Goal: Task Accomplishment & Management: Use online tool/utility

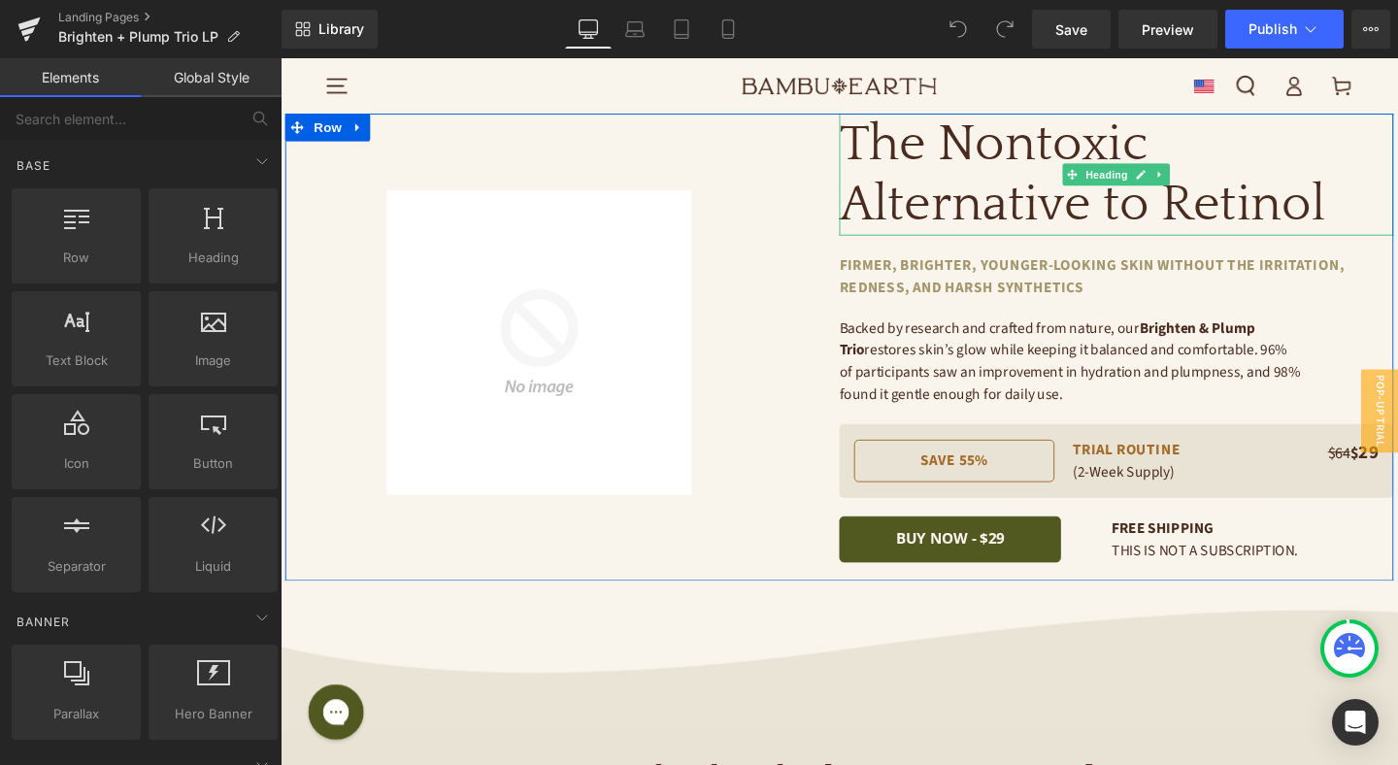
click at [1012, 175] on h1 "The Nontoxic Alternative to Retinol" at bounding box center [1159, 180] width 582 height 128
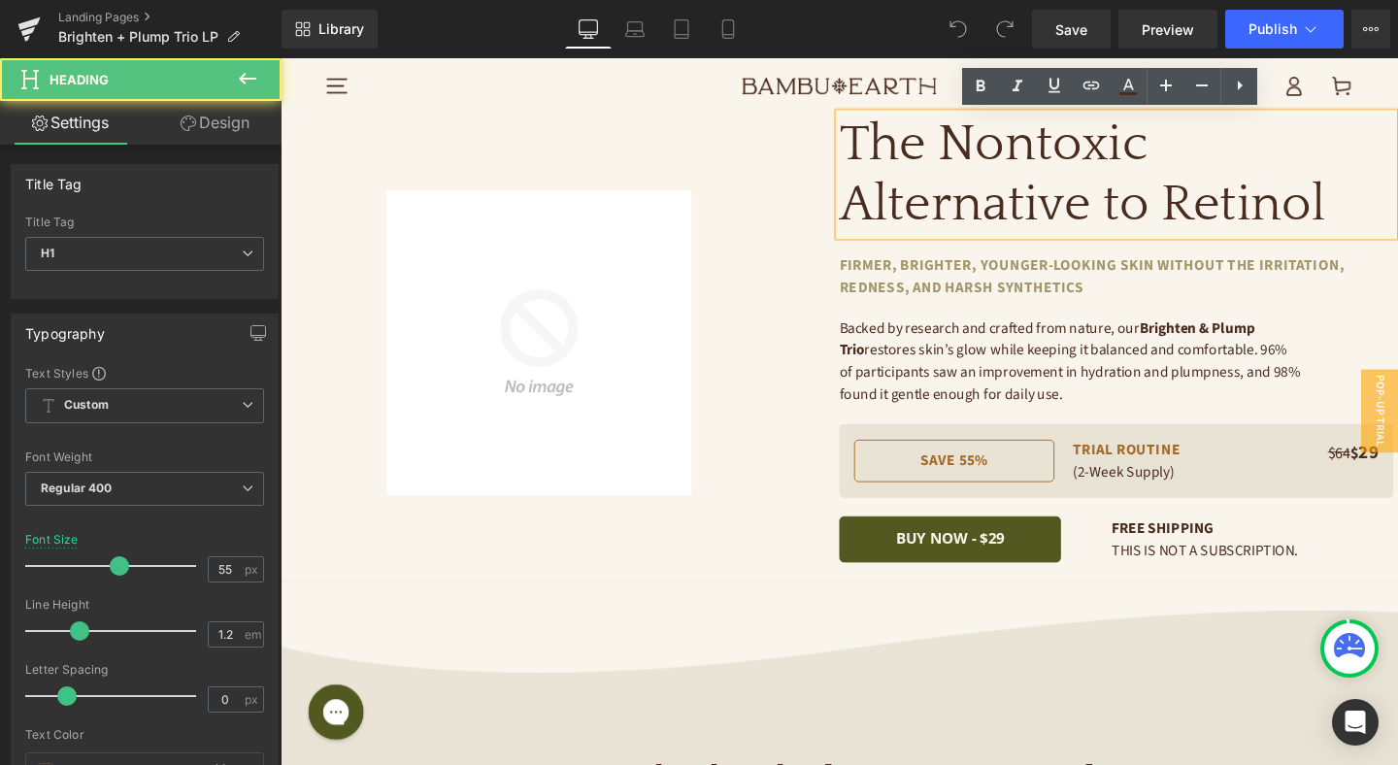
click at [952, 190] on h1 "The Nontoxic Alternative to Retinol" at bounding box center [1159, 180] width 582 height 128
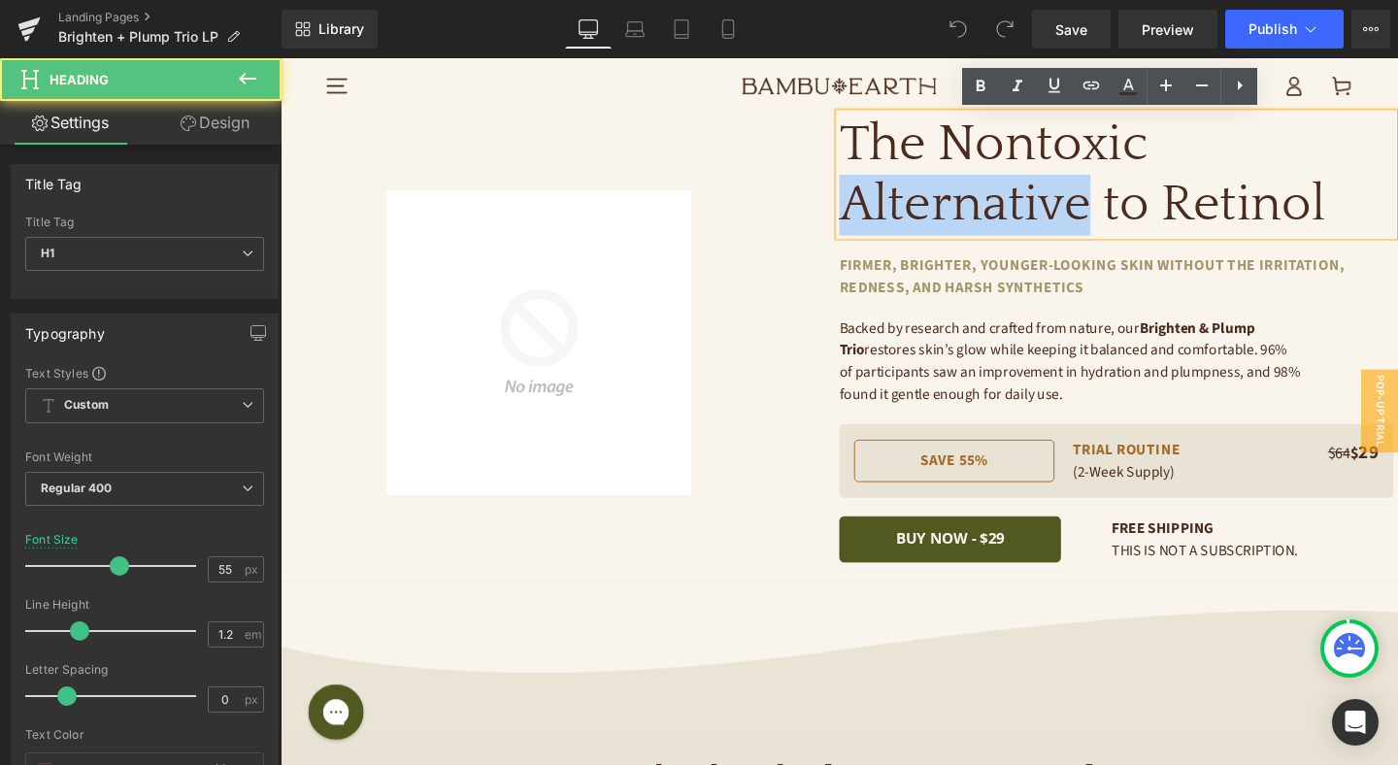
click at [952, 190] on h1 "The Nontoxic Alternative to Retinol" at bounding box center [1159, 180] width 582 height 128
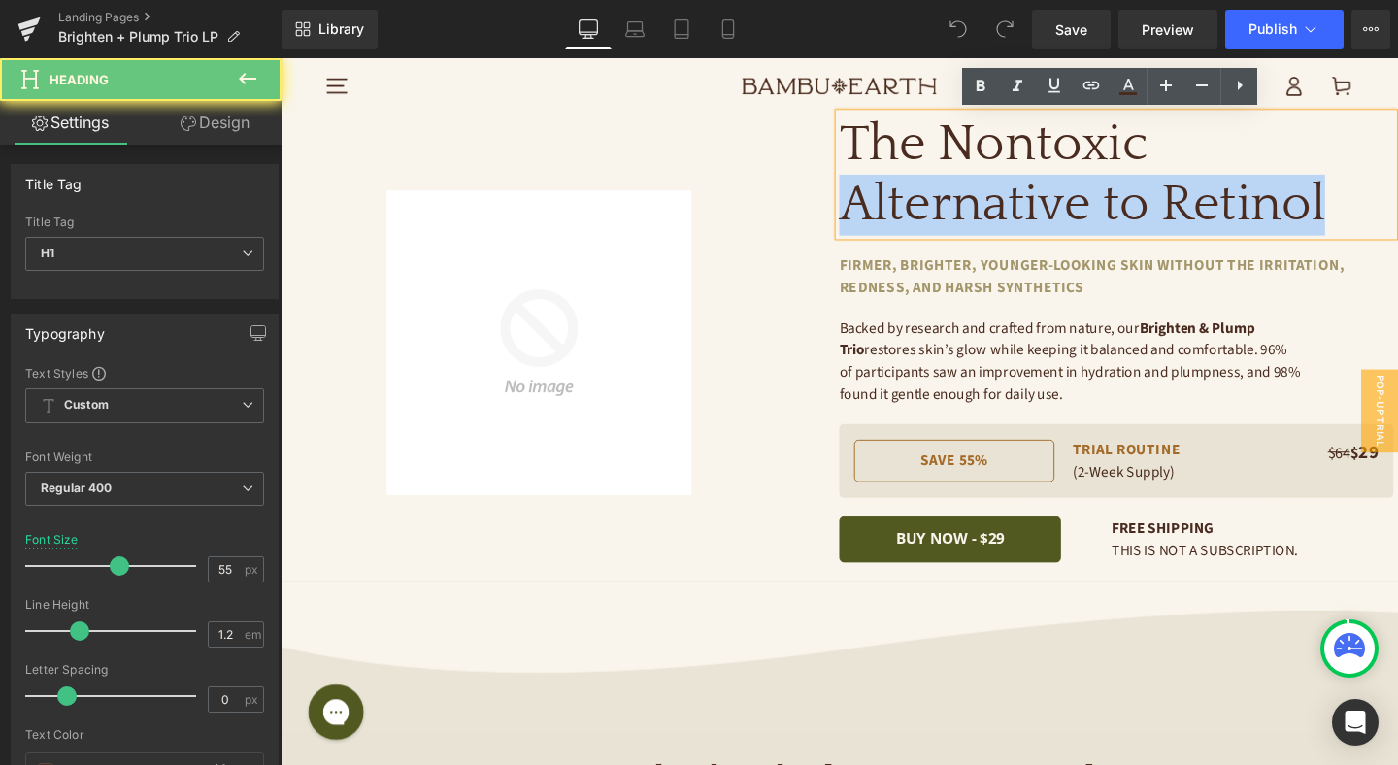
click at [952, 190] on h1 "The Nontoxic Alternative to Retinol" at bounding box center [1159, 180] width 582 height 128
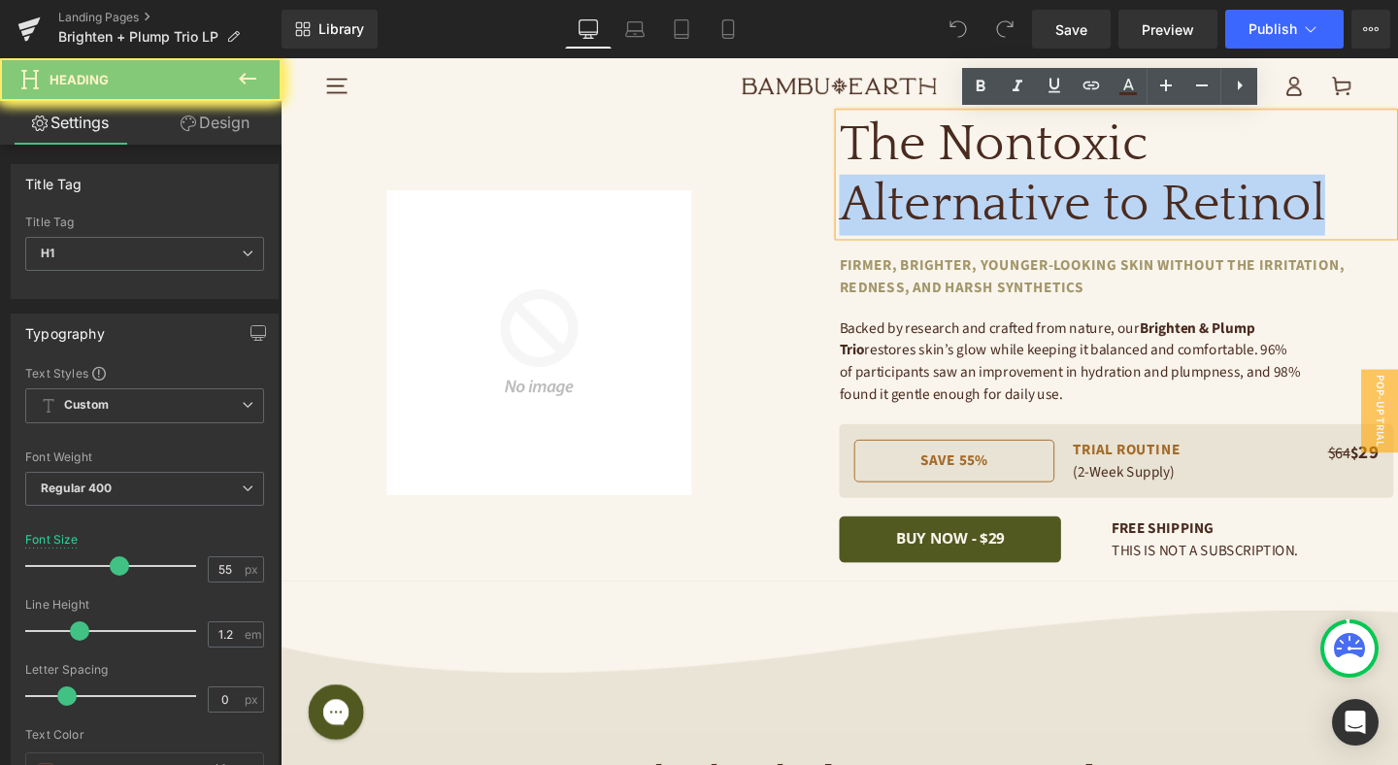
click at [952, 189] on h1 "The Nontoxic Alternative to Retinol" at bounding box center [1159, 180] width 582 height 128
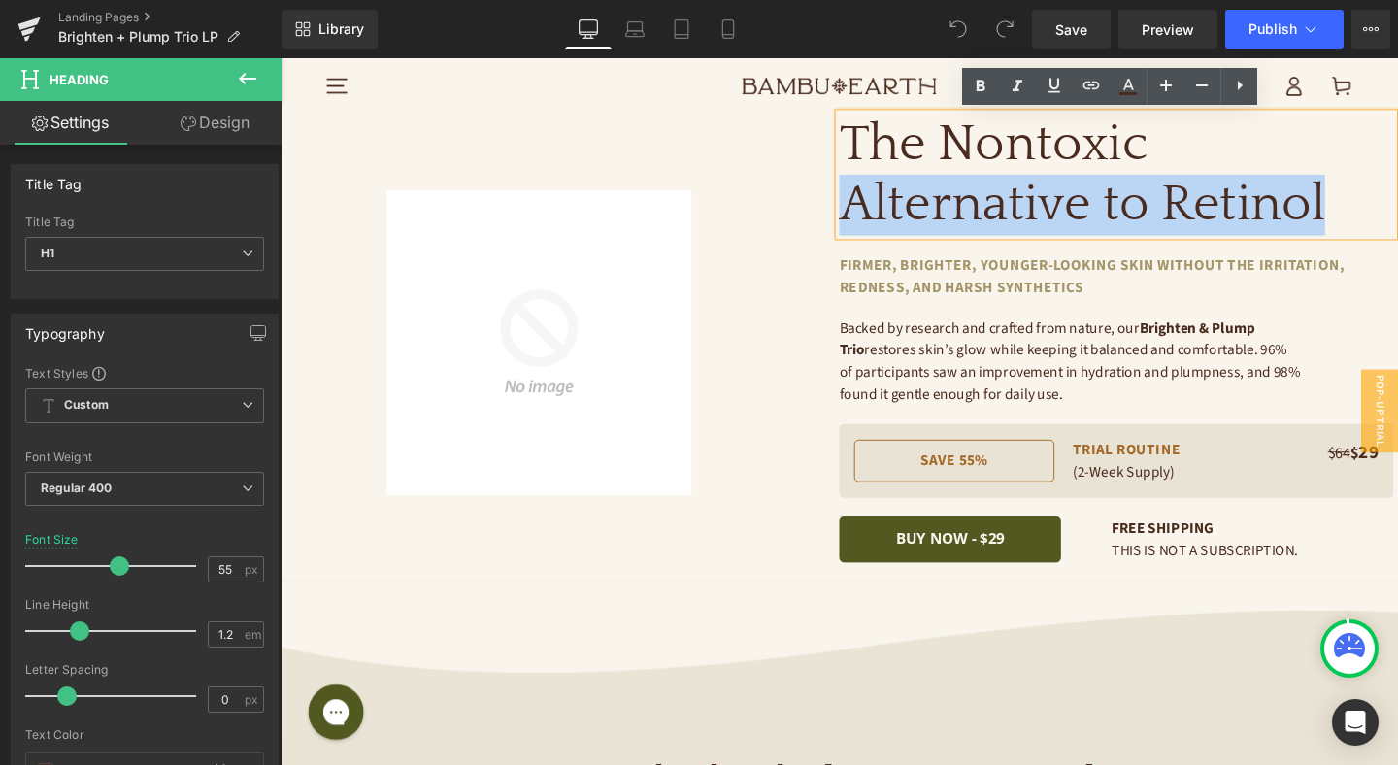
click at [952, 189] on h1 "The Nontoxic Alternative to Retinol" at bounding box center [1159, 180] width 582 height 128
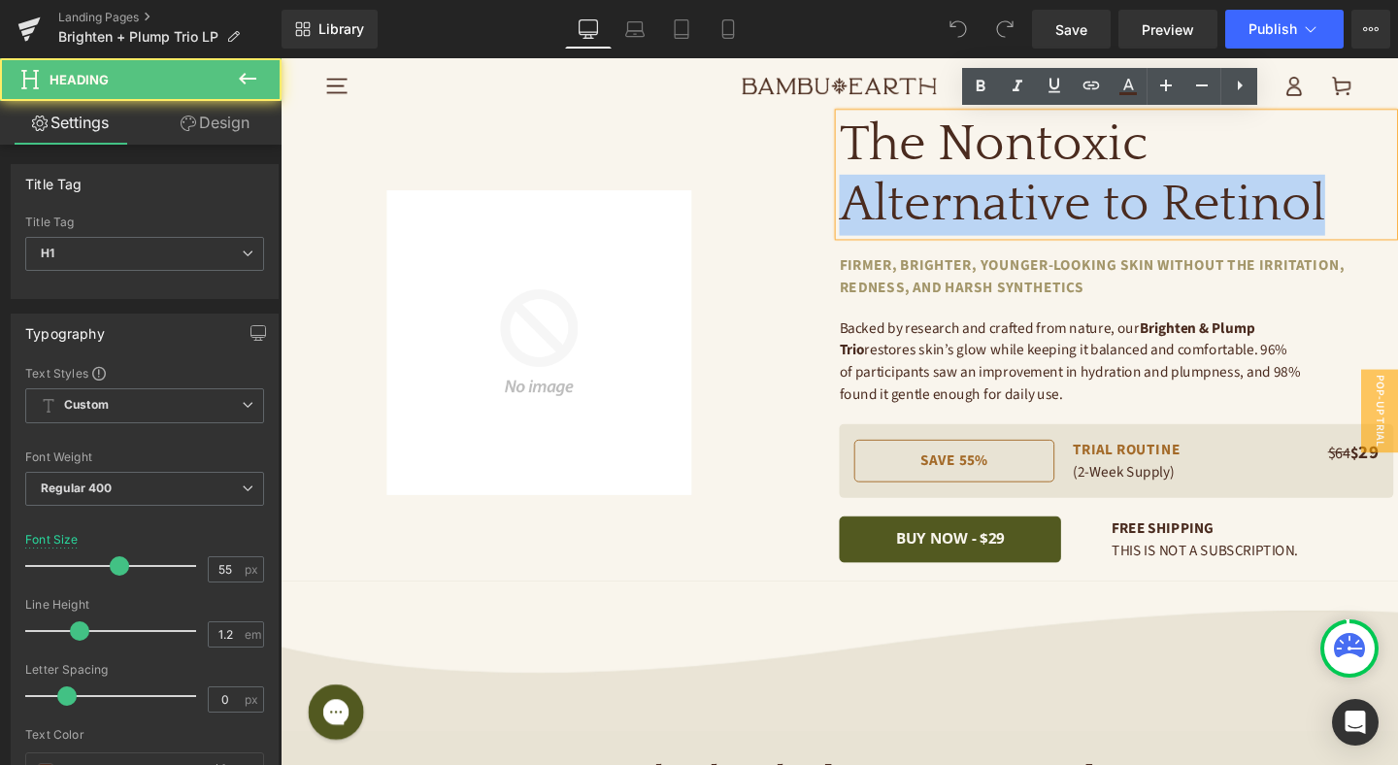
click at [952, 189] on h1 "The Nontoxic Alternative to Retinol" at bounding box center [1159, 180] width 582 height 128
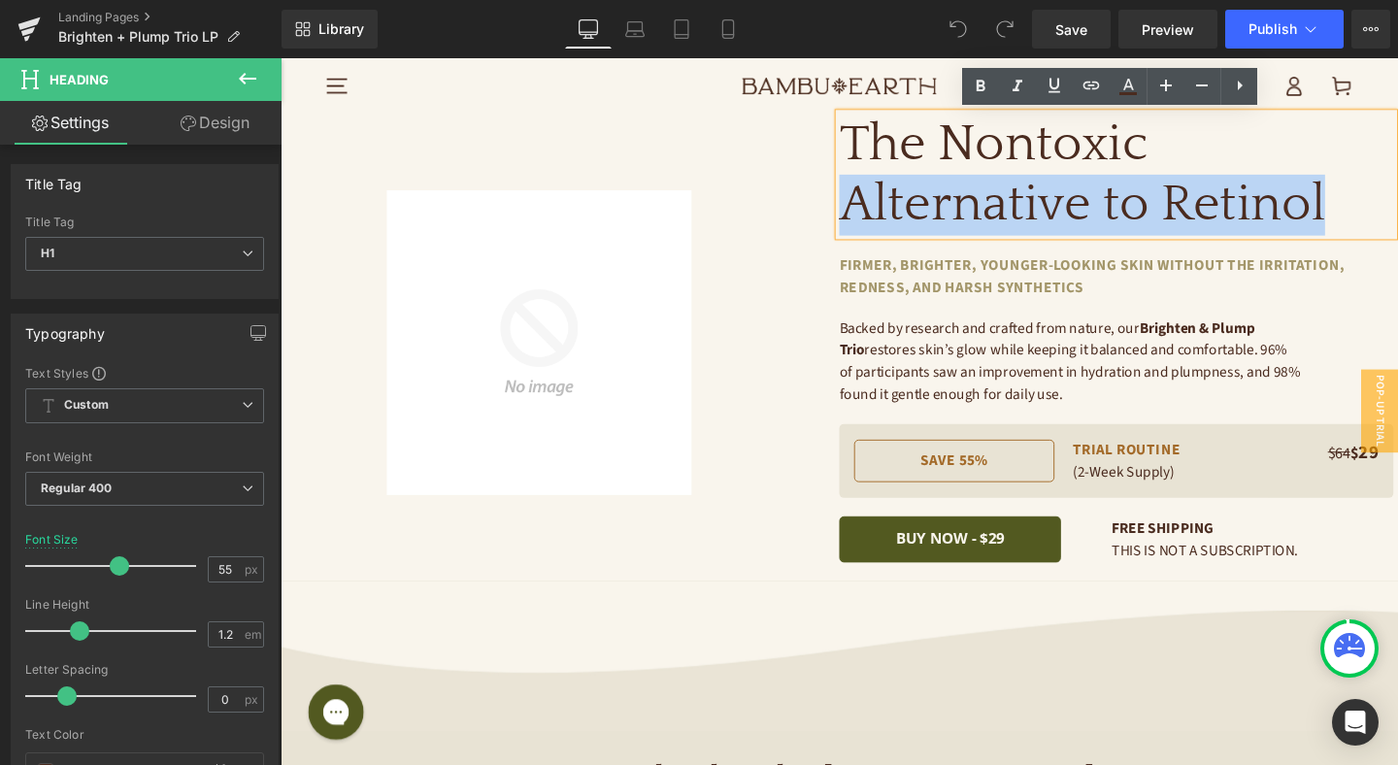
click at [952, 189] on h1 "The Nontoxic Alternative to Retinol" at bounding box center [1159, 180] width 582 height 128
click at [1373, 207] on h1 "The Nontoxic Alternative to Retinol" at bounding box center [1159, 180] width 582 height 128
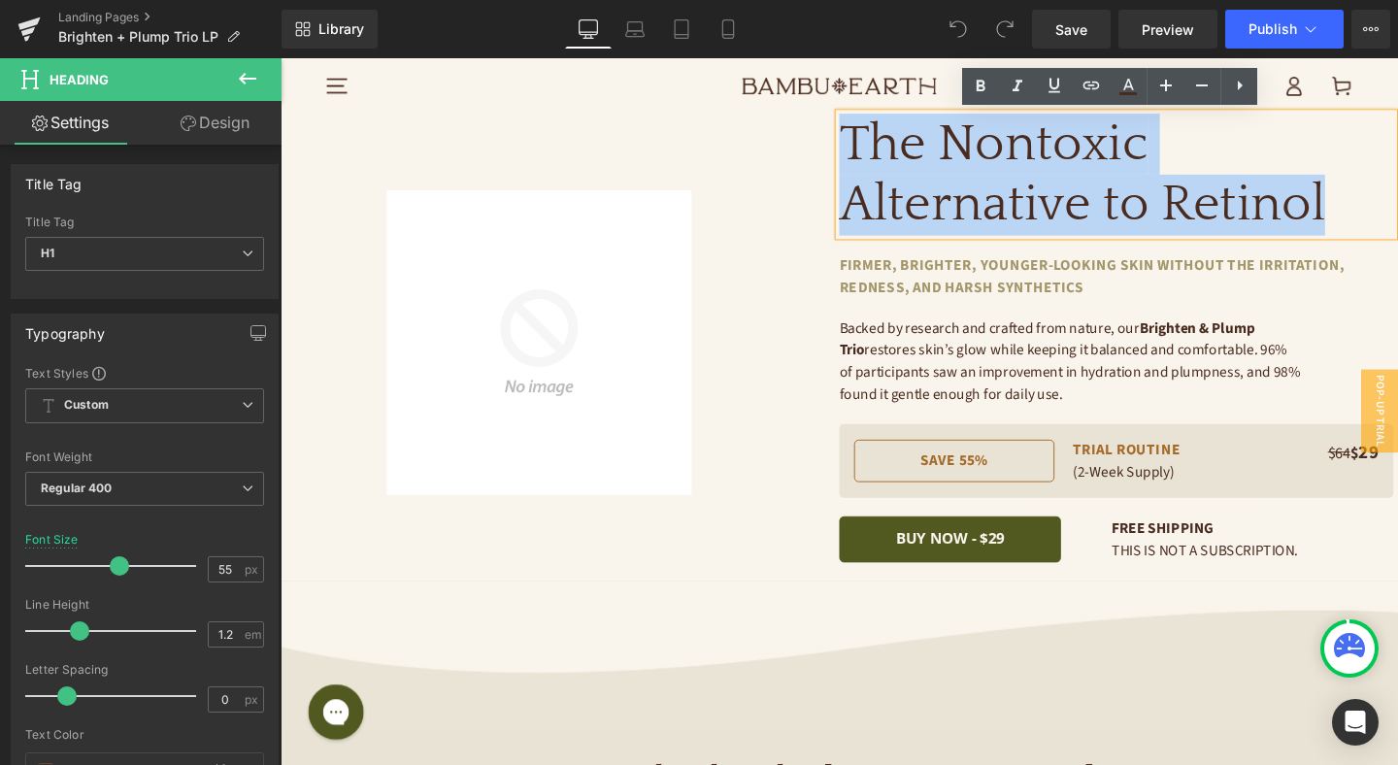
drag, startPoint x: 1388, startPoint y: 208, endPoint x: 876, endPoint y: 148, distance: 515.1
click at [876, 148] on h1 "The Nontoxic Alternative to Retinol" at bounding box center [1159, 180] width 582 height 128
paste div
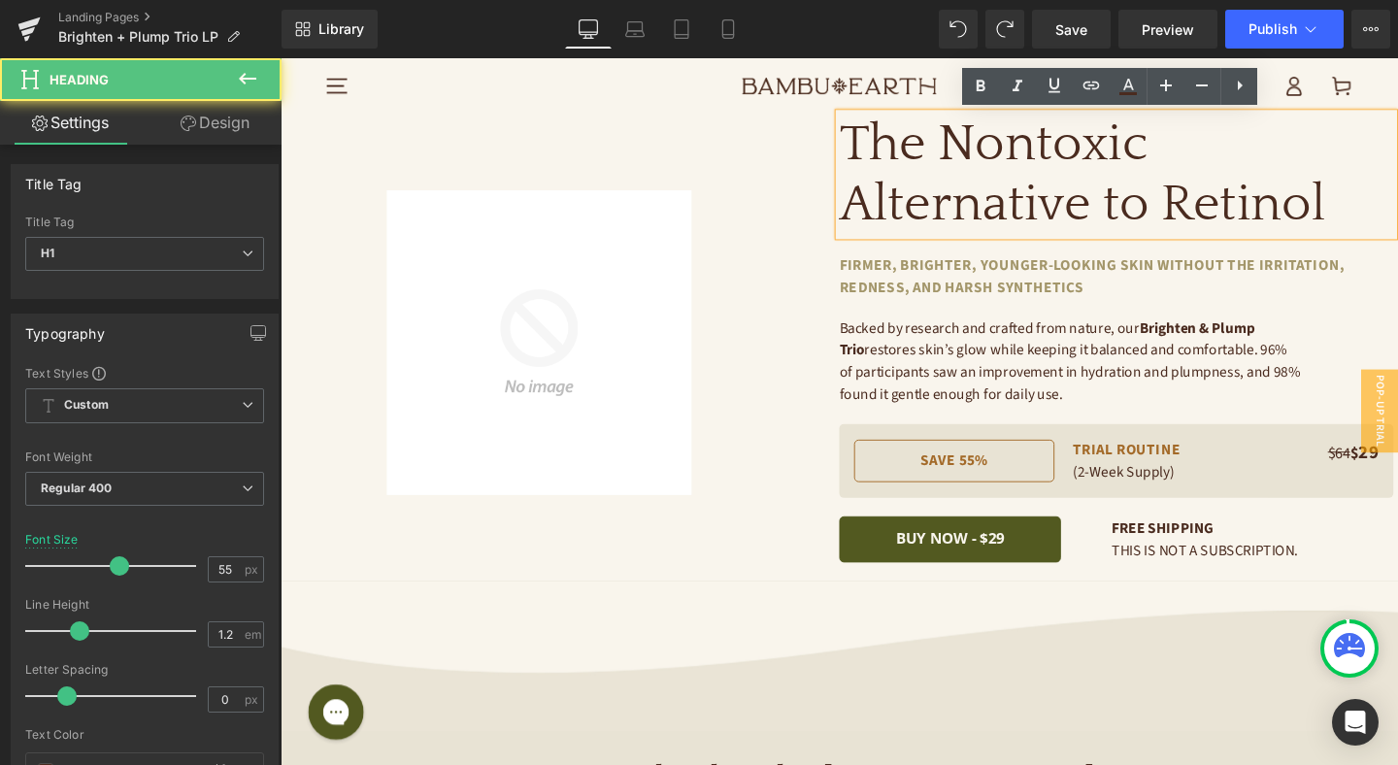
drag, startPoint x: 1390, startPoint y: 217, endPoint x: 865, endPoint y: 140, distance: 530.8
click at [868, 140] on div "The Nontoxic Alternative to Retinol" at bounding box center [1159, 180] width 582 height 128
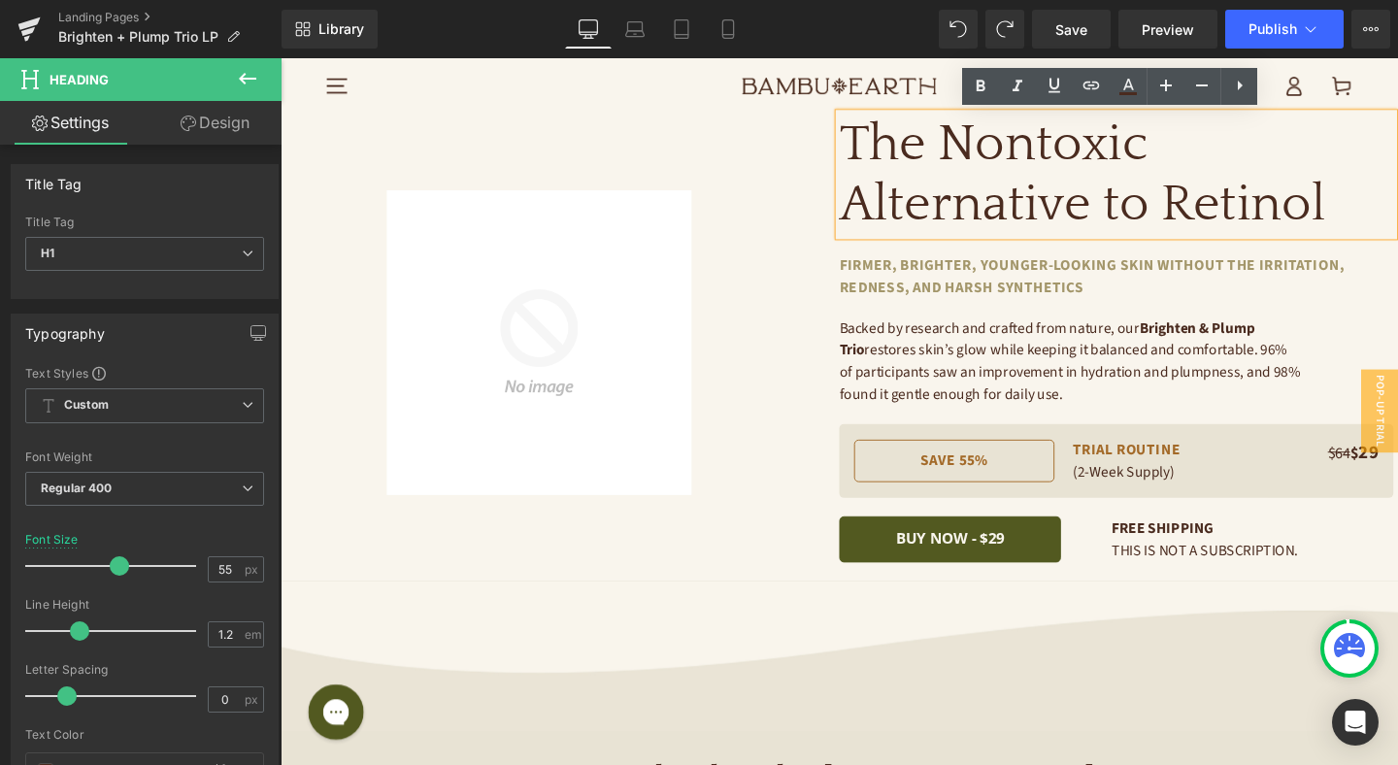
click at [933, 168] on h1 "The Nontoxic Alternative to Retinol" at bounding box center [1159, 180] width 582 height 128
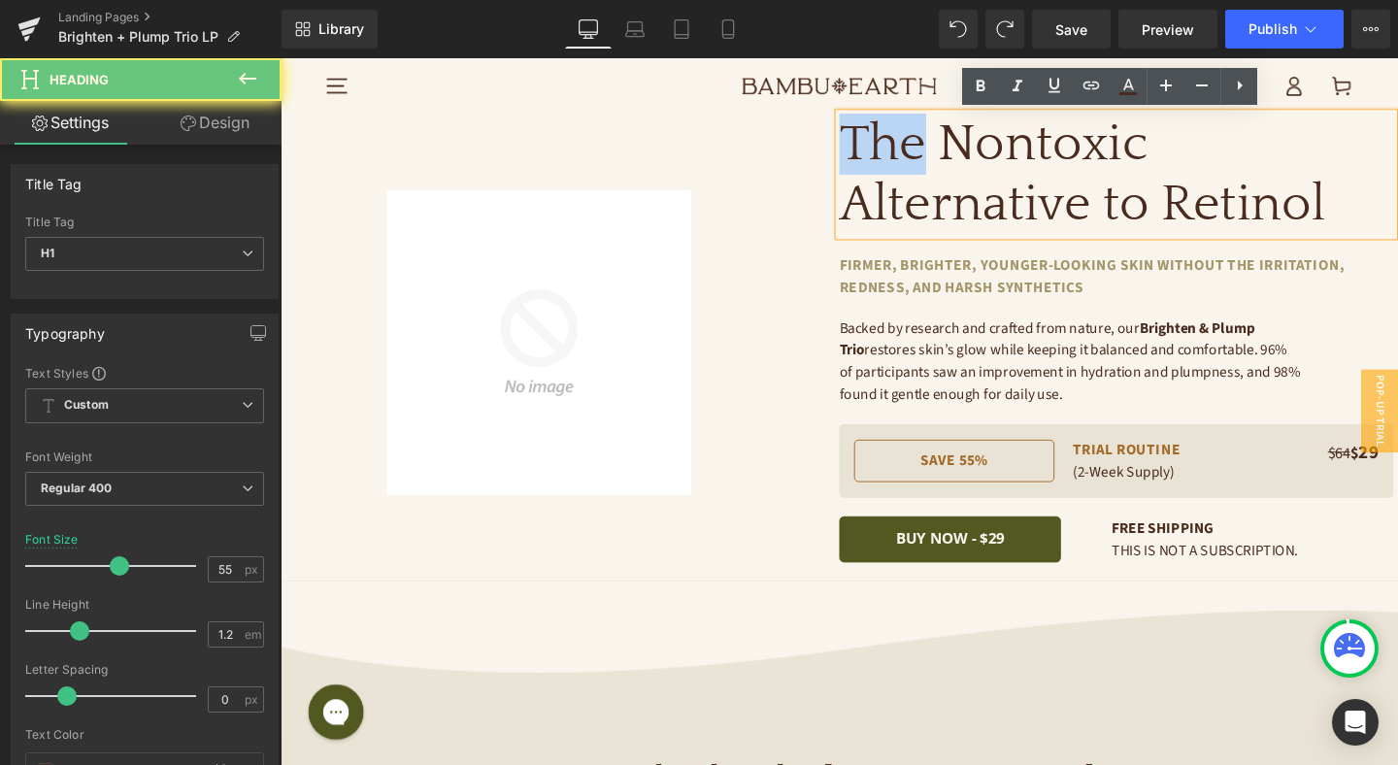
click at [933, 168] on h1 "The Nontoxic Alternative to Retinol" at bounding box center [1159, 180] width 582 height 128
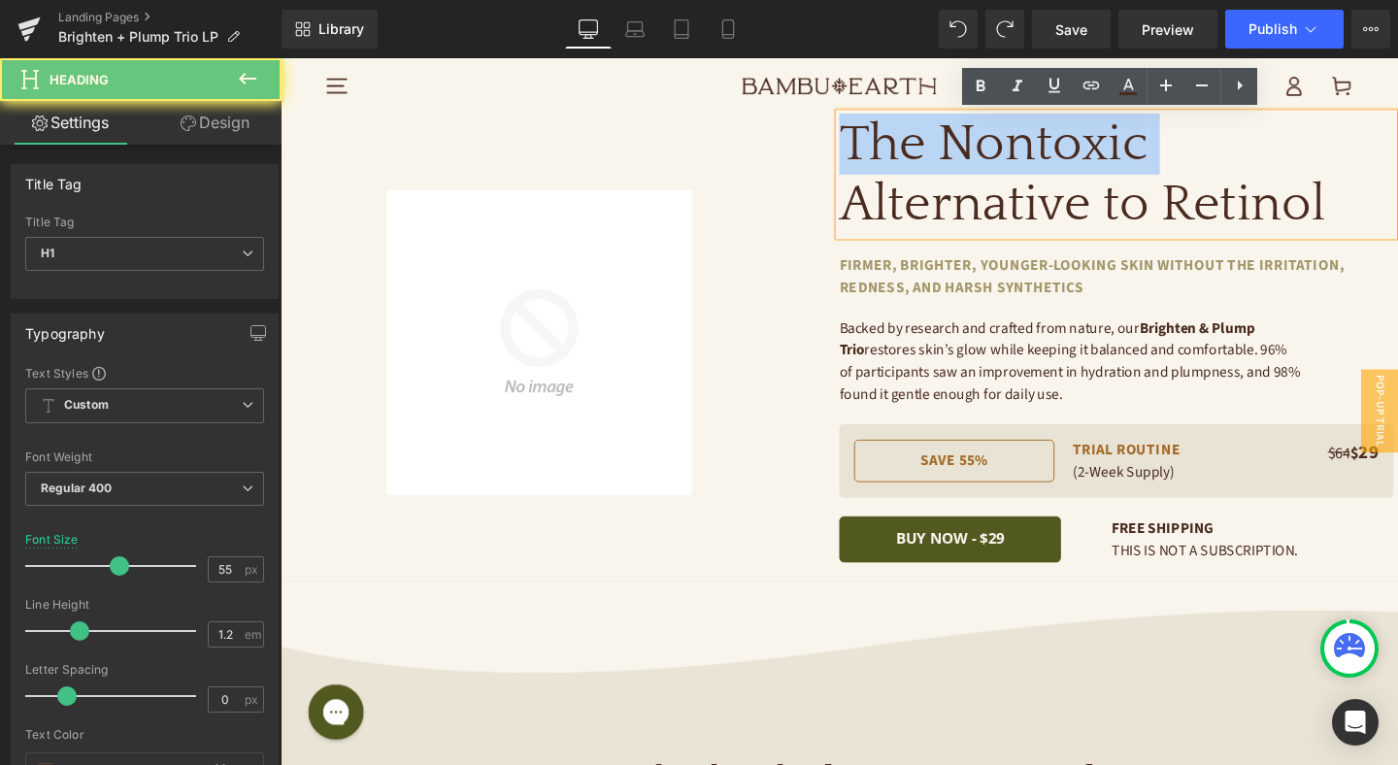
click at [933, 168] on h1 "The Nontoxic Alternative to Retinol" at bounding box center [1159, 180] width 582 height 128
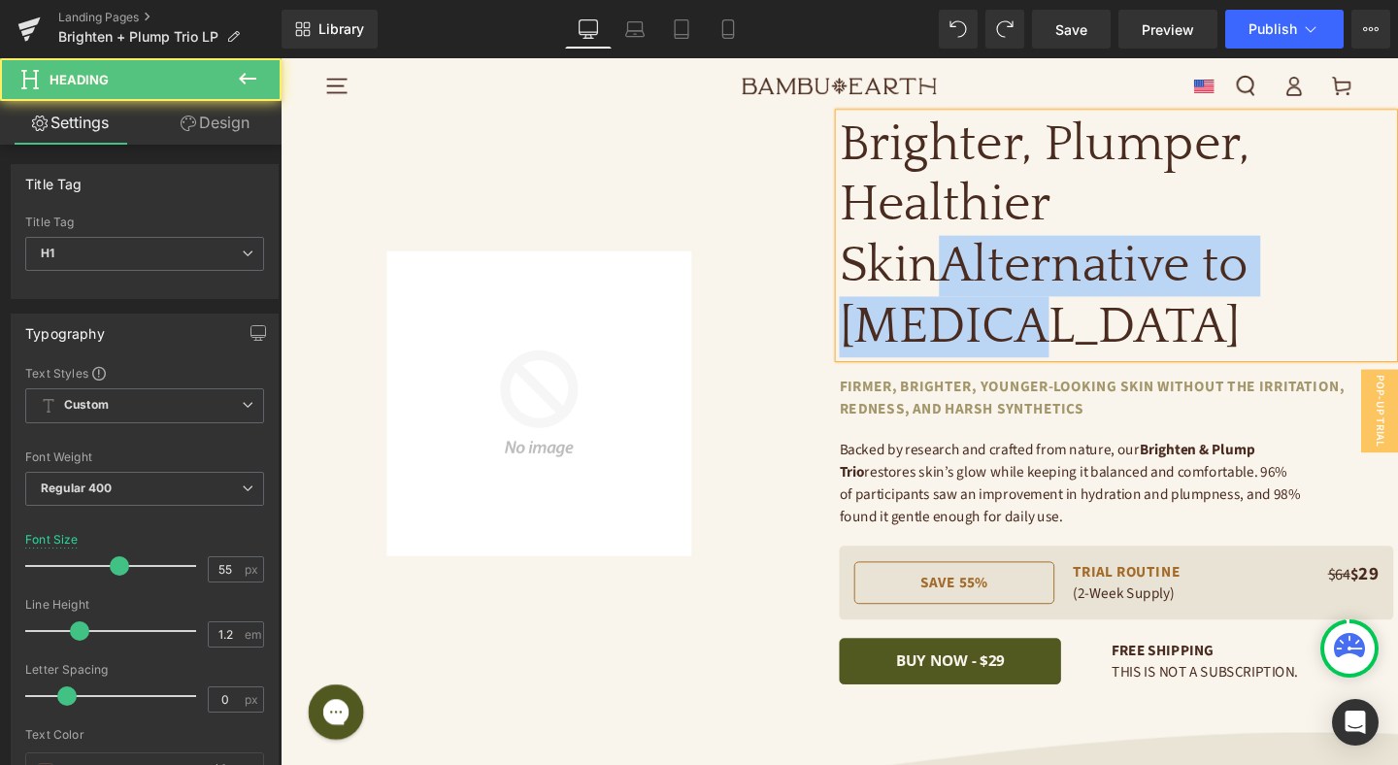
drag, startPoint x: 982, startPoint y: 271, endPoint x: 1064, endPoint y: 354, distance: 116.7
click at [1064, 354] on h1 "Healthier SkinAlternative to Retinol" at bounding box center [1159, 277] width 582 height 192
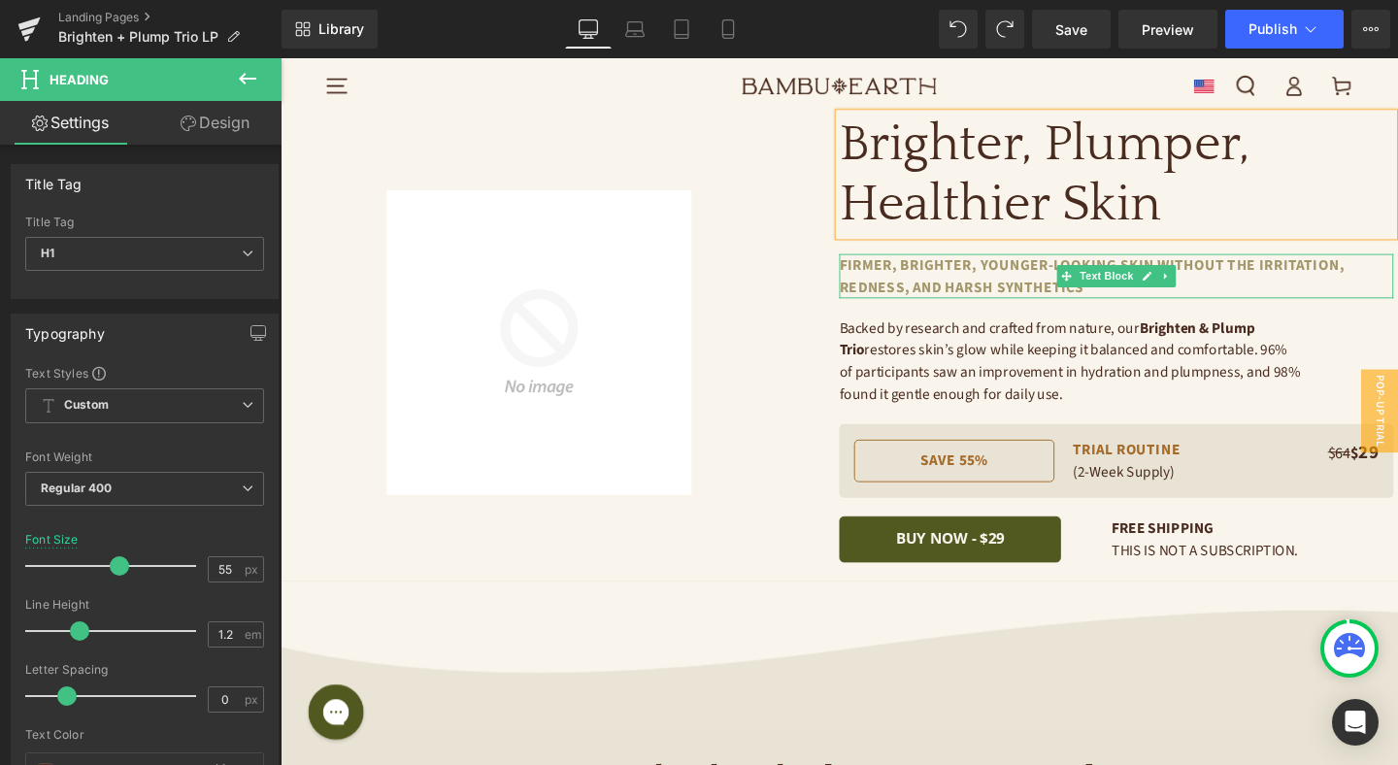
click at [909, 283] on p "firmer, brighter, younger-looking skin without the irritation, redness, and har…" at bounding box center [1159, 287] width 582 height 47
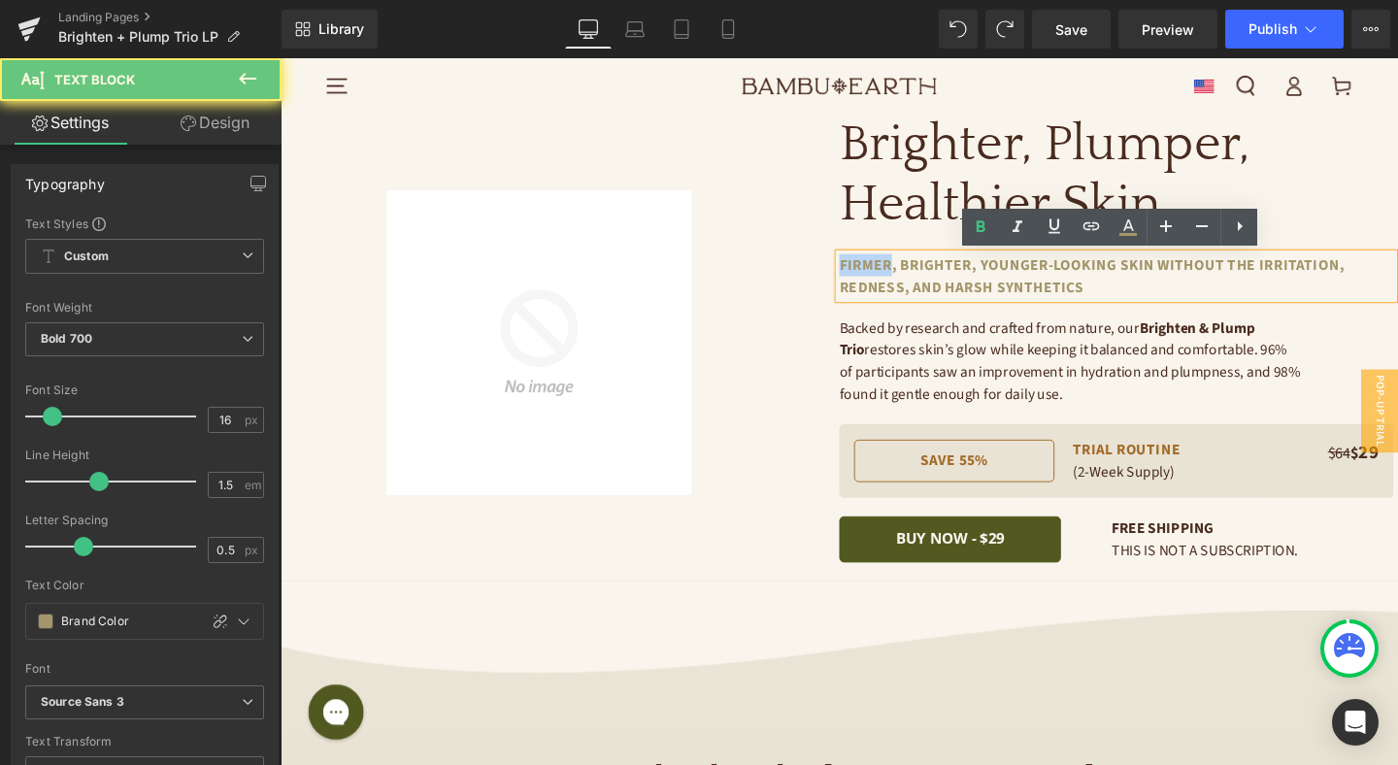
click at [909, 283] on p "firmer, brighter, younger-looking skin without the irritation, redness, and har…" at bounding box center [1159, 287] width 582 height 47
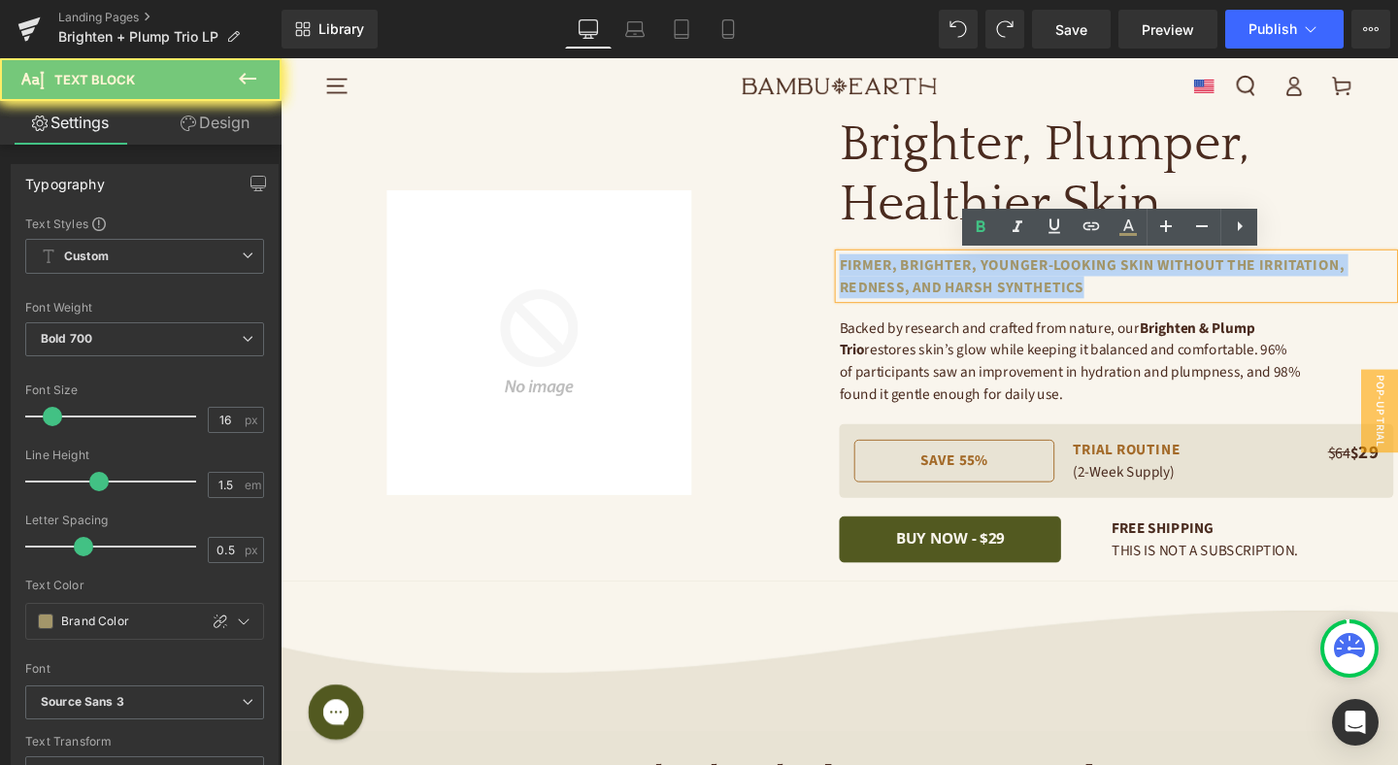
click at [909, 283] on p "firmer, brighter, younger-looking skin without the irritation, redness, and har…" at bounding box center [1159, 287] width 582 height 47
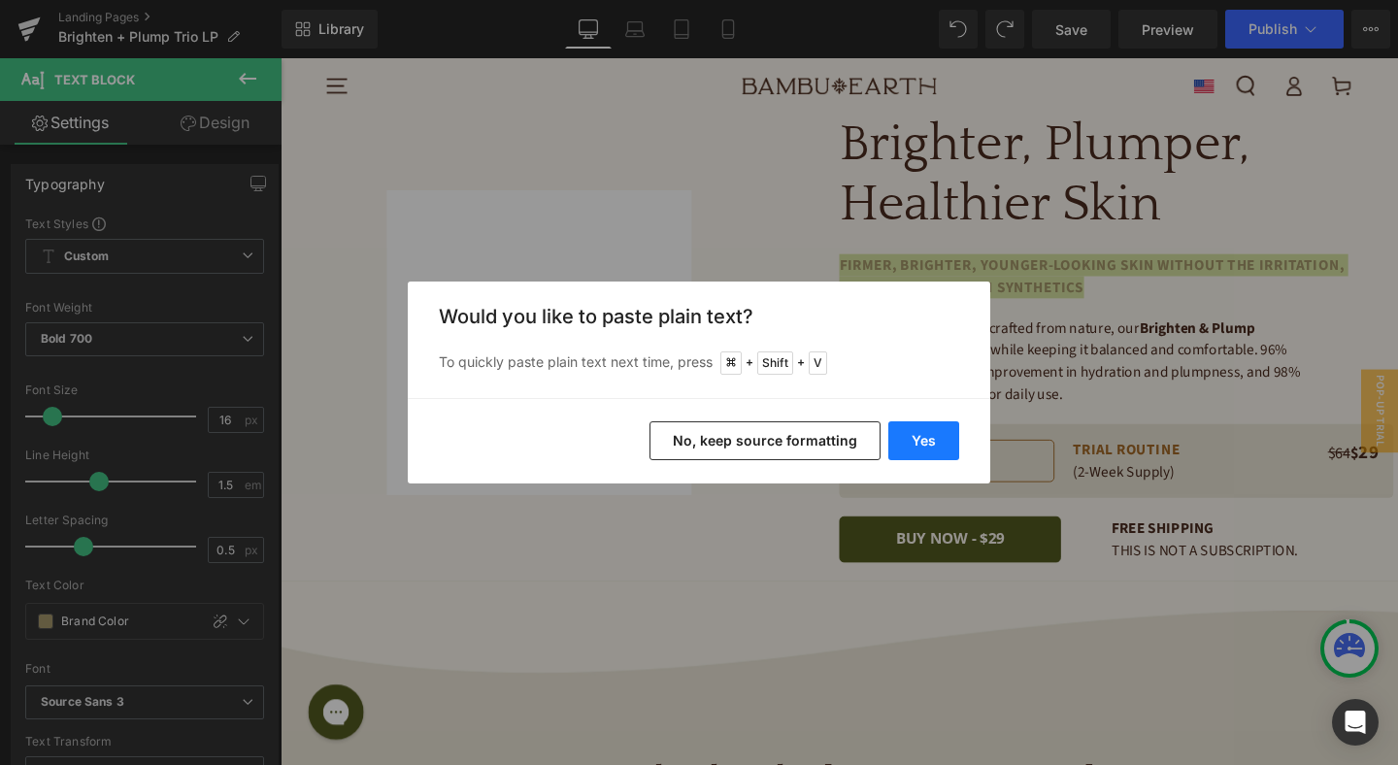
click at [904, 439] on button "Yes" at bounding box center [923, 440] width 71 height 39
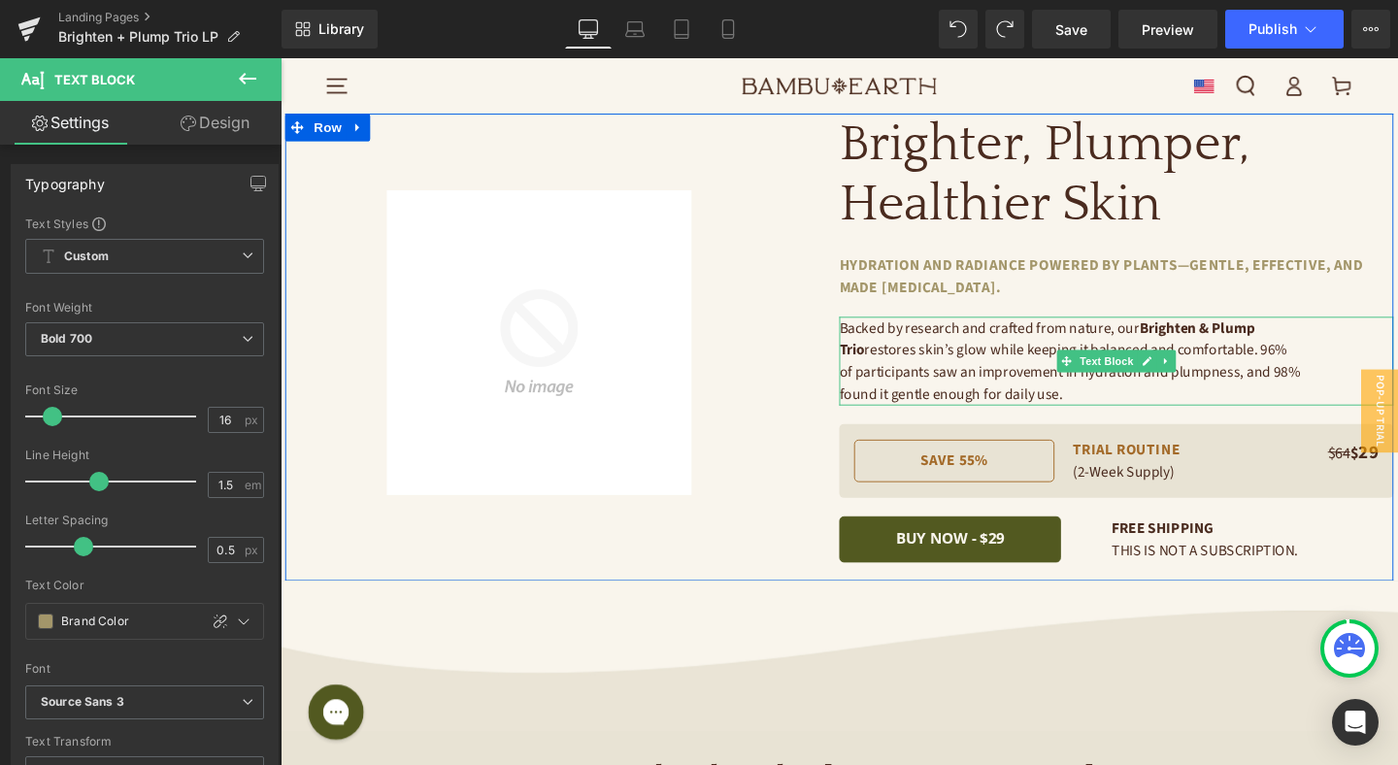
click at [914, 394] on p "Backed by research and crafted from nature, our Brighten & Plump Trio restores …" at bounding box center [1110, 376] width 485 height 93
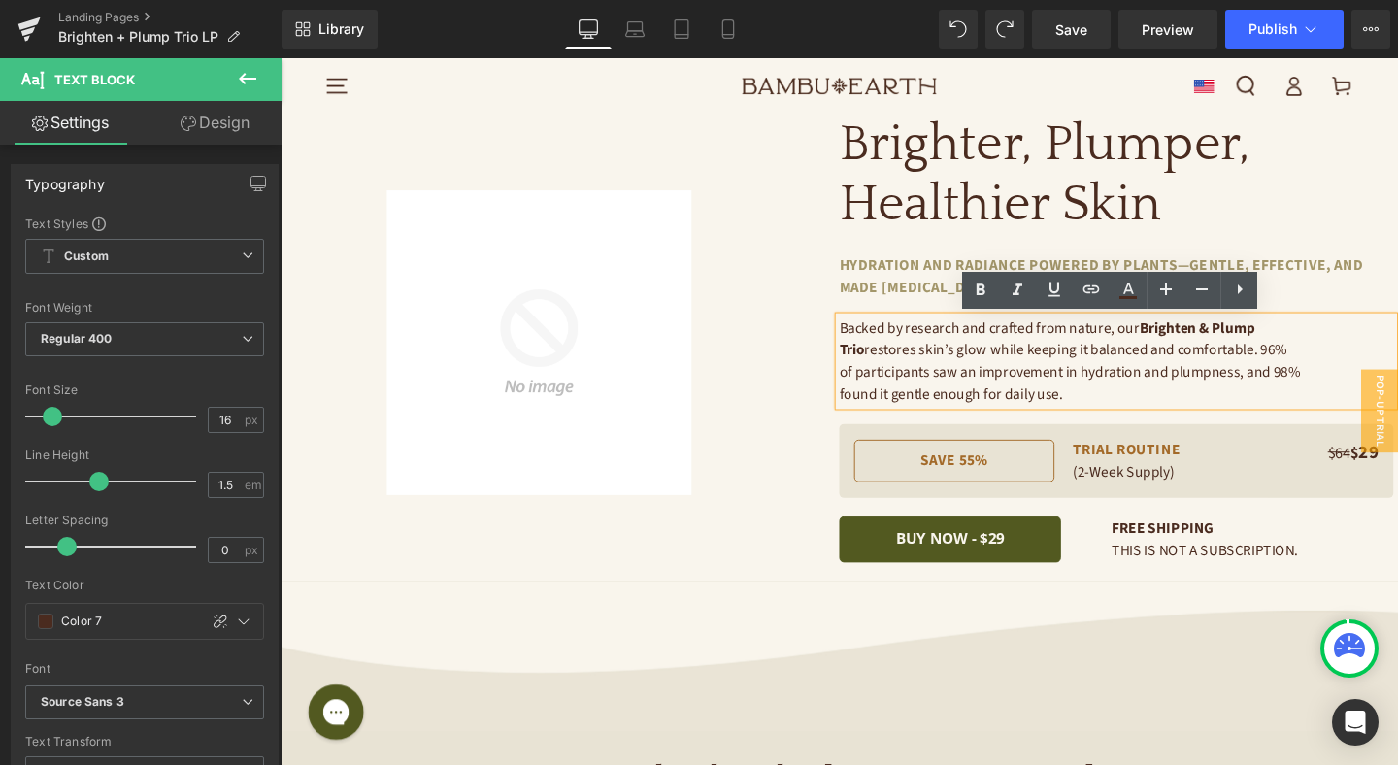
click at [848, 605] on div "Sale Off (P) Image Product Brighter, Plumper, Healthier Skin Heading Hydration …" at bounding box center [867, 361] width 1165 height 491
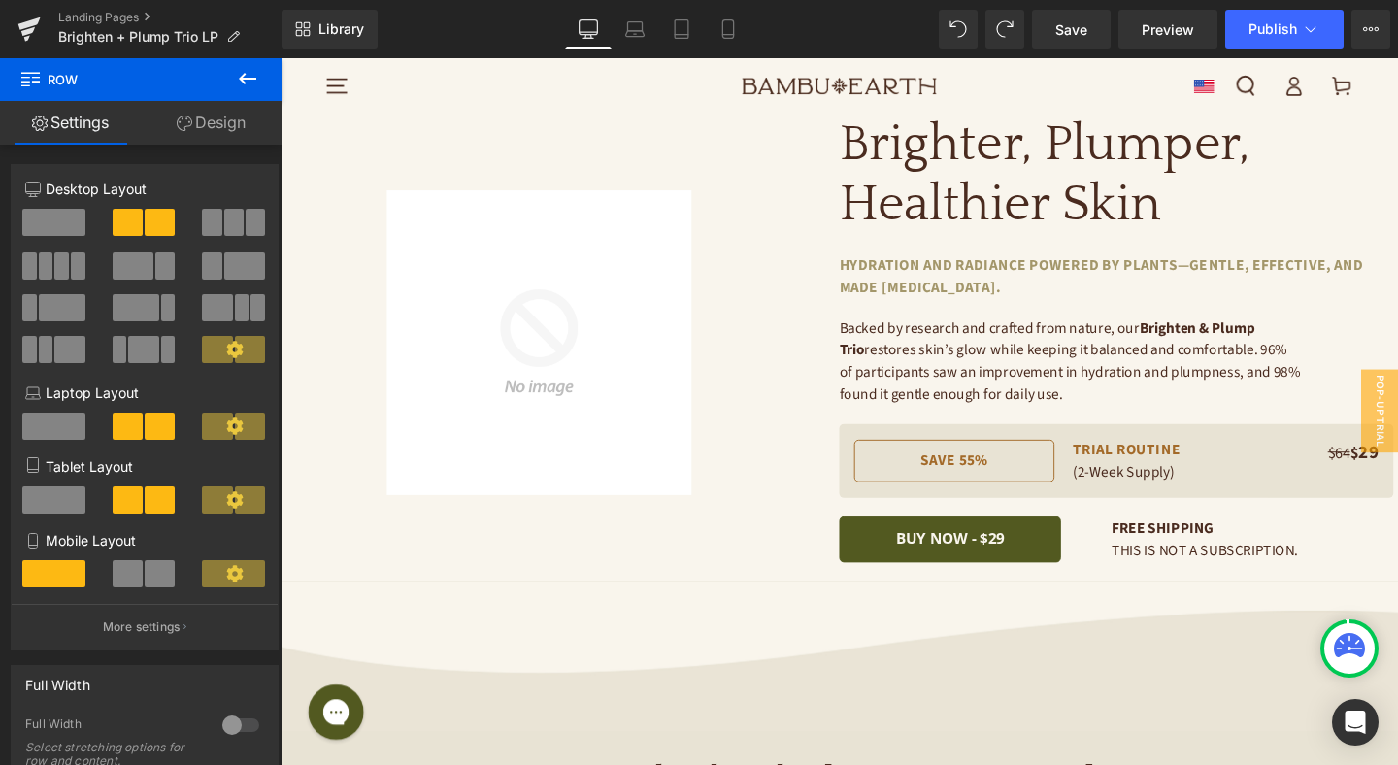
click at [243, 71] on icon at bounding box center [247, 78] width 23 height 23
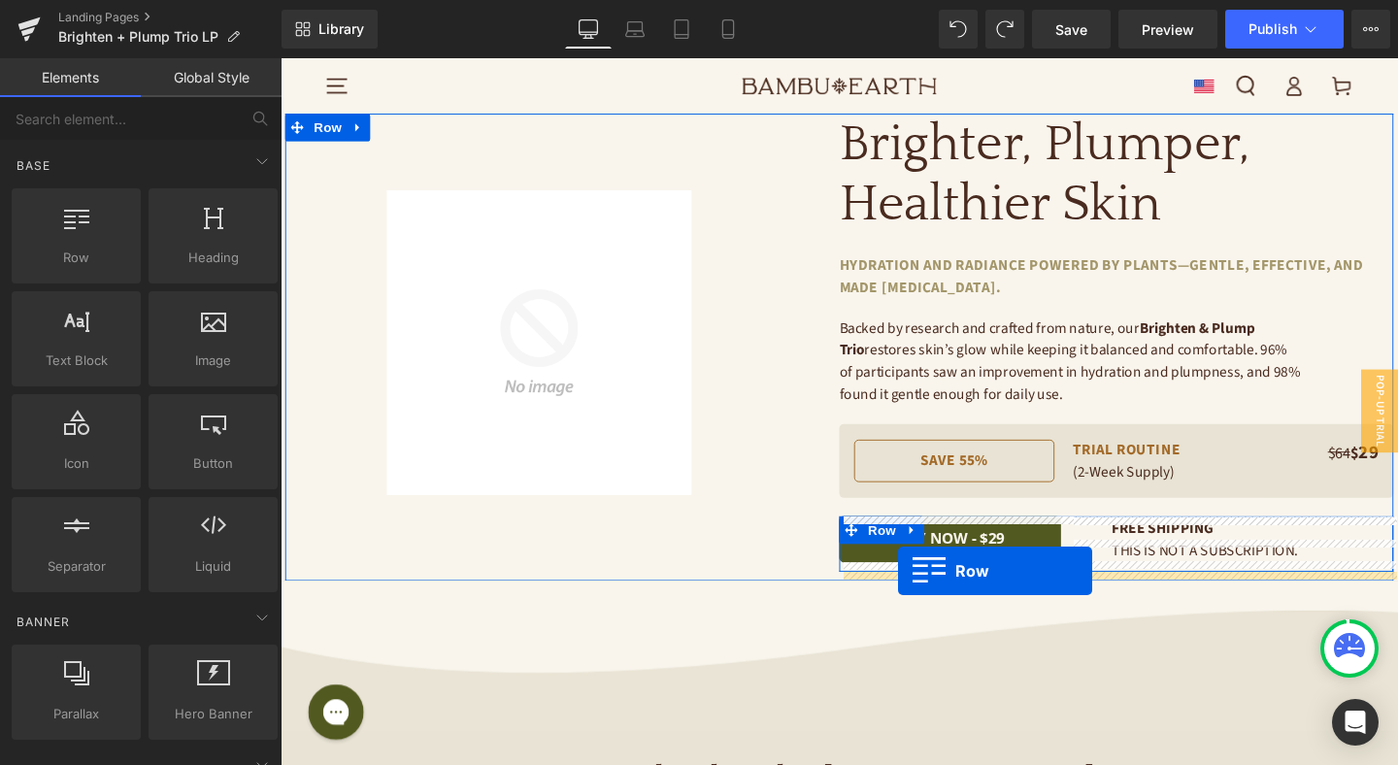
drag, startPoint x: 357, startPoint y: 303, endPoint x: 930, endPoint y: 597, distance: 643.8
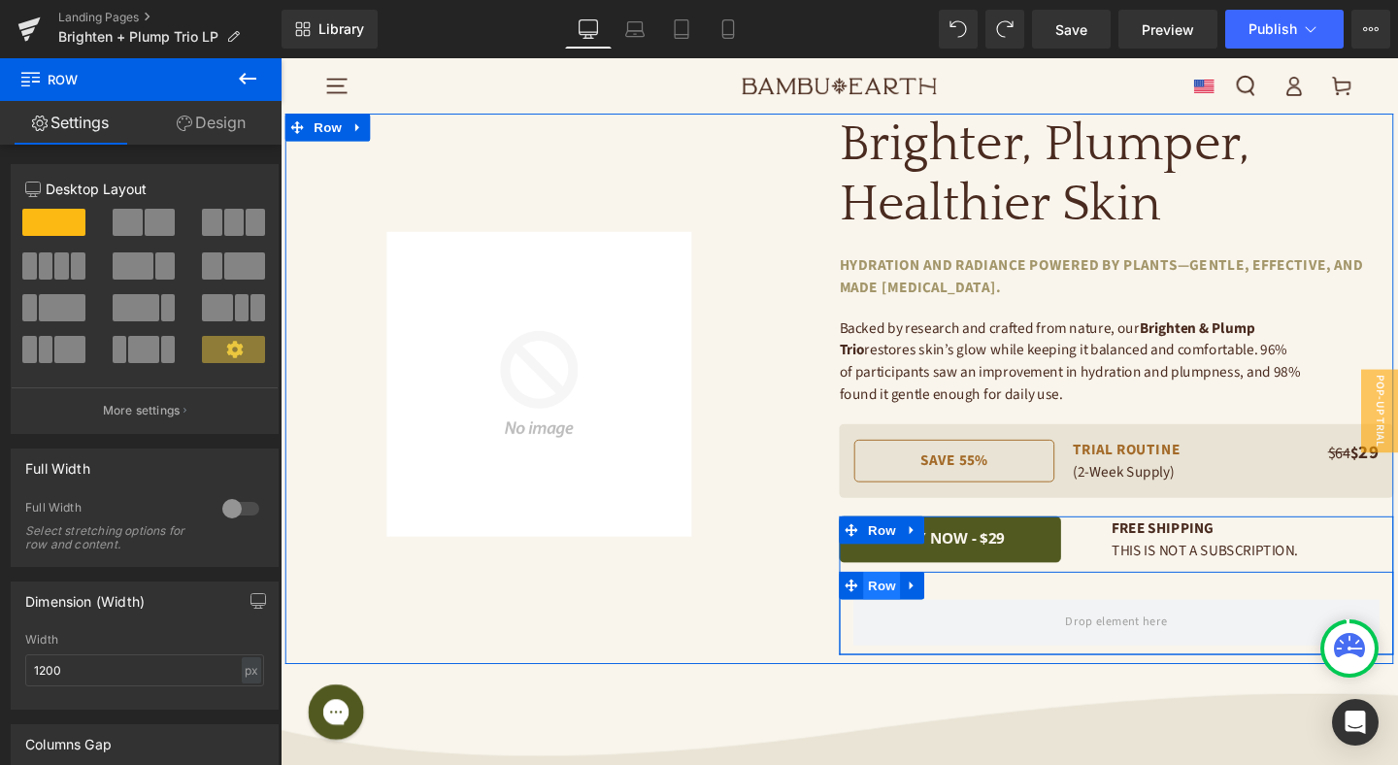
click at [898, 613] on span "Row" at bounding box center [912, 612] width 39 height 29
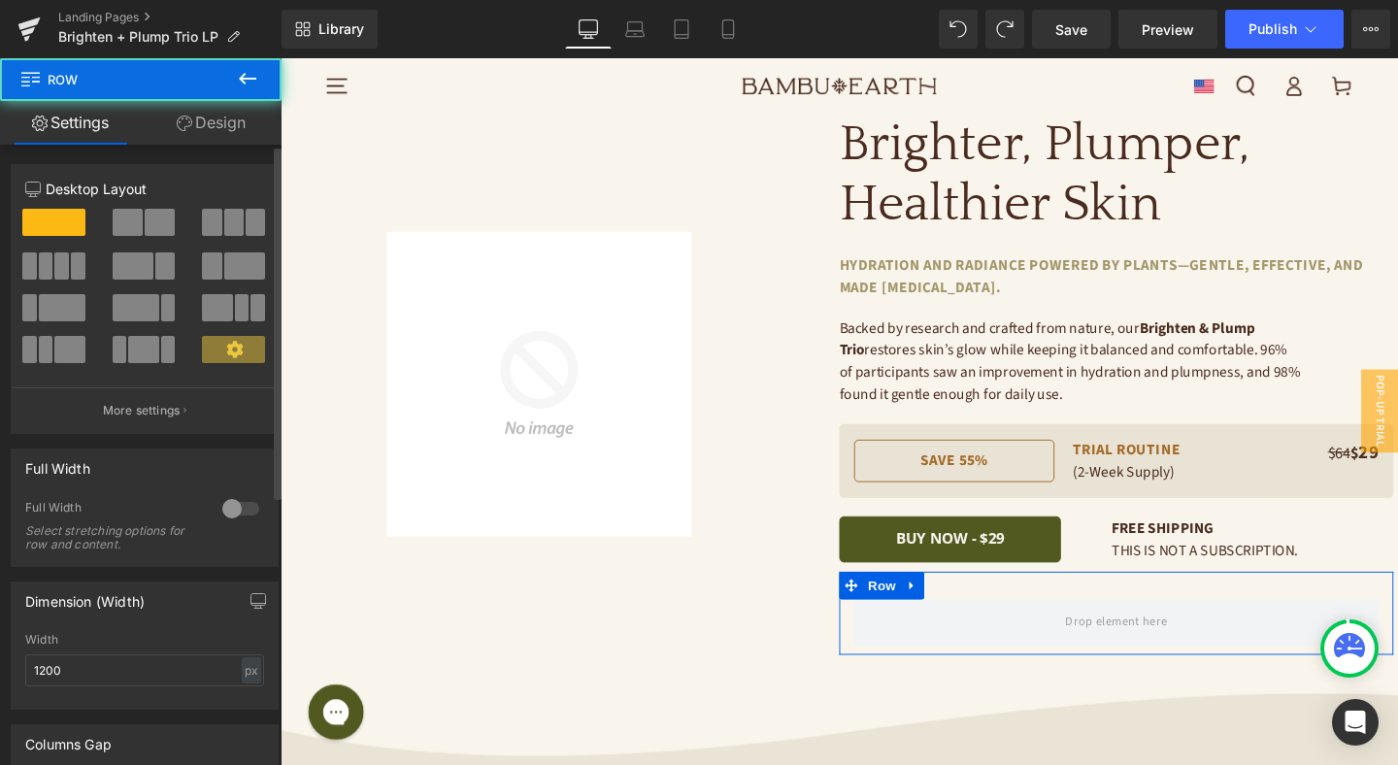
click at [246, 223] on span at bounding box center [255, 222] width 19 height 27
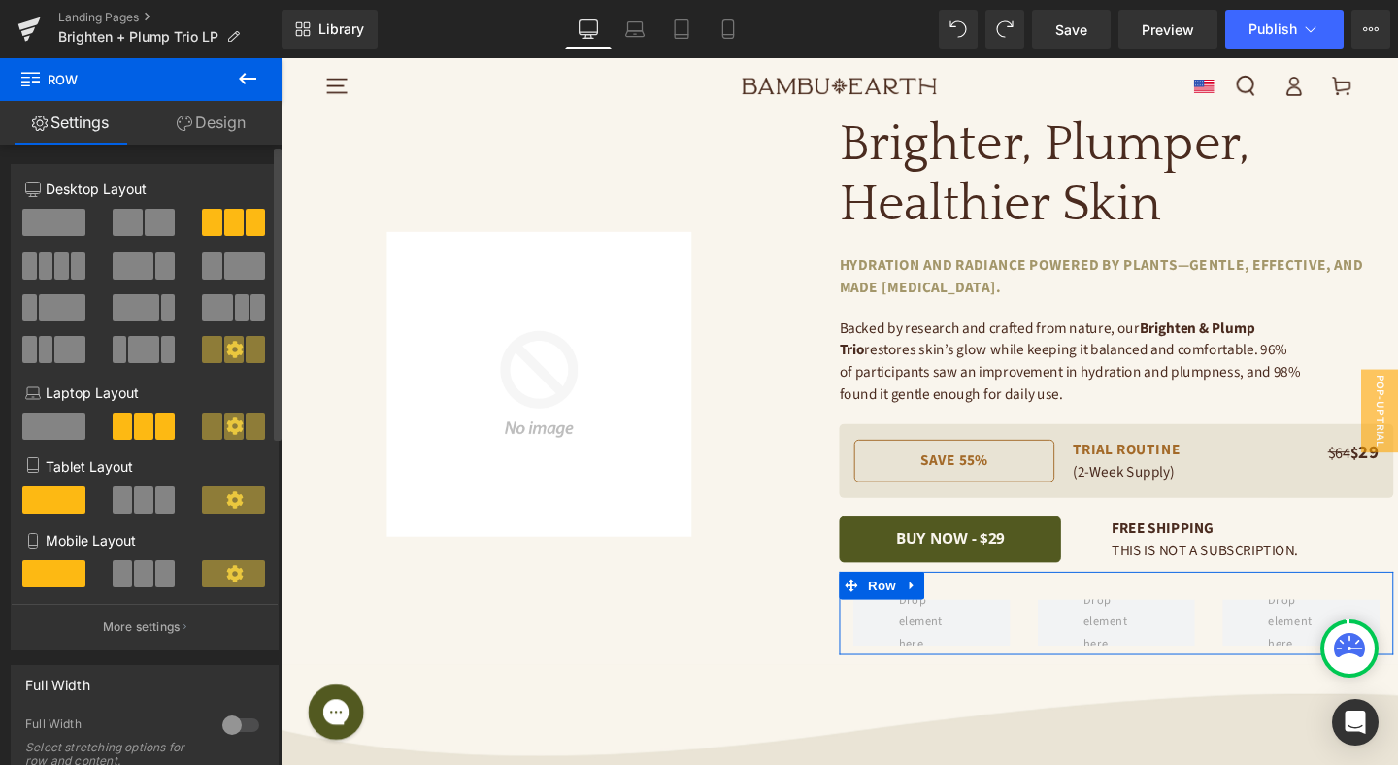
click at [44, 262] on span at bounding box center [46, 265] width 15 height 27
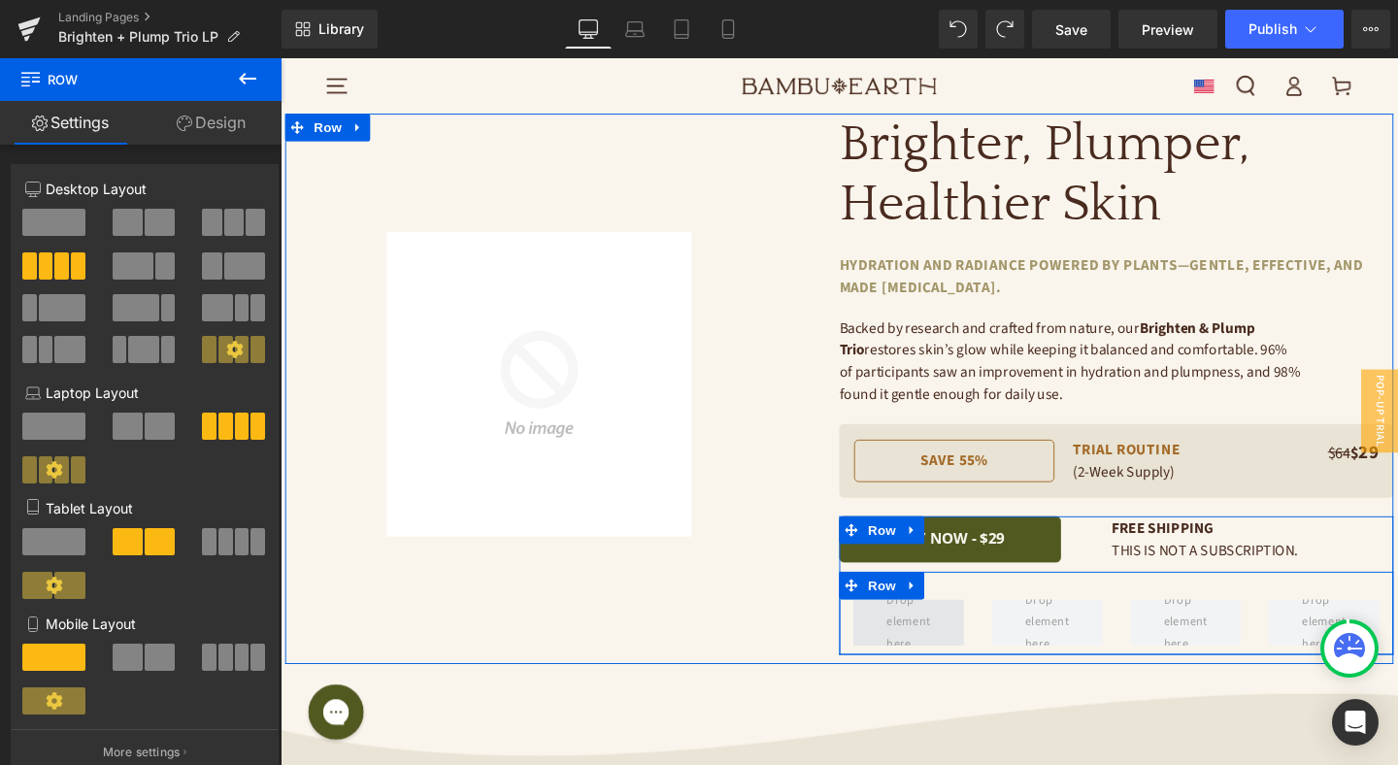
click at [959, 653] on span at bounding box center [939, 651] width 59 height 78
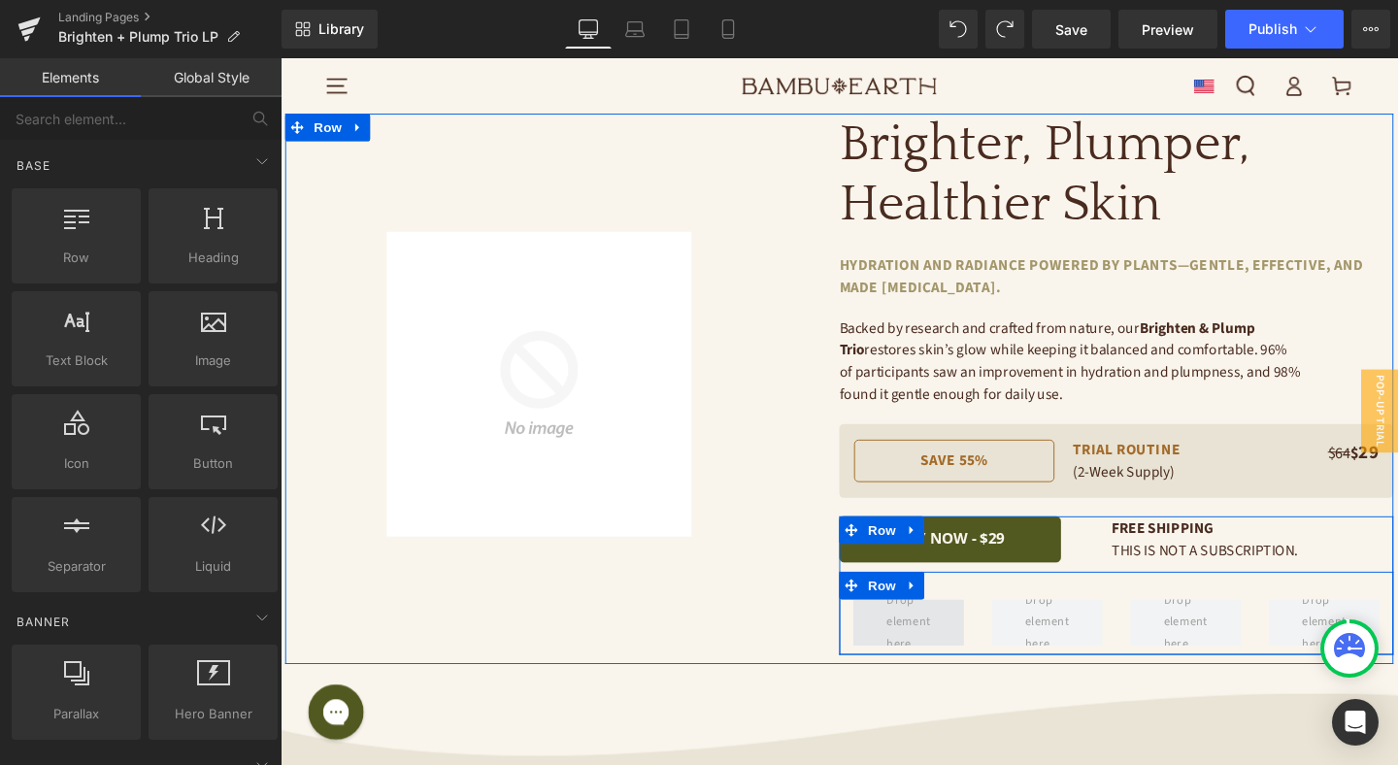
click at [941, 642] on span at bounding box center [939, 651] width 59 height 78
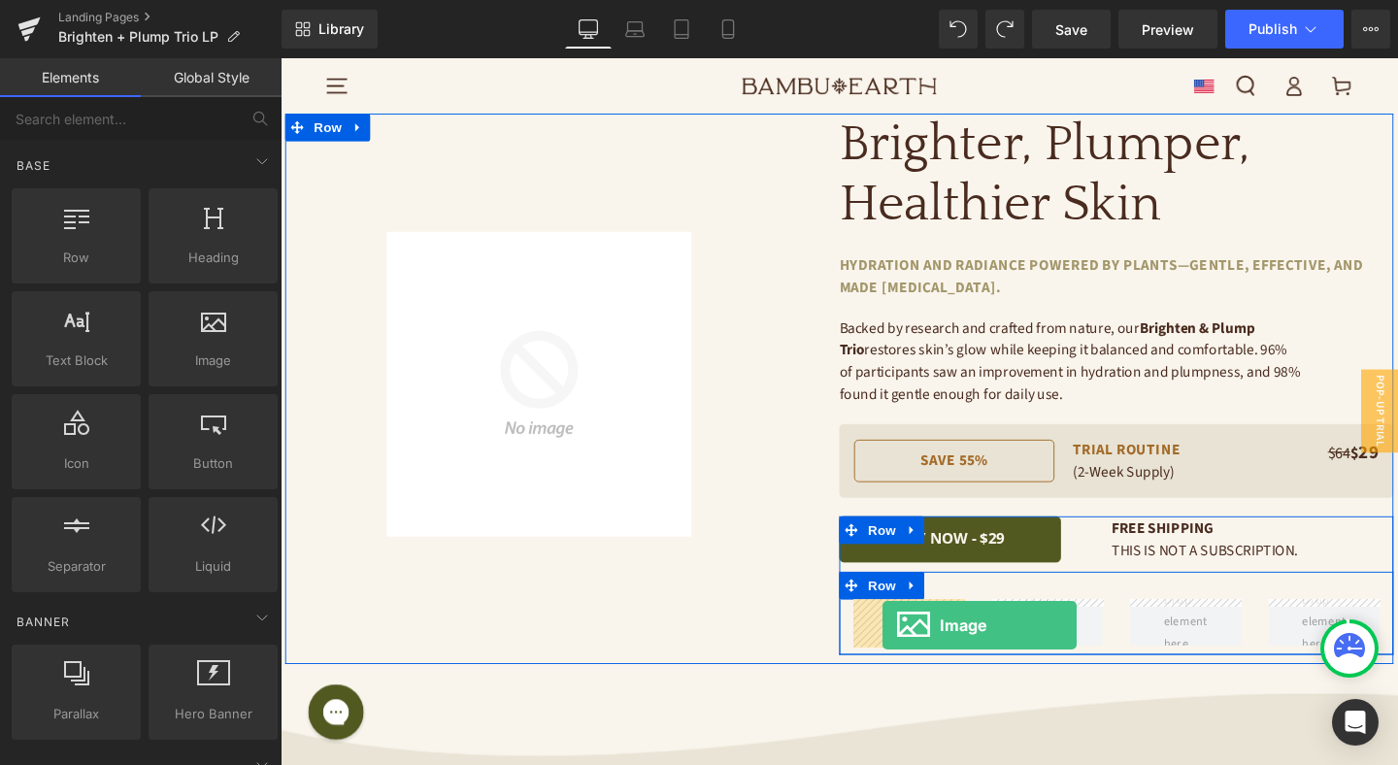
drag, startPoint x: 520, startPoint y: 401, endPoint x: 913, endPoint y: 654, distance: 467.7
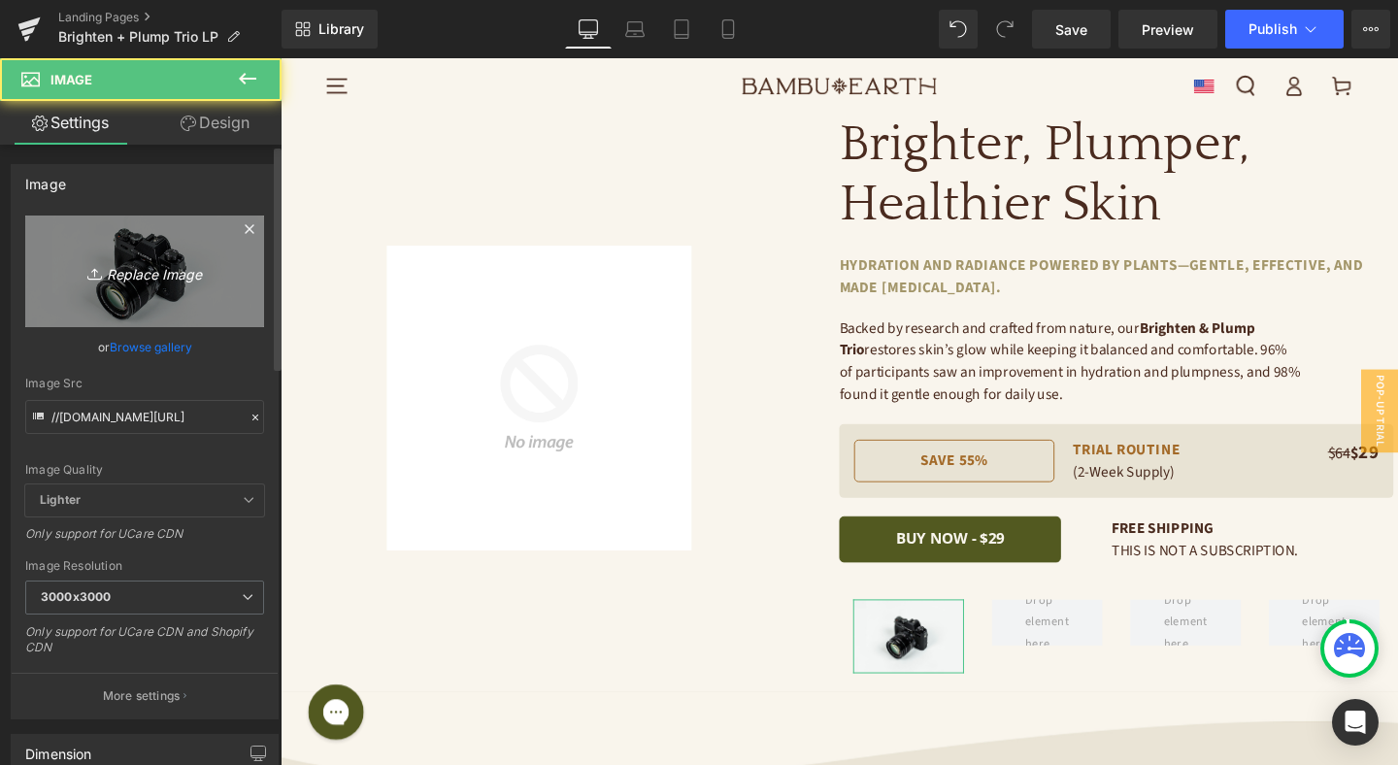
click at [126, 279] on icon "Replace Image" at bounding box center [144, 271] width 155 height 24
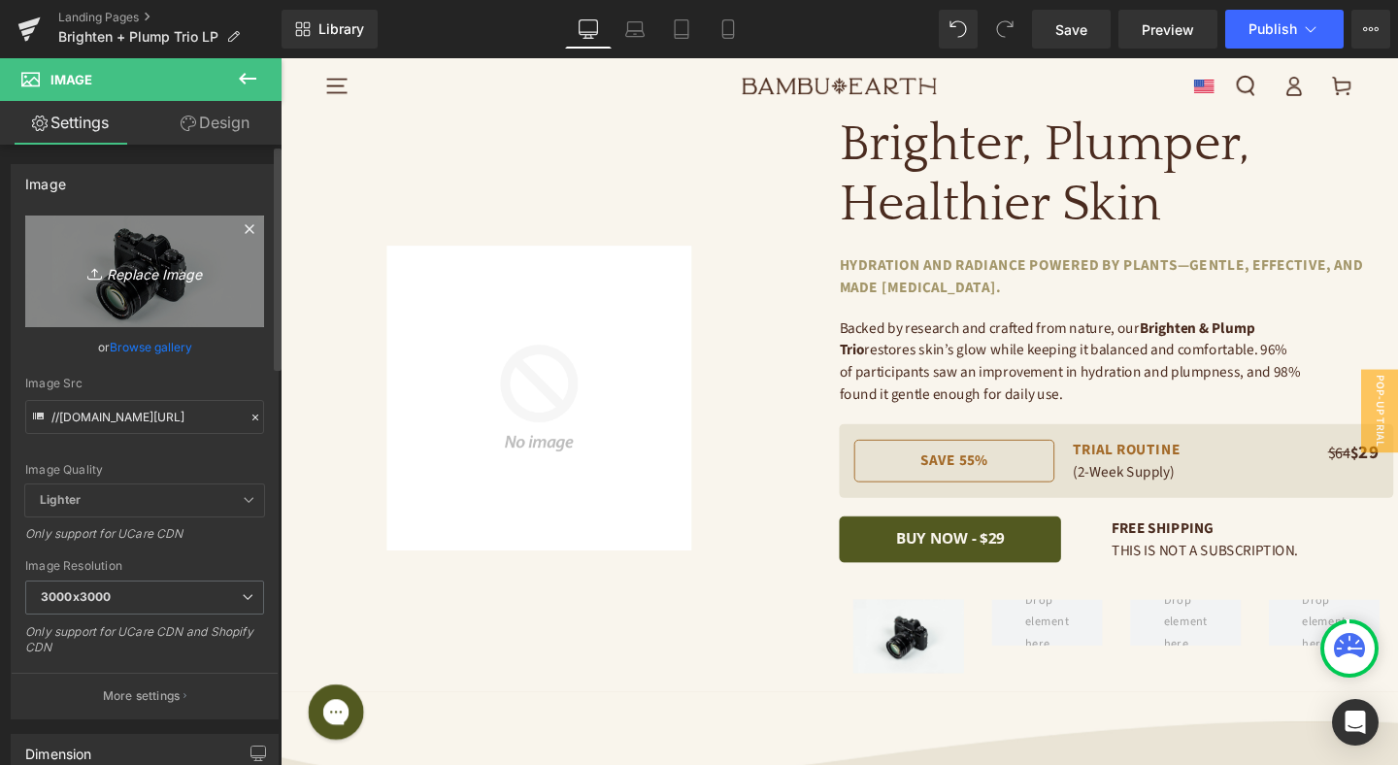
type input "C:\fakepath\Frame 483211.jpg"
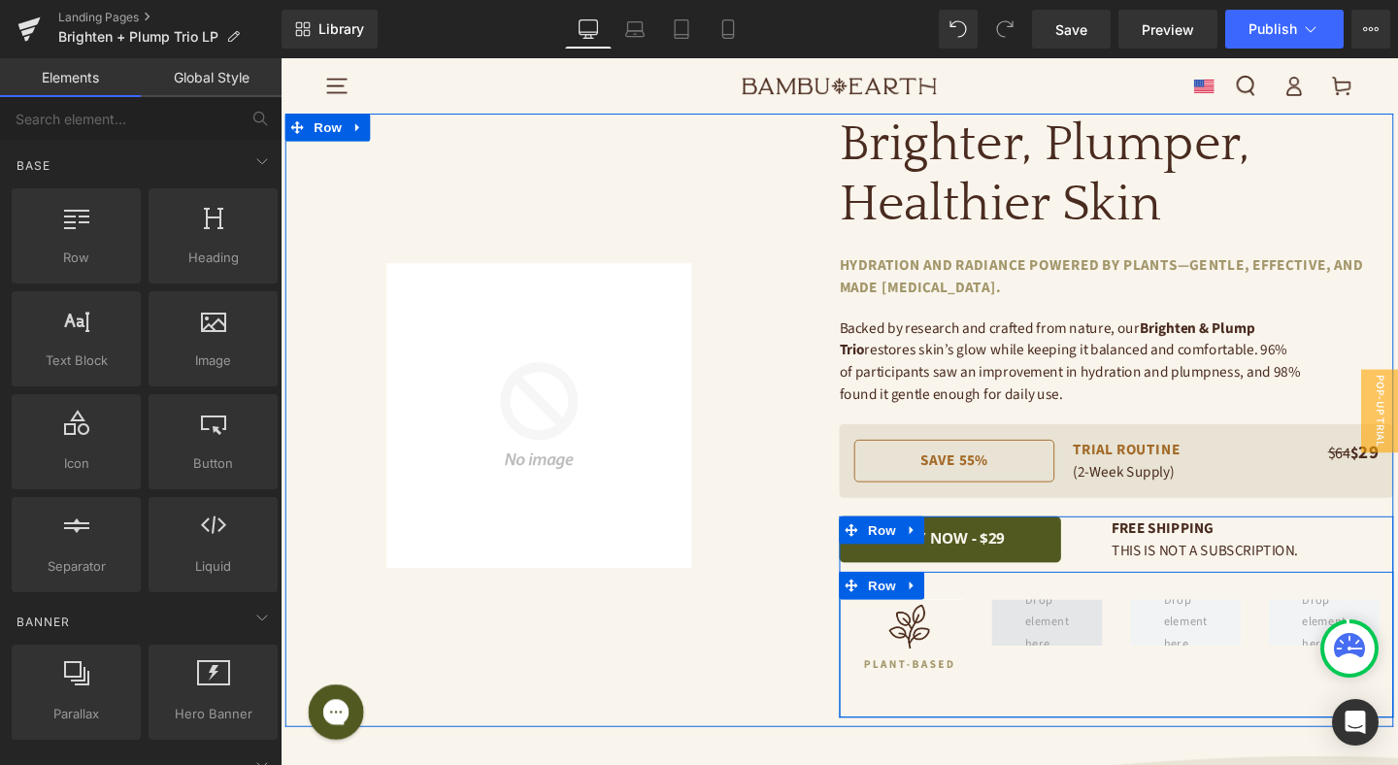
click at [1073, 649] on span at bounding box center [1085, 651] width 59 height 78
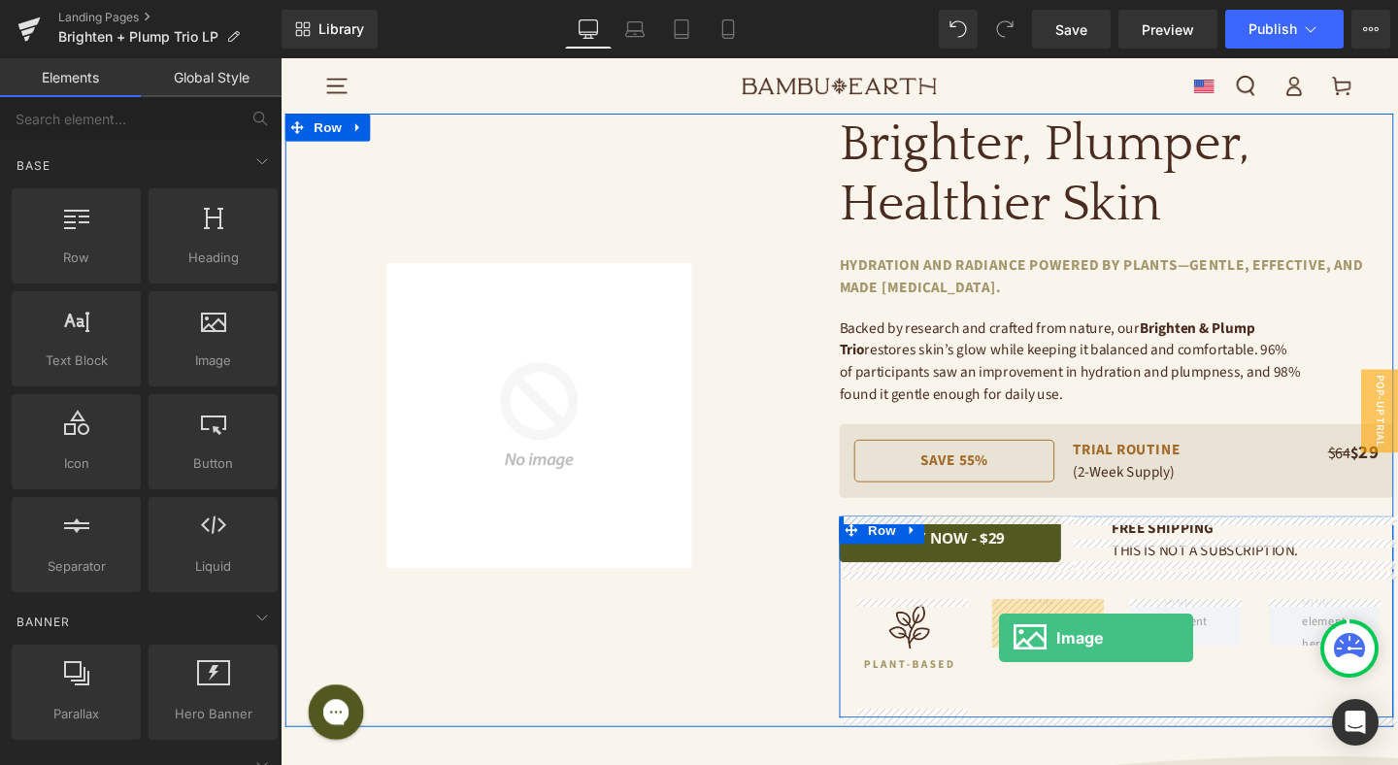
drag, startPoint x: 550, startPoint y: 434, endPoint x: 1036, endPoint y: 668, distance: 538.8
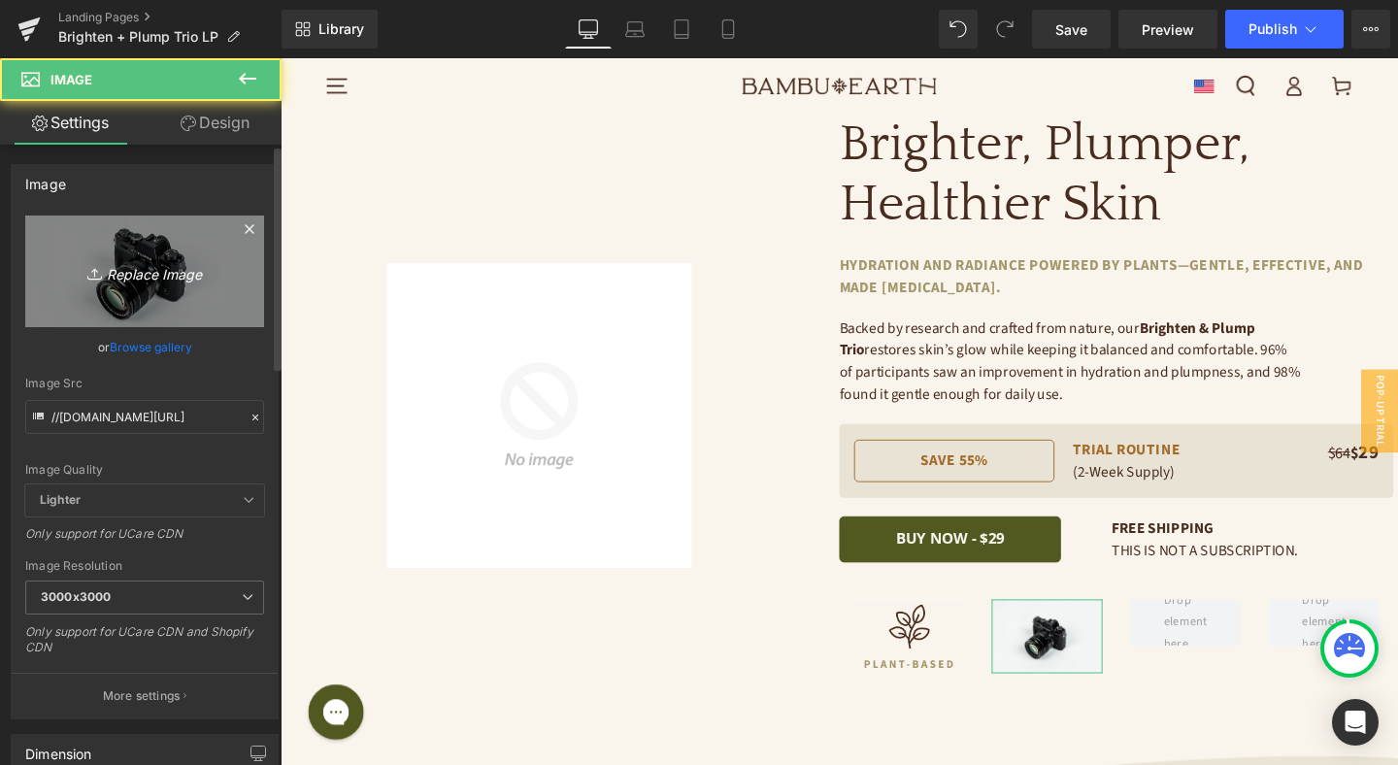
click at [163, 293] on link "Replace Image" at bounding box center [144, 271] width 239 height 112
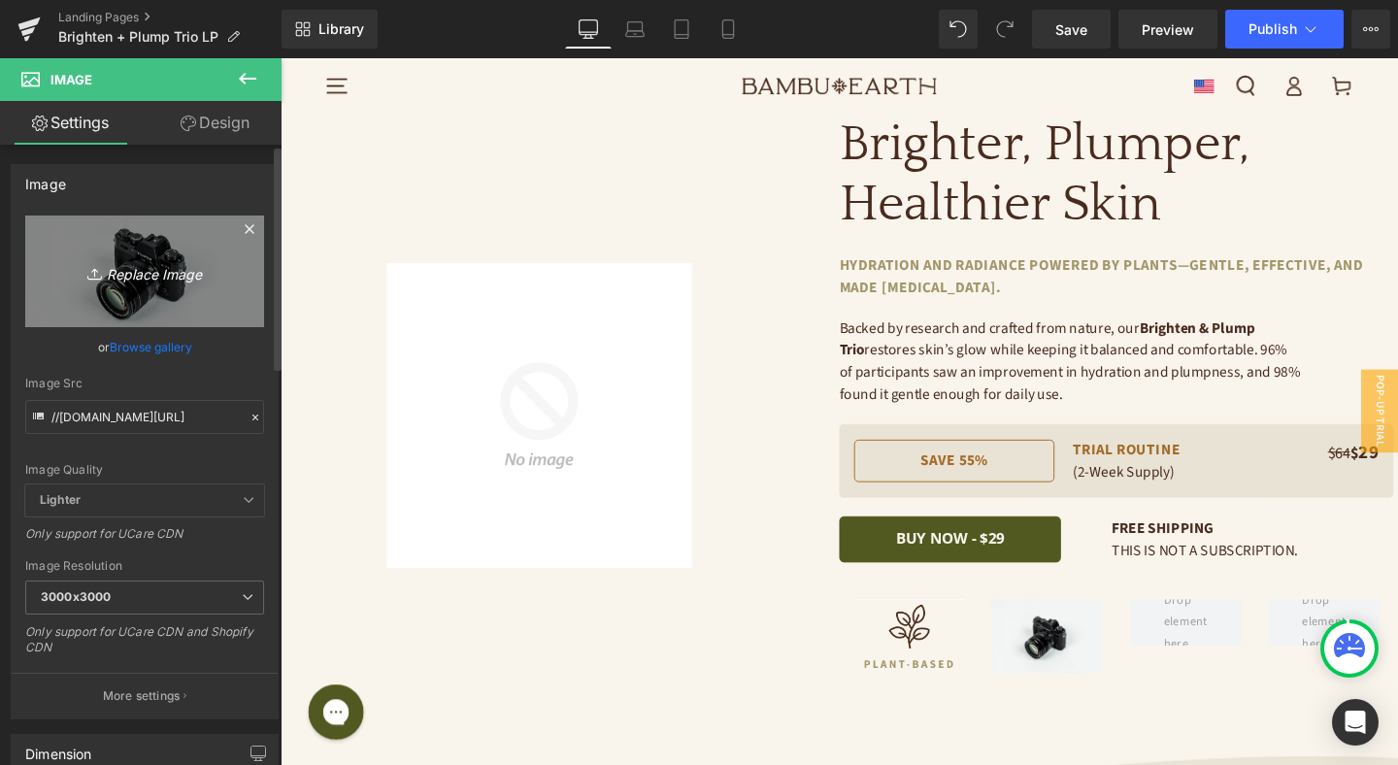
type input "C:\fakepath\Frame 483215.jpg"
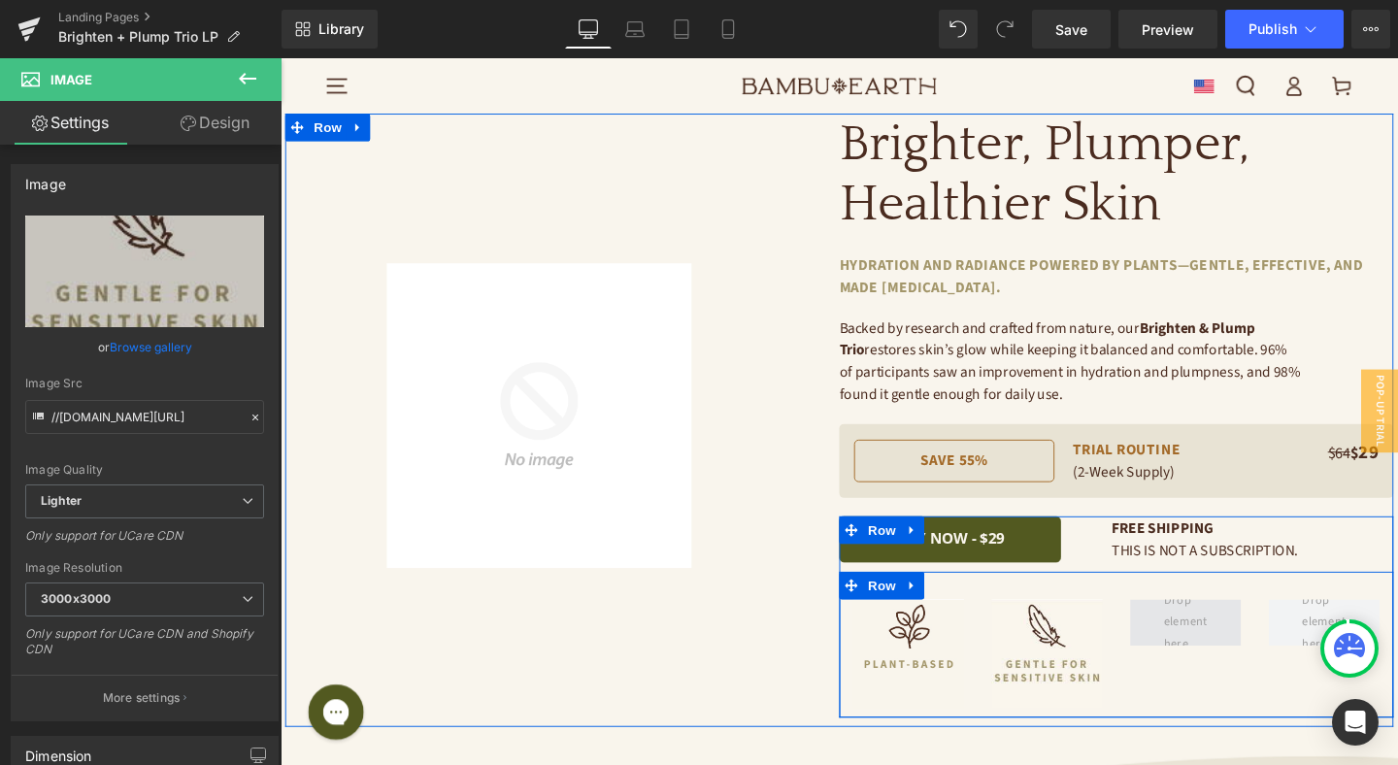
click at [1218, 640] on span at bounding box center [1231, 651] width 59 height 78
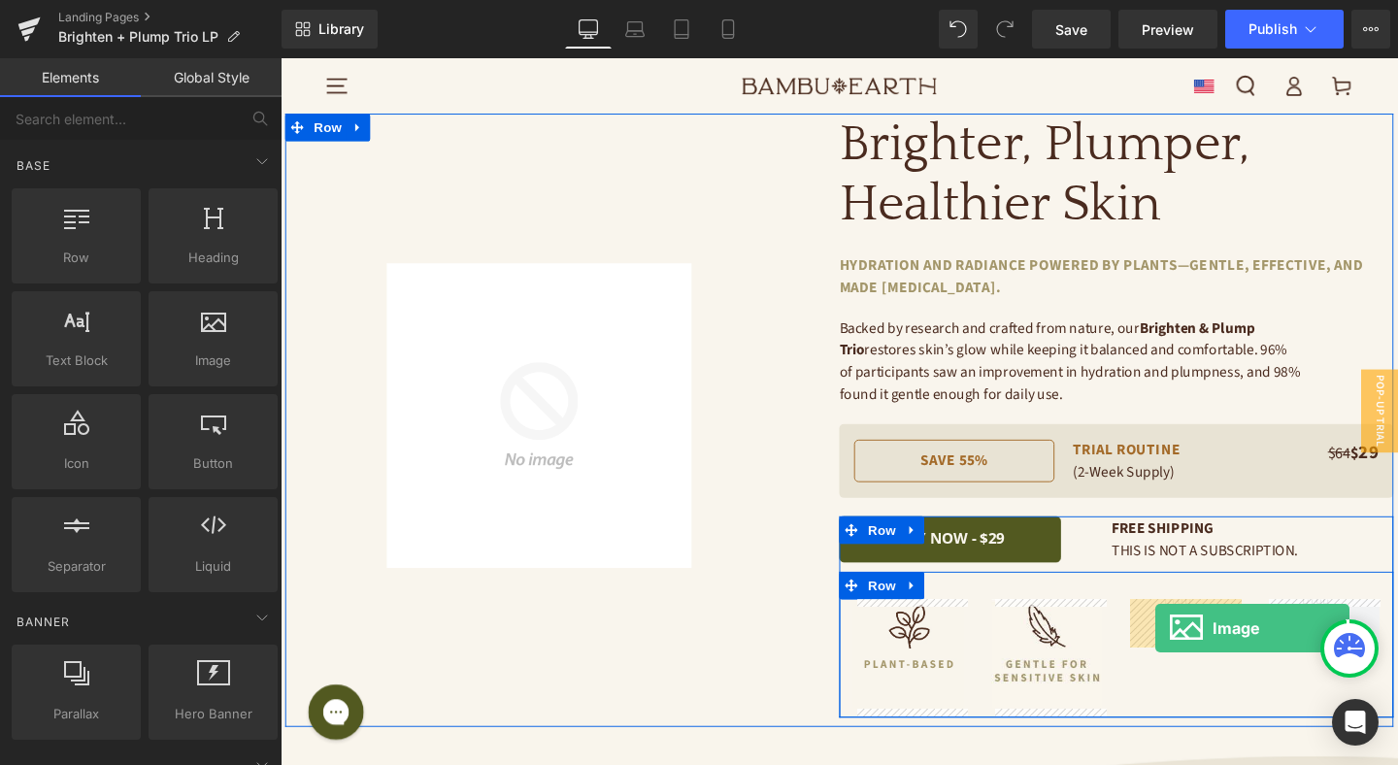
drag, startPoint x: 467, startPoint y: 393, endPoint x: 1200, endPoint y: 657, distance: 778.9
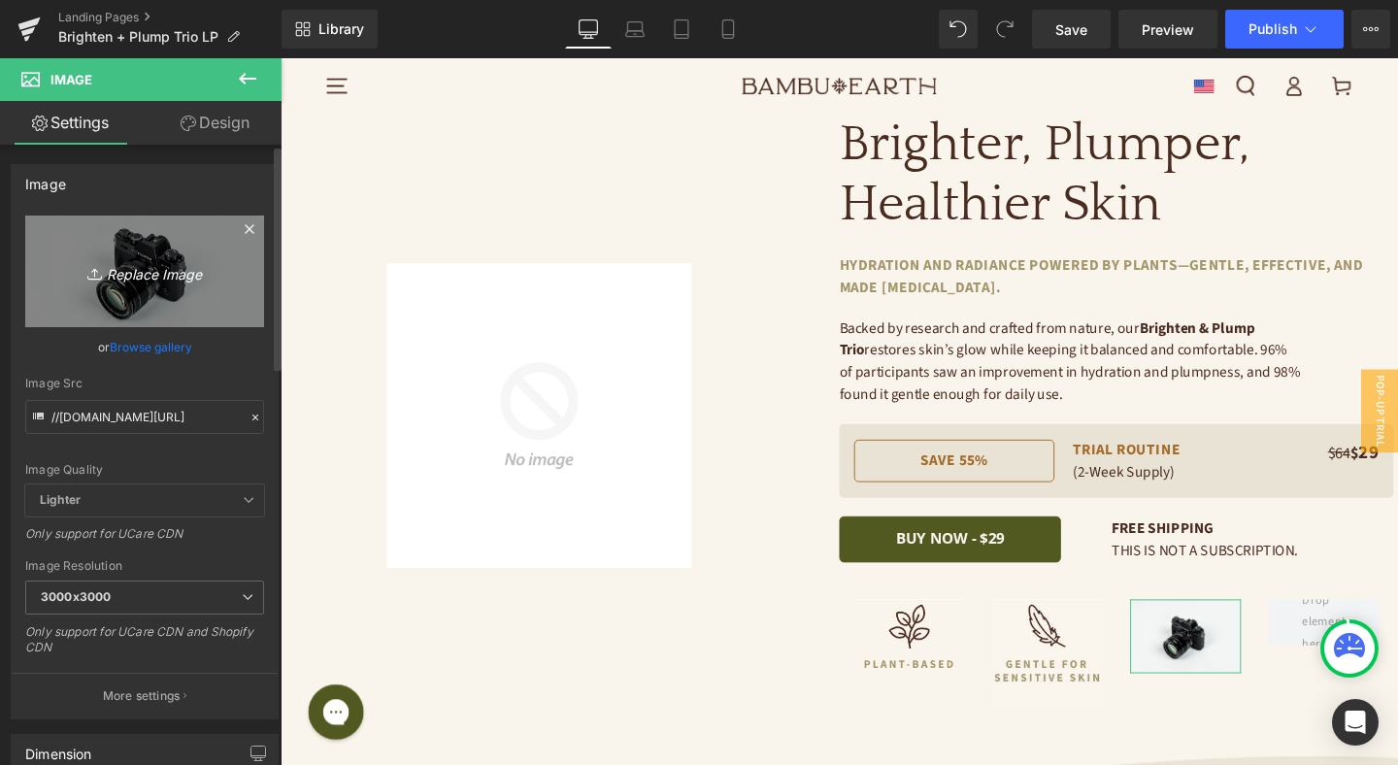
click at [142, 269] on icon "Replace Image" at bounding box center [144, 271] width 155 height 24
type input "C:\fakepath\Frame 483216.jpg"
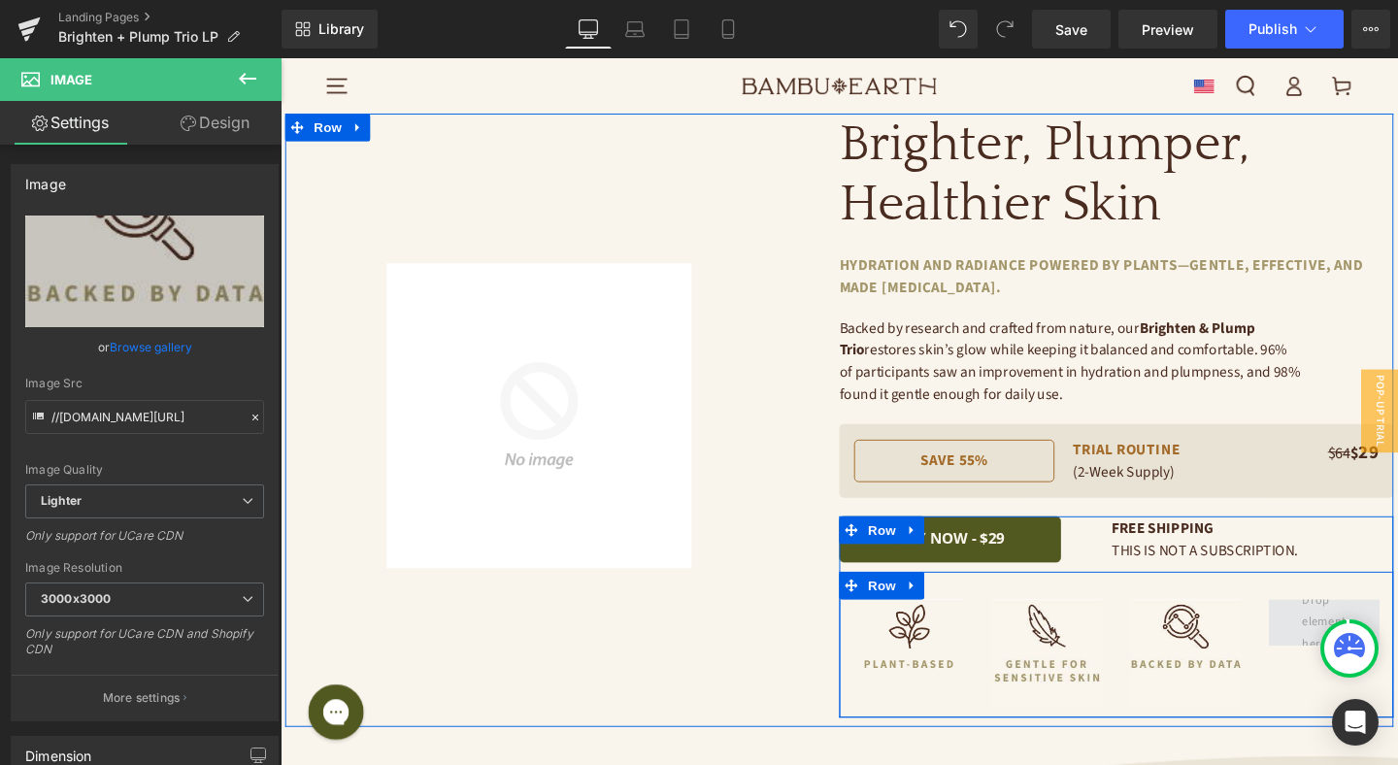
click at [1349, 647] on span at bounding box center [1376, 651] width 59 height 78
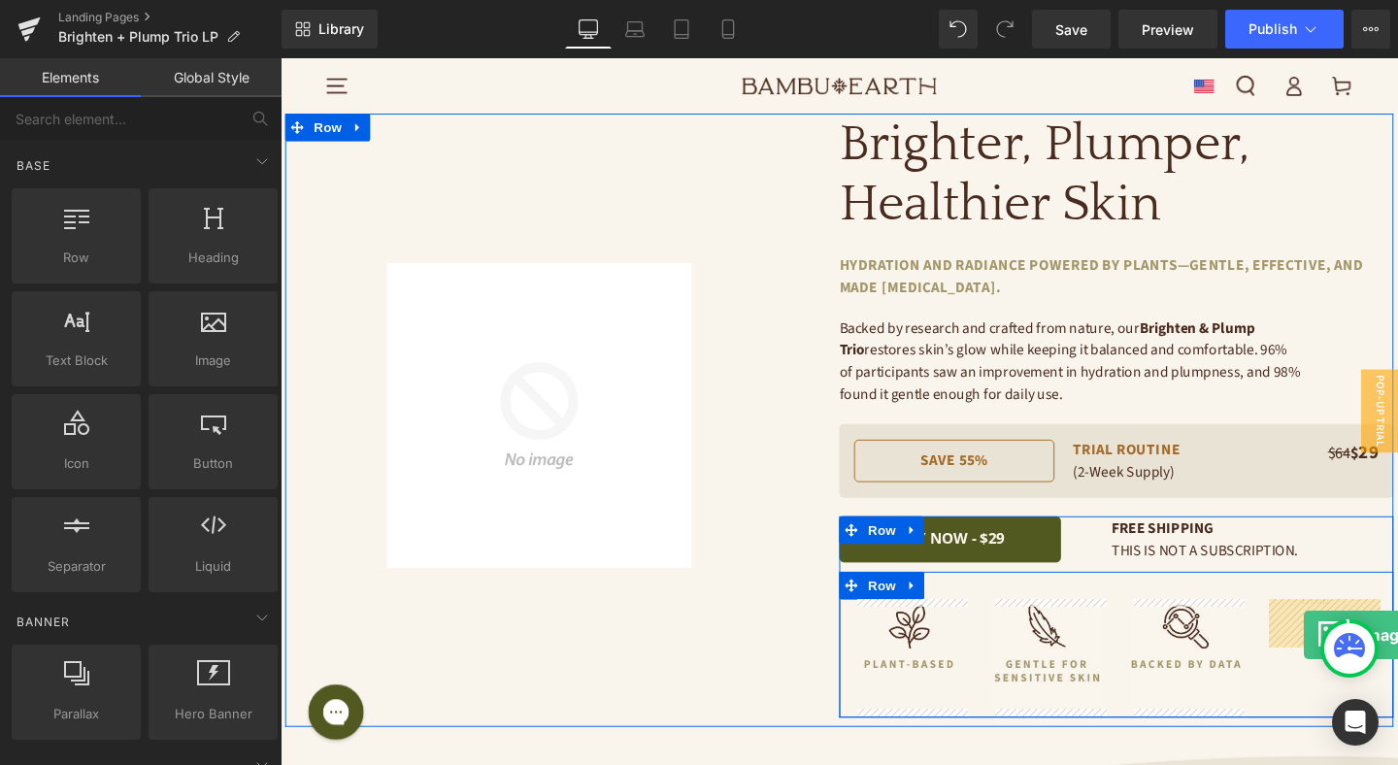
drag, startPoint x: 499, startPoint y: 410, endPoint x: 1356, endPoint y: 664, distance: 894.0
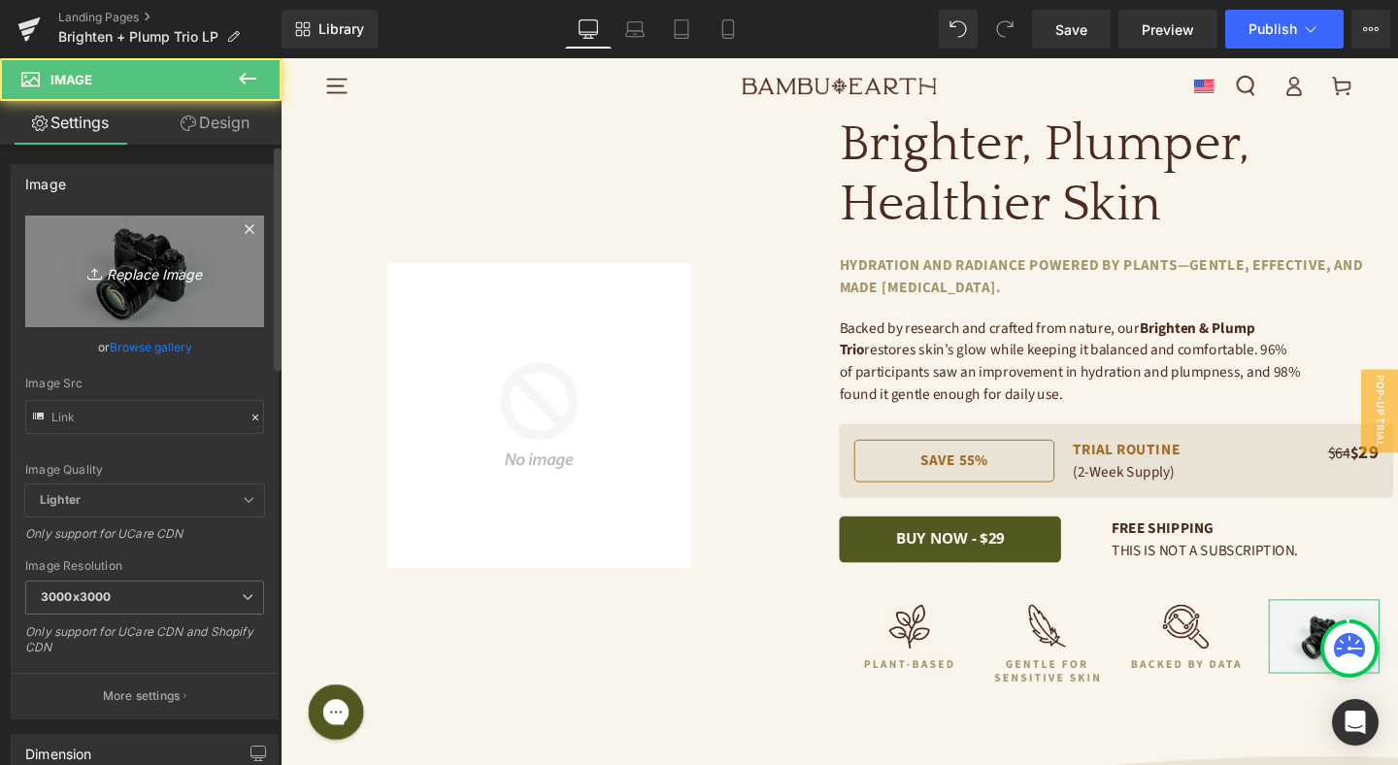
click at [155, 284] on link "Replace Image" at bounding box center [144, 271] width 239 height 112
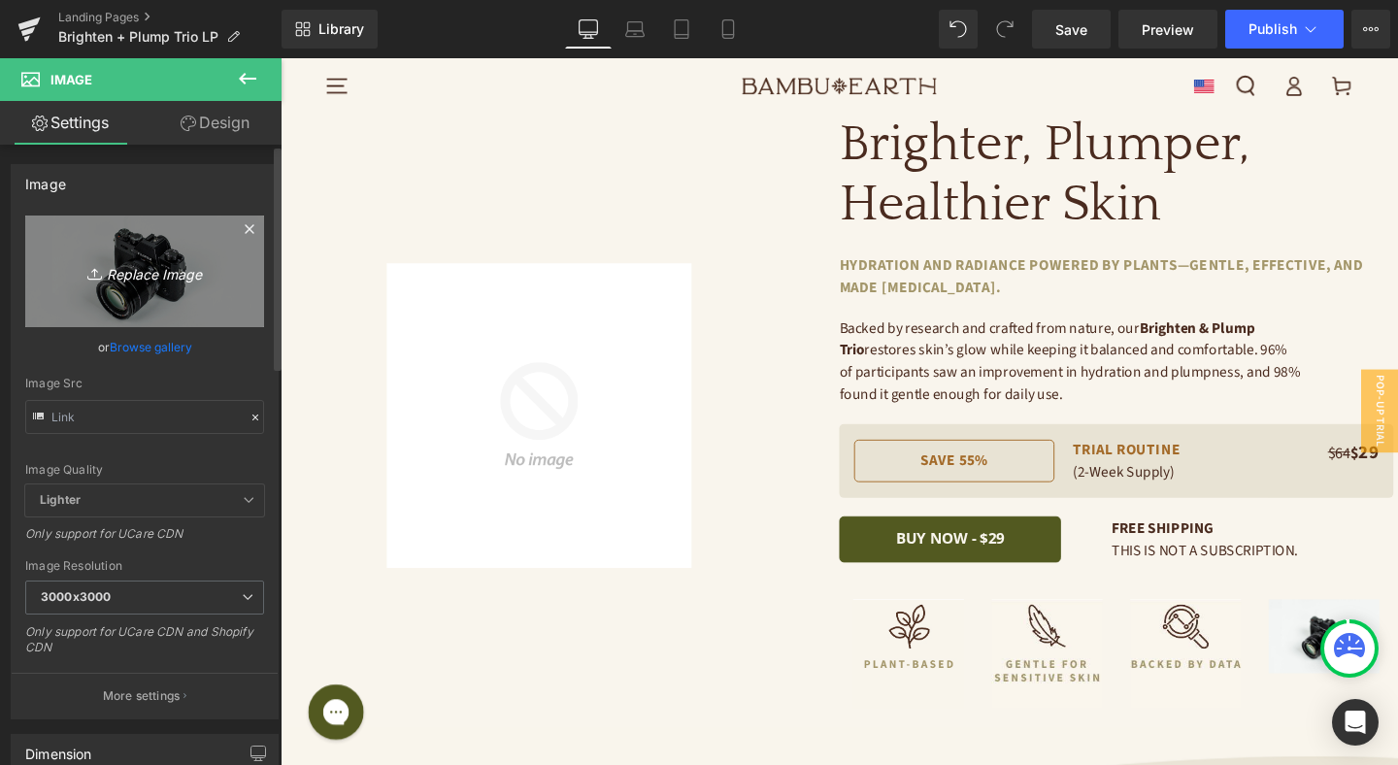
type input "C:\fakepath\Frame 483217.jpg"
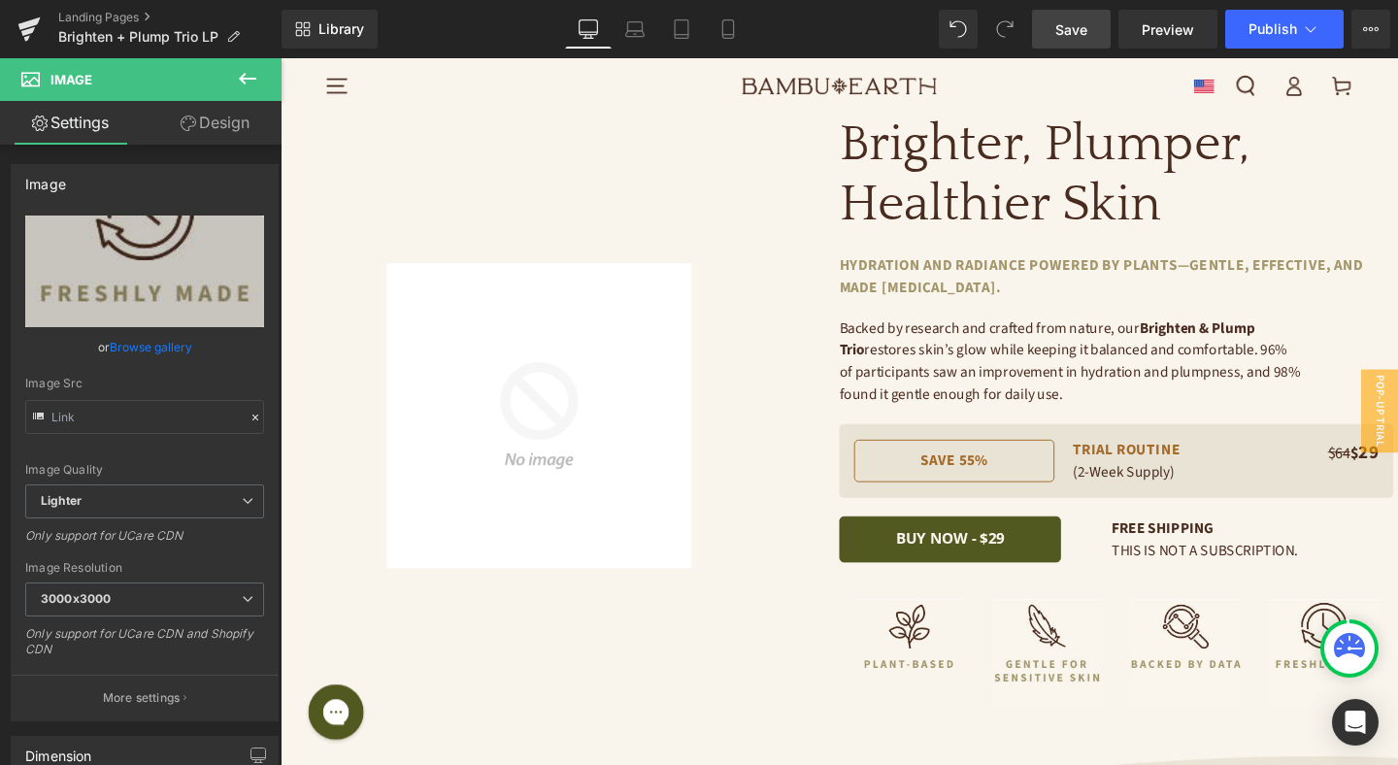
click at [1068, 38] on span "Save" at bounding box center [1071, 29] width 32 height 20
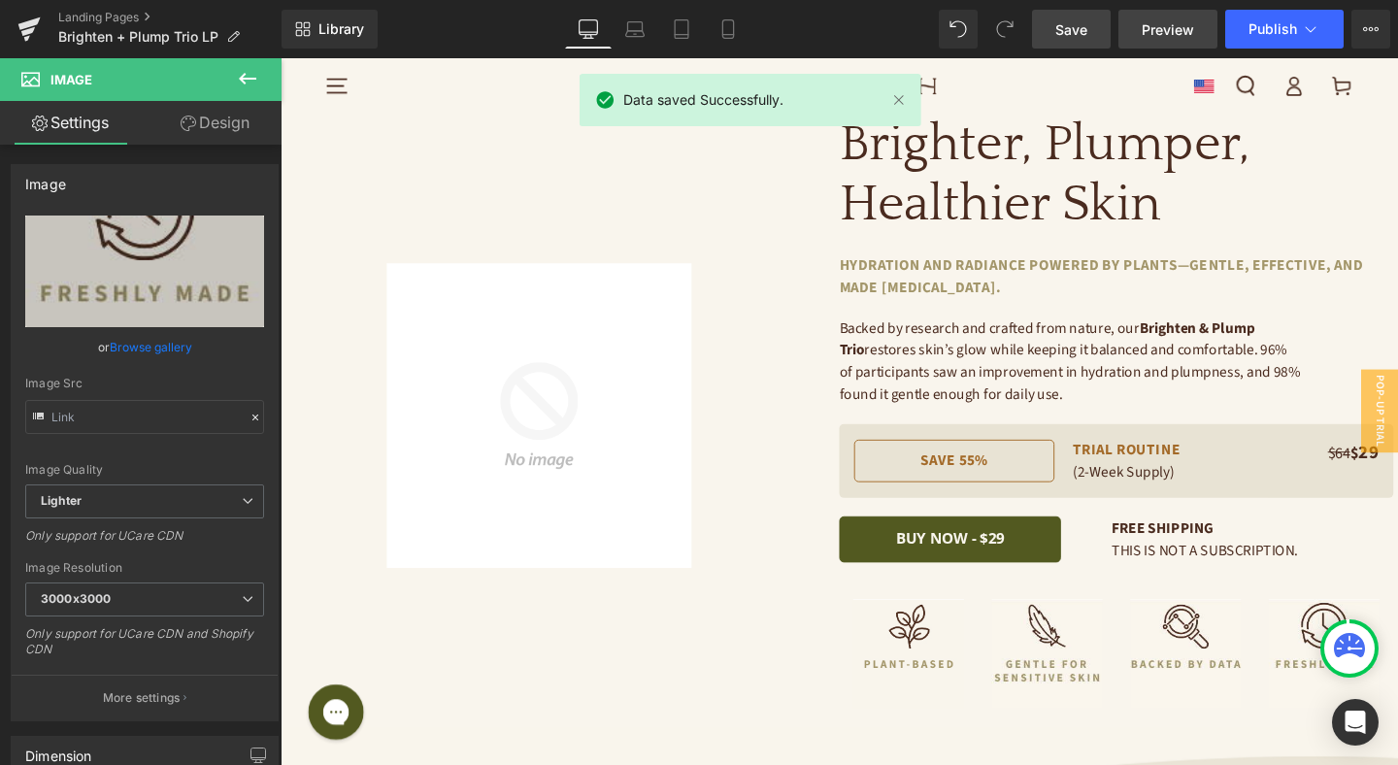
click at [1153, 23] on span "Preview" at bounding box center [1167, 29] width 52 height 20
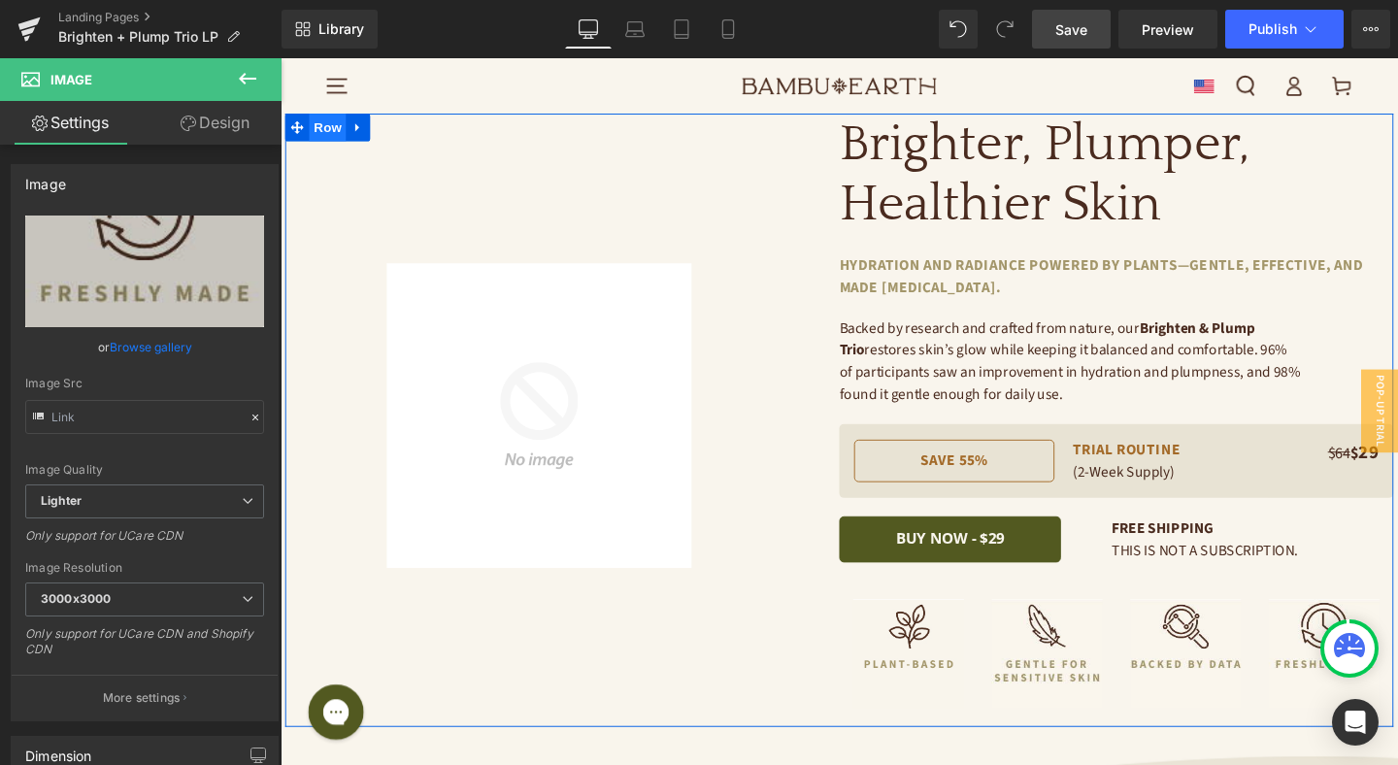
click at [312, 134] on span "Row" at bounding box center [330, 130] width 39 height 29
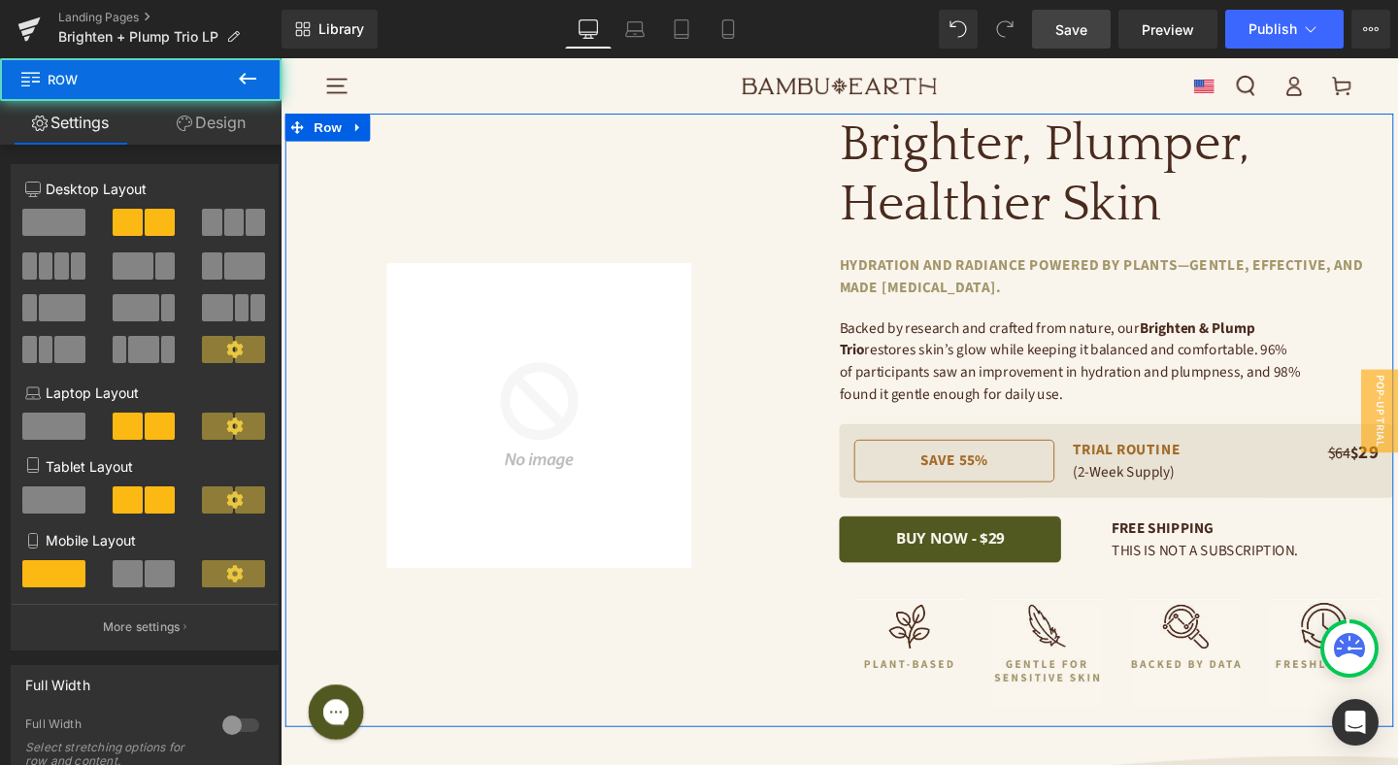
click at [232, 120] on link "Design" at bounding box center [211, 123] width 141 height 44
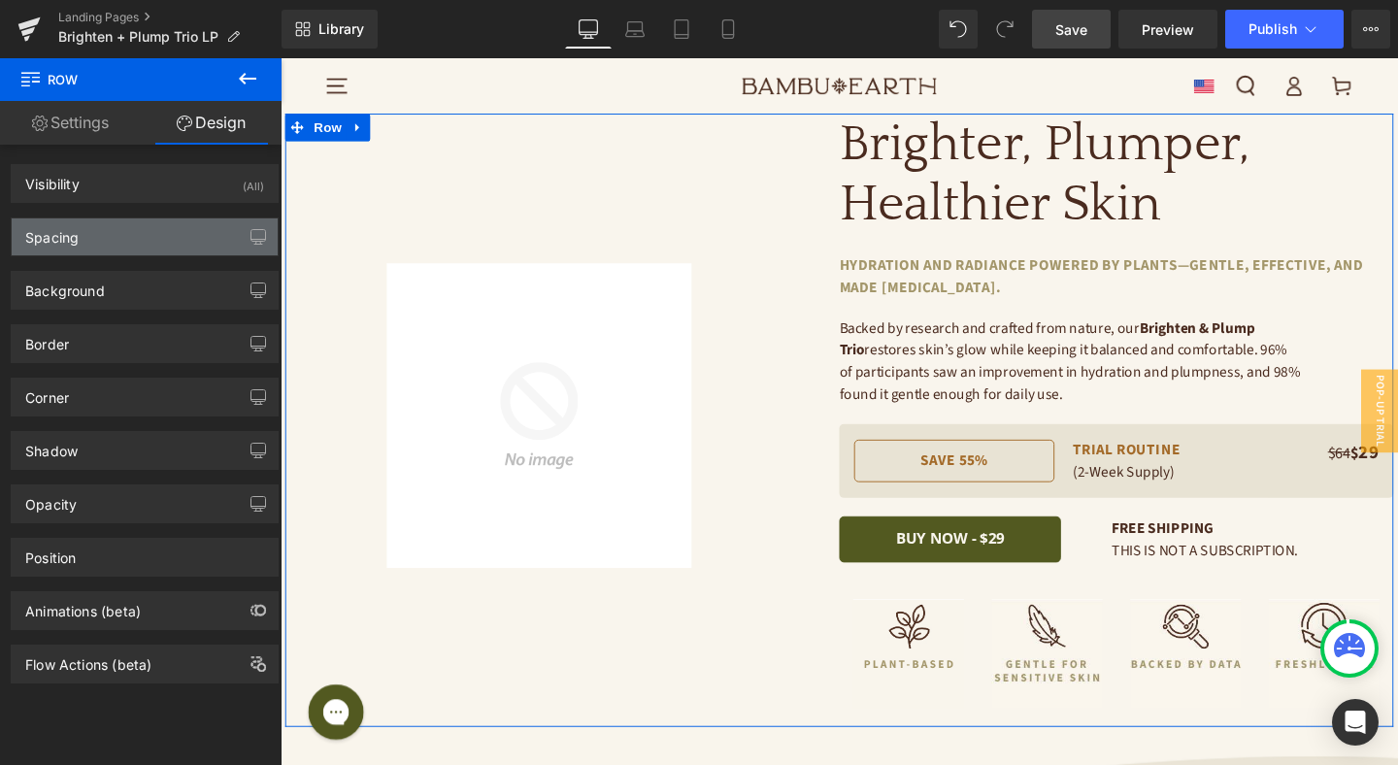
click at [147, 243] on div "Spacing" at bounding box center [145, 236] width 266 height 37
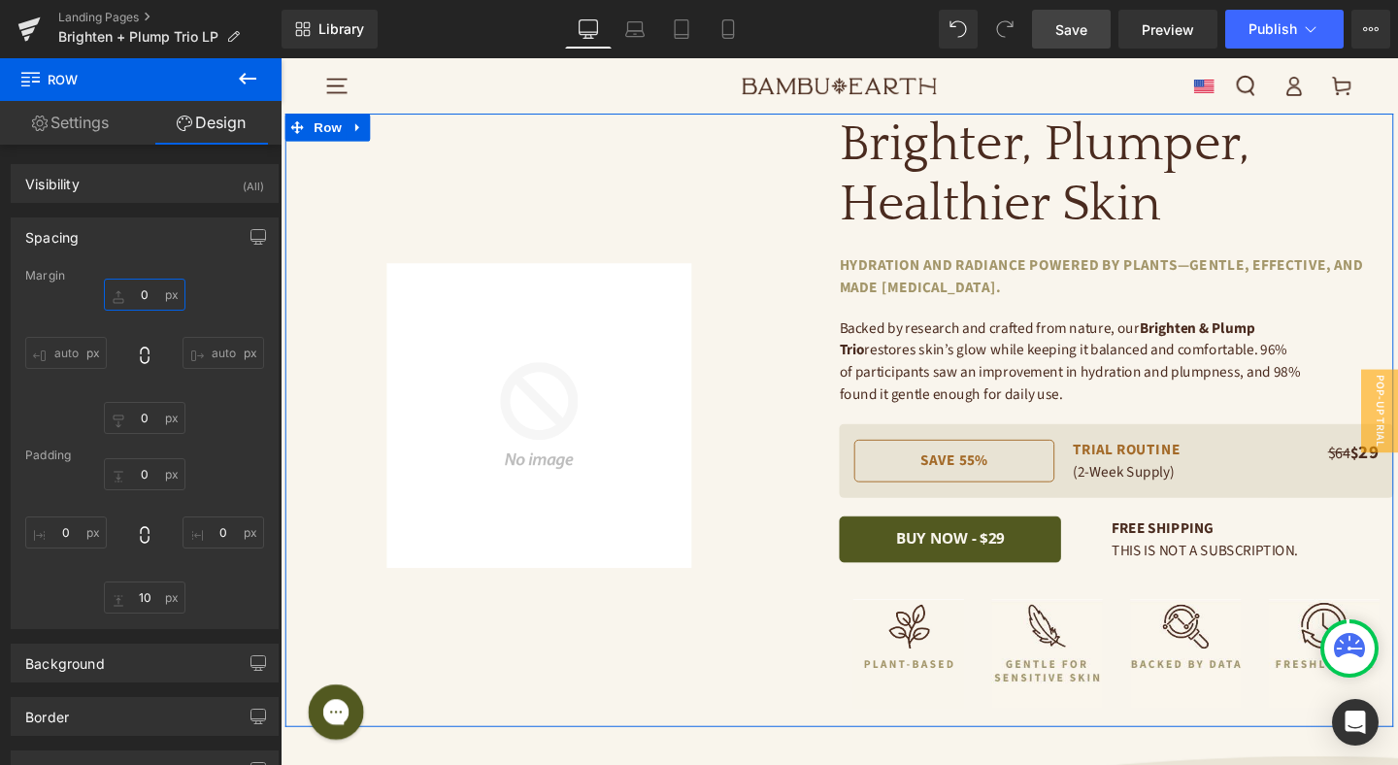
click at [146, 299] on input "text" at bounding box center [145, 295] width 82 height 32
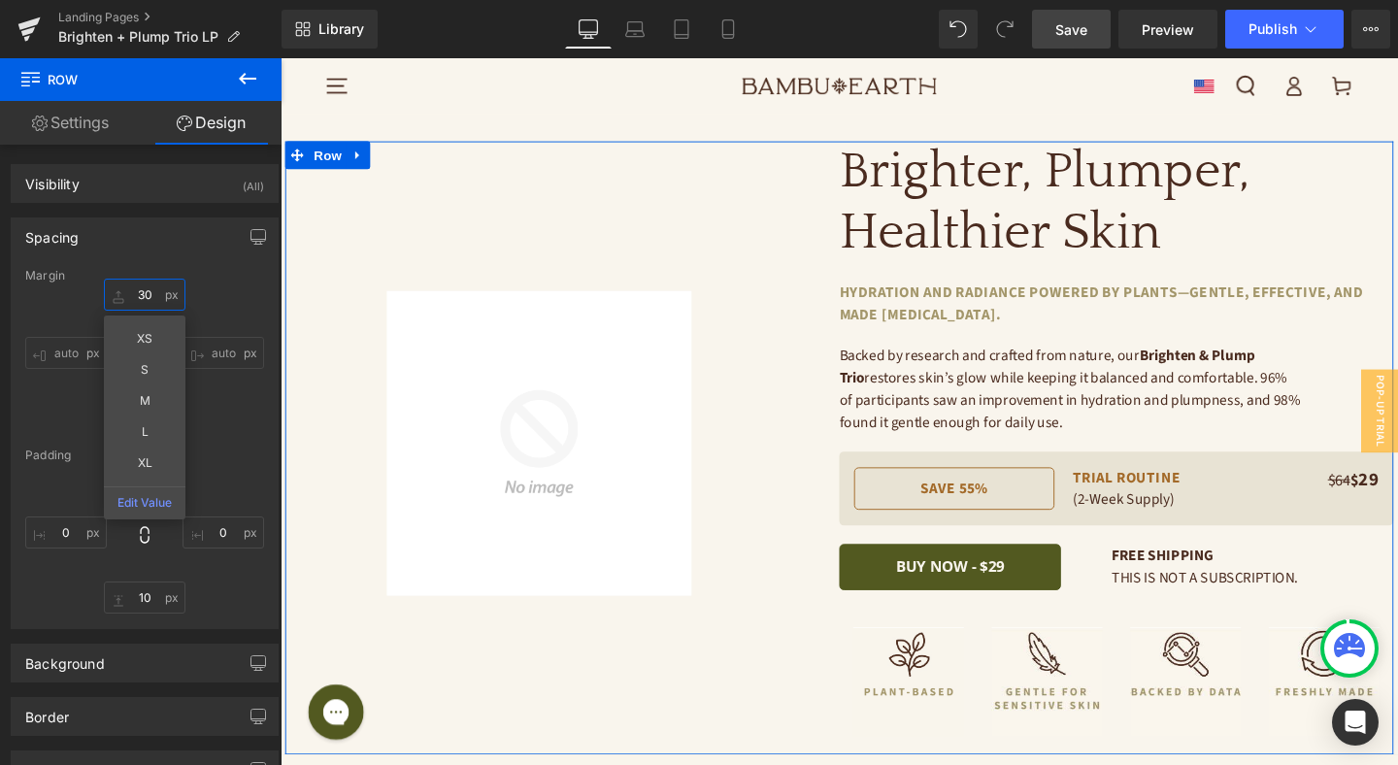
type input "3"
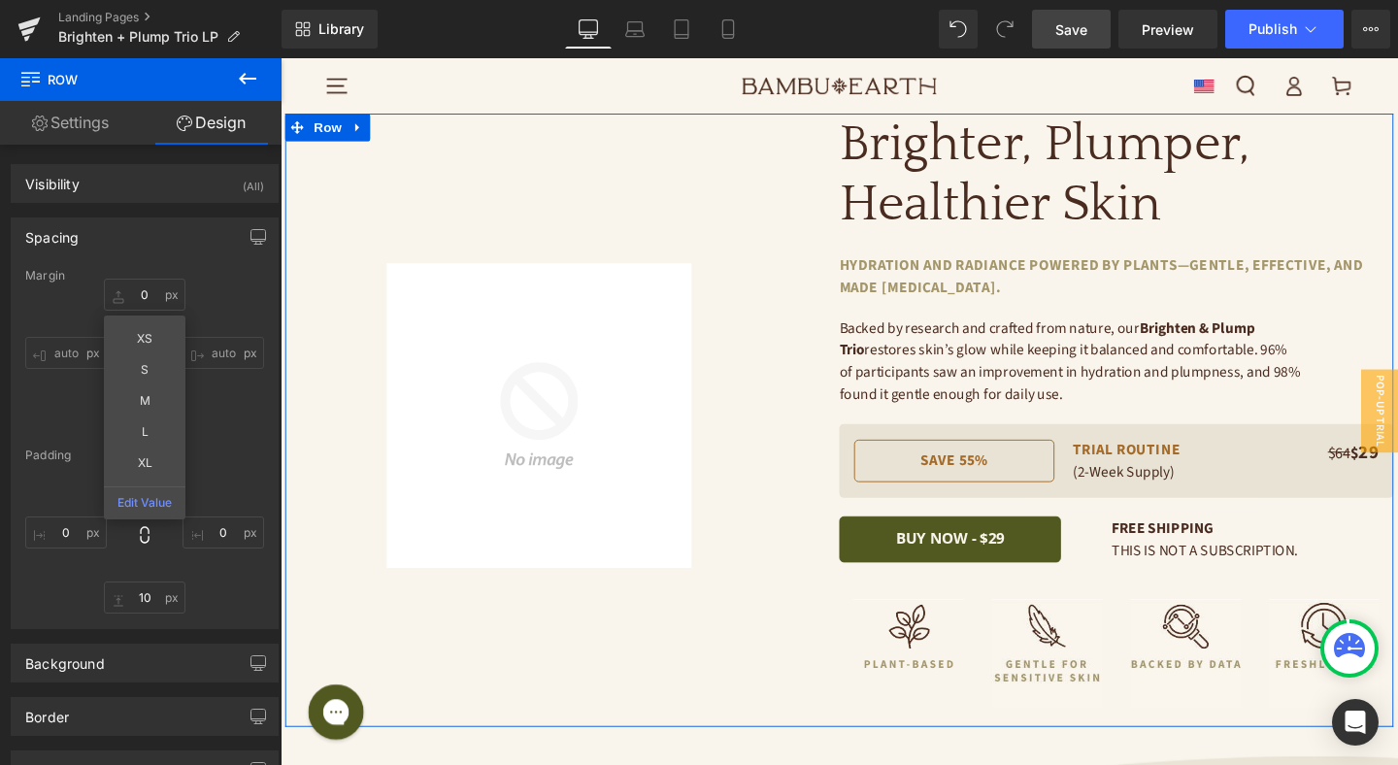
click at [235, 496] on div at bounding box center [144, 535] width 239 height 155
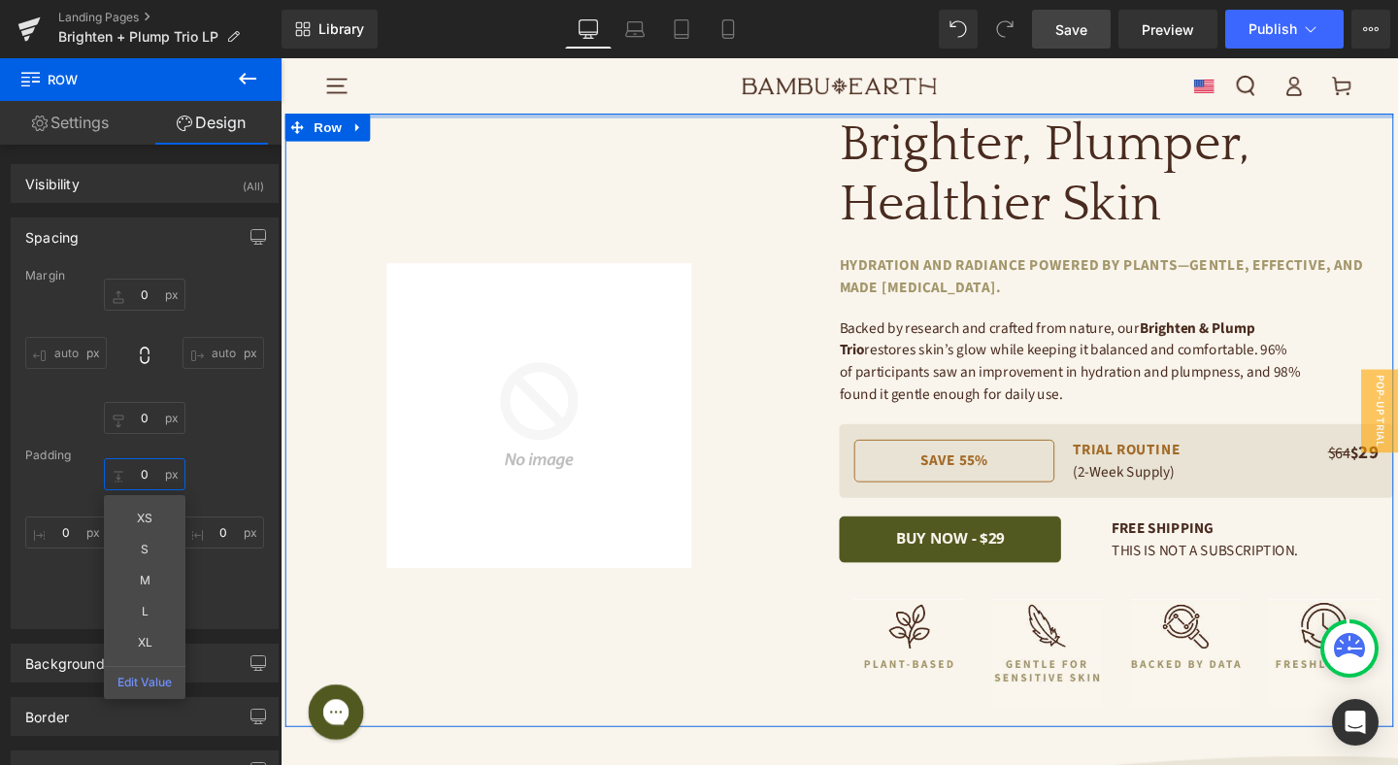
click at [156, 469] on input "text" at bounding box center [145, 474] width 82 height 32
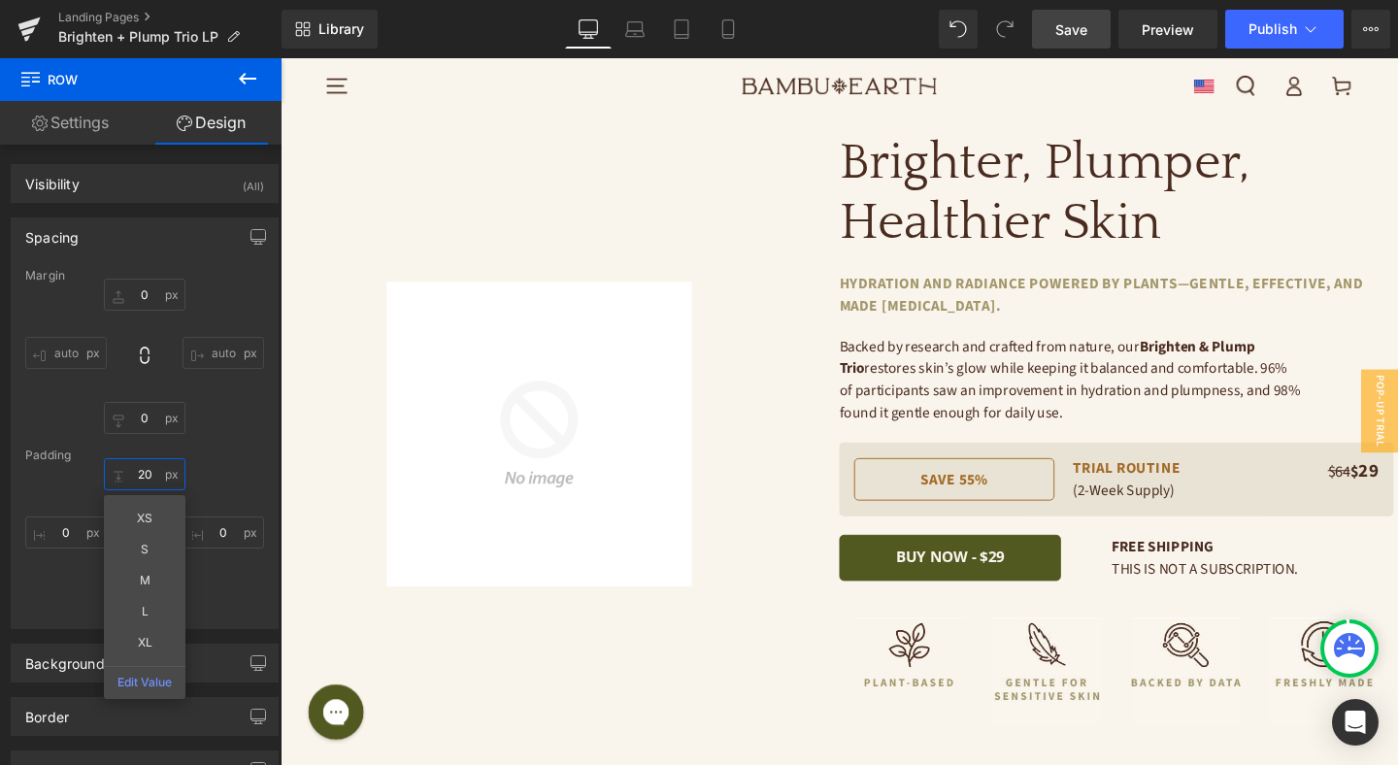
type input "20"
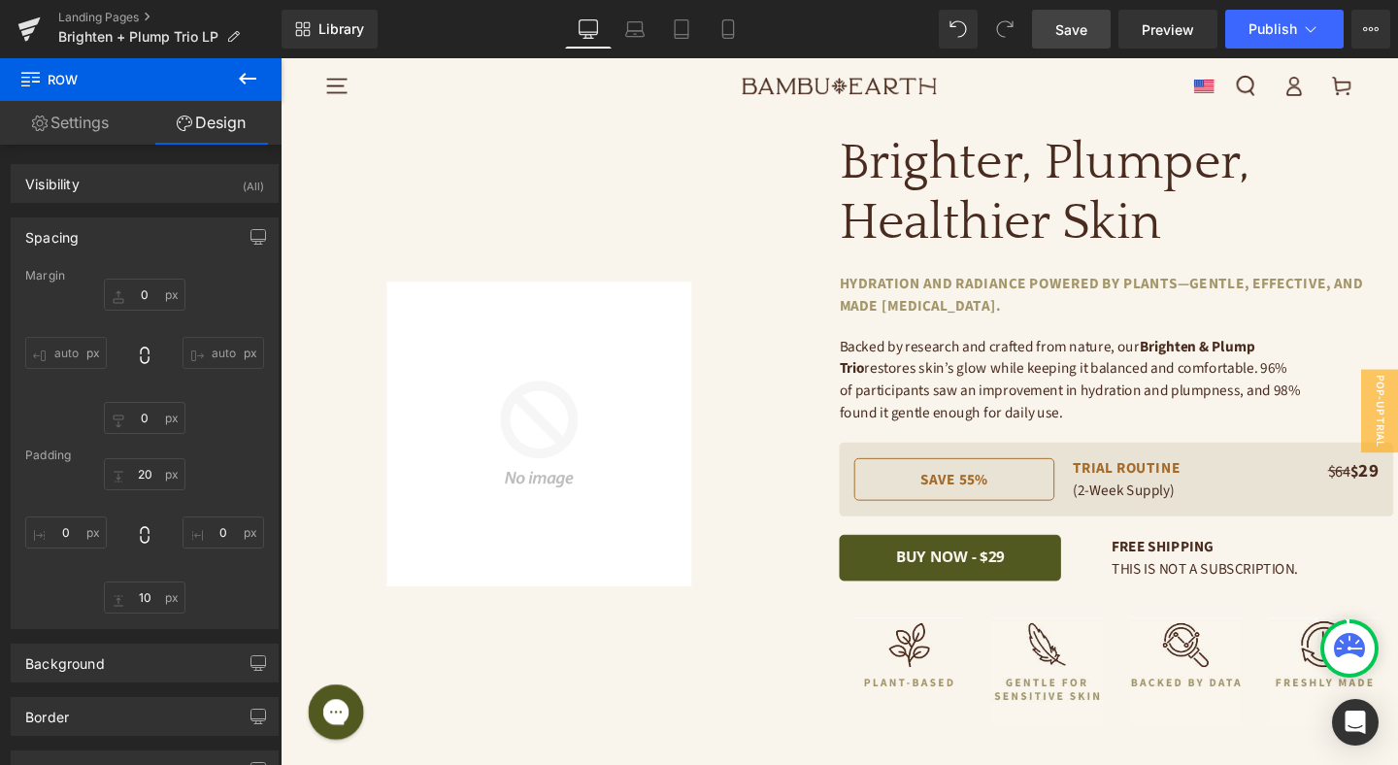
click at [1061, 35] on span "Save" at bounding box center [1071, 29] width 32 height 20
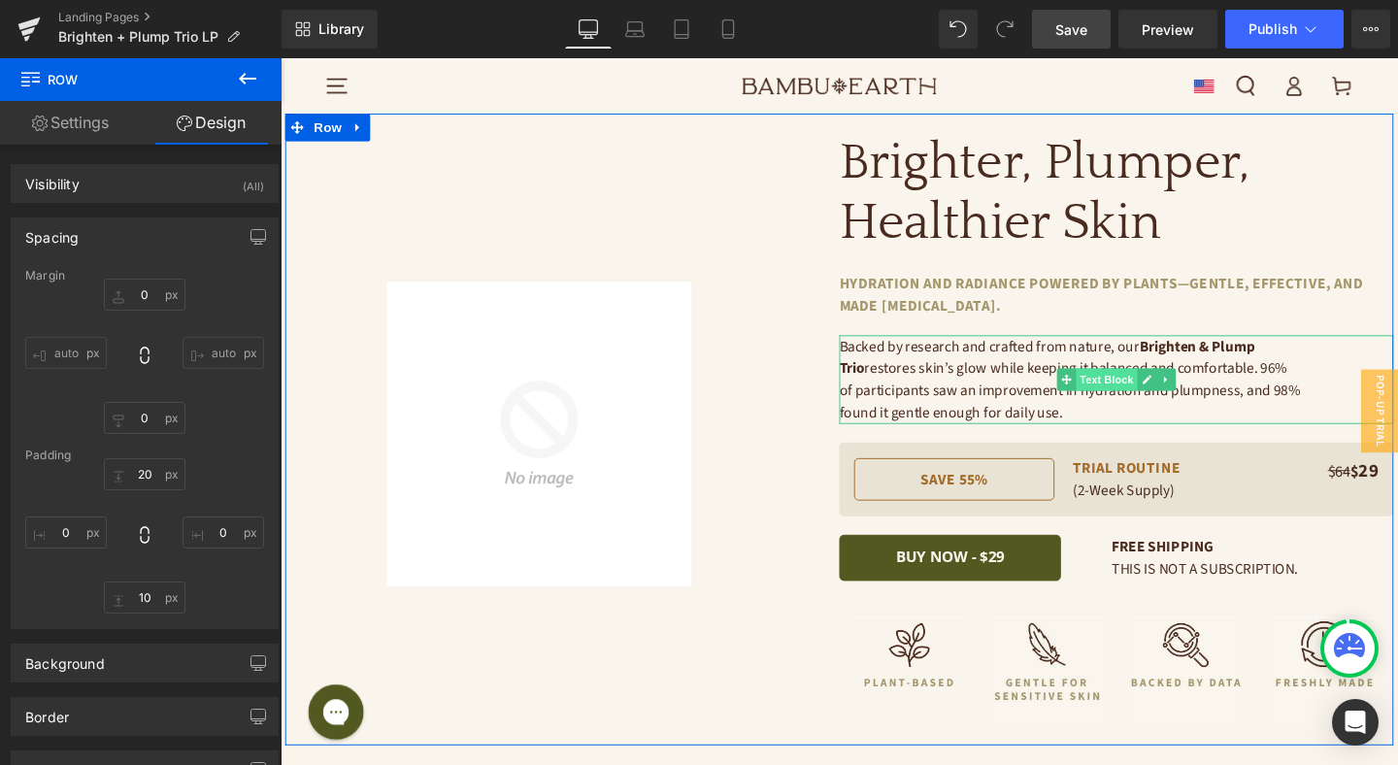
click at [1144, 396] on span "Text Block" at bounding box center [1148, 395] width 64 height 23
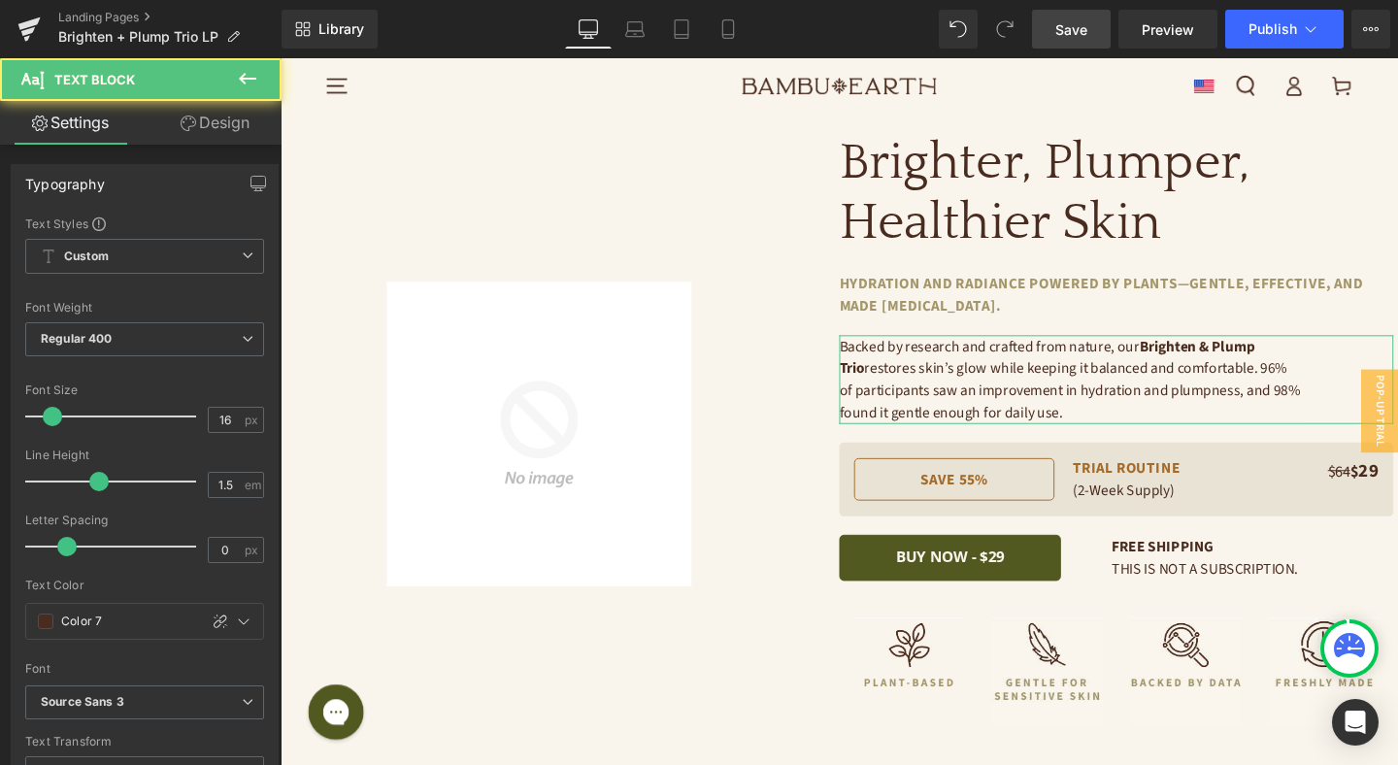
click at [215, 122] on link "Design" at bounding box center [215, 123] width 141 height 44
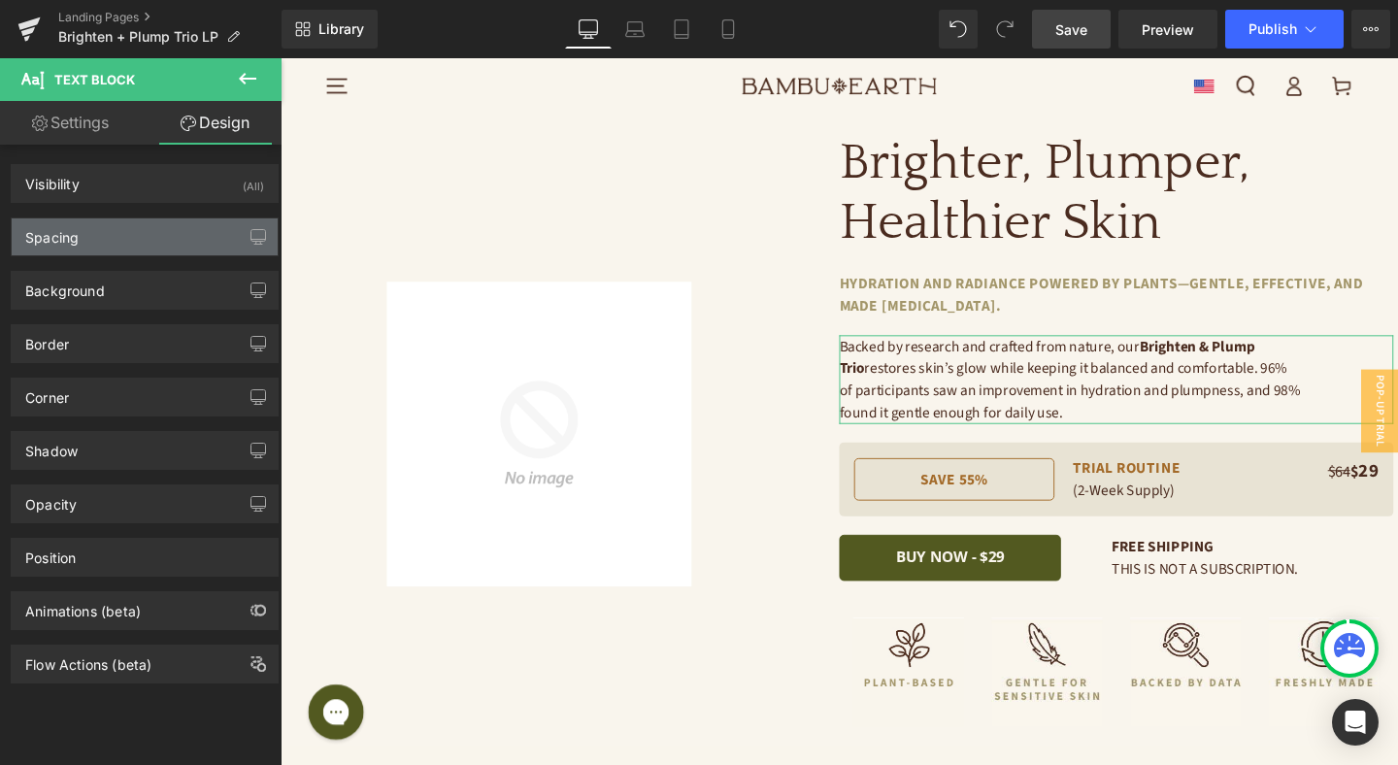
click at [156, 239] on div "Spacing" at bounding box center [145, 236] width 266 height 37
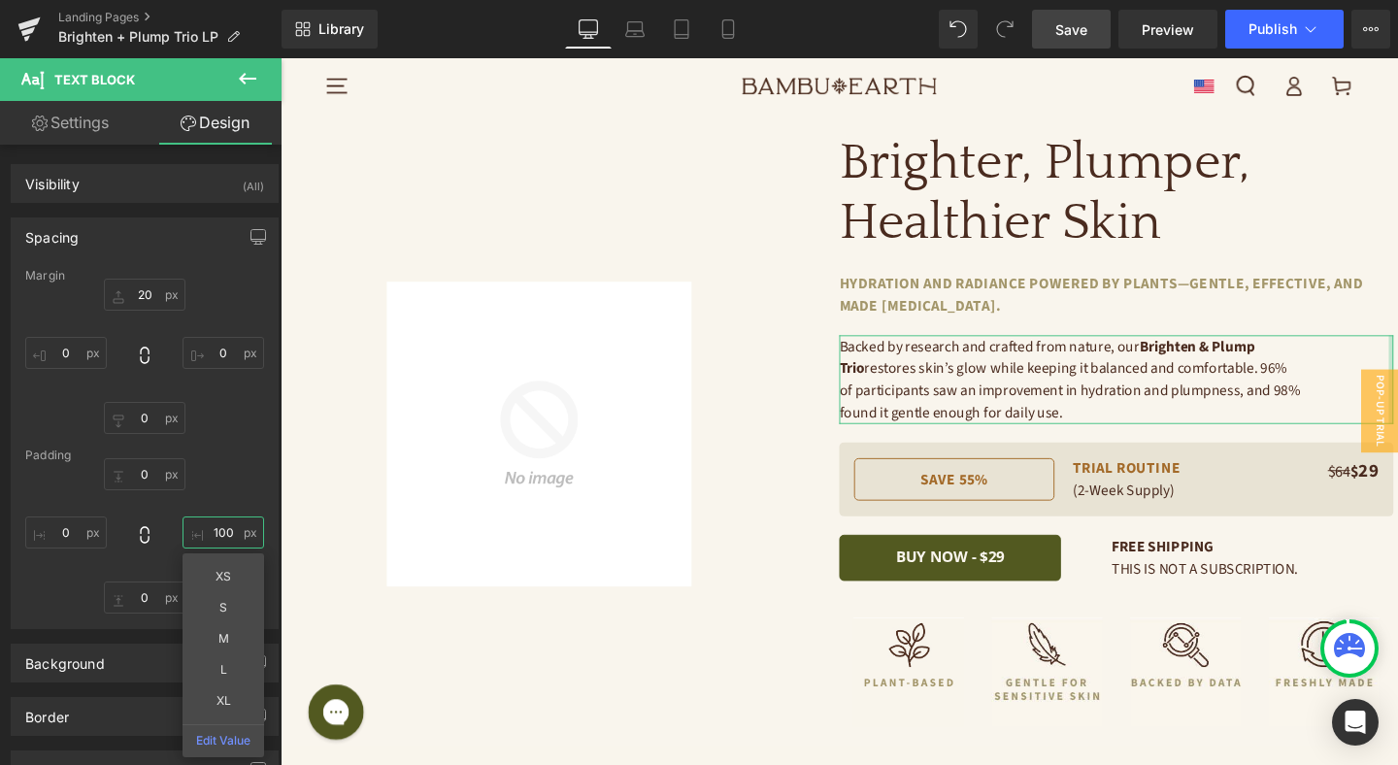
click at [219, 534] on input "100" at bounding box center [223, 532] width 82 height 32
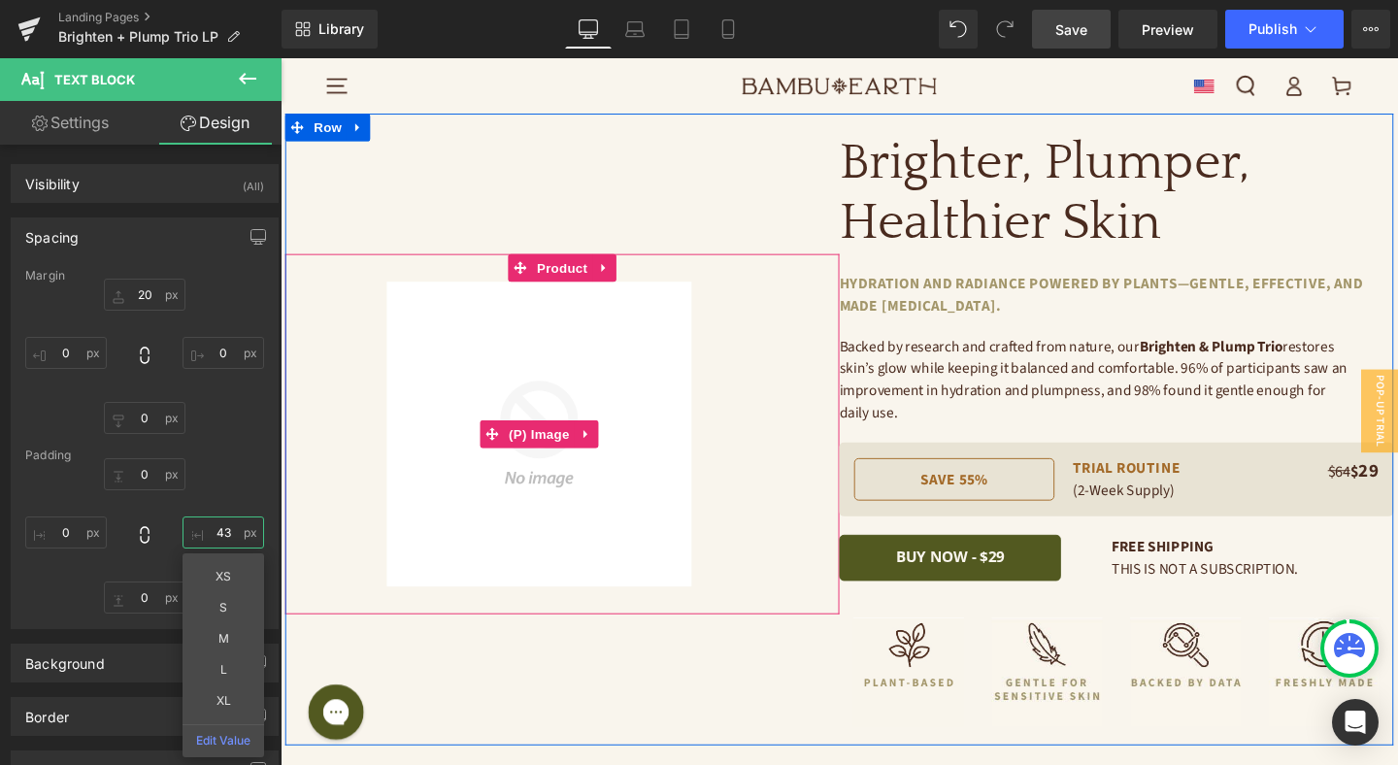
type input "4"
type input "3"
type input "2"
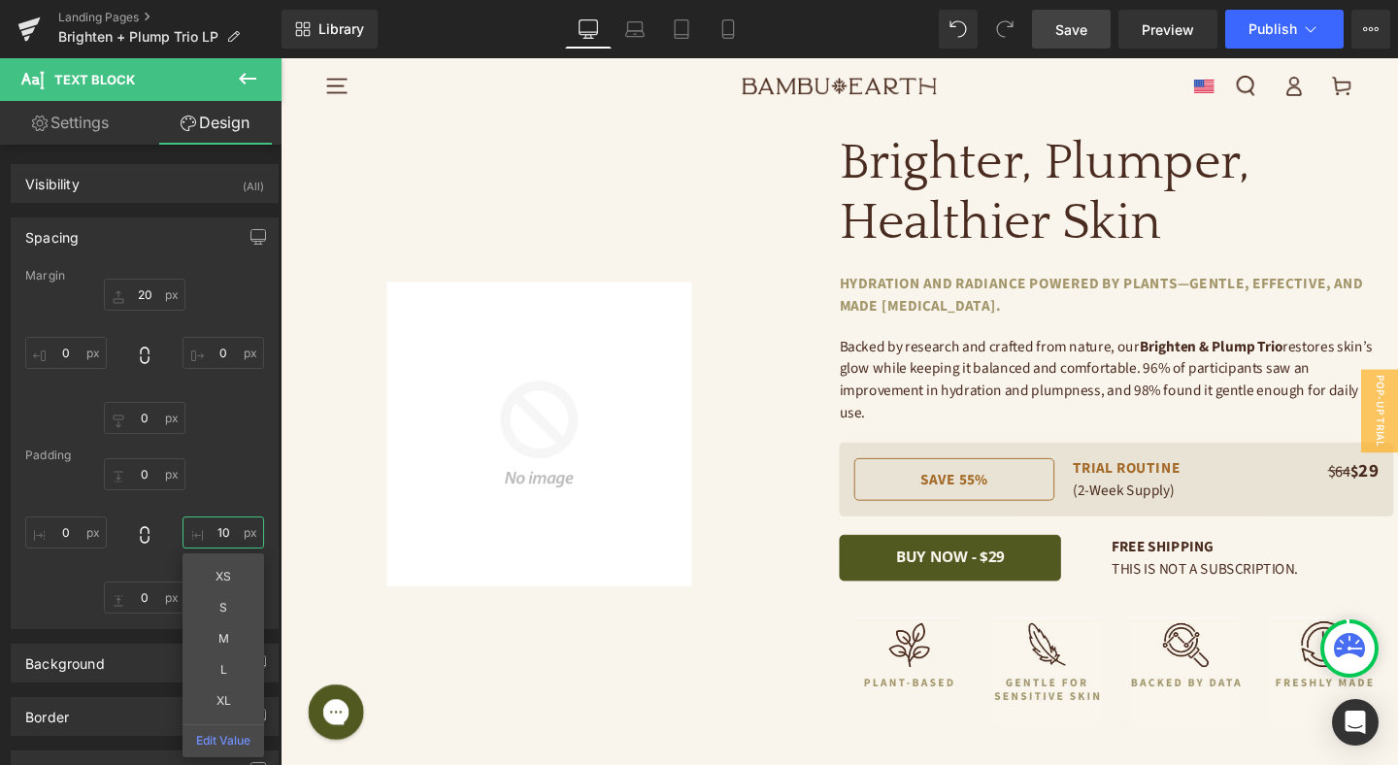
type input "10"
click at [1058, 30] on span "Save" at bounding box center [1071, 29] width 32 height 20
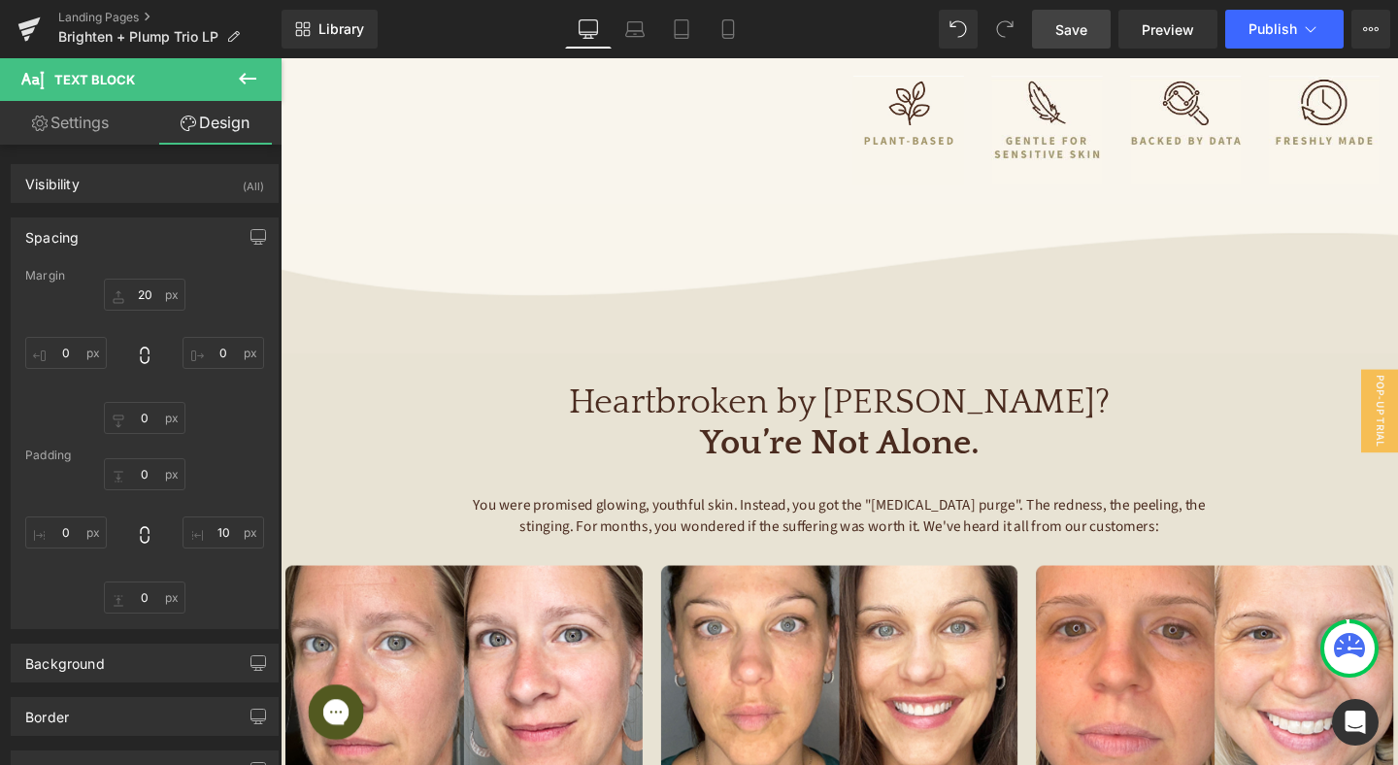
scroll to position [599, 0]
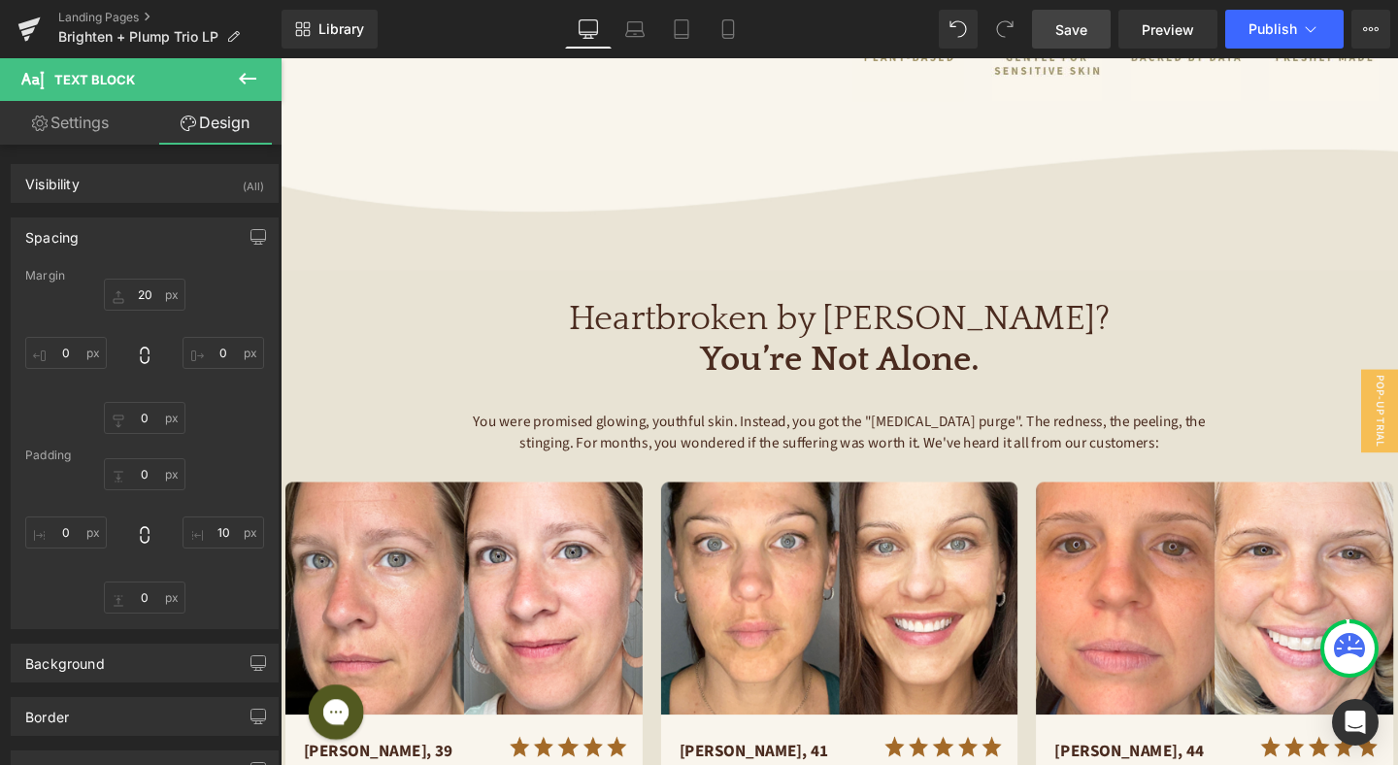
click at [830, 342] on div "Heartbroken by Retinol? You’re Not Alone. Heading" at bounding box center [867, 369] width 1165 height 117
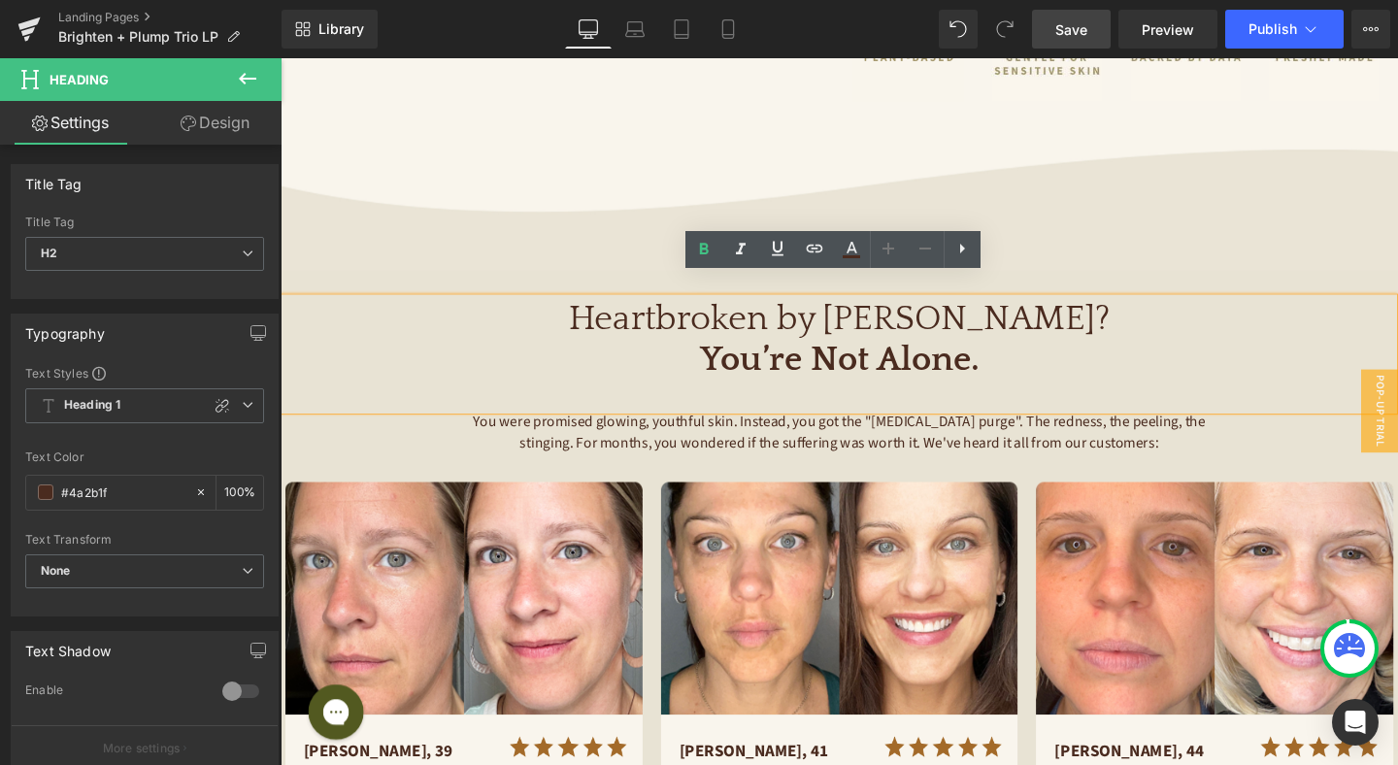
click at [794, 330] on h2 "Heartbroken by Retinol? You’re Not Alone." at bounding box center [867, 355] width 1165 height 88
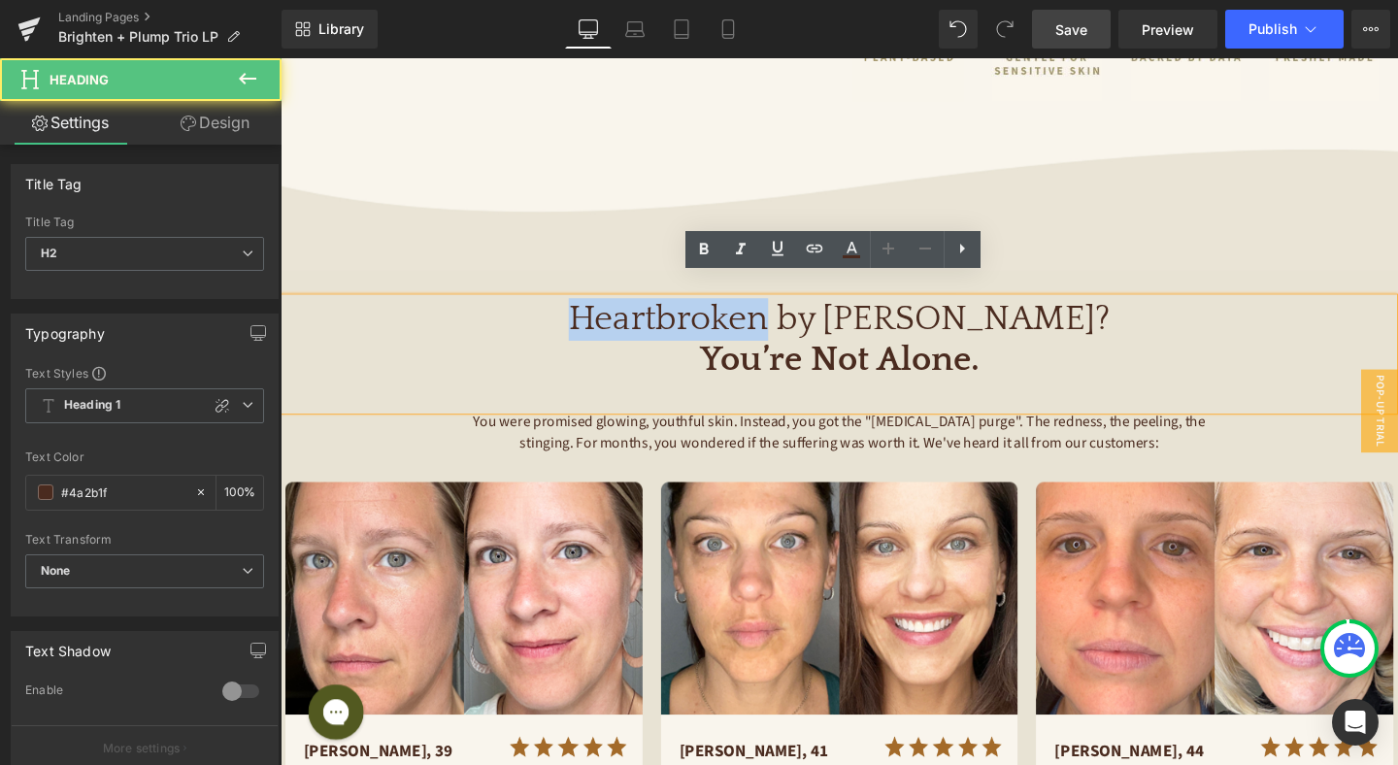
click at [794, 330] on h2 "Heartbroken by Retinol? You’re Not Alone." at bounding box center [867, 355] width 1165 height 88
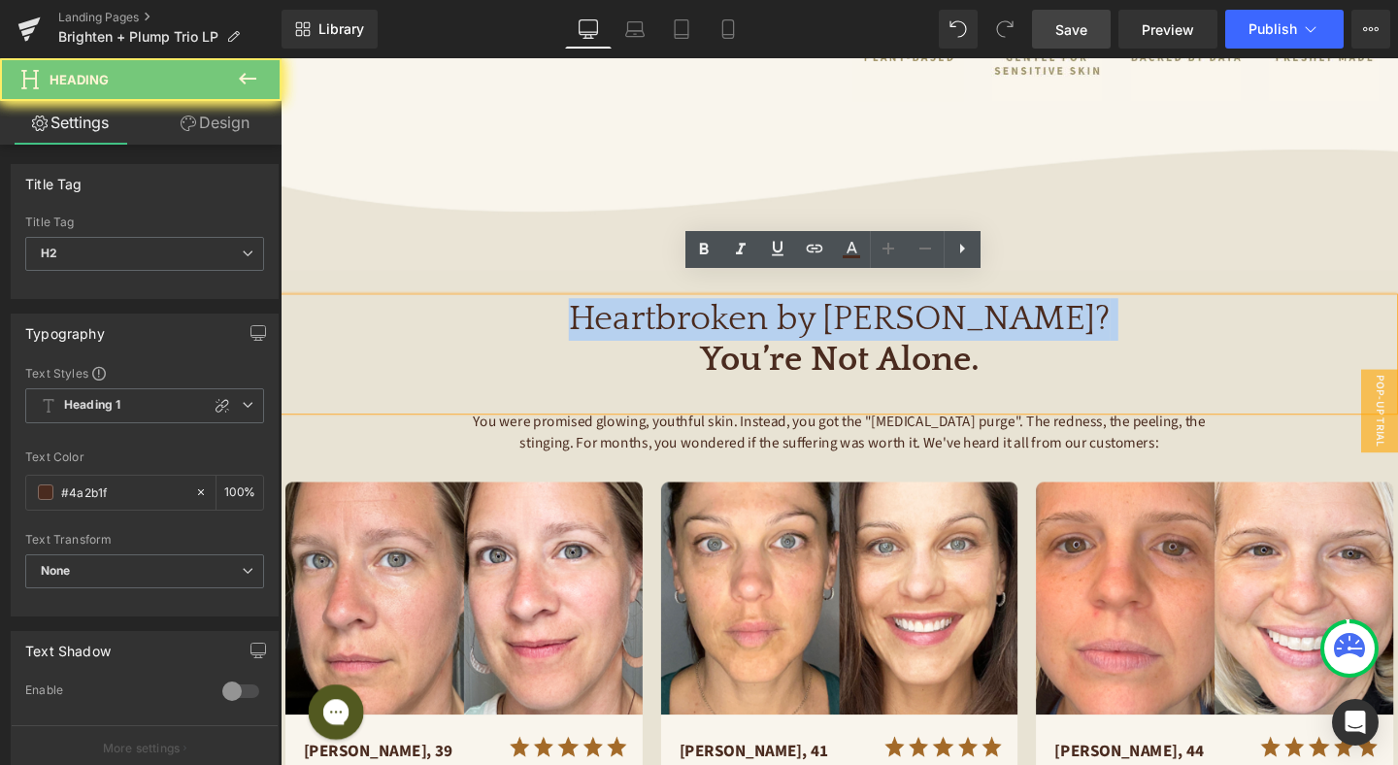
click at [794, 330] on h2 "Heartbroken by Retinol? You’re Not Alone." at bounding box center [867, 355] width 1165 height 88
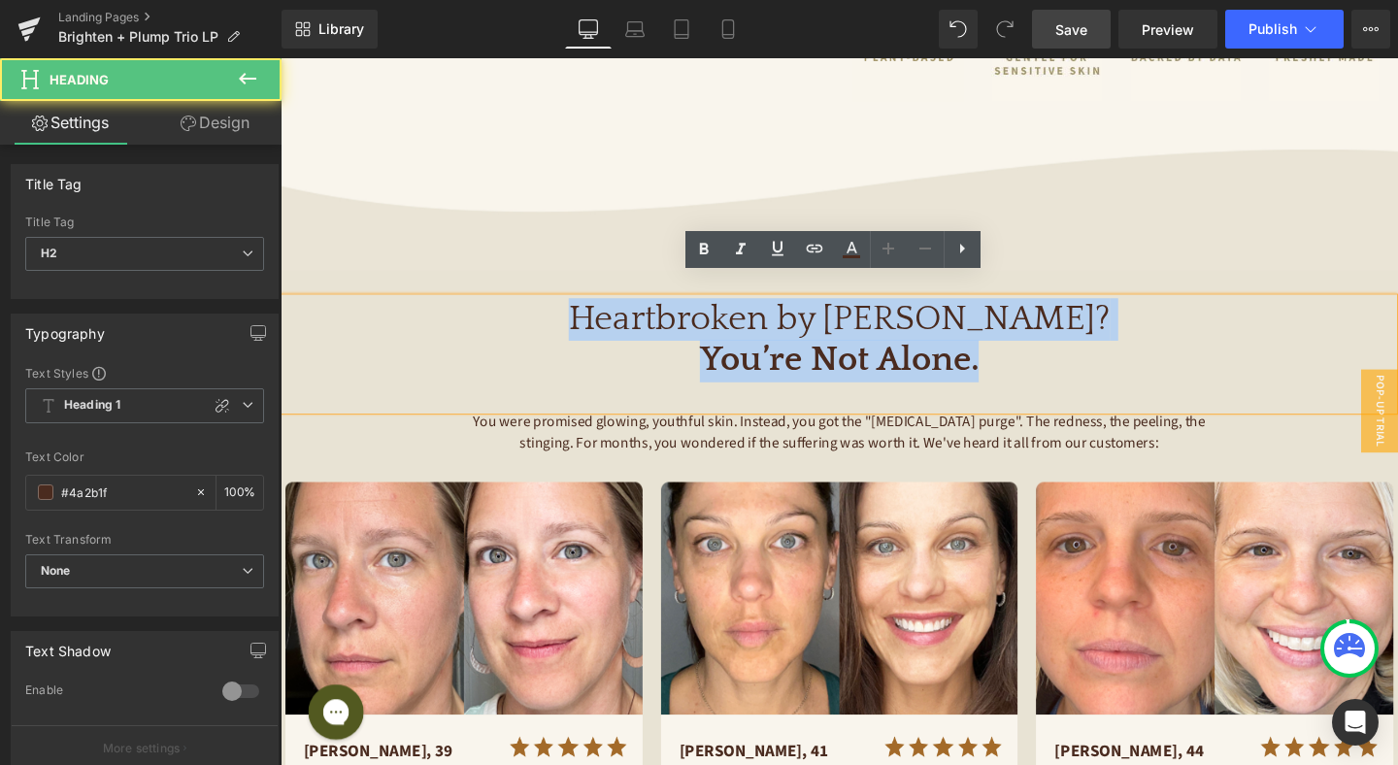
drag, startPoint x: 1025, startPoint y: 352, endPoint x: 672, endPoint y: 303, distance: 356.8
click at [672, 311] on h2 "Heartbroken by Retinol? You’re Not Alone." at bounding box center [867, 355] width 1165 height 88
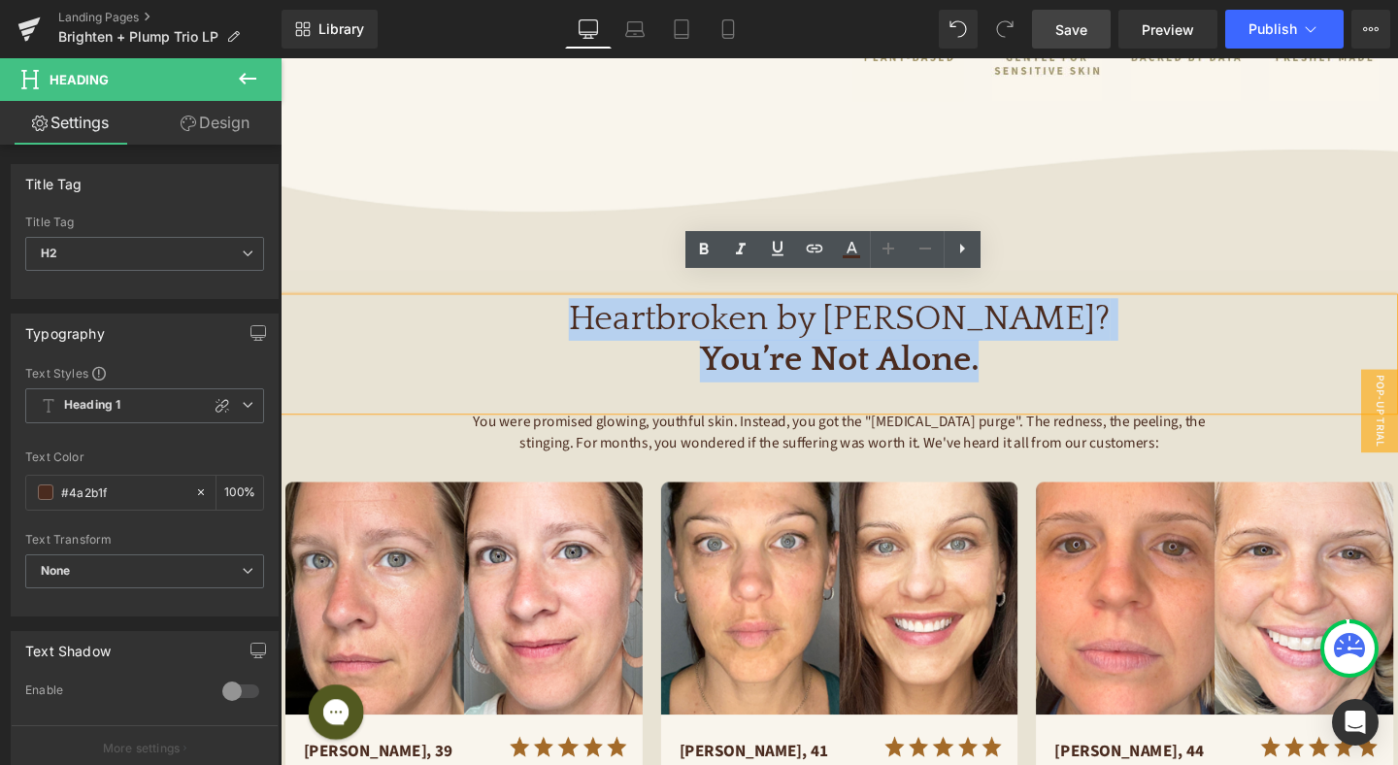
paste div
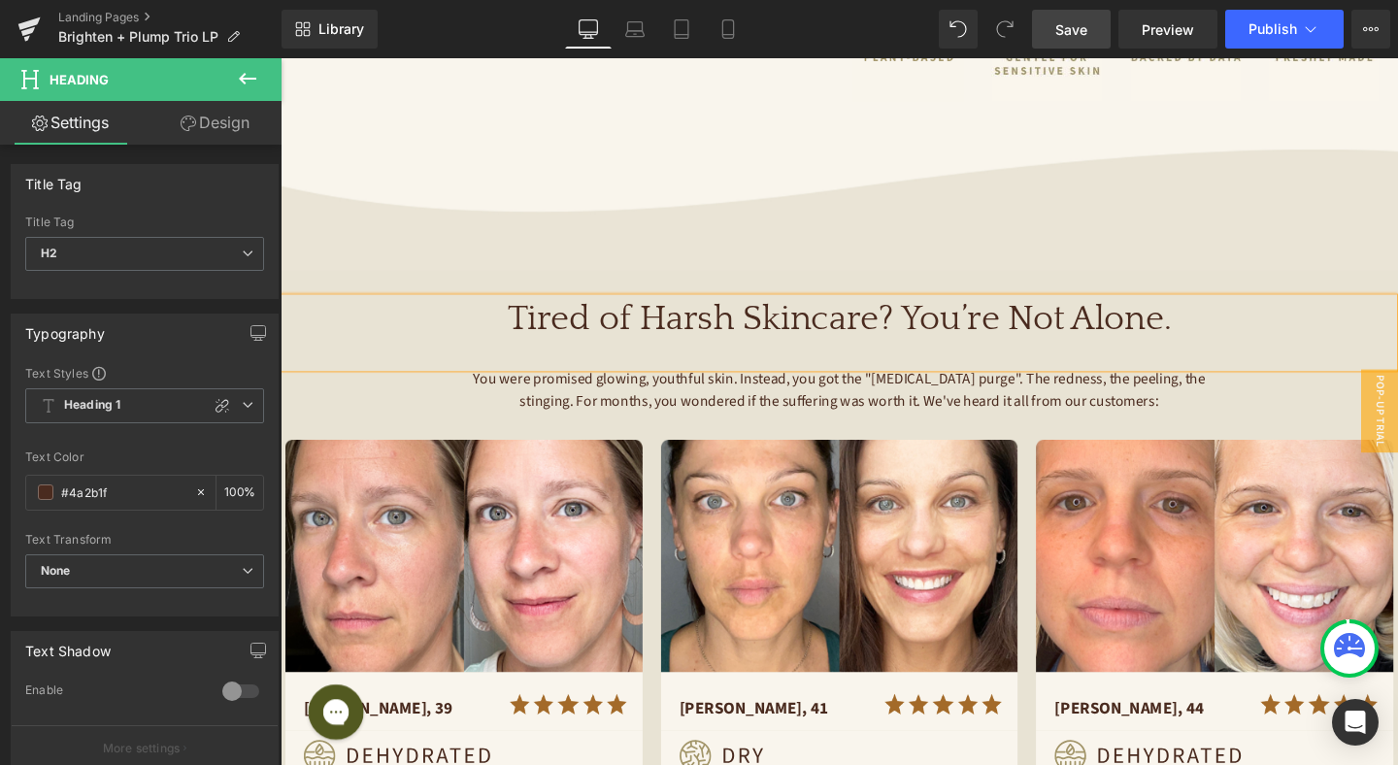
click at [938, 311] on h2 "Tired of Harsh Skincare? You’re Not Alone." at bounding box center [867, 333] width 1165 height 45
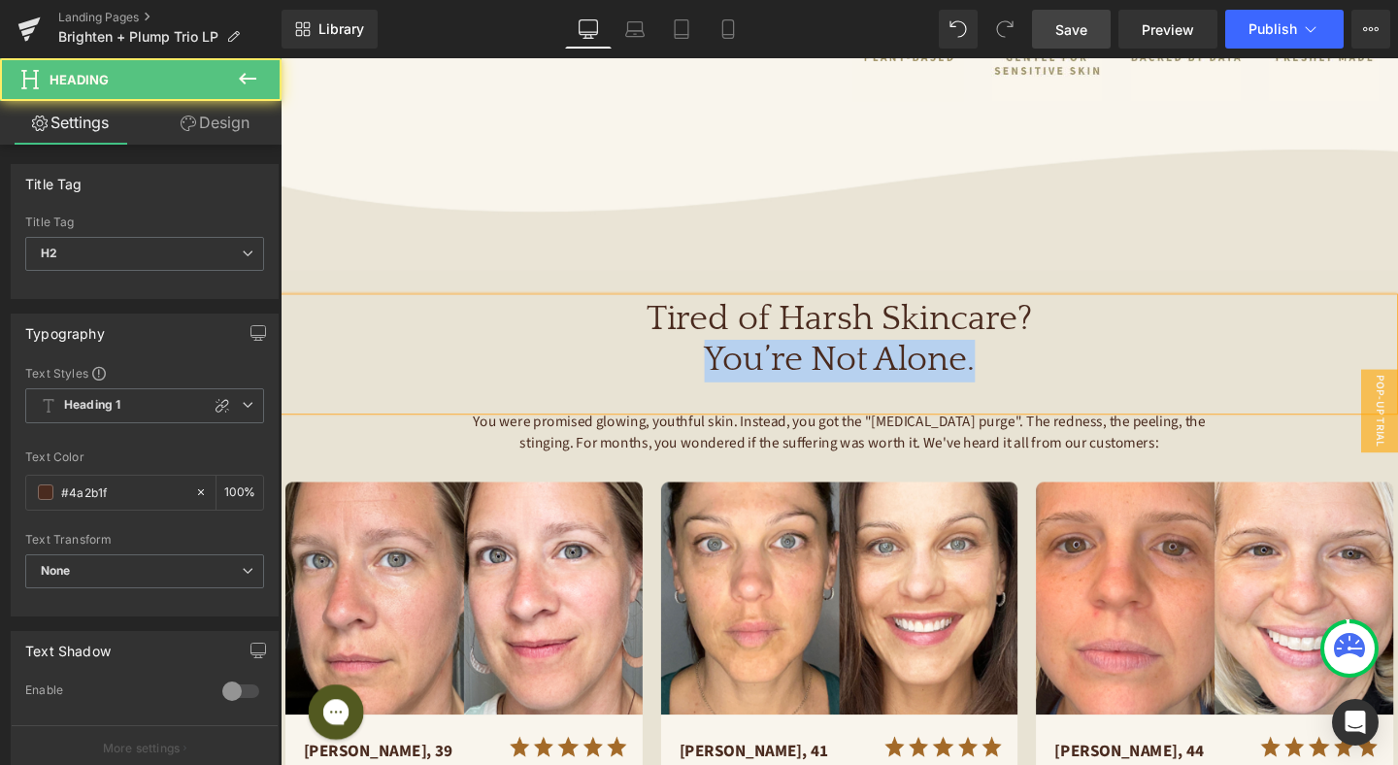
drag, startPoint x: 1046, startPoint y: 348, endPoint x: 715, endPoint y: 343, distance: 331.0
click at [715, 343] on h2 "Tired of Harsh Skincare? You’re Not Alone." at bounding box center [867, 355] width 1165 height 88
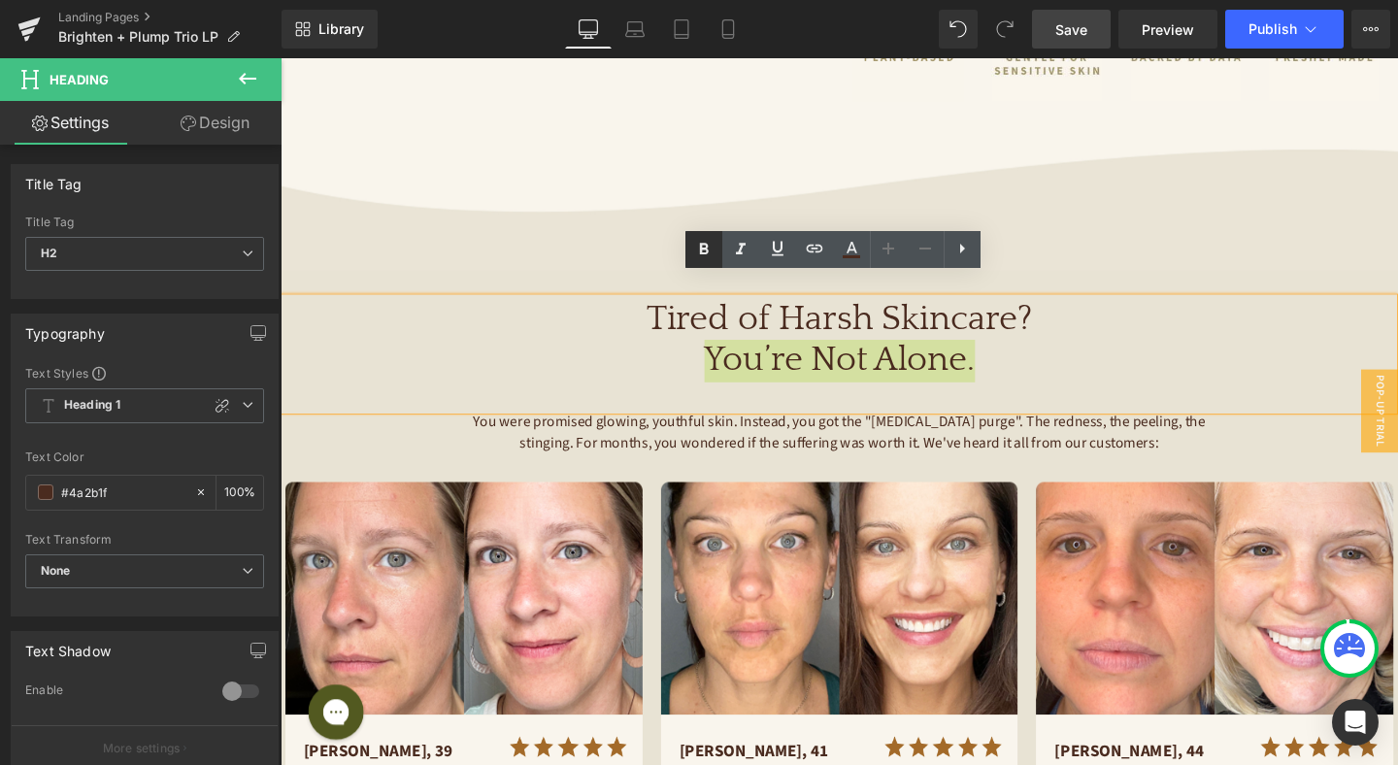
click at [709, 243] on icon at bounding box center [703, 249] width 23 height 23
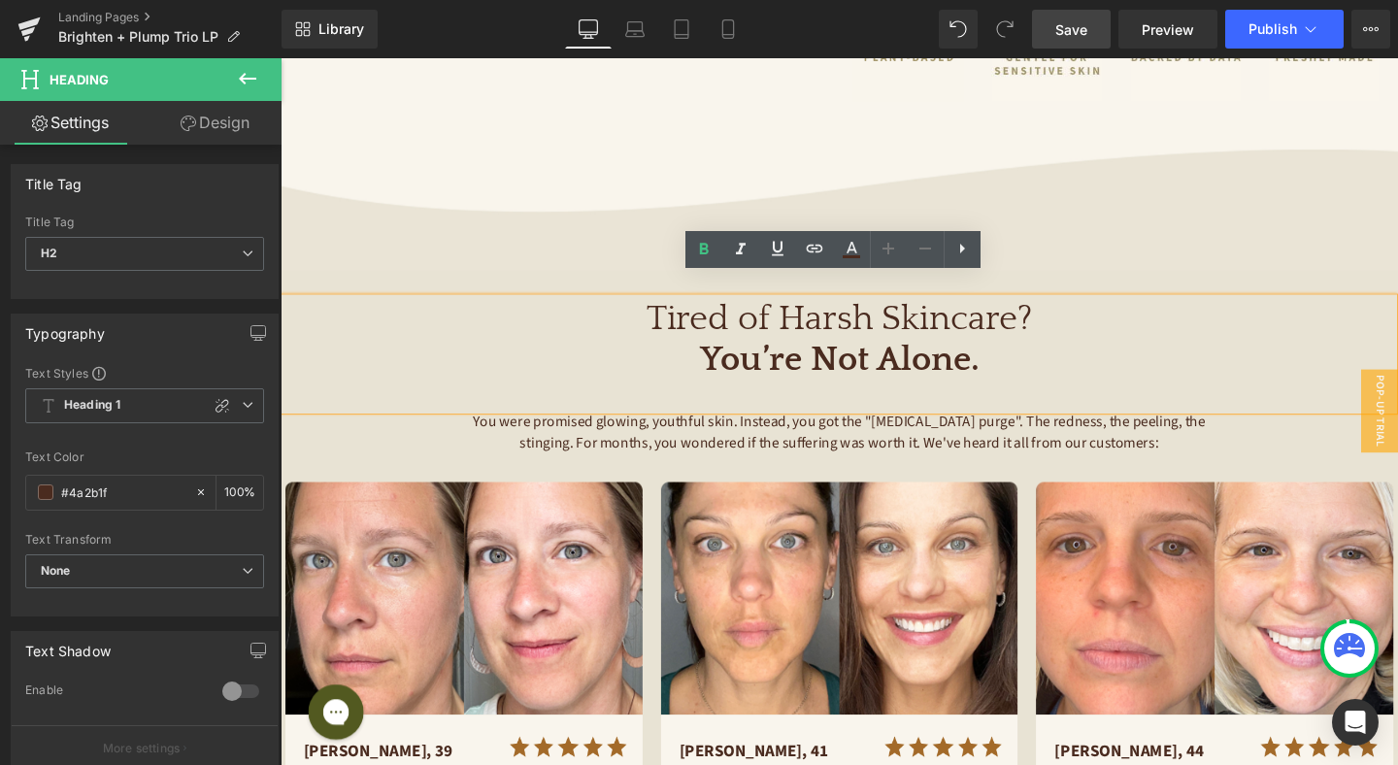
click at [1124, 435] on span "You were promised glowing, youthful skin. Instead, you got the "retinol purge".…" at bounding box center [869, 451] width 773 height 45
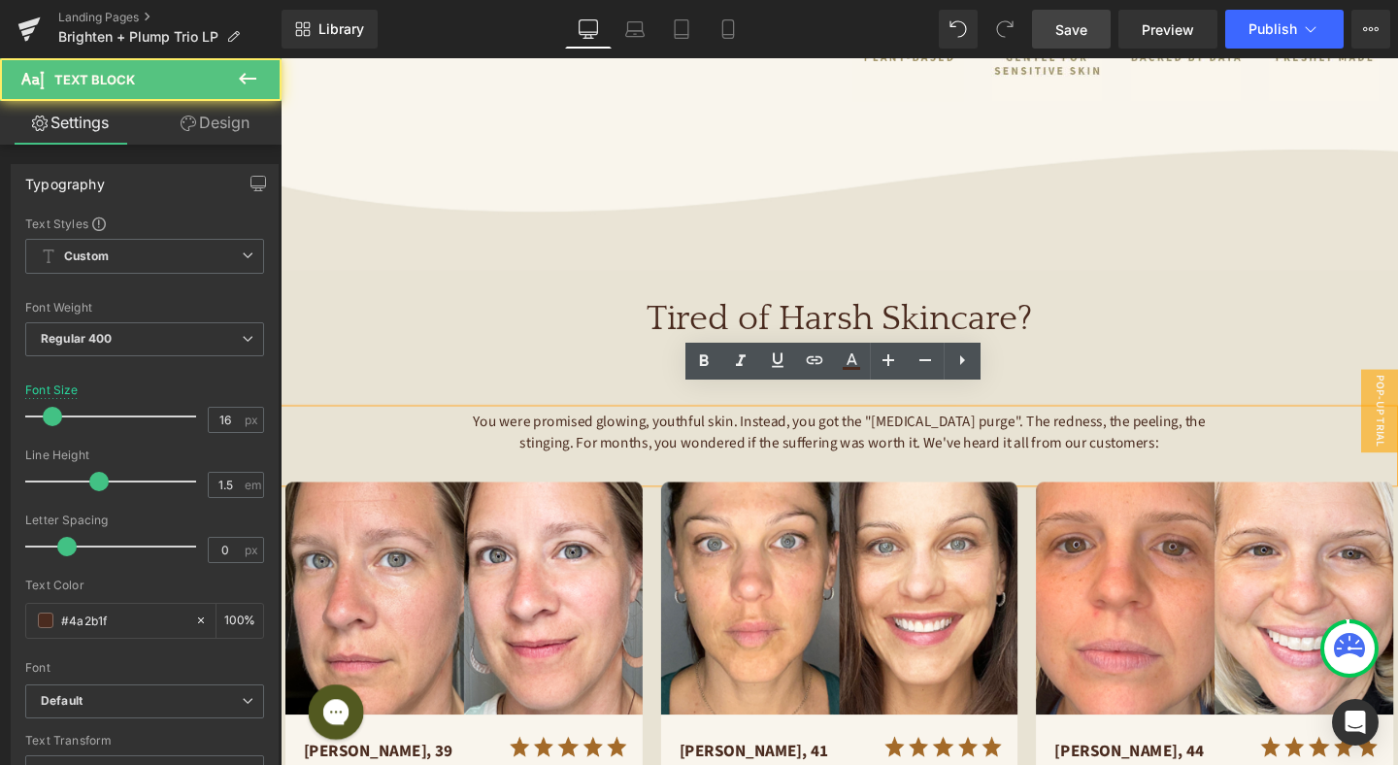
click at [784, 430] on span "You were promised glowing, youthful skin. Instead, you got the "retinol purge".…" at bounding box center [869, 451] width 773 height 45
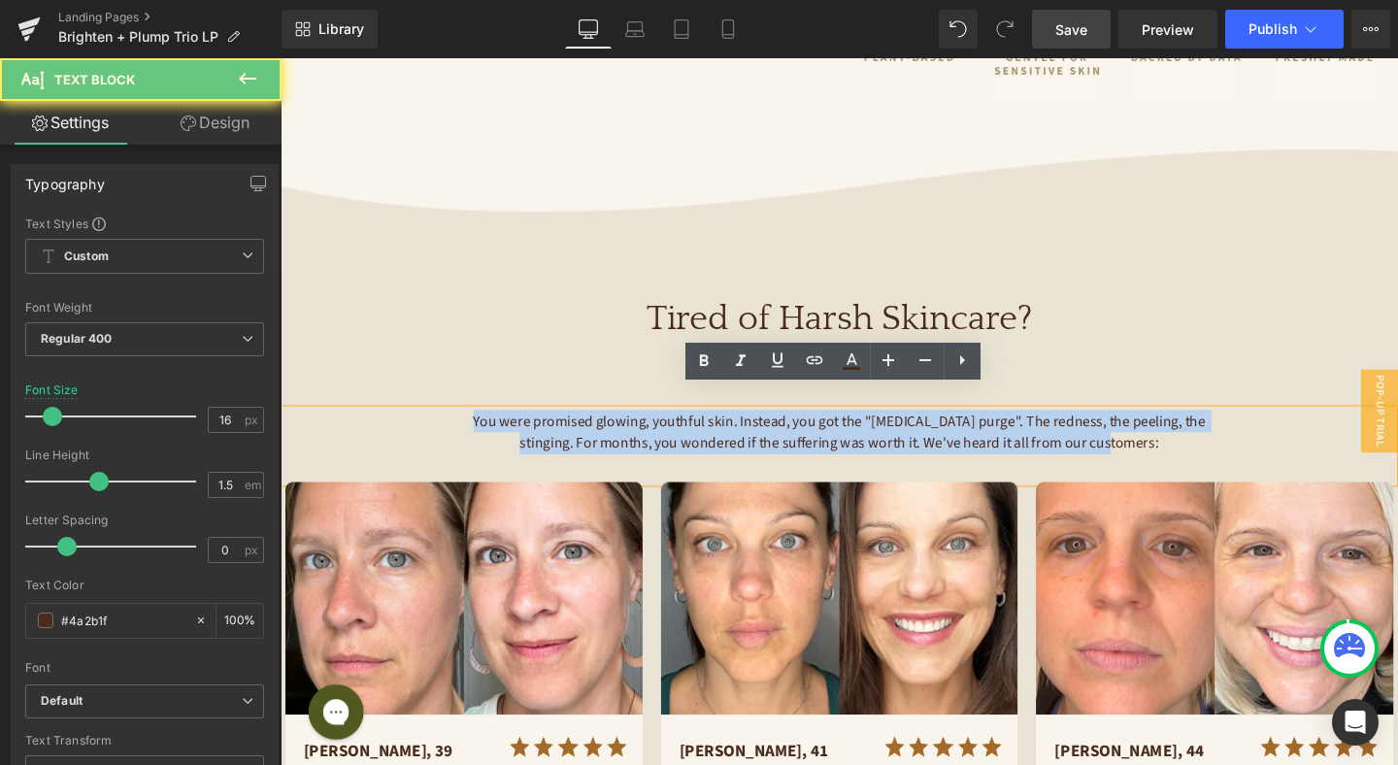
click at [784, 430] on span "You were promised glowing, youthful skin. Instead, you got the "retinol purge".…" at bounding box center [869, 451] width 773 height 45
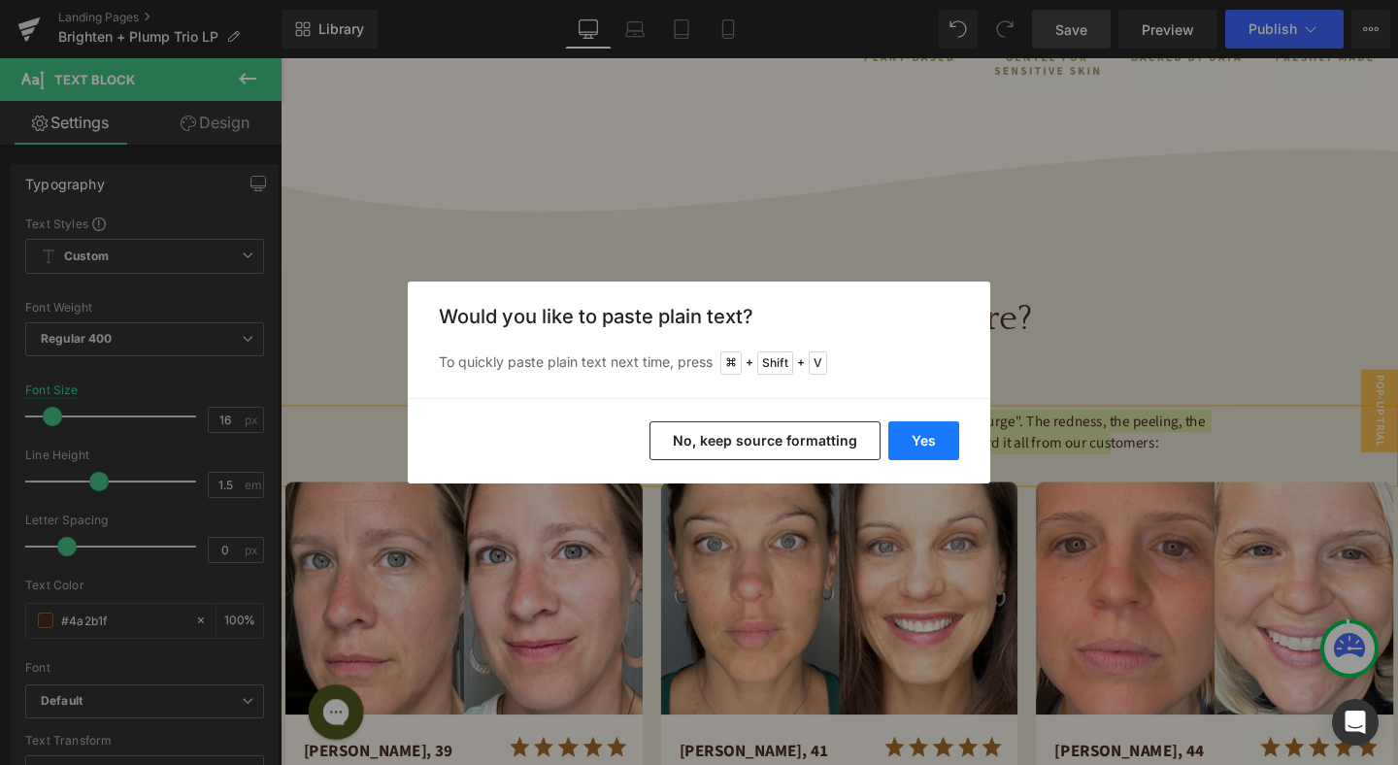
click at [935, 440] on button "Yes" at bounding box center [923, 440] width 71 height 39
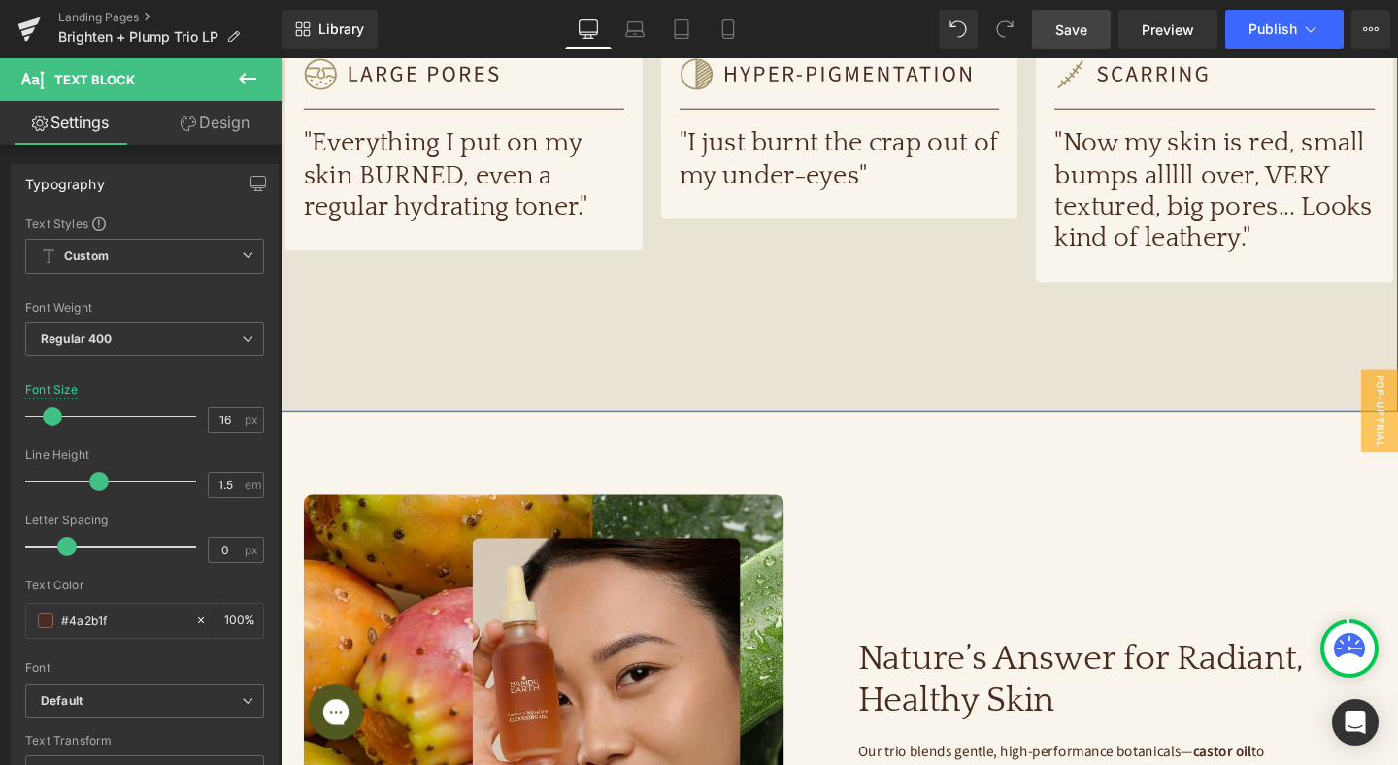
scroll to position [996, 0]
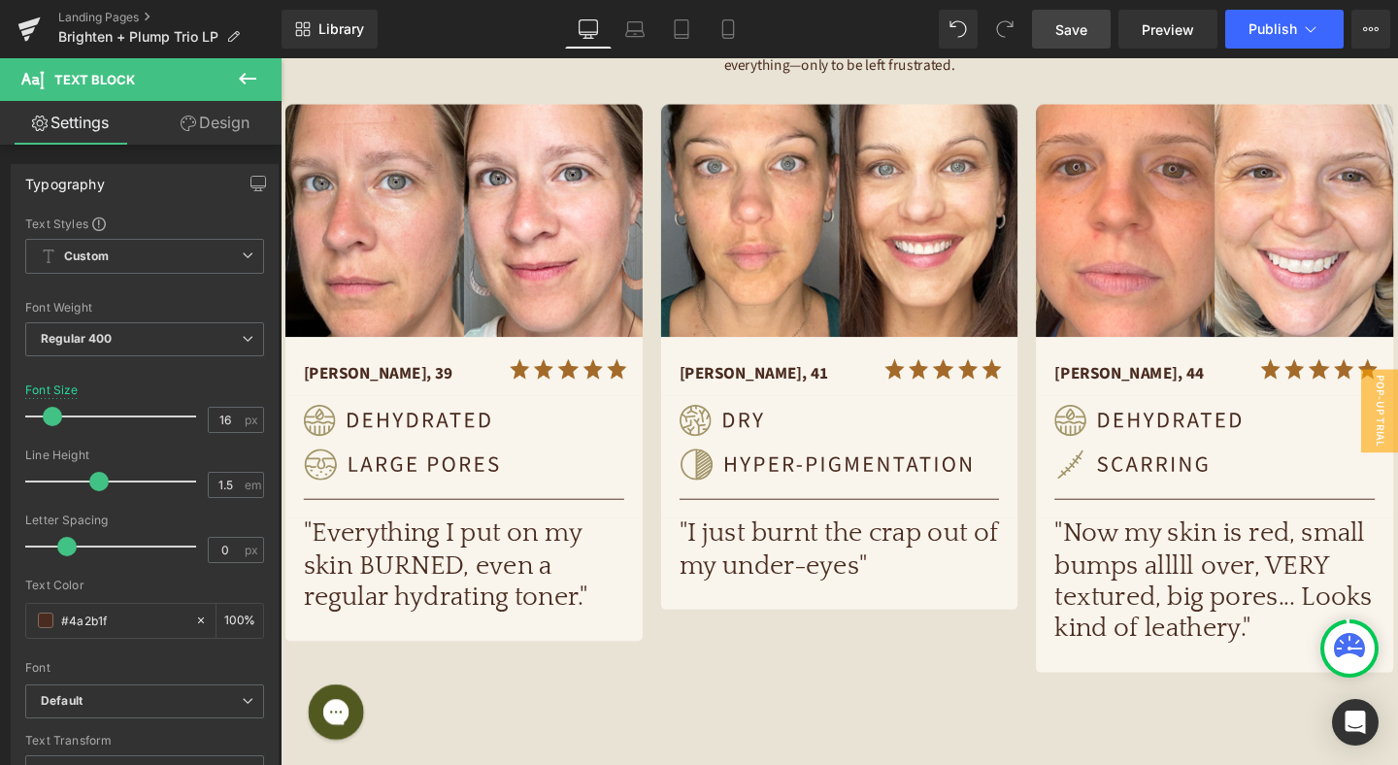
click at [1093, 34] on link "Save" at bounding box center [1071, 29] width 79 height 39
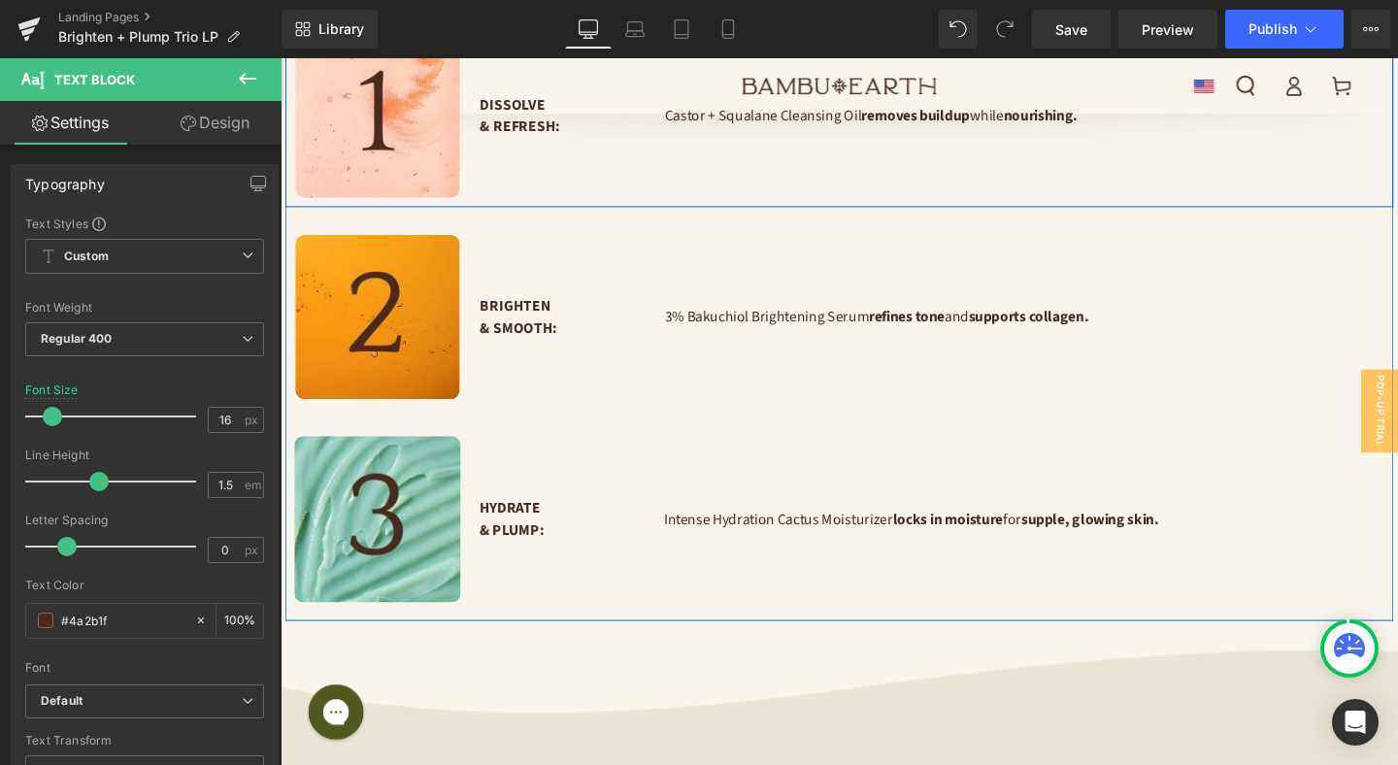
scroll to position [2516, 0]
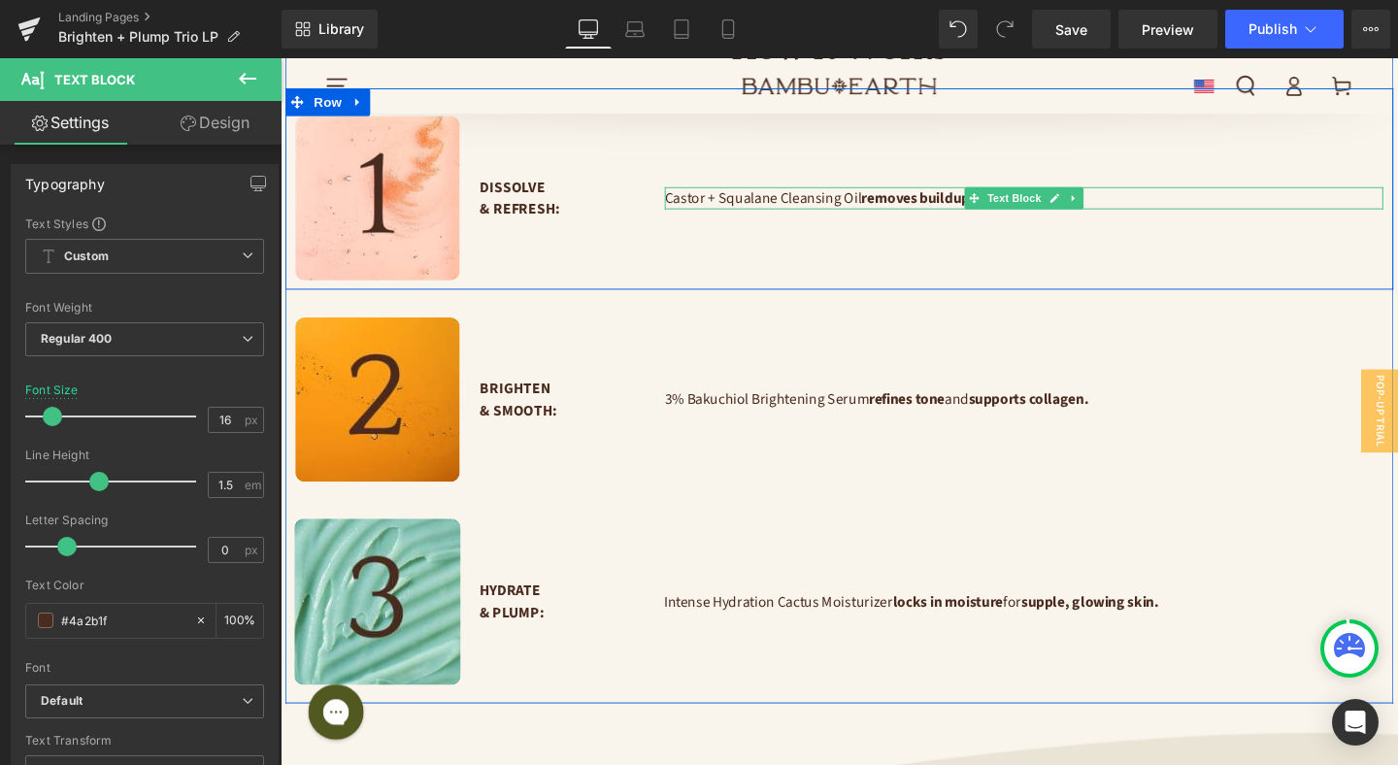
click at [772, 194] on p "Castor + Squalane Cleansing Oil removes buildup while nourishing." at bounding box center [1061, 205] width 755 height 23
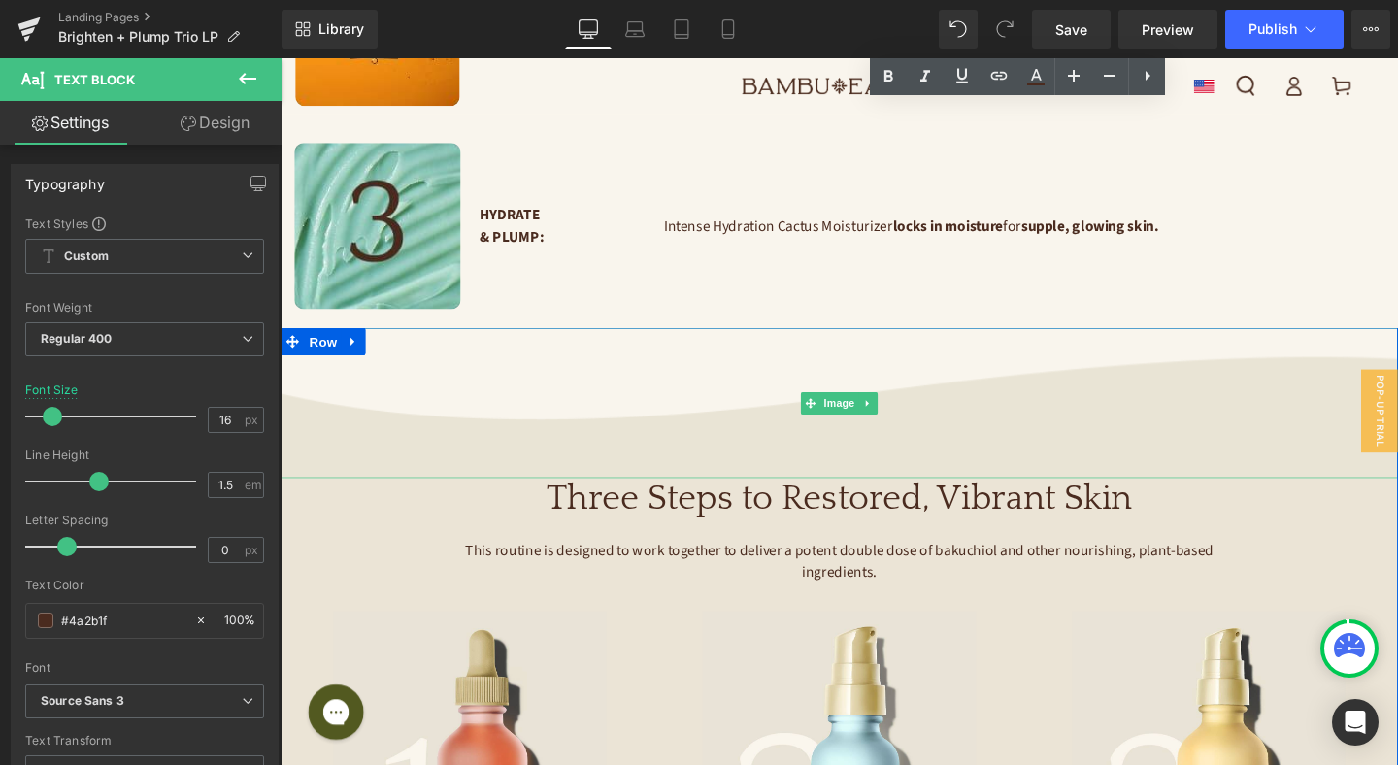
scroll to position [3031, 0]
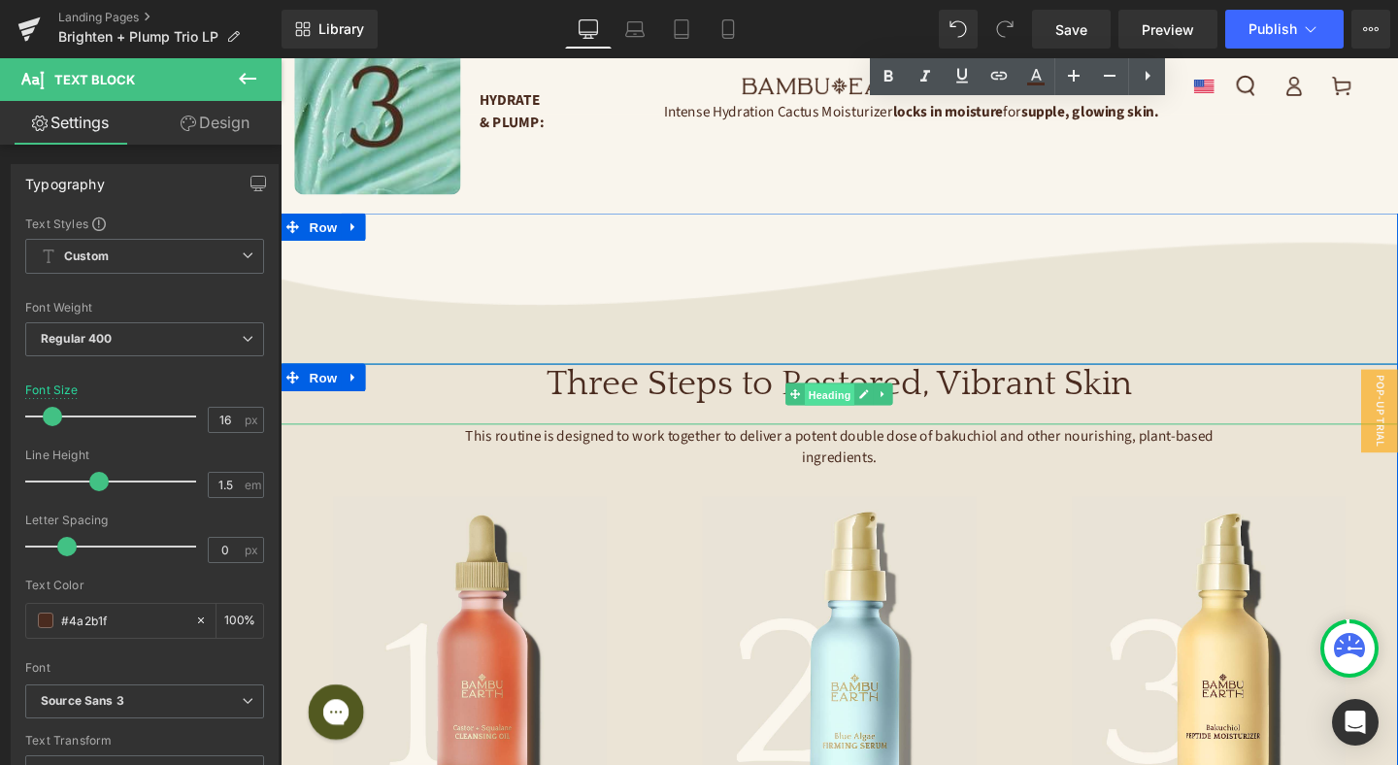
click at [832, 401] on span "Heading" at bounding box center [858, 412] width 52 height 23
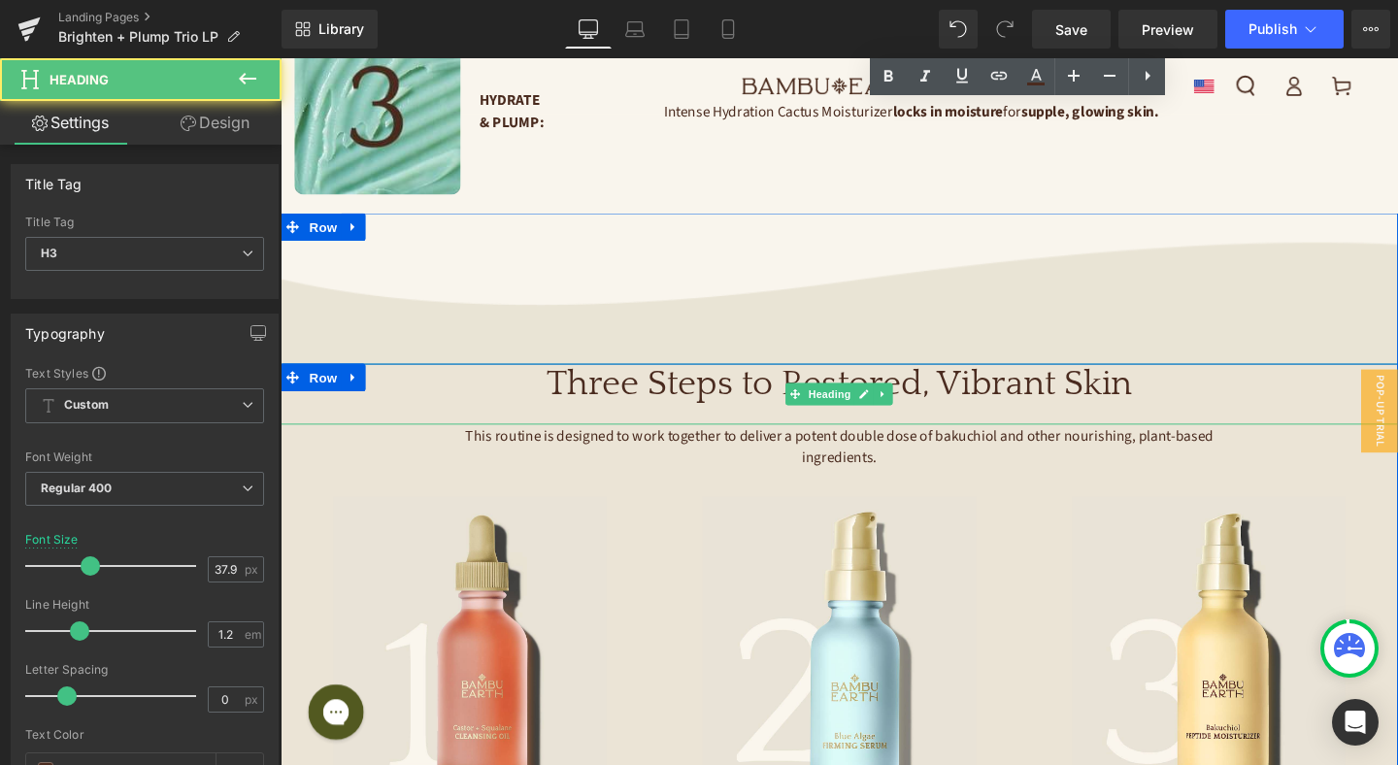
click at [744, 380] on h3 "Three Steps to Restored, Vibrant Skin" at bounding box center [868, 402] width 1174 height 45
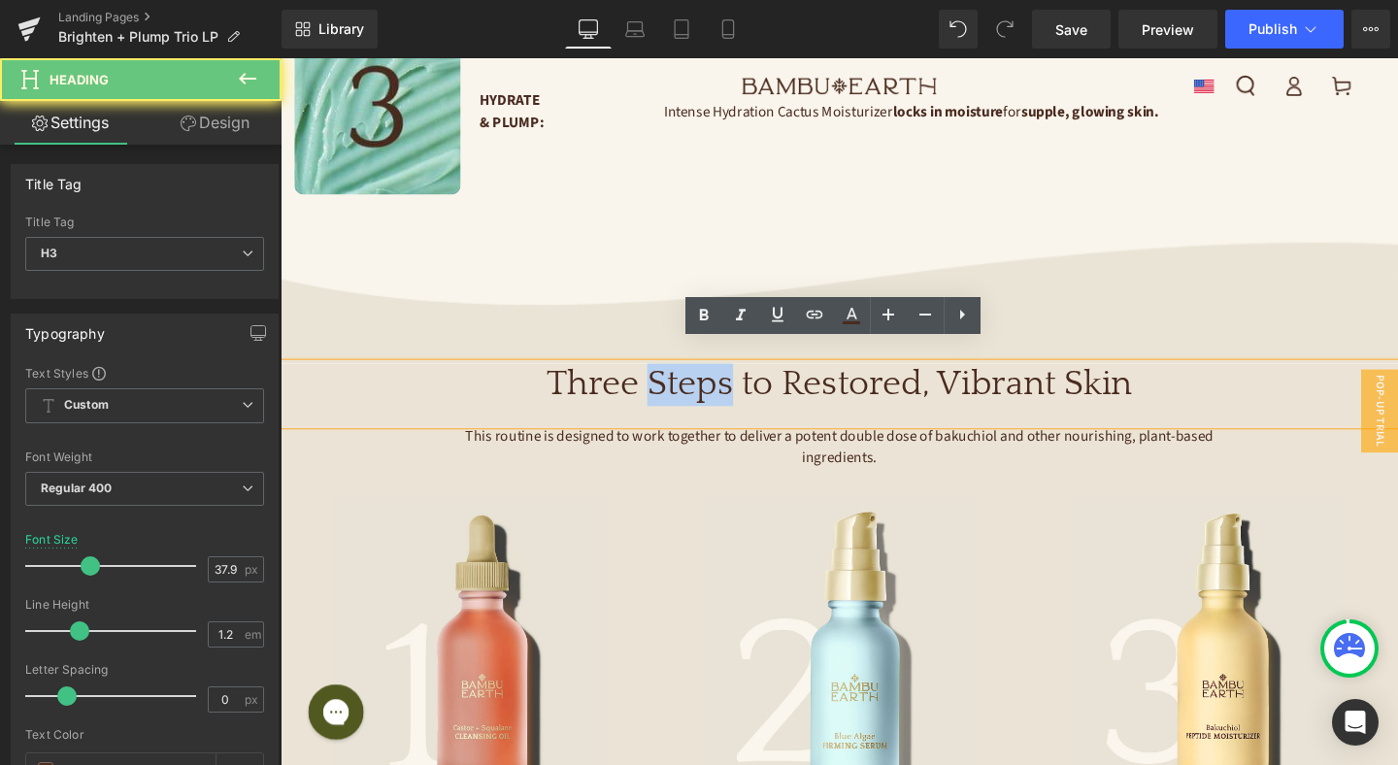
click at [744, 380] on h3 "Three Steps to Restored, Vibrant Skin" at bounding box center [868, 402] width 1174 height 45
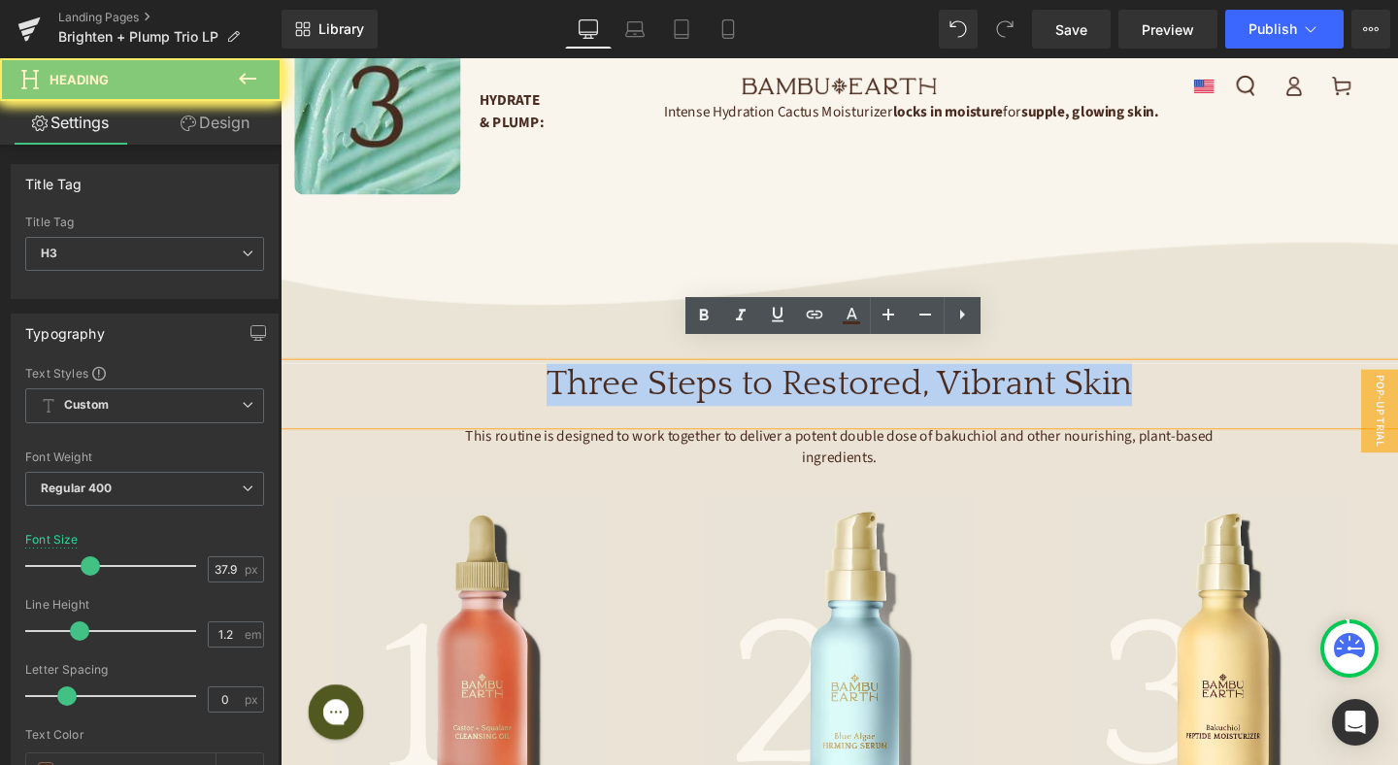
click at [744, 380] on h3 "Three Steps to Restored, Vibrant Skin" at bounding box center [868, 402] width 1174 height 45
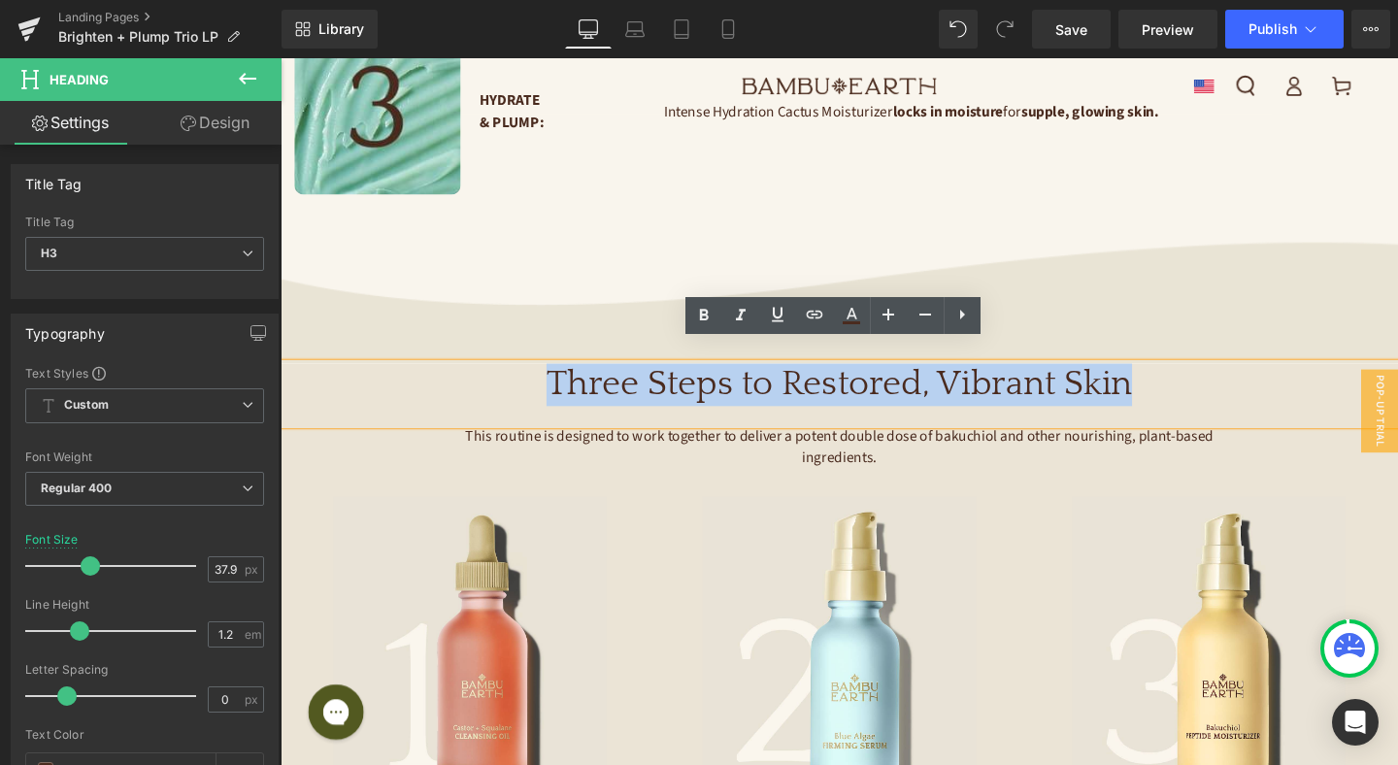
paste div
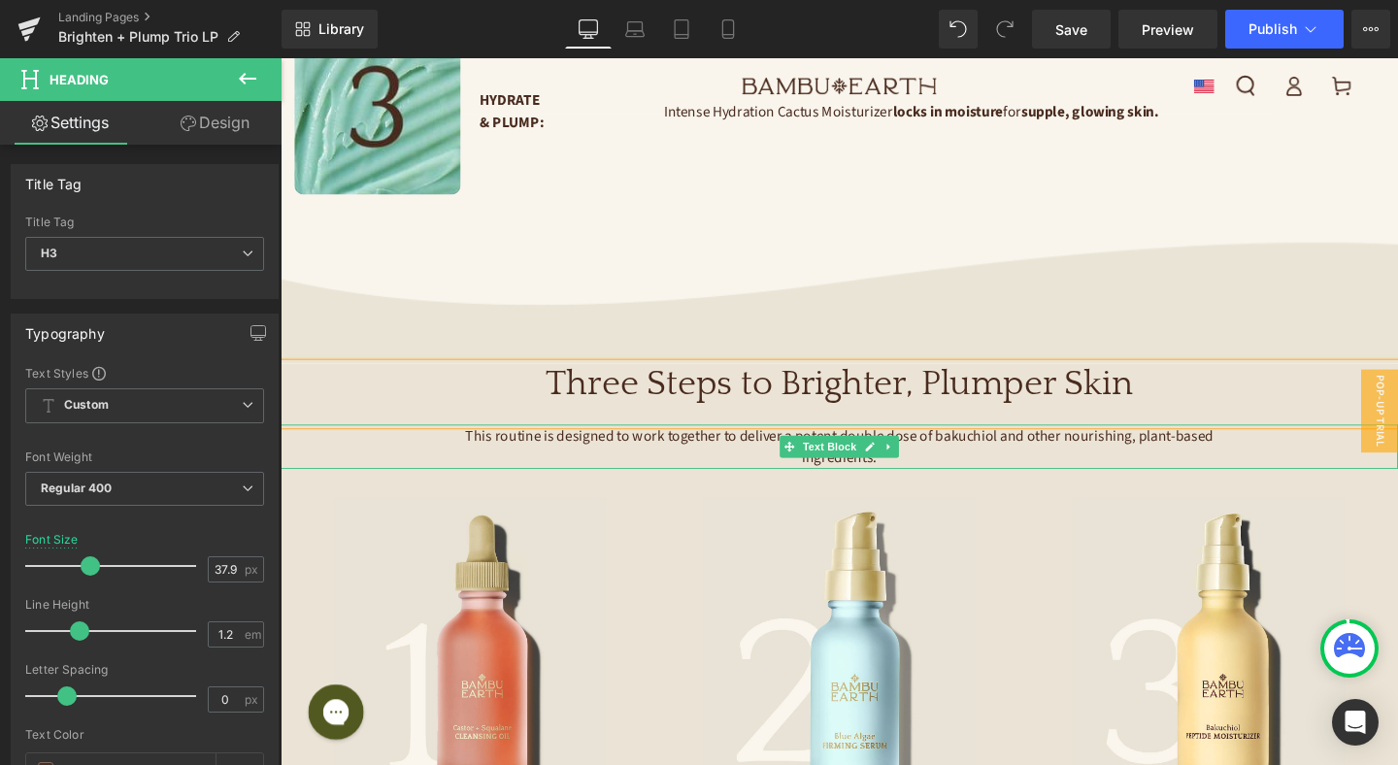
click at [753, 445] on span "This routine is designed to work together to deliver a potent double dose of ba…" at bounding box center [869, 467] width 789 height 45
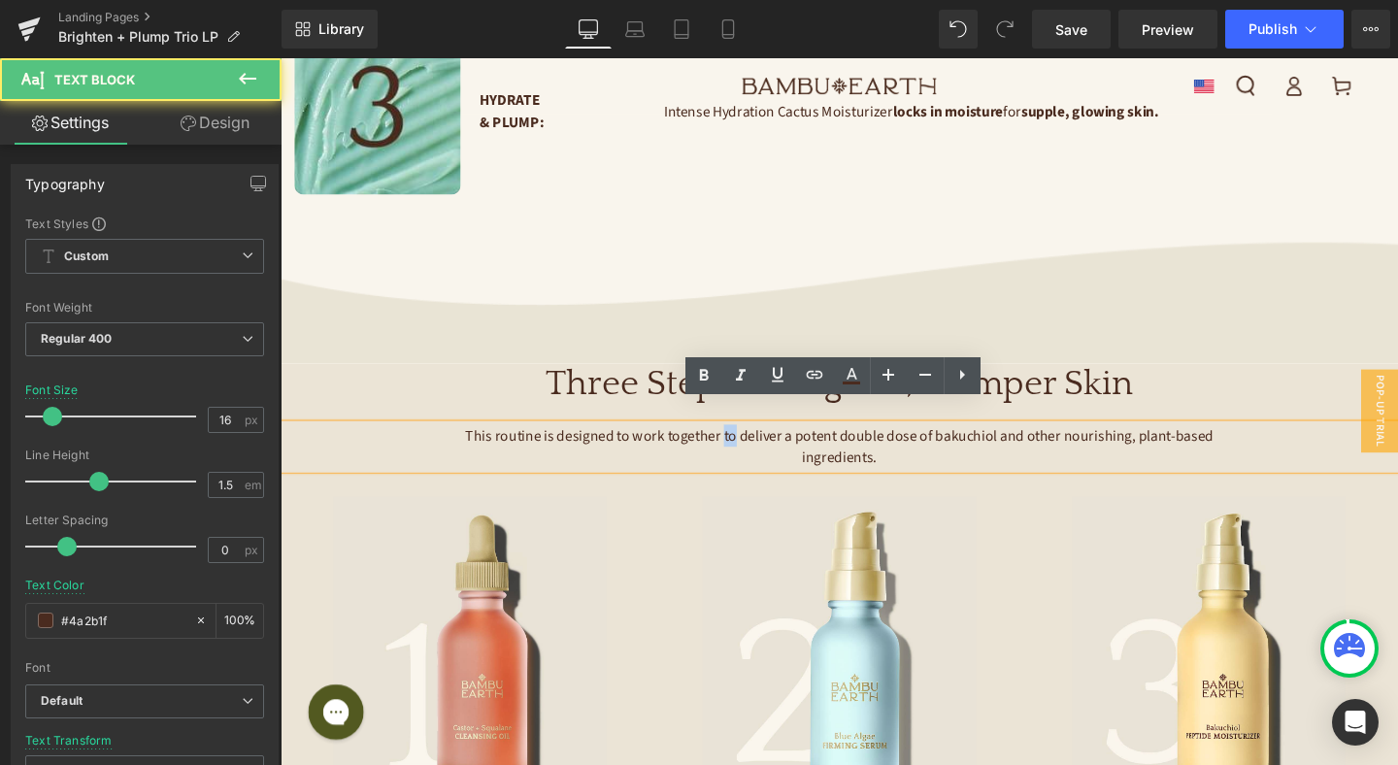
click at [753, 445] on span "This routine is designed to work together to deliver a potent double dose of ba…" at bounding box center [869, 467] width 789 height 45
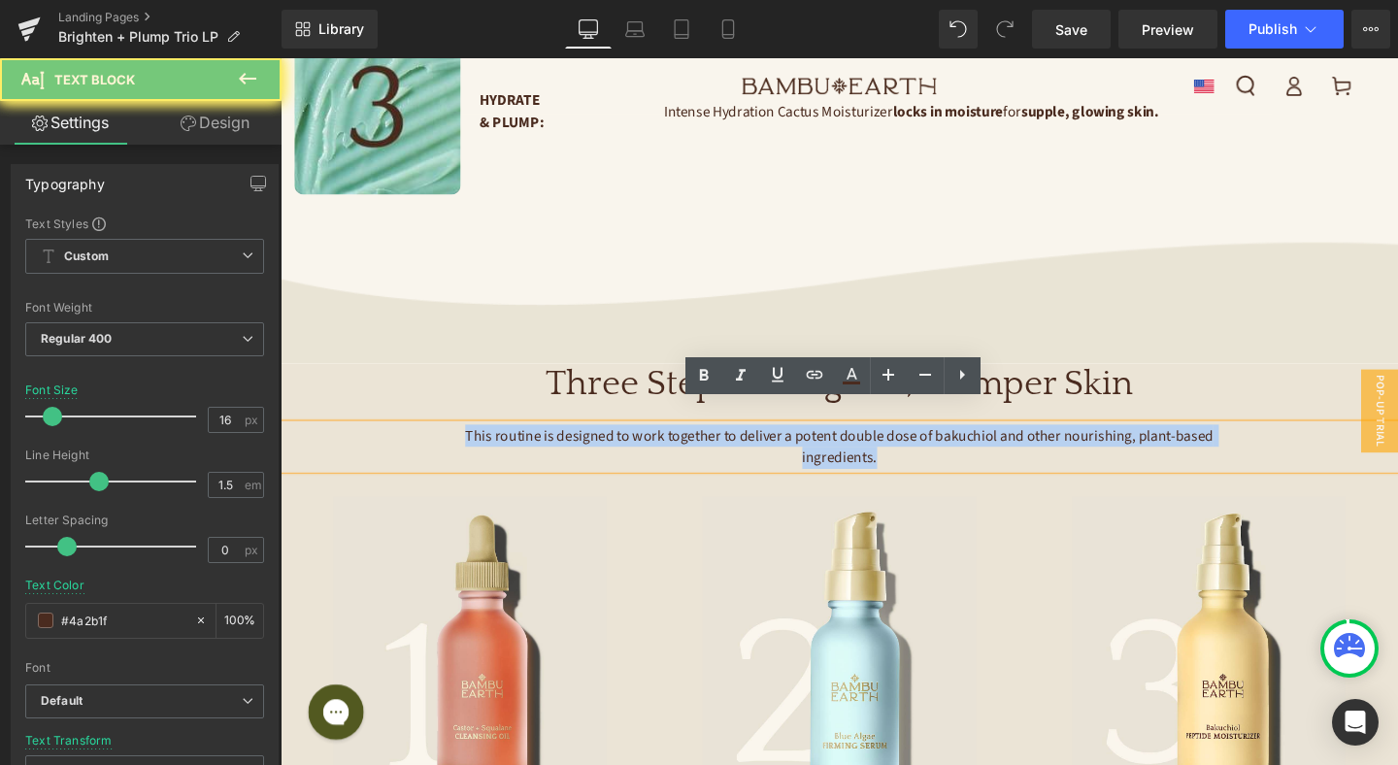
click at [753, 445] on span "This routine is designed to work together to deliver a potent double dose of ba…" at bounding box center [869, 467] width 789 height 45
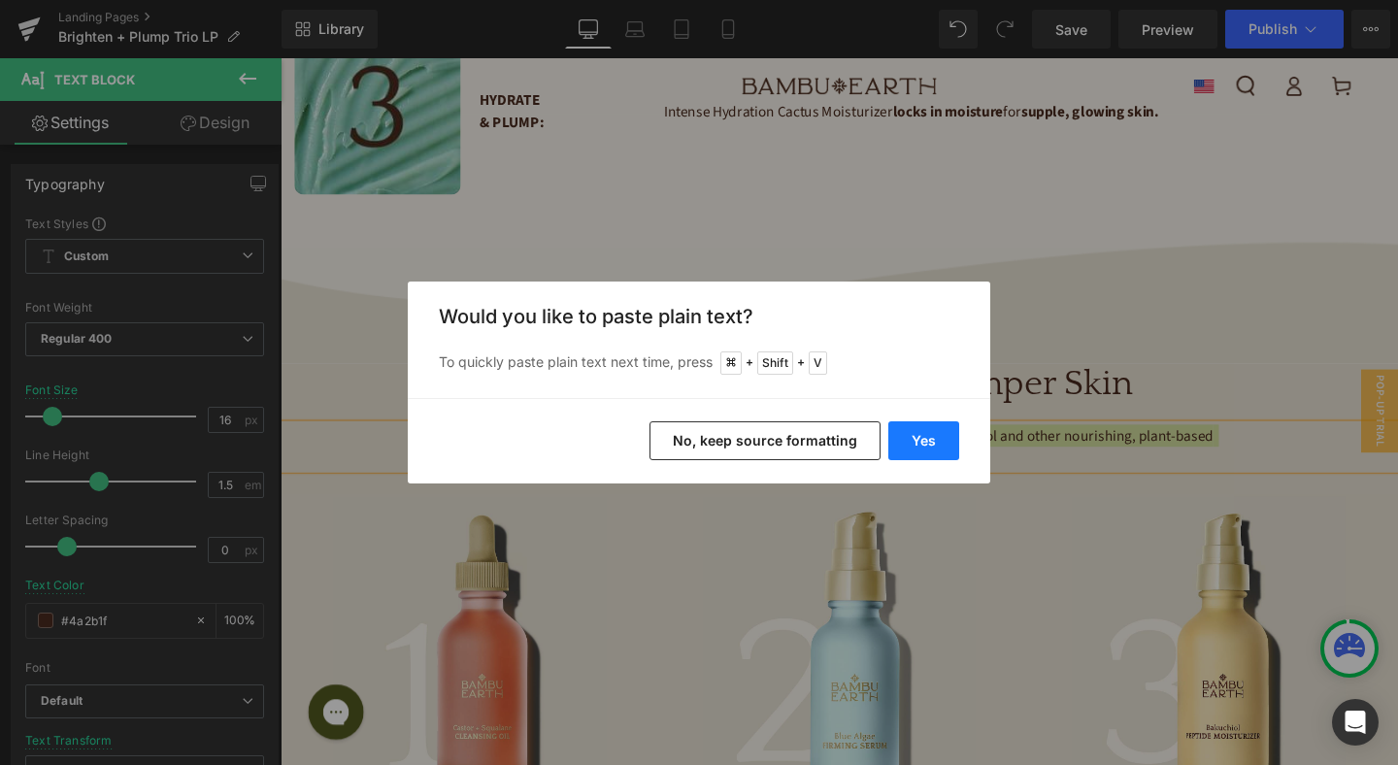
click at [929, 444] on button "Yes" at bounding box center [923, 440] width 71 height 39
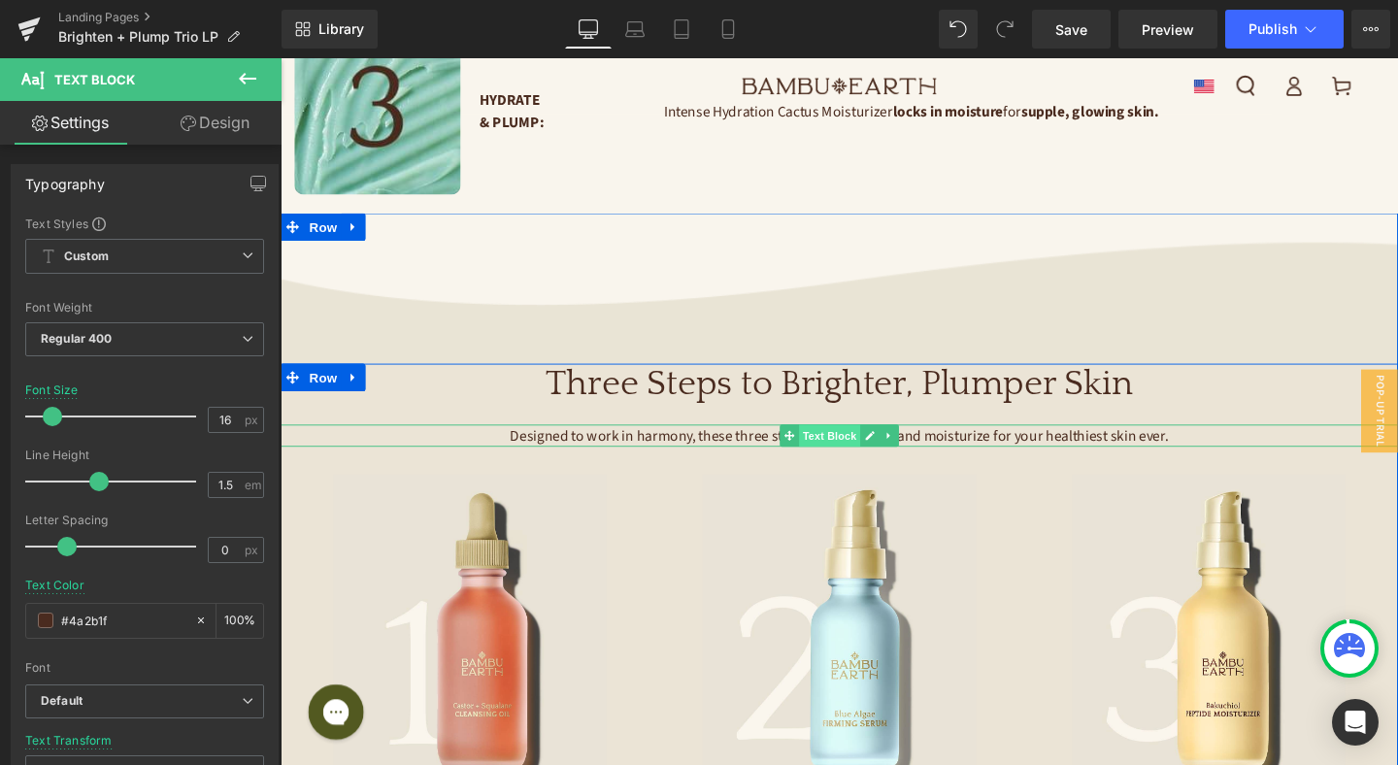
click at [865, 444] on span "Text Block" at bounding box center [857, 455] width 64 height 23
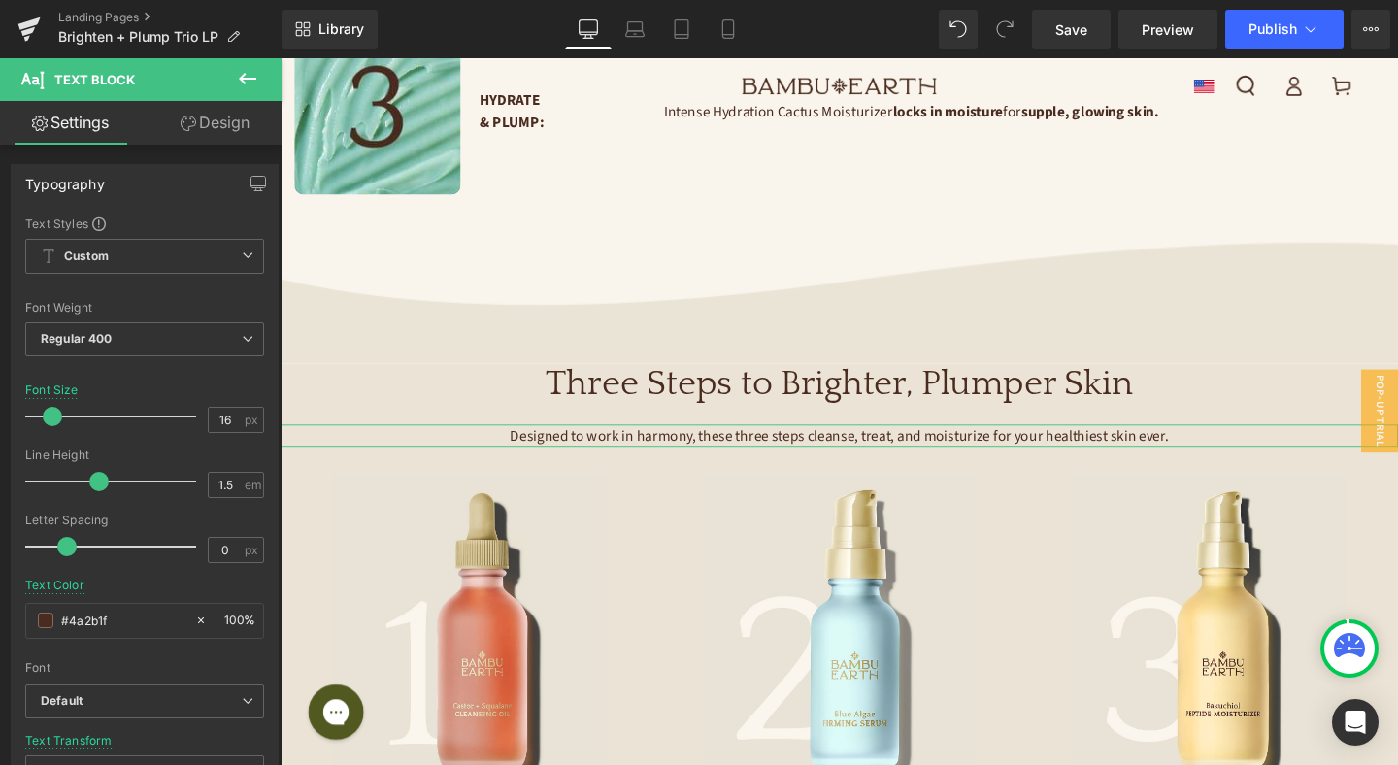
click at [211, 118] on link "Design" at bounding box center [215, 123] width 141 height 44
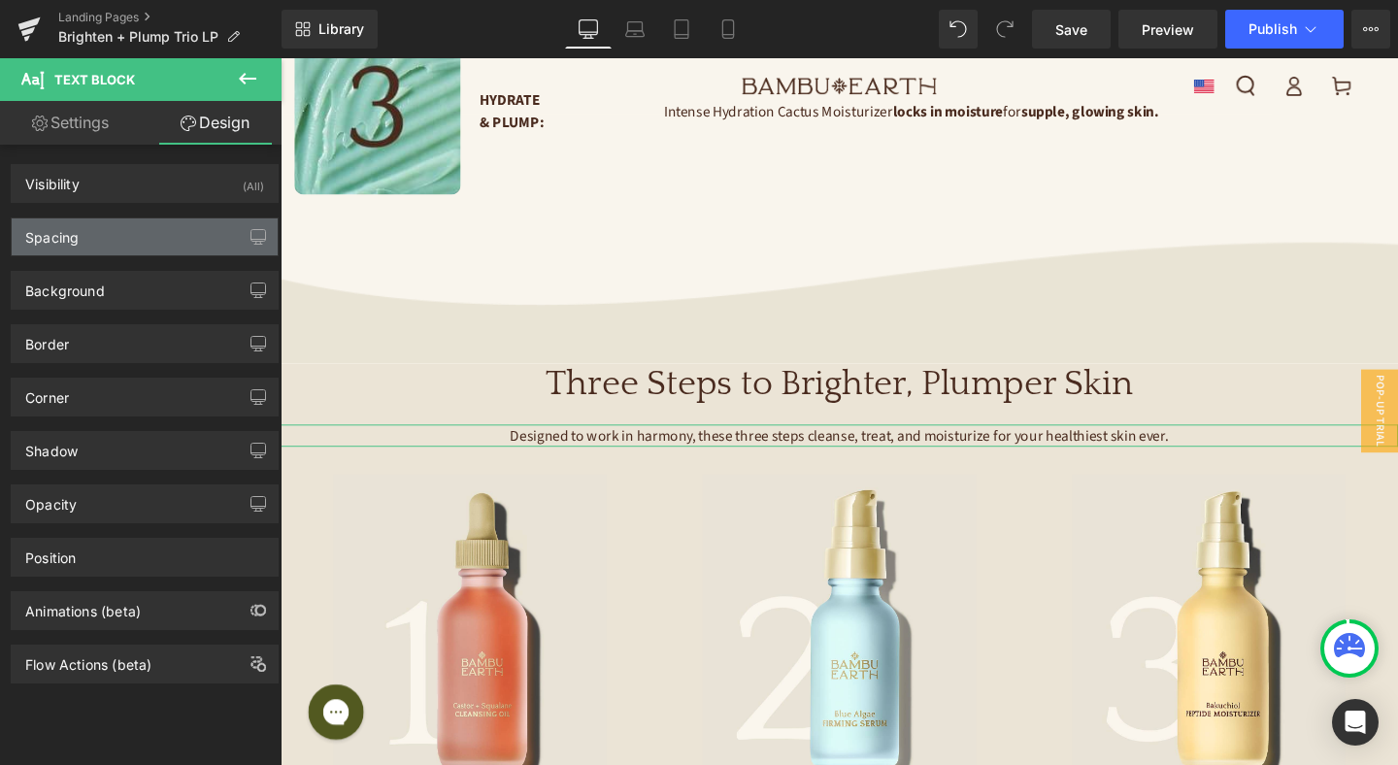
click at [144, 240] on div "Spacing" at bounding box center [145, 236] width 266 height 37
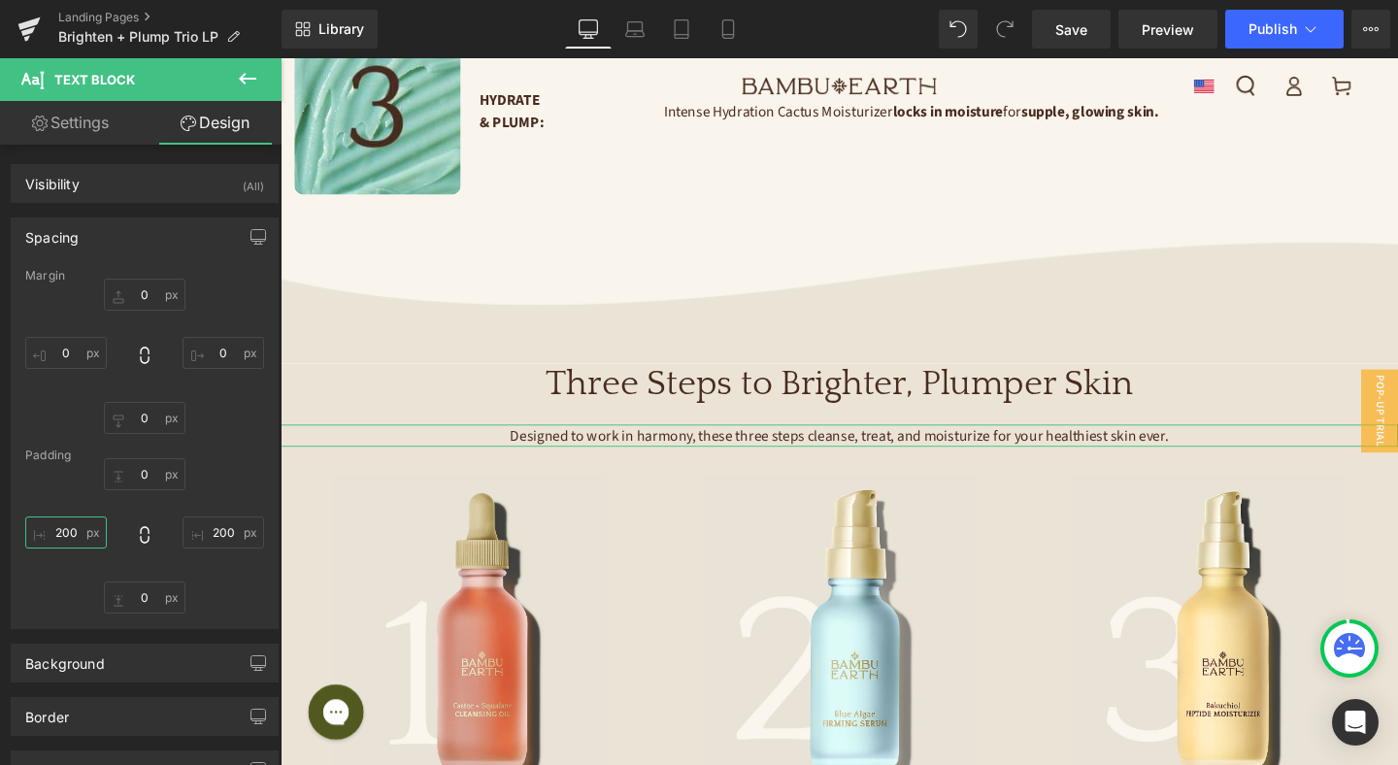
click at [74, 530] on input "200" at bounding box center [66, 532] width 82 height 32
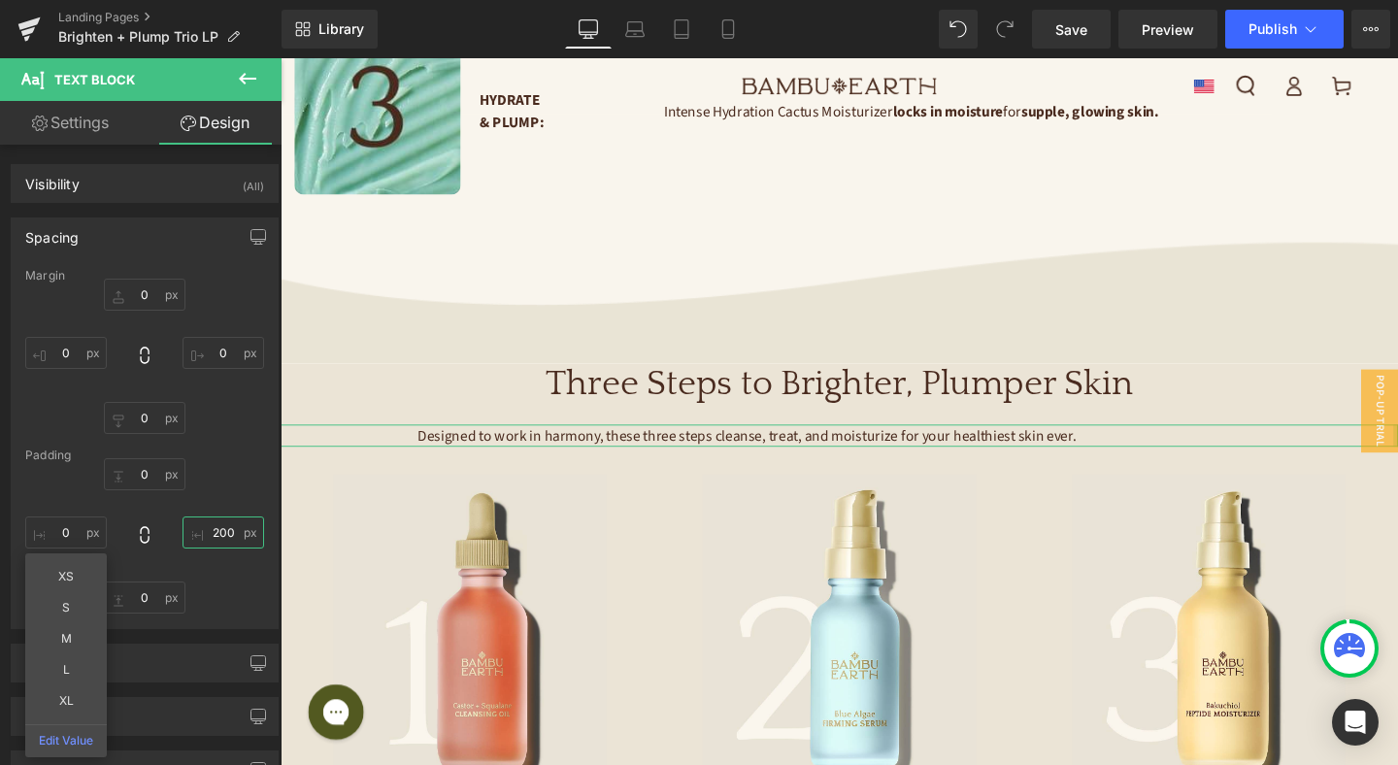
click at [231, 524] on input "200" at bounding box center [223, 532] width 82 height 32
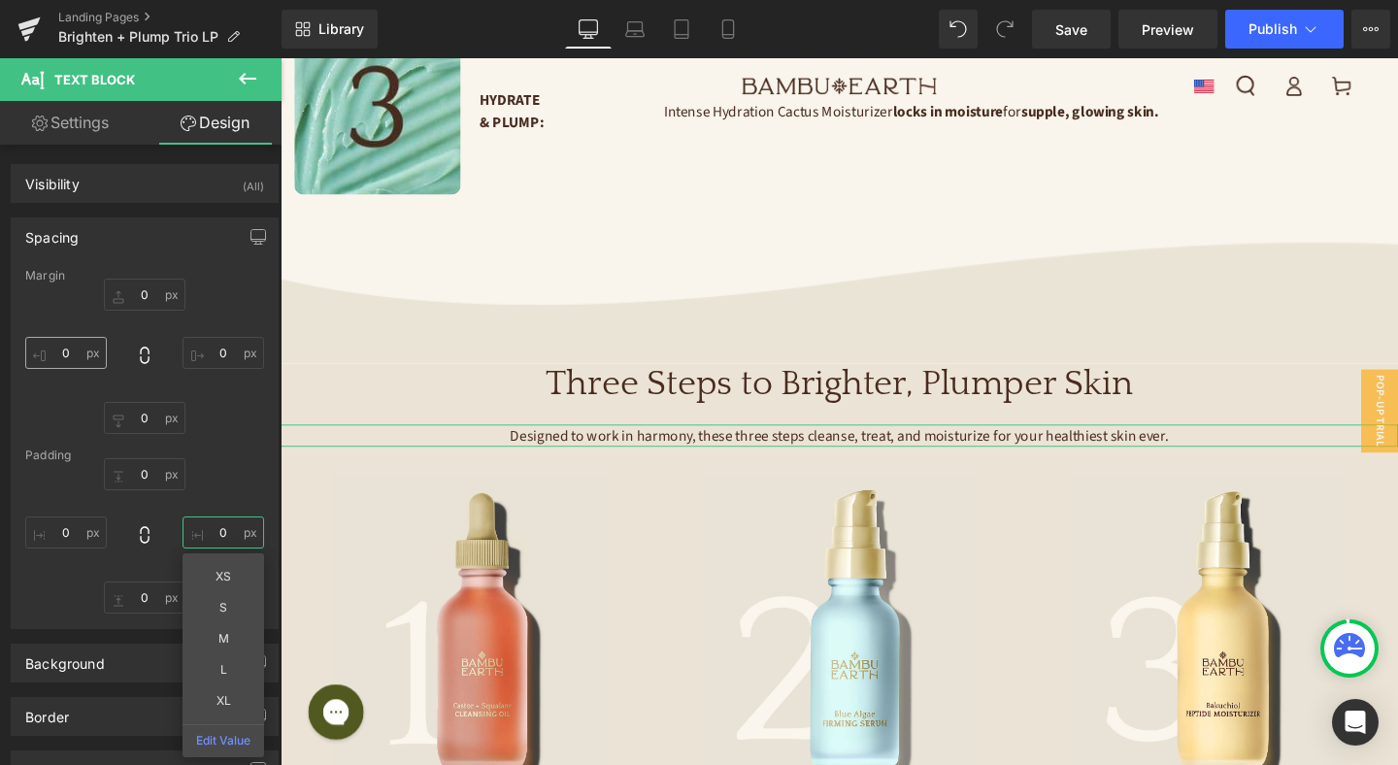
type input "0"
click at [73, 356] on input "0" at bounding box center [66, 353] width 82 height 32
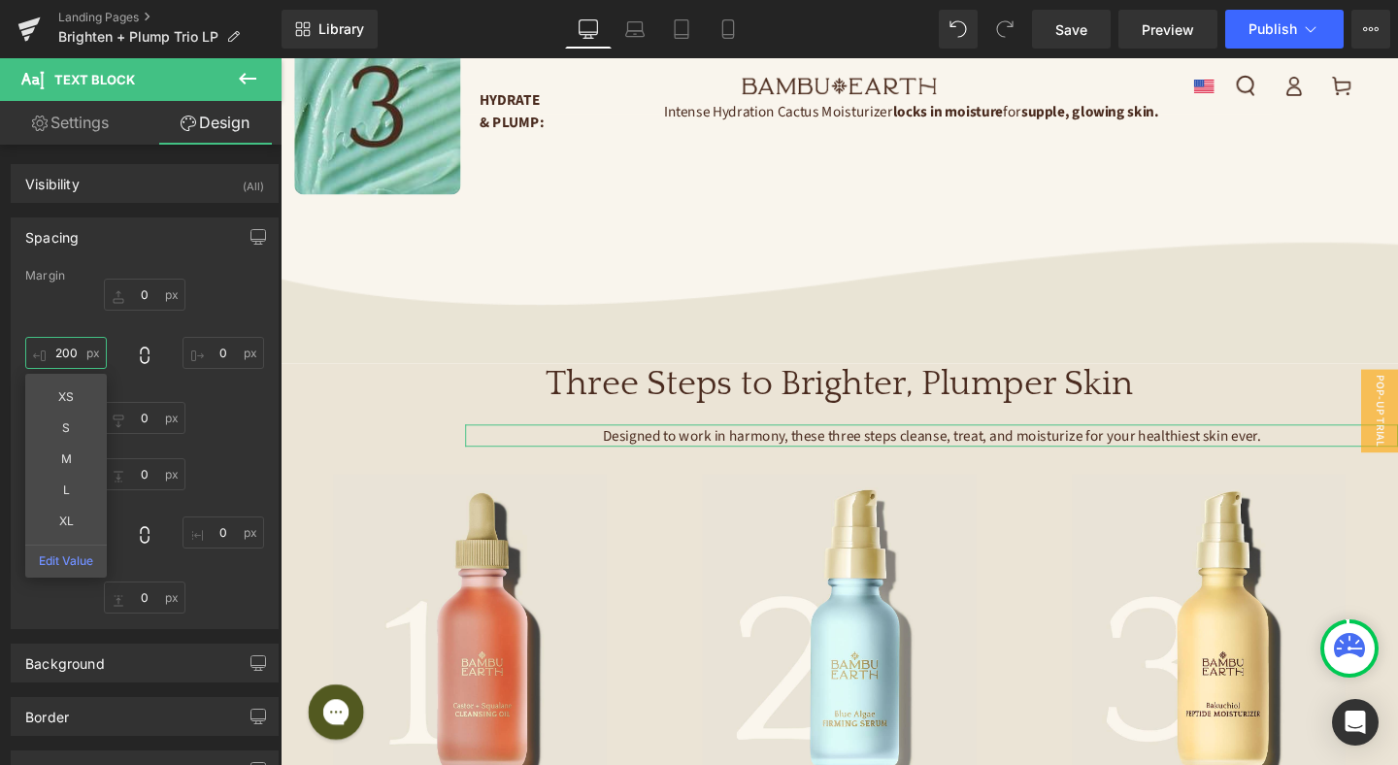
type input "200"
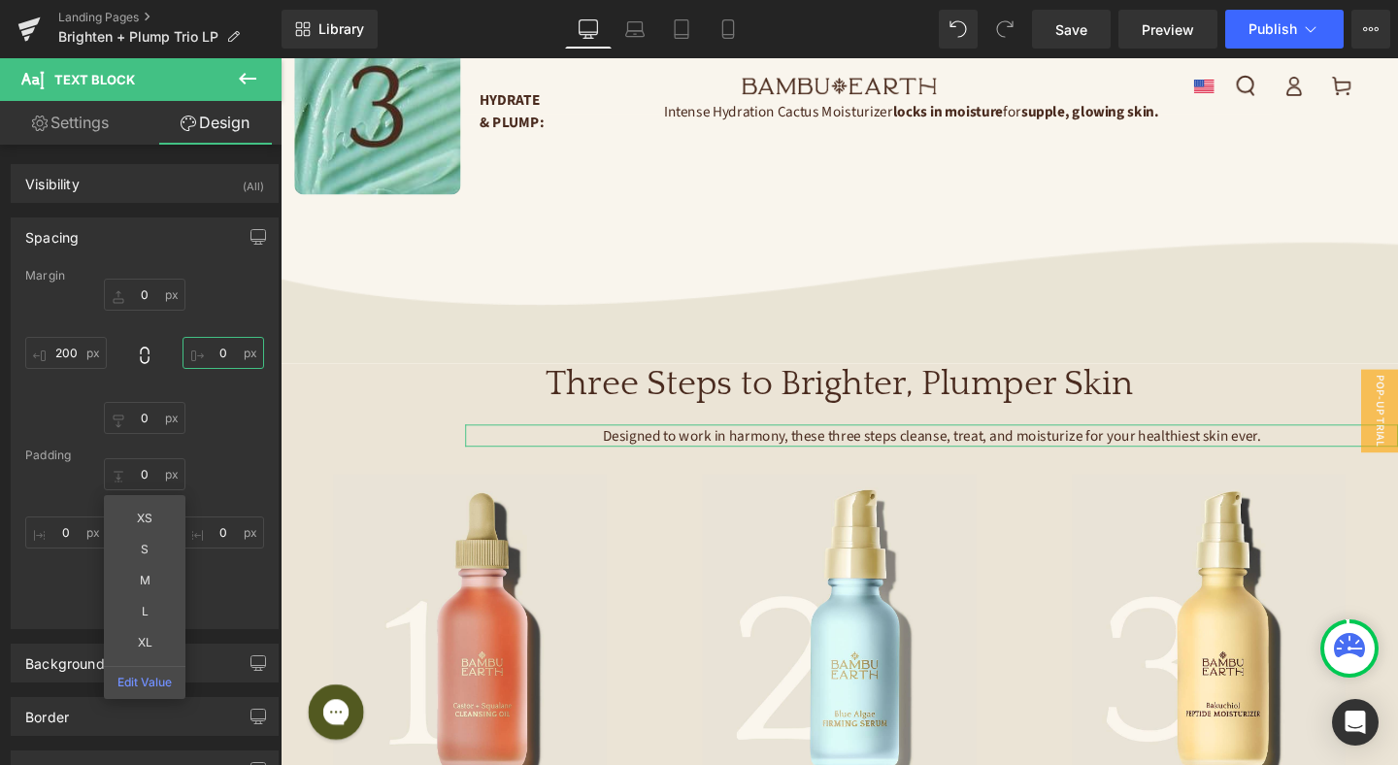
click at [215, 352] on input "0" at bounding box center [223, 353] width 82 height 32
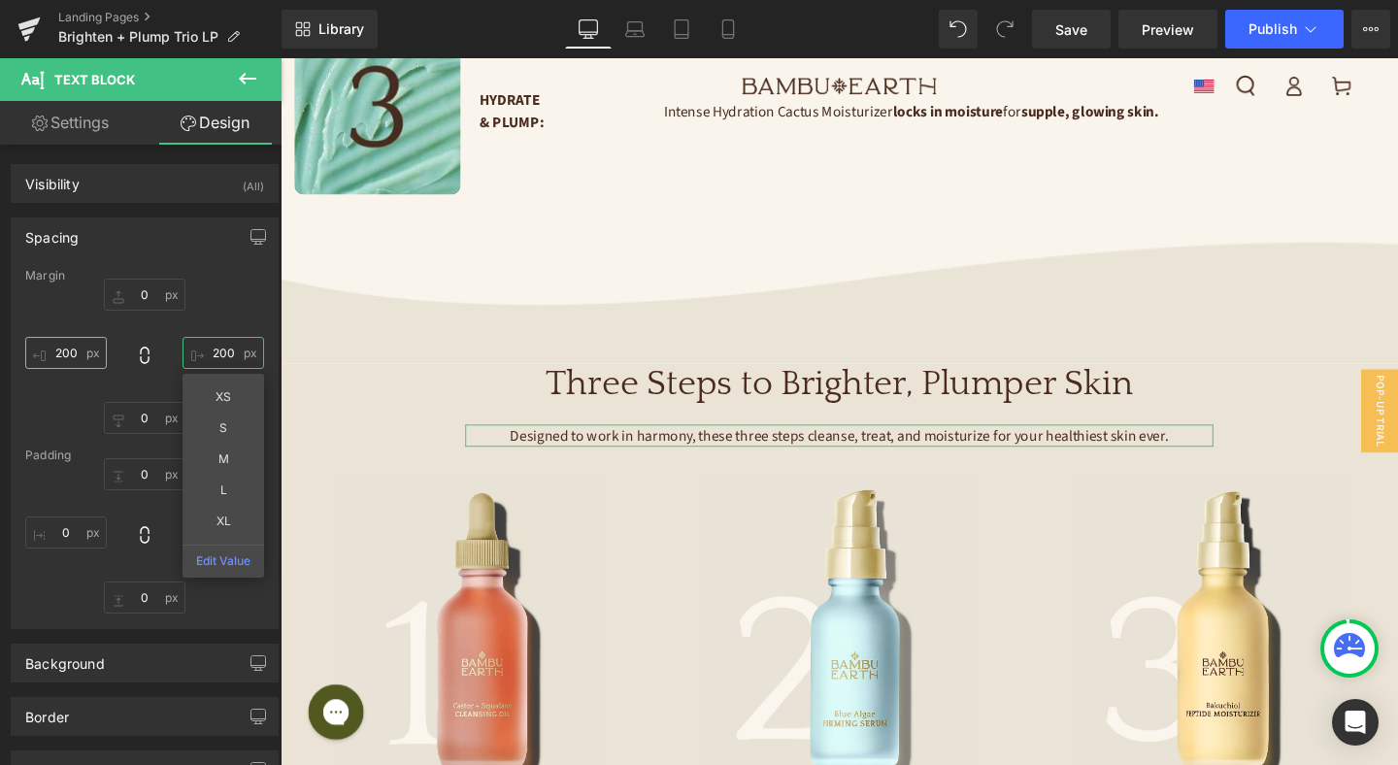
type input "200"
click at [63, 348] on input "200" at bounding box center [66, 353] width 82 height 32
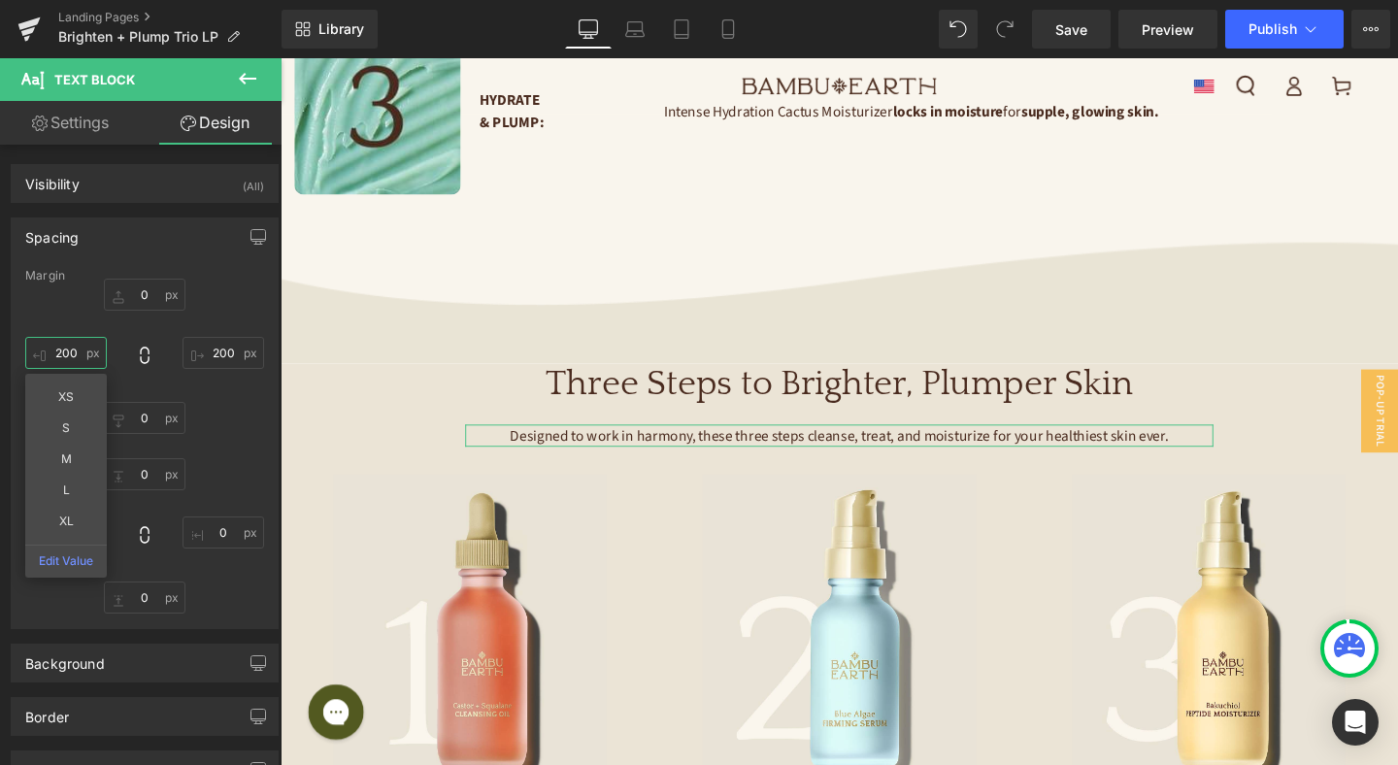
click at [63, 348] on input "200" at bounding box center [66, 353] width 82 height 32
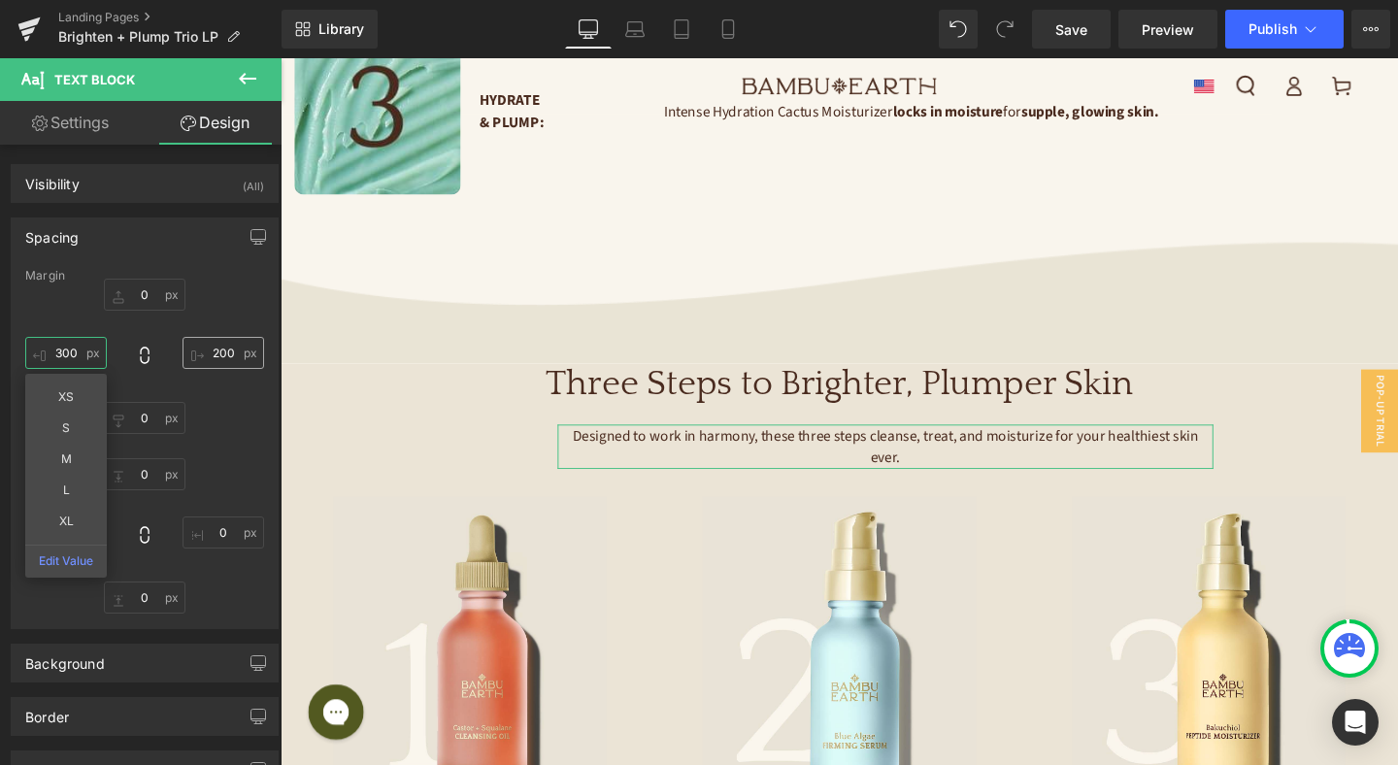
type input "300"
click at [224, 345] on input "200" at bounding box center [223, 353] width 82 height 32
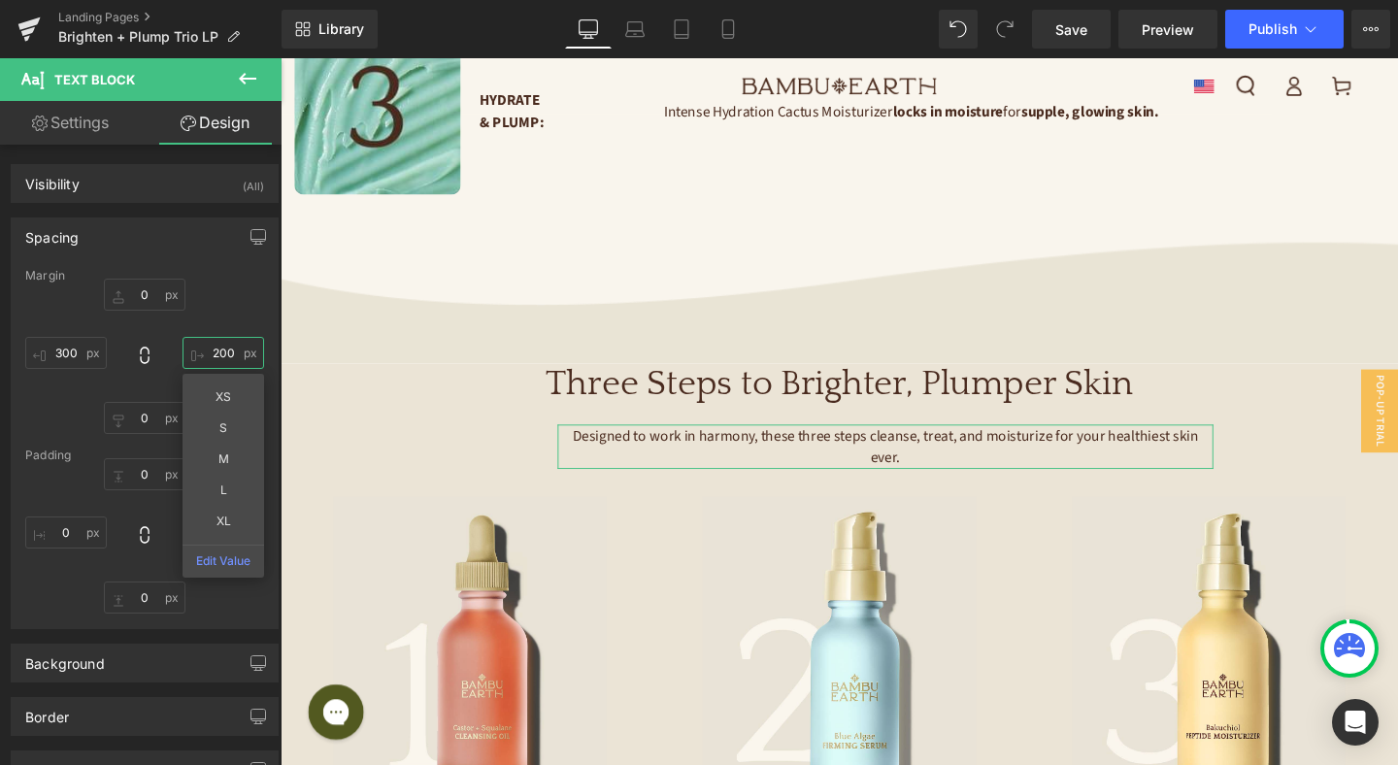
click at [223, 345] on input "200" at bounding box center [223, 353] width 82 height 32
type input "300"
click at [1087, 44] on link "Save" at bounding box center [1071, 29] width 79 height 39
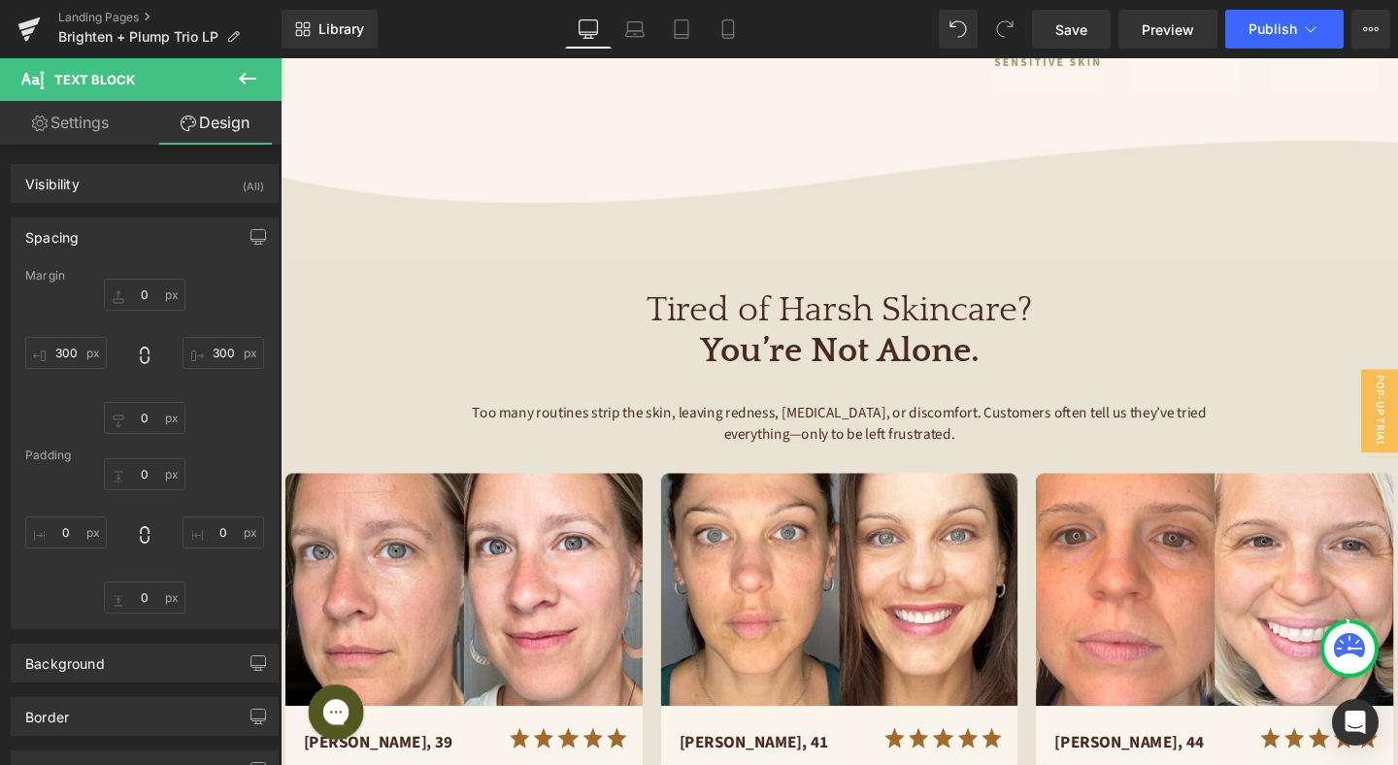
scroll to position [0, 0]
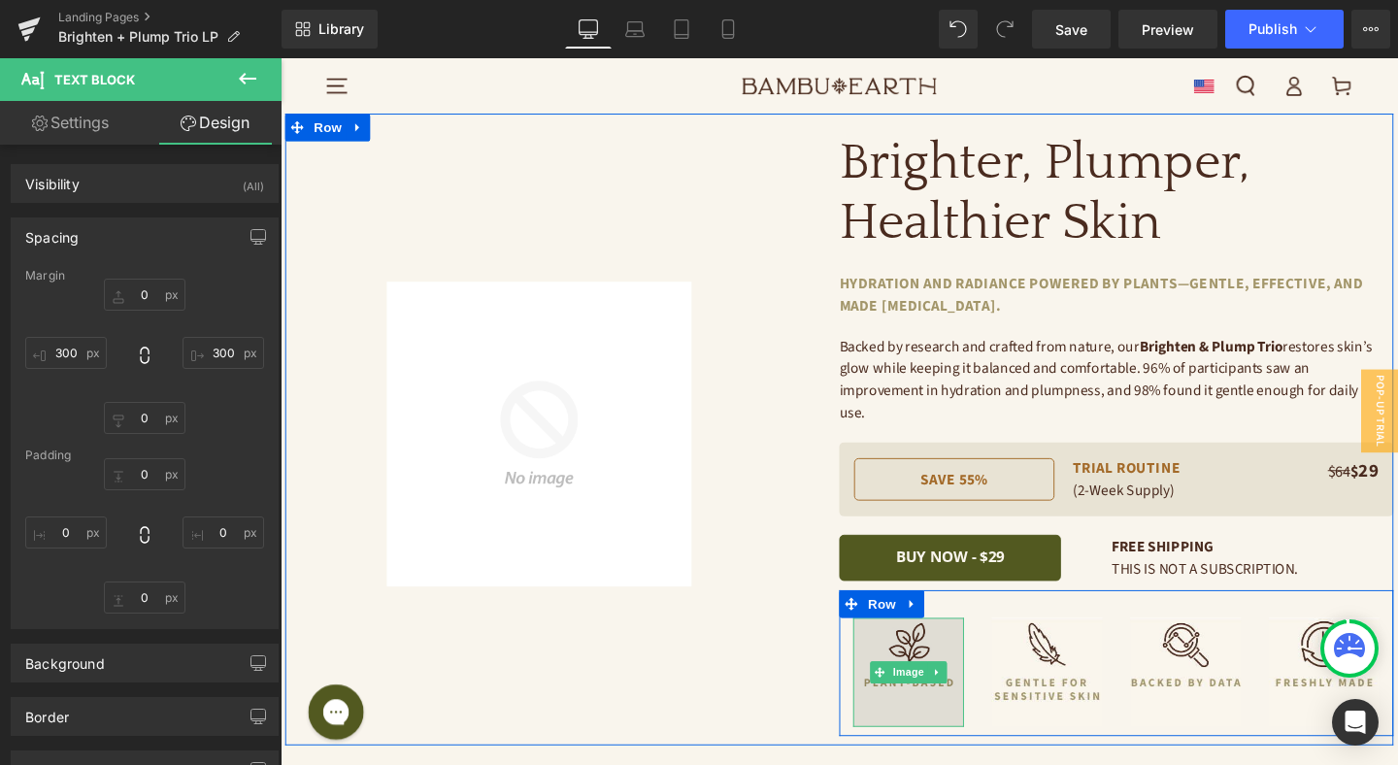
click at [946, 646] on img at bounding box center [940, 703] width 116 height 115
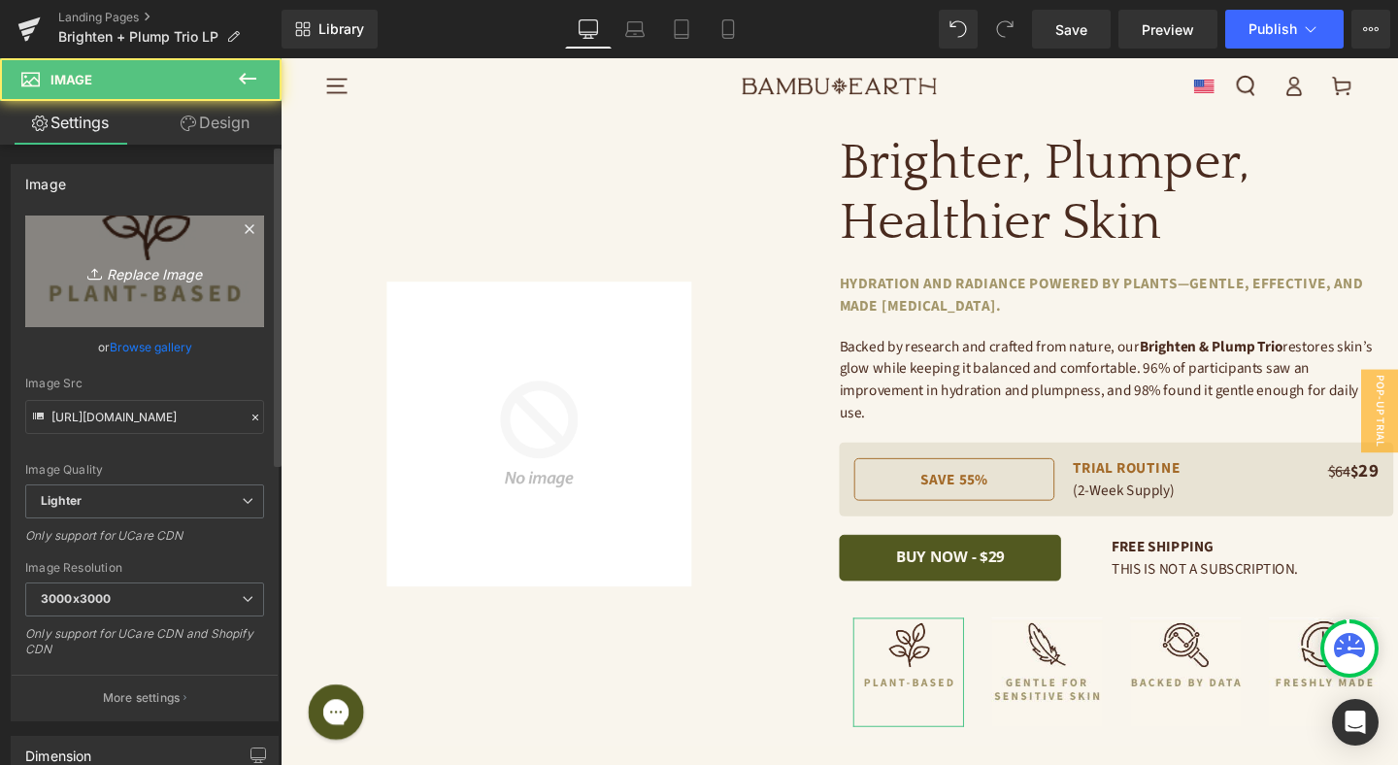
click at [152, 269] on icon "Replace Image" at bounding box center [144, 271] width 155 height 24
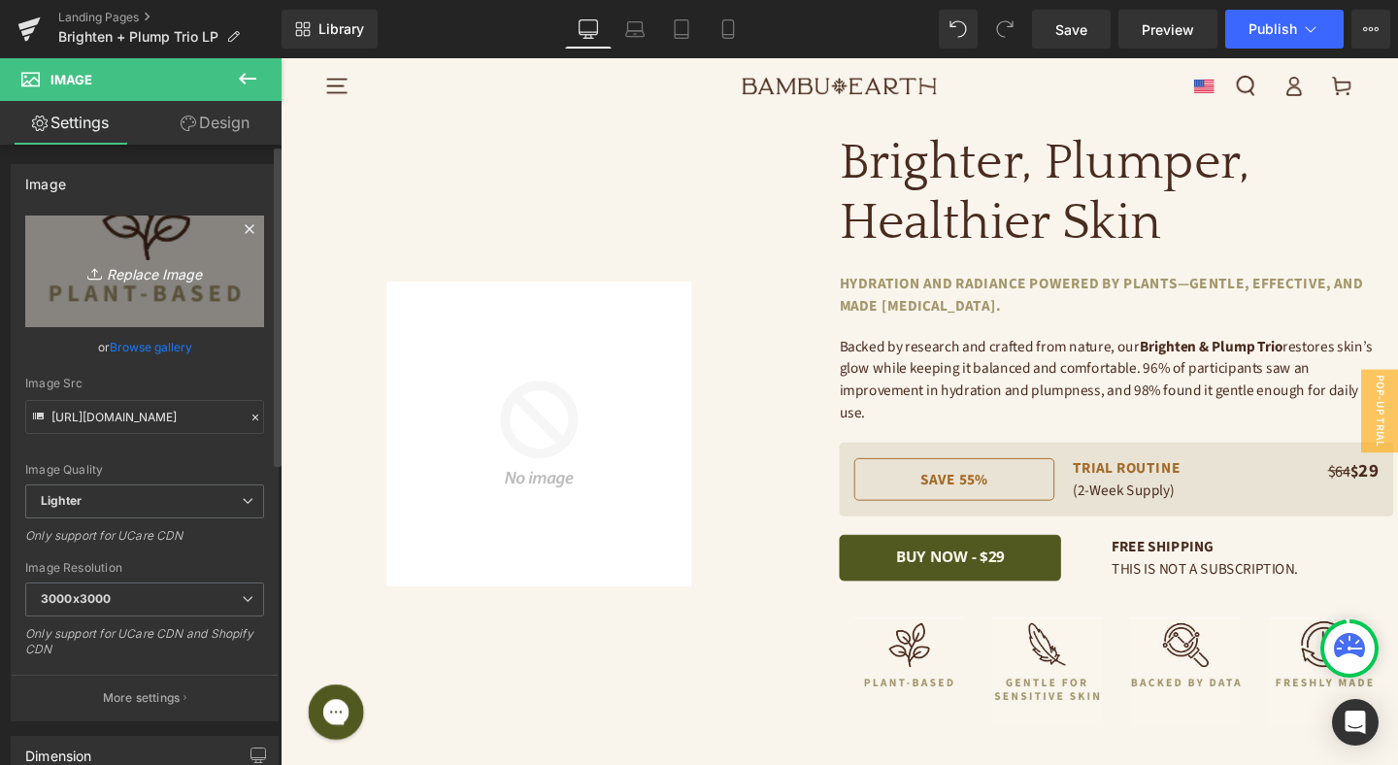
type input "C:\fakepath\Frame 483211.jpg"
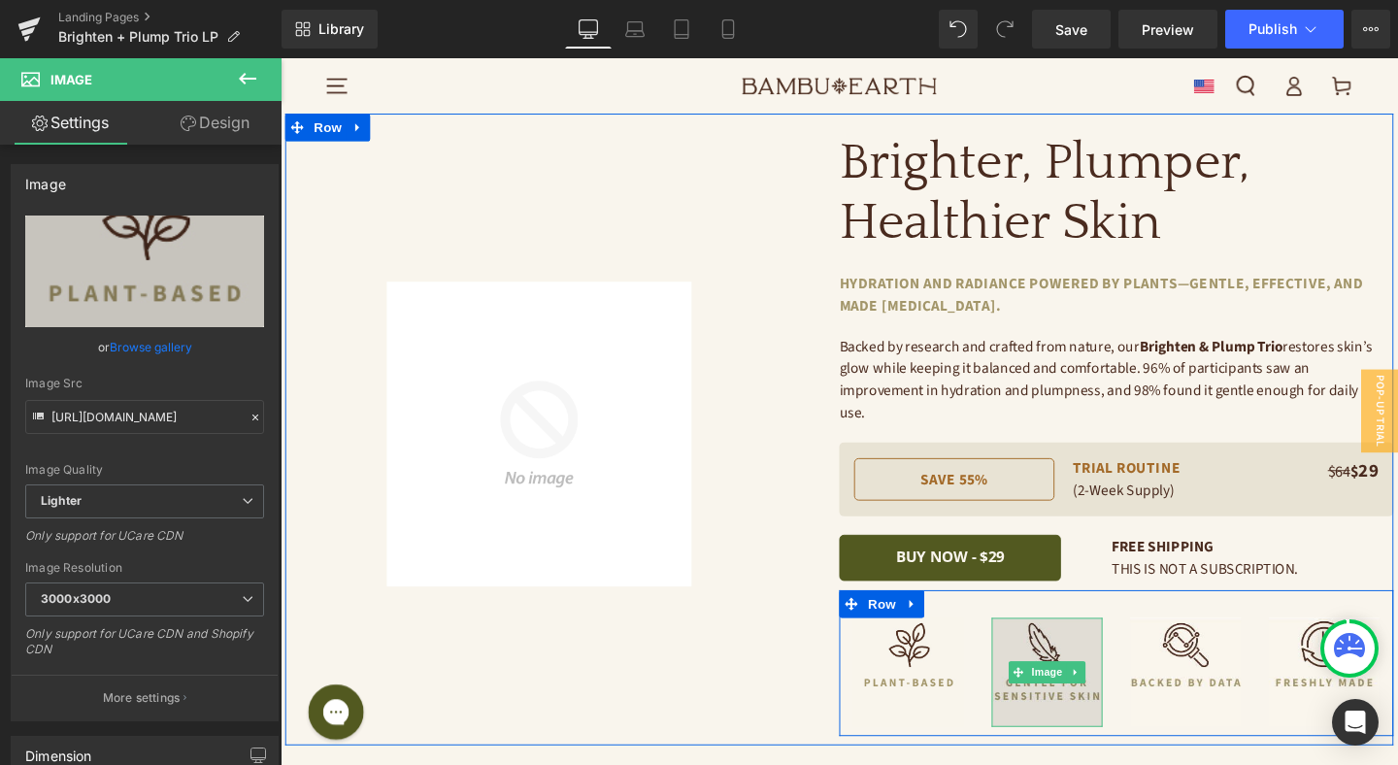
click at [1080, 663] on img at bounding box center [1086, 703] width 116 height 115
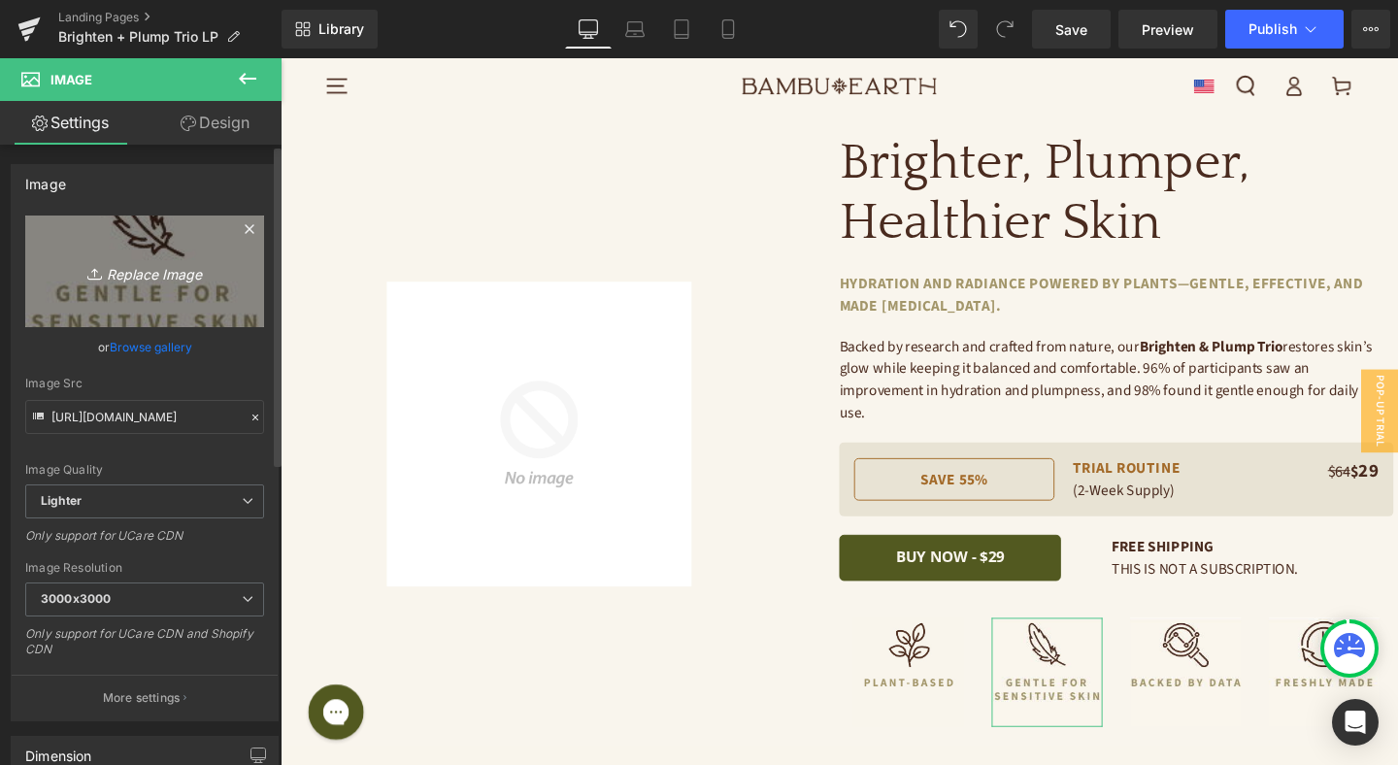
click at [125, 287] on link "Replace Image" at bounding box center [144, 271] width 239 height 112
type input "C:\fakepath\Frame 483215.jpg"
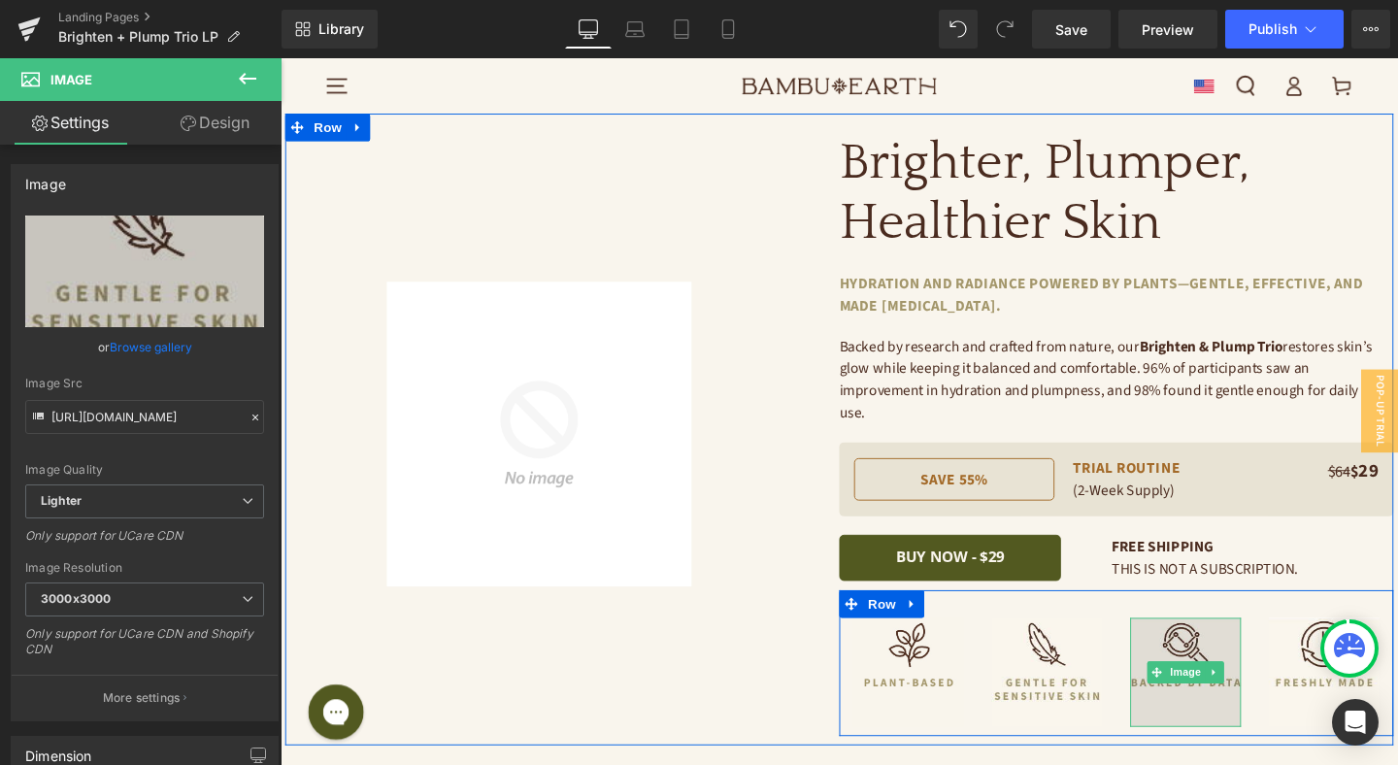
click at [1223, 646] on img at bounding box center [1232, 703] width 116 height 115
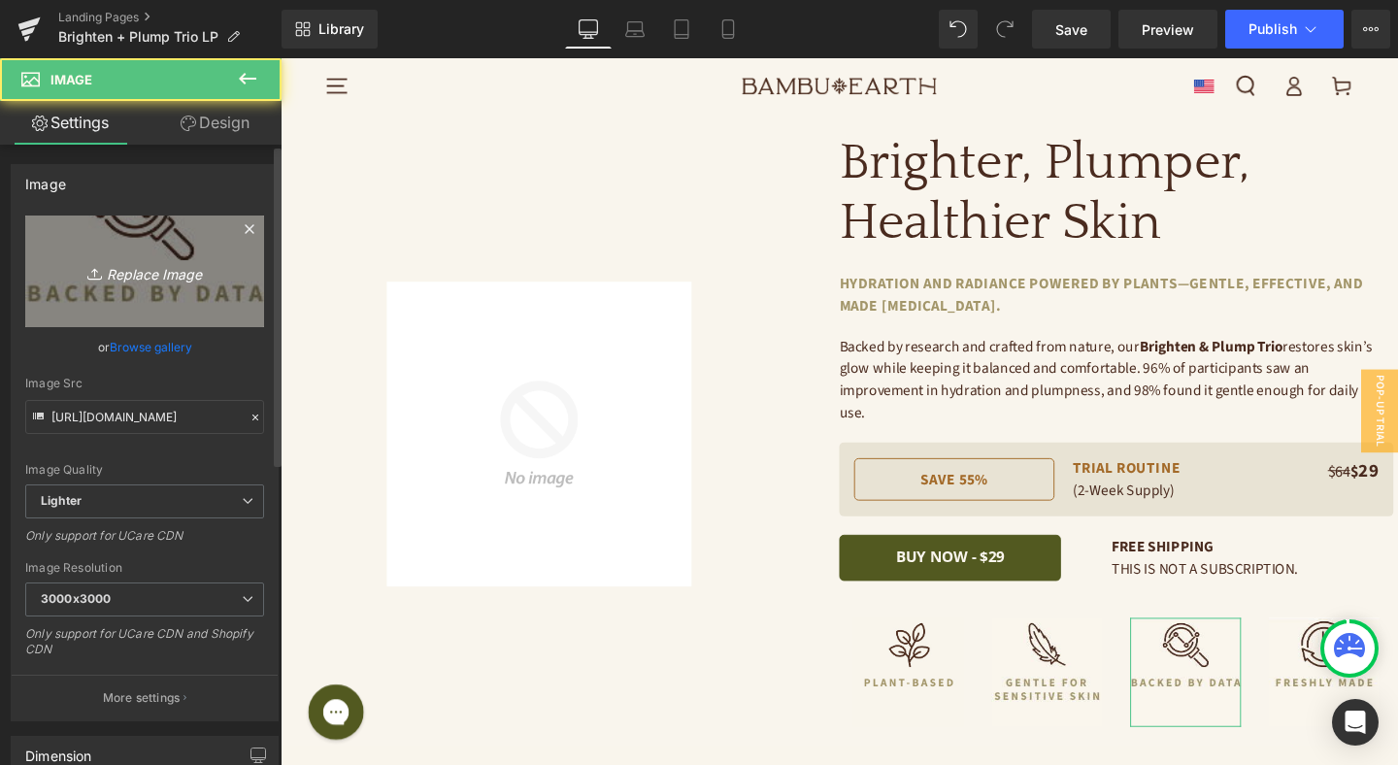
click at [137, 290] on link "Replace Image" at bounding box center [144, 271] width 239 height 112
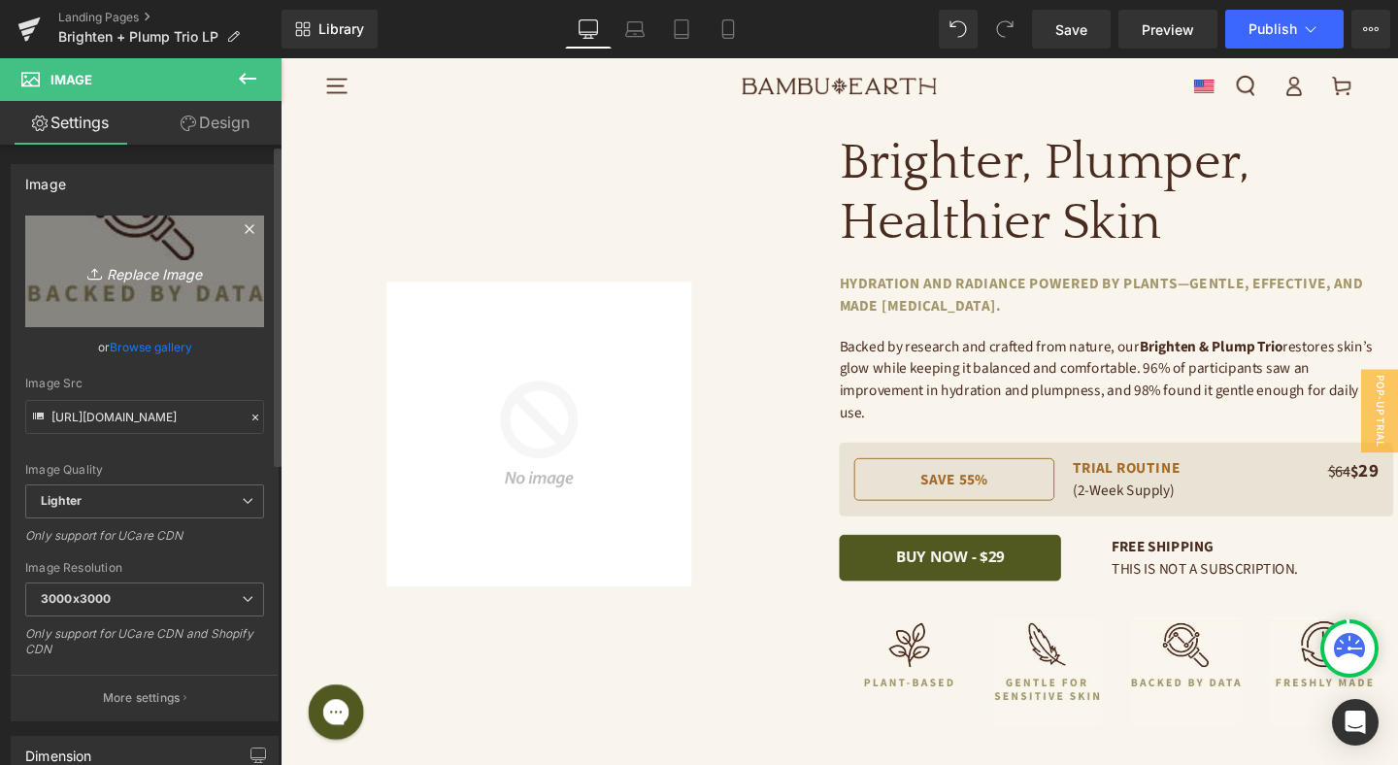
type input "C:\fakepath\Frame 483216.jpg"
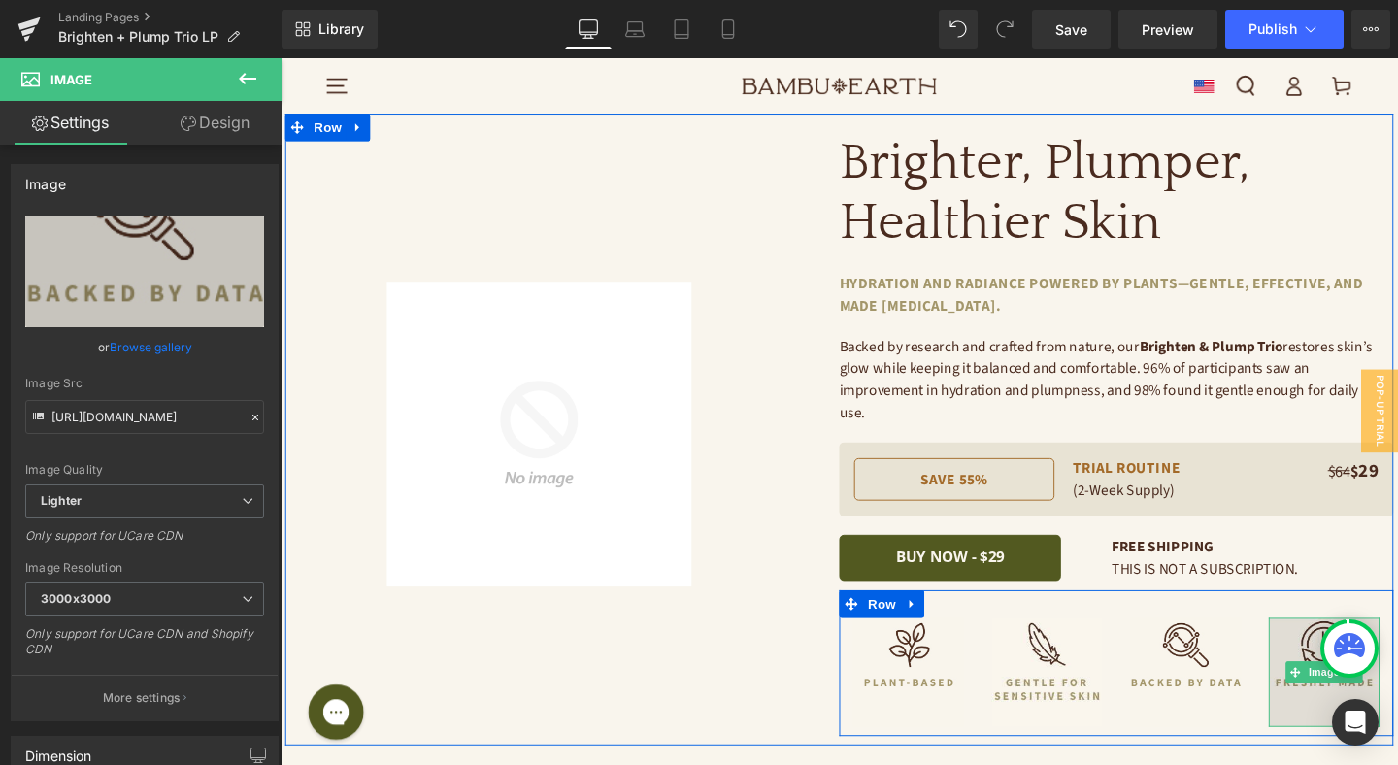
click at [1341, 646] on img at bounding box center [1377, 703] width 116 height 115
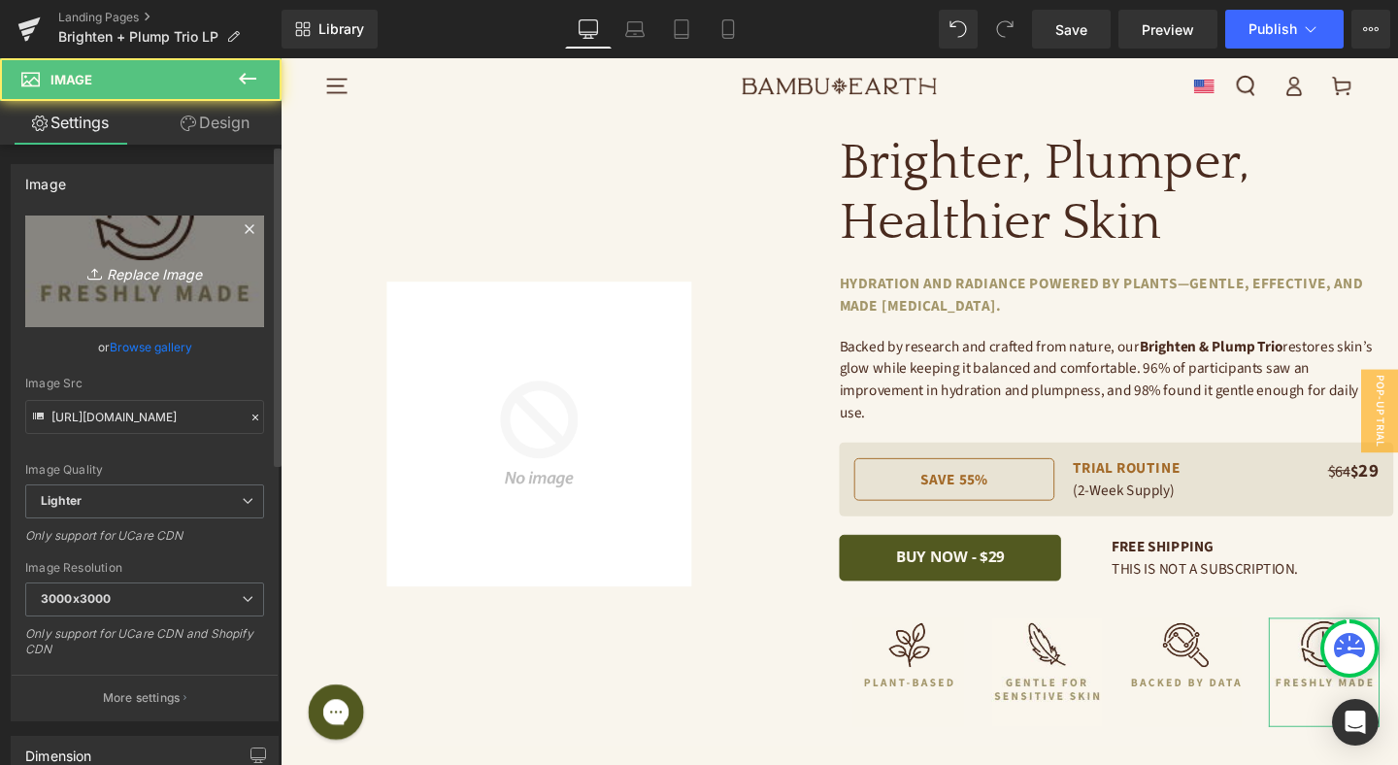
click at [137, 276] on icon "Replace Image" at bounding box center [144, 271] width 155 height 24
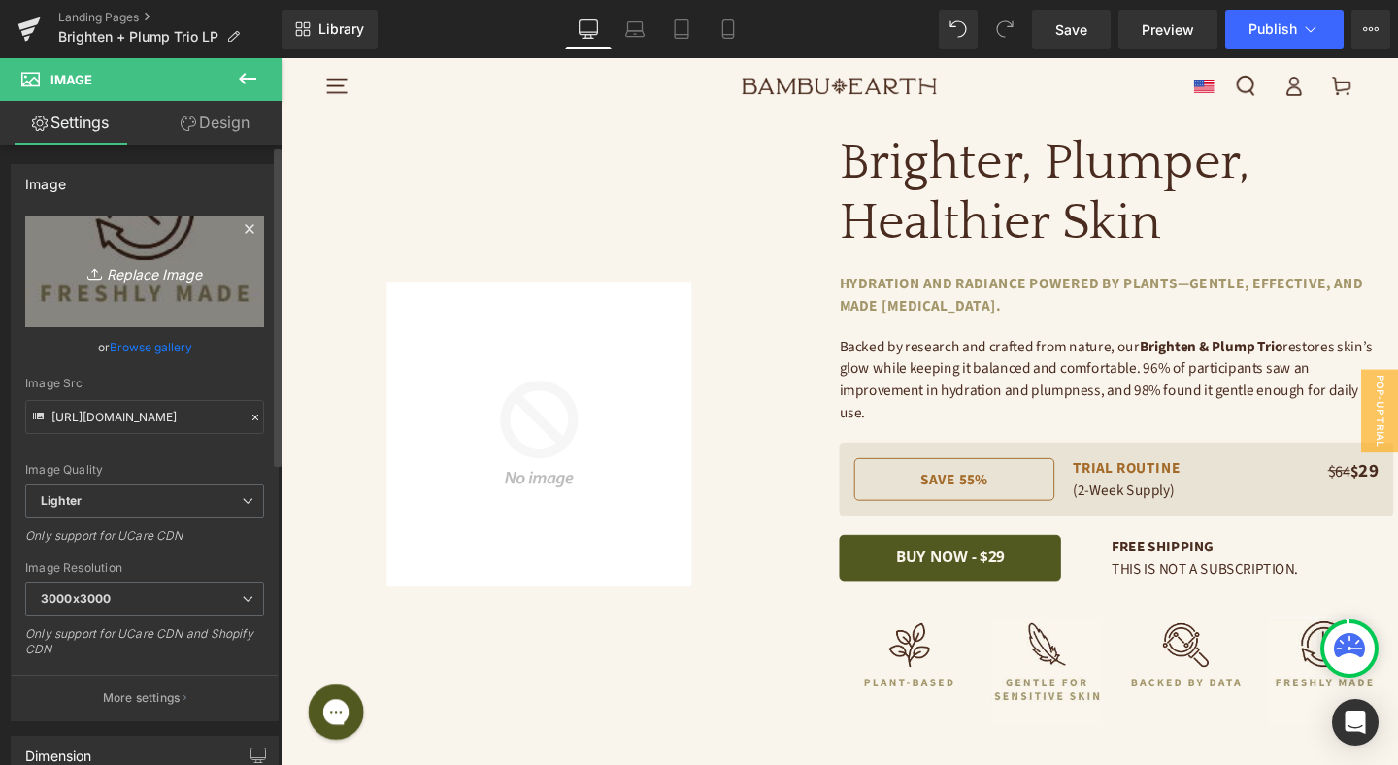
type input "C:\fakepath\Frame 483217.jpg"
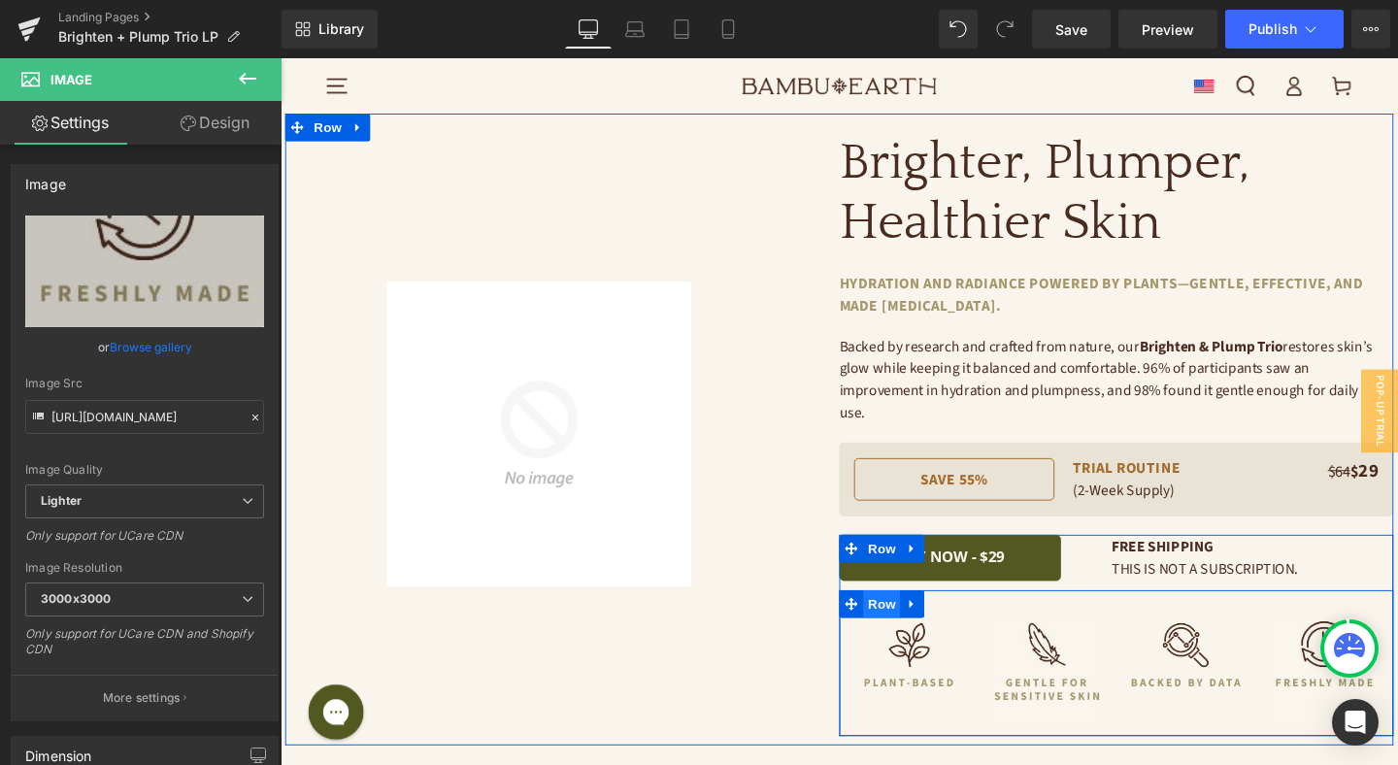
click at [909, 617] on span "Row" at bounding box center [912, 631] width 39 height 29
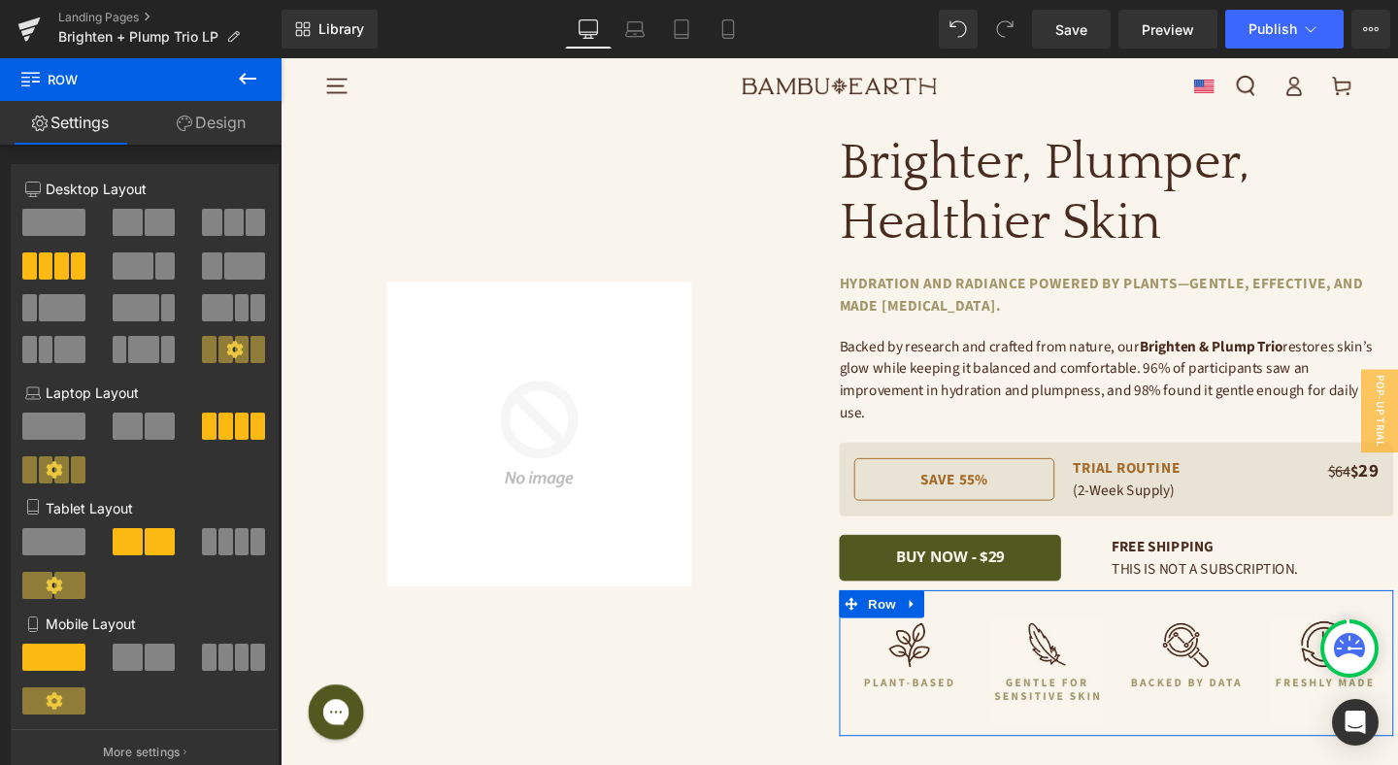
click at [235, 549] on span at bounding box center [242, 541] width 15 height 27
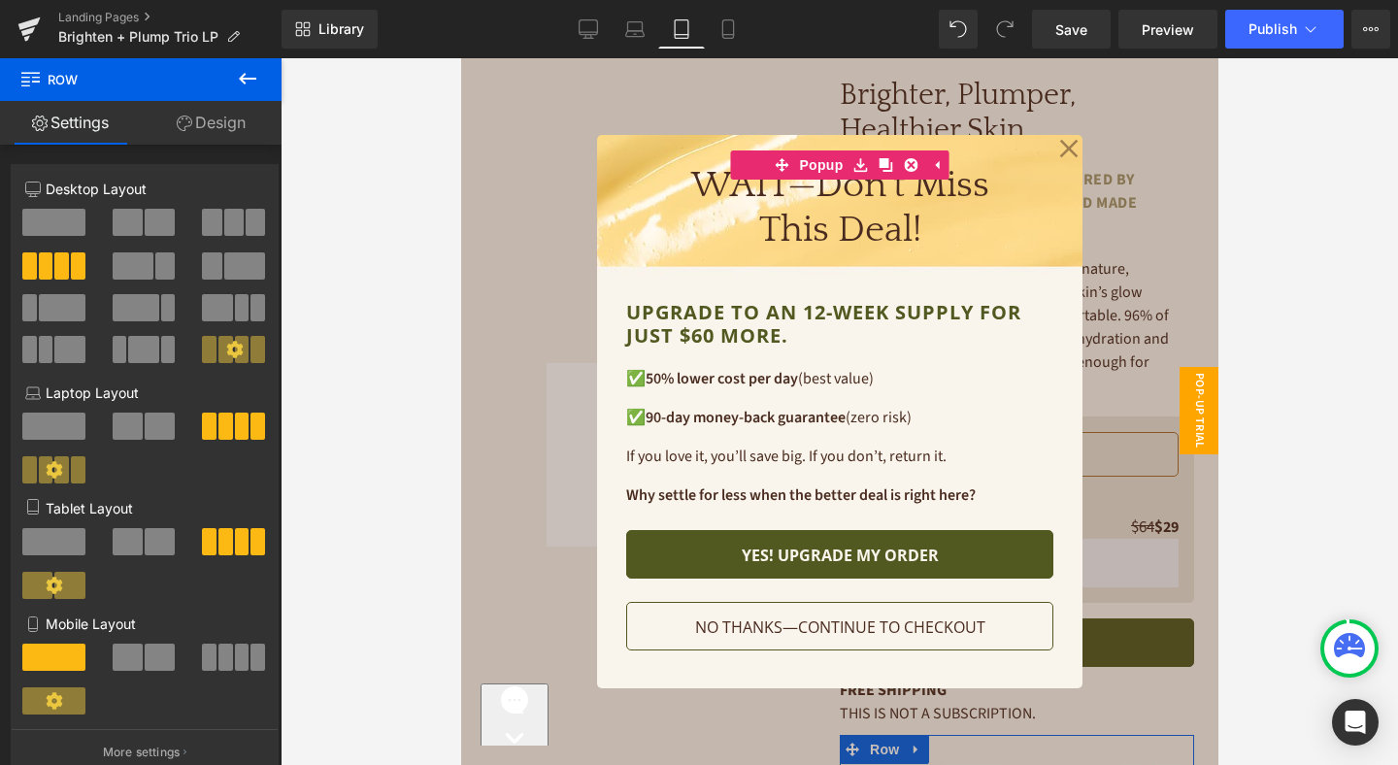
scroll to position [79, 0]
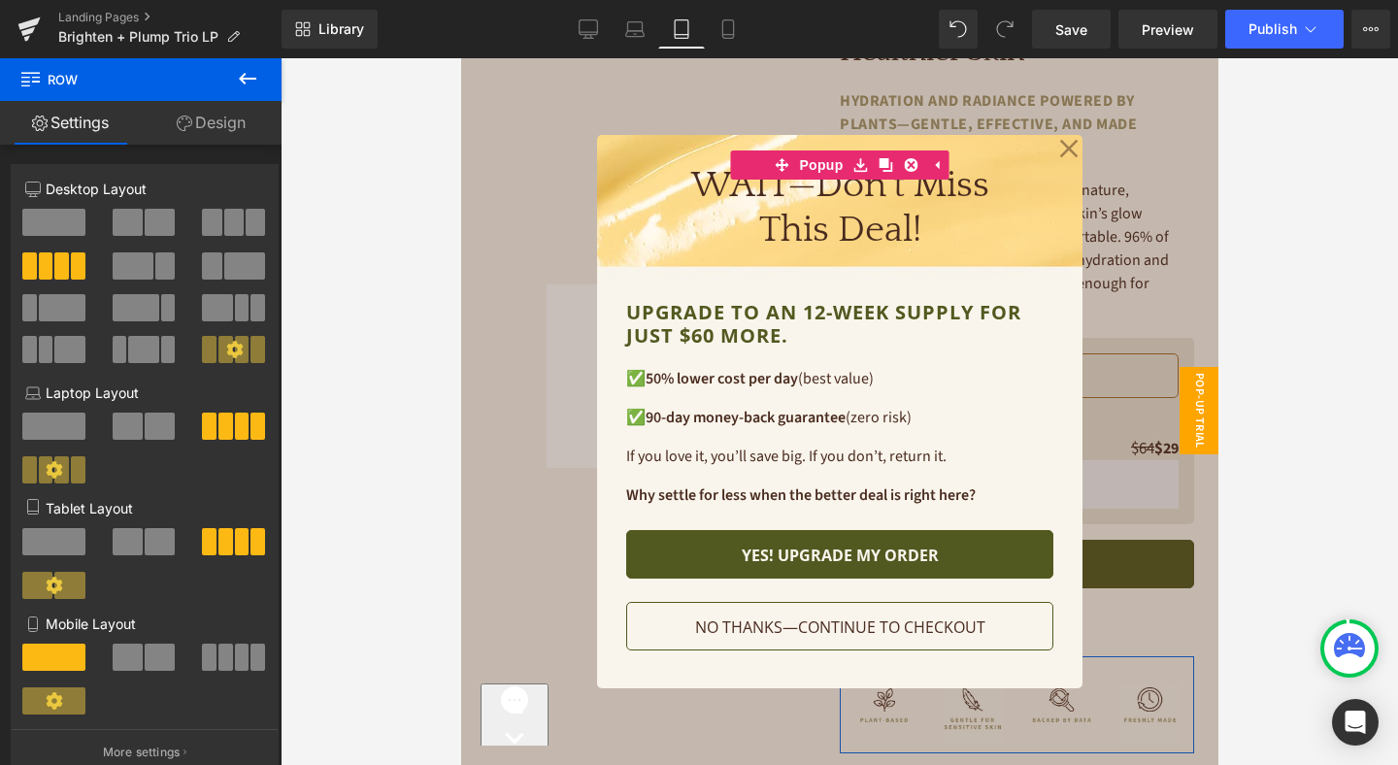
click at [218, 661] on span at bounding box center [225, 657] width 15 height 27
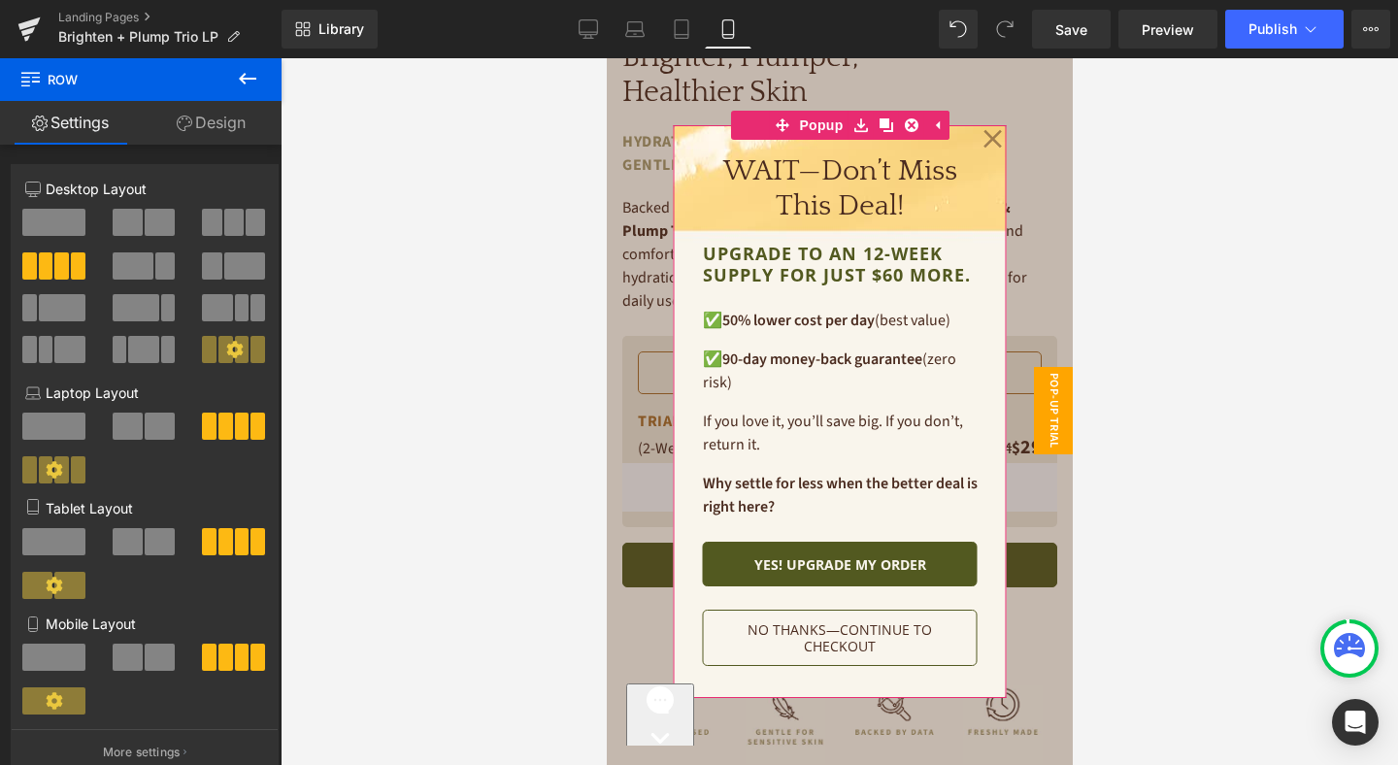
click at [984, 137] on icon at bounding box center [991, 138] width 19 height 97
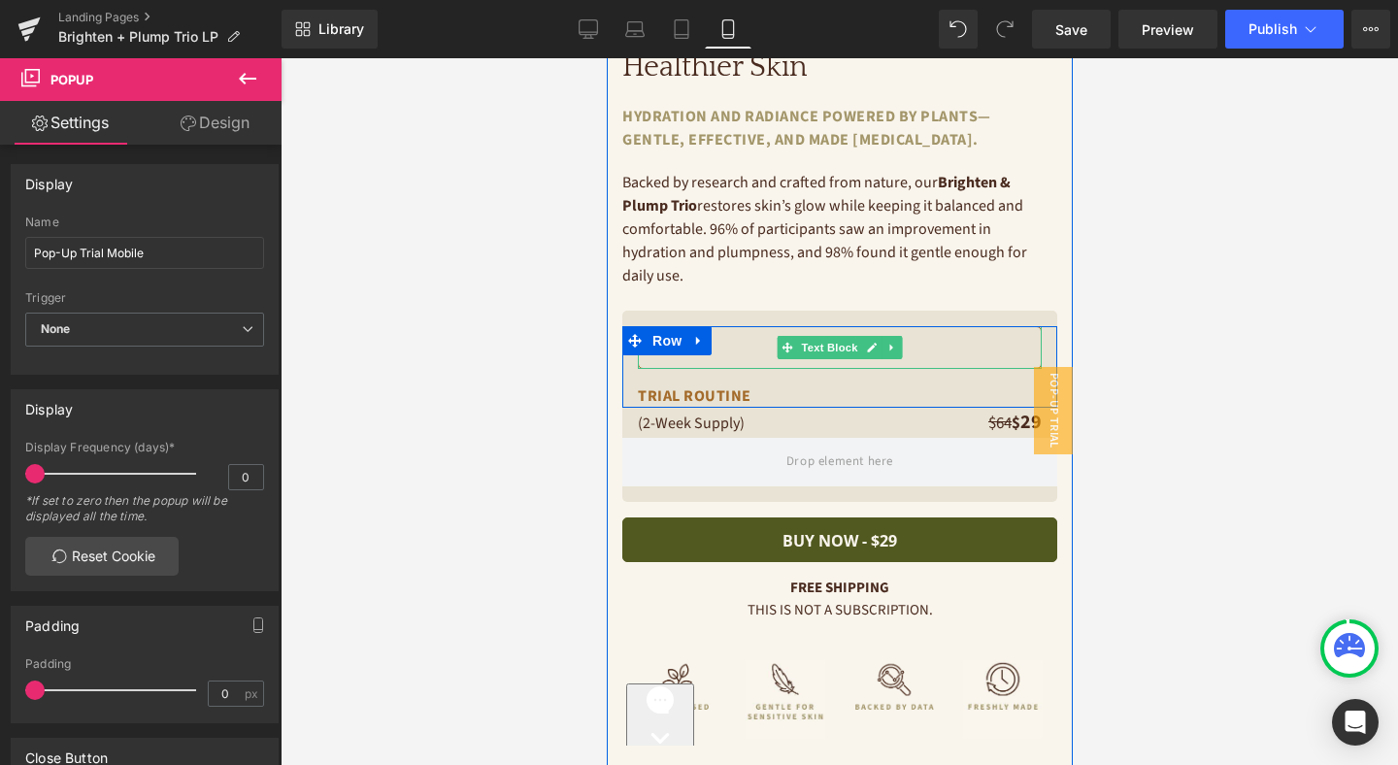
scroll to position [478, 0]
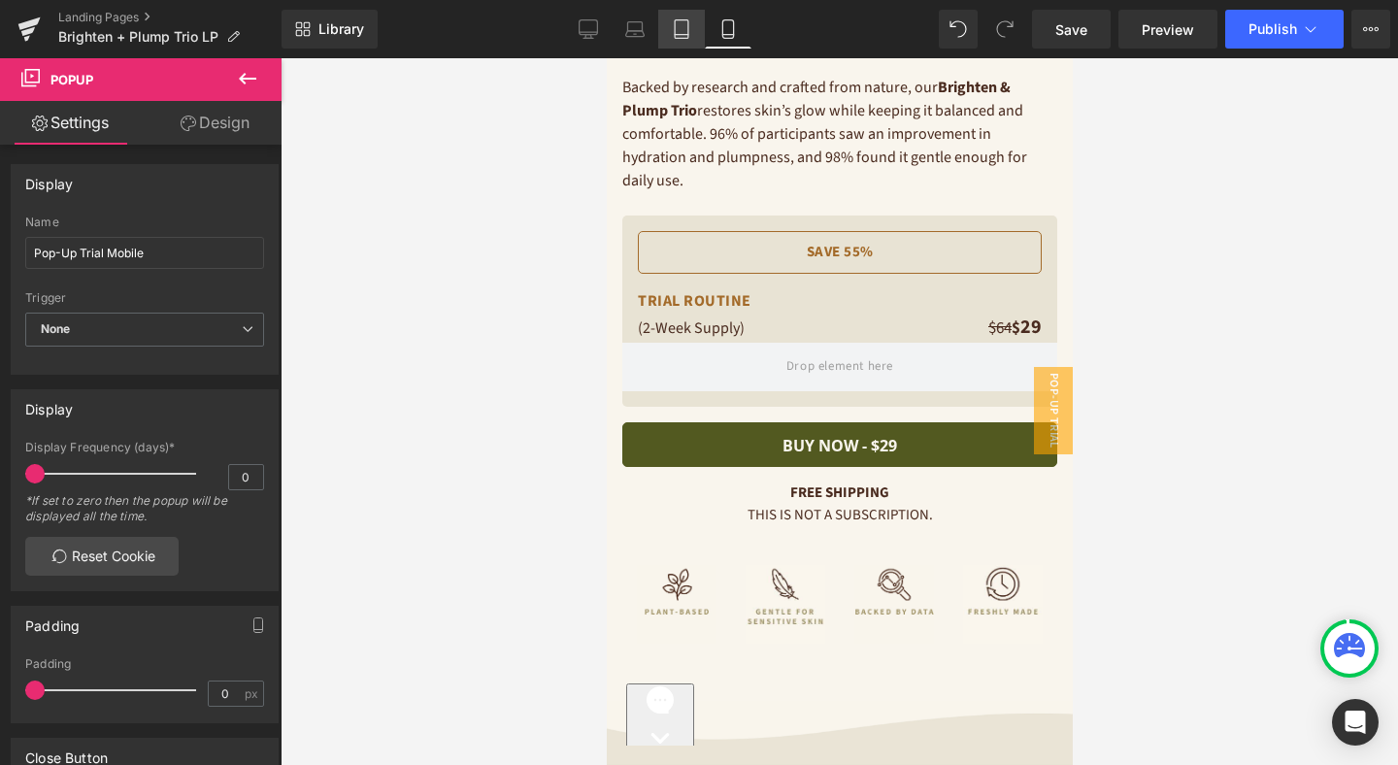
click at [678, 35] on icon at bounding box center [682, 35] width 14 height 0
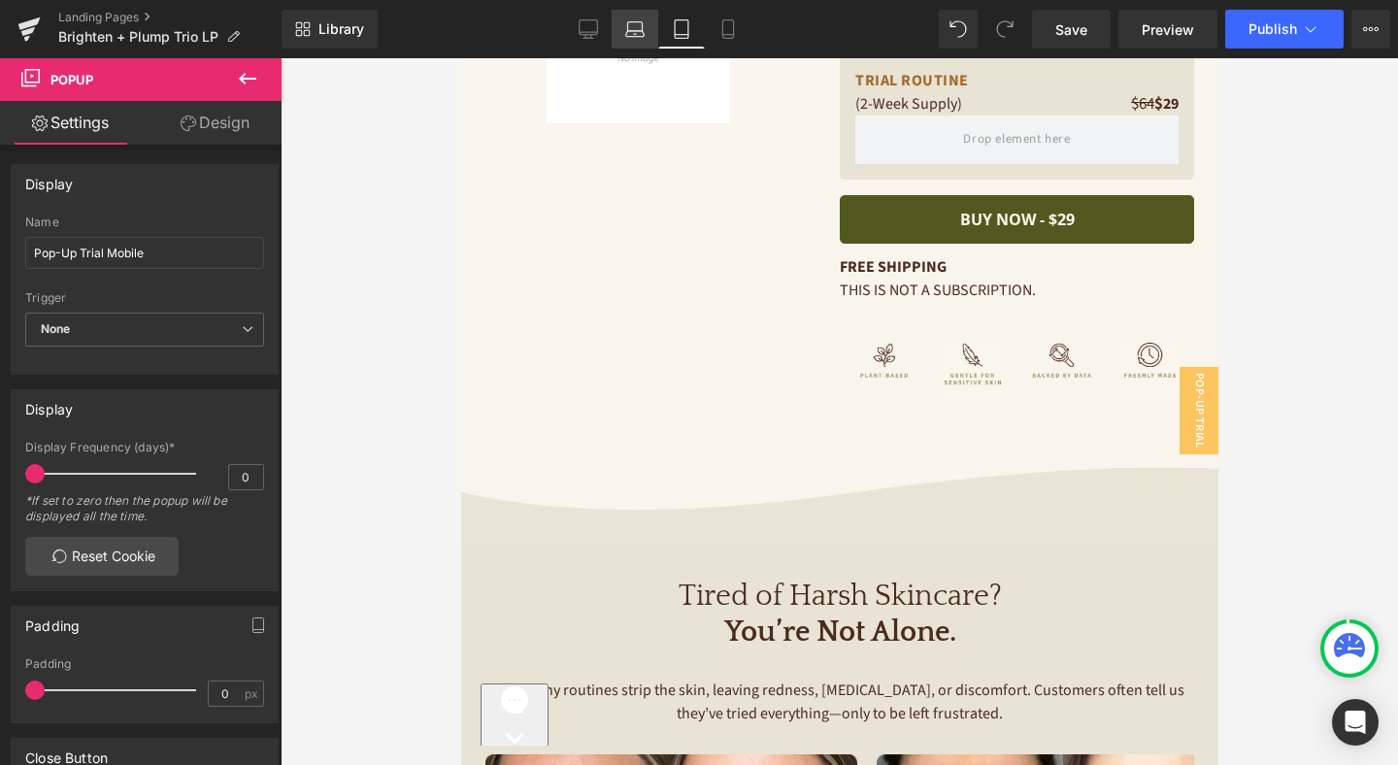
scroll to position [0, 0]
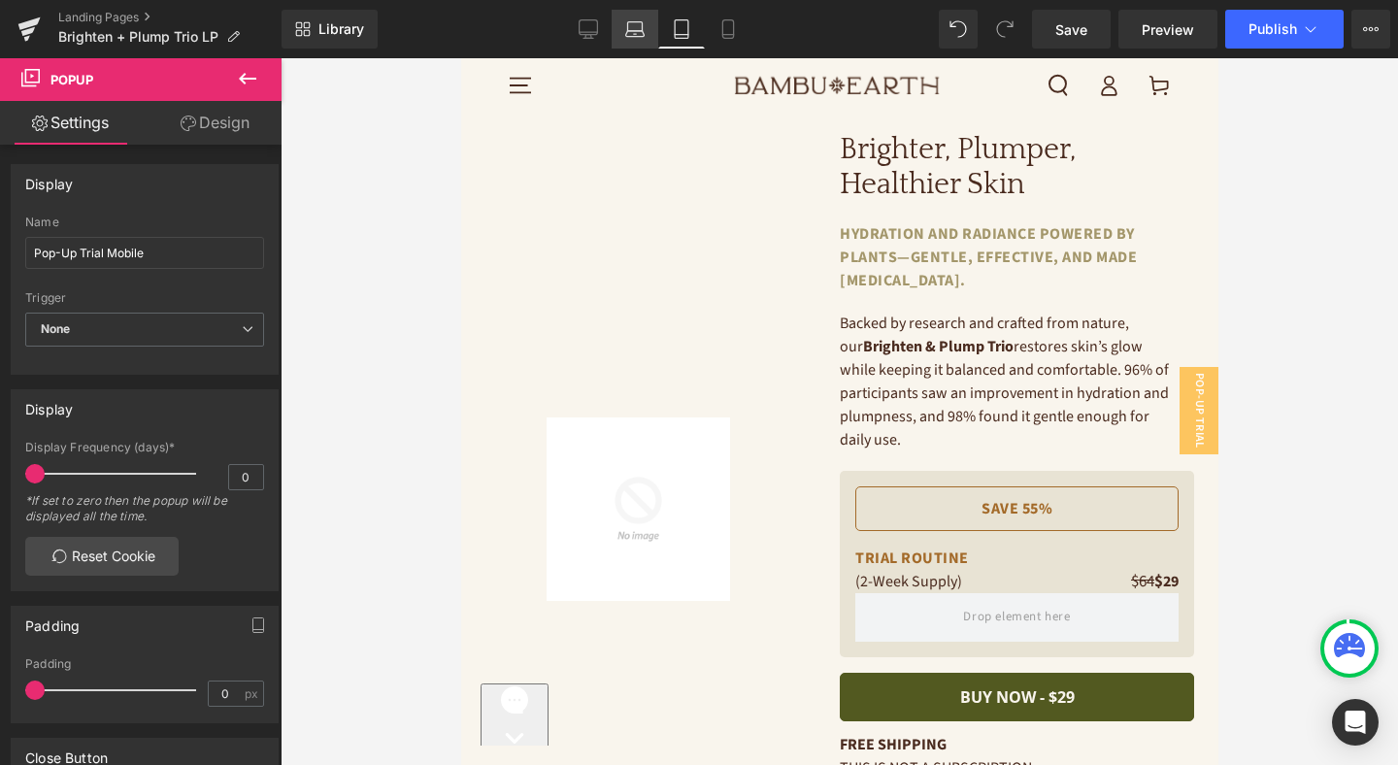
click at [636, 31] on icon at bounding box center [635, 34] width 18 height 6
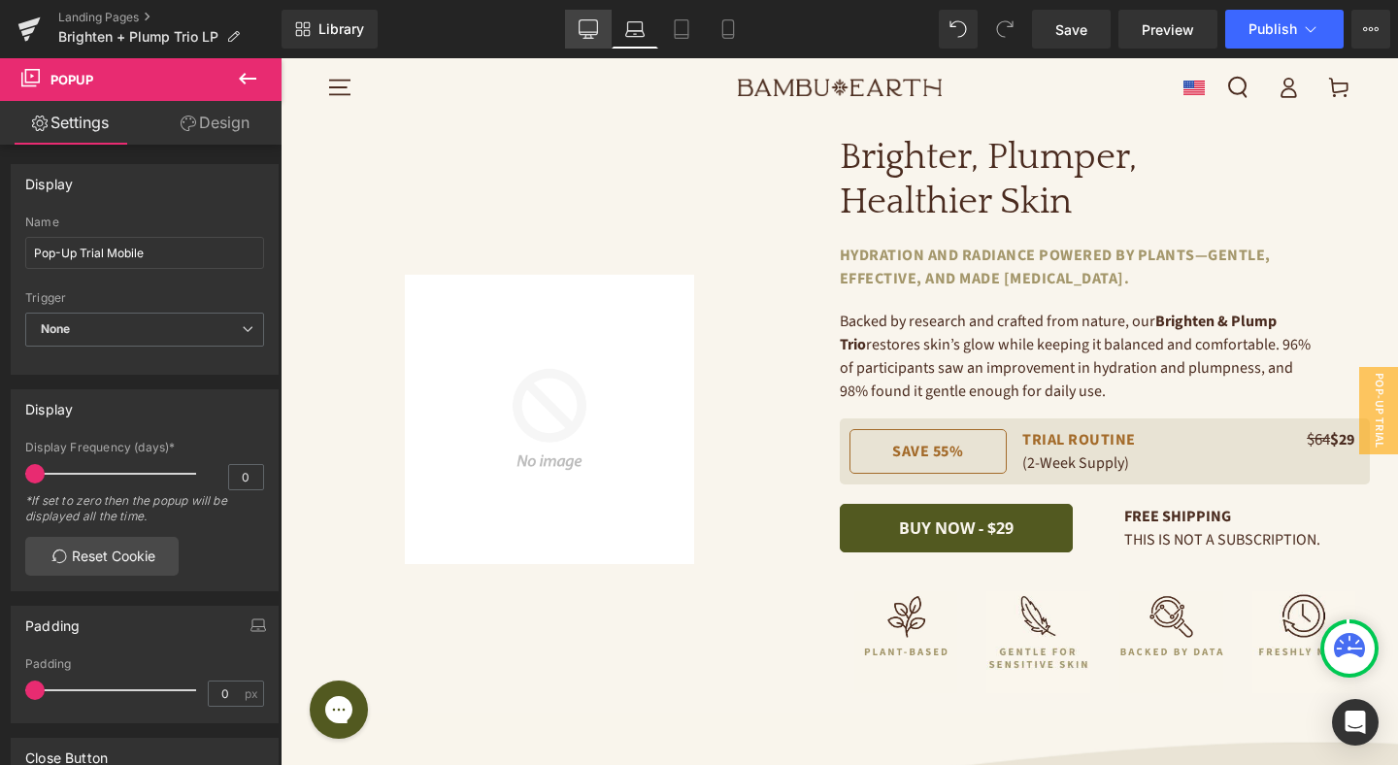
click at [596, 31] on icon at bounding box center [588, 28] width 19 height 19
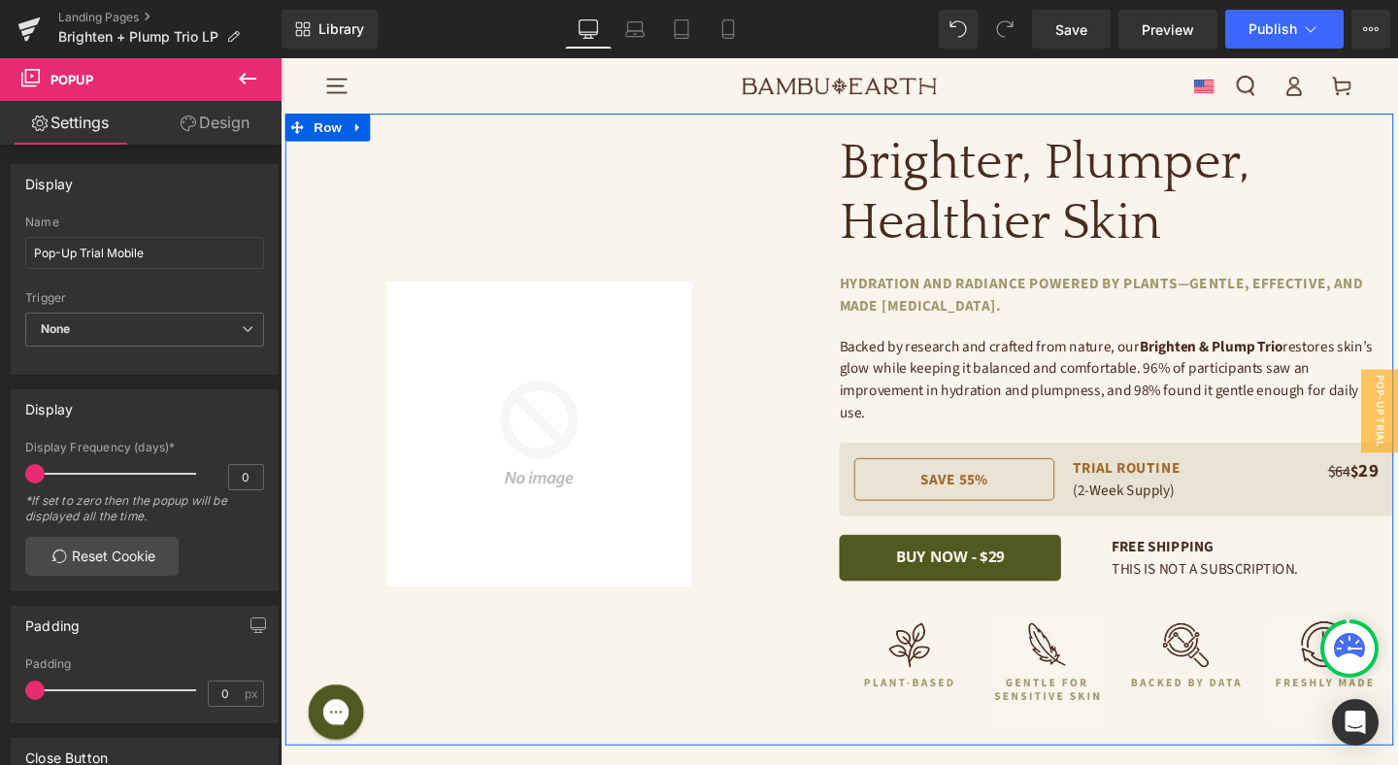
scroll to position [25, 0]
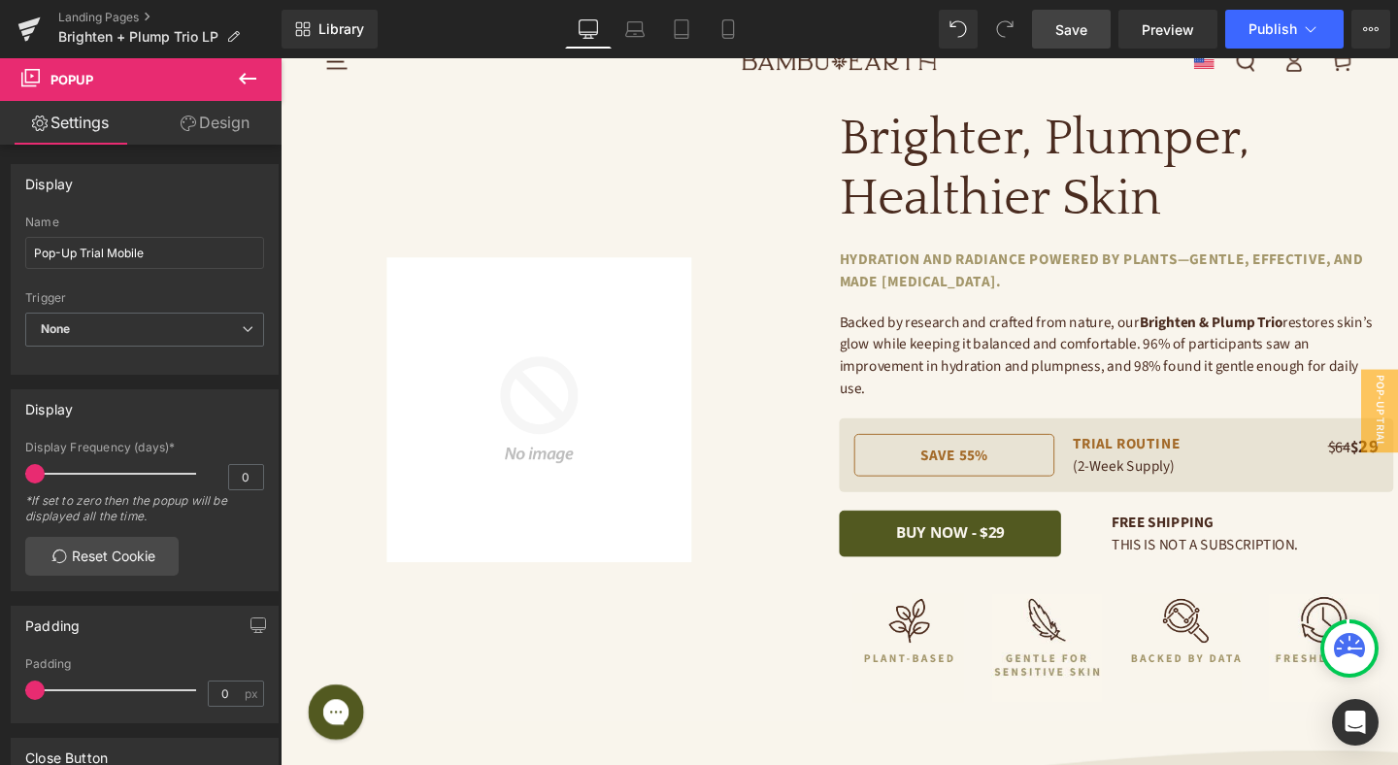
click at [1075, 33] on span "Save" at bounding box center [1071, 29] width 32 height 20
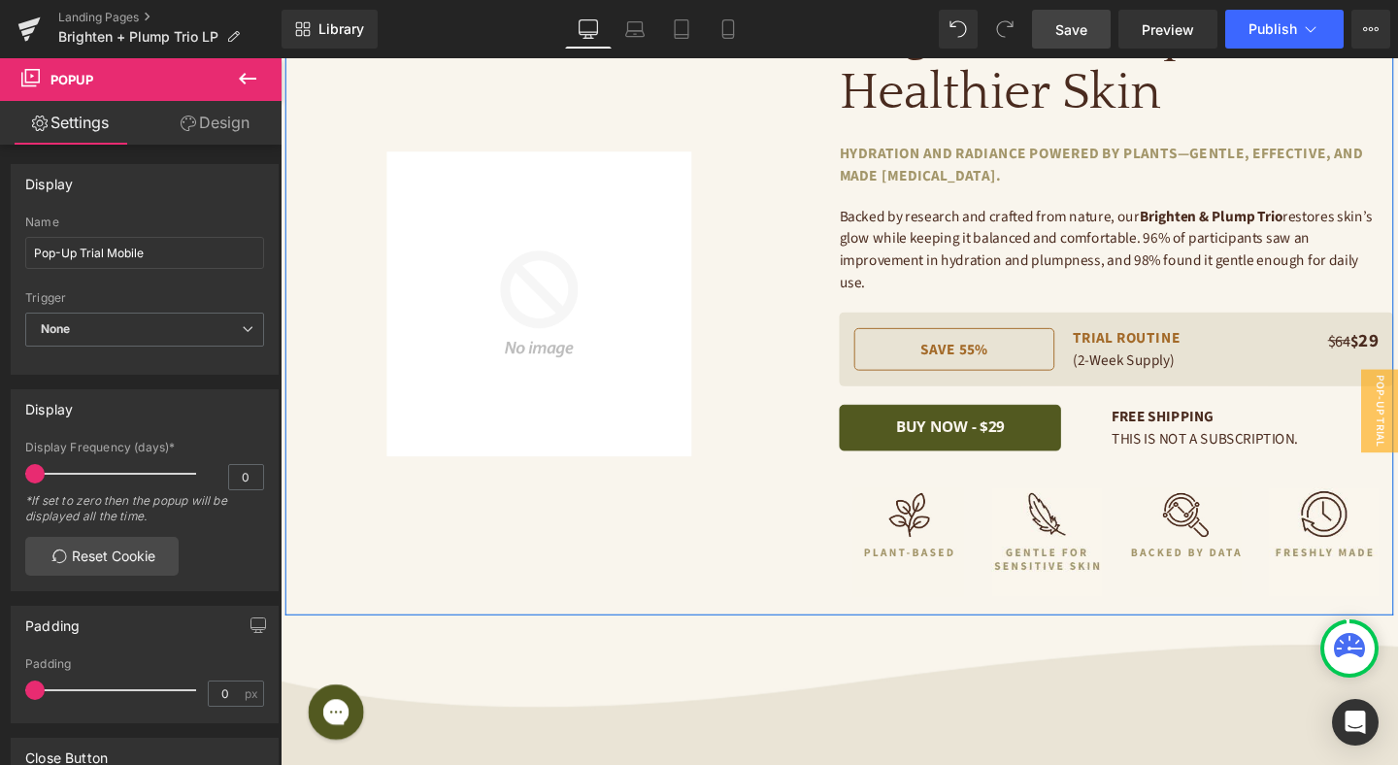
scroll to position [0, 0]
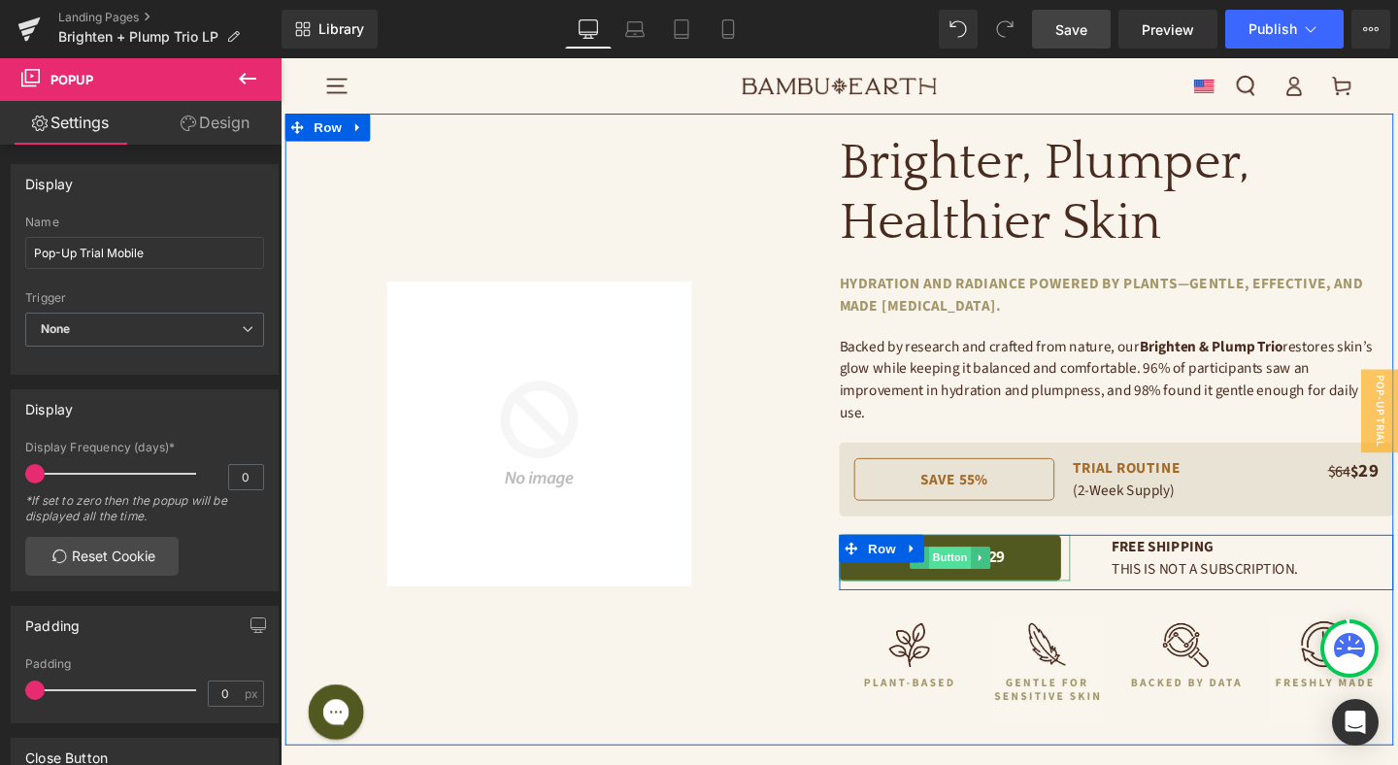
click at [993, 572] on span "Button" at bounding box center [984, 583] width 45 height 23
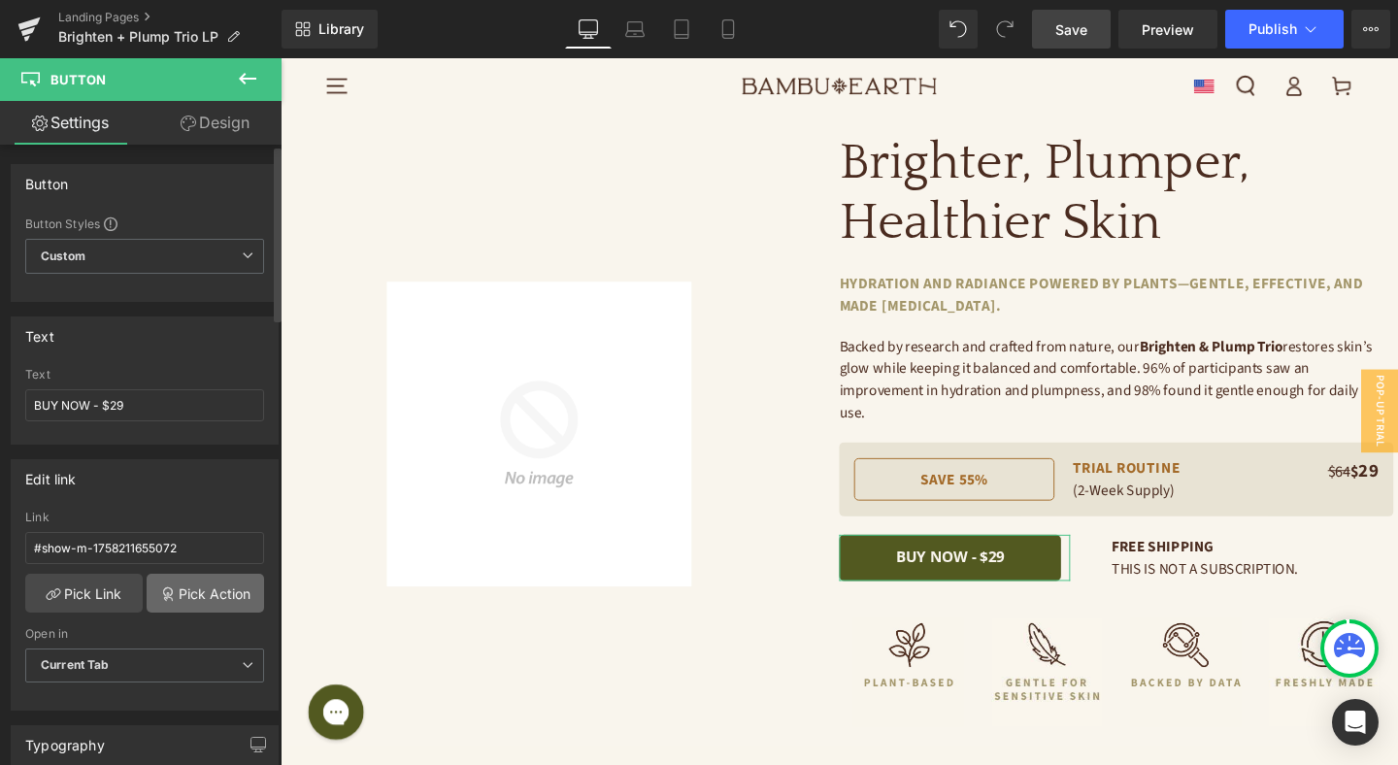
click at [165, 592] on icon at bounding box center [168, 594] width 16 height 16
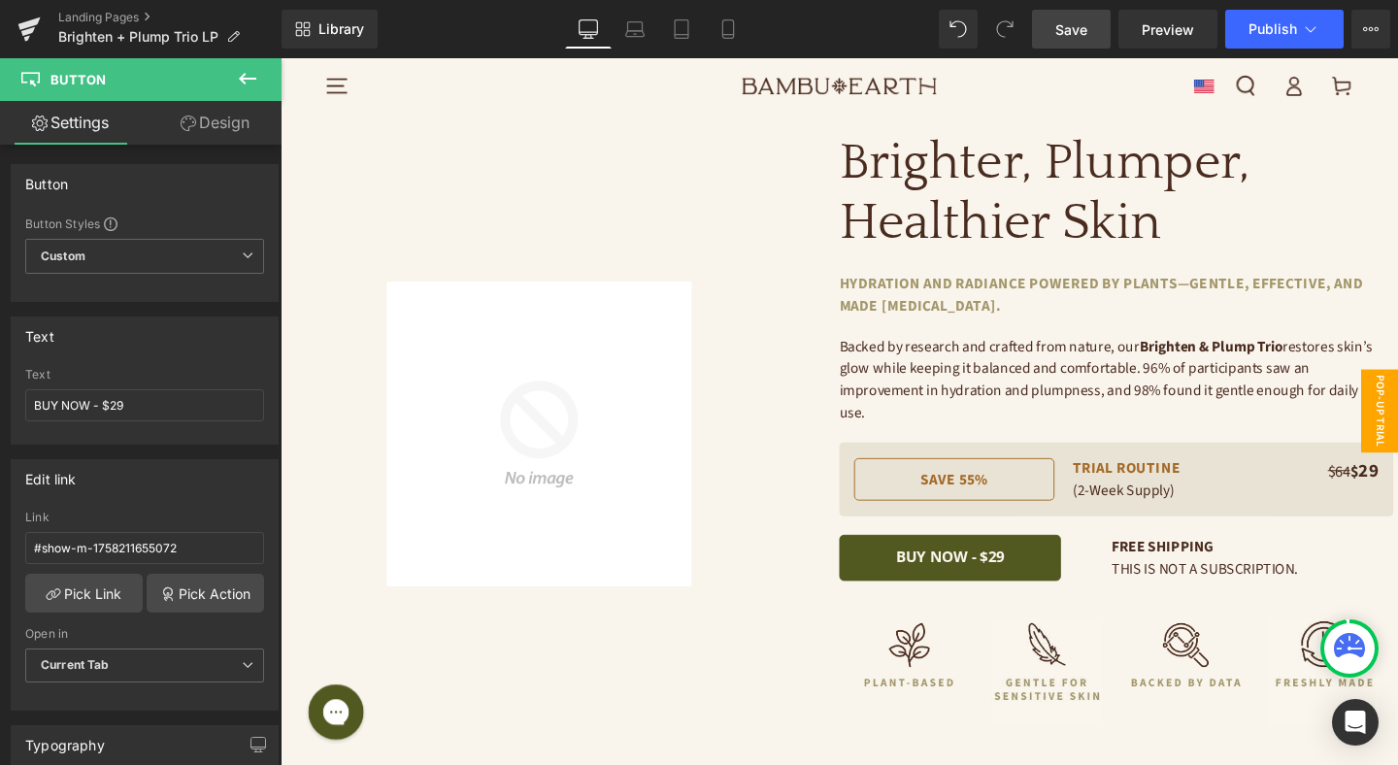
click at [1397, 411] on span "Pop-Up Trial Desktop" at bounding box center [1416, 428] width 78 height 87
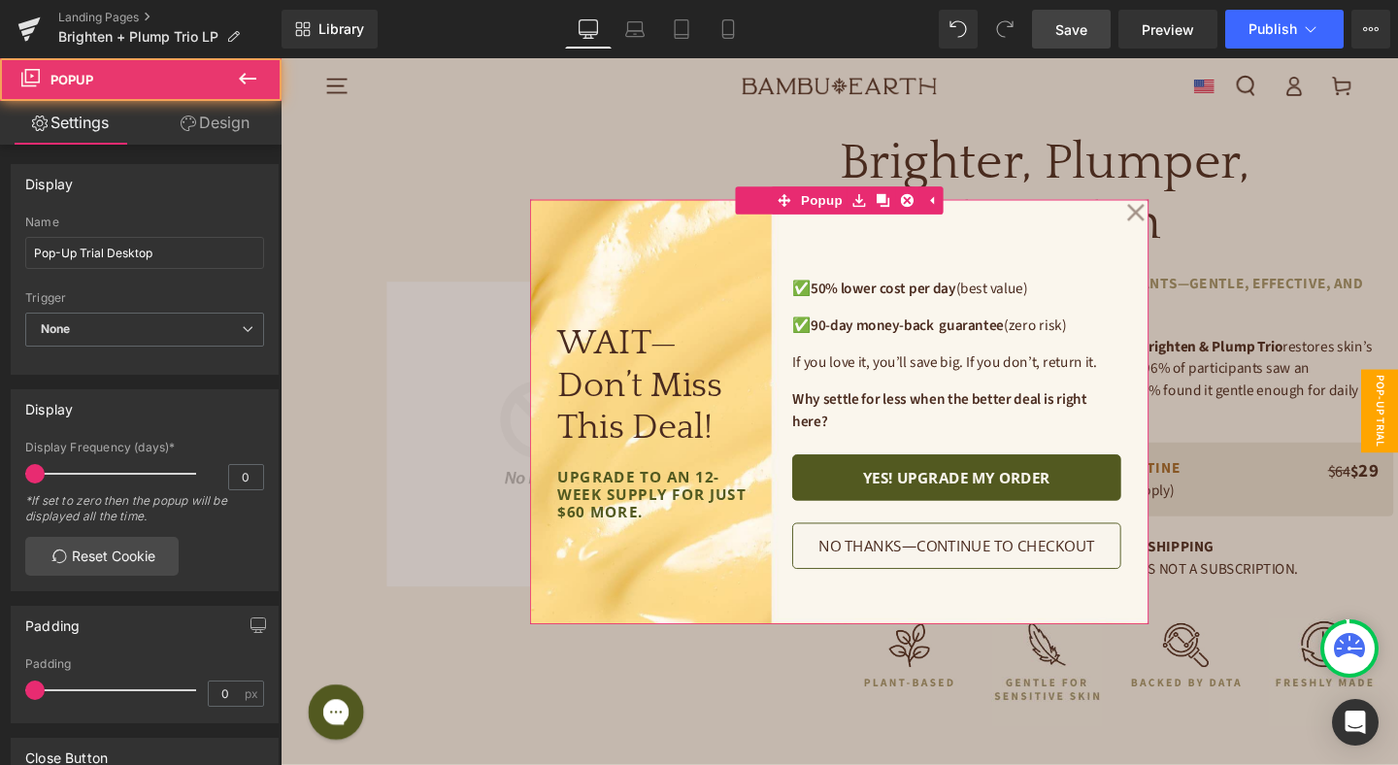
click at [1181, 215] on icon at bounding box center [1179, 220] width 19 height 97
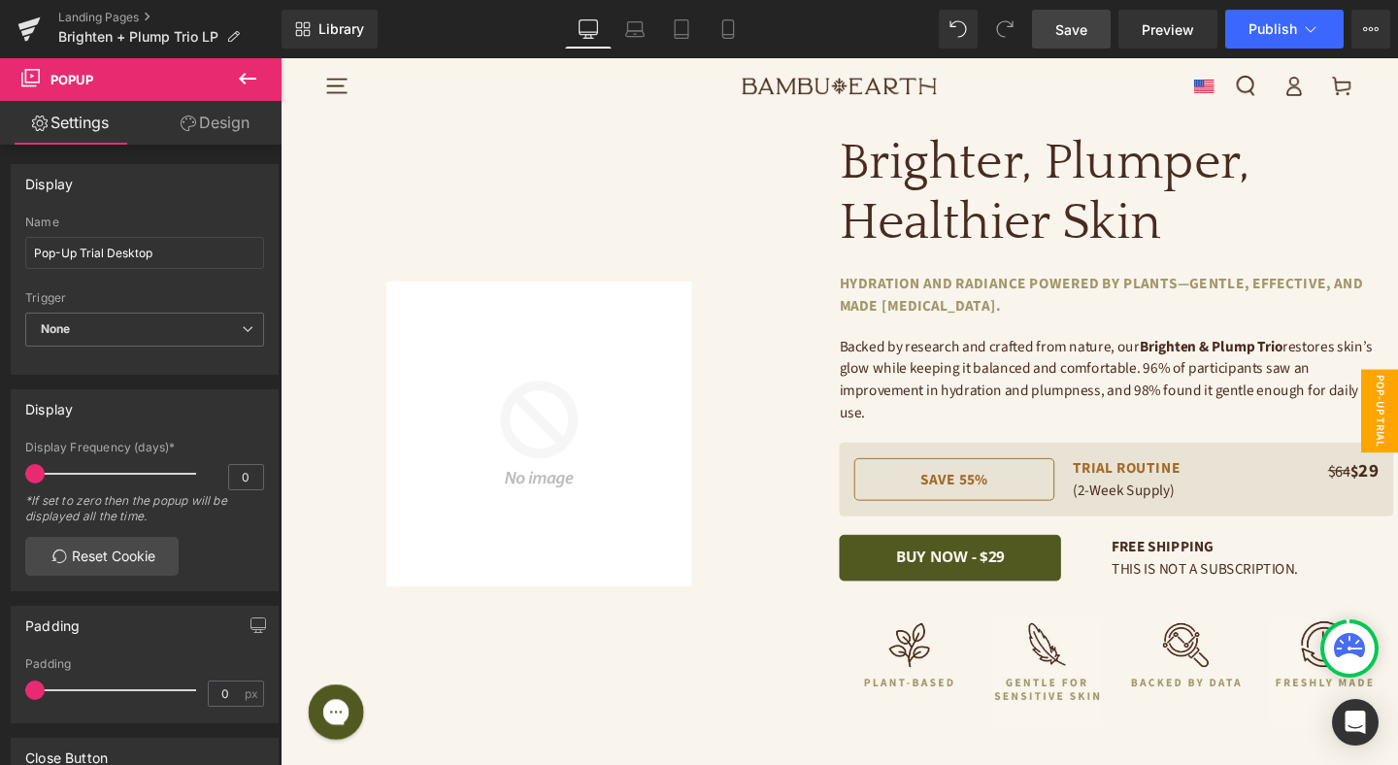
click at [1397, 420] on span "Pop-Up Trial Desktop" at bounding box center [1416, 428] width 78 height 87
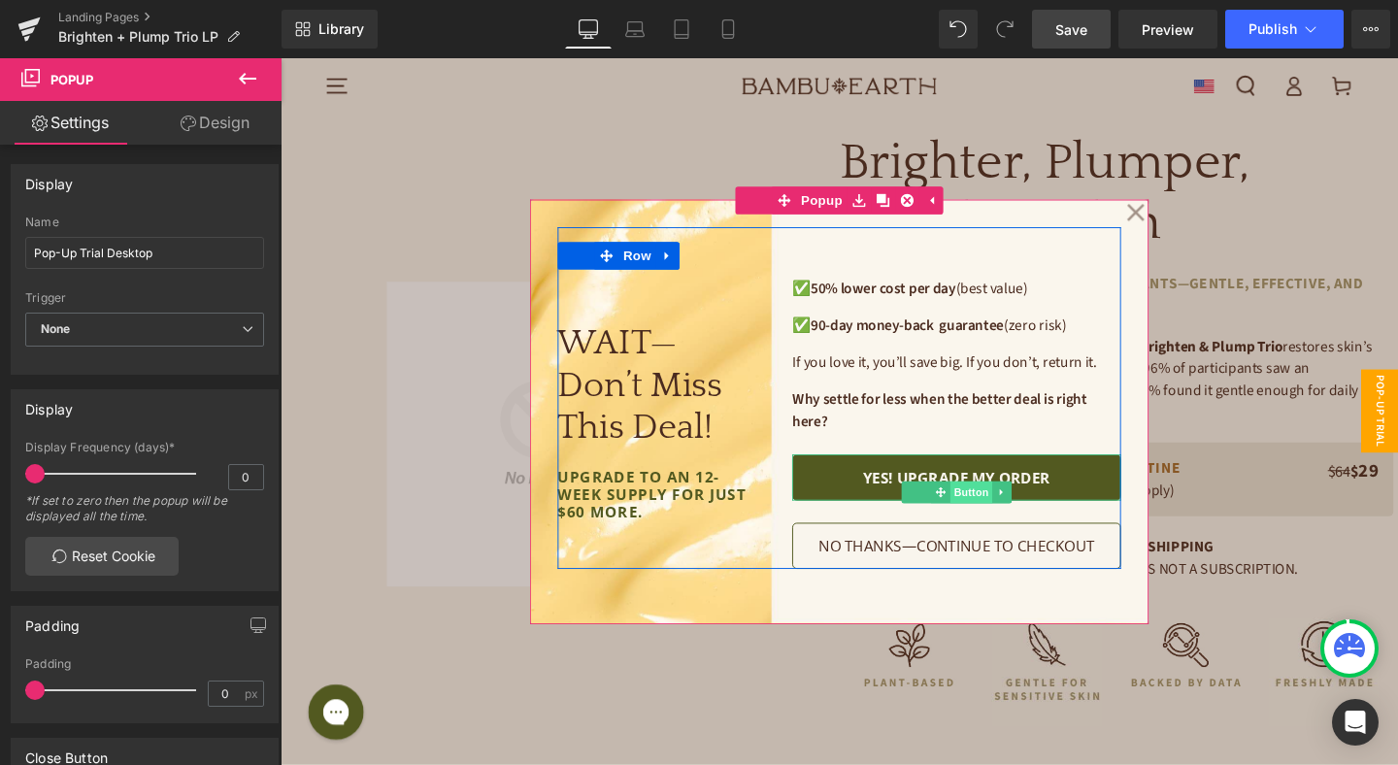
click at [1007, 513] on span "Button" at bounding box center [1006, 514] width 45 height 23
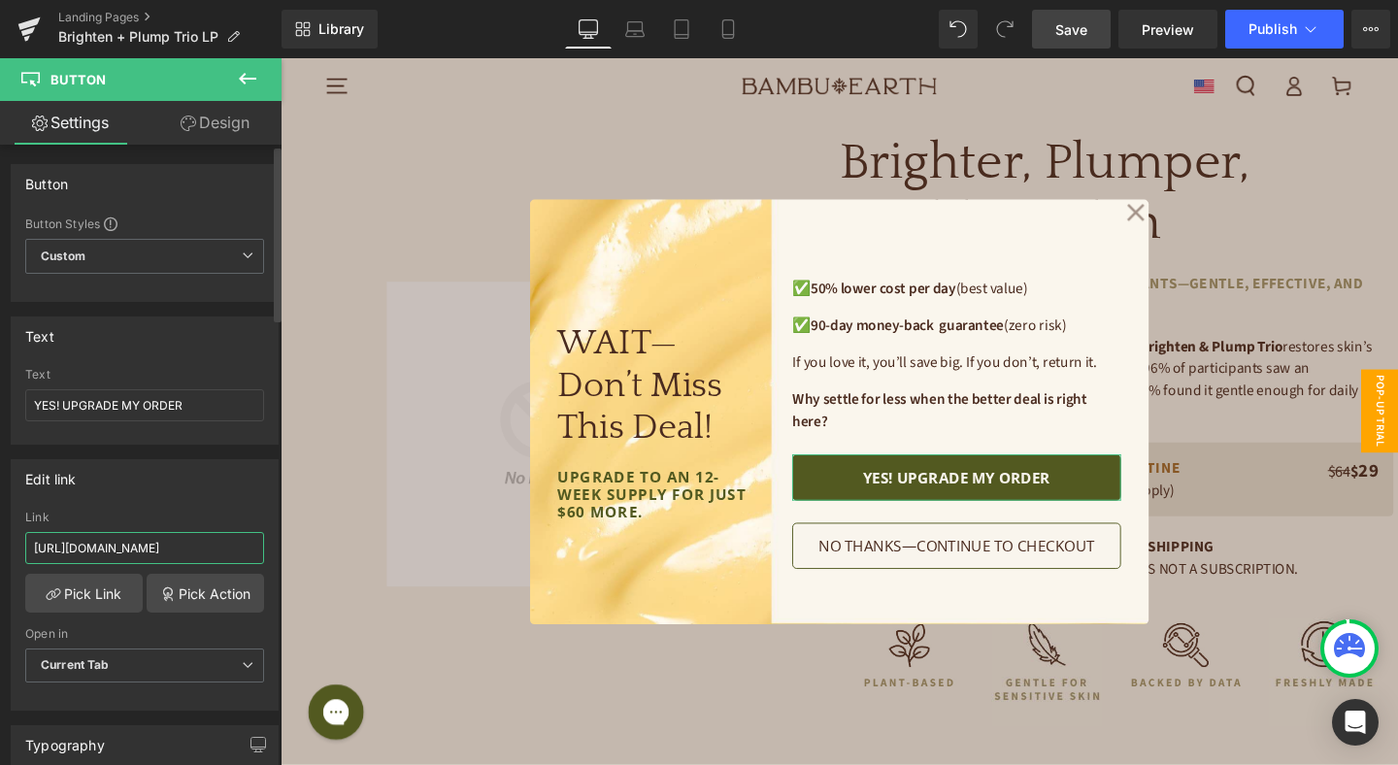
click at [175, 554] on input "http://bambuearth.com/cart/53844454015144:1" at bounding box center [144, 548] width 239 height 32
paste input "86880350376"
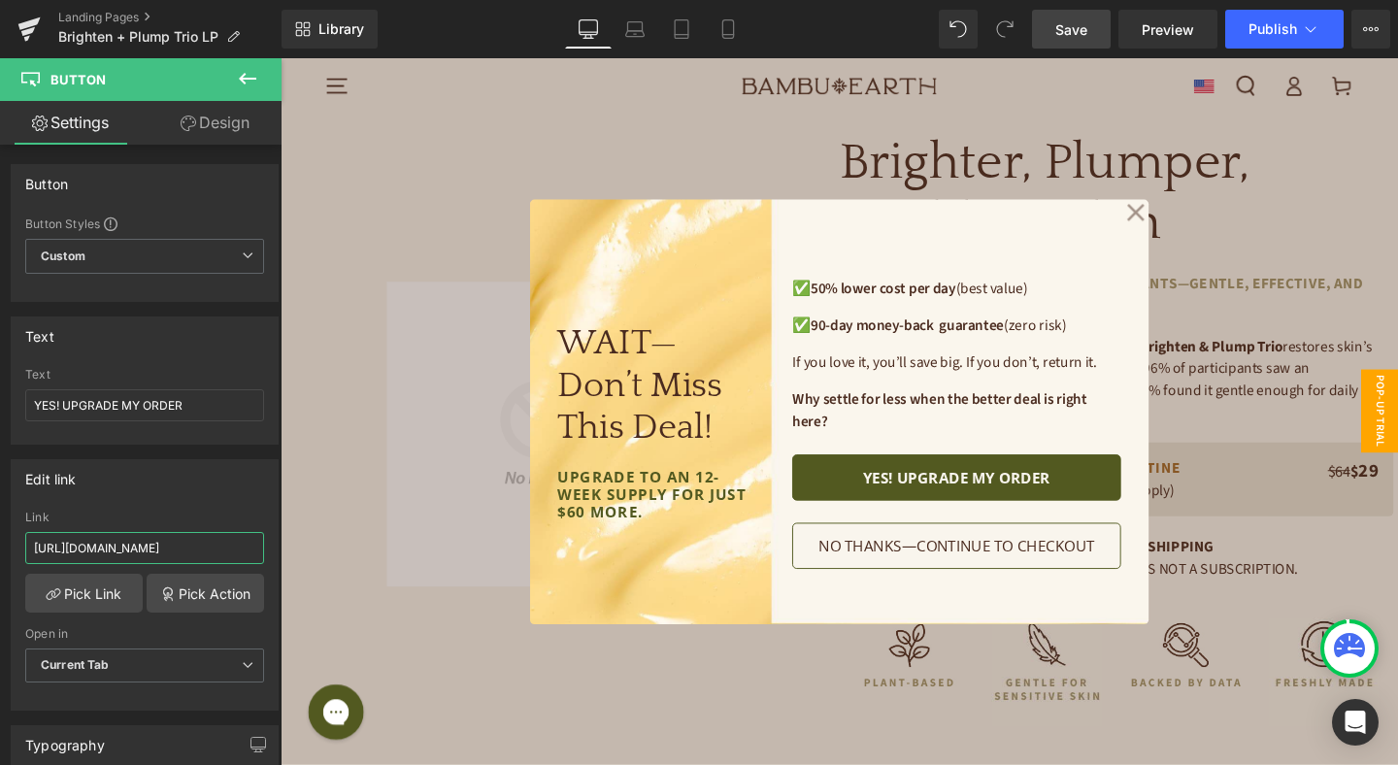
type input "http://bambuearth.com/cart/53886880350376:1"
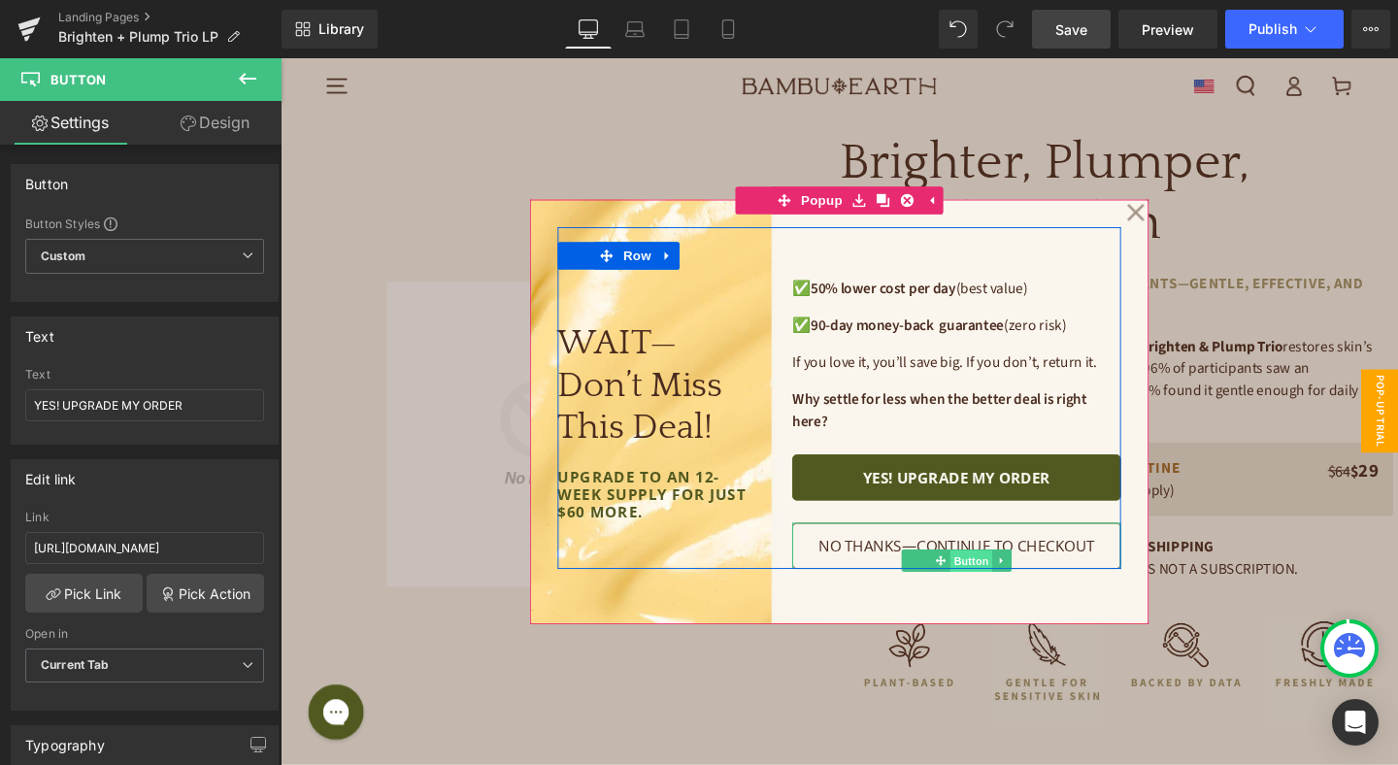
click at [997, 582] on span "Button" at bounding box center [1006, 586] width 45 height 23
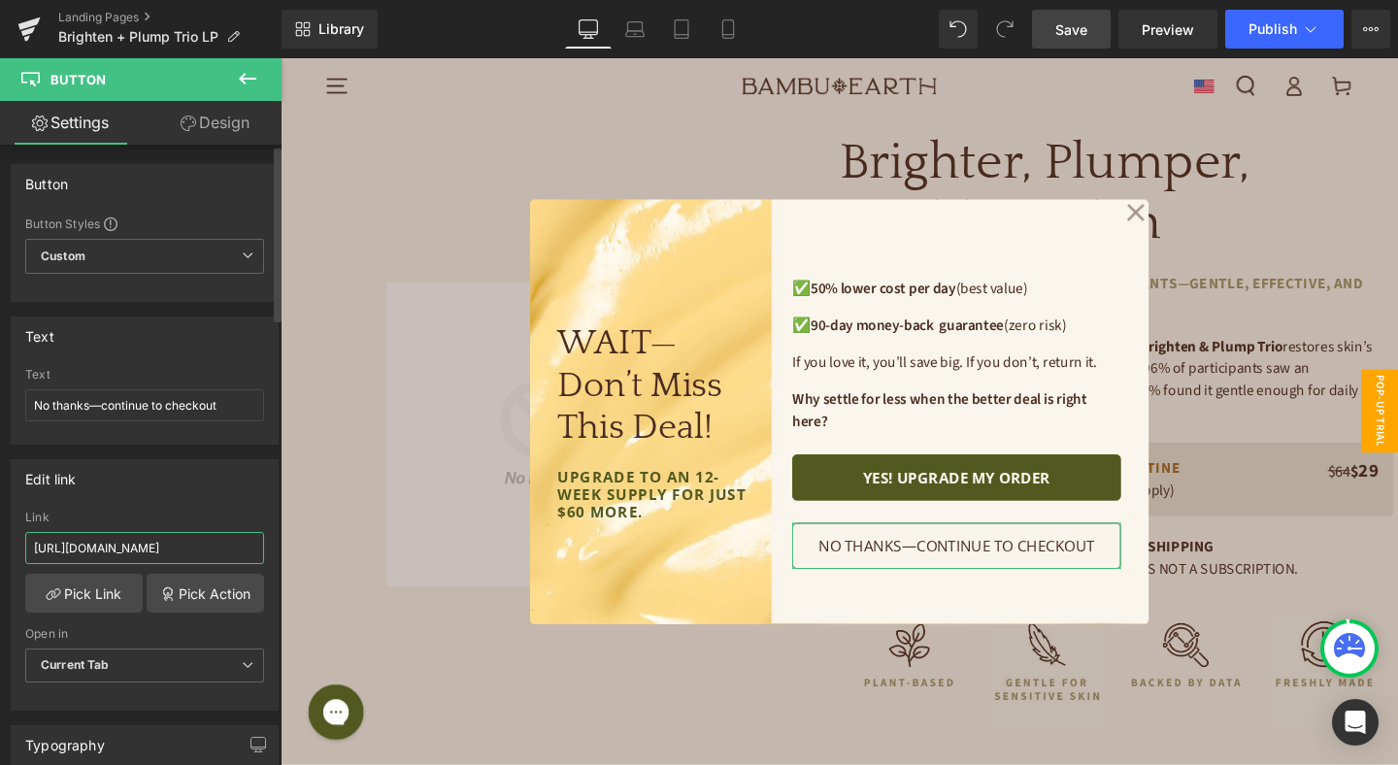
click at [204, 540] on input "http://bambuearth.com/cart/53811637387432:1" at bounding box center [144, 548] width 239 height 32
paste input "86880383144"
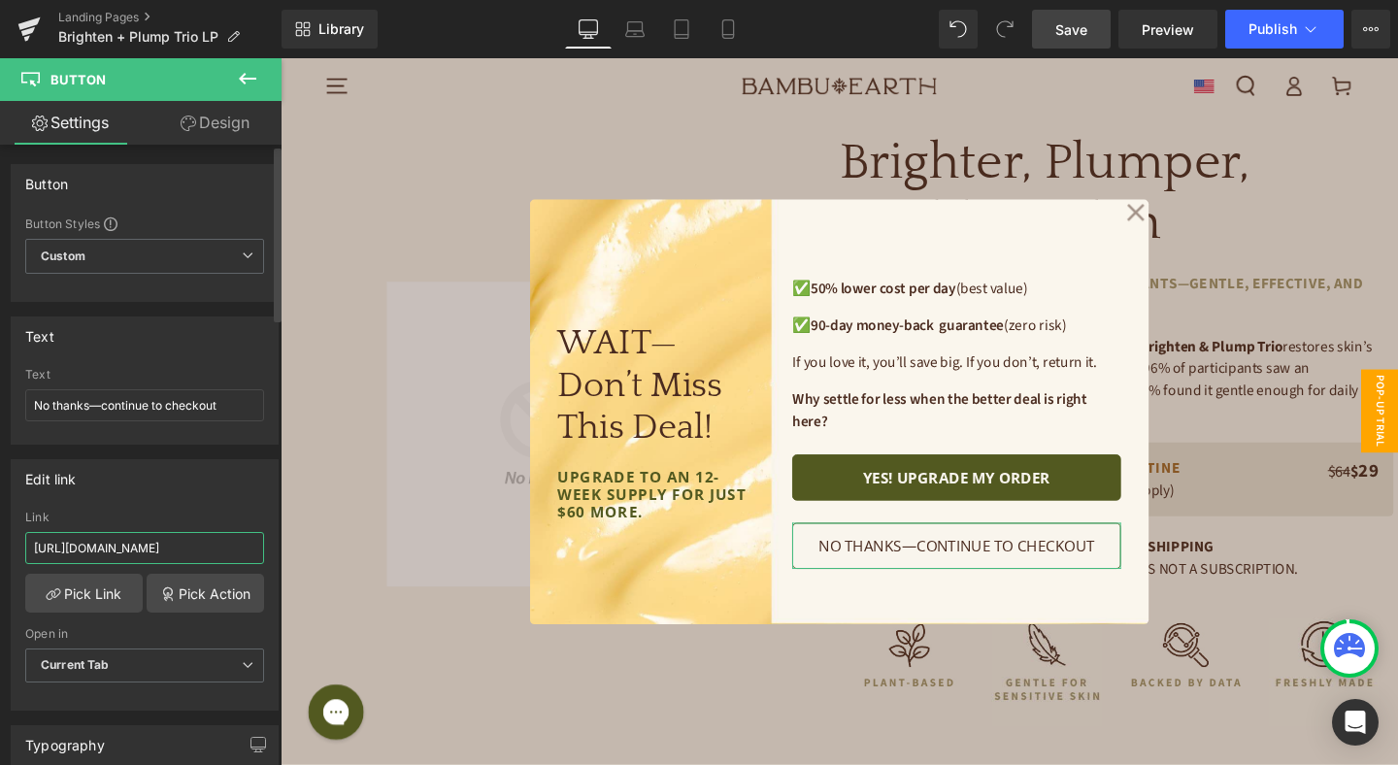
type input "http://bambuearth.com/cart/53886880383144:1"
click at [212, 501] on div "Edit link http://bambuearth.com/cart/53811637387432:1 Link http://bambuearth.co…" at bounding box center [145, 584] width 268 height 251
drag, startPoint x: 1065, startPoint y: 45, endPoint x: 818, endPoint y: 96, distance: 251.9
click at [1065, 45] on link "Save" at bounding box center [1071, 29] width 79 height 39
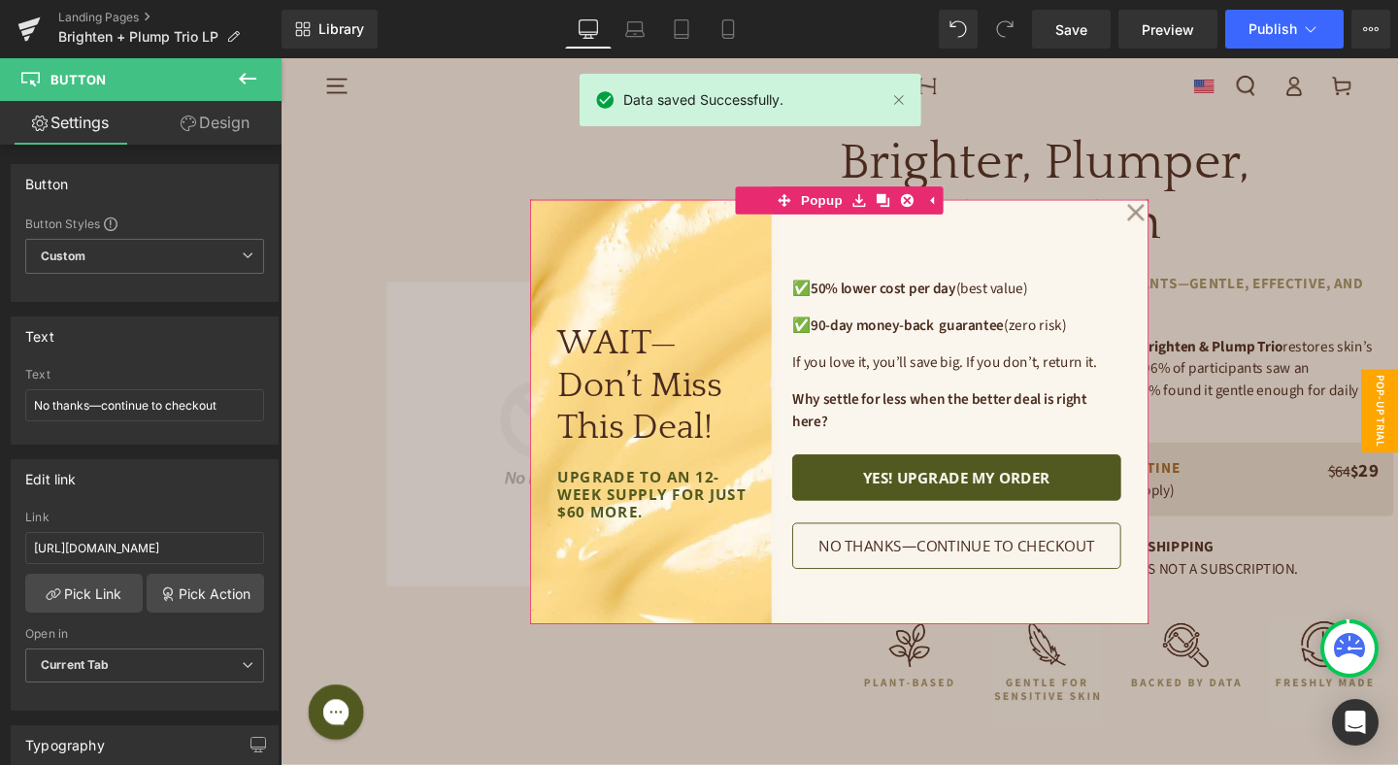
drag, startPoint x: 1177, startPoint y: 217, endPoint x: 1159, endPoint y: 212, distance: 19.3
click at [1178, 217] on icon at bounding box center [1180, 220] width 18 height 18
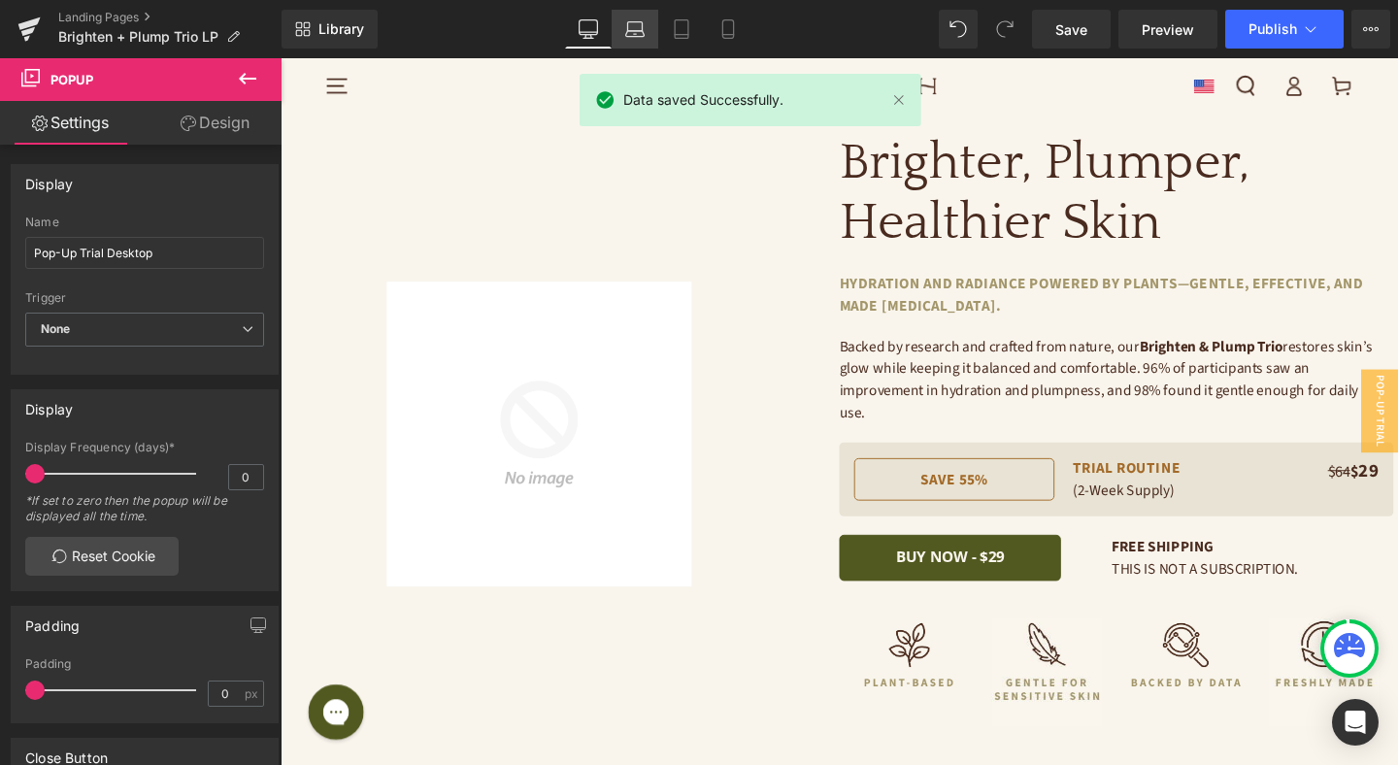
click at [628, 23] on icon at bounding box center [635, 26] width 15 height 9
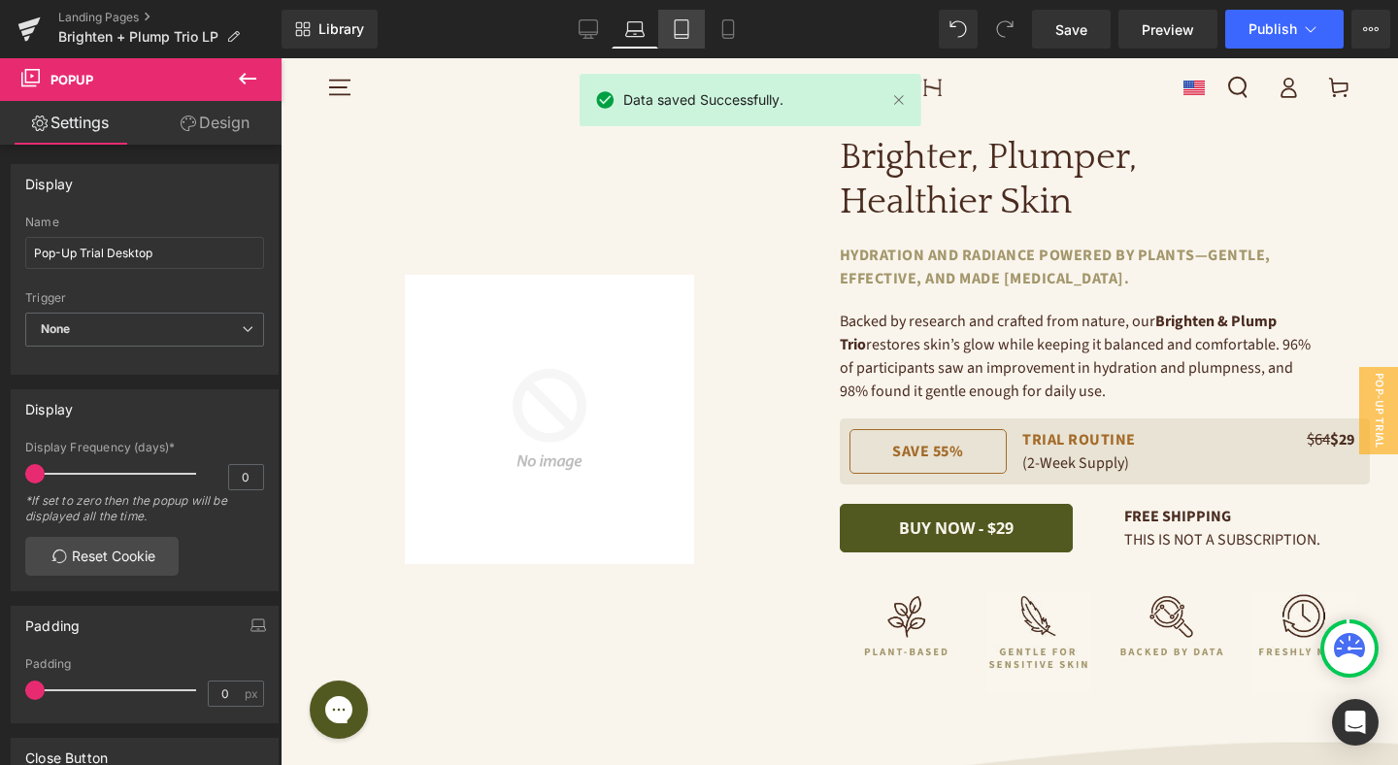
click at [675, 21] on icon at bounding box center [682, 29] width 14 height 18
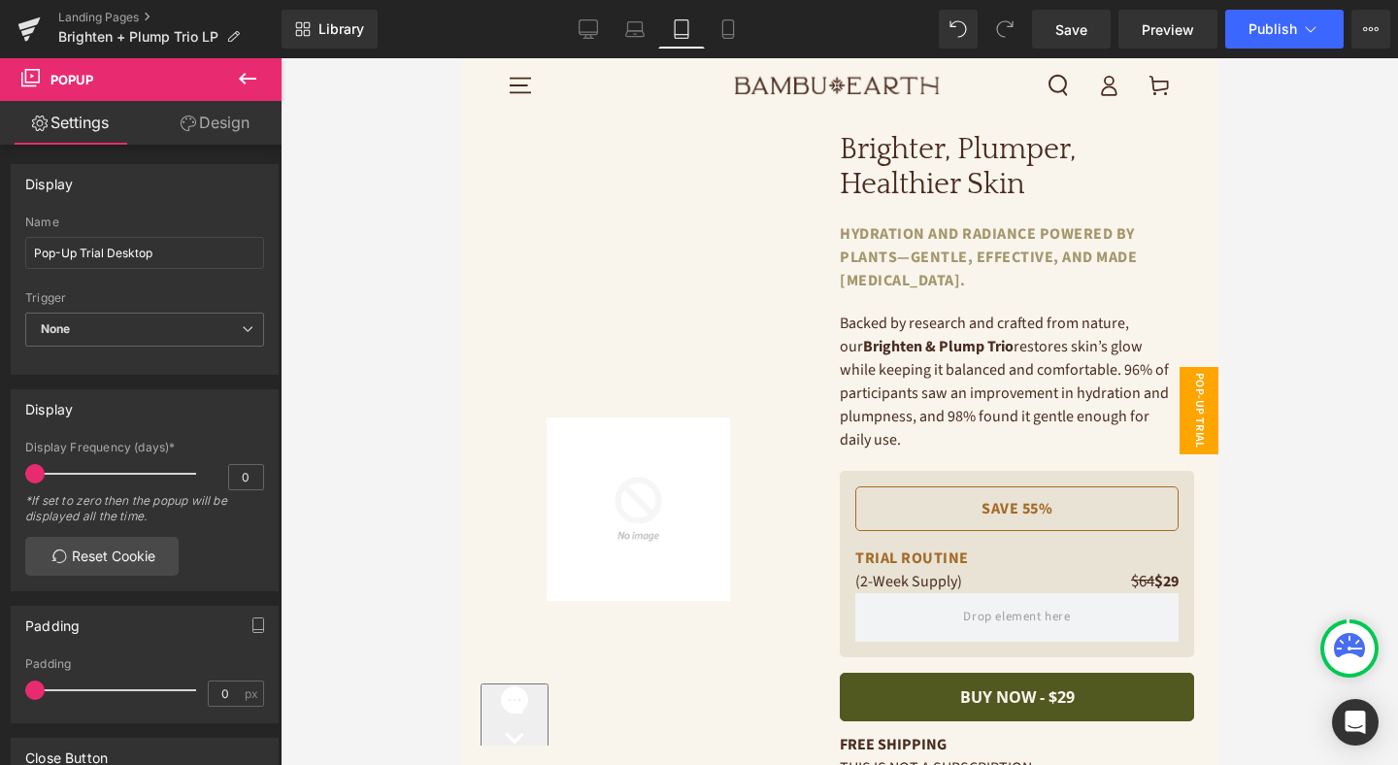
click at [1202, 396] on span "Pop-Up Trial Mobile" at bounding box center [1179, 410] width 78 height 87
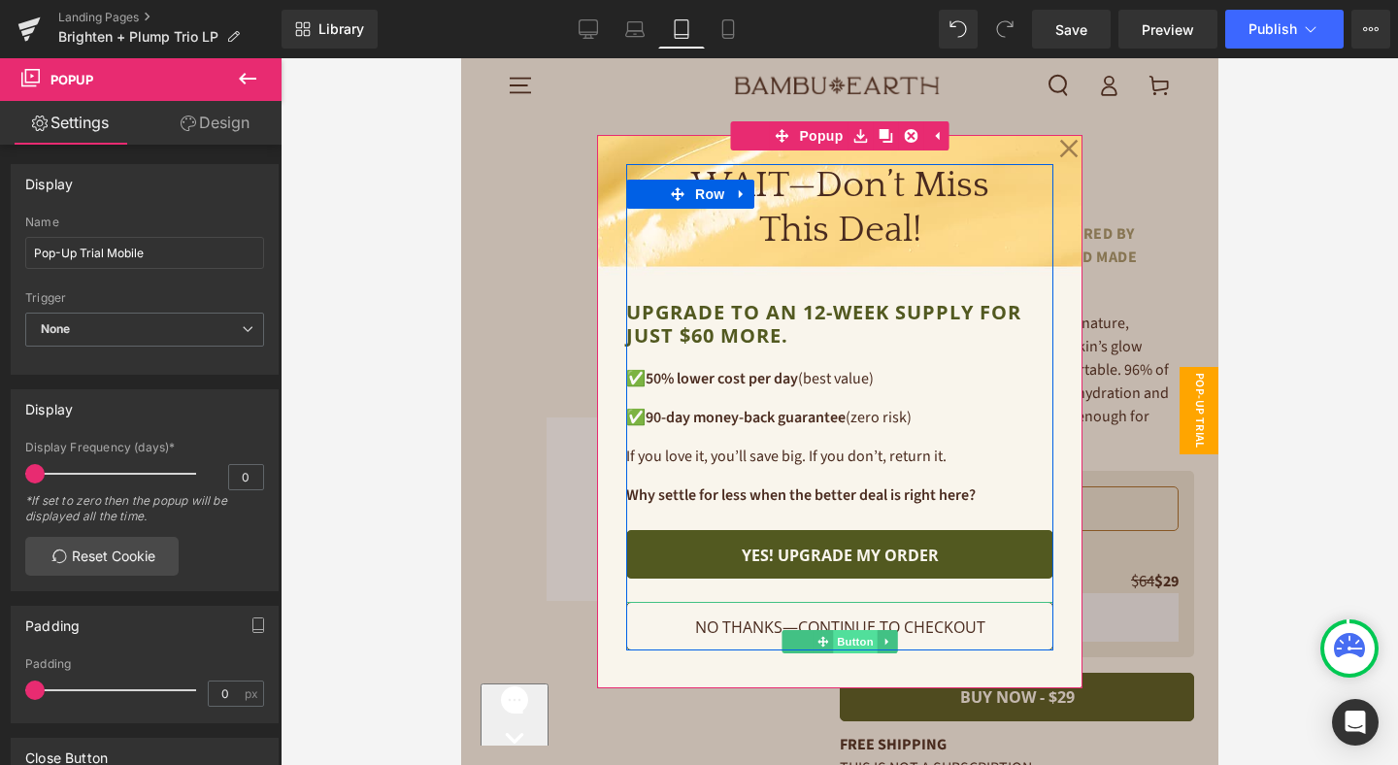
click at [846, 637] on span "Button" at bounding box center [854, 641] width 45 height 23
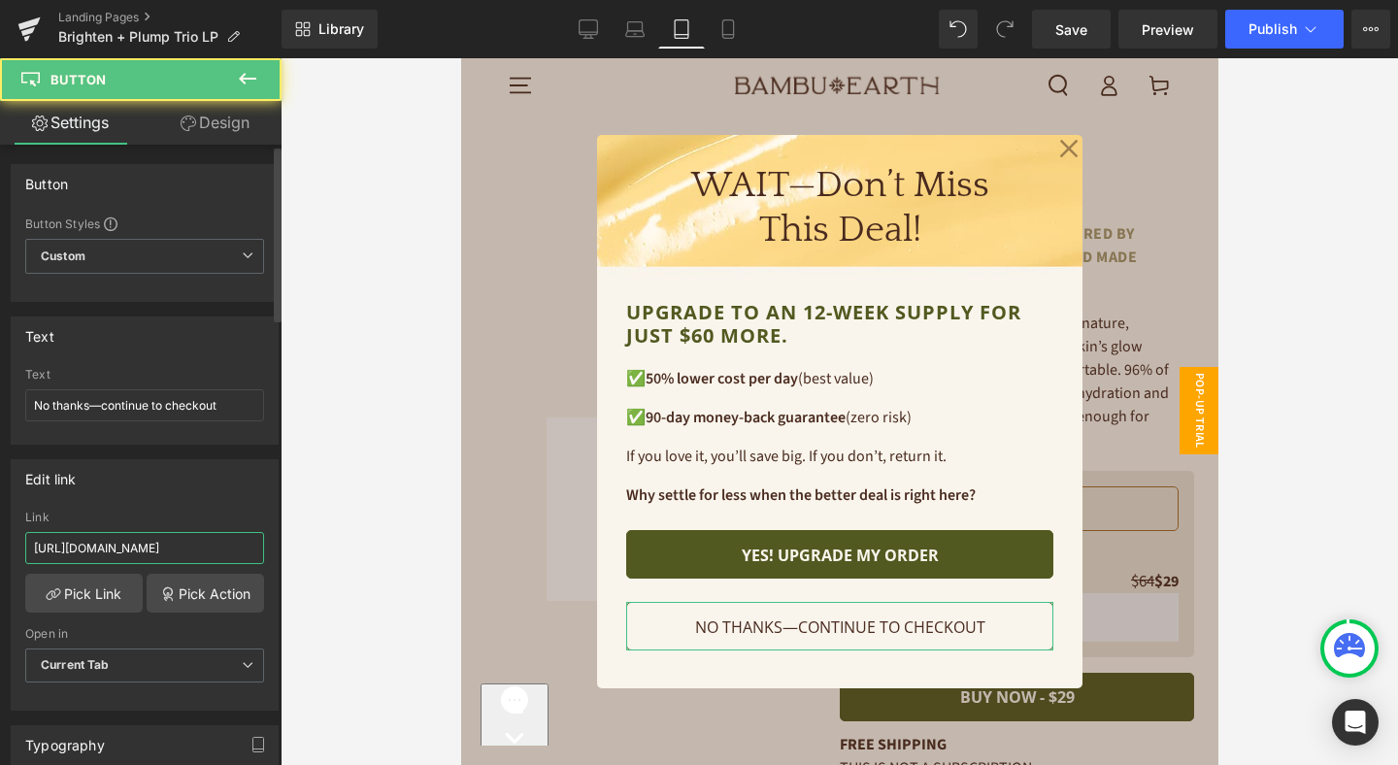
click at [215, 542] on input "http://bambuearth.com/cart/53811637387432:1" at bounding box center [144, 548] width 239 height 32
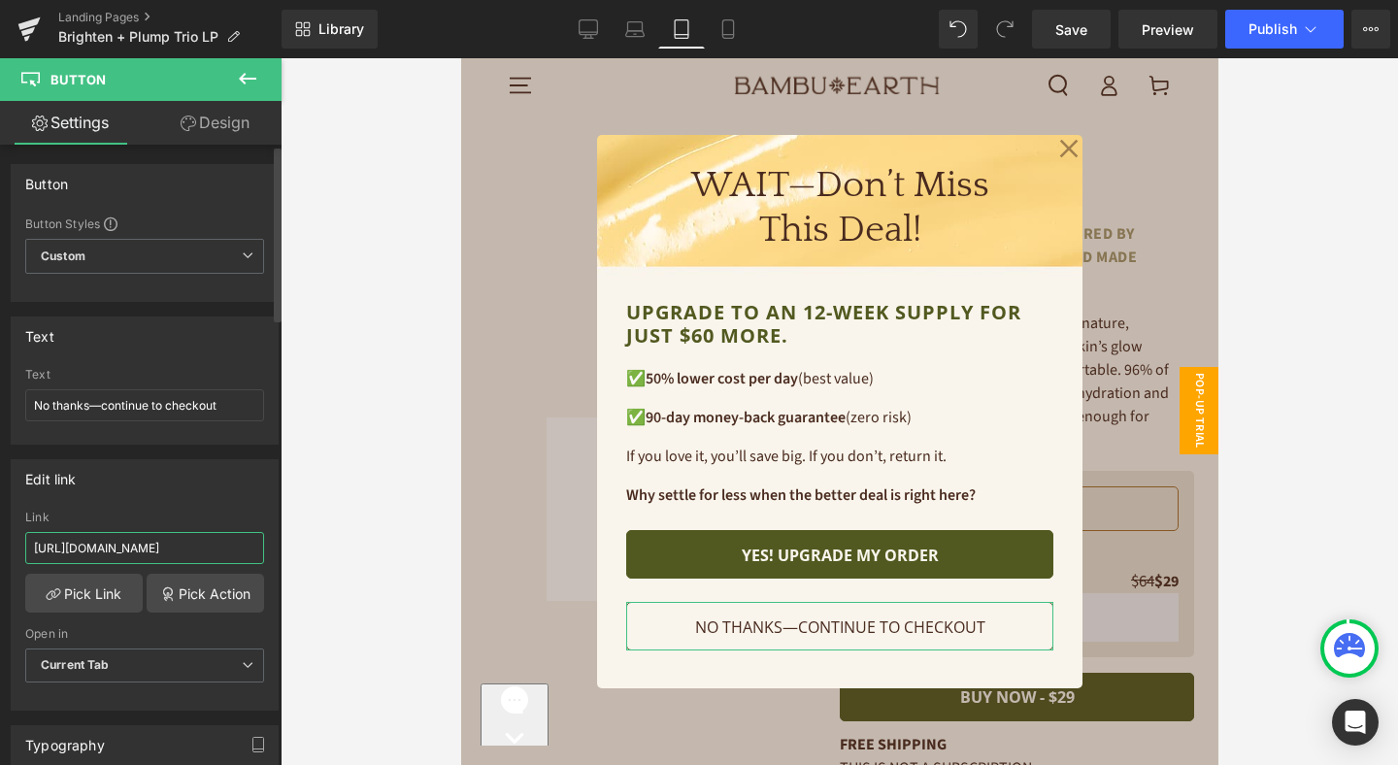
click at [215, 542] on input "http://bambuearth.com/cart/53811637387432:1" at bounding box center [144, 548] width 239 height 32
paste input "86880383144"
type input "http://bambuearth.com/cart/53886880383144:1"
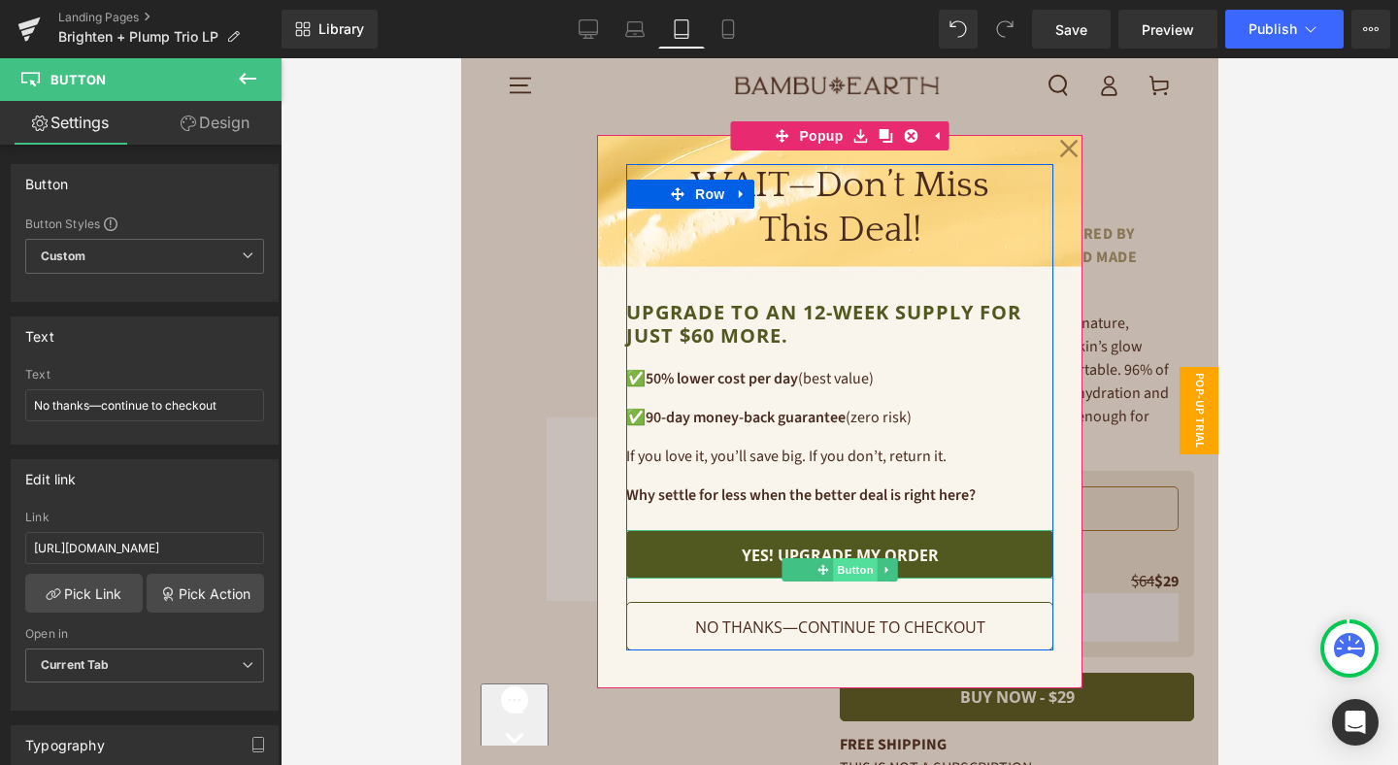
click at [847, 567] on span "Button" at bounding box center [854, 569] width 45 height 23
click at [843, 564] on span "Button" at bounding box center [854, 569] width 45 height 23
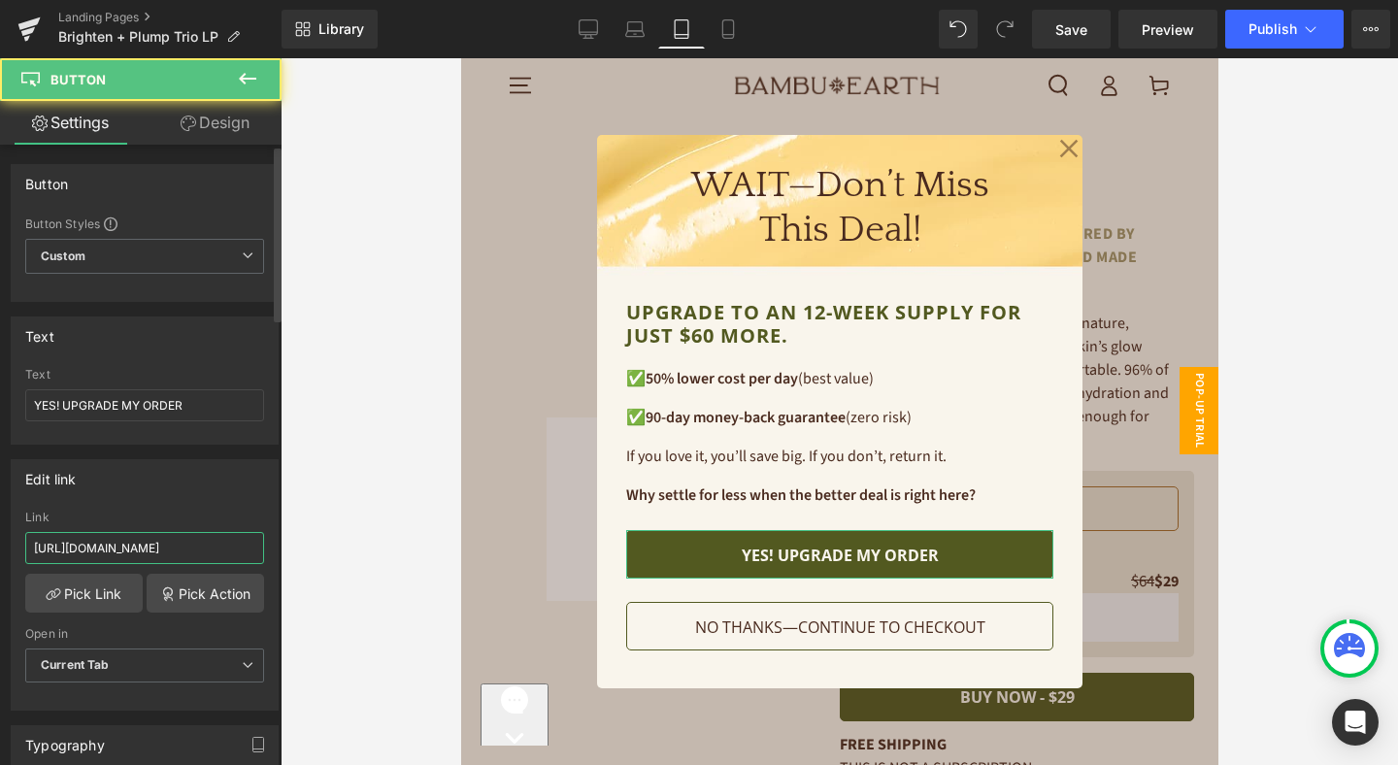
click at [169, 551] on input "http://bambuearth.com/cart/53844454015144:1" at bounding box center [144, 548] width 239 height 32
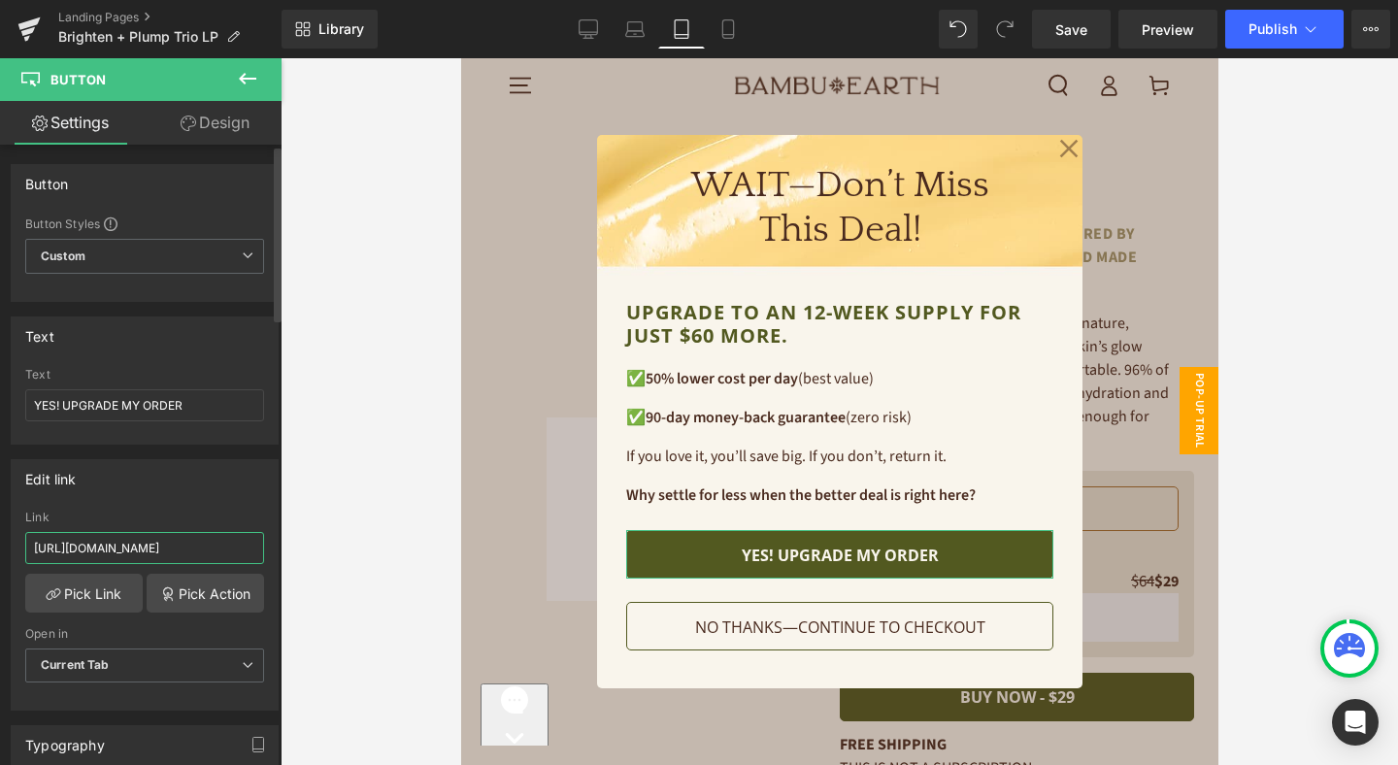
click at [169, 551] on input "http://bambuearth.com/cart/53844454015144:1" at bounding box center [144, 548] width 239 height 32
paste input "86880350376"
type input "http://bambuearth.com/cart/53886880350376:1"
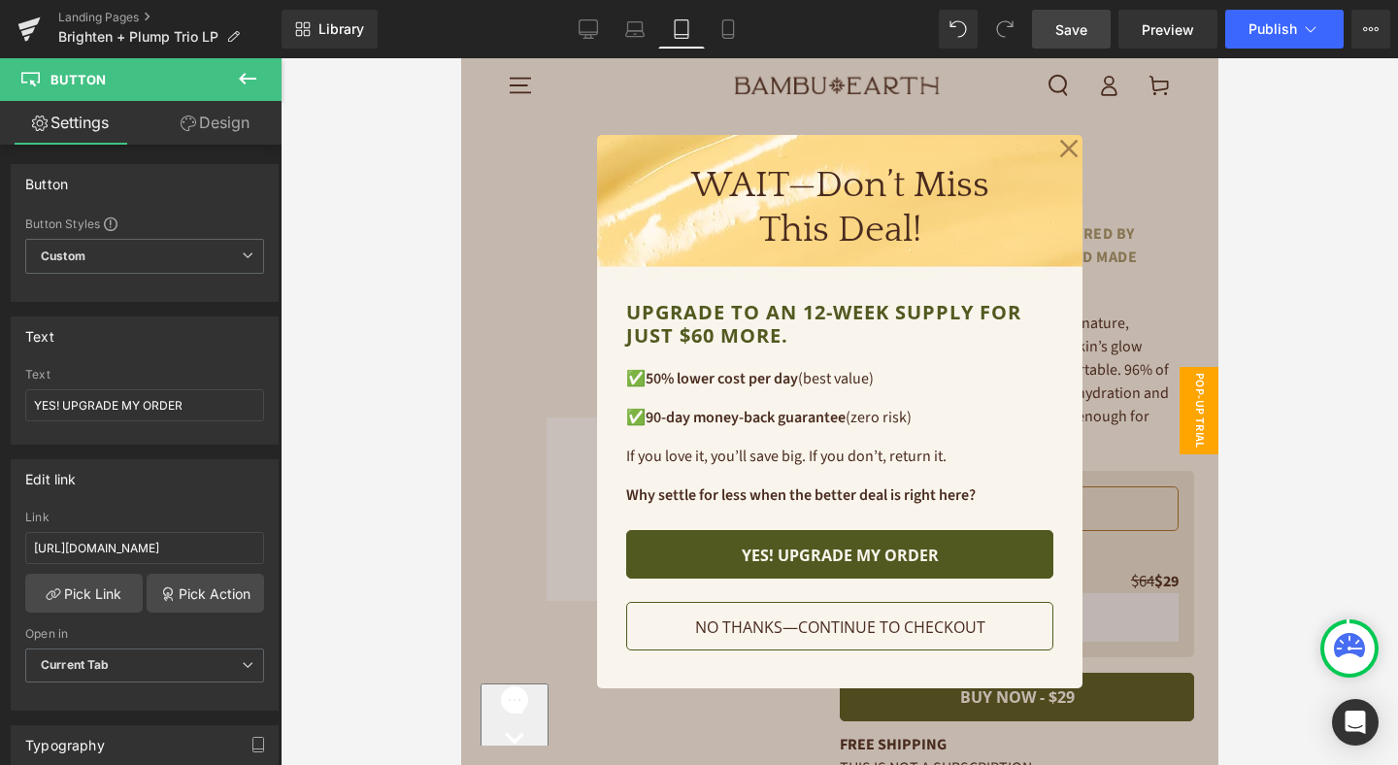
click at [1081, 26] on span "Save" at bounding box center [1071, 29] width 32 height 20
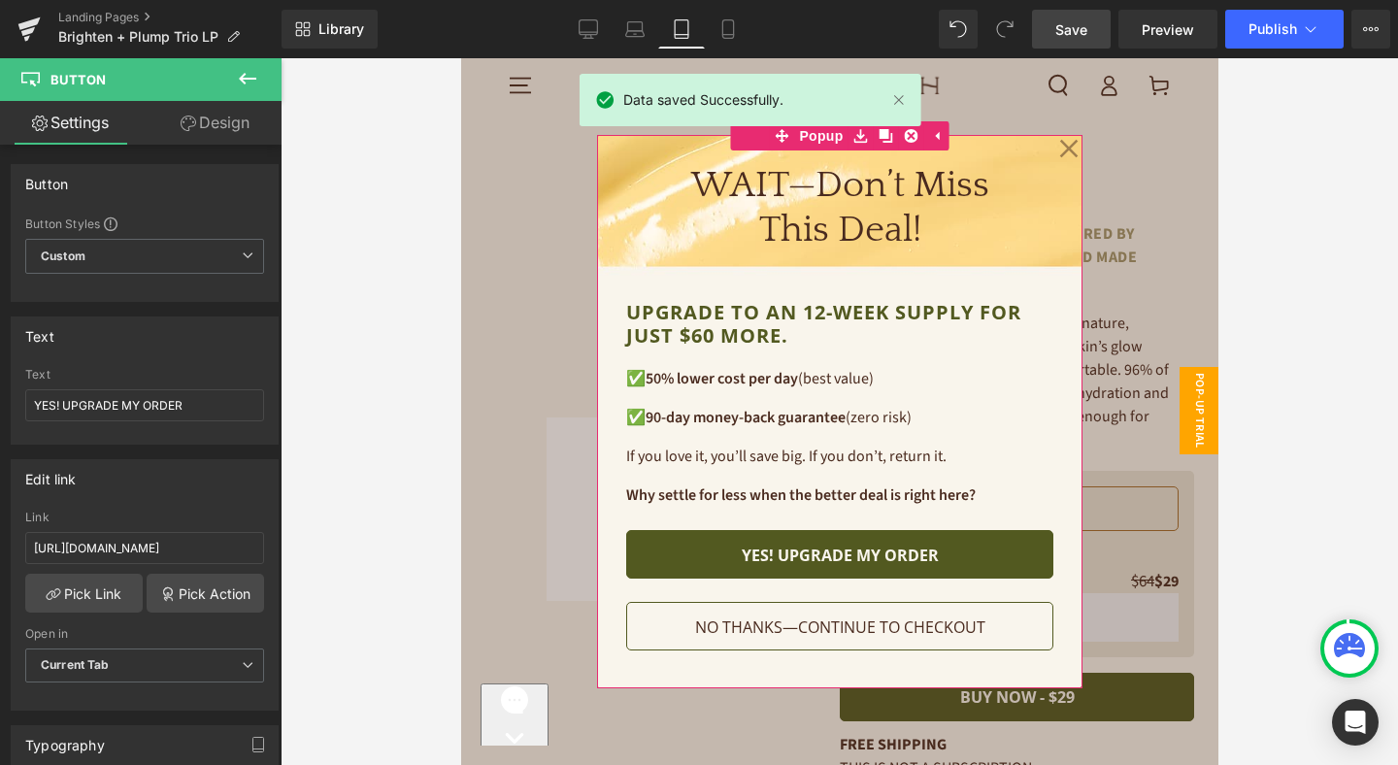
click at [1068, 146] on icon at bounding box center [1068, 149] width 18 height 18
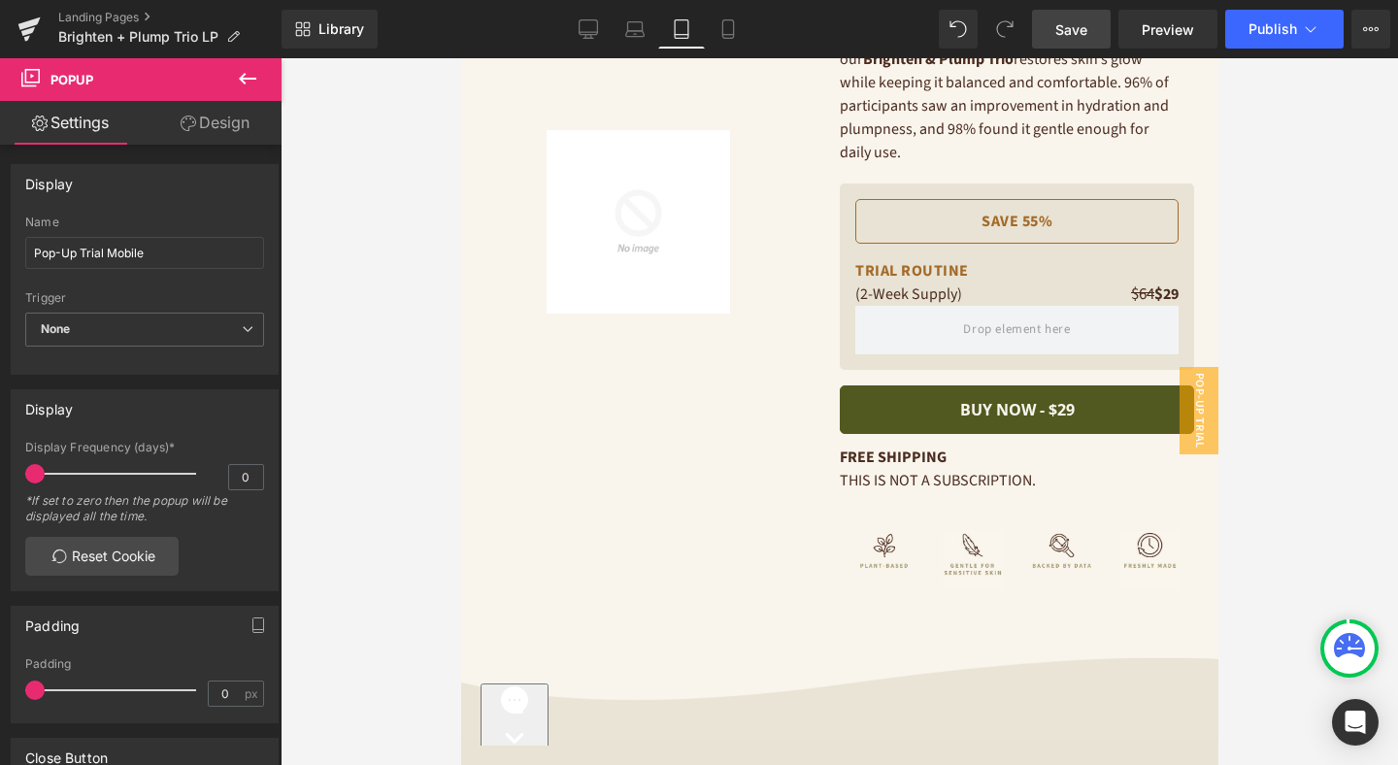
scroll to position [185, 0]
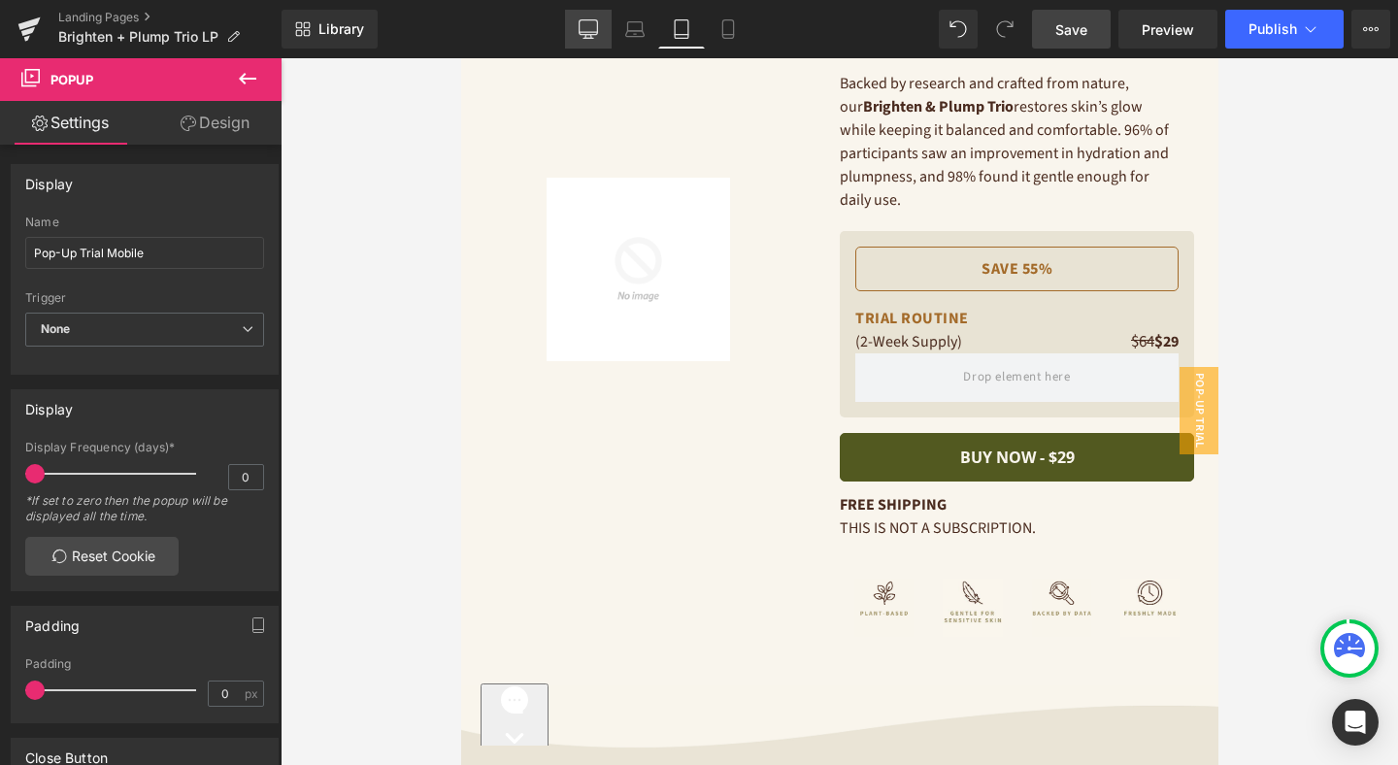
click at [595, 34] on icon at bounding box center [588, 27] width 18 height 15
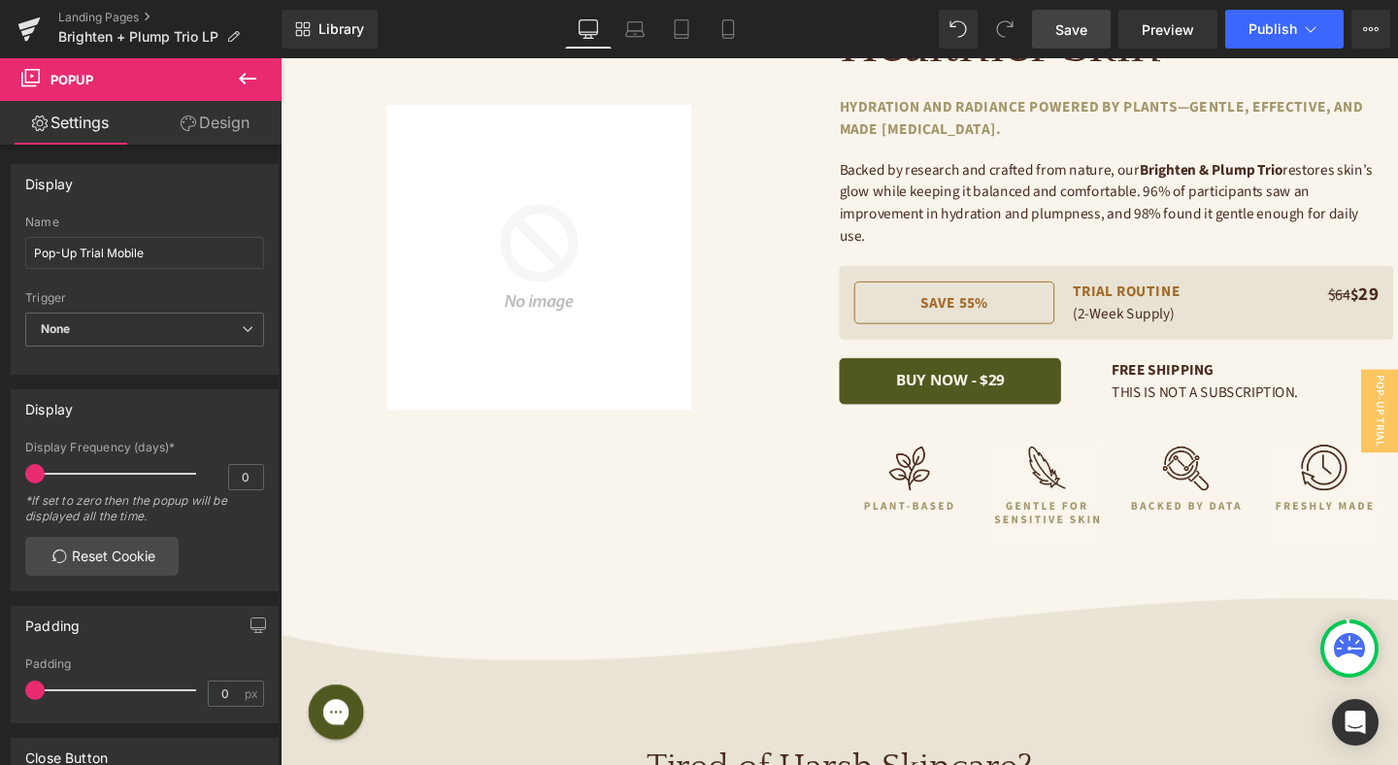
scroll to position [0, 0]
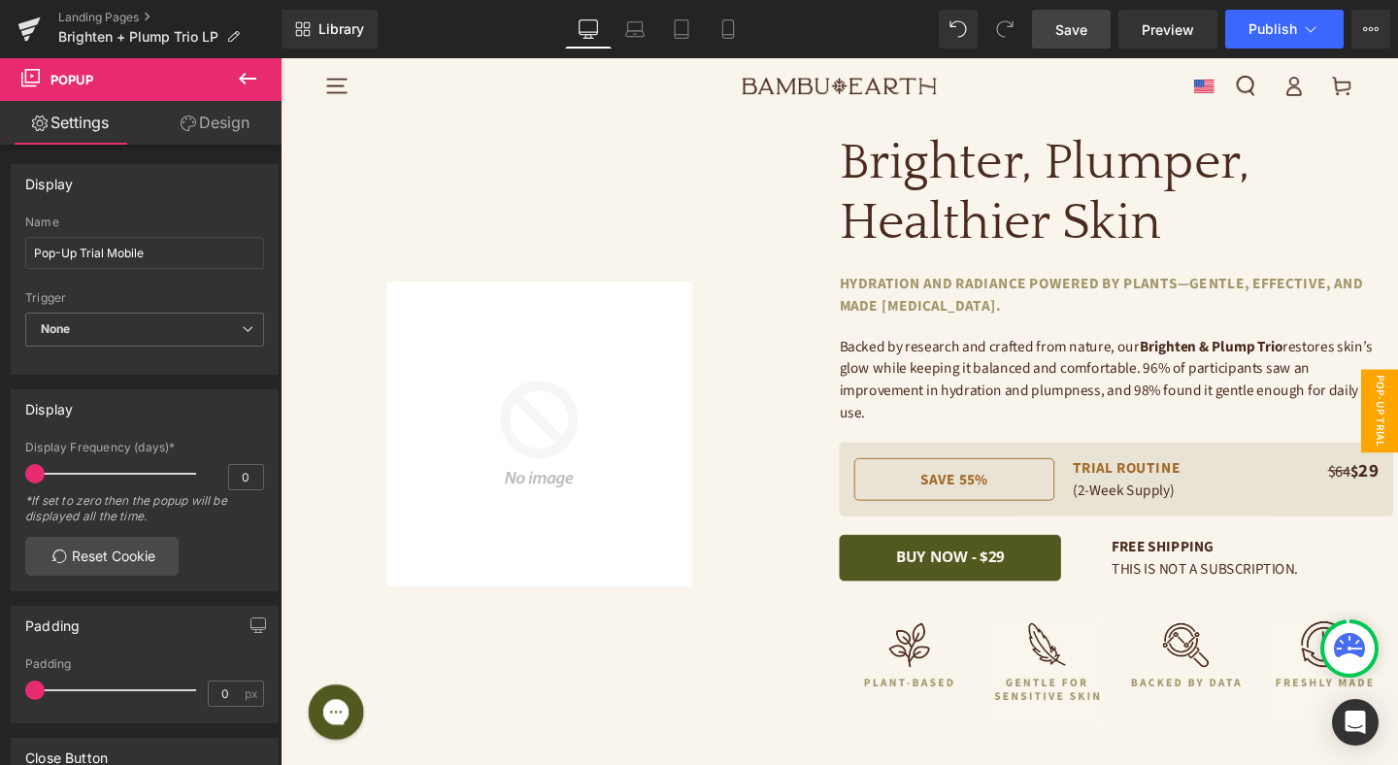
click at [1397, 411] on span "Pop-Up Trial Desktop" at bounding box center [1416, 428] width 78 height 87
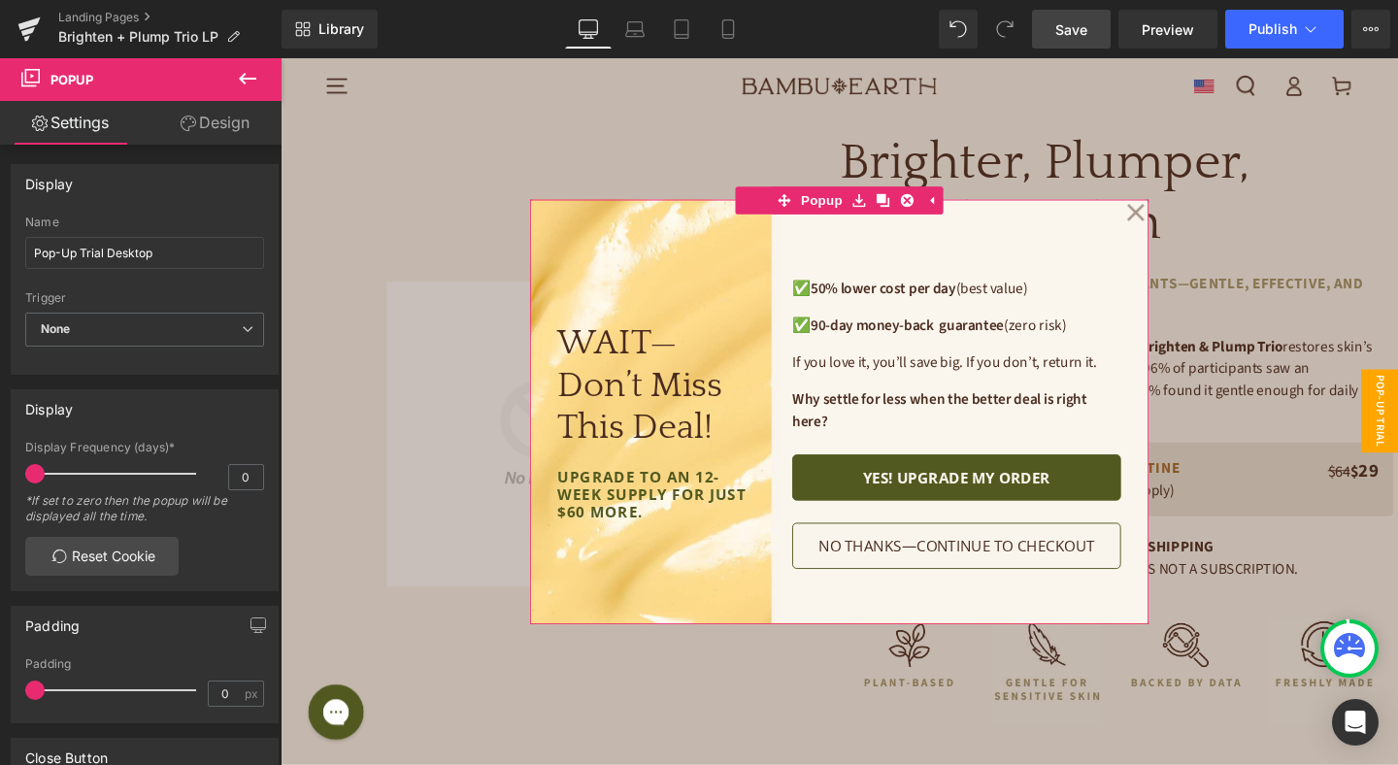
click at [629, 220] on div "WAIT—Don’t Miss This Deal! Heading upgrade to an 12-week supply for just $60 mo…" at bounding box center [868, 430] width 650 height 446
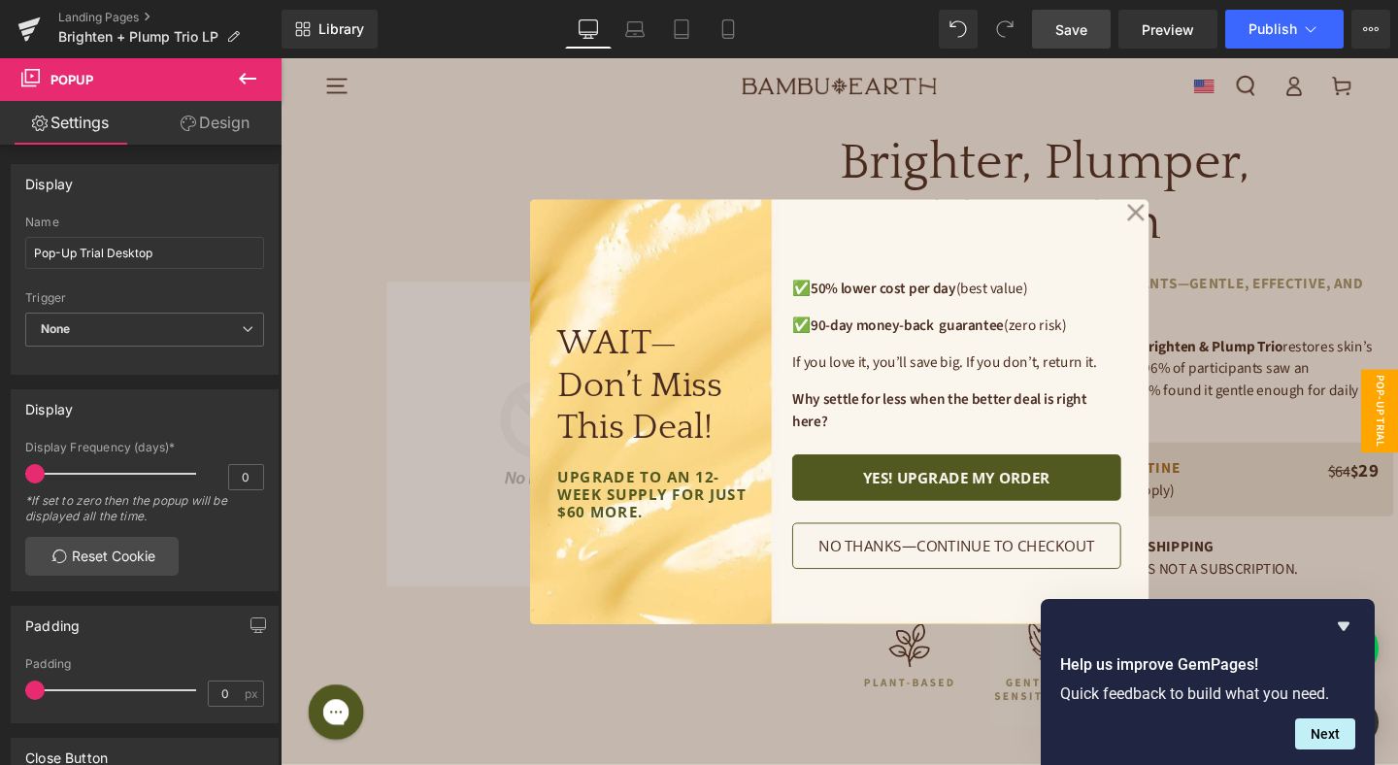
scroll to position [24, 0]
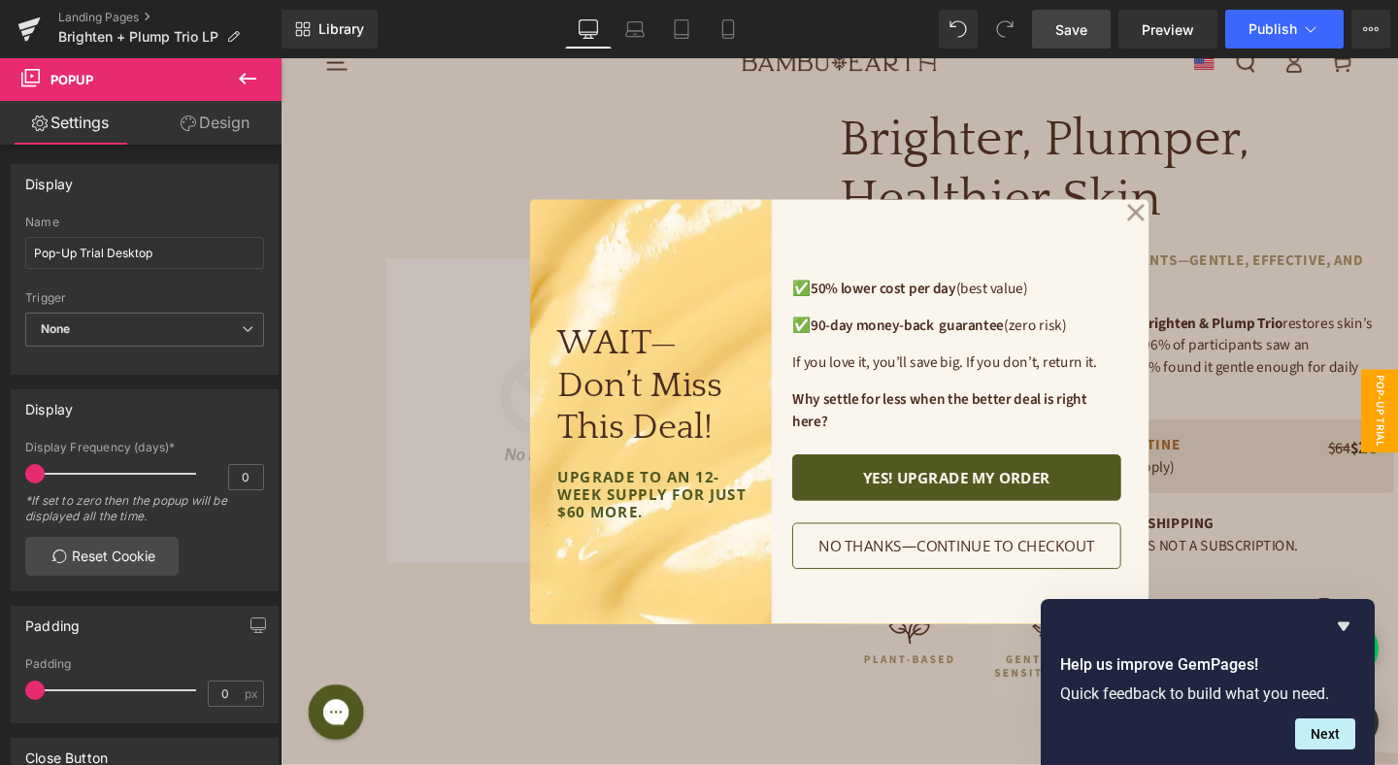
click at [1174, 217] on icon at bounding box center [1179, 220] width 19 height 97
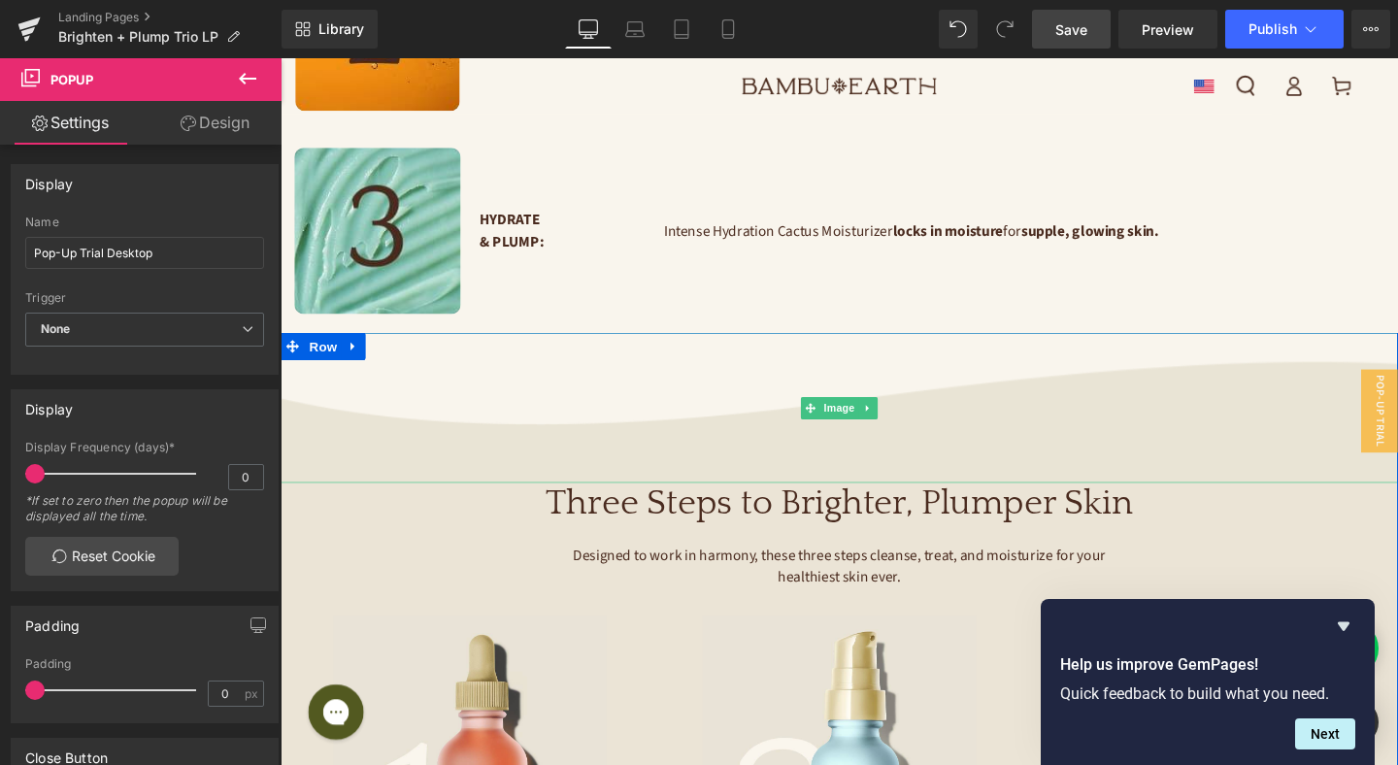
scroll to position [2569, 0]
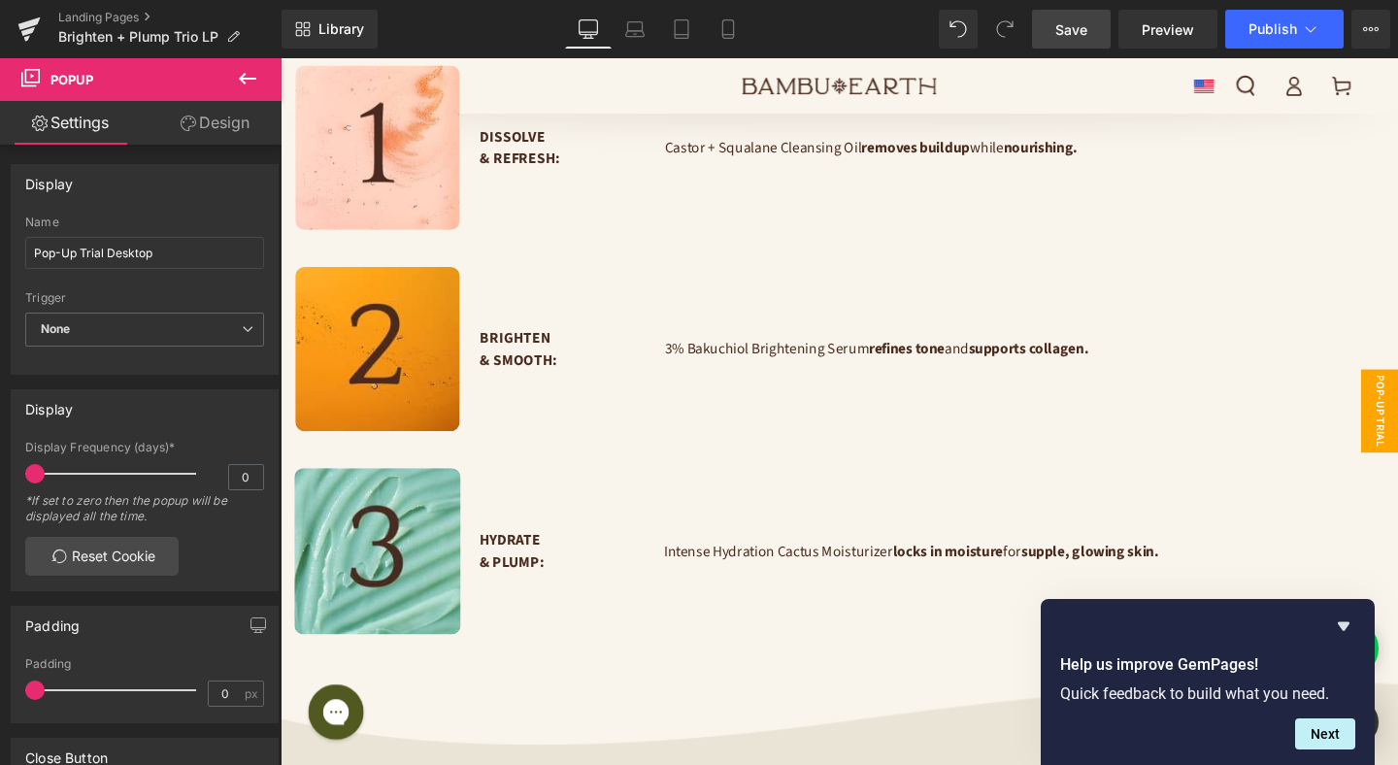
click at [1397, 431] on span "Pop-Up Trial Desktop" at bounding box center [1416, 428] width 78 height 87
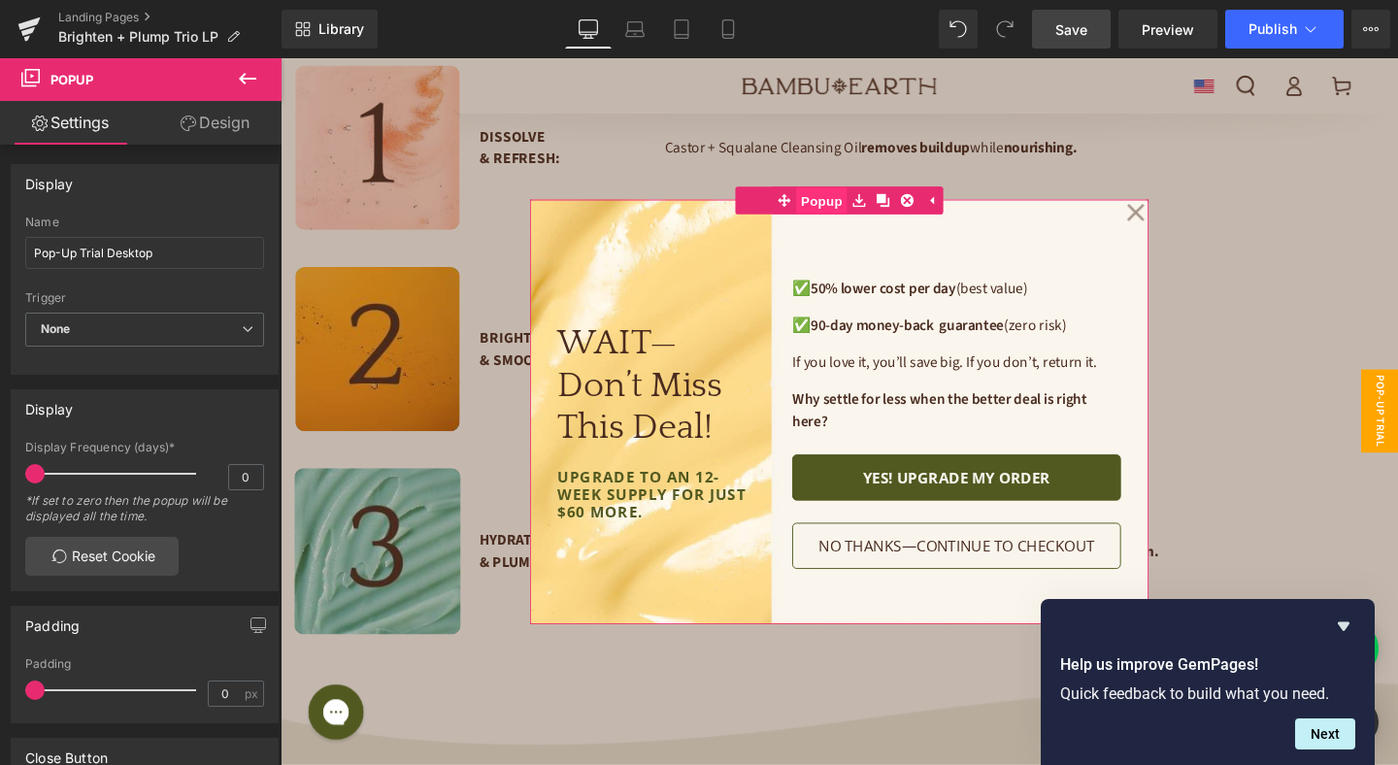
click at [854, 212] on span "Popup" at bounding box center [848, 208] width 53 height 29
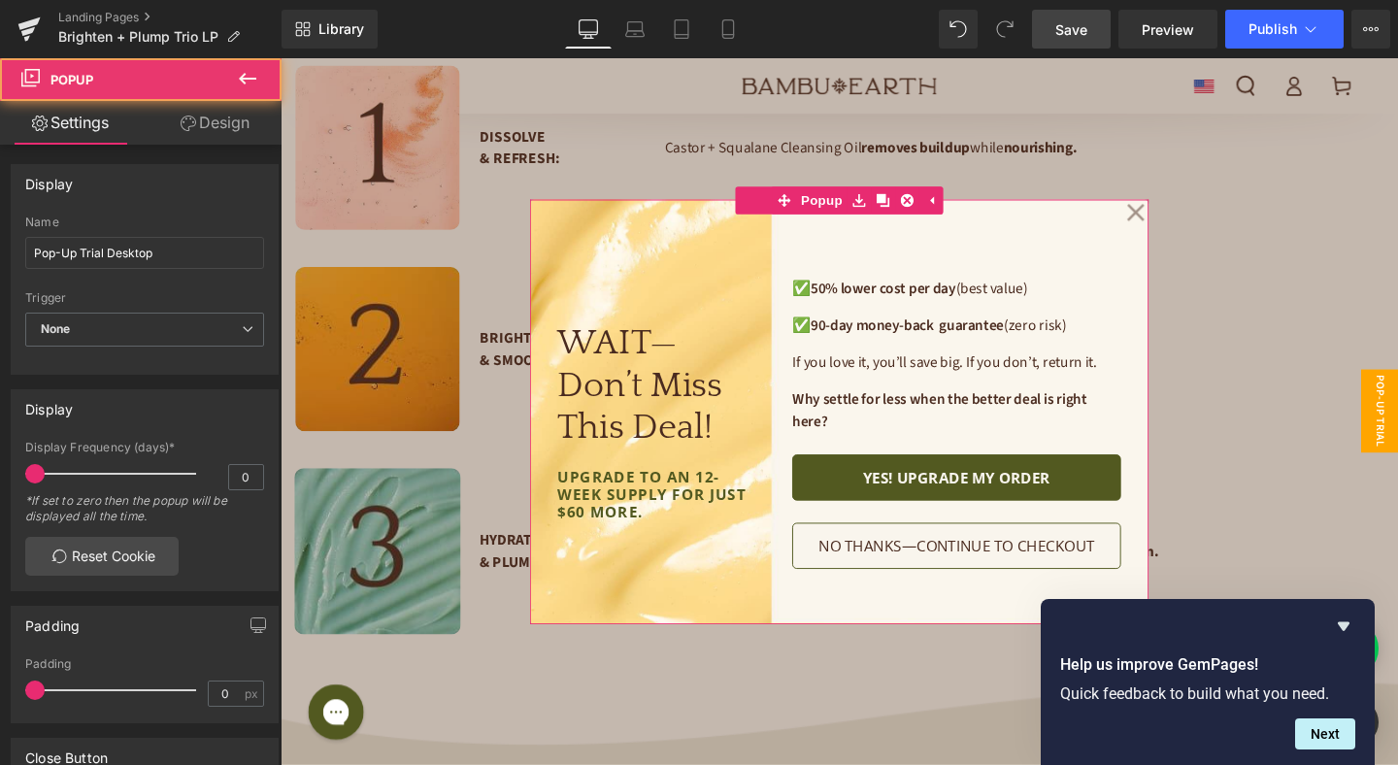
click at [214, 115] on link "Design" at bounding box center [215, 123] width 141 height 44
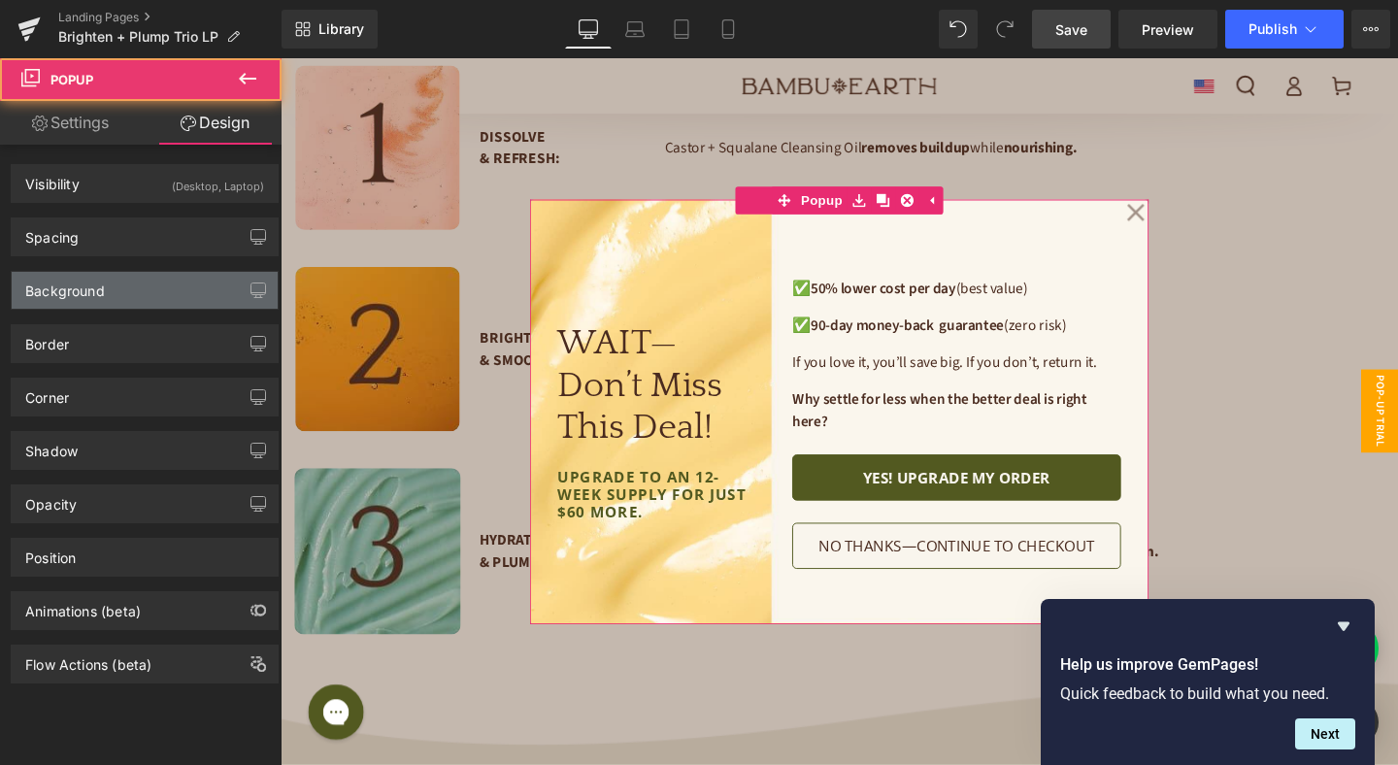
click at [146, 277] on div "Background" at bounding box center [145, 290] width 266 height 37
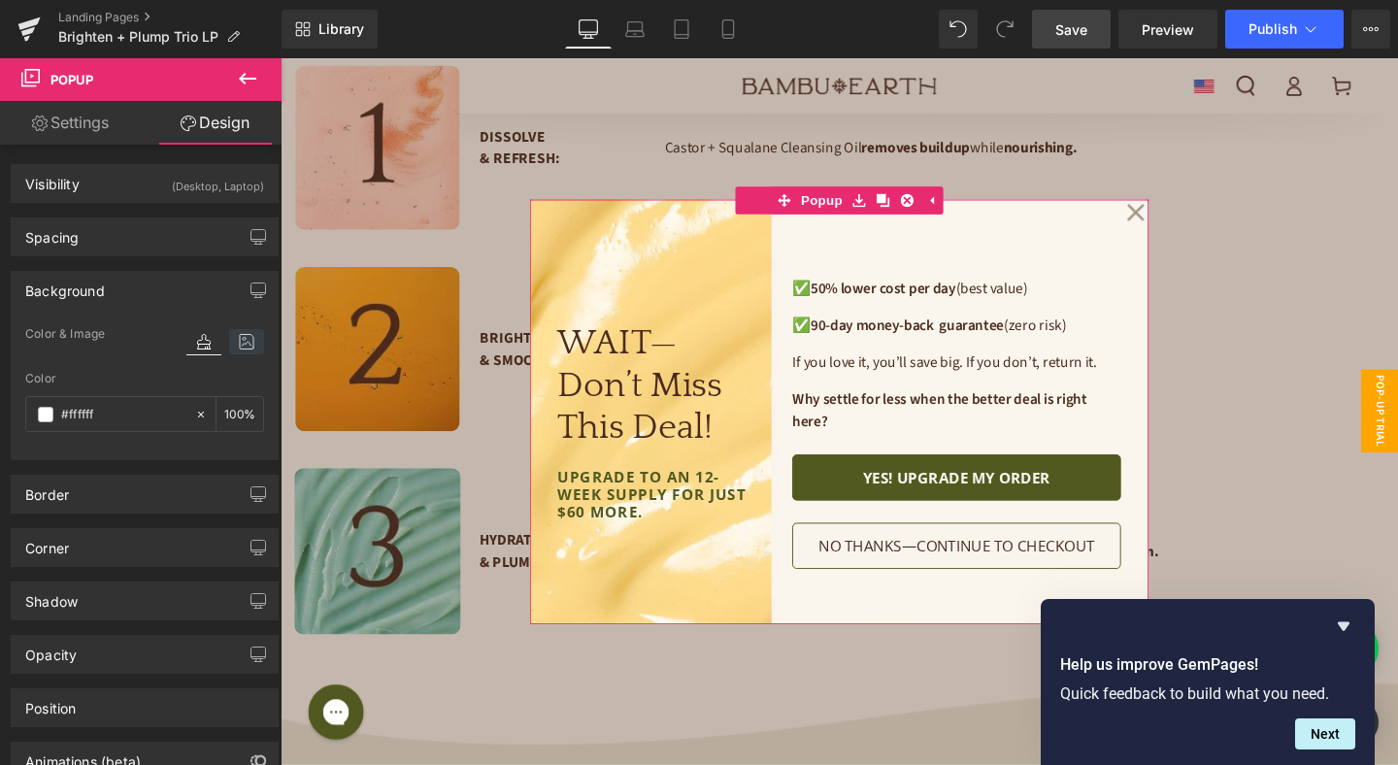
click at [236, 341] on icon at bounding box center [246, 341] width 35 height 25
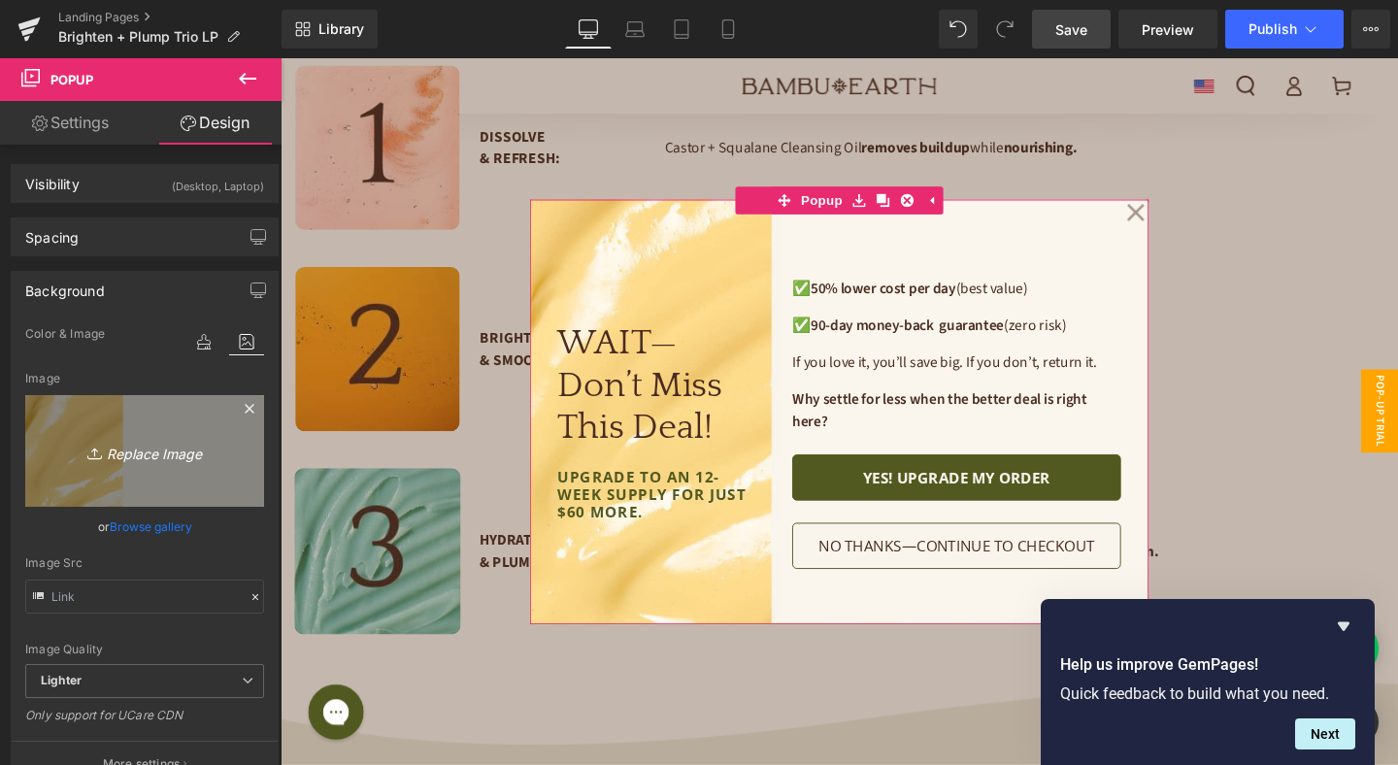
click at [141, 451] on icon "Replace Image" at bounding box center [144, 451] width 155 height 24
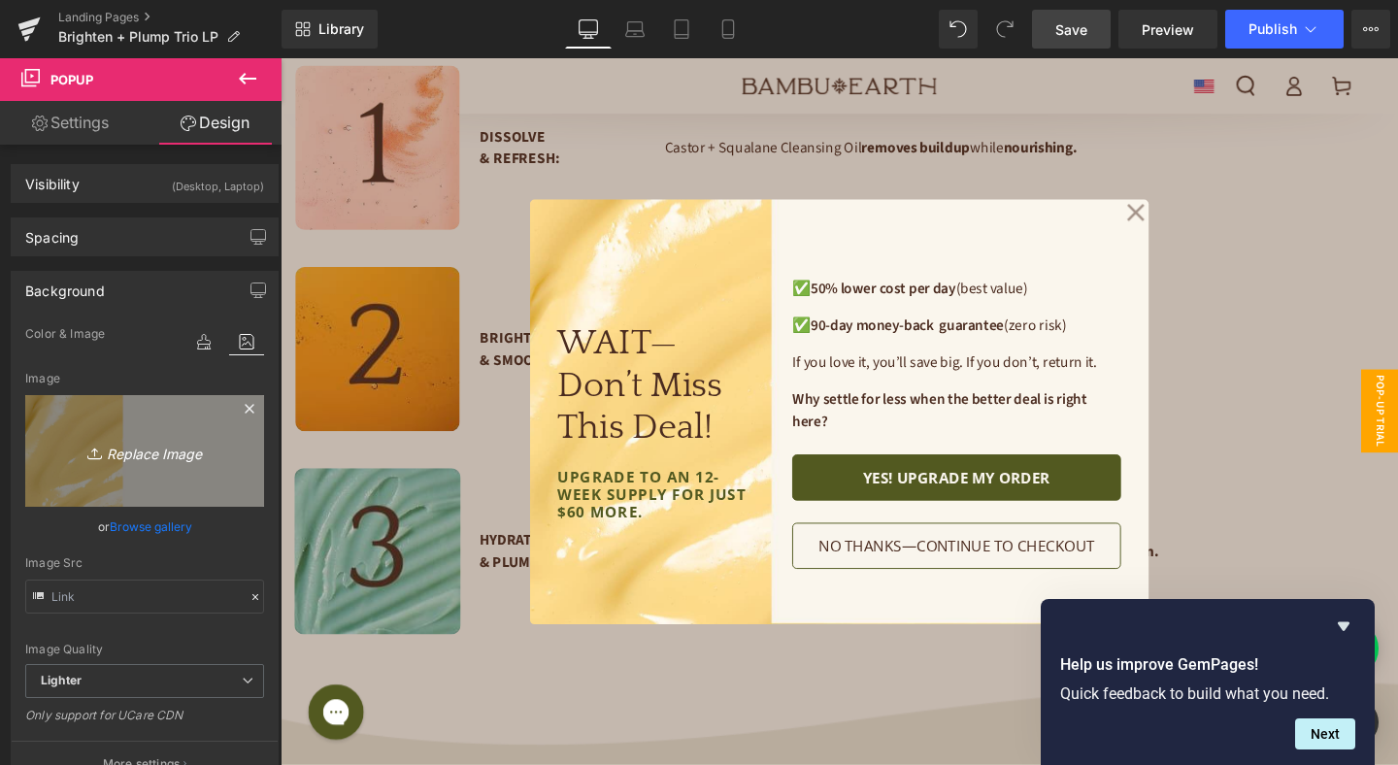
type input "C:\fakepath\Pop-up desktop (1).jpg"
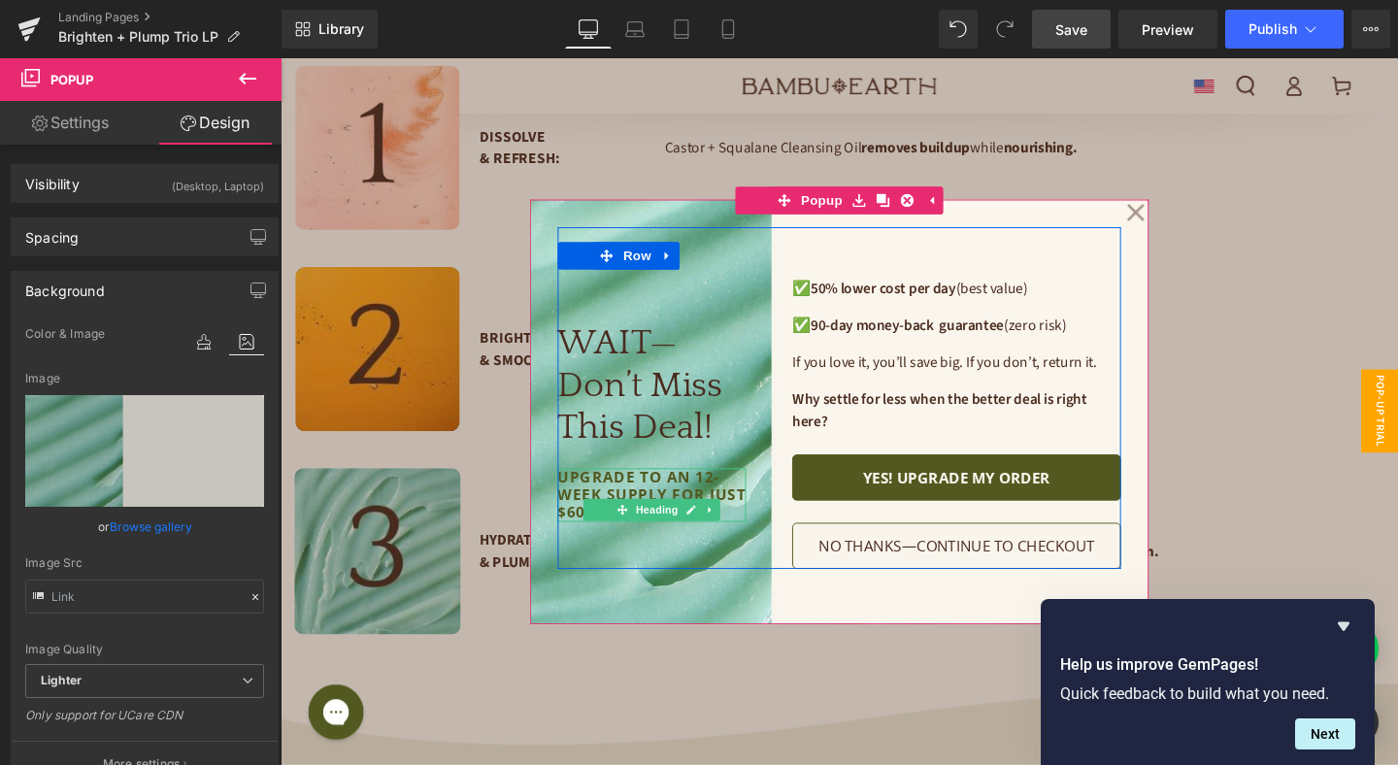
click at [637, 513] on h1 "upgrade to an 12-week supply for just $60 more." at bounding box center [671, 517] width 198 height 56
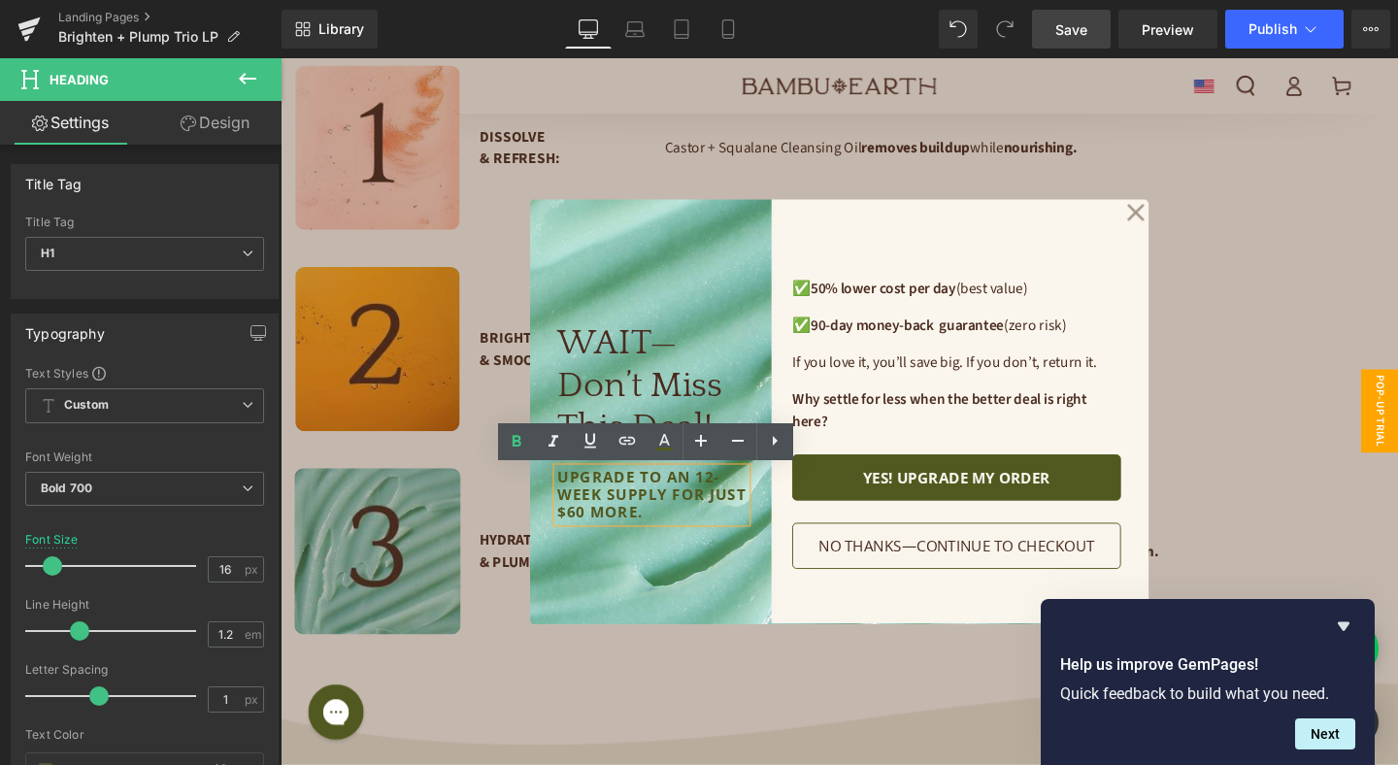
click at [878, 218] on div "WAIT—Don’t Miss This Deal! Heading upgrade to an 12-week supply for just $60 mo…" at bounding box center [868, 430] width 650 height 446
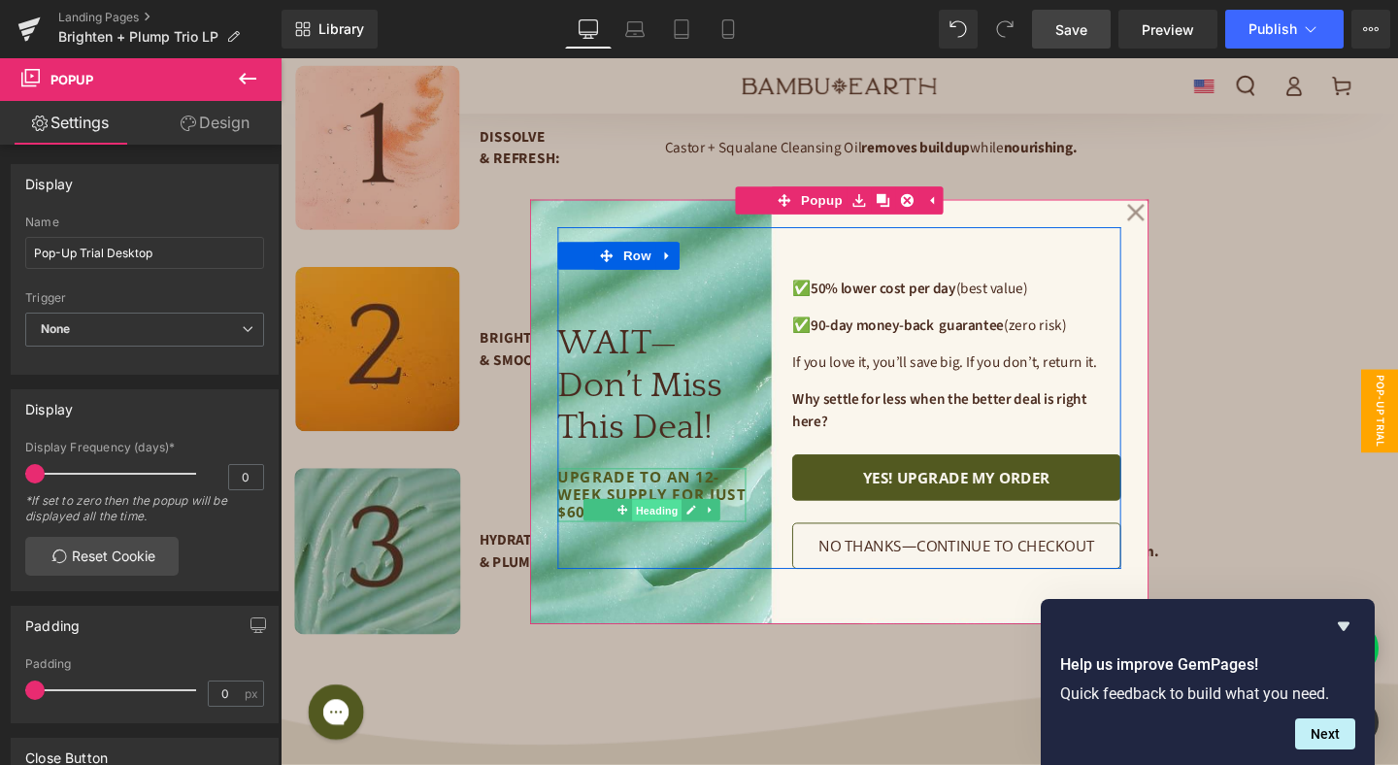
click at [673, 530] on span "Heading" at bounding box center [676, 533] width 52 height 23
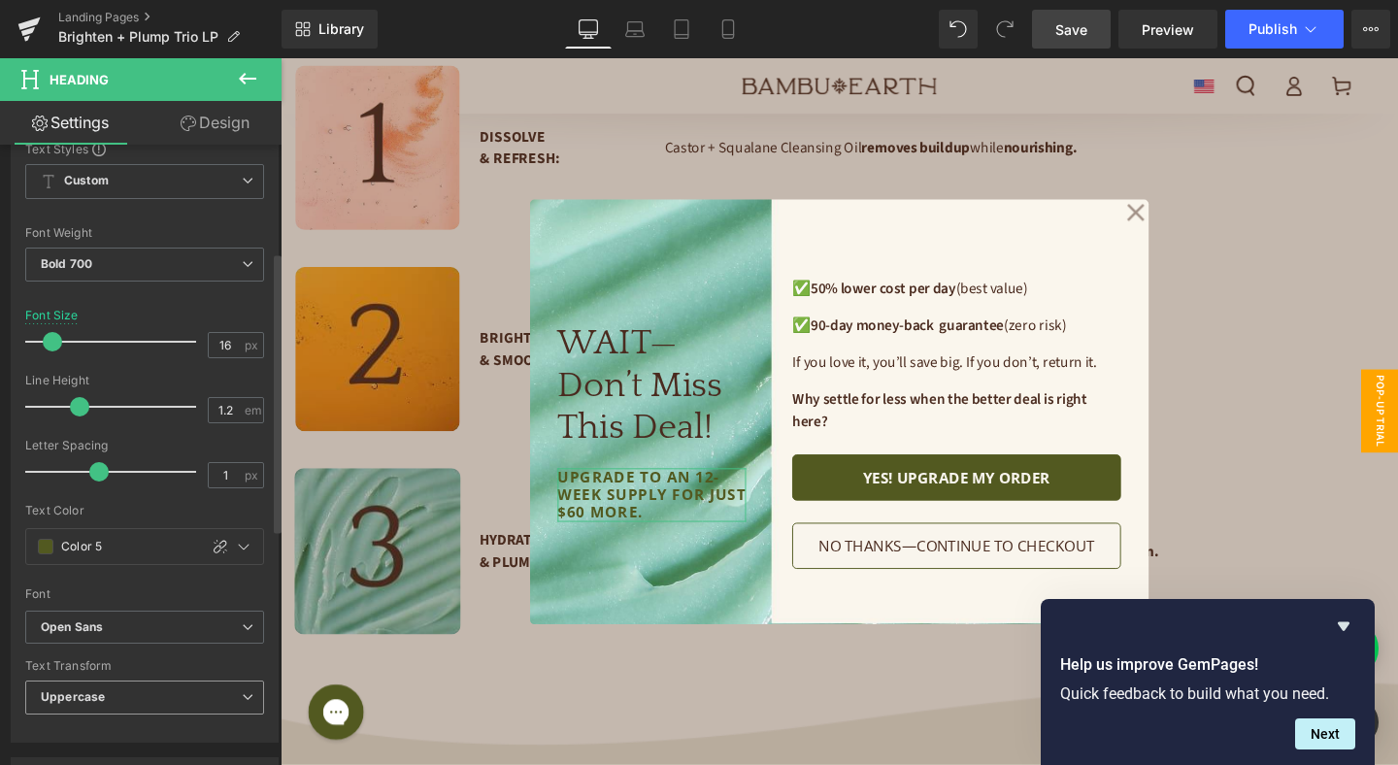
scroll to position [461, 0]
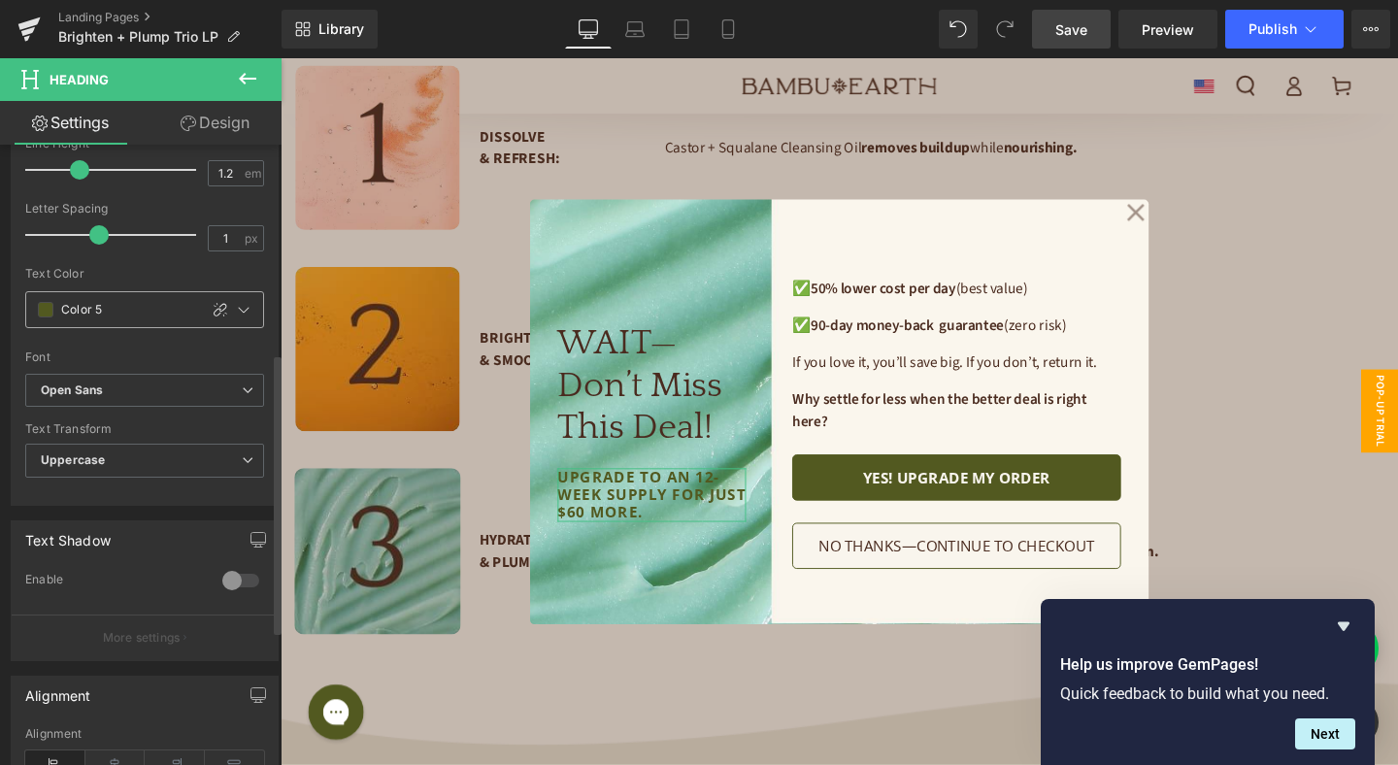
click at [45, 314] on span at bounding box center [46, 310] width 16 height 16
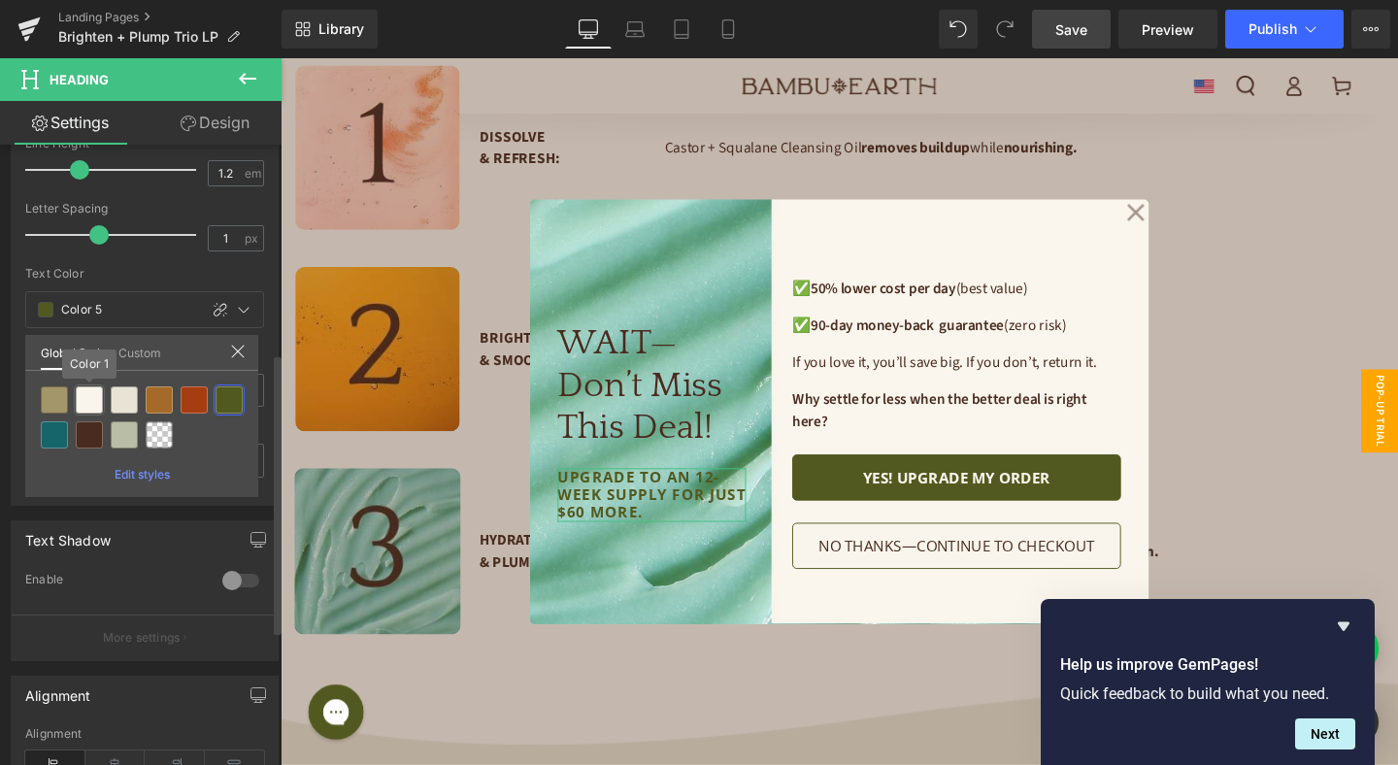
click at [95, 397] on div at bounding box center [89, 399] width 27 height 27
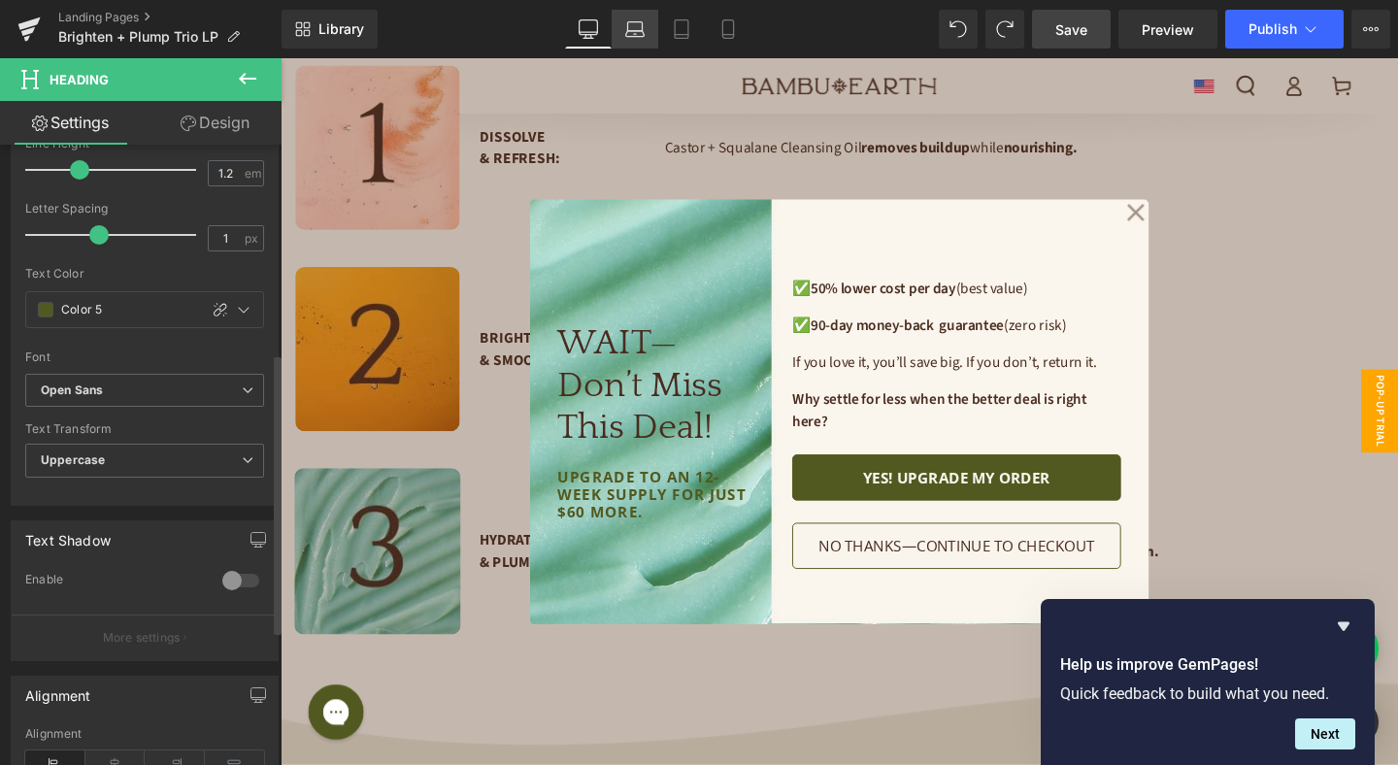
click at [634, 35] on icon at bounding box center [634, 28] width 19 height 19
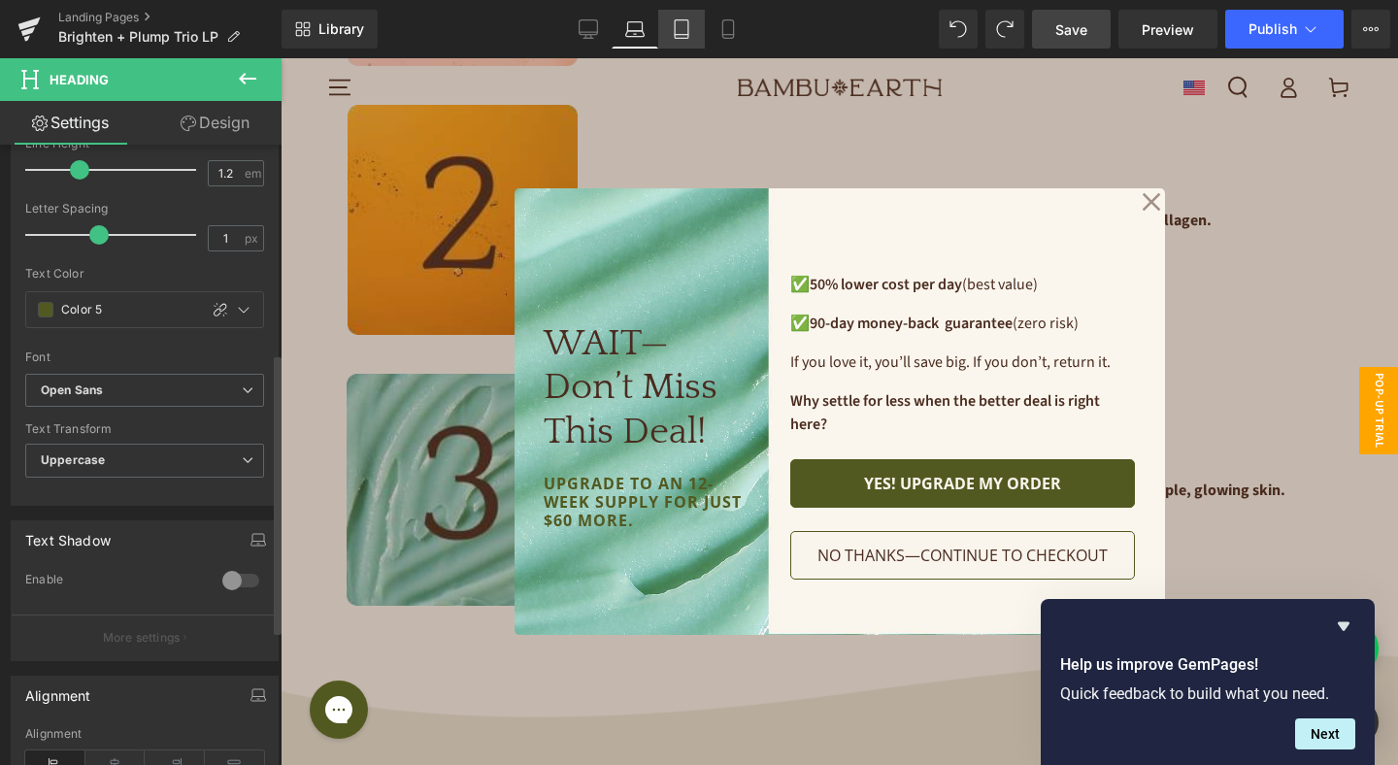
scroll to position [2563, 0]
click at [675, 30] on icon at bounding box center [681, 28] width 19 height 19
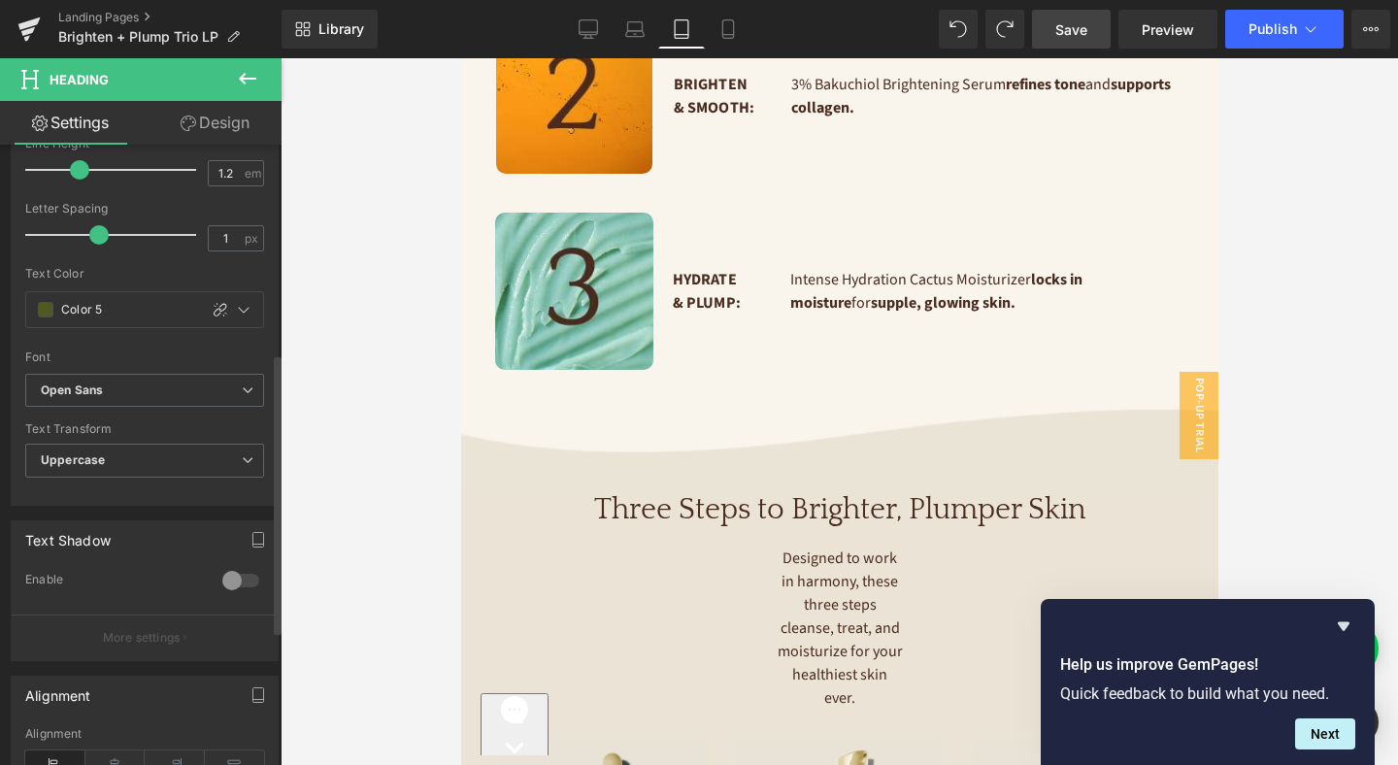
scroll to position [0, 0]
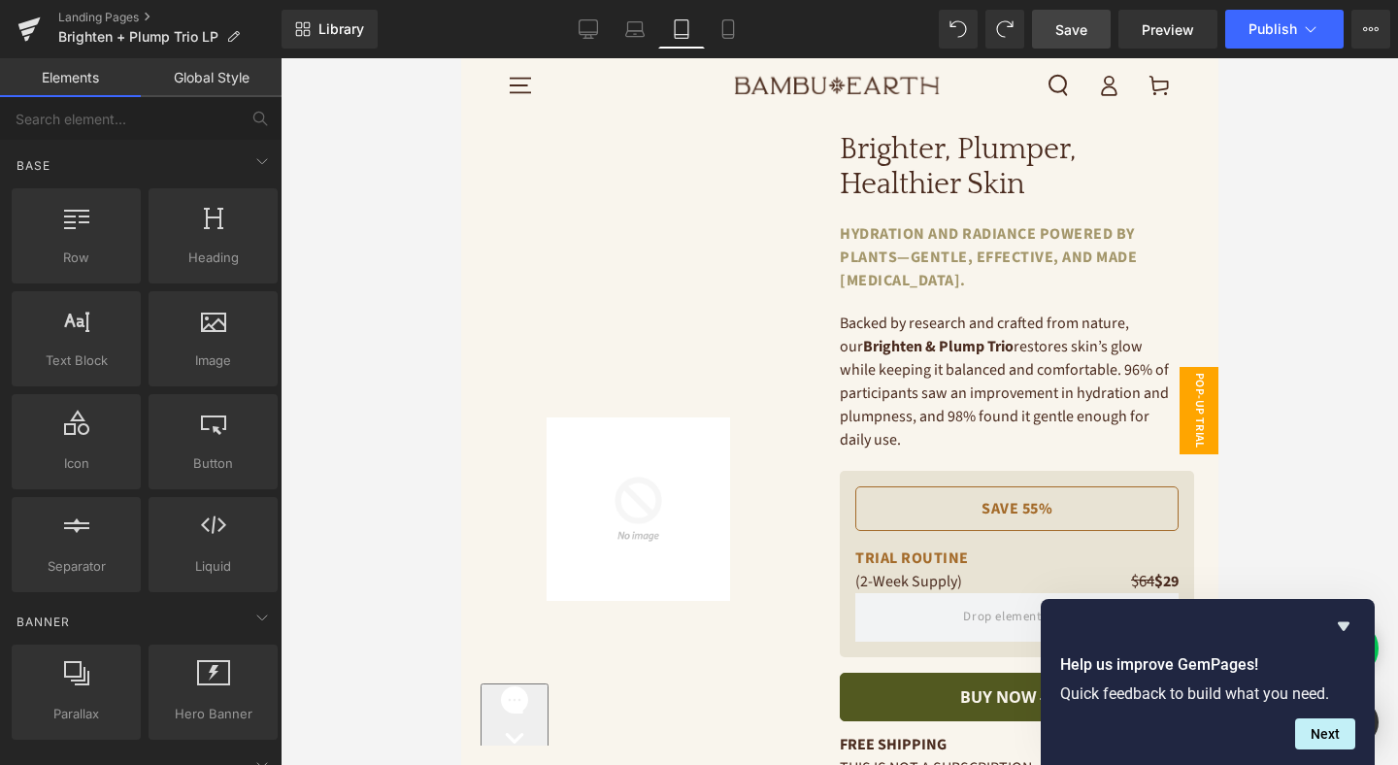
click at [1209, 415] on span "Pop-Up Trial Mobile" at bounding box center [1179, 410] width 78 height 87
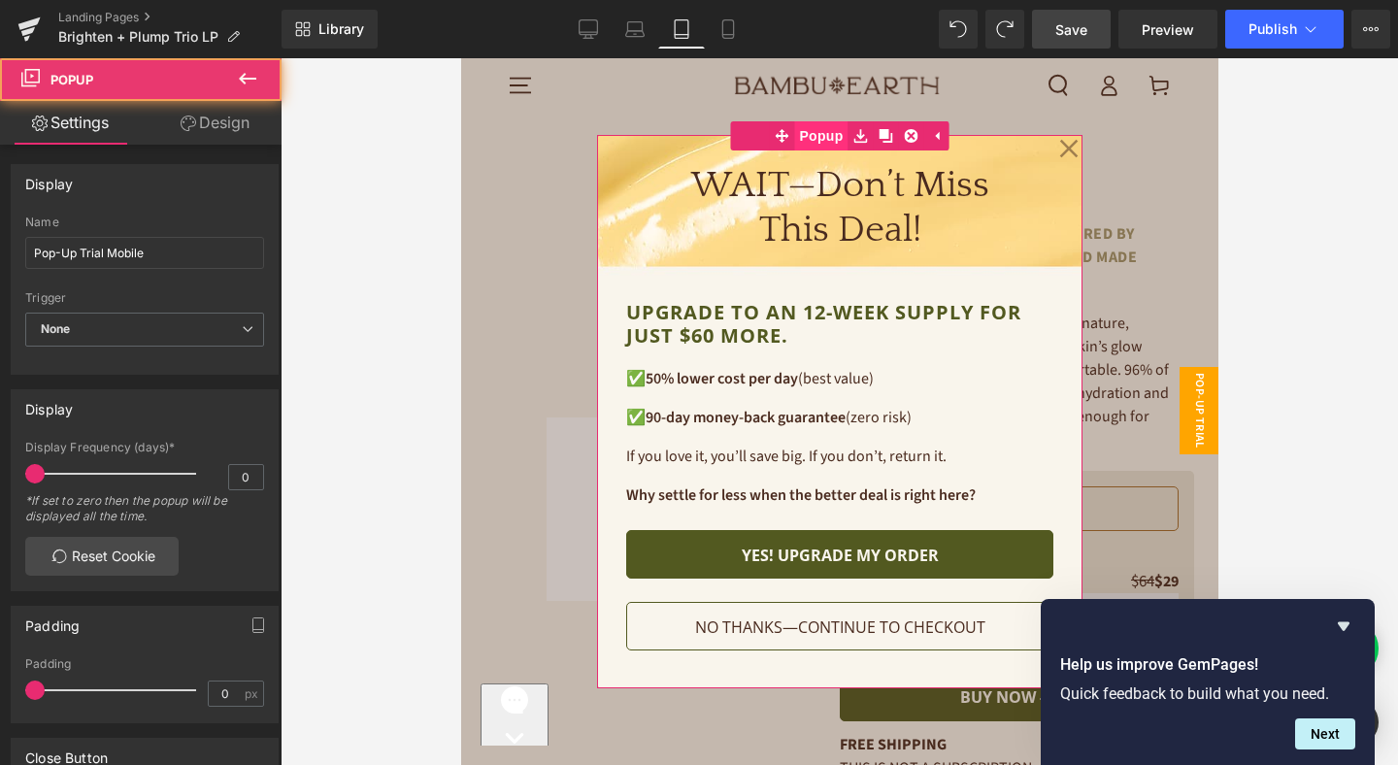
click at [818, 129] on span "Popup" at bounding box center [819, 135] width 53 height 29
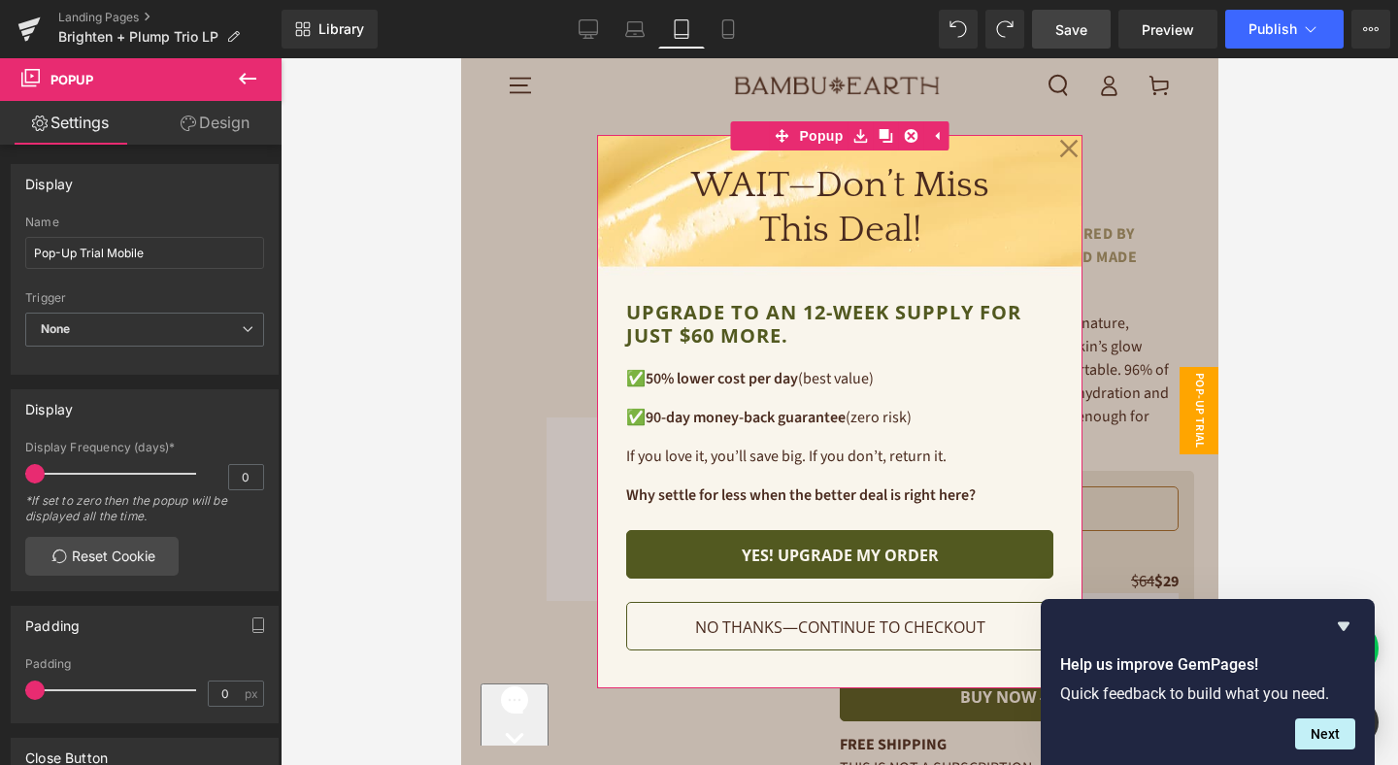
click at [227, 119] on link "Design" at bounding box center [215, 123] width 141 height 44
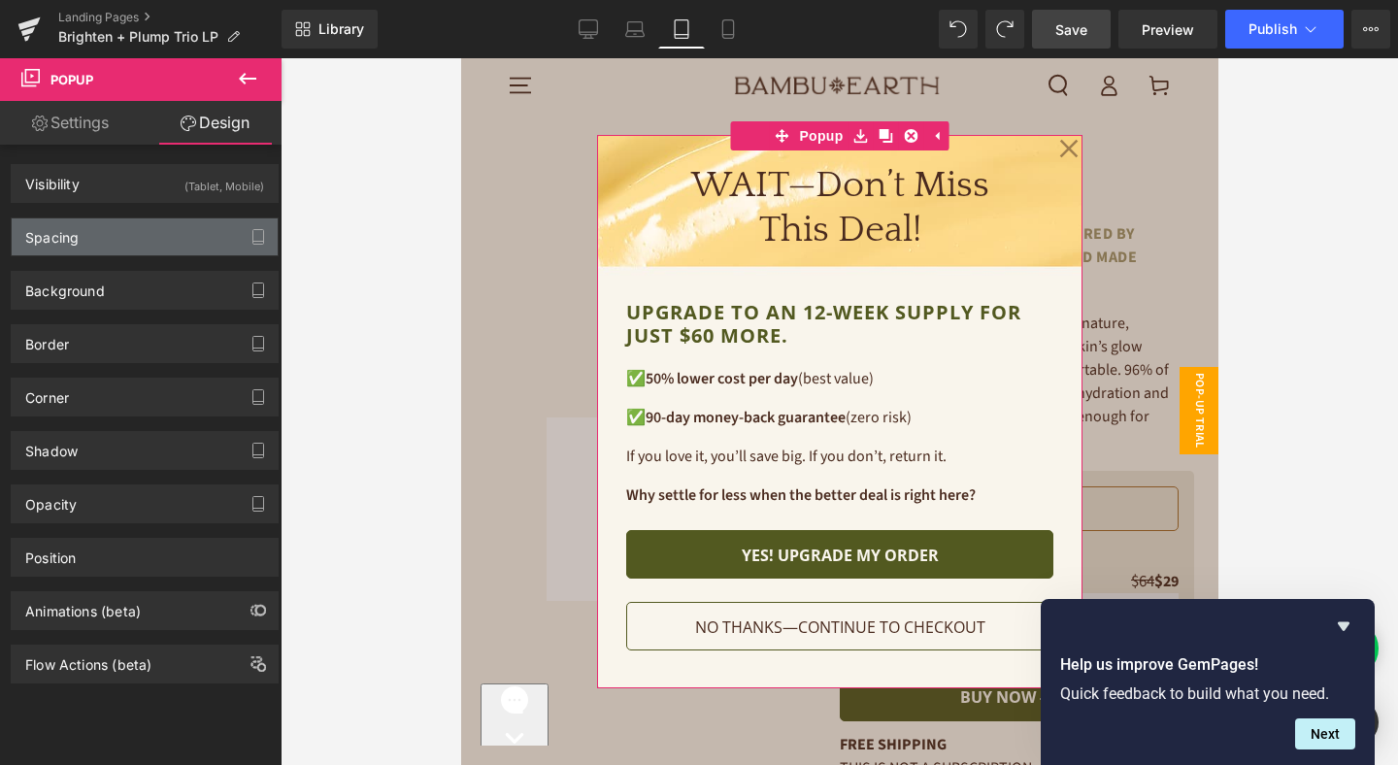
click at [156, 223] on div "Spacing" at bounding box center [145, 236] width 266 height 37
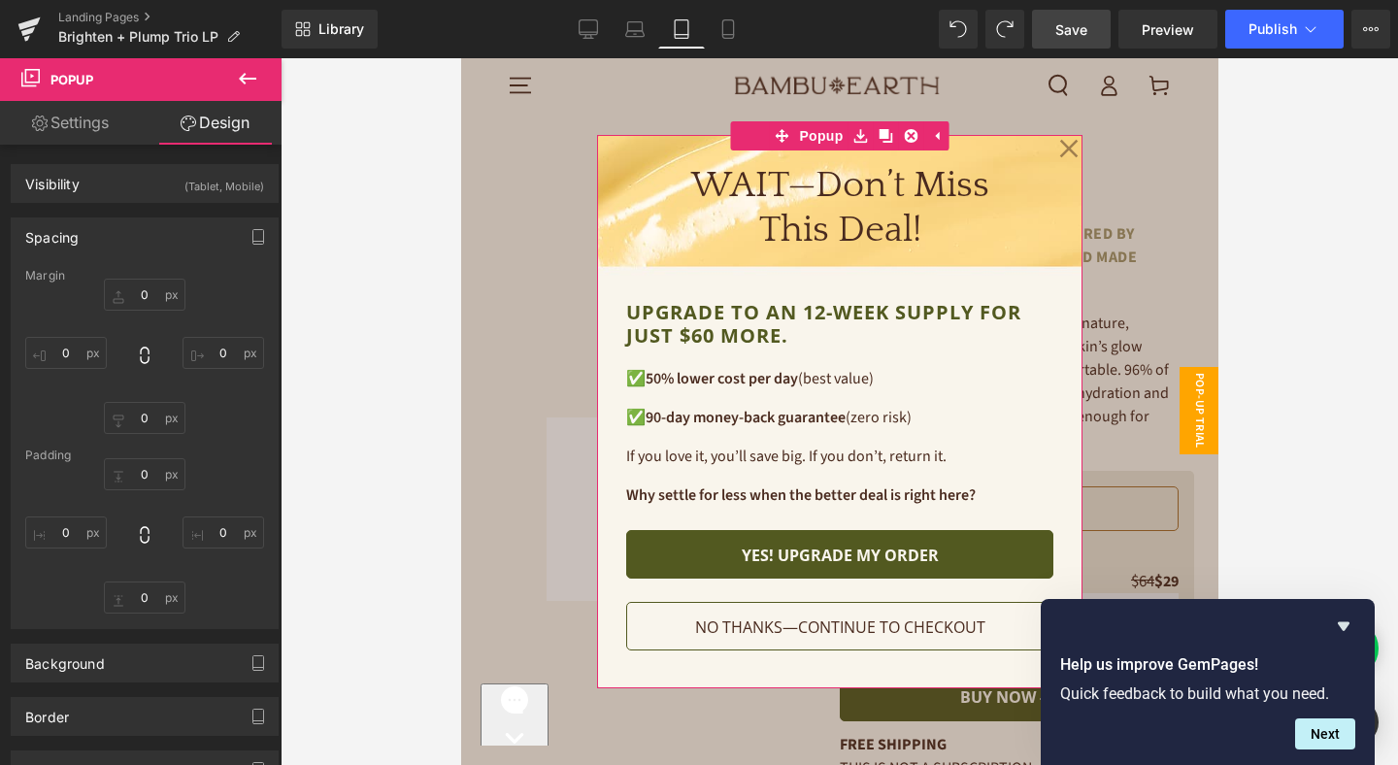
click at [156, 223] on div "Spacing" at bounding box center [145, 236] width 266 height 37
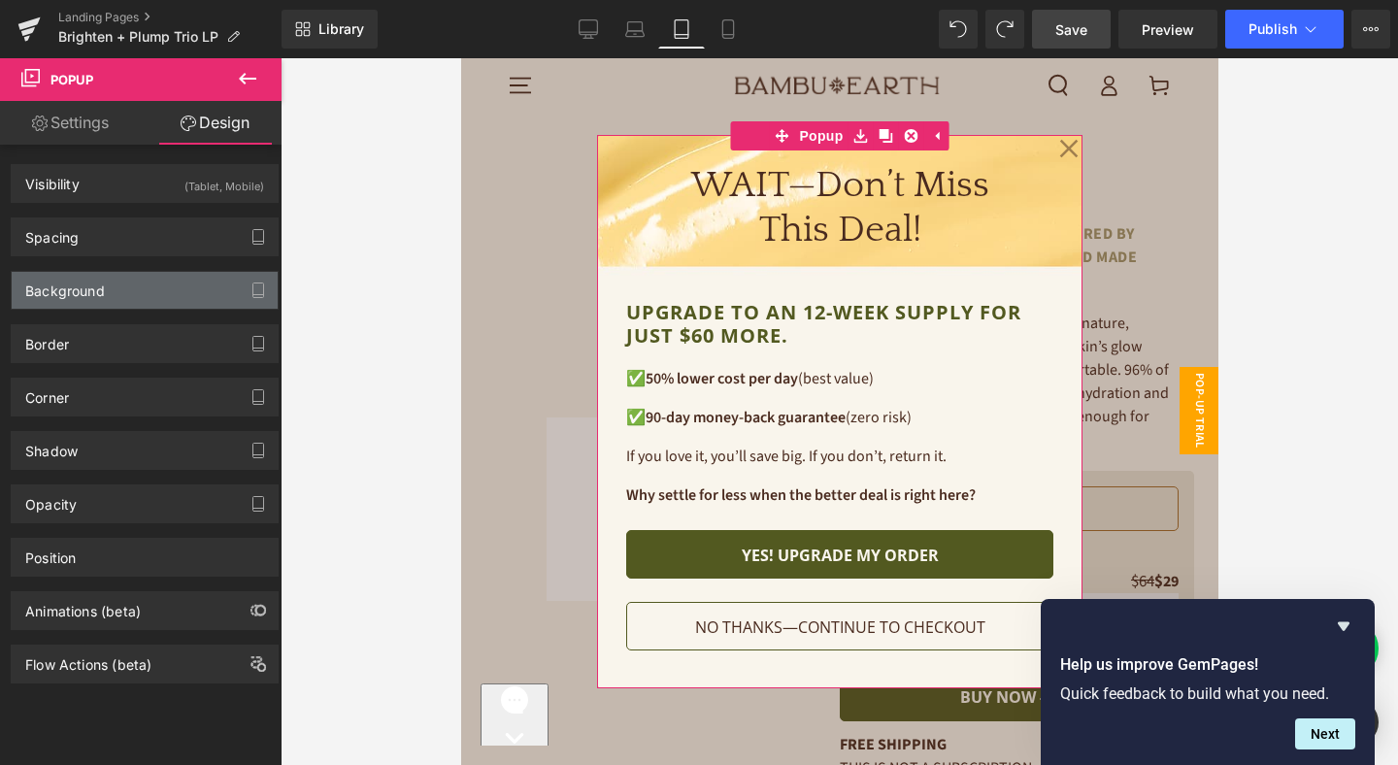
click at [127, 289] on div "Background" at bounding box center [145, 290] width 266 height 37
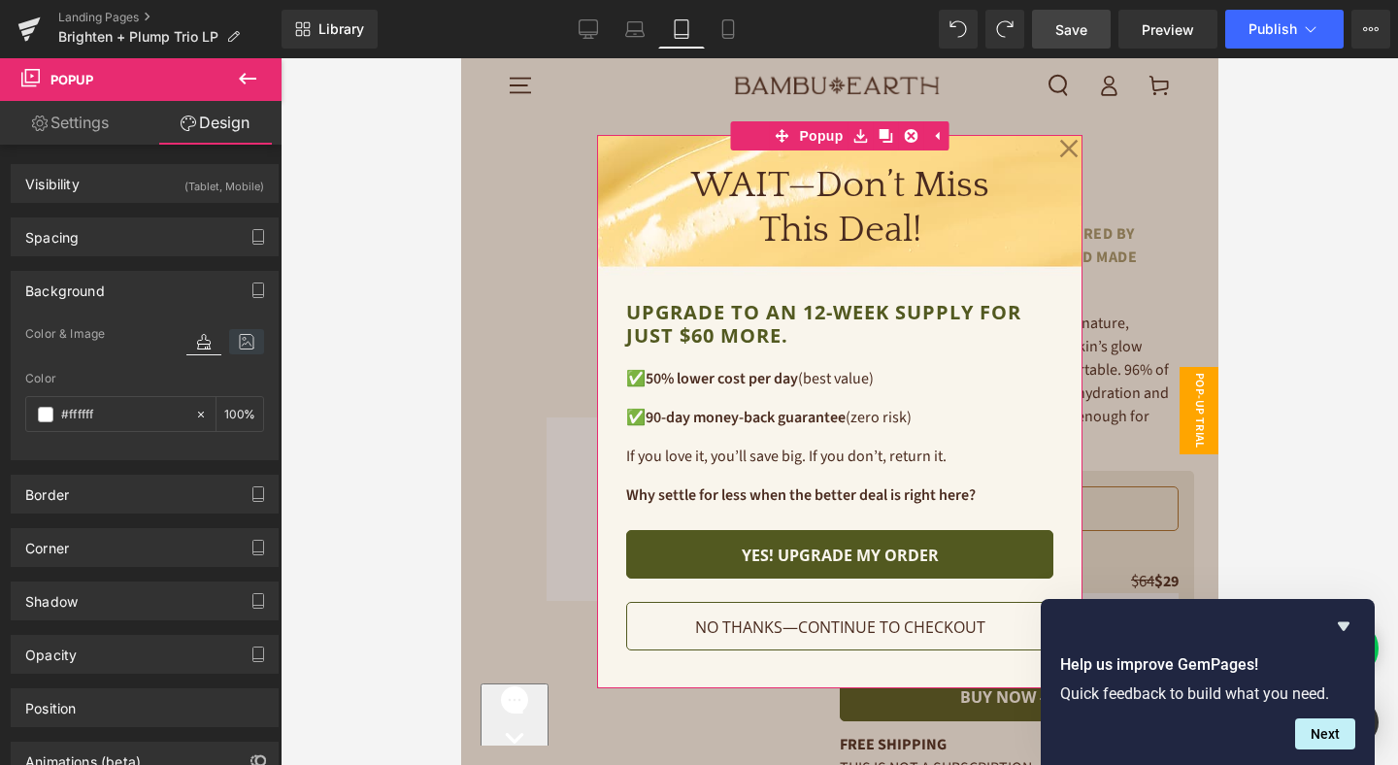
click at [237, 341] on icon at bounding box center [246, 341] width 35 height 25
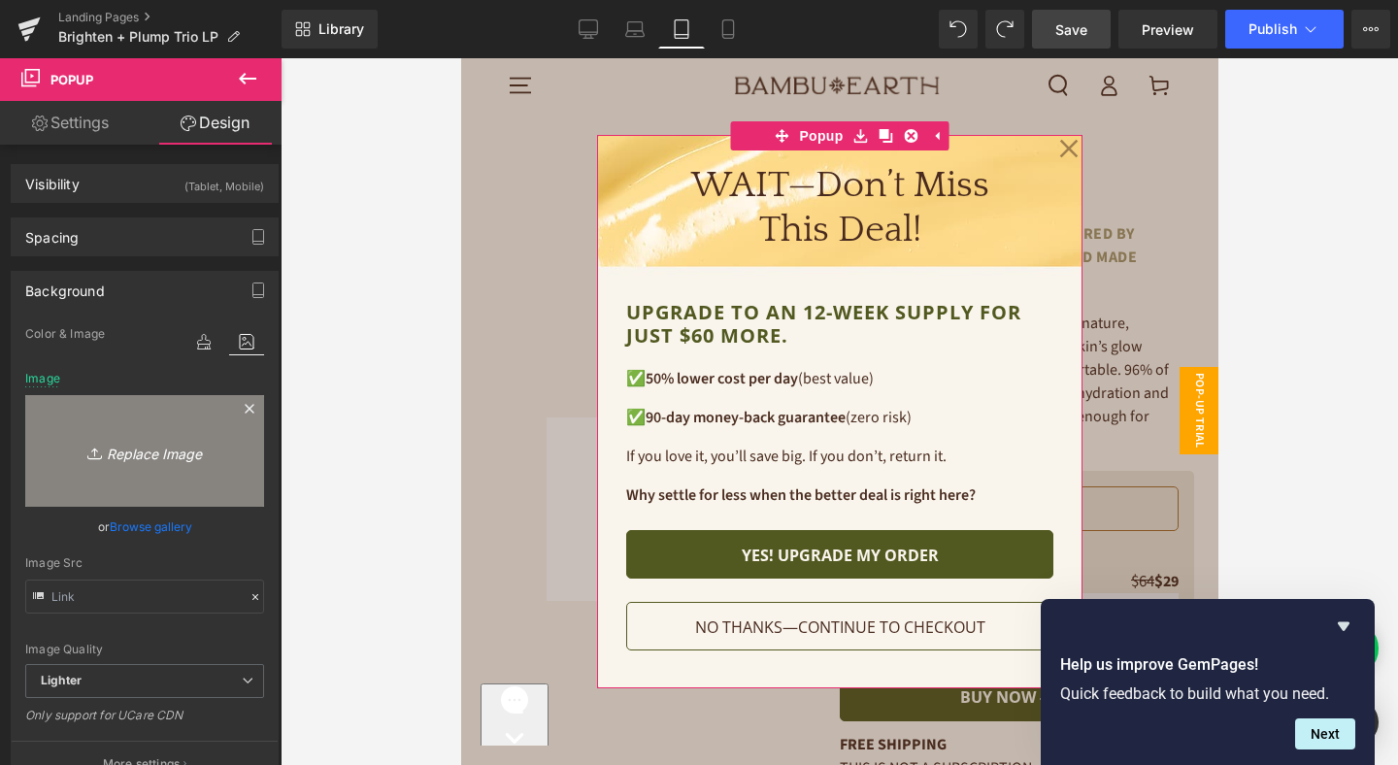
click at [114, 444] on icon "Replace Image" at bounding box center [144, 451] width 155 height 24
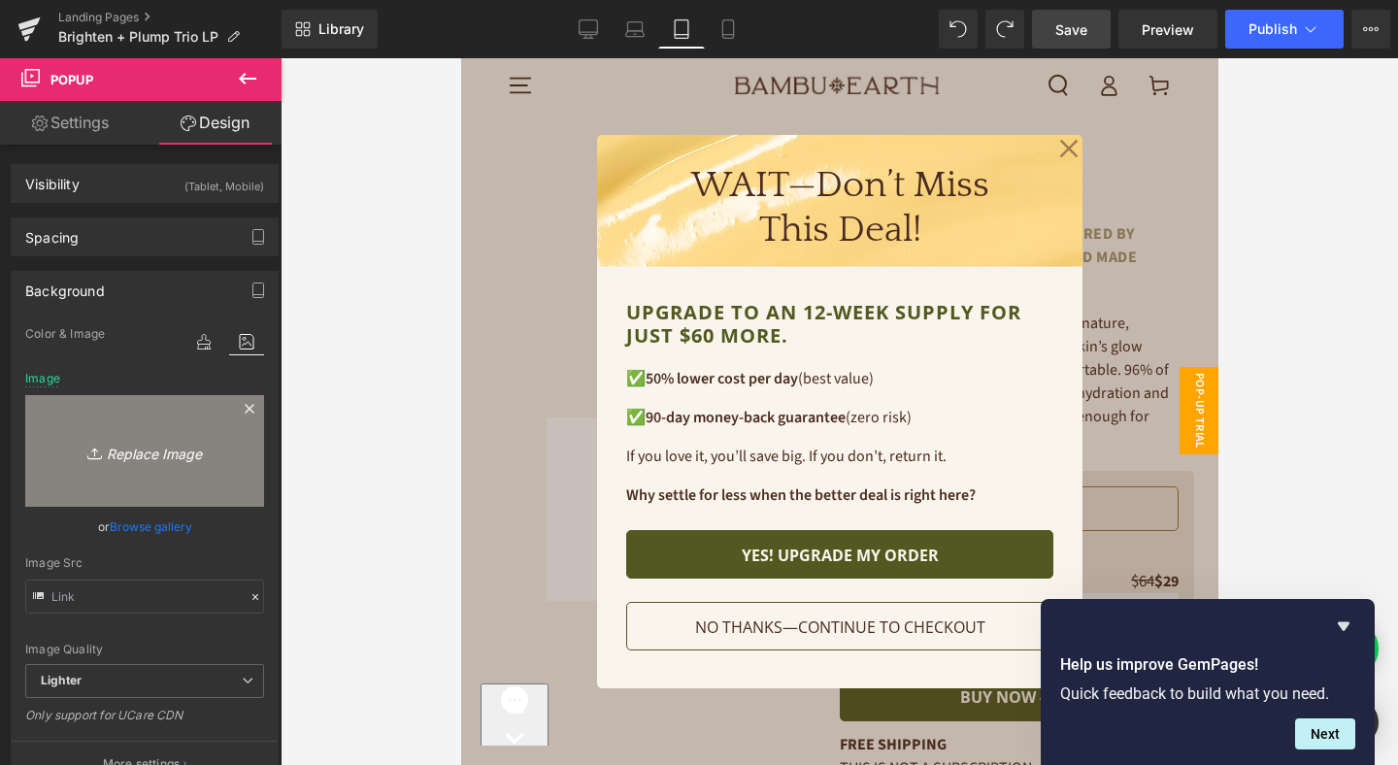
type input "C:\fakepath\Pop-up Mobile (1).jpg"
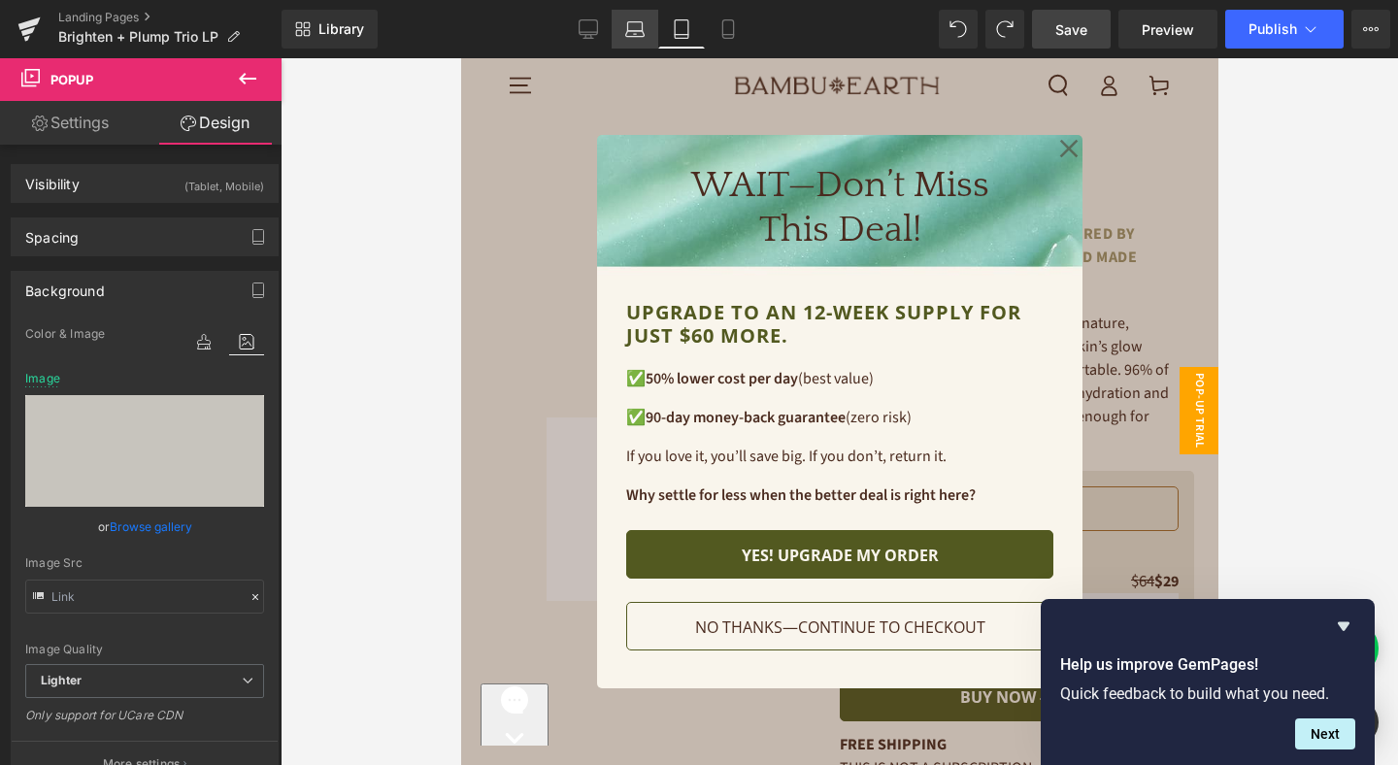
click at [649, 31] on link "Laptop" at bounding box center [635, 29] width 47 height 39
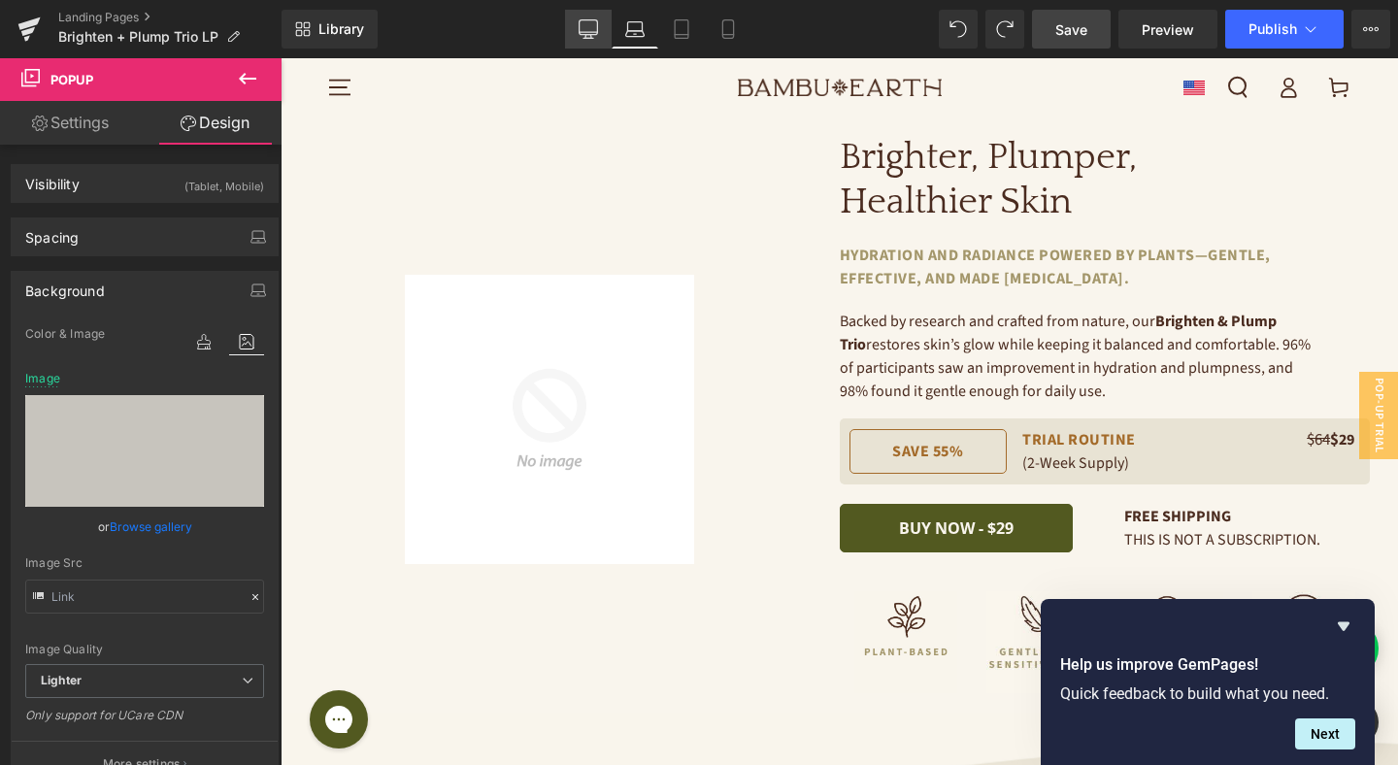
click at [584, 23] on icon at bounding box center [588, 28] width 19 height 19
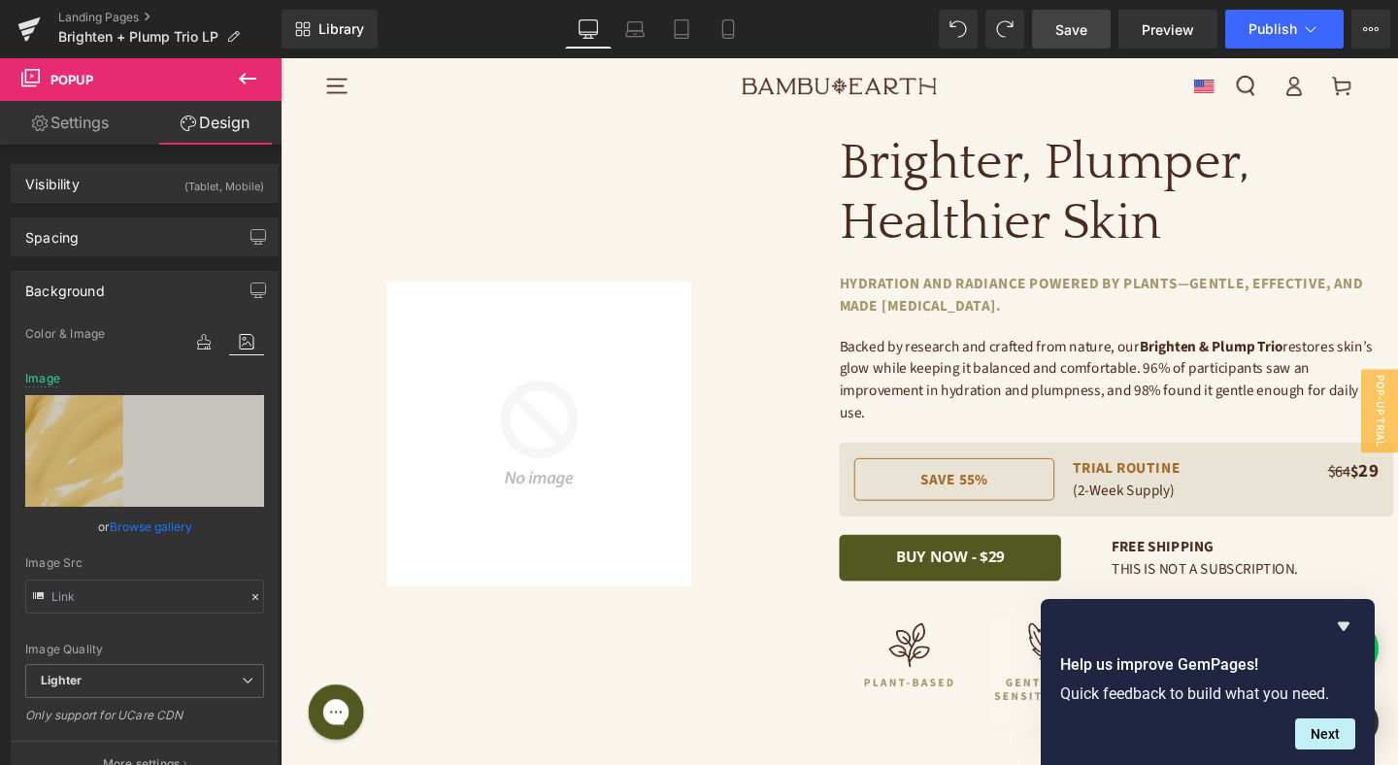
click at [1075, 30] on span "Save" at bounding box center [1071, 29] width 32 height 20
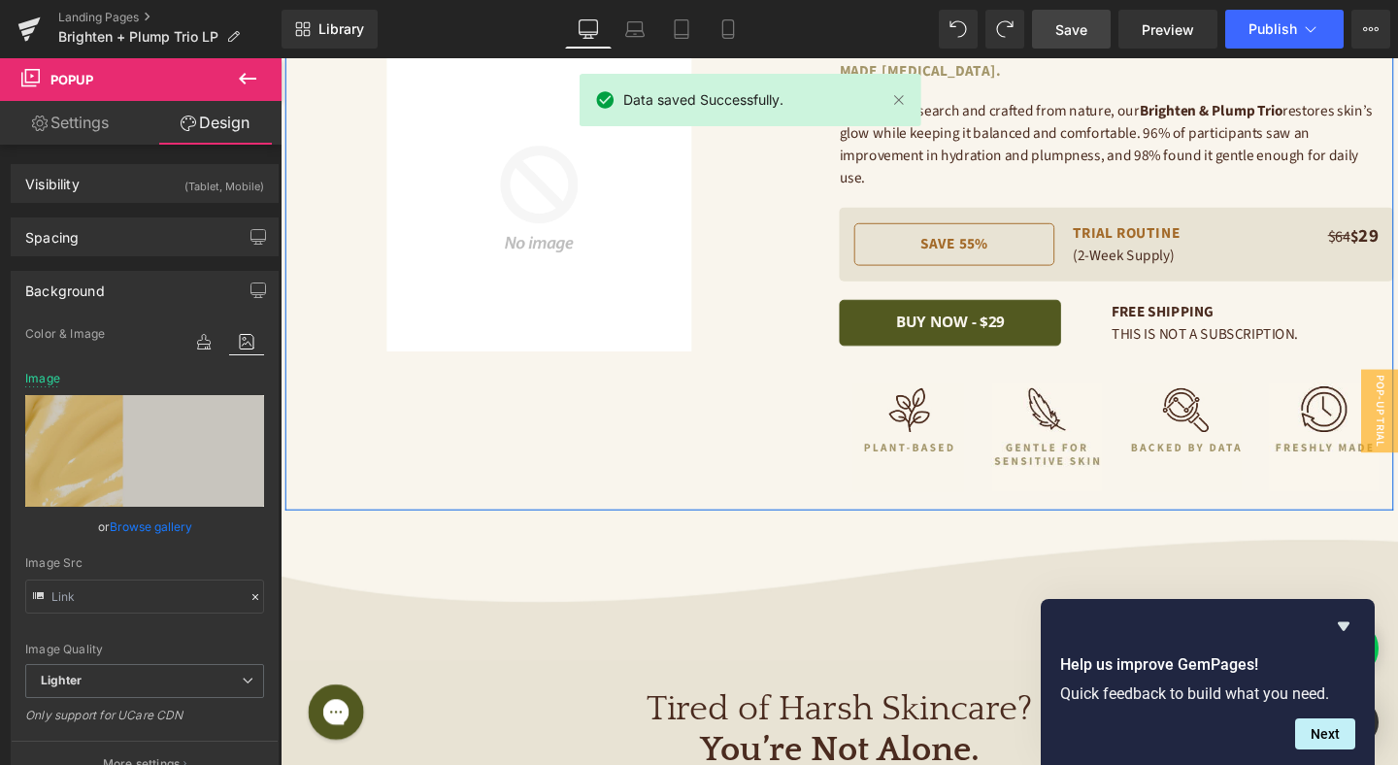
scroll to position [414, 0]
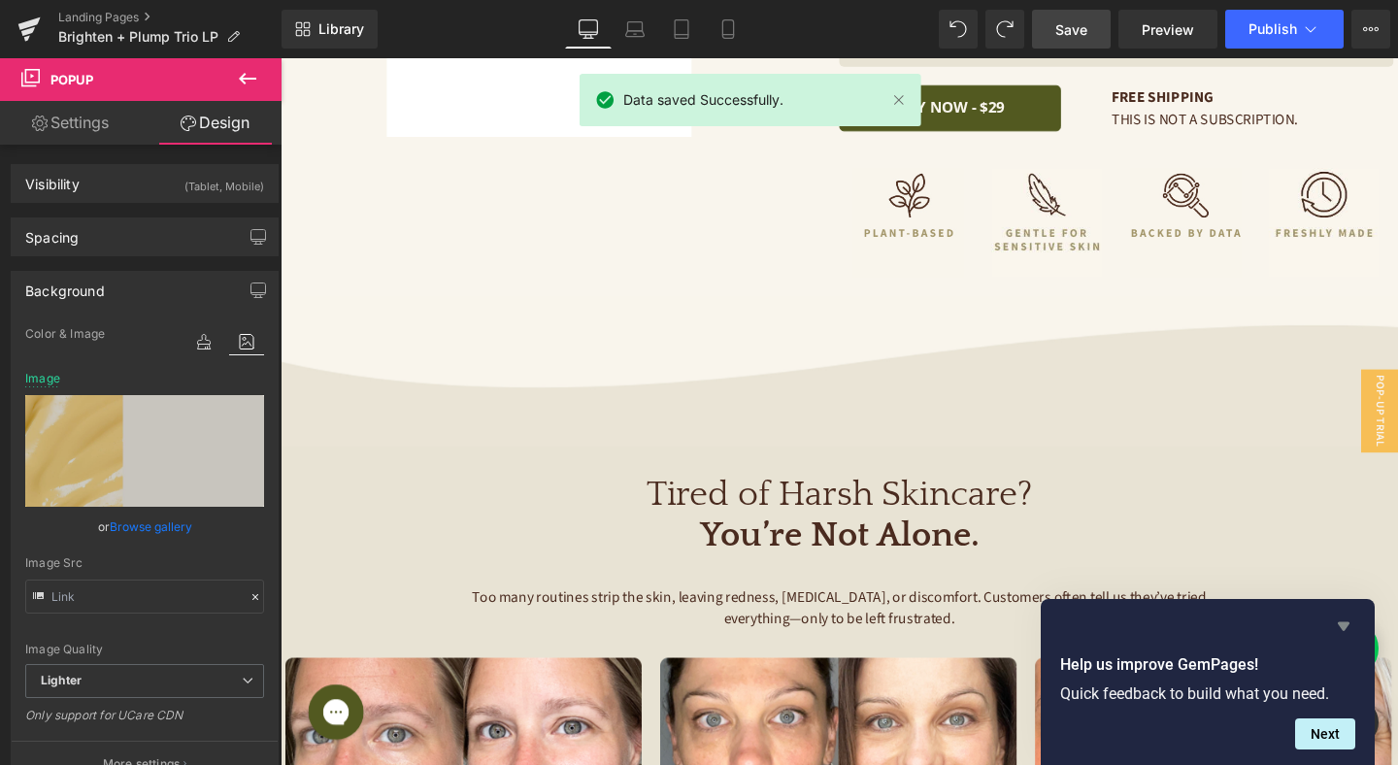
click at [1348, 621] on icon "Hide survey" at bounding box center [1343, 625] width 23 height 23
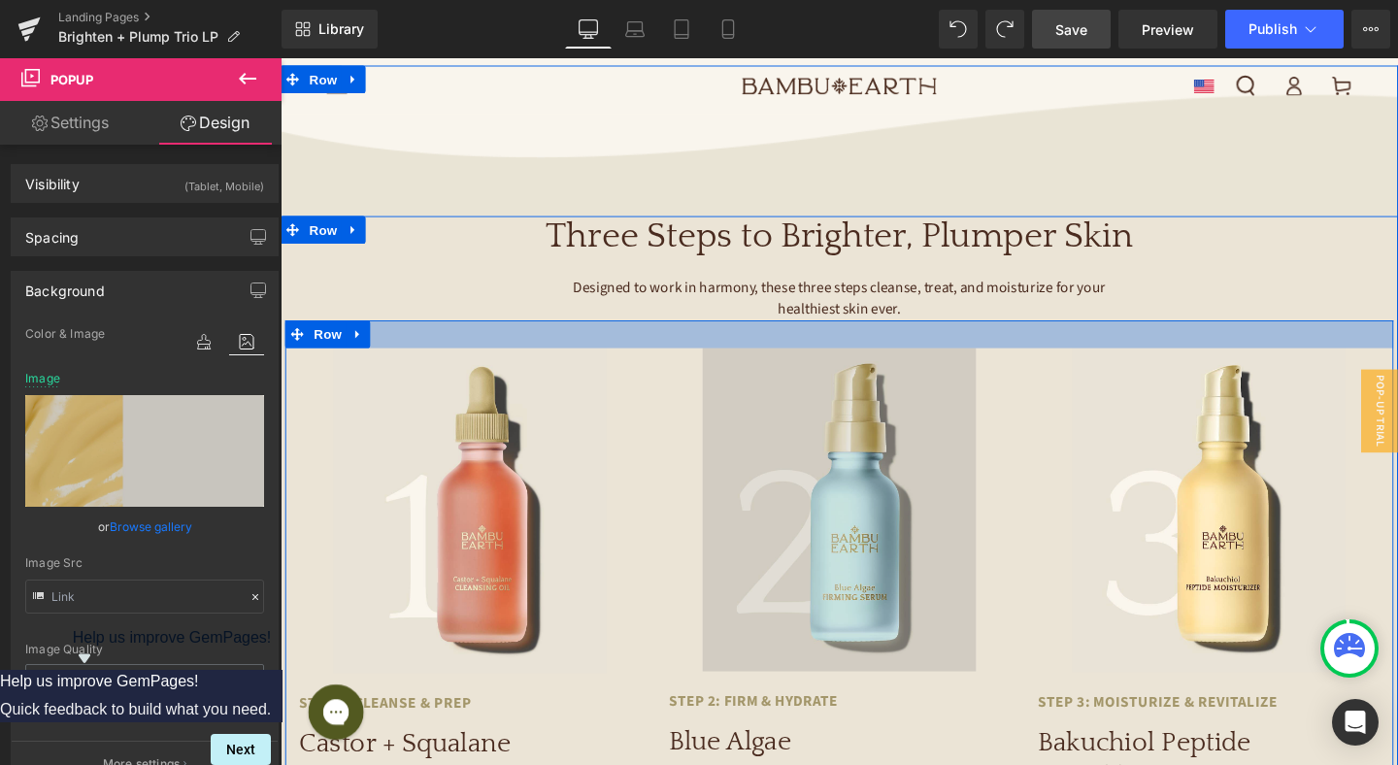
scroll to position [3386, 0]
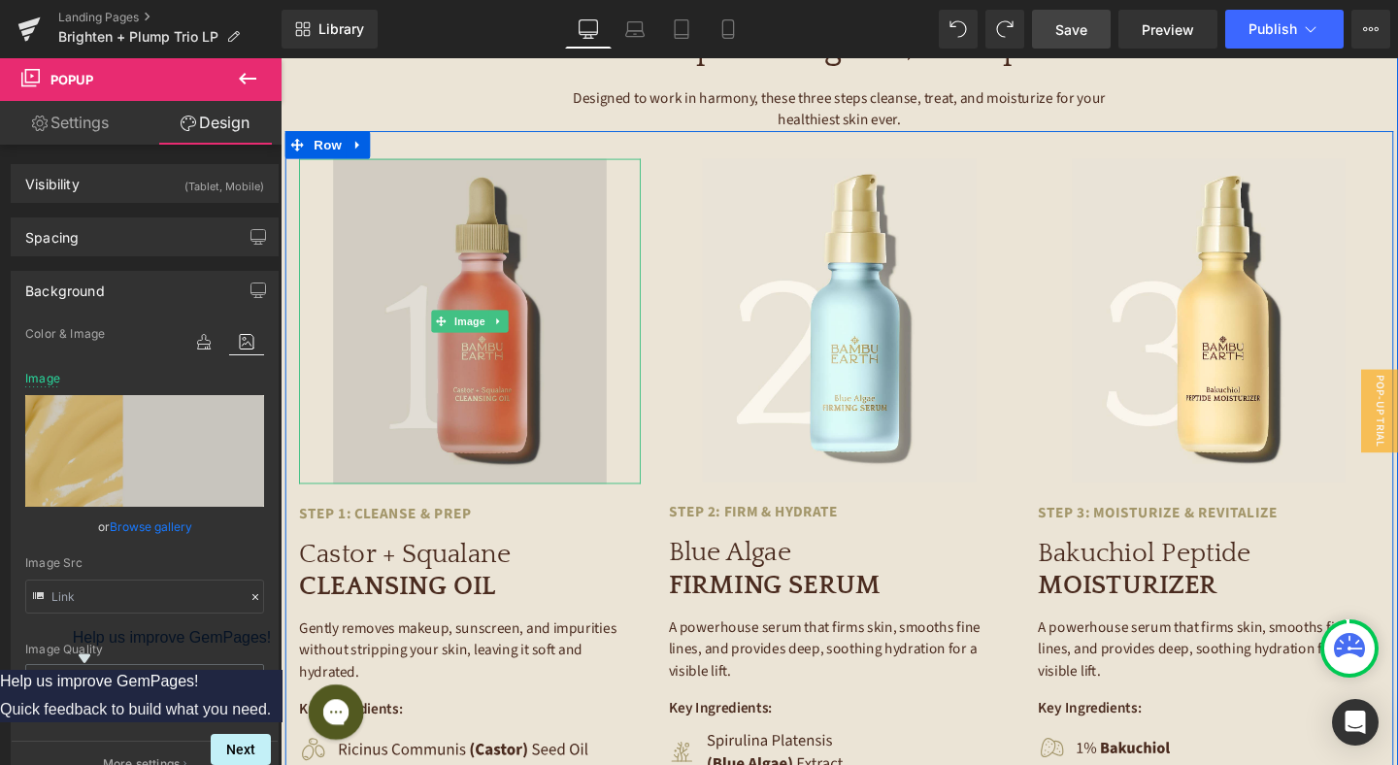
click at [516, 378] on img at bounding box center [479, 335] width 287 height 342
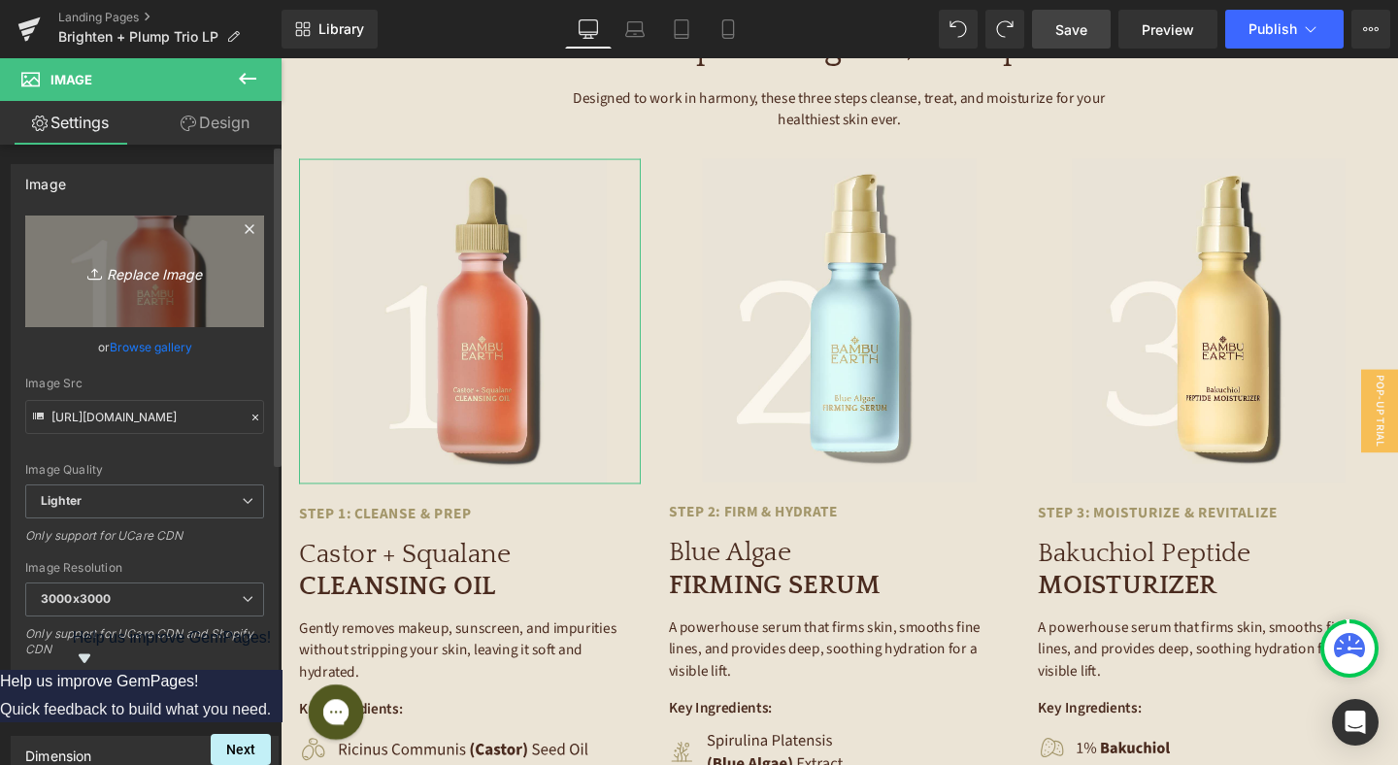
click at [146, 279] on icon "Replace Image" at bounding box center [144, 271] width 155 height 24
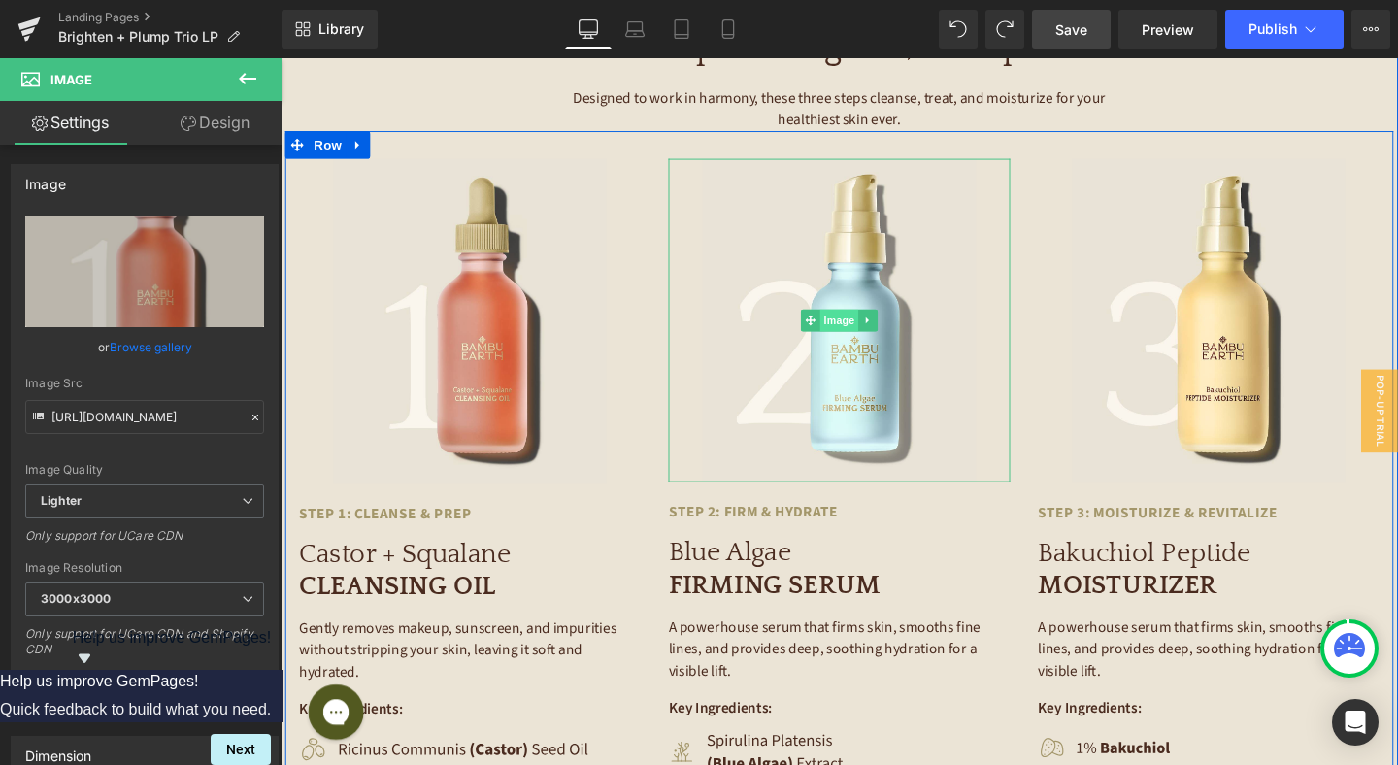
click at [866, 322] on span "Image" at bounding box center [867, 333] width 41 height 23
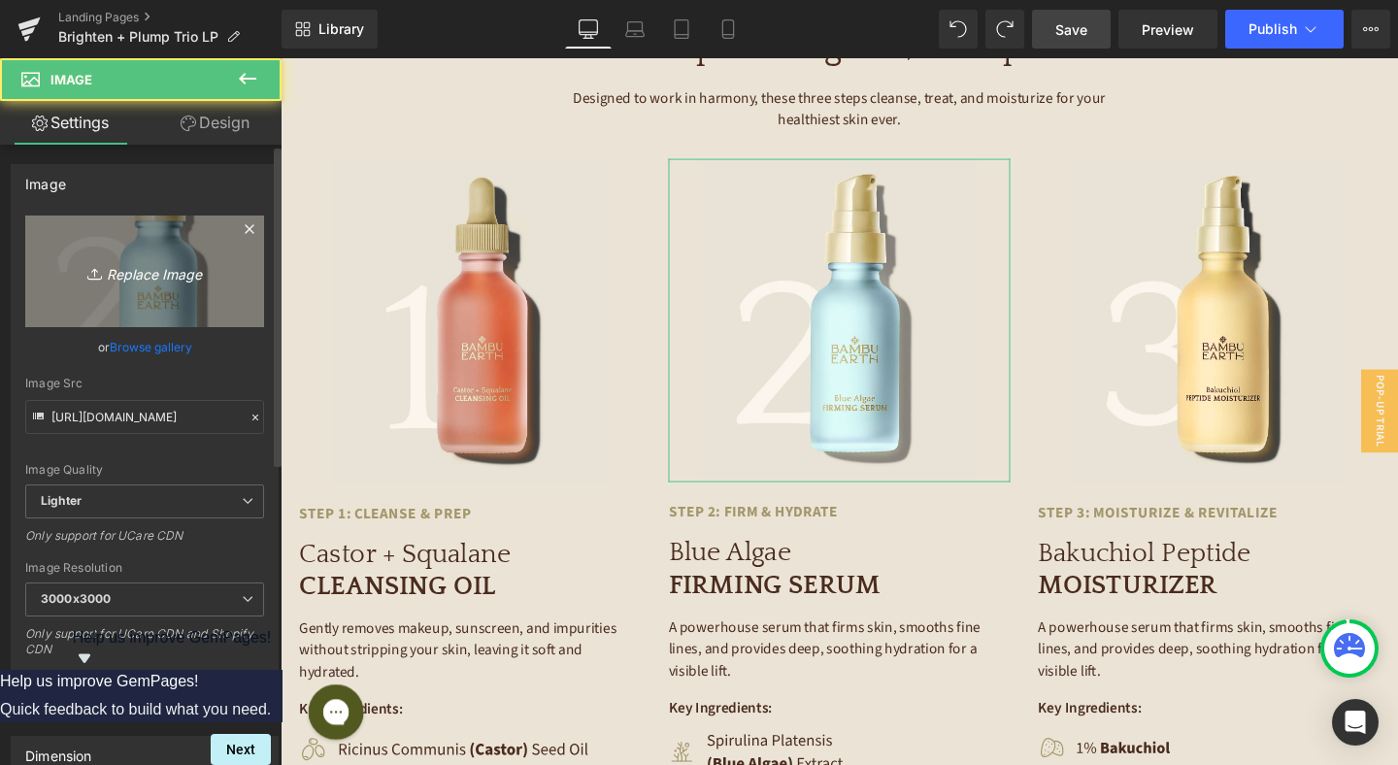
click at [149, 275] on icon "Replace Image" at bounding box center [144, 271] width 155 height 24
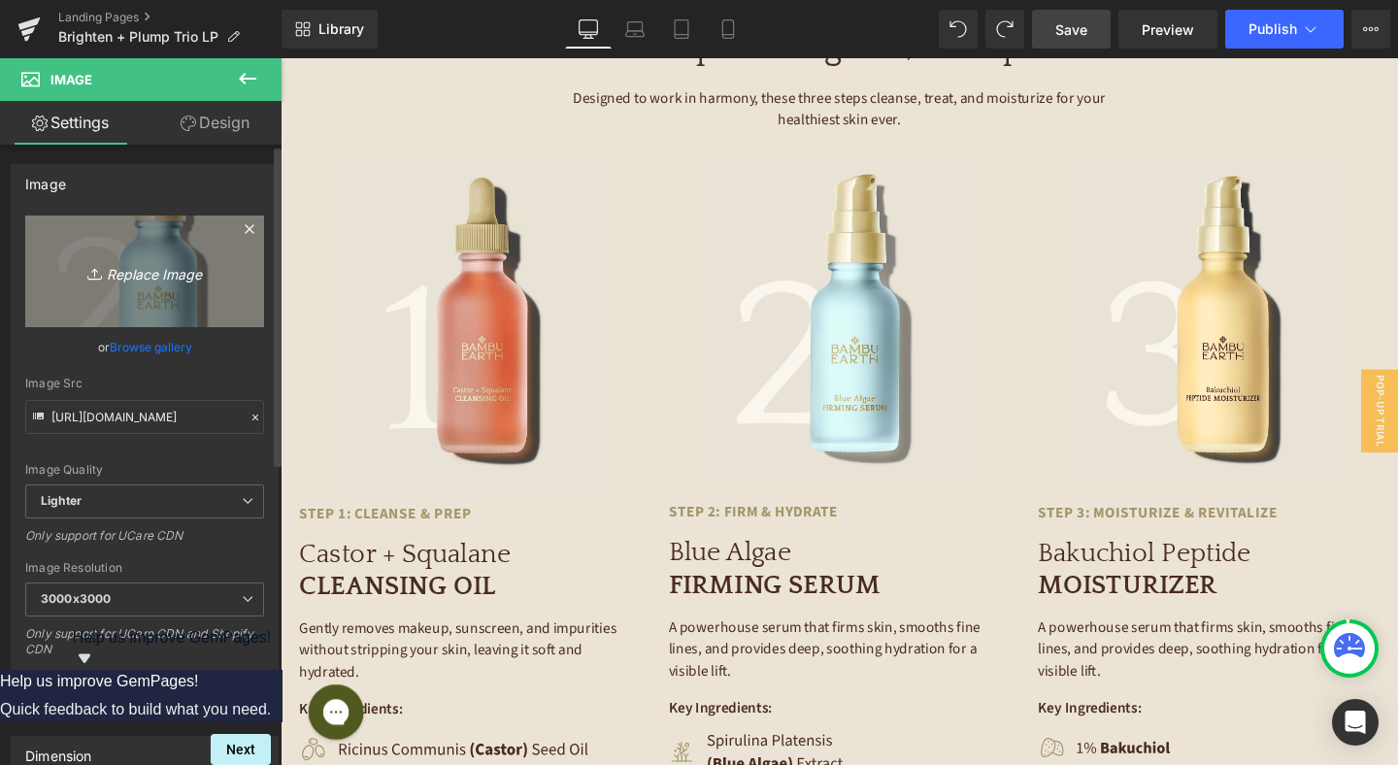
type input "C:\fakepath\2-Algae (1).jpg"
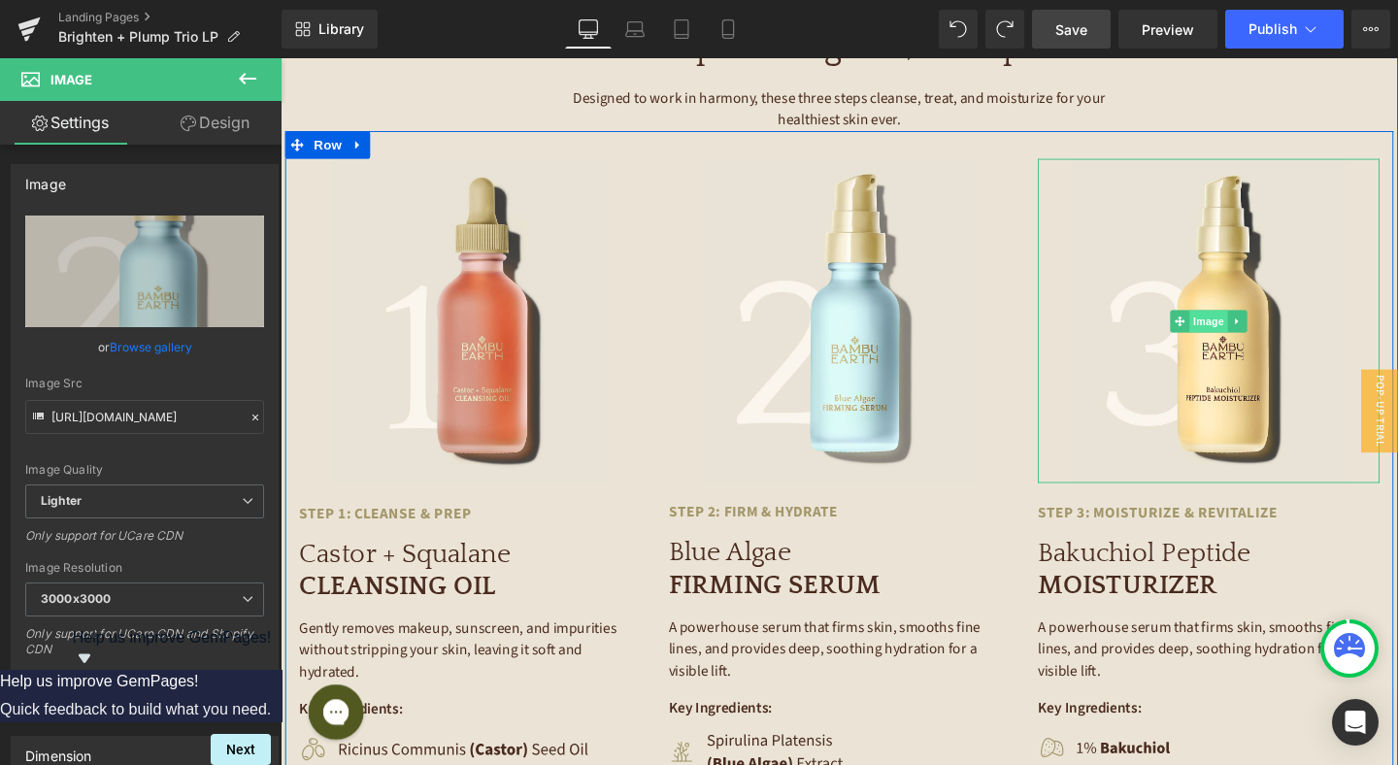
click at [1254, 323] on span "Image" at bounding box center [1256, 334] width 41 height 23
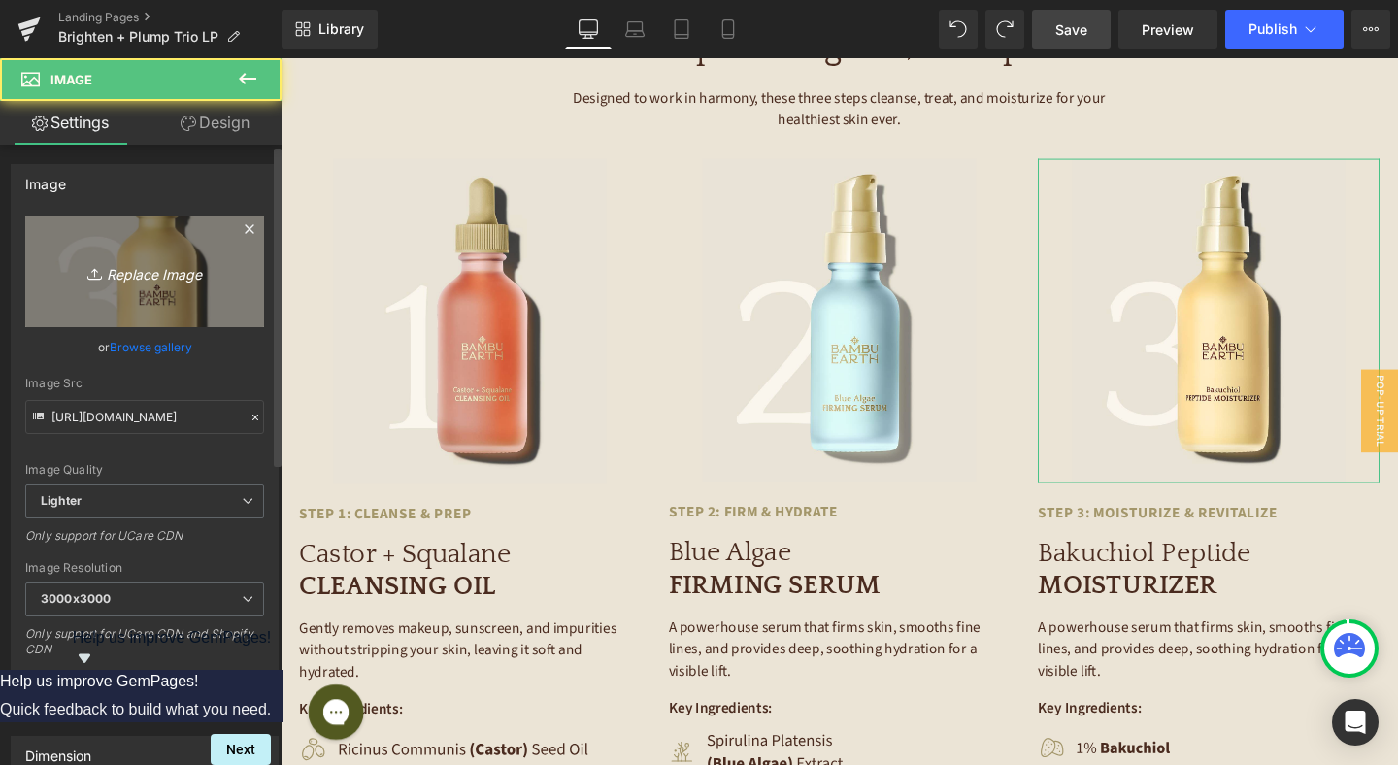
click at [152, 278] on icon "Replace Image" at bounding box center [144, 271] width 155 height 24
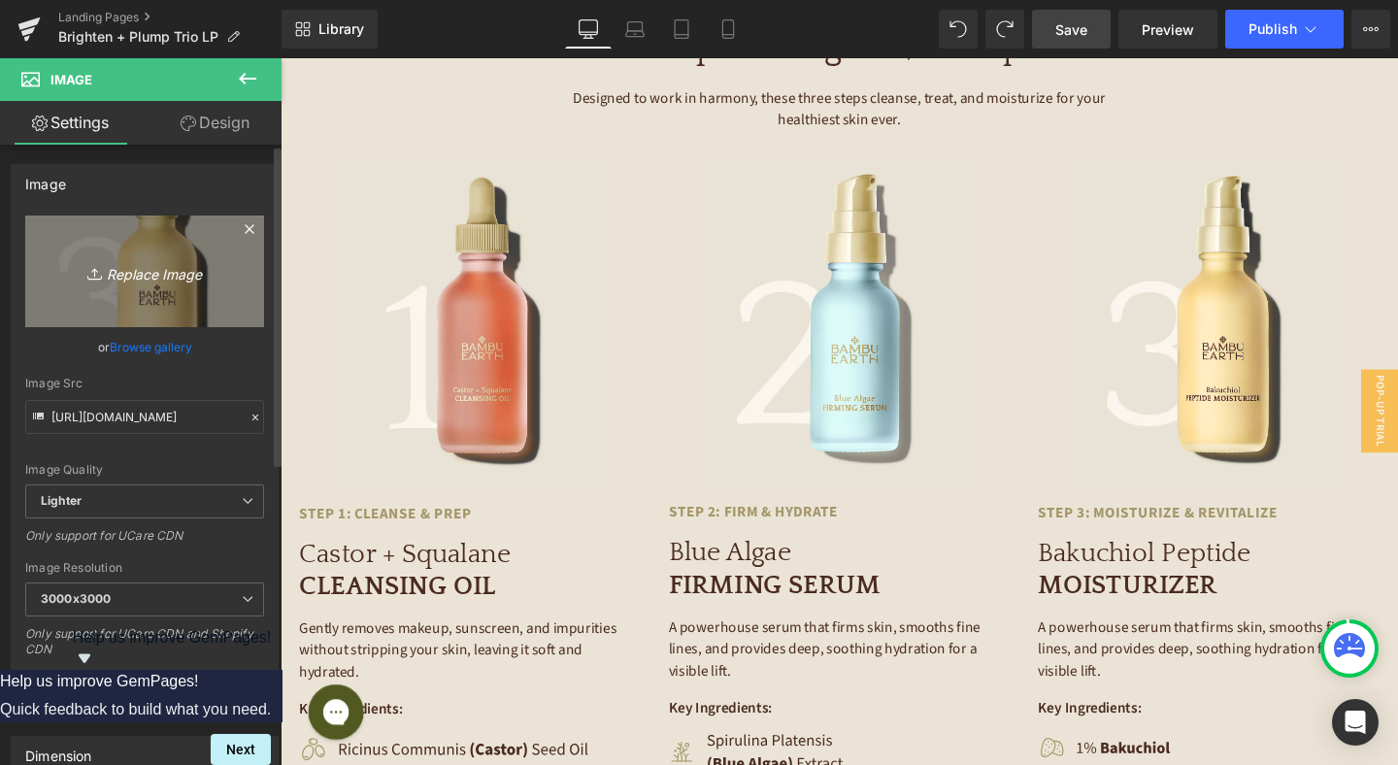
type input "C:\fakepath\3-bakuchiol (1).jpg"
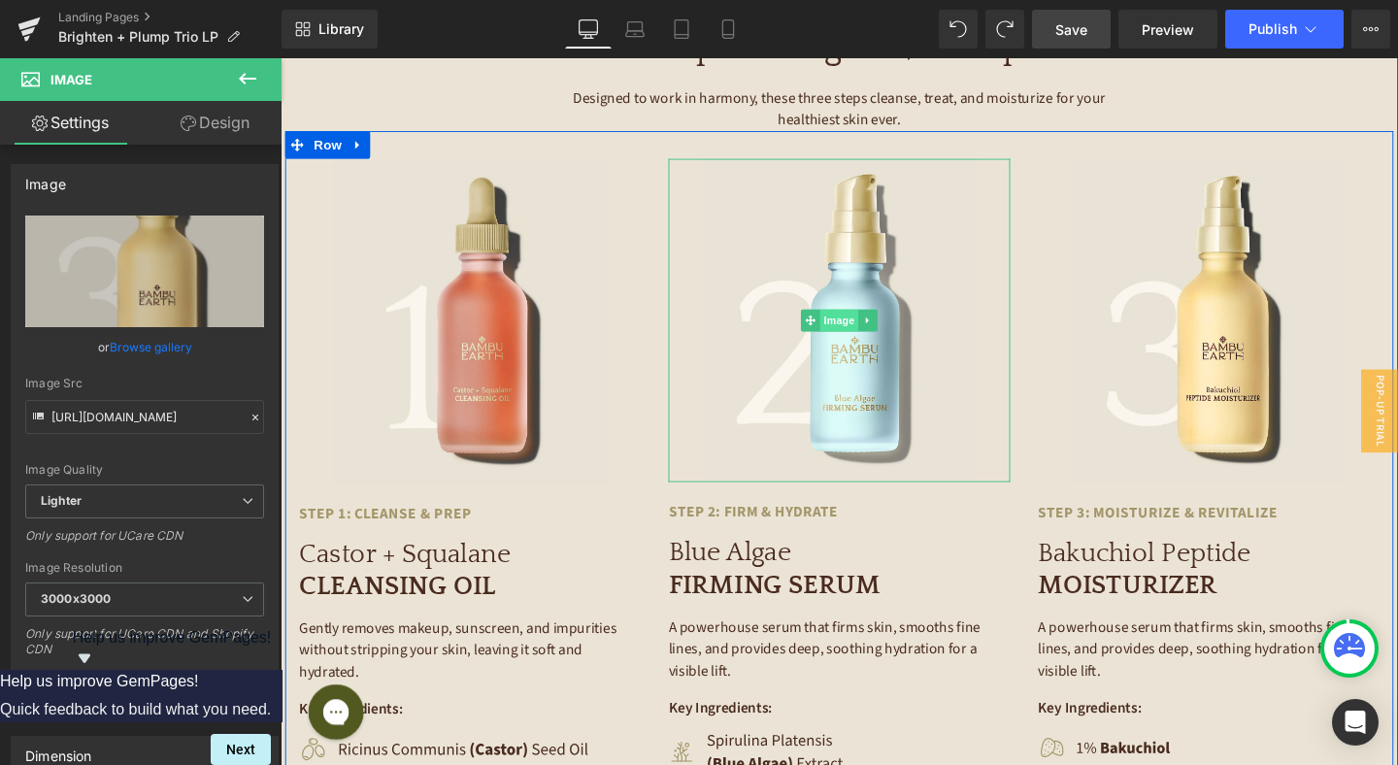
click at [860, 322] on span "Image" at bounding box center [867, 333] width 41 height 23
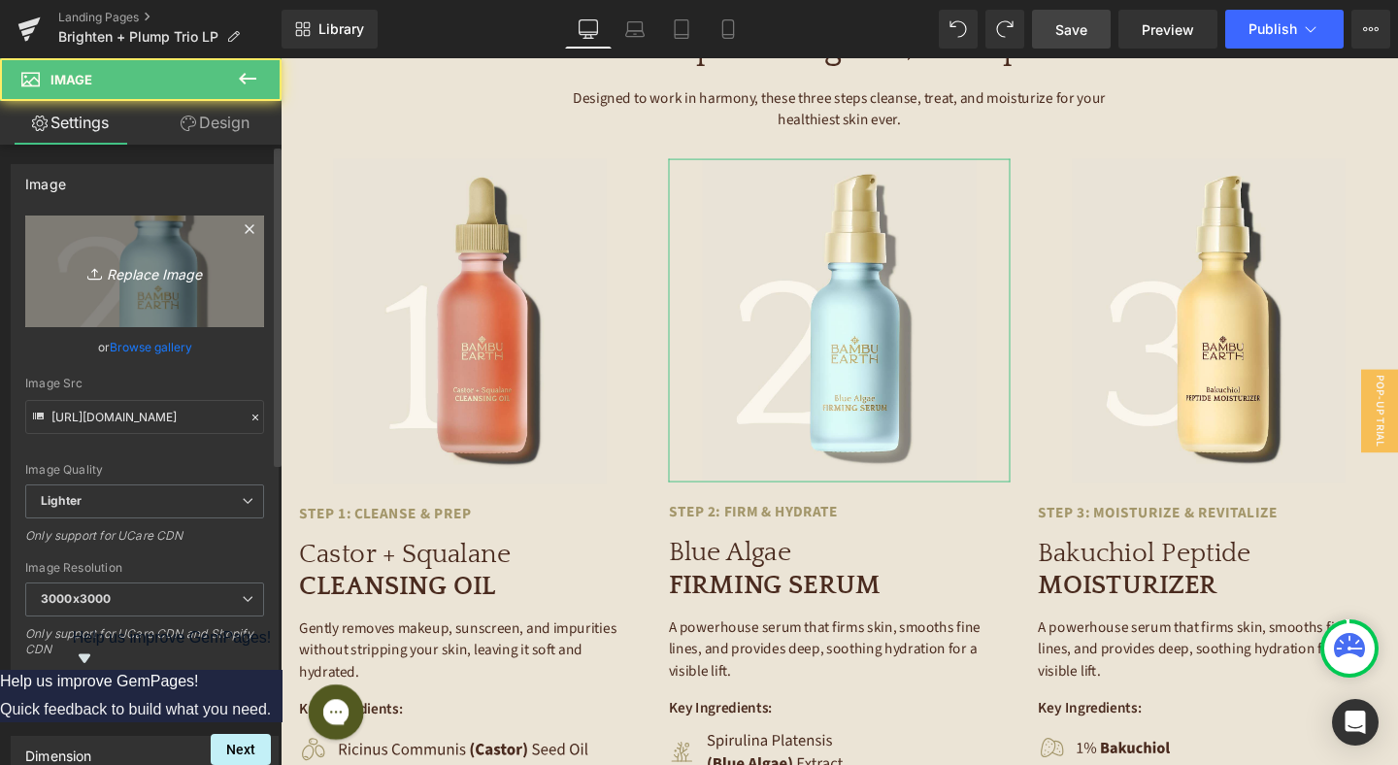
click at [163, 272] on icon "Replace Image" at bounding box center [144, 271] width 155 height 24
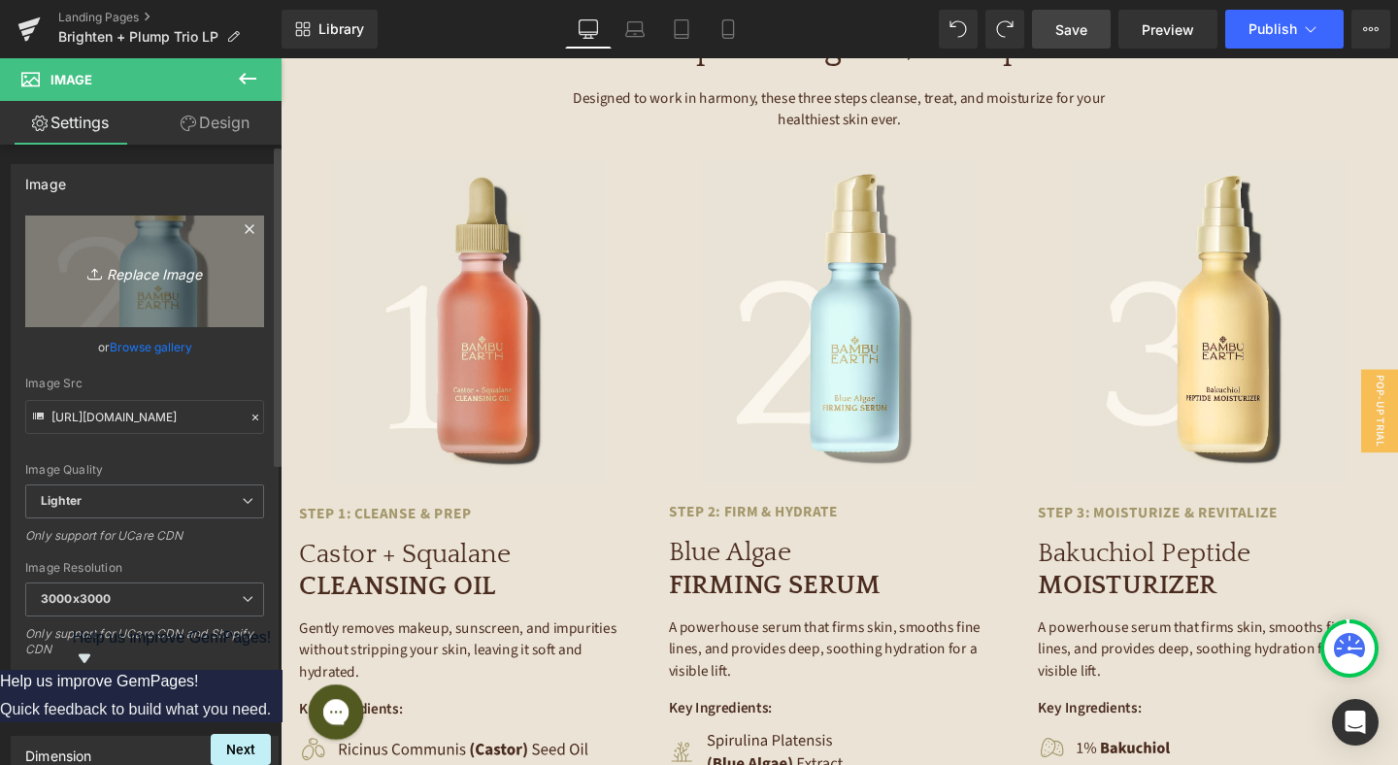
type input "C:\fakepath\Frame 483219.jpg"
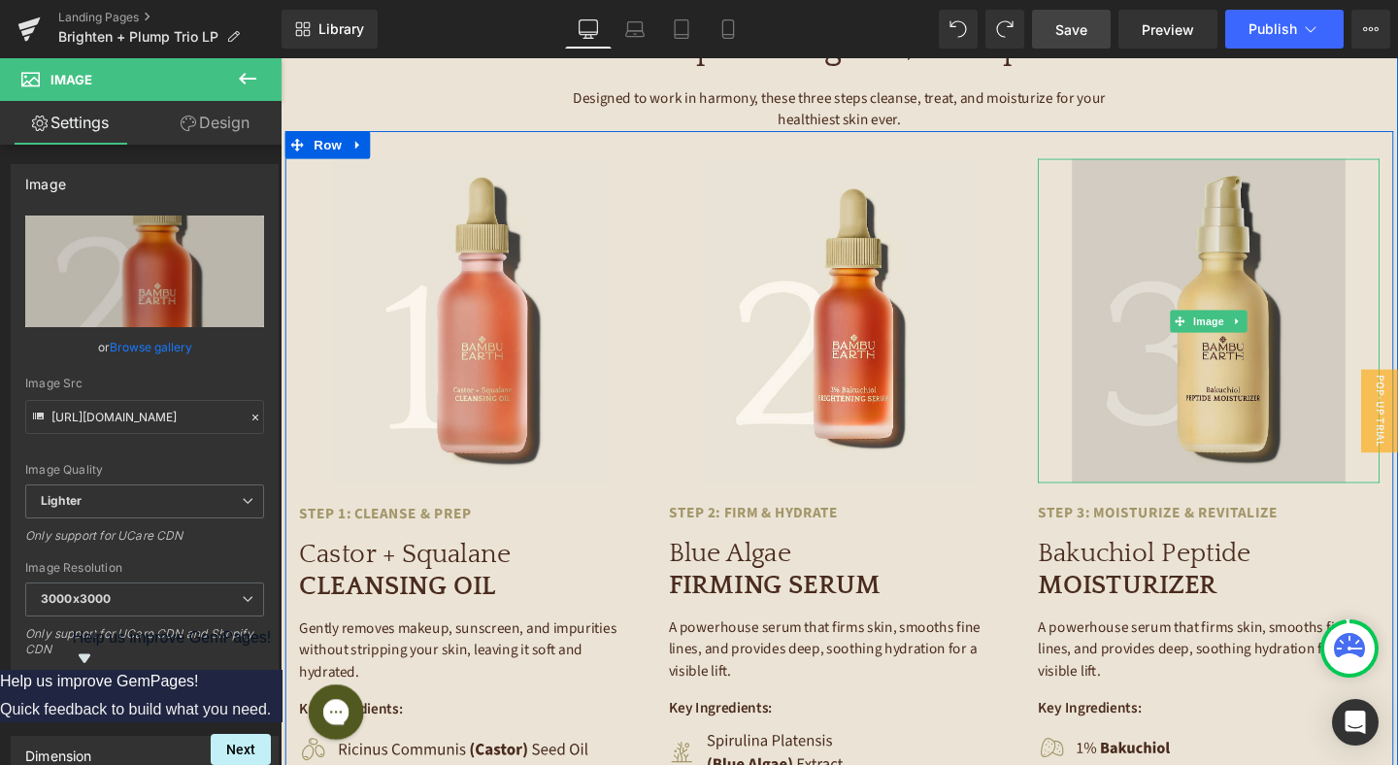
click at [1270, 335] on img at bounding box center [1255, 334] width 287 height 341
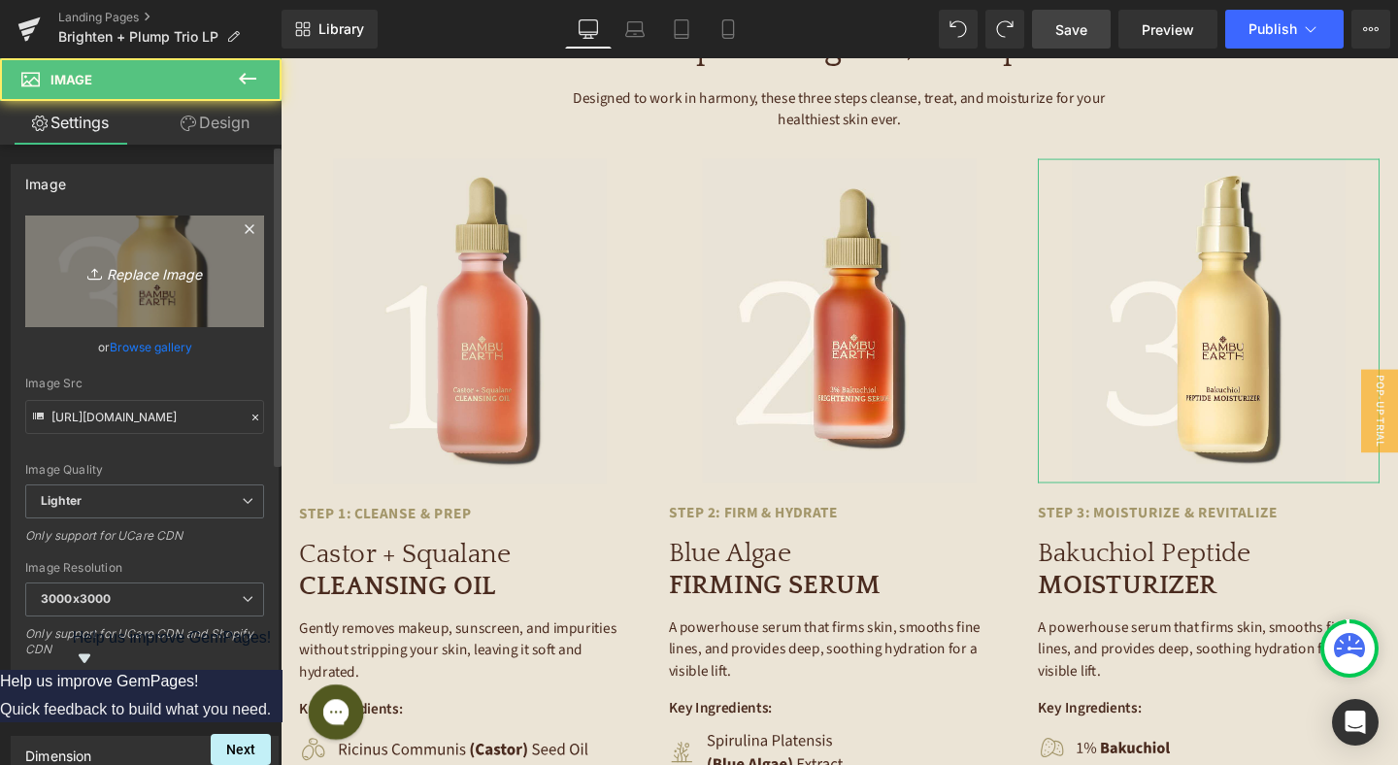
click at [112, 269] on icon "Replace Image" at bounding box center [144, 271] width 155 height 24
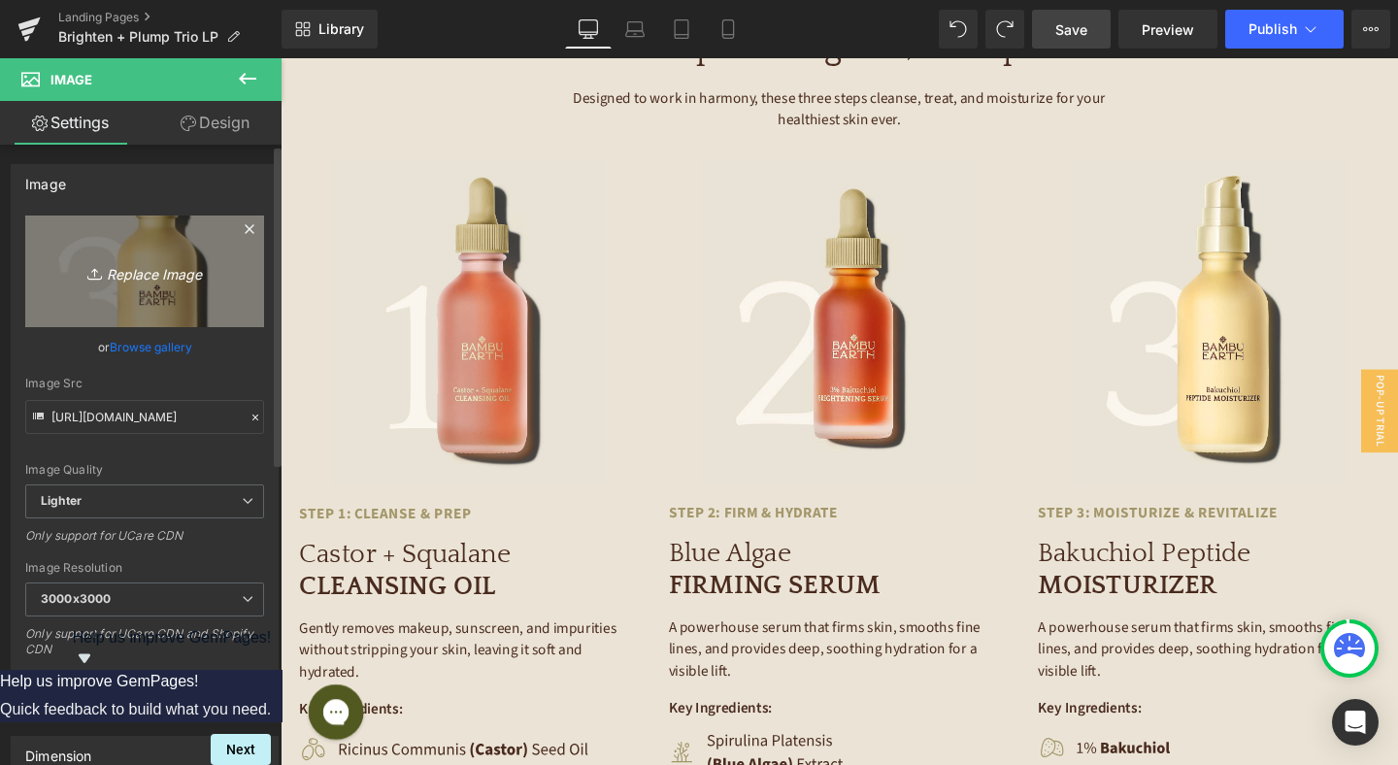
type input "C:\fakepath\Frame 483218.jpg"
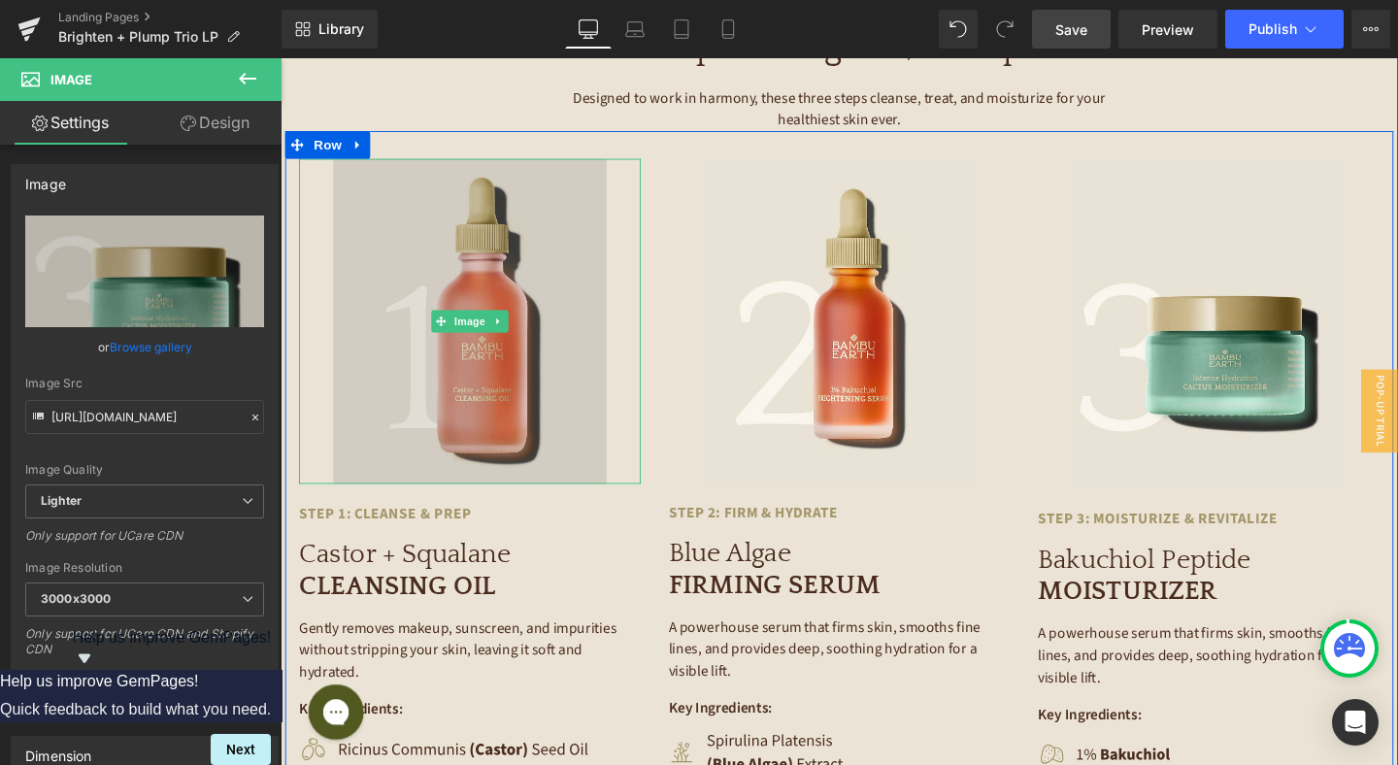
scroll to position [3433, 0]
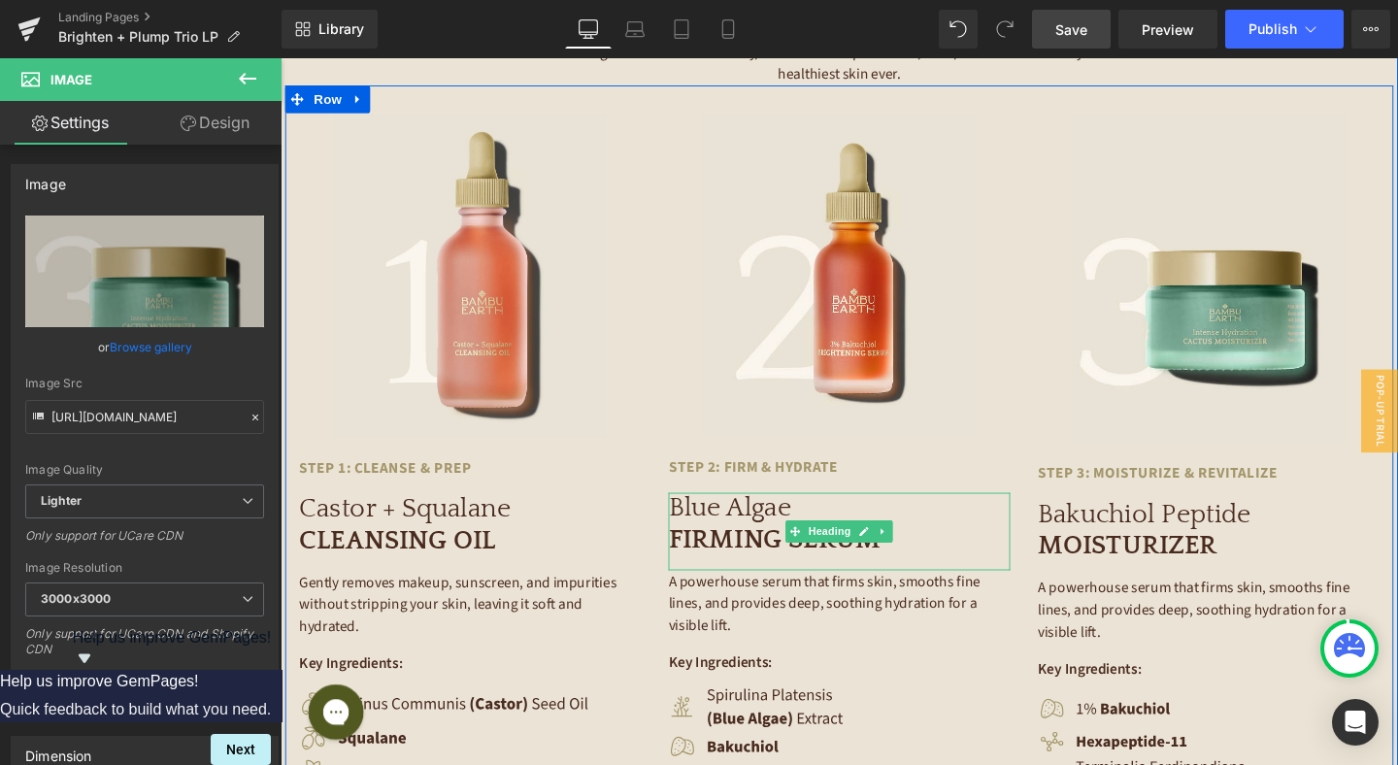
click at [777, 526] on h1 "Blue Algae FIRMING SERUM" at bounding box center [867, 548] width 359 height 66
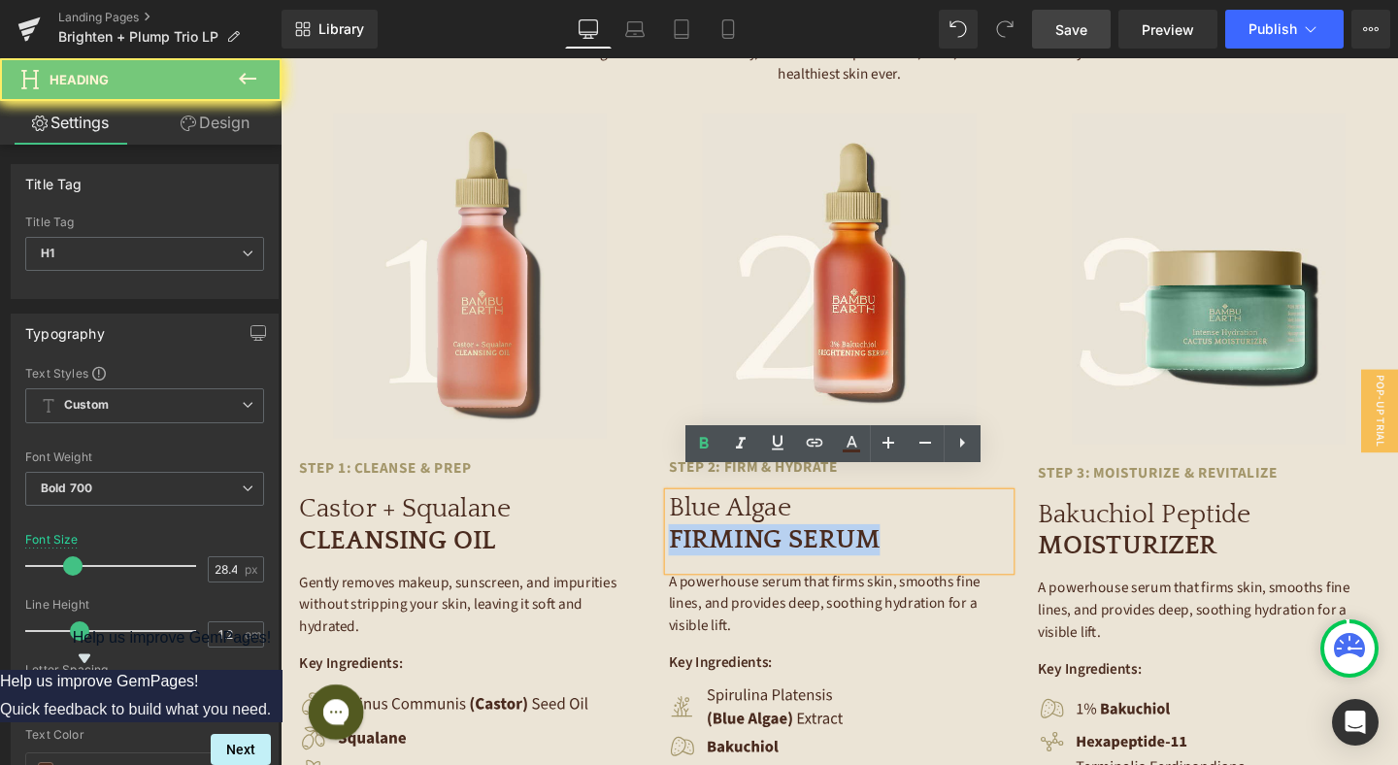
click at [777, 526] on h1 "Blue Algae FIRMING SERUM" at bounding box center [867, 548] width 359 height 66
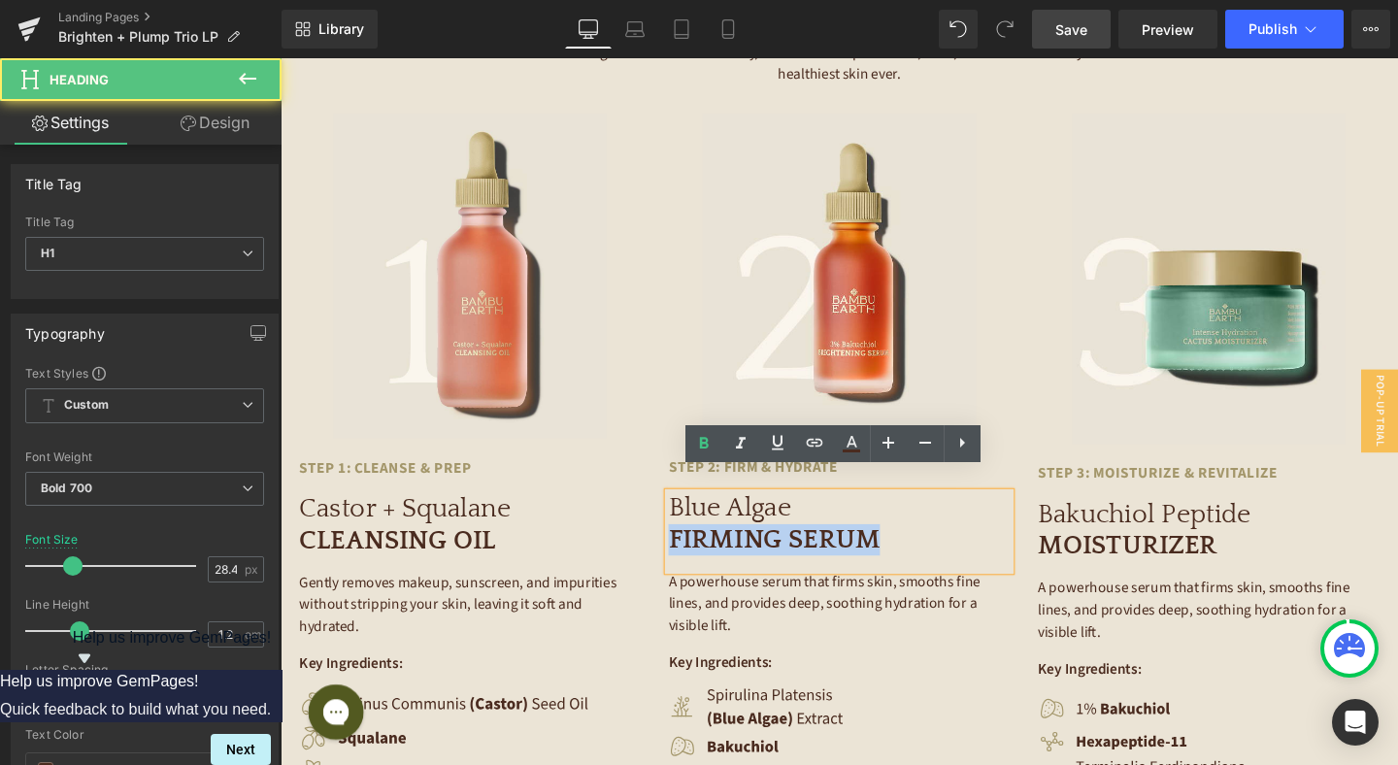
click at [777, 526] on h1 "Blue Algae FIRMING SERUM" at bounding box center [867, 548] width 359 height 66
click at [930, 534] on h1 "Blue Algae FIRMING SERUM" at bounding box center [867, 548] width 359 height 66
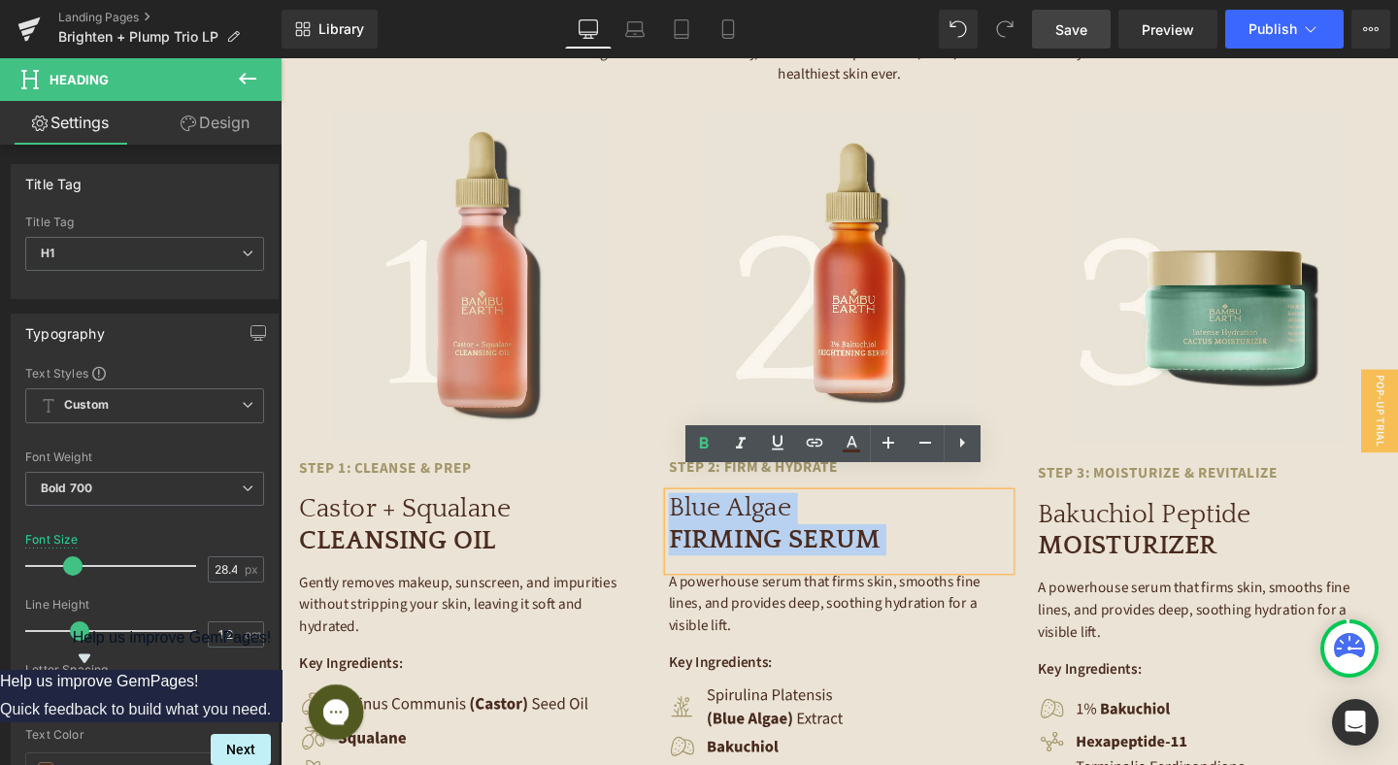
drag, startPoint x: 815, startPoint y: 538, endPoint x: 665, endPoint y: 513, distance: 152.4
click at [665, 513] on div "Image Step 1: Cleanse & Prep Text Block Castor + Squalane CLEANSING OIL Heading…" at bounding box center [867, 481] width 1165 height 788
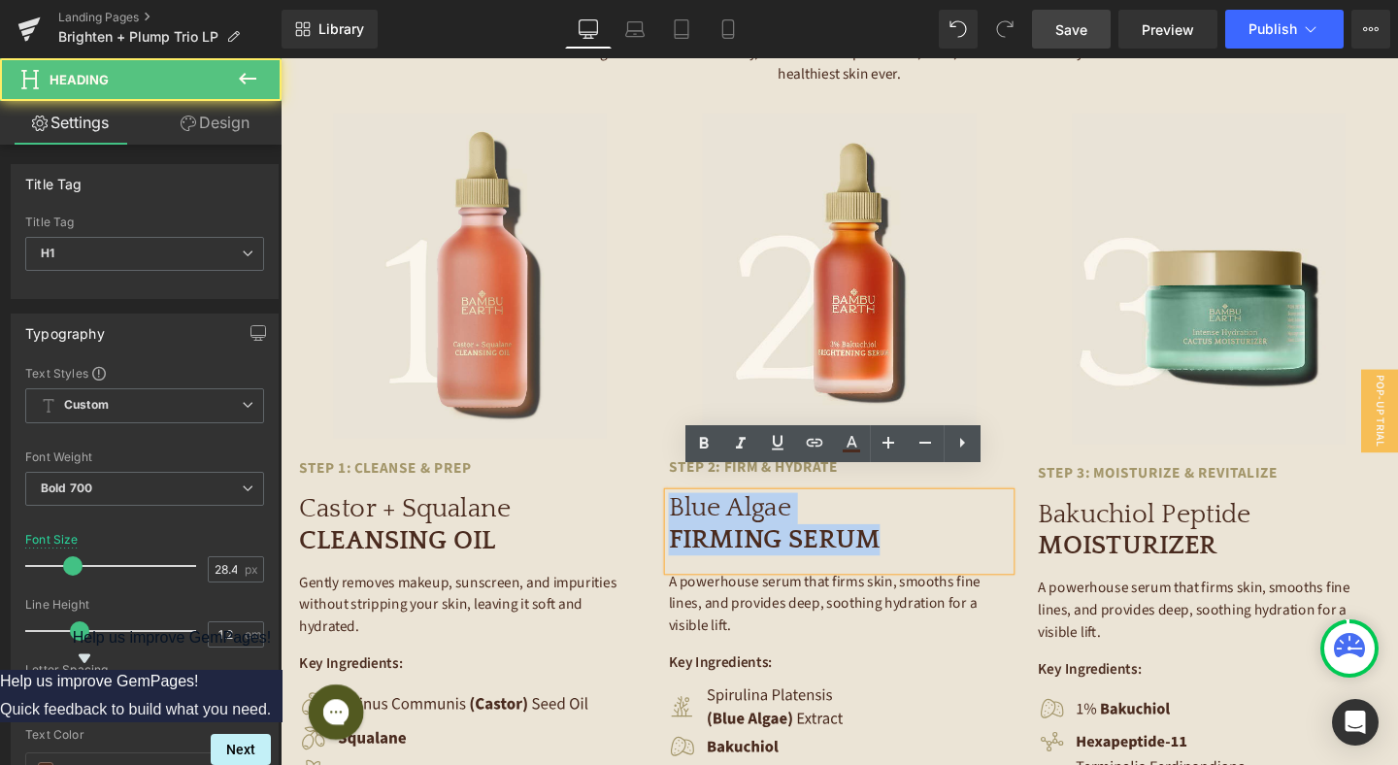
drag, startPoint x: 688, startPoint y: 507, endPoint x: 948, endPoint y: 535, distance: 261.7
click at [948, 535] on h1 "Blue Algae FIRMING SERUM" at bounding box center [867, 548] width 359 height 66
paste div
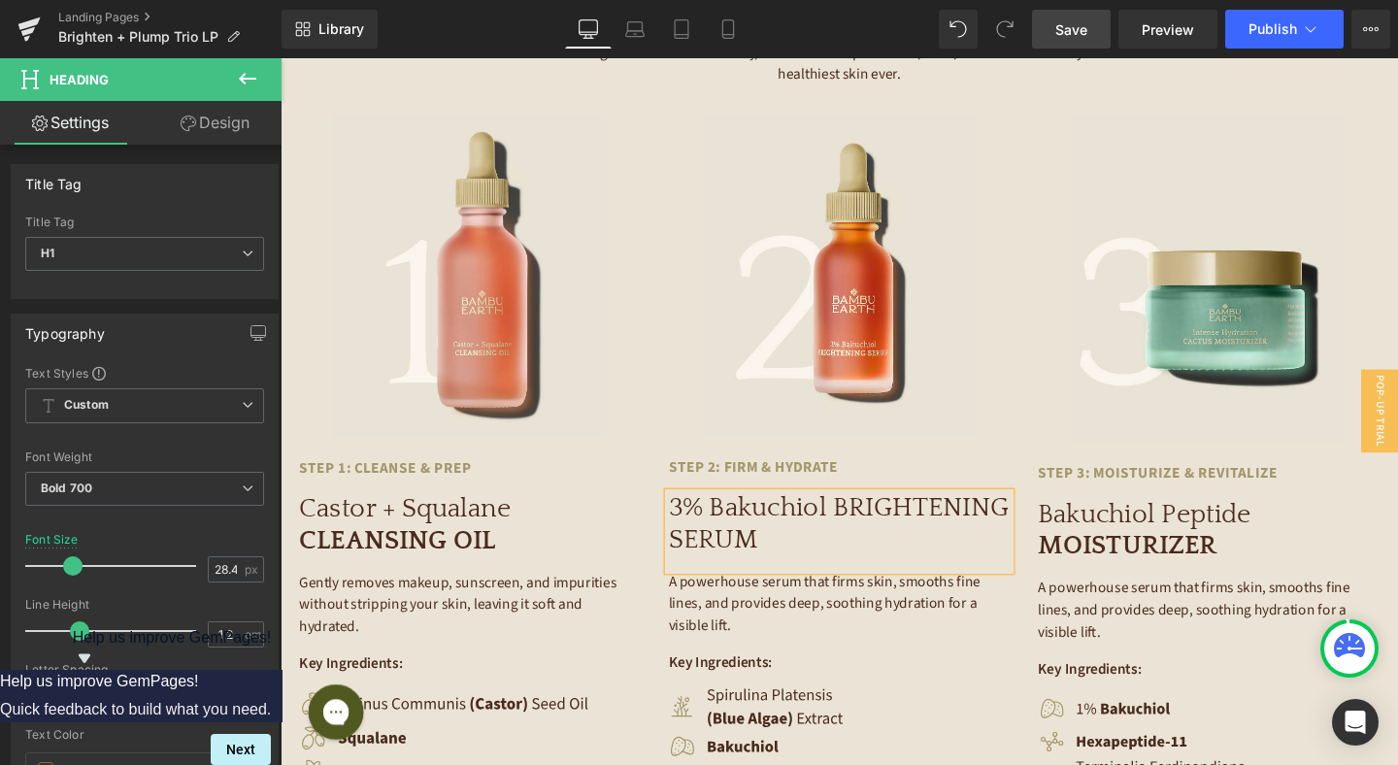
click at [864, 516] on span "3% Bakuchiol BRIGHTENING SERUM" at bounding box center [866, 547] width 357 height 63
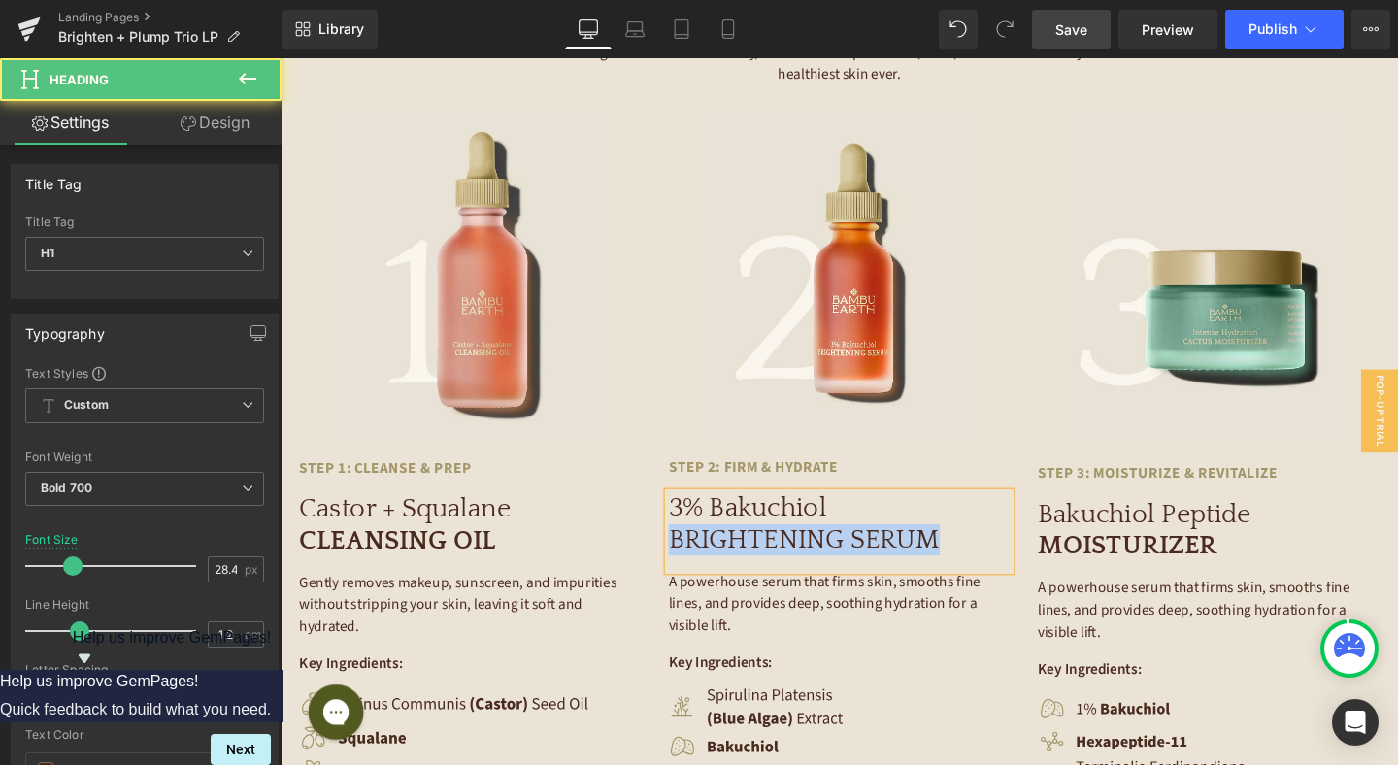
drag, startPoint x: 983, startPoint y: 547, endPoint x: 689, endPoint y: 541, distance: 294.2
click at [689, 541] on h1 "3% Bakuchiol BRIGHTENING SERUM" at bounding box center [867, 548] width 359 height 66
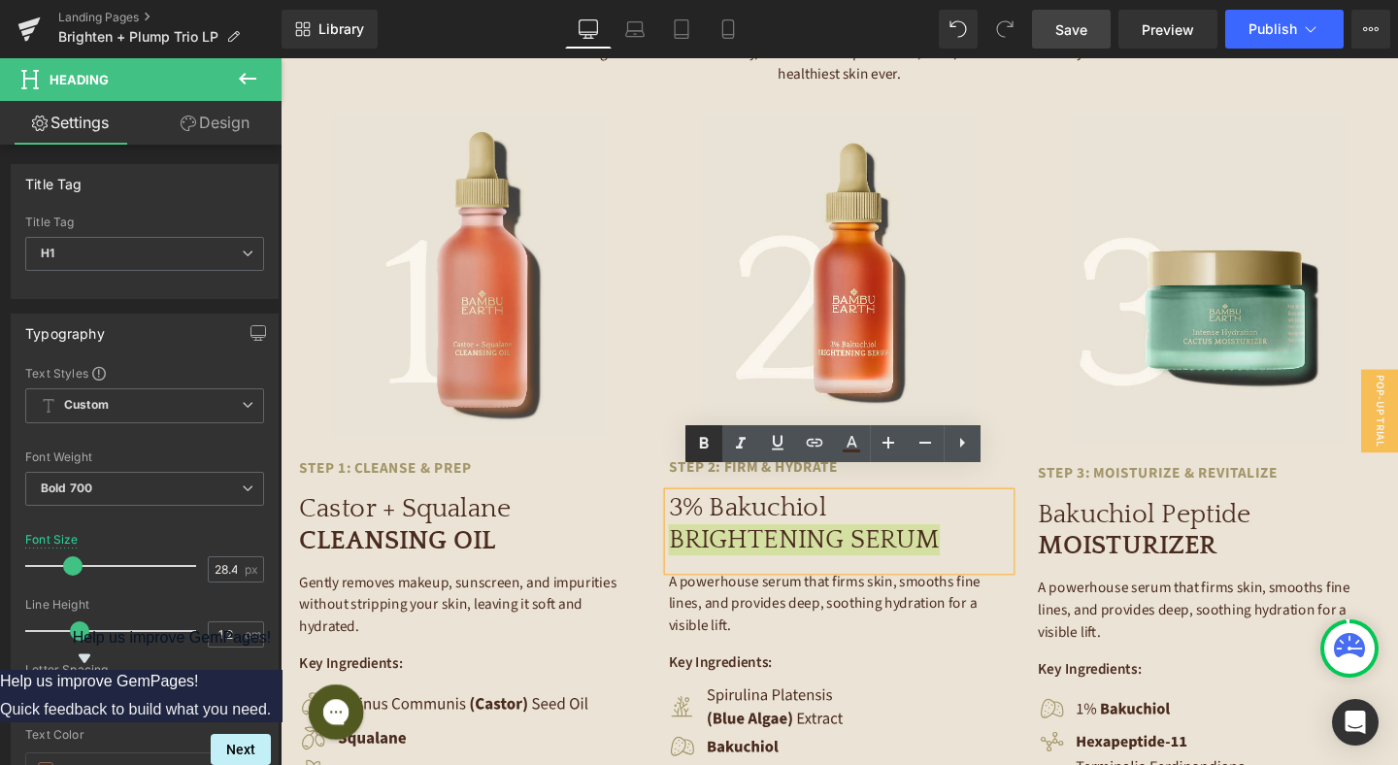
click at [708, 438] on icon at bounding box center [703, 443] width 23 height 23
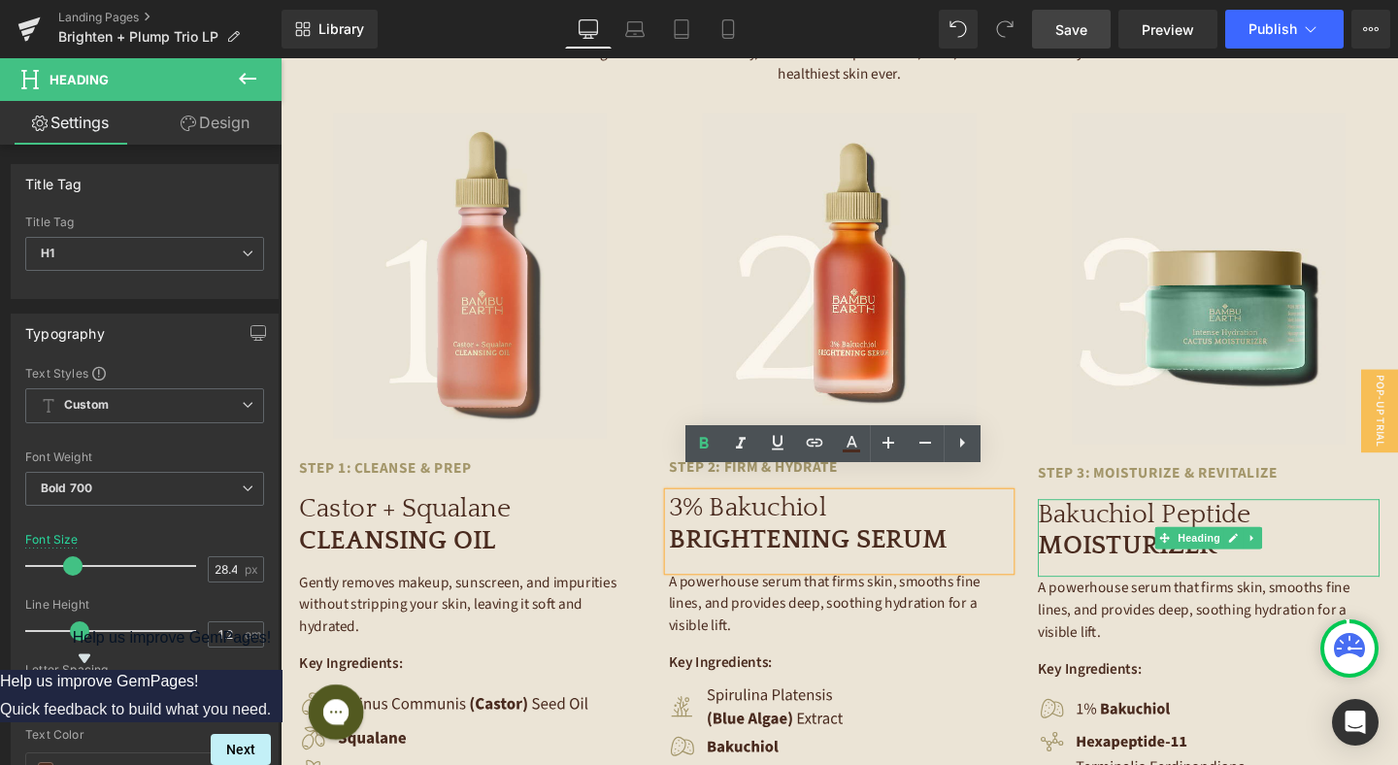
click at [1129, 527] on span "Bakuchiol Peptide" at bounding box center [1188, 538] width 224 height 30
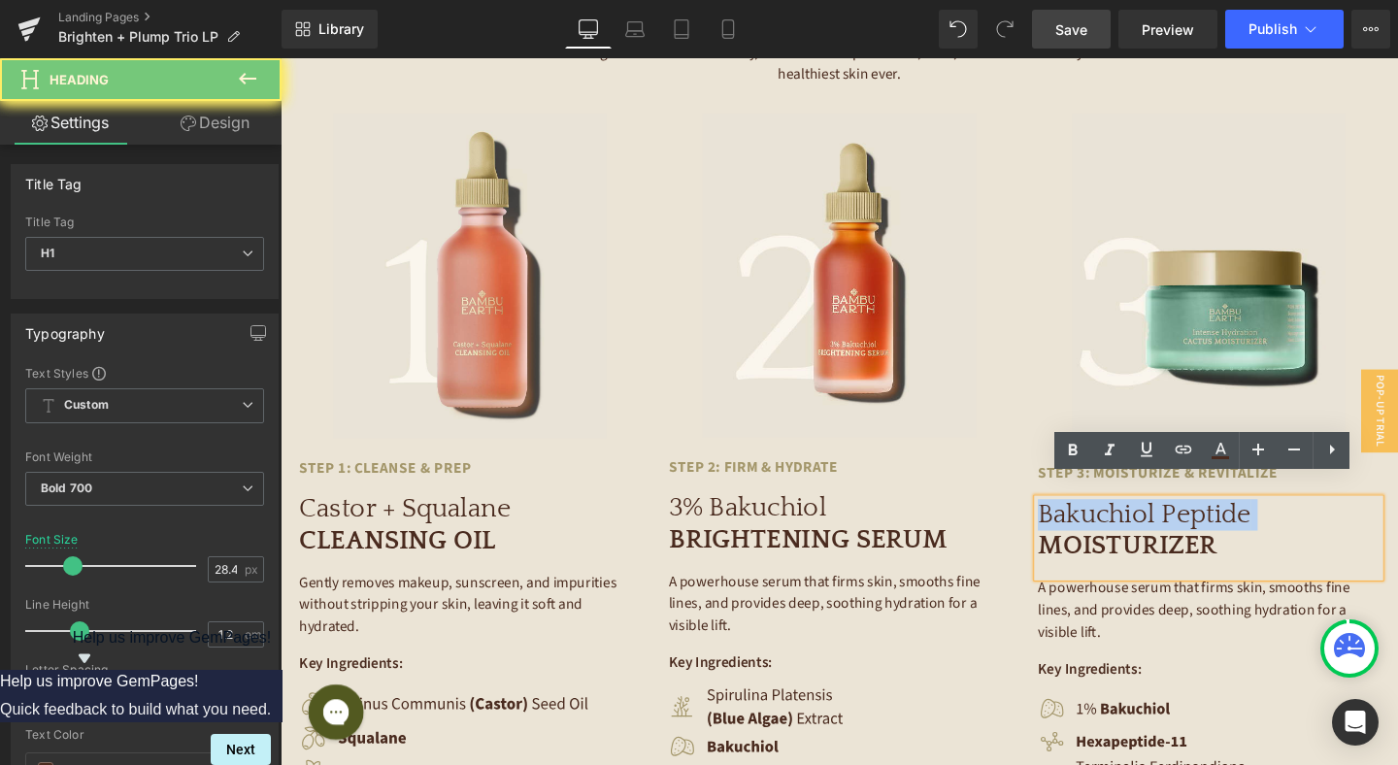
click at [1129, 527] on span "Bakuchiol Peptide" at bounding box center [1188, 538] width 224 height 30
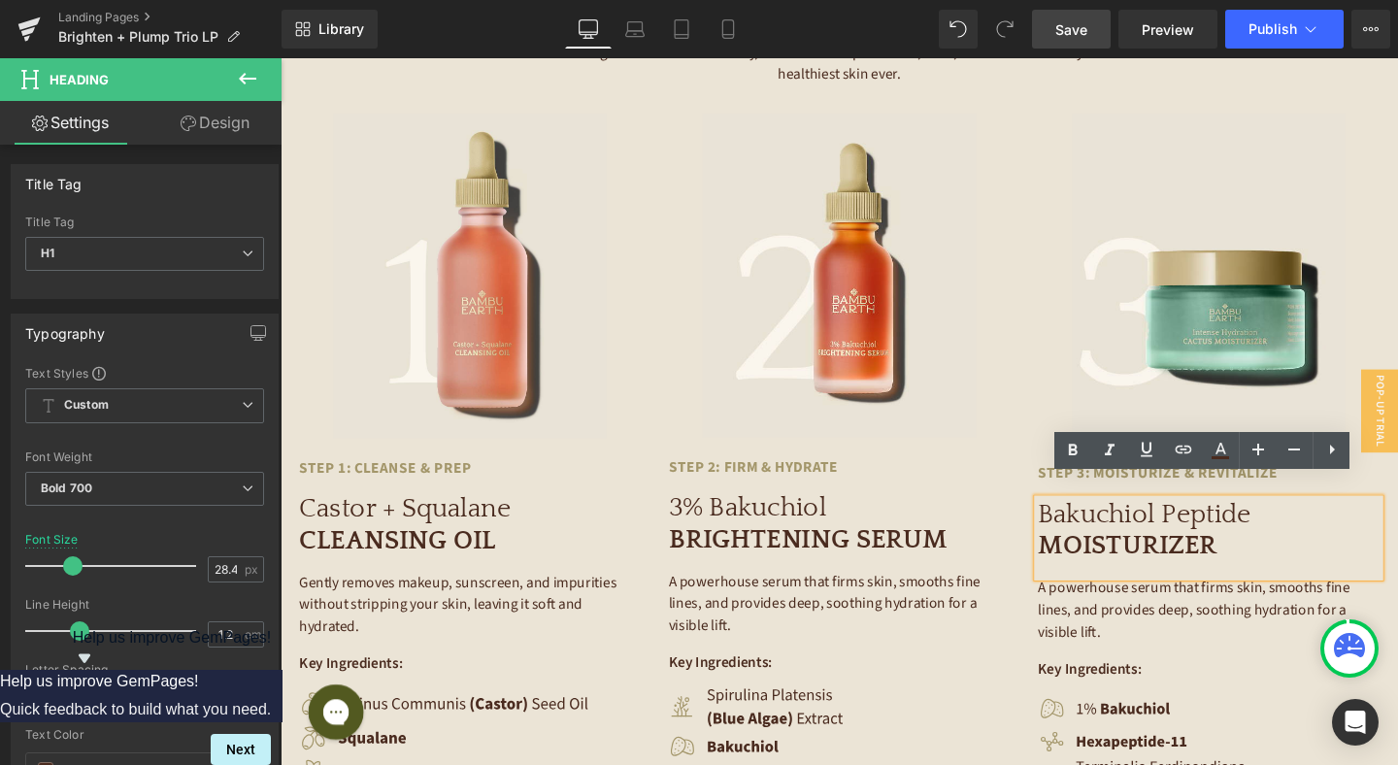
click at [1297, 541] on h1 "Bakuchiol Peptide MOISTURIZER" at bounding box center [1255, 555] width 359 height 66
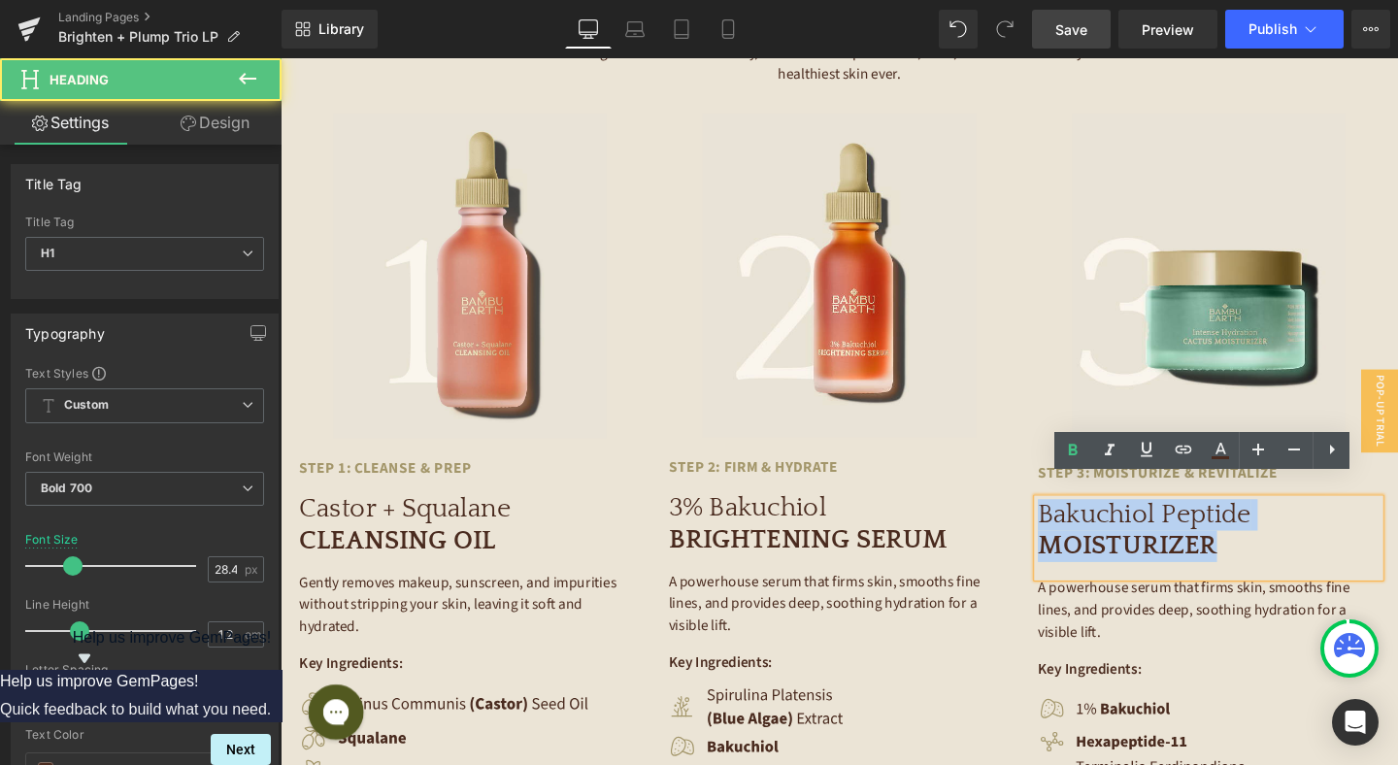
drag, startPoint x: 1256, startPoint y: 541, endPoint x: 1078, endPoint y: 513, distance: 179.7
click at [1078, 522] on h1 "Bakuchiol Peptide MOISTURIZER" at bounding box center [1255, 555] width 359 height 66
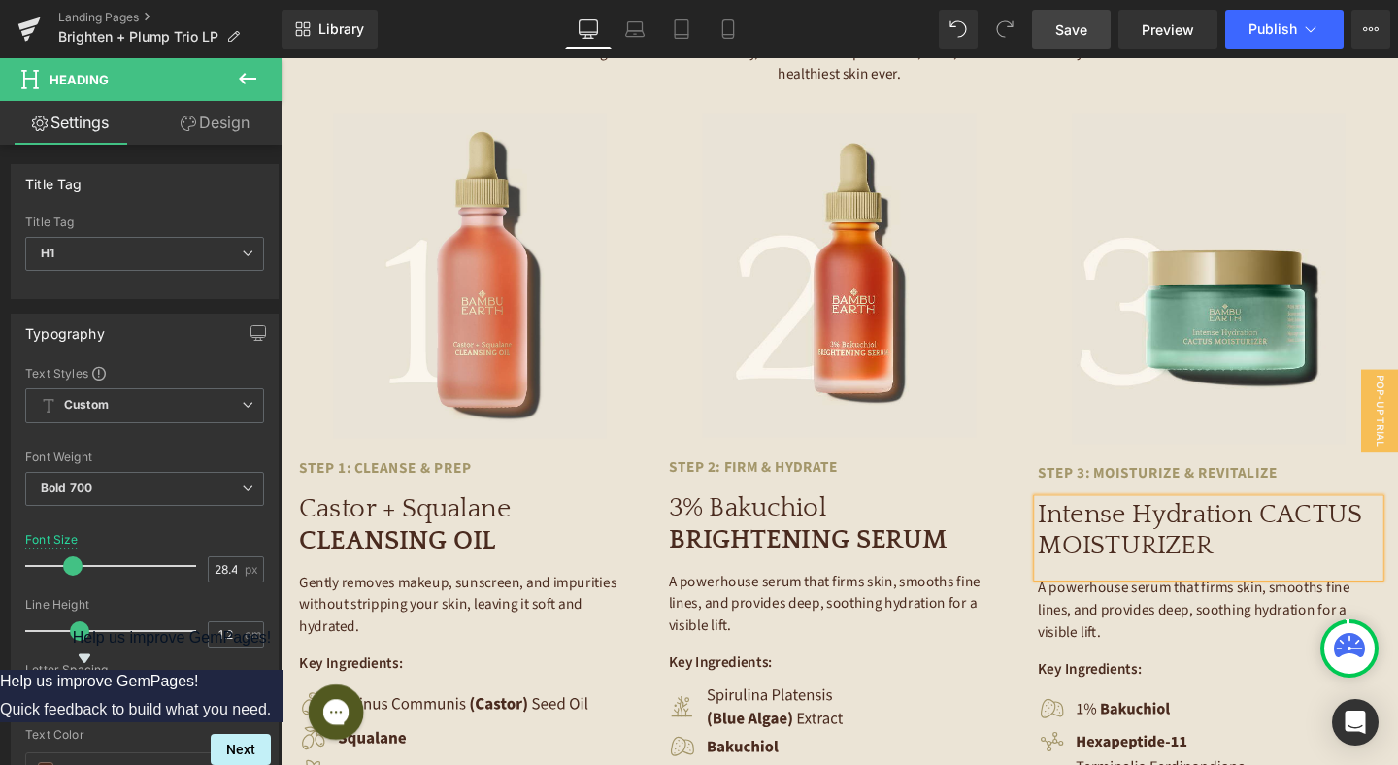
click at [1312, 523] on span "Intense Hydration CACTUS MOISTURIZER" at bounding box center [1246, 554] width 341 height 63
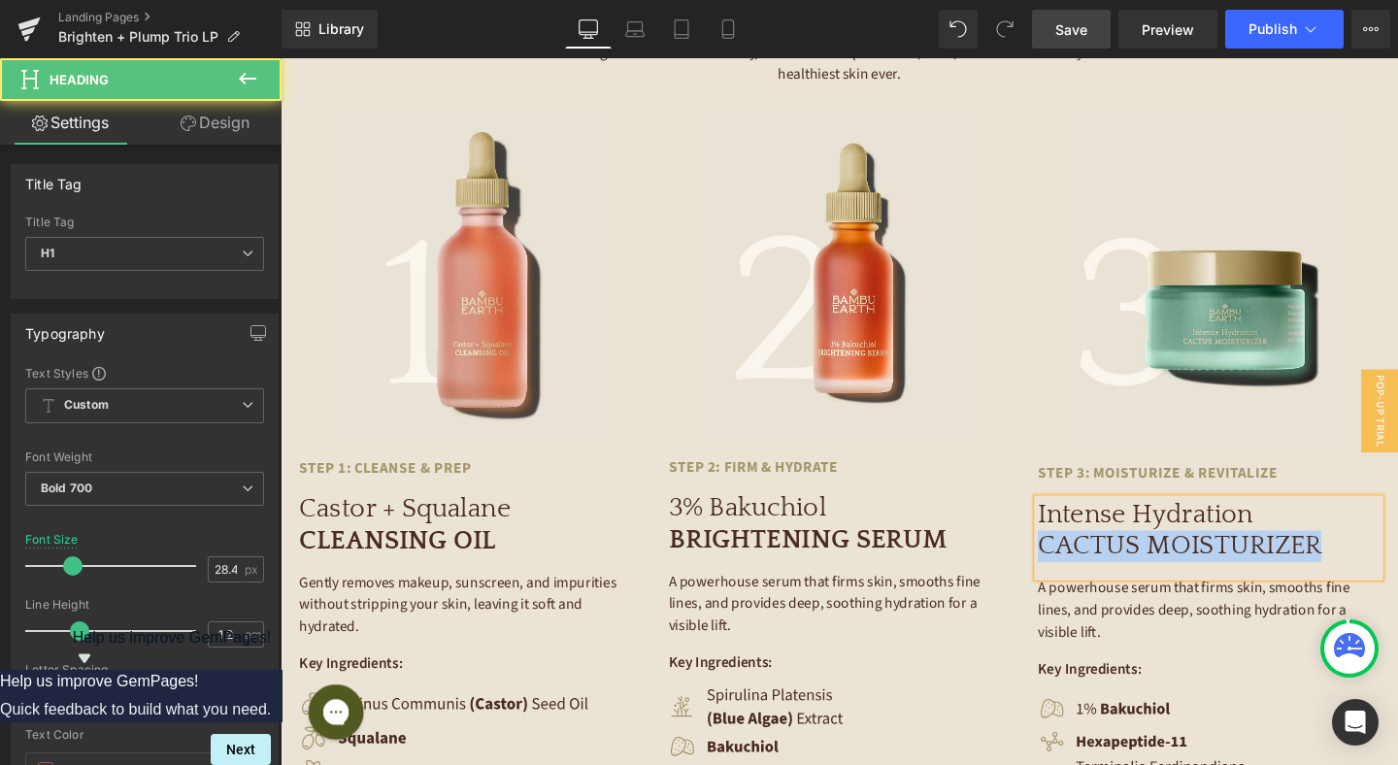
drag, startPoint x: 1400, startPoint y: 549, endPoint x: 1079, endPoint y: 540, distance: 320.5
click at [1079, 540] on h1 "Intense Hydration CACTUS MOISTURIZER" at bounding box center [1255, 555] width 359 height 66
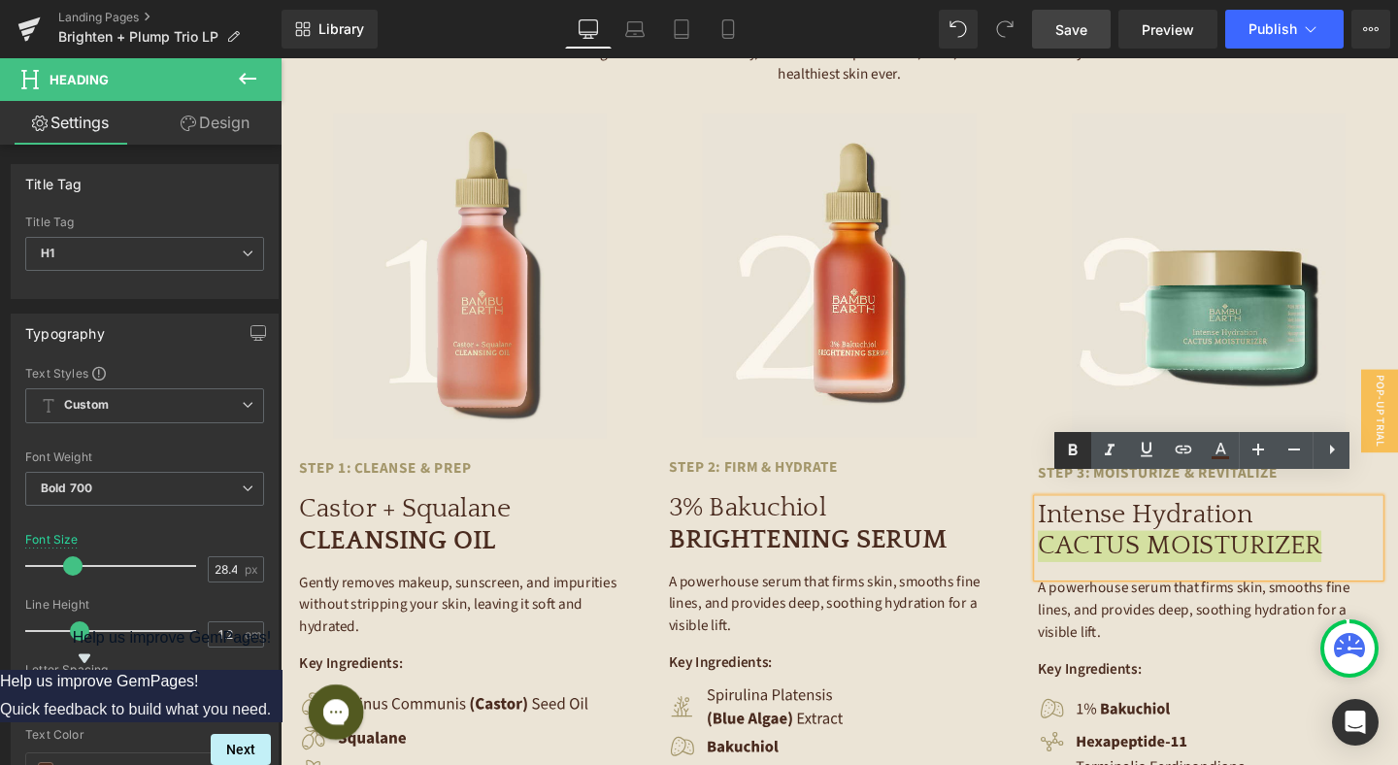
click at [1079, 449] on icon at bounding box center [1072, 450] width 23 height 23
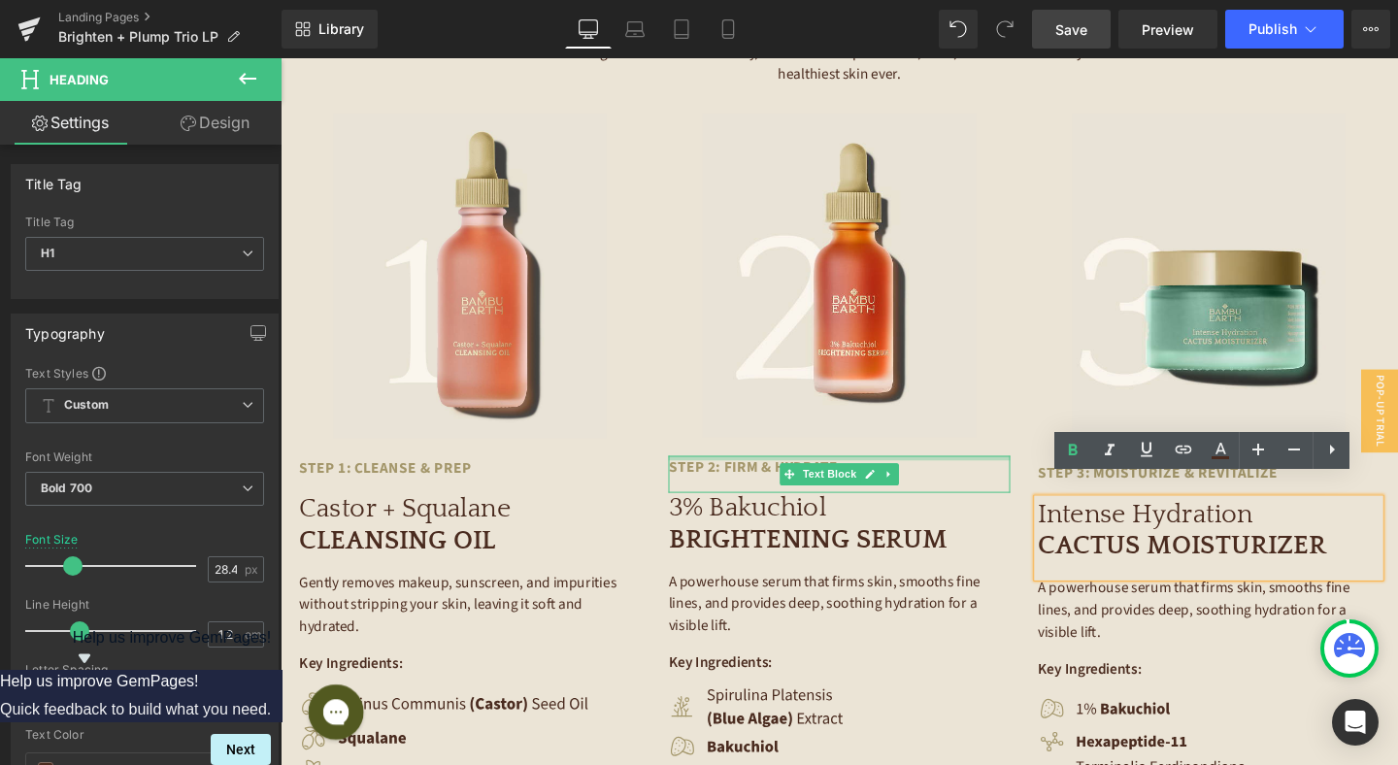
click at [932, 477] on div at bounding box center [867, 479] width 359 height 5
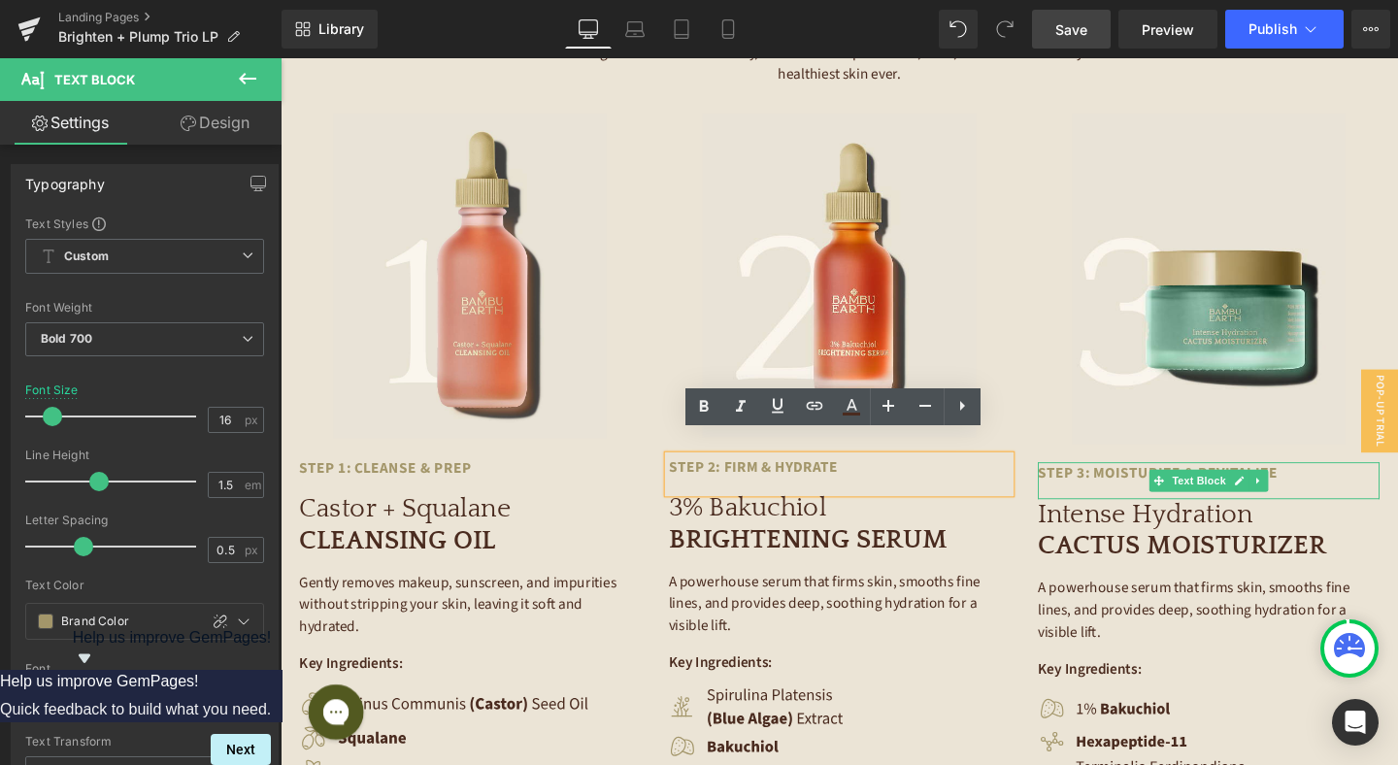
click at [1148, 483] on p "Step 3: Moisturize & Revitalize" at bounding box center [1207, 494] width 262 height 23
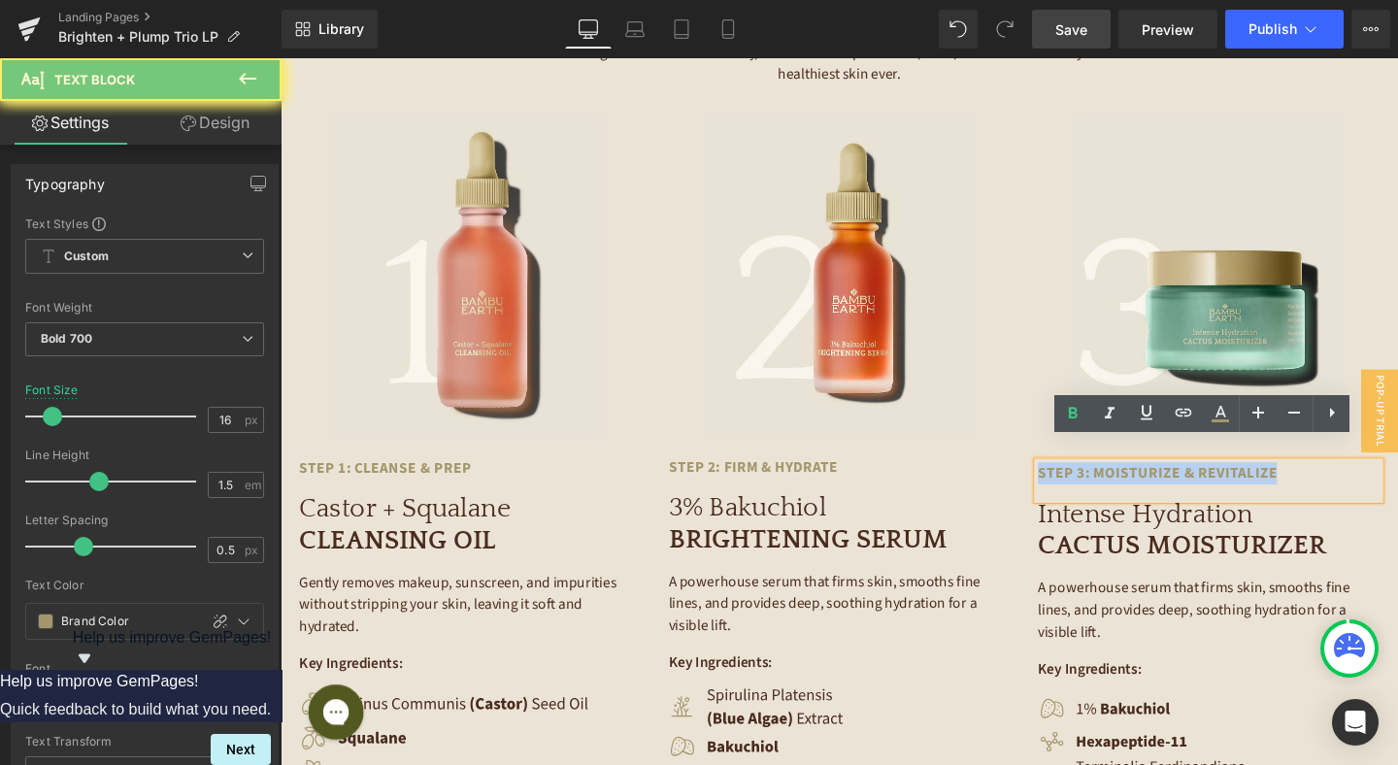
click at [1148, 483] on p "Step 3: Moisturize & Revitalize" at bounding box center [1207, 494] width 262 height 23
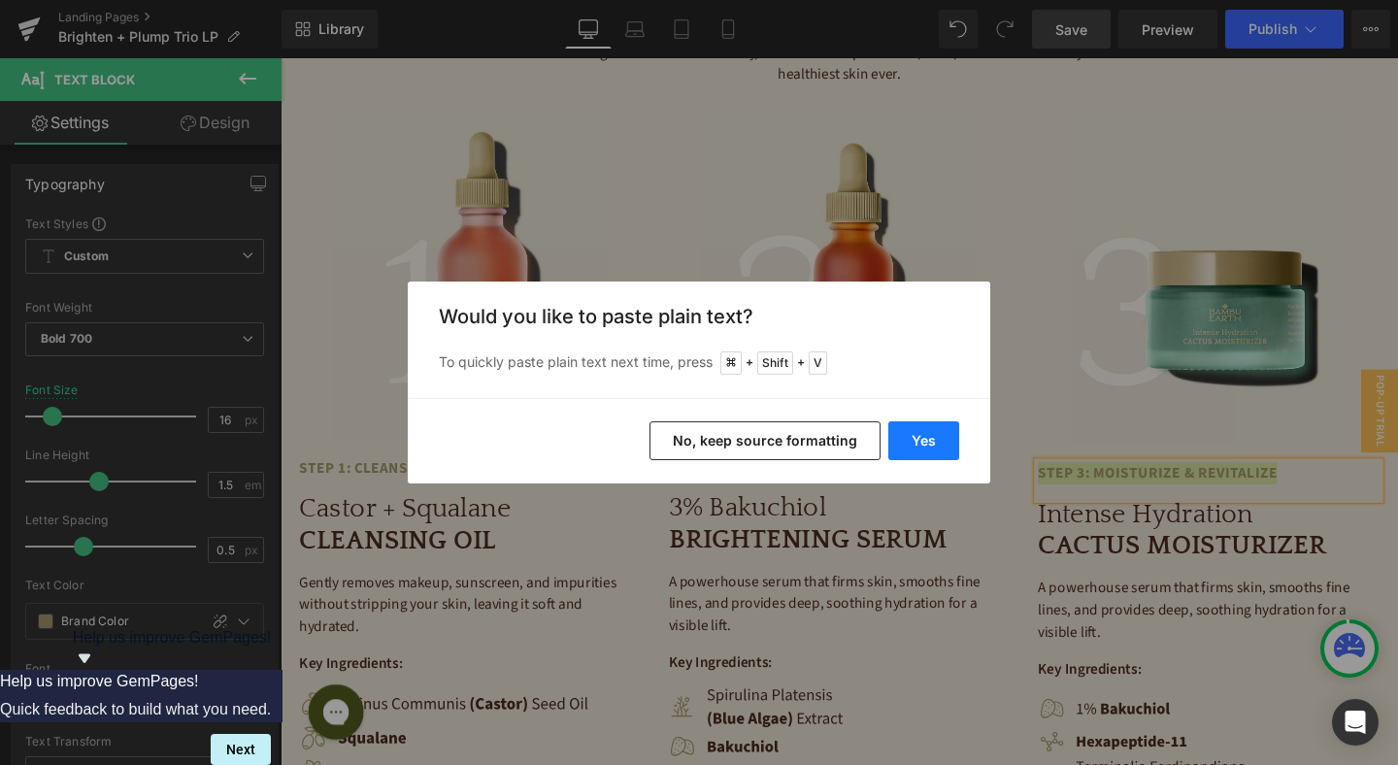
click at [916, 446] on button "Yes" at bounding box center [923, 440] width 71 height 39
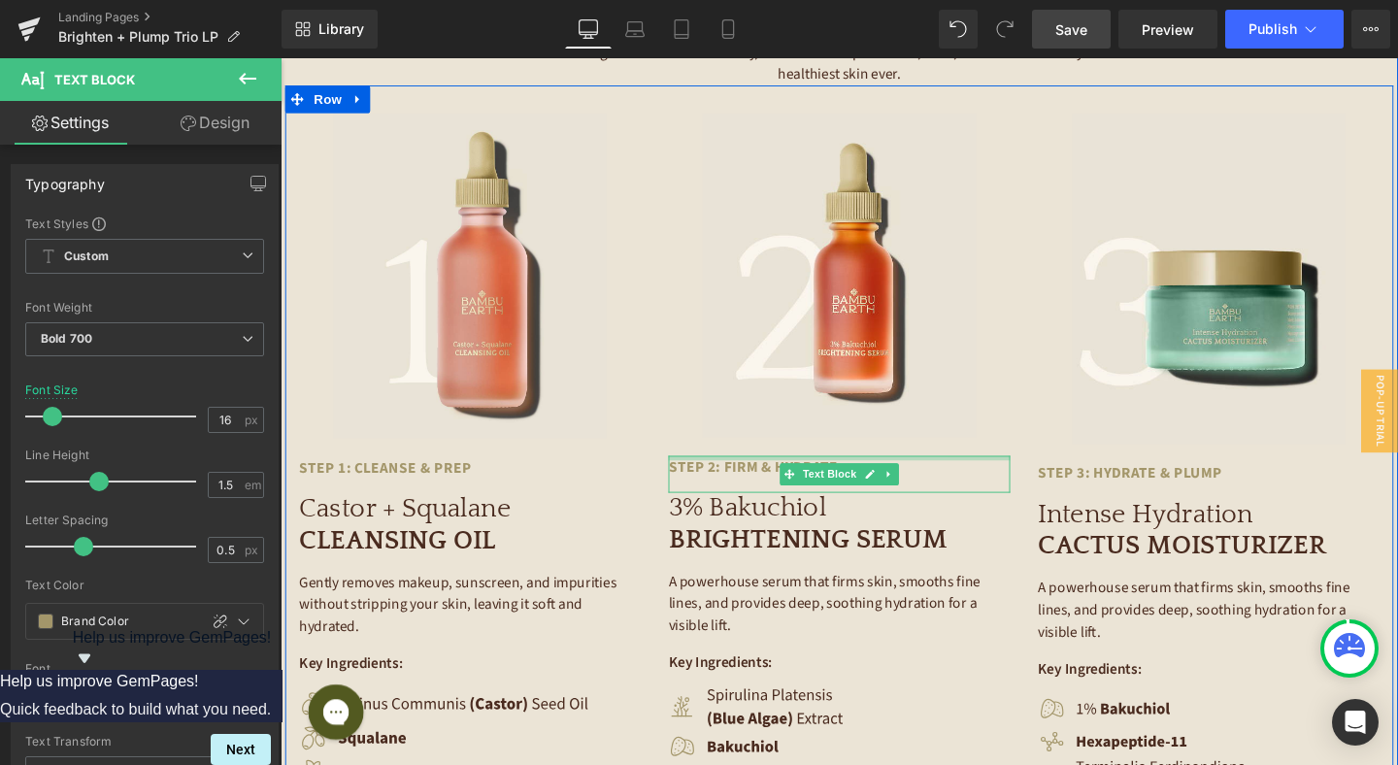
click at [785, 477] on p "Step 2: Firm & Hydrate" at bounding box center [819, 488] width 262 height 23
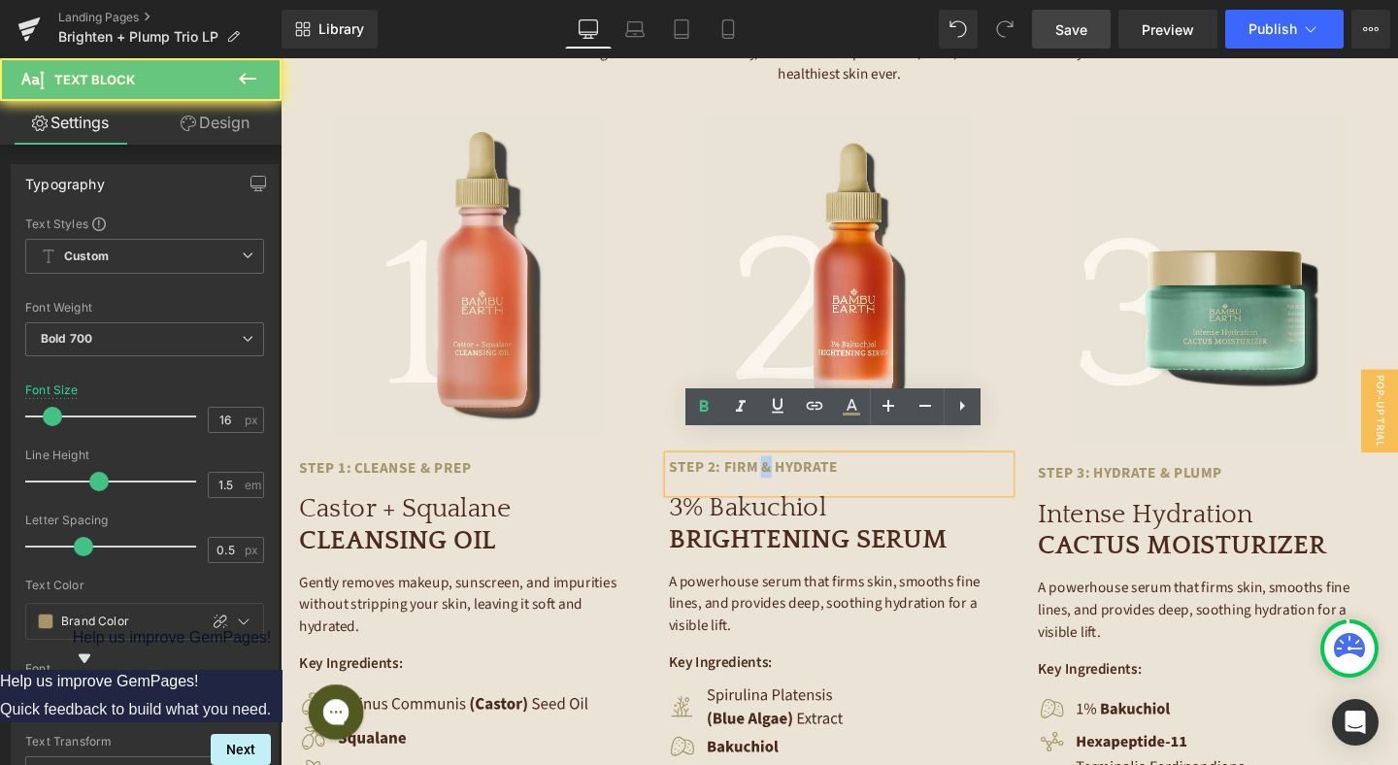
click at [785, 477] on p "Step 2: Firm & Hydrate" at bounding box center [819, 488] width 262 height 23
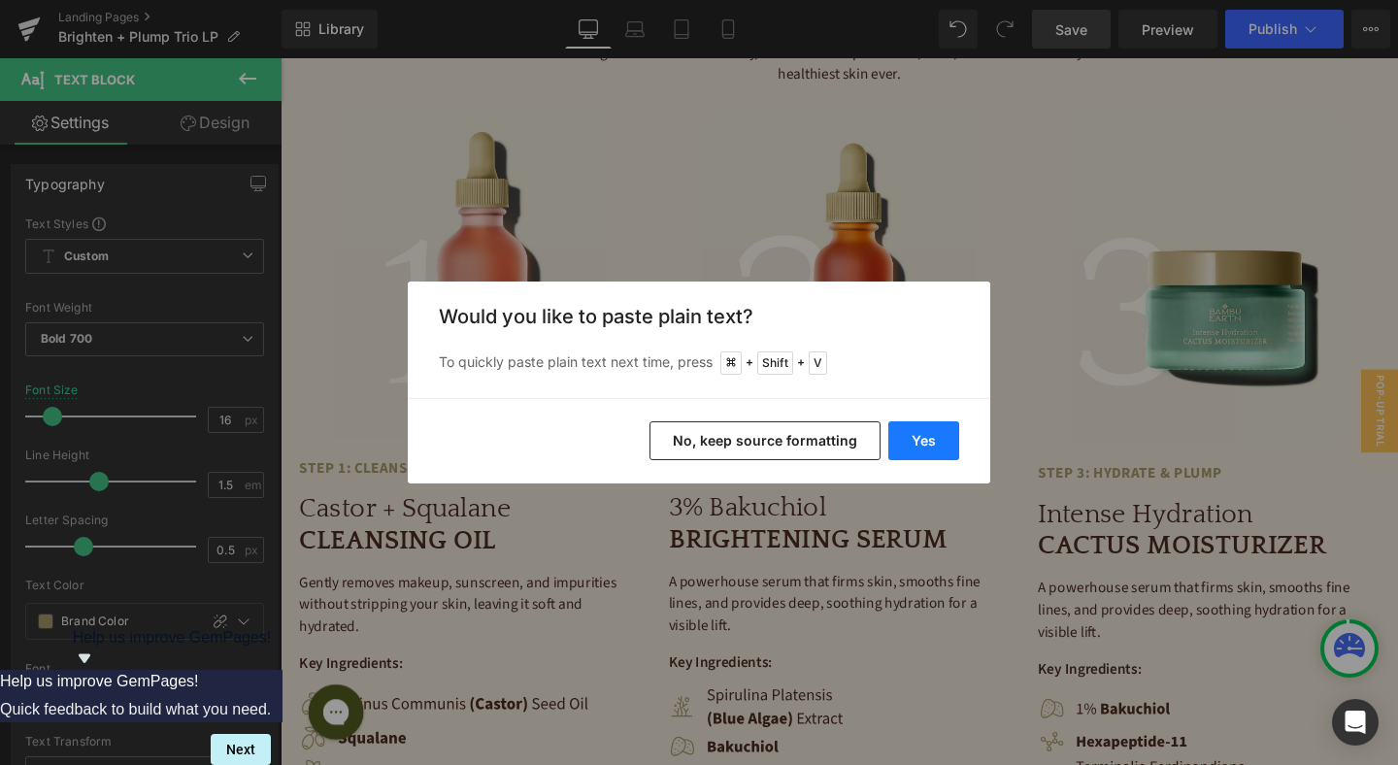
click at [916, 442] on button "Yes" at bounding box center [923, 440] width 71 height 39
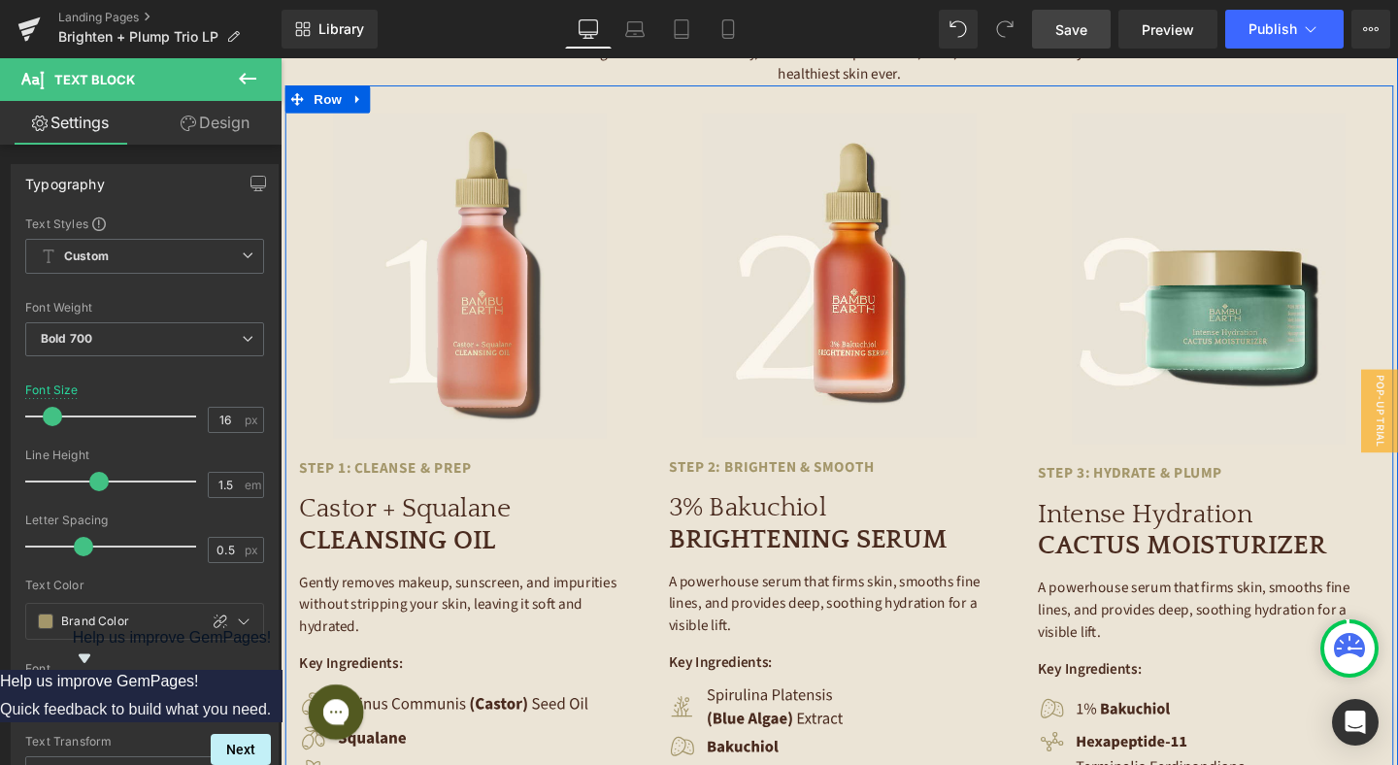
click at [406, 606] on p "Gently removes makeup, sunscreen, and impurities without stripping your skin, l…" at bounding box center [479, 633] width 359 height 70
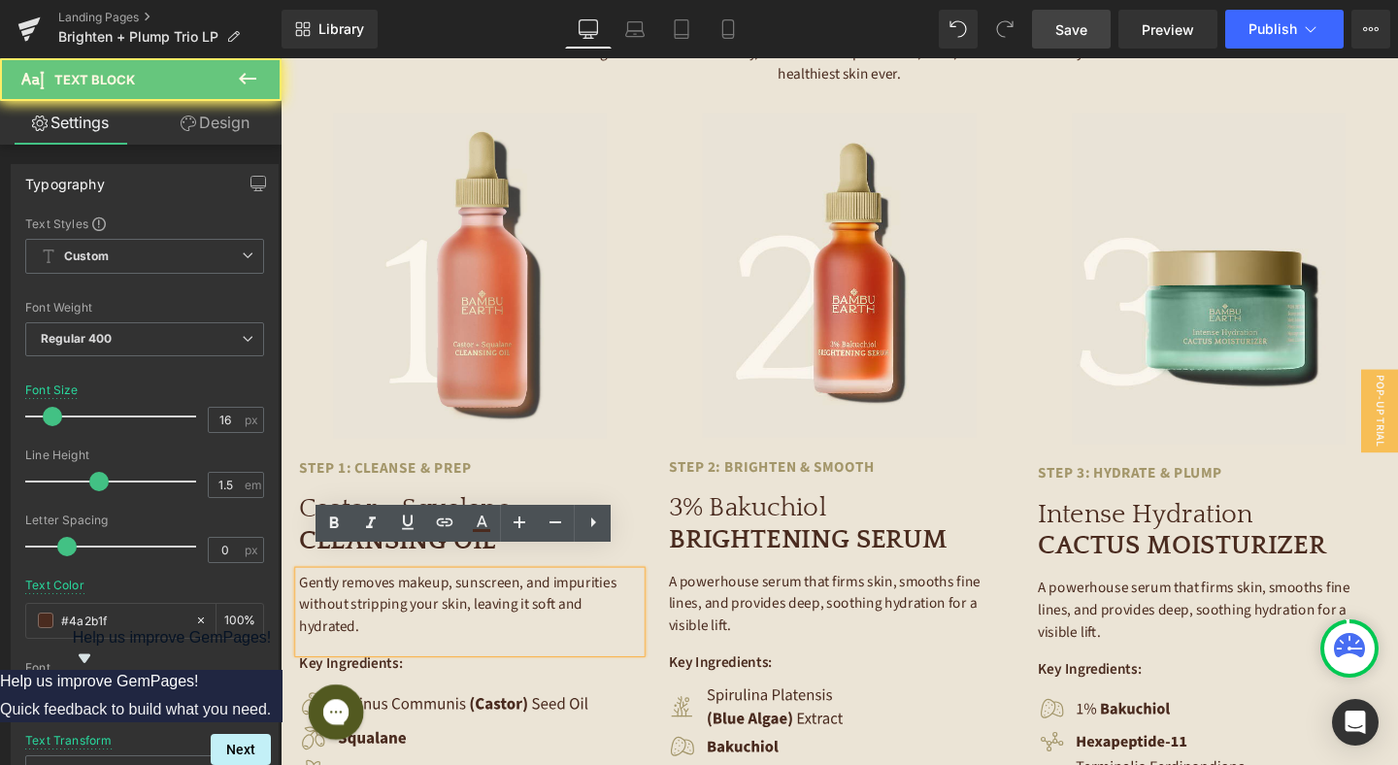
click at [406, 606] on p "Gently removes makeup, sunscreen, and impurities without stripping your skin, l…" at bounding box center [479, 633] width 359 height 70
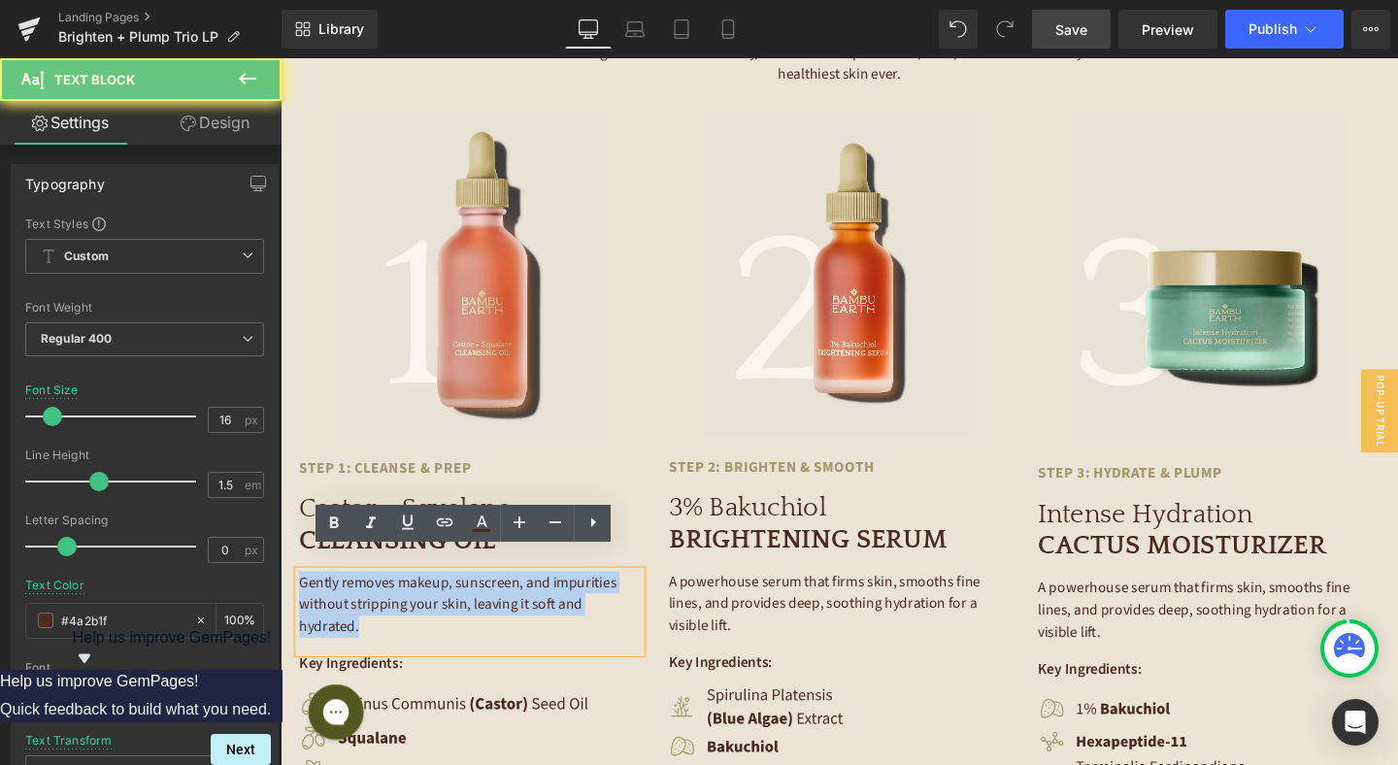
click at [406, 606] on p "Gently removes makeup, sunscreen, and impurities without stripping your skin, l…" at bounding box center [479, 633] width 359 height 70
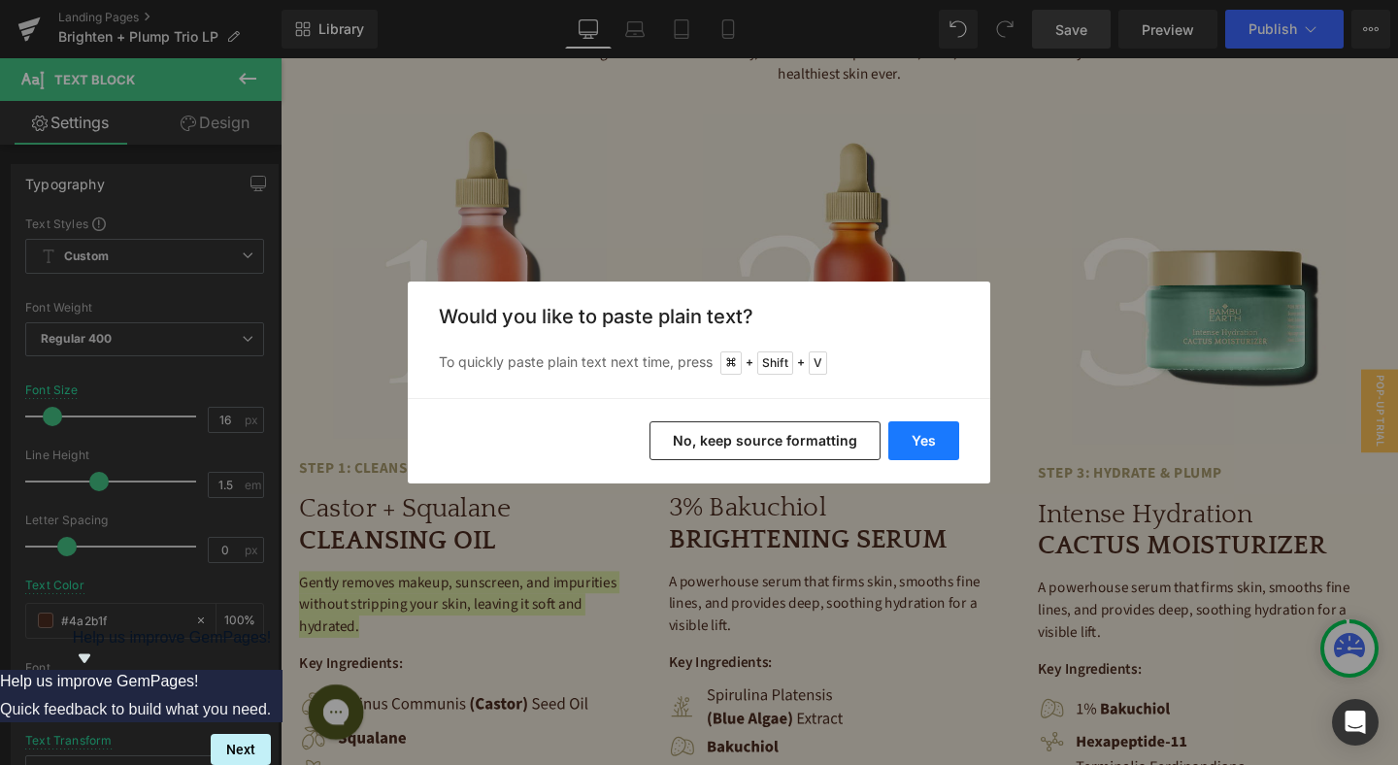
click at [895, 444] on button "Yes" at bounding box center [923, 440] width 71 height 39
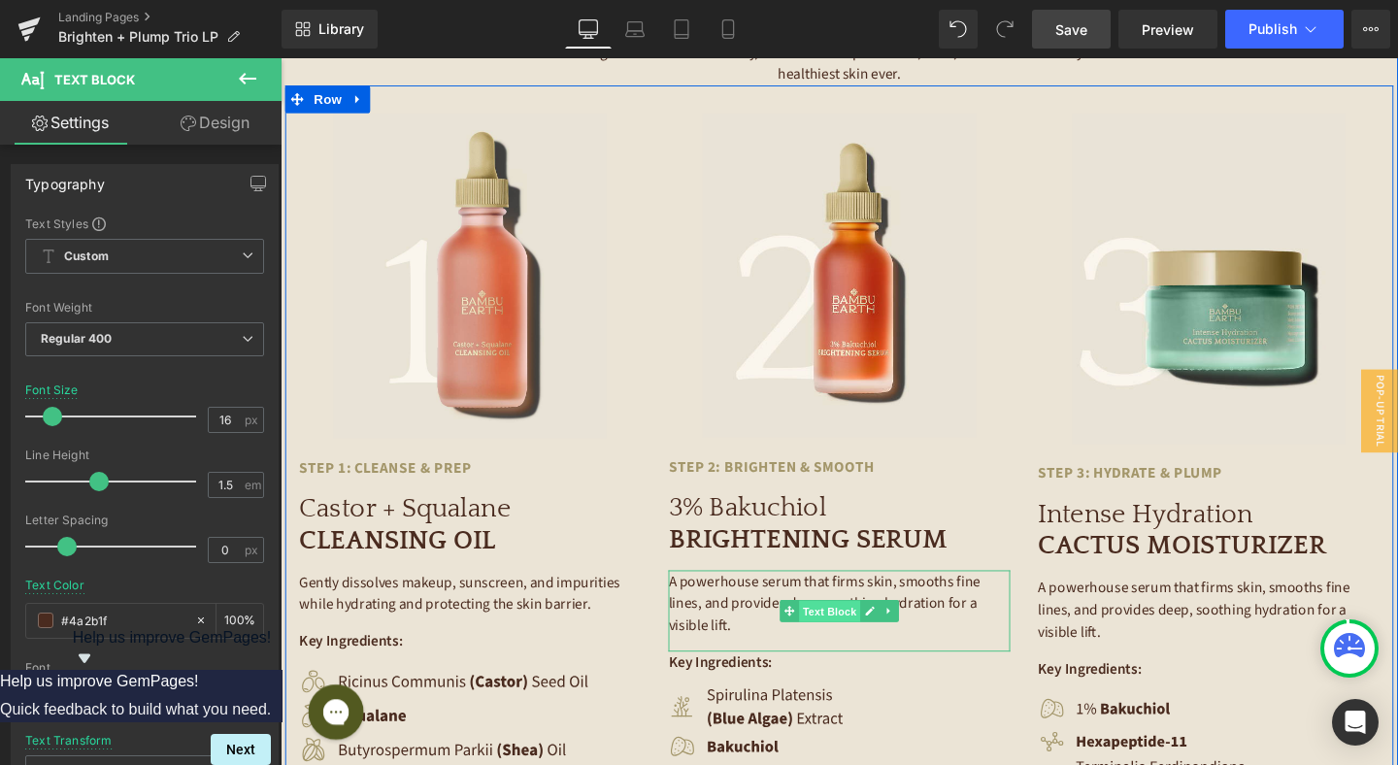
click at [854, 629] on span "Text Block" at bounding box center [857, 640] width 64 height 23
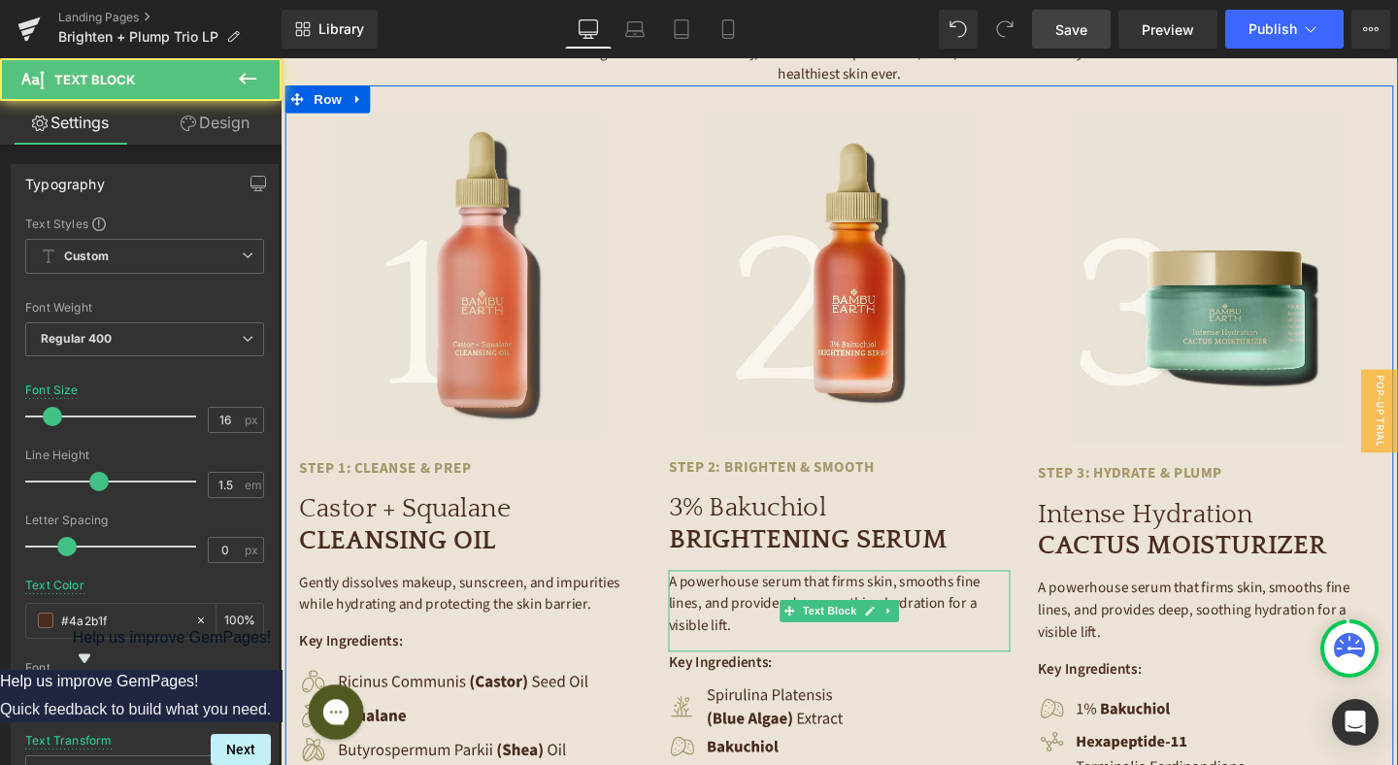
click at [745, 604] on p "A powerhouse serum that firms skin, smooths fine lines, and provides deep, soot…" at bounding box center [867, 632] width 359 height 70
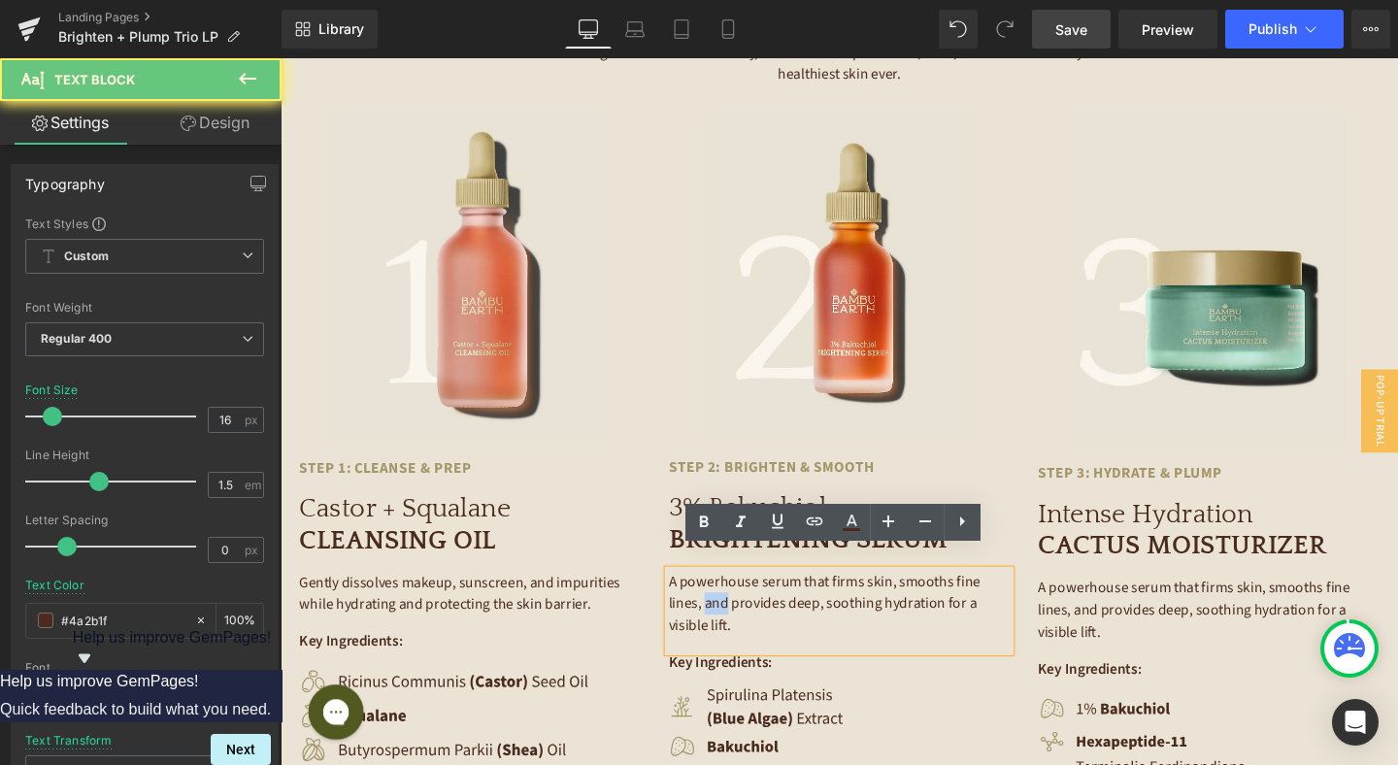
click at [745, 604] on p "A powerhouse serum that firms skin, smooths fine lines, and provides deep, soot…" at bounding box center [867, 632] width 359 height 70
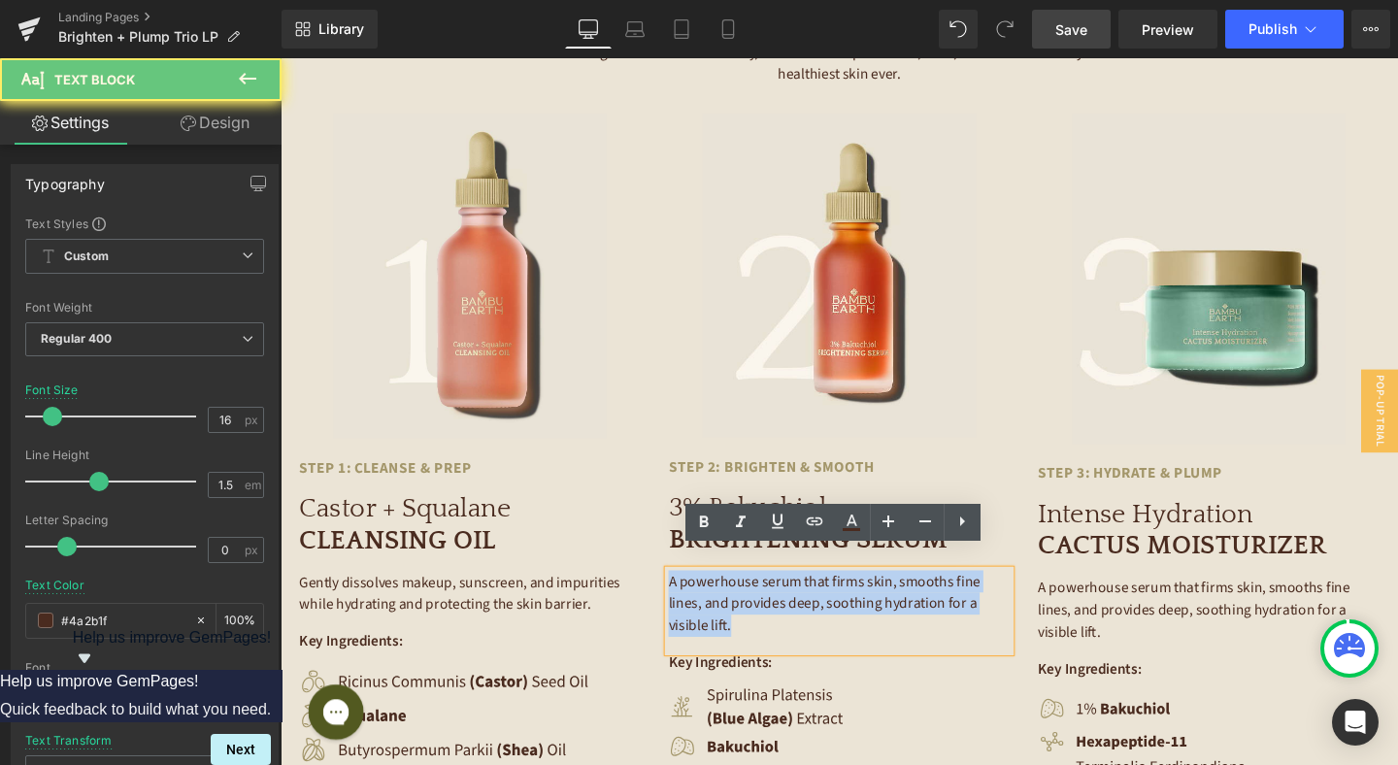
click at [745, 604] on p "A powerhouse serum that firms skin, smooths fine lines, and provides deep, soot…" at bounding box center [867, 632] width 359 height 70
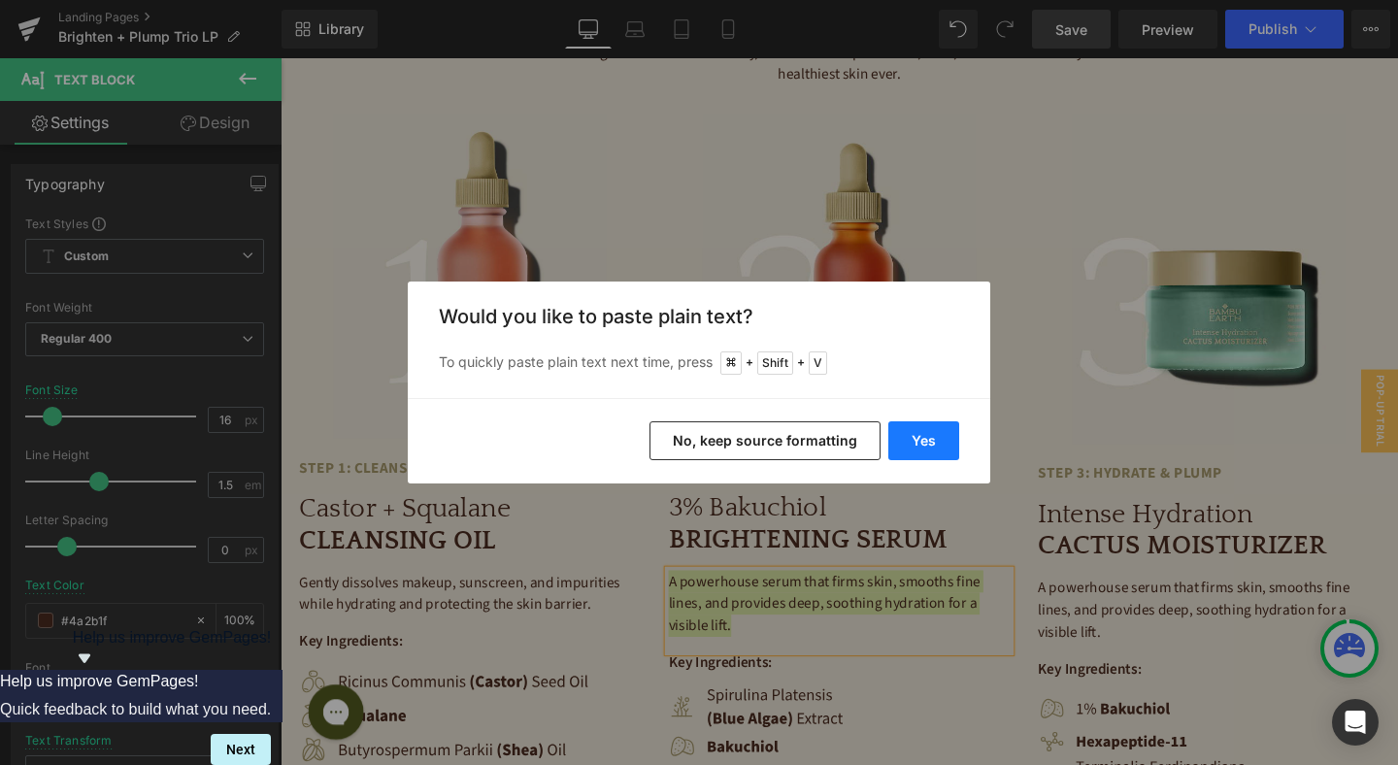
drag, startPoint x: 917, startPoint y: 426, endPoint x: 670, endPoint y: 387, distance: 250.5
click at [917, 426] on button "Yes" at bounding box center [923, 440] width 71 height 39
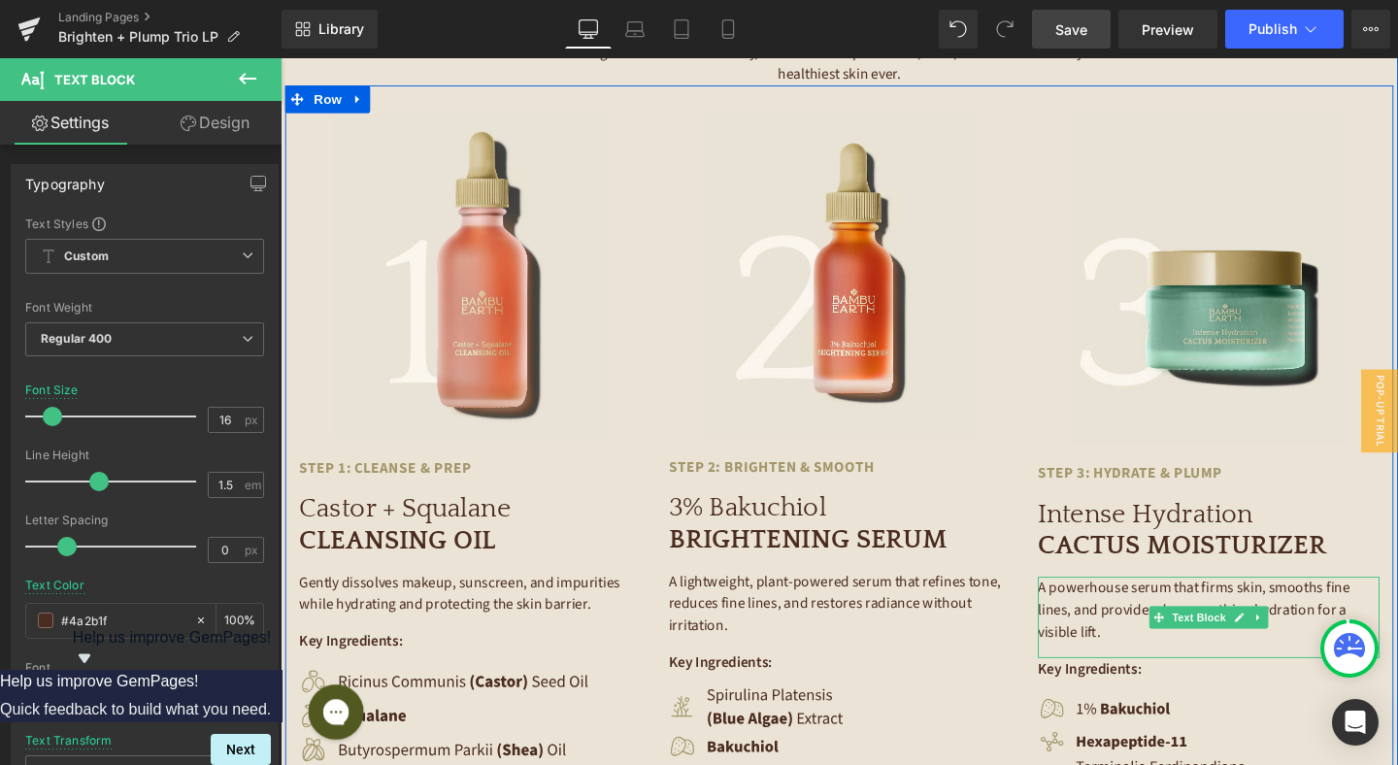
click at [1127, 624] on p "A powerhouse serum that firms skin, smooths fine lines, and provides deep, soot…" at bounding box center [1255, 639] width 359 height 70
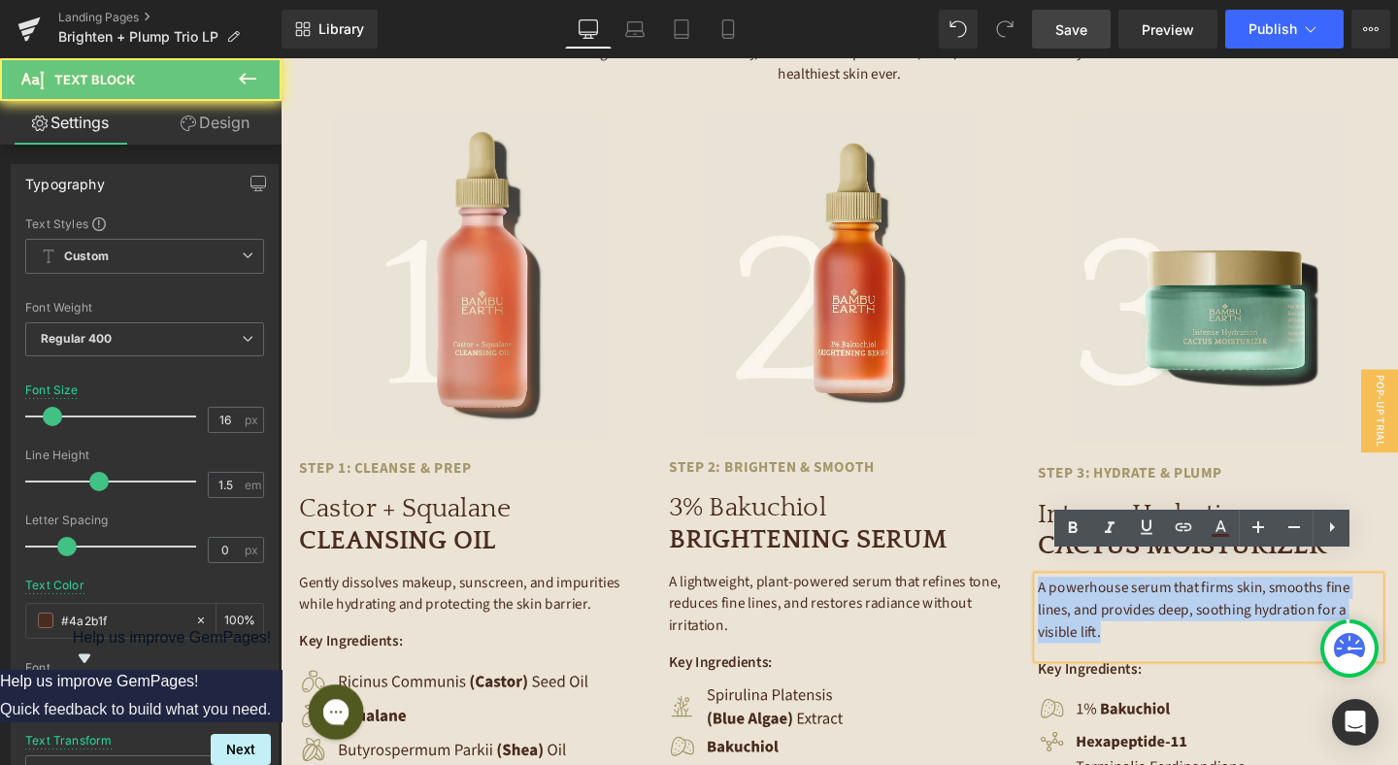
click at [1127, 624] on p "A powerhouse serum that firms skin, smooths fine lines, and provides deep, soot…" at bounding box center [1255, 639] width 359 height 70
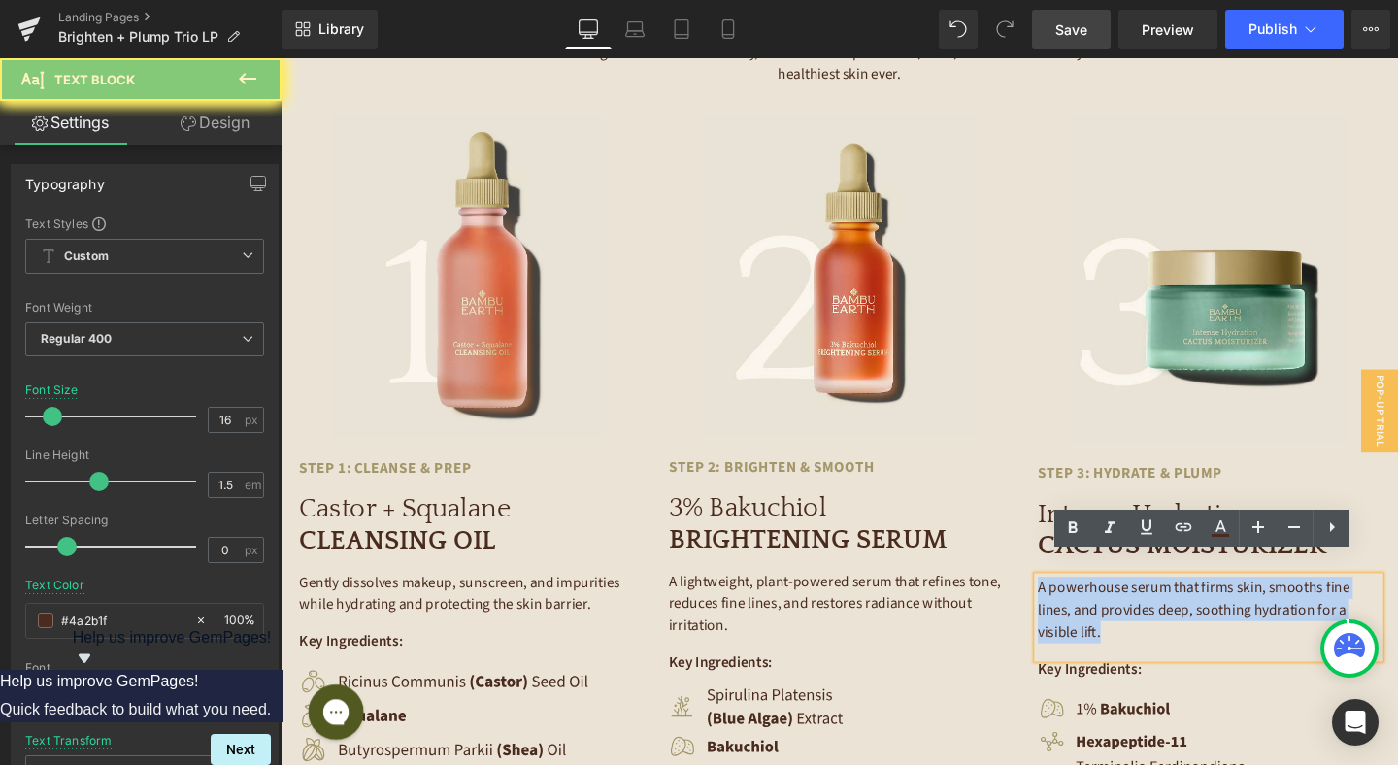
click at [1127, 624] on p "A powerhouse serum that firms skin, smooths fine lines, and provides deep, soot…" at bounding box center [1255, 639] width 359 height 70
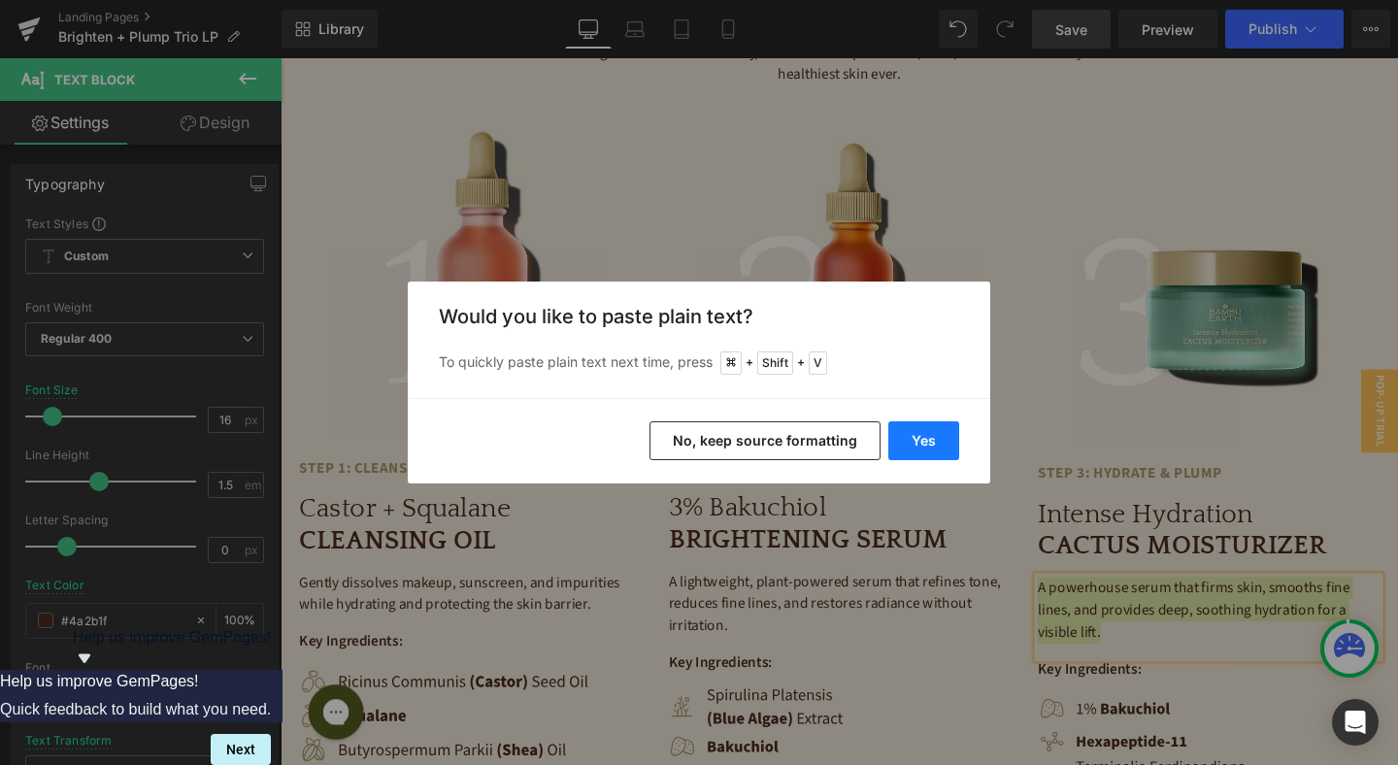
click at [901, 429] on button "Yes" at bounding box center [923, 440] width 71 height 39
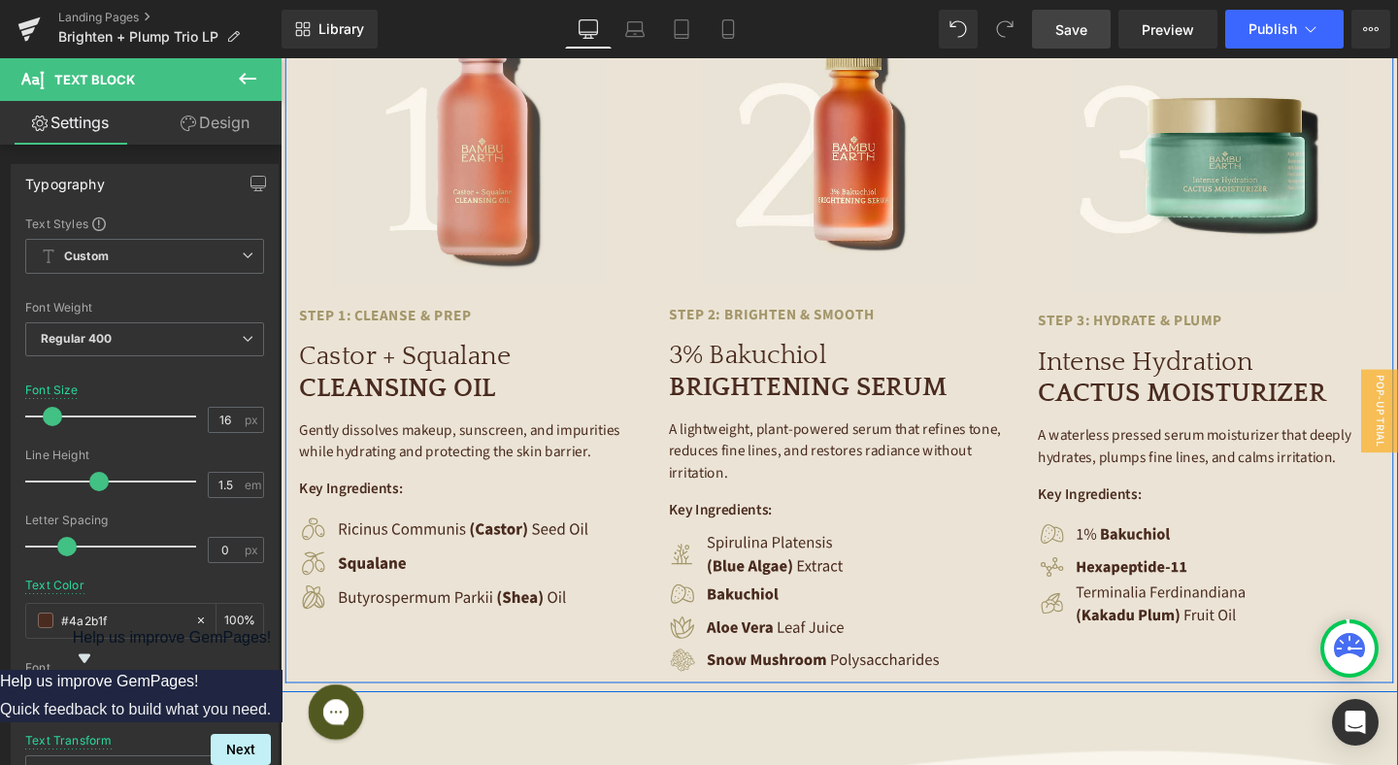
scroll to position [3620, 0]
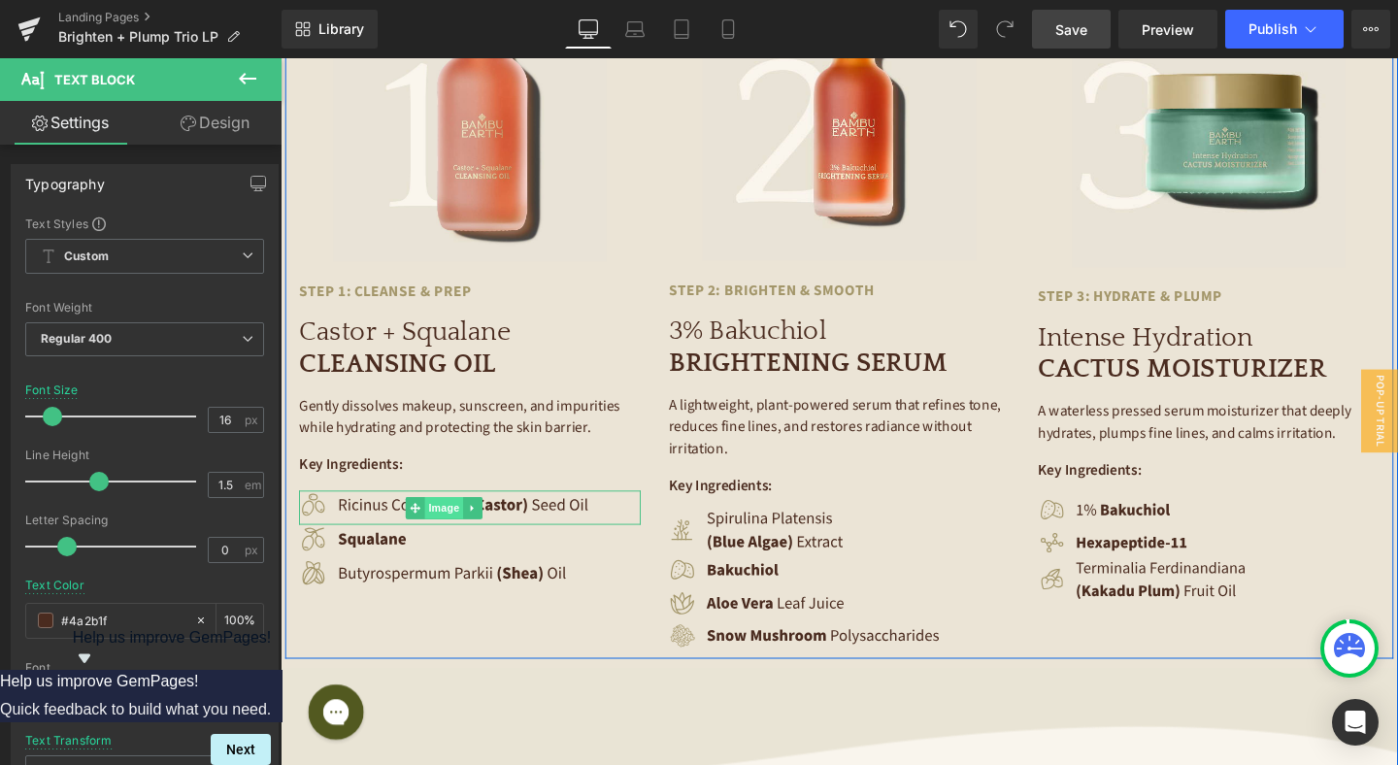
click at [461, 519] on span "Image" at bounding box center [452, 530] width 41 height 23
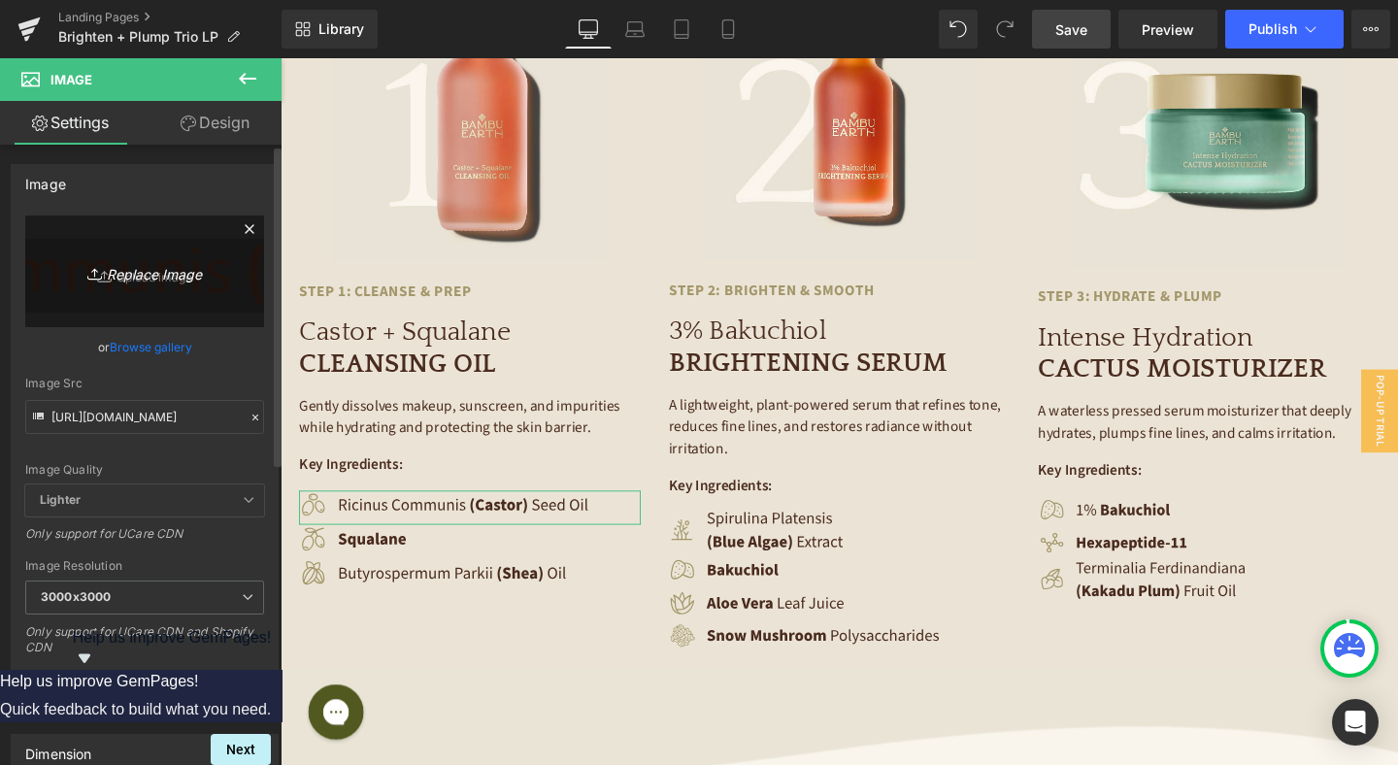
click at [155, 272] on icon "Replace Image" at bounding box center [144, 271] width 155 height 24
type input "C:\fakepath\Container-1.png"
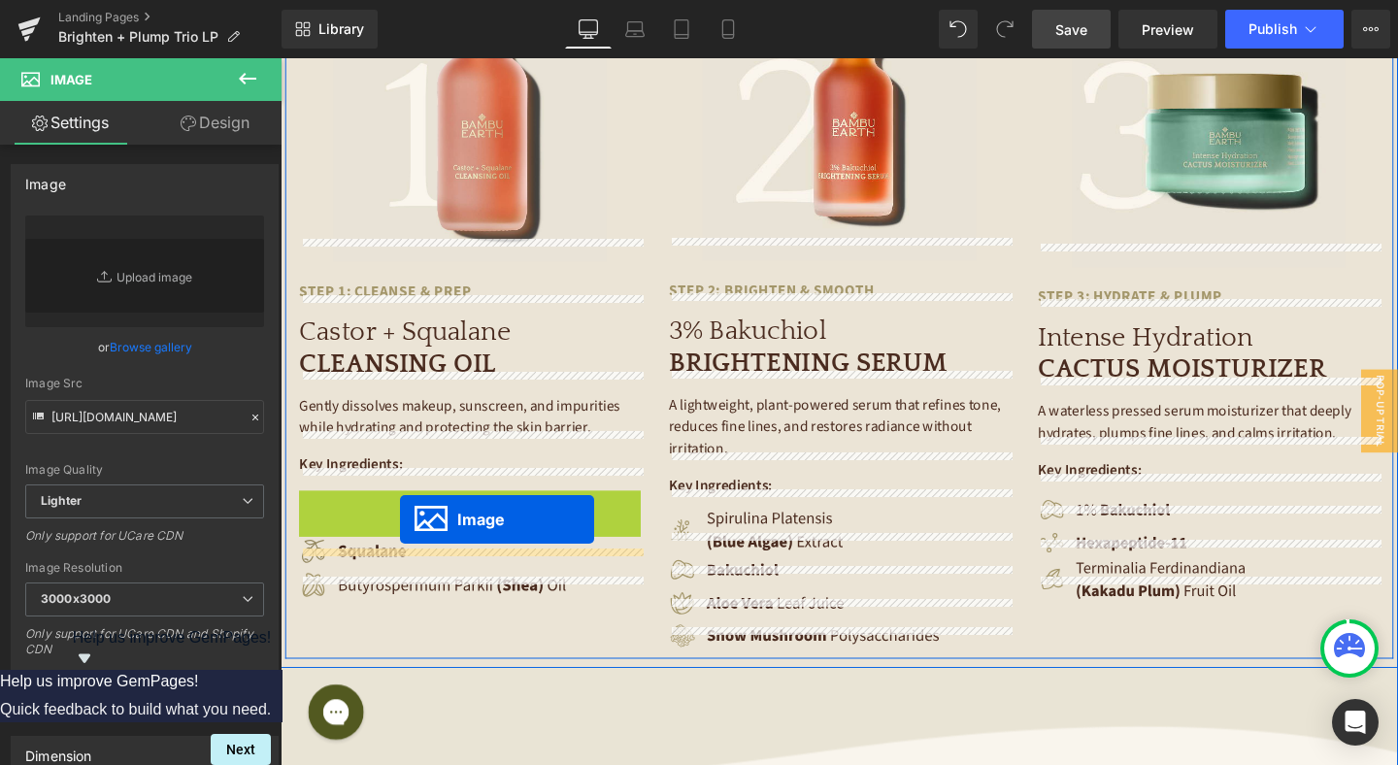
drag, startPoint x: 414, startPoint y: 503, endPoint x: 406, endPoint y: 544, distance: 41.7
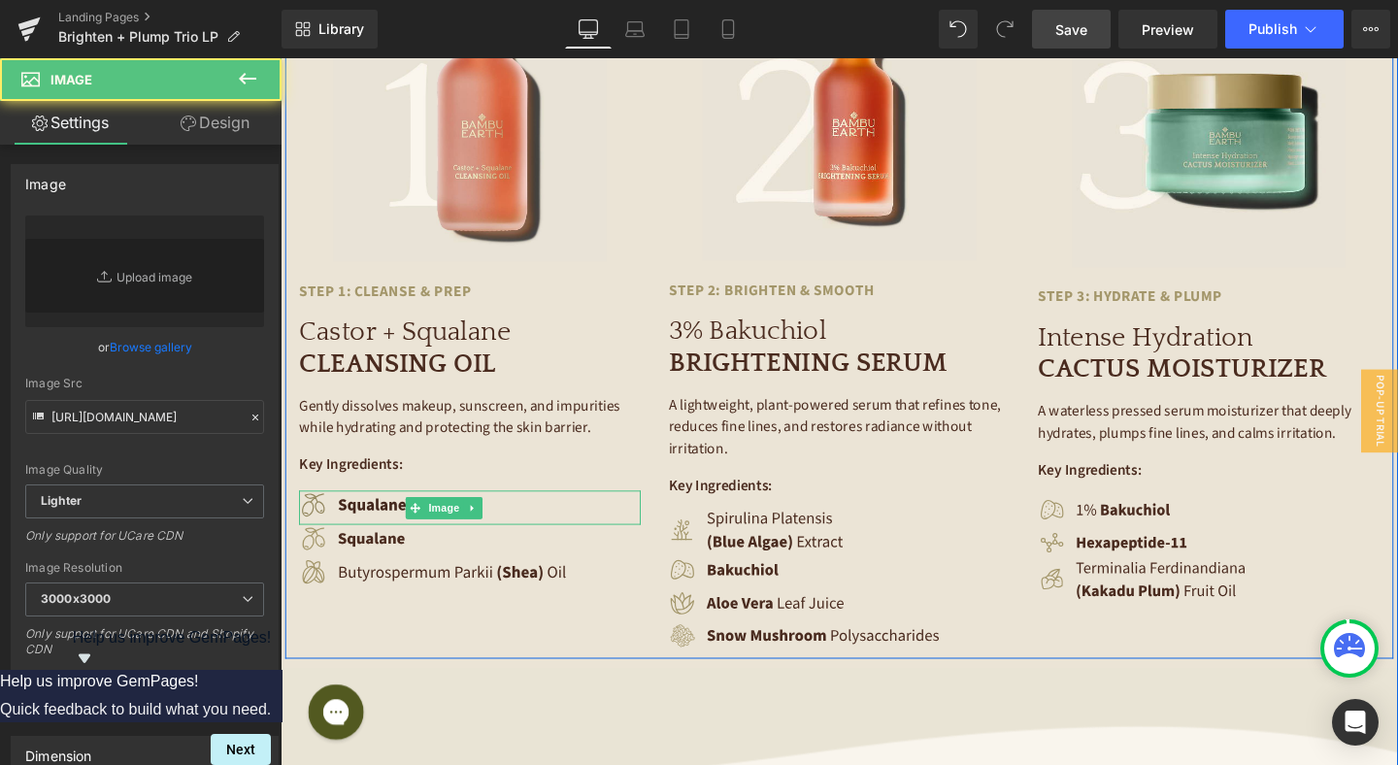
click at [385, 513] on img at bounding box center [452, 531] width 305 height 36
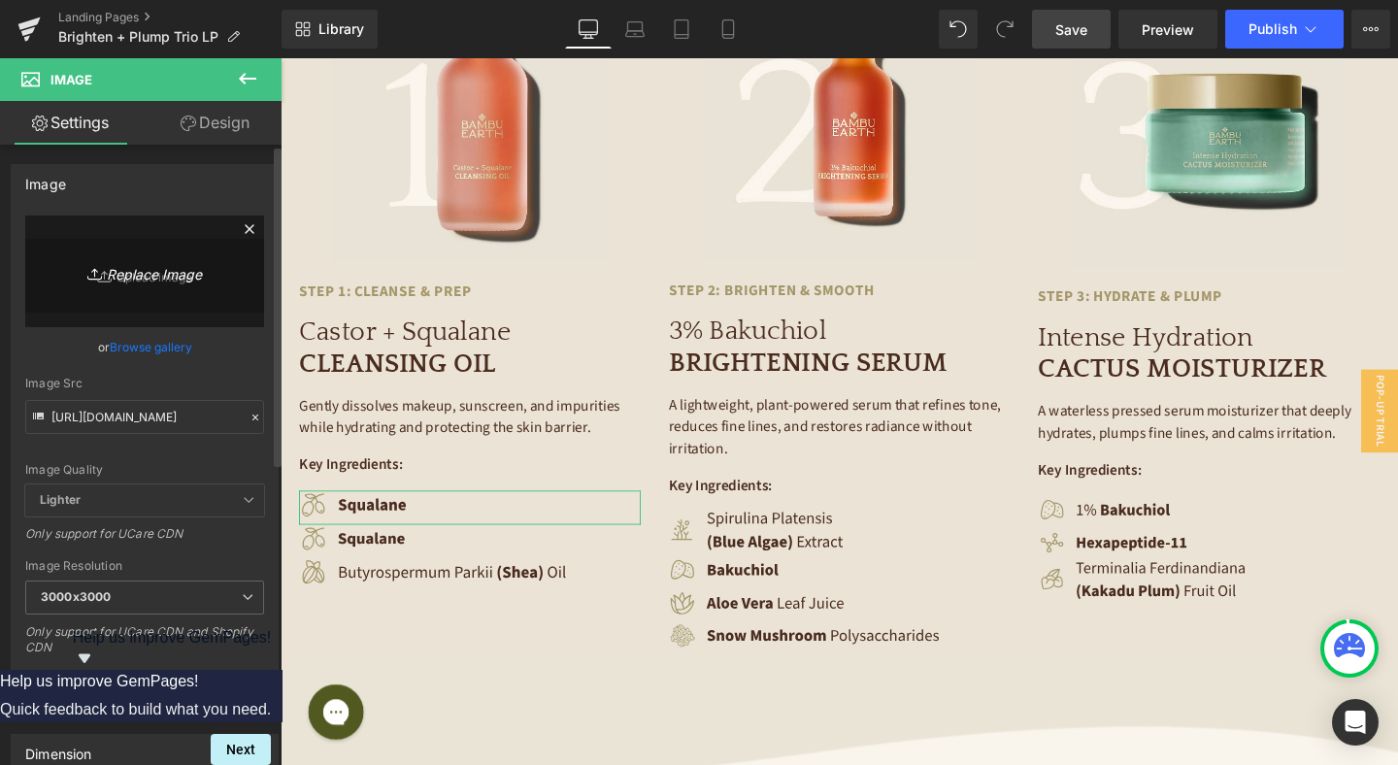
click at [139, 282] on icon "Replace Image" at bounding box center [144, 271] width 155 height 24
type input "C:\fakepath\Container.png"
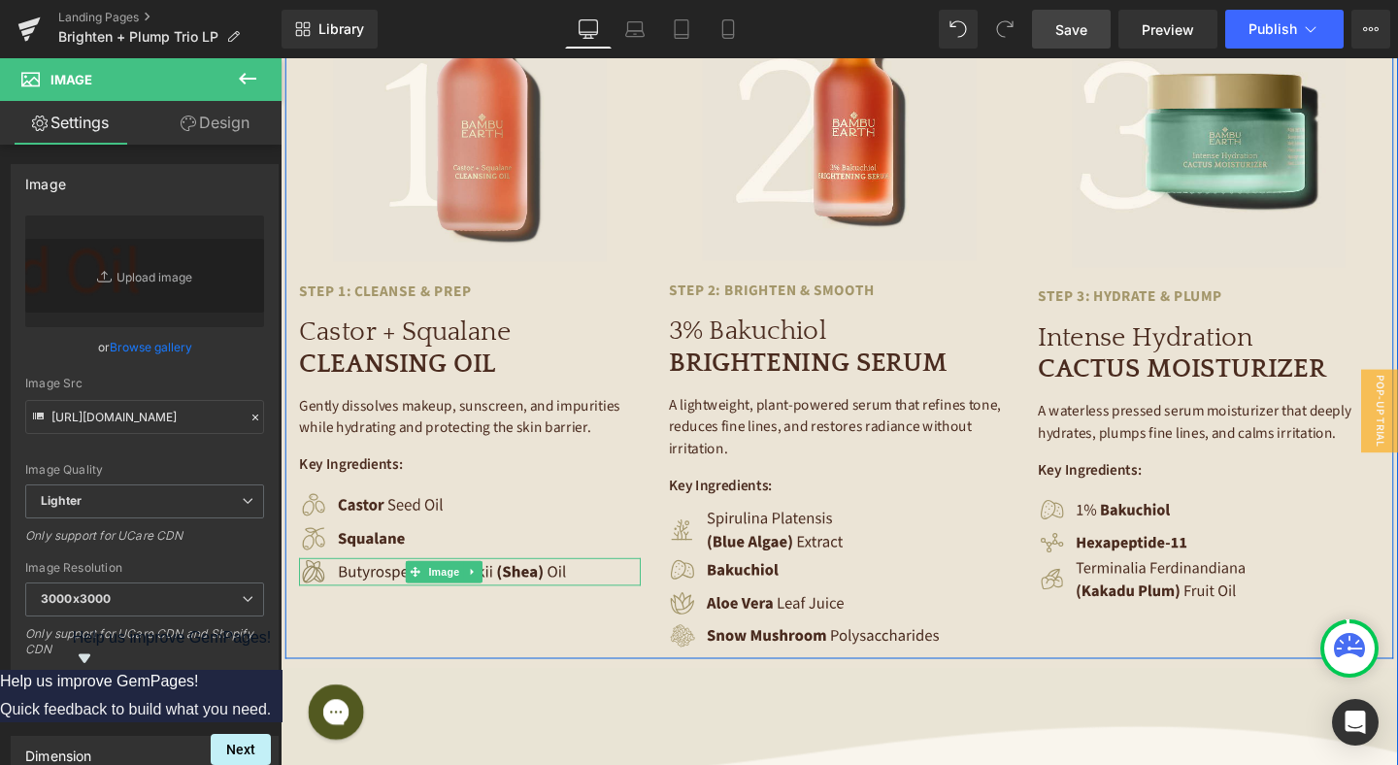
click at [513, 583] on img at bounding box center [452, 598] width 305 height 30
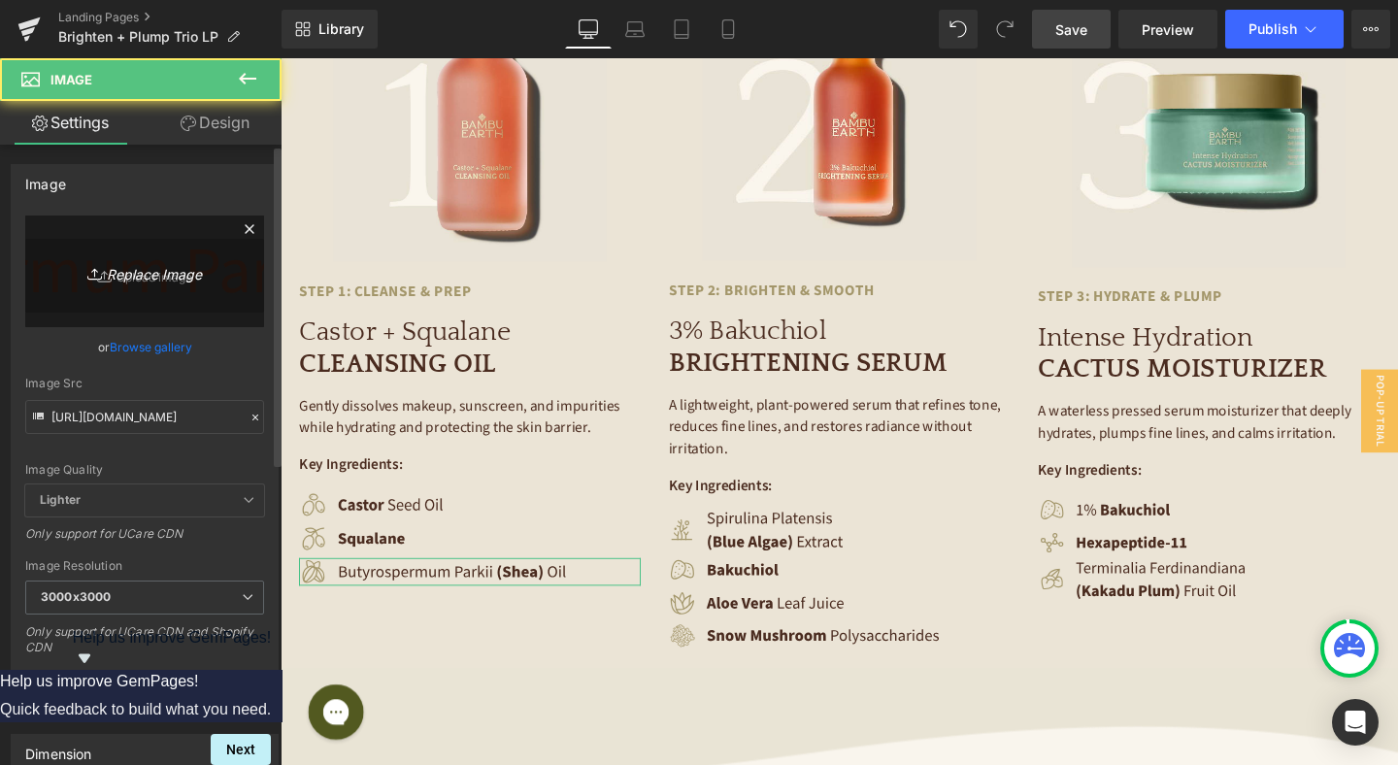
click at [165, 287] on link "Replace Image" at bounding box center [144, 271] width 239 height 112
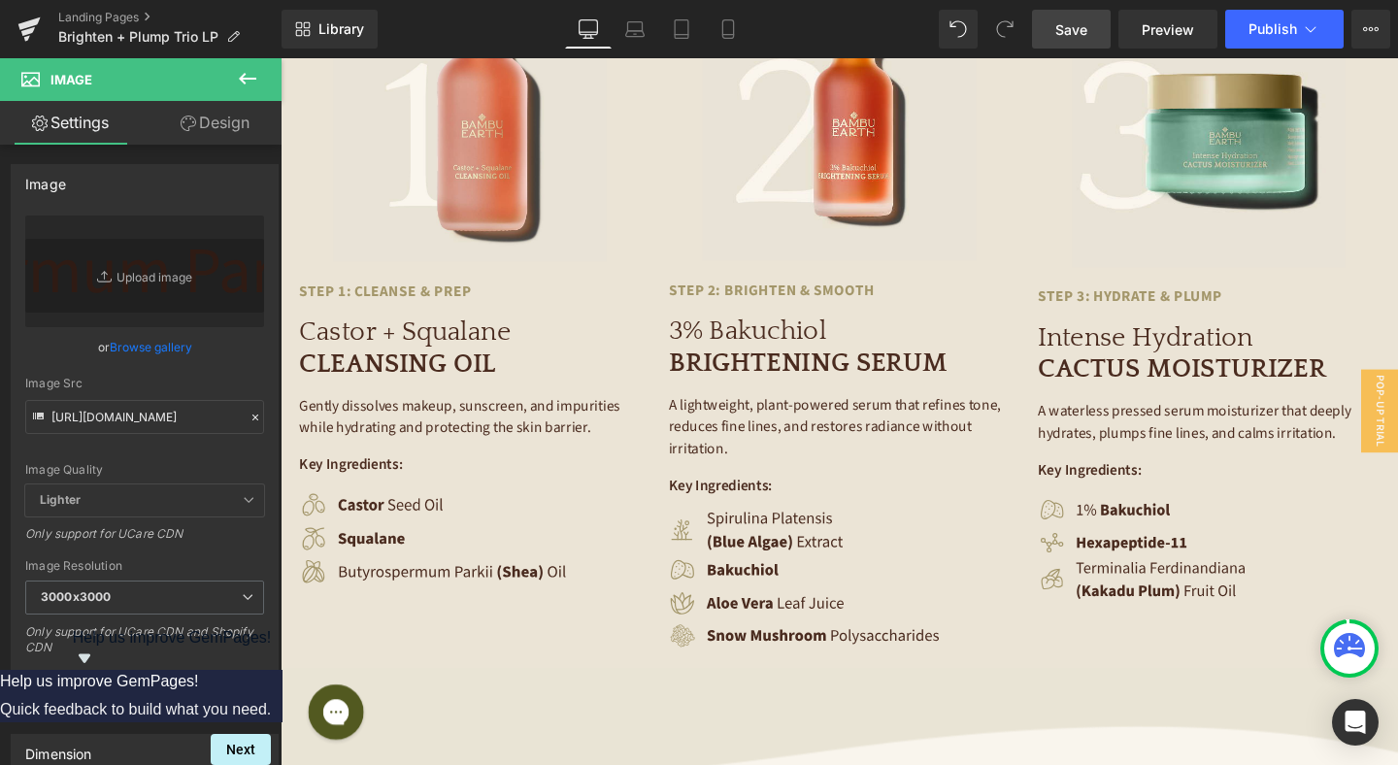
type input "C:\fakepath\Container-2.png"
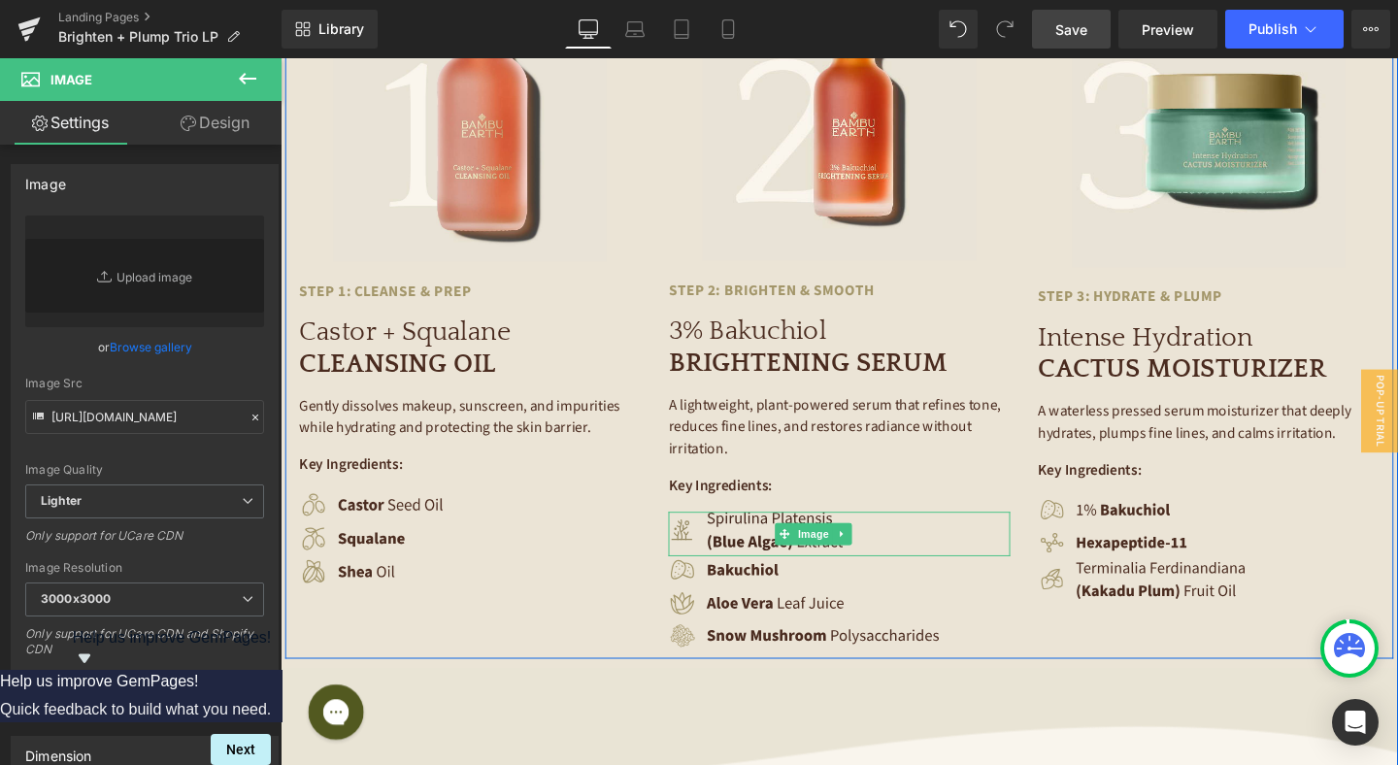
click at [784, 535] on img at bounding box center [840, 558] width 305 height 47
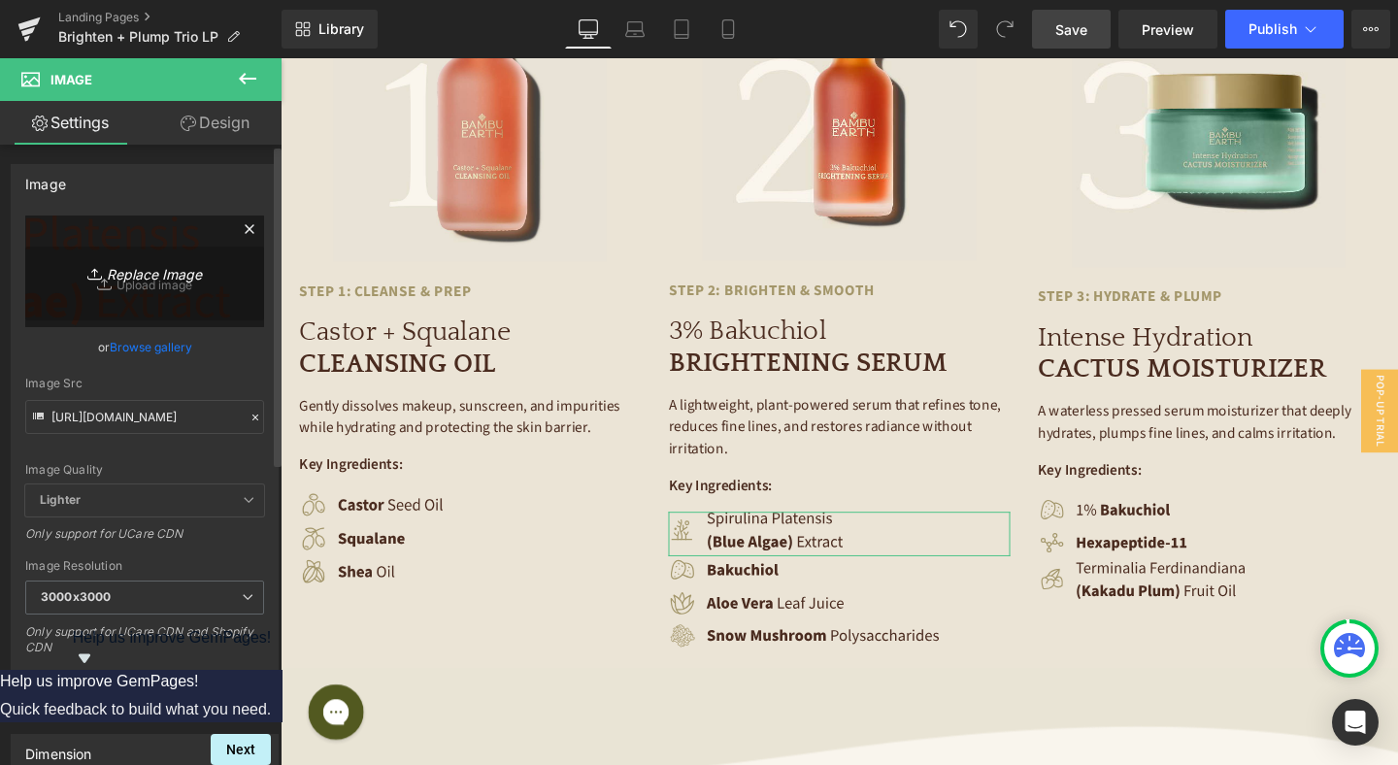
click at [162, 290] on link "Replace Image" at bounding box center [144, 271] width 239 height 112
type input "C:\fakepath\Container-3.png"
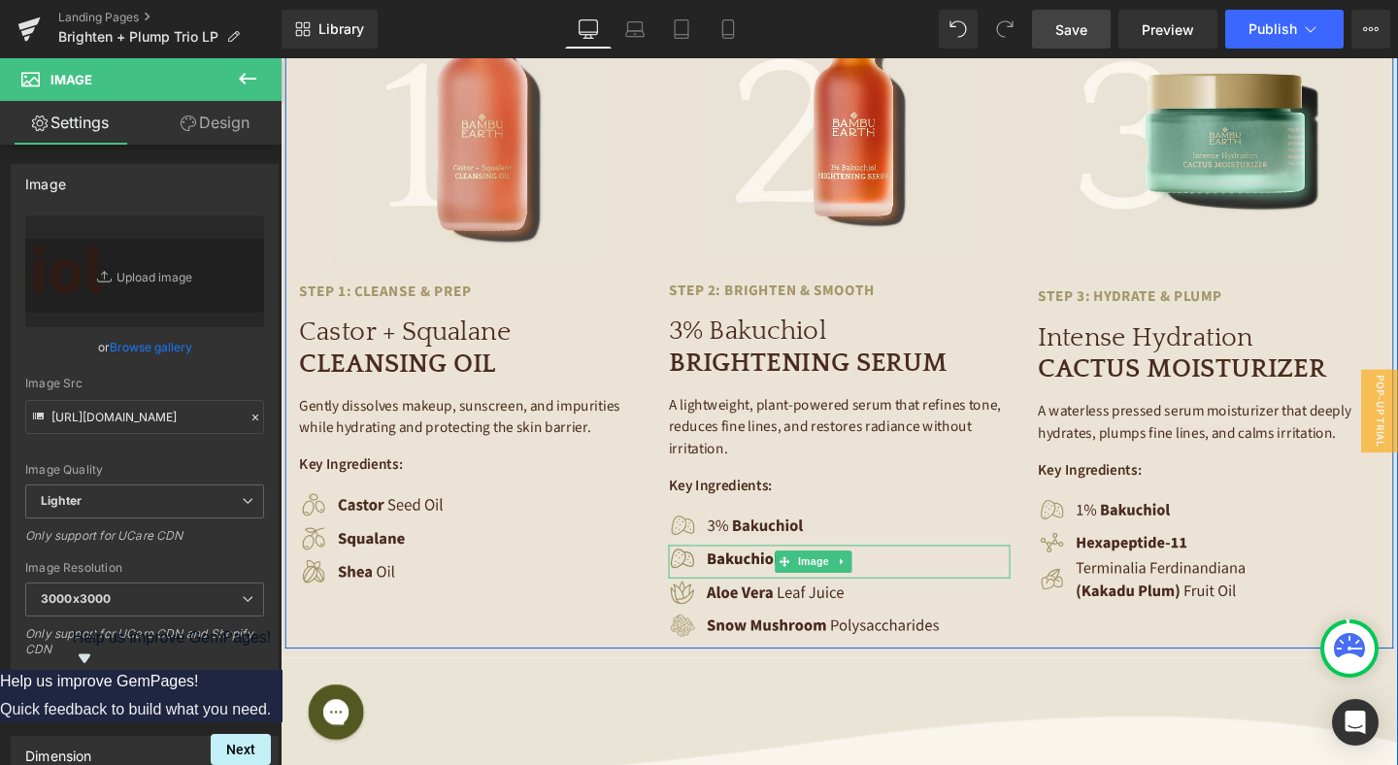
click at [785, 570] on img at bounding box center [840, 587] width 305 height 35
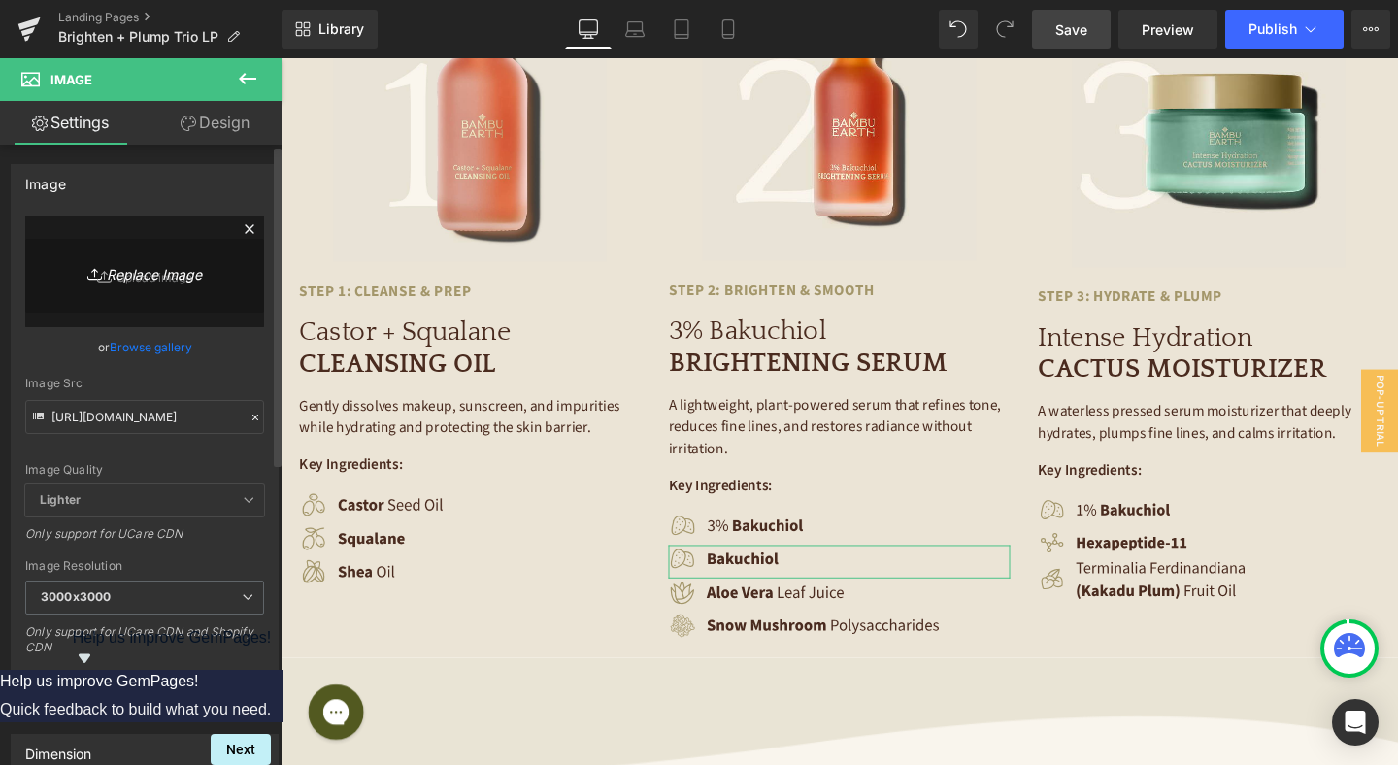
click at [141, 273] on icon "Replace Image" at bounding box center [144, 271] width 155 height 24
type input "C:\fakepath\Container-4.png"
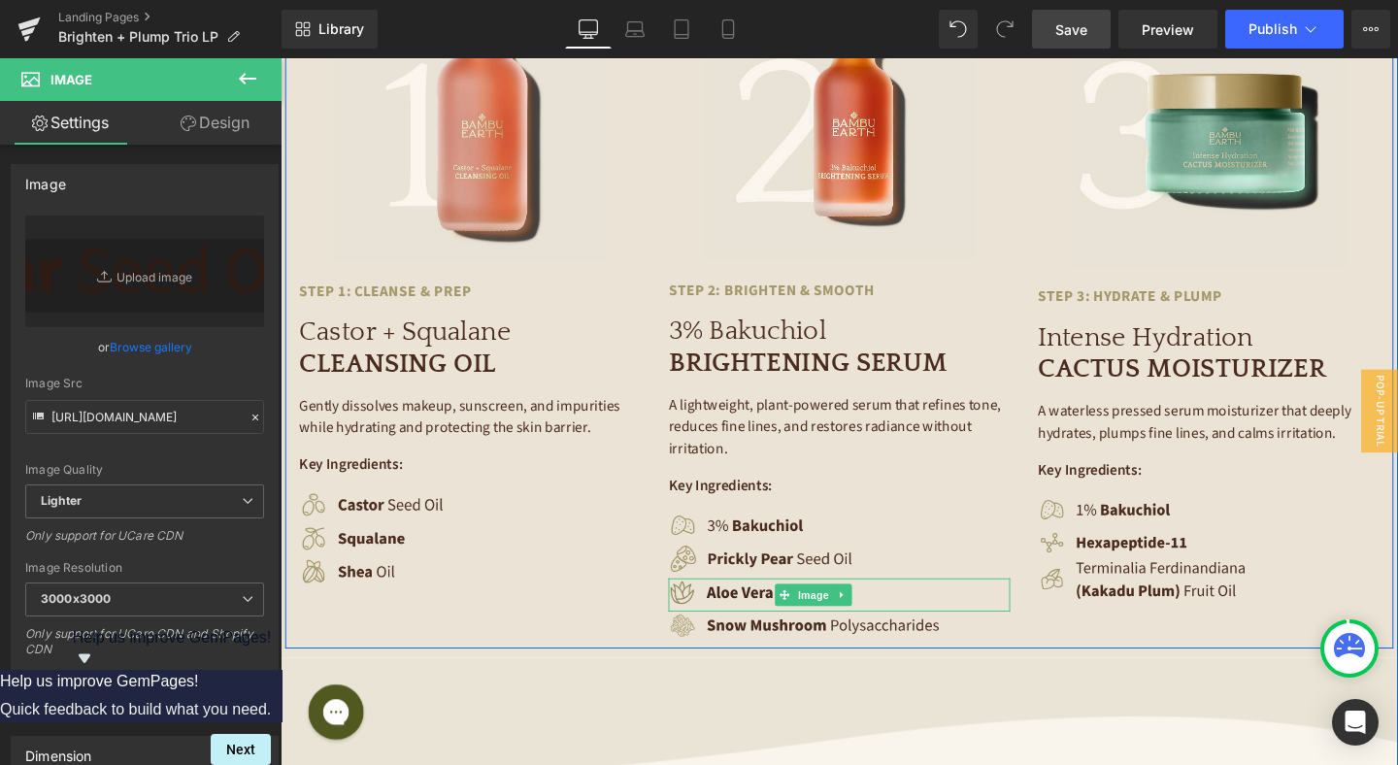
click at [782, 605] on img at bounding box center [840, 622] width 305 height 34
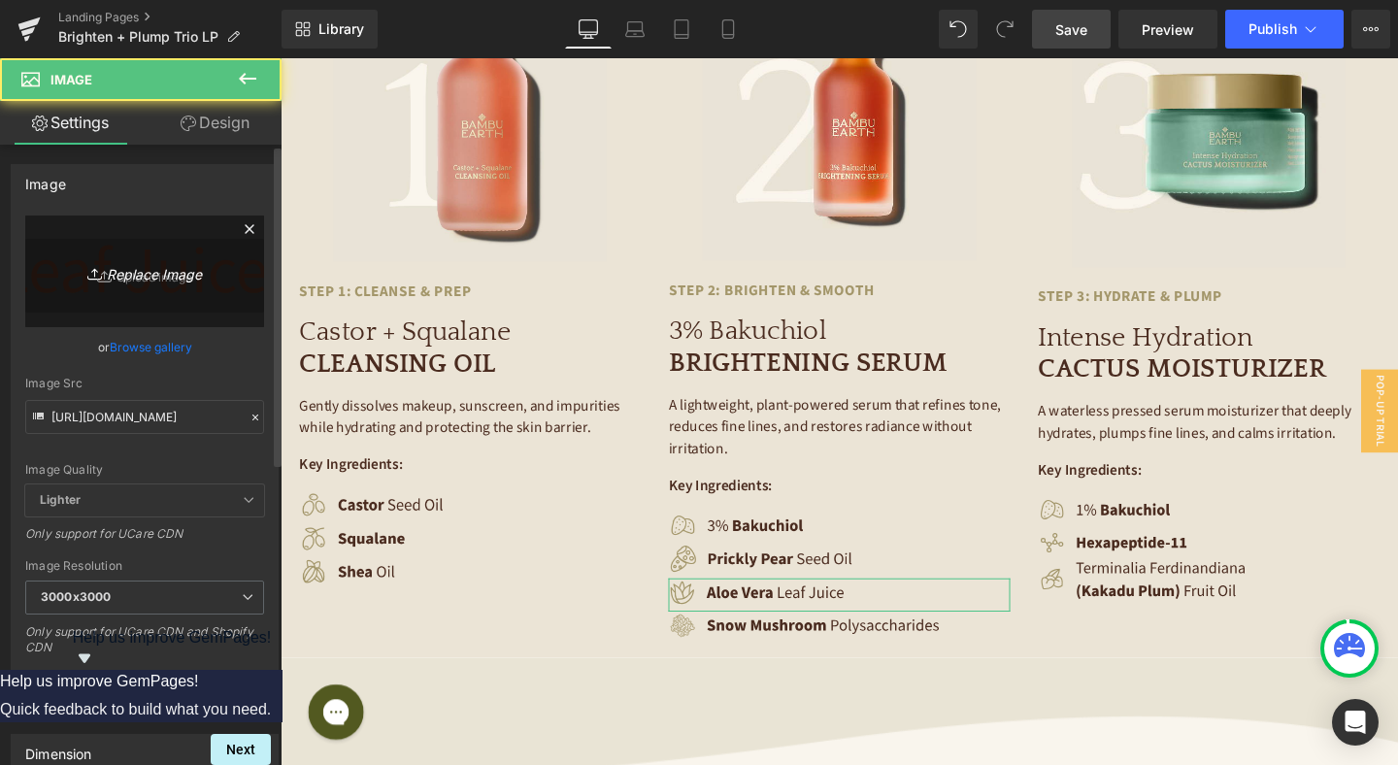
click at [150, 274] on icon "Replace Image" at bounding box center [144, 271] width 155 height 24
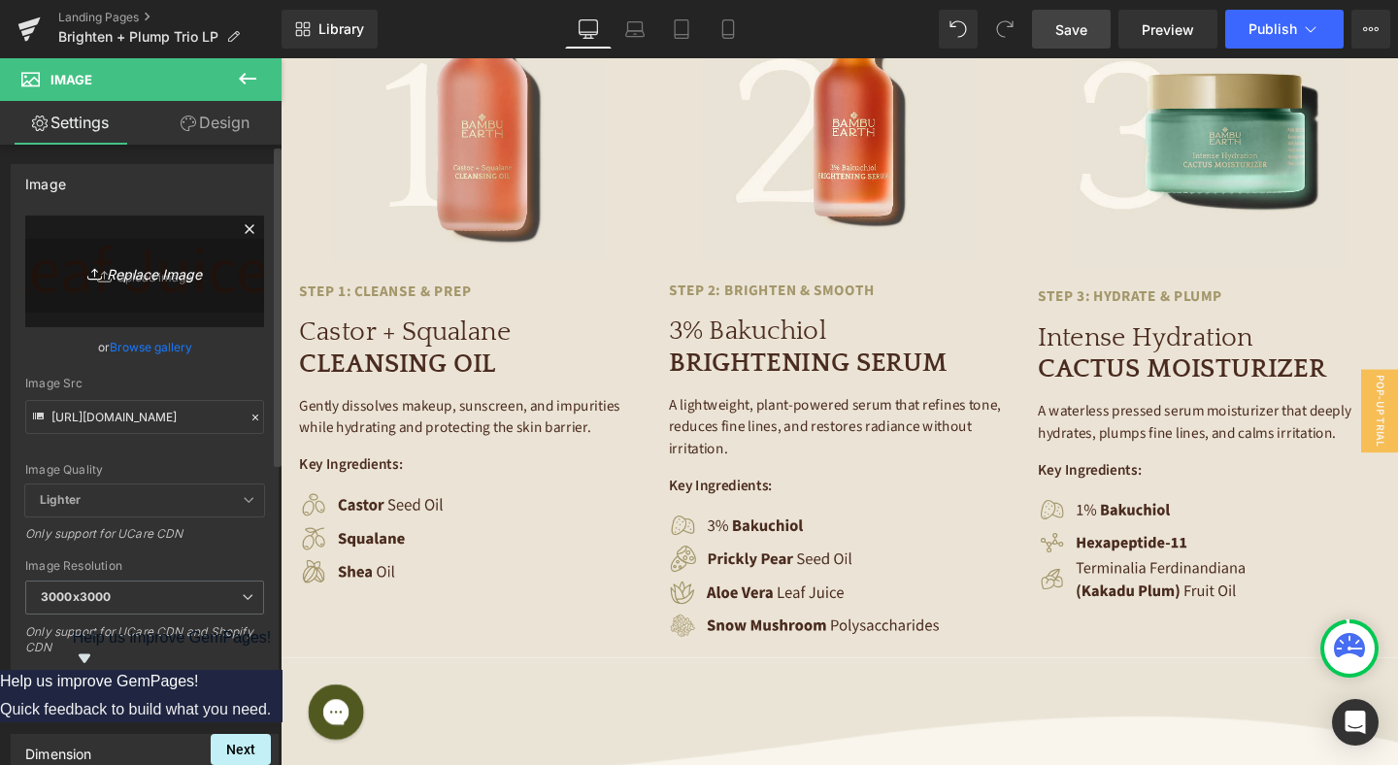
type input "C:\fakepath\Container-5.png"
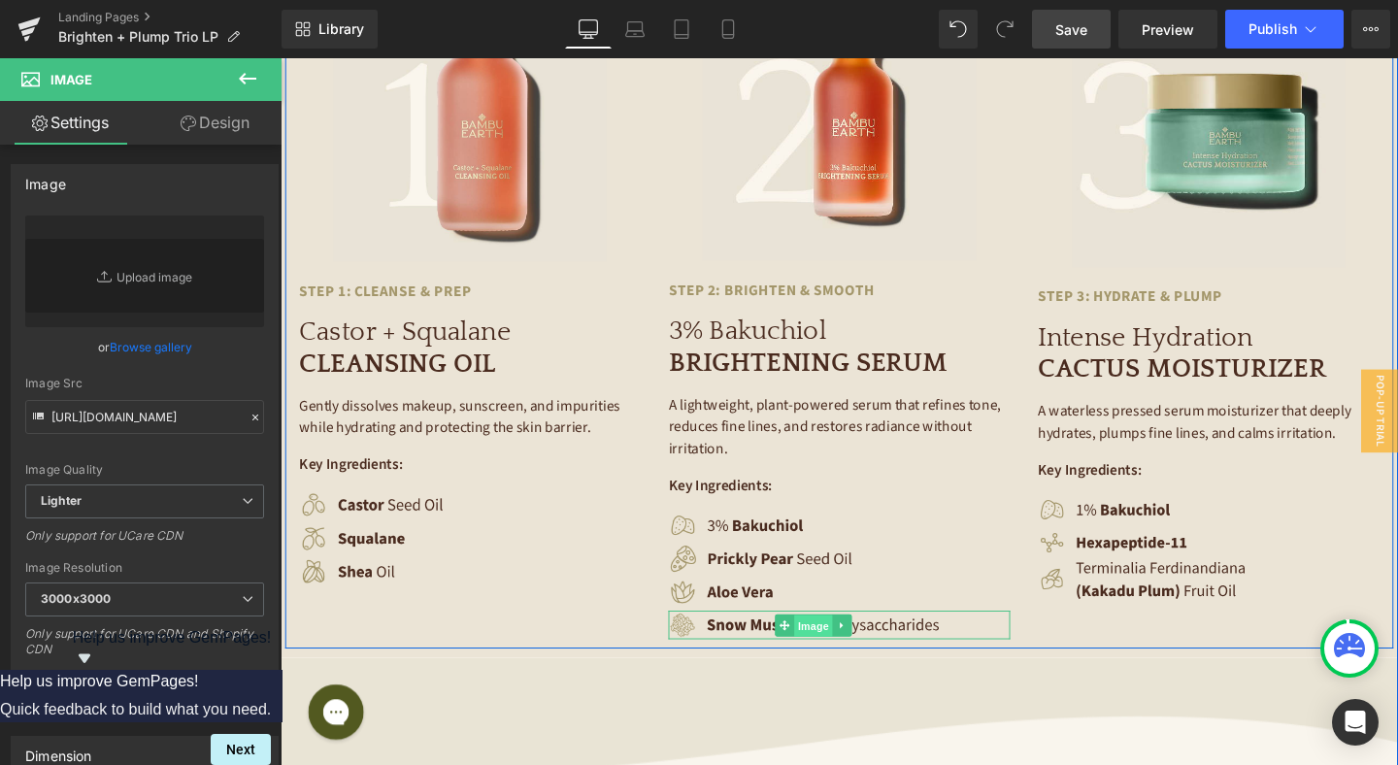
click at [843, 643] on span "Image" at bounding box center [840, 654] width 41 height 23
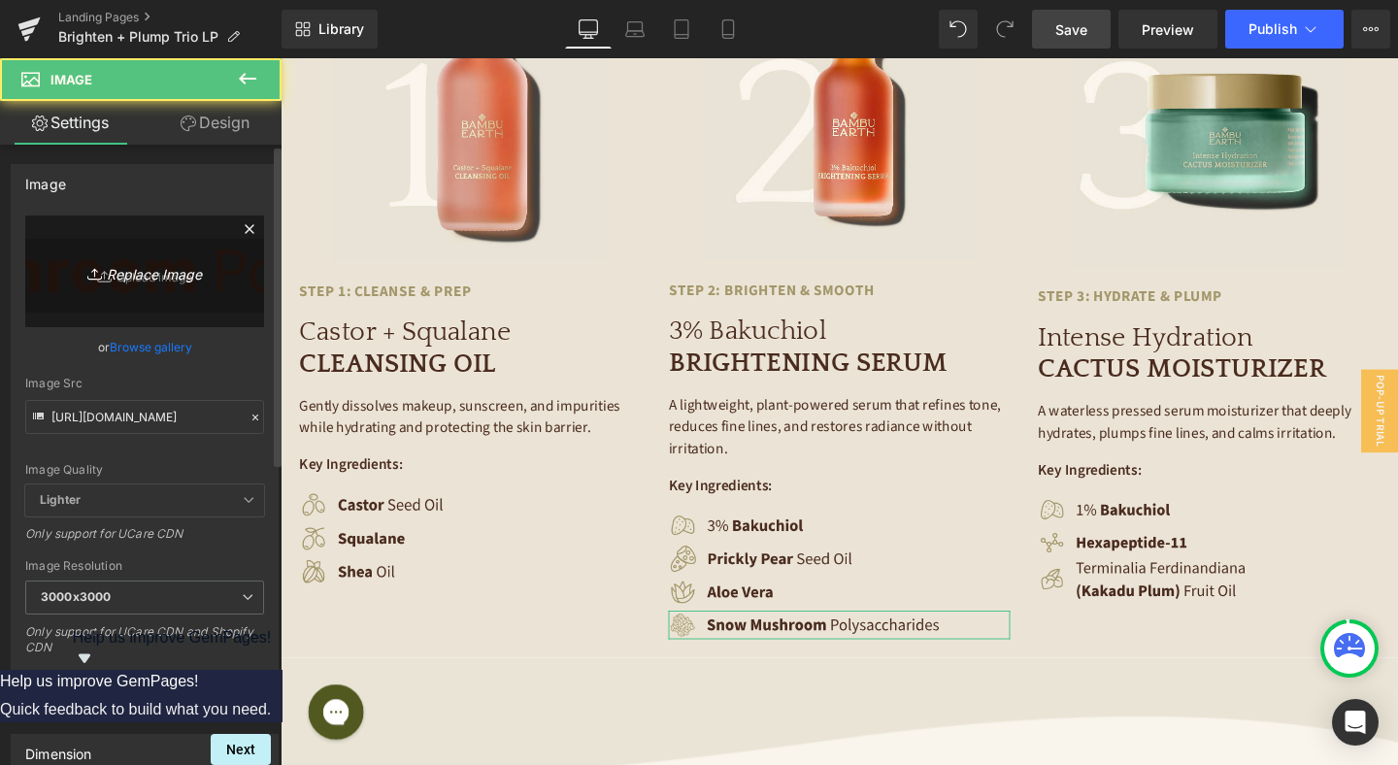
click at [162, 273] on icon "Replace Image" at bounding box center [144, 271] width 155 height 24
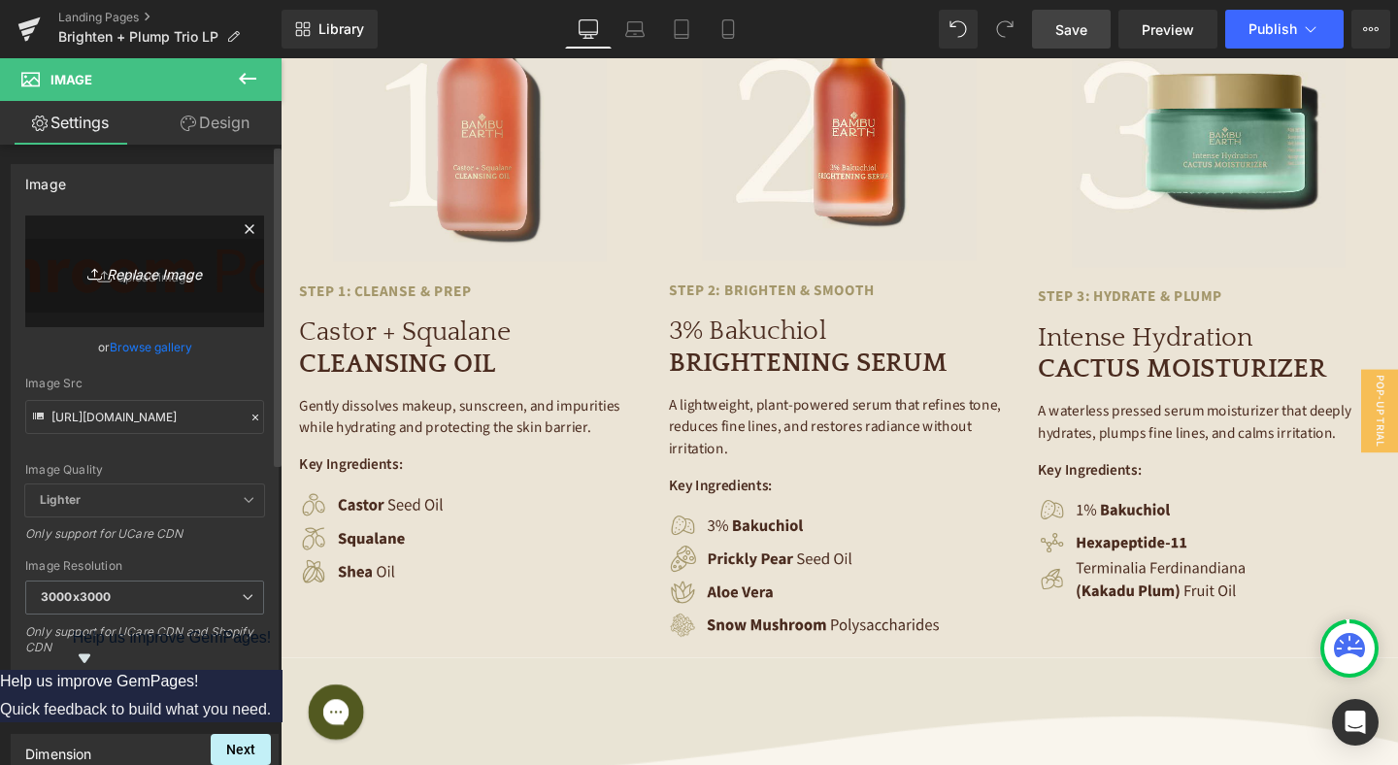
type input "C:\fakepath\Container-6.png"
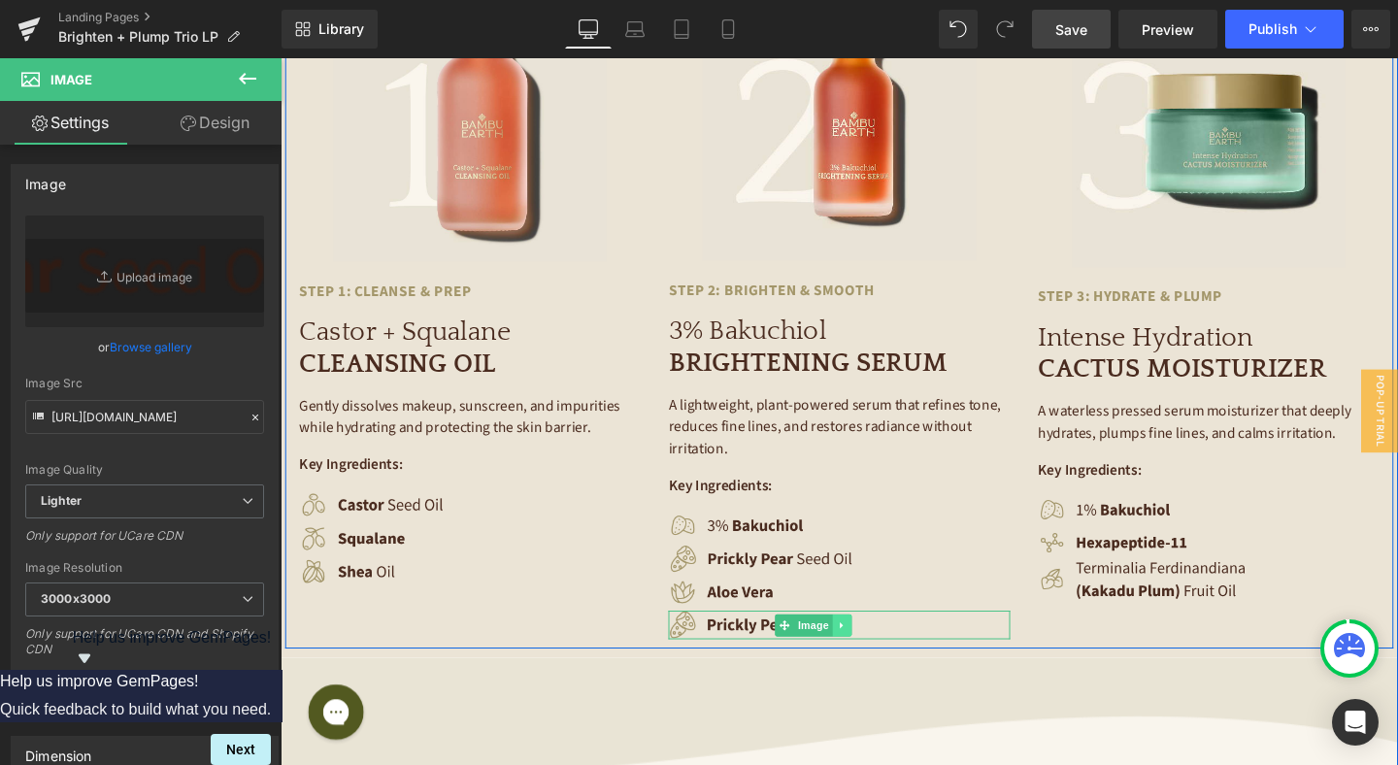
click at [865, 643] on link at bounding box center [871, 654] width 20 height 23
click at [881, 648] on icon at bounding box center [881, 653] width 11 height 11
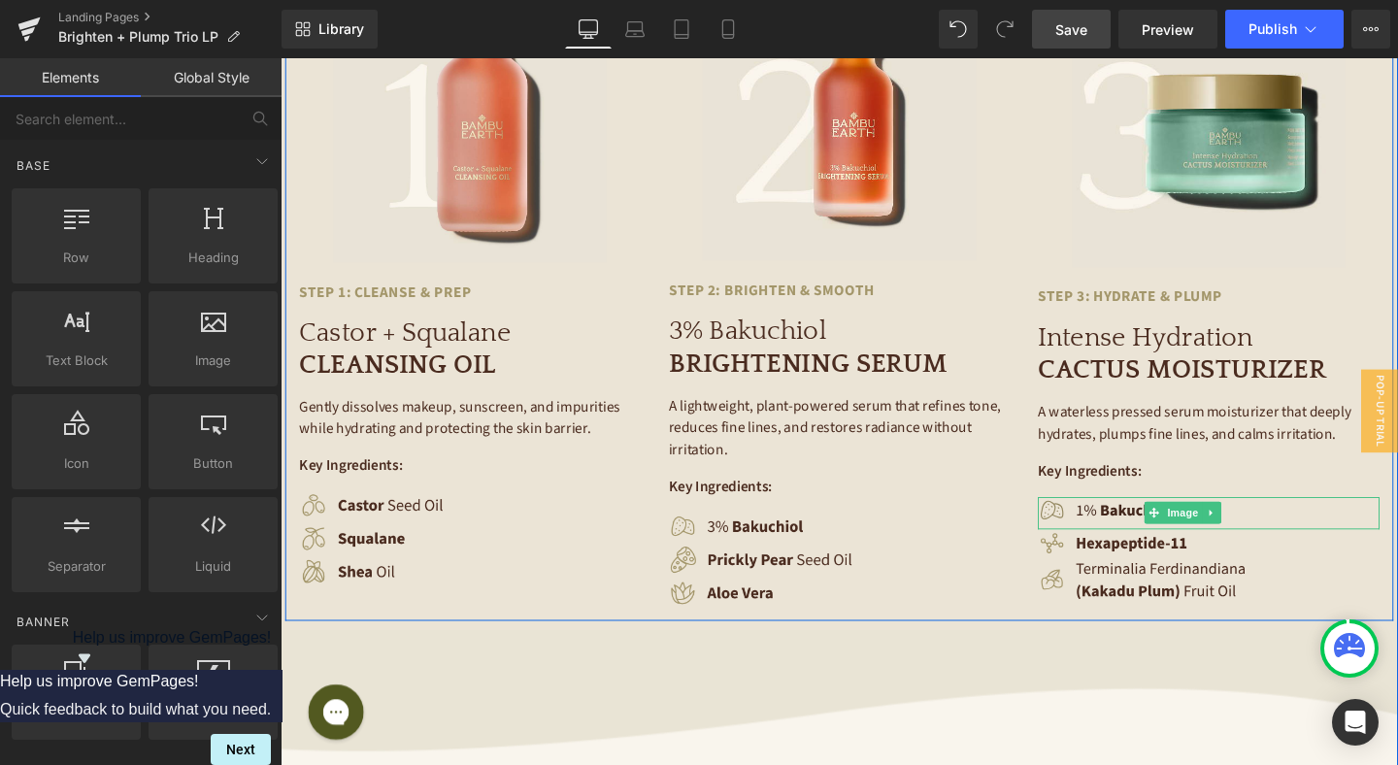
click at [1164, 519] on img at bounding box center [1228, 536] width 305 height 34
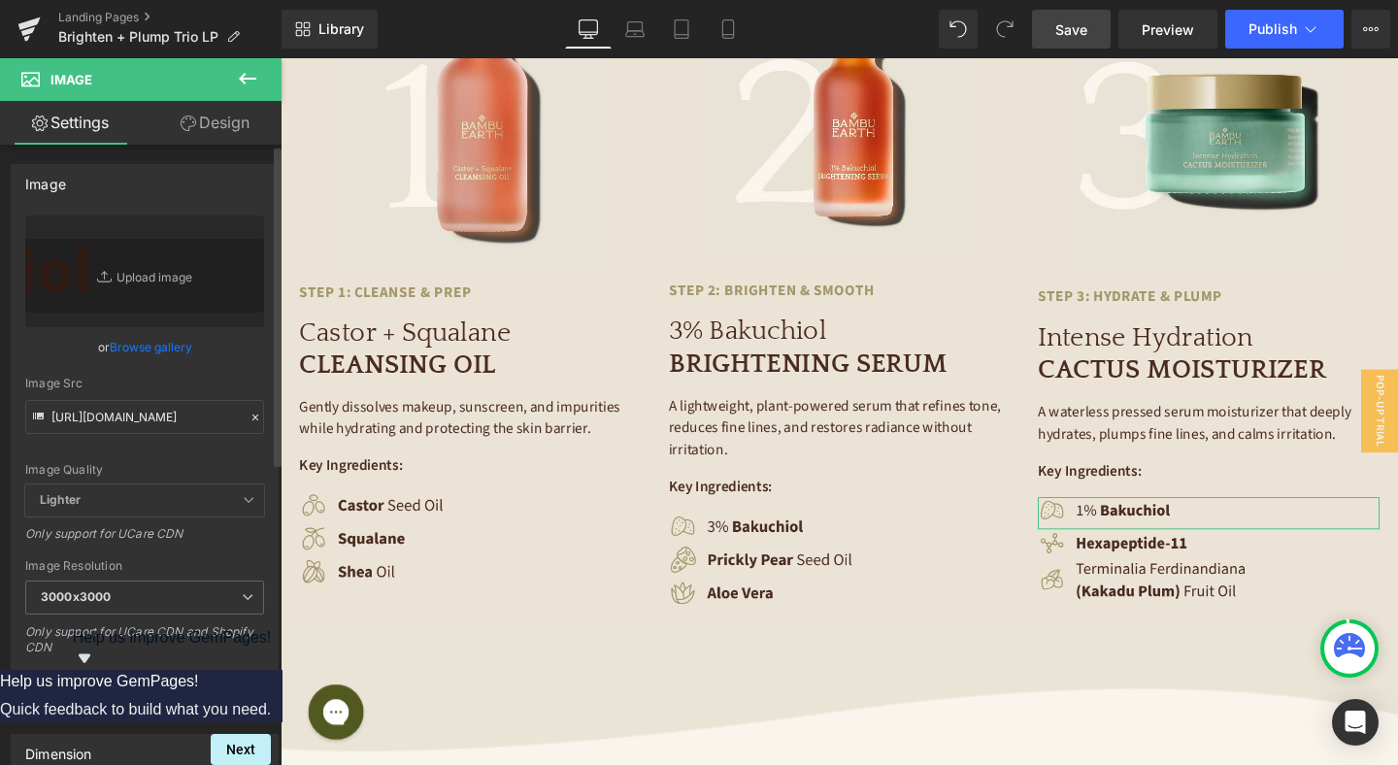
click at [156, 337] on link "Browse gallery" at bounding box center [151, 347] width 83 height 34
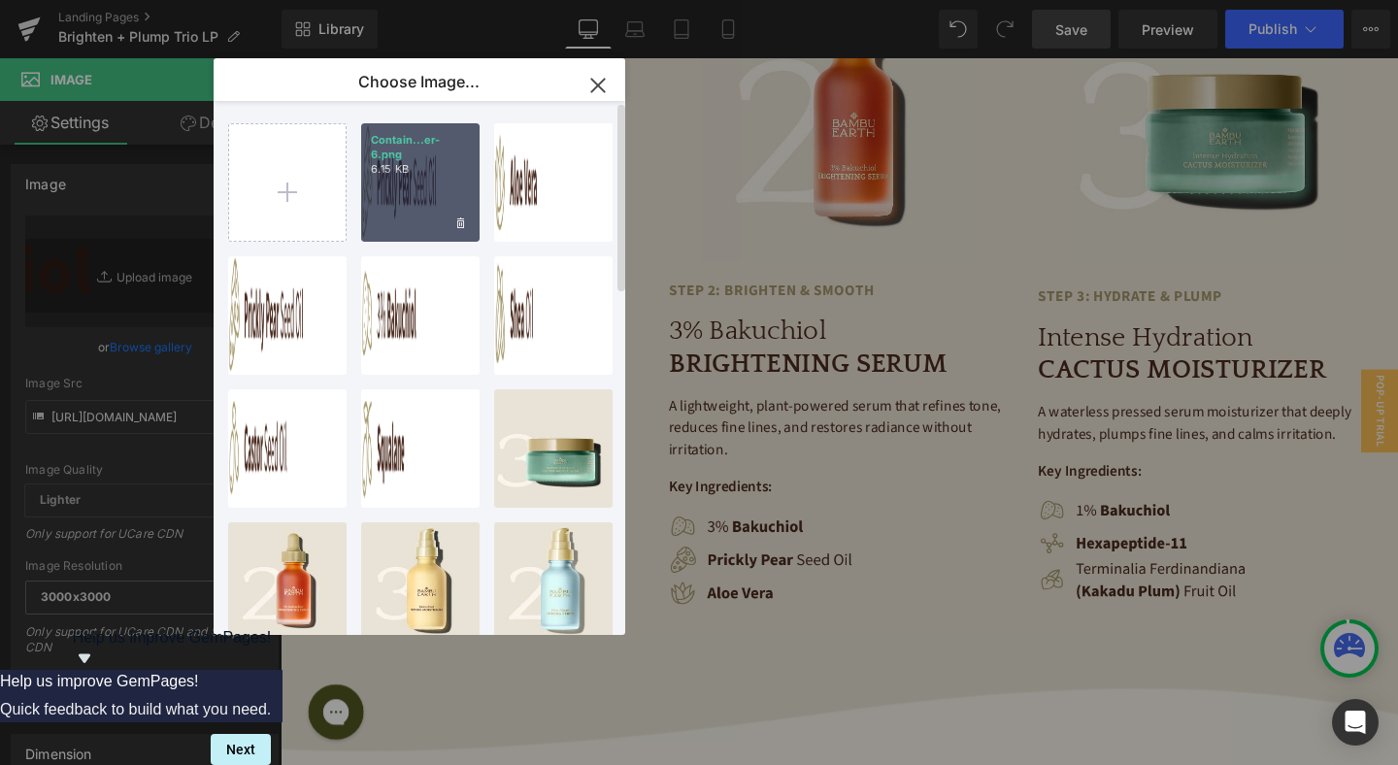
click at [414, 217] on div "Contain...er-6.png 6.15 KB" at bounding box center [420, 182] width 118 height 118
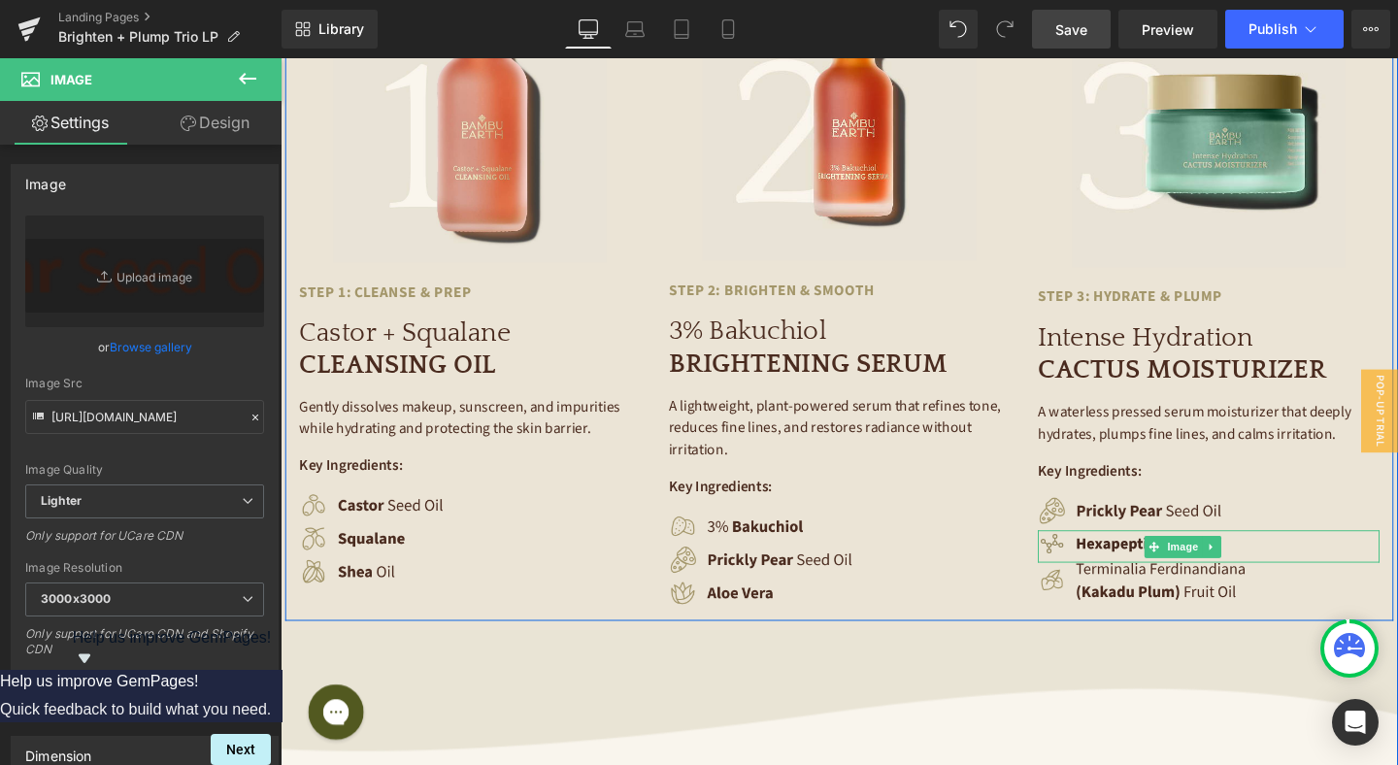
click at [1142, 554] on img at bounding box center [1228, 571] width 305 height 34
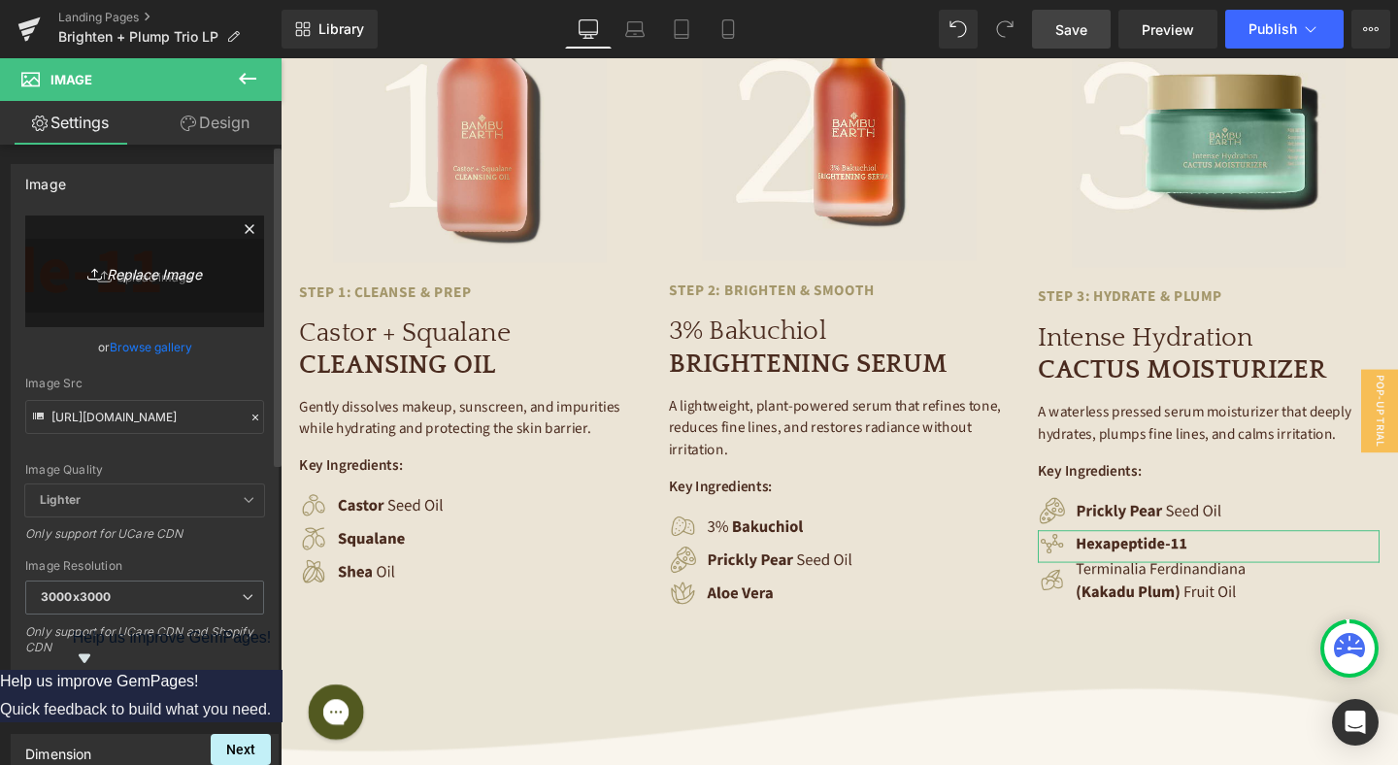
click at [116, 268] on icon "Replace Image" at bounding box center [144, 271] width 155 height 24
type input "C:\fakepath\Container-7.png"
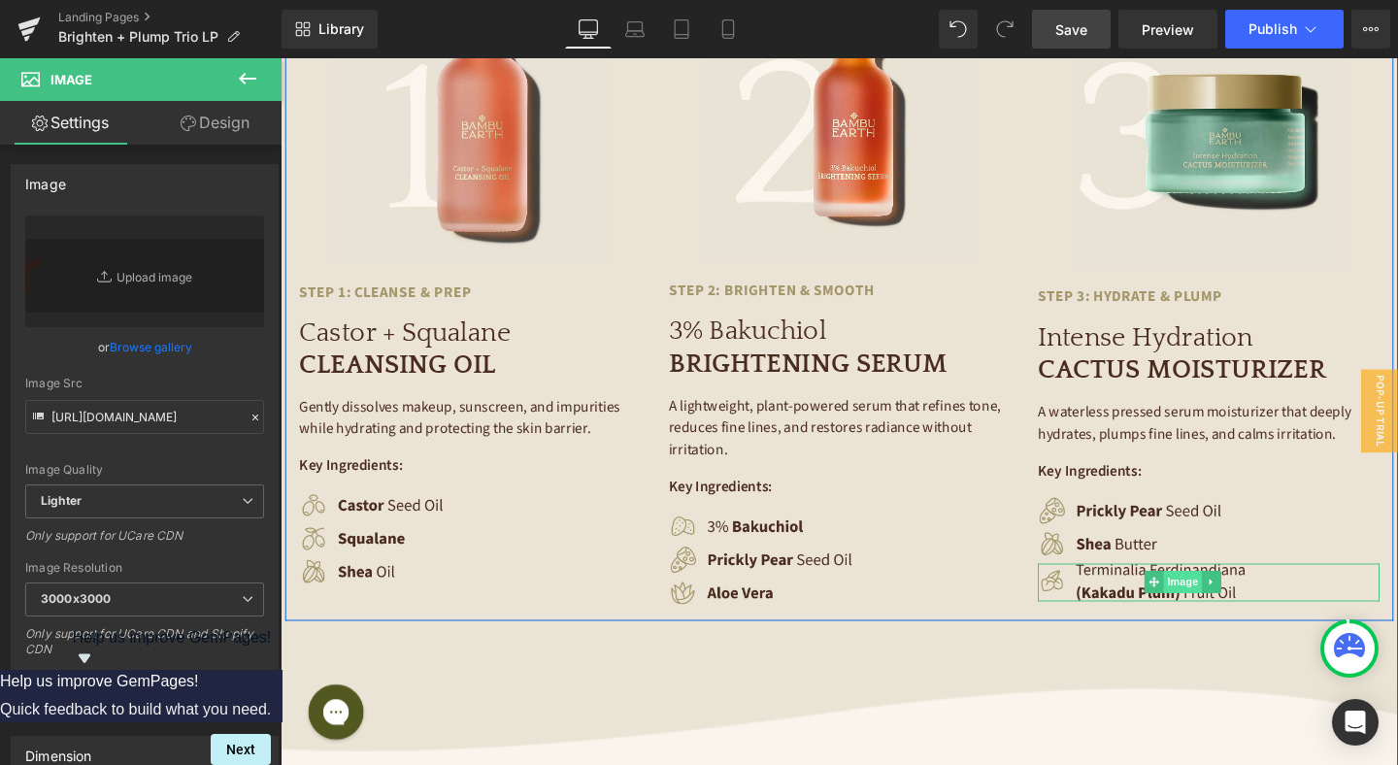
click at [1224, 597] on span "Image" at bounding box center [1228, 608] width 41 height 23
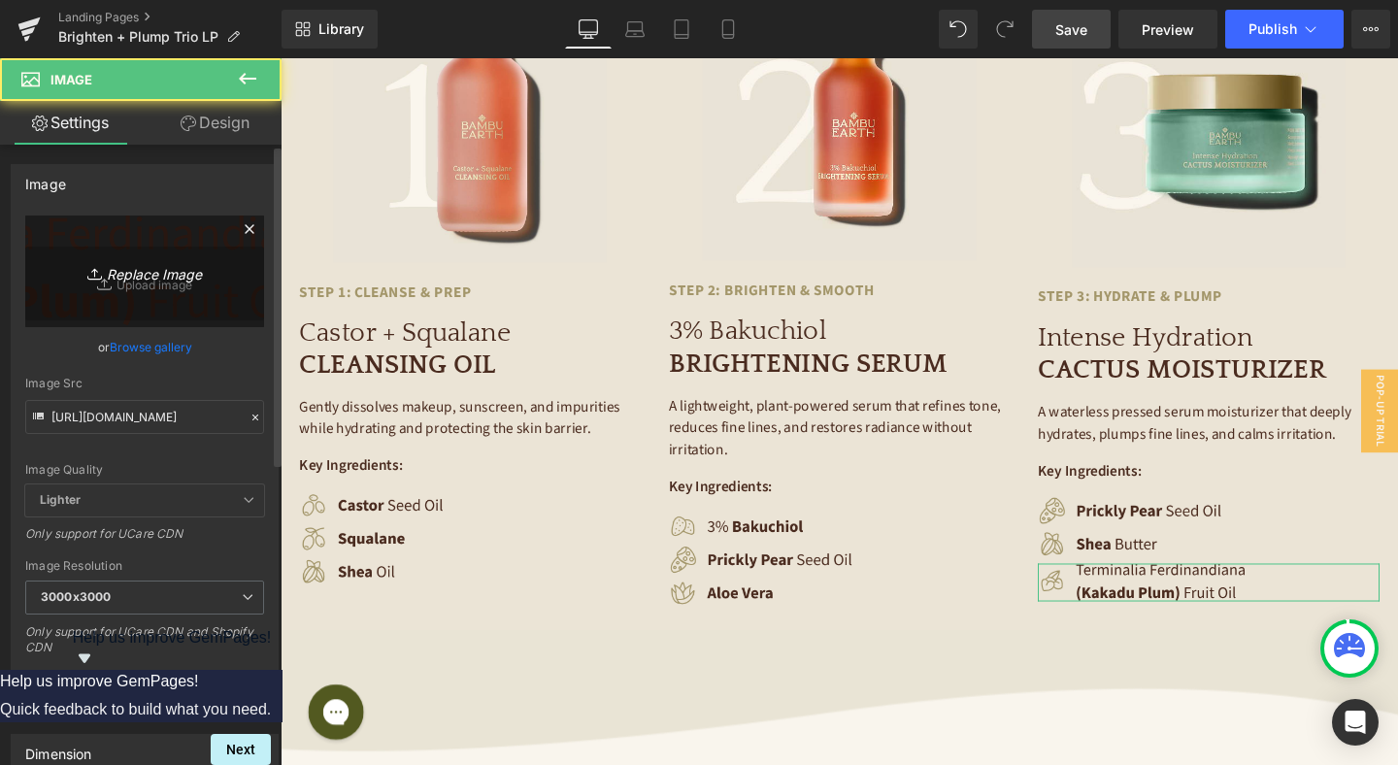
click at [155, 281] on icon "Replace Image" at bounding box center [144, 271] width 155 height 24
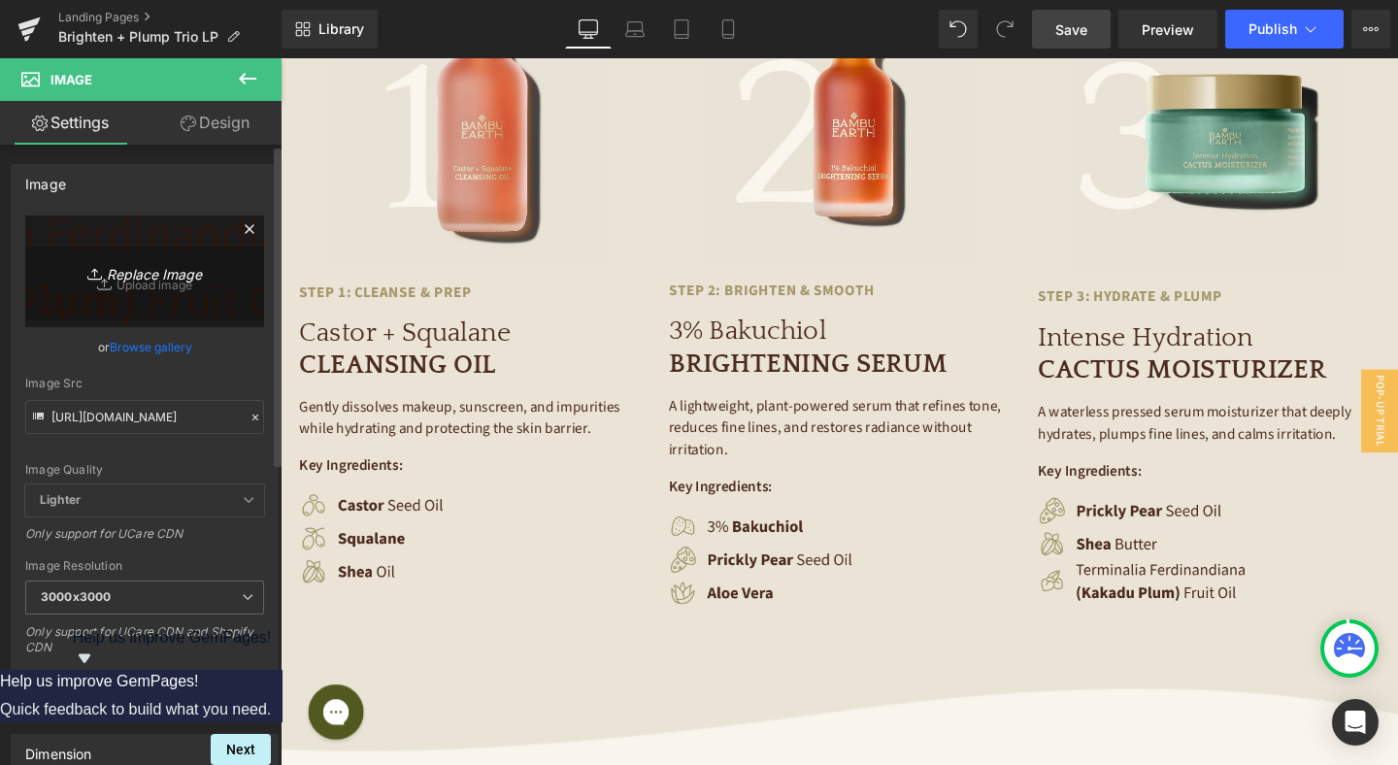
type input "C:\fakepath\Container-8.png"
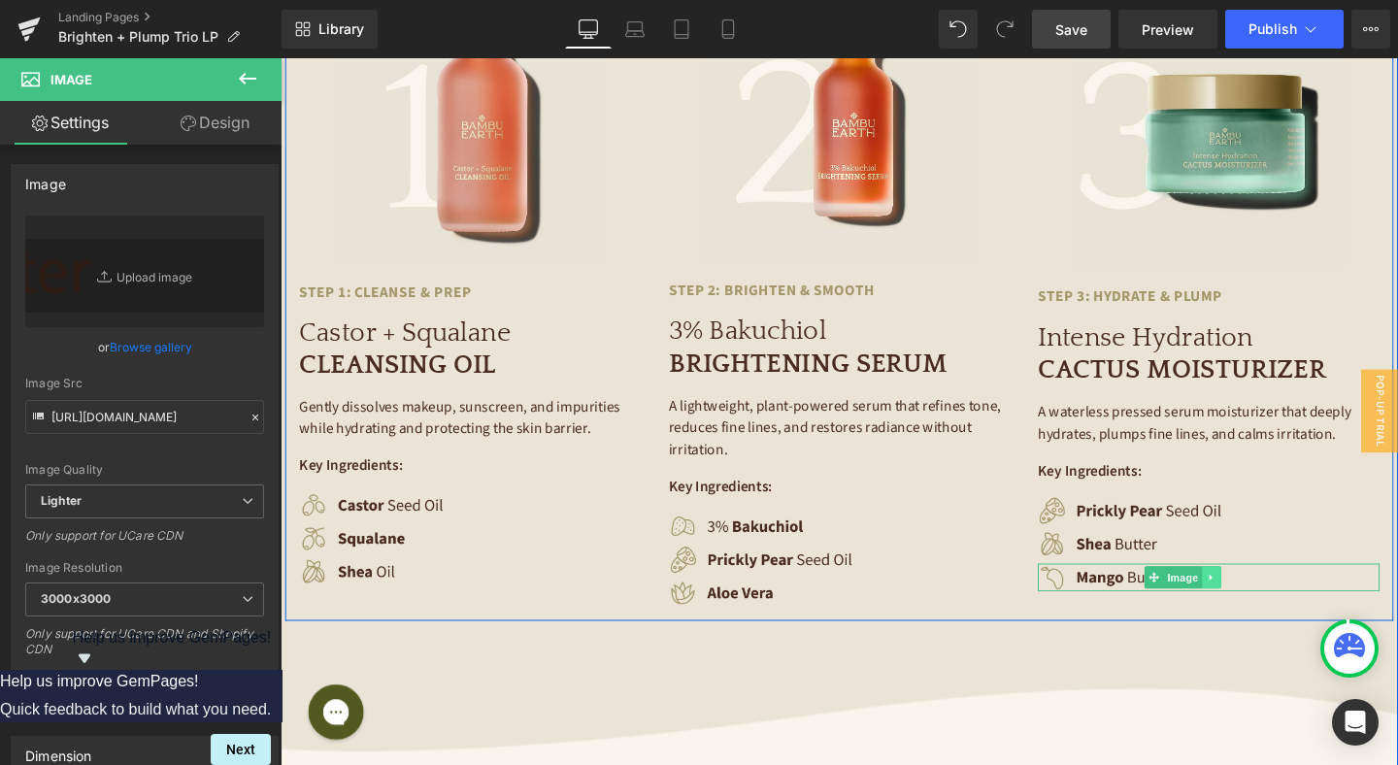
click at [1255, 598] on icon at bounding box center [1259, 604] width 11 height 12
click at [1253, 599] on icon at bounding box center [1248, 604] width 11 height 11
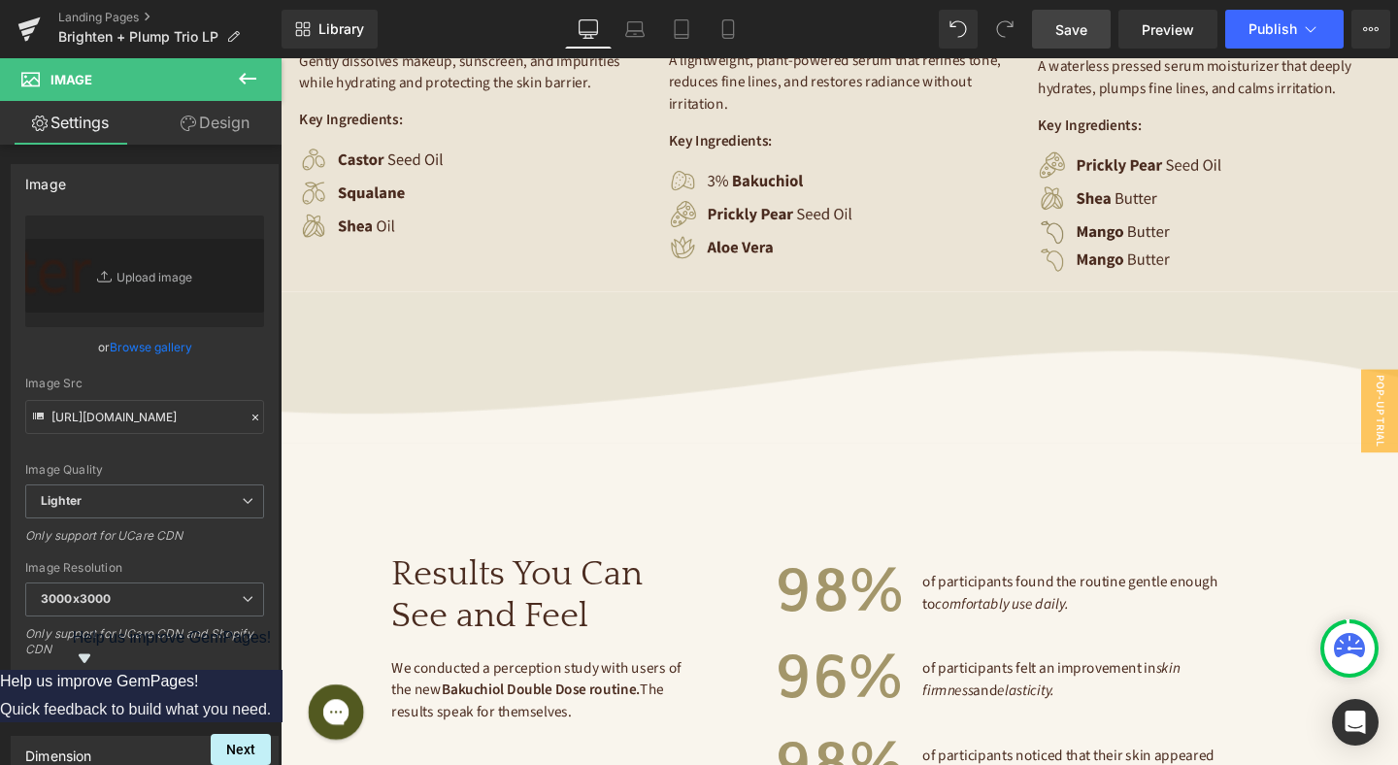
scroll to position [3759, 0]
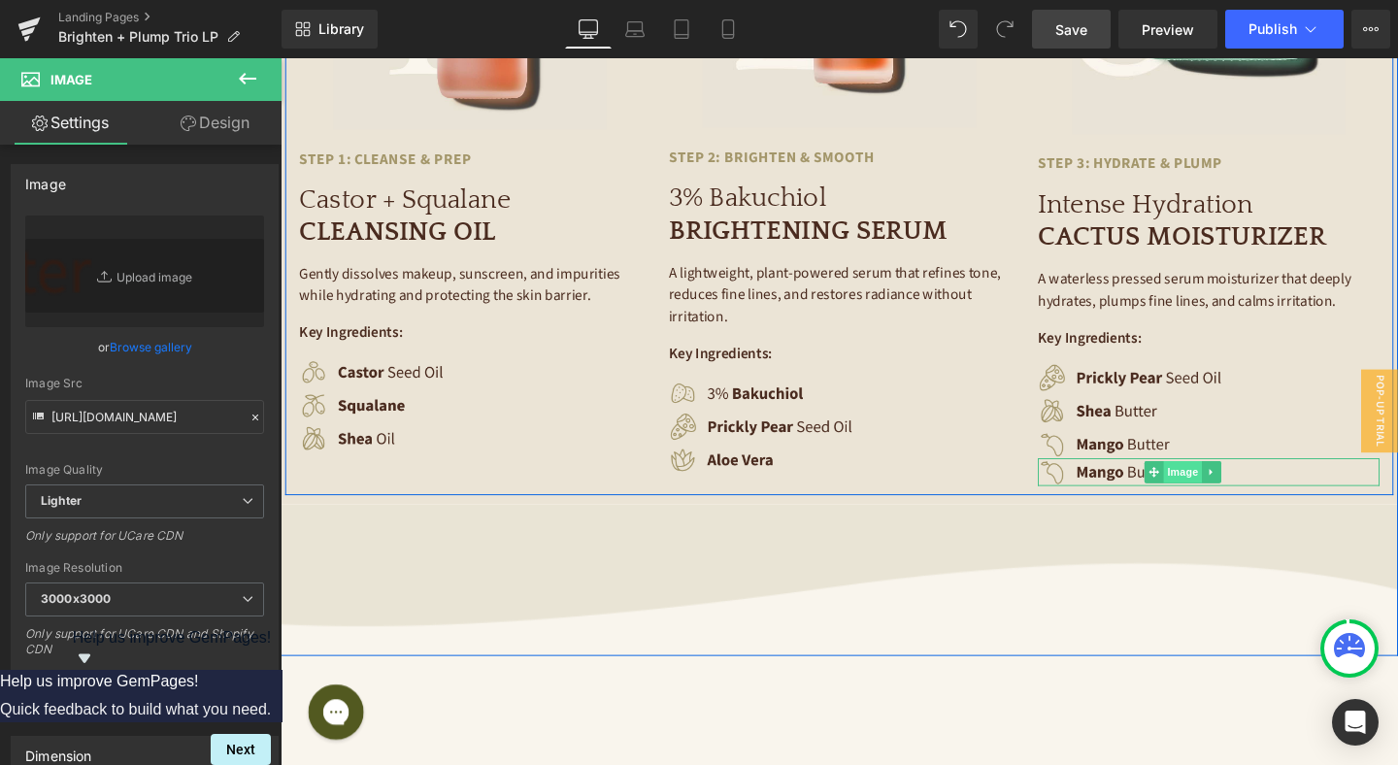
click at [1229, 481] on span "Image" at bounding box center [1228, 492] width 41 height 23
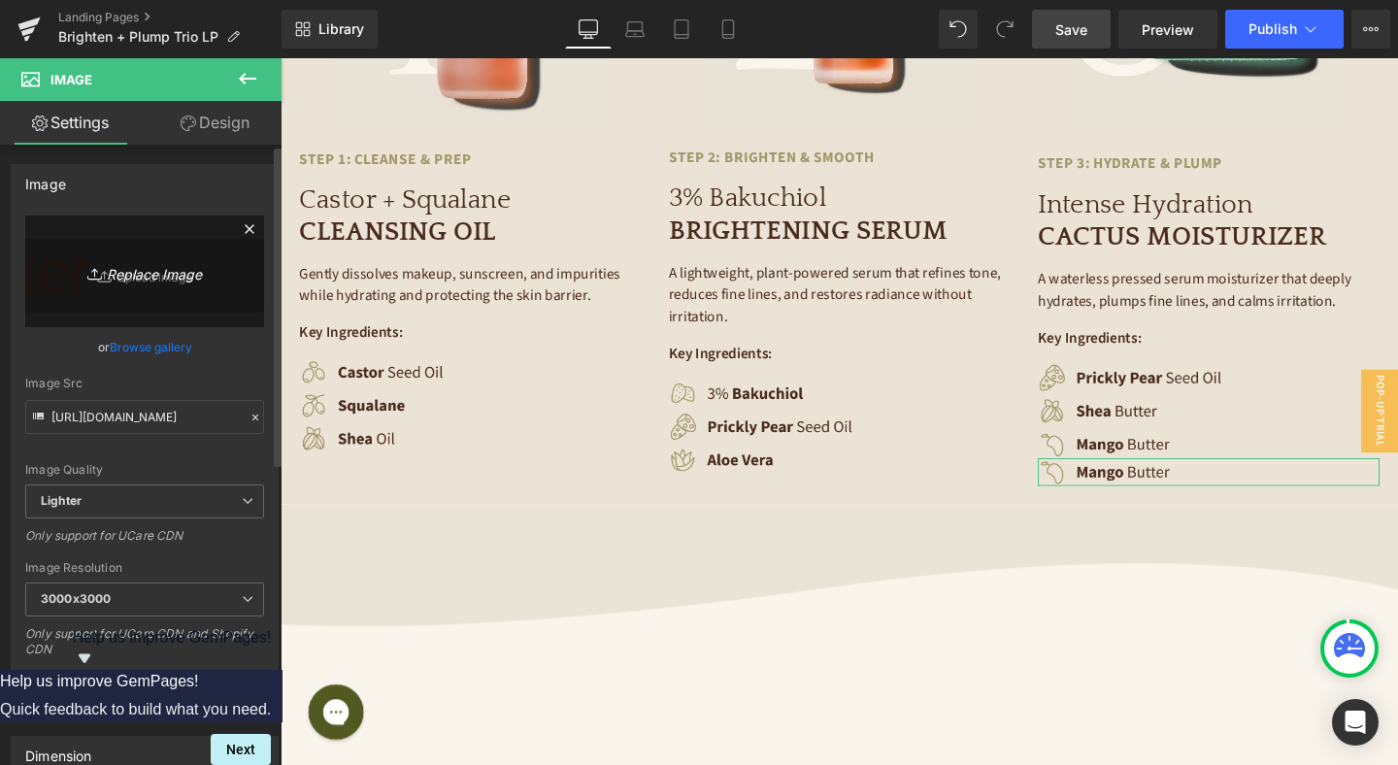
click at [148, 278] on icon "Replace Image" at bounding box center [144, 271] width 155 height 24
type input "C:\fakepath\Container-9.png"
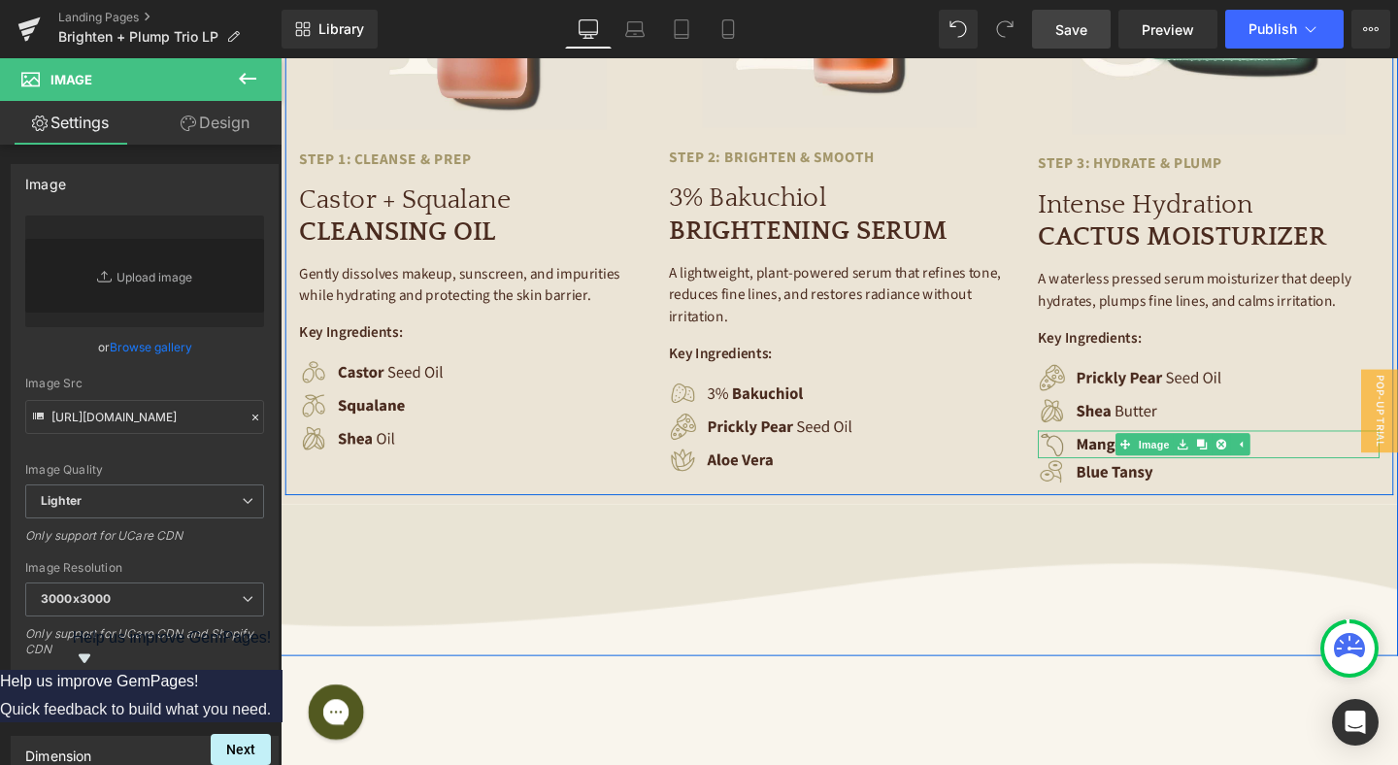
click at [1142, 449] on img at bounding box center [1228, 463] width 305 height 29
click at [1145, 479] on div at bounding box center [1255, 481] width 359 height 4
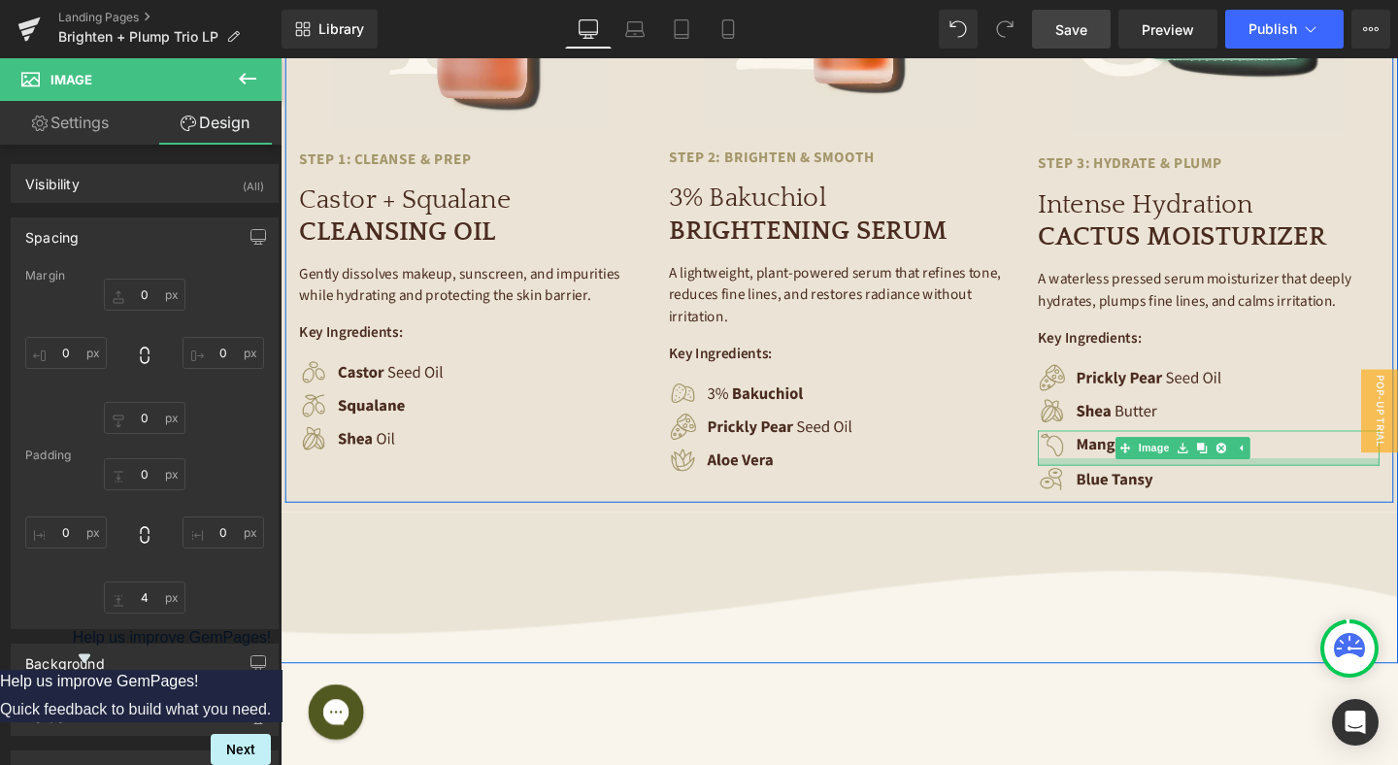
click at [1146, 479] on div at bounding box center [1255, 483] width 359 height 8
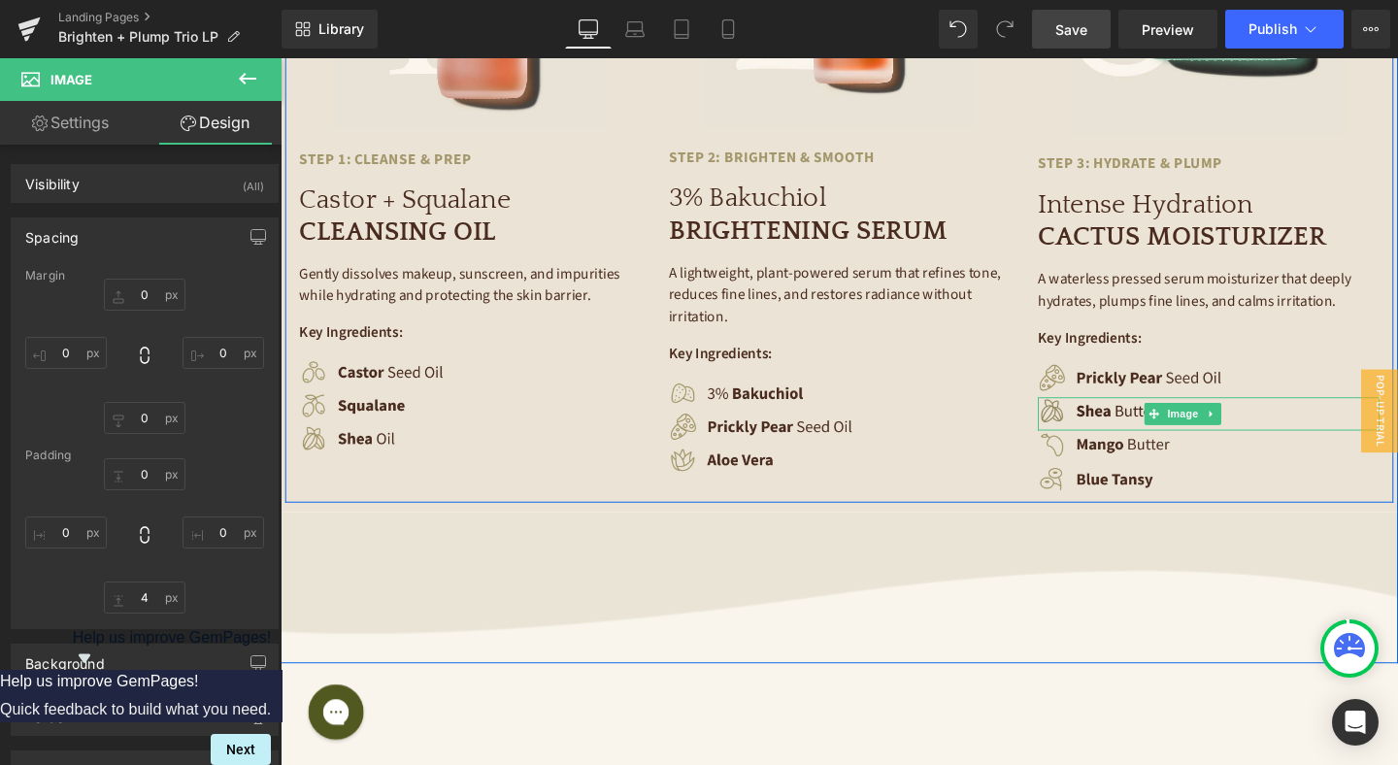
click at [1125, 414] on img at bounding box center [1228, 431] width 305 height 35
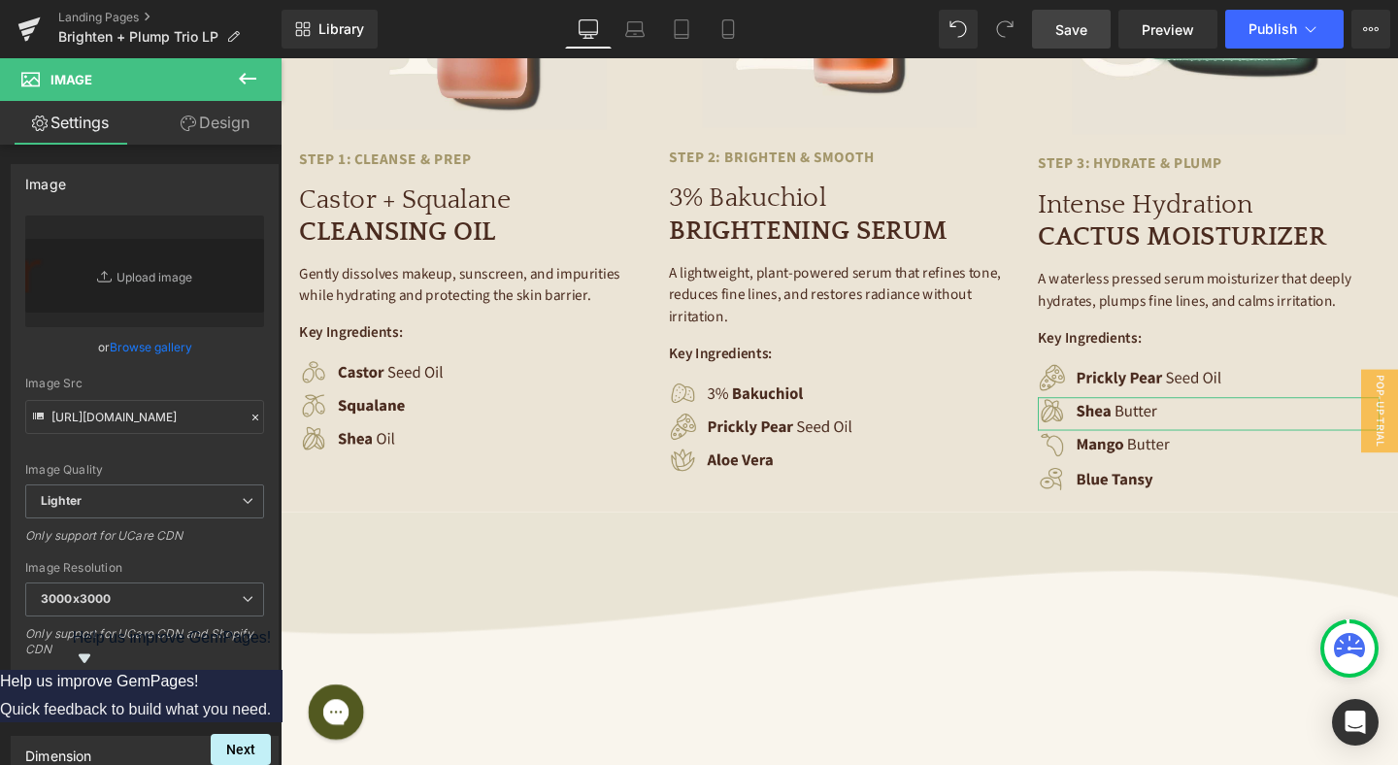
click at [204, 117] on link "Design" at bounding box center [215, 123] width 141 height 44
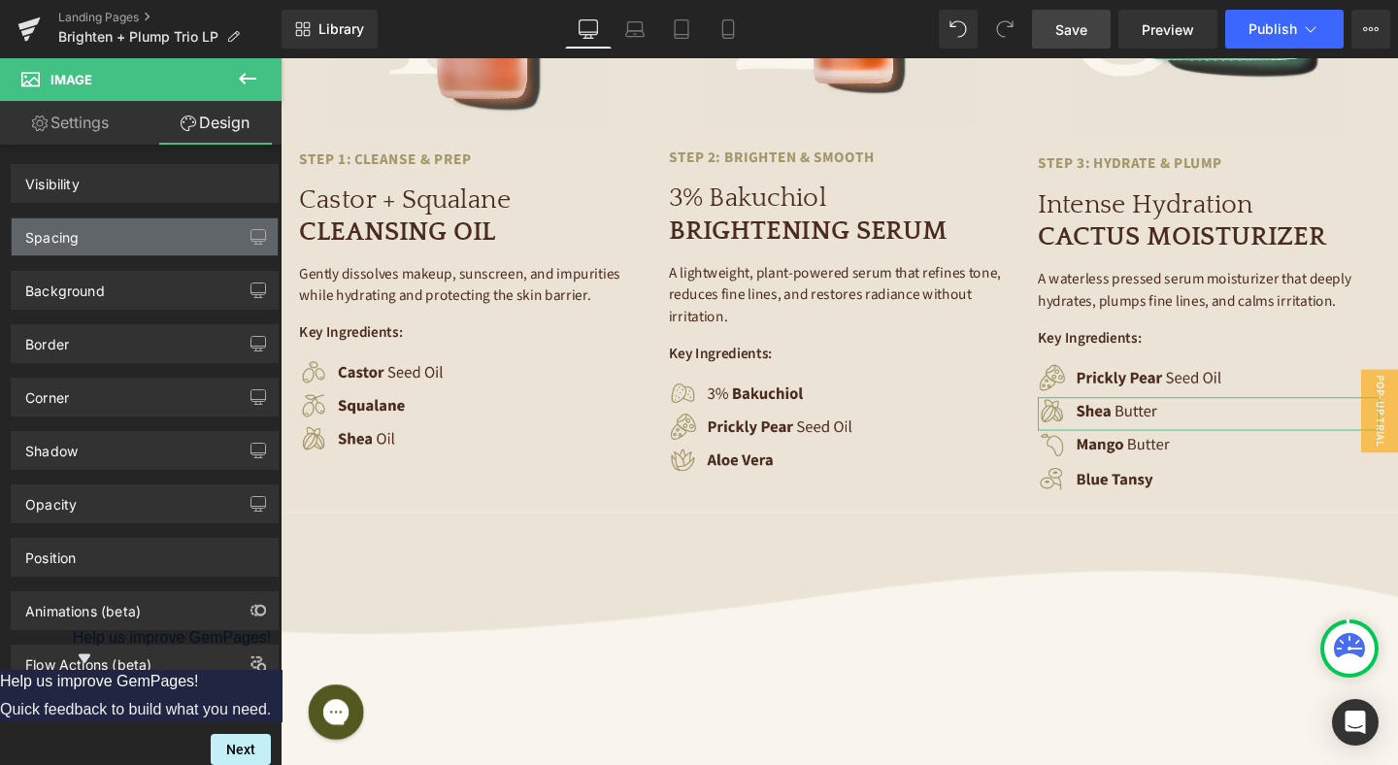
click at [126, 232] on div "Spacing" at bounding box center [145, 236] width 266 height 37
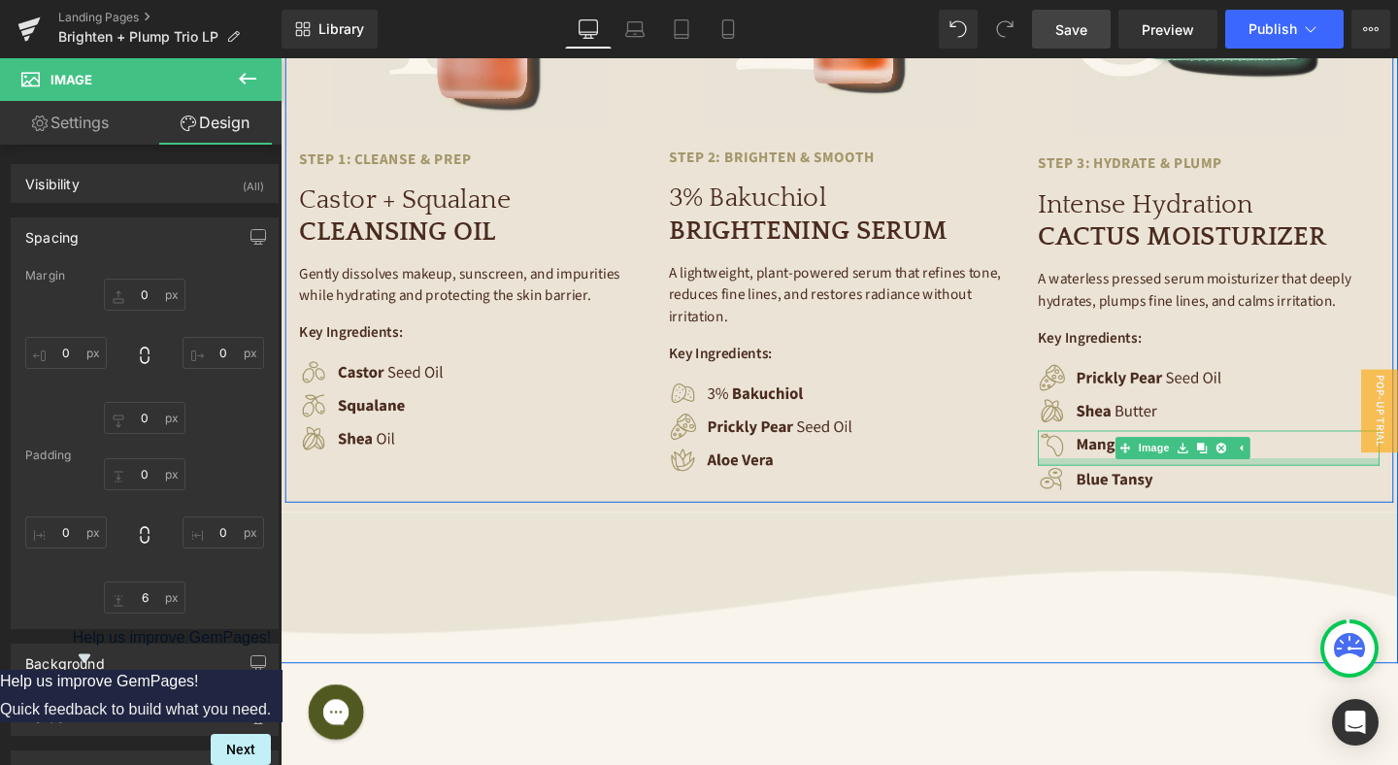
click at [1138, 479] on div at bounding box center [1255, 483] width 359 height 8
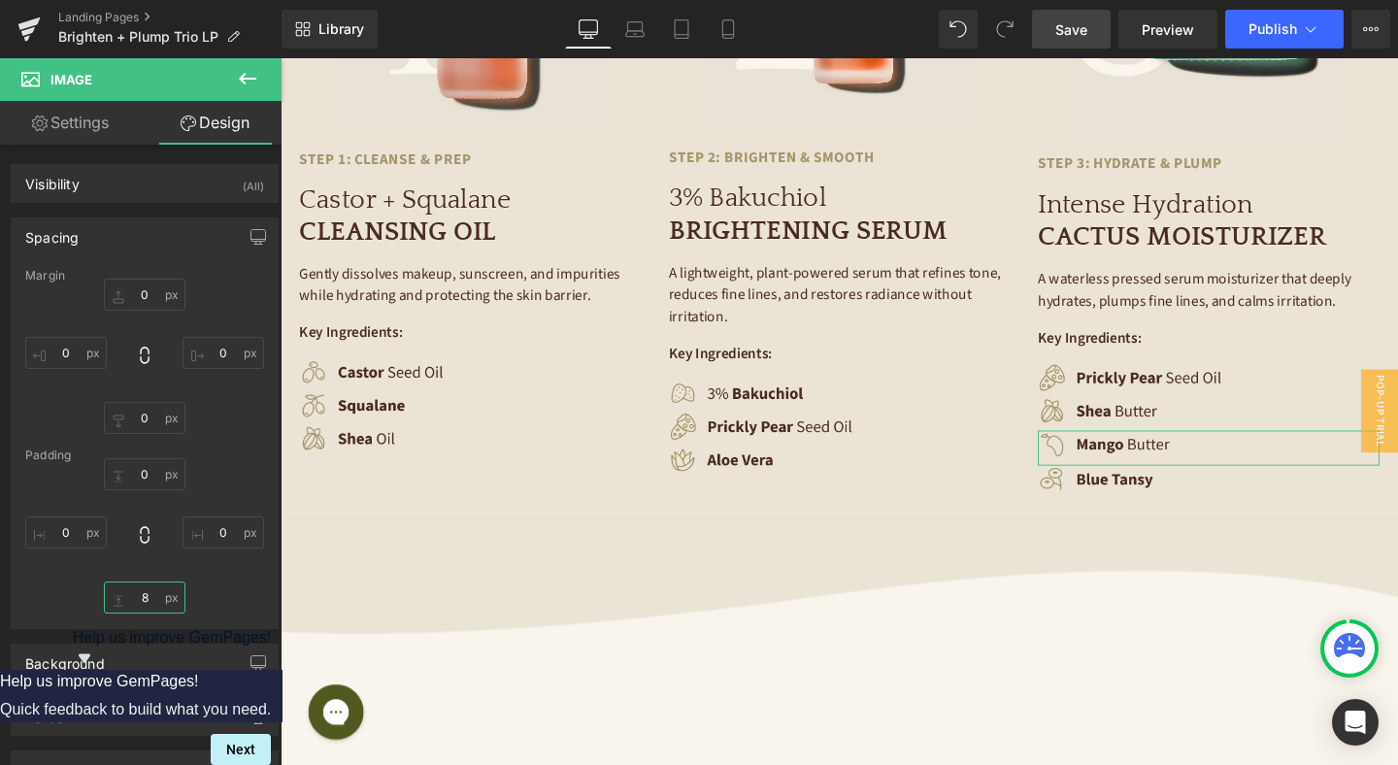
click at [143, 594] on input "8" at bounding box center [145, 597] width 82 height 32
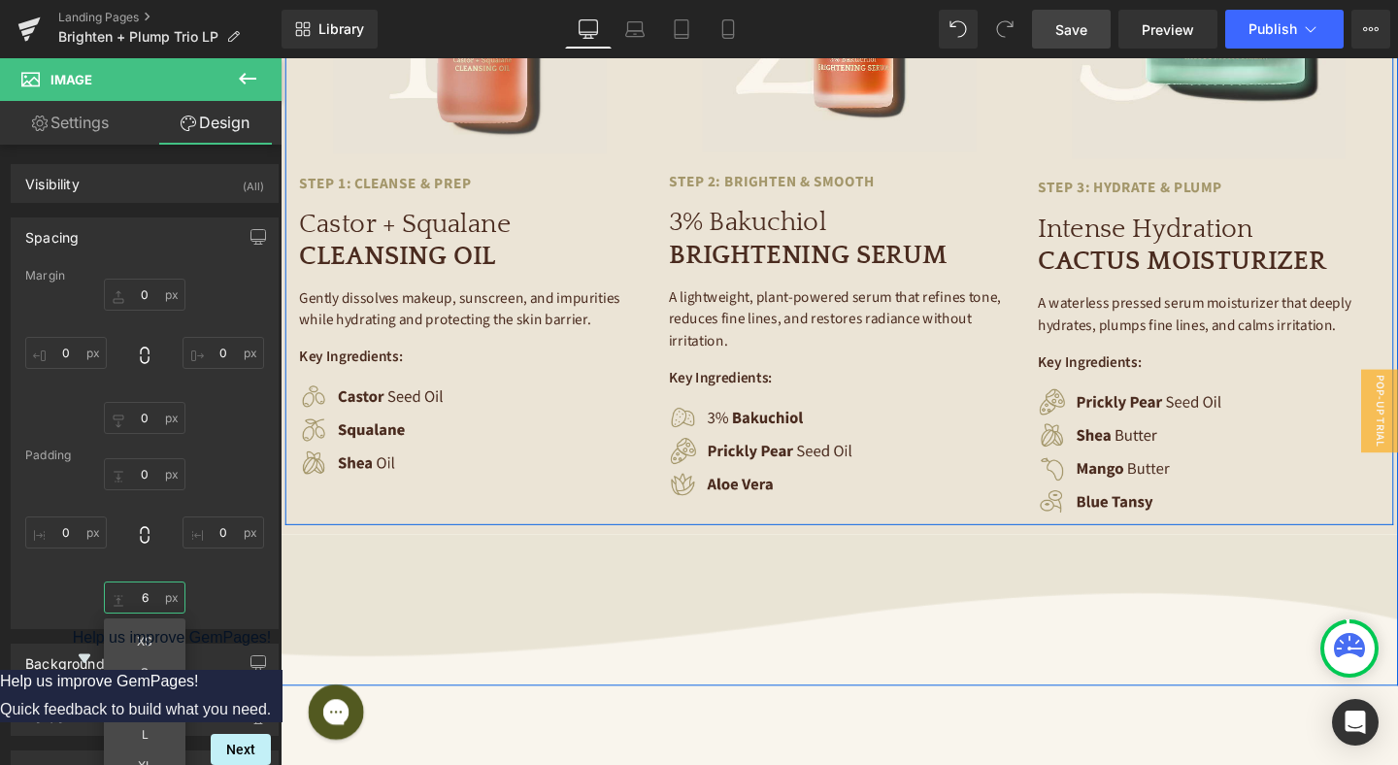
scroll to position [3721, 0]
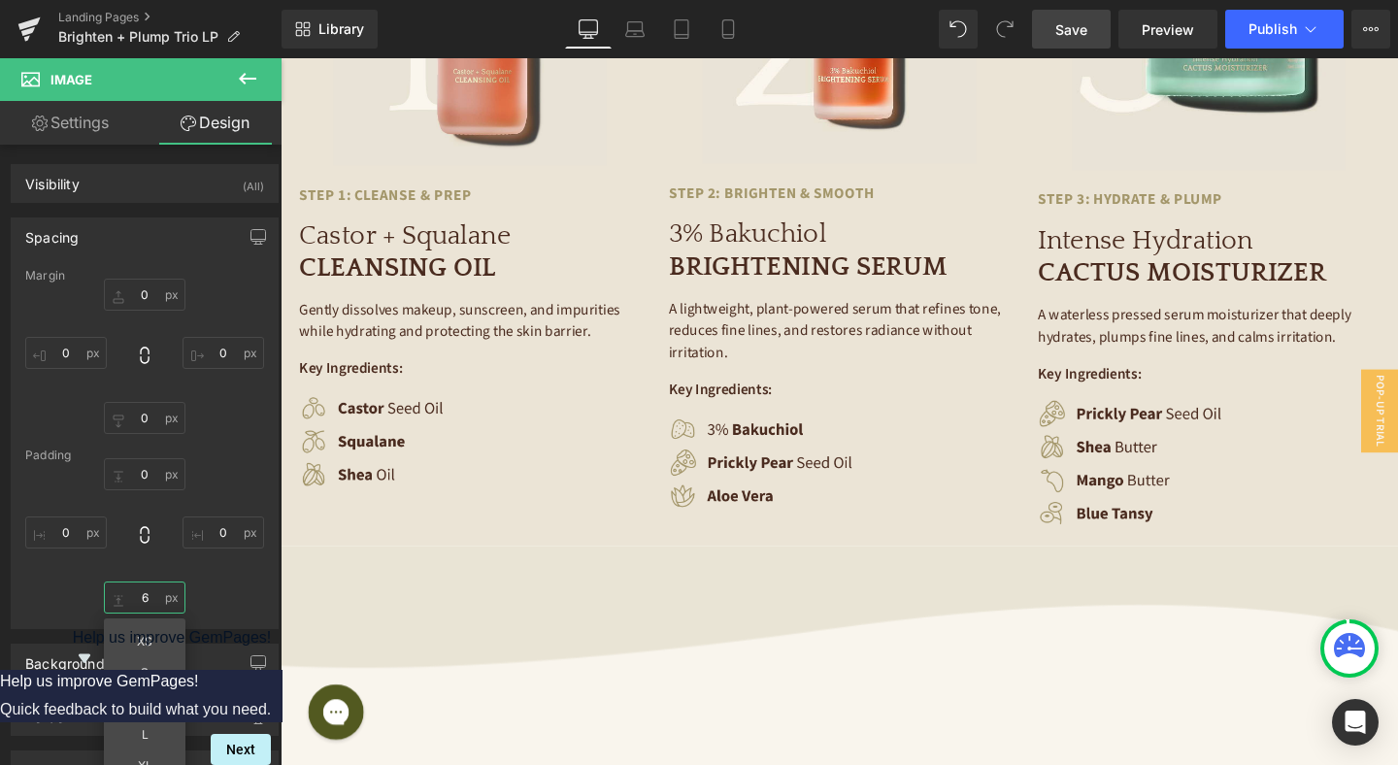
type input "6"
drag, startPoint x: 1083, startPoint y: 29, endPoint x: 807, endPoint y: 103, distance: 286.3
click at [1083, 29] on span "Save" at bounding box center [1071, 29] width 32 height 20
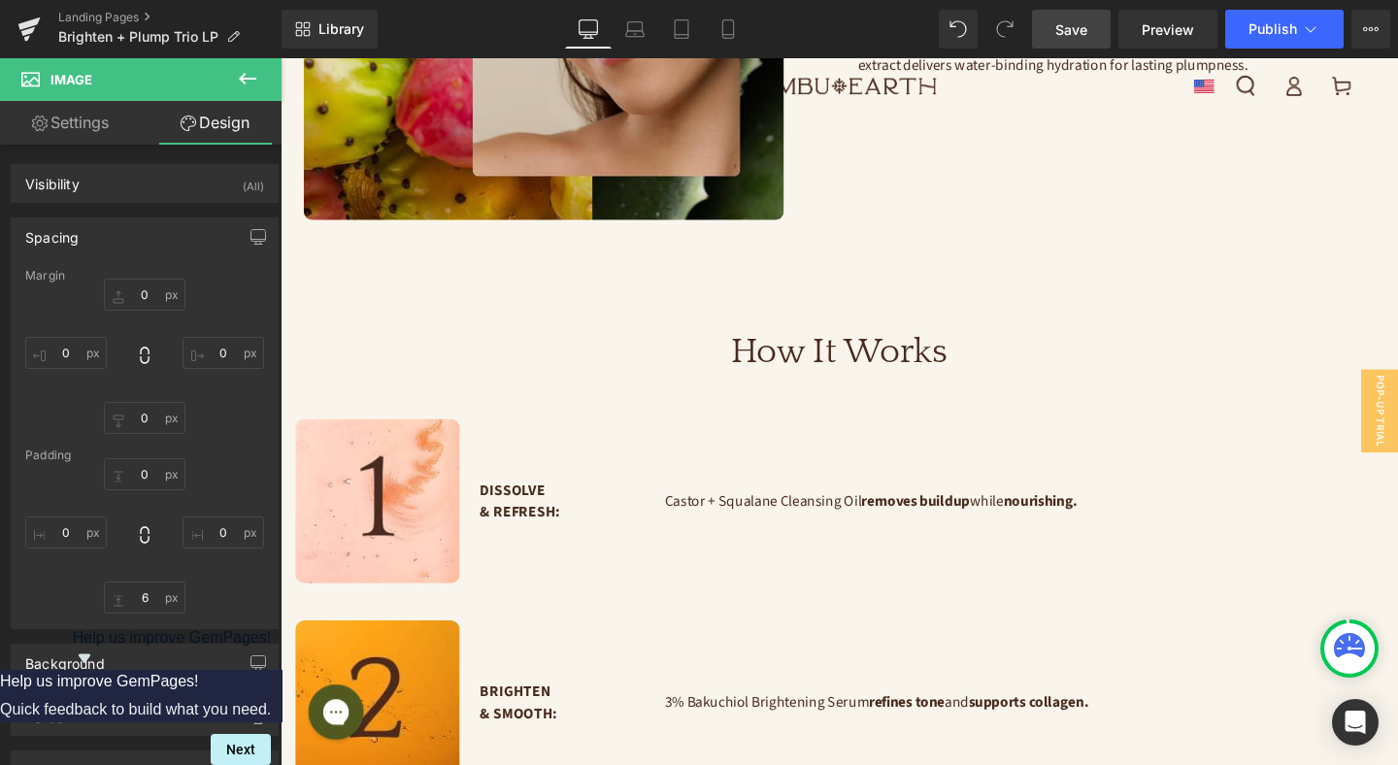
scroll to position [2423, 0]
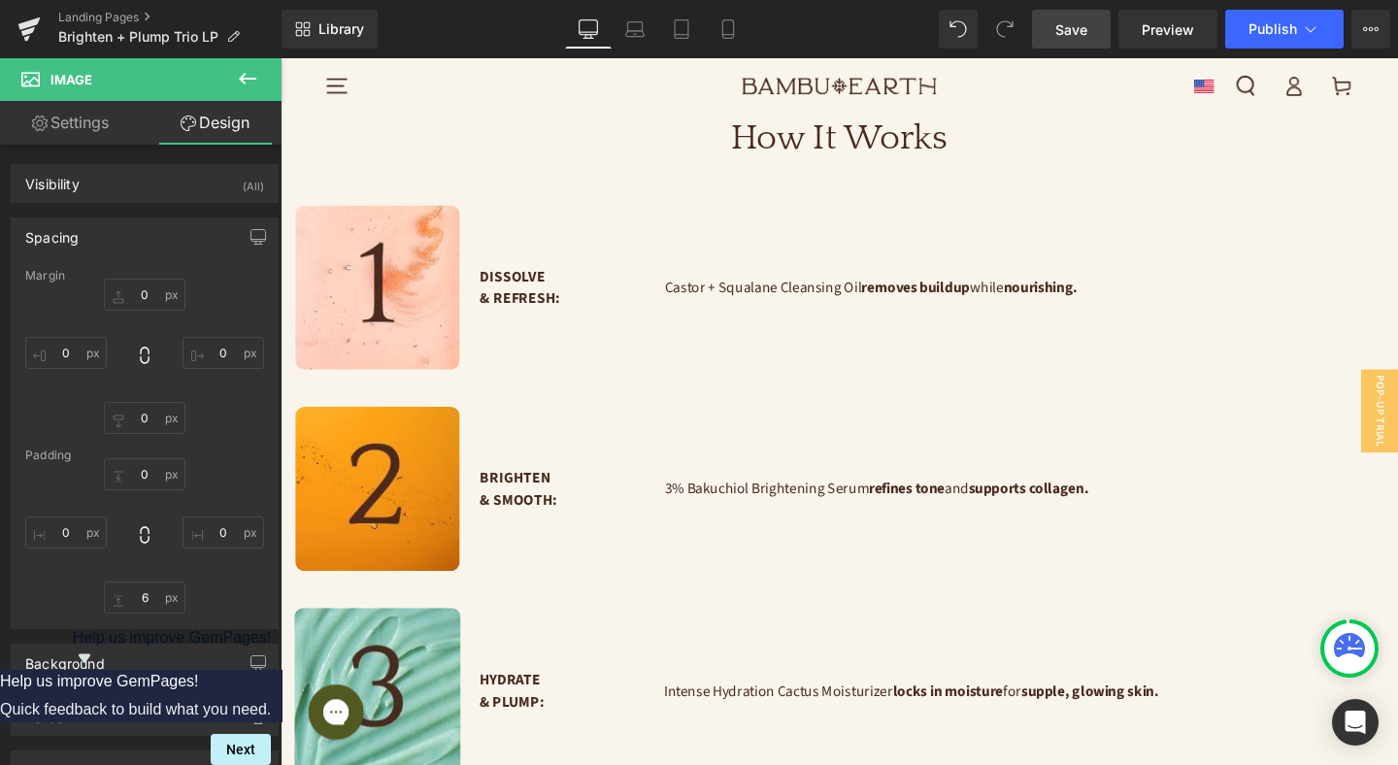
click at [880, 150] on div "How It Works" at bounding box center [867, 152] width 1165 height 64
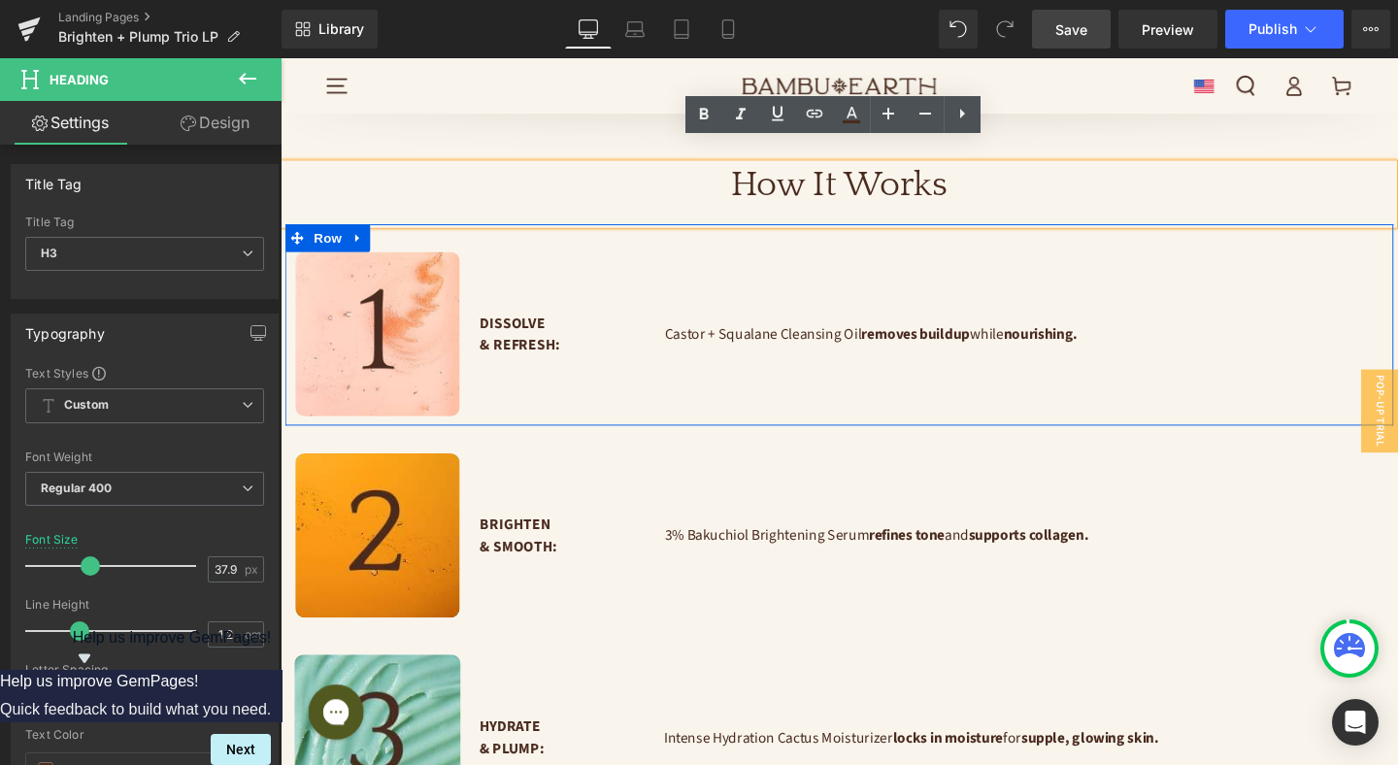
scroll to position [2283, 0]
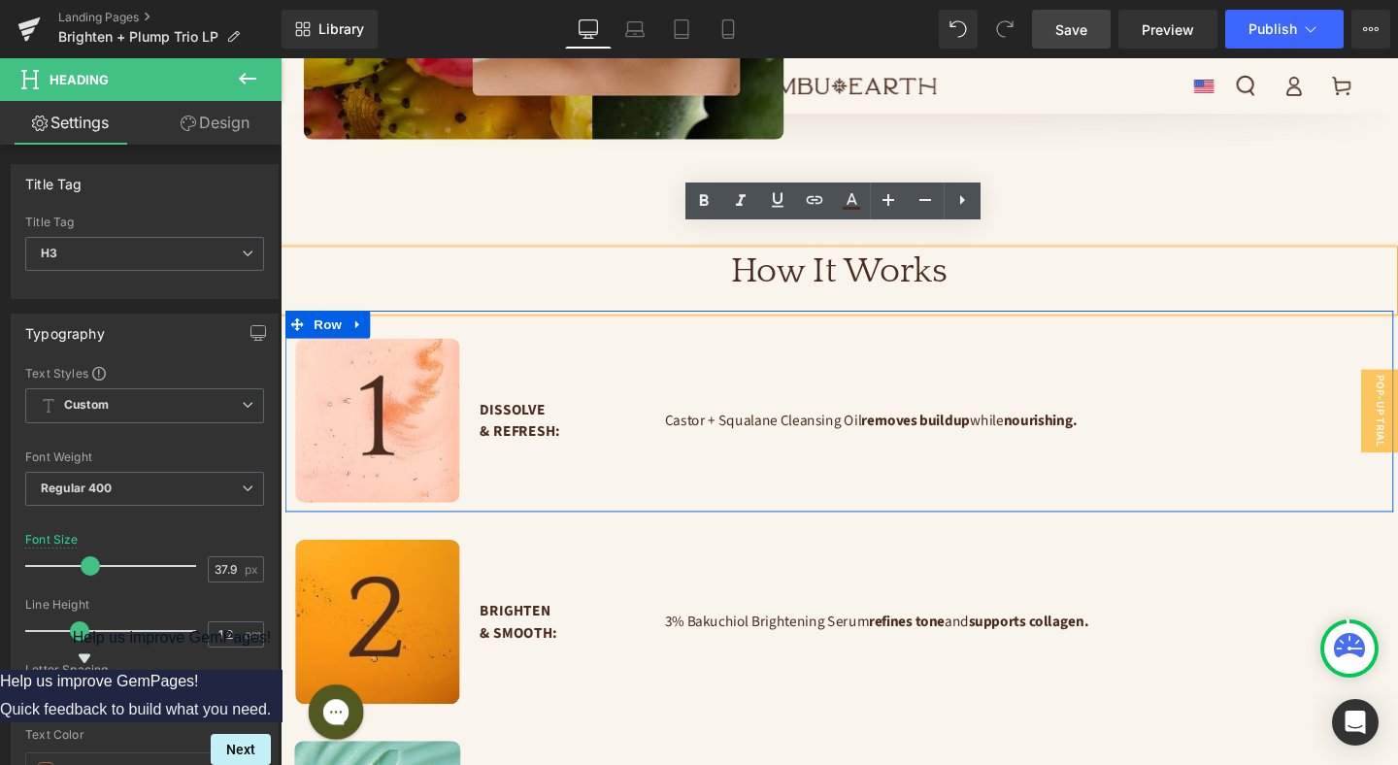
click at [1031, 368] on div "Castor + Squalane Cleansing Oil removes buildup while nourishing. Text Block" at bounding box center [1062, 438] width 777 height 173
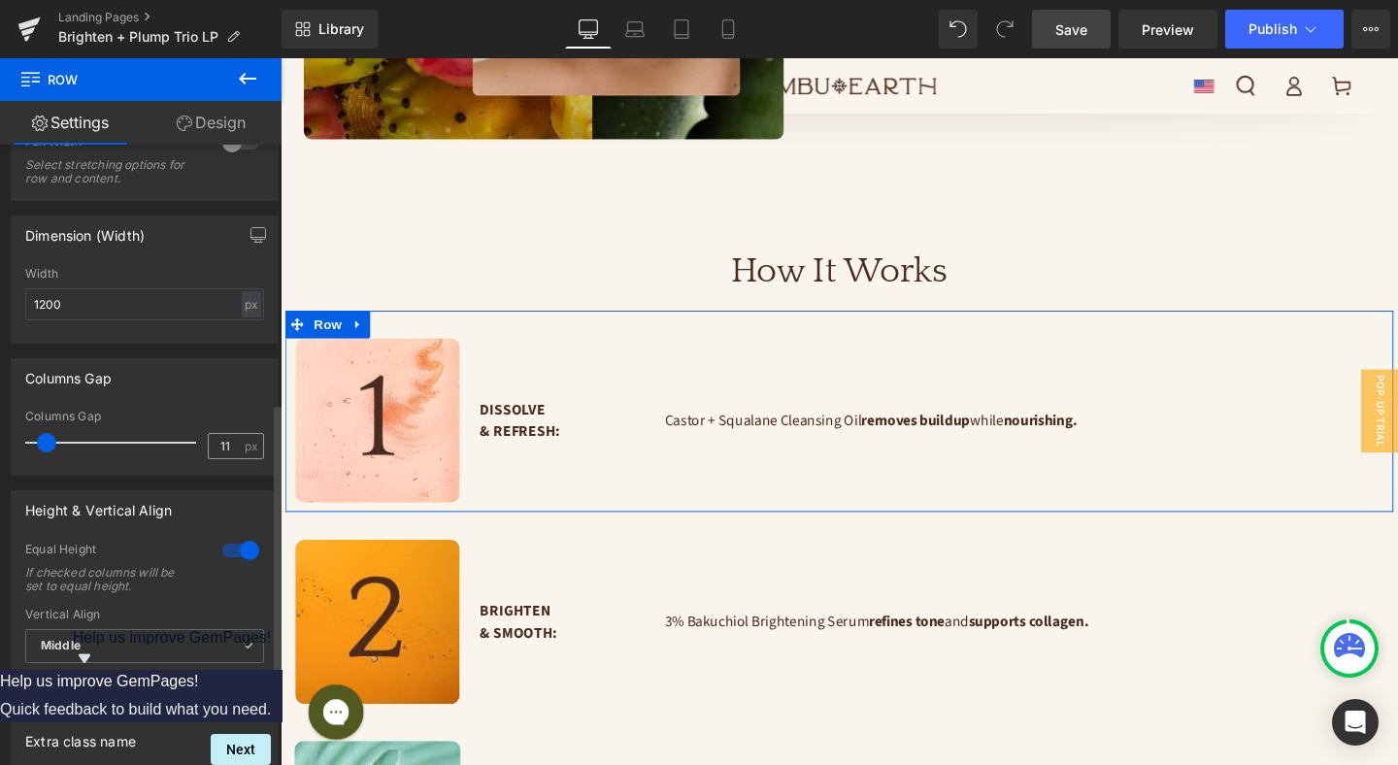
scroll to position [557, 0]
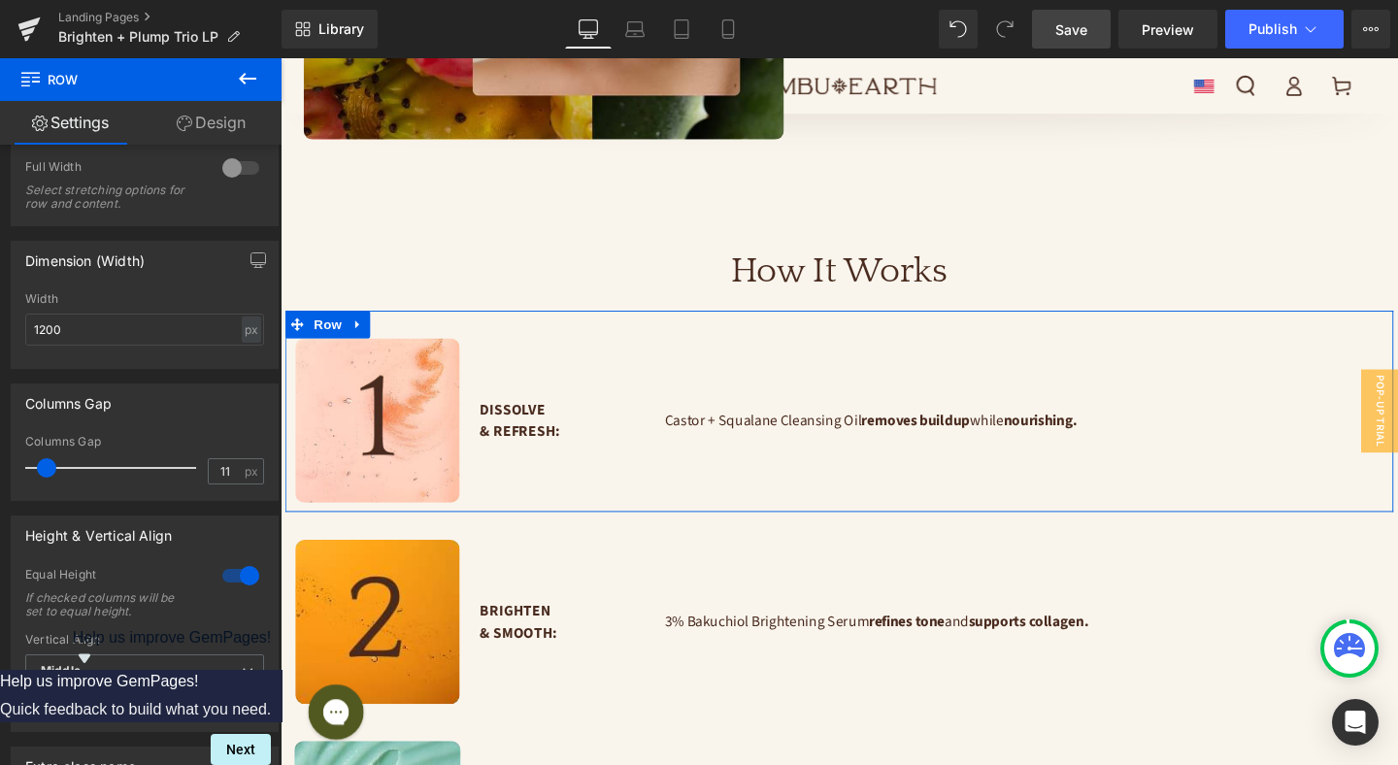
click at [222, 125] on link "Design" at bounding box center [211, 123] width 141 height 44
click at [0, 0] on div "Spacing" at bounding box center [0, 0] width 0 height 0
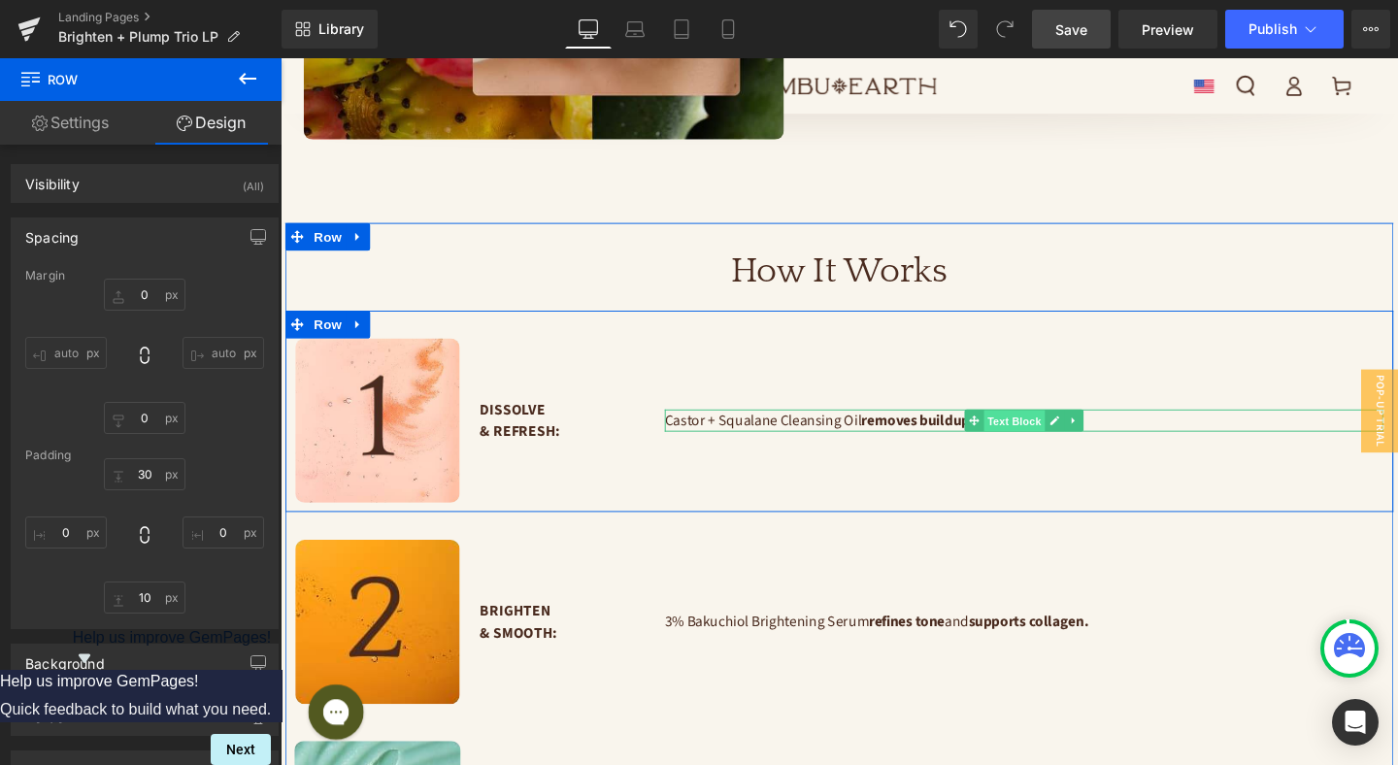
click at [1063, 428] on span "Text Block" at bounding box center [1051, 439] width 64 height 23
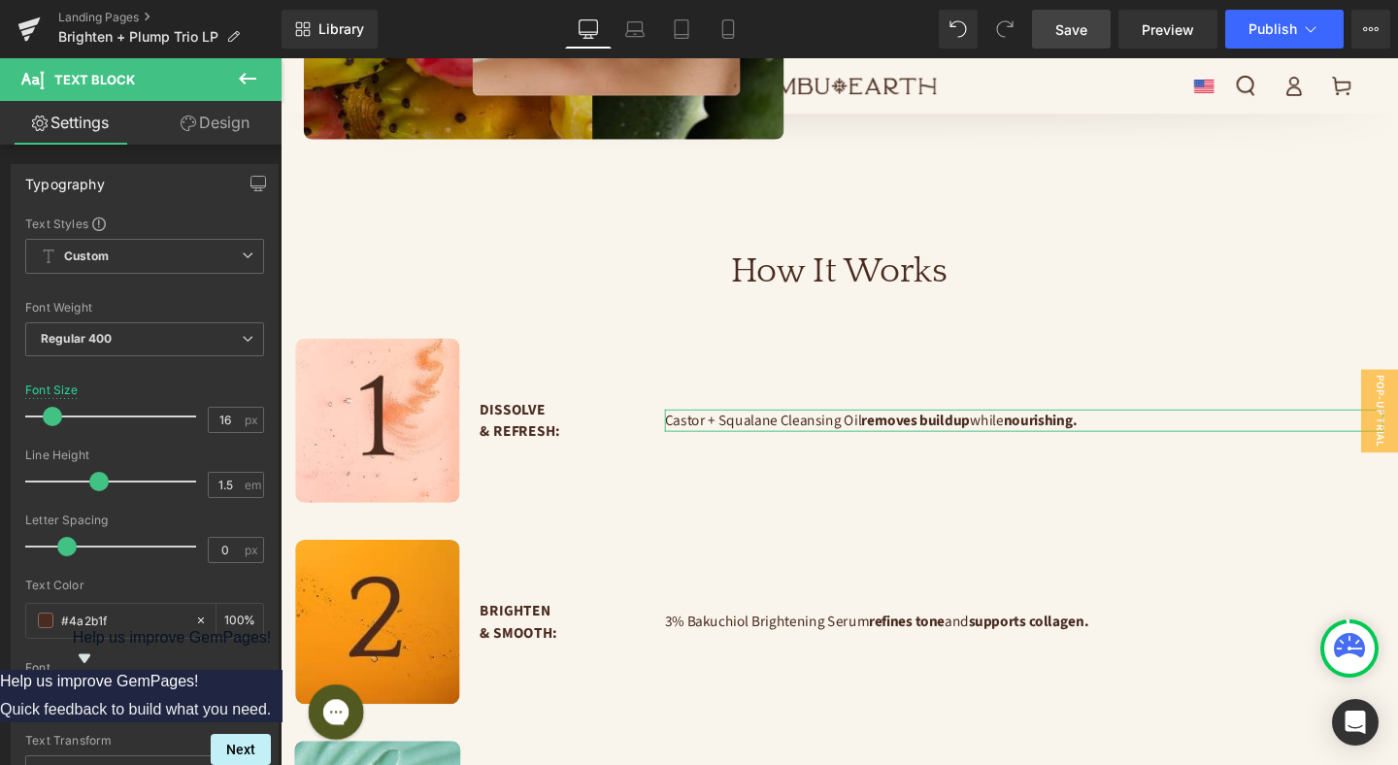
click at [213, 116] on link "Design" at bounding box center [215, 123] width 141 height 44
click at [0, 0] on div "Spacing" at bounding box center [0, 0] width 0 height 0
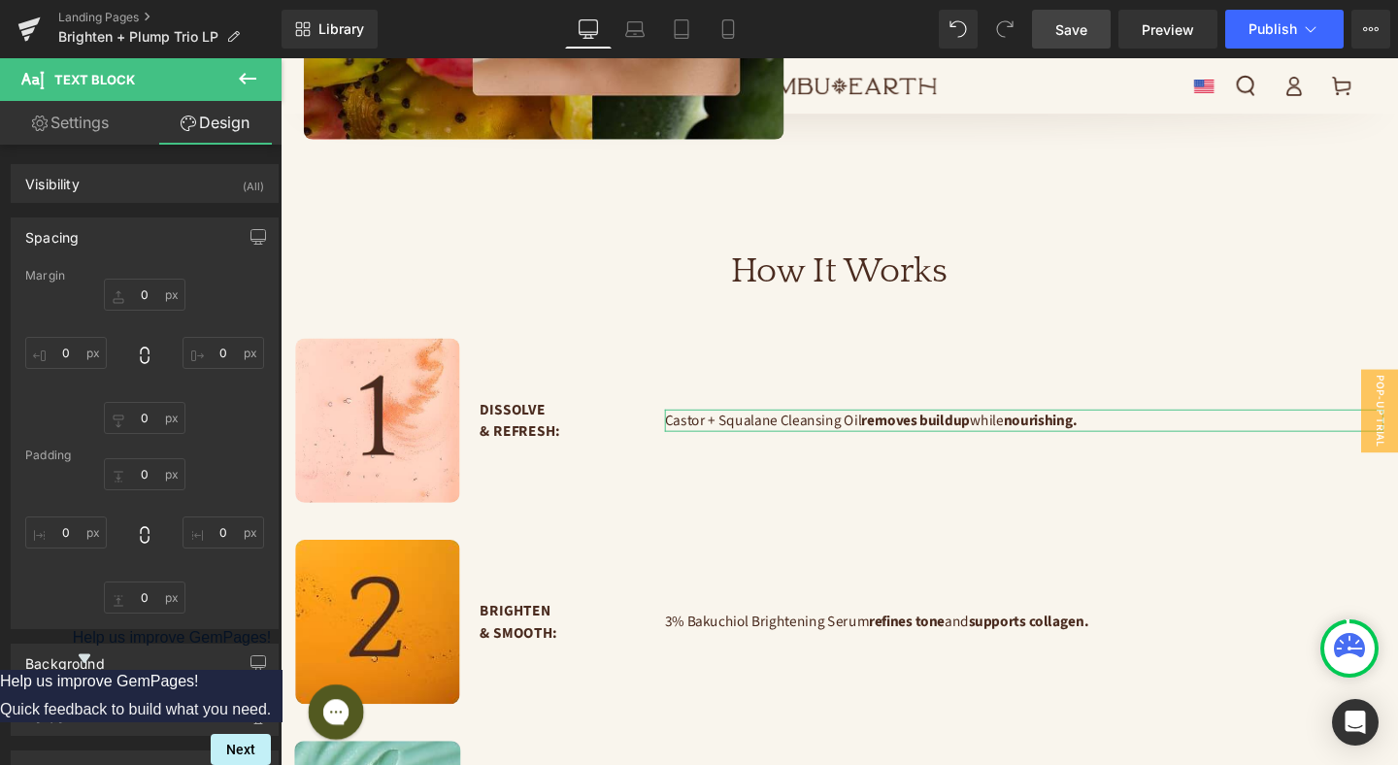
click at [89, 128] on link "Settings" at bounding box center [70, 123] width 141 height 44
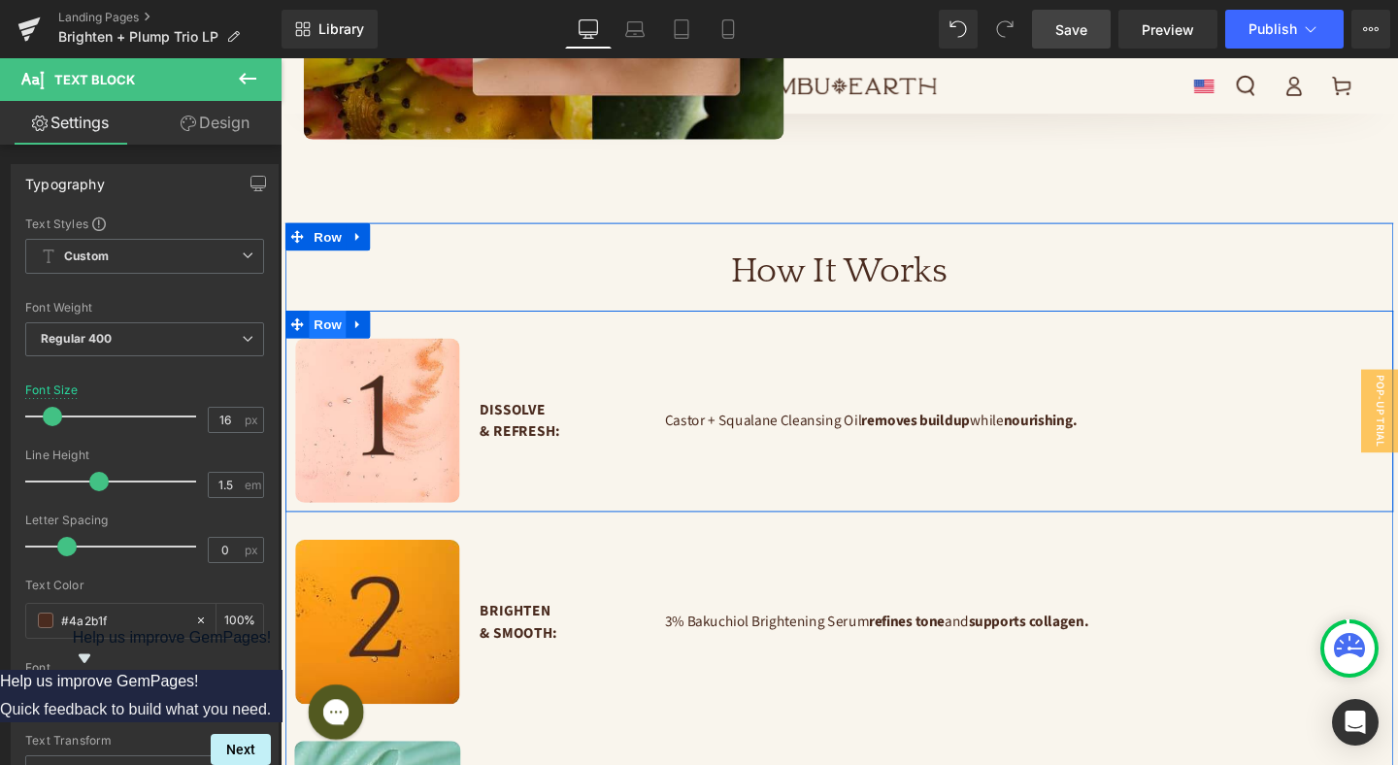
click at [324, 323] on span "Row" at bounding box center [330, 337] width 39 height 29
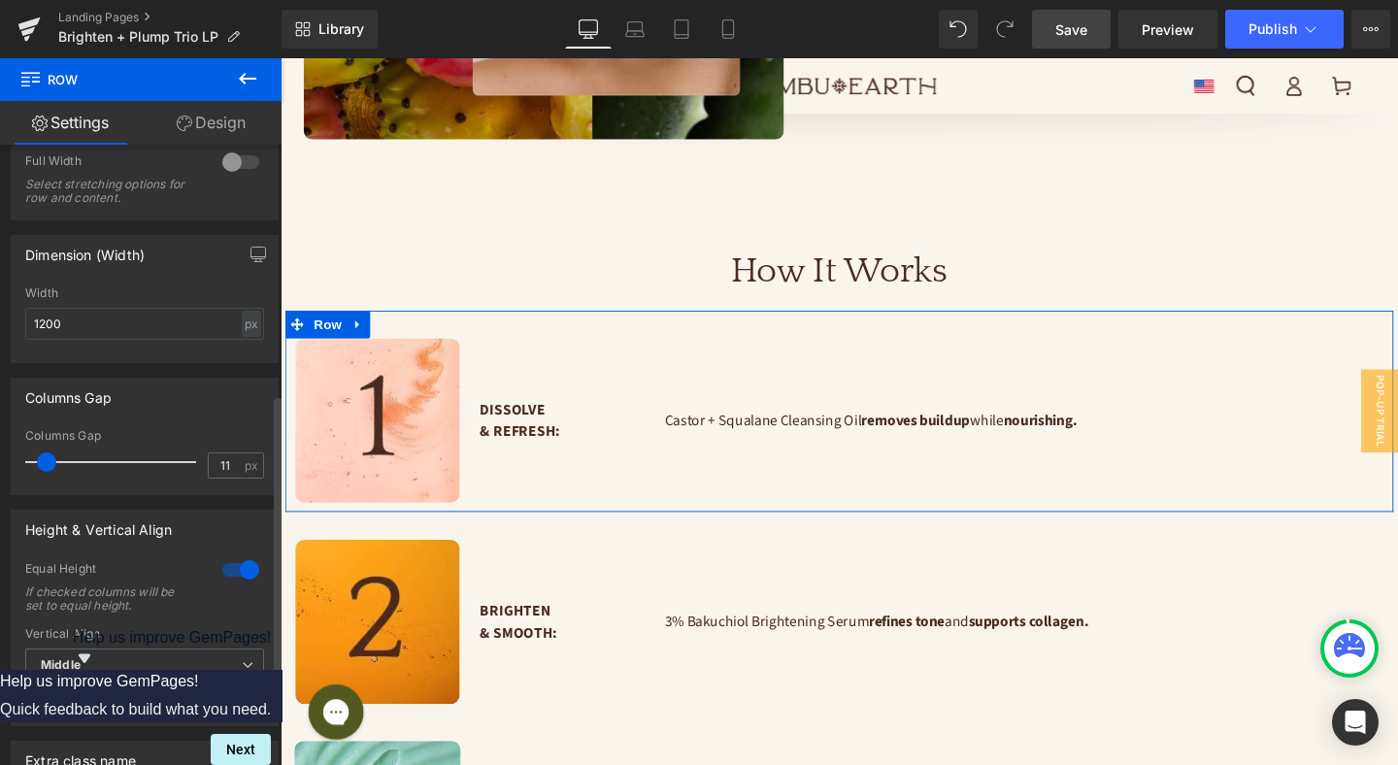
scroll to position [600, 0]
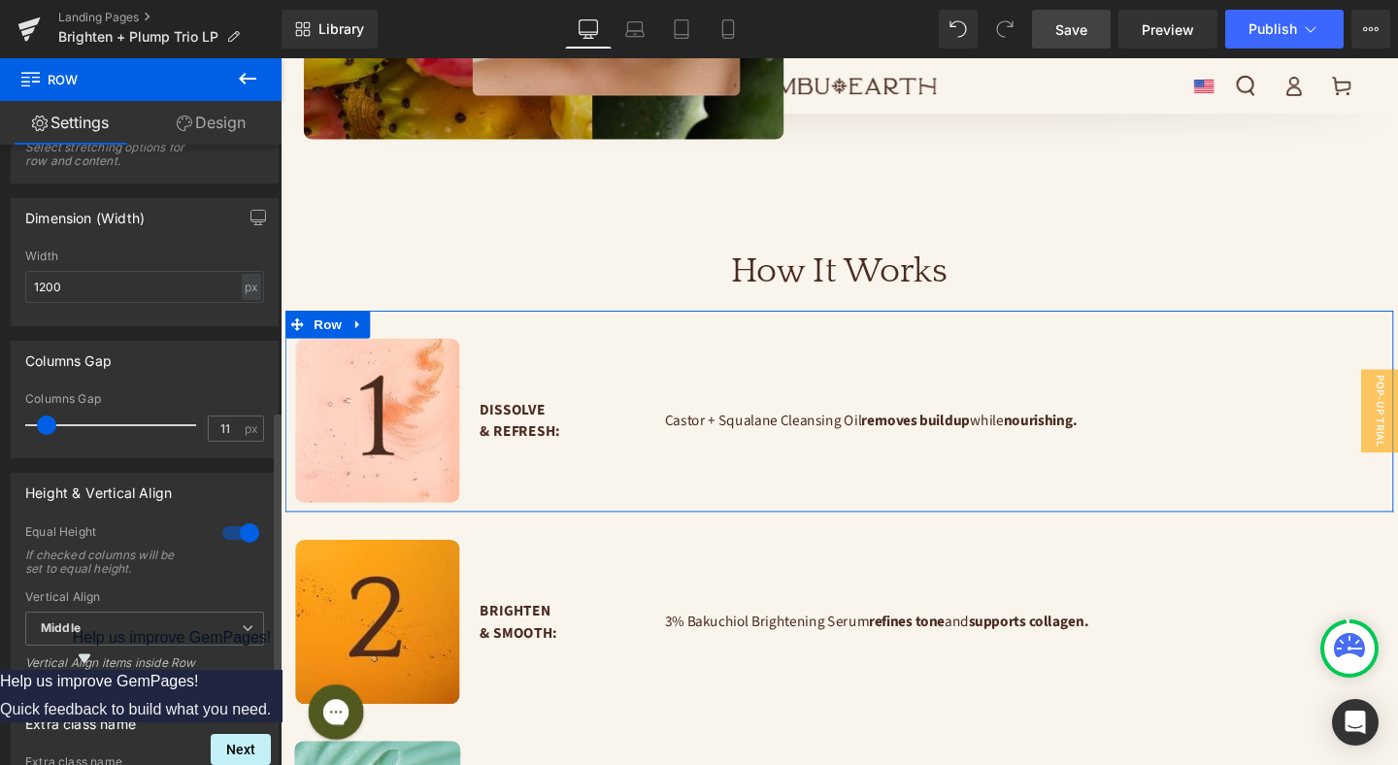
click at [48, 427] on span at bounding box center [46, 424] width 19 height 19
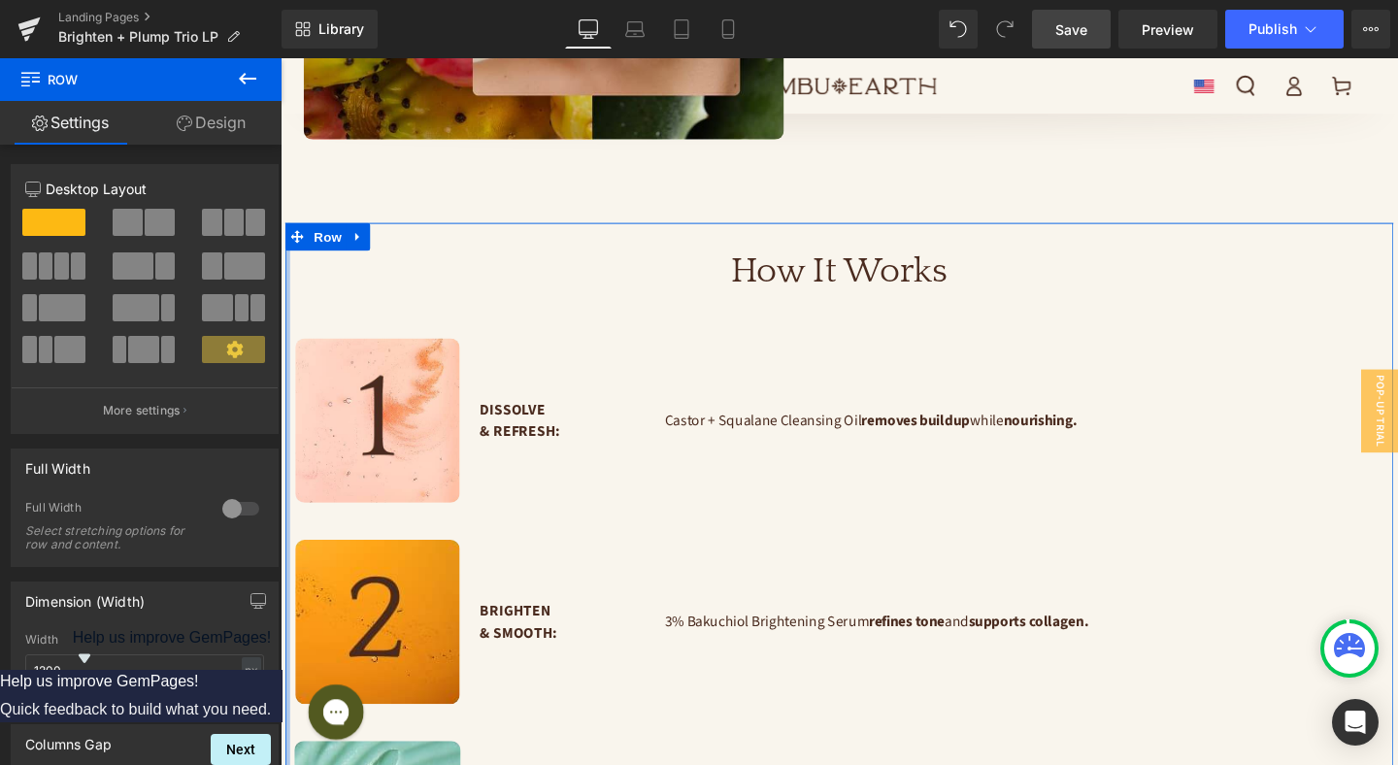
drag, startPoint x: 288, startPoint y: 445, endPoint x: 276, endPoint y: 451, distance: 14.3
click at [288, 405] on div "Image" at bounding box center [382, 438] width 194 height 173
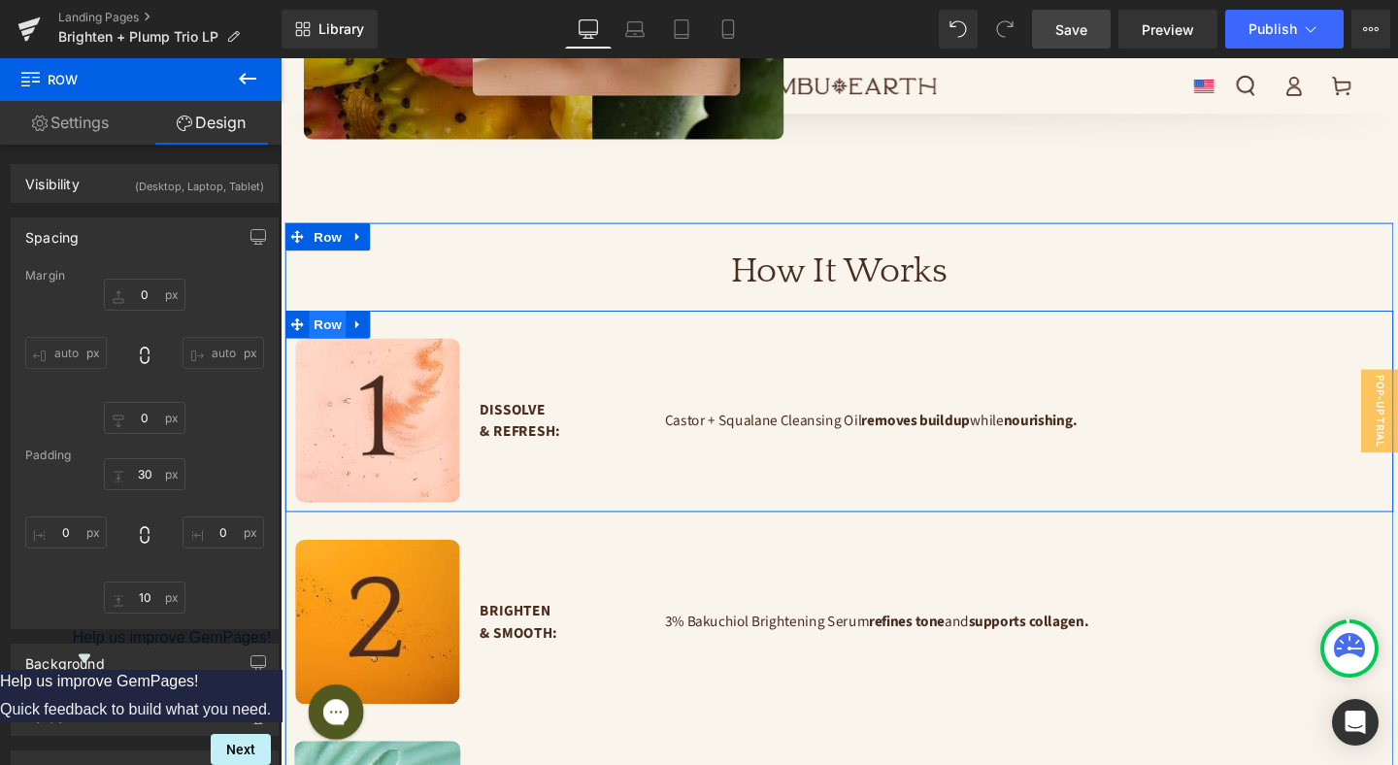
click at [331, 323] on span "Row" at bounding box center [330, 337] width 39 height 29
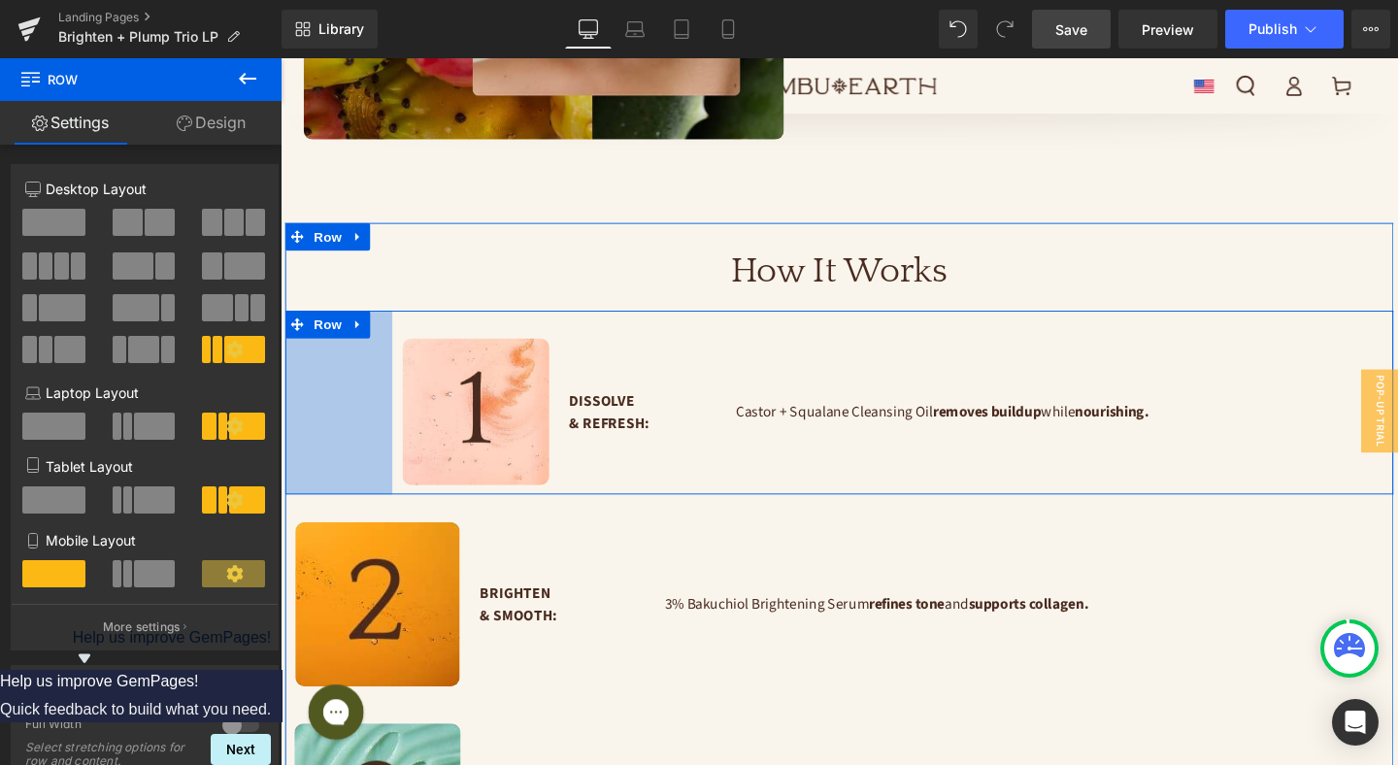
drag, startPoint x: 288, startPoint y: 384, endPoint x: 401, endPoint y: 380, distance: 112.7
click at [401, 380] on div "Image Dissolve & Refresh: Text Block Castor + Squalane Cleansing Oil removes bu…" at bounding box center [867, 419] width 1165 height 193
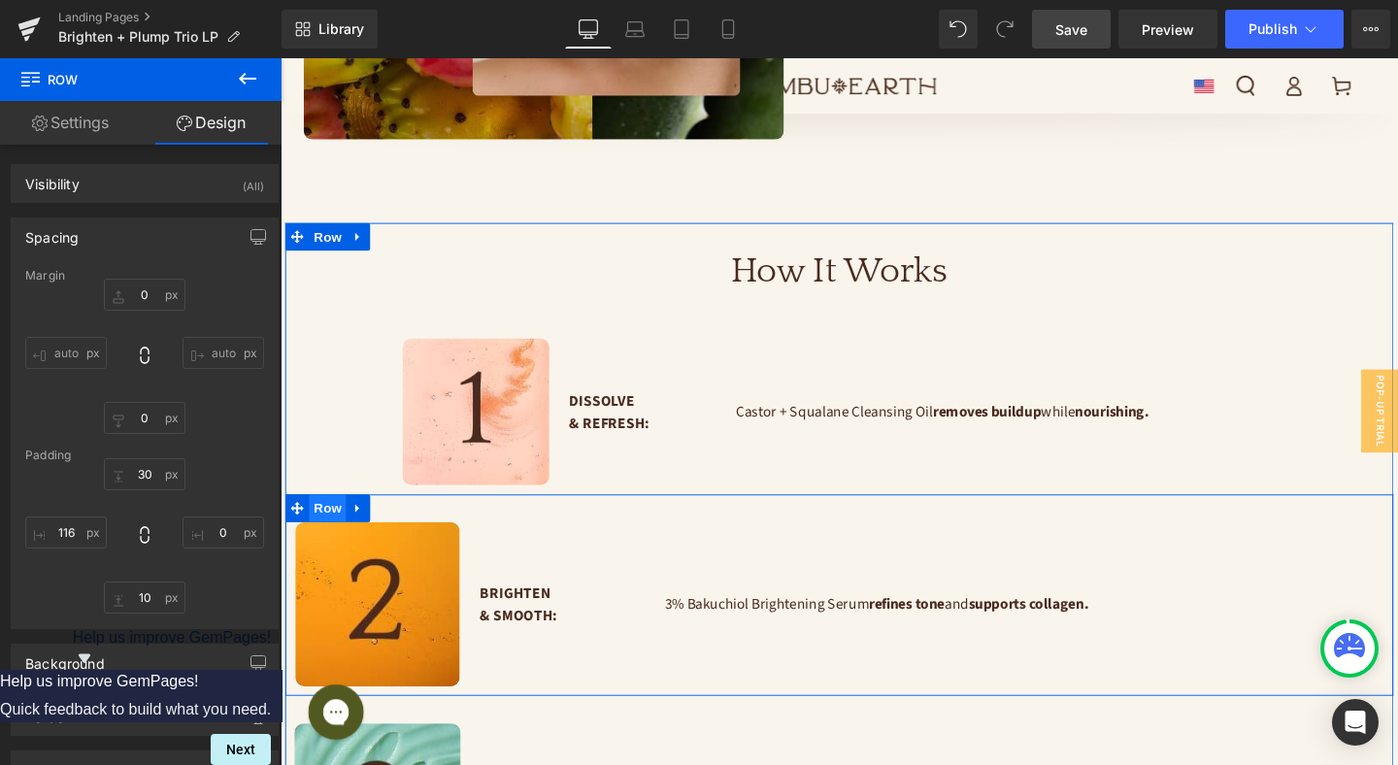
click at [335, 516] on span "Row" at bounding box center [330, 530] width 39 height 29
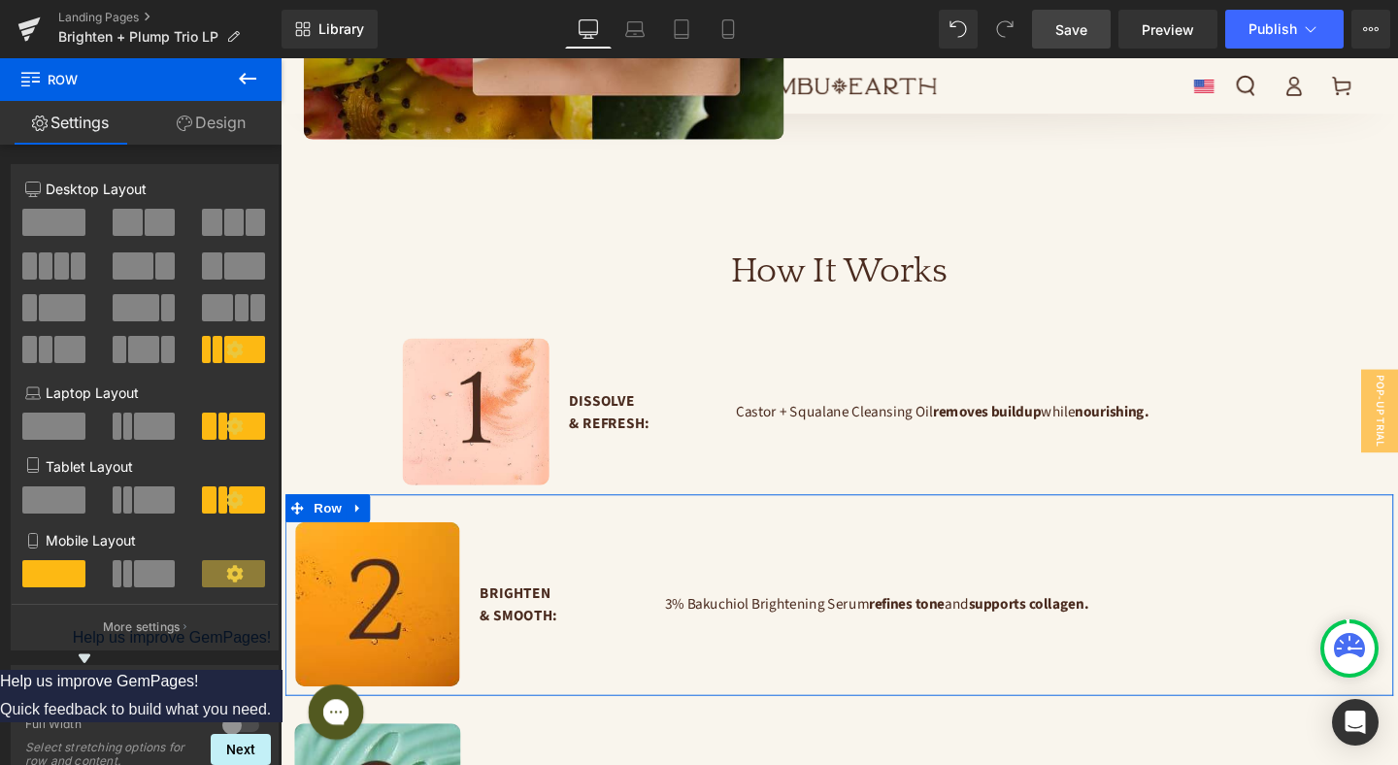
click at [228, 130] on link "Design" at bounding box center [211, 123] width 141 height 44
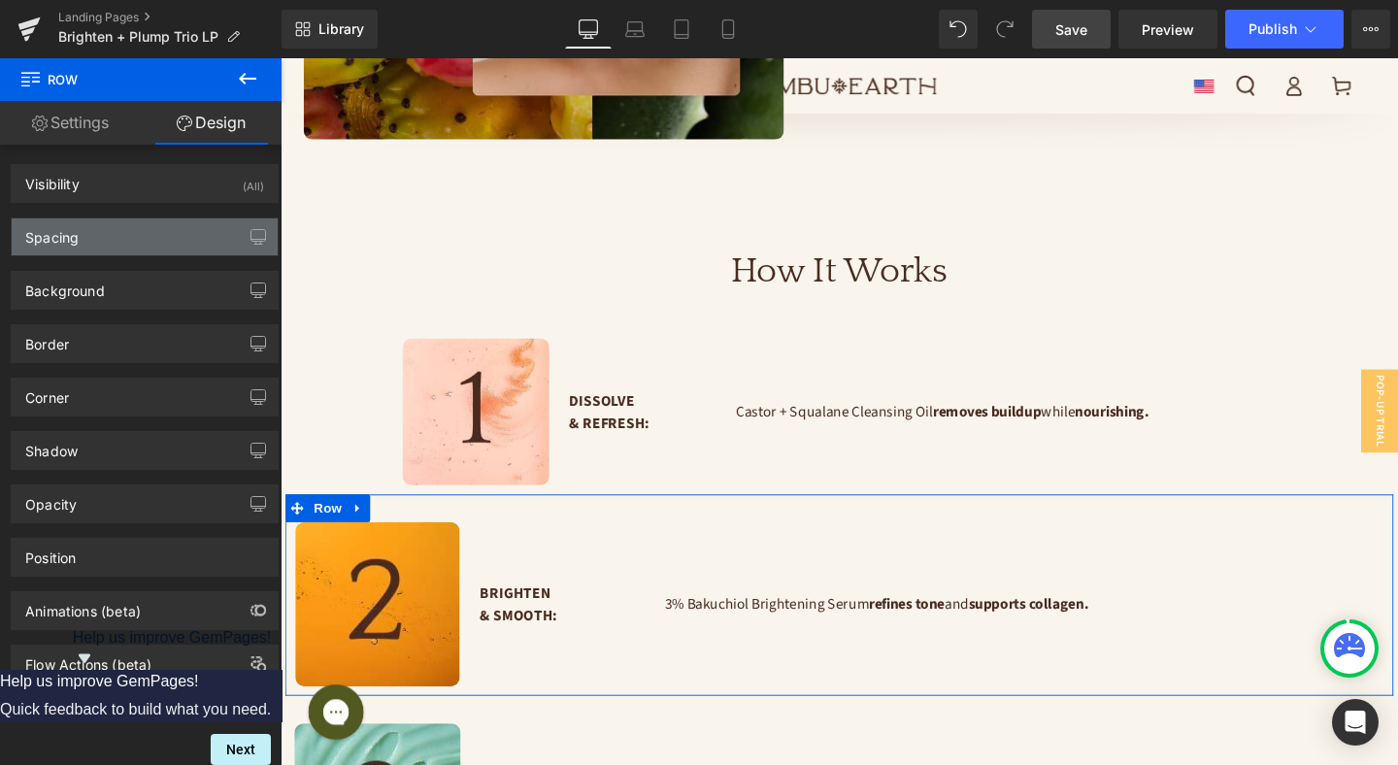
click at [112, 235] on div "Spacing" at bounding box center [145, 236] width 266 height 37
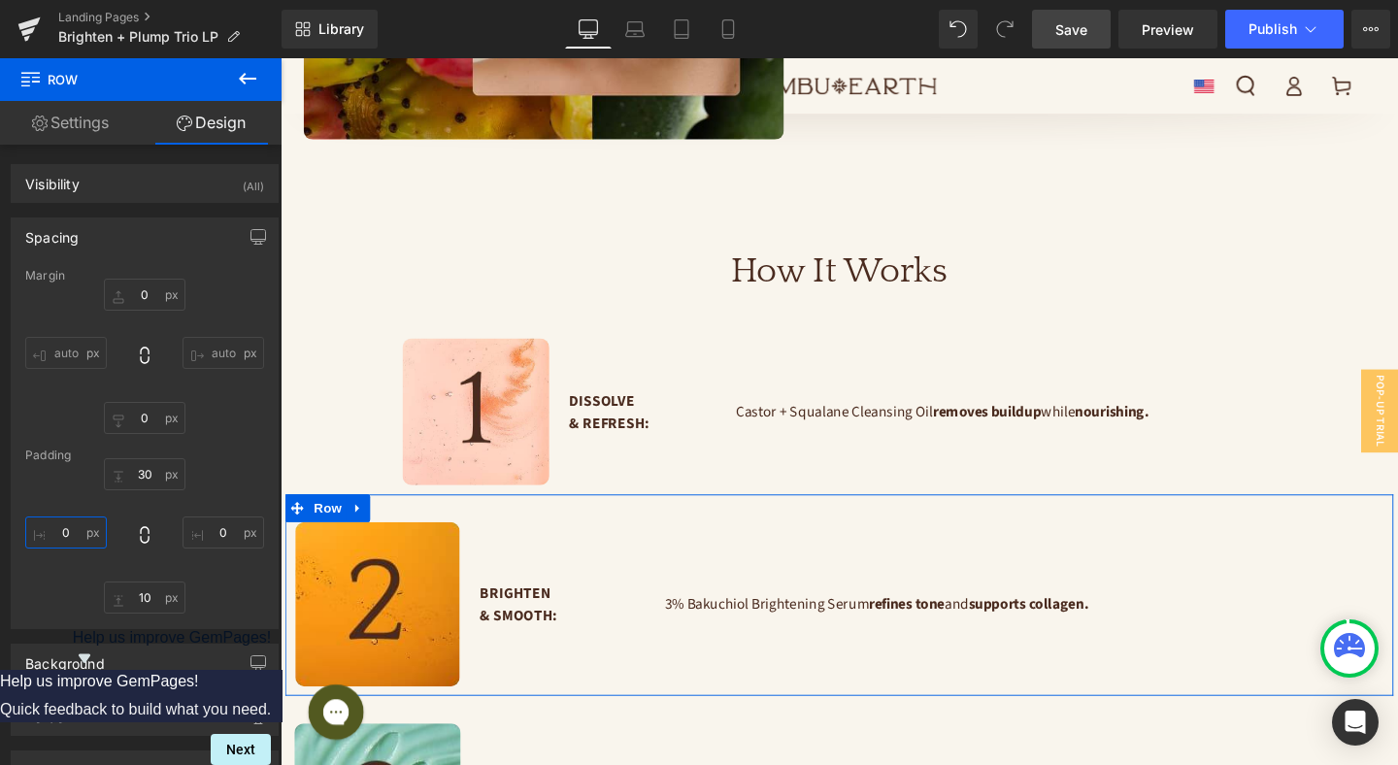
click at [69, 534] on input "text" at bounding box center [66, 532] width 82 height 32
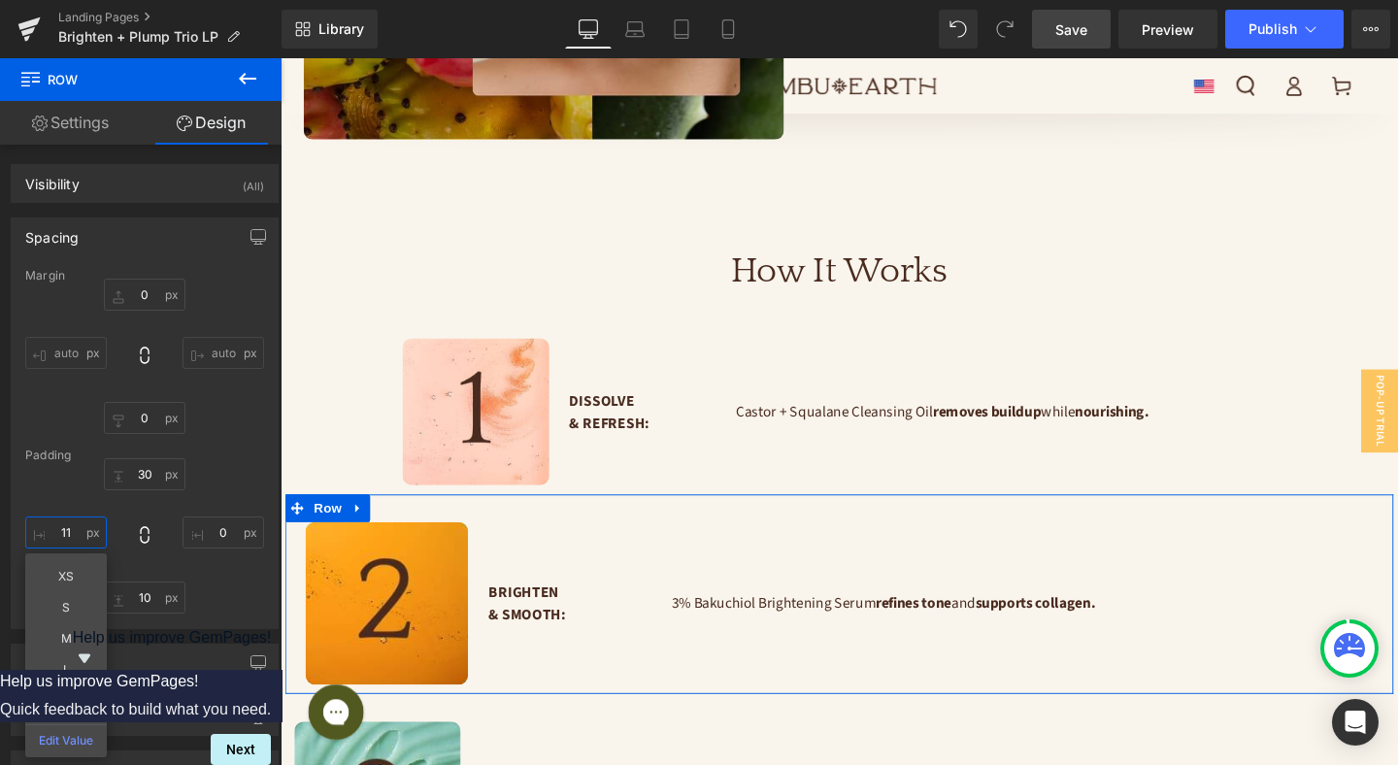
type input "116"
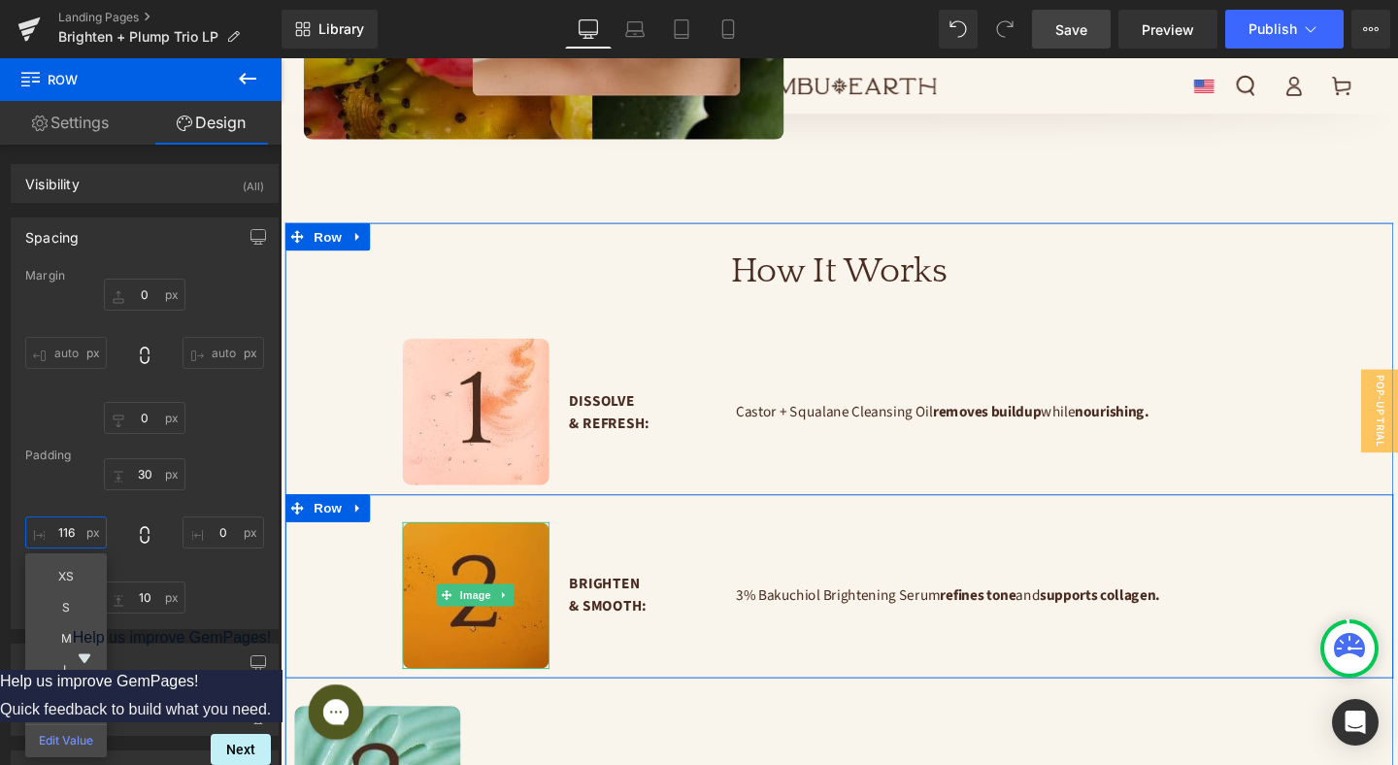
scroll to position [2321, 0]
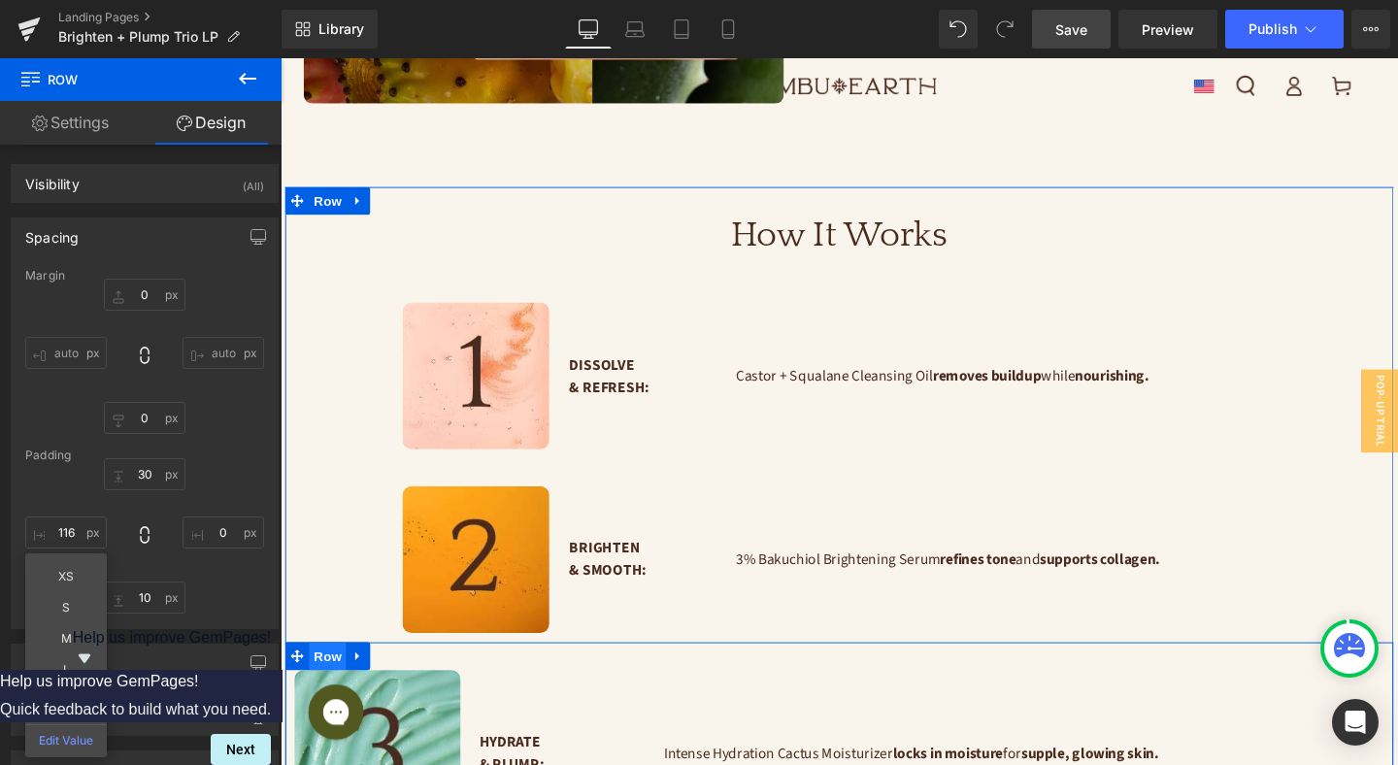
click at [330, 672] on span "Row" at bounding box center [330, 686] width 39 height 29
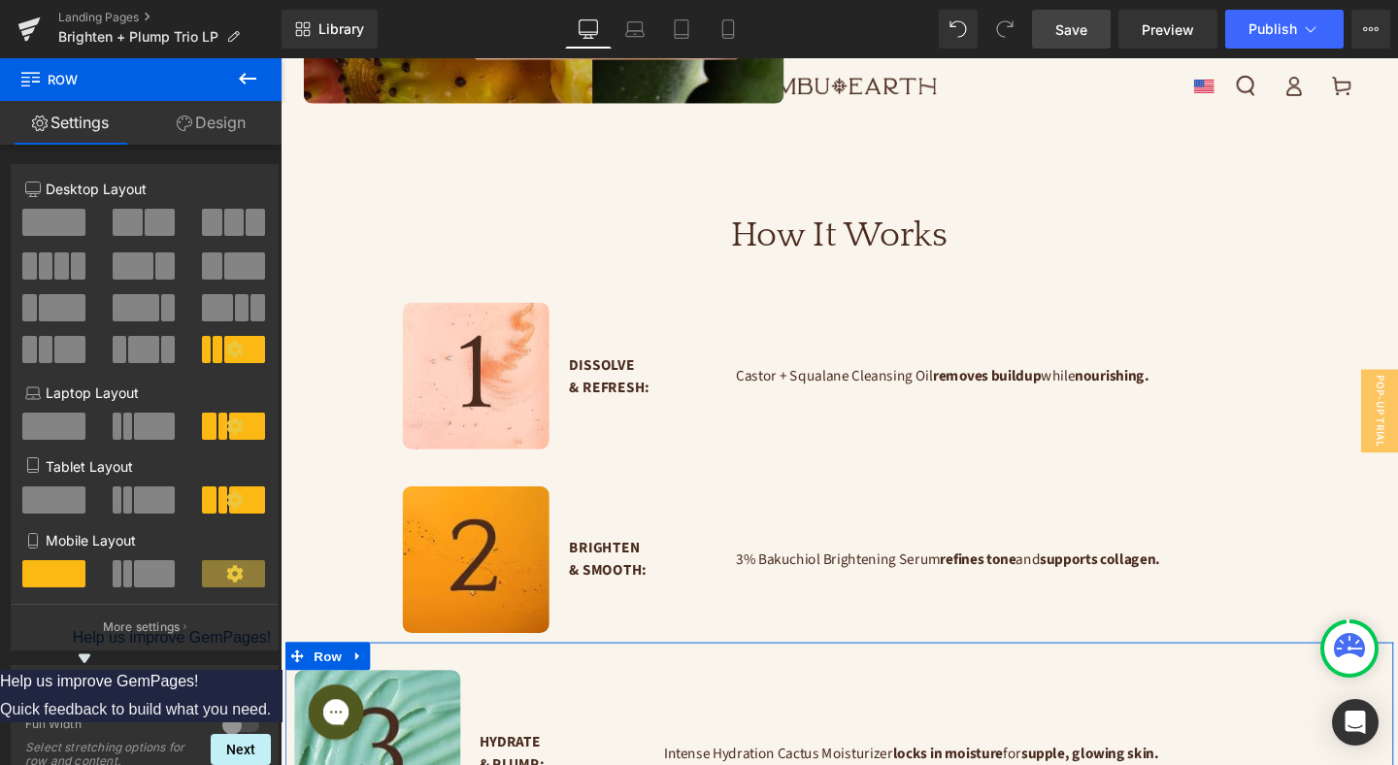
click at [220, 114] on link "Design" at bounding box center [211, 123] width 141 height 44
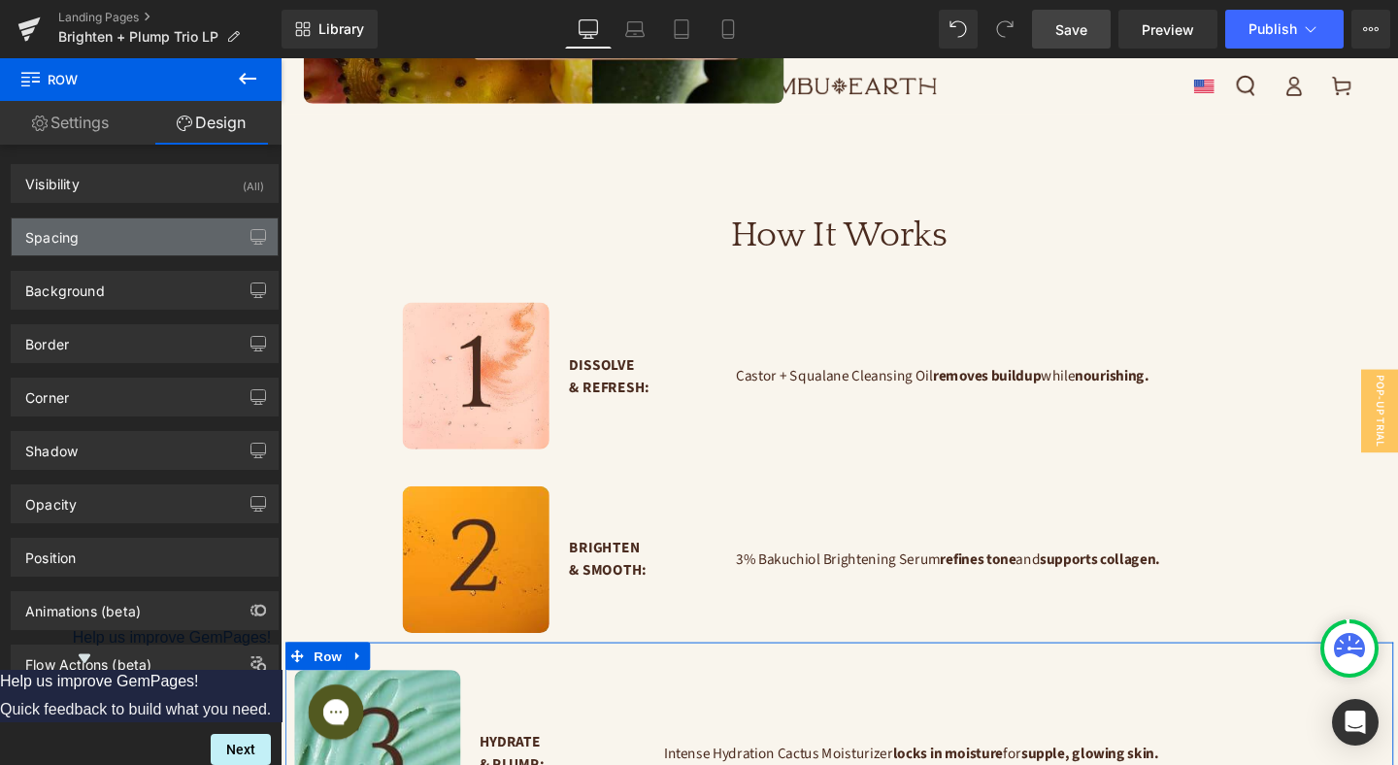
click at [73, 233] on div "Spacing" at bounding box center [51, 231] width 53 height 27
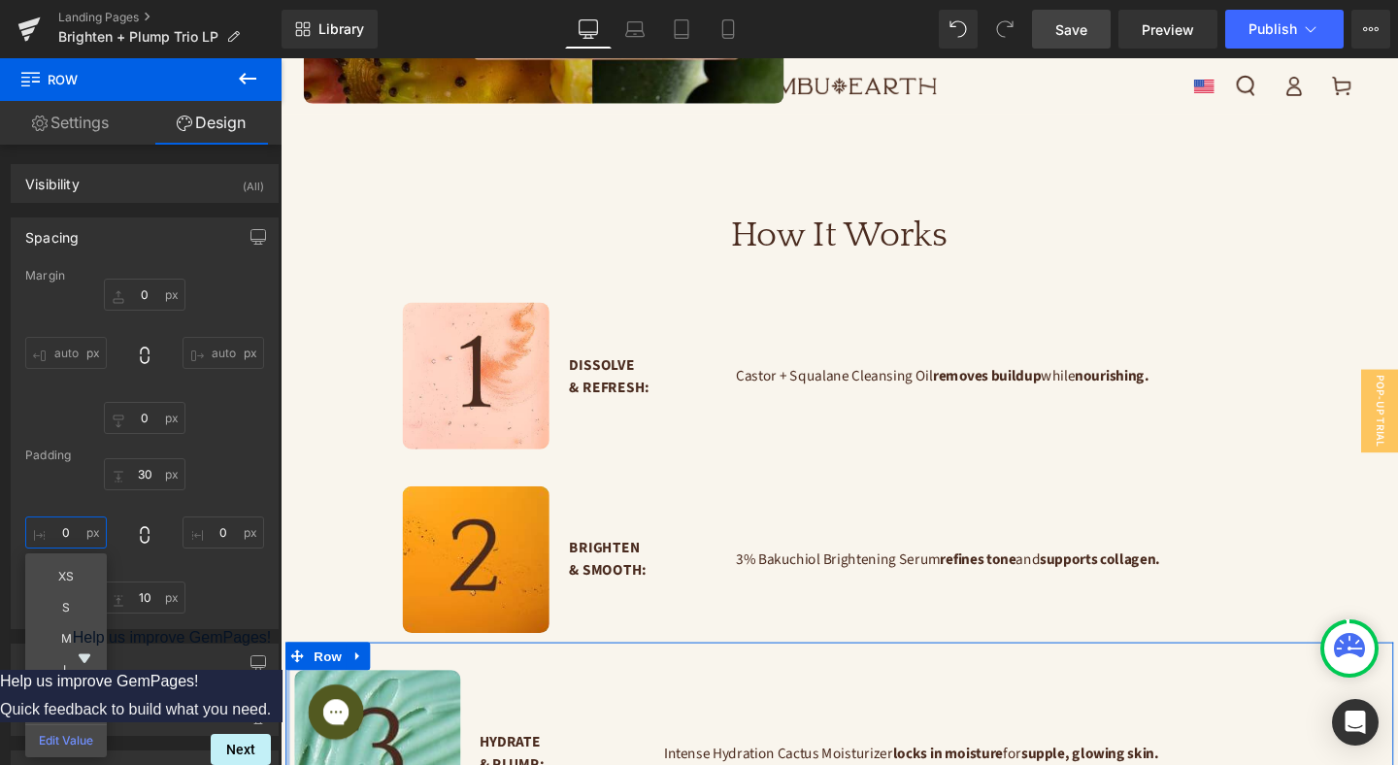
click at [61, 536] on input "text" at bounding box center [66, 532] width 82 height 32
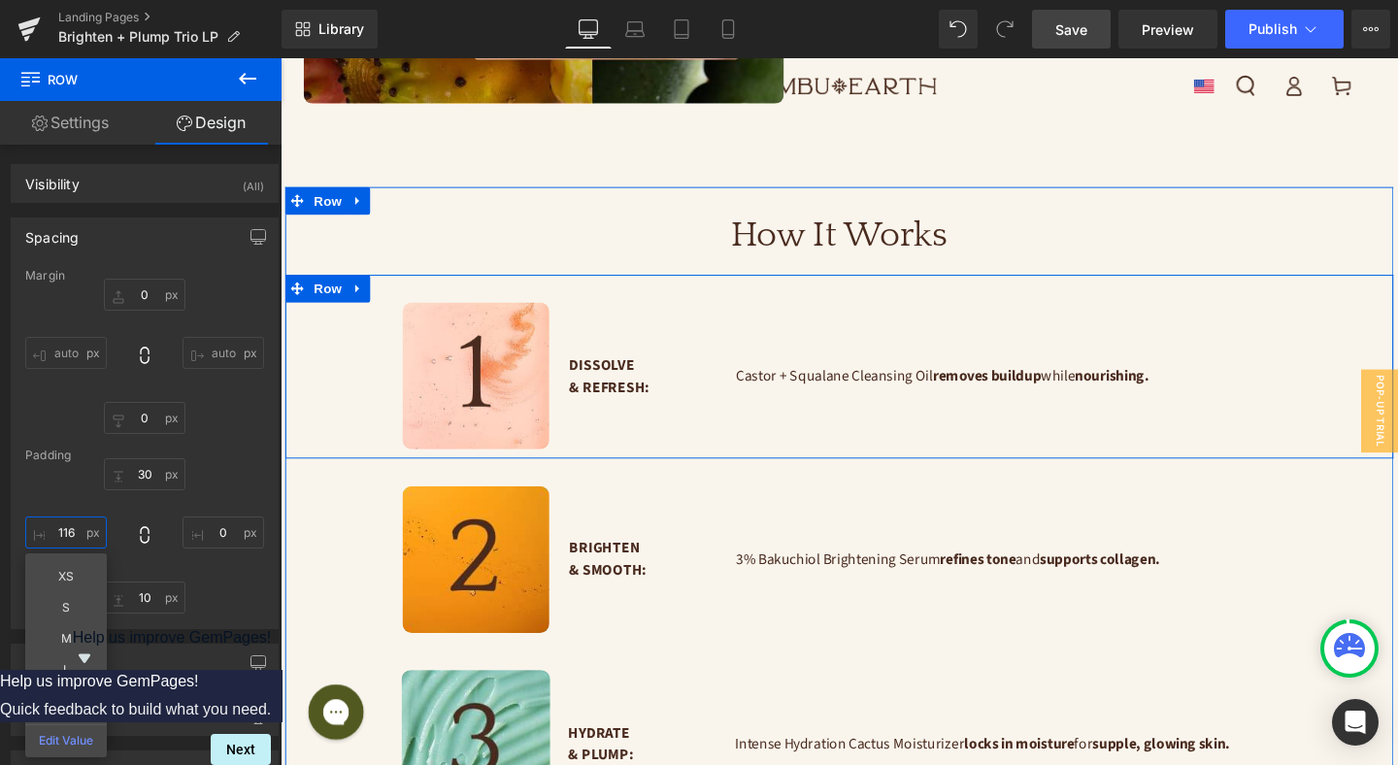
scroll to position [2521, 0]
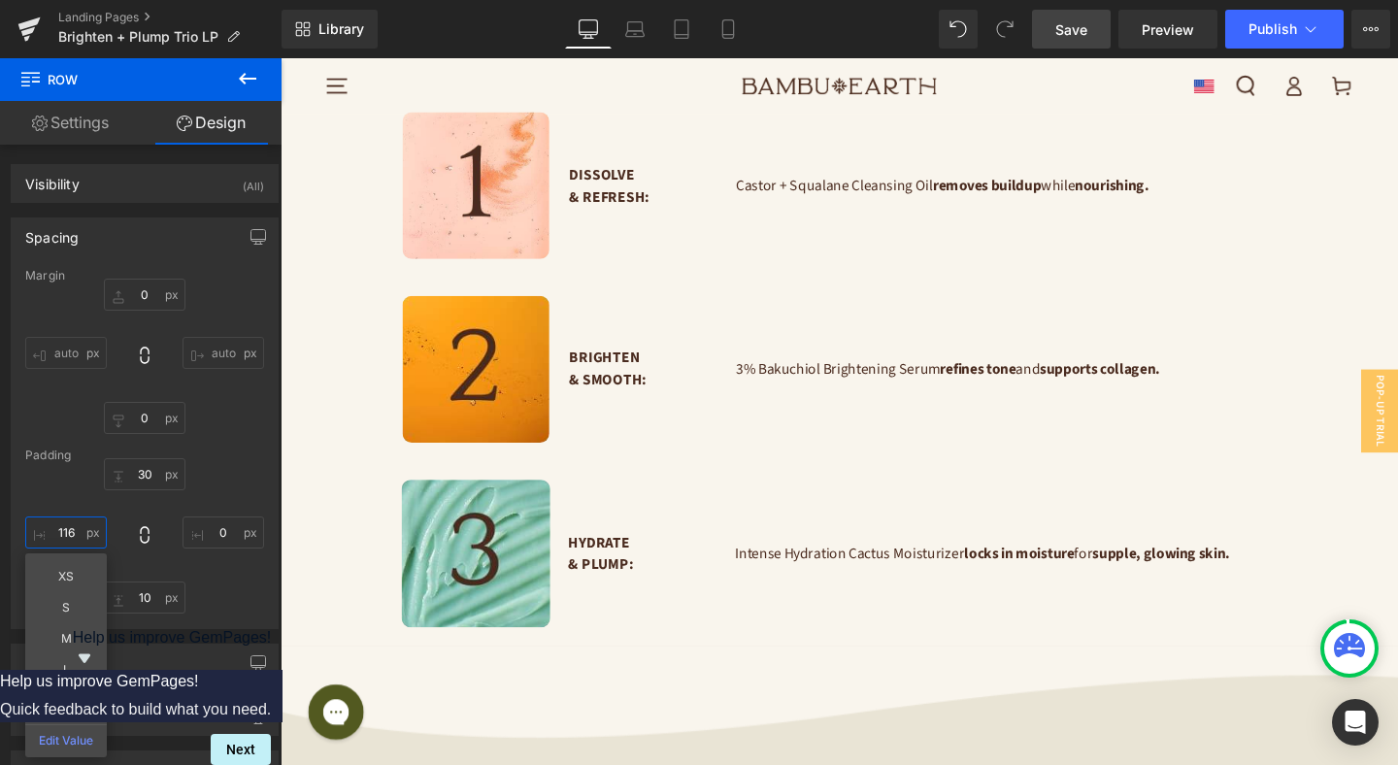
type input "116"
click at [1078, 29] on span "Save" at bounding box center [1071, 29] width 32 height 20
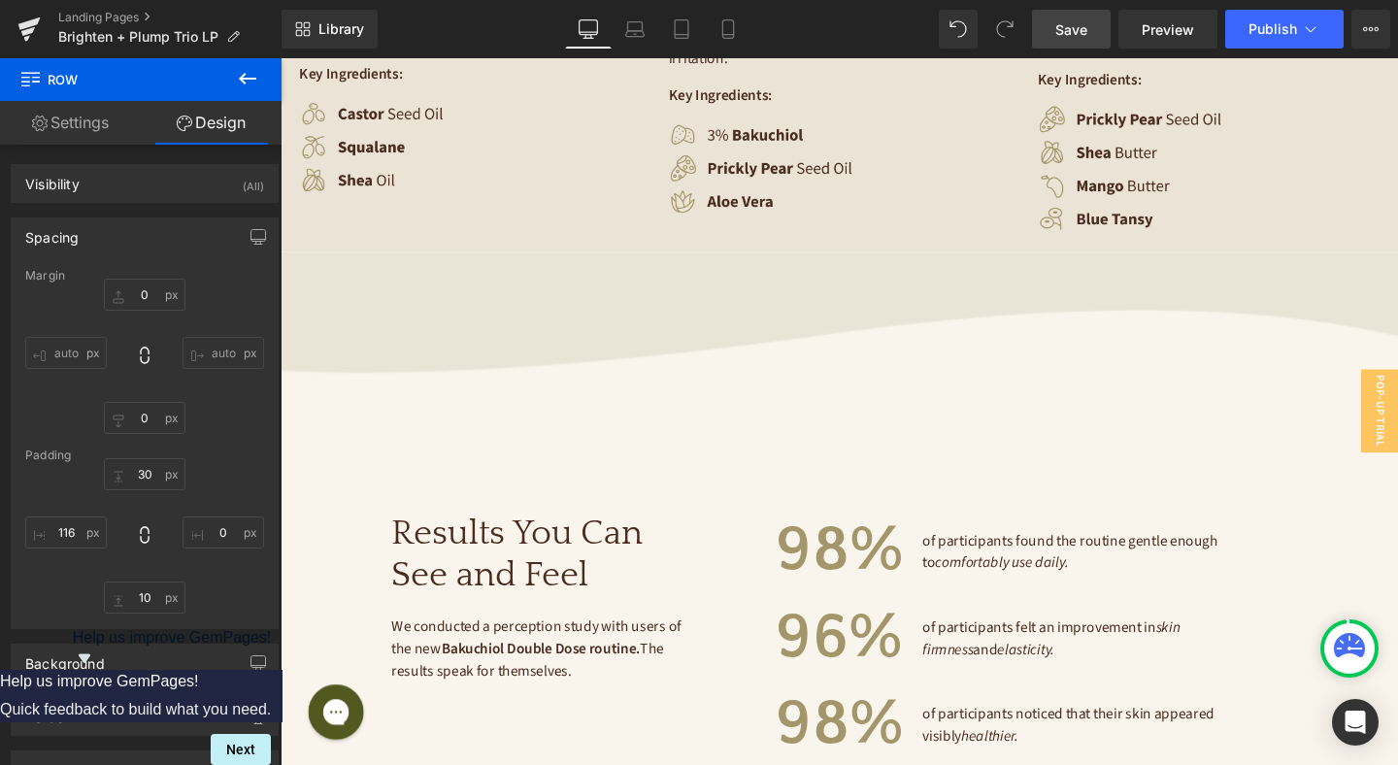
scroll to position [4210, 0]
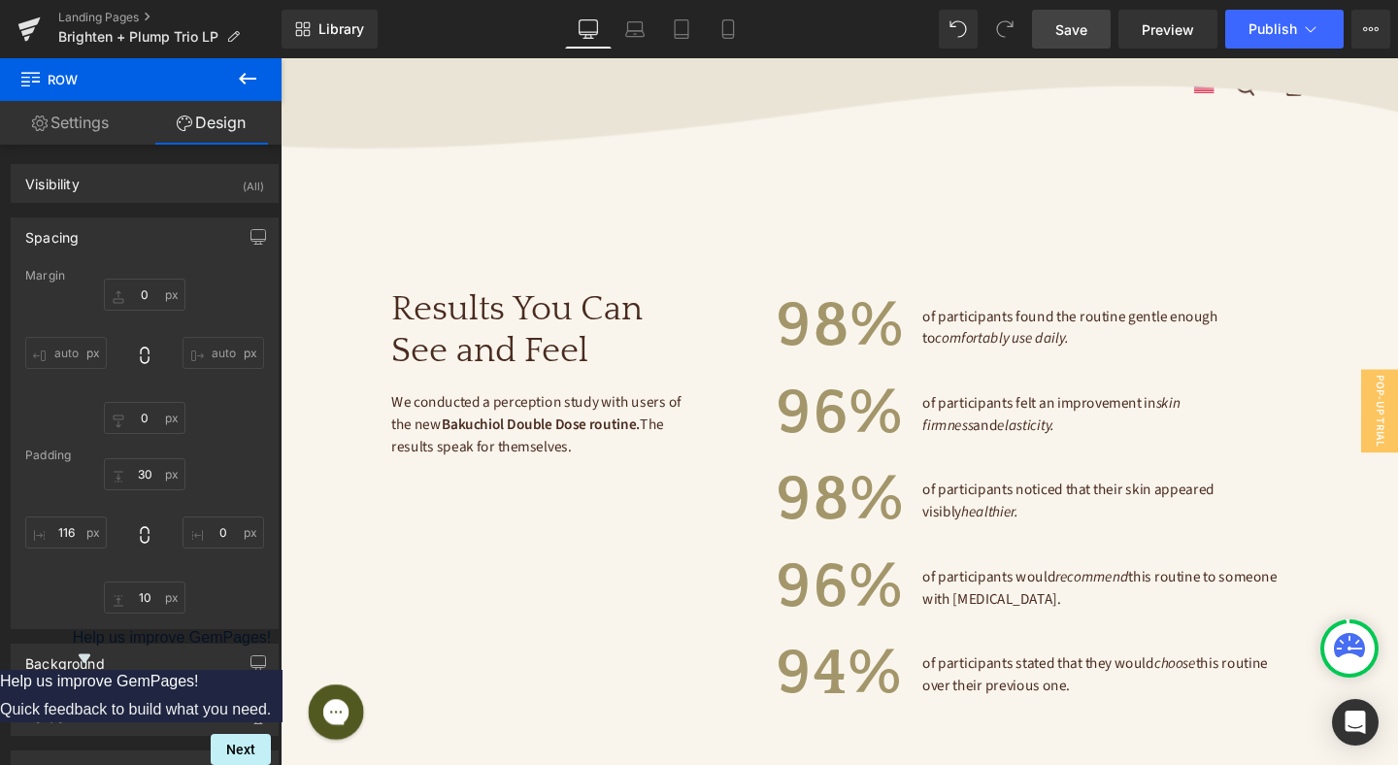
click at [553, 413] on div "We conducted a perception study with users of the new Bakuchiol Double Dose rou…" at bounding box center [585, 444] width 376 height 70
click at [553, 433] on strong "Bakuchiol Double Dose routine." at bounding box center [553, 443] width 209 height 21
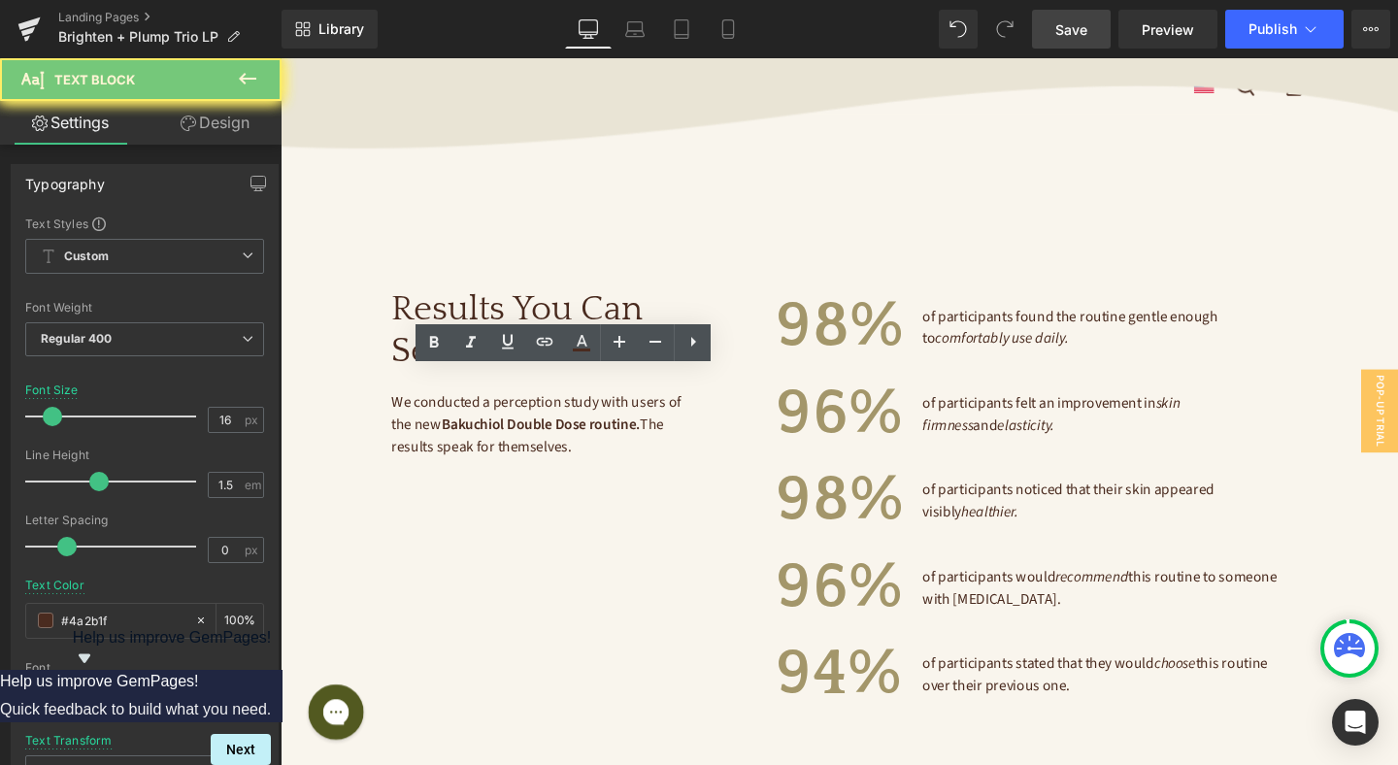
click at [553, 433] on strong "Bakuchiol Double Dose routine." at bounding box center [553, 443] width 209 height 21
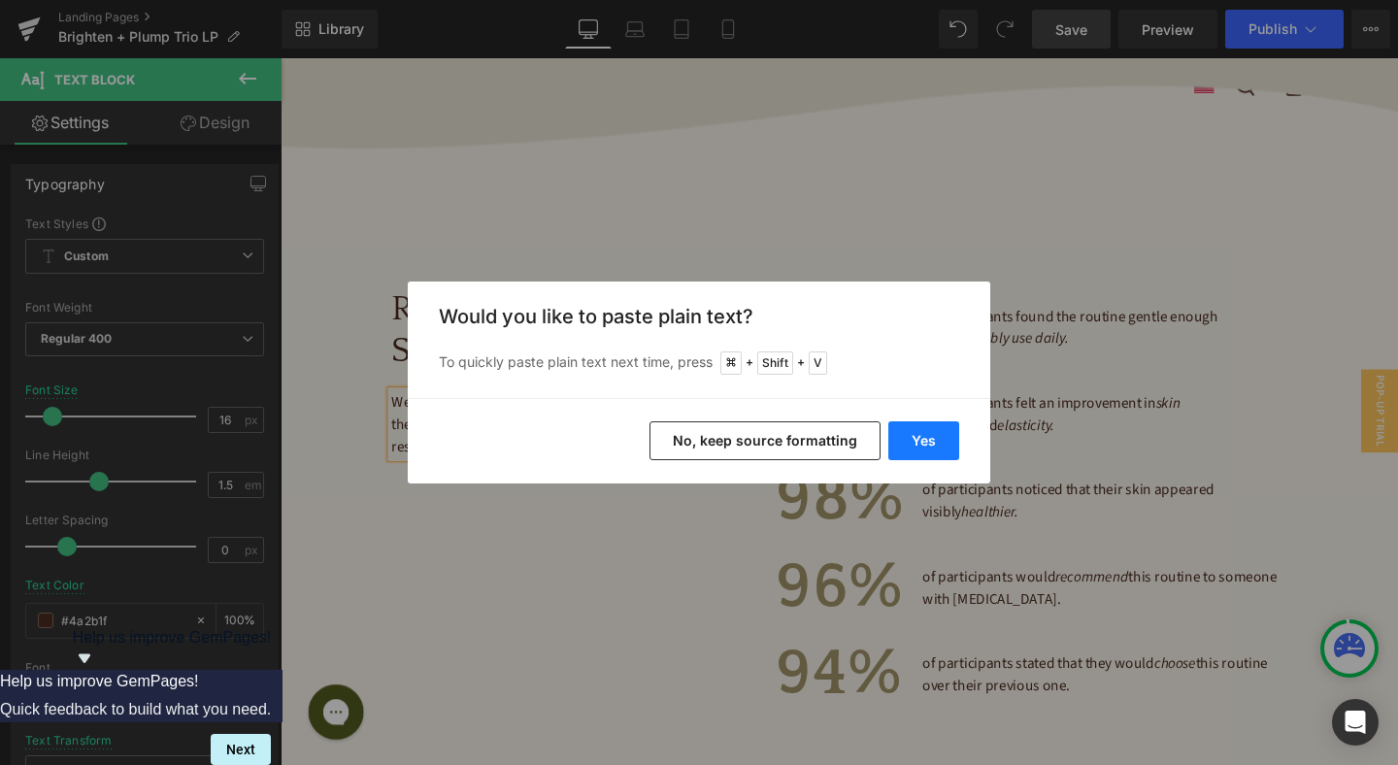
click at [928, 446] on button "Yes" at bounding box center [923, 440] width 71 height 39
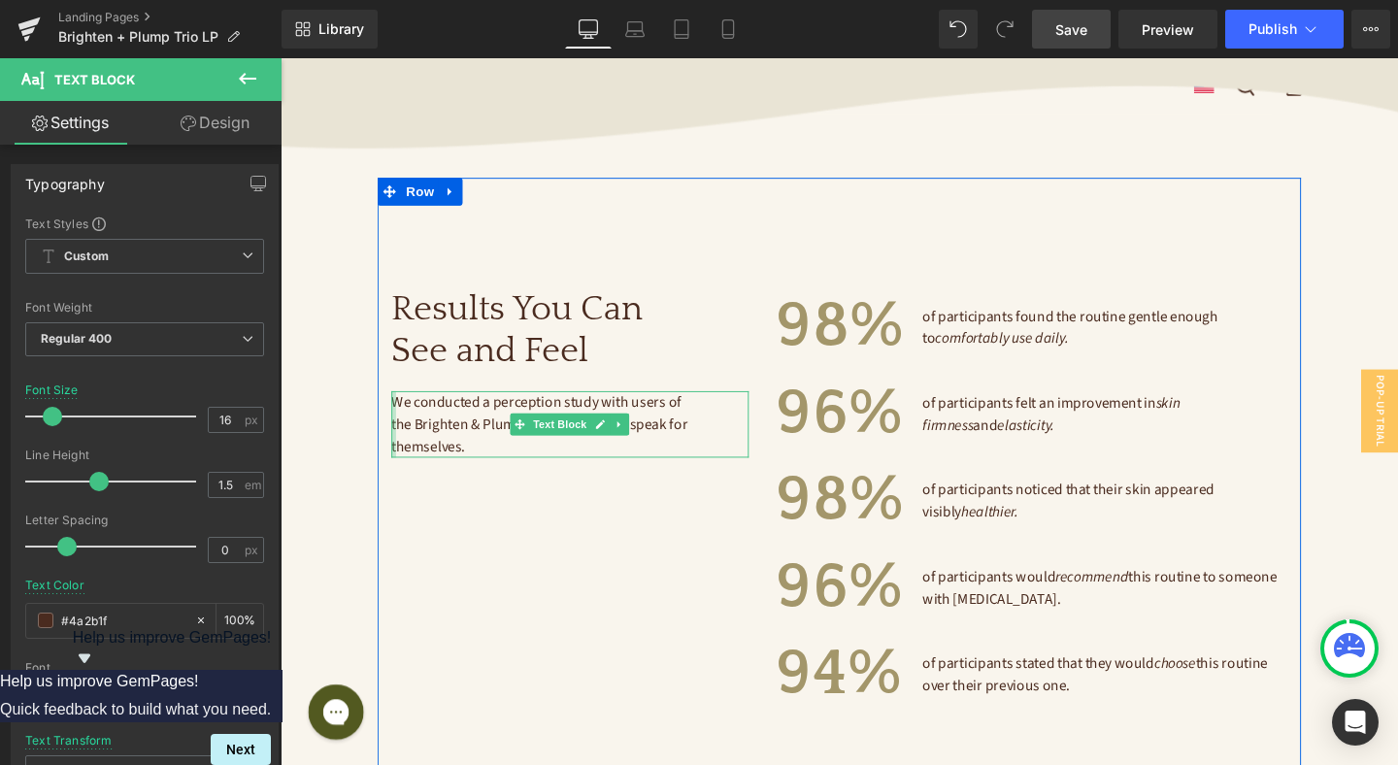
click at [399, 419] on div at bounding box center [399, 444] width 5 height 70
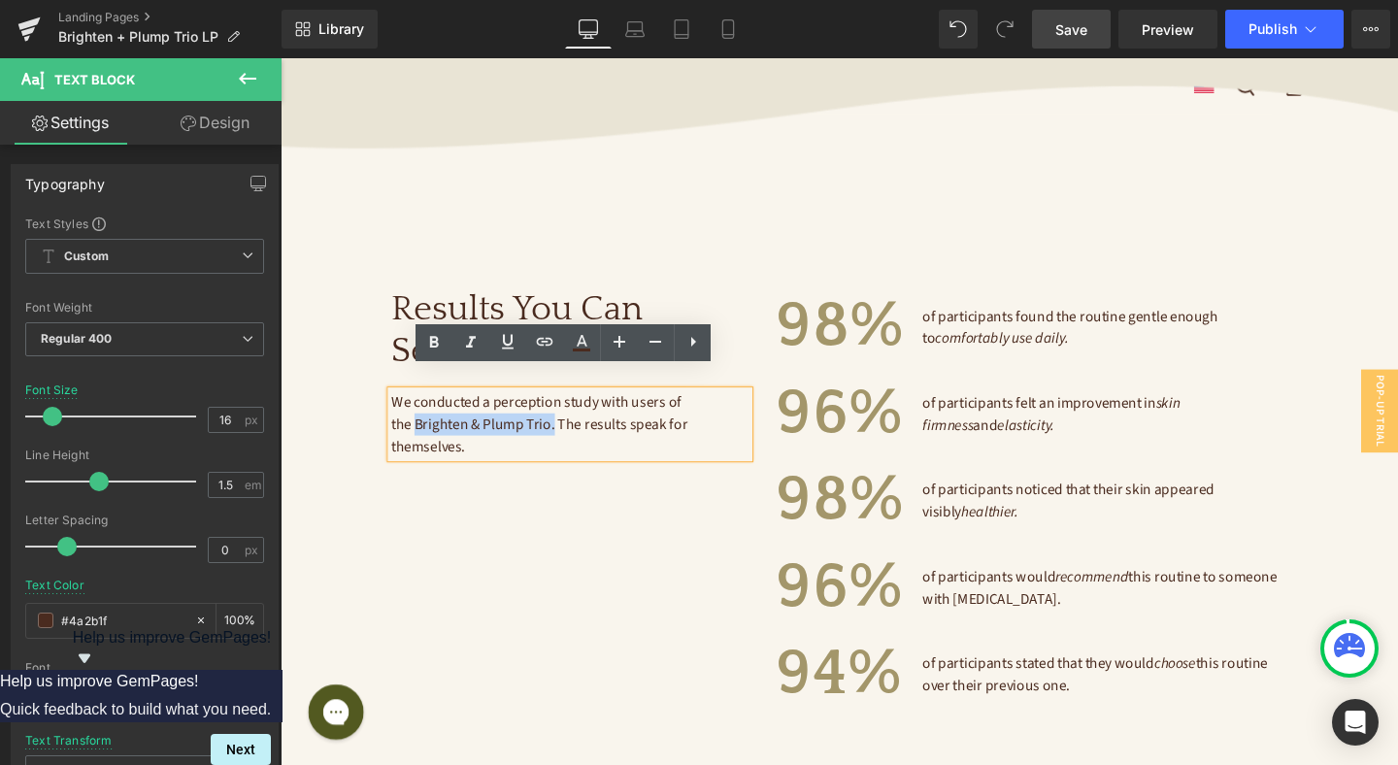
drag, startPoint x: 399, startPoint y: 418, endPoint x: 543, endPoint y: 416, distance: 143.7
click at [543, 416] on span "We conducted a perception study with users of the Brighten & Plump Trio. The re…" at bounding box center [554, 444] width 314 height 68
drag, startPoint x: 441, startPoint y: 339, endPoint x: 490, endPoint y: 338, distance: 49.5
click at [441, 339] on icon at bounding box center [433, 342] width 23 height 23
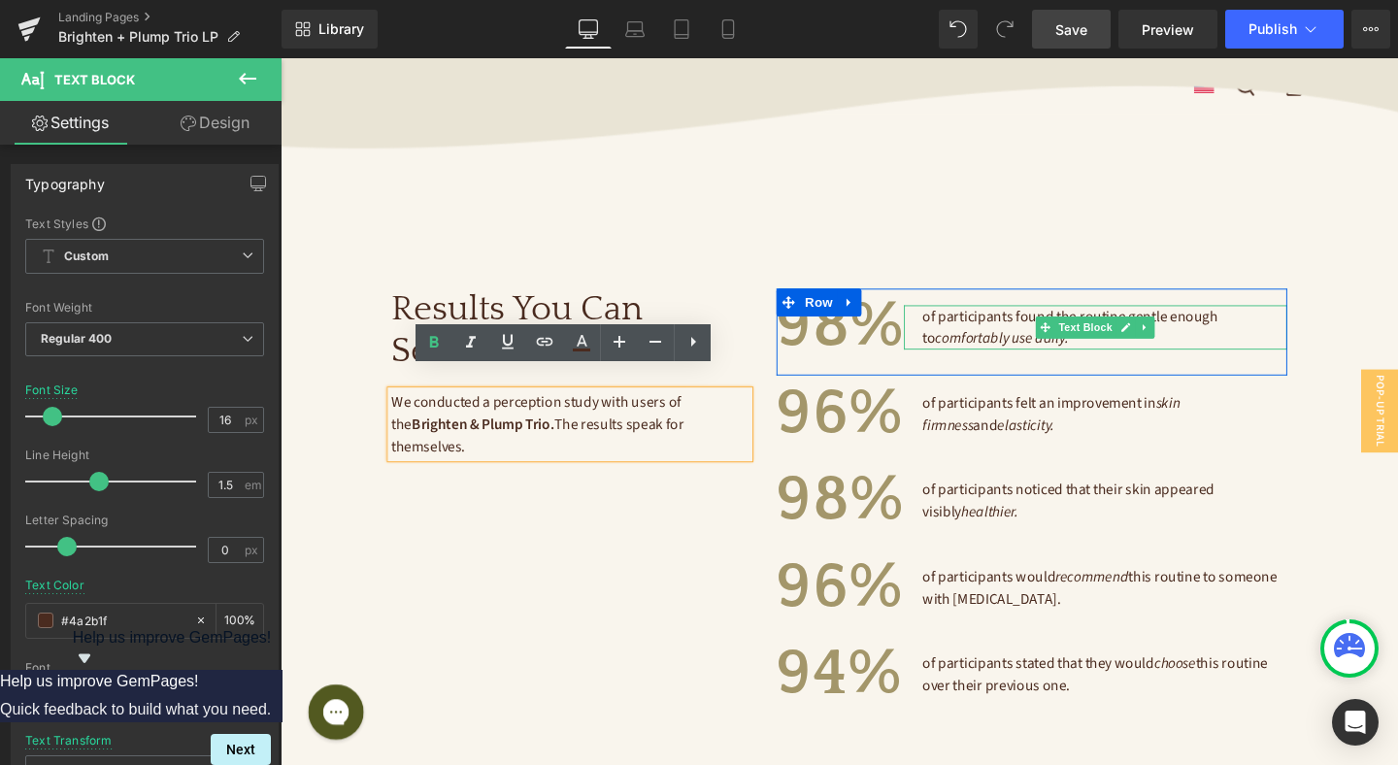
click at [1029, 319] on span "of participants found the routine gentle enough to comfortably use daily." at bounding box center [1112, 341] width 314 height 45
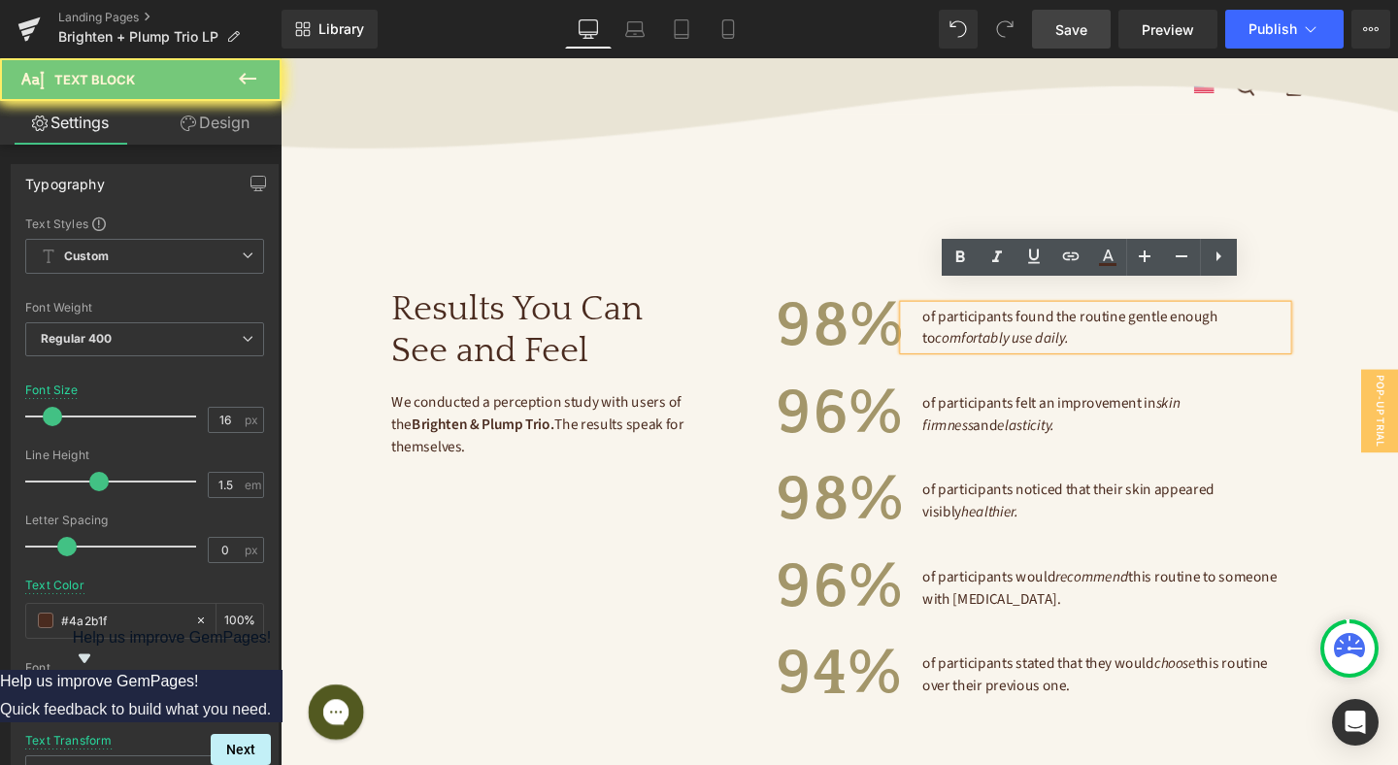
click at [1029, 319] on span "of participants found the routine gentle enough to comfortably use daily." at bounding box center [1112, 341] width 314 height 45
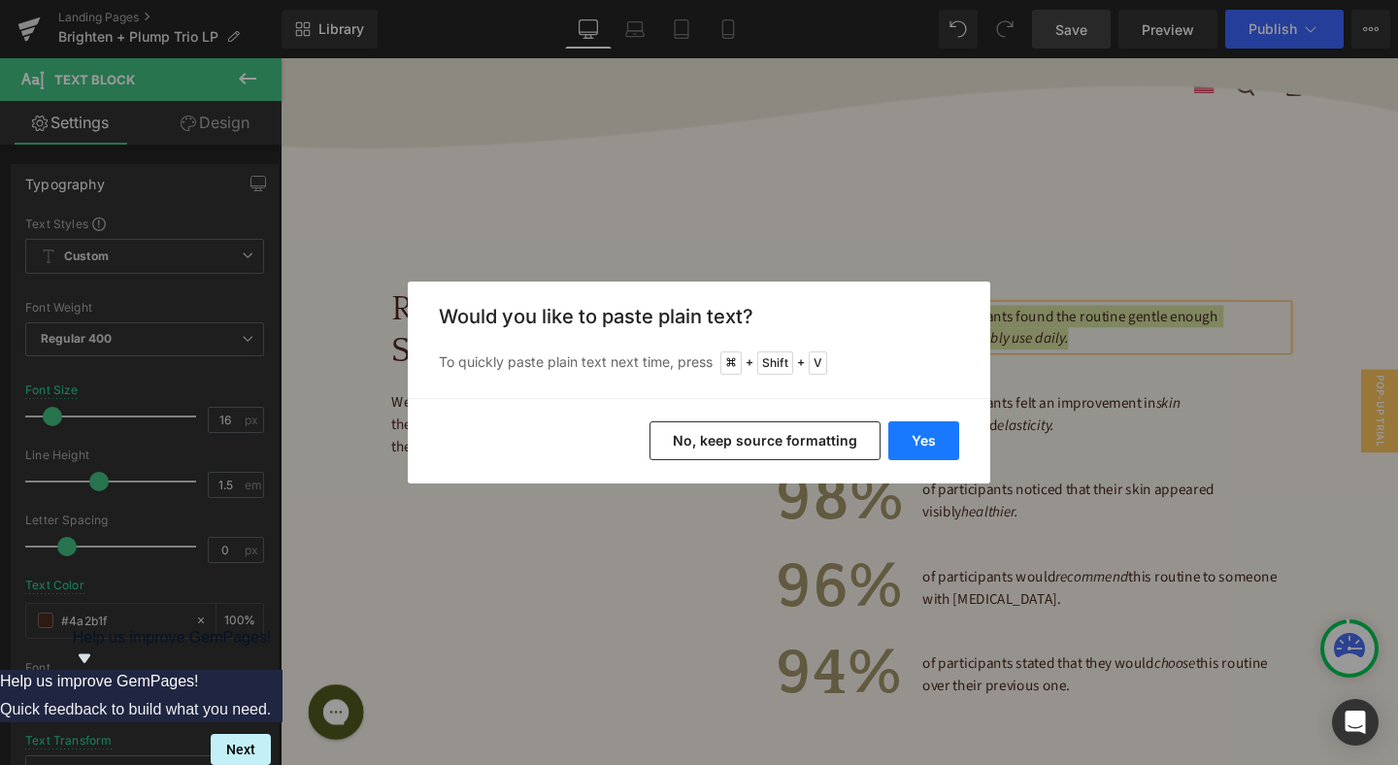
drag, startPoint x: 931, startPoint y: 442, endPoint x: 704, endPoint y: 387, distance: 233.5
click at [931, 442] on button "Yes" at bounding box center [923, 440] width 71 height 39
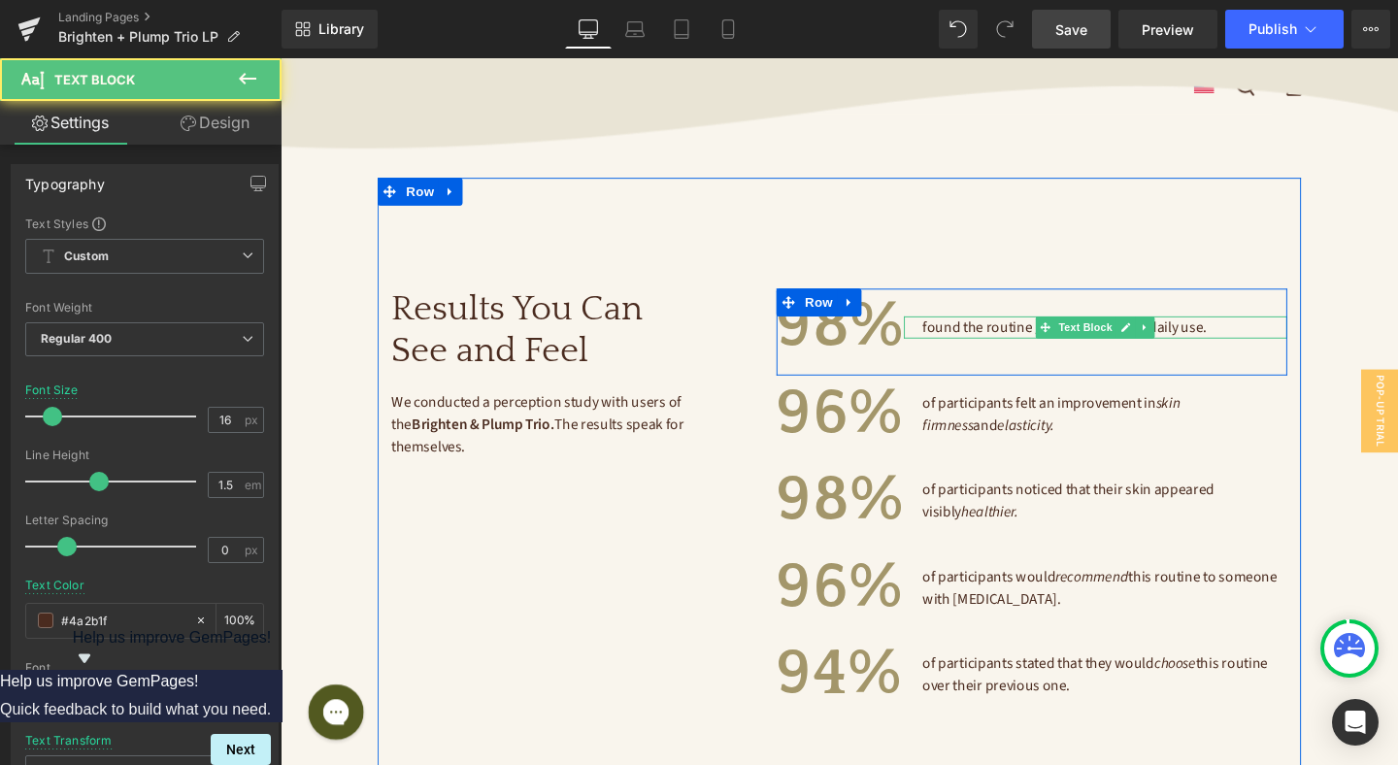
click at [1066, 331] on span "found the routine gentle enough for daily use." at bounding box center [1104, 341] width 299 height 21
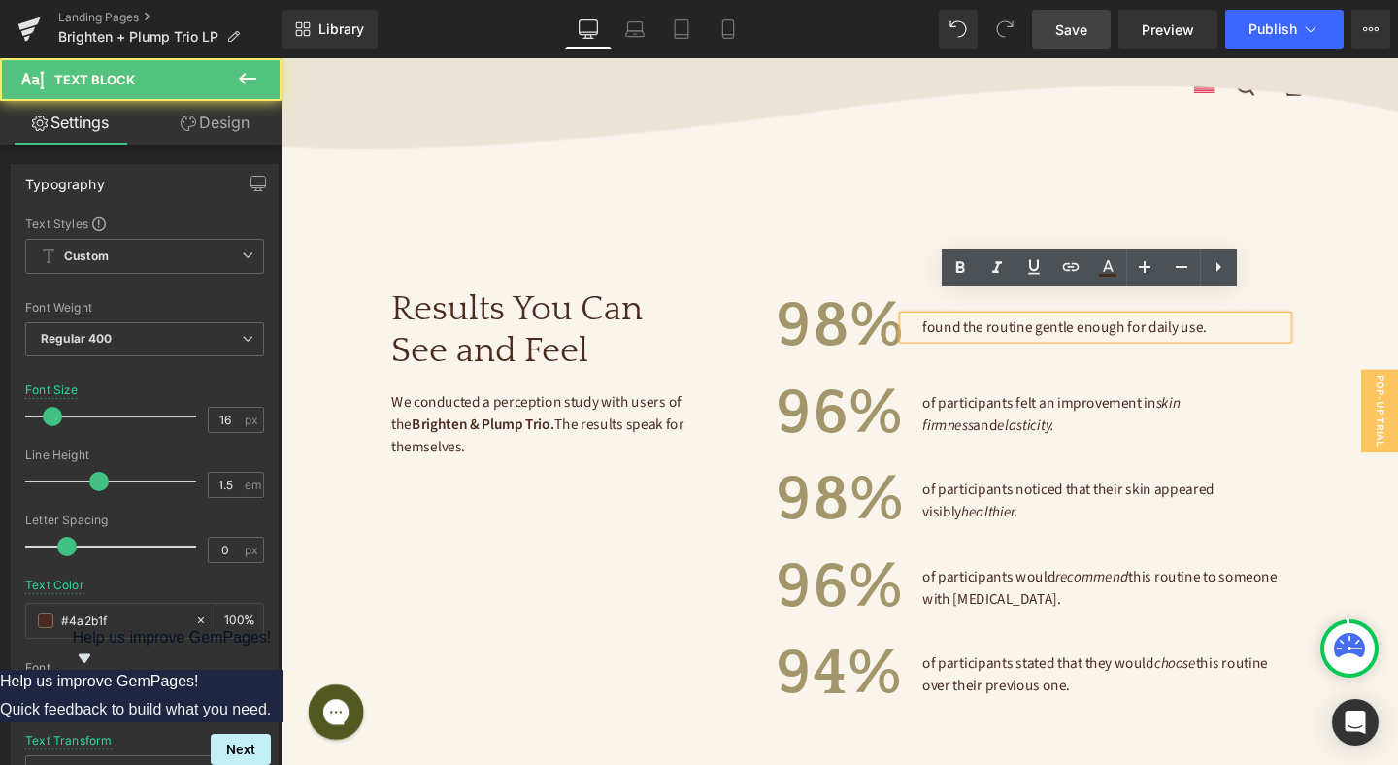
click at [1086, 331] on span "found the routine gentle enough for daily use." at bounding box center [1104, 341] width 299 height 21
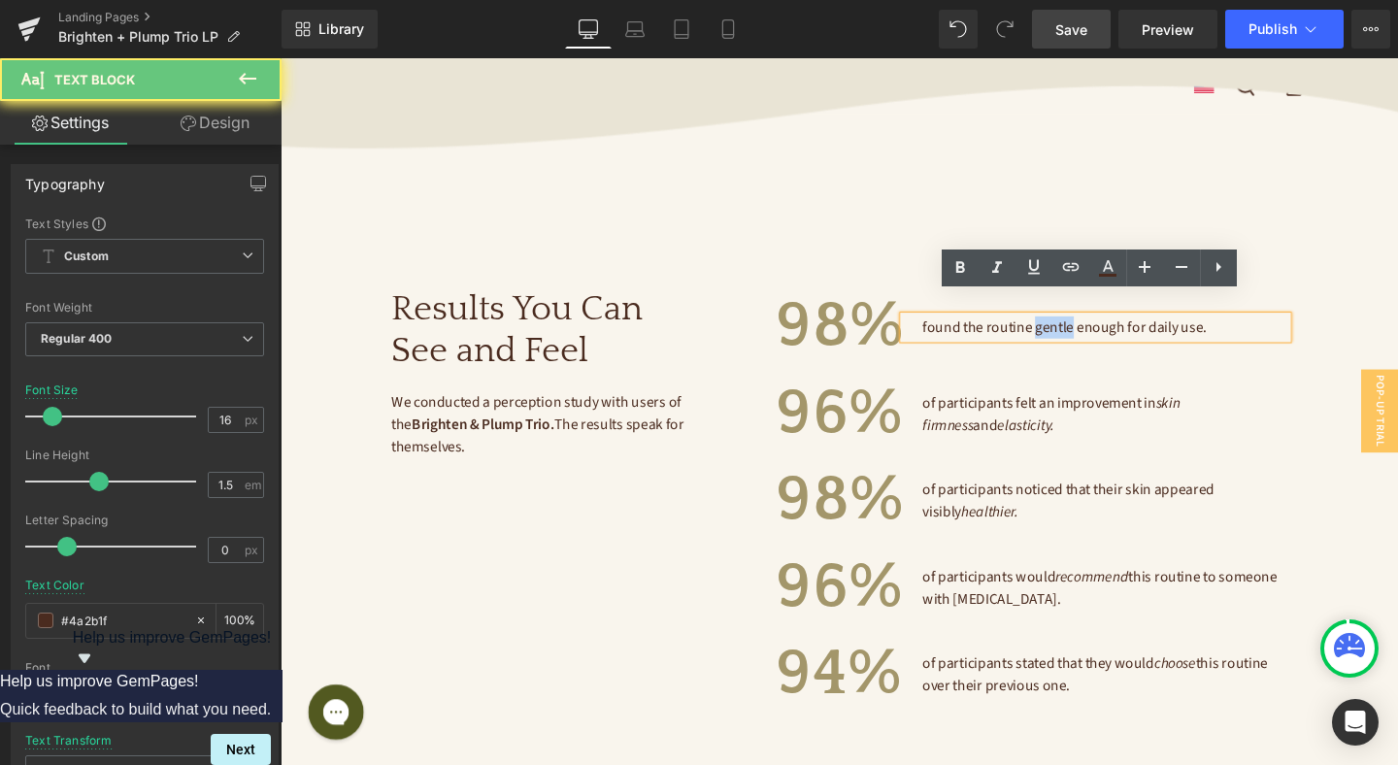
click at [1086, 331] on span "found the routine gentle enough for daily use." at bounding box center [1104, 341] width 299 height 21
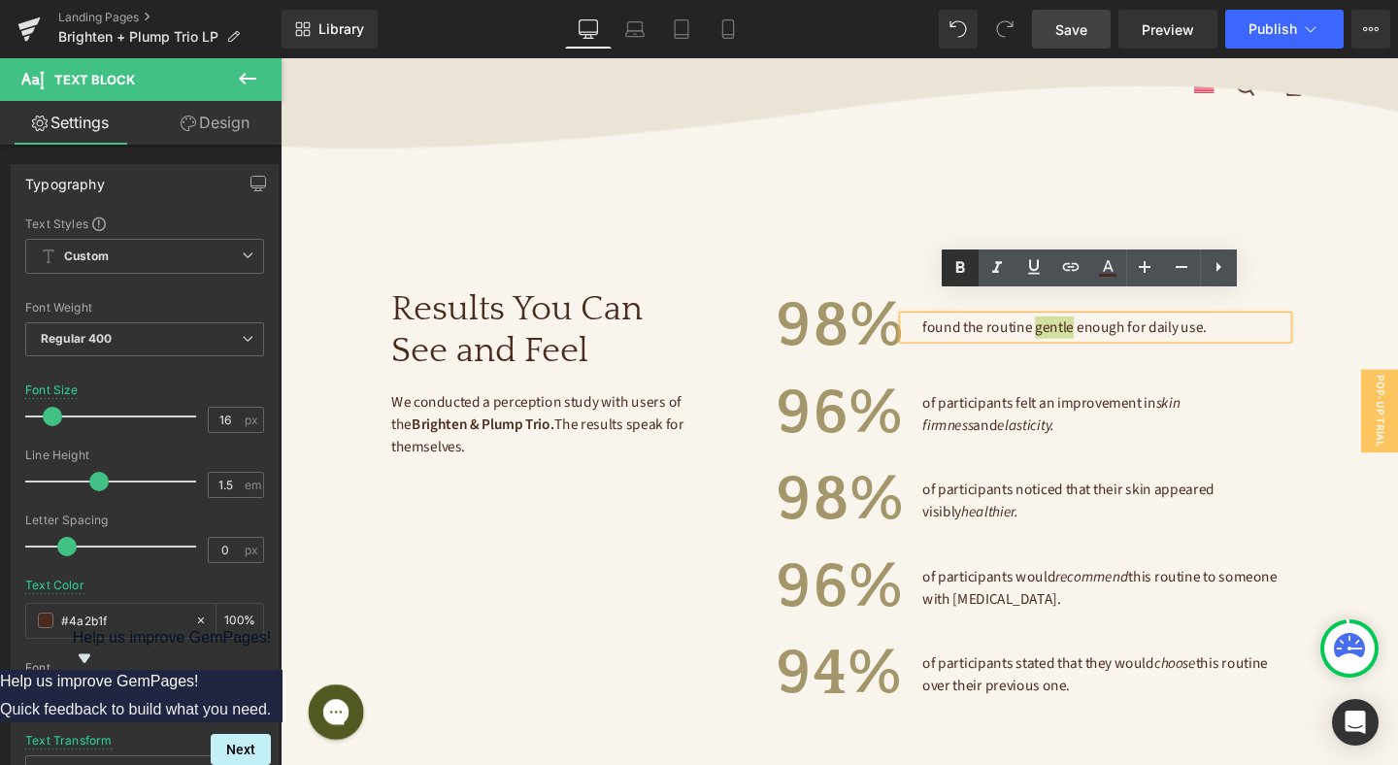
click at [966, 271] on icon at bounding box center [959, 267] width 23 height 23
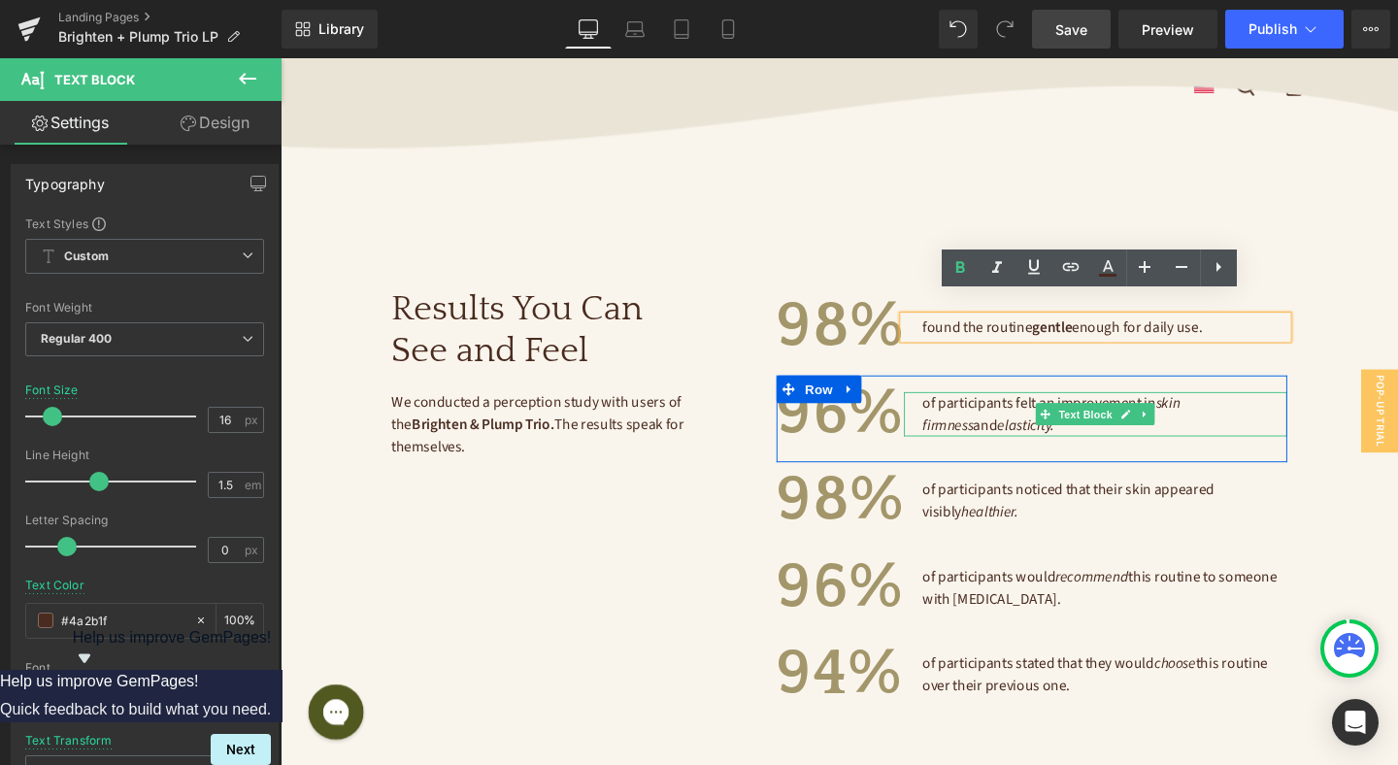
click at [995, 411] on span "of participants felt an improvement in skin firmness and elasticity." at bounding box center [1092, 433] width 274 height 45
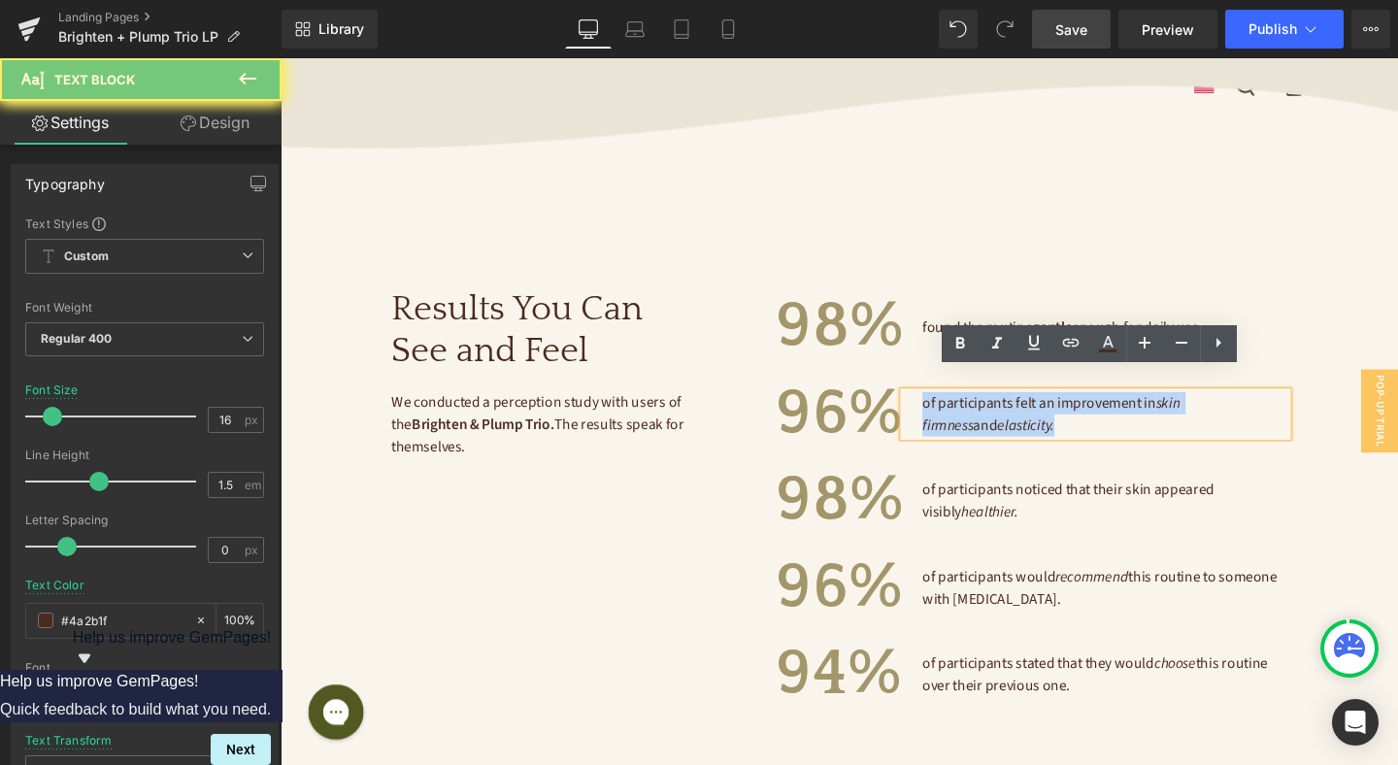
click at [995, 411] on span "of participants felt an improvement in skin firmness and elasticity." at bounding box center [1092, 433] width 274 height 45
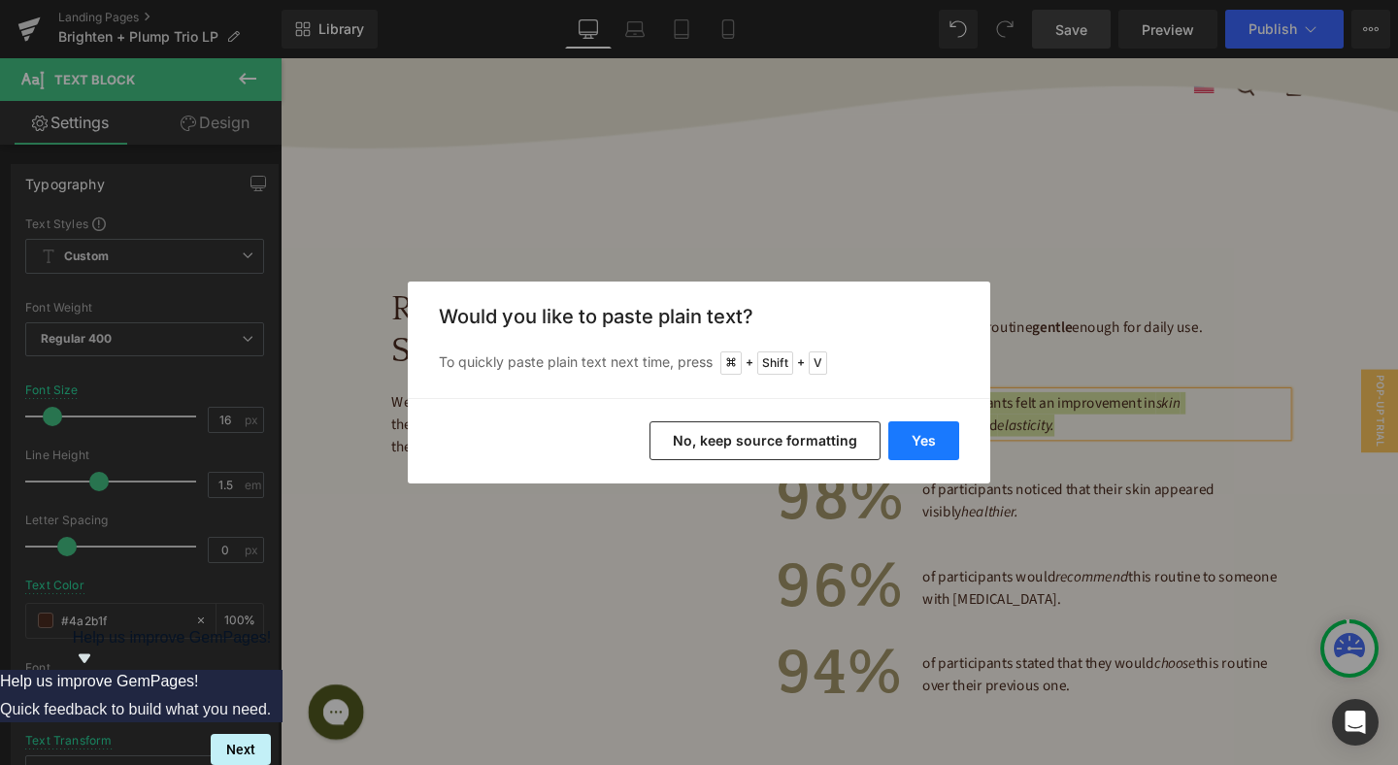
drag, startPoint x: 919, startPoint y: 440, endPoint x: 672, endPoint y: 402, distance: 250.4
click at [919, 440] on button "Yes" at bounding box center [923, 440] width 71 height 39
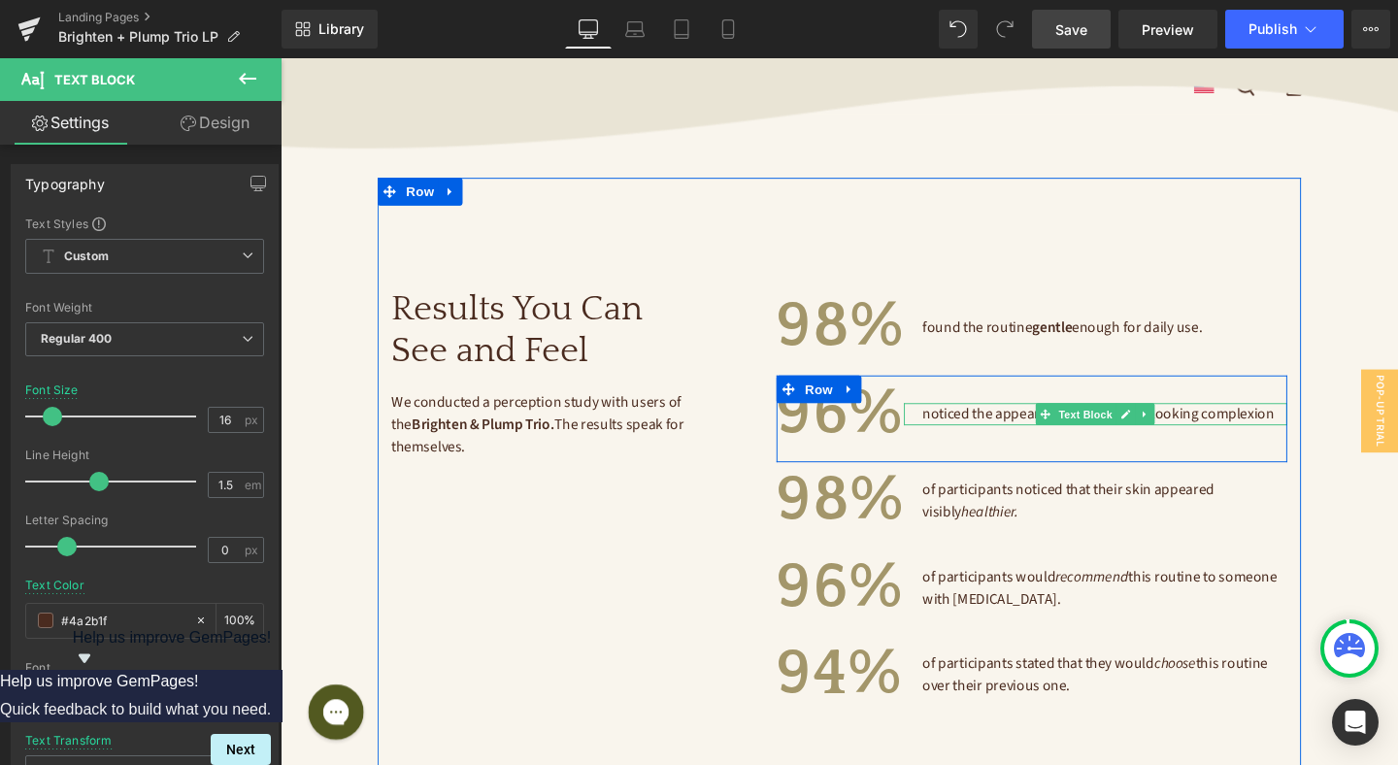
click at [1283, 422] on span "noticed the appearance of a brighter looking complexion" at bounding box center [1140, 432] width 370 height 21
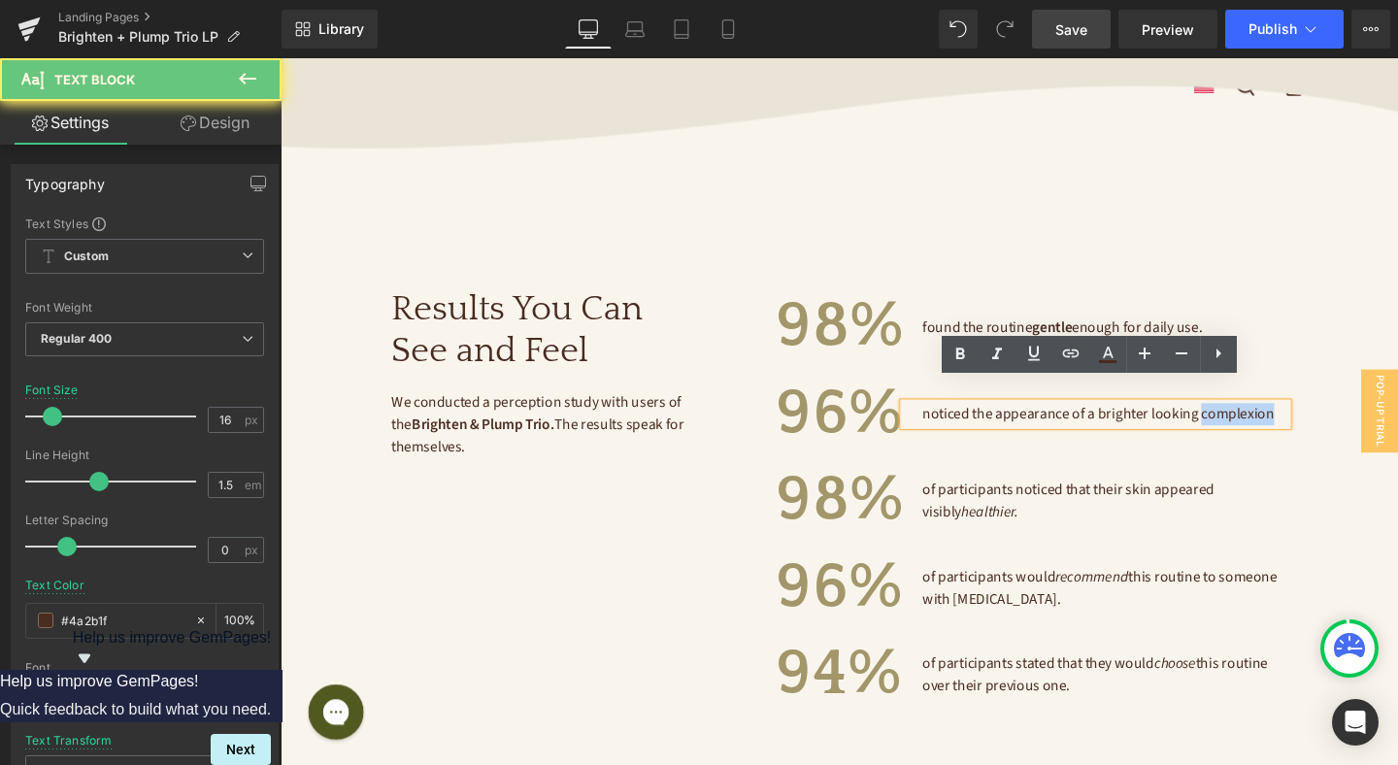
click at [1283, 422] on span "noticed the appearance of a brighter looking complexion" at bounding box center [1140, 432] width 370 height 21
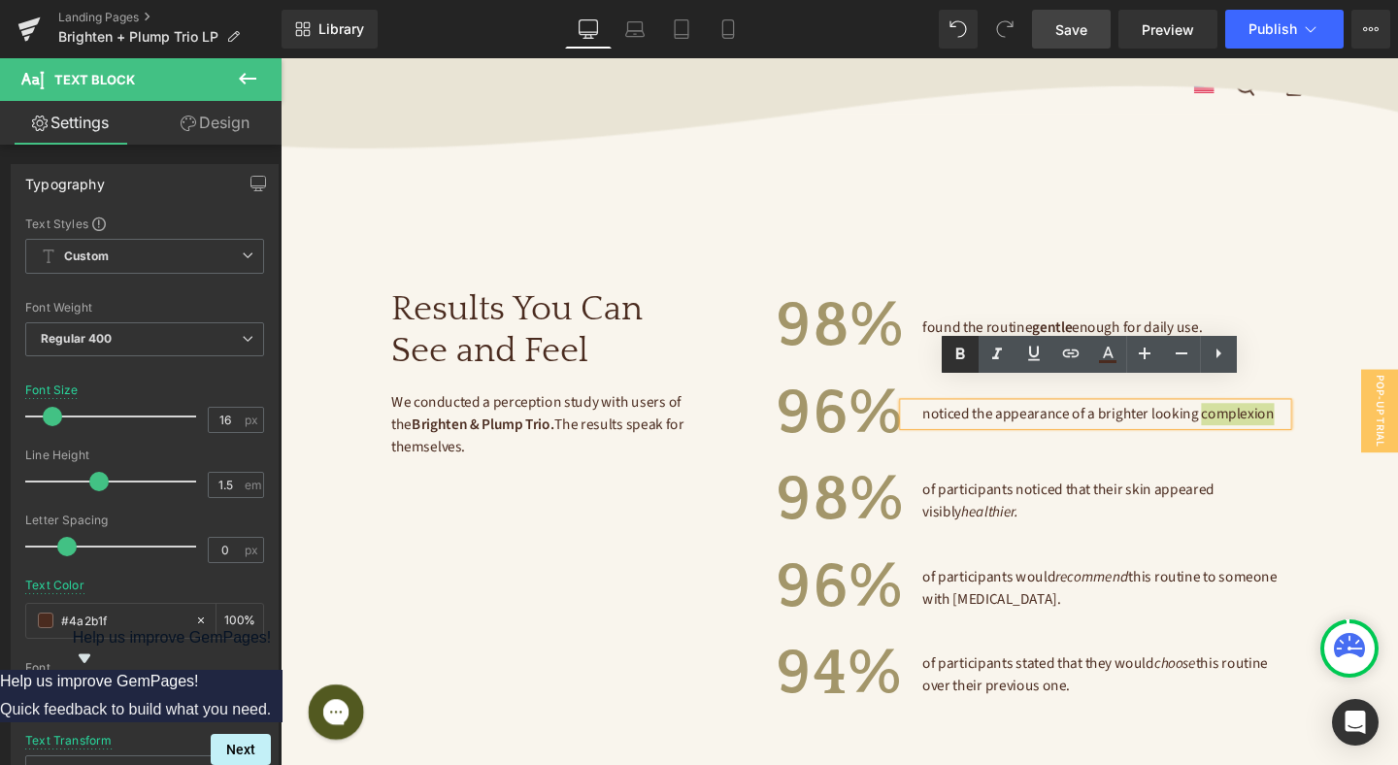
click at [964, 350] on icon at bounding box center [960, 354] width 9 height 12
click at [1149, 422] on span "noticed the appearance of a brighter looking complexion" at bounding box center [1139, 432] width 368 height 21
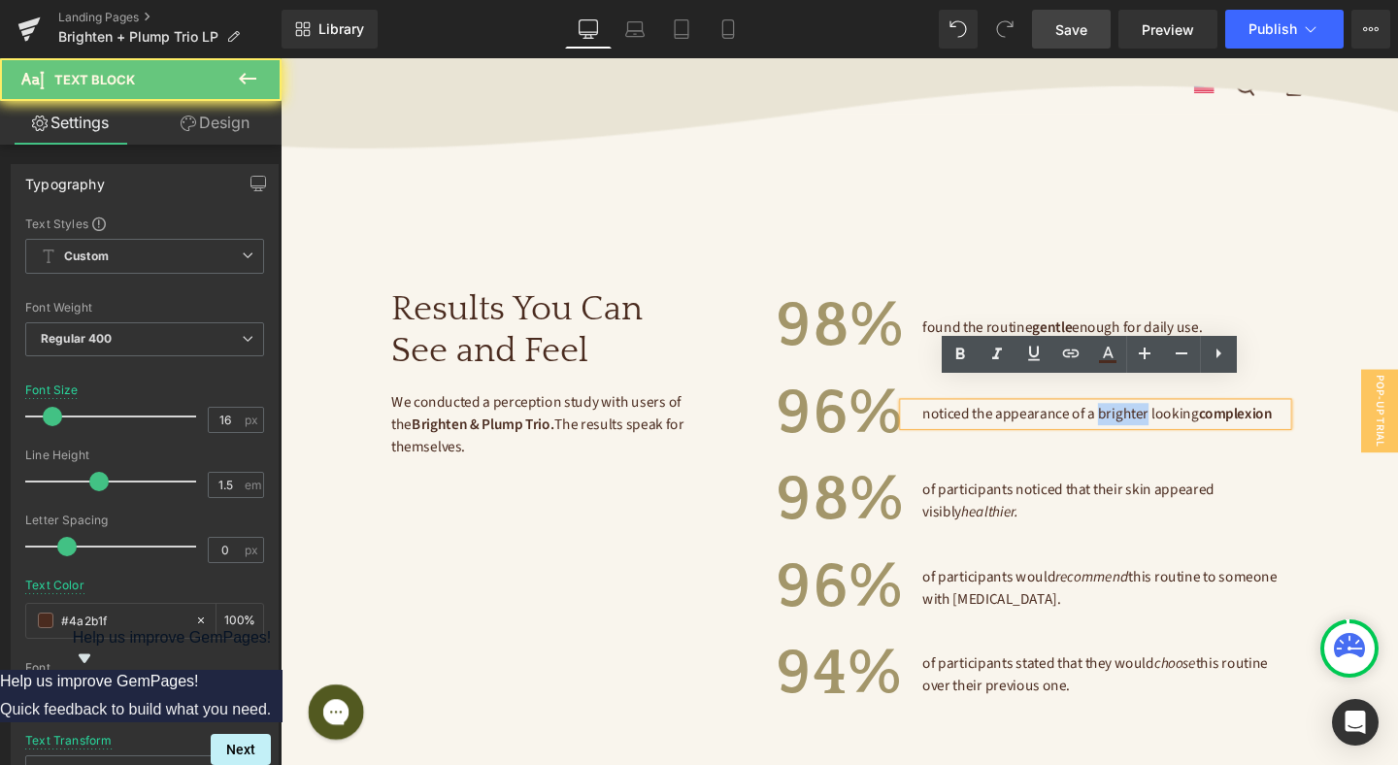
click at [1149, 422] on span "noticed the appearance of a brighter looking complexion" at bounding box center [1139, 432] width 368 height 21
click at [965, 355] on icon at bounding box center [959, 354] width 23 height 23
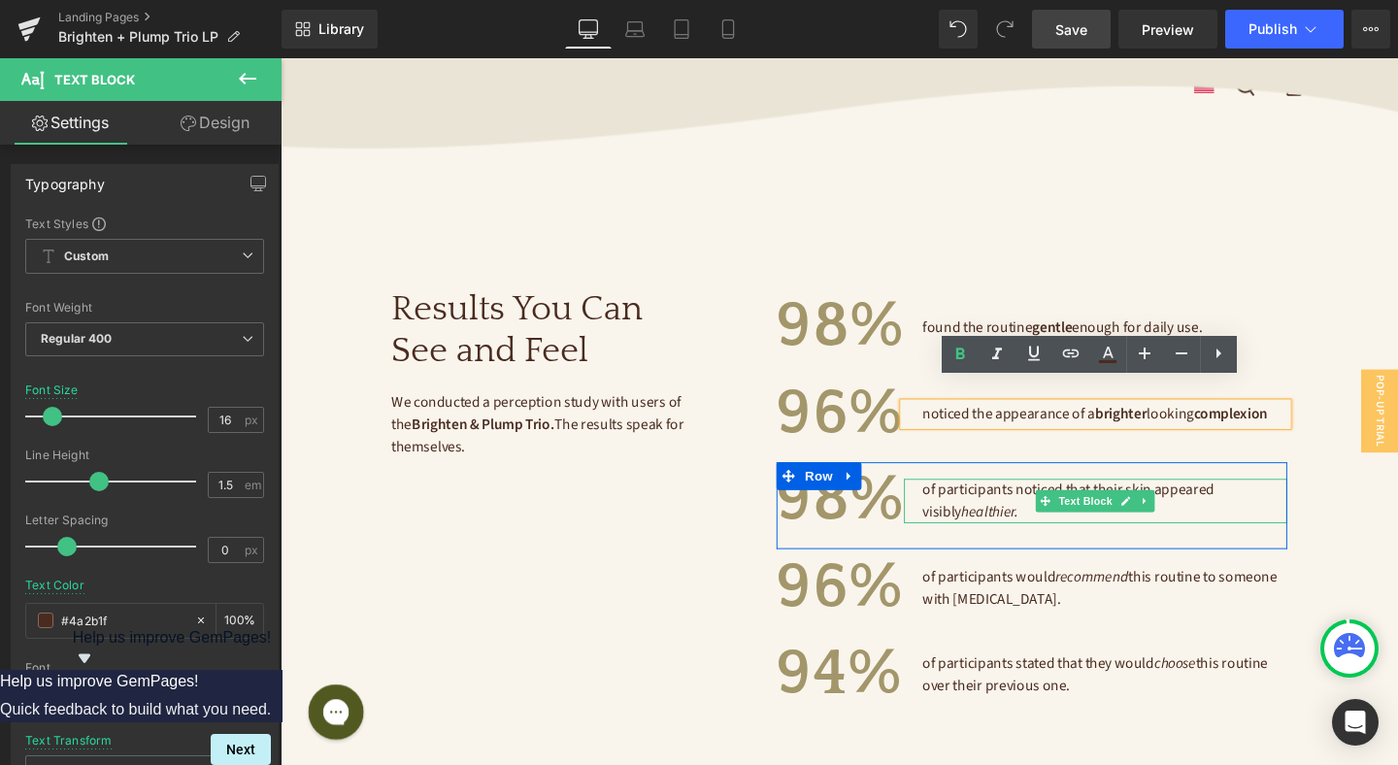
click at [1019, 505] on p "of participants noticed that their skin appeared visibly healthier." at bounding box center [1146, 524] width 383 height 47
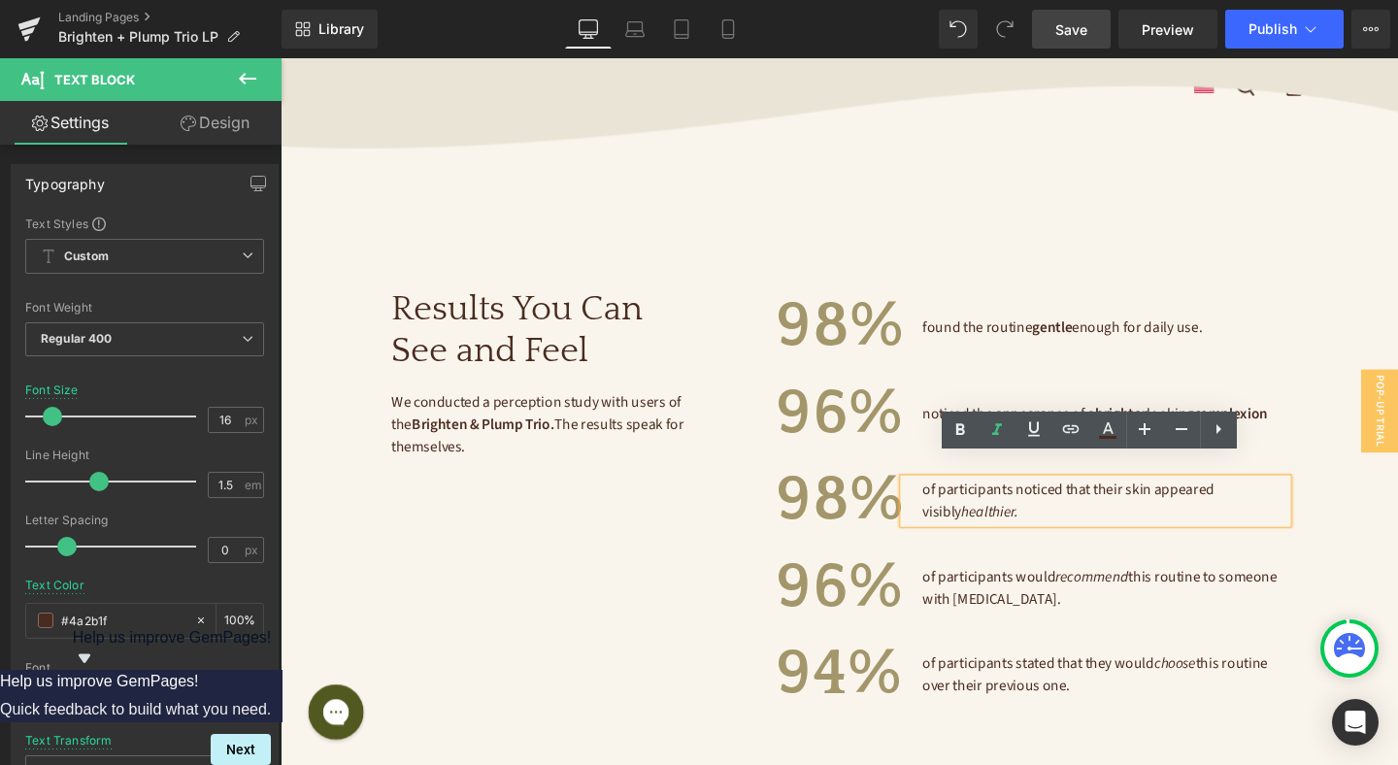
click at [1002, 502] on span "of participants noticed that their skin appeared visibly healthier." at bounding box center [1110, 524] width 310 height 45
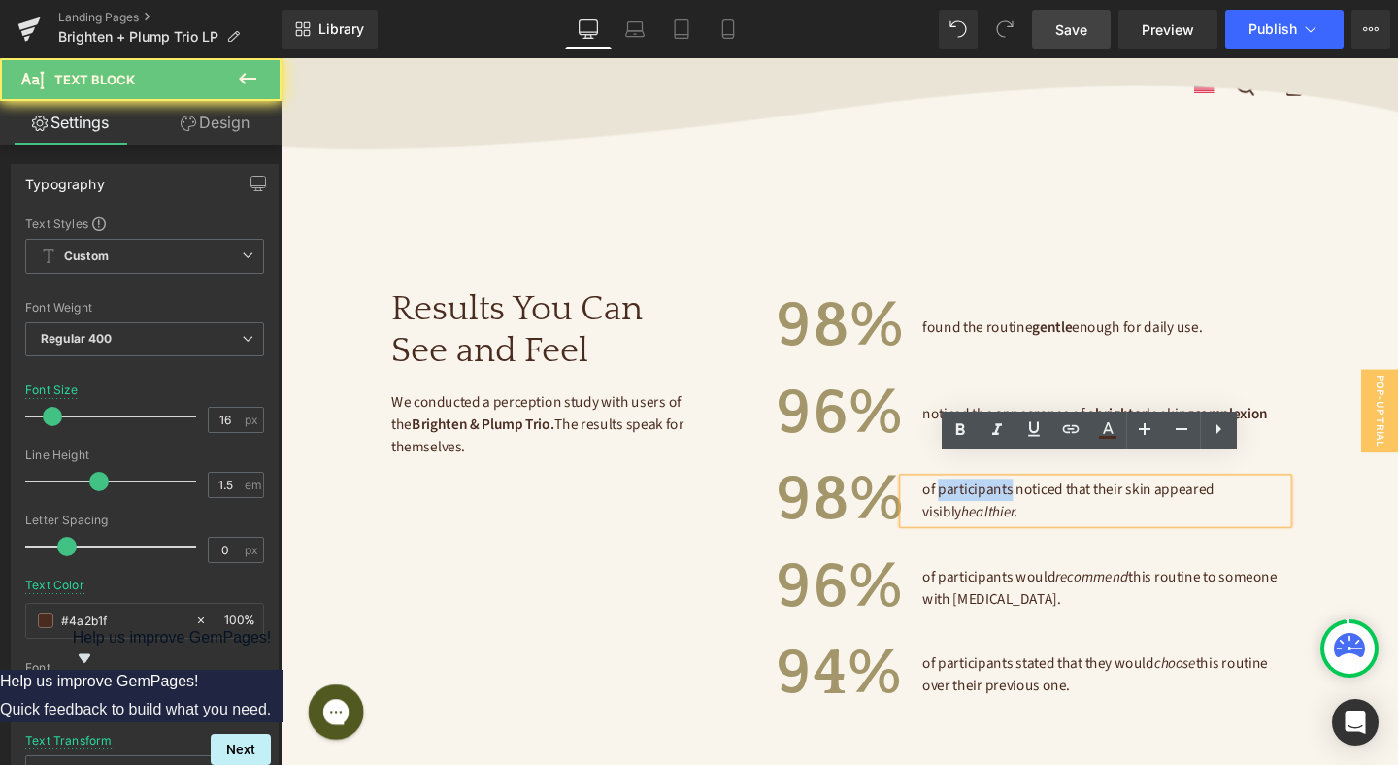
click at [1002, 502] on span "of participants noticed that their skin appeared visibly healthier." at bounding box center [1110, 524] width 310 height 45
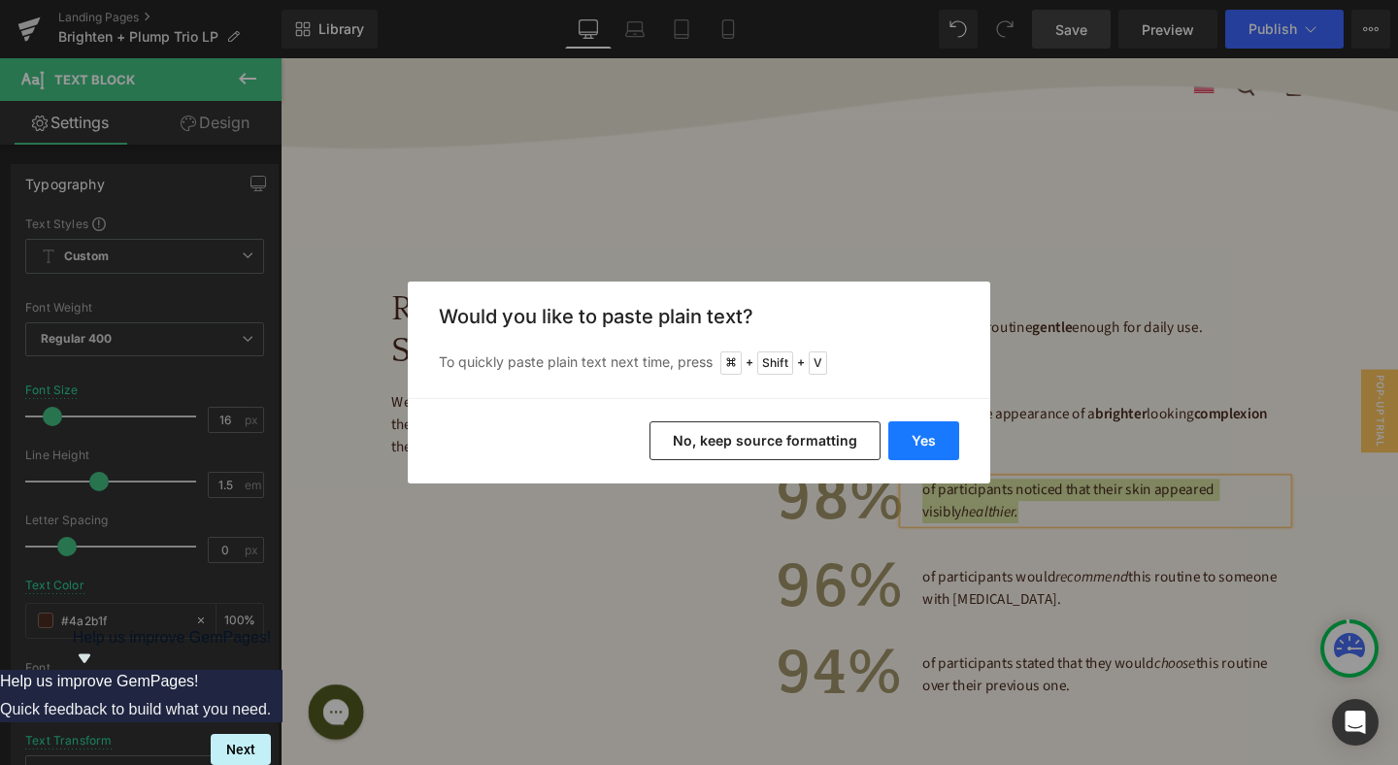
drag, startPoint x: 939, startPoint y: 444, endPoint x: 692, endPoint y: 405, distance: 249.6
click at [939, 444] on button "Yes" at bounding box center [923, 440] width 71 height 39
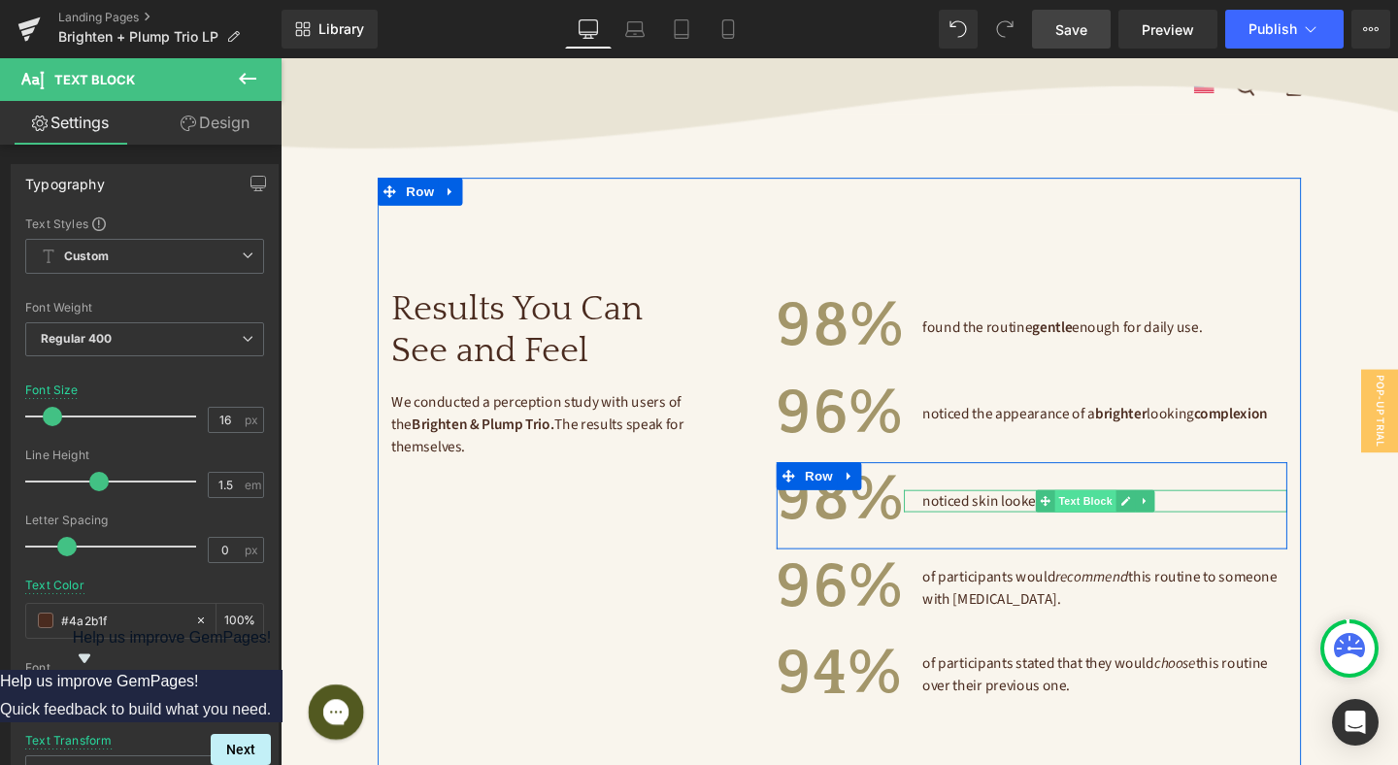
click at [1135, 513] on span "Text Block" at bounding box center [1127, 524] width 64 height 23
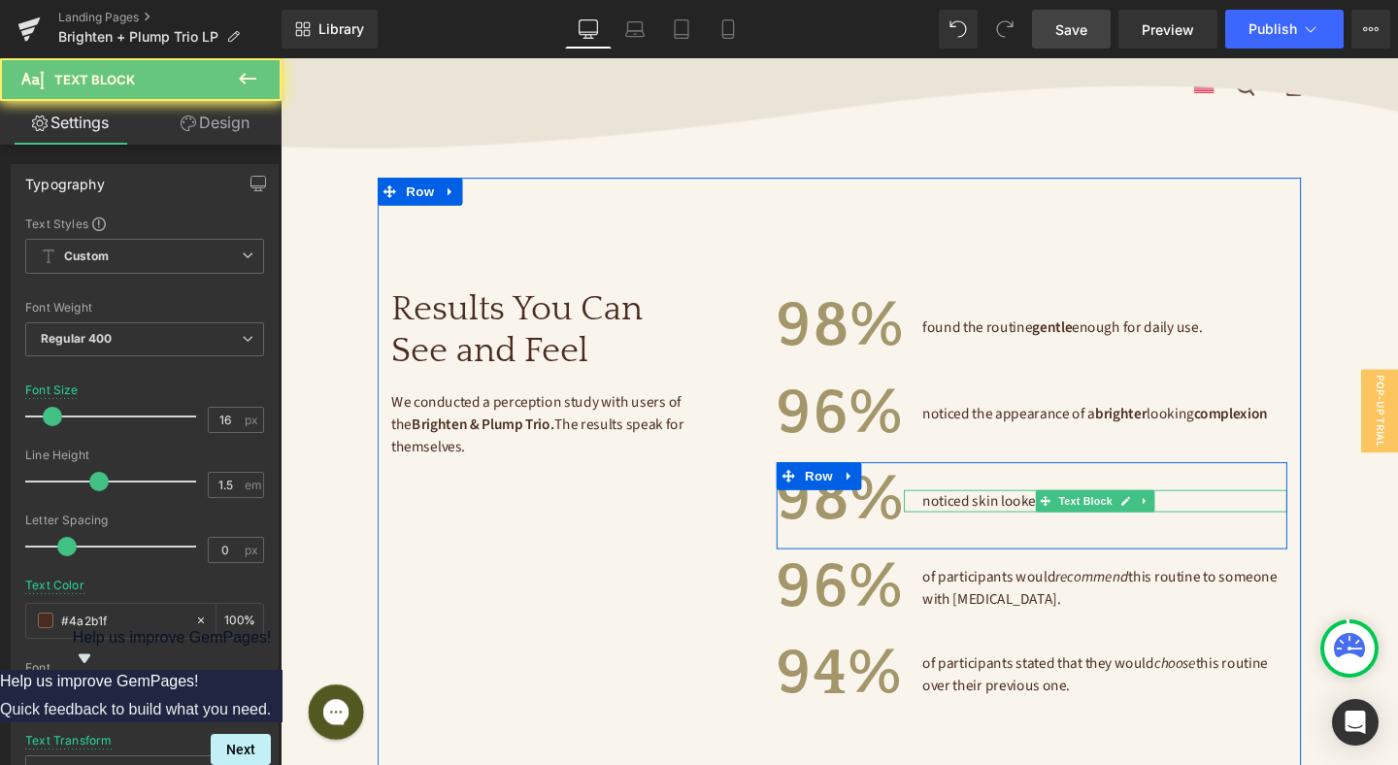
click at [1226, 513] on p "noticed skin looked visibly healthier." at bounding box center [1146, 524] width 383 height 23
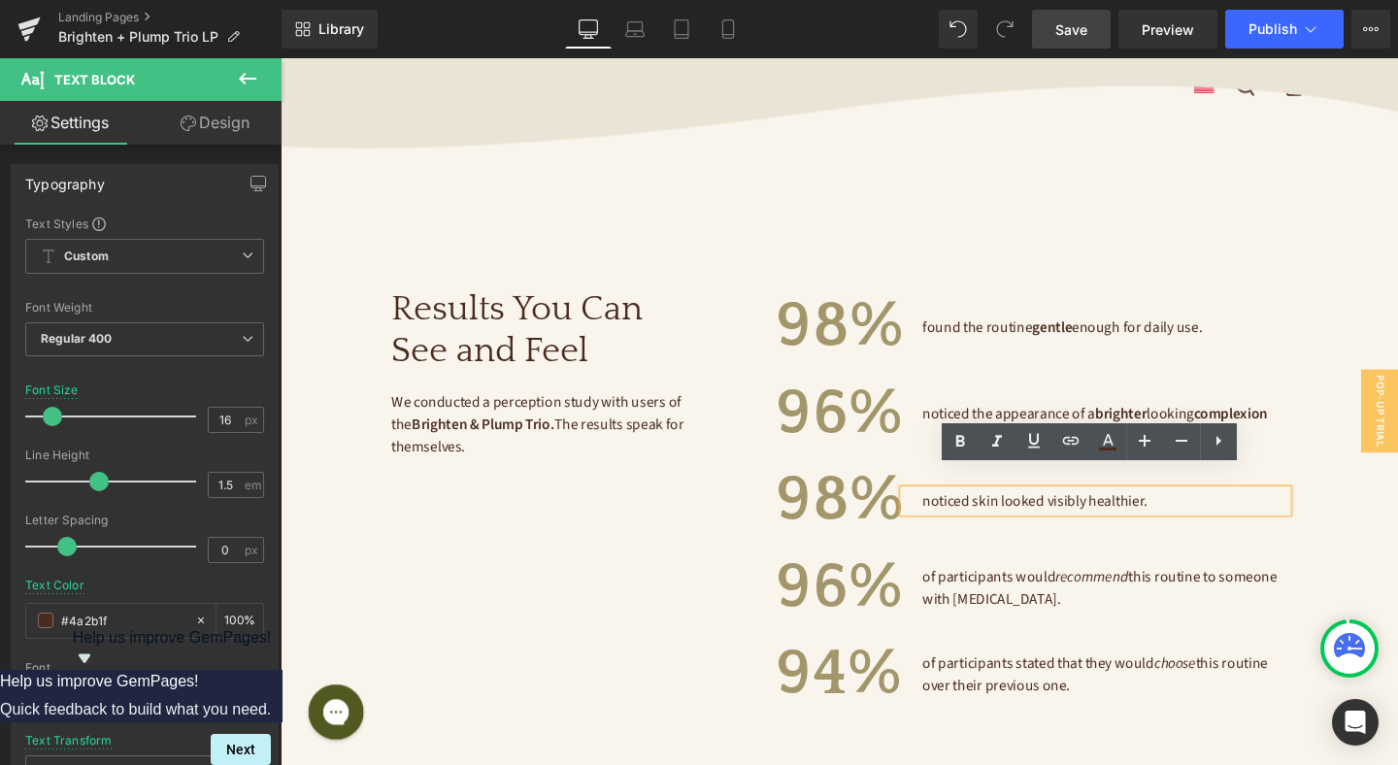
click at [1166, 513] on span "noticed skin looked visibly healthier." at bounding box center [1073, 523] width 237 height 21
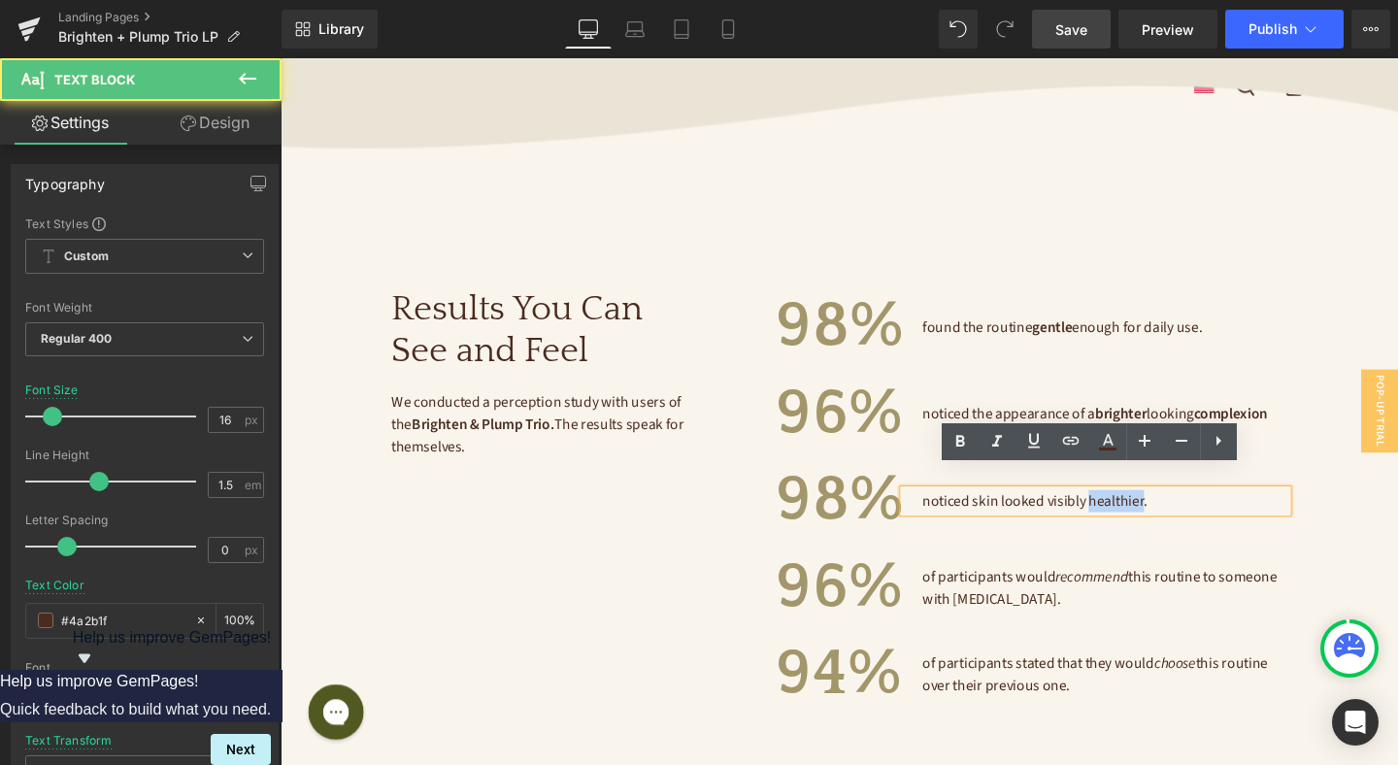
click at [1166, 513] on span "noticed skin looked visibly healthier." at bounding box center [1073, 523] width 237 height 21
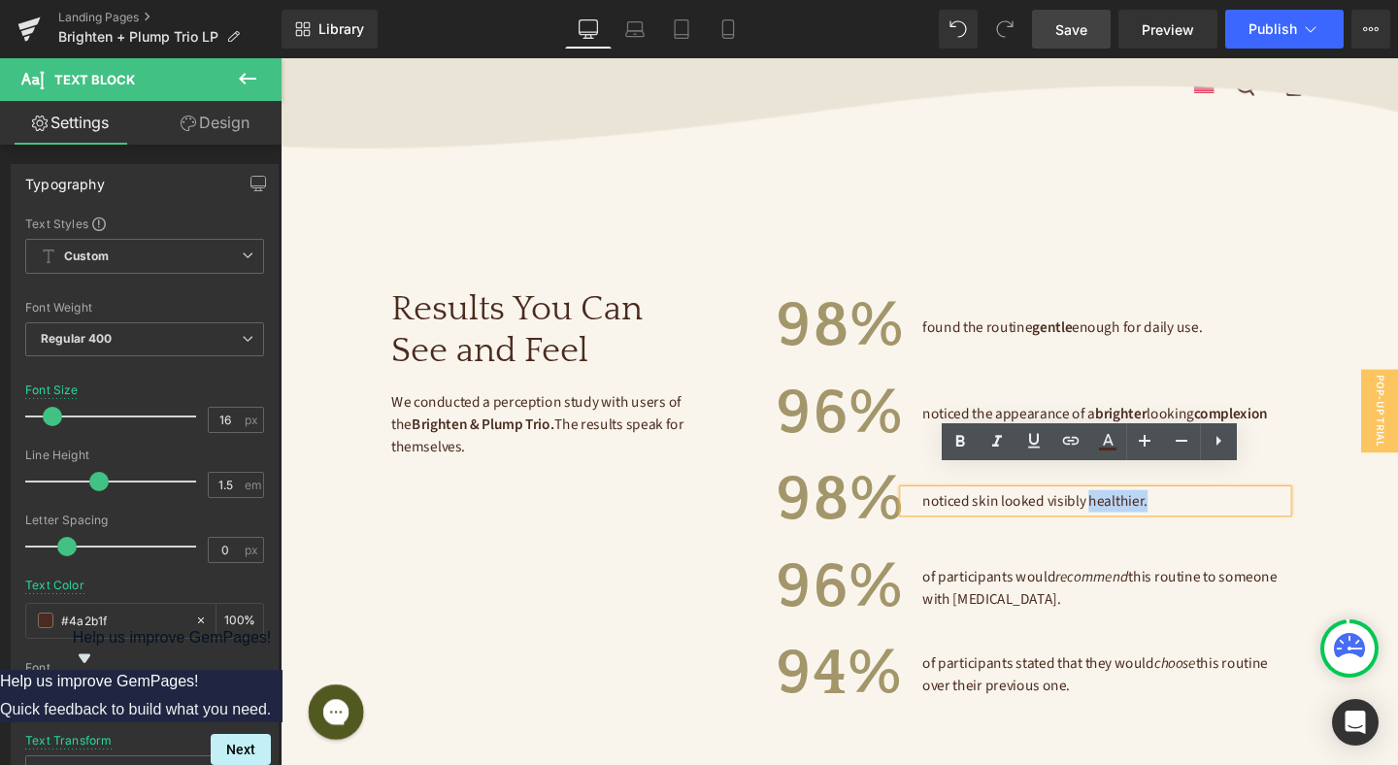
drag, startPoint x: 1201, startPoint y: 500, endPoint x: 1129, endPoint y: 501, distance: 71.8
click at [1129, 513] on p "noticed skin looked visibly healthier." at bounding box center [1146, 524] width 383 height 23
drag, startPoint x: 954, startPoint y: 443, endPoint x: 683, endPoint y: 411, distance: 272.7
click at [954, 443] on icon at bounding box center [959, 441] width 23 height 23
click at [865, 514] on h3 "98%" at bounding box center [869, 524] width 134 height 82
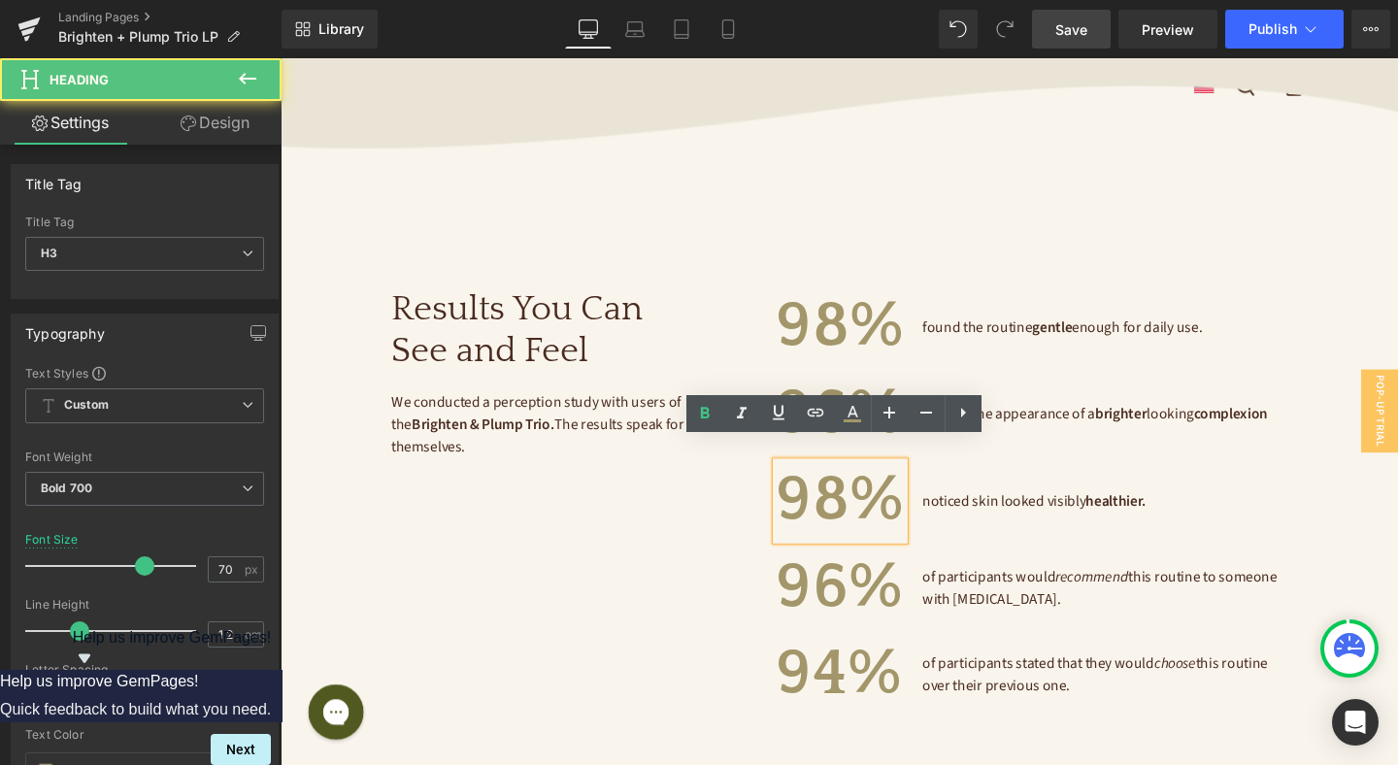
click at [868, 515] on h3 "98%" at bounding box center [869, 524] width 134 height 82
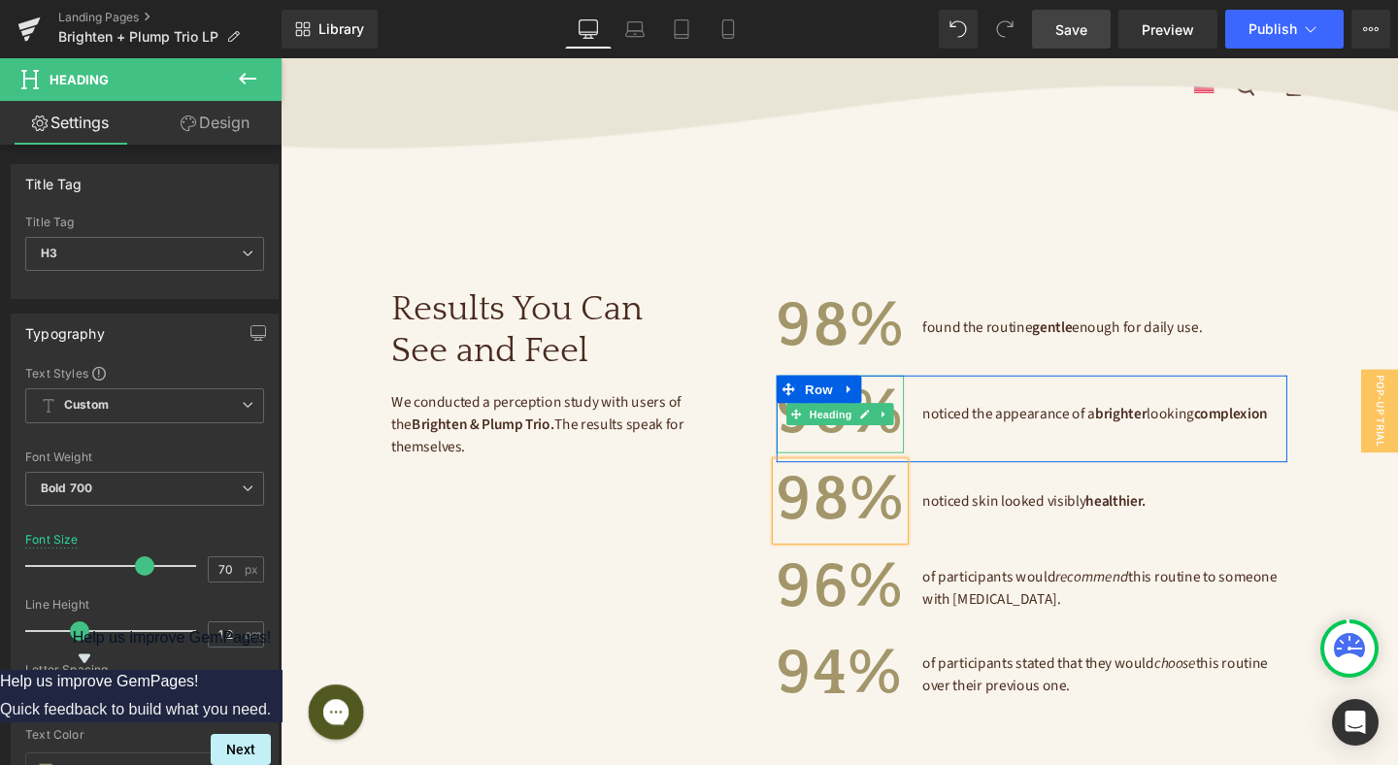
click at [876, 423] on h3 "96%" at bounding box center [869, 433] width 134 height 82
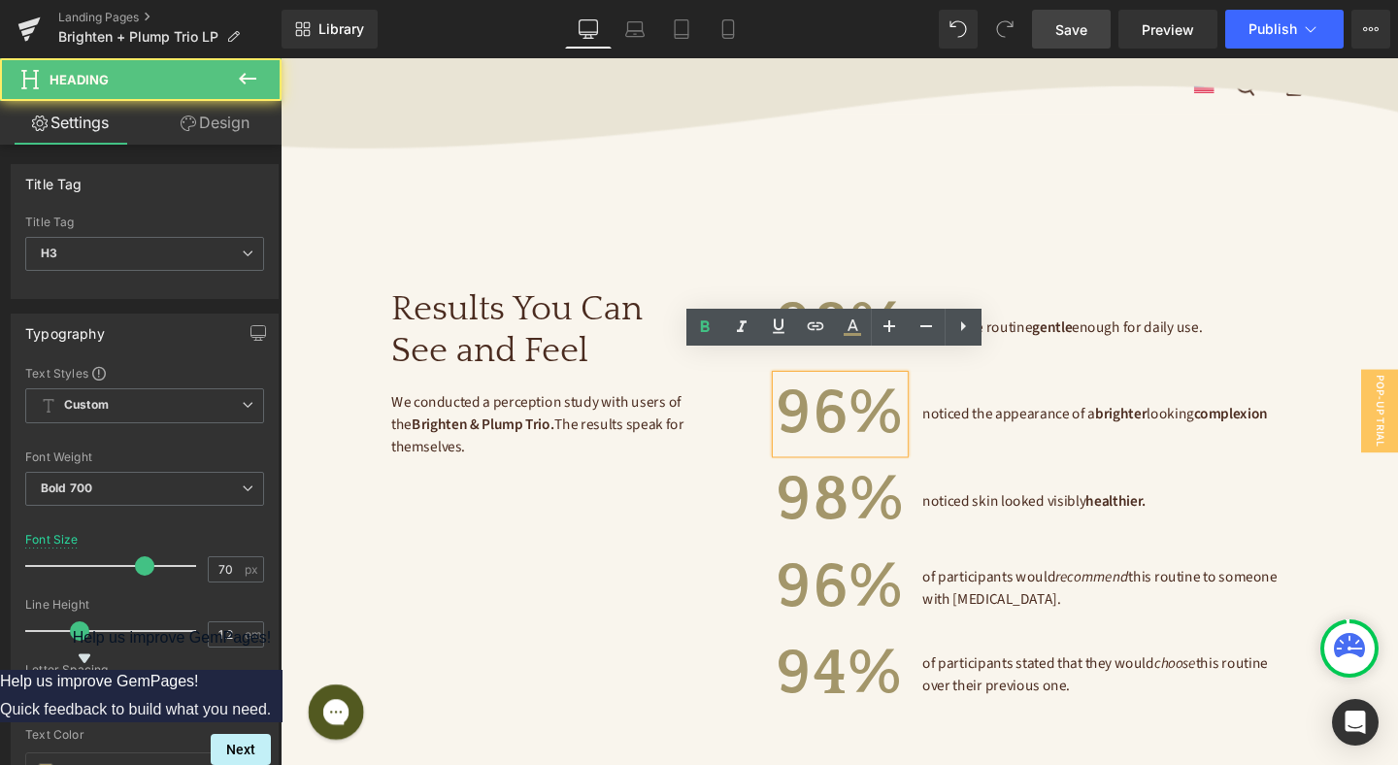
click at [877, 426] on h3 "96%" at bounding box center [869, 433] width 134 height 82
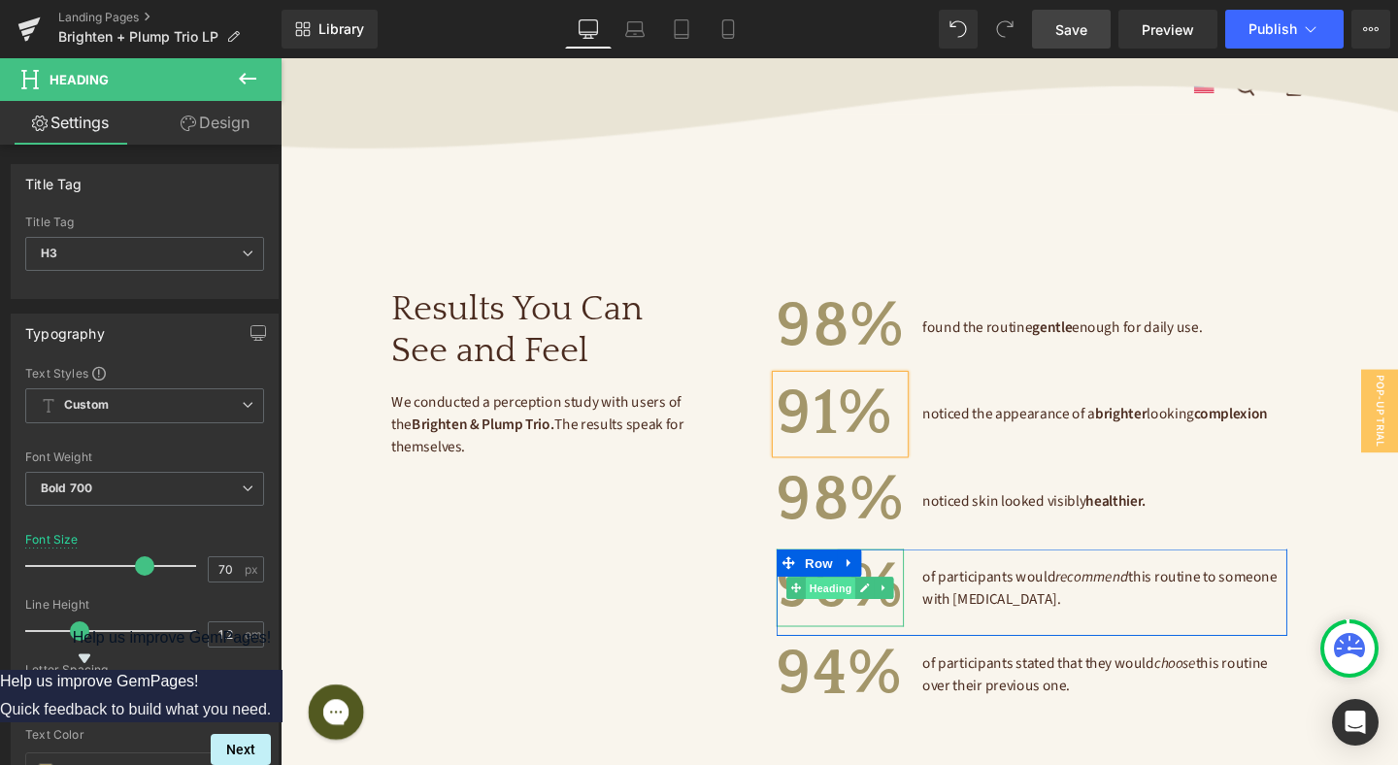
click at [874, 605] on span "Heading" at bounding box center [858, 616] width 52 height 23
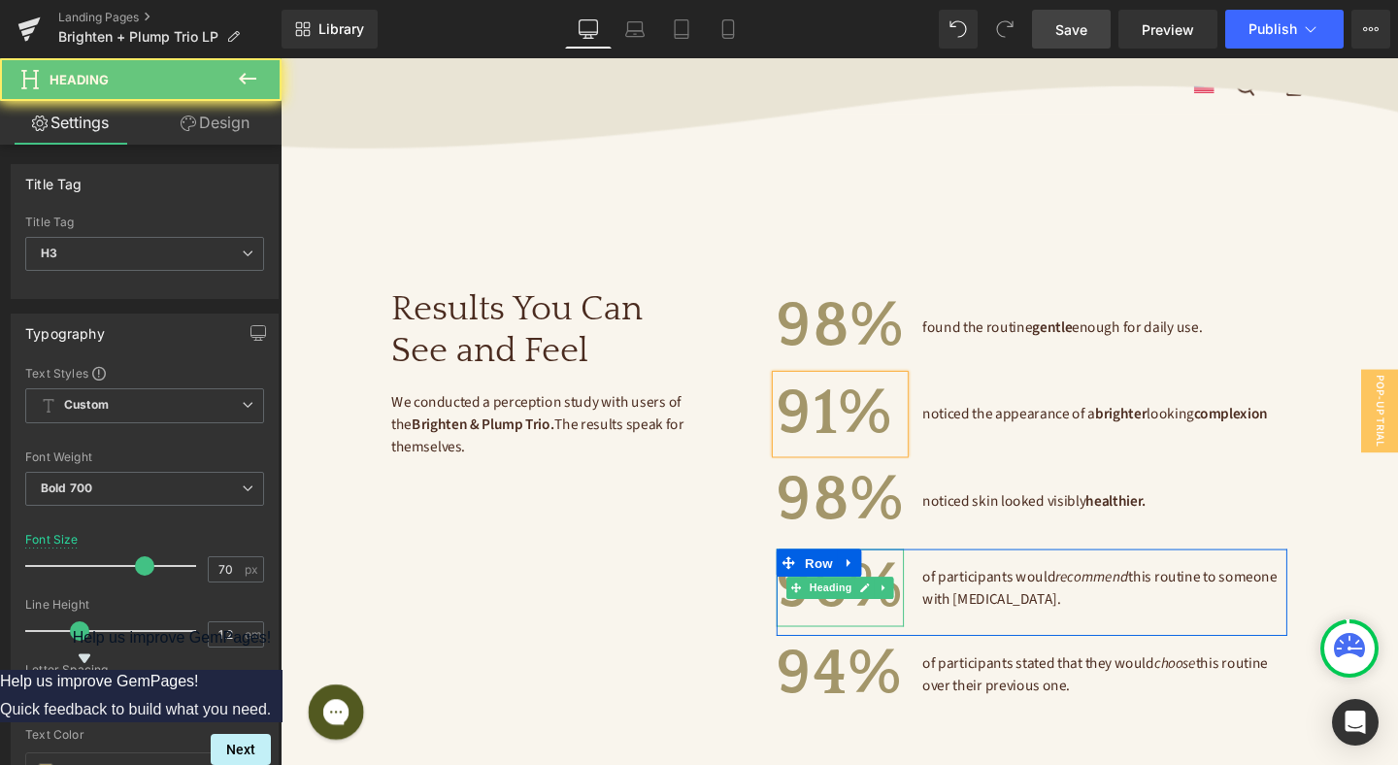
click at [874, 614] on h3 "96%" at bounding box center [869, 616] width 134 height 82
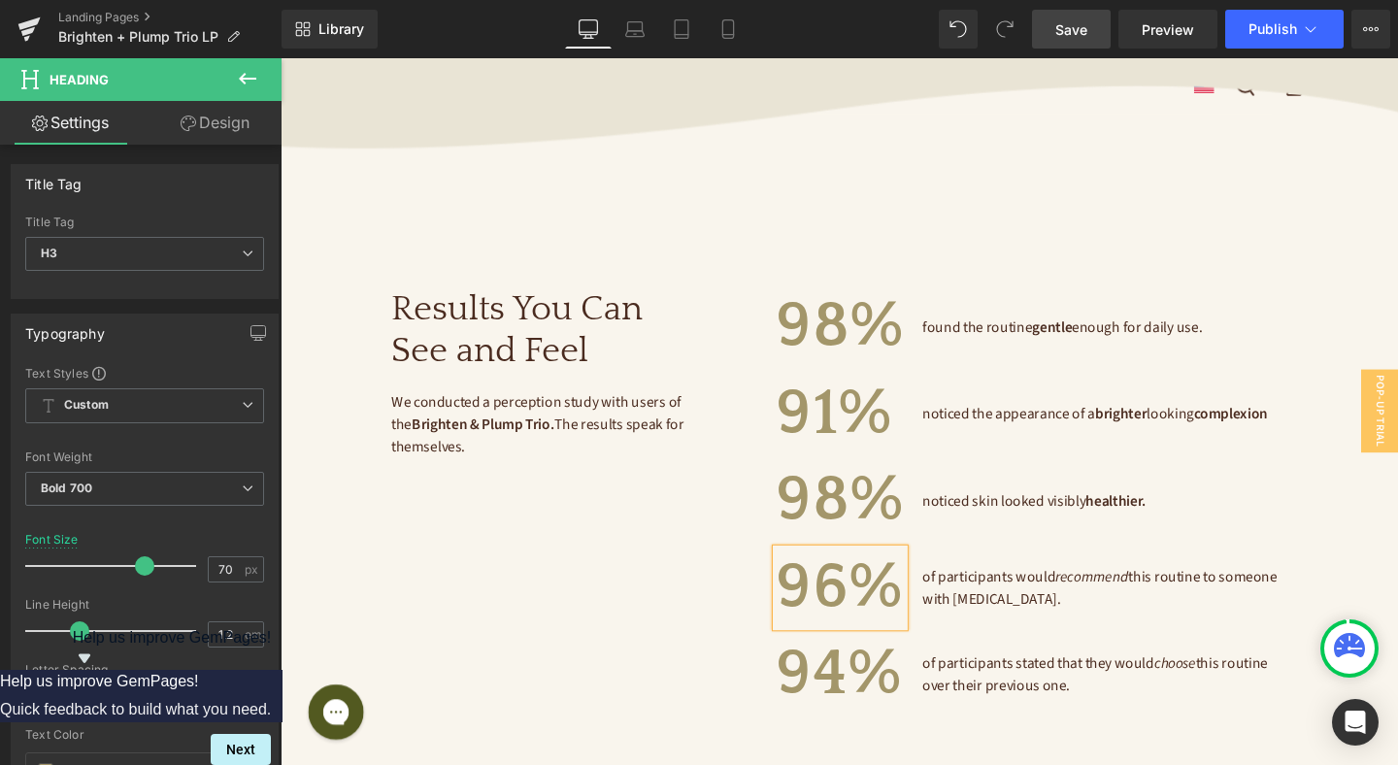
click at [876, 611] on h3 "96%" at bounding box center [869, 616] width 134 height 82
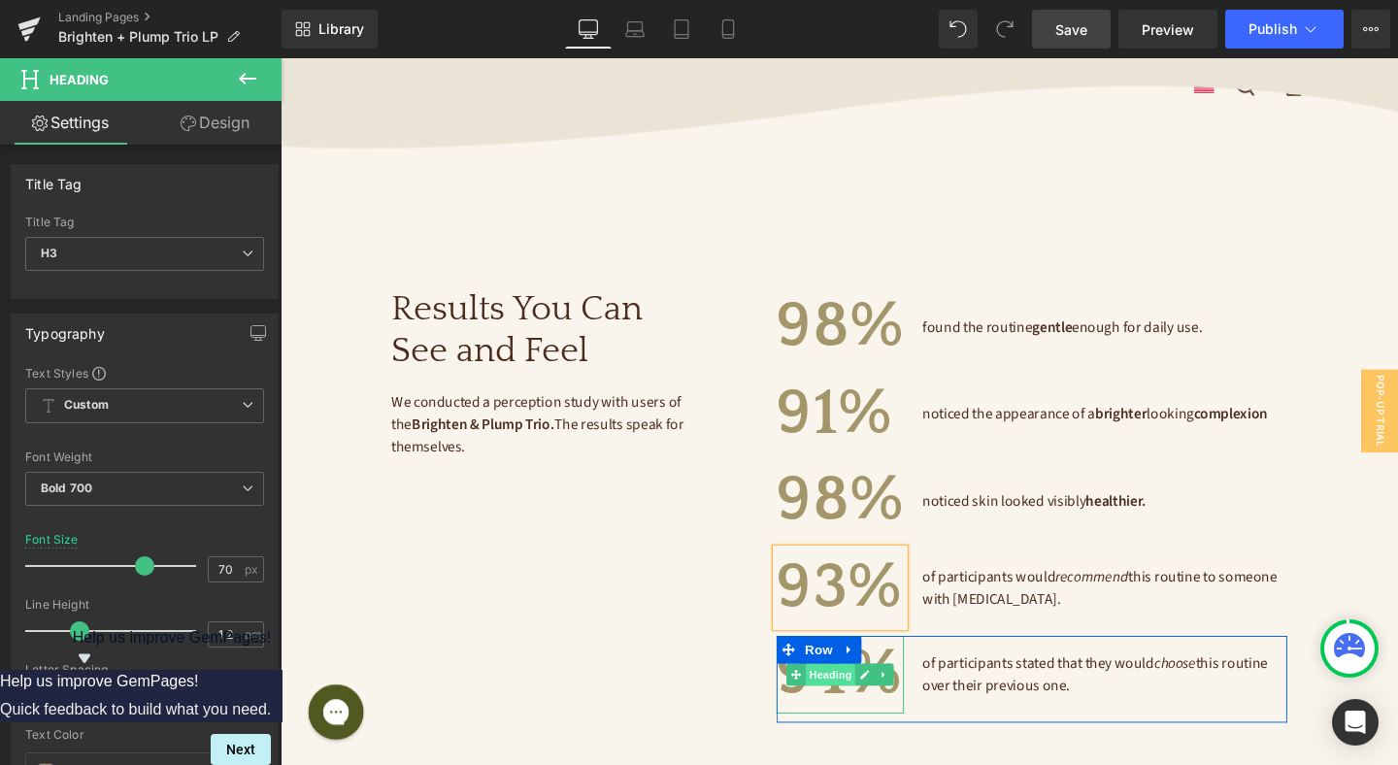
click at [866, 695] on span "Heading" at bounding box center [858, 706] width 52 height 23
click at [866, 701] on h3 "94%" at bounding box center [869, 707] width 134 height 82
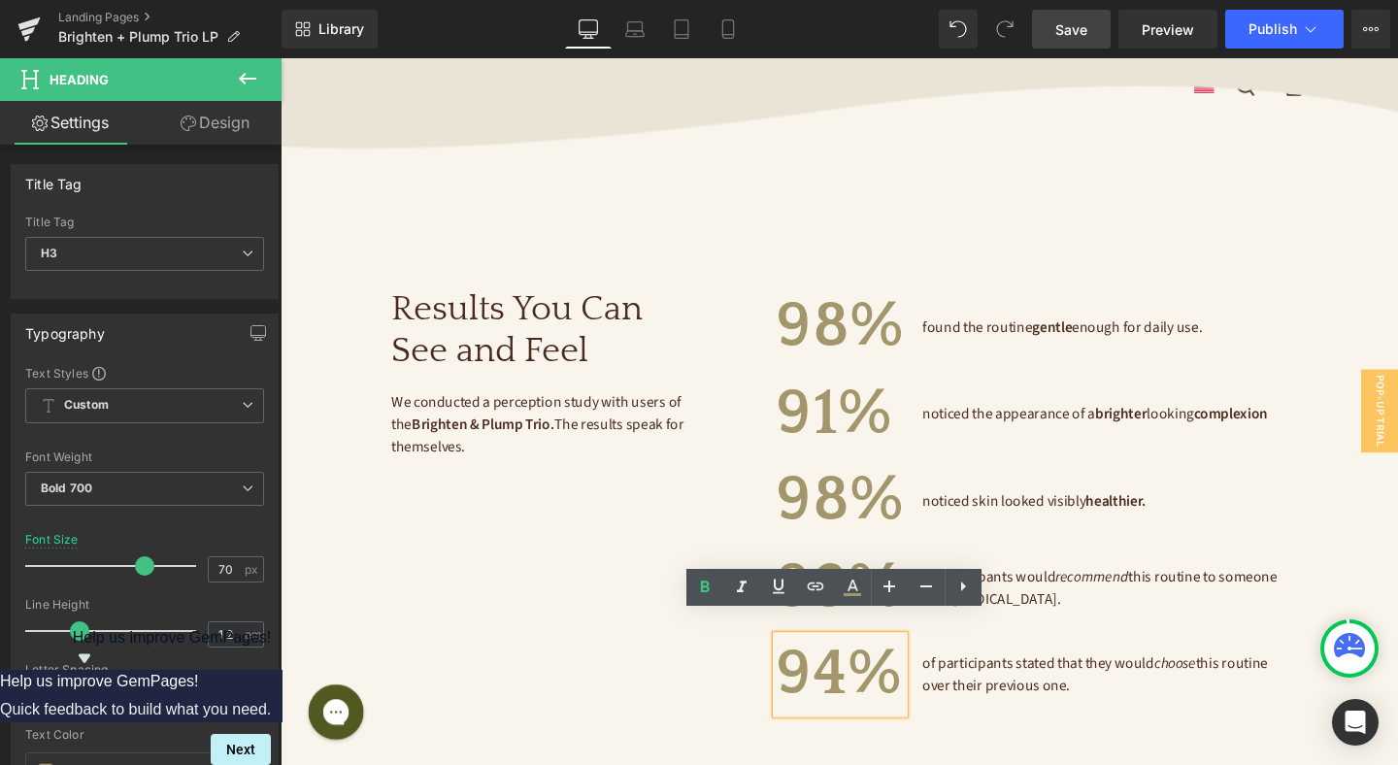
click at [884, 698] on h3 "94%" at bounding box center [869, 707] width 134 height 82
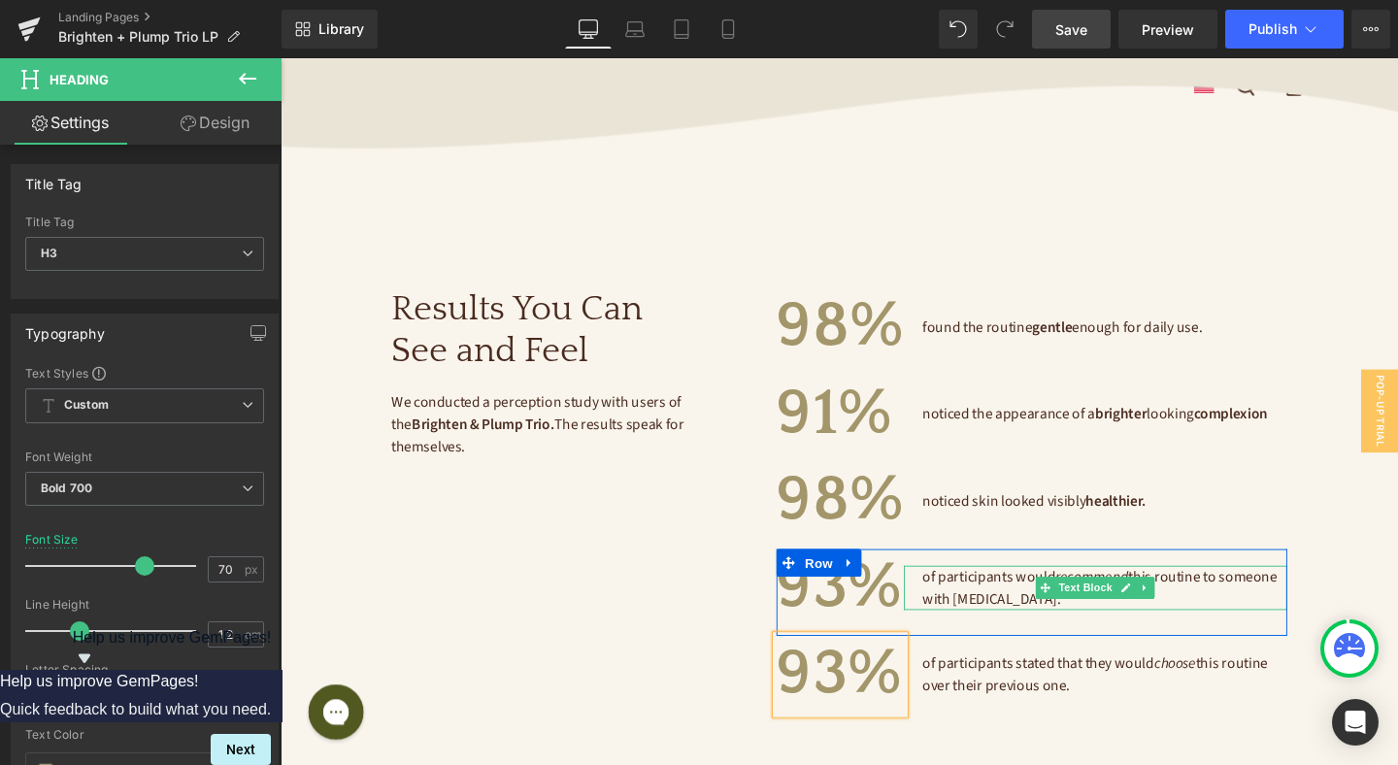
click at [1046, 597] on span "of participants would recommend this routine to someone with sensitive skin." at bounding box center [1143, 615] width 376 height 45
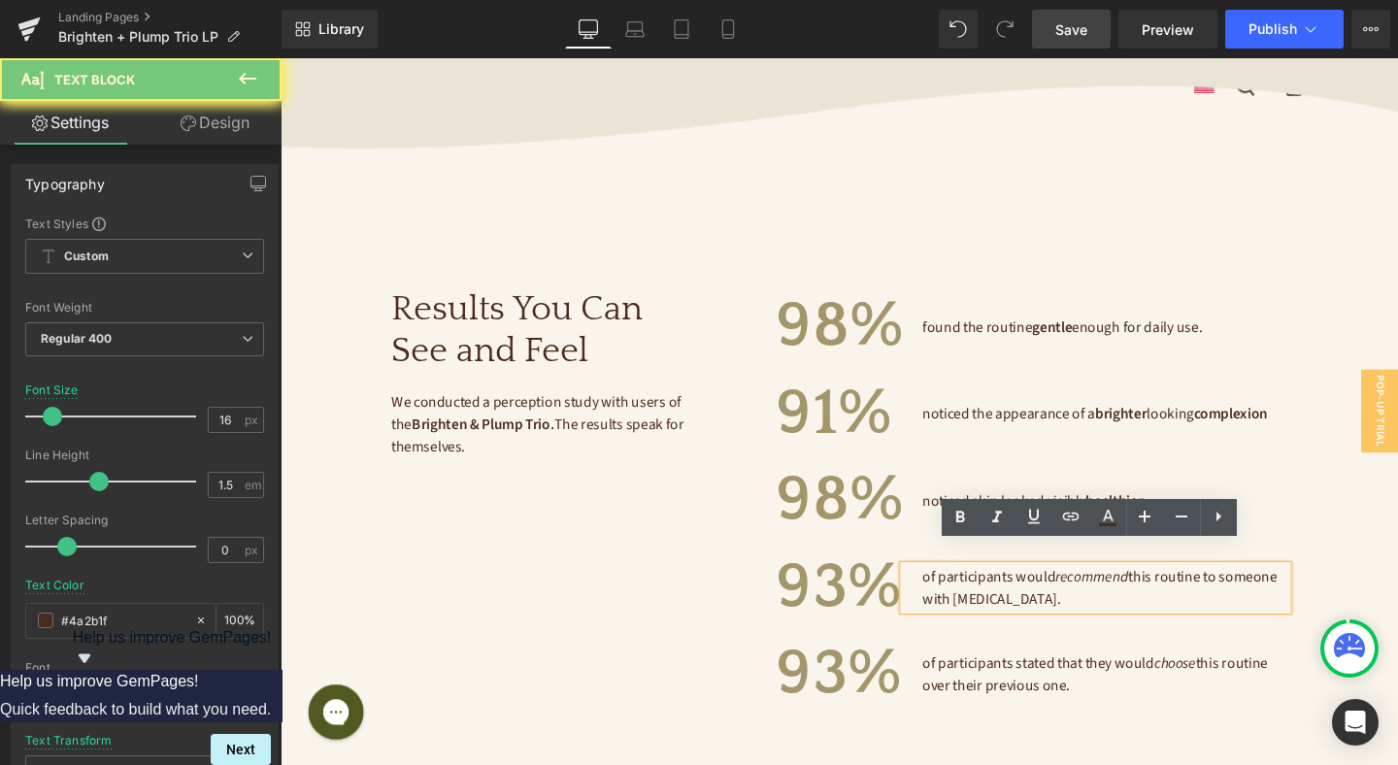
click at [1046, 597] on span "of participants would recommend this routine to someone with sensitive skin." at bounding box center [1143, 615] width 376 height 45
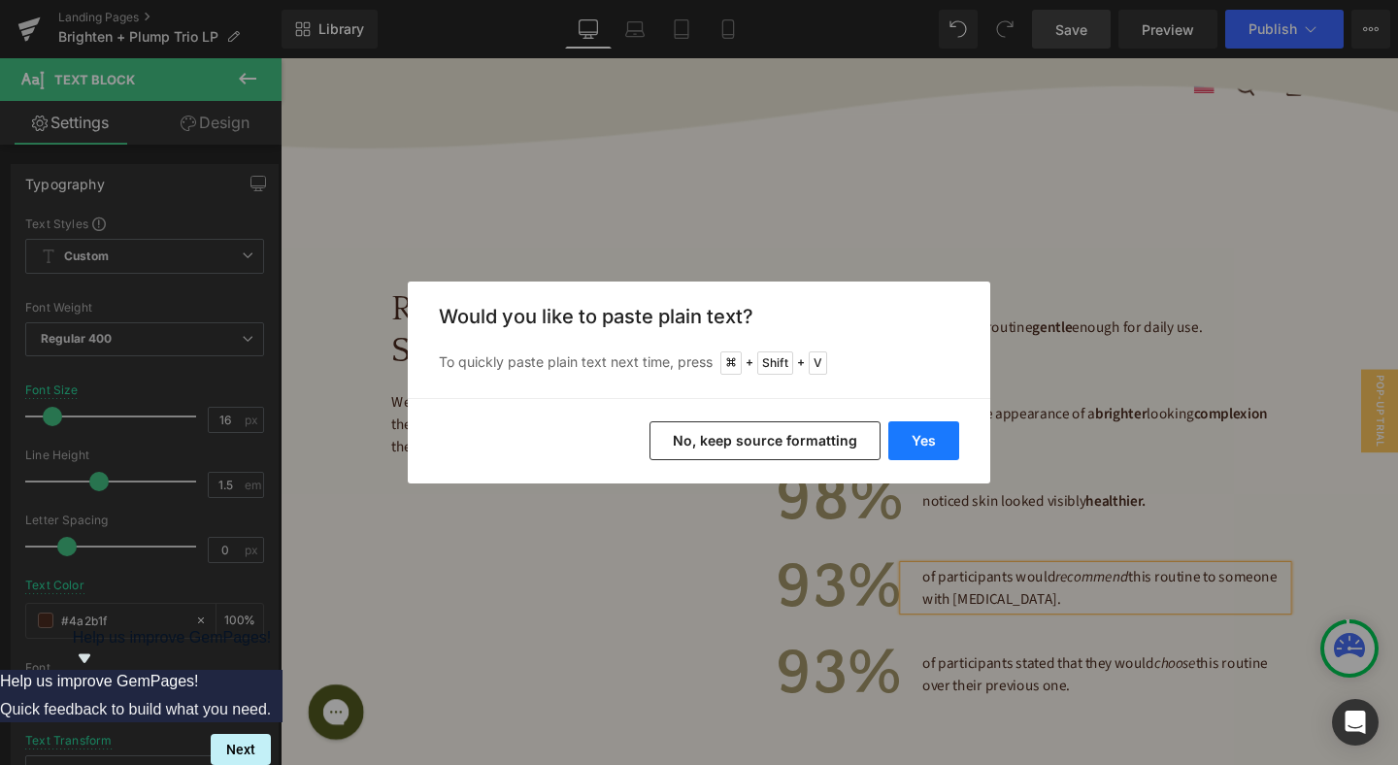
click at [940, 447] on button "Yes" at bounding box center [923, 440] width 71 height 39
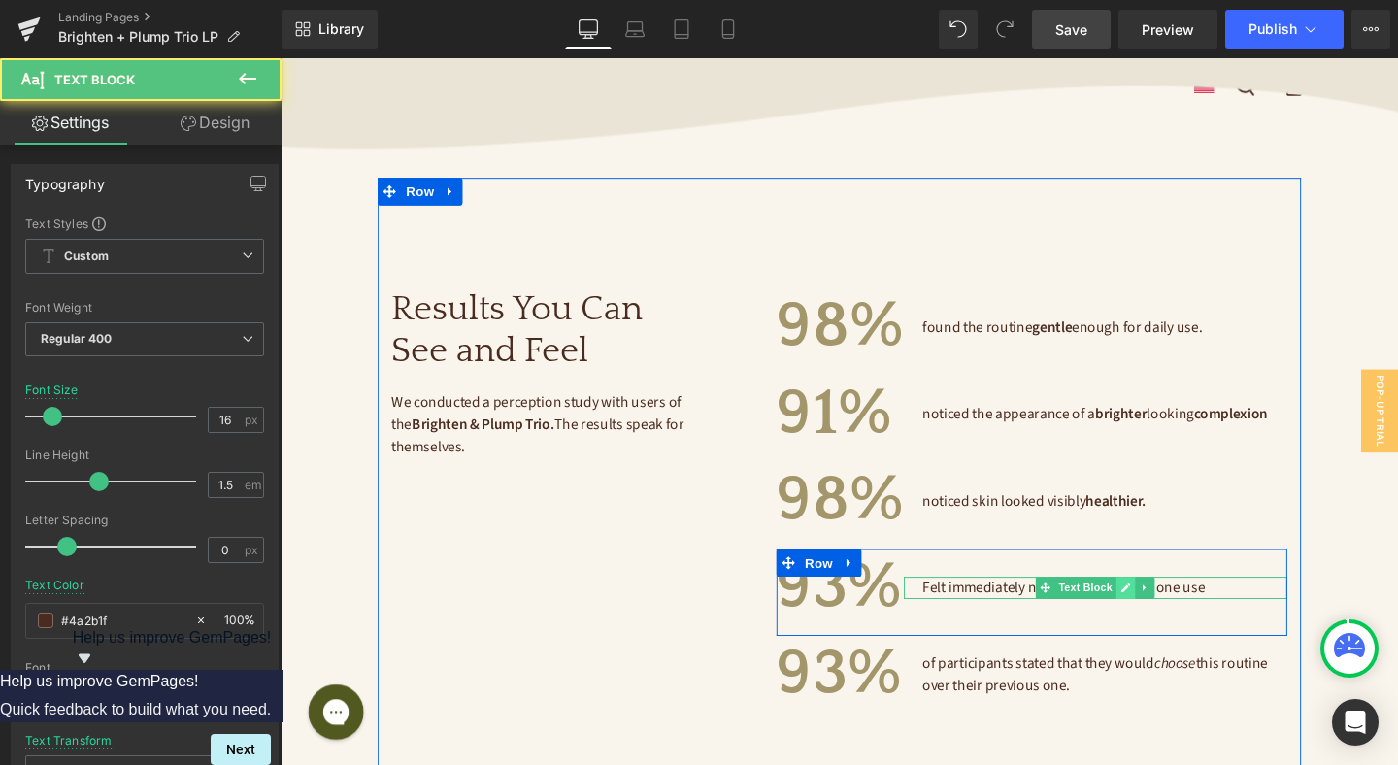
drag, startPoint x: 1264, startPoint y: 593, endPoint x: 1166, endPoint y: 591, distance: 98.1
click at [1166, 604] on div "Felt immediately nourished skin after one use Text Block" at bounding box center [1137, 615] width 403 height 23
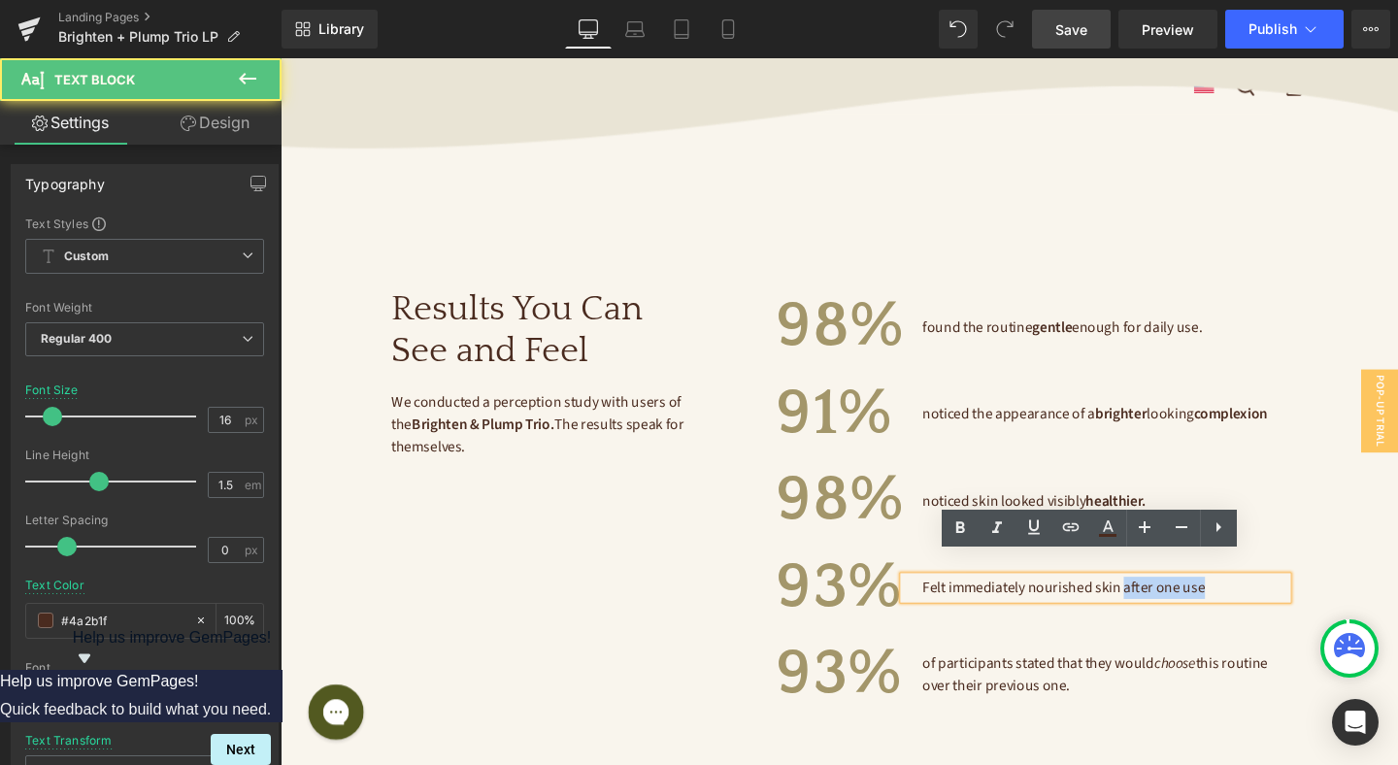
drag, startPoint x: 1251, startPoint y: 597, endPoint x: 1166, endPoint y: 596, distance: 85.4
click at [1166, 604] on p "Felt immediately nourished skin after one use" at bounding box center [1146, 615] width 383 height 23
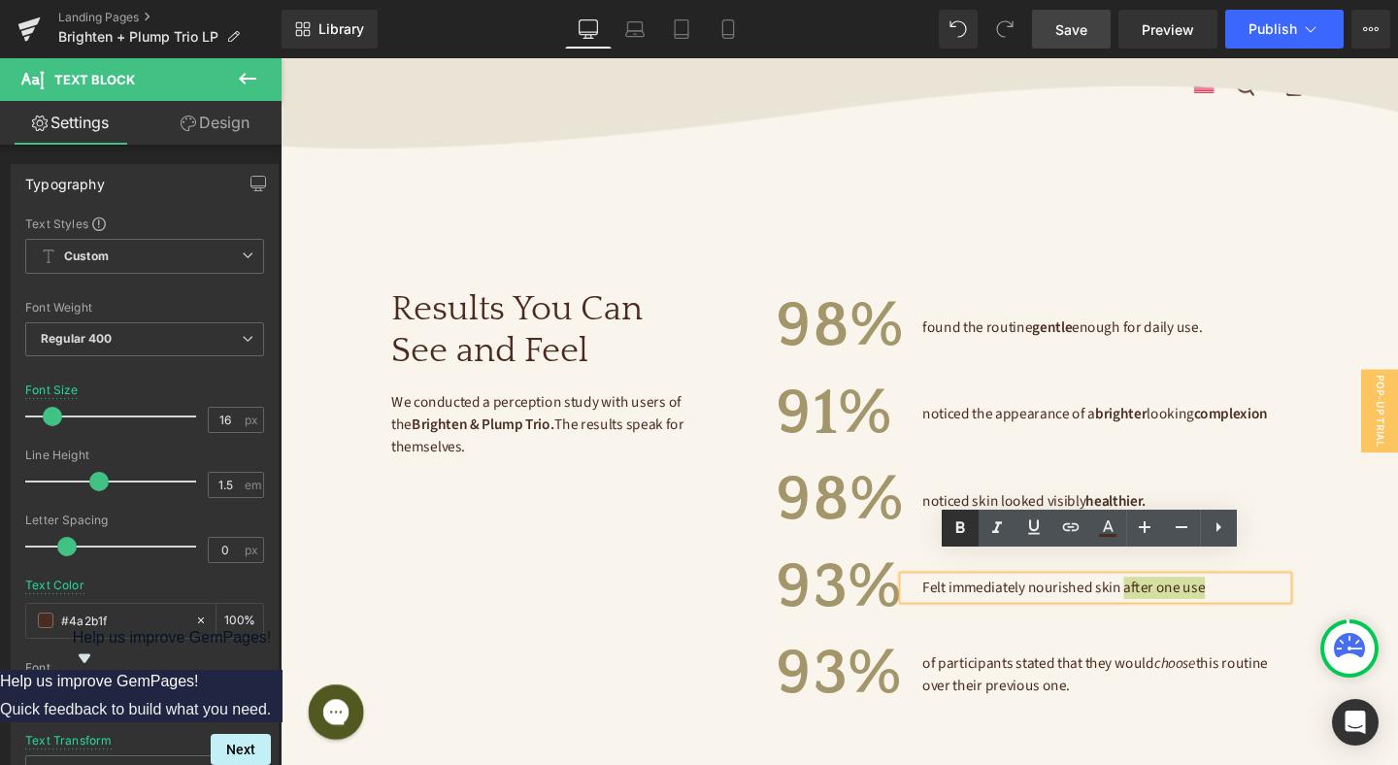
click at [965, 525] on icon at bounding box center [959, 527] width 23 height 23
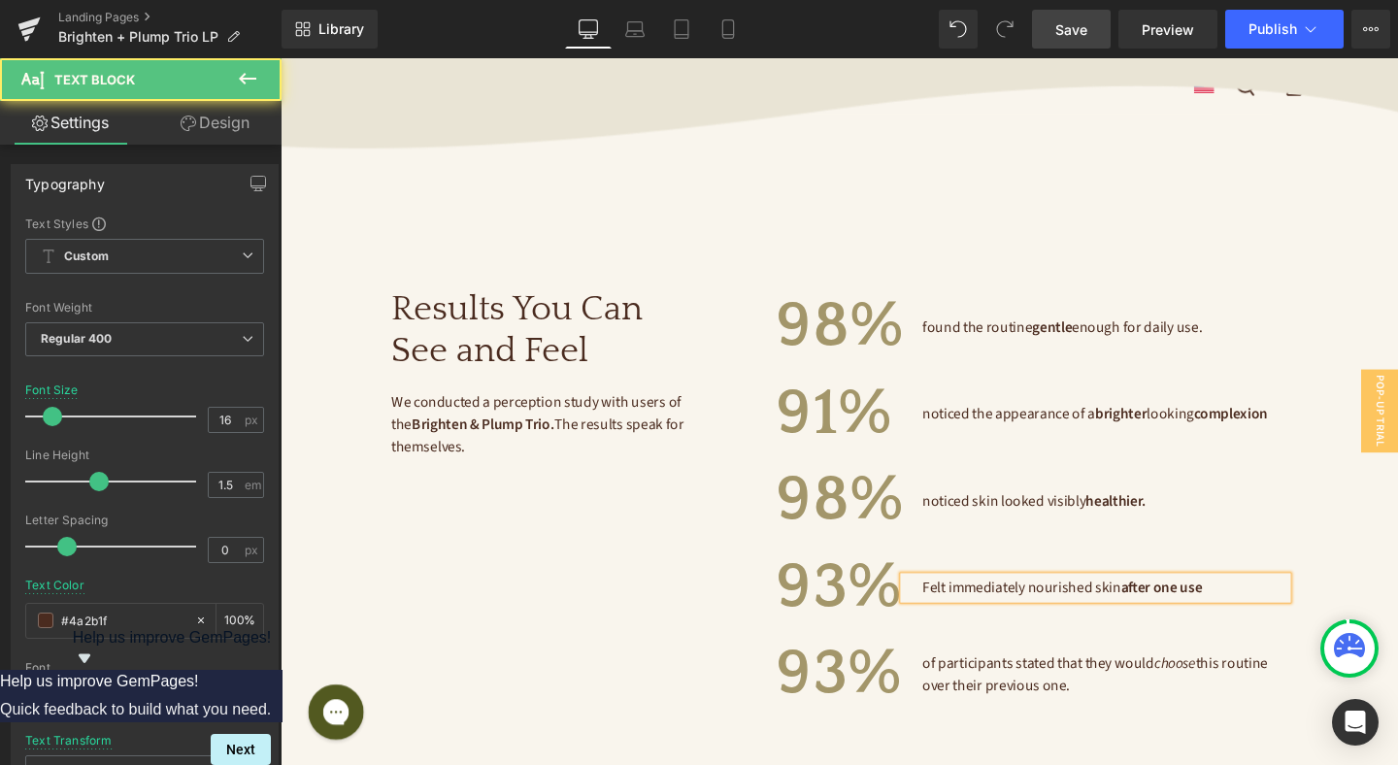
click at [1258, 604] on p "Felt immediately nourished skin after one use" at bounding box center [1146, 615] width 383 height 23
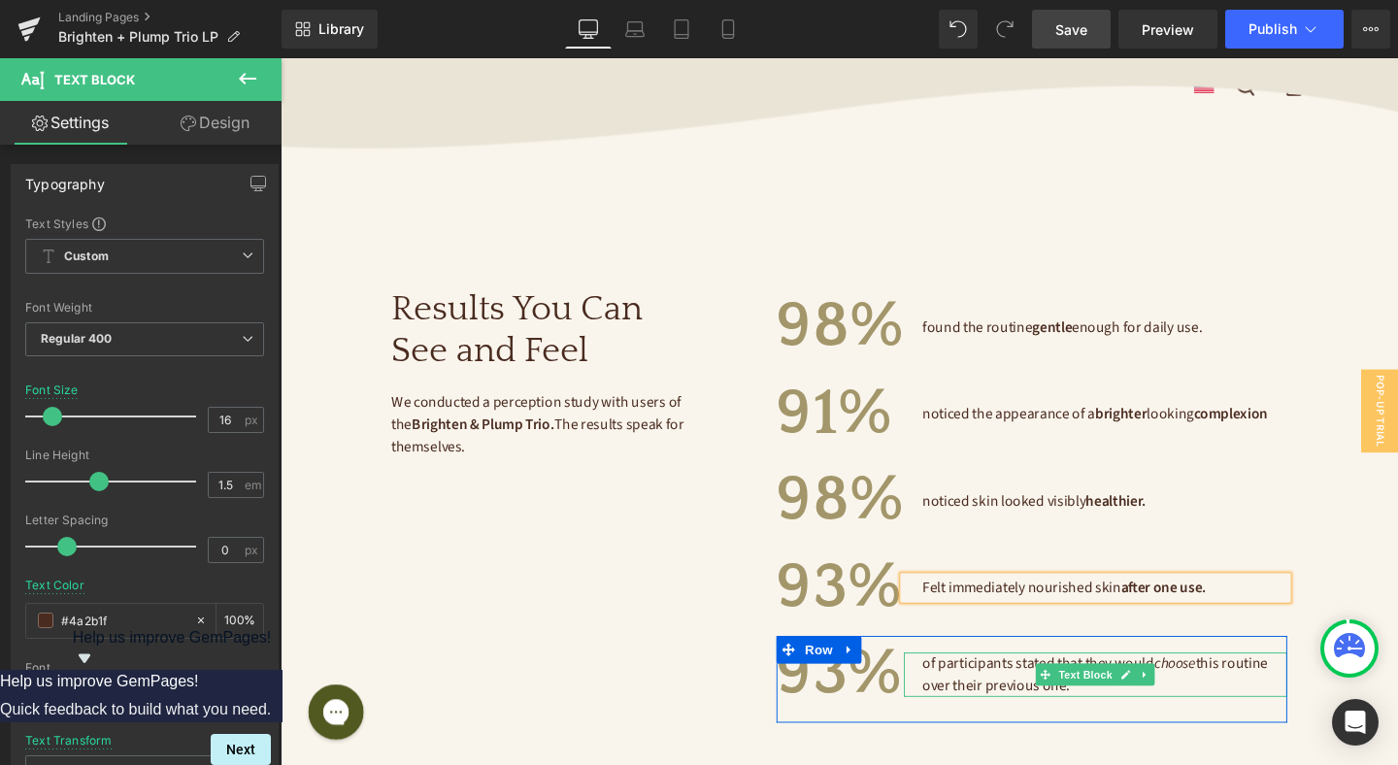
click at [1028, 686] on span "of participants stated that they would choose this routine over their previous …" at bounding box center [1138, 706] width 366 height 45
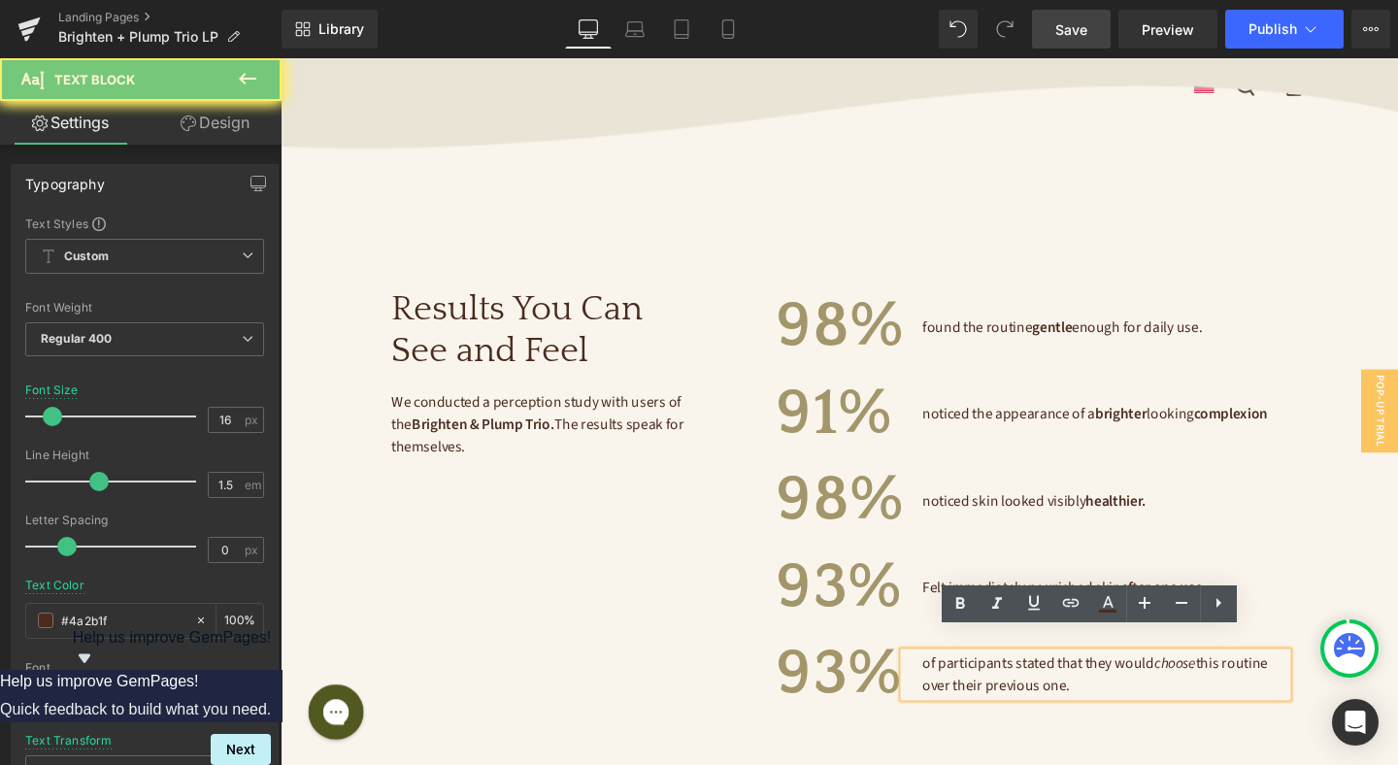
click at [1028, 686] on span "of participants stated that they would choose this routine over their previous …" at bounding box center [1138, 706] width 366 height 45
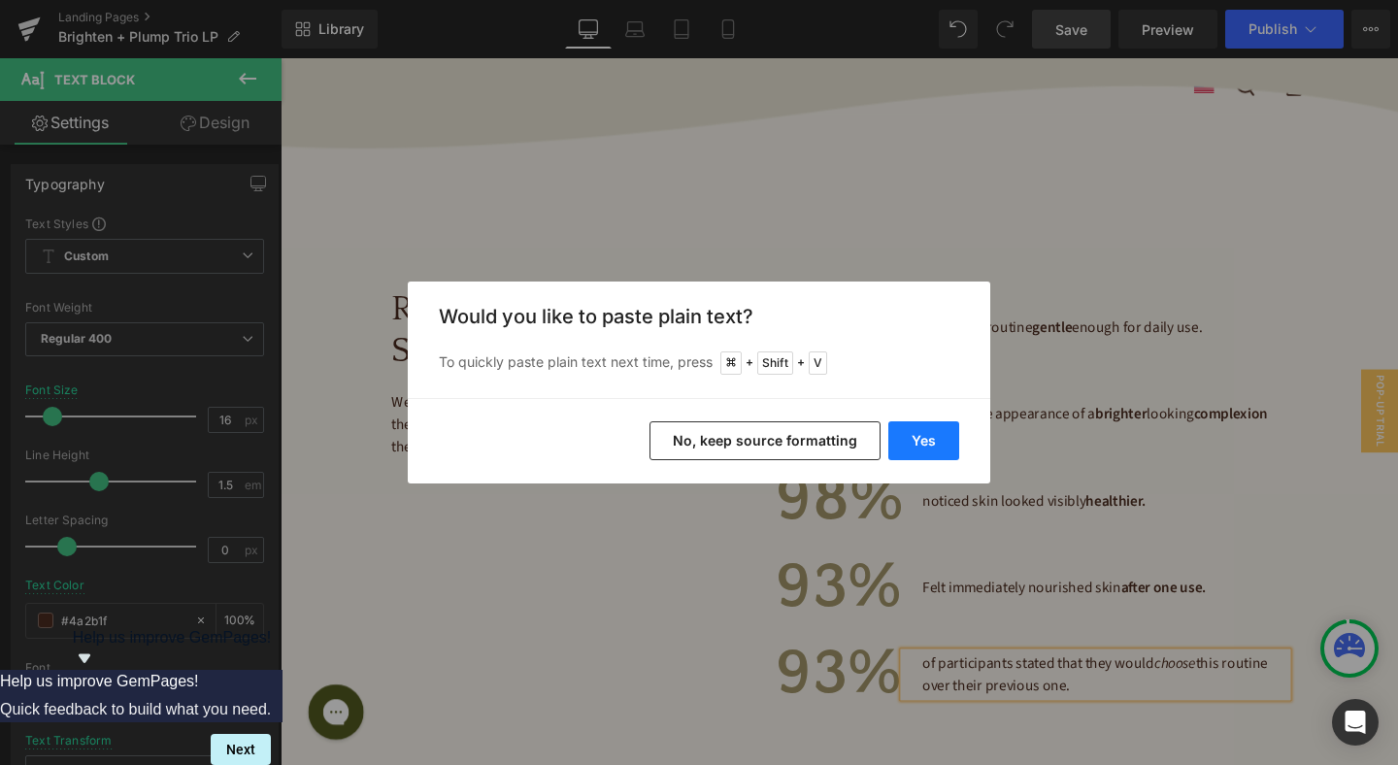
click at [927, 442] on button "Yes" at bounding box center [923, 440] width 71 height 39
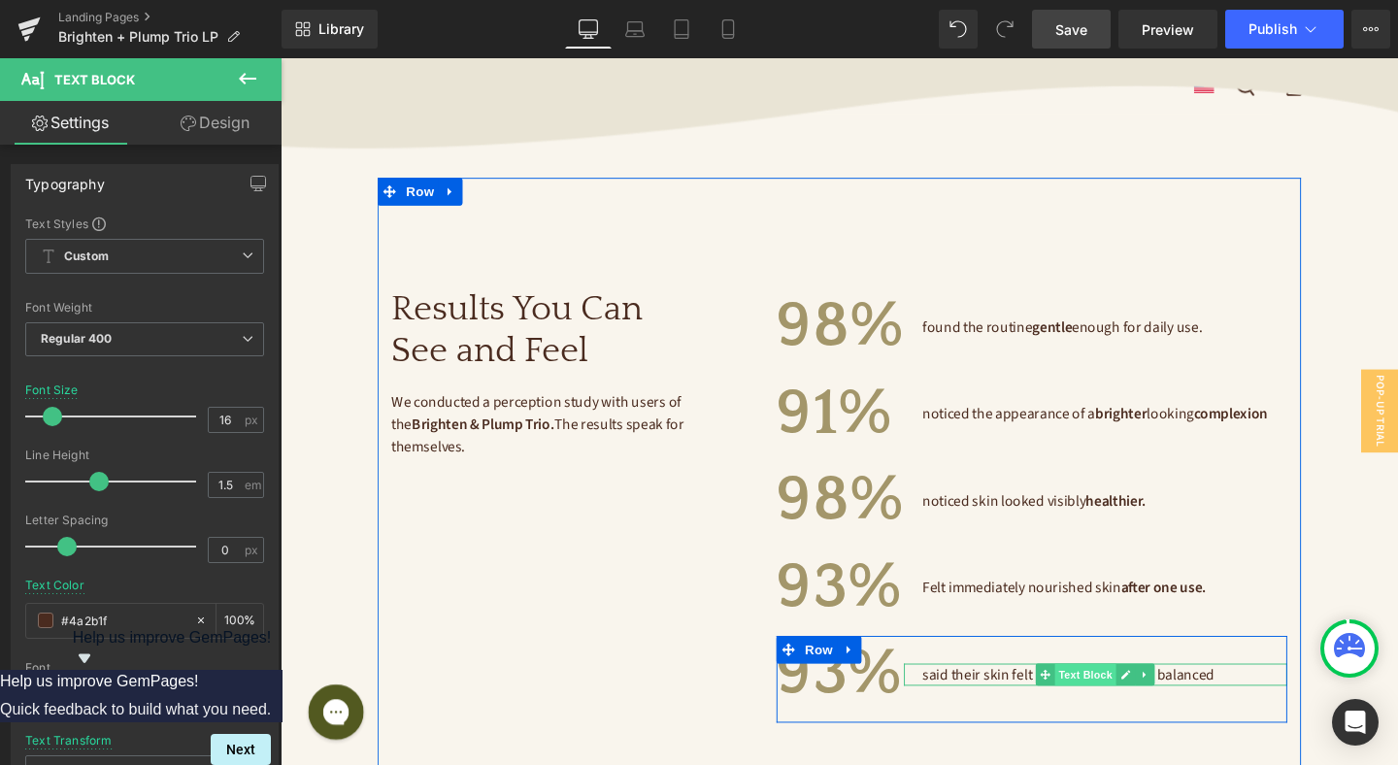
click at [1135, 695] on span "Text Block" at bounding box center [1127, 706] width 64 height 23
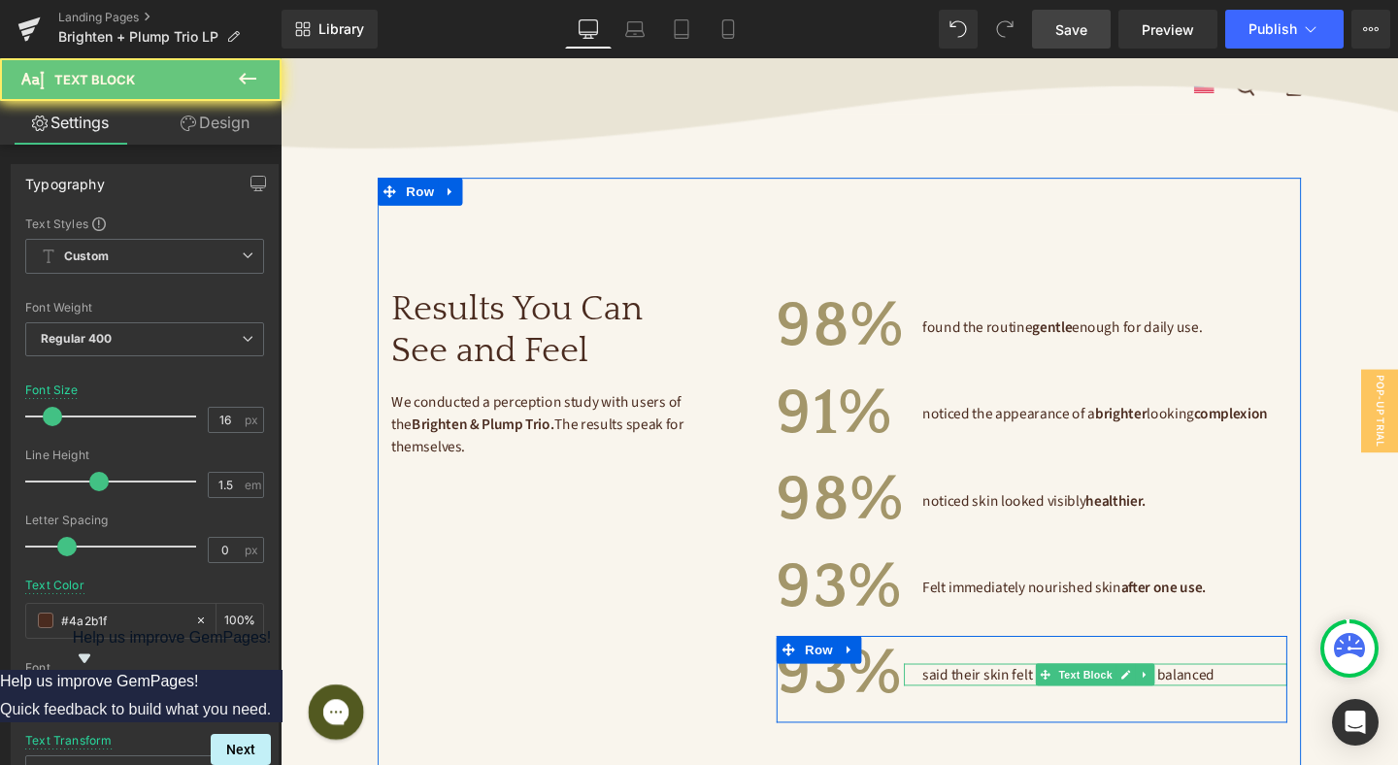
click at [1233, 696] on span "said their skin felt more hydrated and balanced" at bounding box center [1108, 706] width 307 height 21
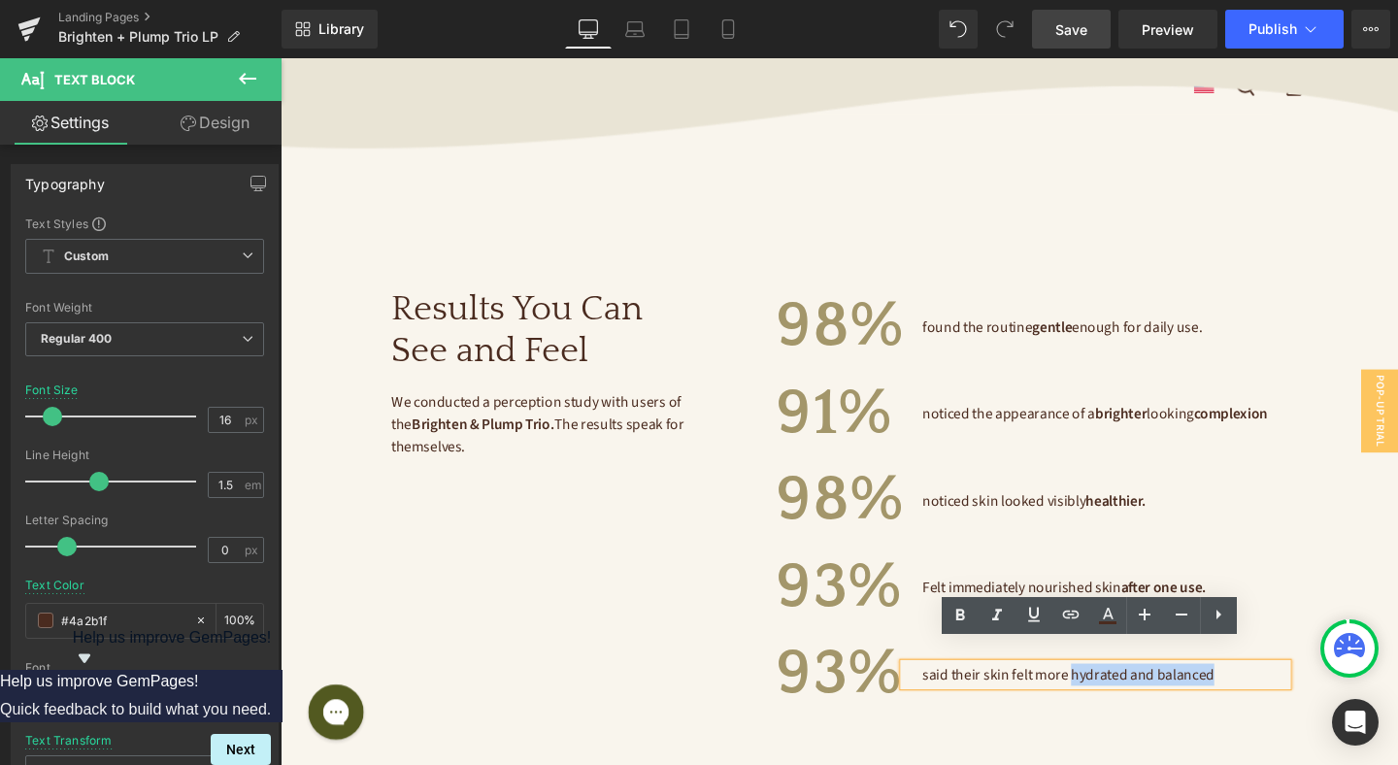
drag, startPoint x: 1276, startPoint y: 683, endPoint x: 1112, endPoint y: 683, distance: 164.0
click at [1112, 695] on p "said their skin felt more hydrated and balanced" at bounding box center [1146, 706] width 383 height 23
click at [971, 614] on icon at bounding box center [959, 615] width 23 height 23
click at [1284, 695] on p "said their skin felt more hydrated and balanced" at bounding box center [1146, 706] width 383 height 23
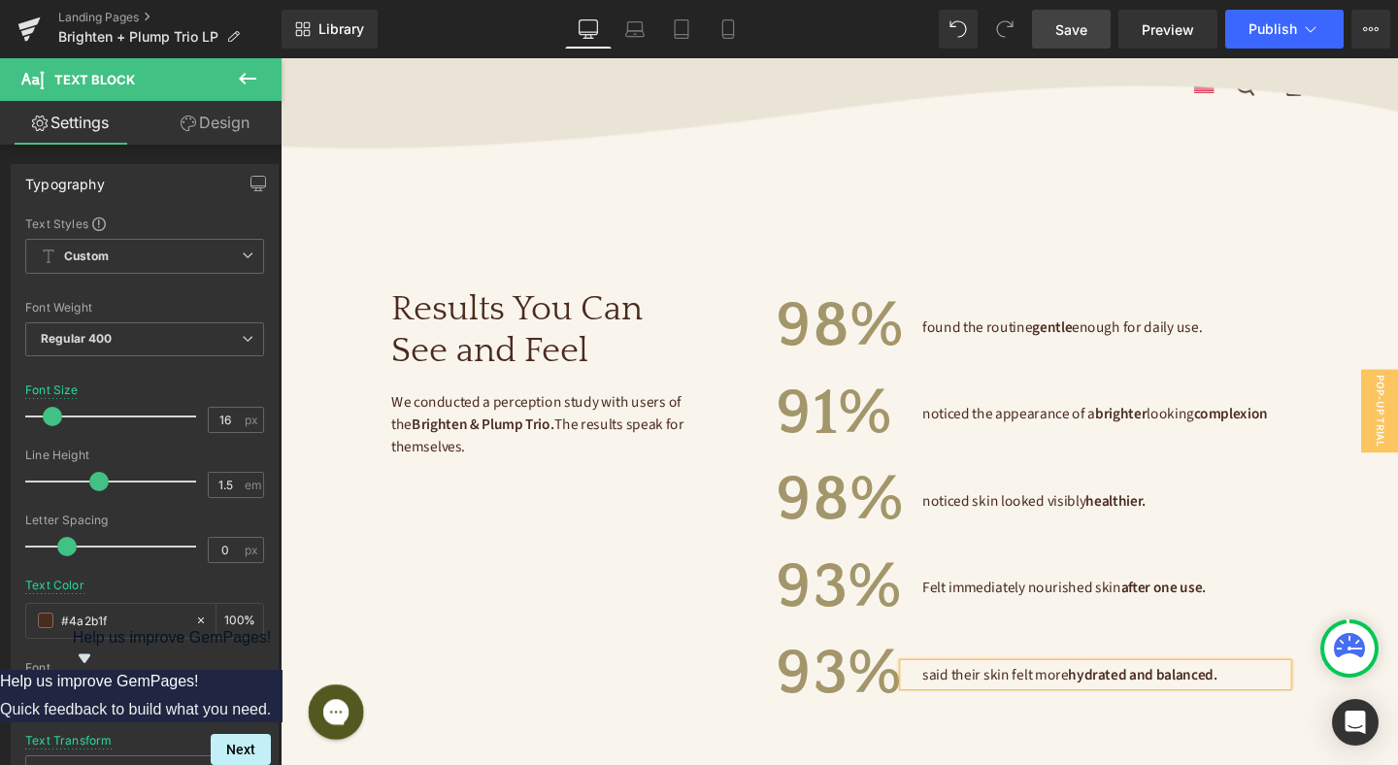
click at [1059, 14] on link "Save" at bounding box center [1071, 29] width 79 height 39
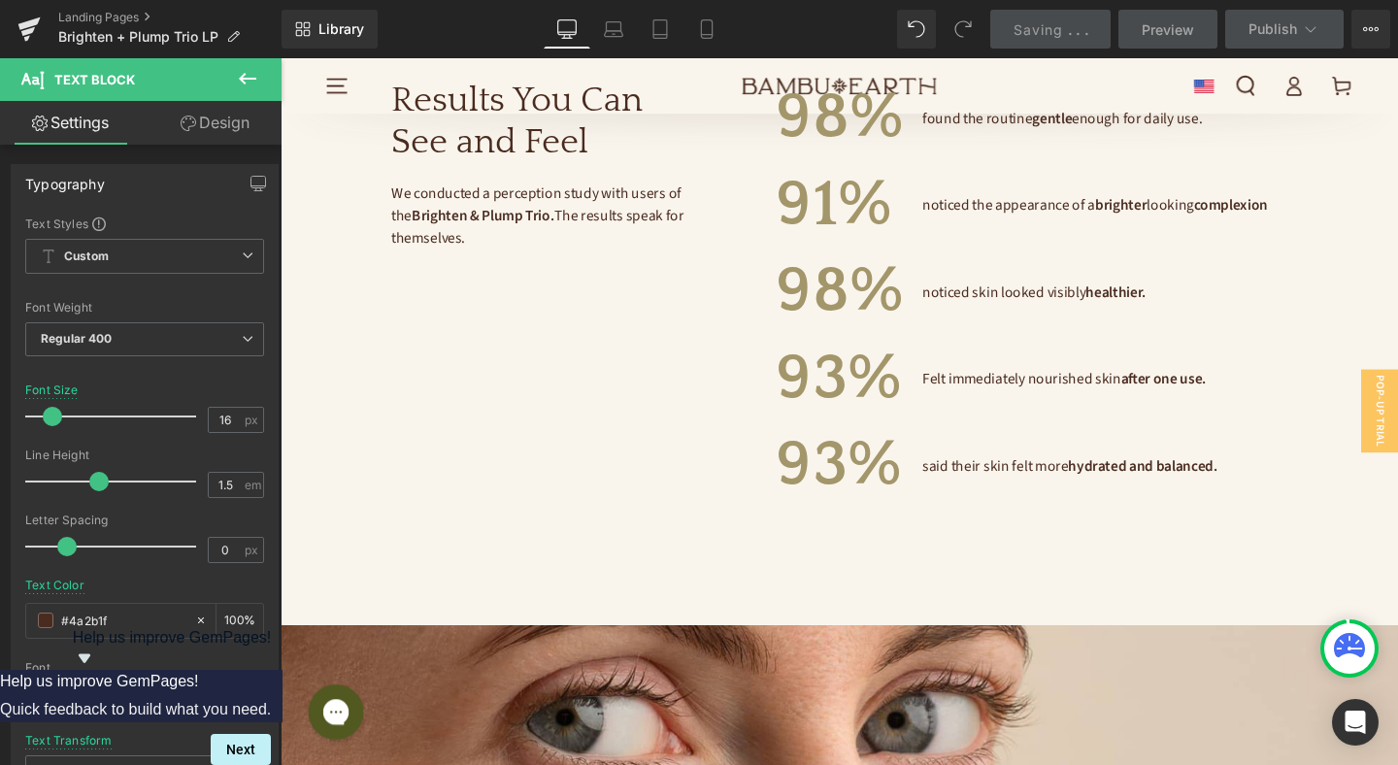
scroll to position [4212, 0]
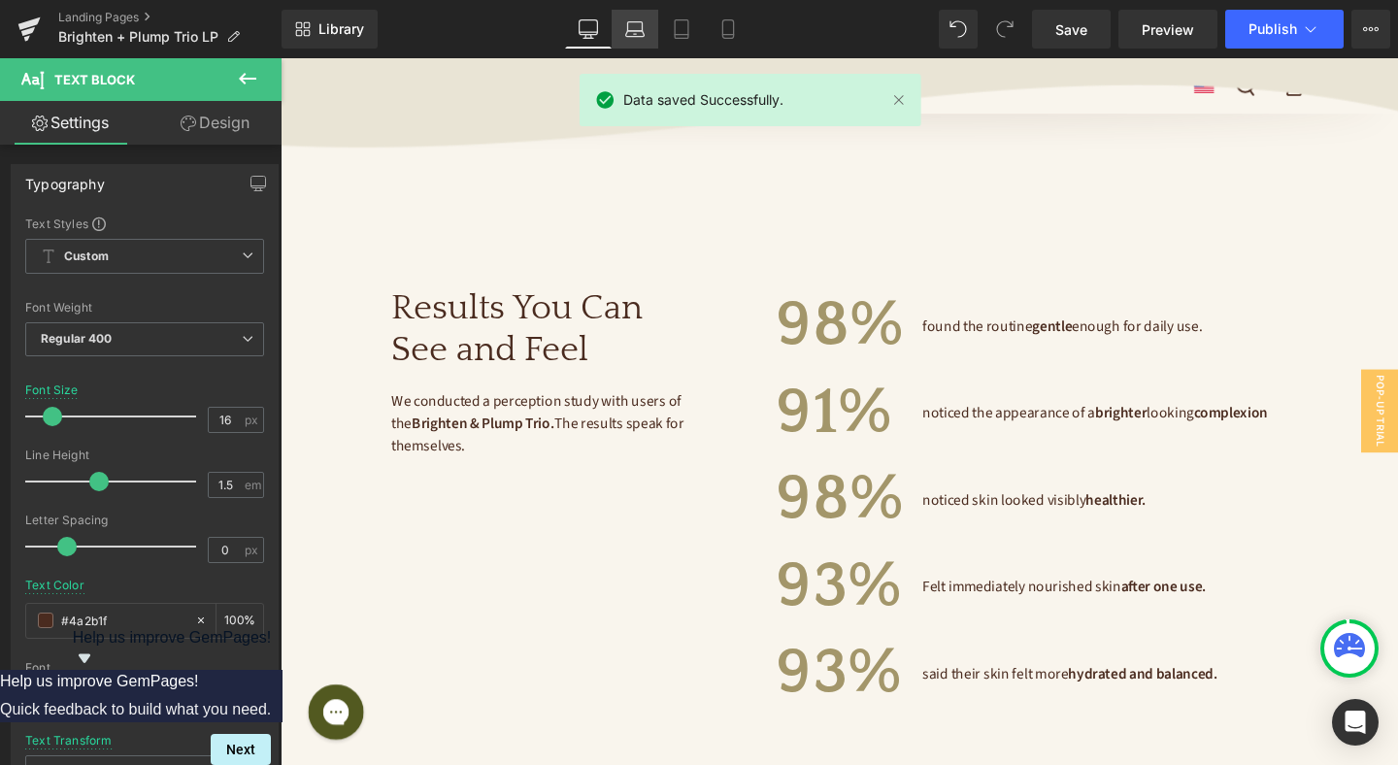
click at [646, 26] on link "Laptop" at bounding box center [635, 29] width 47 height 39
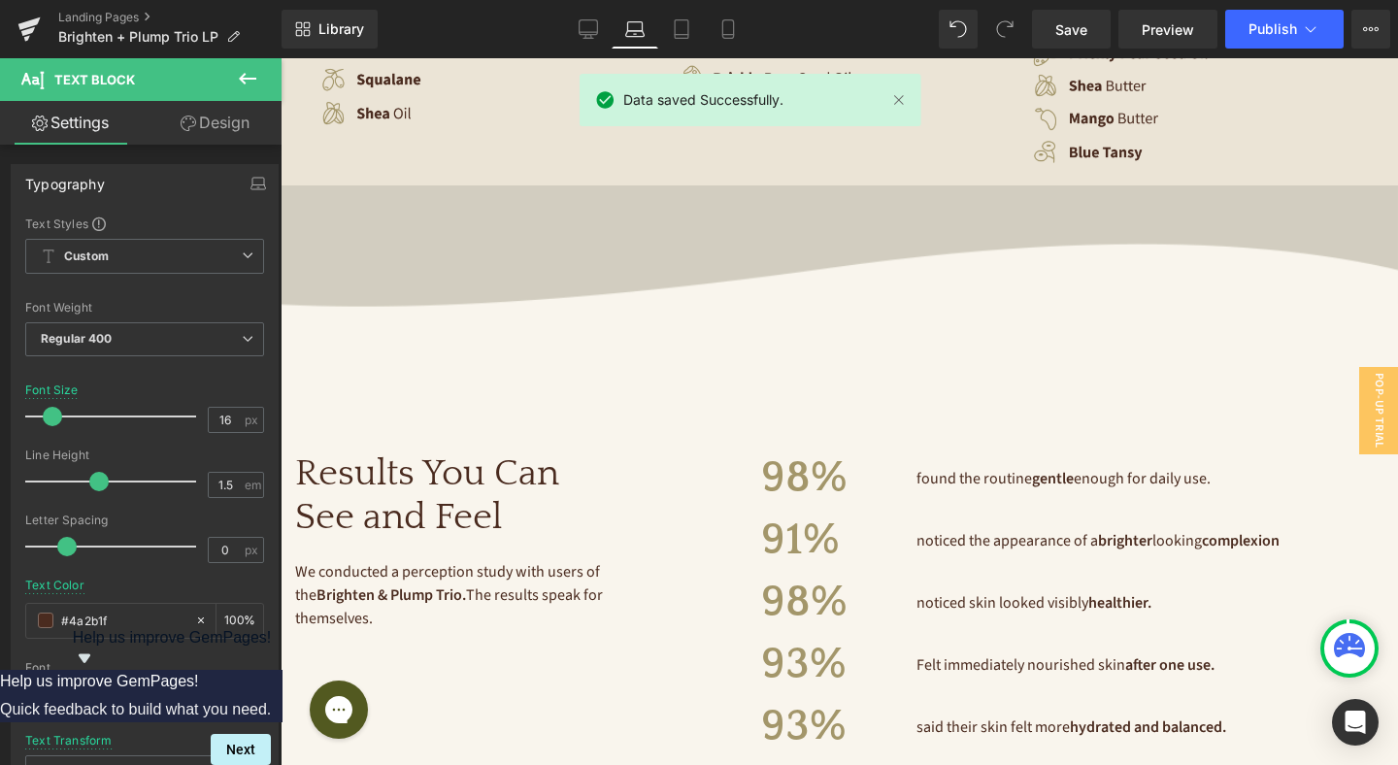
scroll to position [4015, 0]
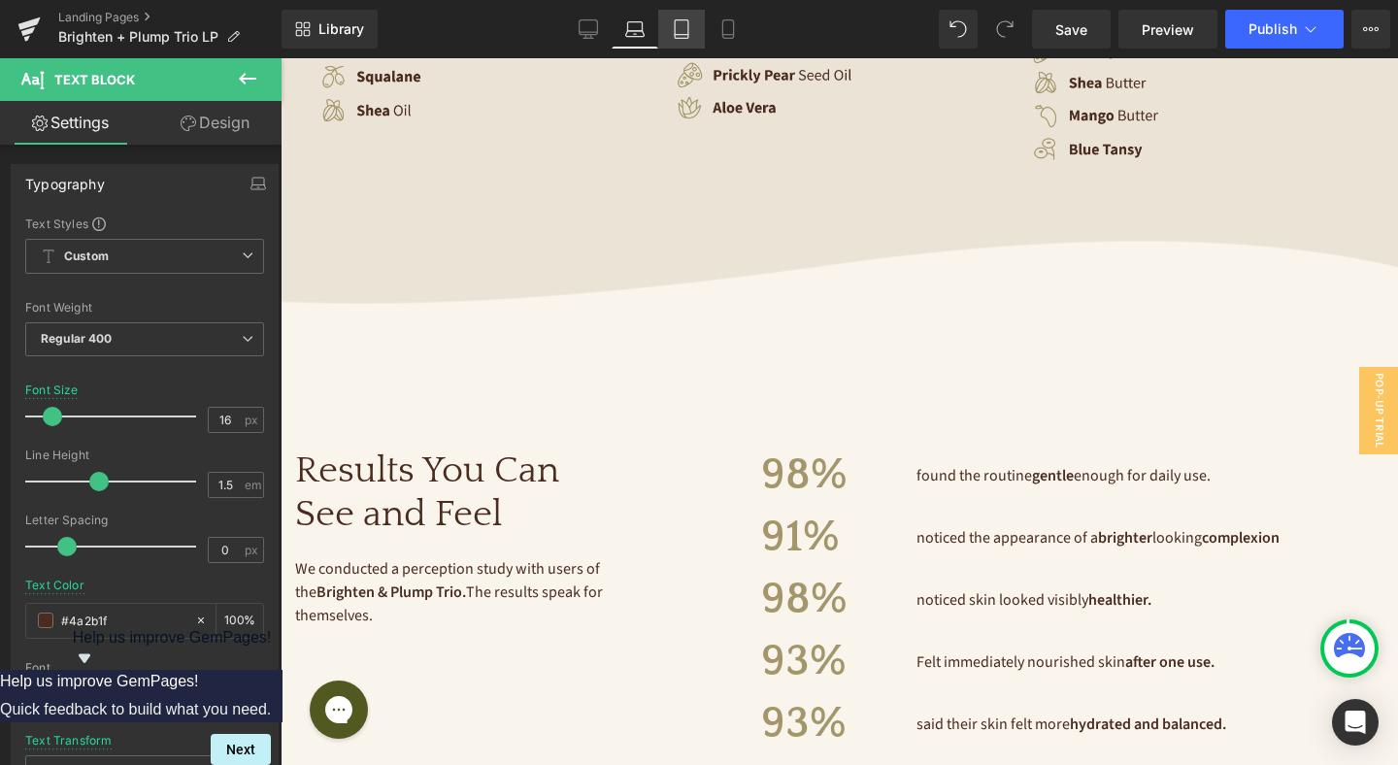
click at [691, 22] on icon at bounding box center [681, 28] width 19 height 19
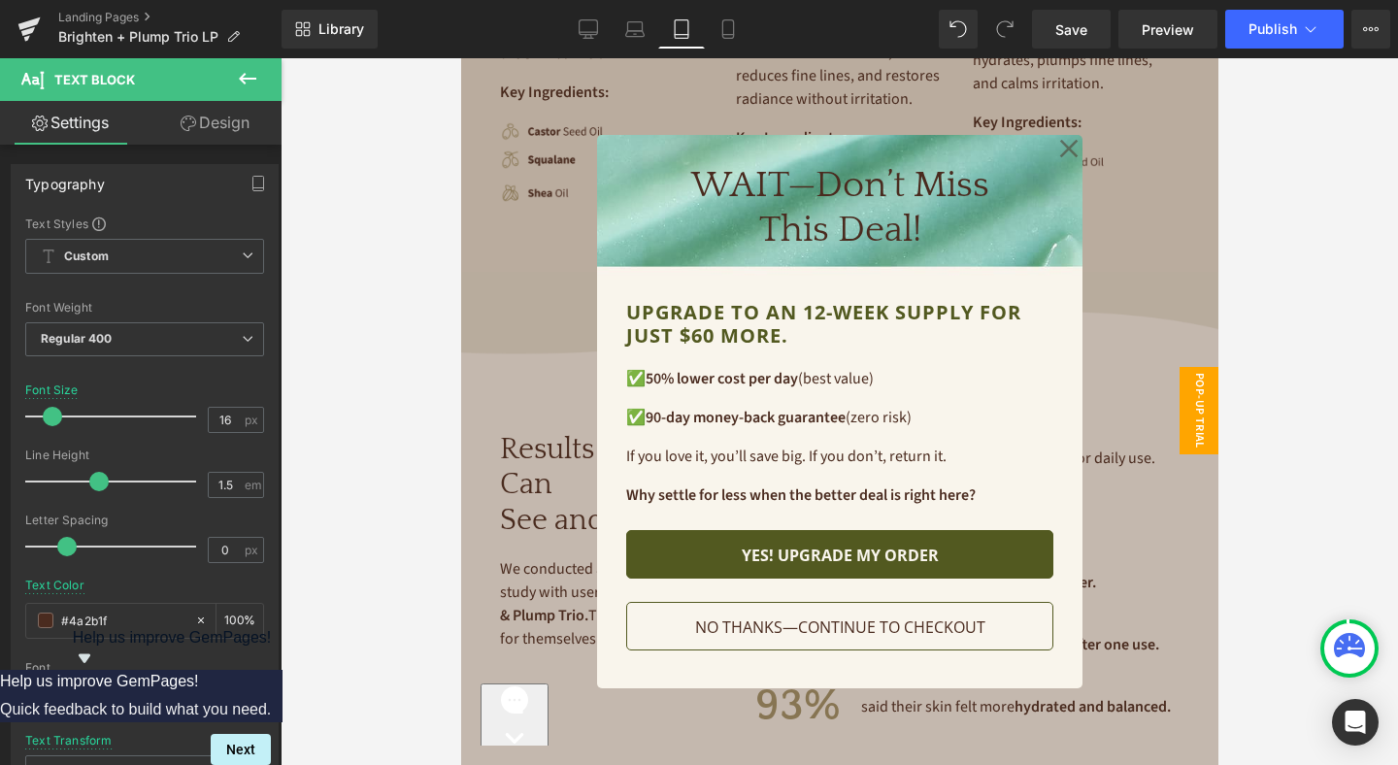
scroll to position [3512, 0]
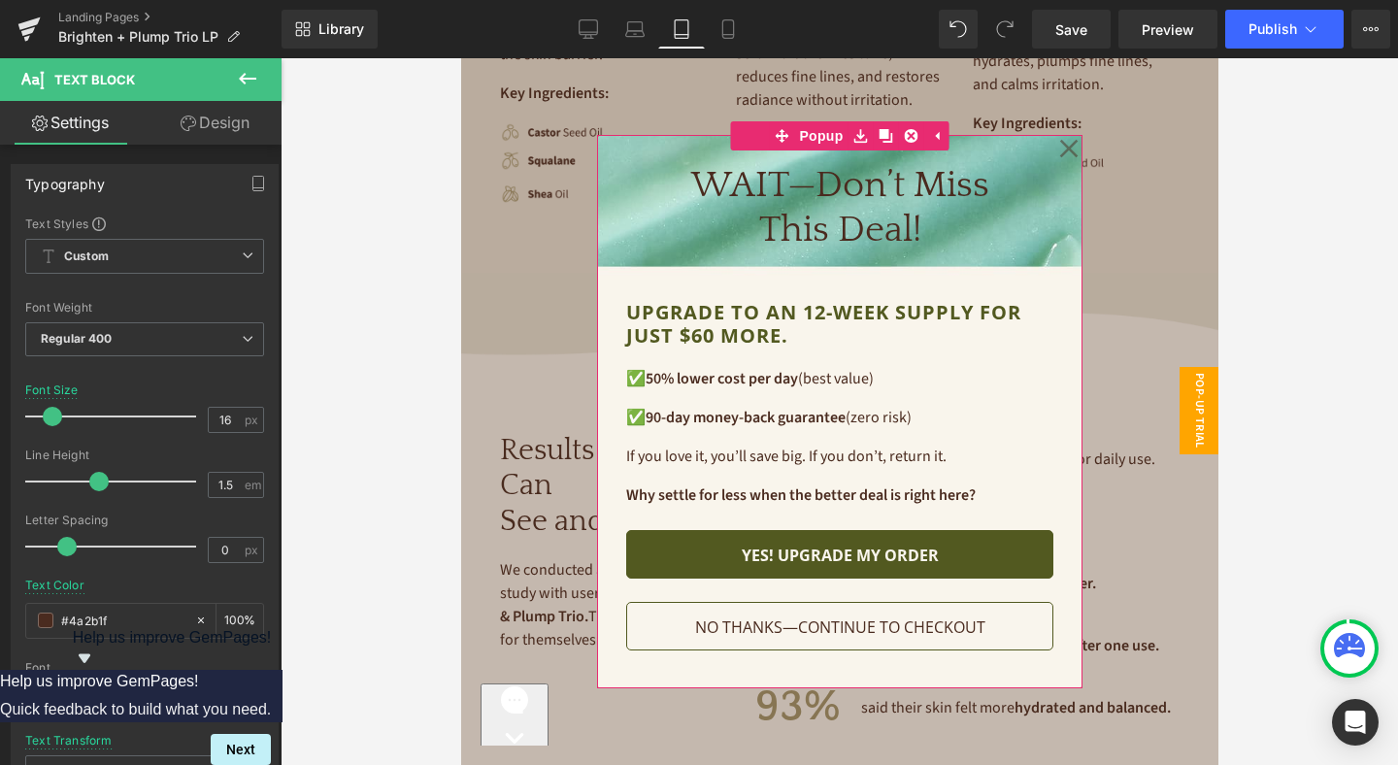
click at [1066, 138] on icon at bounding box center [1067, 148] width 19 height 97
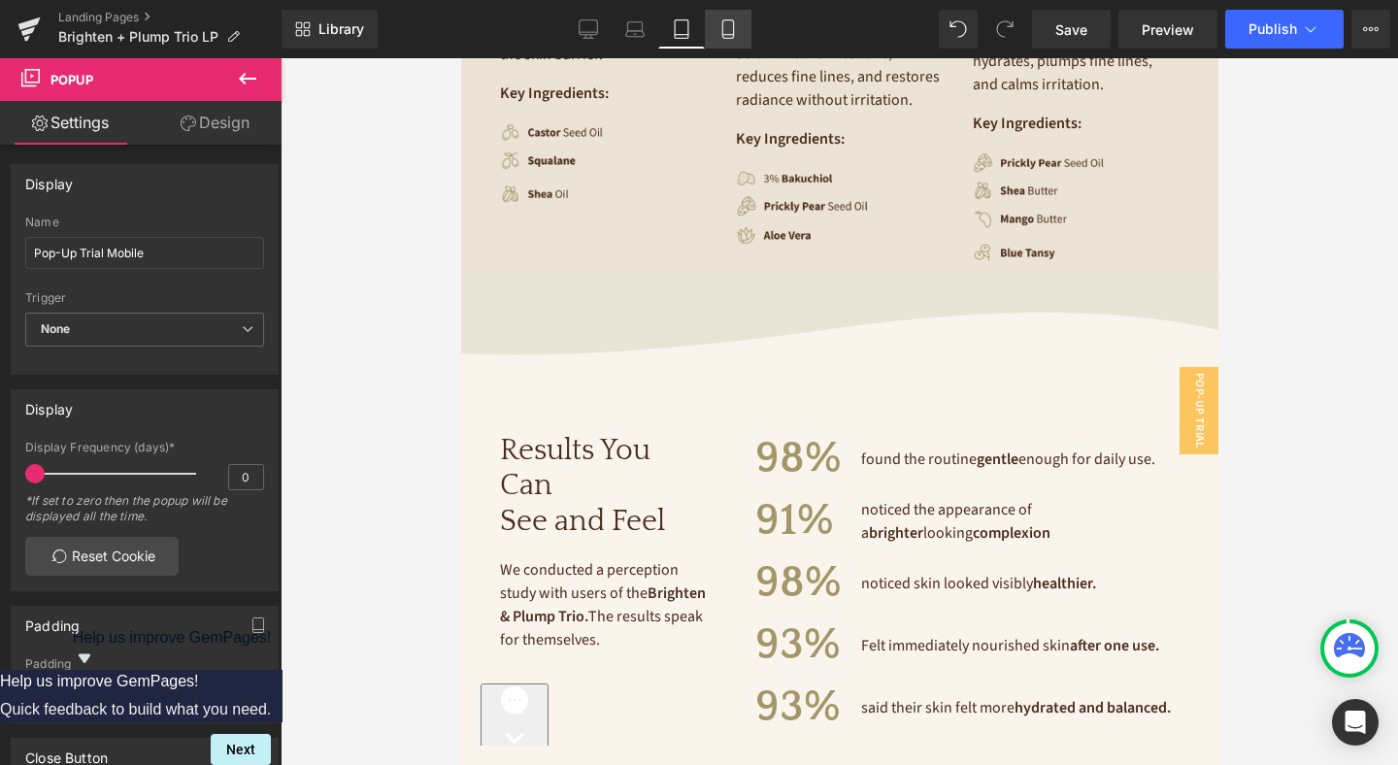
click at [725, 31] on icon at bounding box center [727, 28] width 19 height 19
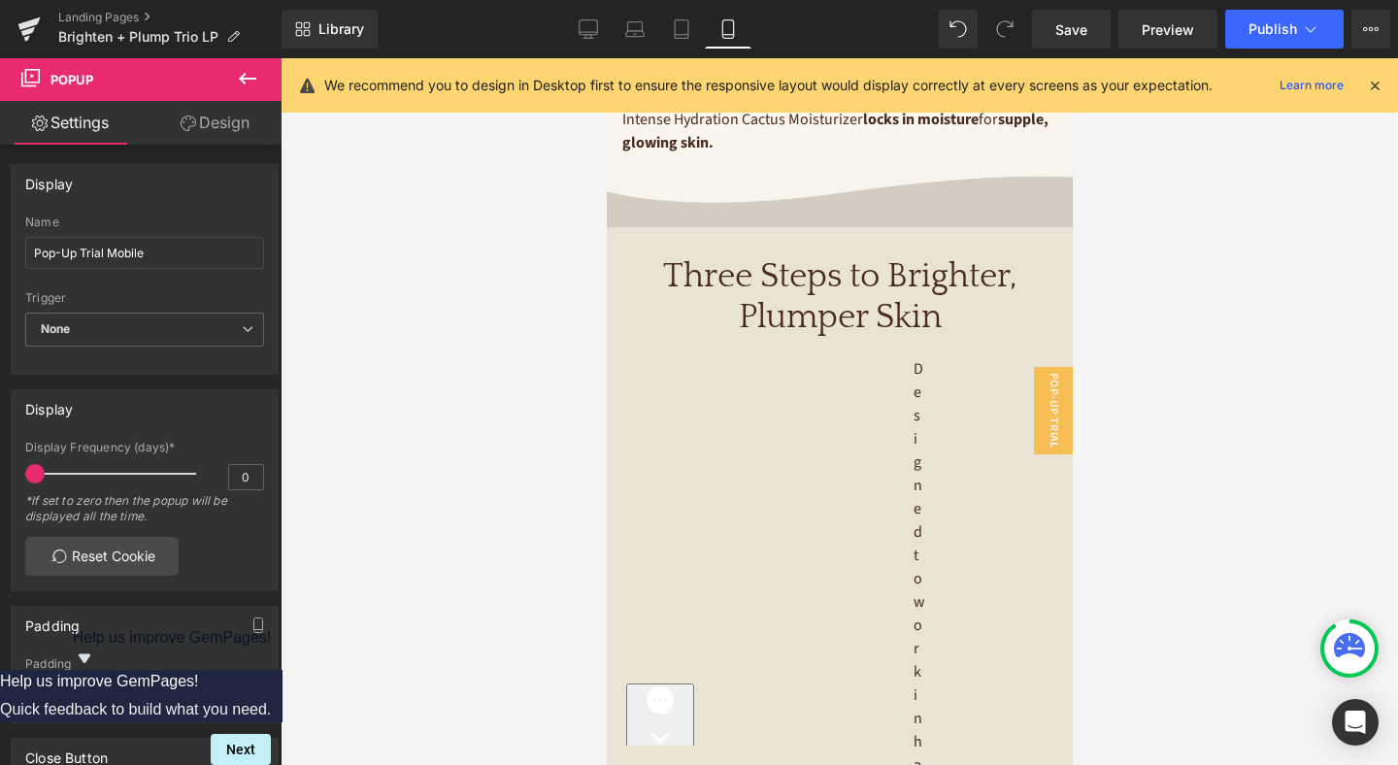
scroll to position [3751, 0]
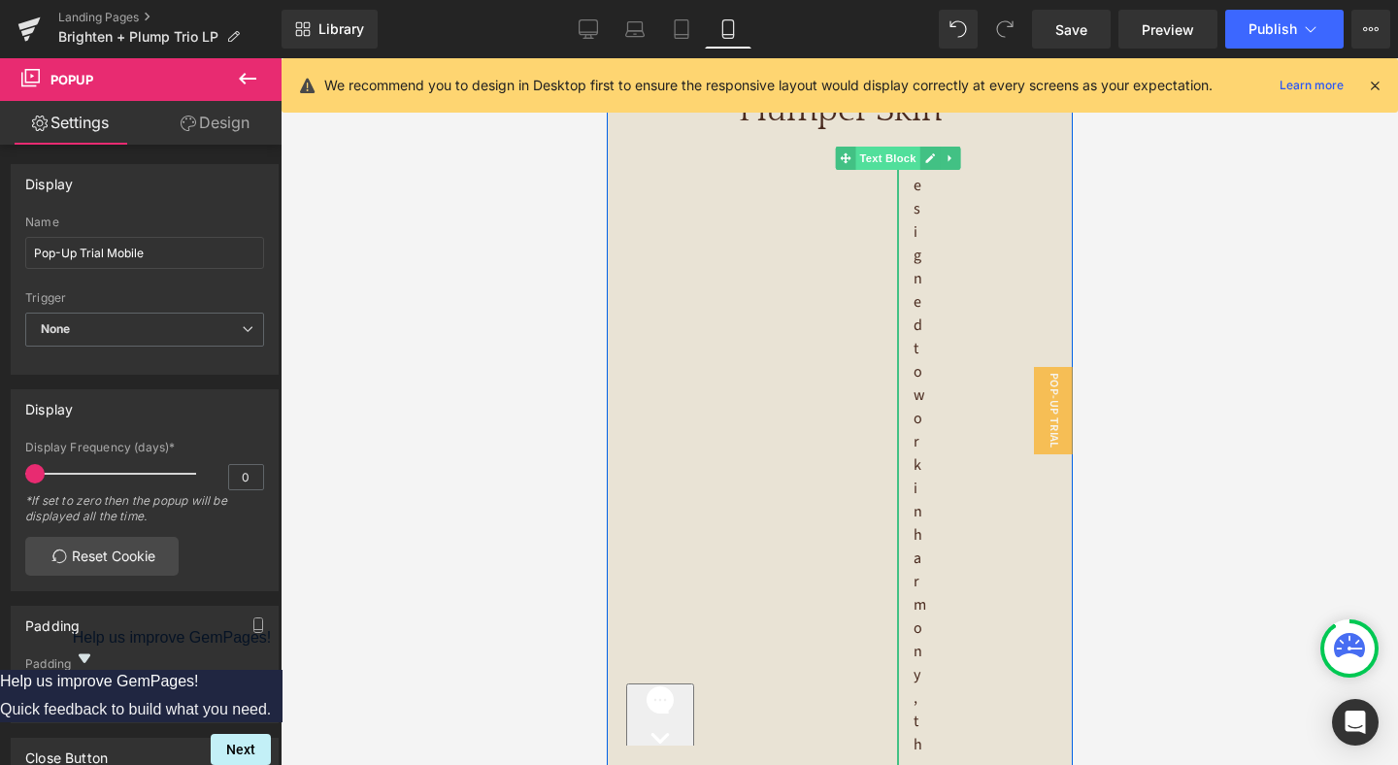
click at [890, 170] on span "Text Block" at bounding box center [886, 158] width 64 height 23
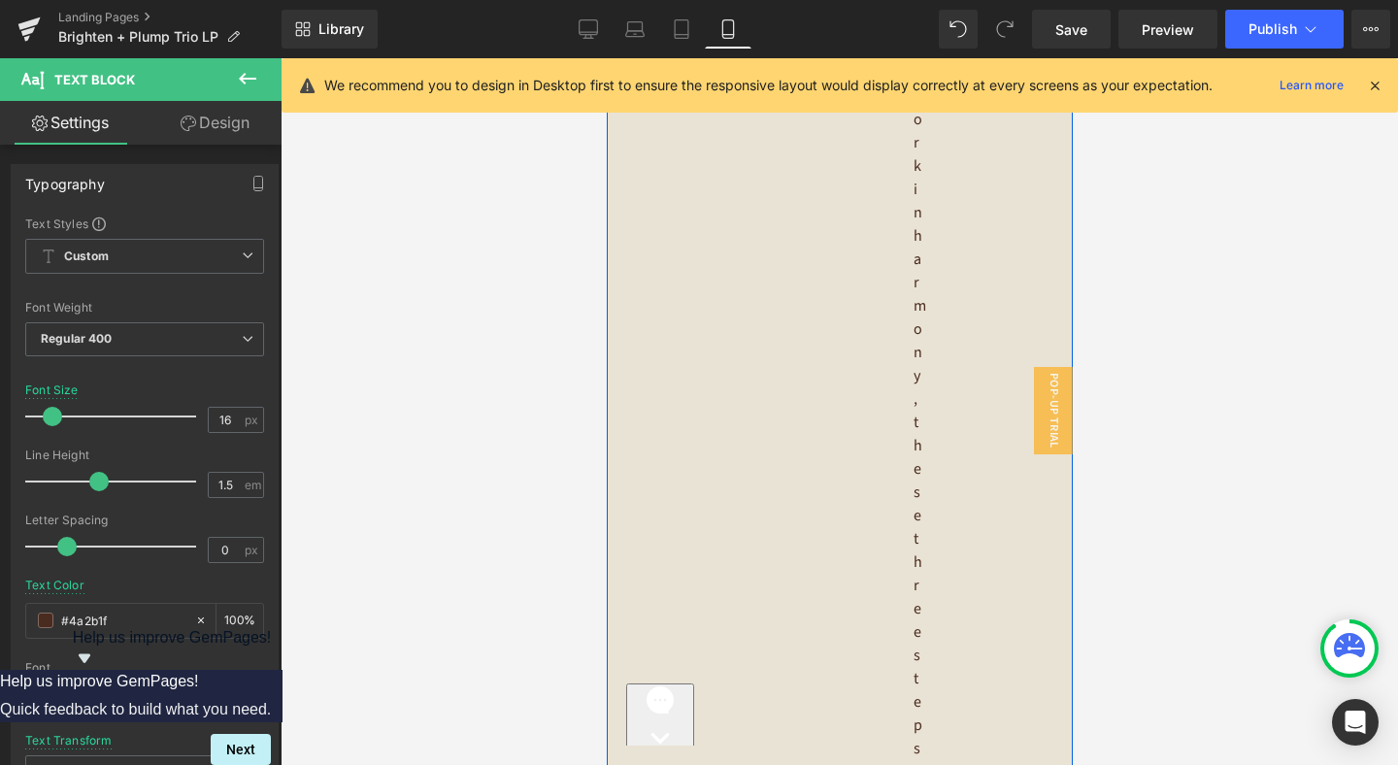
scroll to position [3568, 0]
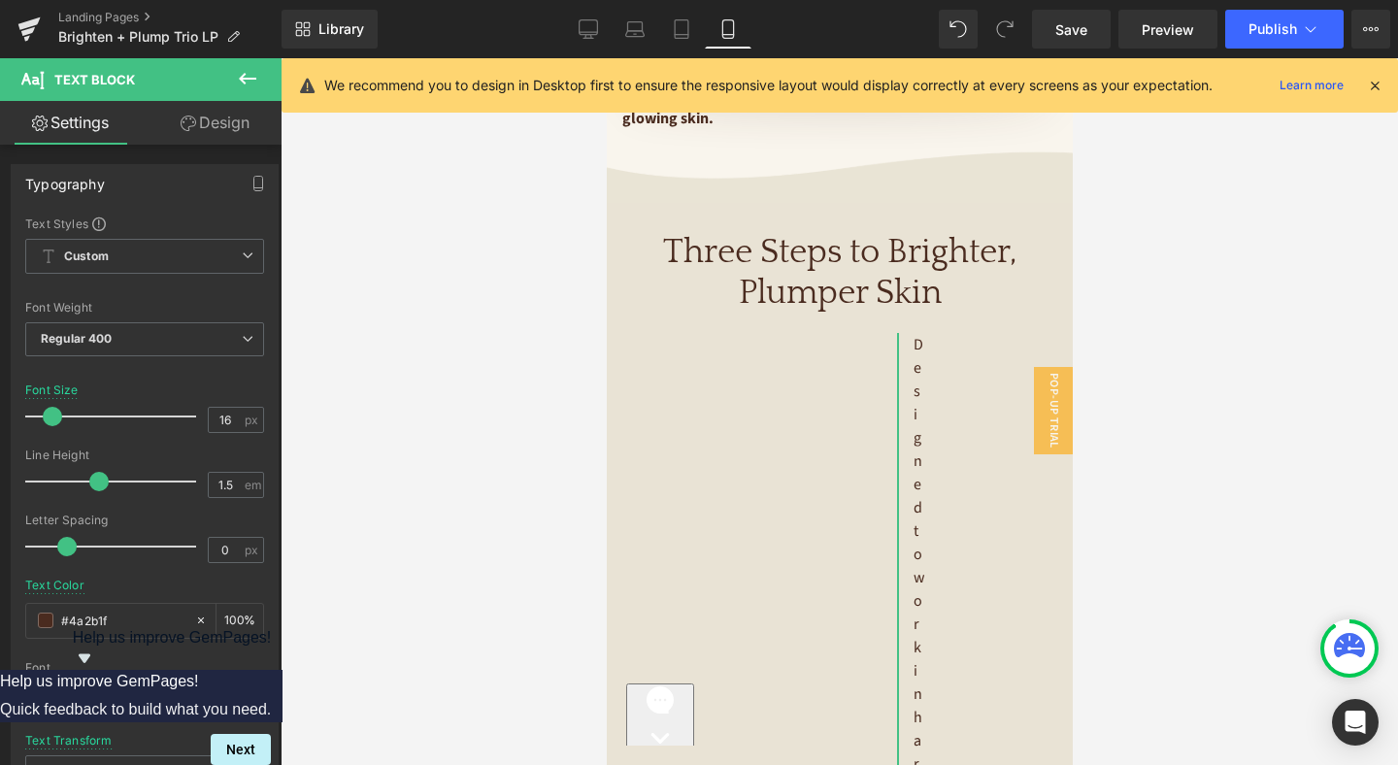
click at [233, 113] on link "Design" at bounding box center [215, 123] width 141 height 44
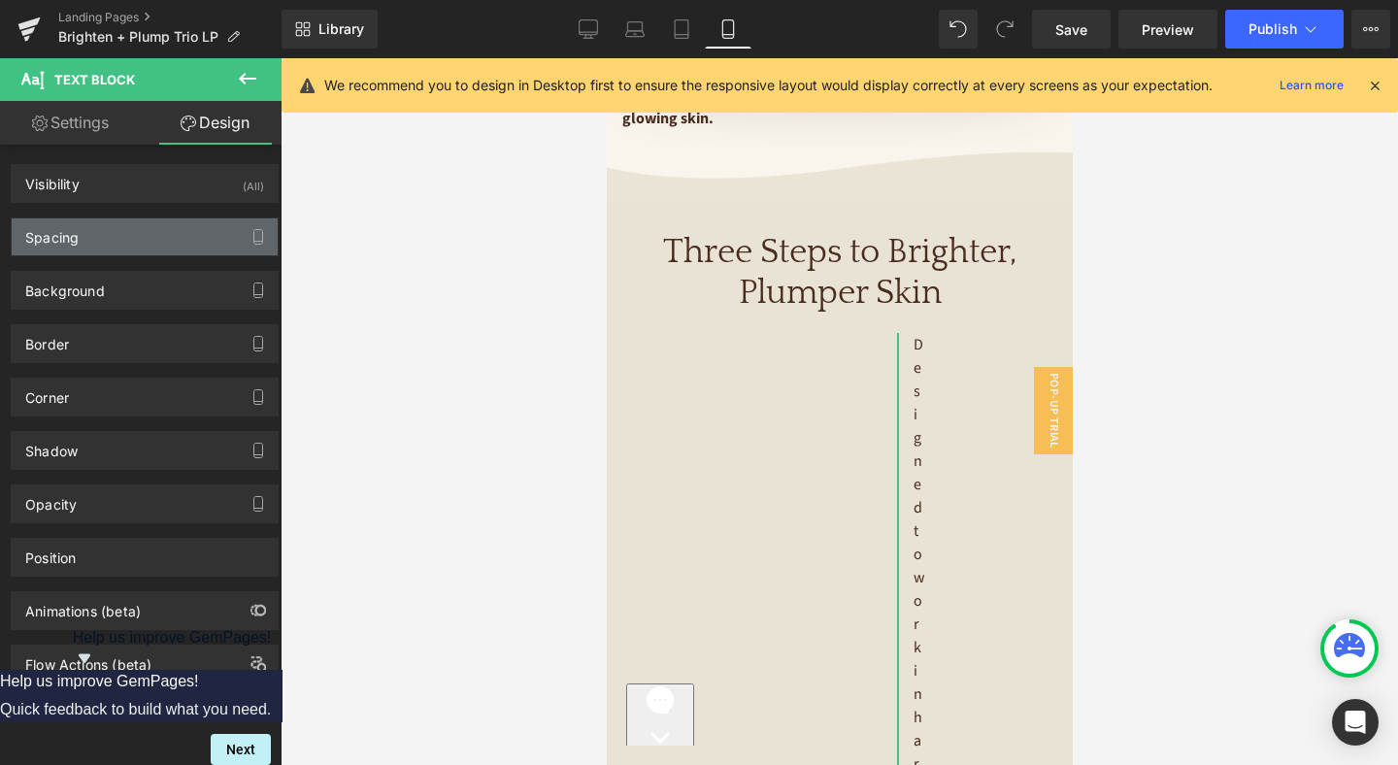
click at [113, 244] on div "Spacing" at bounding box center [145, 236] width 266 height 37
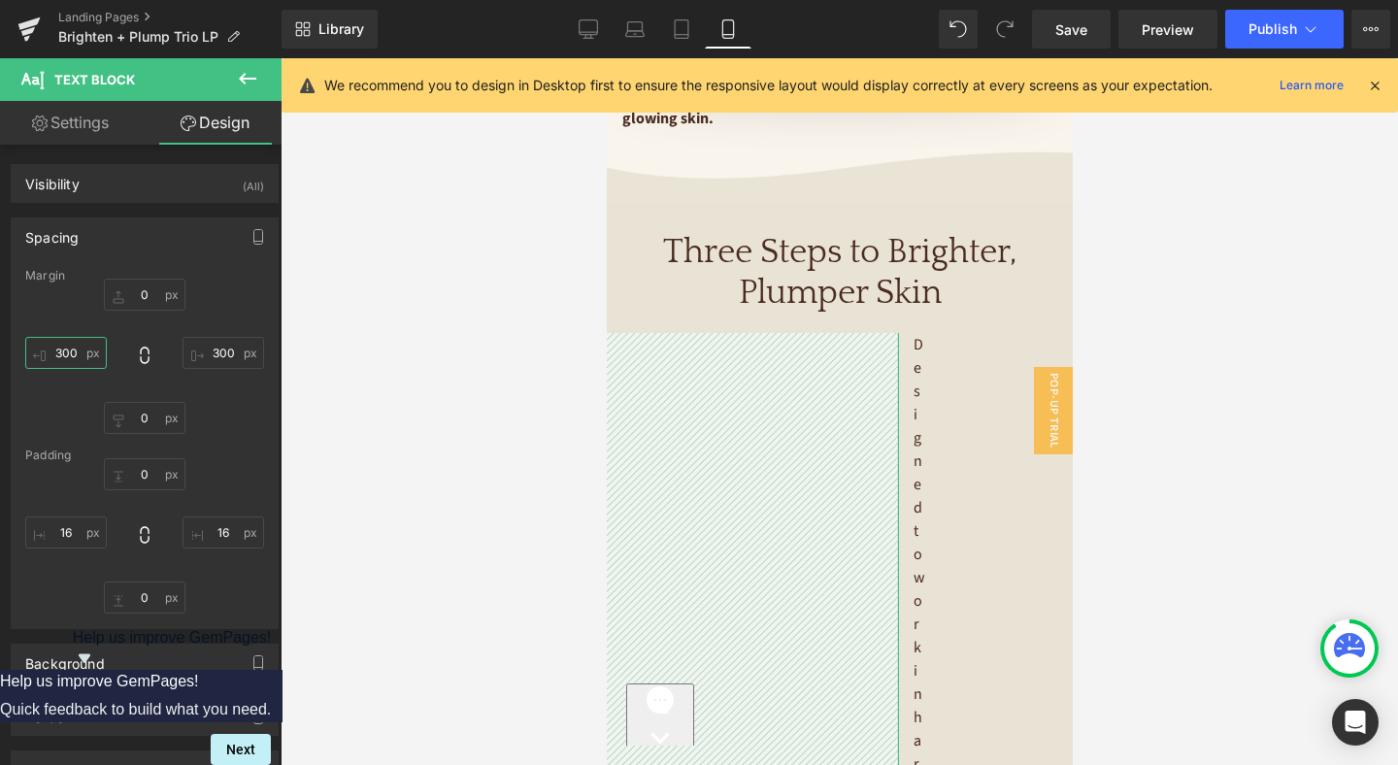
click at [78, 352] on input "text" at bounding box center [66, 353] width 82 height 32
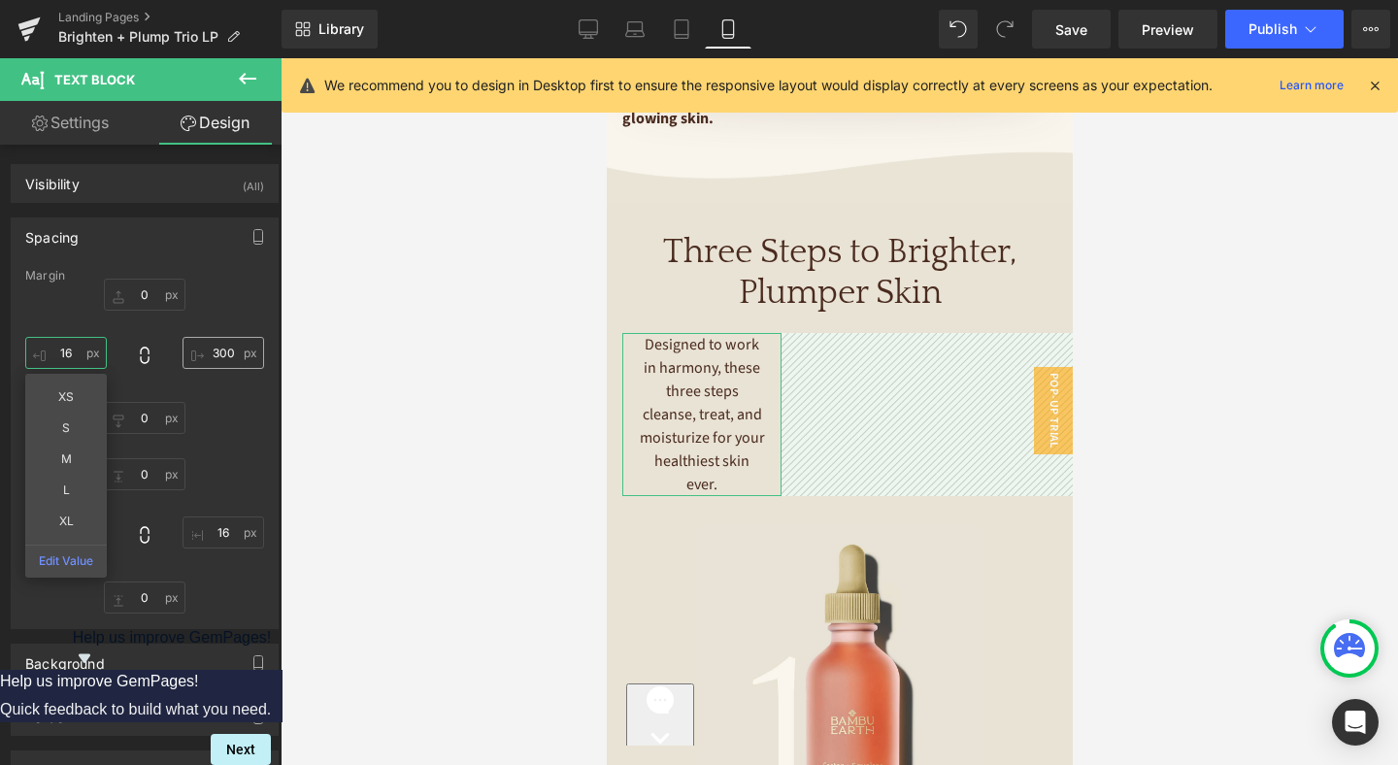
type input "16"
click at [219, 353] on input "text" at bounding box center [223, 353] width 82 height 32
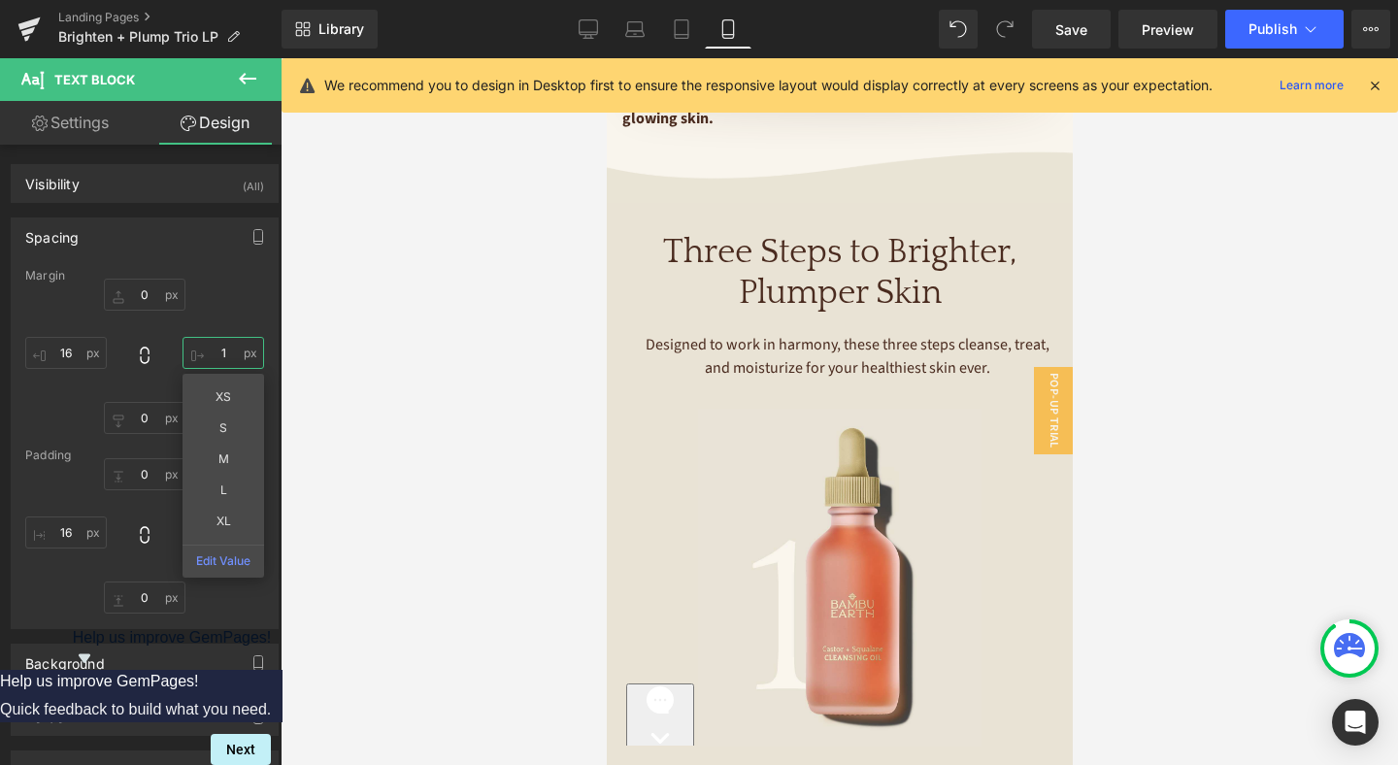
type input "16"
click at [1185, 327] on div at bounding box center [839, 411] width 1117 height 707
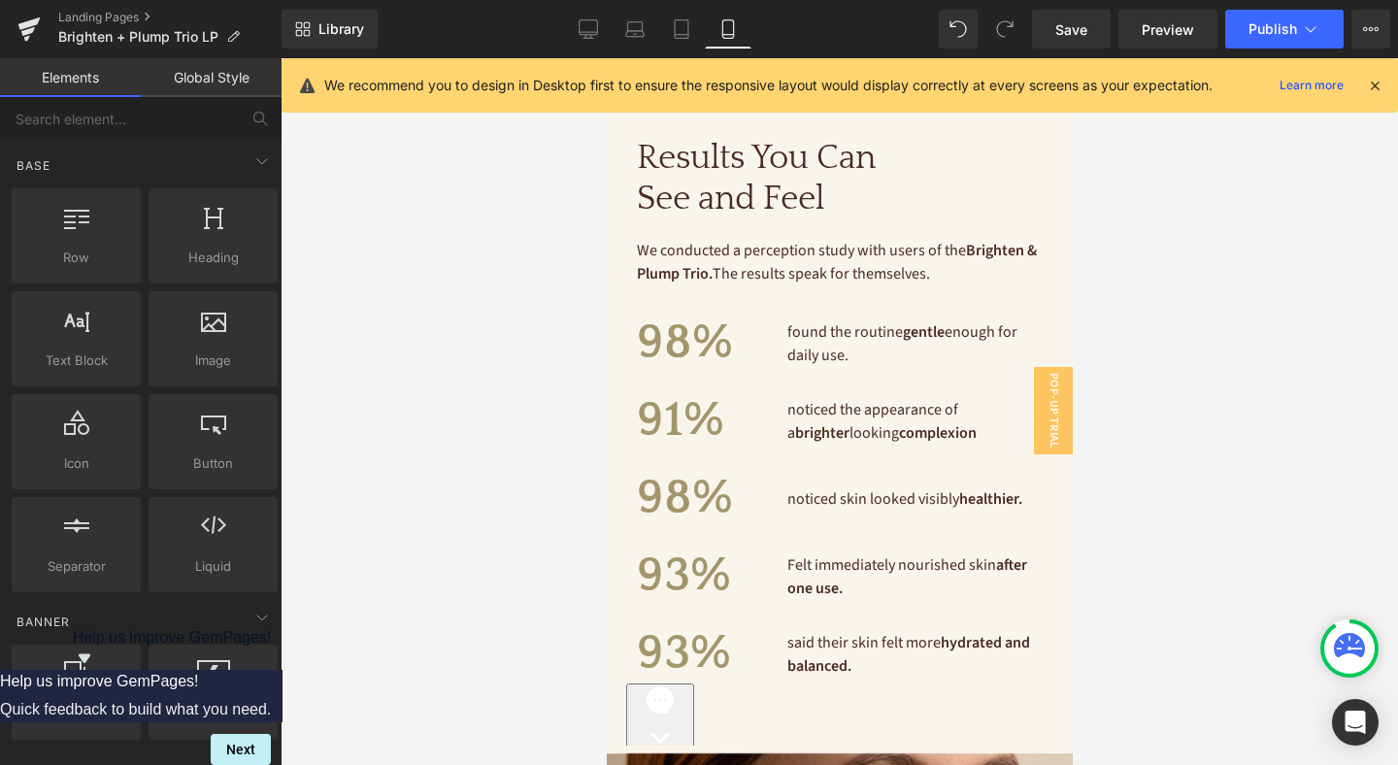
scroll to position [6200, 0]
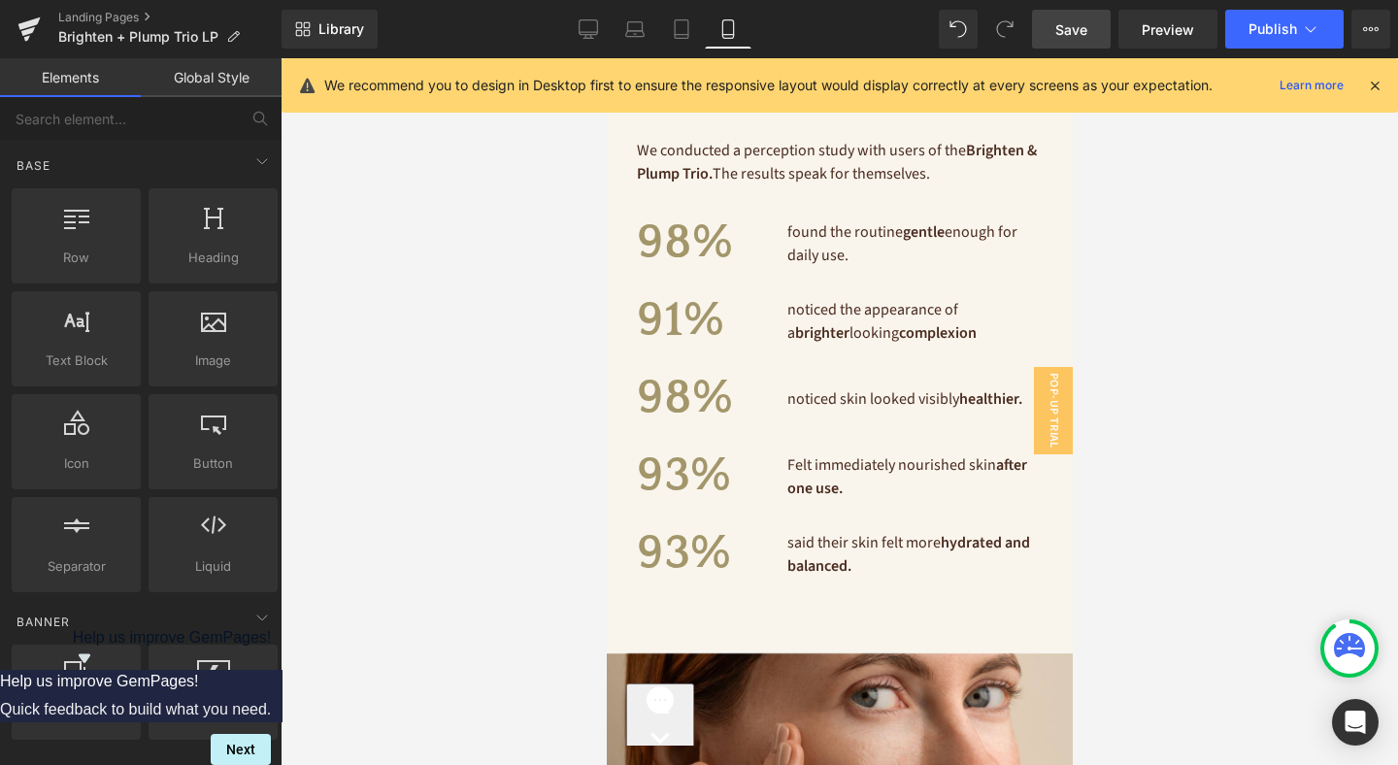
click at [1077, 30] on span "Save" at bounding box center [1071, 29] width 32 height 20
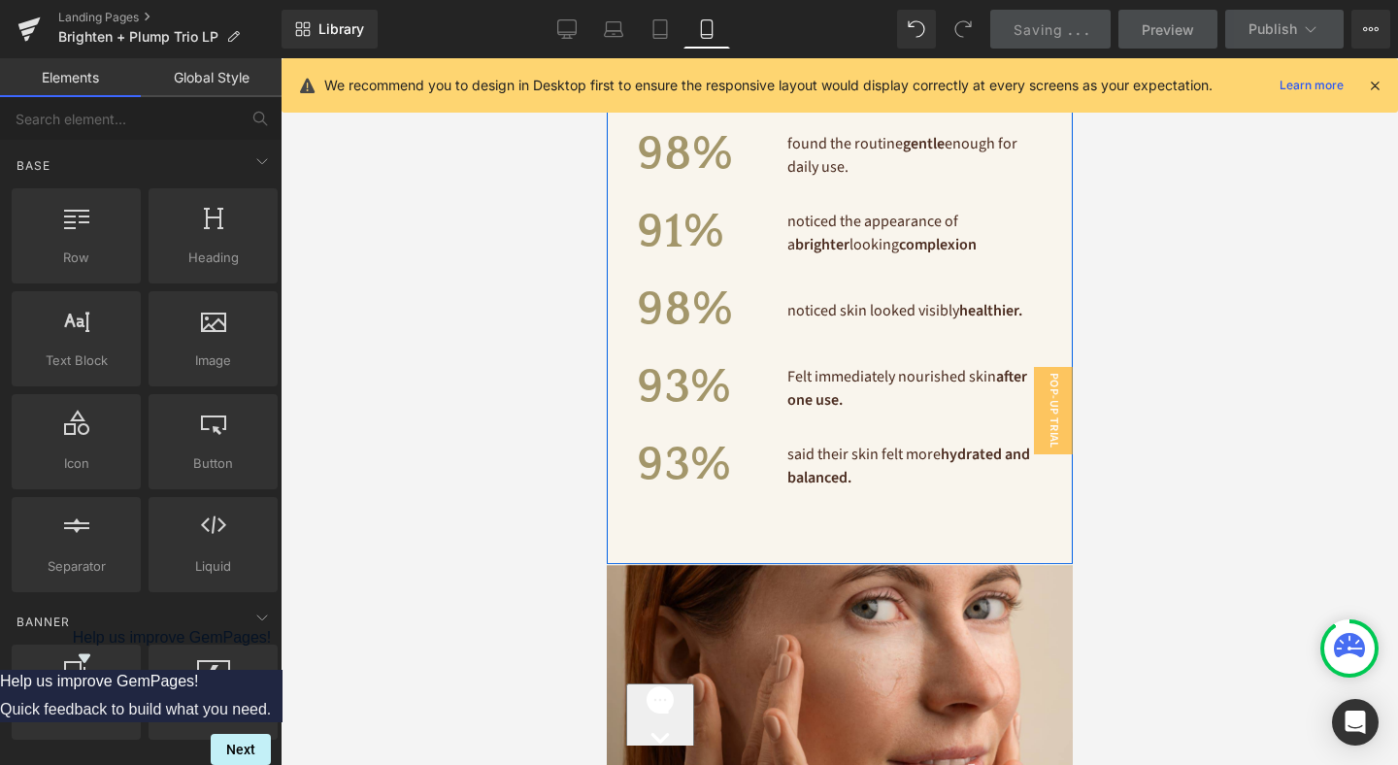
scroll to position [6621, 0]
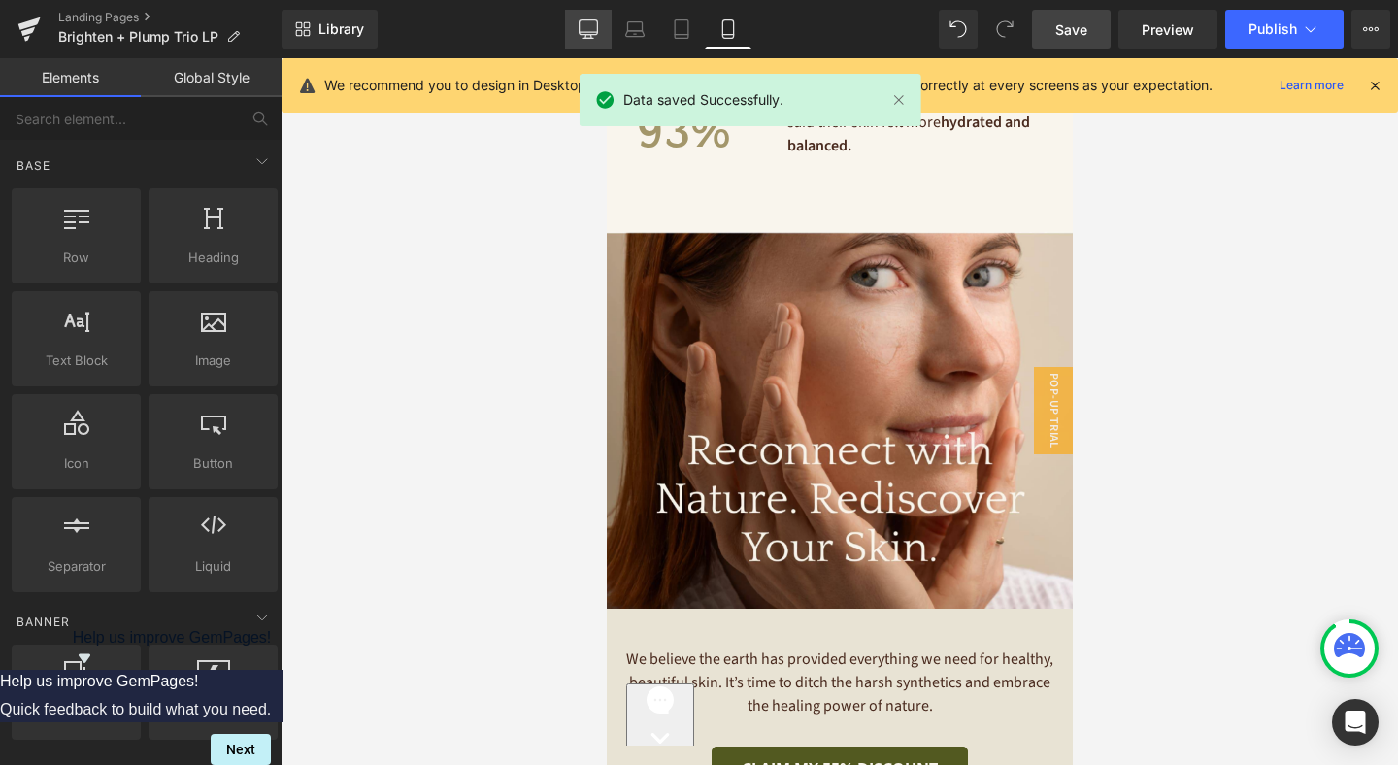
drag, startPoint x: 579, startPoint y: 32, endPoint x: 549, endPoint y: 214, distance: 184.0
click at [579, 32] on icon at bounding box center [588, 28] width 19 height 19
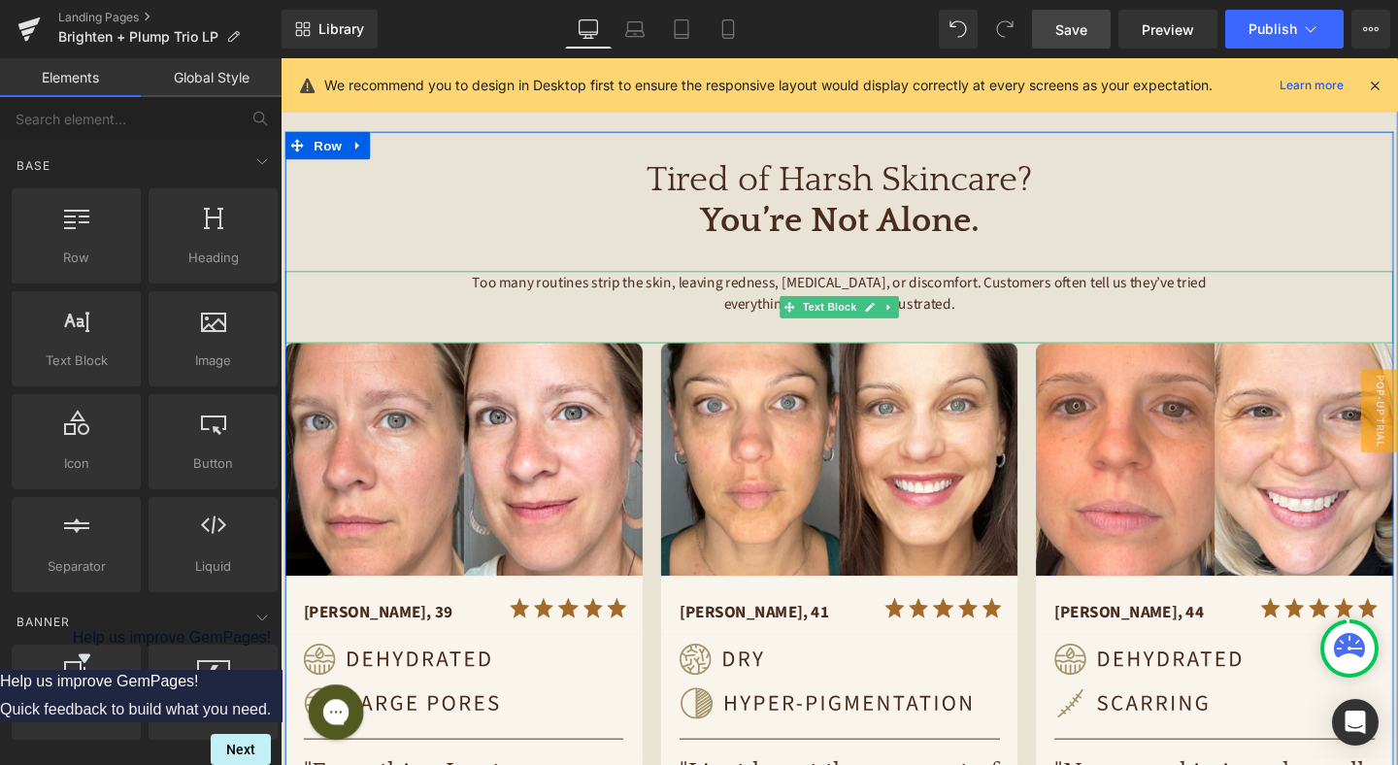
scroll to position [622, 0]
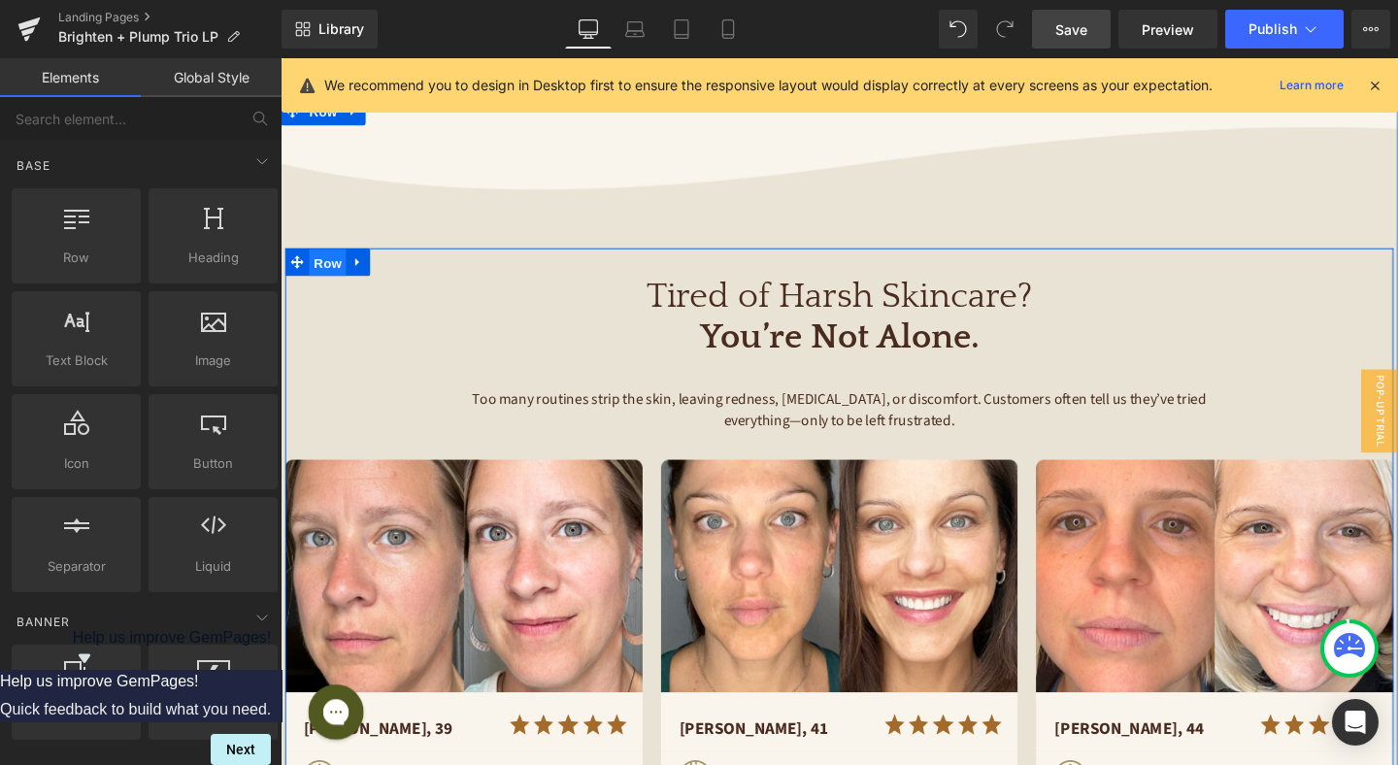
click at [338, 259] on span "Row" at bounding box center [330, 273] width 39 height 29
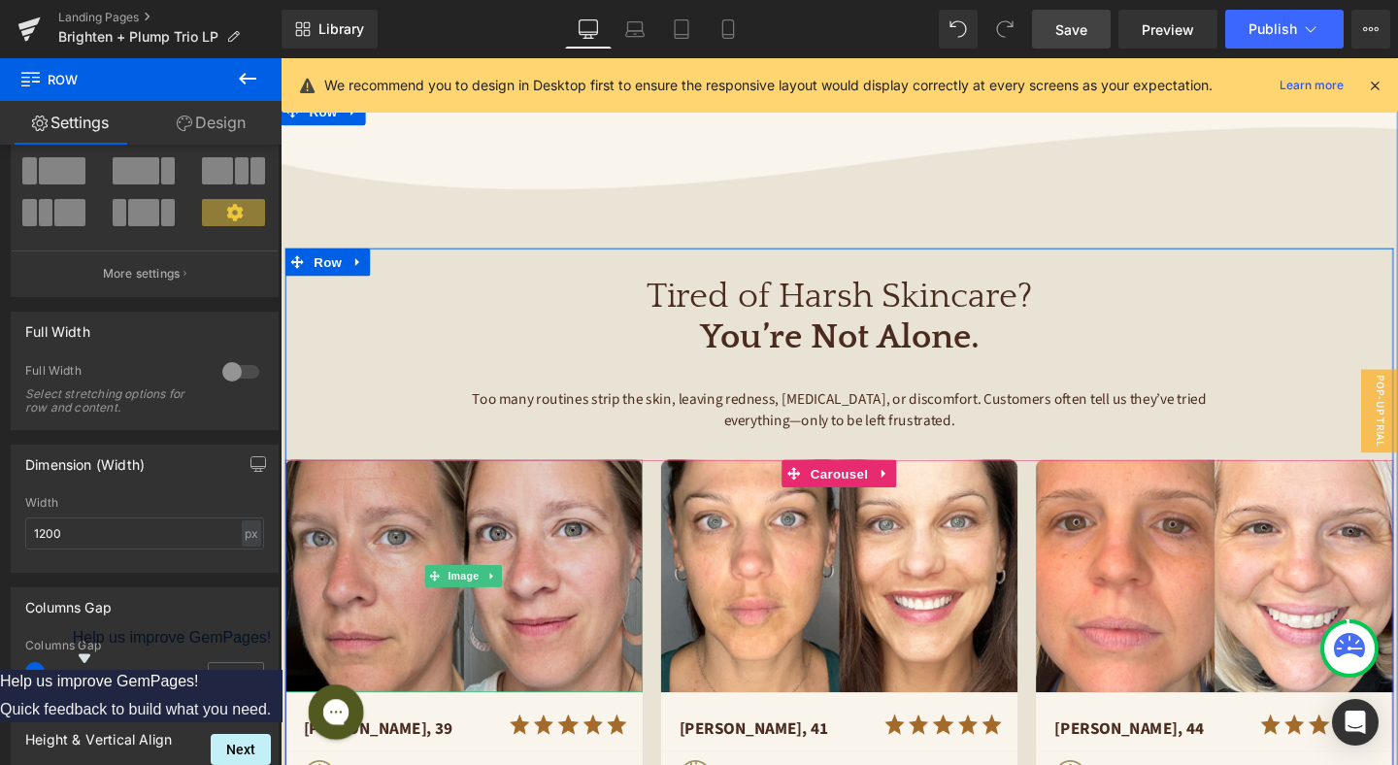
scroll to position [660, 0]
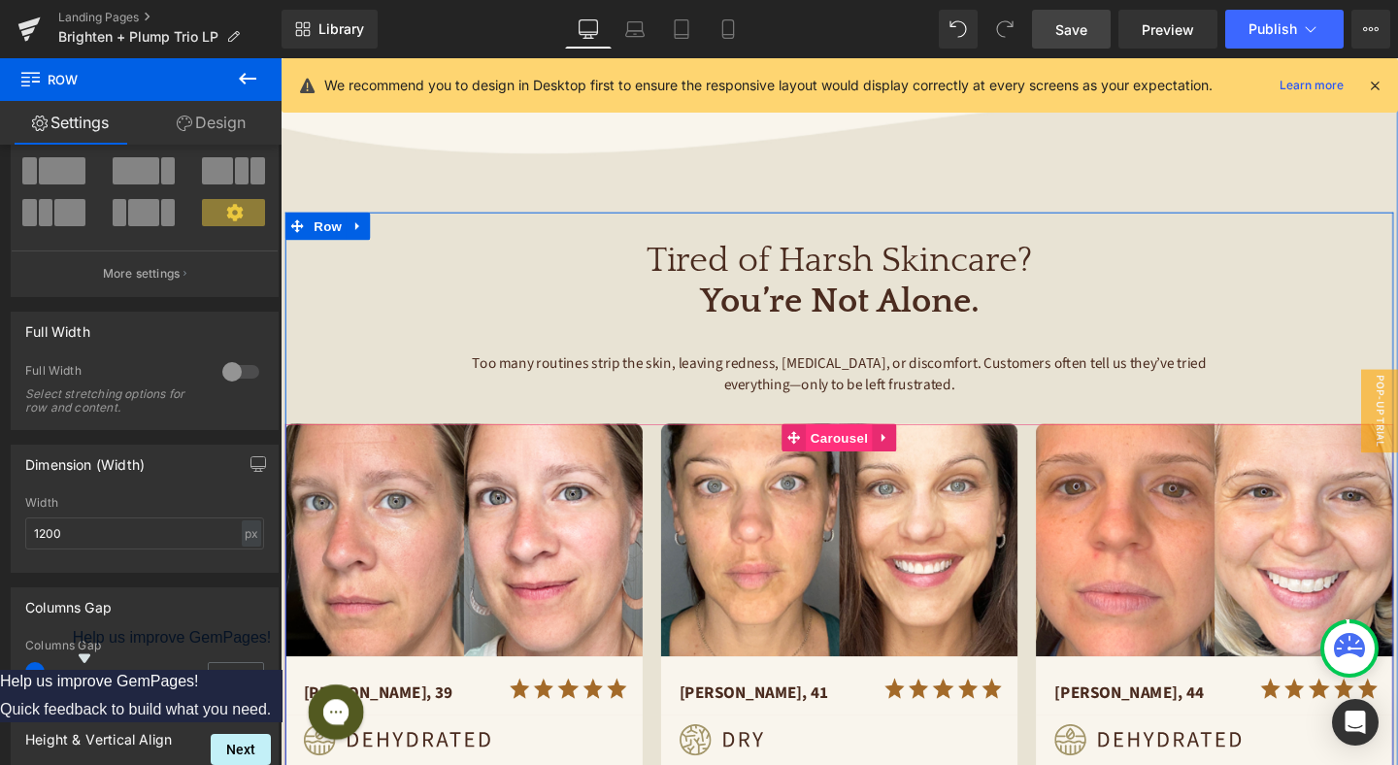
click at [869, 443] on span "Carousel" at bounding box center [868, 457] width 70 height 29
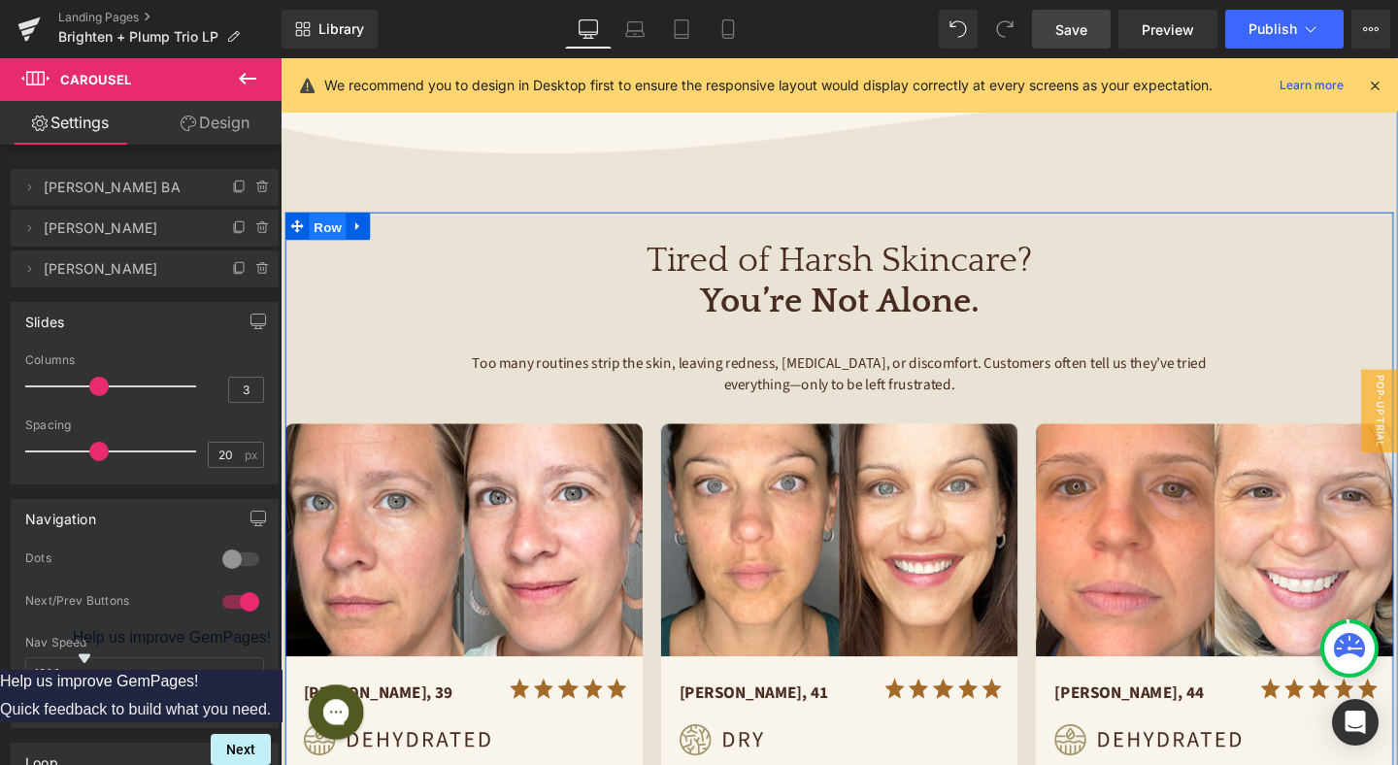
click at [333, 221] on span "Row" at bounding box center [330, 235] width 39 height 29
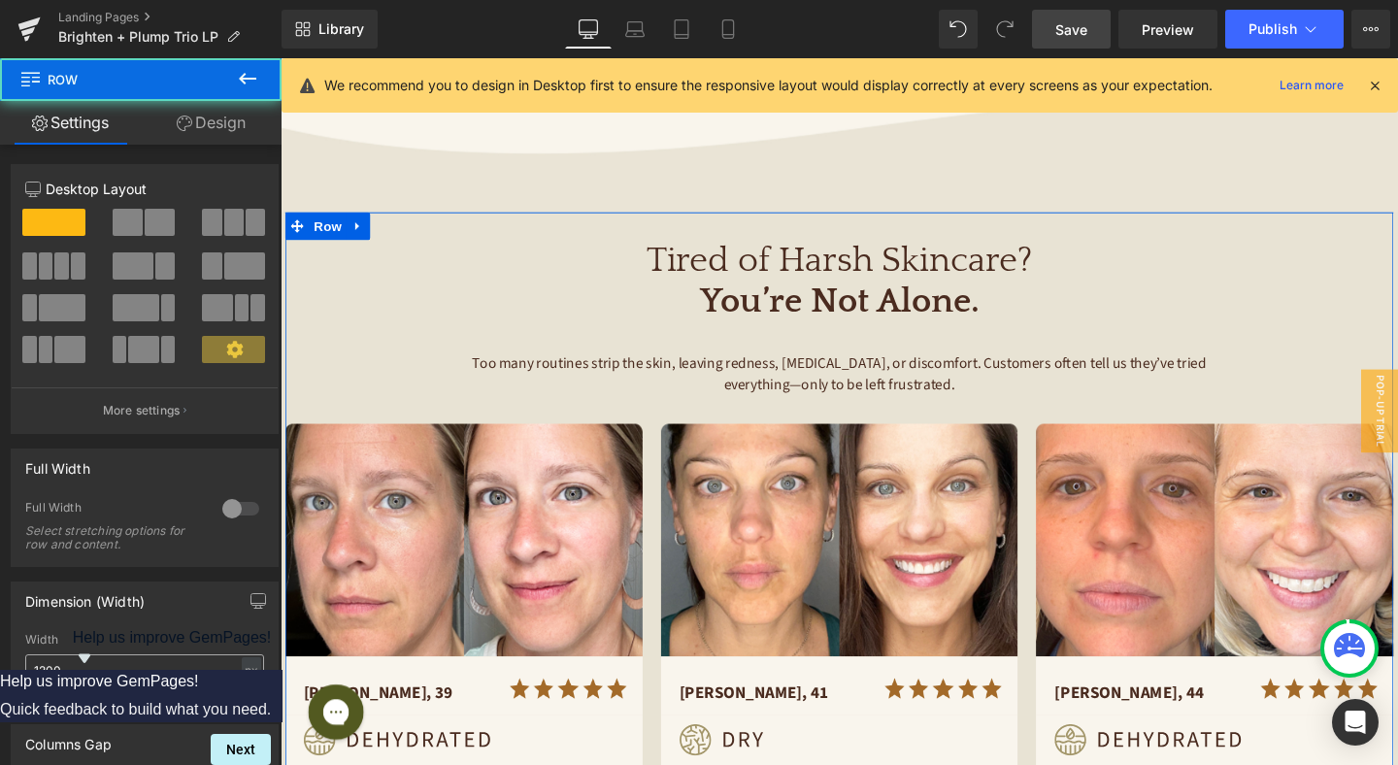
scroll to position [152, 0]
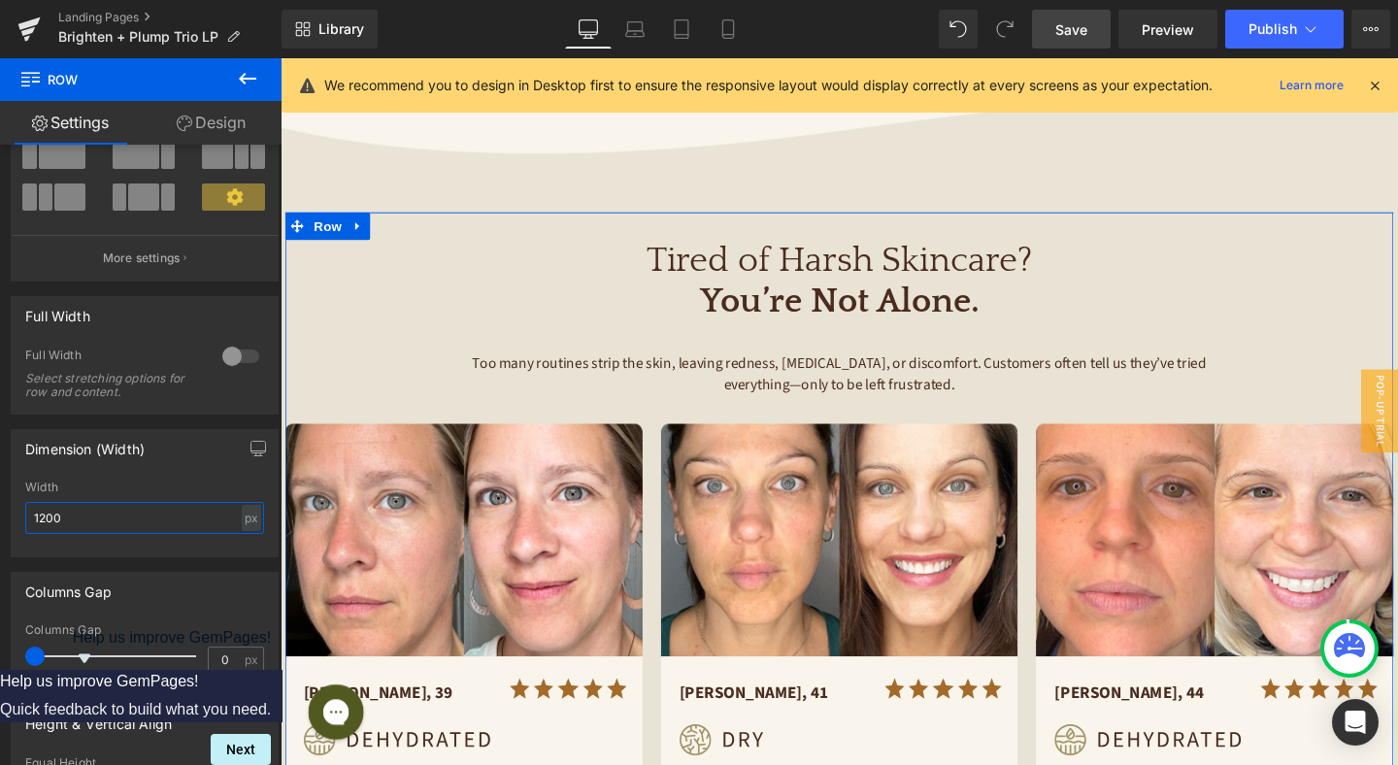
click at [116, 513] on input "1200" at bounding box center [144, 518] width 239 height 32
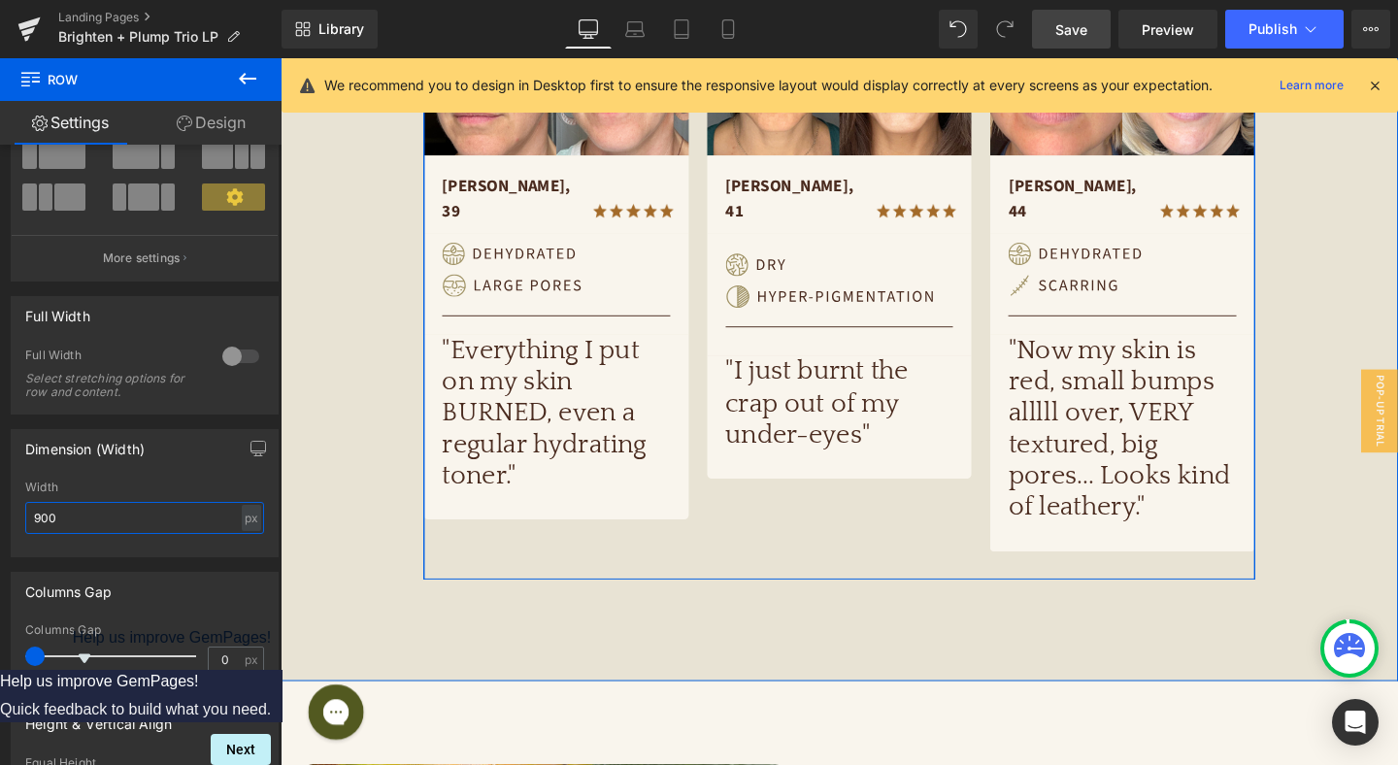
scroll to position [959, 0]
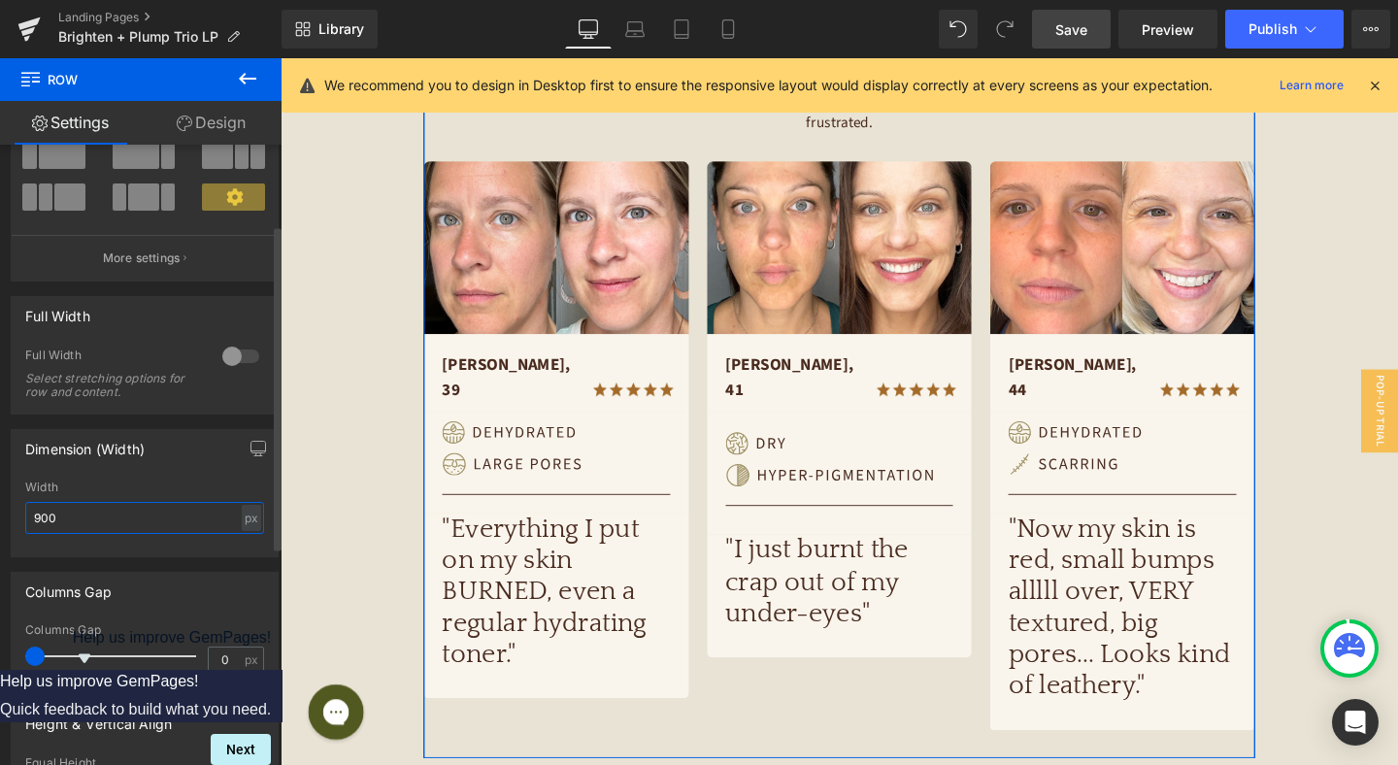
click at [126, 513] on input "900" at bounding box center [144, 518] width 239 height 32
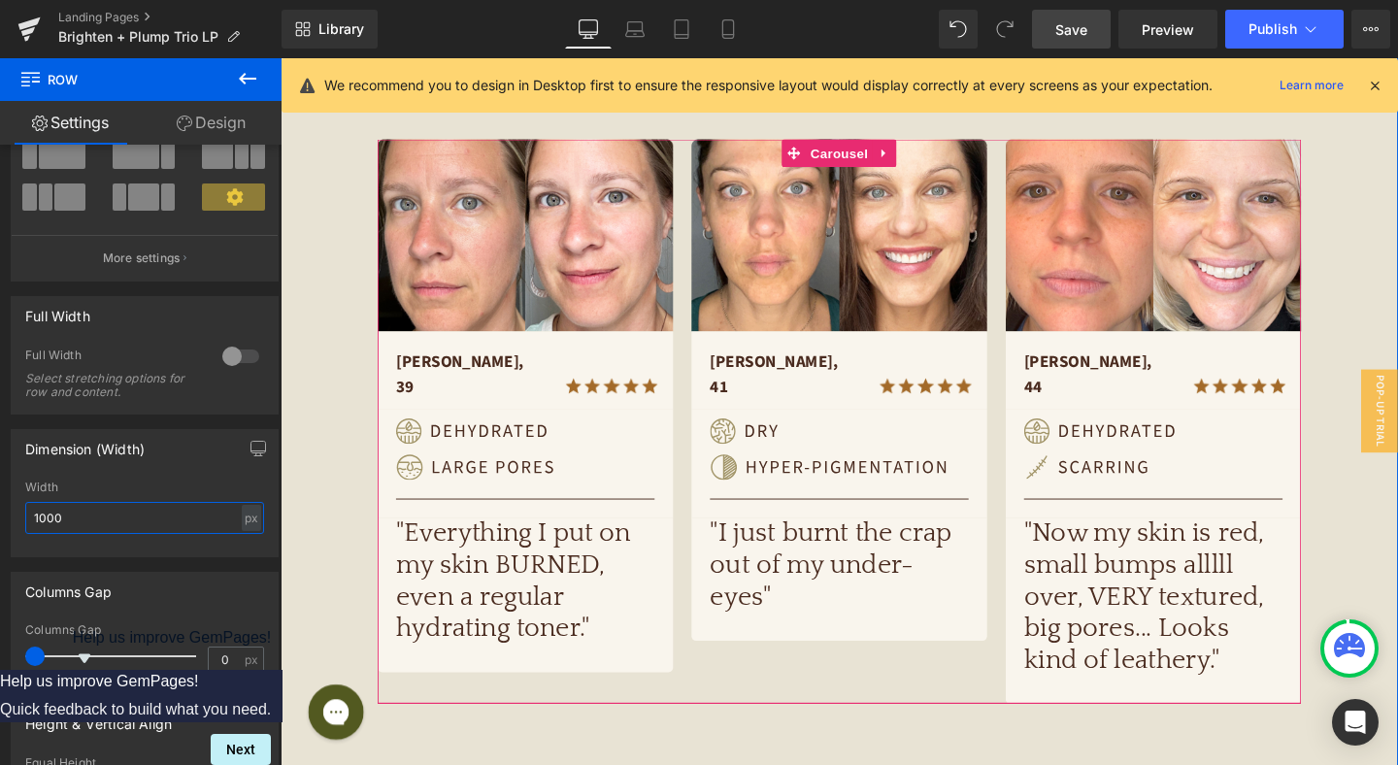
scroll to position [946, 0]
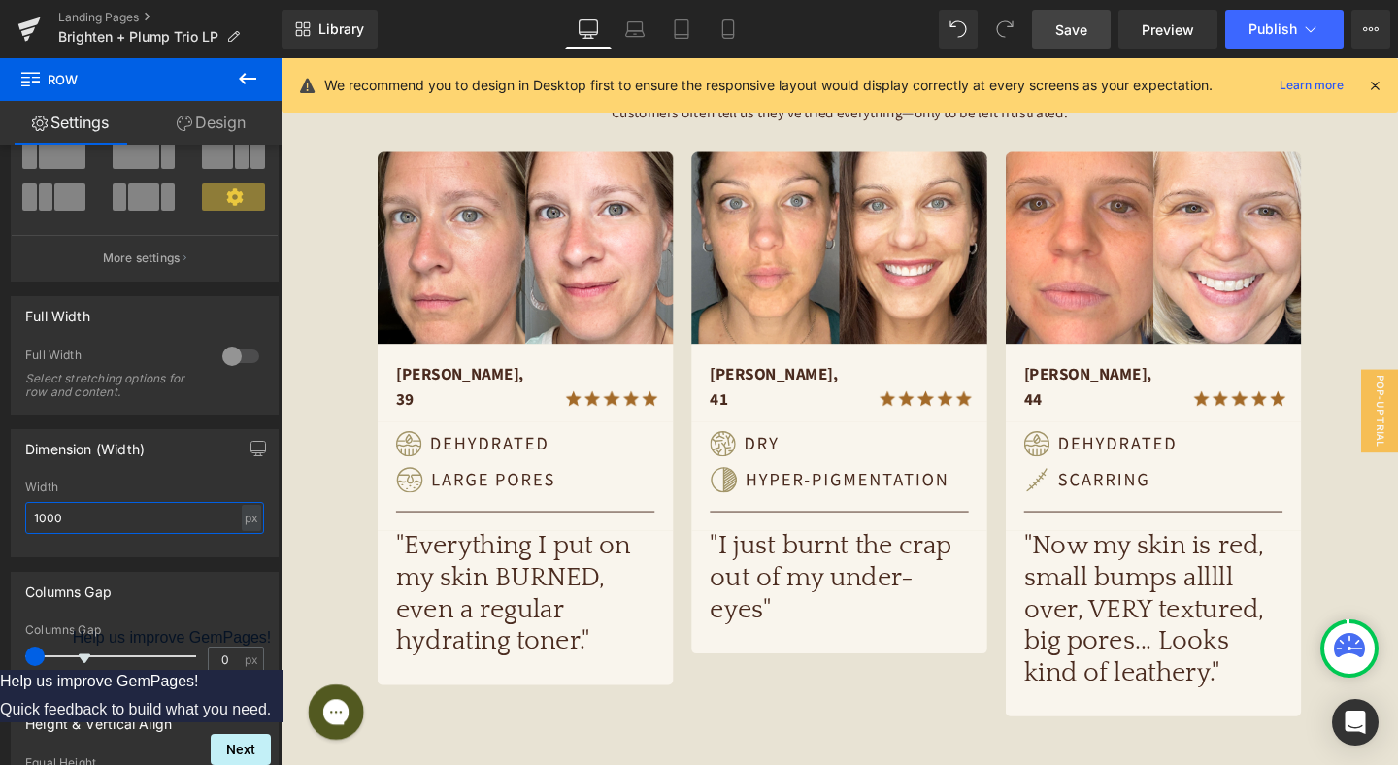
type input "1000"
click at [1067, 22] on span "Save" at bounding box center [1071, 29] width 32 height 20
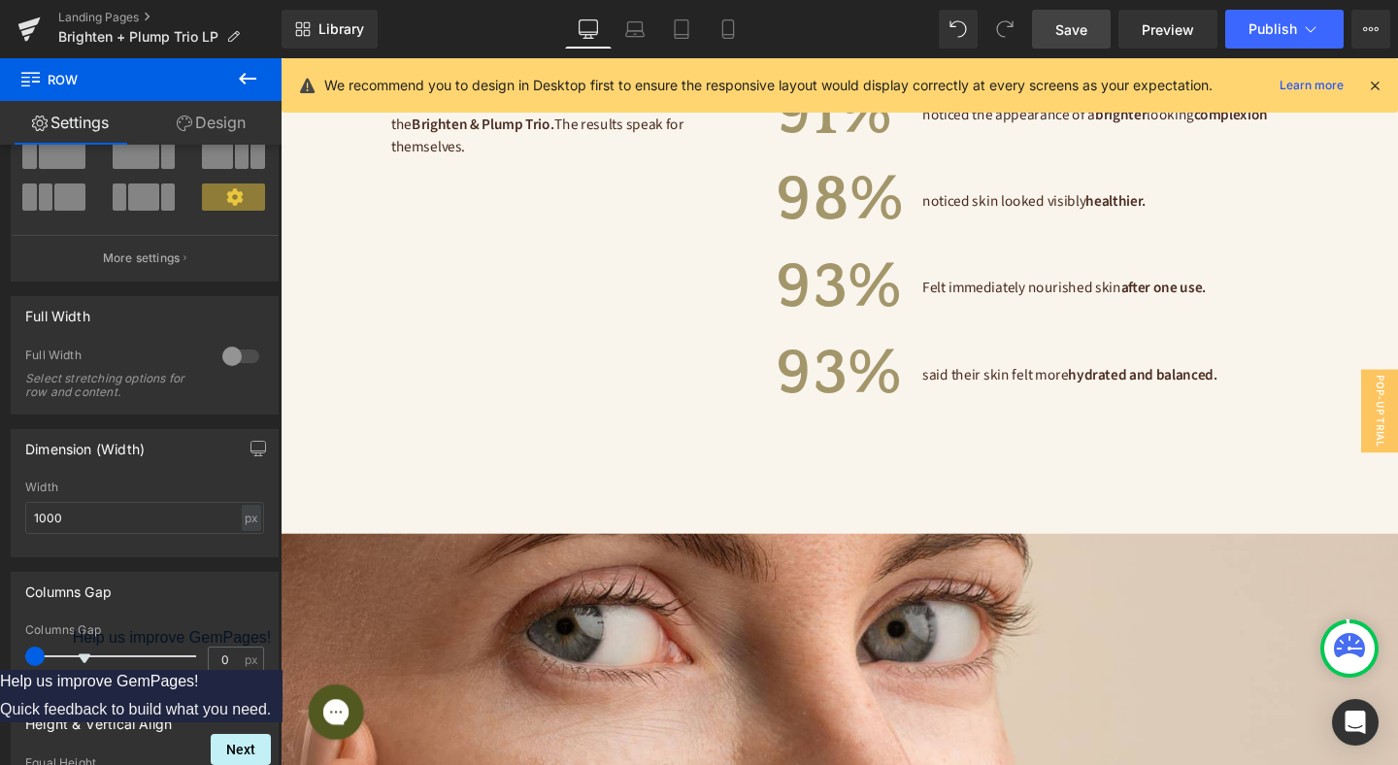
scroll to position [4957, 0]
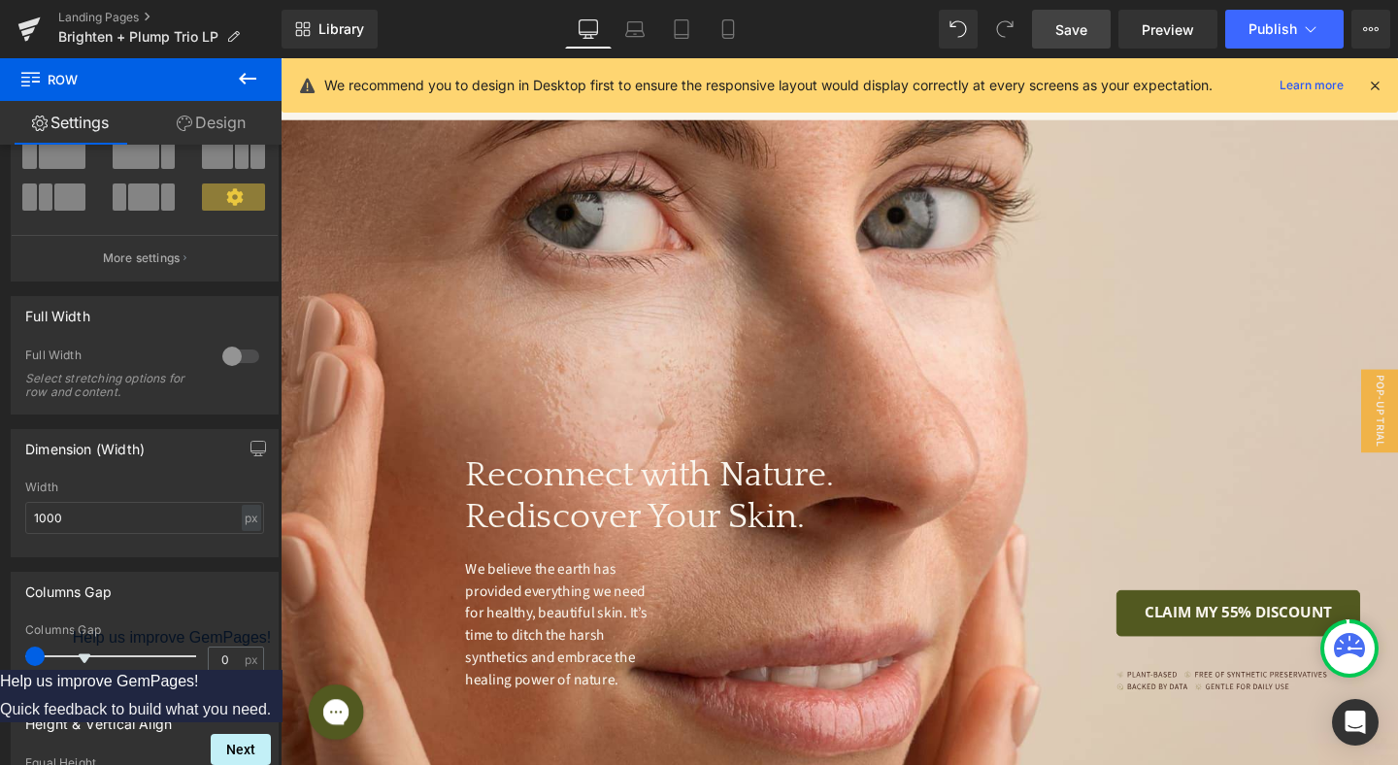
click at [713, 314] on div "Reconnect with Nature. Rediscover Your Skin. Heading We believe the earth has p…" at bounding box center [868, 491] width 1174 height 736
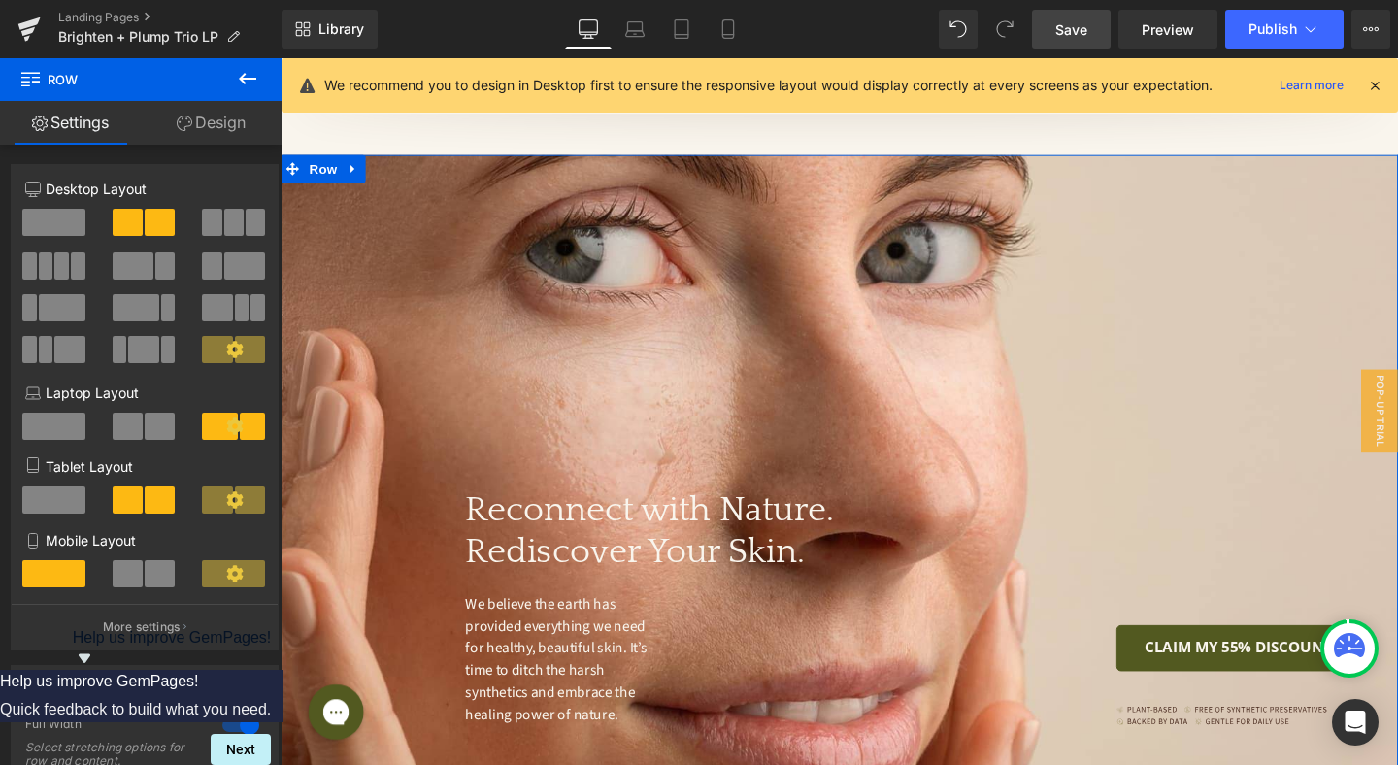
scroll to position [4521, 0]
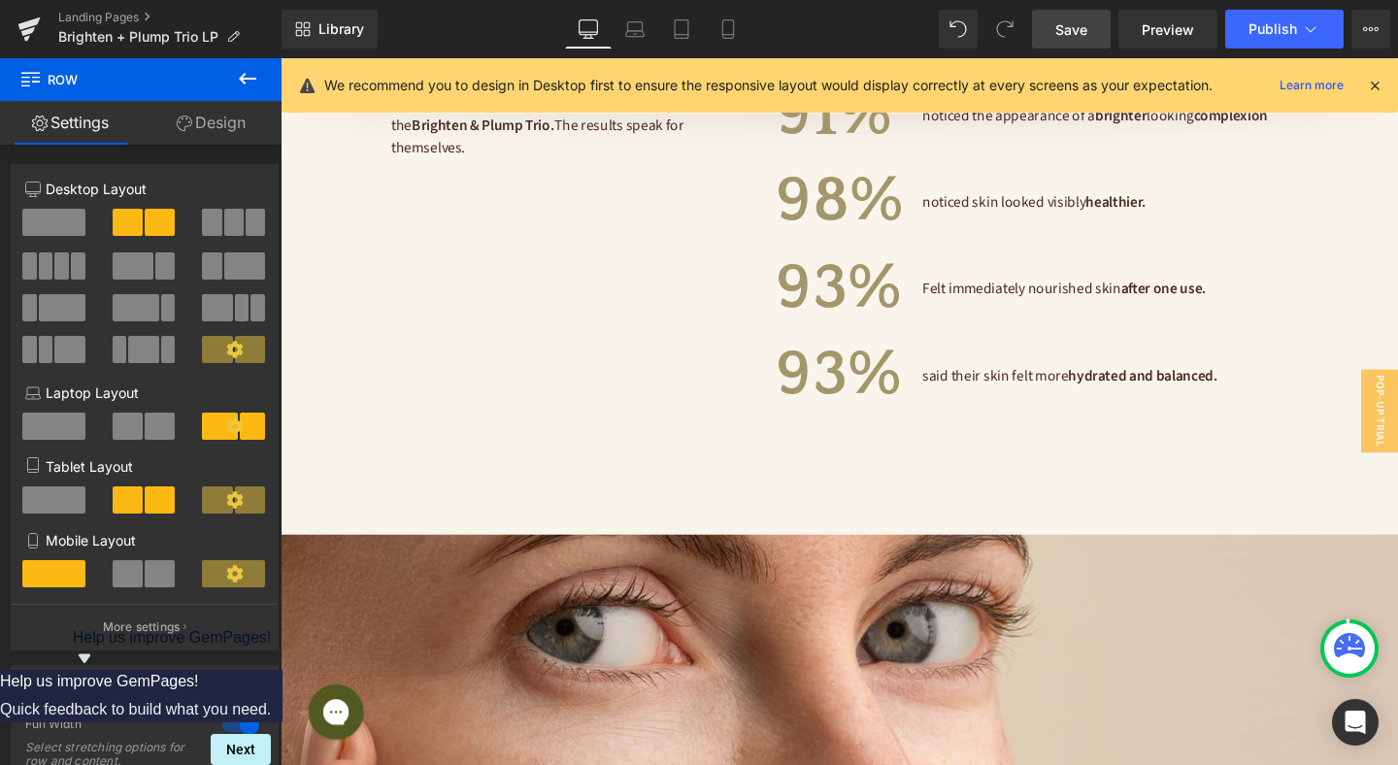
click at [624, 348] on div "Results You Can See and Feel Heading We conducted a perception study with users…" at bounding box center [867, 214] width 971 height 689
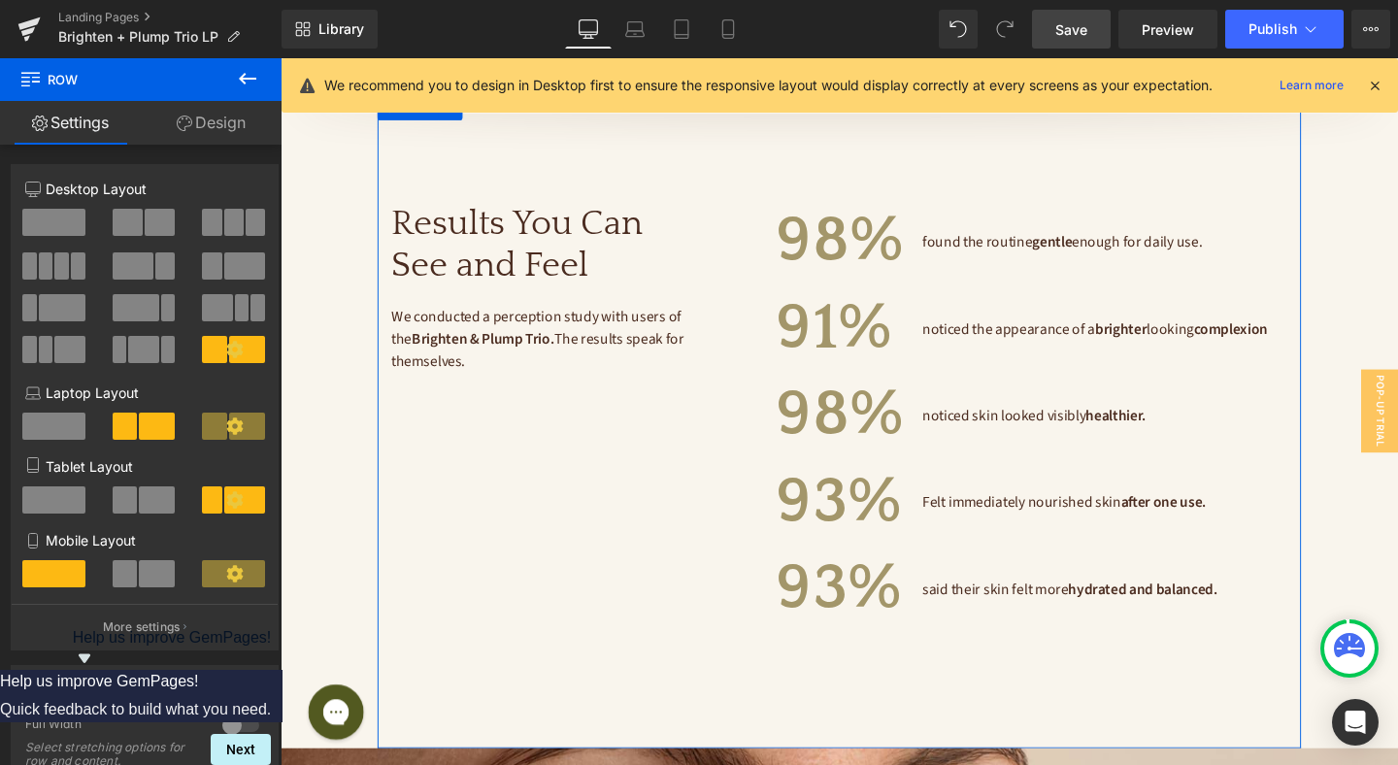
scroll to position [4091, 0]
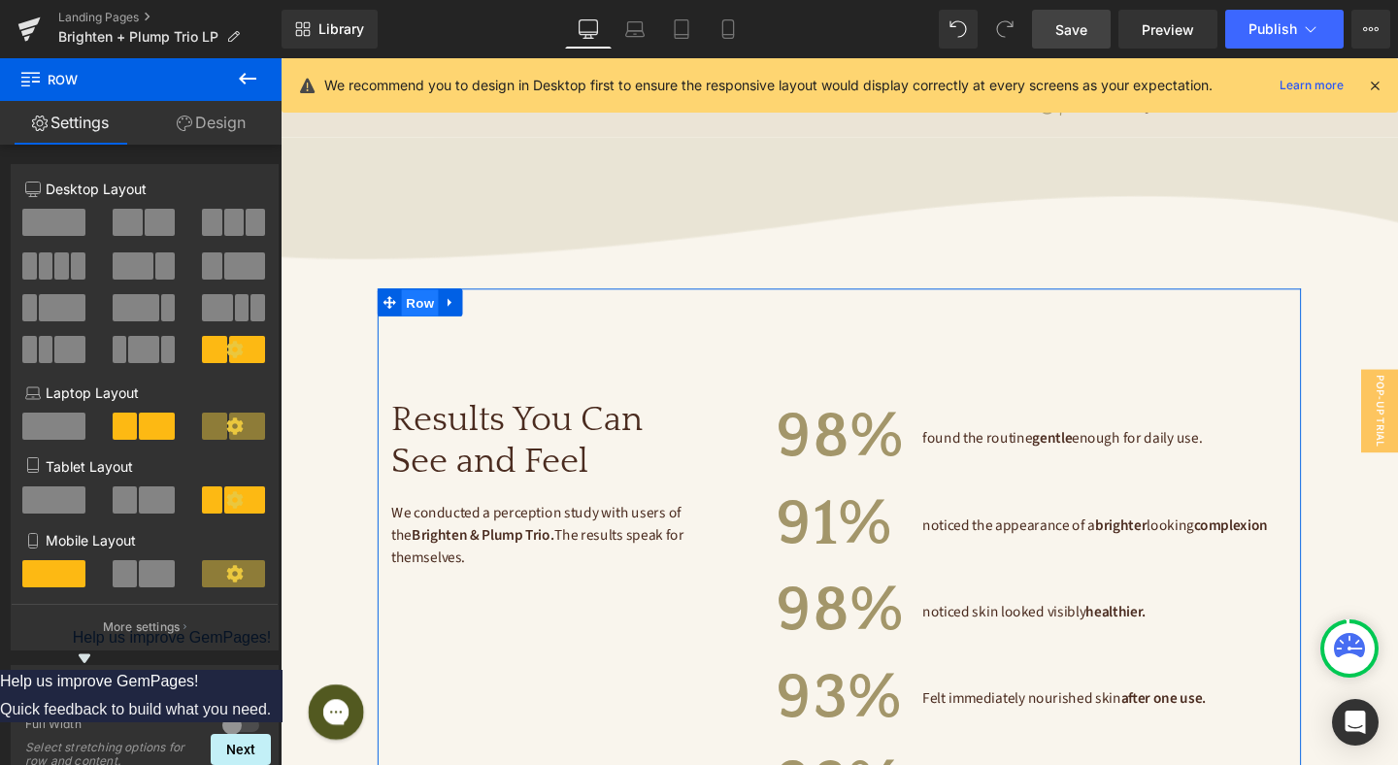
click at [434, 301] on span "Row" at bounding box center [427, 315] width 39 height 29
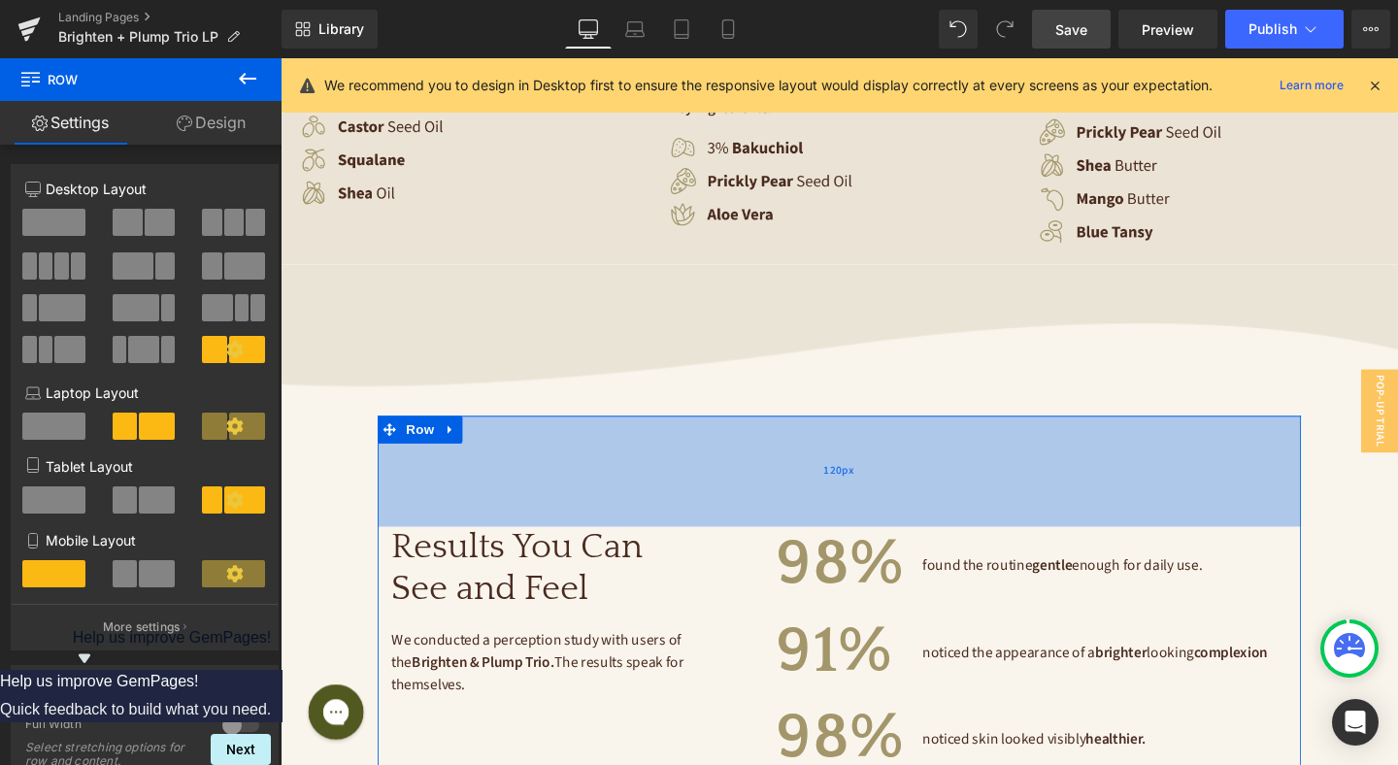
scroll to position [3969, 0]
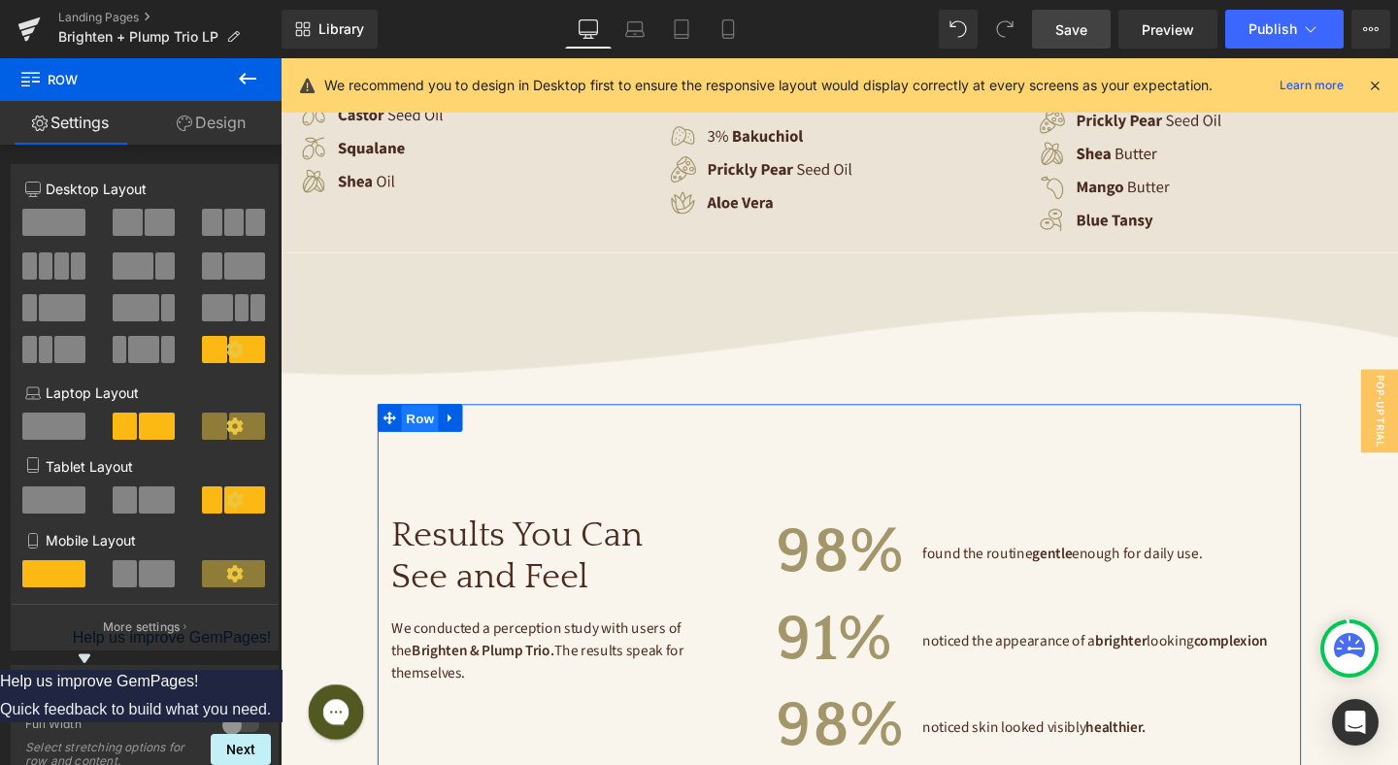
click at [423, 423] on span "Row" at bounding box center [427, 437] width 39 height 29
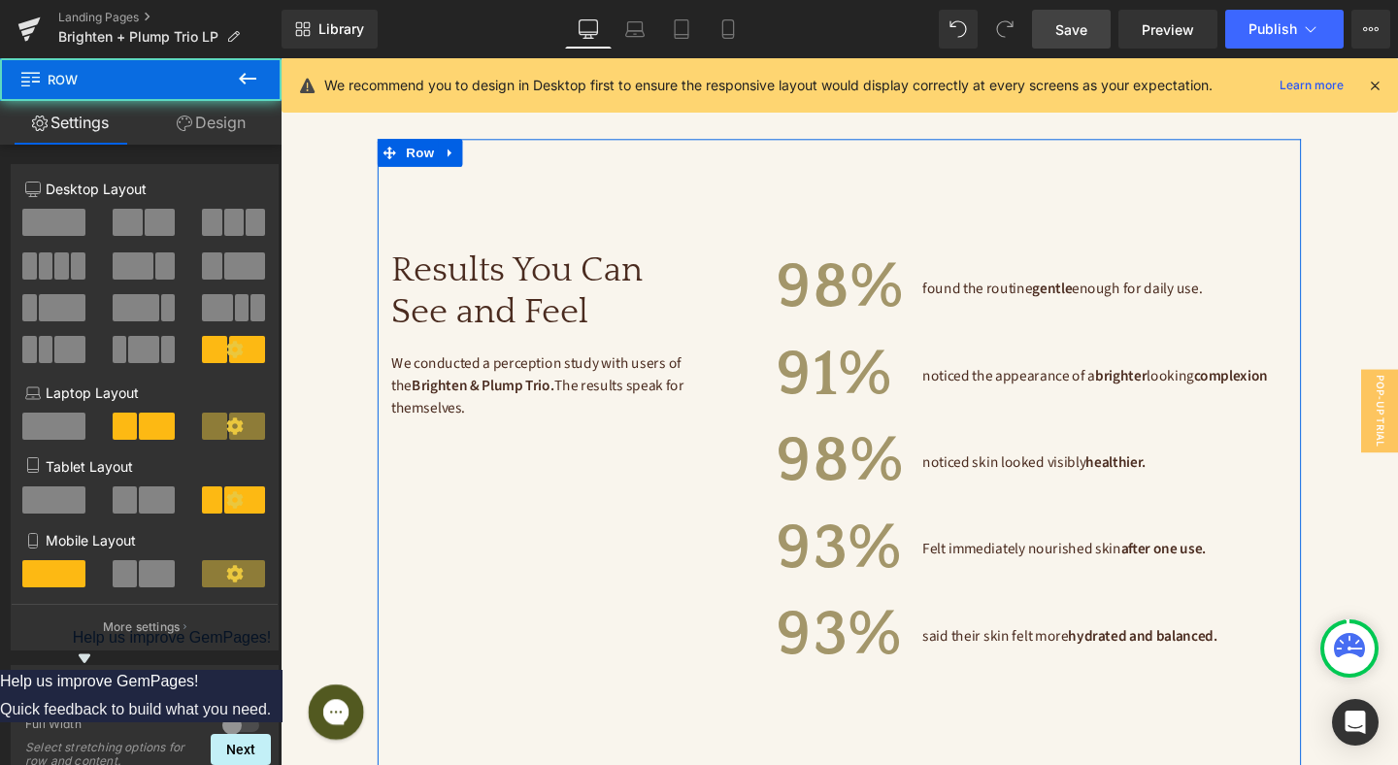
scroll to position [4331, 0]
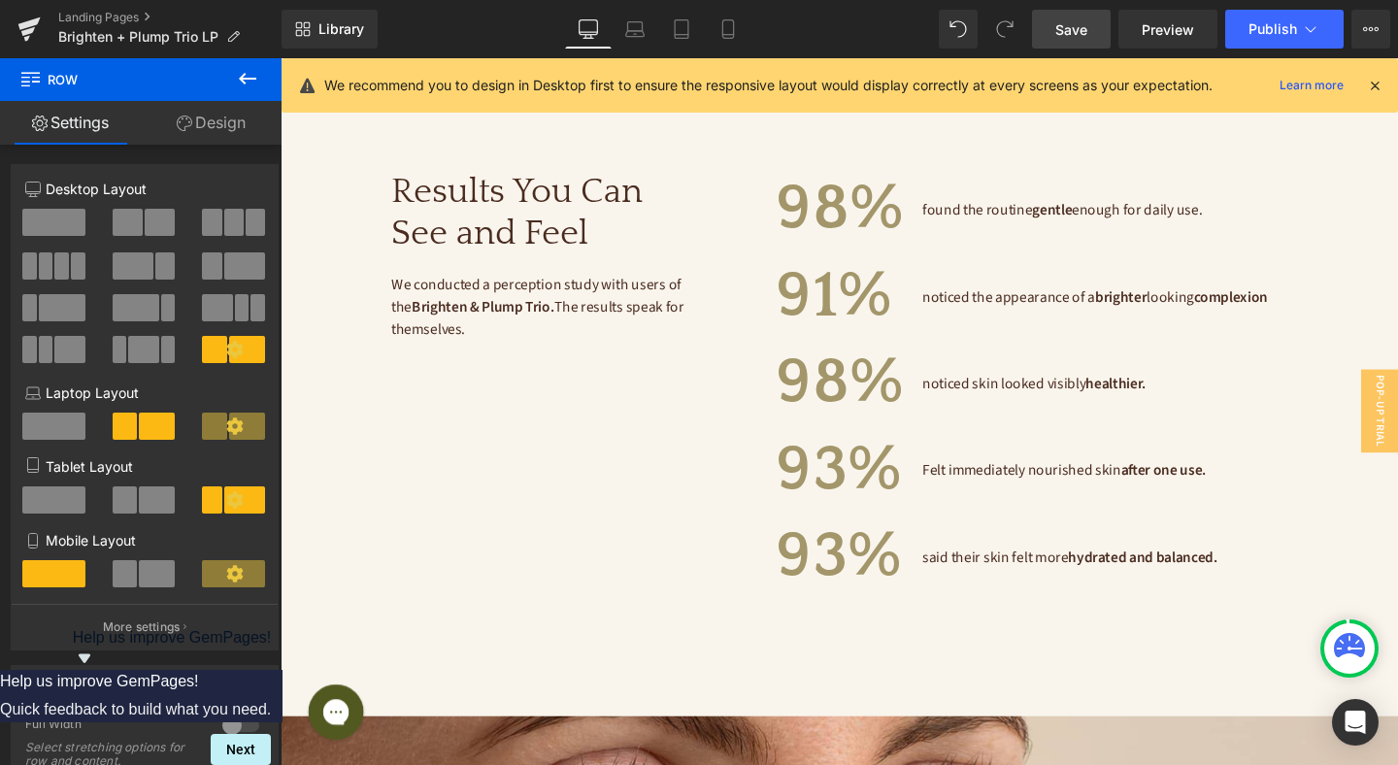
click at [247, 76] on icon at bounding box center [247, 78] width 23 height 23
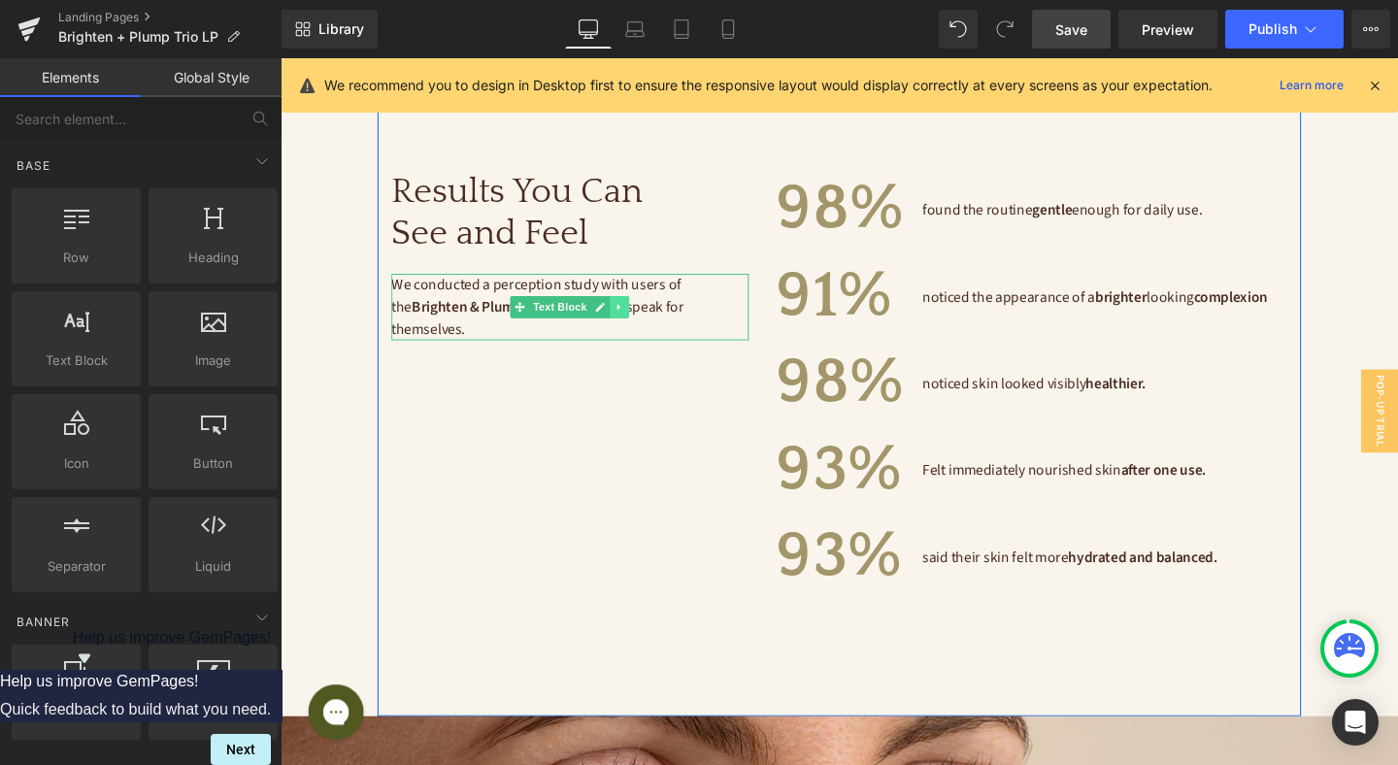
click at [638, 315] on icon at bounding box center [636, 318] width 3 height 7
click at [629, 314] on icon at bounding box center [626, 319] width 11 height 11
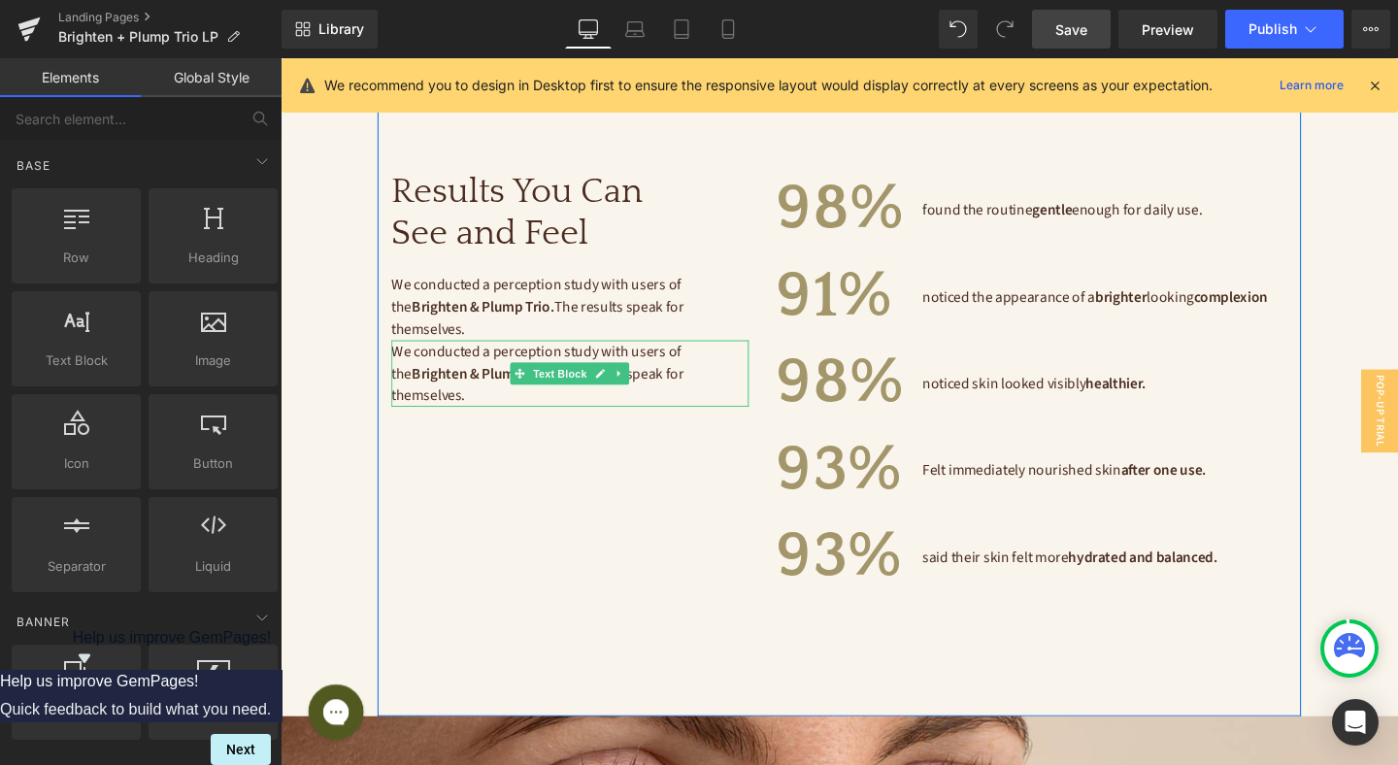
click at [481, 379] on strong "Brighten & Plump Trio." at bounding box center [492, 389] width 149 height 21
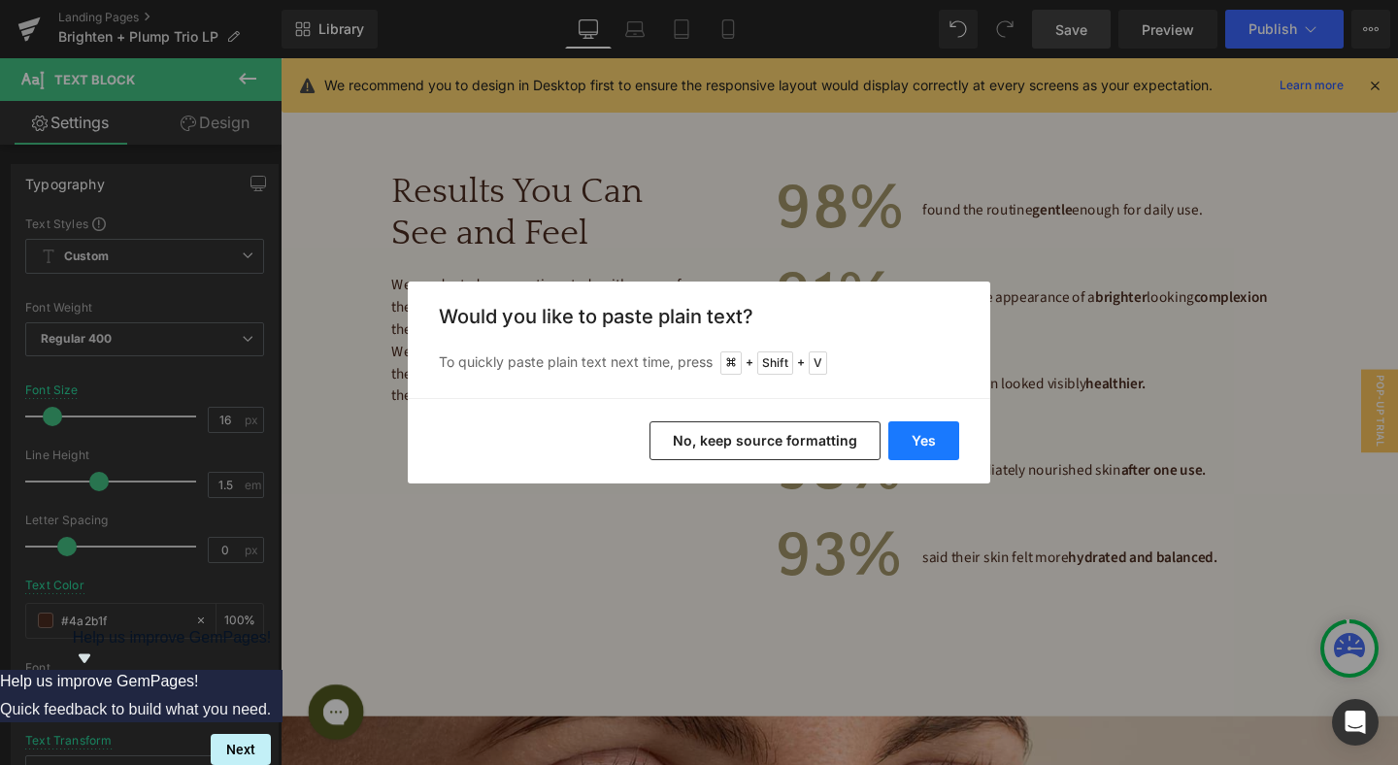
click at [915, 432] on button "Yes" at bounding box center [923, 440] width 71 height 39
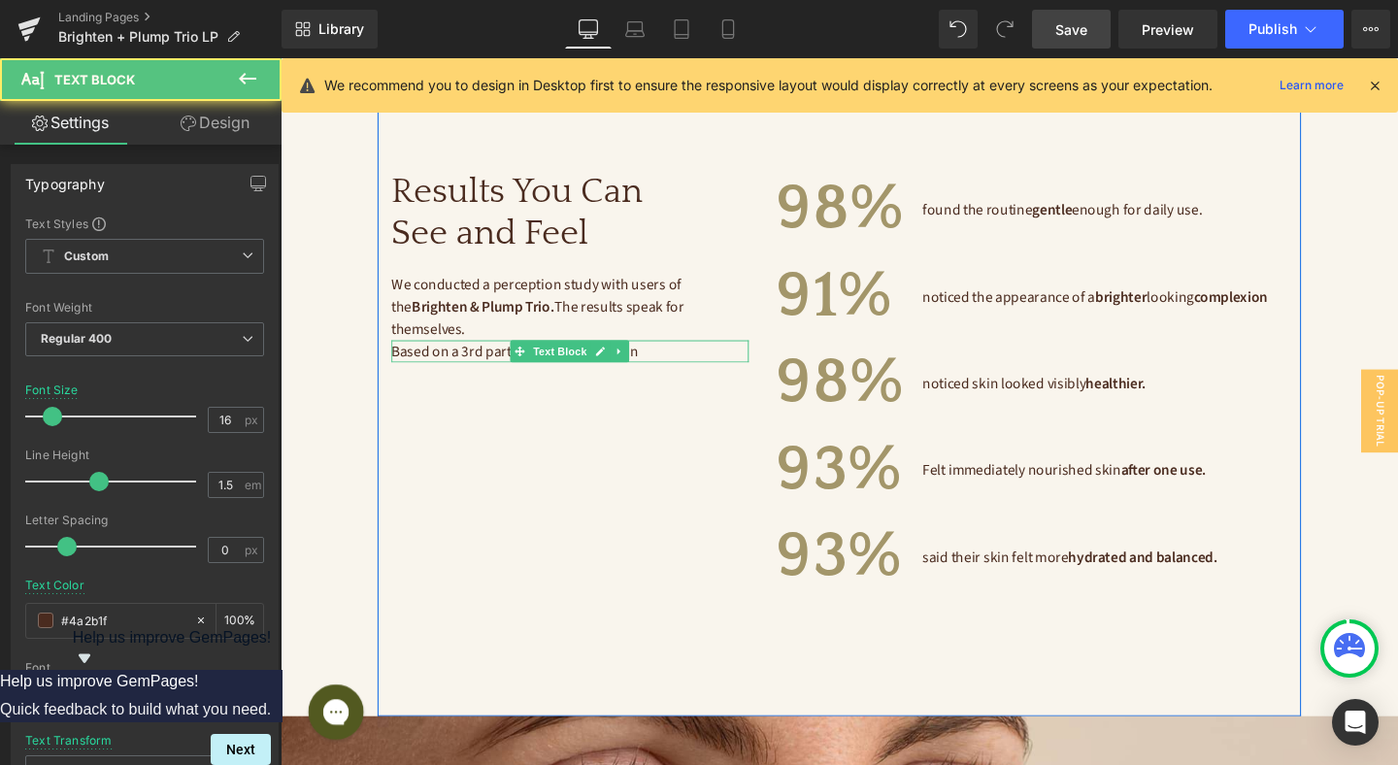
click at [483, 355] on span "Based on a 3rd party study of 28 women" at bounding box center [526, 365] width 259 height 21
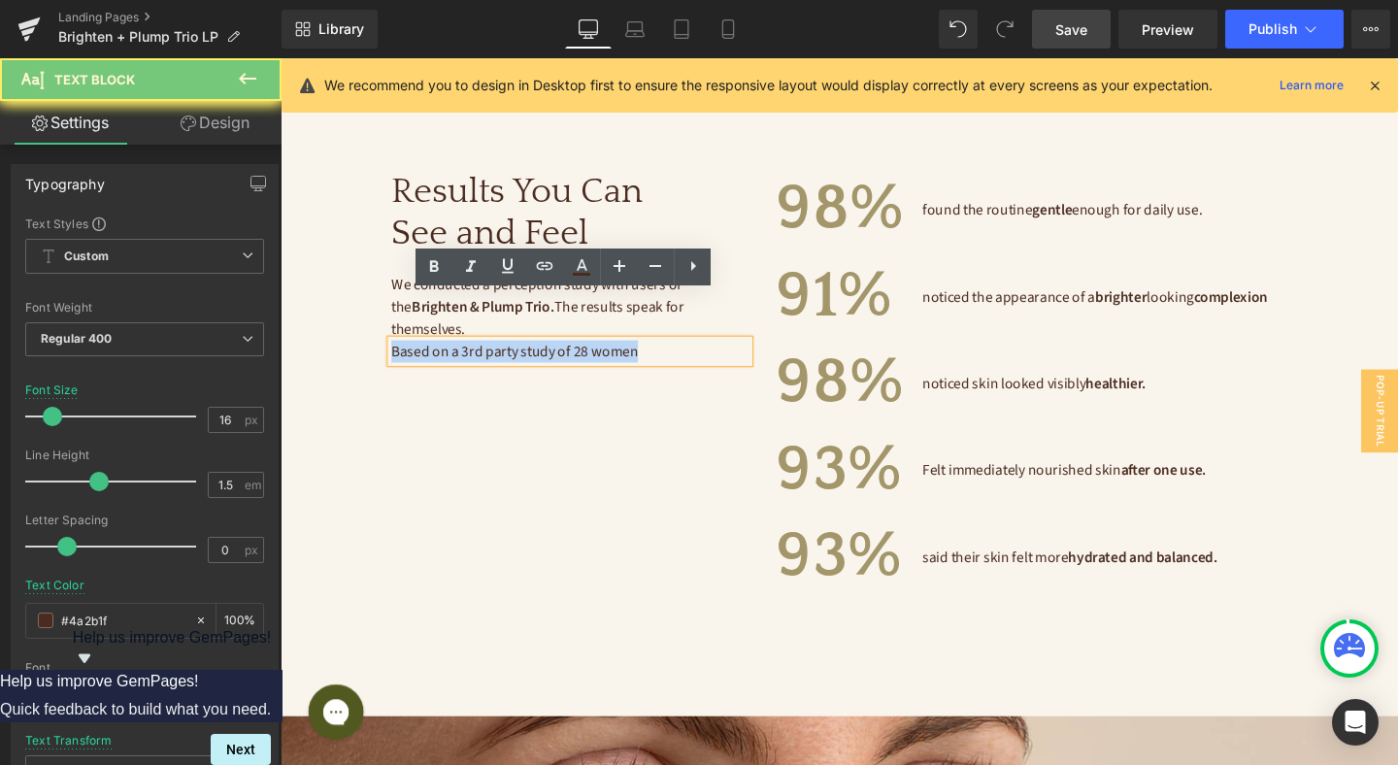
click at [483, 355] on span "Based on a 3rd party study of 28 women" at bounding box center [526, 365] width 259 height 21
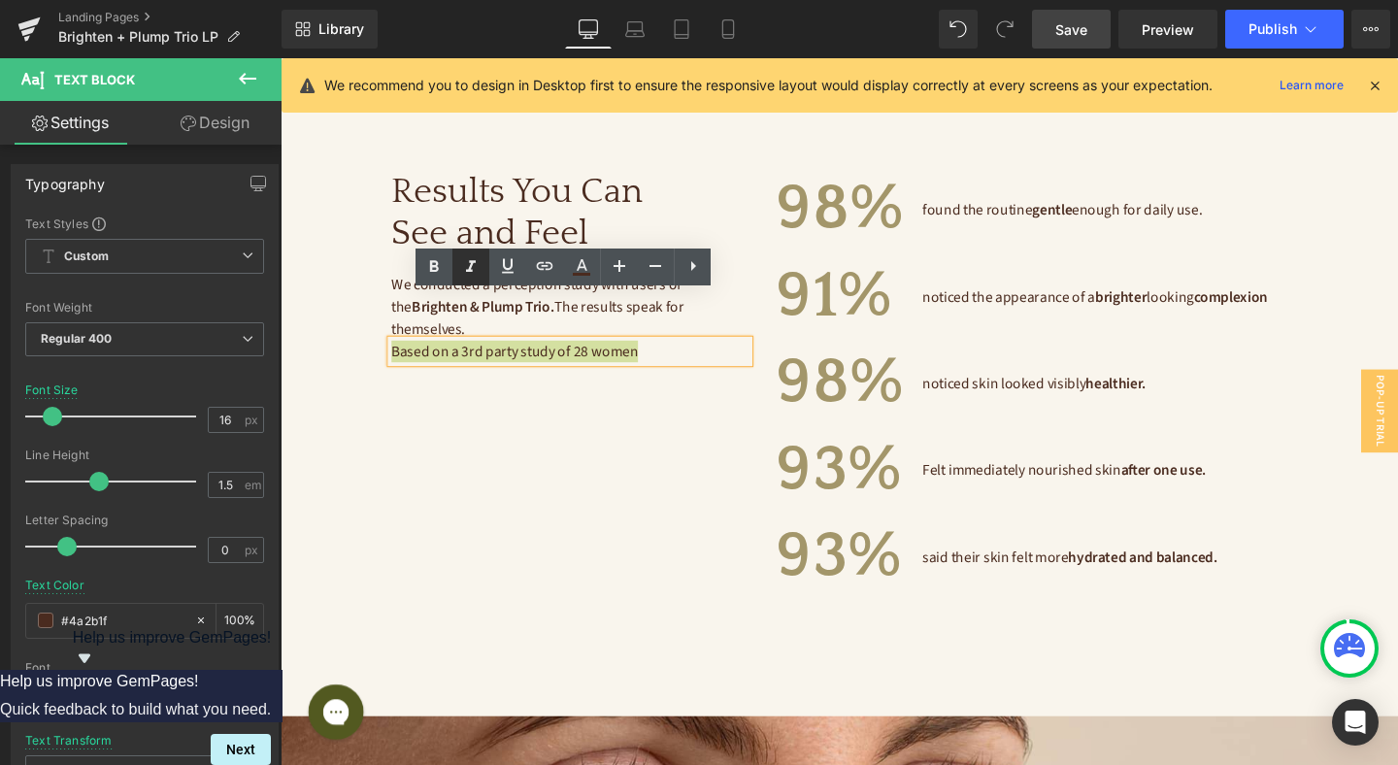
click at [479, 266] on icon at bounding box center [470, 266] width 23 height 23
click at [562, 376] on div "Results You Can See and Feel Heading We conducted a perception study with users…" at bounding box center [867, 404] width 971 height 689
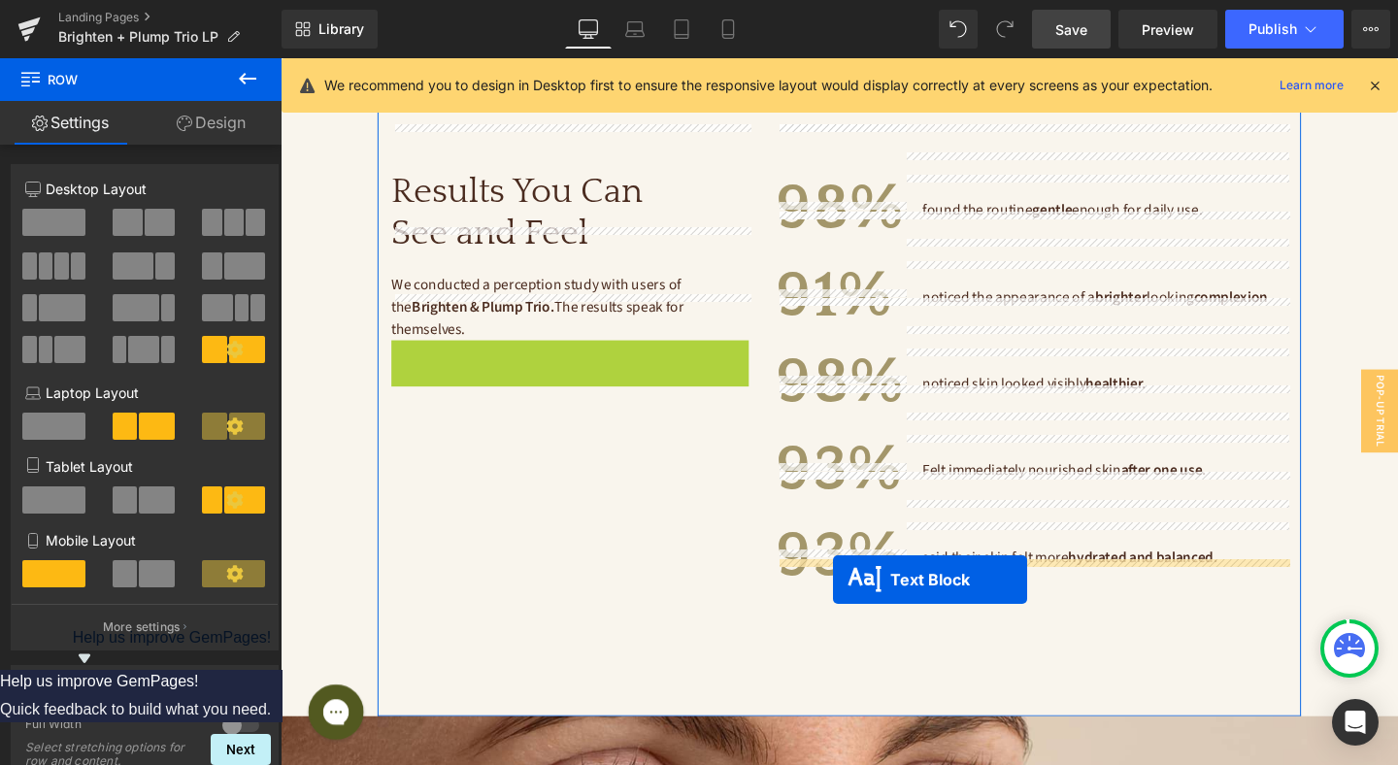
drag, startPoint x: 532, startPoint y: 317, endPoint x: 861, endPoint y: 606, distance: 437.5
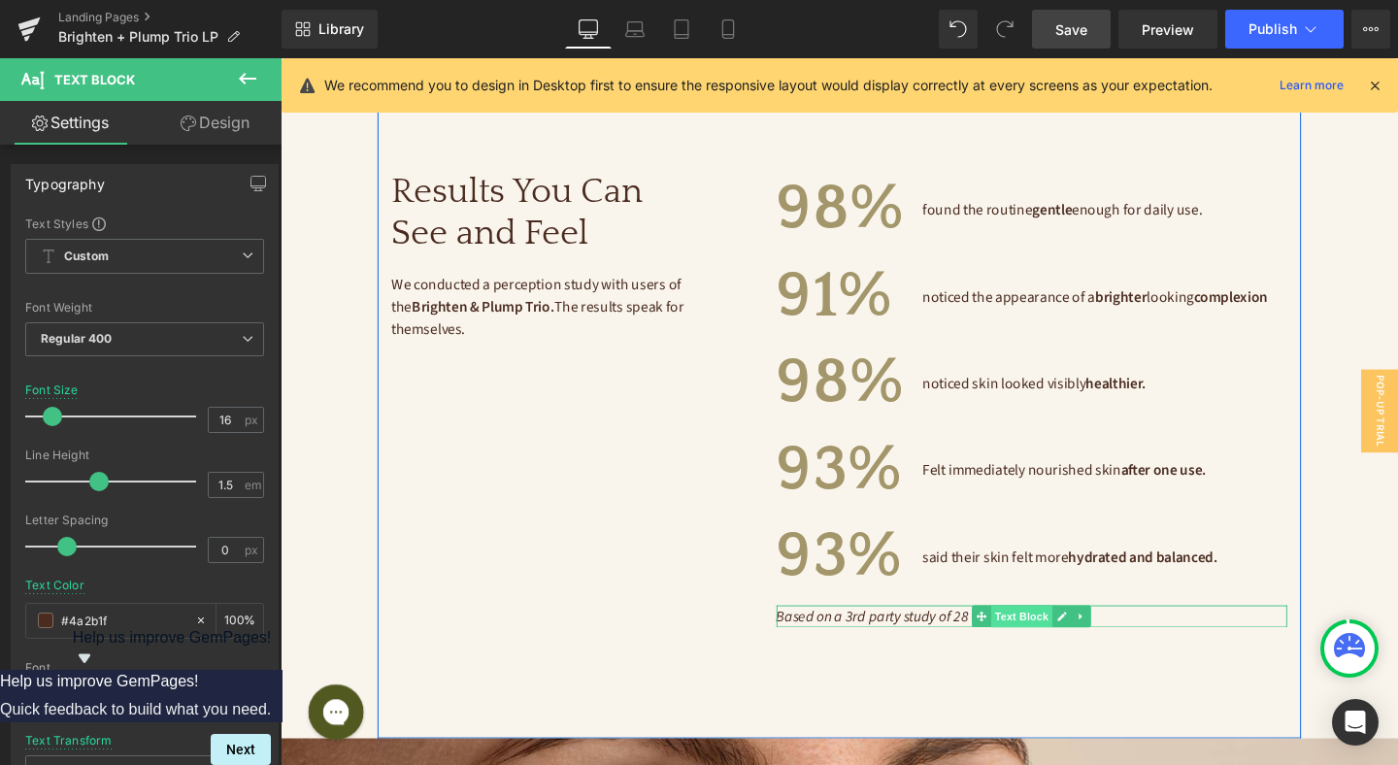
click at [1038, 633] on span "Text Block" at bounding box center [1060, 644] width 64 height 23
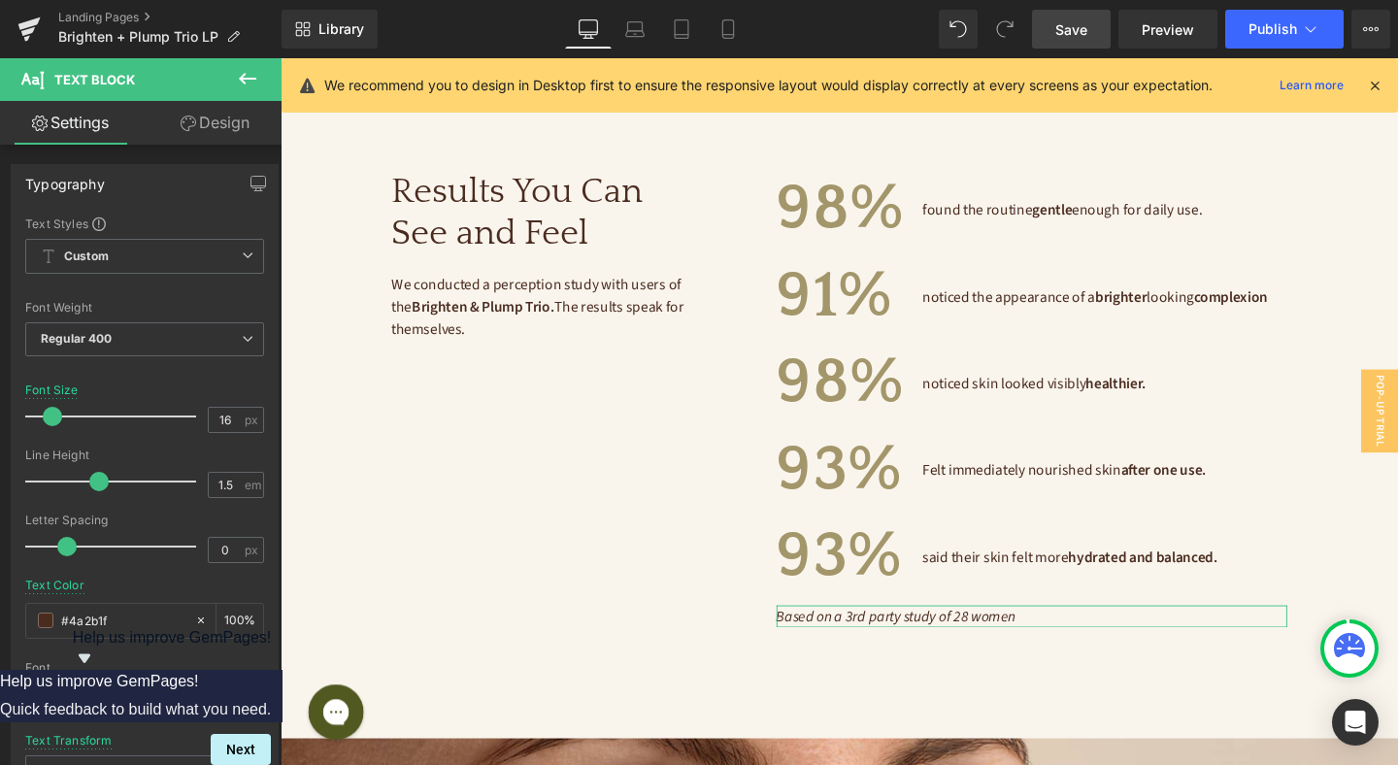
click at [232, 125] on link "Design" at bounding box center [215, 123] width 141 height 44
click at [0, 0] on div "Spacing" at bounding box center [0, 0] width 0 height 0
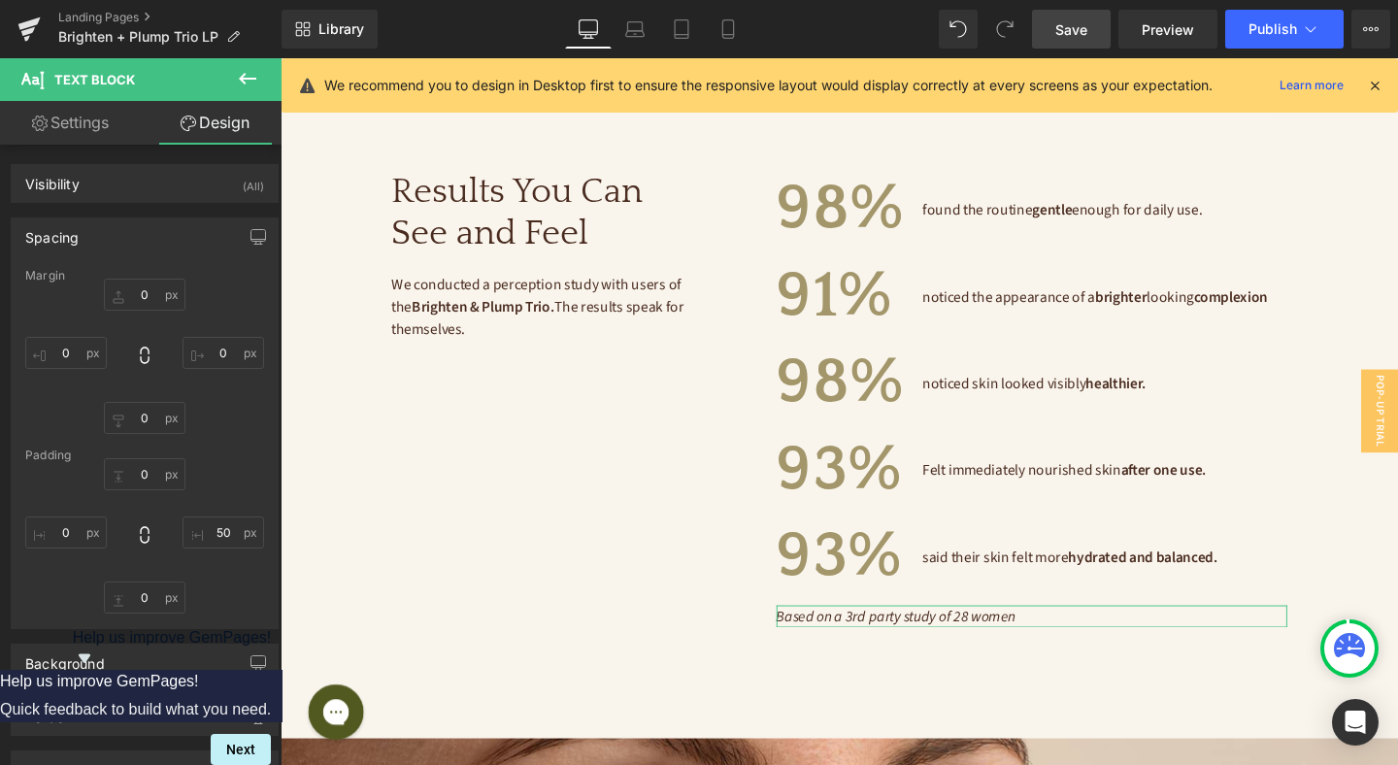
click at [86, 236] on div "Spacing" at bounding box center [145, 236] width 266 height 37
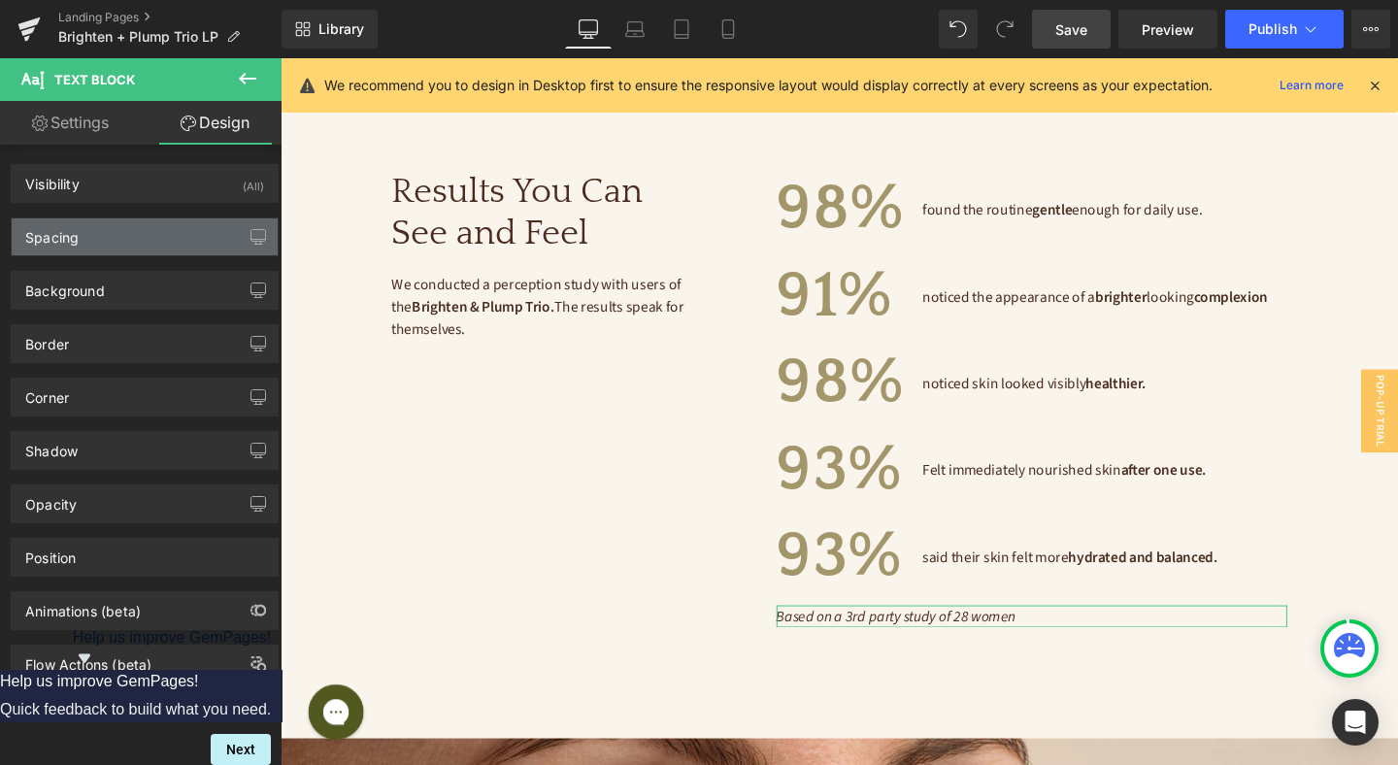
click at [86, 236] on div "Spacing" at bounding box center [145, 236] width 266 height 37
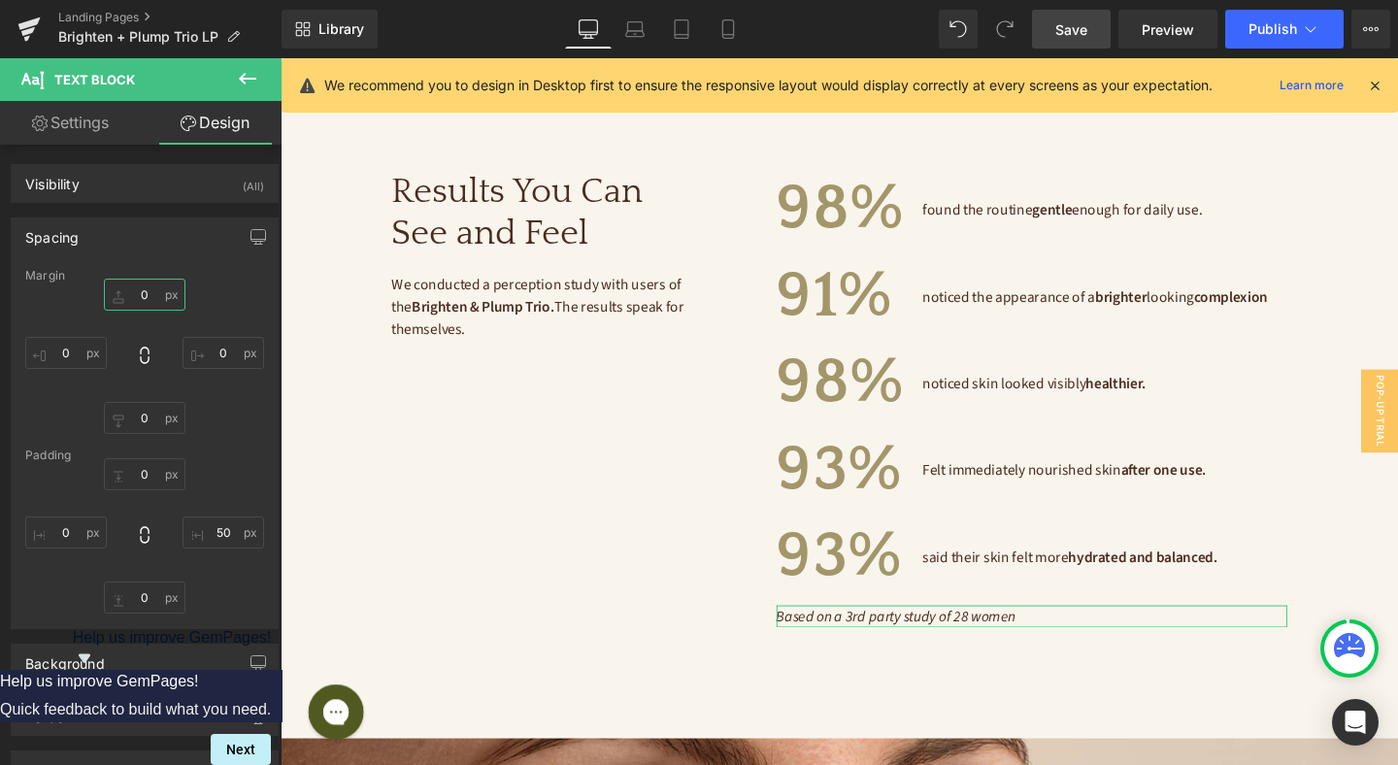
click at [147, 289] on input "0" at bounding box center [145, 295] width 82 height 32
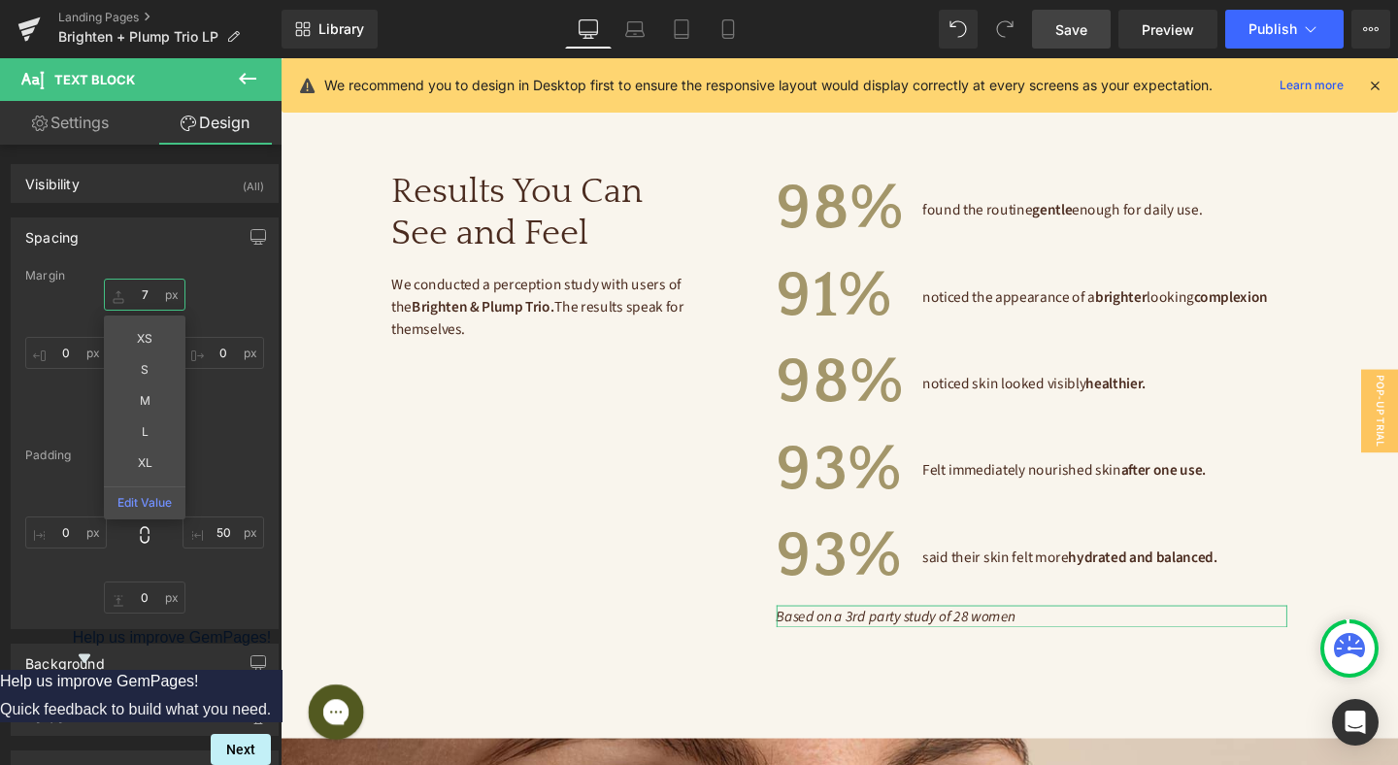
type input "70"
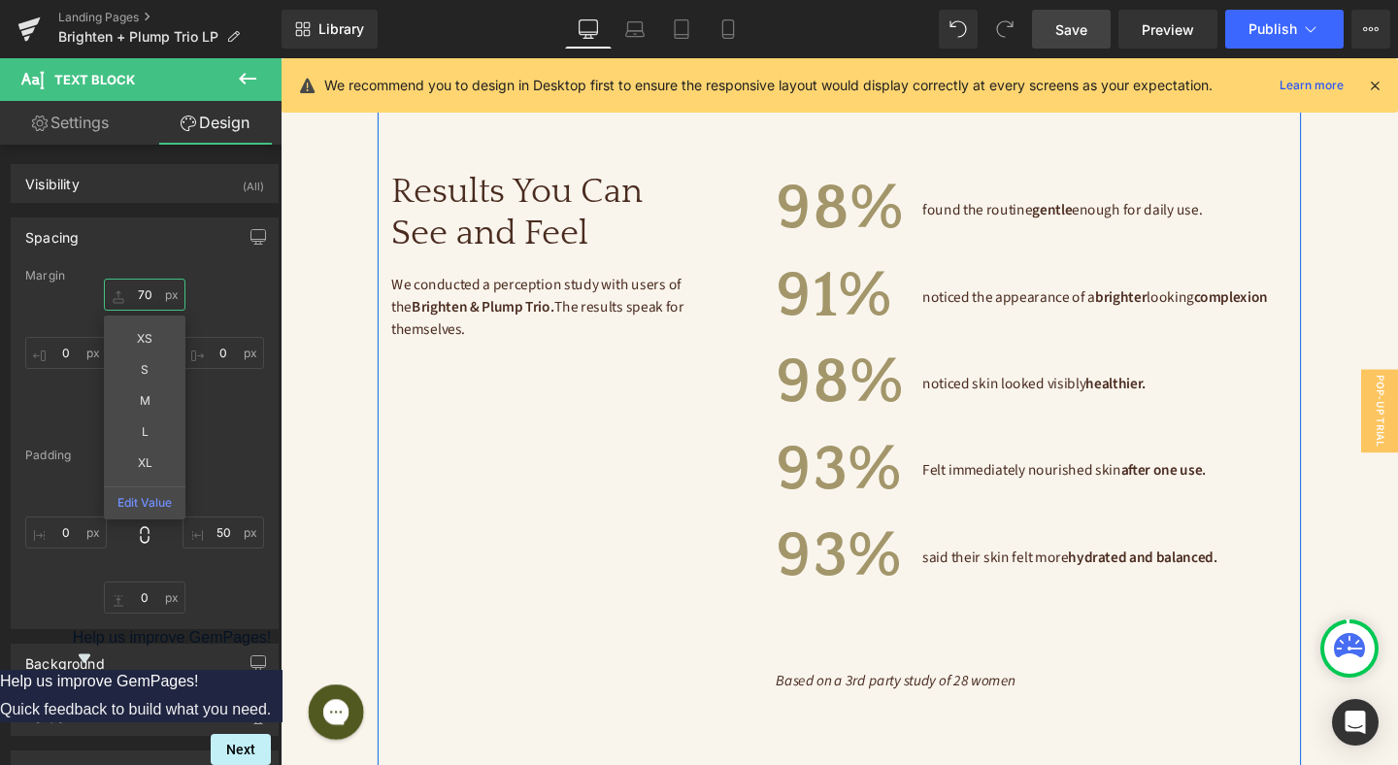
scroll to position [4375, 0]
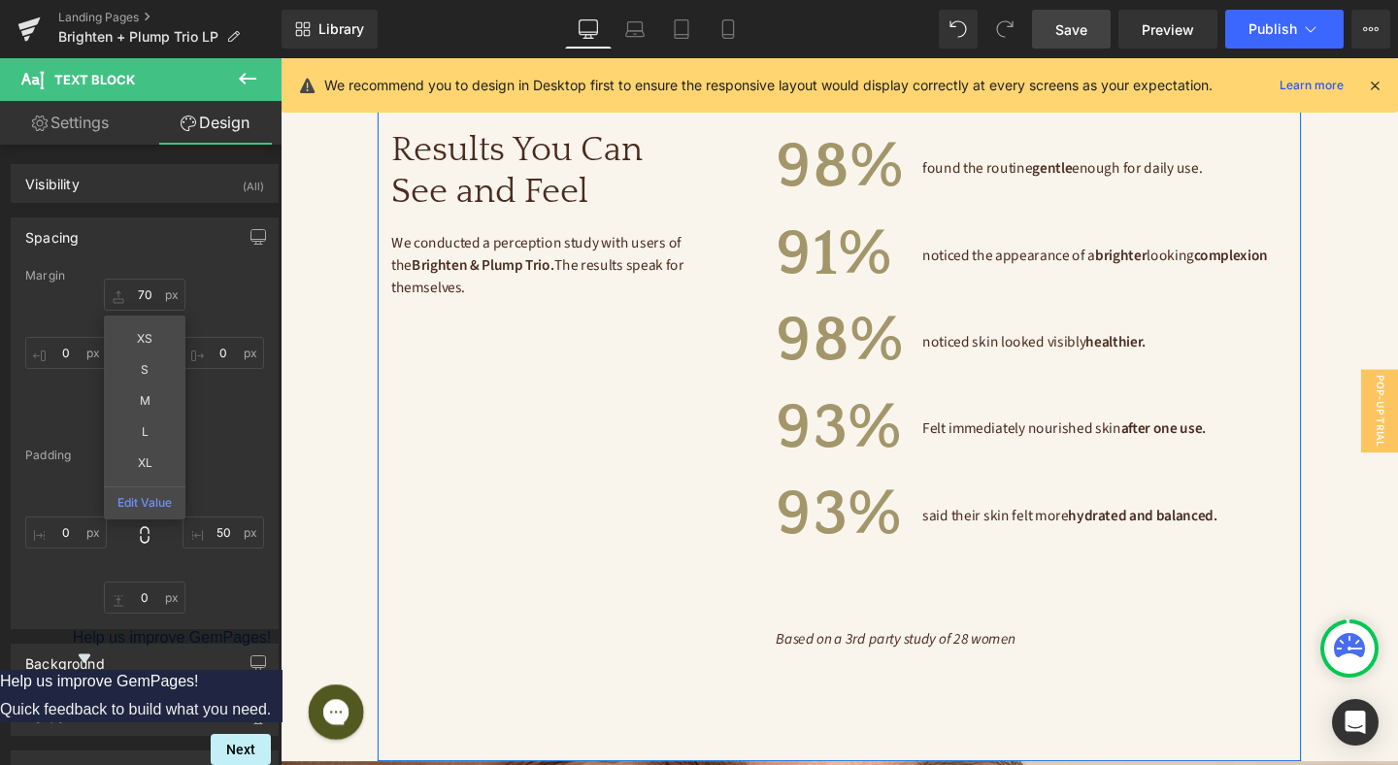
click at [836, 709] on div "Results You Can See and Feel Heading We conducted a perception study with users…" at bounding box center [867, 407] width 971 height 780
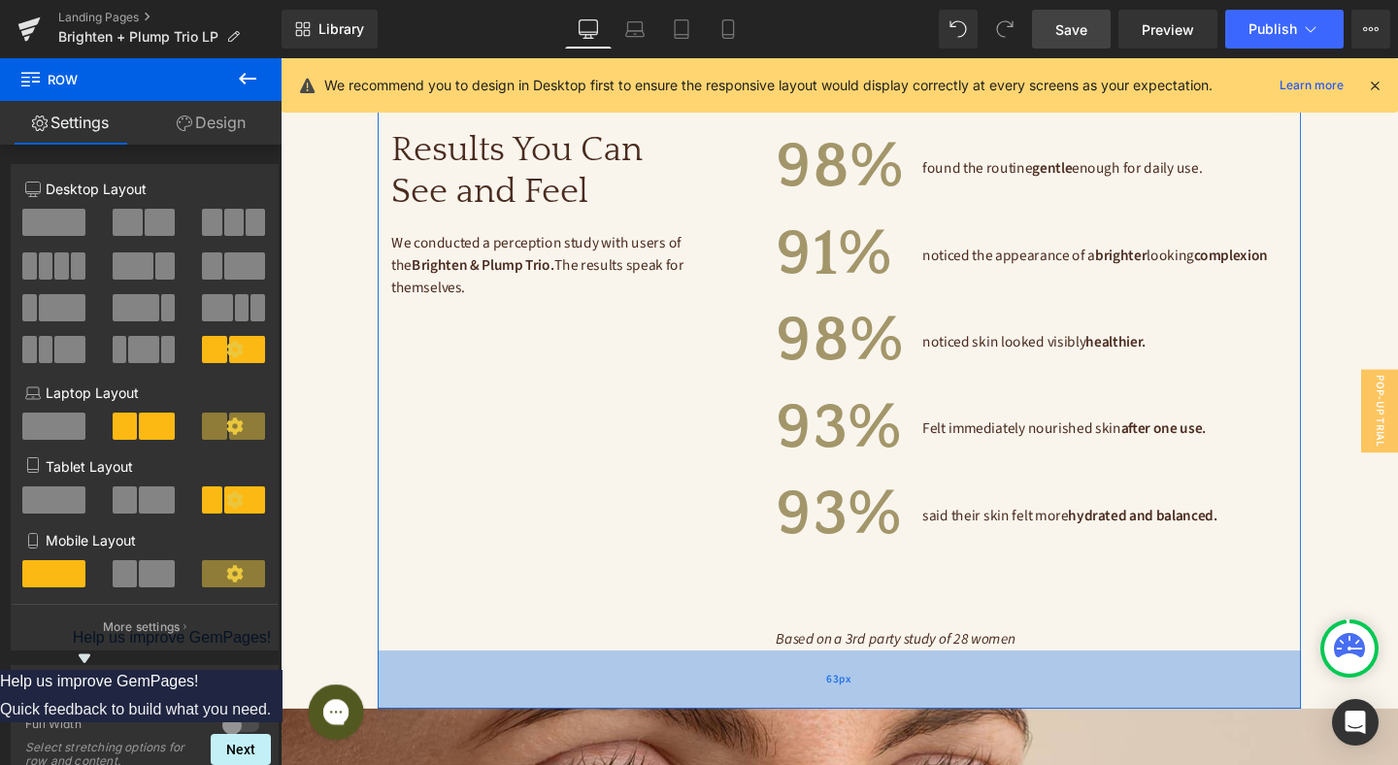
drag, startPoint x: 832, startPoint y: 740, endPoint x: 834, endPoint y: 690, distance: 49.5
click at [834, 690] on div "63px" at bounding box center [867, 710] width 971 height 61
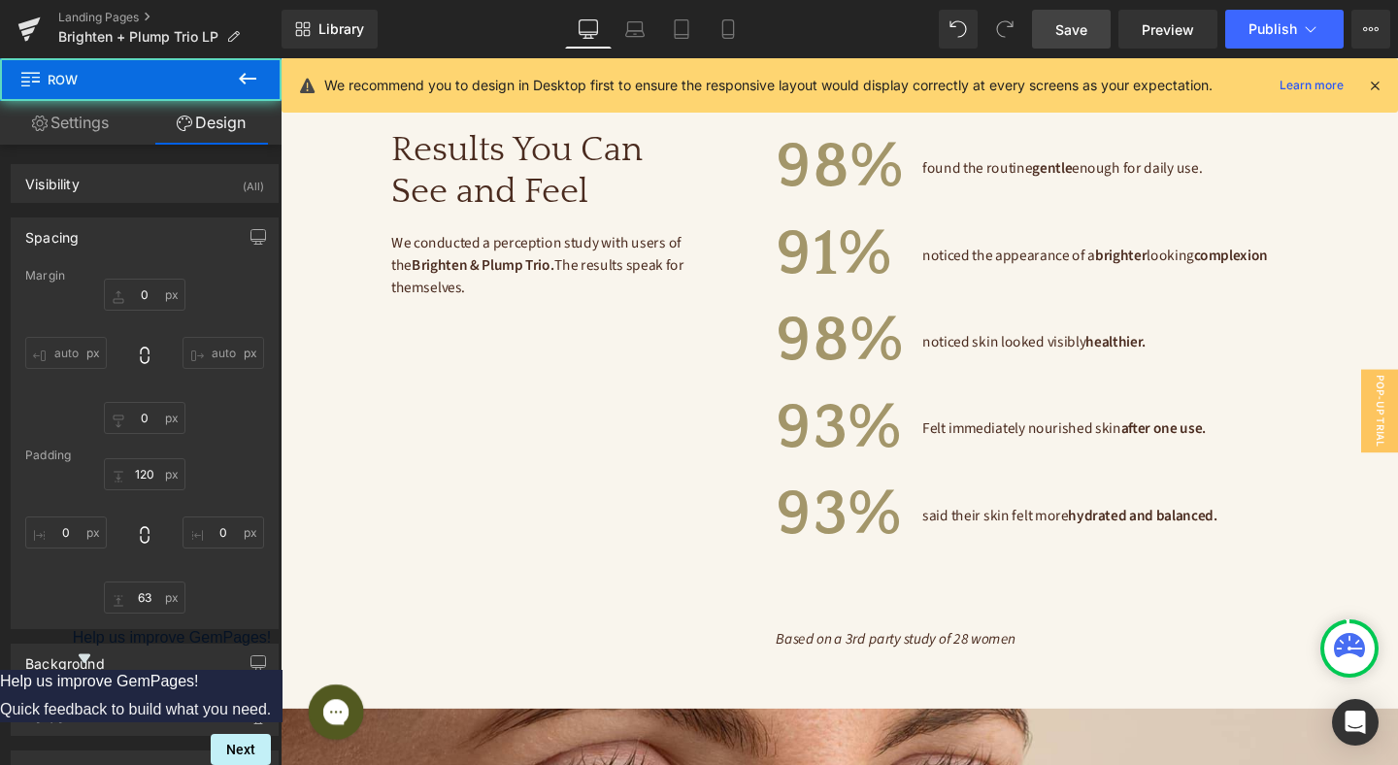
click at [1067, 33] on span "Save" at bounding box center [1071, 29] width 32 height 20
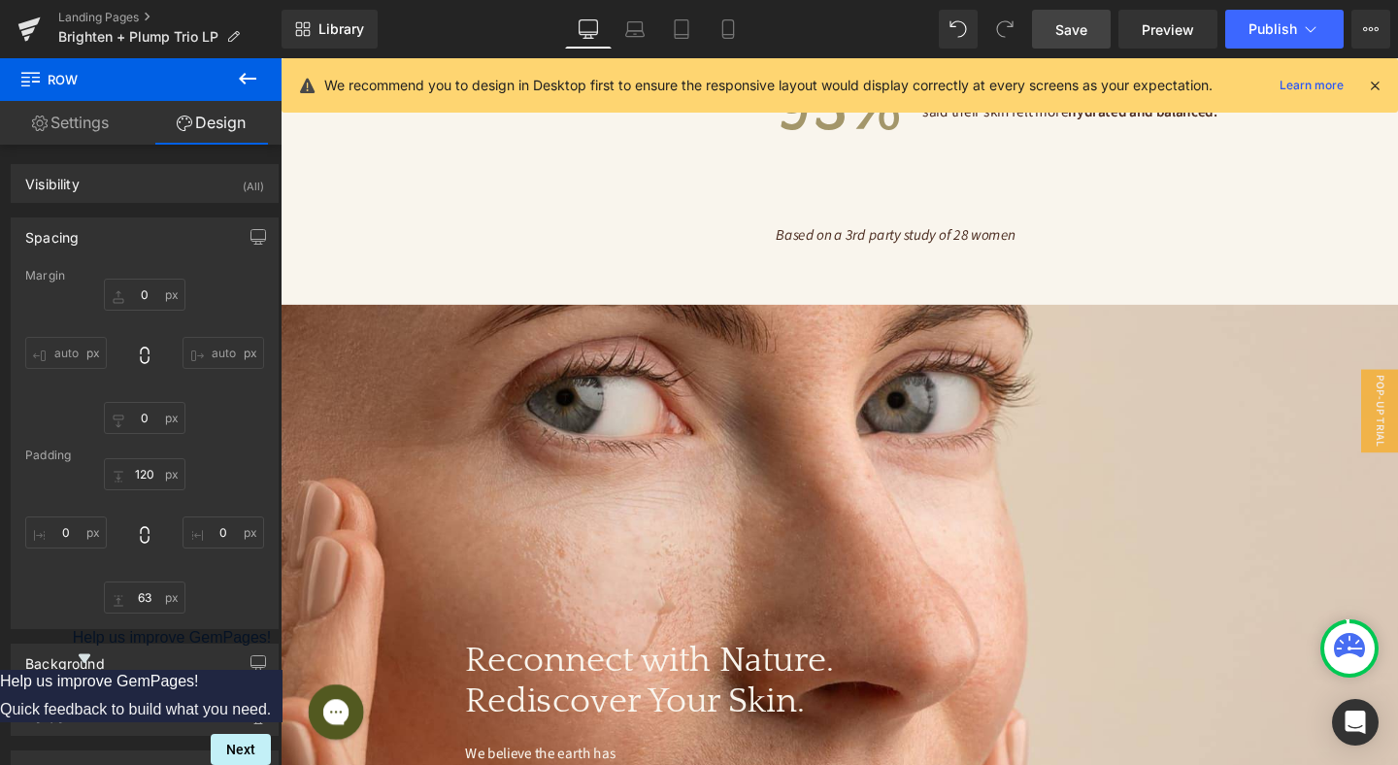
scroll to position [5223, 0]
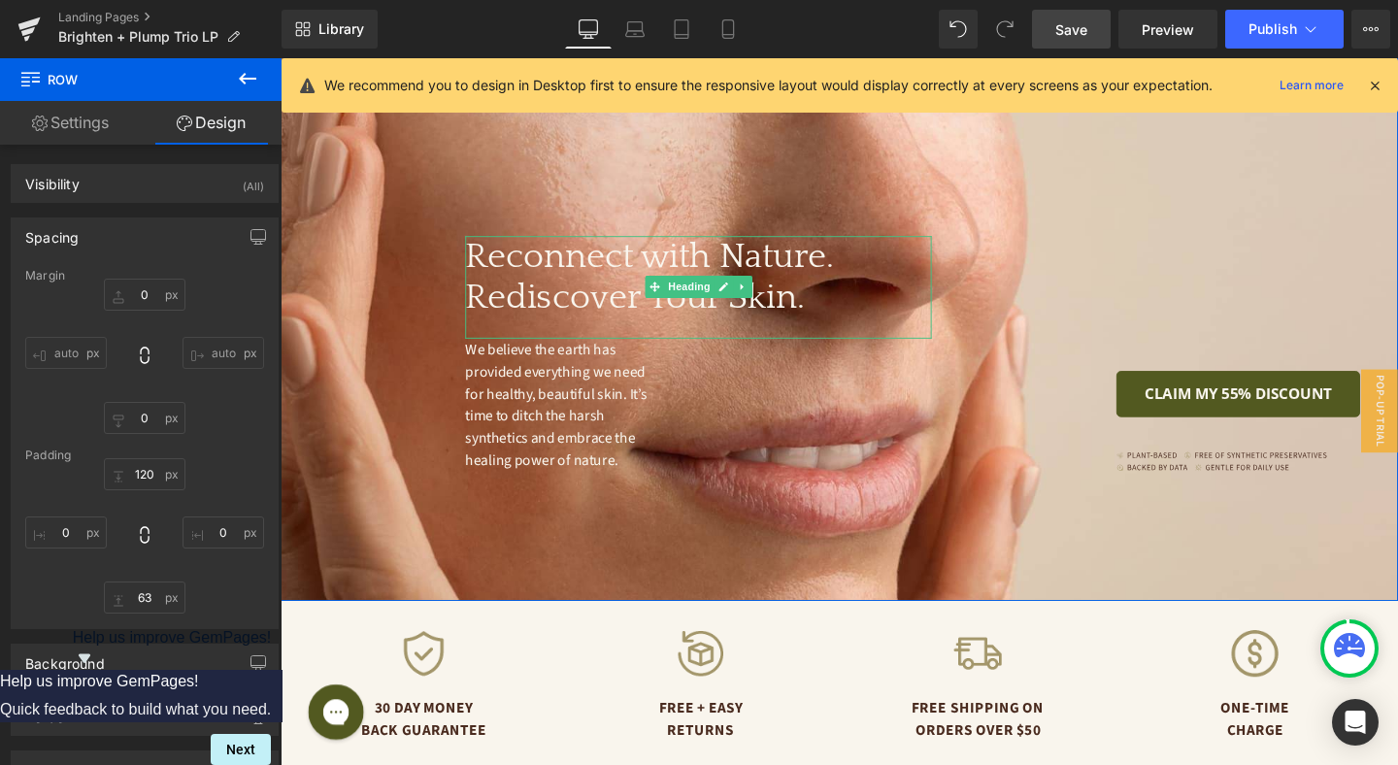
click at [617, 289] on h3 "Rediscover Your Skin." at bounding box center [720, 311] width 490 height 45
click at [589, 289] on h3 "Rediscover Your Skin." at bounding box center [720, 311] width 490 height 45
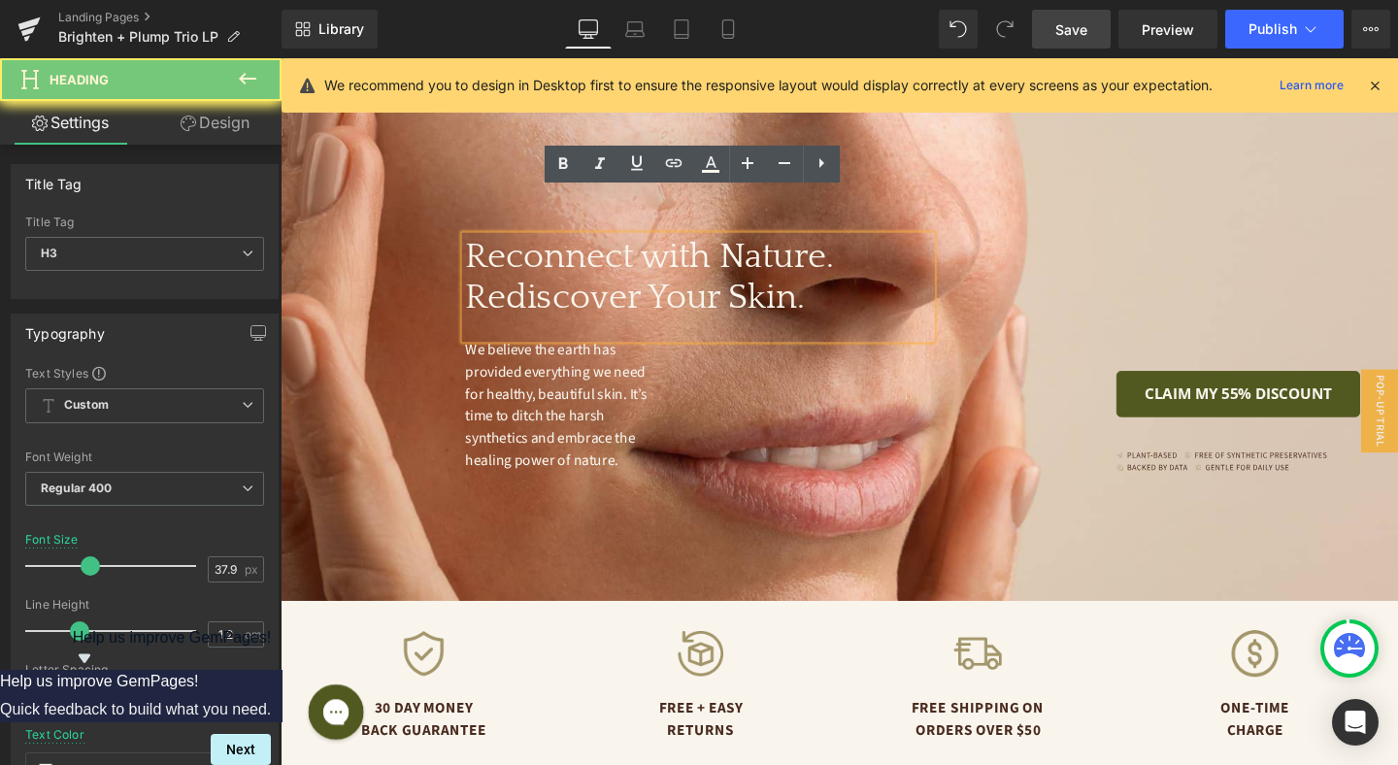
click at [589, 289] on h3 "Rediscover Your Skin." at bounding box center [720, 311] width 490 height 45
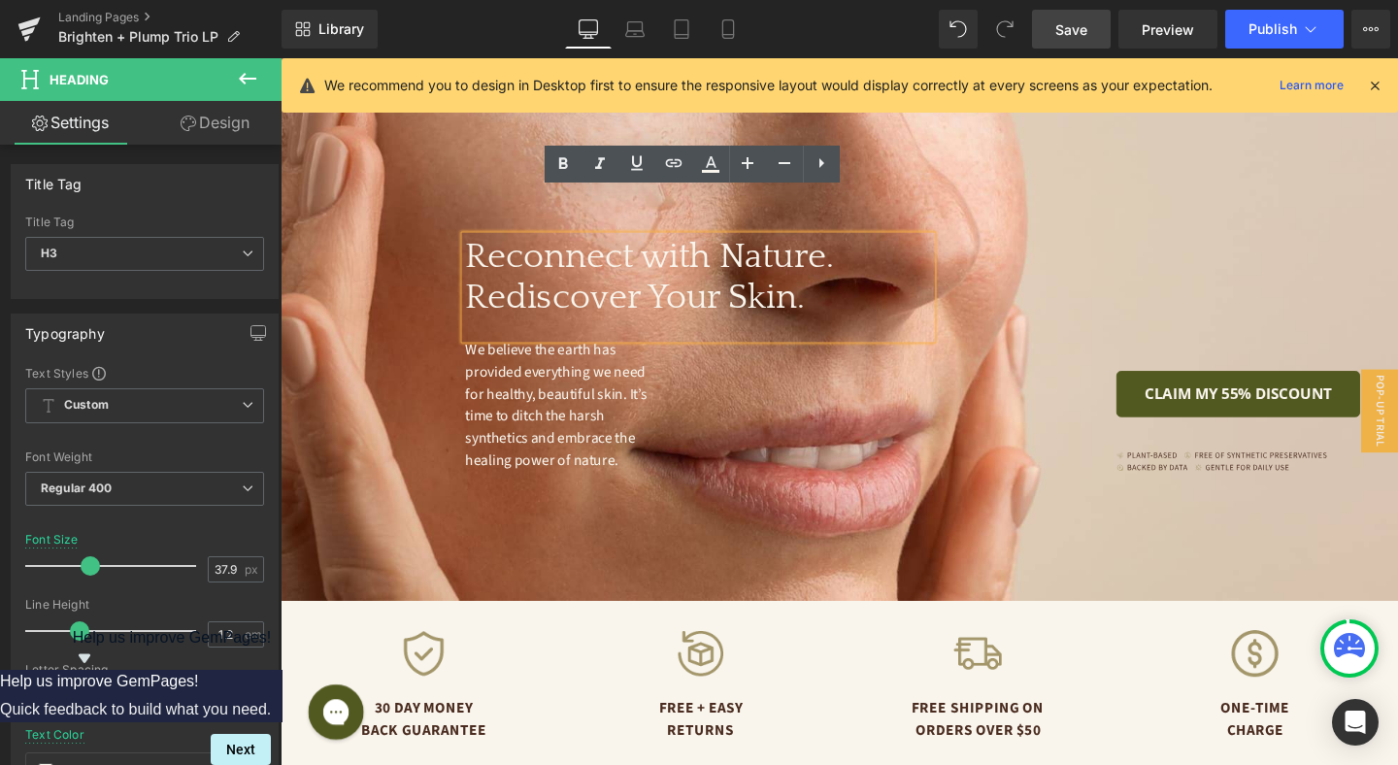
click at [782, 289] on h3 "Rediscover Your Skin." at bounding box center [720, 311] width 490 height 45
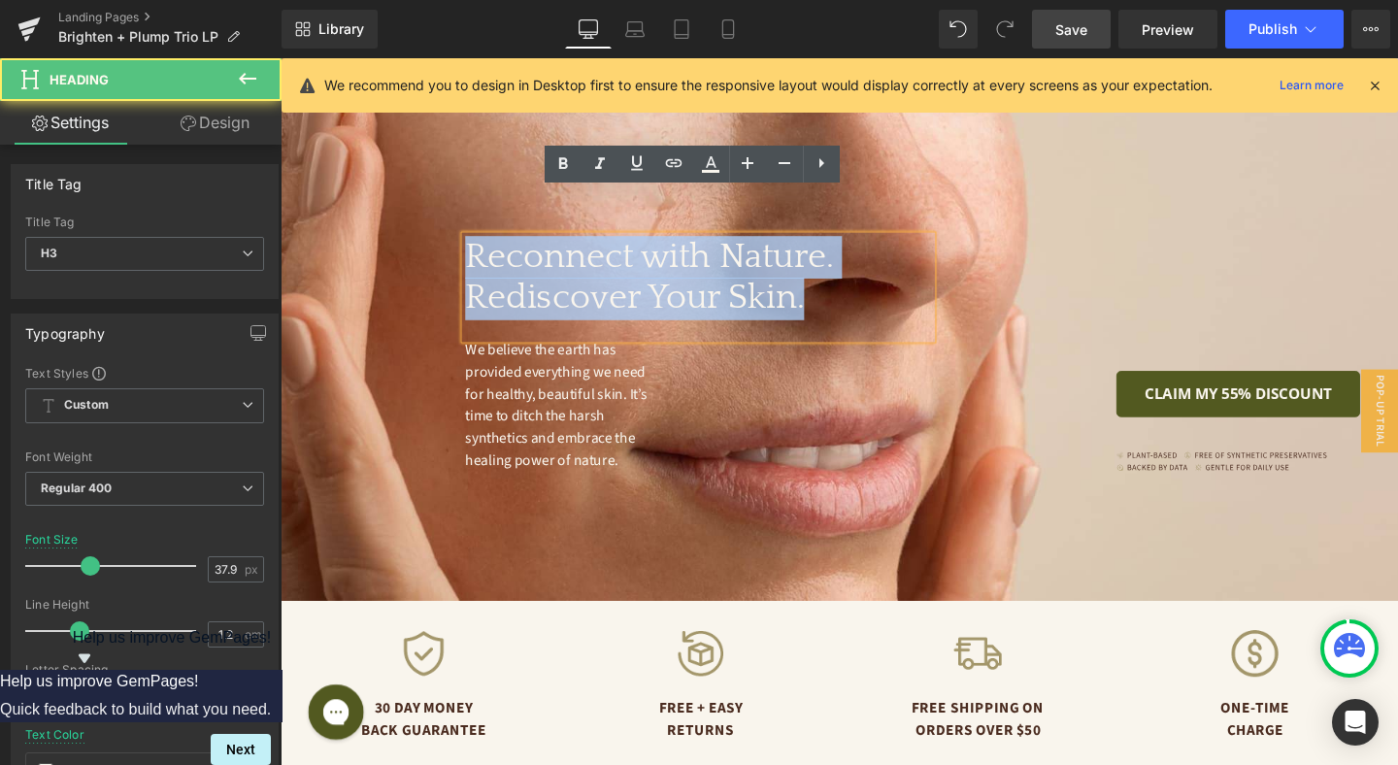
drag, startPoint x: 843, startPoint y: 268, endPoint x: 478, endPoint y: 216, distance: 369.5
click at [478, 246] on div "Reconnect with Nature. Rediscover Your Skin." at bounding box center [720, 300] width 490 height 108
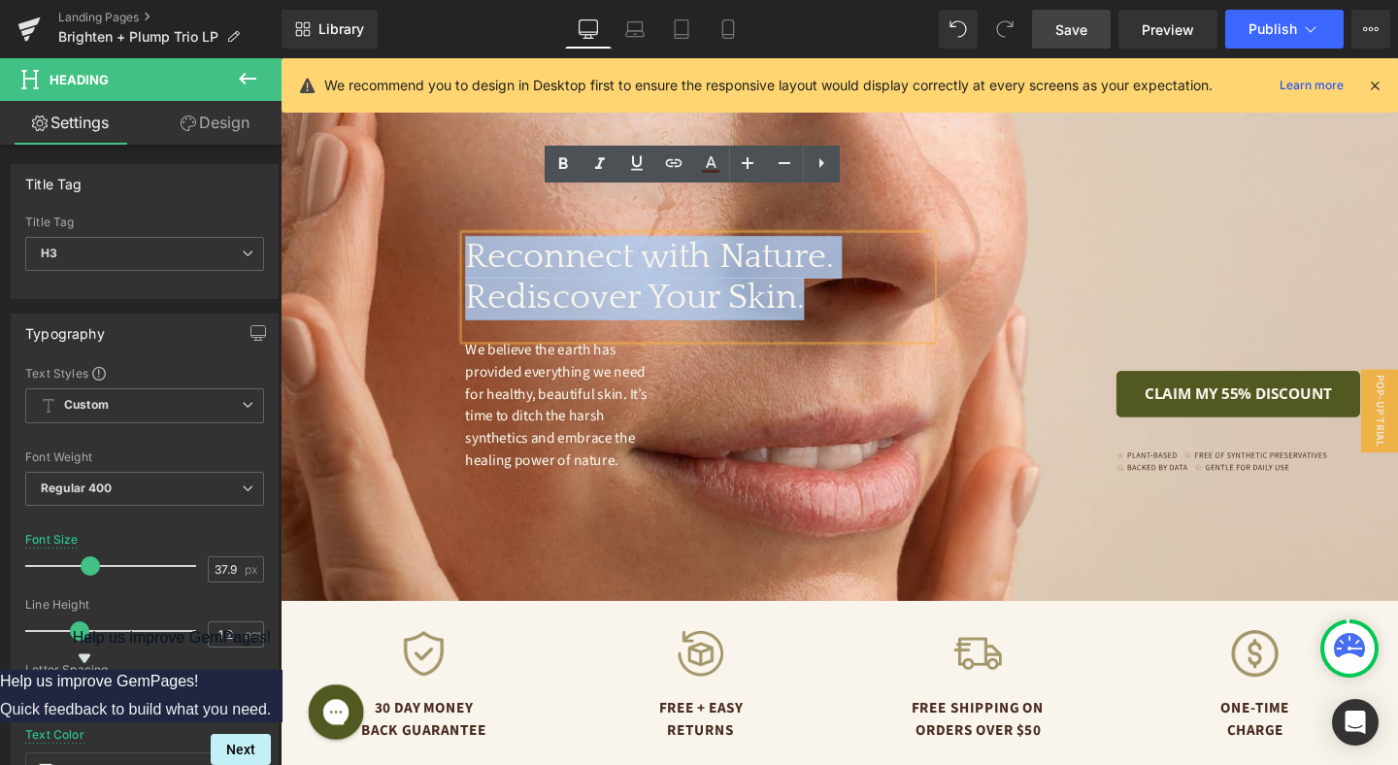
paste div
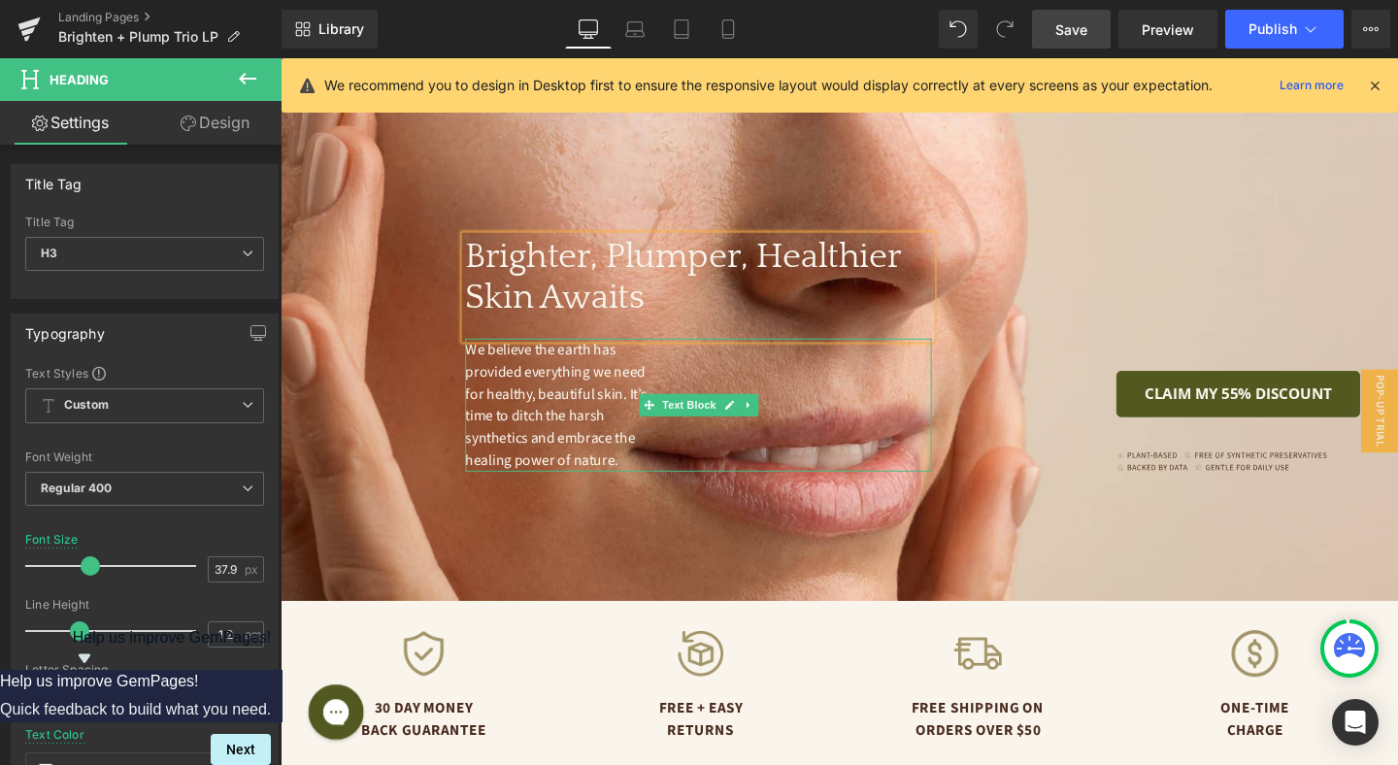
click at [529, 392] on span "We believe the earth has provided everything we need for healthy, beautiful ski…" at bounding box center [572, 423] width 194 height 138
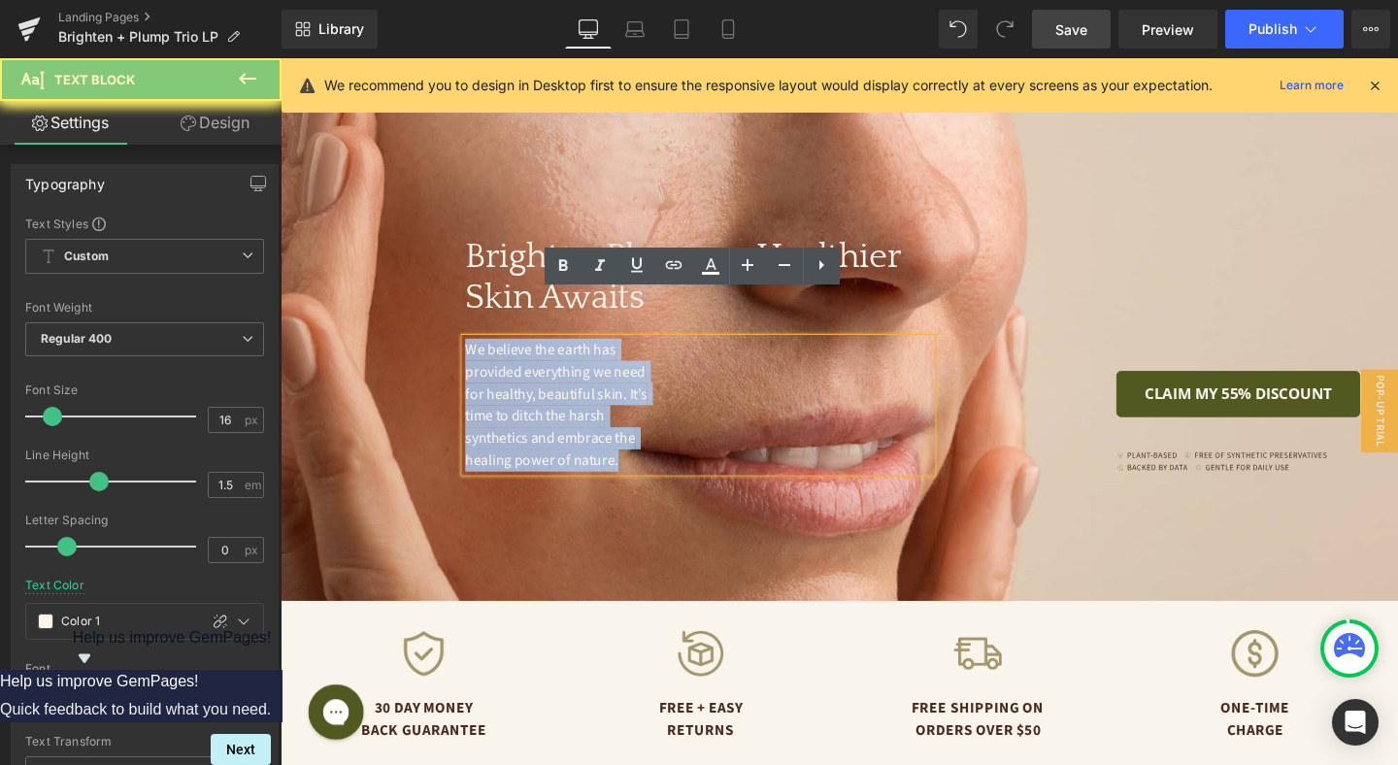
click at [529, 392] on span "We believe the earth has provided everything we need for healthy, beautiful ski…" at bounding box center [572, 423] width 194 height 138
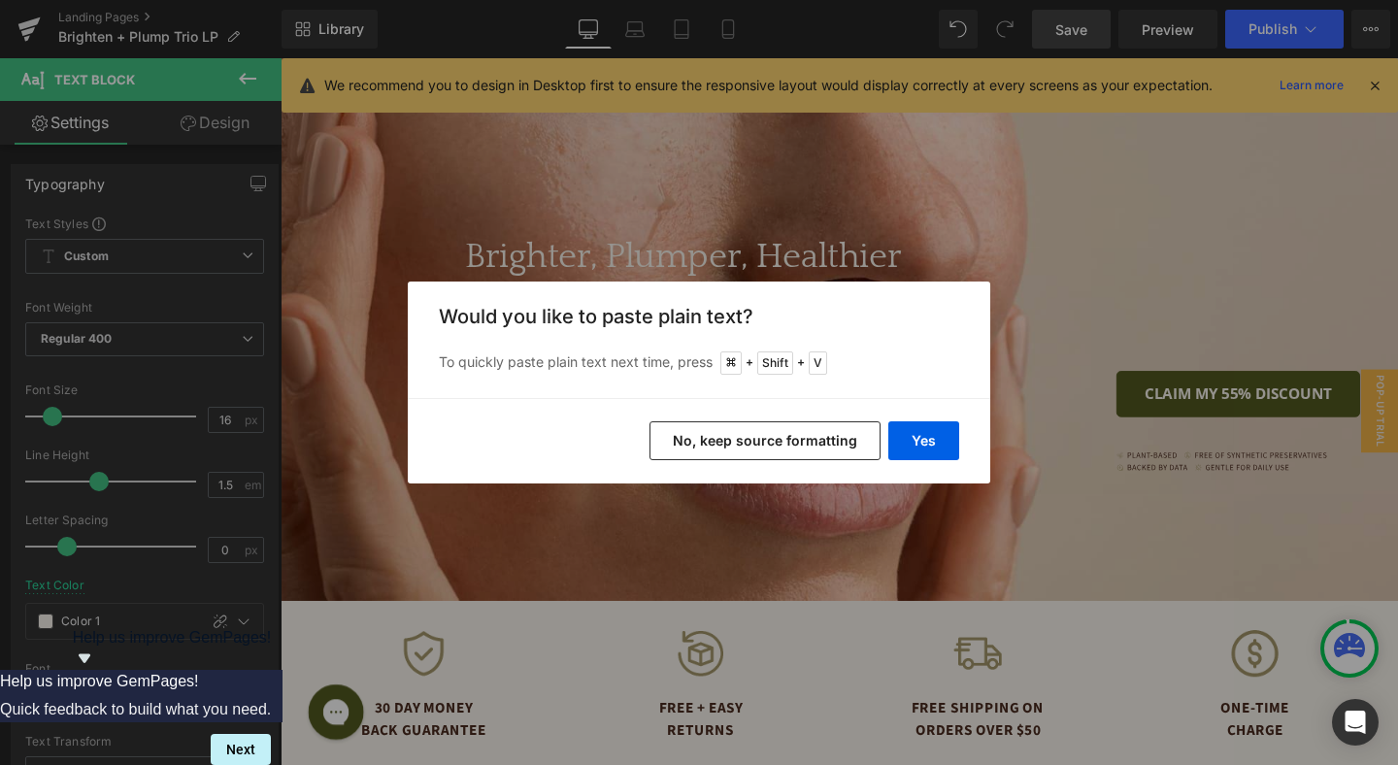
drag, startPoint x: 872, startPoint y: 435, endPoint x: 651, endPoint y: 392, distance: 224.4
click at [872, 435] on button "No, keep source formatting" at bounding box center [764, 440] width 231 height 39
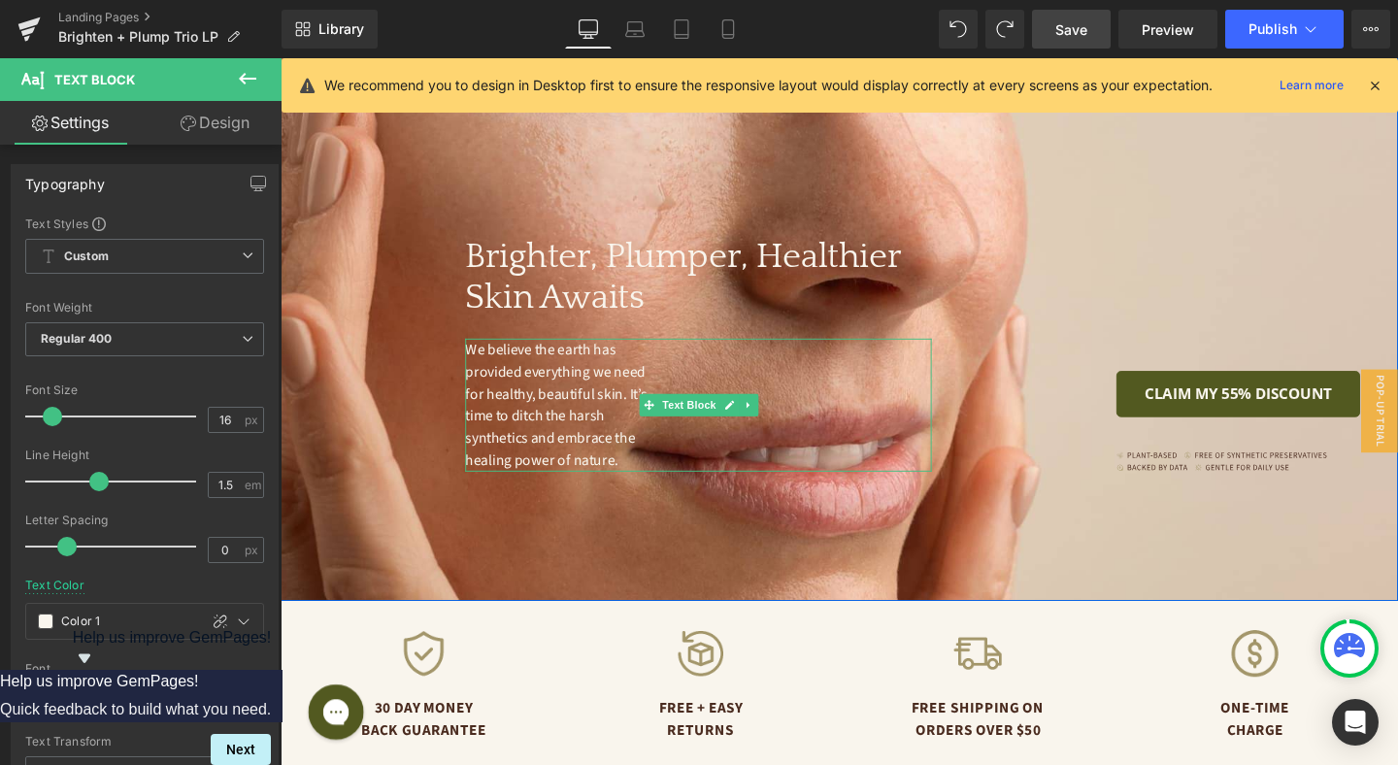
click at [600, 423] on span "We believe the earth has provided everything we need for healthy, beautiful ski…" at bounding box center [572, 423] width 194 height 138
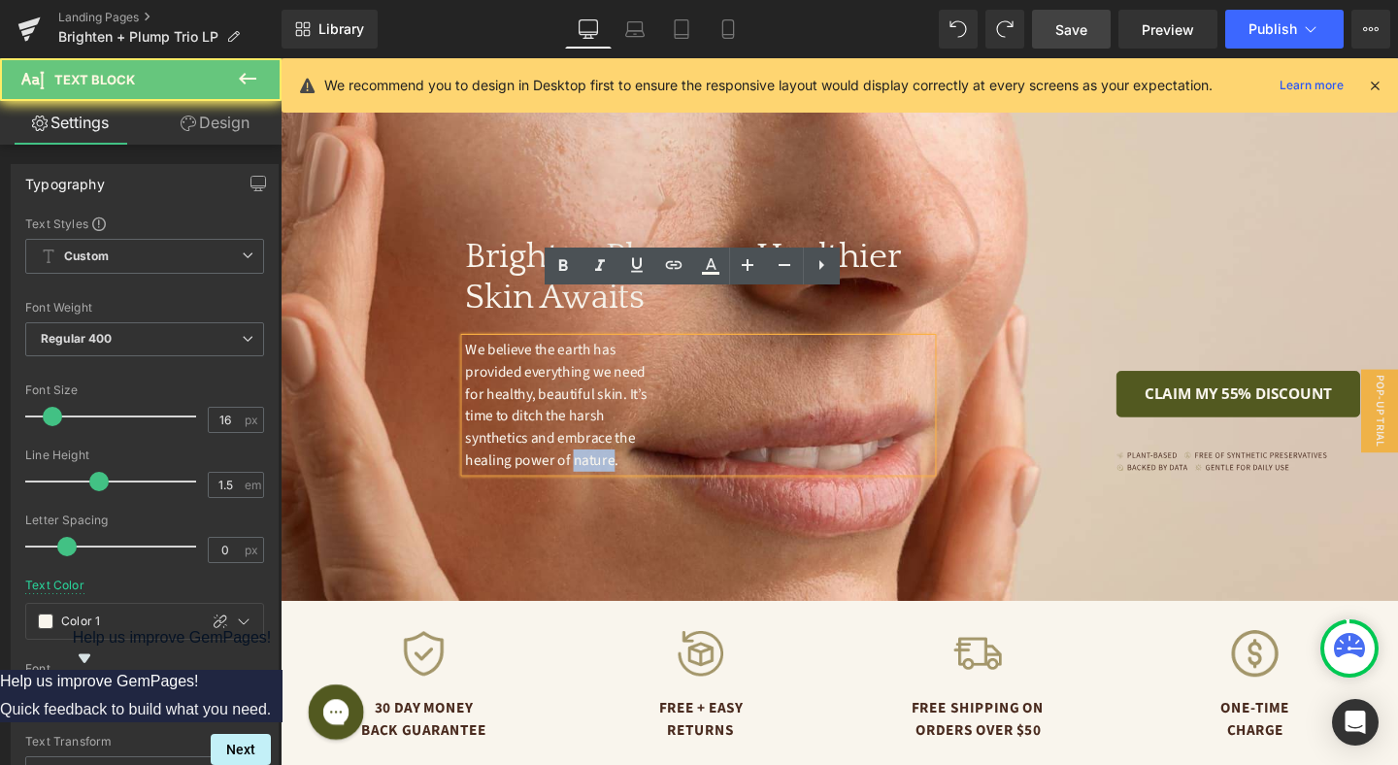
click at [600, 423] on span "We believe the earth has provided everything we need for healthy, beautiful ski…" at bounding box center [572, 423] width 194 height 138
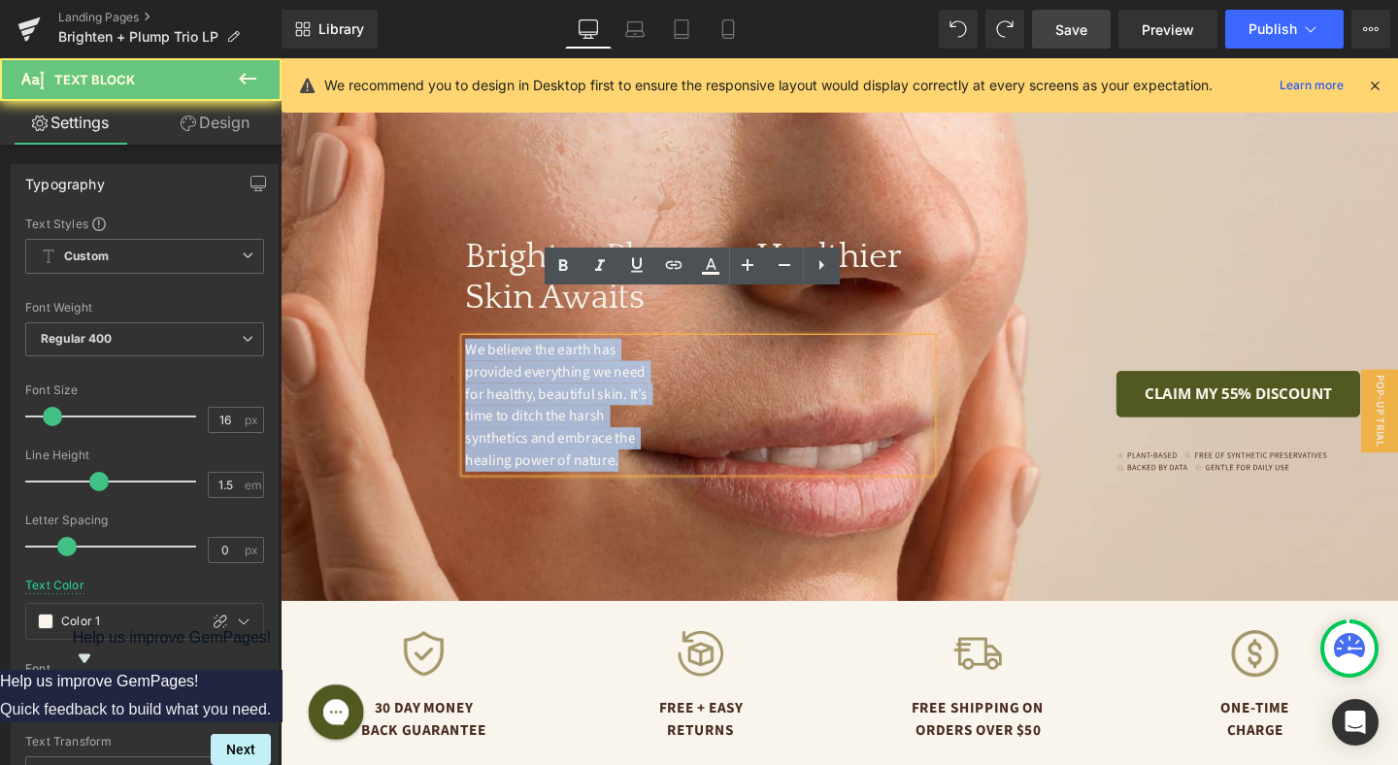
click at [600, 423] on span "We believe the earth has provided everything we need for healthy, beautiful ski…" at bounding box center [572, 423] width 194 height 138
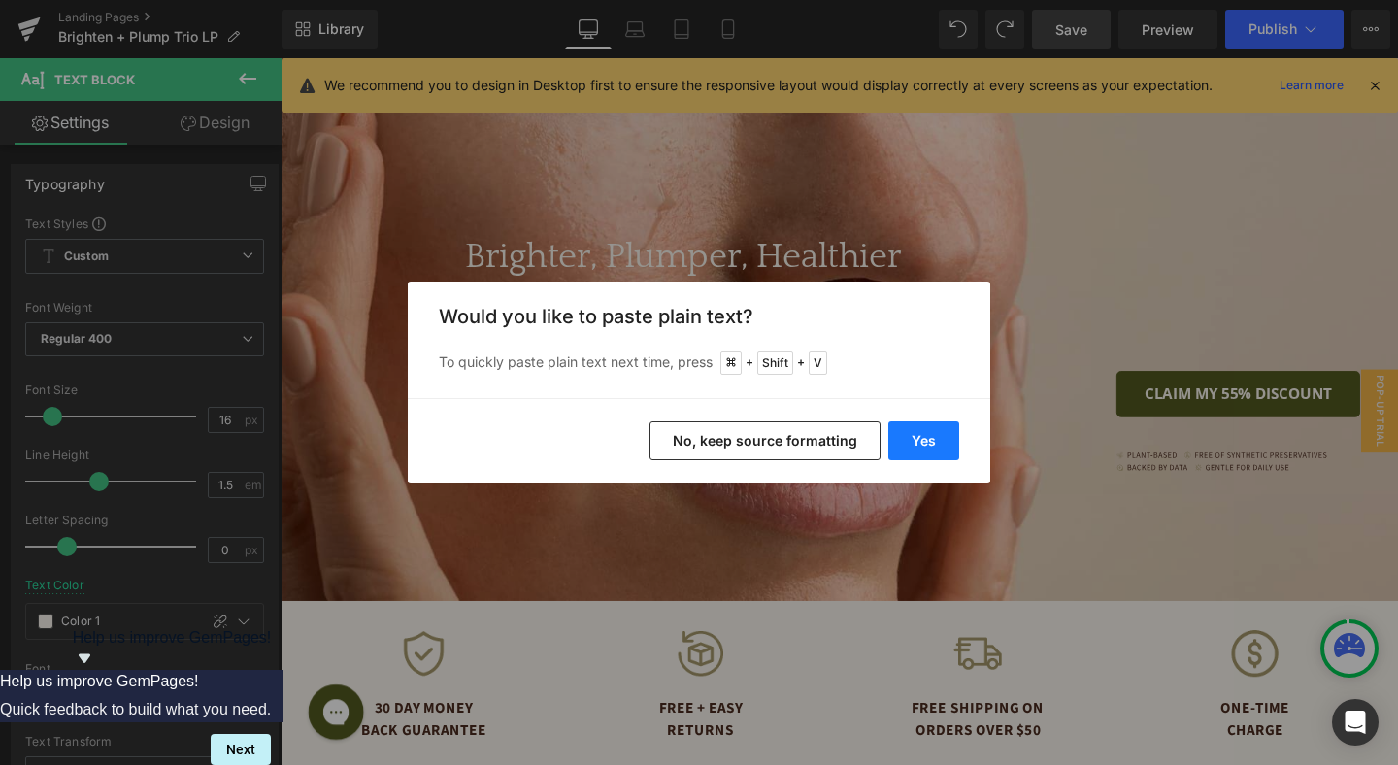
click at [905, 446] on button "Yes" at bounding box center [923, 440] width 71 height 39
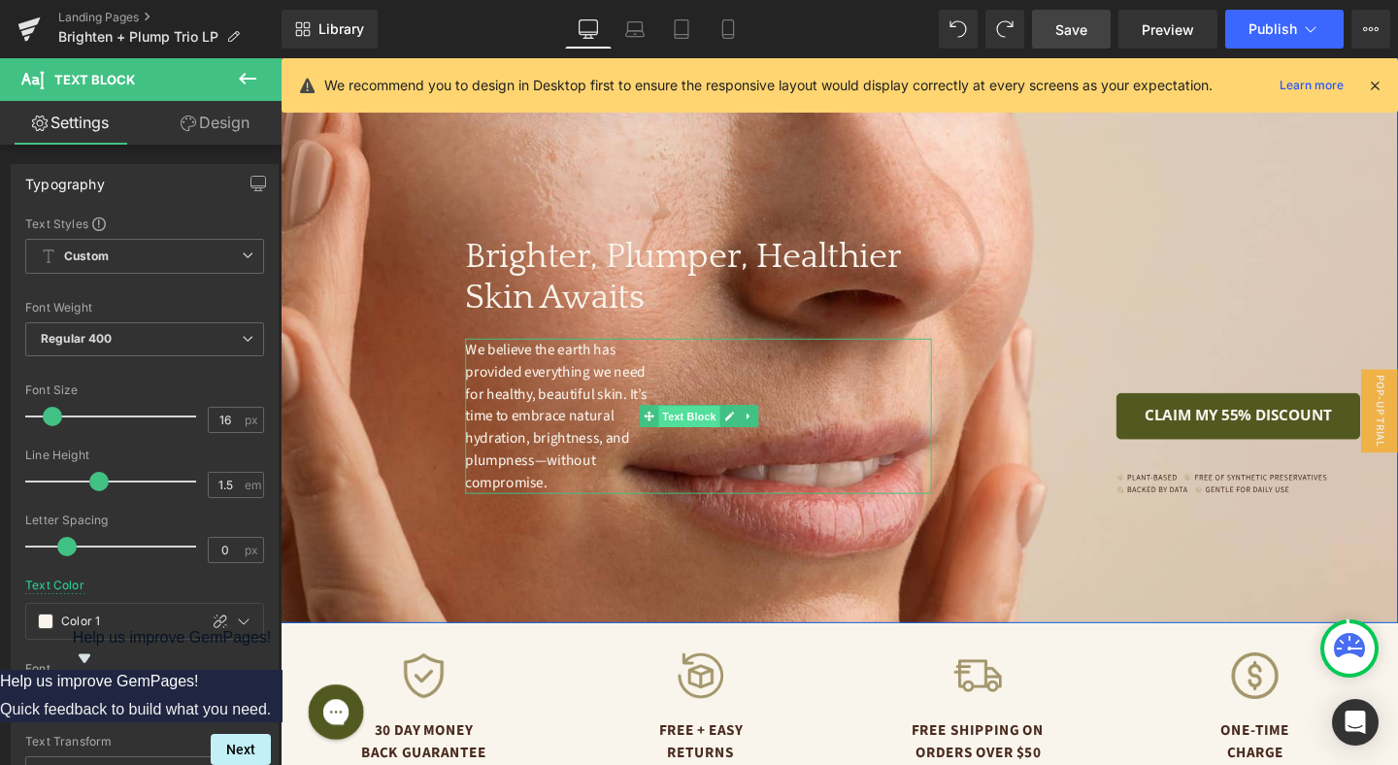
click at [718, 423] on span "Text Block" at bounding box center [710, 434] width 64 height 23
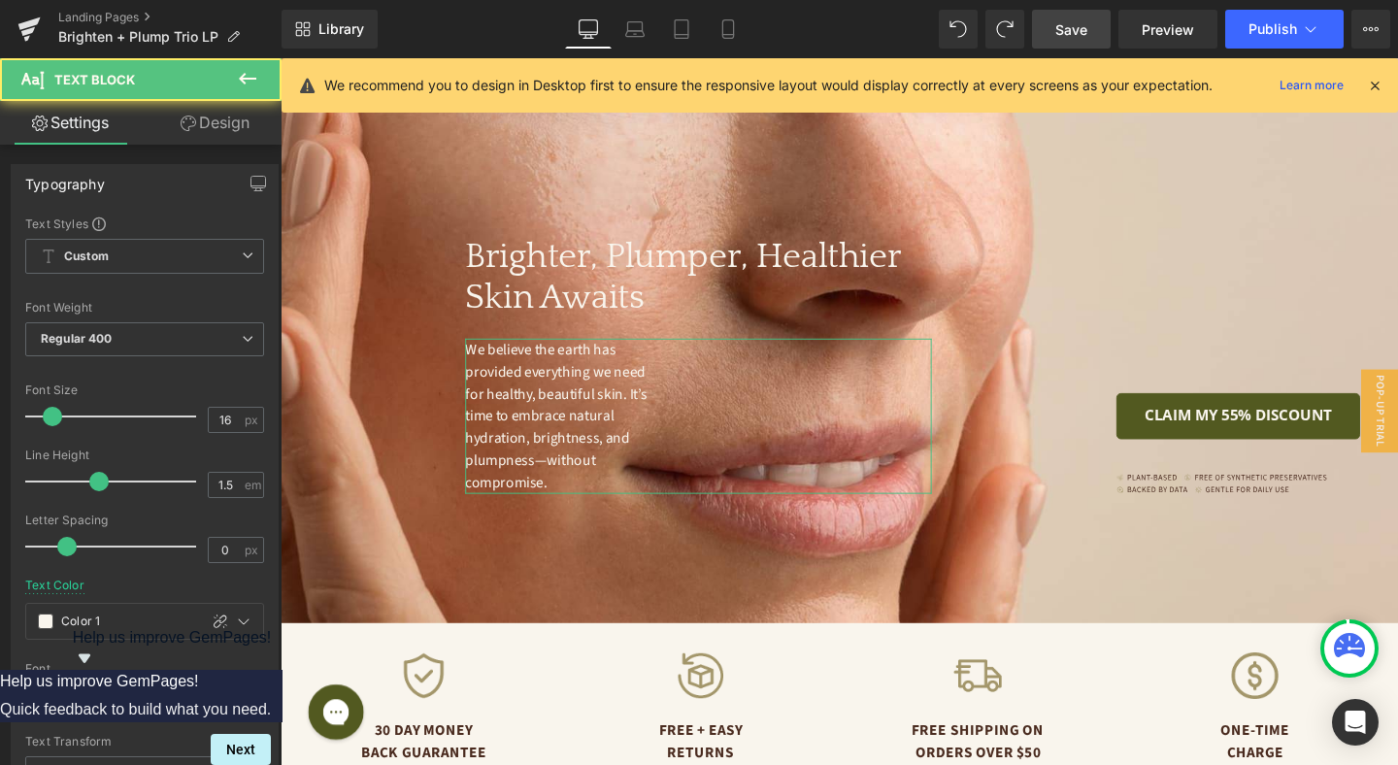
click at [227, 121] on link "Design" at bounding box center [215, 123] width 141 height 44
click at [0, 0] on div "Spacing" at bounding box center [0, 0] width 0 height 0
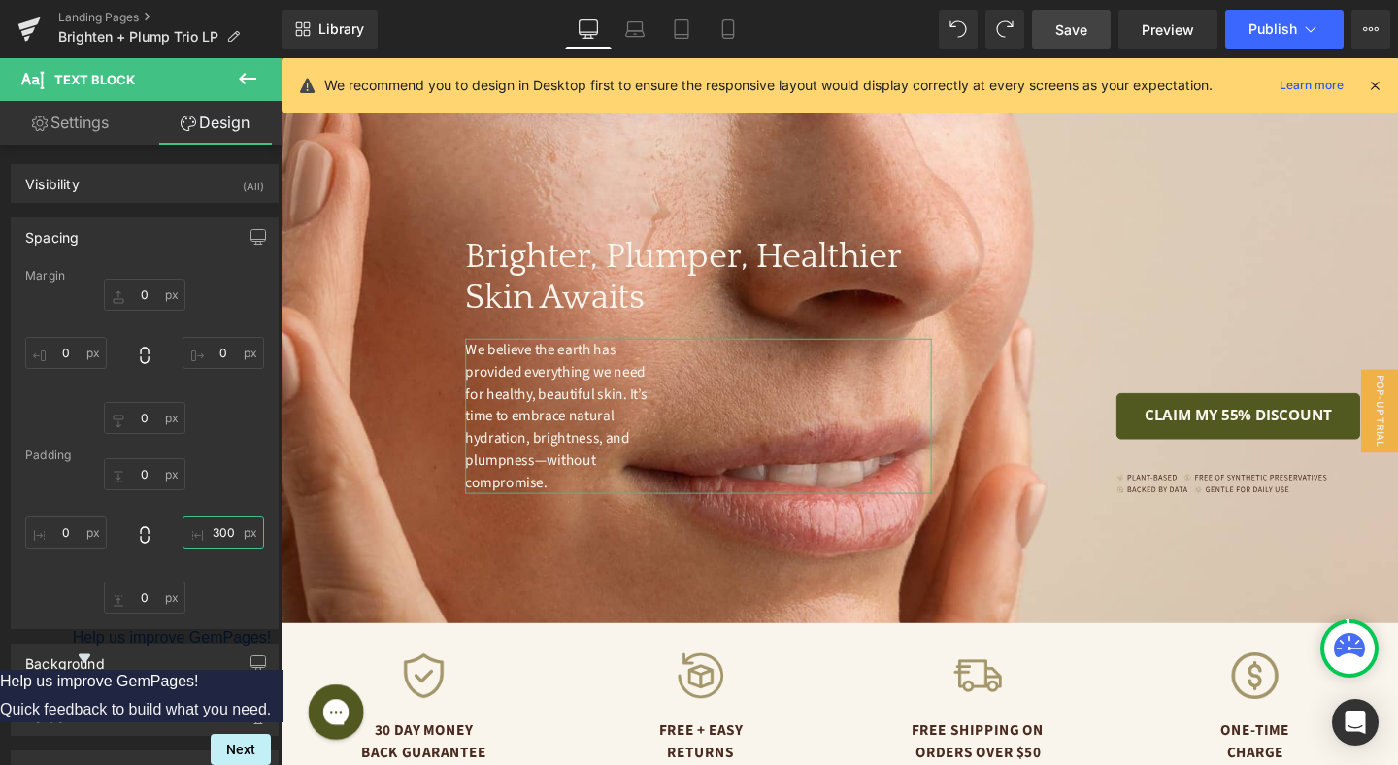
click at [211, 520] on input "text" at bounding box center [223, 532] width 82 height 32
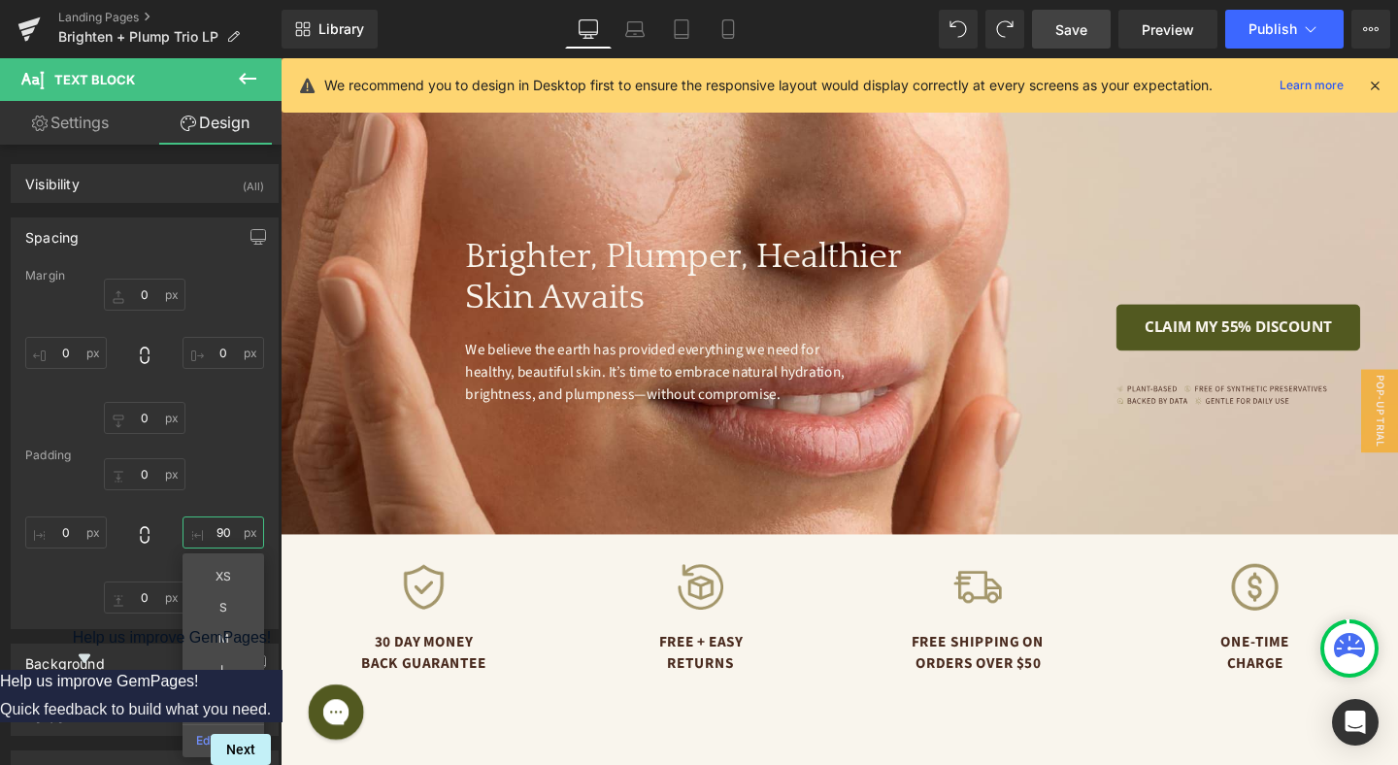
type input "90"
click at [1085, 31] on span "Save" at bounding box center [1071, 29] width 32 height 20
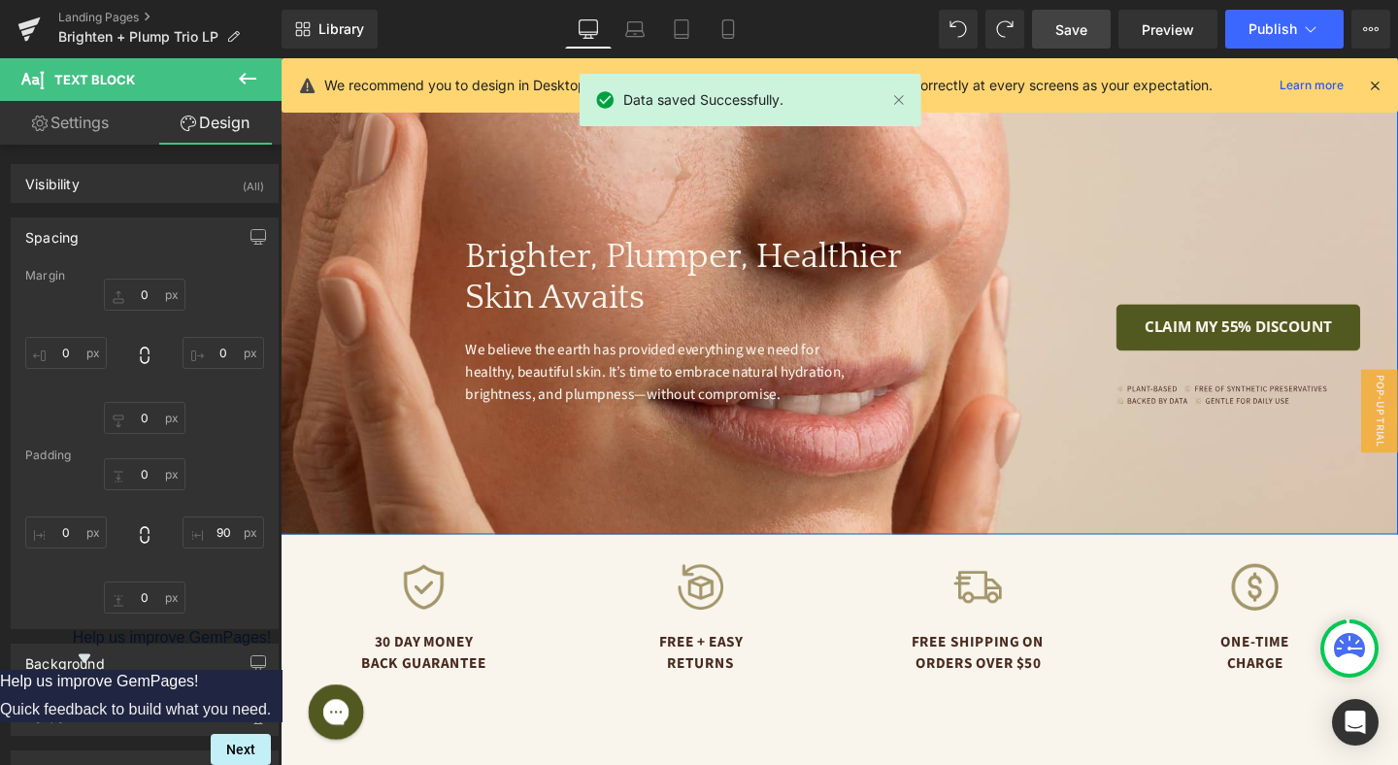
click at [1005, 189] on div "Brighter, Plumper, Healthier Skin Awaits Heading We believe the earth has provi…" at bounding box center [868, 226] width 1174 height 666
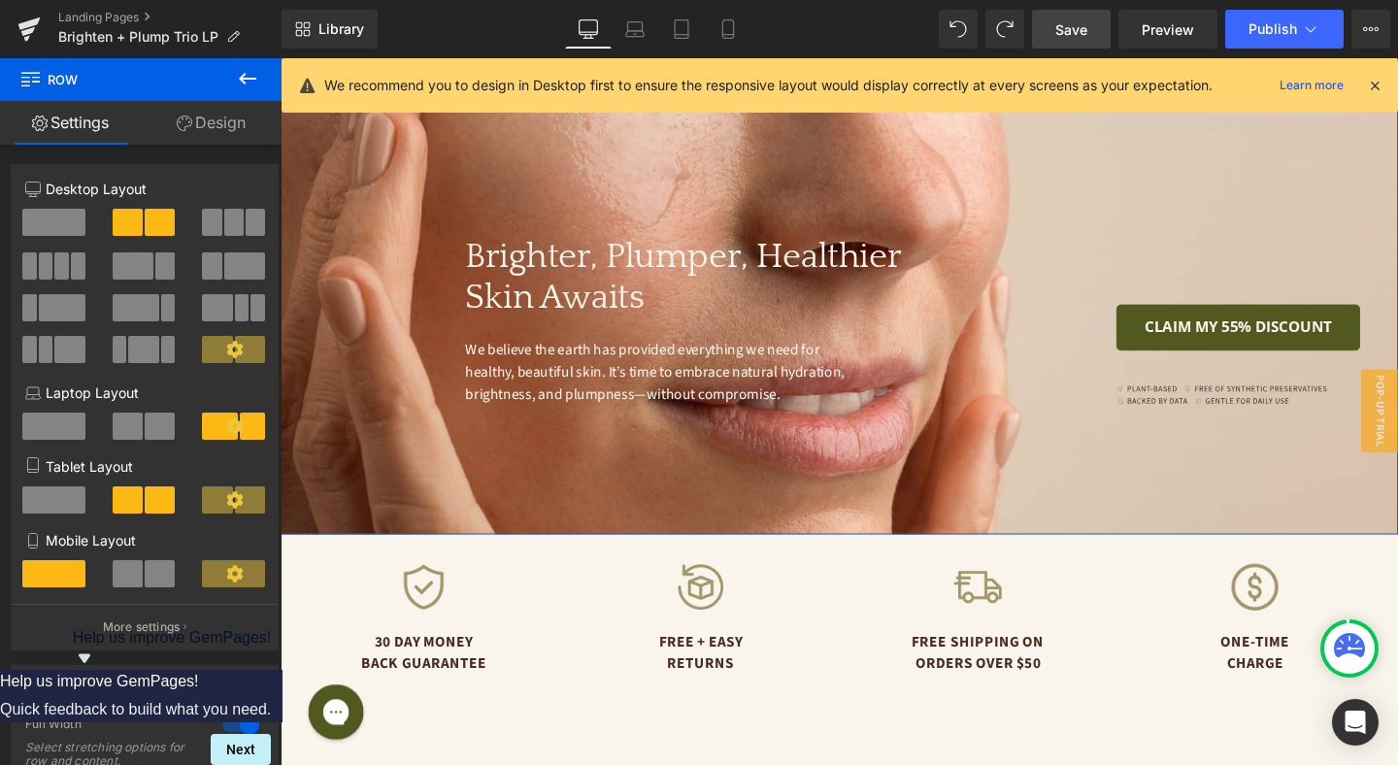
click at [254, 121] on link "Design" at bounding box center [211, 123] width 141 height 44
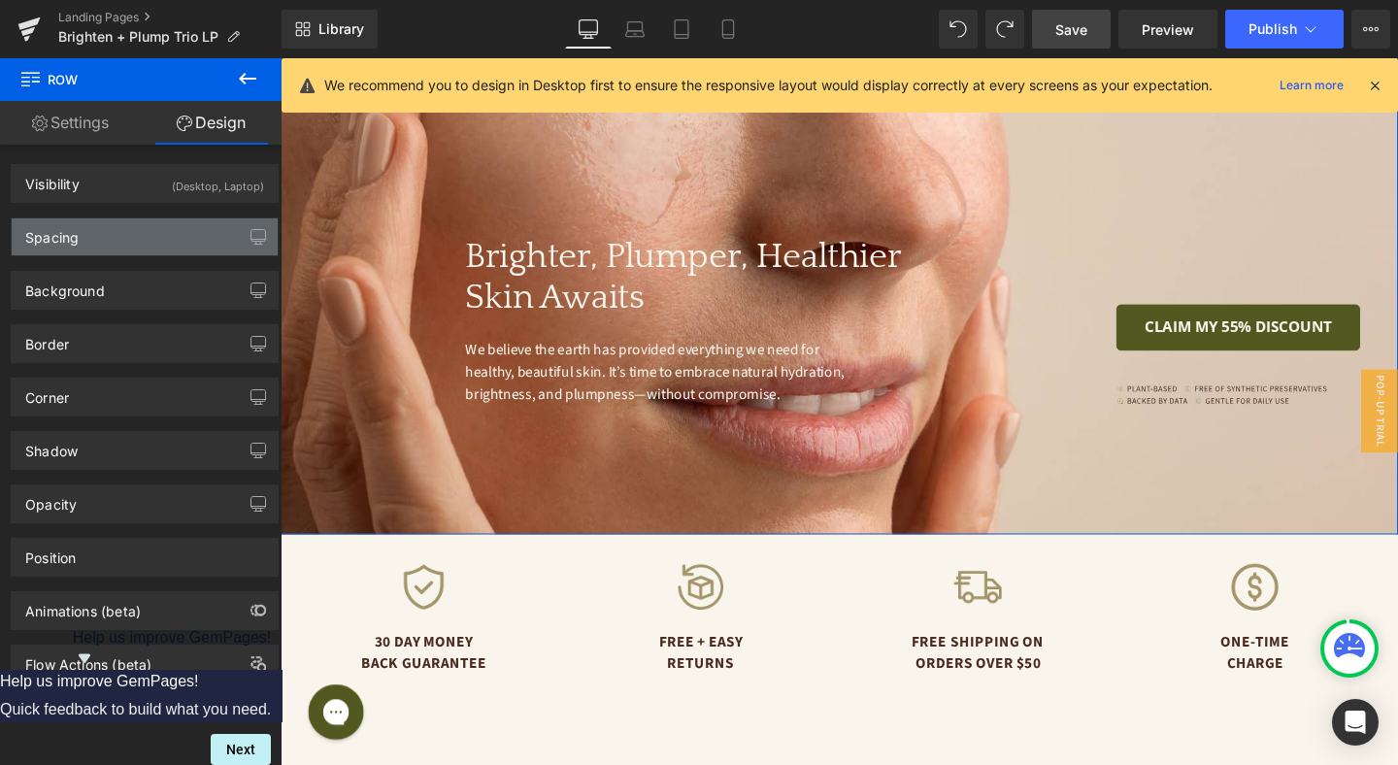
click at [155, 226] on div "Spacing" at bounding box center [145, 236] width 266 height 37
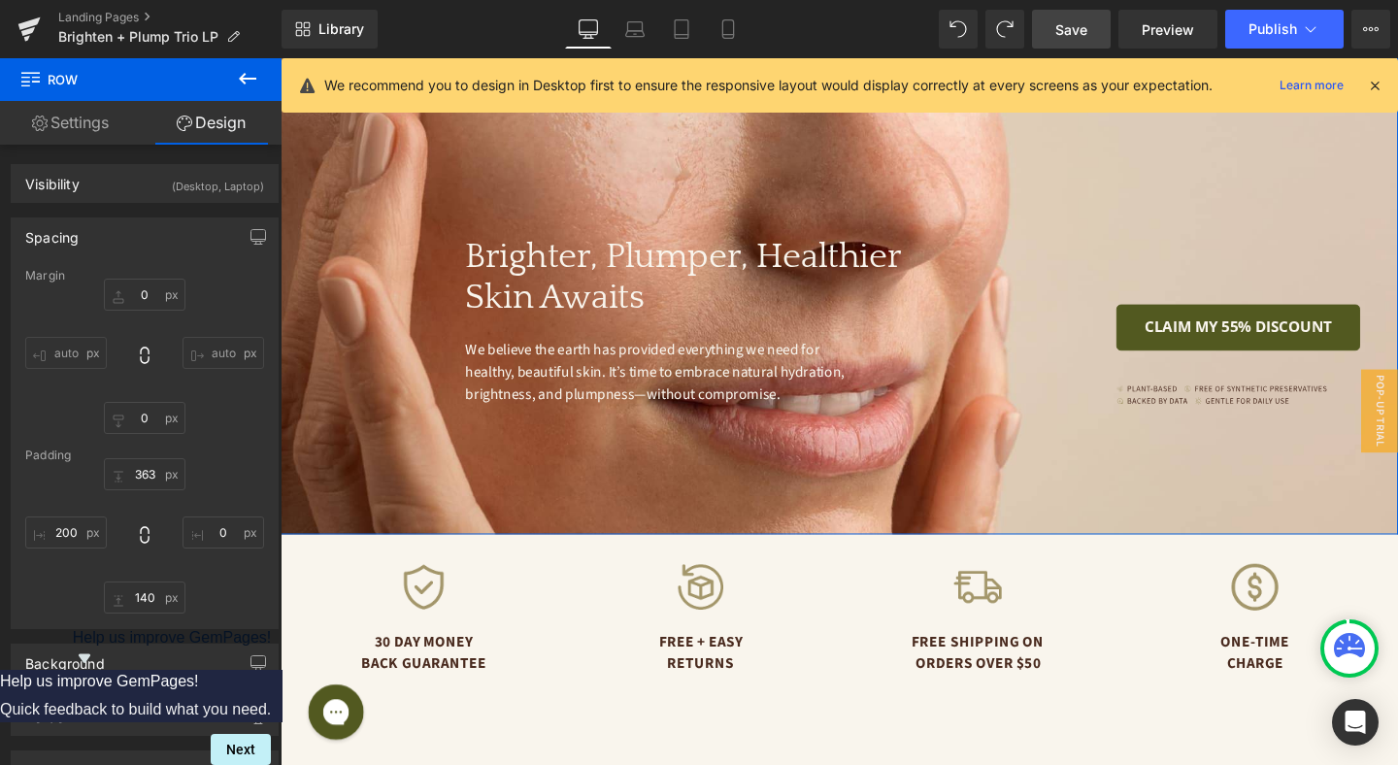
click at [128, 248] on div "Spacing" at bounding box center [145, 236] width 266 height 37
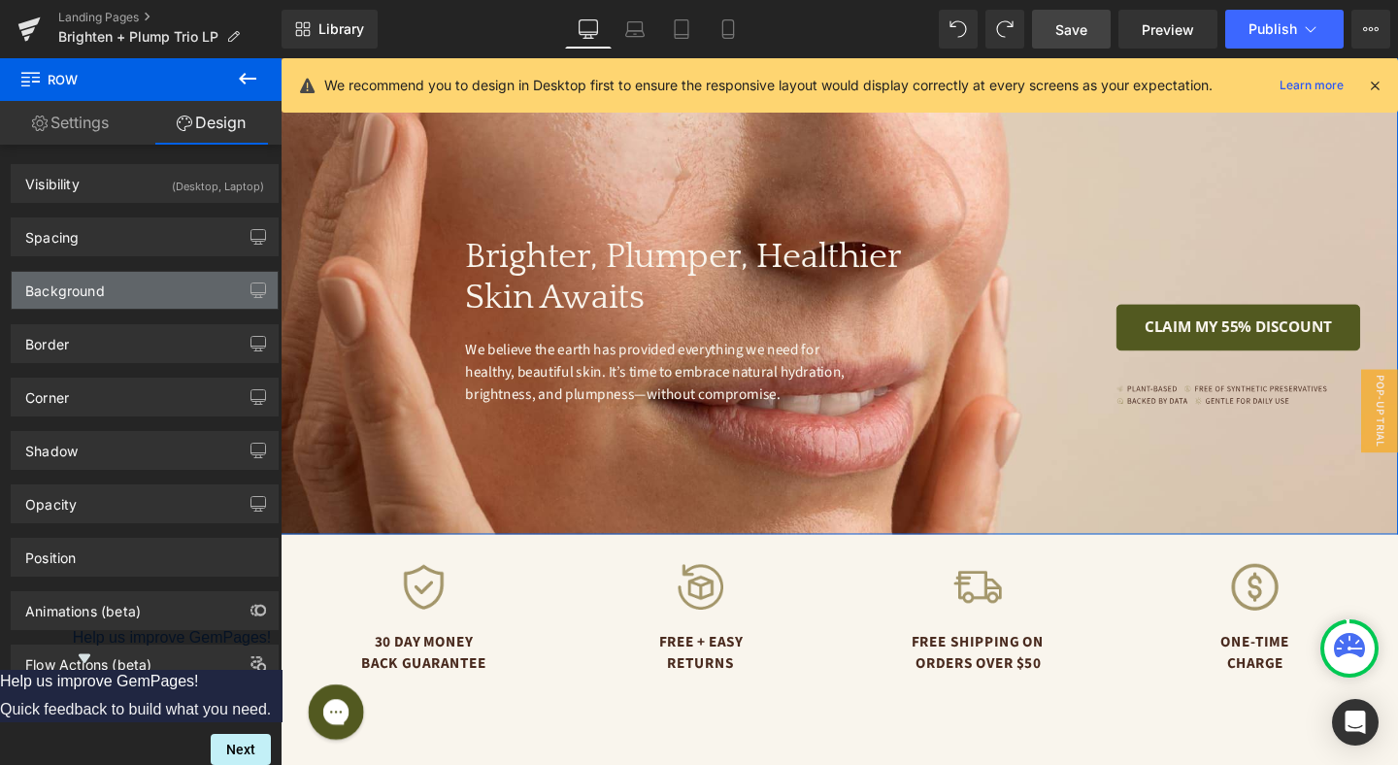
click at [132, 272] on div "Background" at bounding box center [145, 290] width 266 height 37
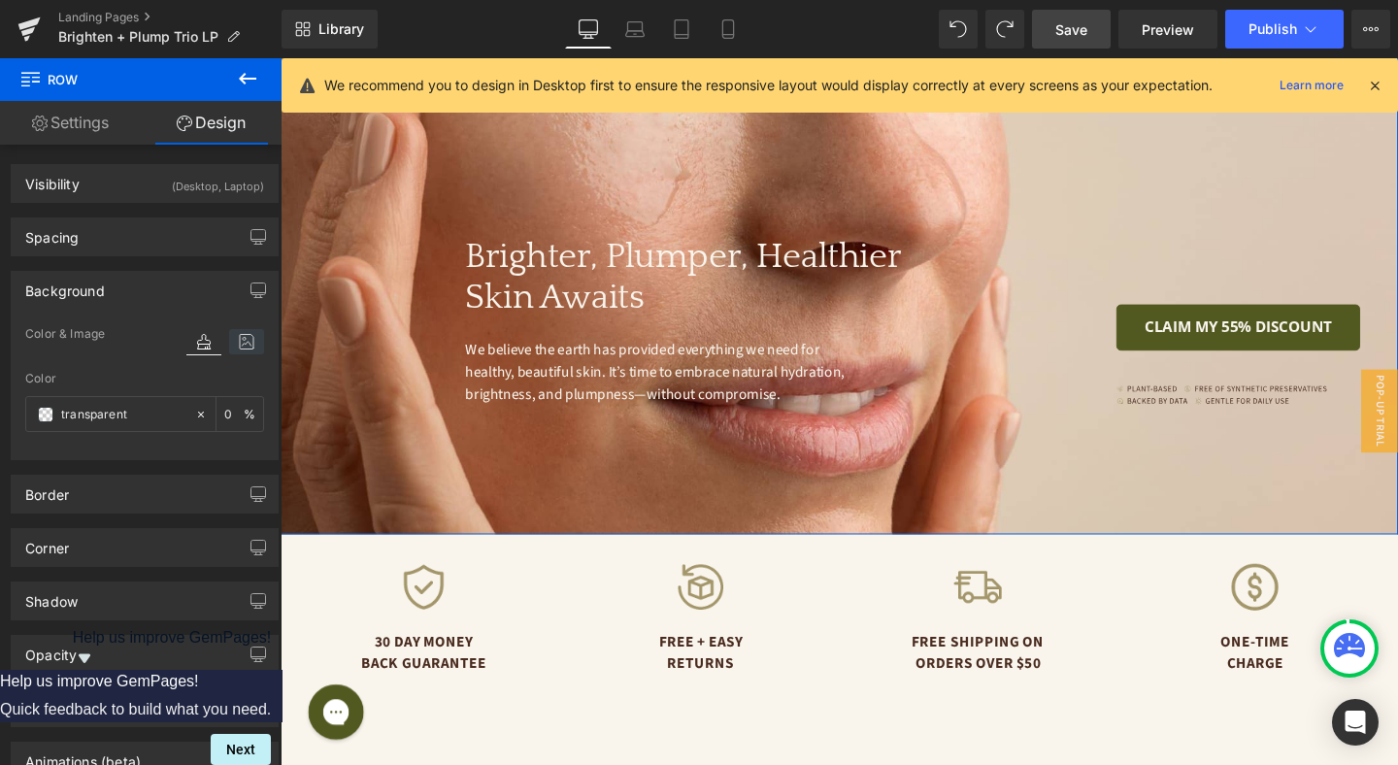
click at [242, 334] on icon at bounding box center [246, 341] width 35 height 25
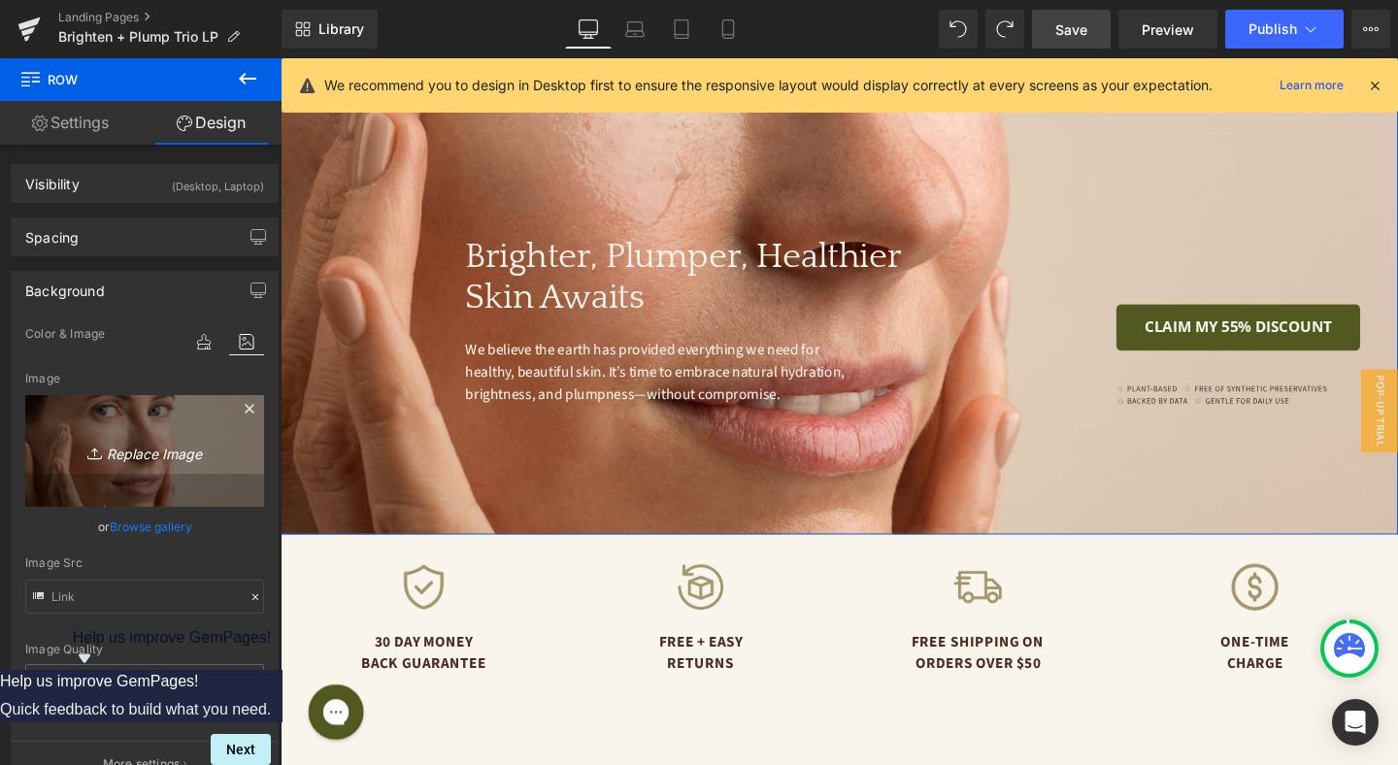
click at [168, 446] on icon "Replace Image" at bounding box center [144, 451] width 155 height 24
click at [146, 446] on icon "Replace Image" at bounding box center [144, 451] width 155 height 24
type input "C:\fakepath\6 (15).jpg"
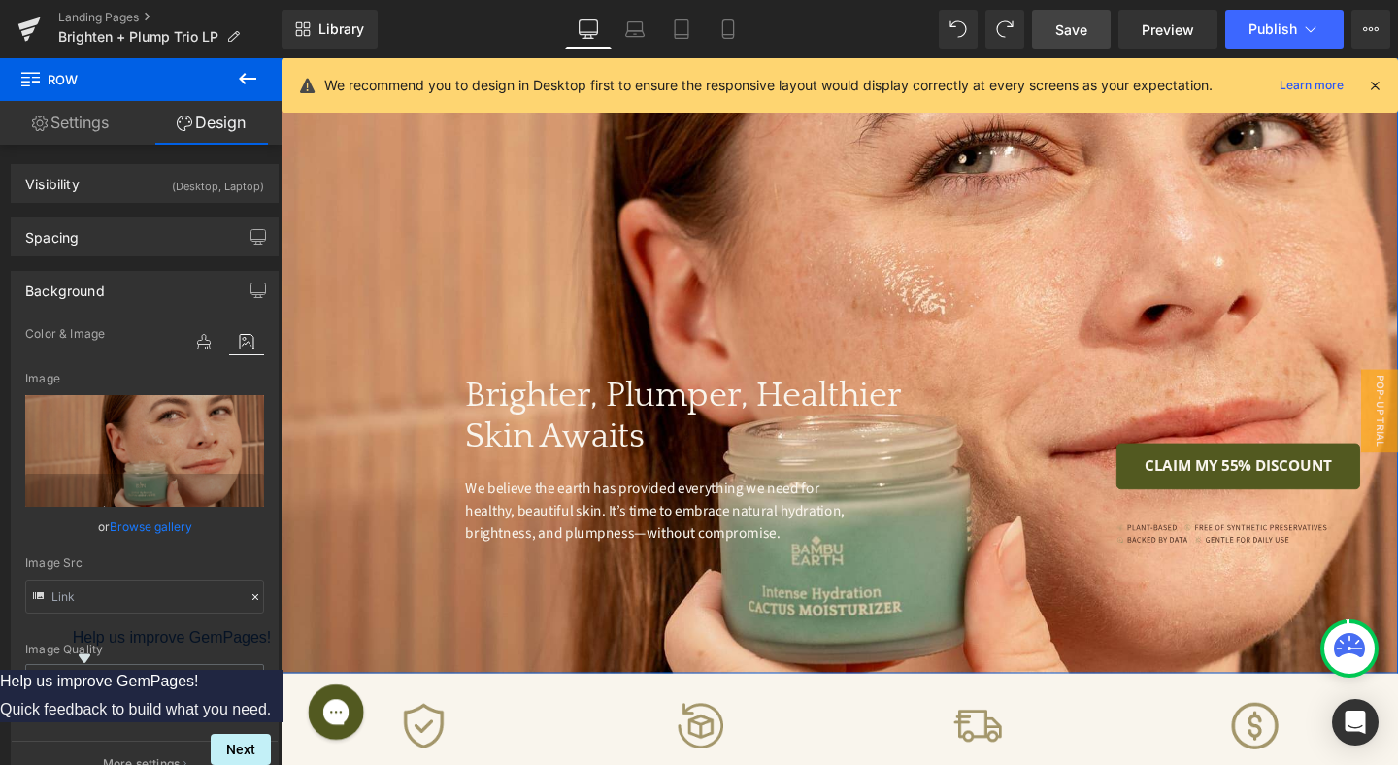
scroll to position [4950, 0]
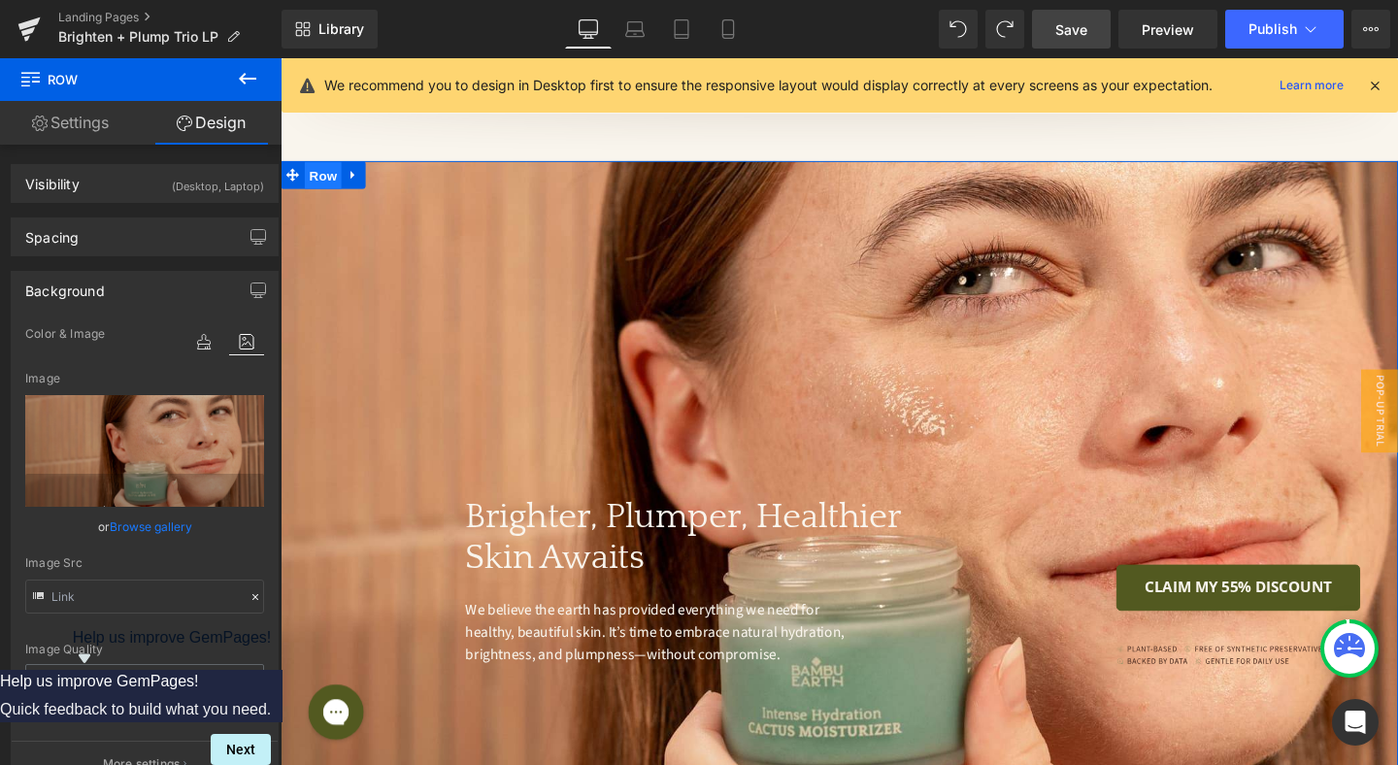
click at [314, 167] on span "Row" at bounding box center [325, 181] width 39 height 29
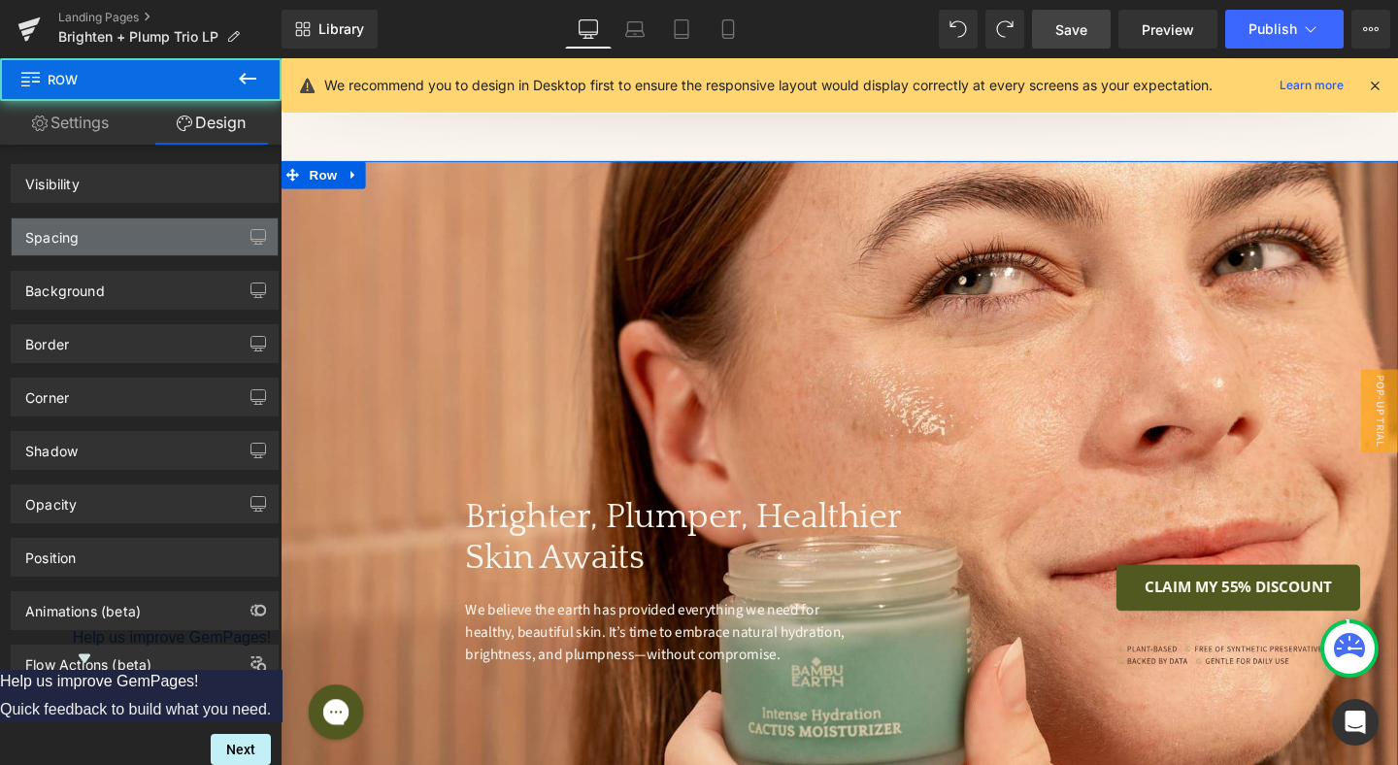
click at [147, 240] on div "Spacing" at bounding box center [145, 236] width 266 height 37
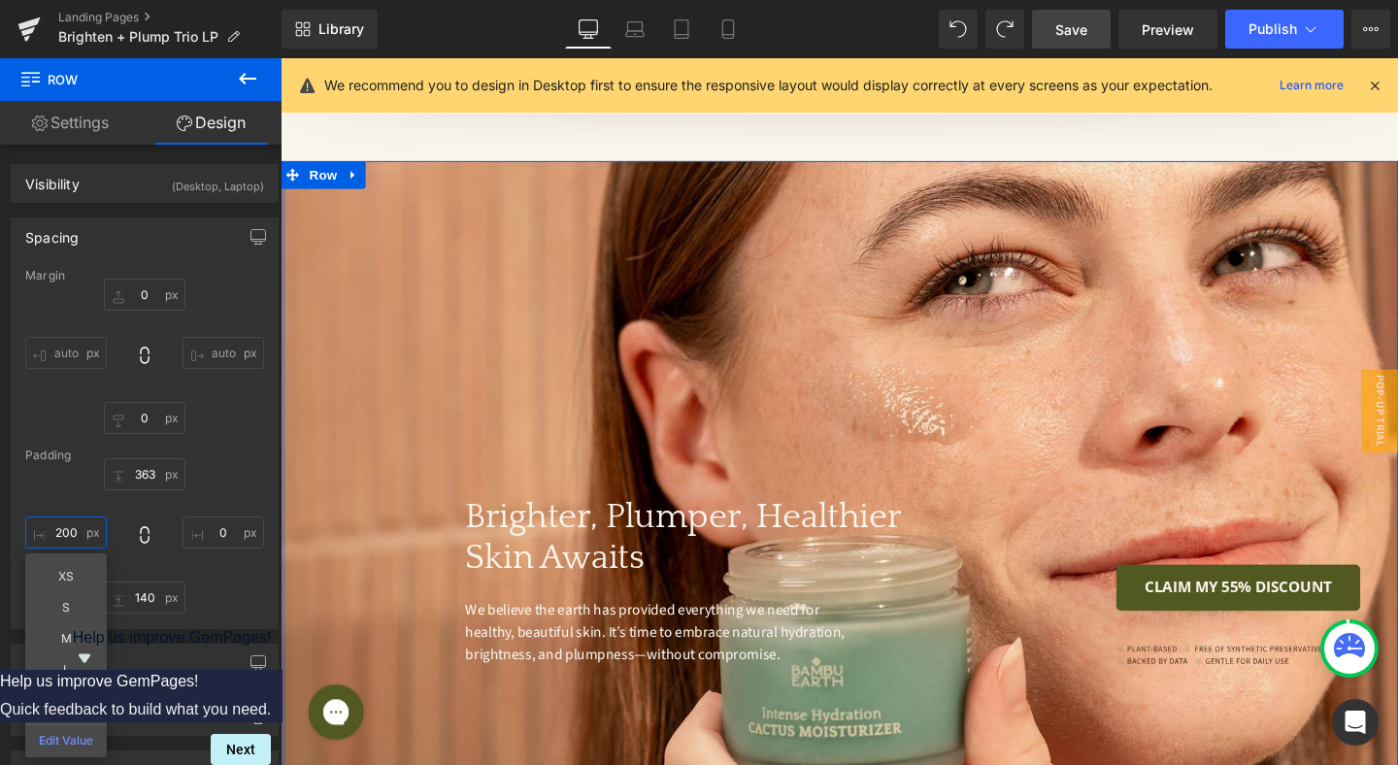
click at [66, 535] on input "200" at bounding box center [66, 532] width 82 height 32
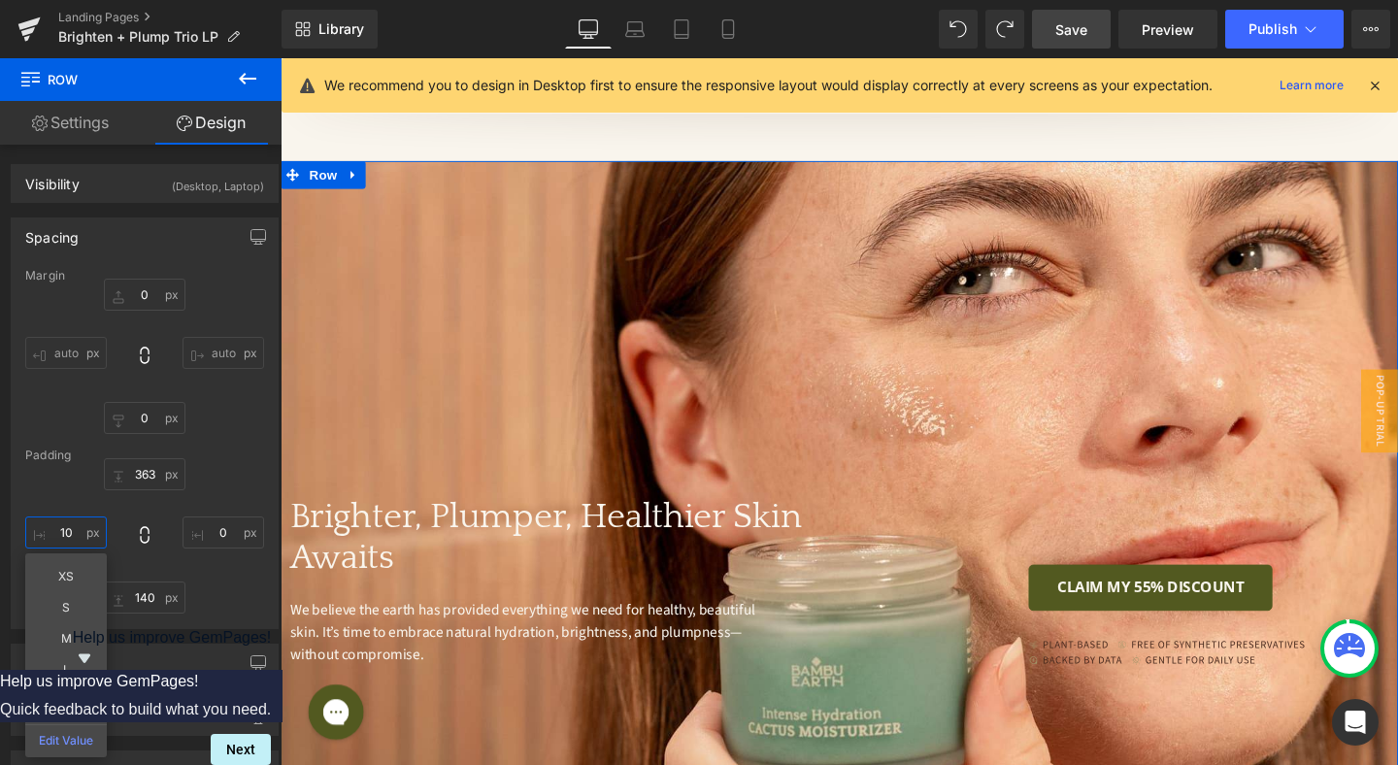
type input "100"
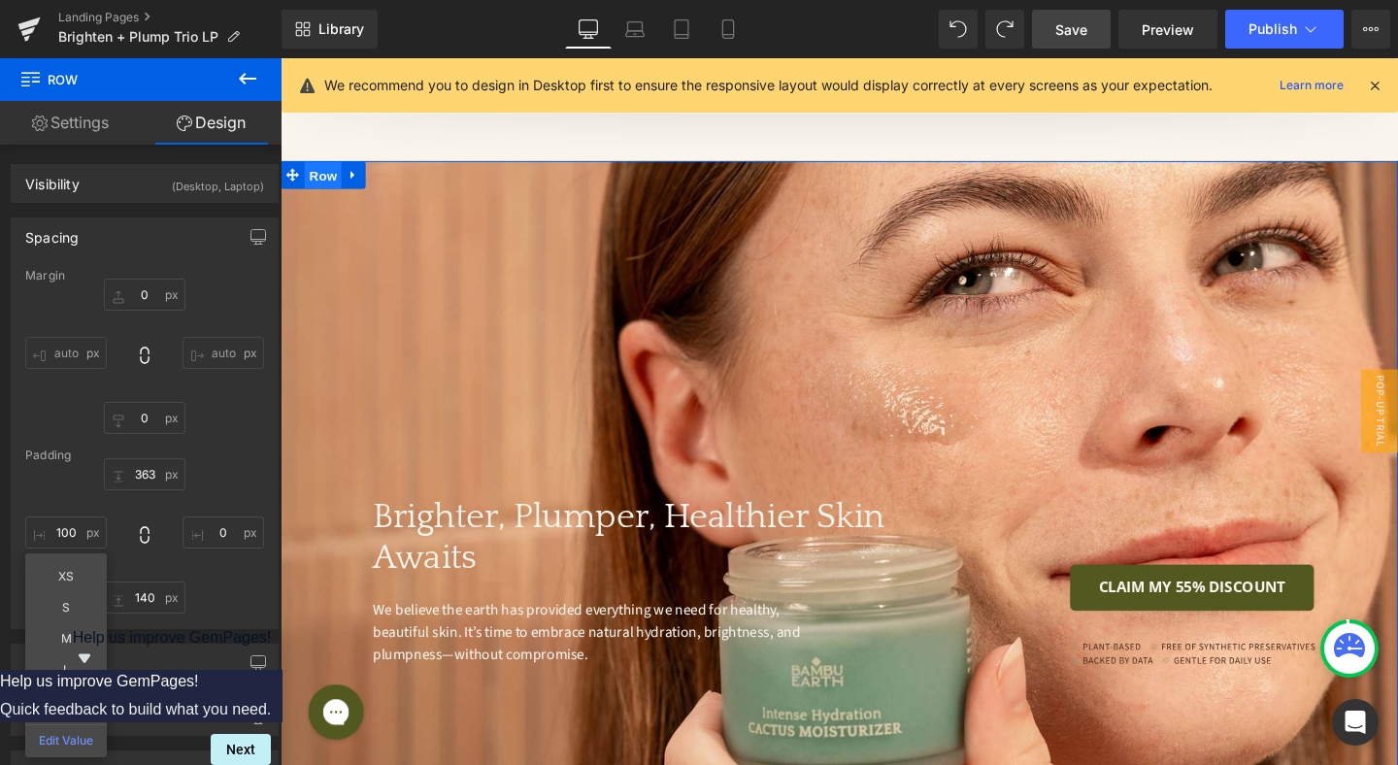
click at [324, 167] on span "Row" at bounding box center [325, 181] width 39 height 29
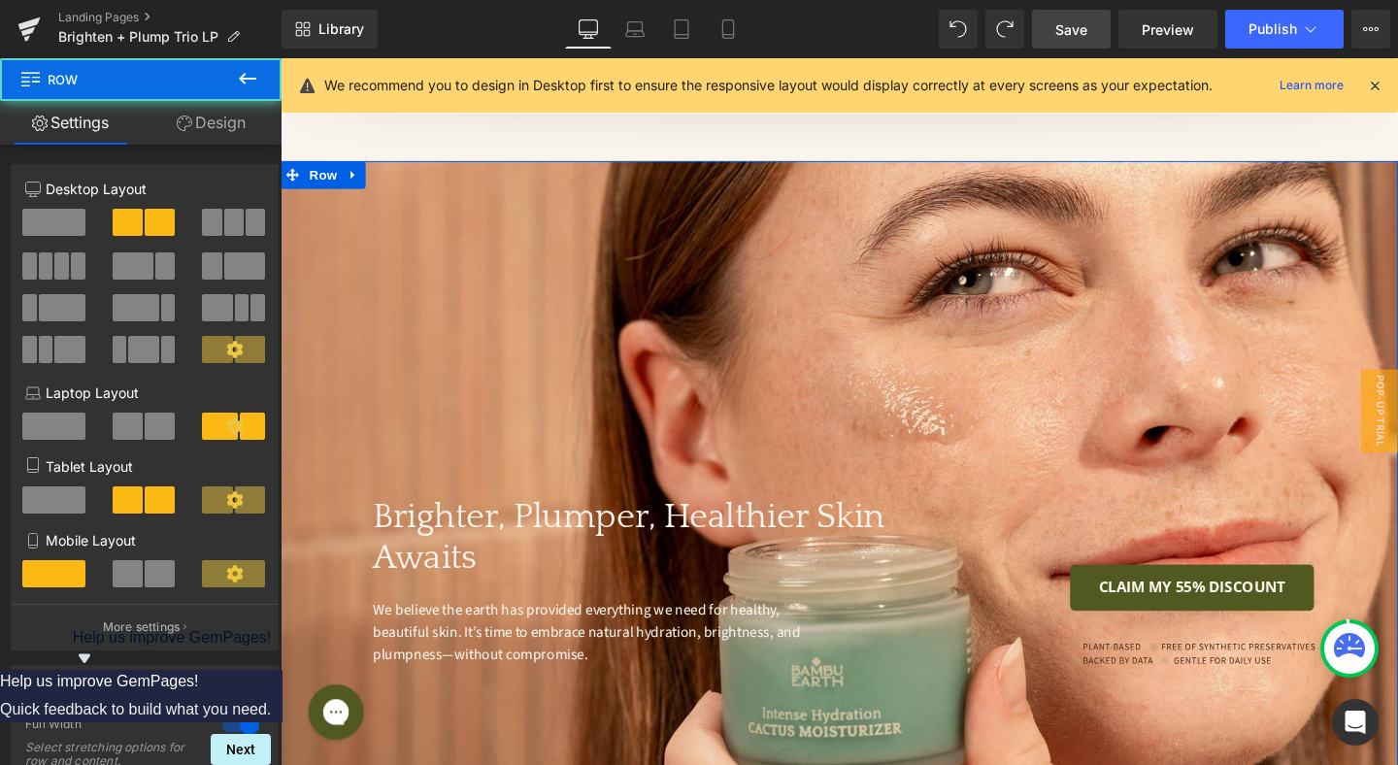
click at [810, 356] on div "Brighter, Plumper, Healthier Skin Awaits Heading We believe the earth has provi…" at bounding box center [868, 499] width 1174 height 666
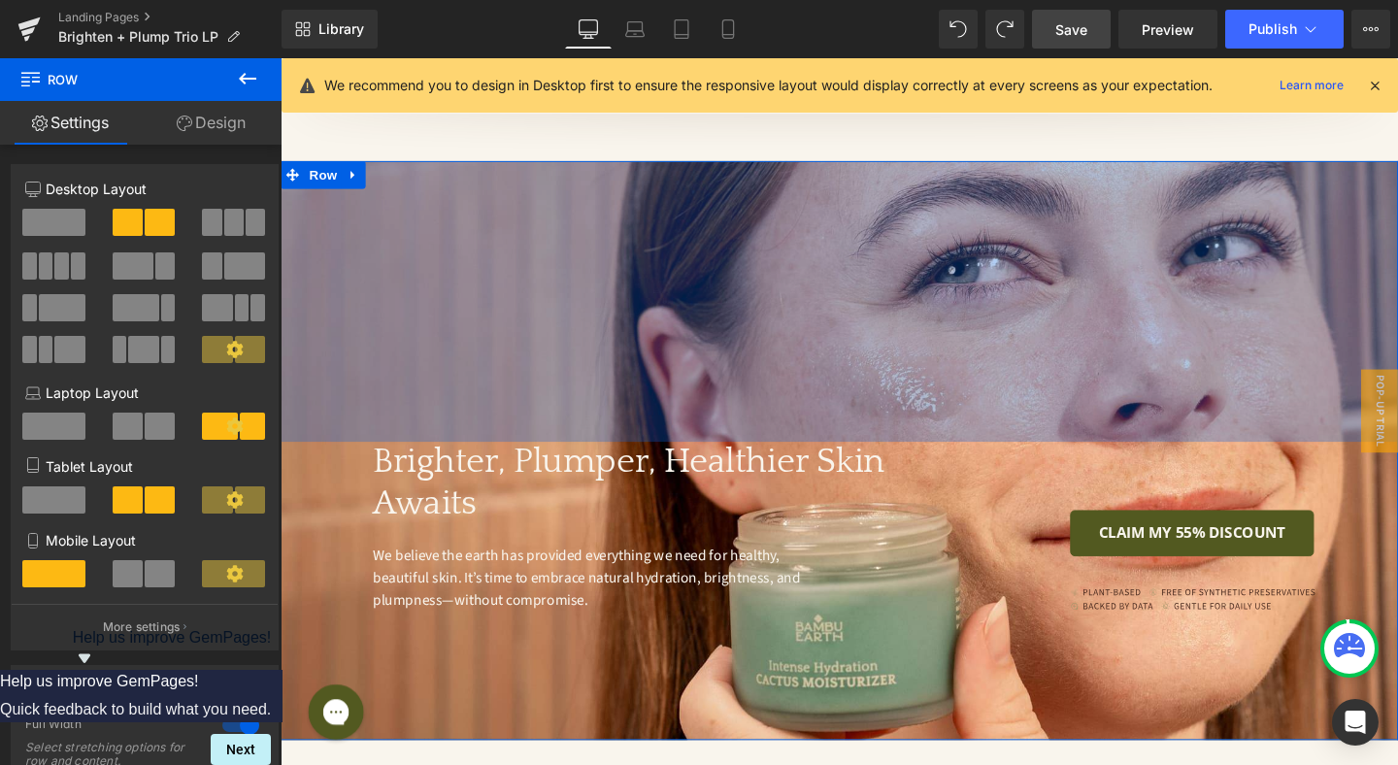
drag, startPoint x: 787, startPoint y: 120, endPoint x: 787, endPoint y: -34, distance: 154.3
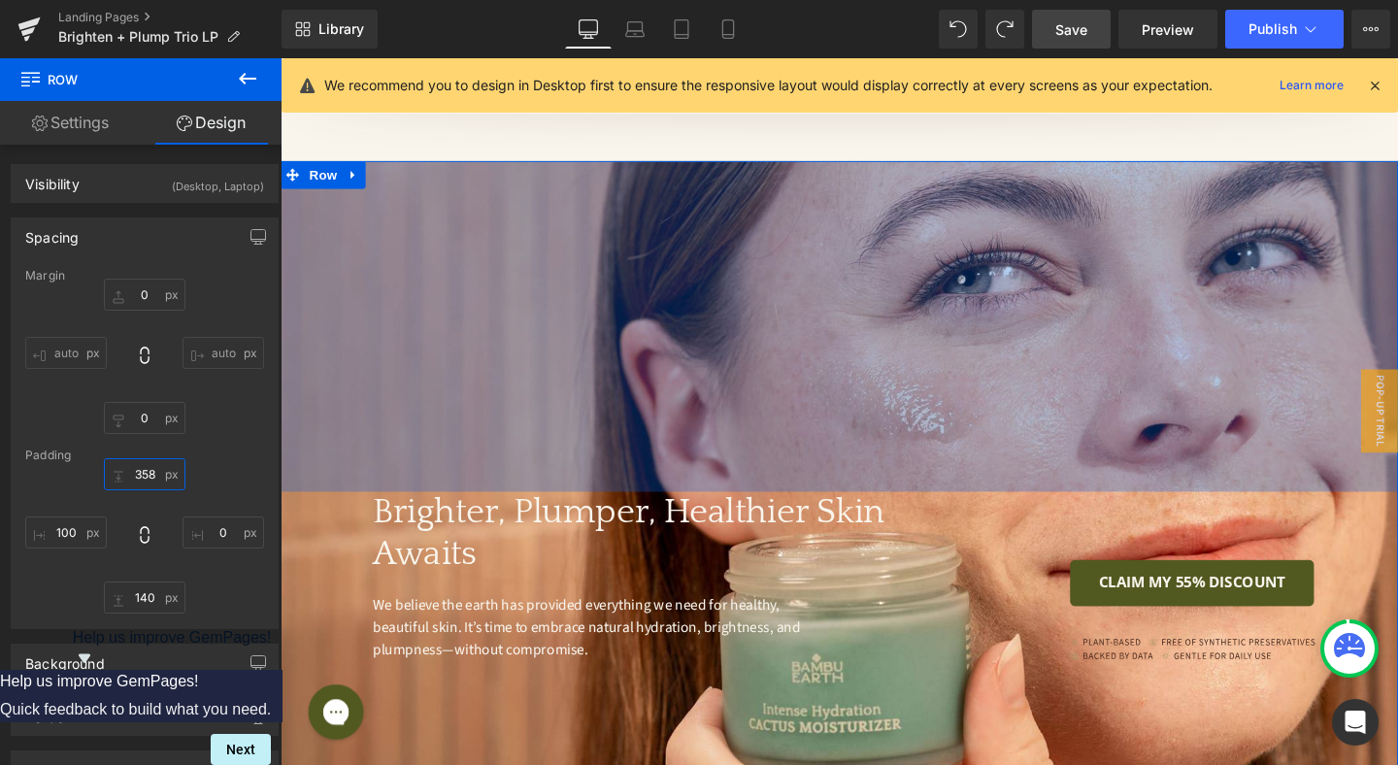
click at [147, 469] on input "358" at bounding box center [145, 474] width 82 height 32
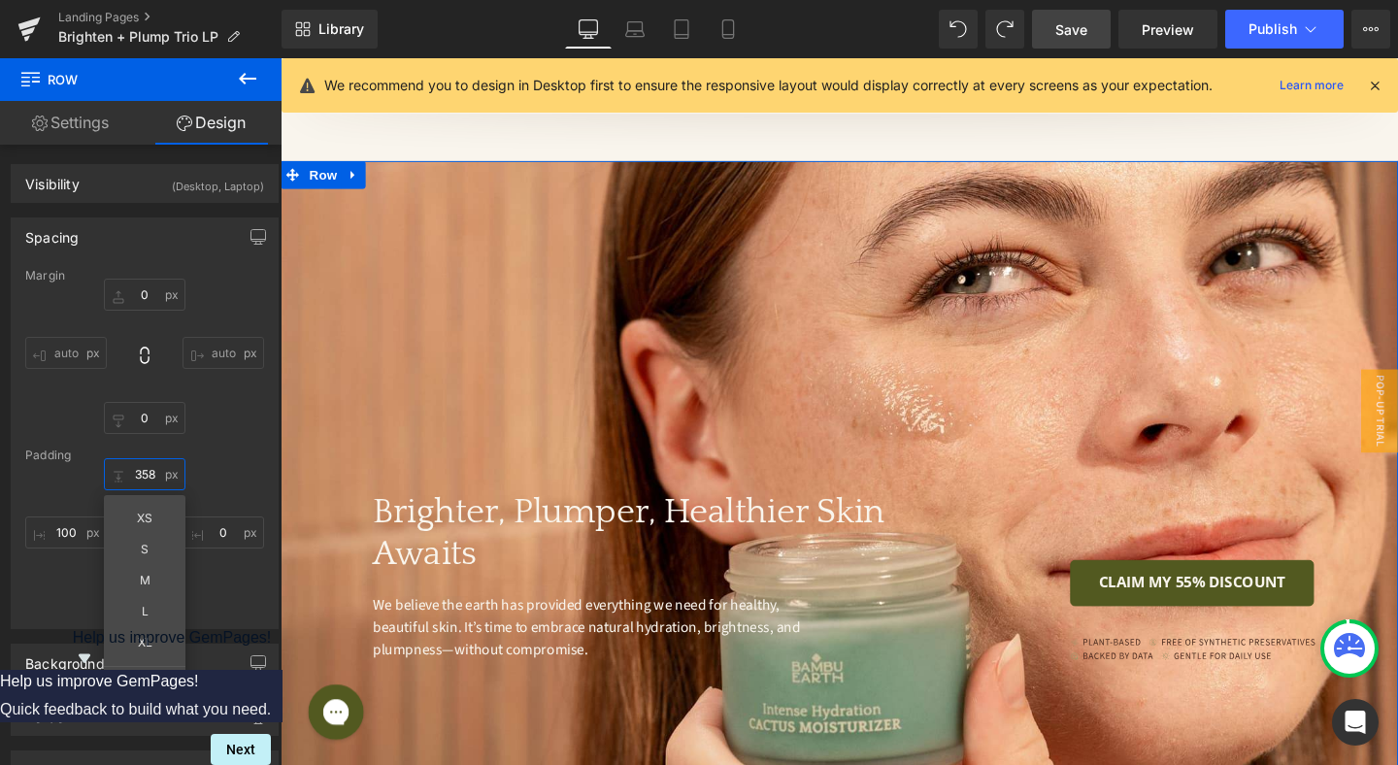
click at [147, 469] on input "358" at bounding box center [145, 474] width 82 height 32
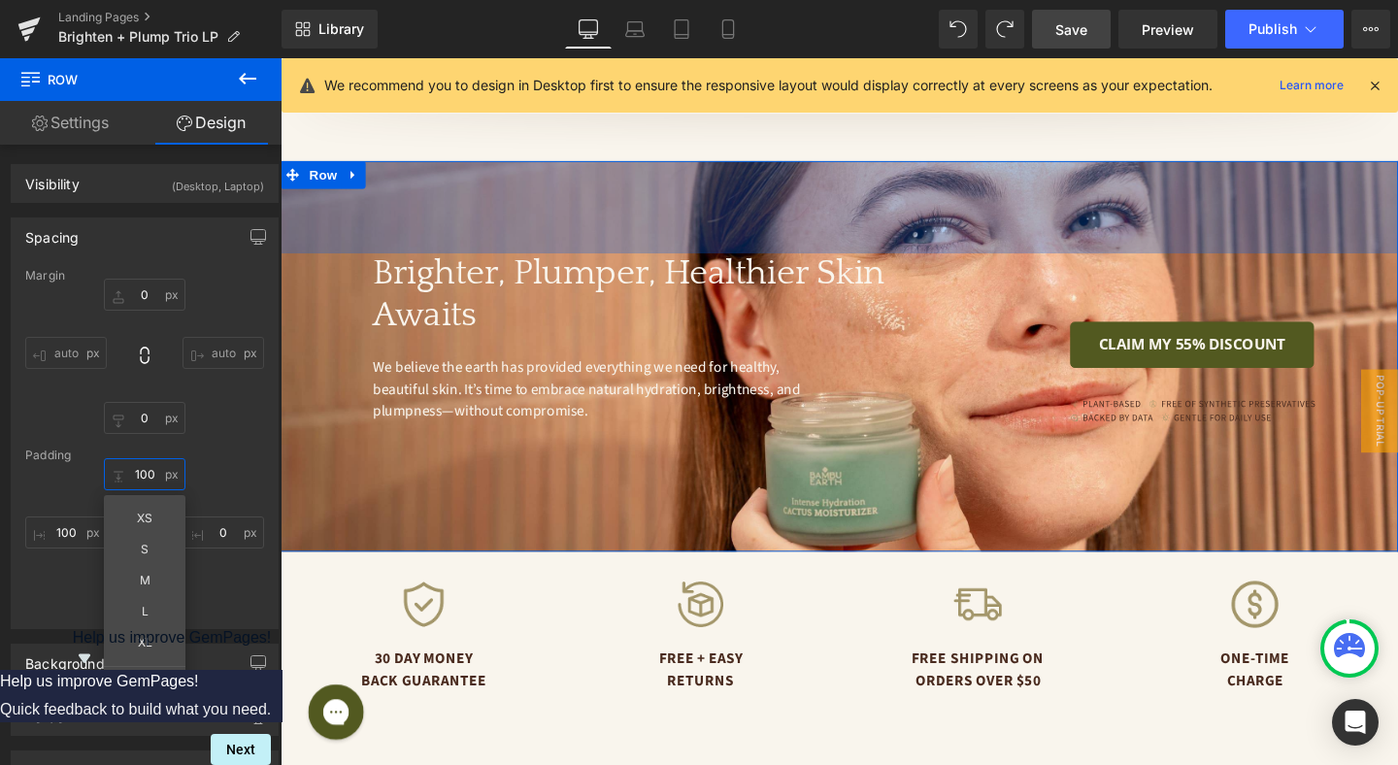
click at [143, 475] on input "100" at bounding box center [145, 474] width 82 height 32
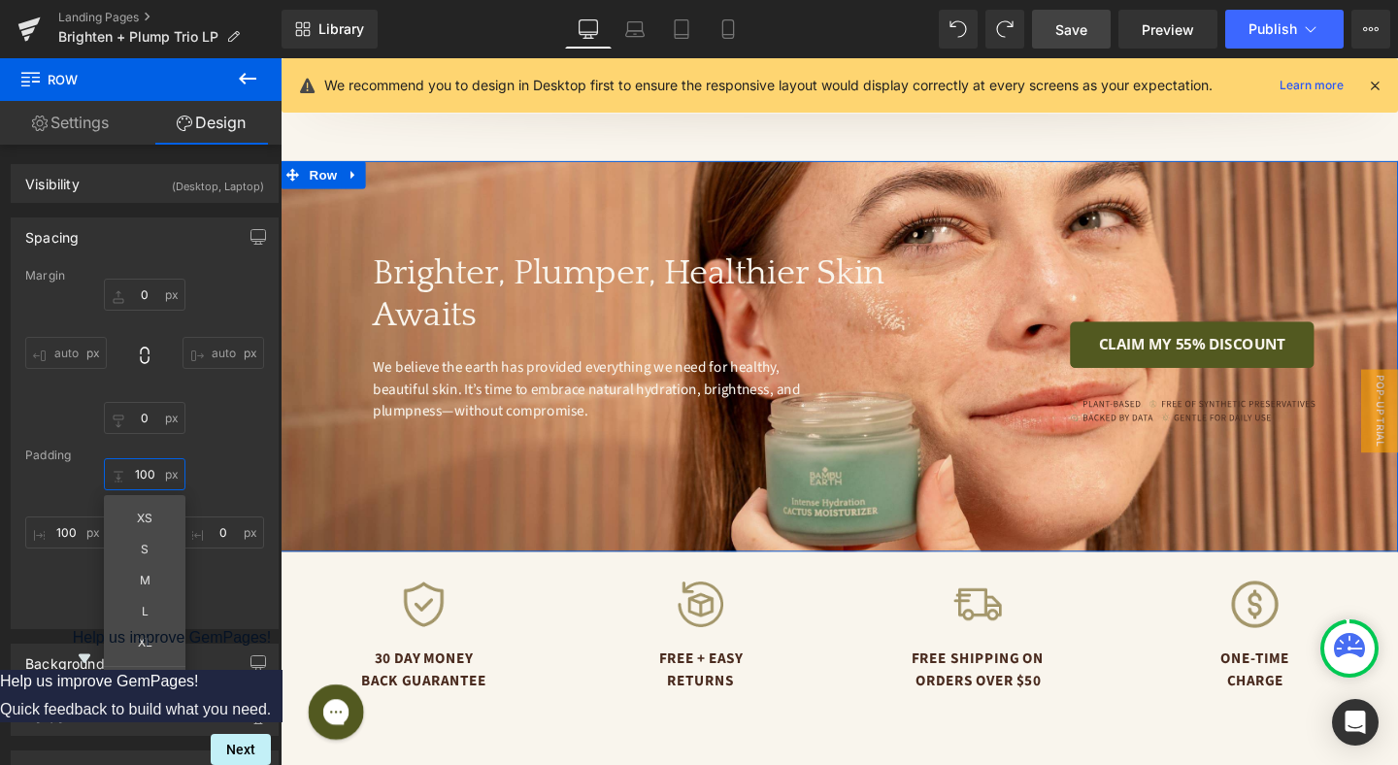
click at [143, 475] on input "100" at bounding box center [145, 474] width 82 height 32
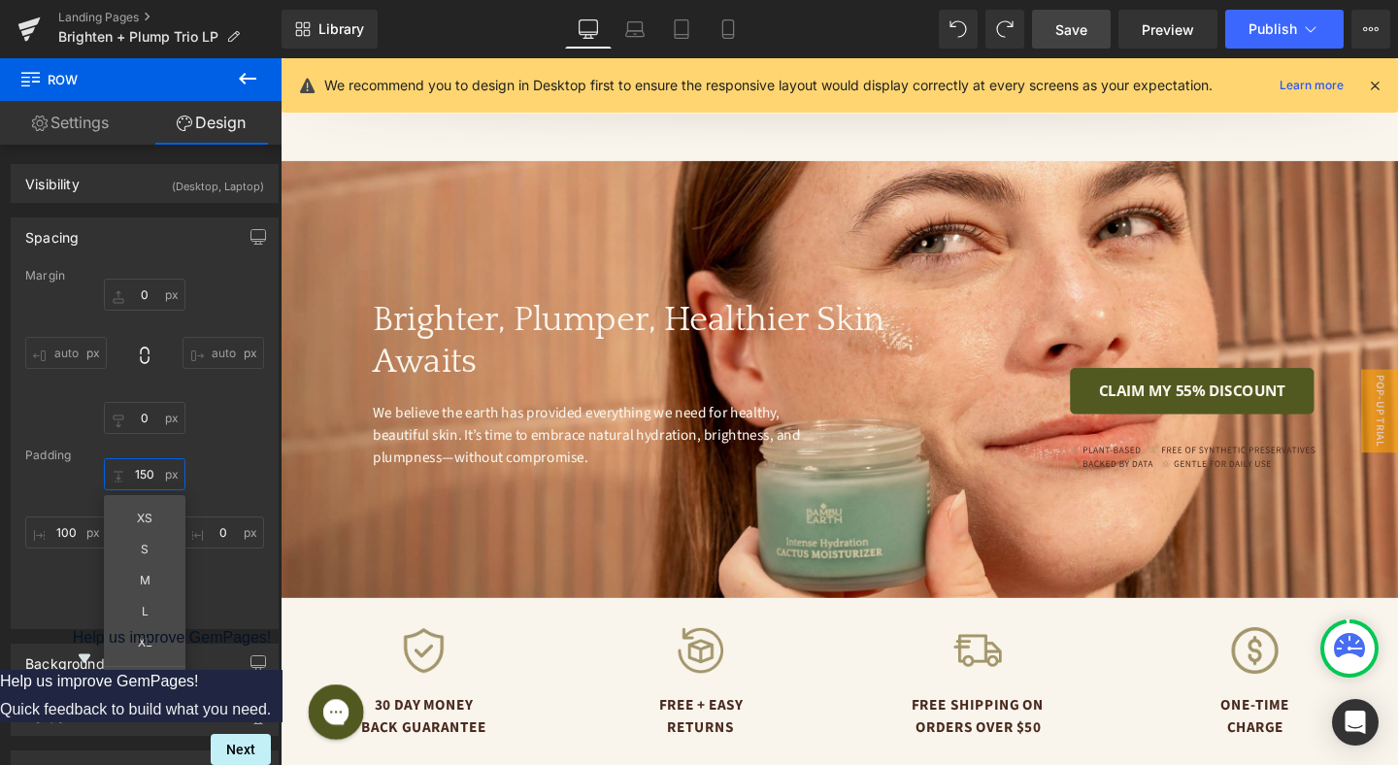
type input "150"
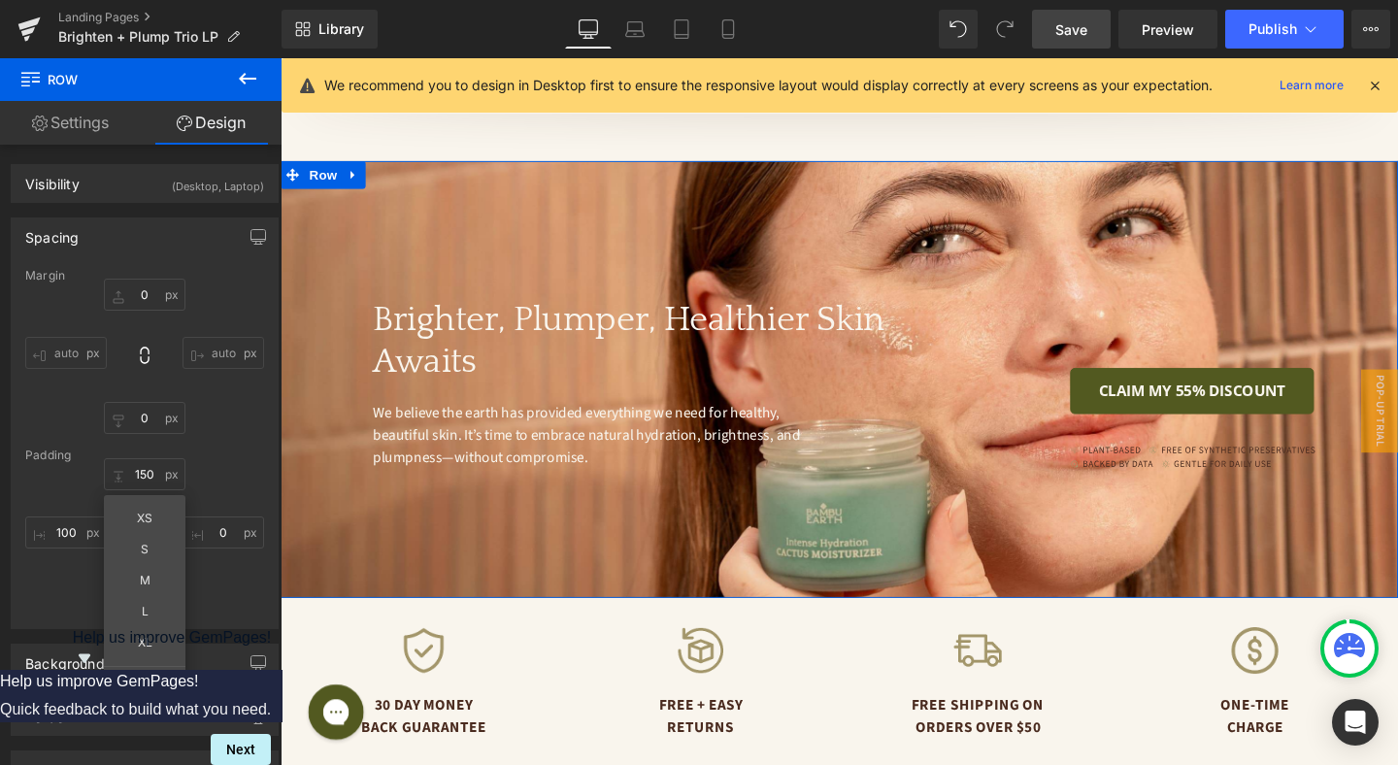
click at [818, 544] on div "Brighter, Plumper, Healthier Skin Awaits Heading We believe the earth has provi…" at bounding box center [868, 395] width 1174 height 459
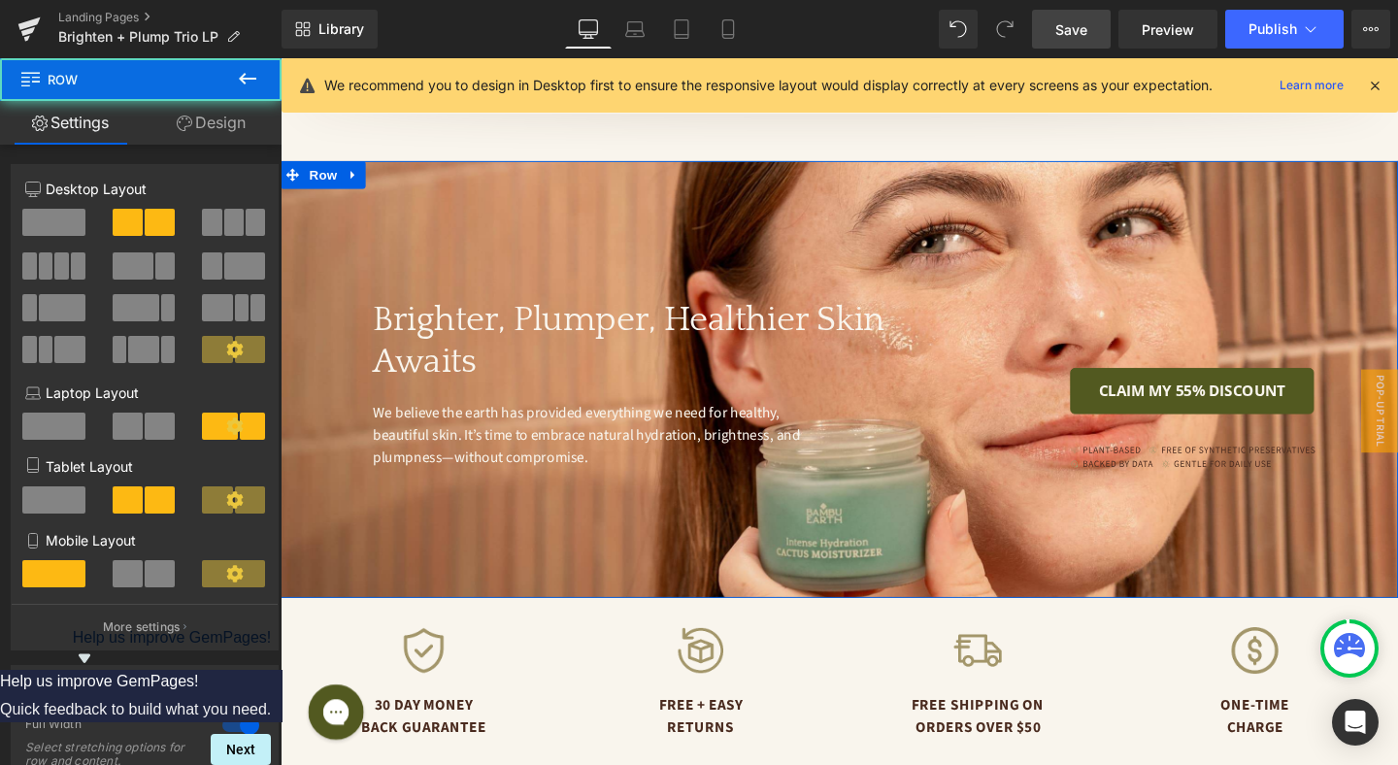
click at [820, 541] on div "Brighter, Plumper, Healthier Skin Awaits Heading We believe the earth has provi…" at bounding box center [868, 395] width 1174 height 459
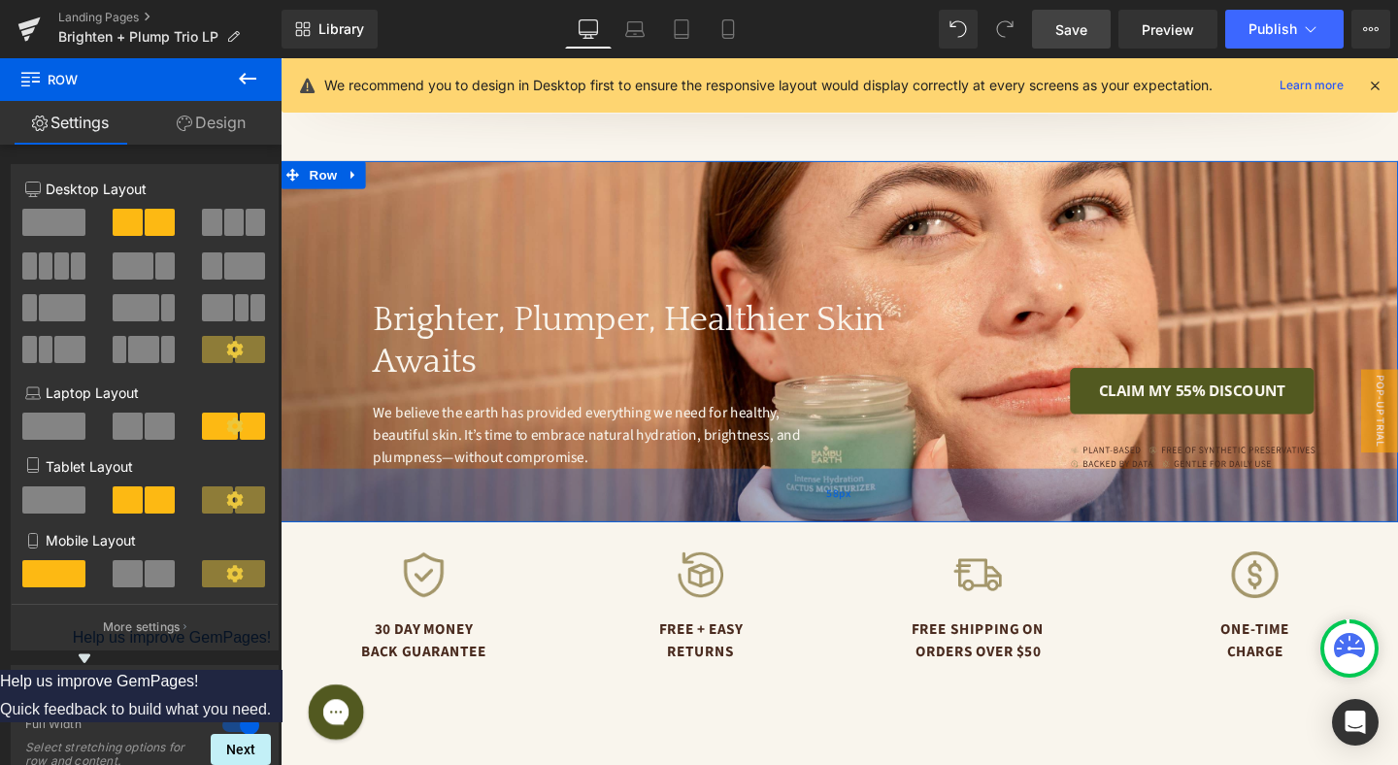
drag, startPoint x: 810, startPoint y: 576, endPoint x: 809, endPoint y: 496, distance: 79.6
click at [809, 496] on div "58px" at bounding box center [868, 517] width 1174 height 56
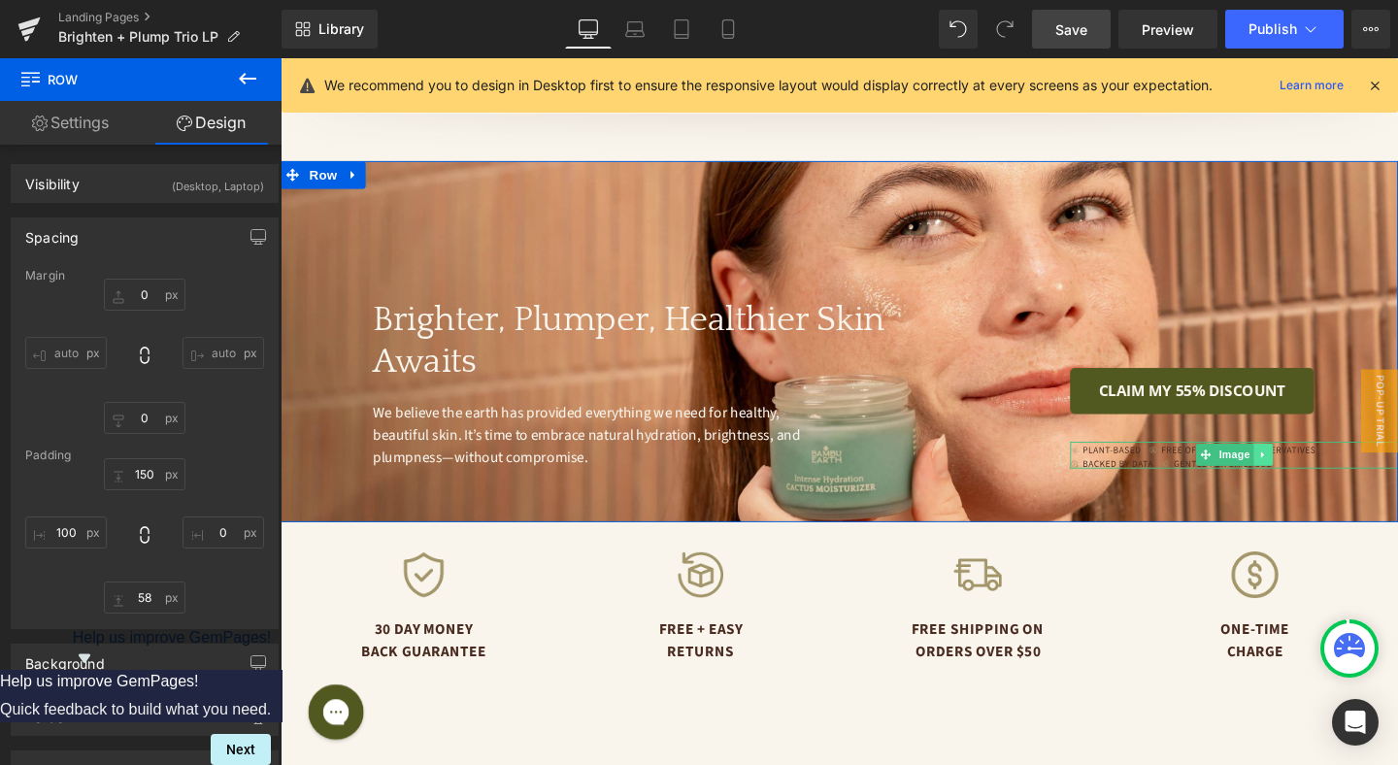
click at [1311, 472] on icon at bounding box center [1311, 475] width 3 height 7
click at [1322, 469] on icon at bounding box center [1322, 475] width 11 height 12
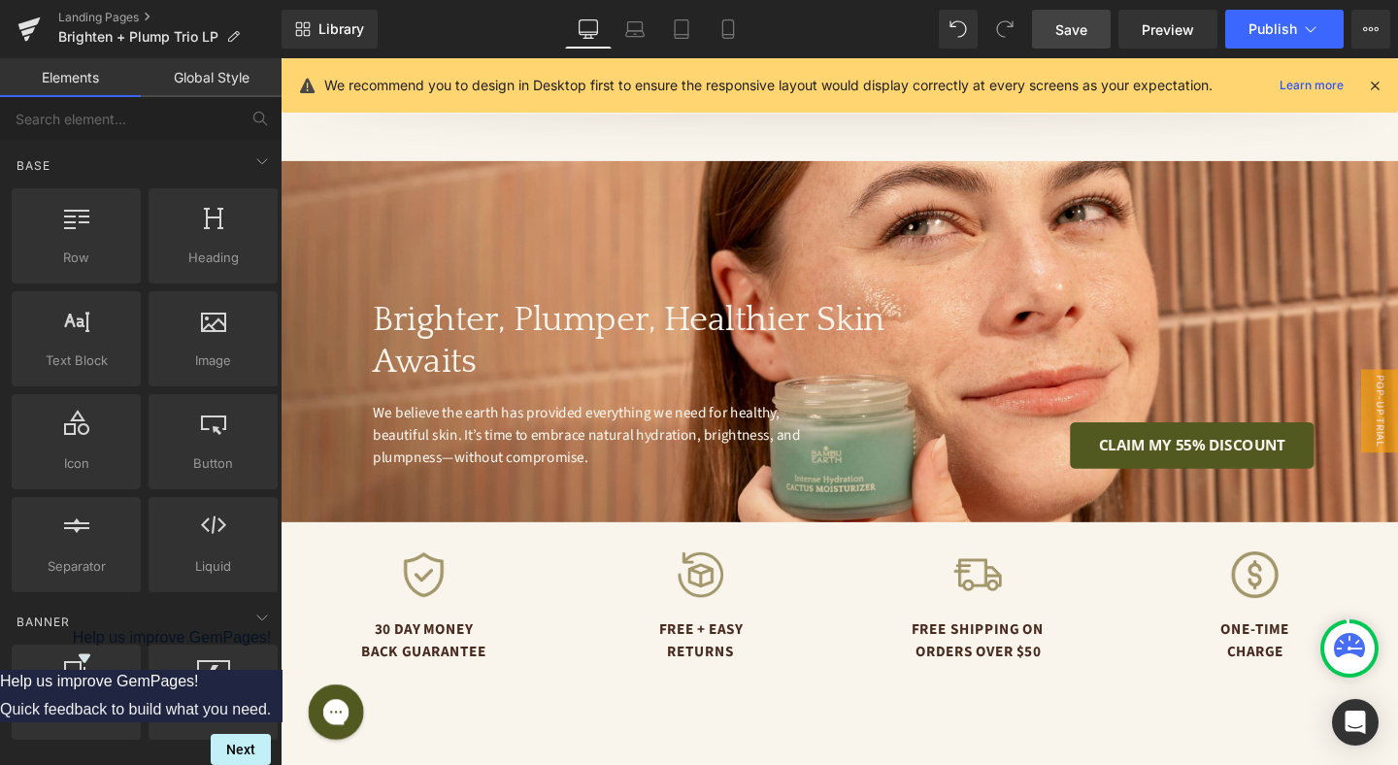
click at [1059, 26] on span "Save" at bounding box center [1071, 29] width 32 height 20
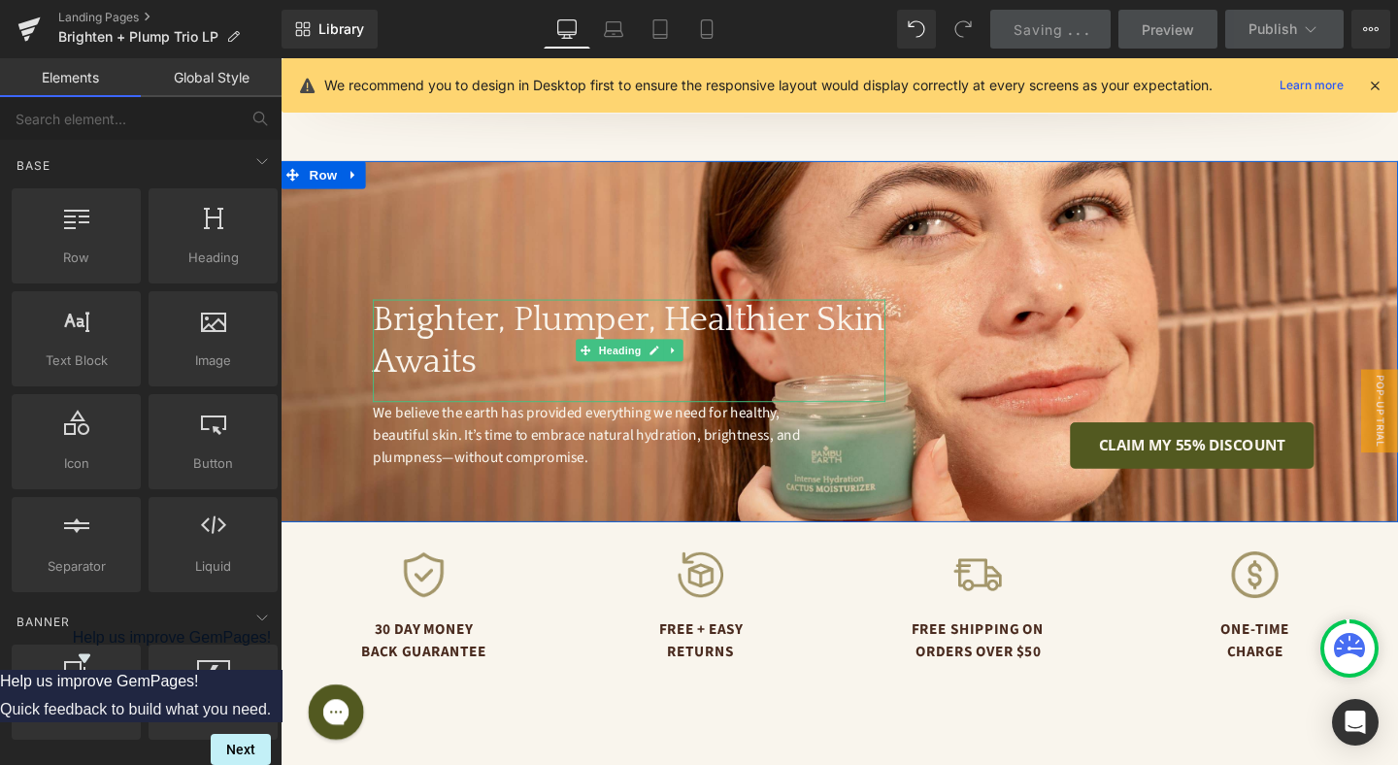
click at [688, 312] on h3 "Brighter, Plumper, Healthier Skin Awaits" at bounding box center [647, 356] width 539 height 88
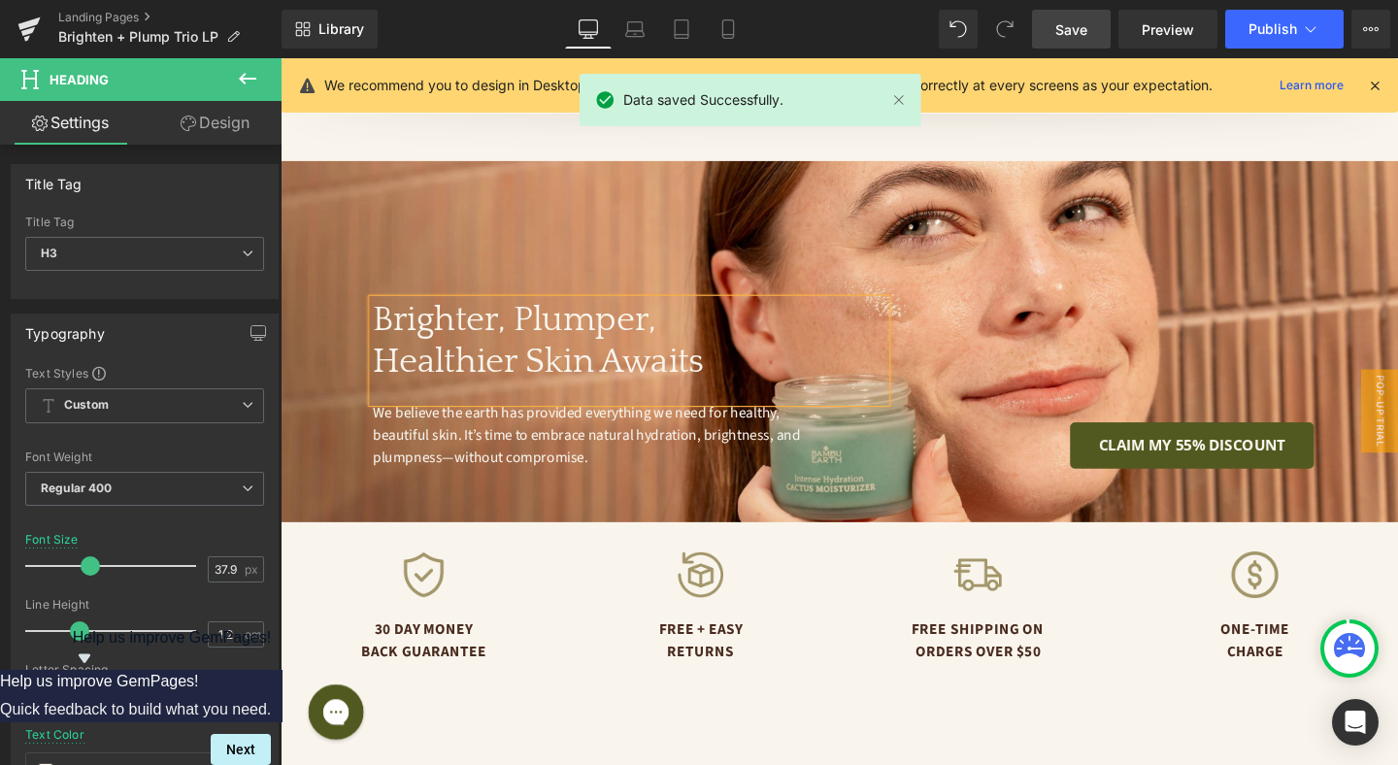
click at [1058, 32] on span "Save" at bounding box center [1071, 29] width 32 height 20
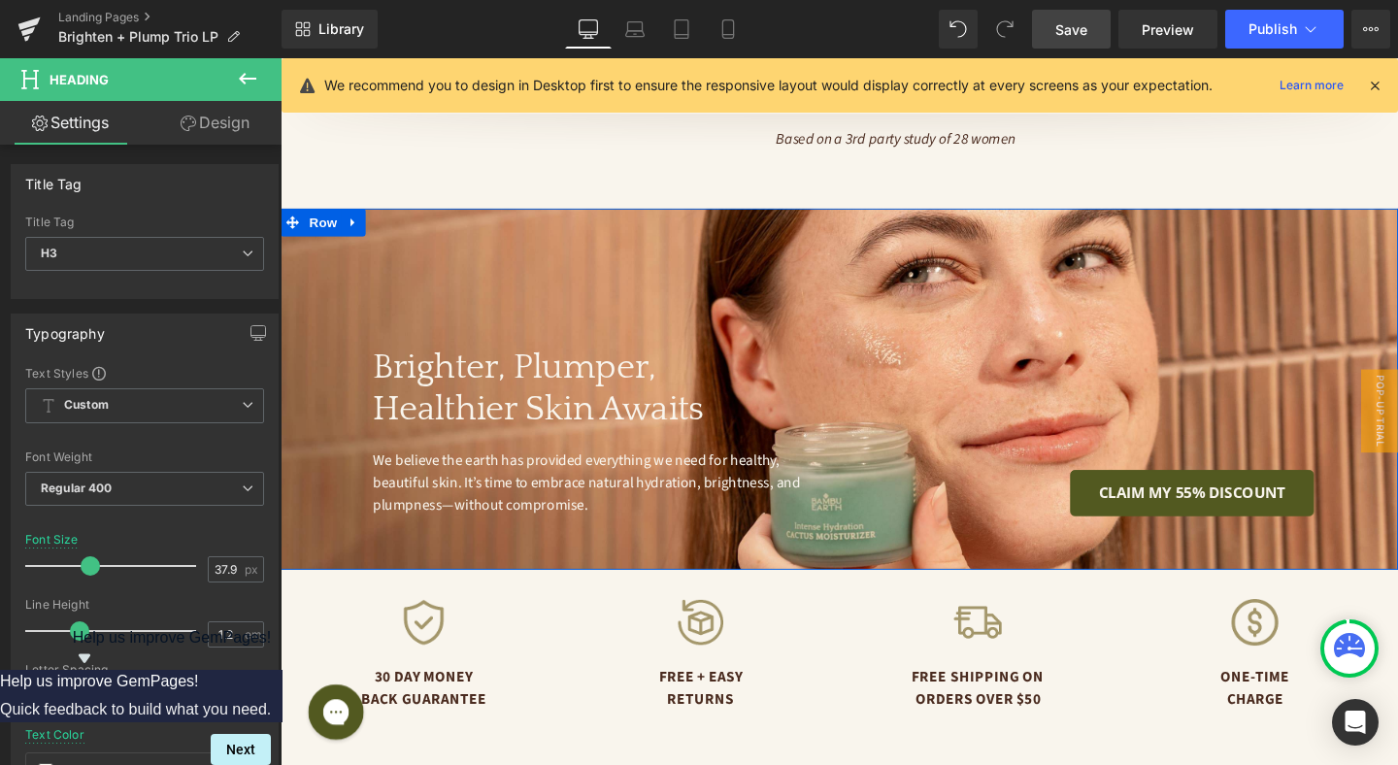
scroll to position [4887, 0]
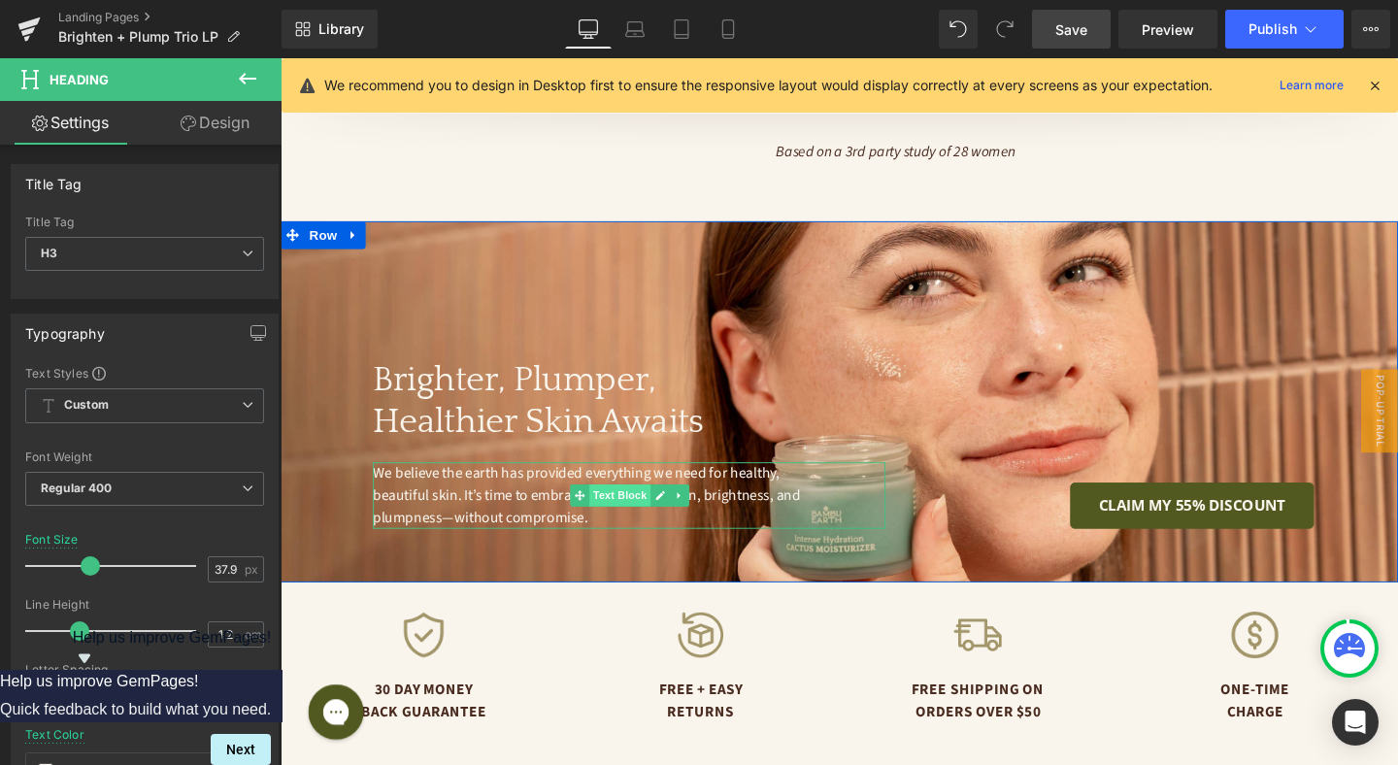
click at [645, 506] on span "Text Block" at bounding box center [637, 517] width 64 height 23
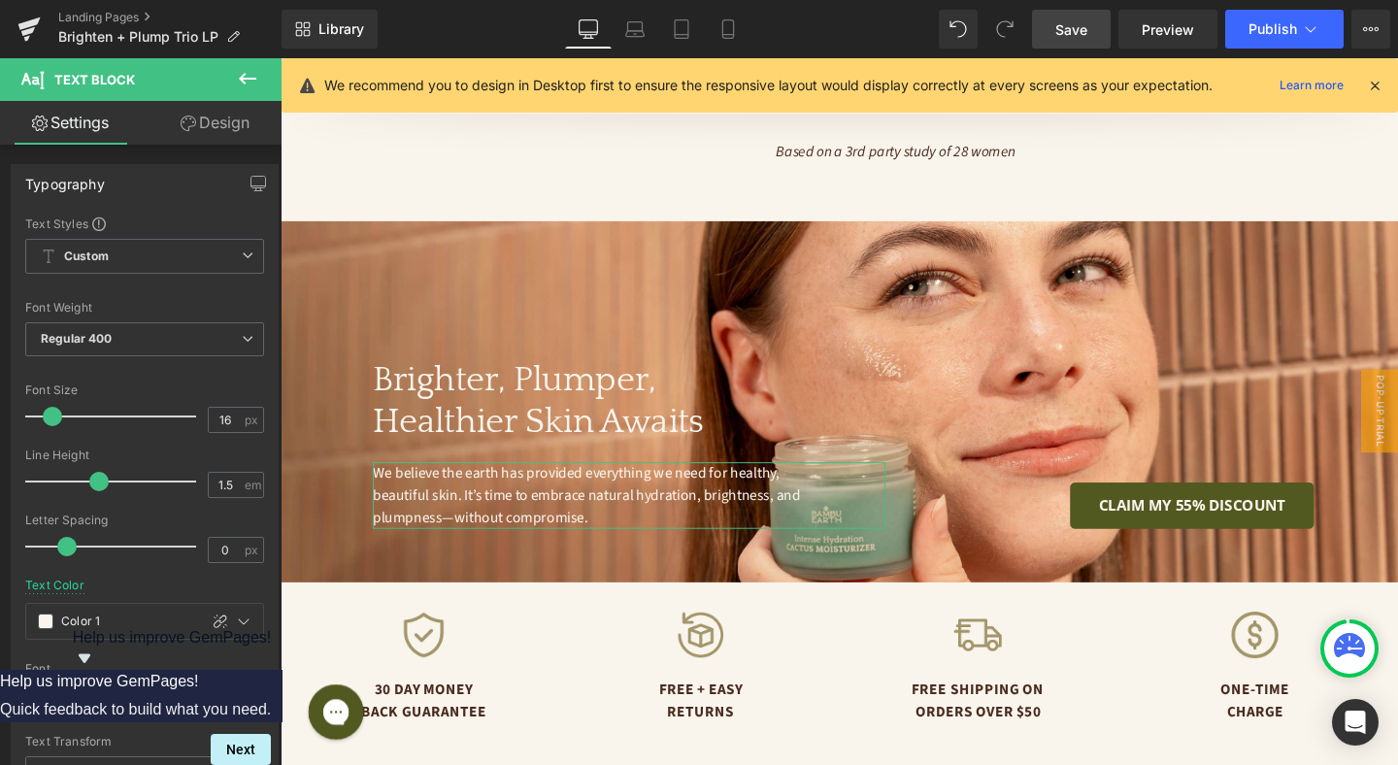
click at [193, 129] on link "Design" at bounding box center [215, 123] width 141 height 44
click at [0, 0] on div "Spacing" at bounding box center [0, 0] width 0 height 0
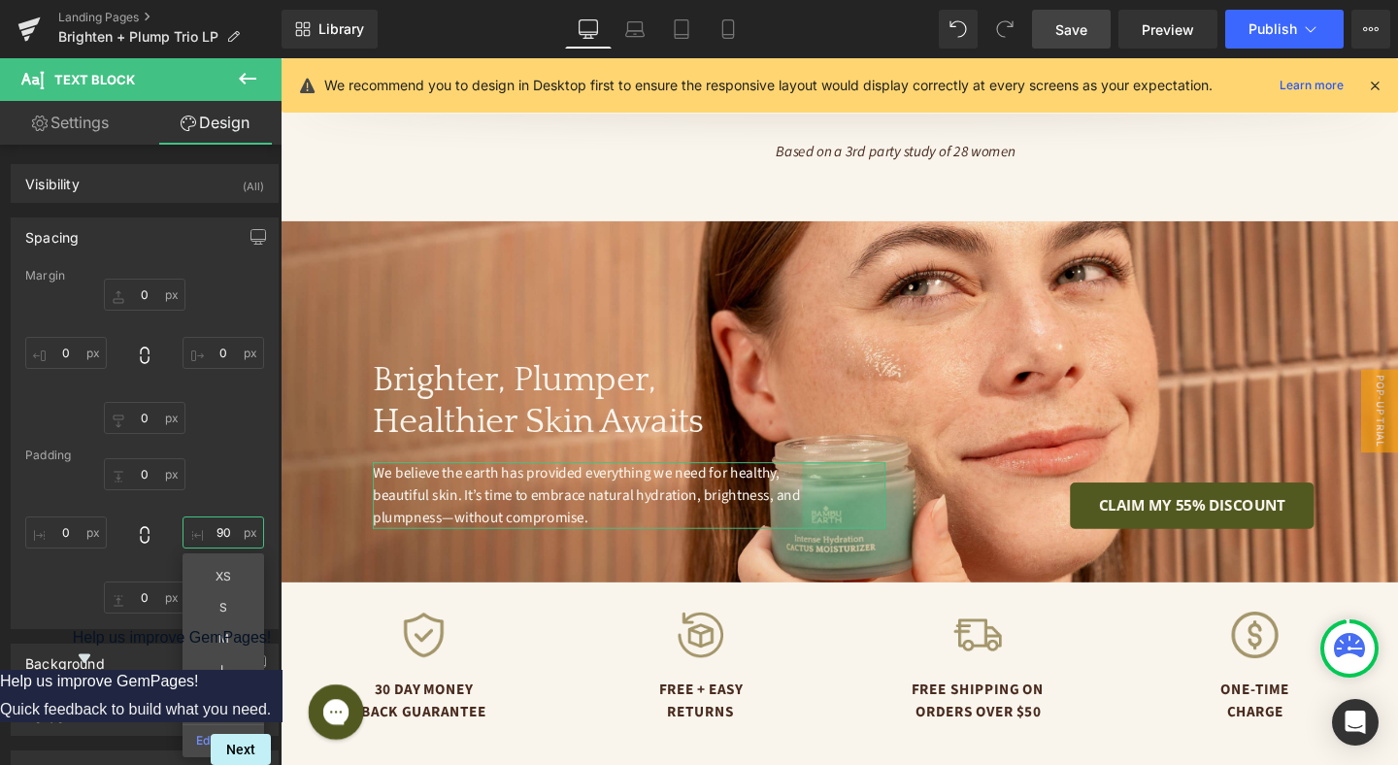
click at [220, 524] on input "90" at bounding box center [223, 532] width 82 height 32
type input "2"
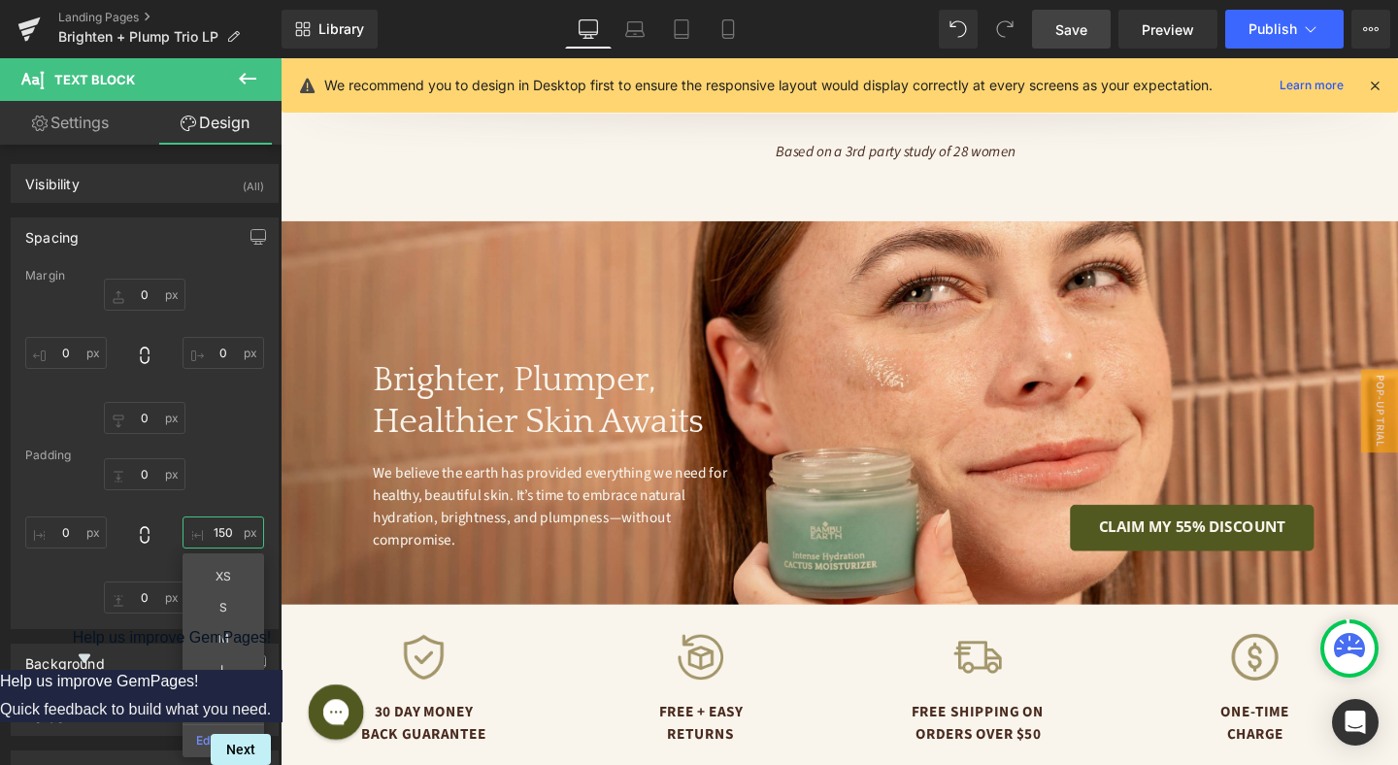
type input "150"
click at [1065, 11] on link "Save" at bounding box center [1071, 29] width 79 height 39
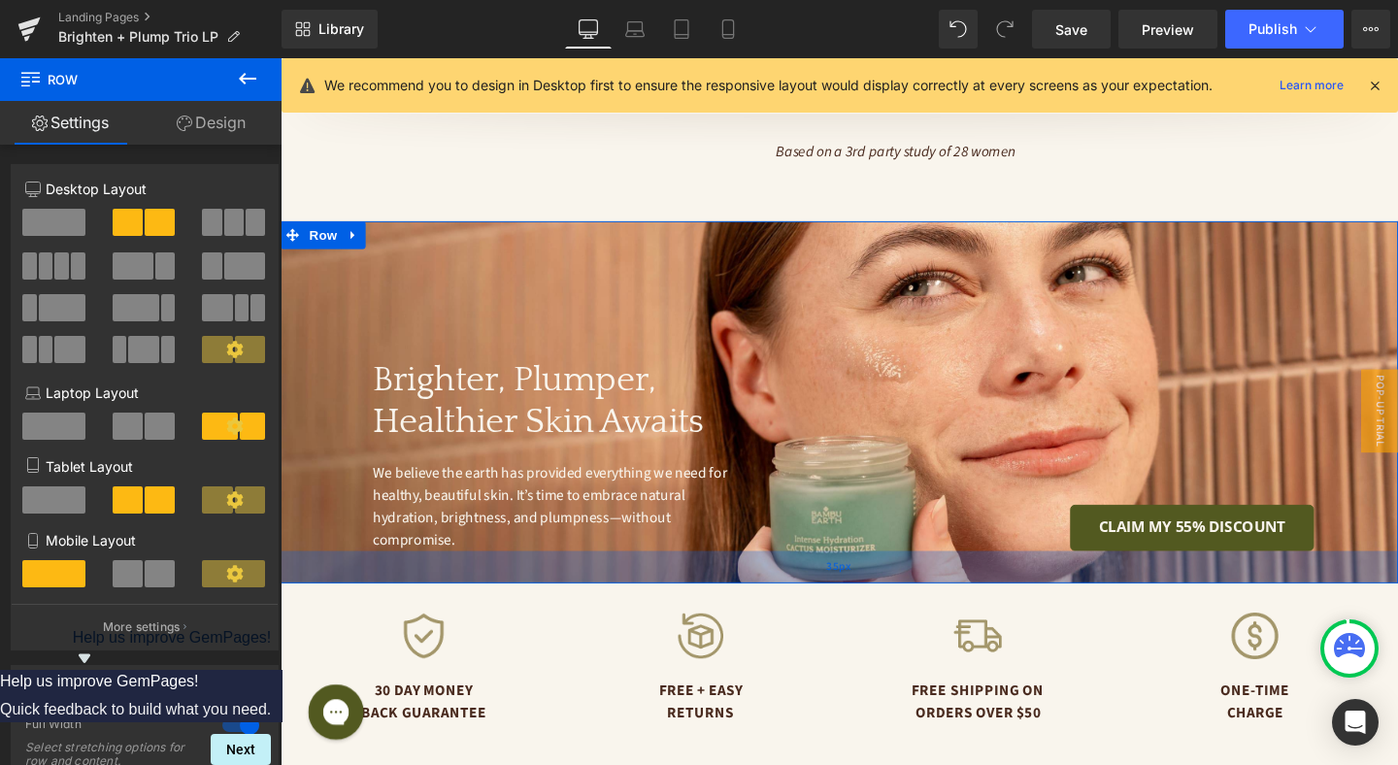
drag, startPoint x: 856, startPoint y: 561, endPoint x: 859, endPoint y: 539, distance: 22.5
click at [859, 581] on span "35px" at bounding box center [867, 591] width 26 height 21
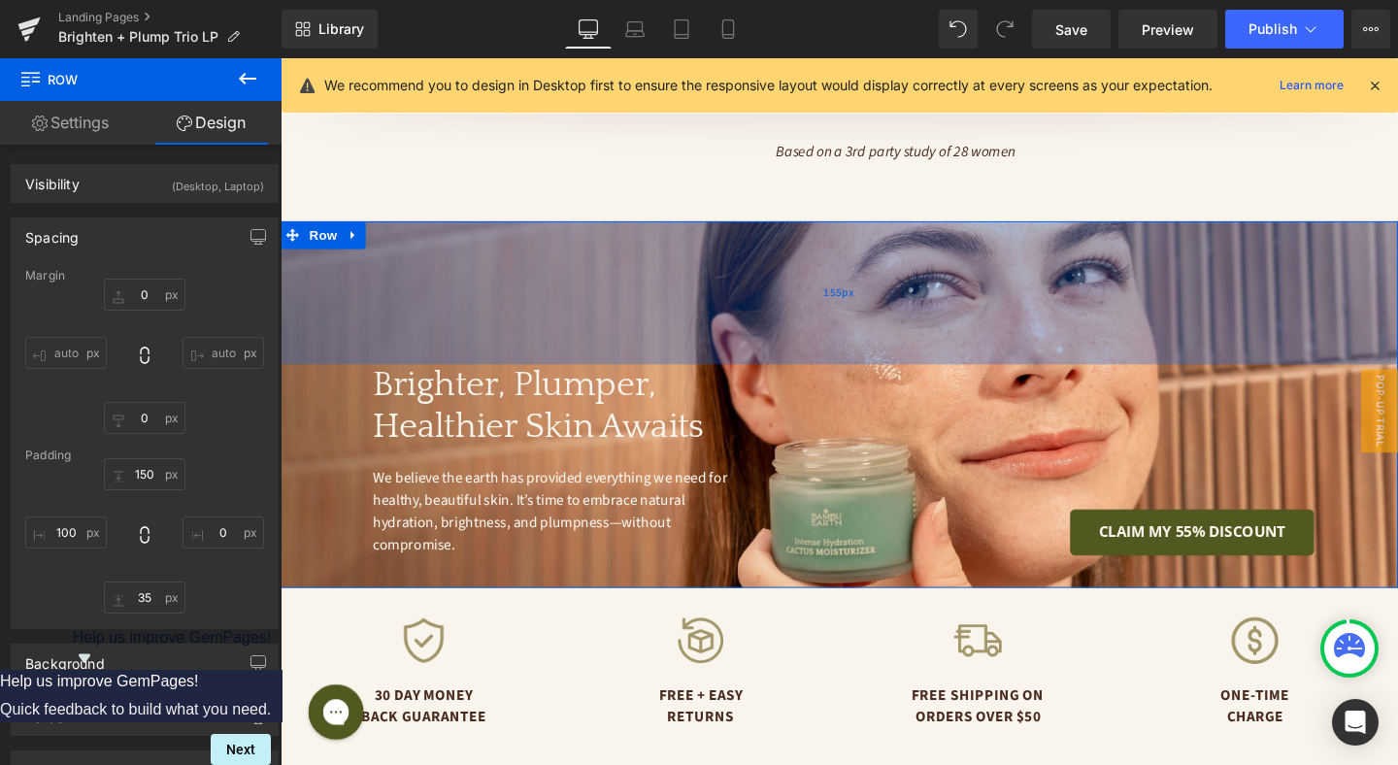
click at [711, 282] on div "155px" at bounding box center [868, 304] width 1174 height 150
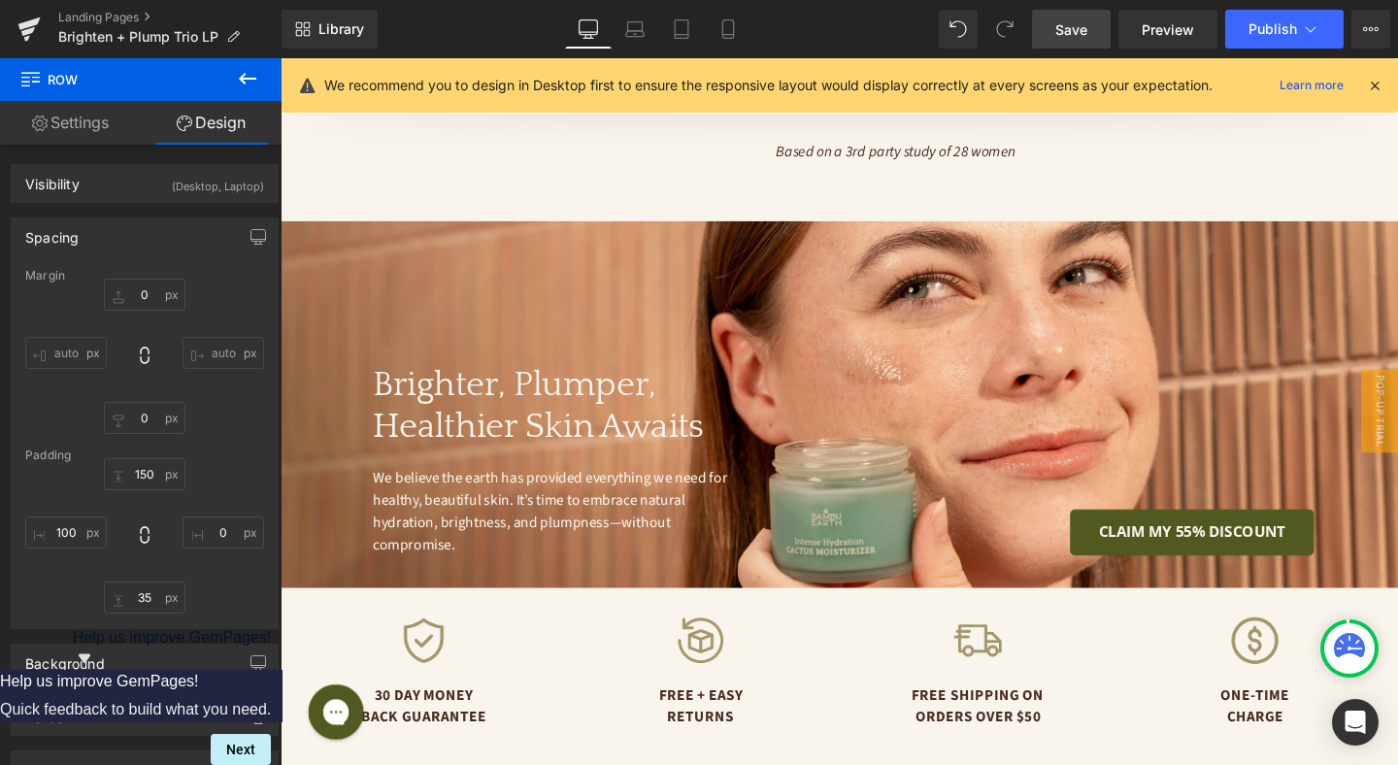
click at [1091, 35] on link "Save" at bounding box center [1071, 29] width 79 height 39
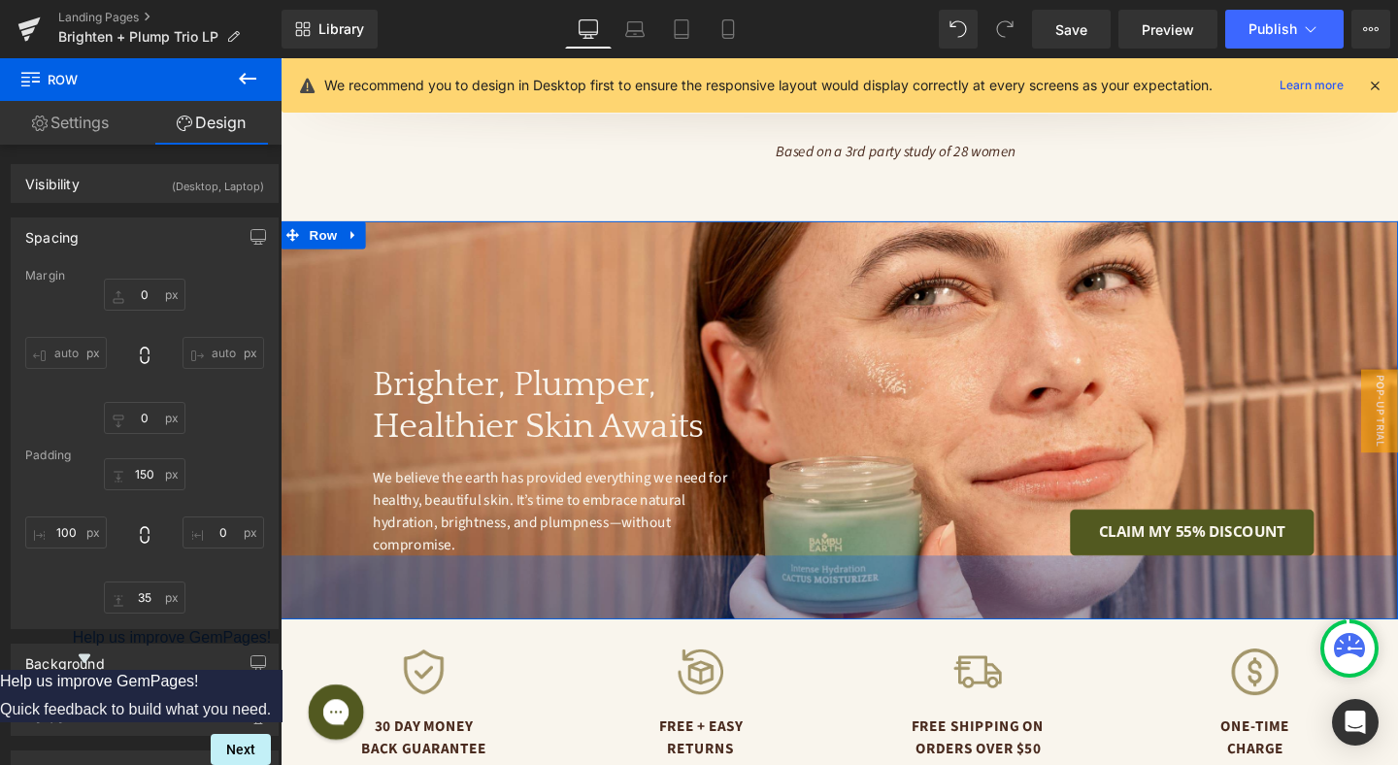
drag, startPoint x: 884, startPoint y: 554, endPoint x: 886, endPoint y: 587, distance: 33.1
click at [886, 587] on div "69px" at bounding box center [868, 613] width 1174 height 67
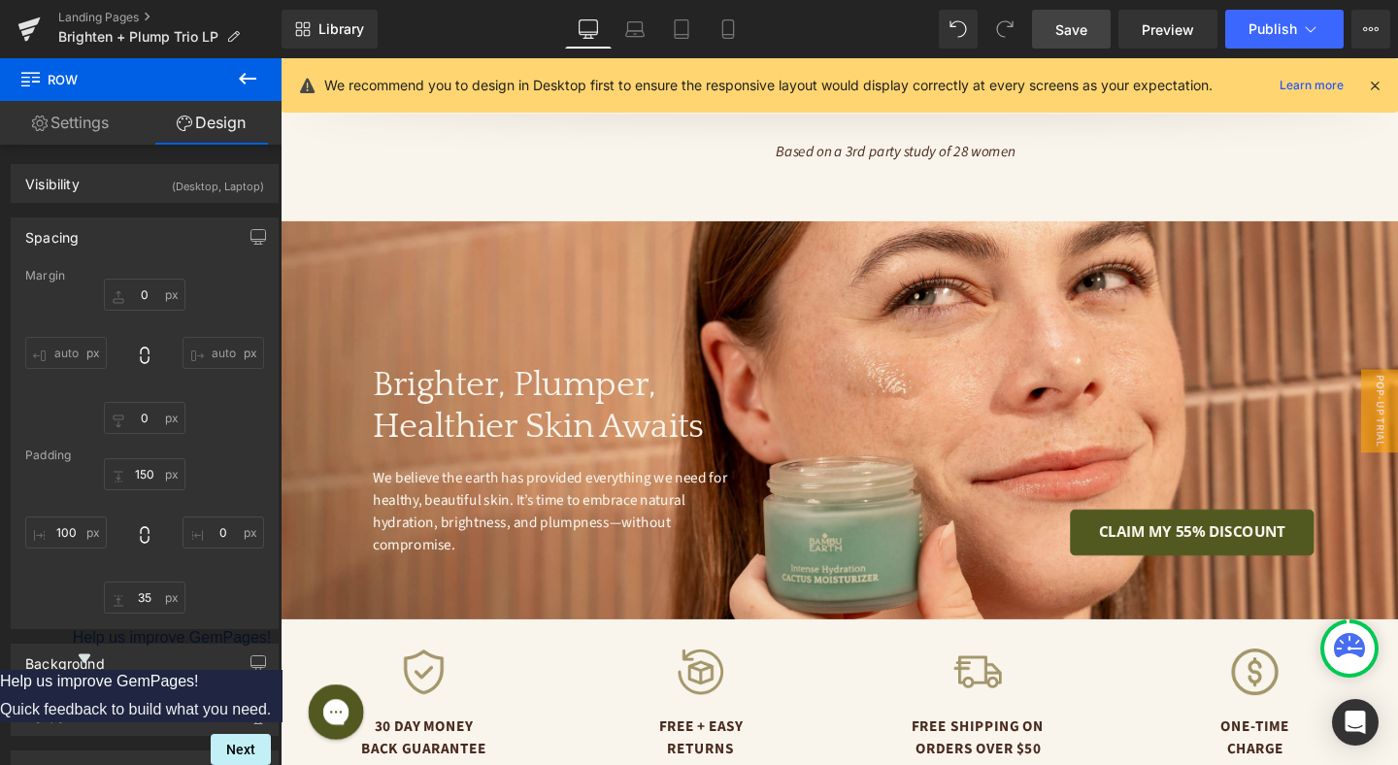
click at [1078, 28] on span "Save" at bounding box center [1071, 29] width 32 height 20
click at [634, 26] on icon at bounding box center [634, 28] width 19 height 19
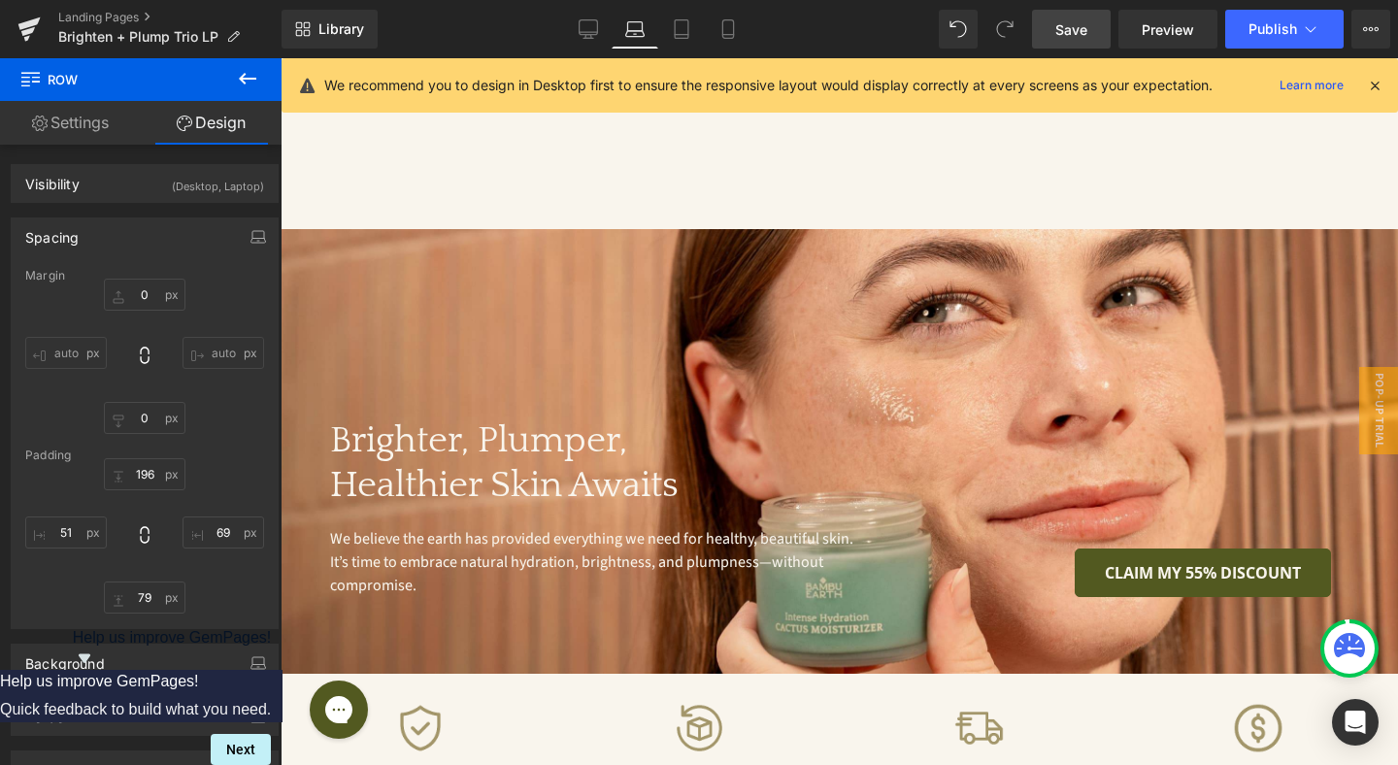
scroll to position [4741, 0]
click at [682, 29] on icon at bounding box center [681, 28] width 19 height 19
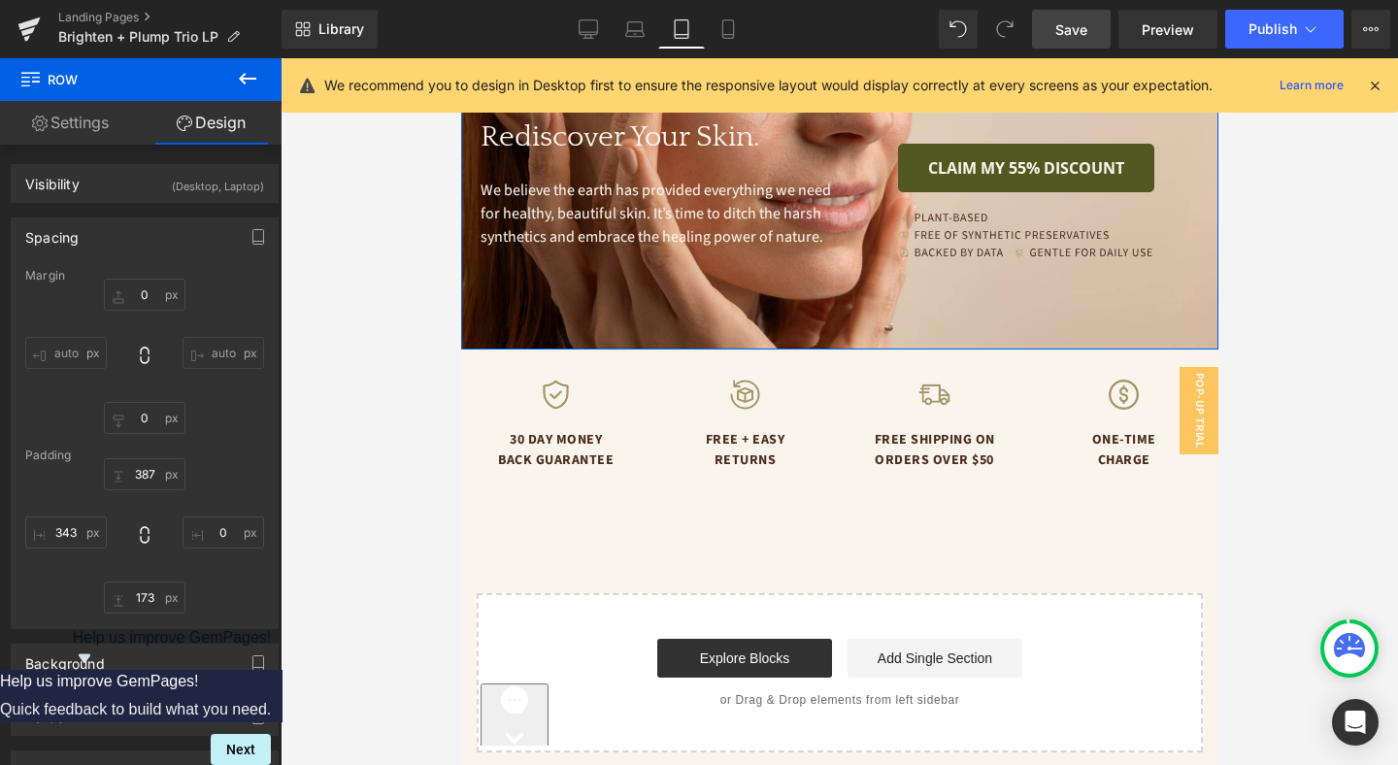
scroll to position [4124, 0]
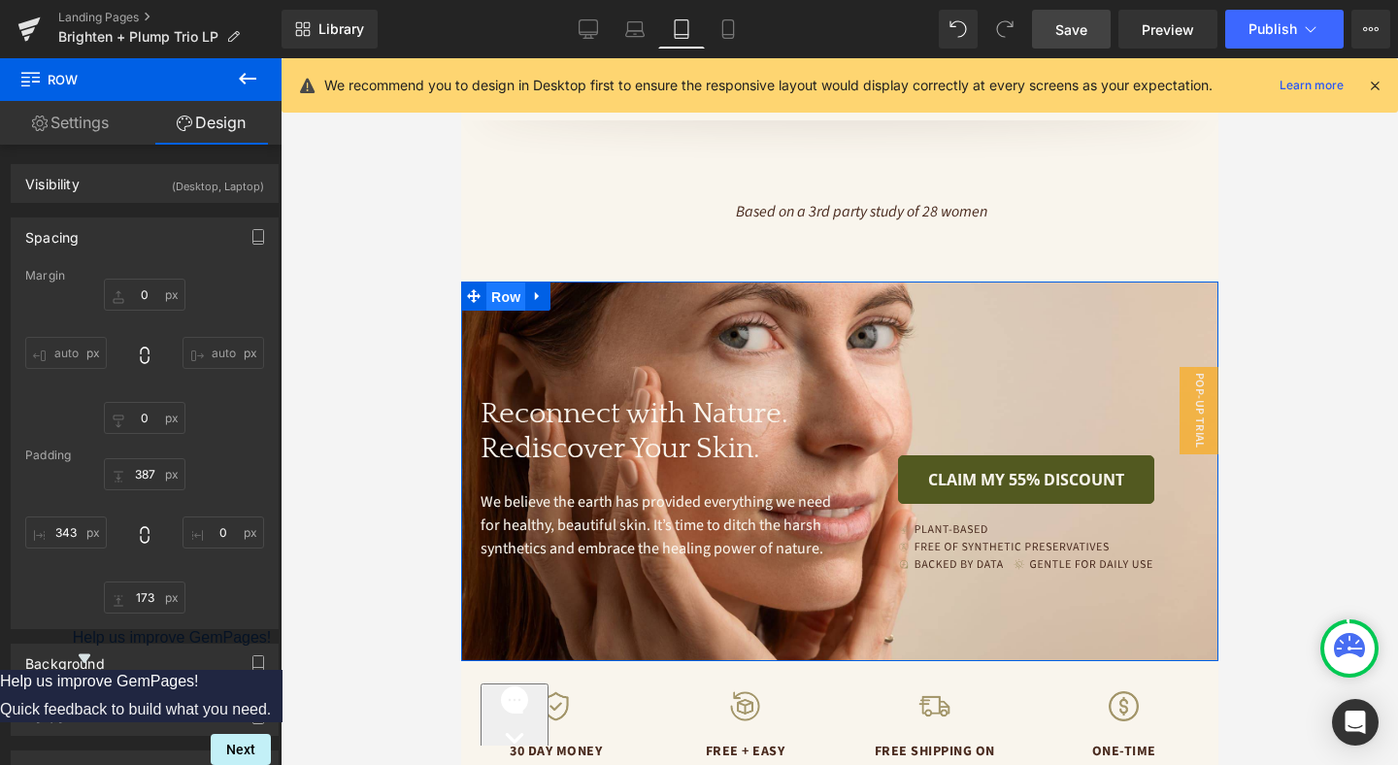
click at [512, 282] on span "Row" at bounding box center [504, 296] width 39 height 29
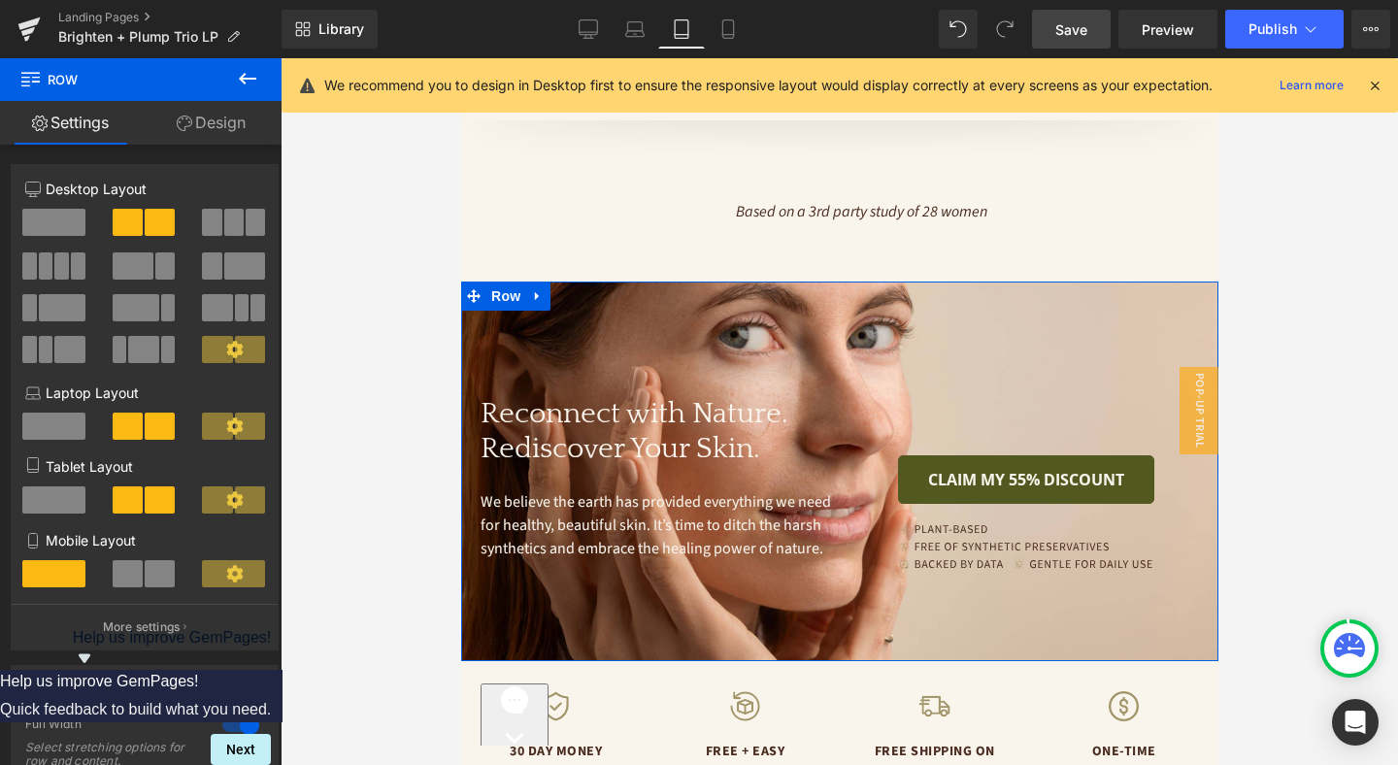
click at [207, 114] on link "Design" at bounding box center [211, 123] width 141 height 44
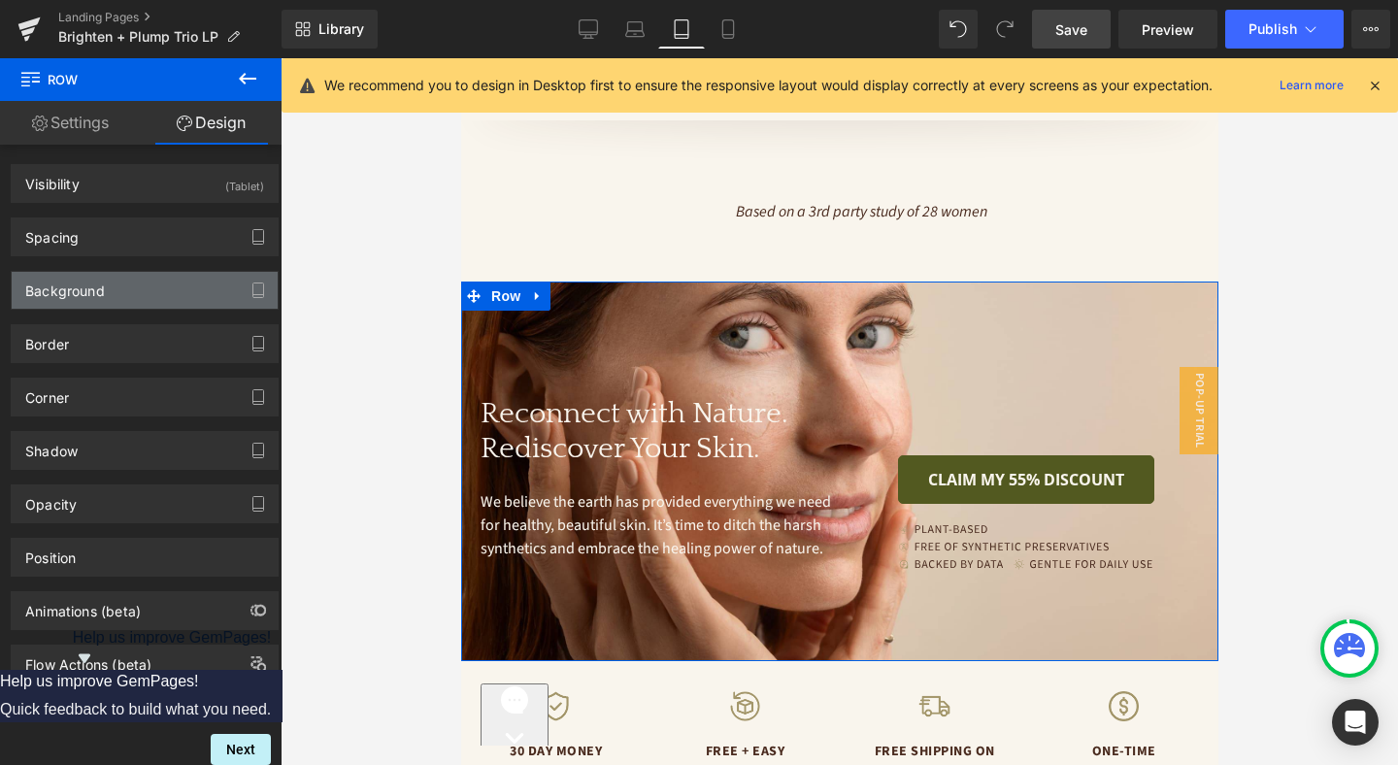
click at [108, 287] on div "Background" at bounding box center [145, 290] width 266 height 37
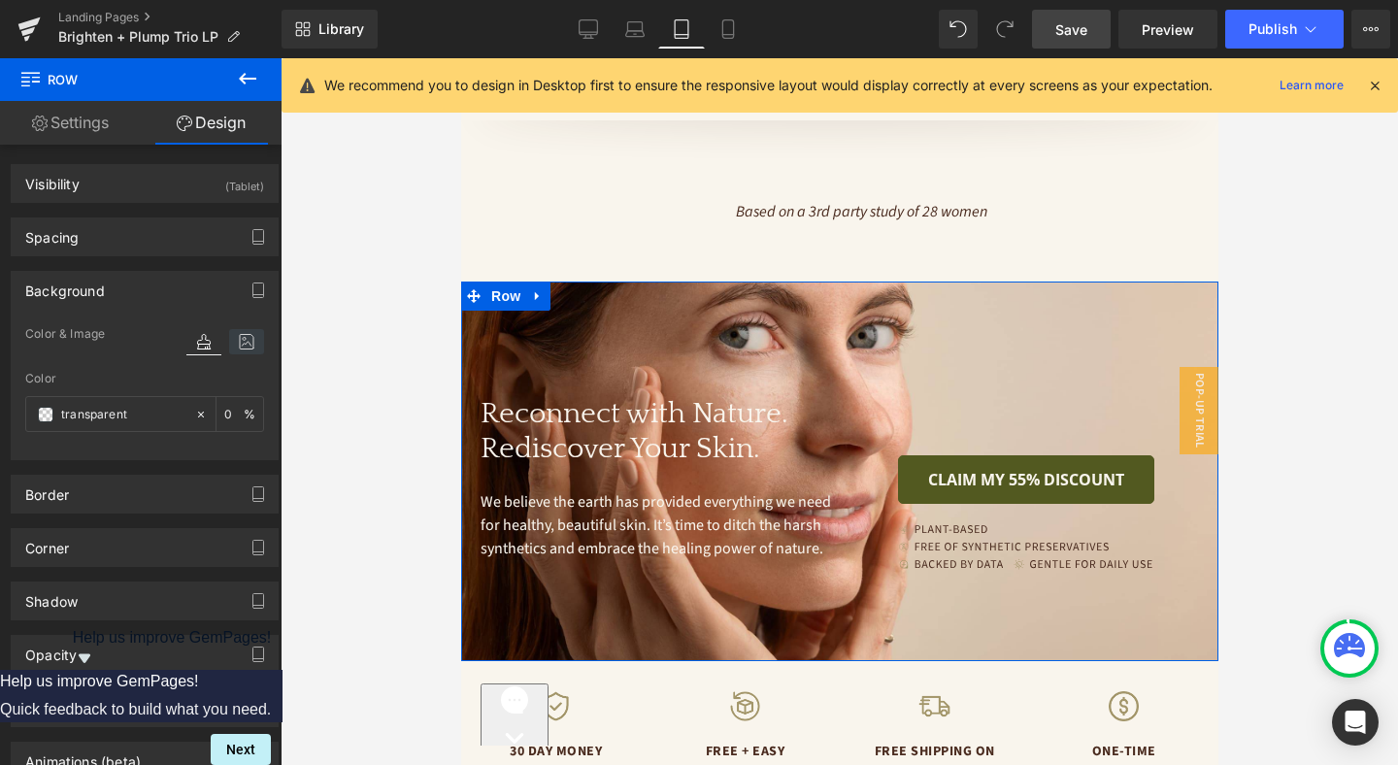
click at [229, 336] on icon at bounding box center [246, 341] width 35 height 25
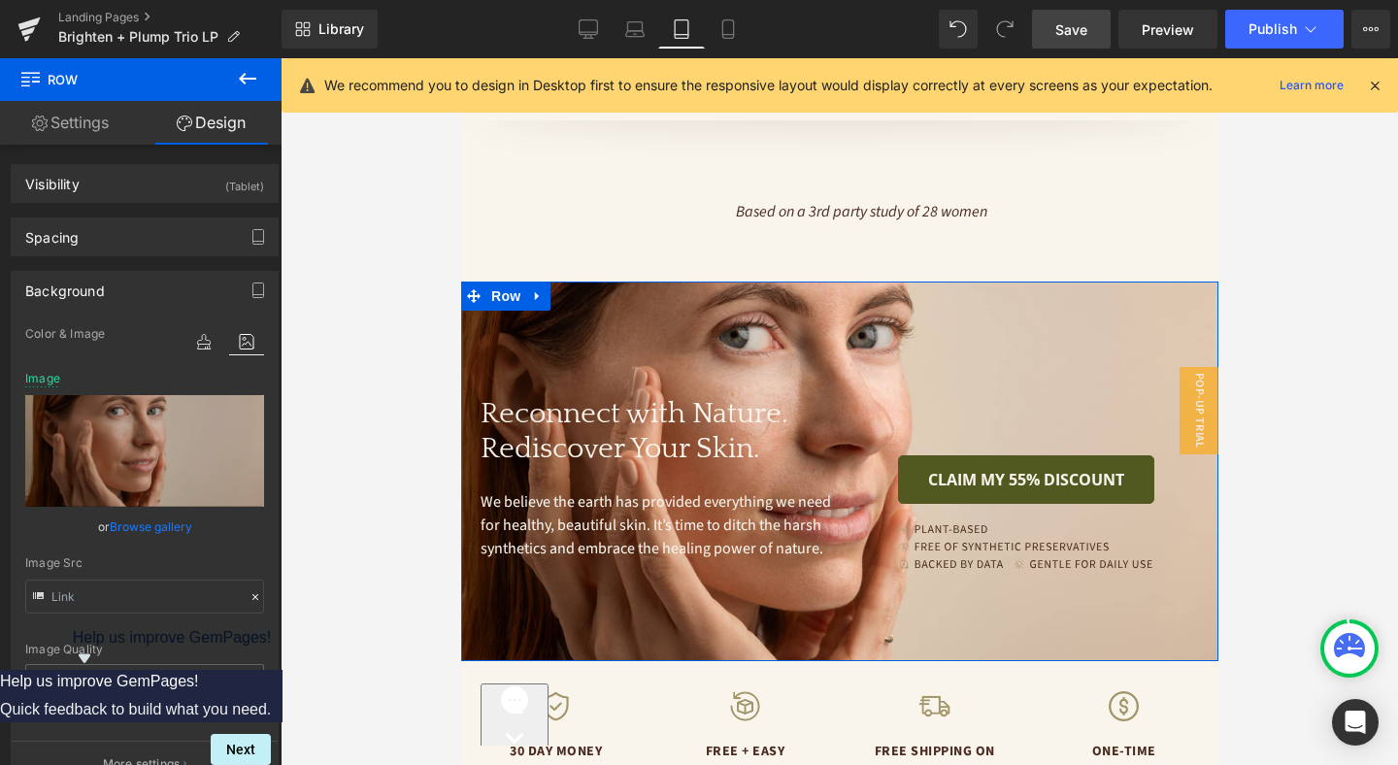
click at [162, 527] on link "Browse gallery" at bounding box center [151, 527] width 83 height 34
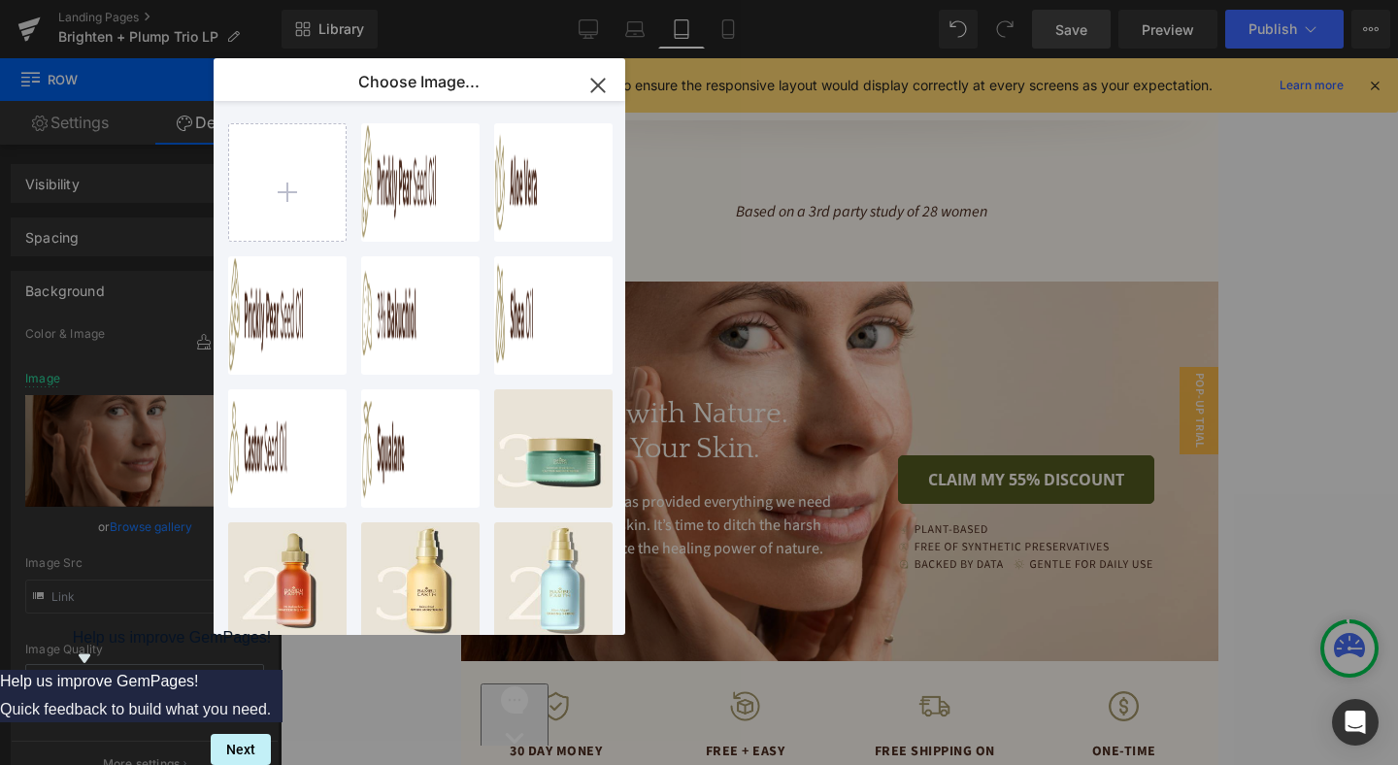
click at [606, 83] on icon "button" at bounding box center [597, 85] width 31 height 31
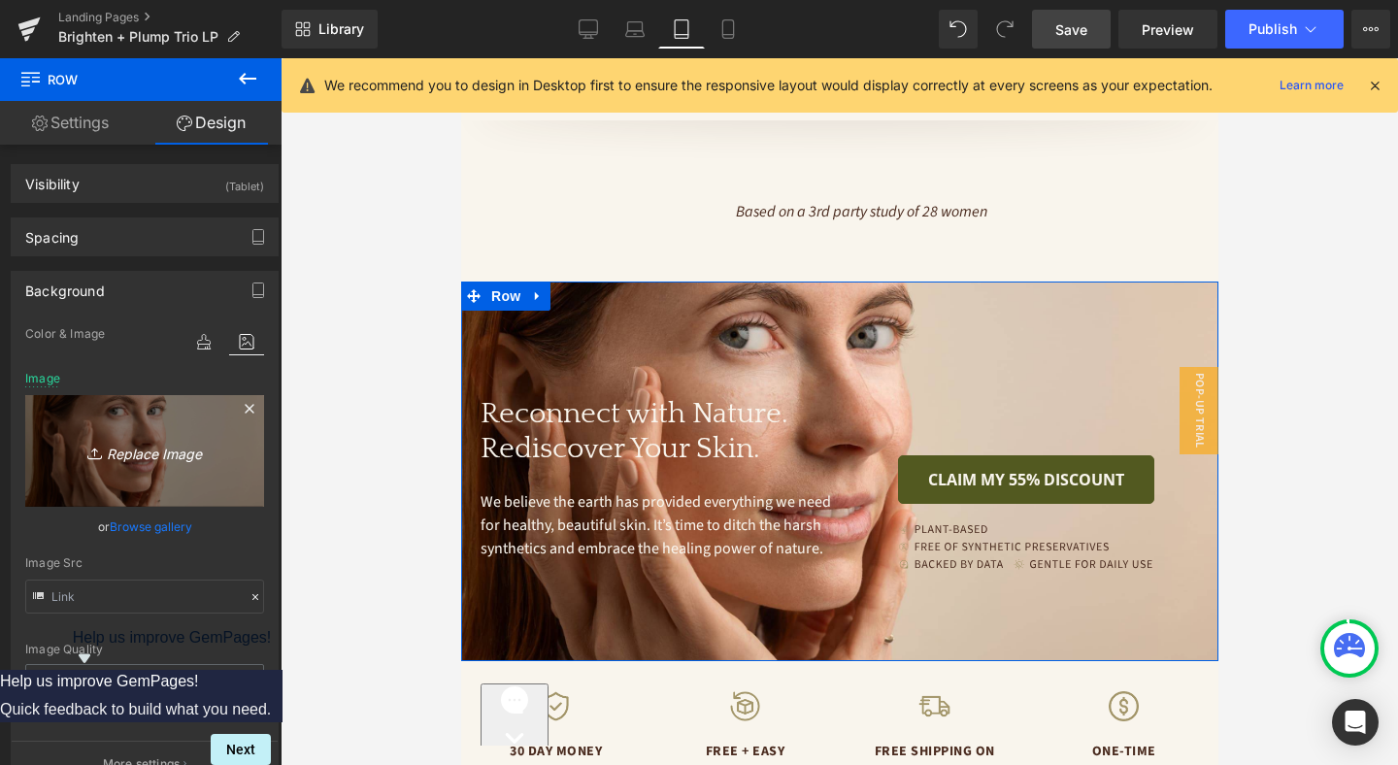
click at [171, 452] on icon "Replace Image" at bounding box center [144, 451] width 155 height 24
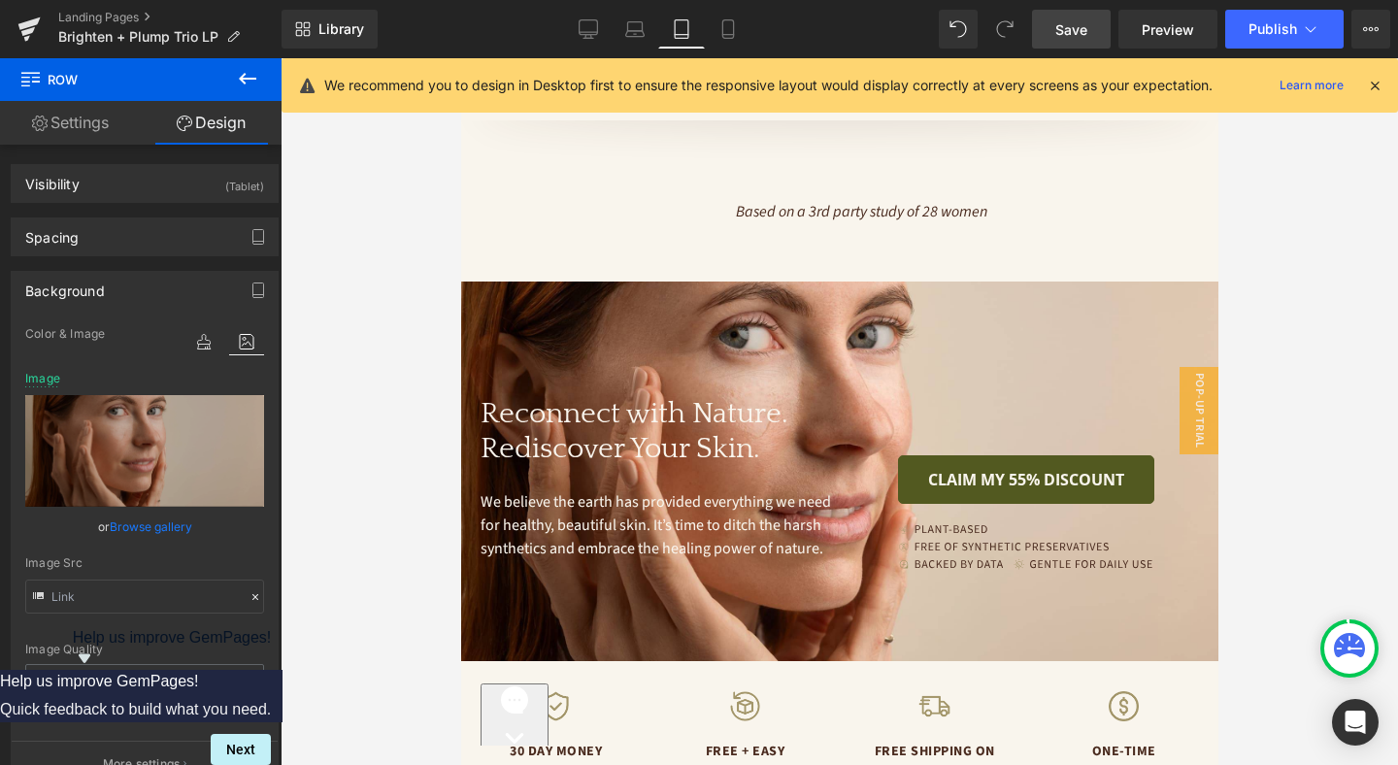
type input "C:\fakepath\6 (15).jpg"
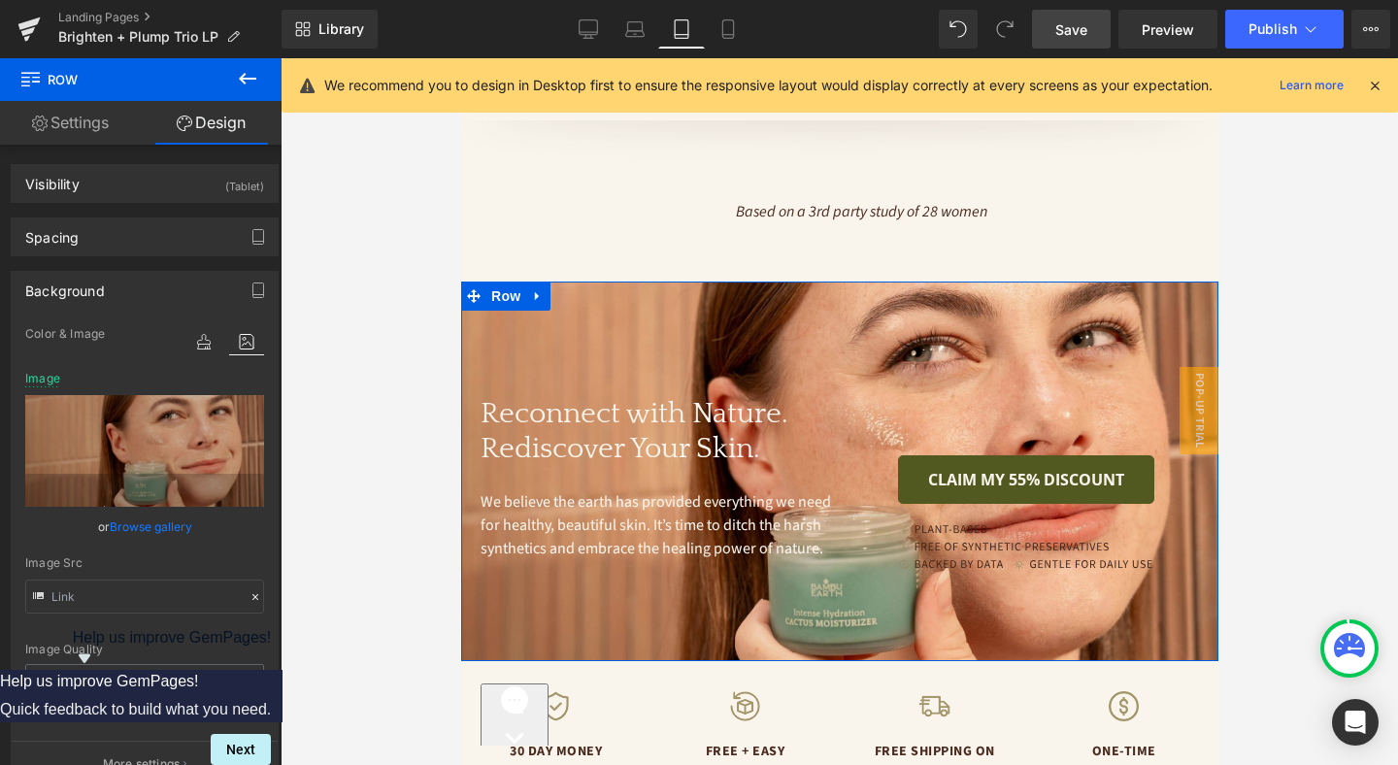
click at [1041, 546] on img at bounding box center [1025, 546] width 256 height 47
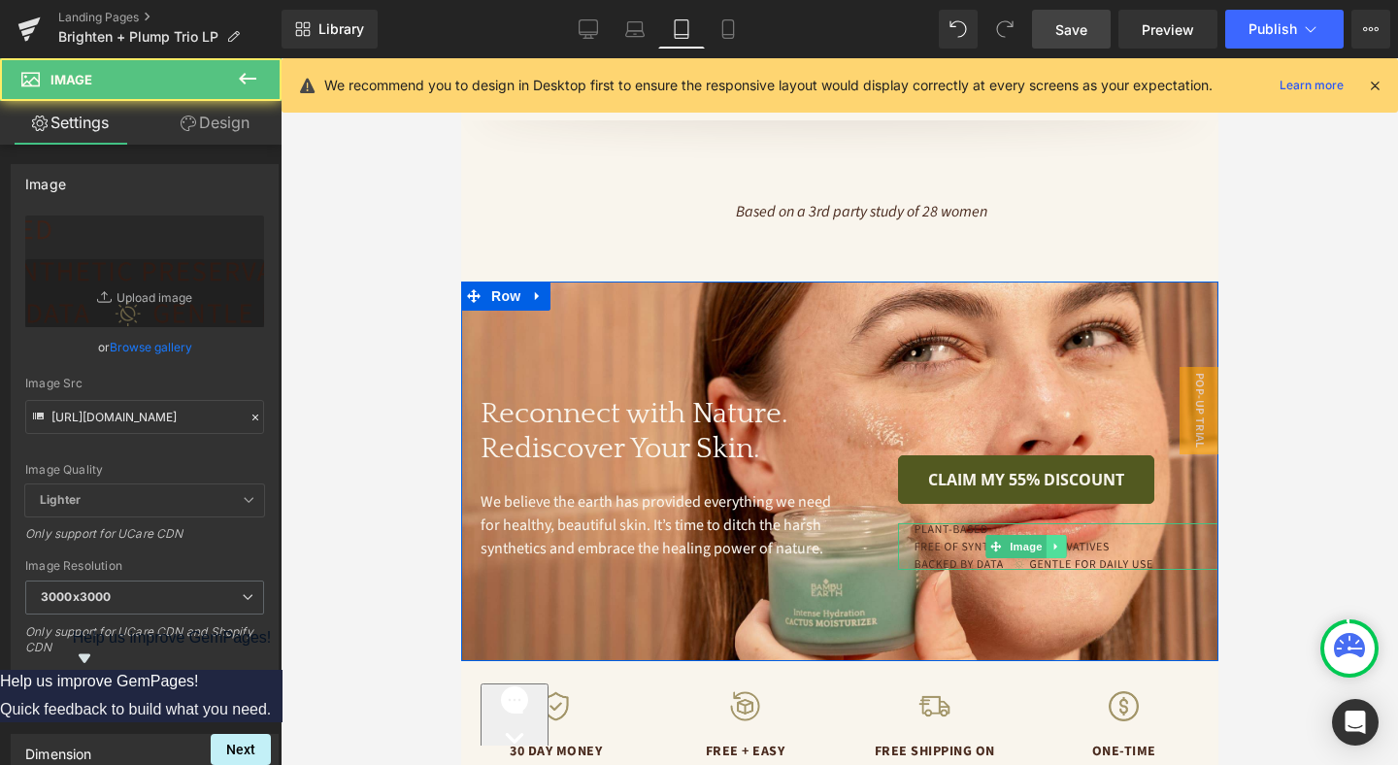
click at [1048, 535] on link at bounding box center [1055, 546] width 20 height 23
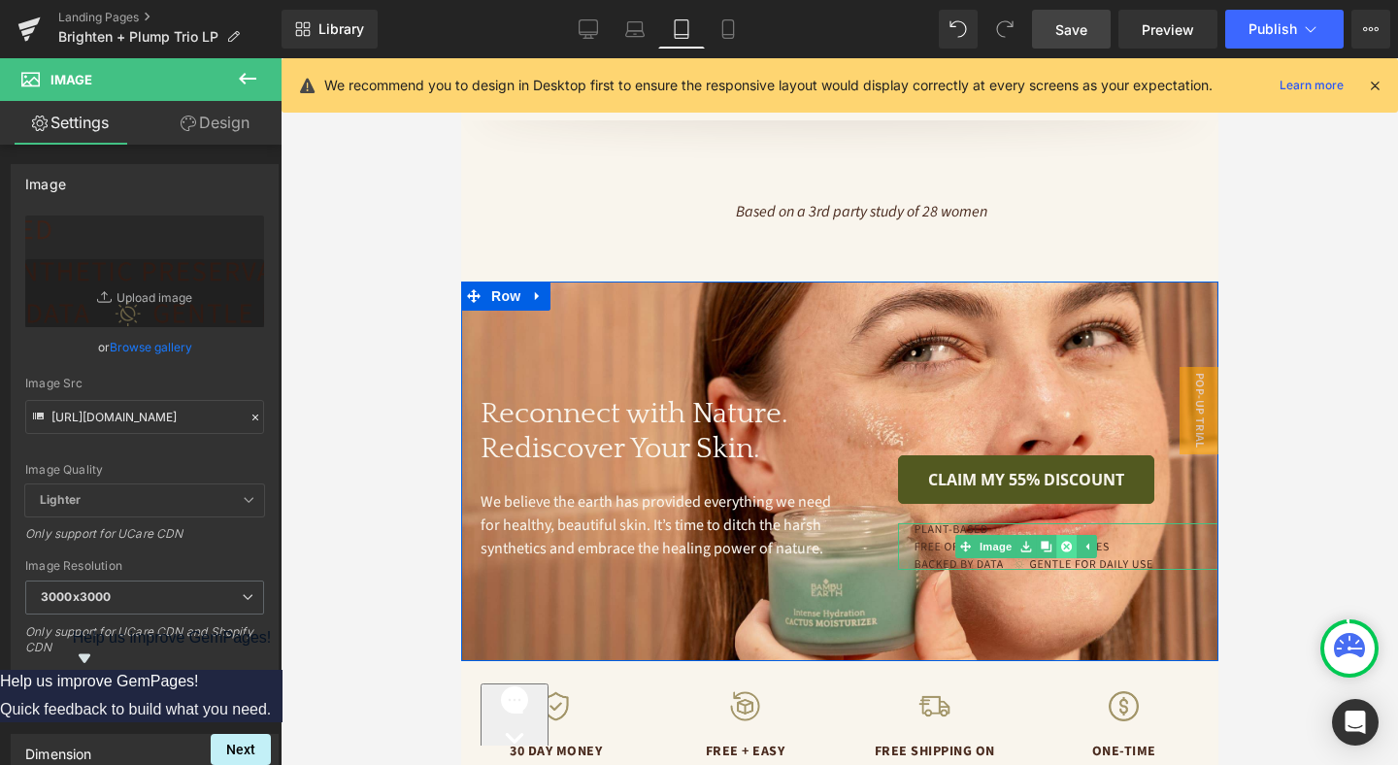
click at [1068, 541] on icon at bounding box center [1065, 546] width 11 height 11
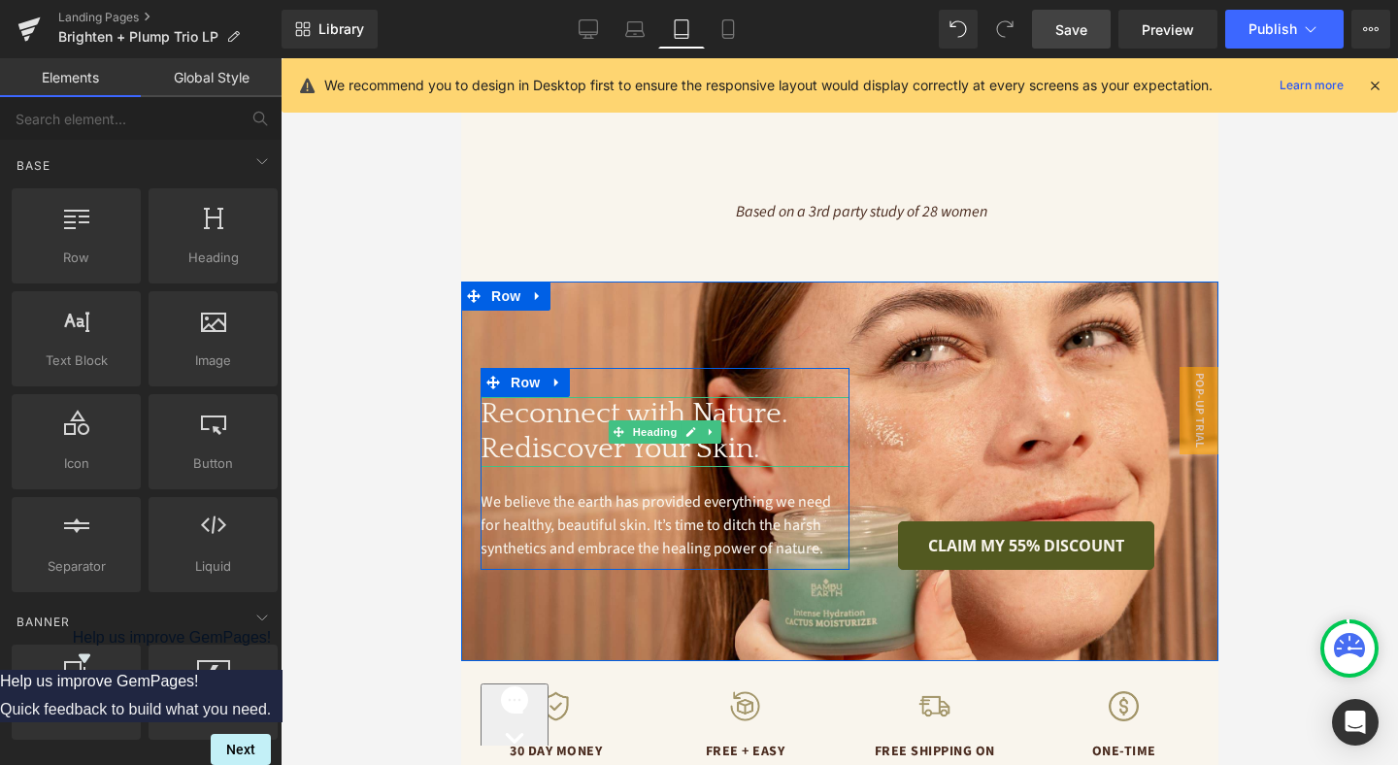
click at [574, 412] on h1 "Reconnect with Nature. Rediscover Your Skin." at bounding box center [663, 432] width 369 height 70
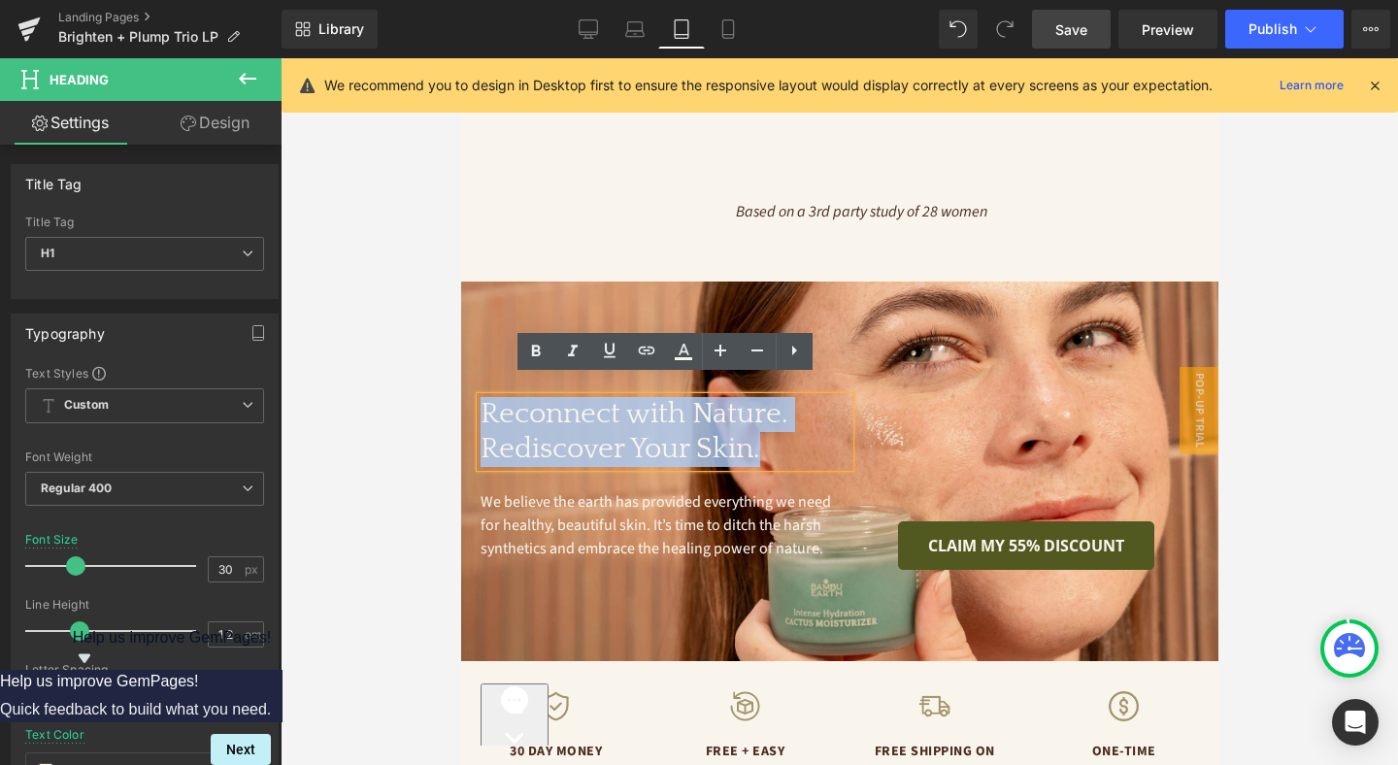
paste div
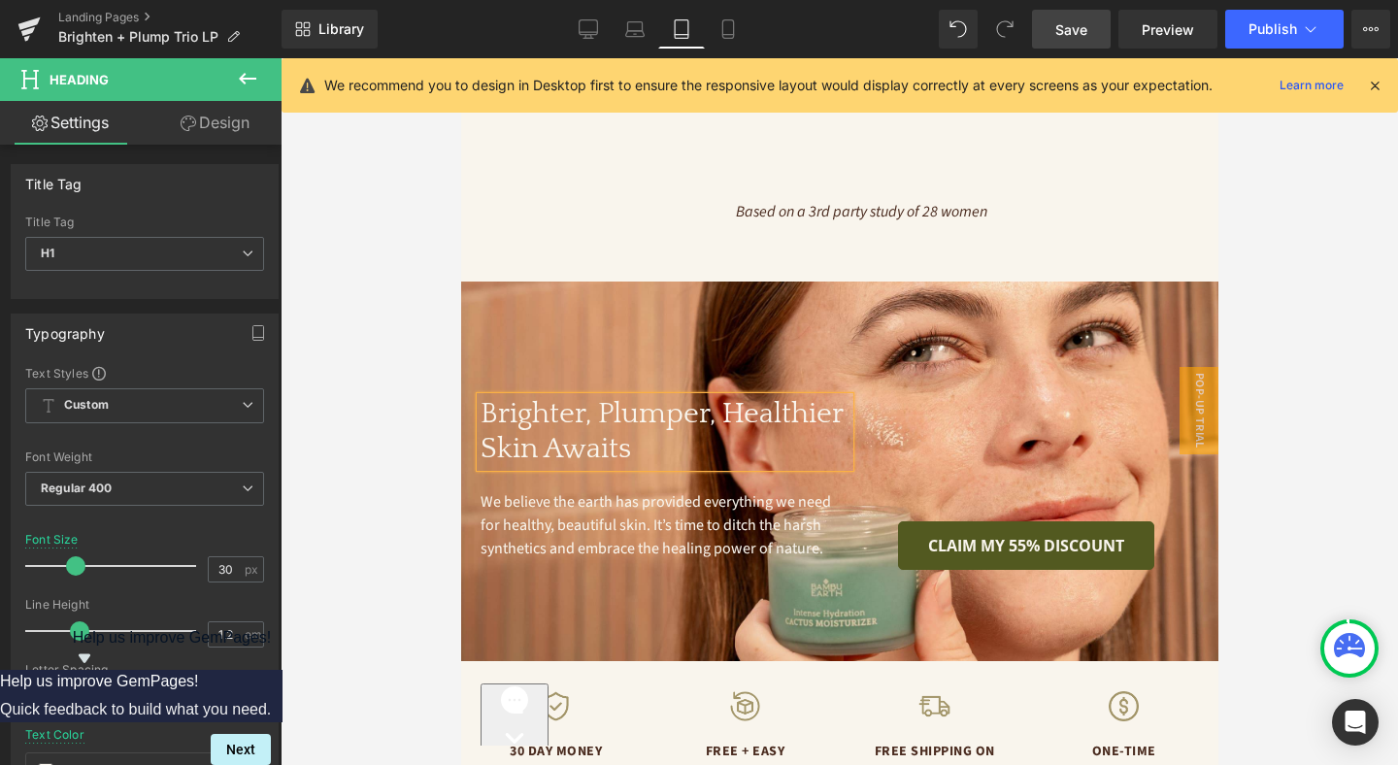
click at [723, 397] on h1 "Brighter, Plumper, Healthier Skin Awaits" at bounding box center [663, 432] width 369 height 70
click at [555, 503] on span "We believe the earth has provided everything we need for healthy, beautiful ski…" at bounding box center [655, 525] width 353 height 68
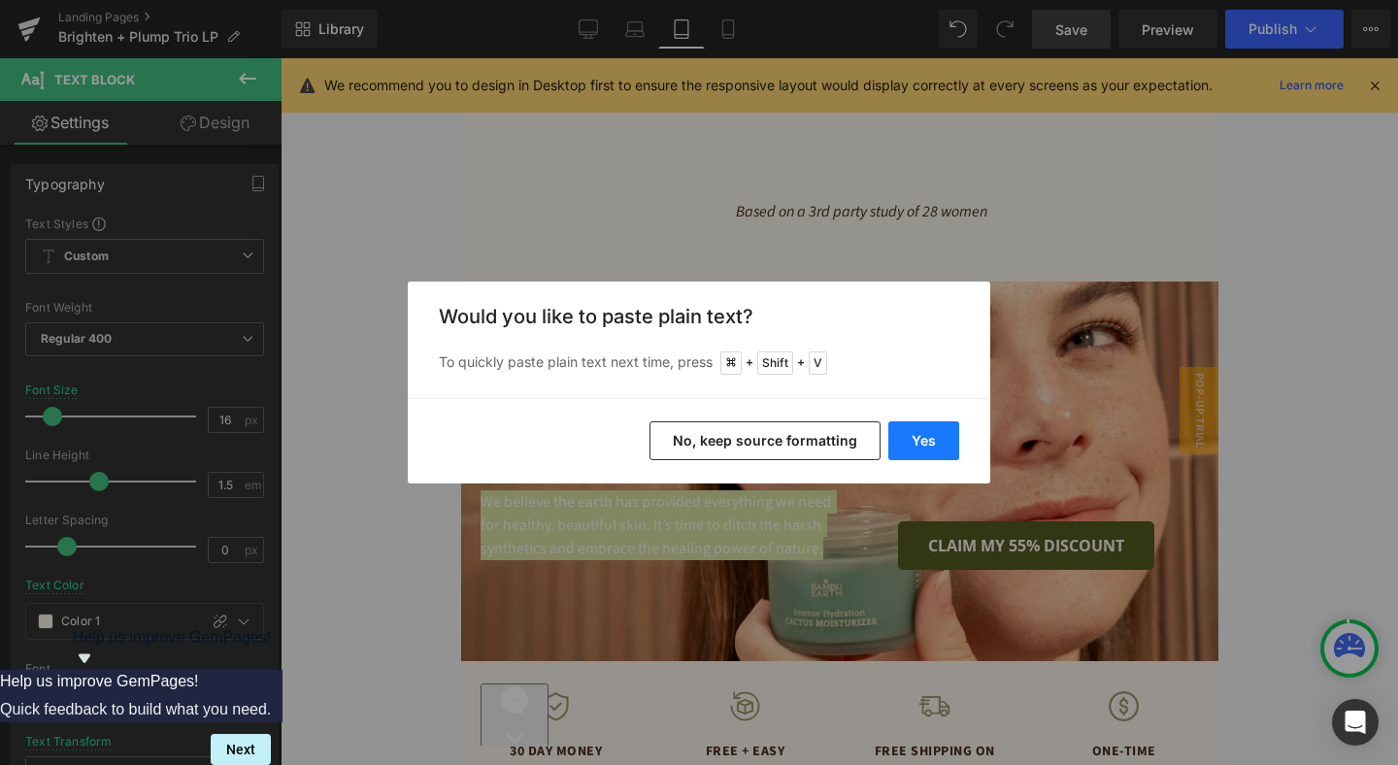
click at [947, 440] on button "Yes" at bounding box center [923, 440] width 71 height 39
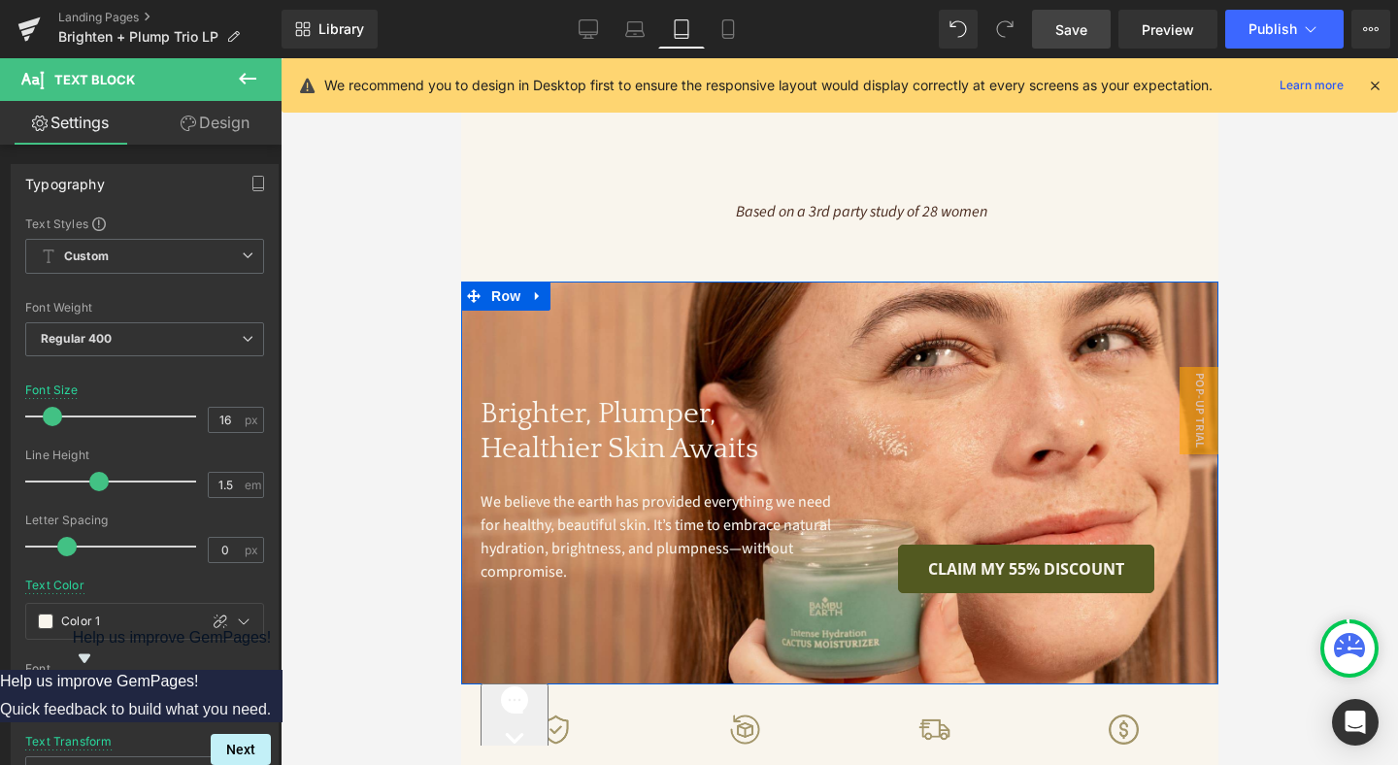
click at [841, 642] on div "Brighter, Plumper, Healthier Skin Awaits Heading We believe the earth has provi…" at bounding box center [838, 482] width 757 height 403
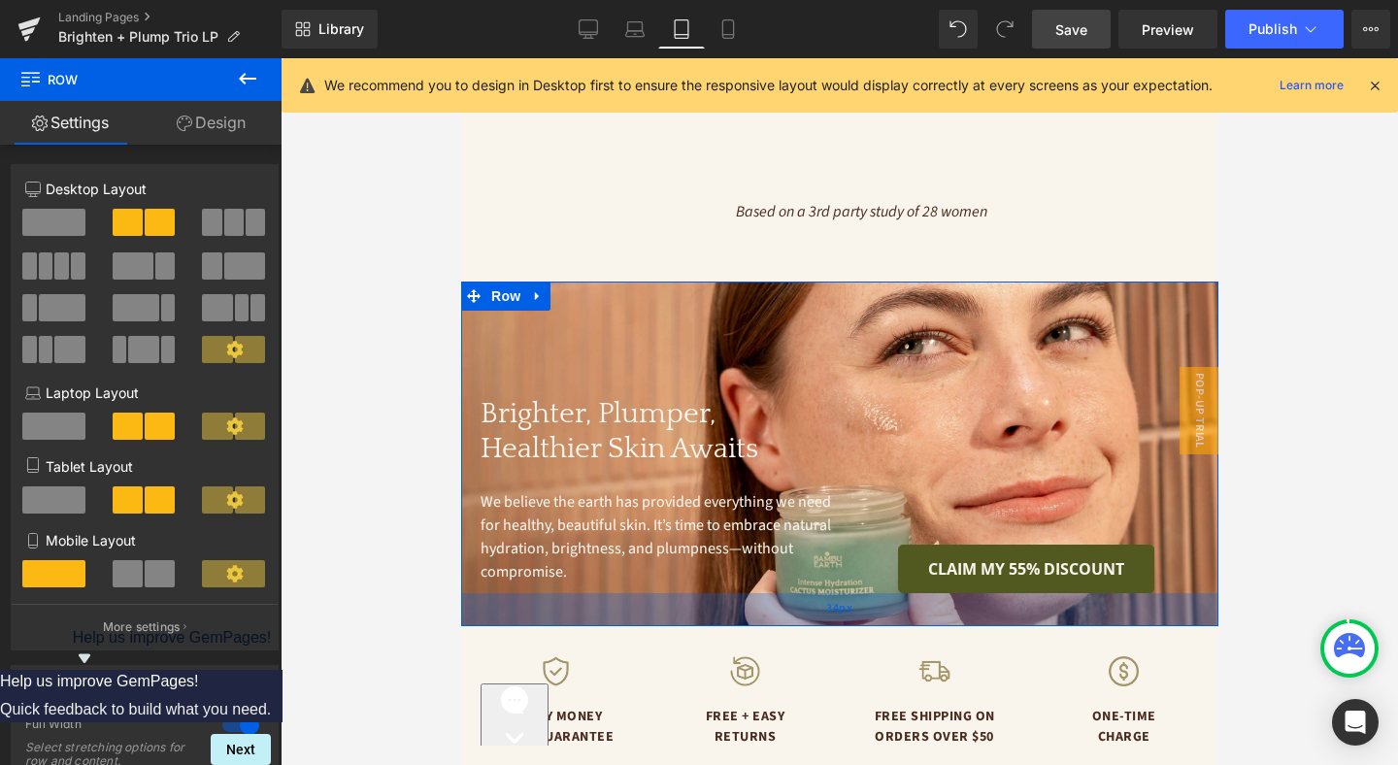
drag, startPoint x: 834, startPoint y: 659, endPoint x: 839, endPoint y: 601, distance: 58.4
click at [839, 601] on div "34px" at bounding box center [838, 609] width 757 height 33
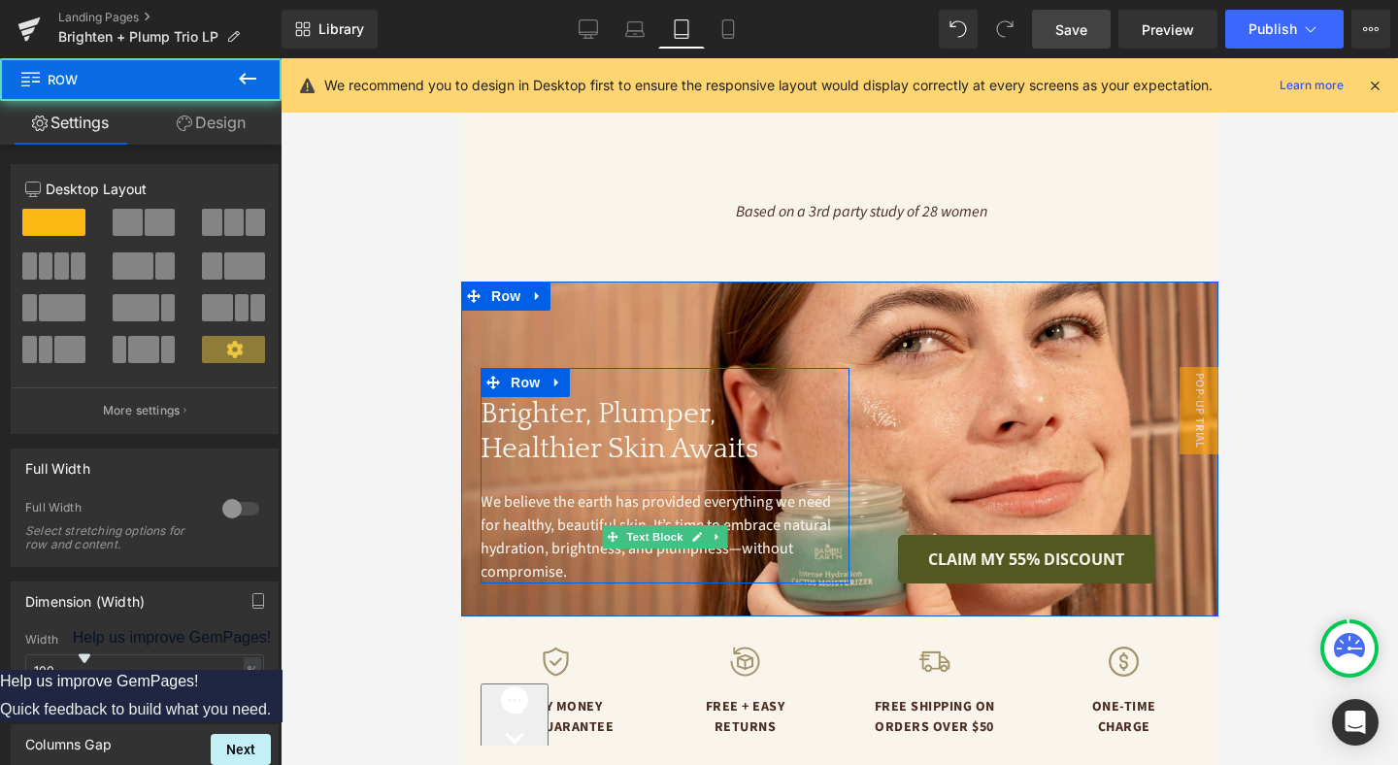
drag, startPoint x: 660, startPoint y: 569, endPoint x: 662, endPoint y: 549, distance: 19.5
click at [662, 549] on div "Brighter, Plumper, Healthier Skin Awaits Heading We believe the earth has provi…" at bounding box center [663, 475] width 369 height 215
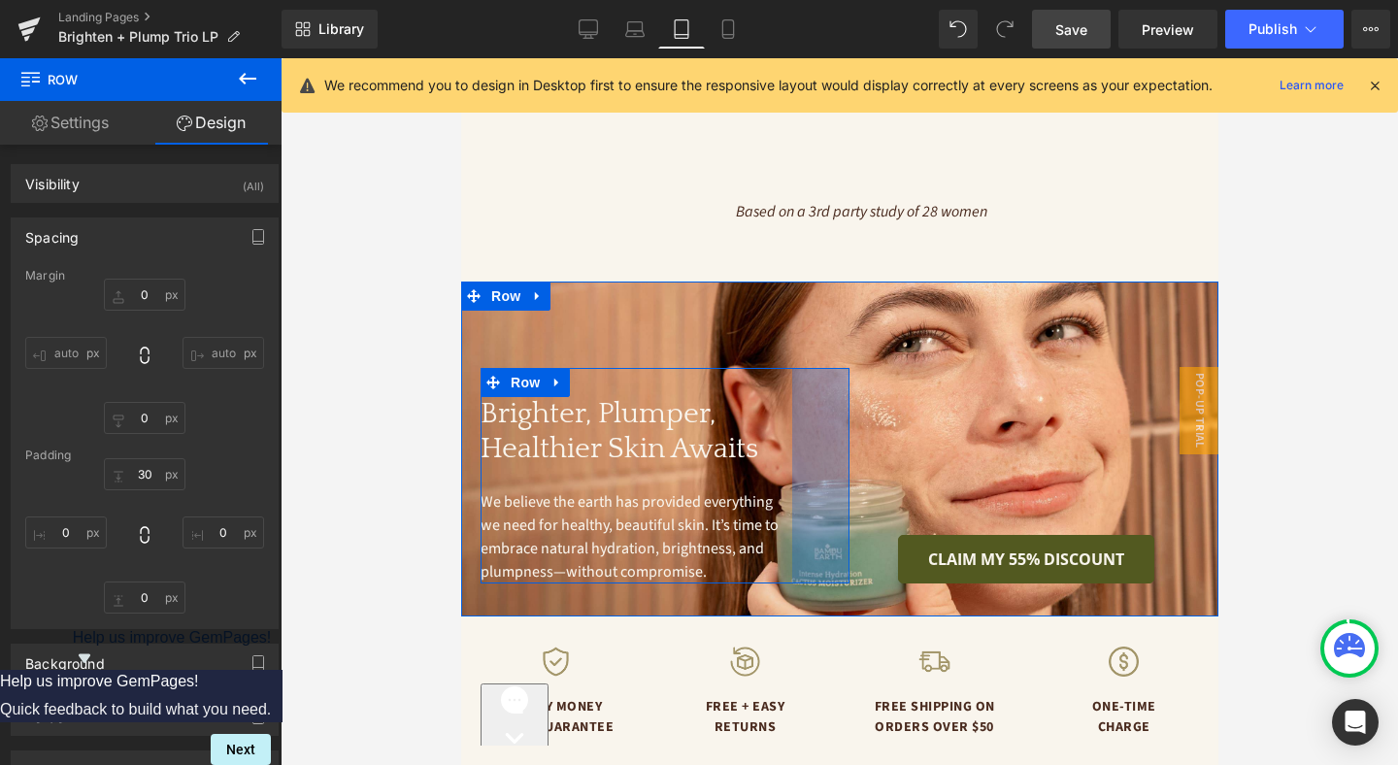
drag, startPoint x: 845, startPoint y: 527, endPoint x: 788, endPoint y: 525, distance: 57.3
click at [788, 525] on div "Brighter, Plumper, Healthier Skin Awaits Heading We believe the earth has provi…" at bounding box center [663, 475] width 369 height 215
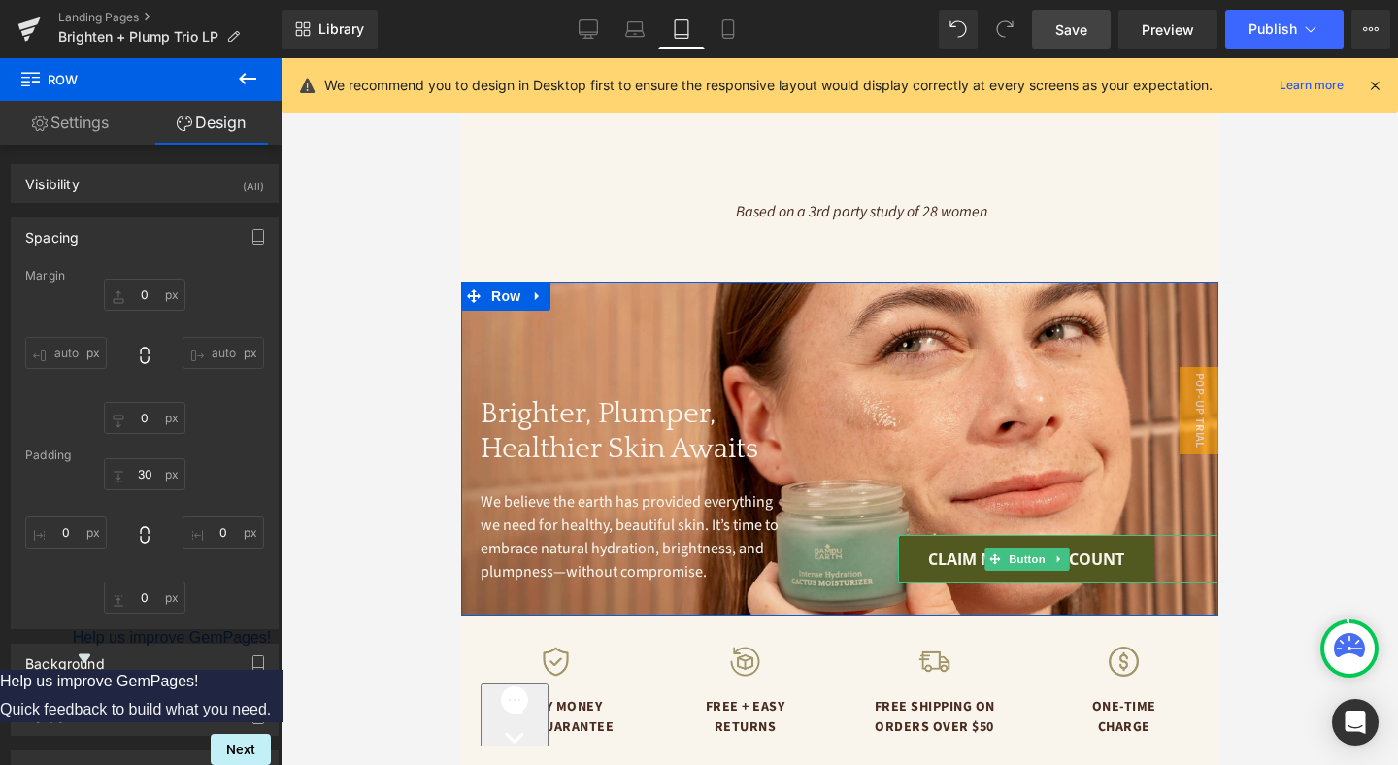
click at [1169, 546] on div "CLAIM MY 55% DISCOUNT" at bounding box center [1057, 559] width 320 height 49
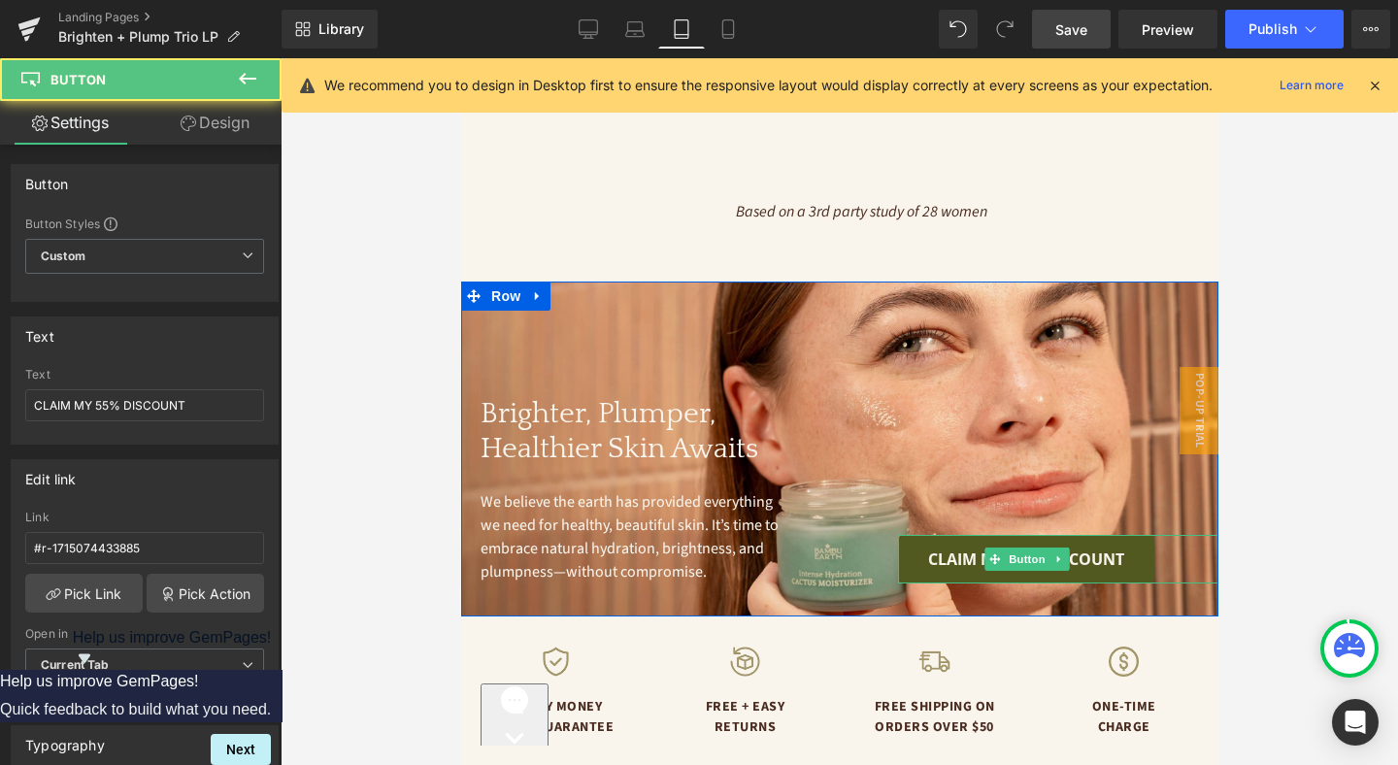
click at [1207, 548] on div "CLAIM MY 55% DISCOUNT" at bounding box center [1057, 559] width 320 height 49
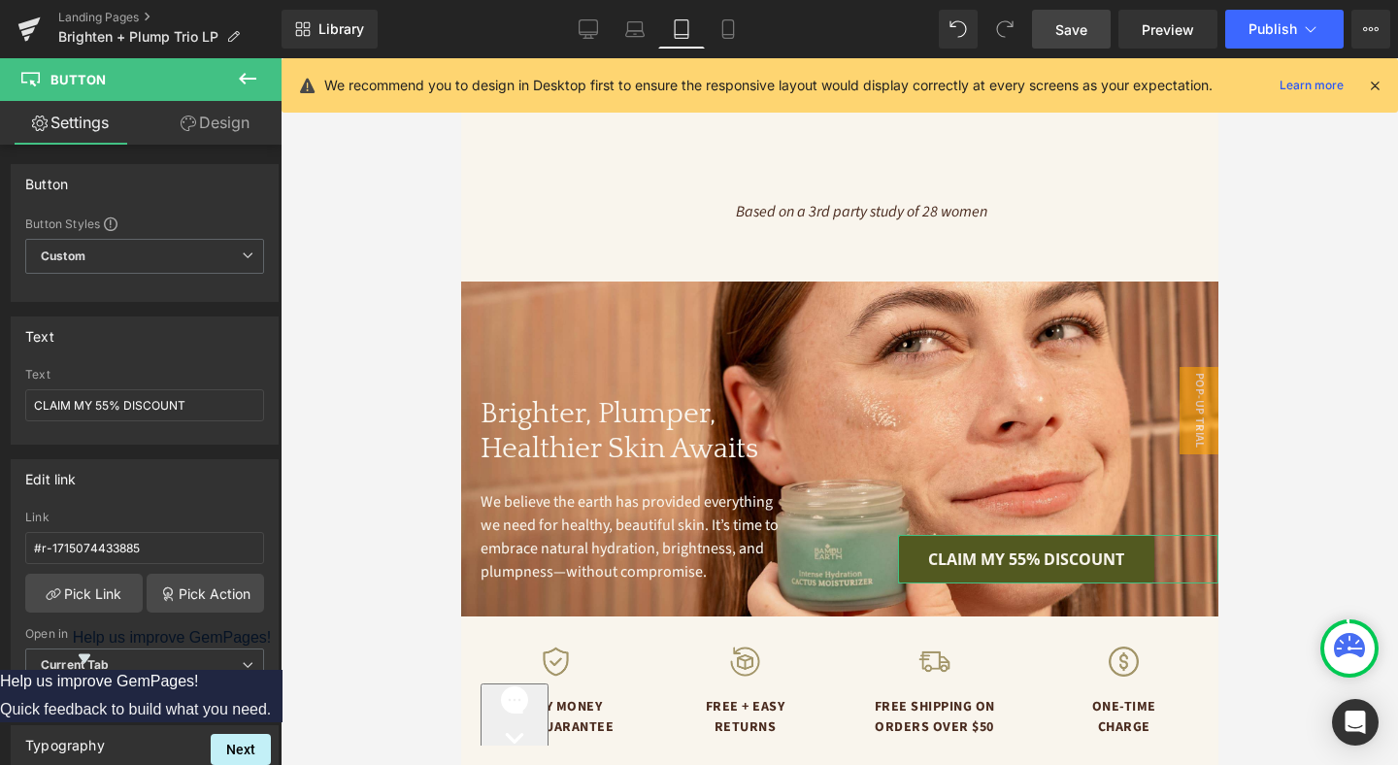
click at [219, 126] on link "Design" at bounding box center [215, 123] width 141 height 44
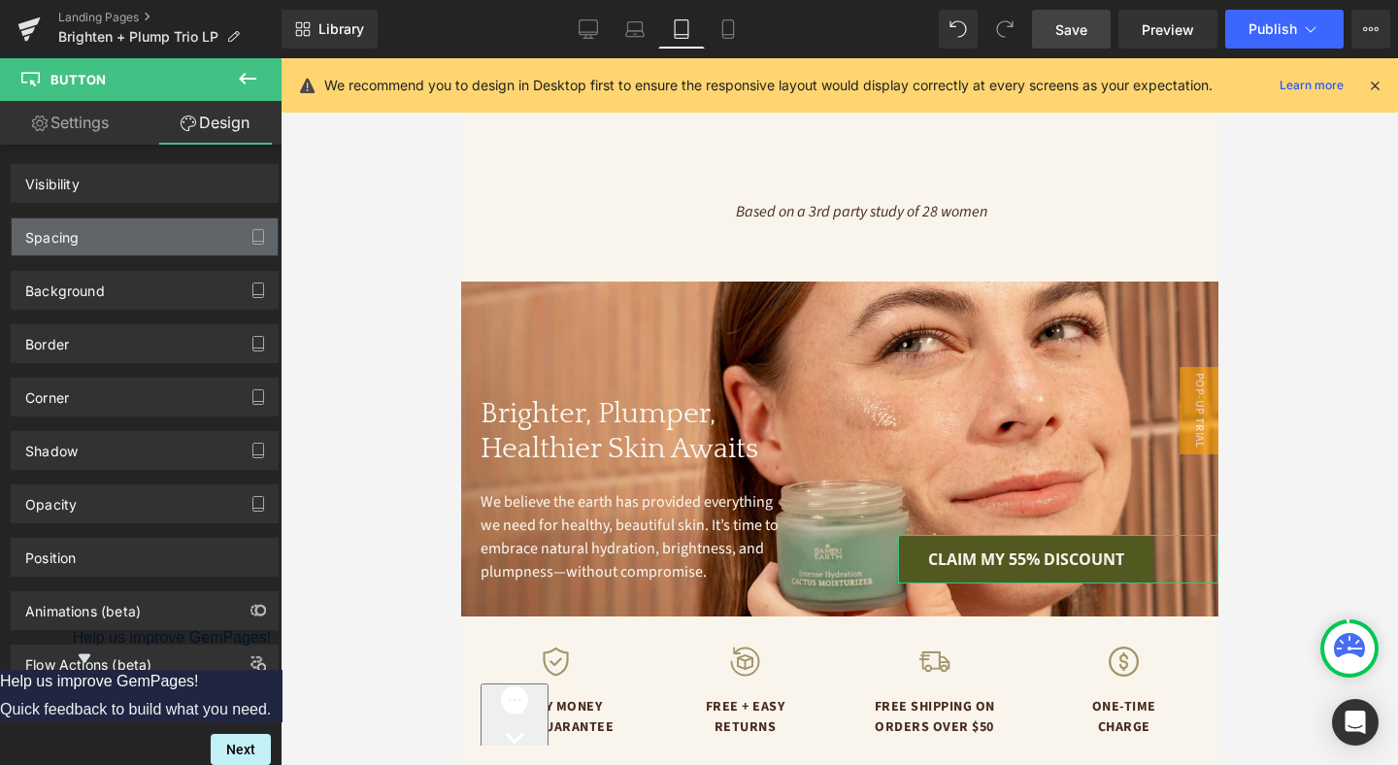
click at [155, 242] on div "Spacing" at bounding box center [145, 236] width 266 height 37
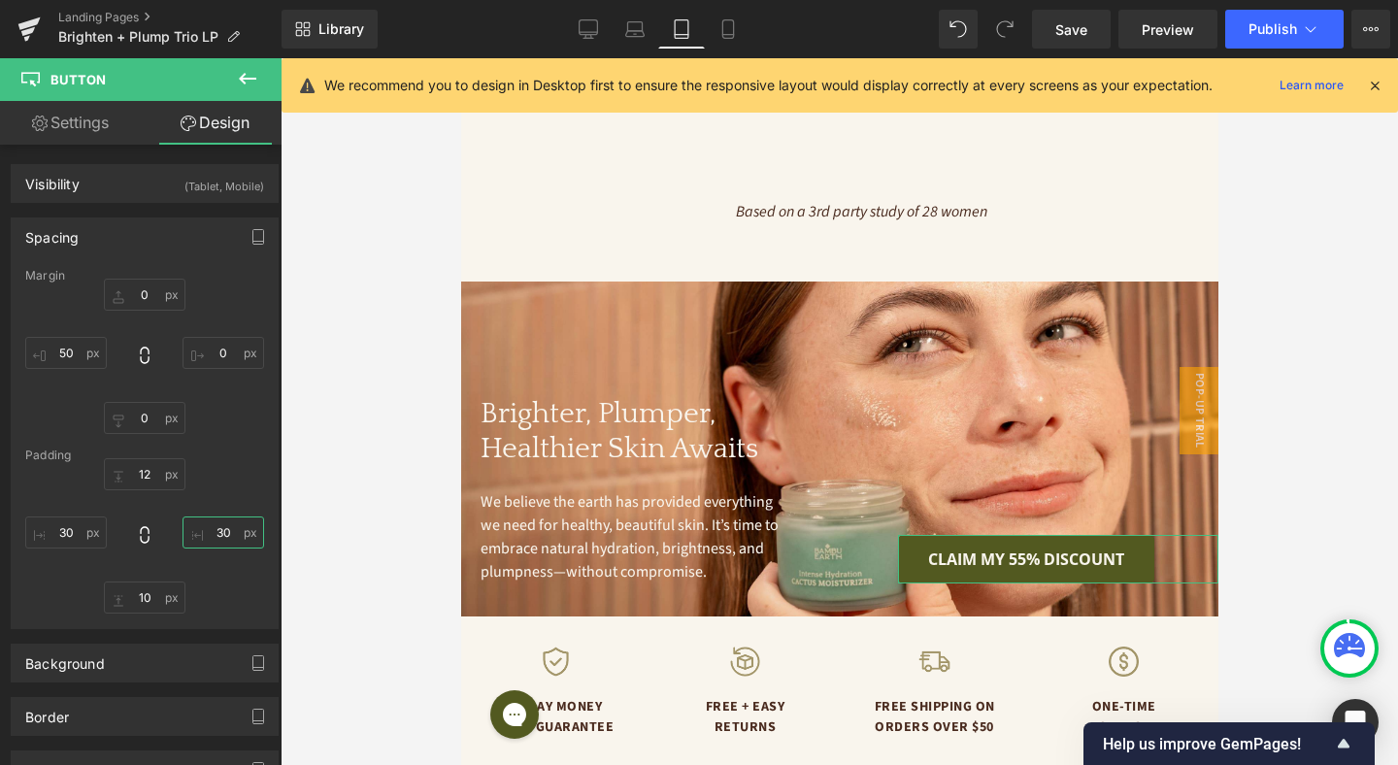
click at [218, 530] on input "30" at bounding box center [223, 532] width 82 height 32
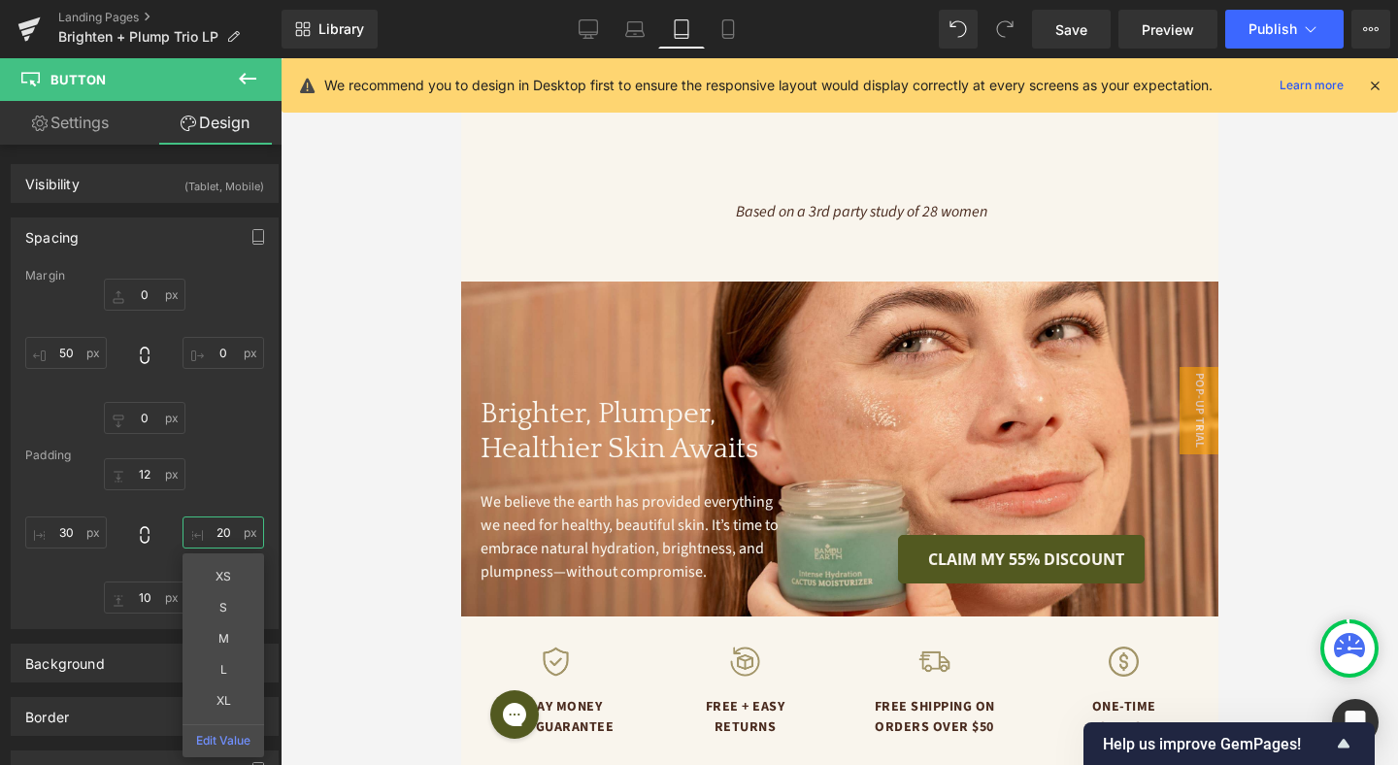
type input "2"
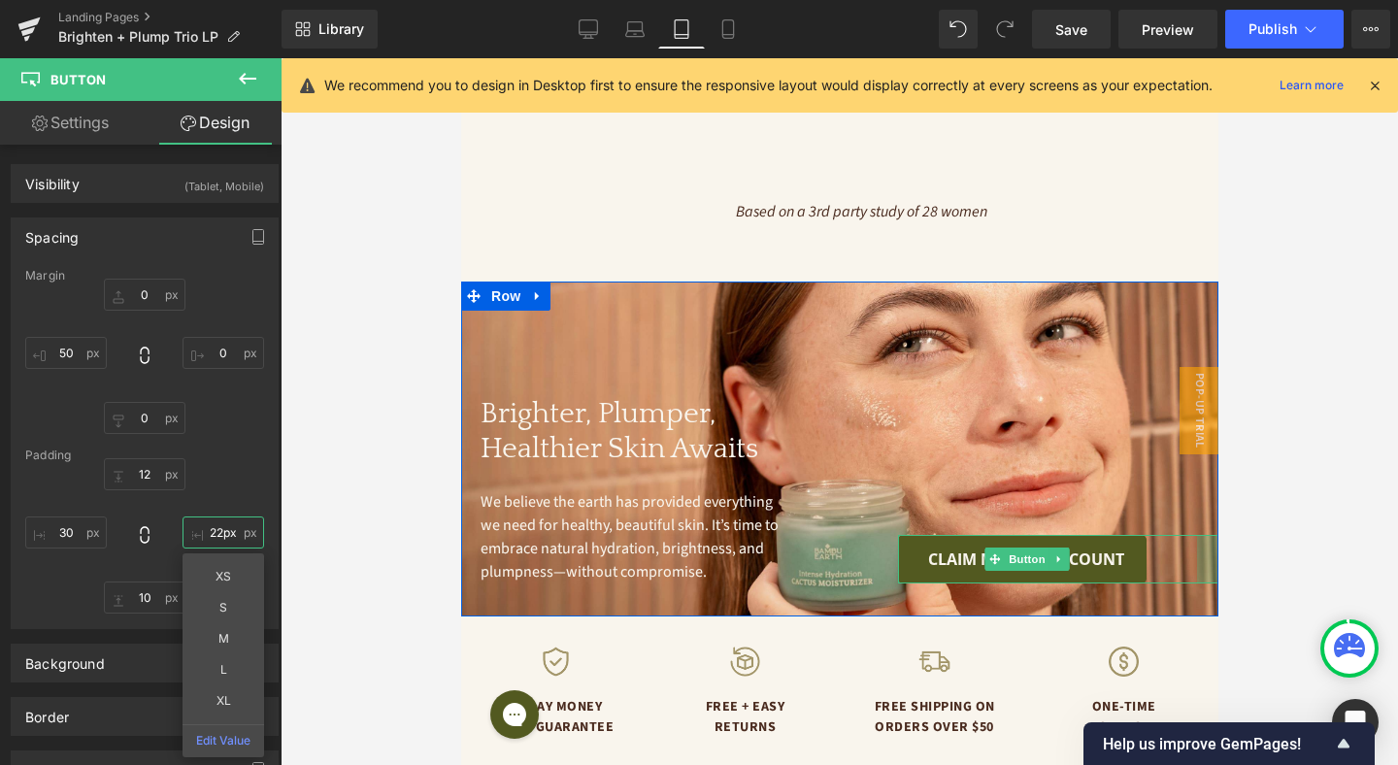
drag, startPoint x: 1208, startPoint y: 531, endPoint x: 1240, endPoint y: 530, distance: 31.1
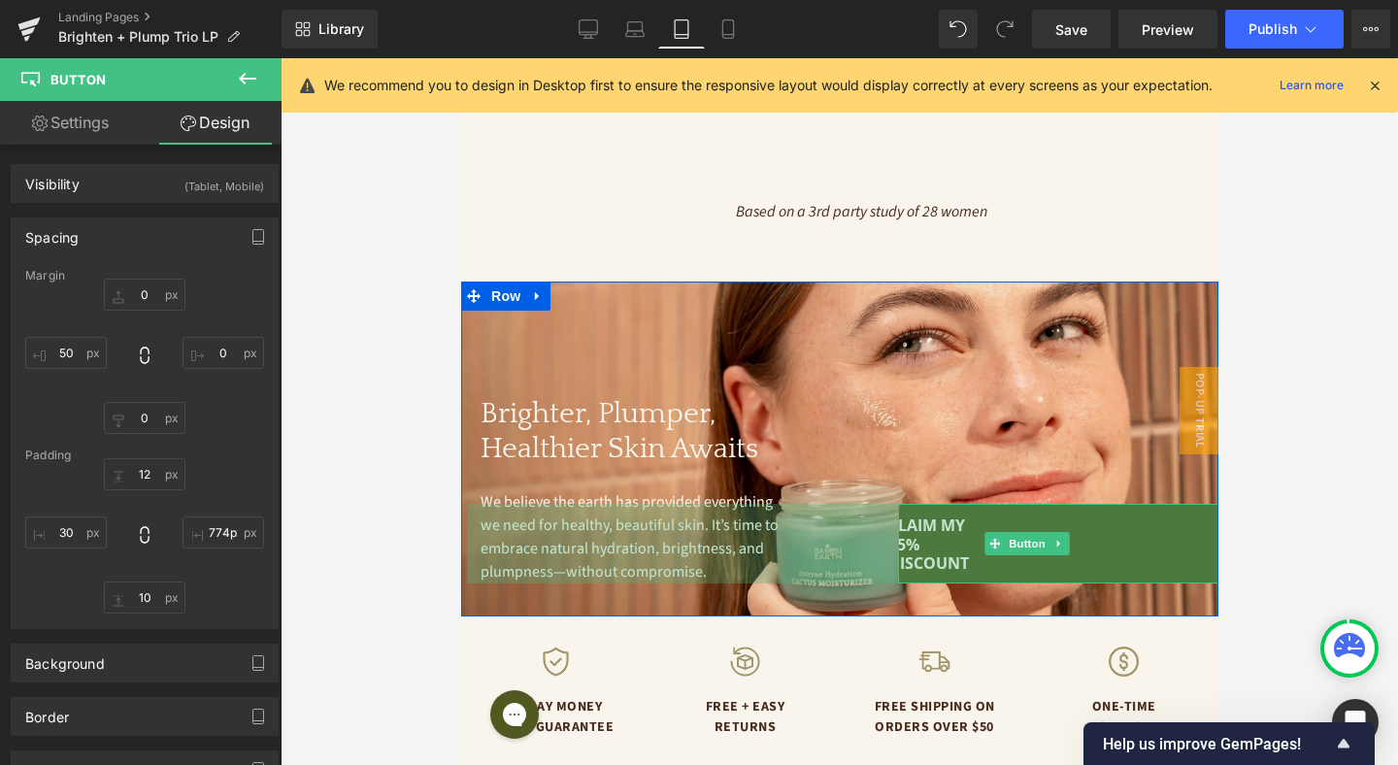
click at [231, 459] on div "Margin 0px 0 0px 0 0px 0 50px 50 [GEOGRAPHIC_DATA] 12px 12 774px 774px 10px 10 …" at bounding box center [145, 448] width 266 height 359
click at [218, 529] on input "774px" at bounding box center [223, 532] width 82 height 32
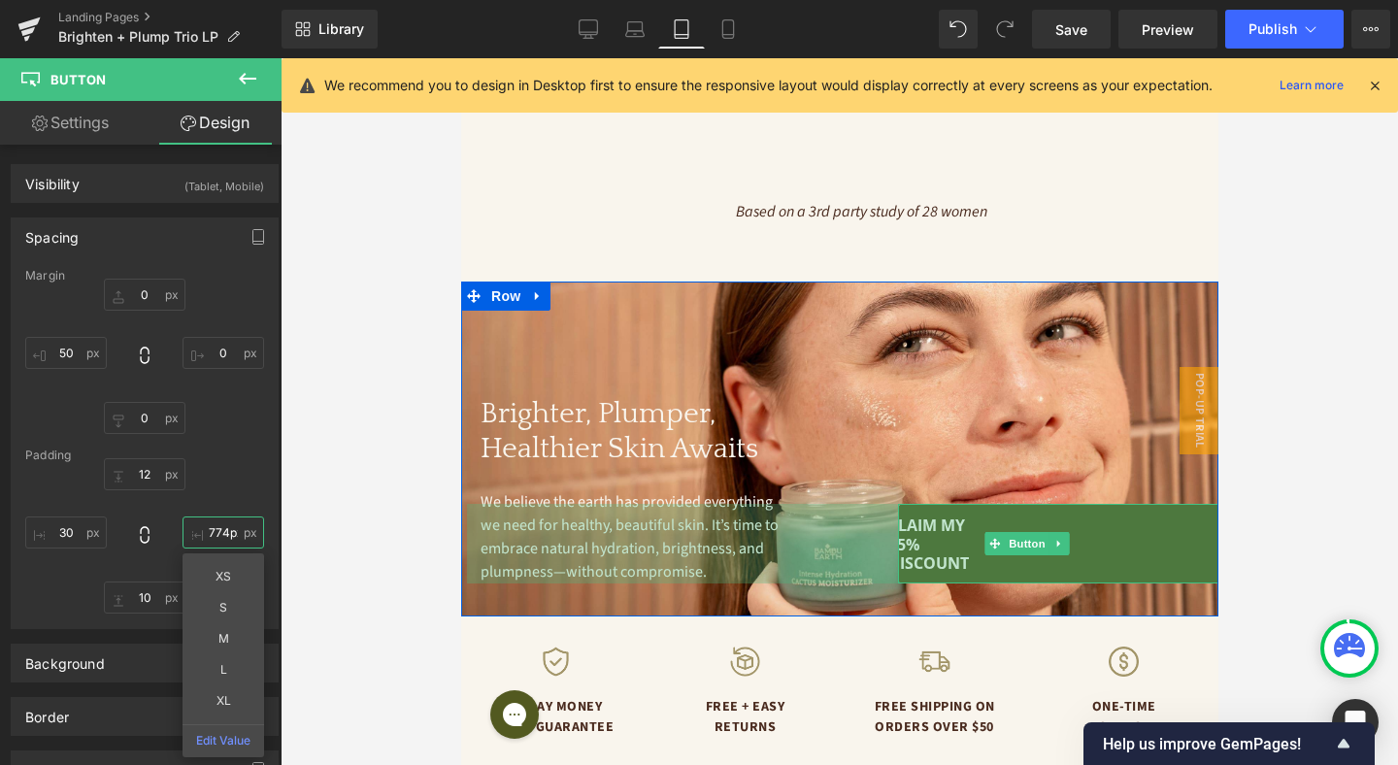
click at [218, 529] on input "774px" at bounding box center [223, 532] width 82 height 32
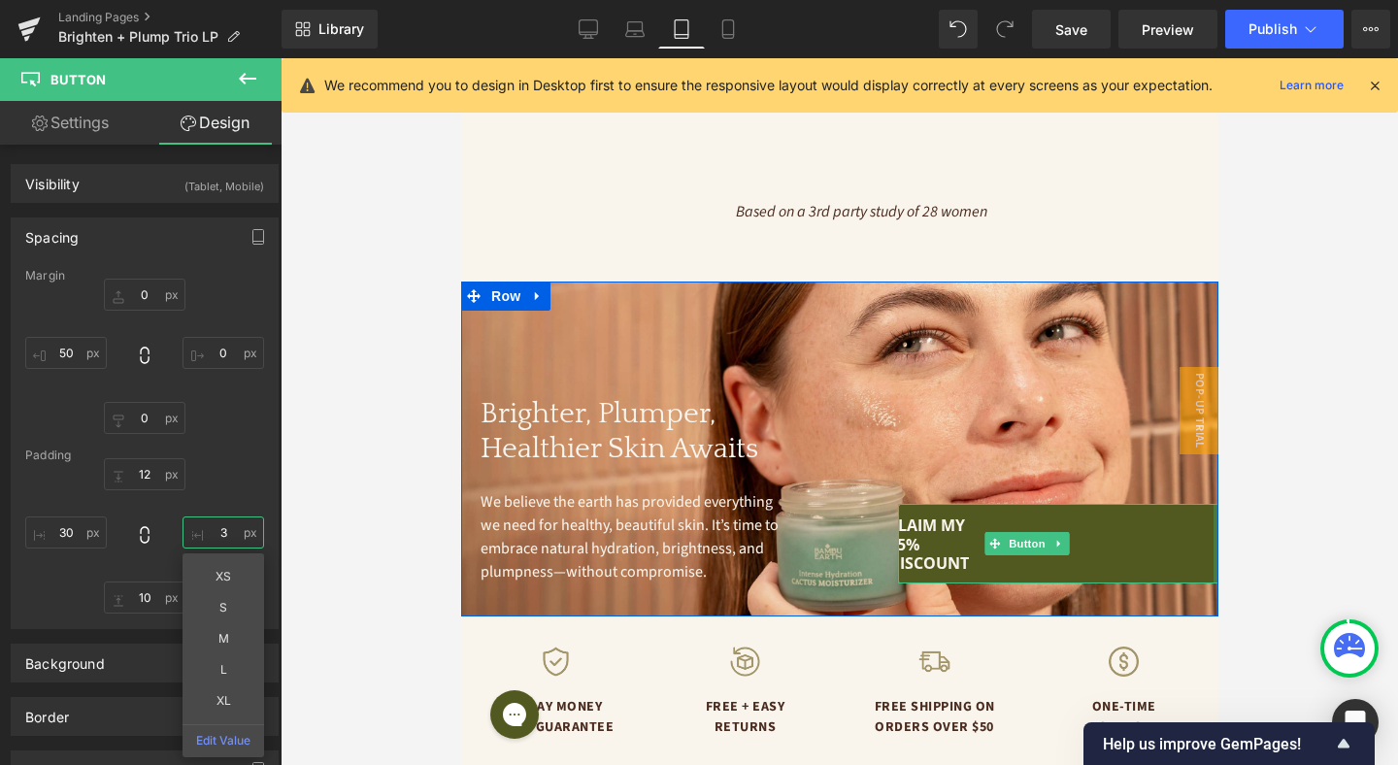
type input "30"
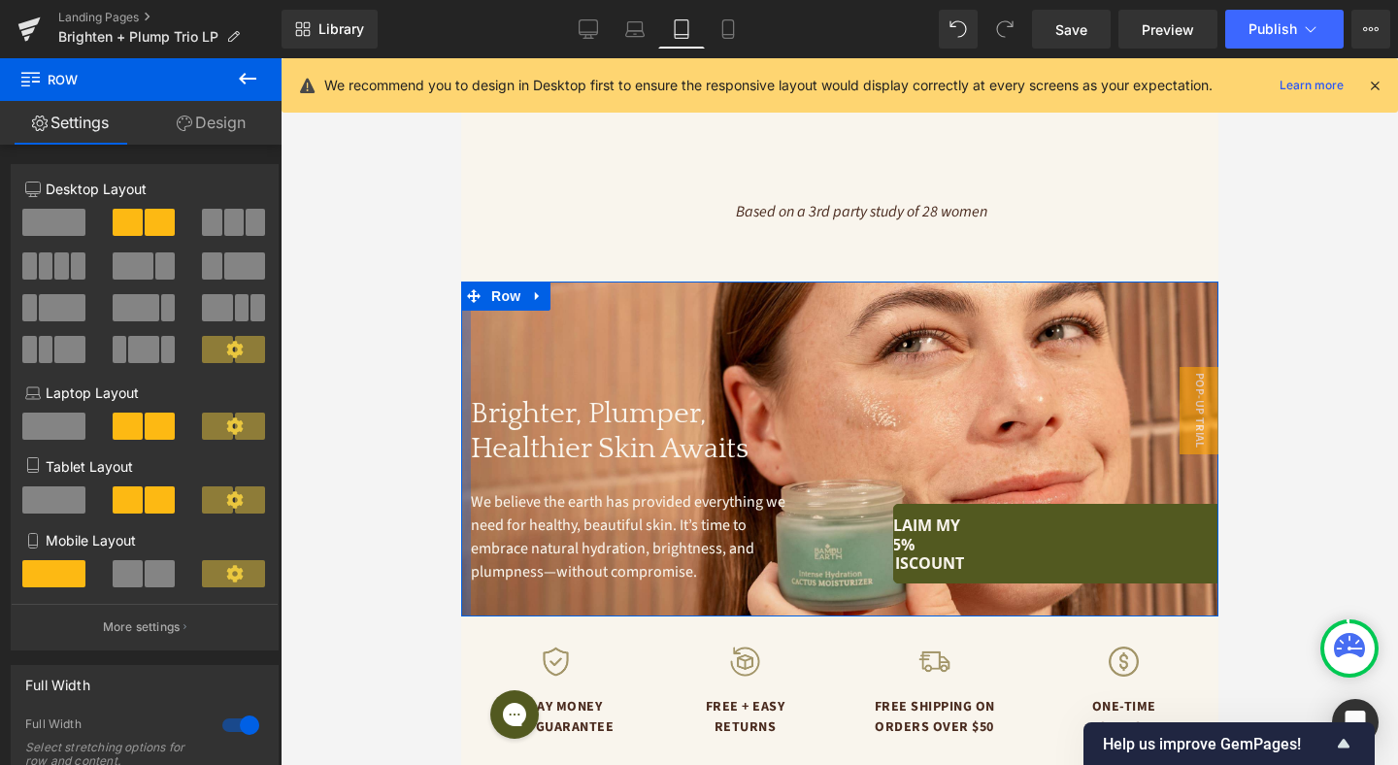
click at [467, 389] on div at bounding box center [465, 448] width 10 height 335
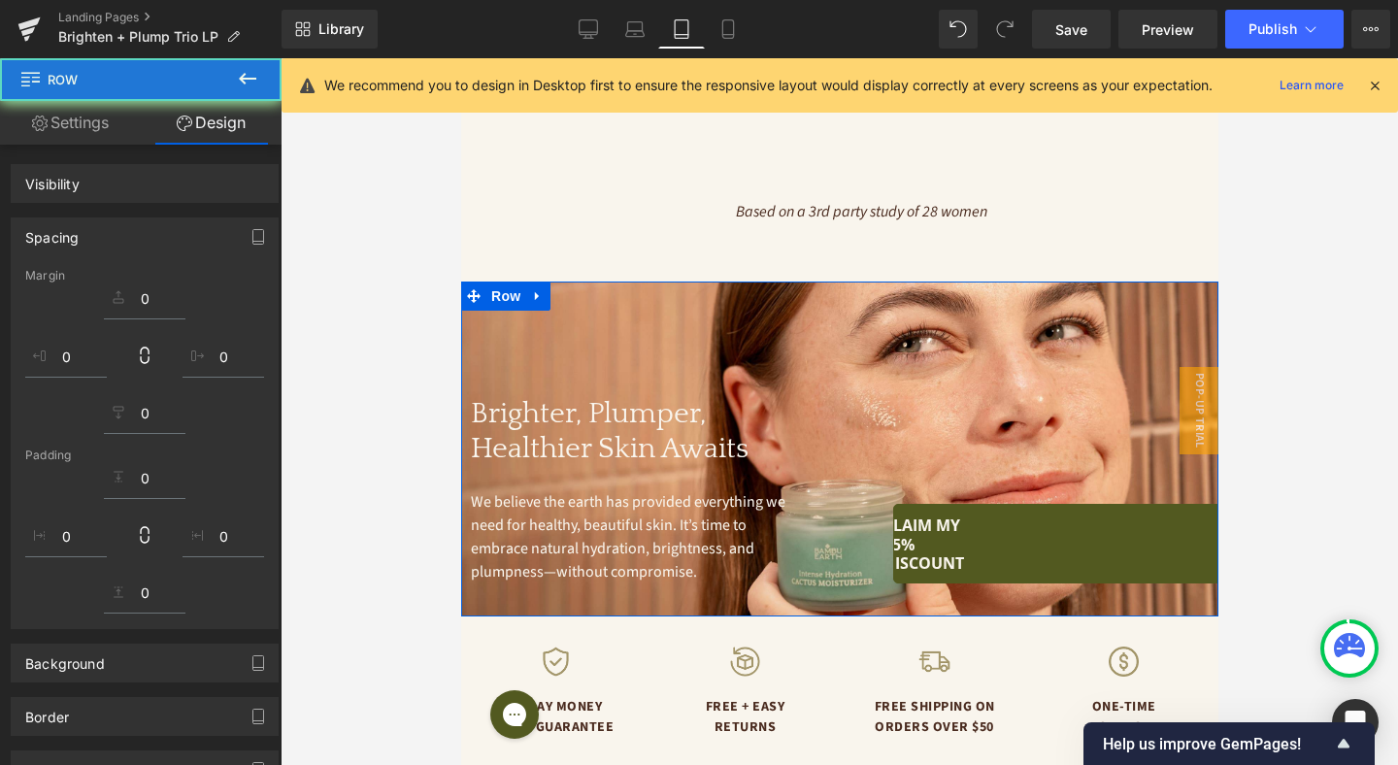
click at [998, 513] on div "CLAIM MY 55% DISCOUNT Button 794px" at bounding box center [1054, 544] width 325 height 80
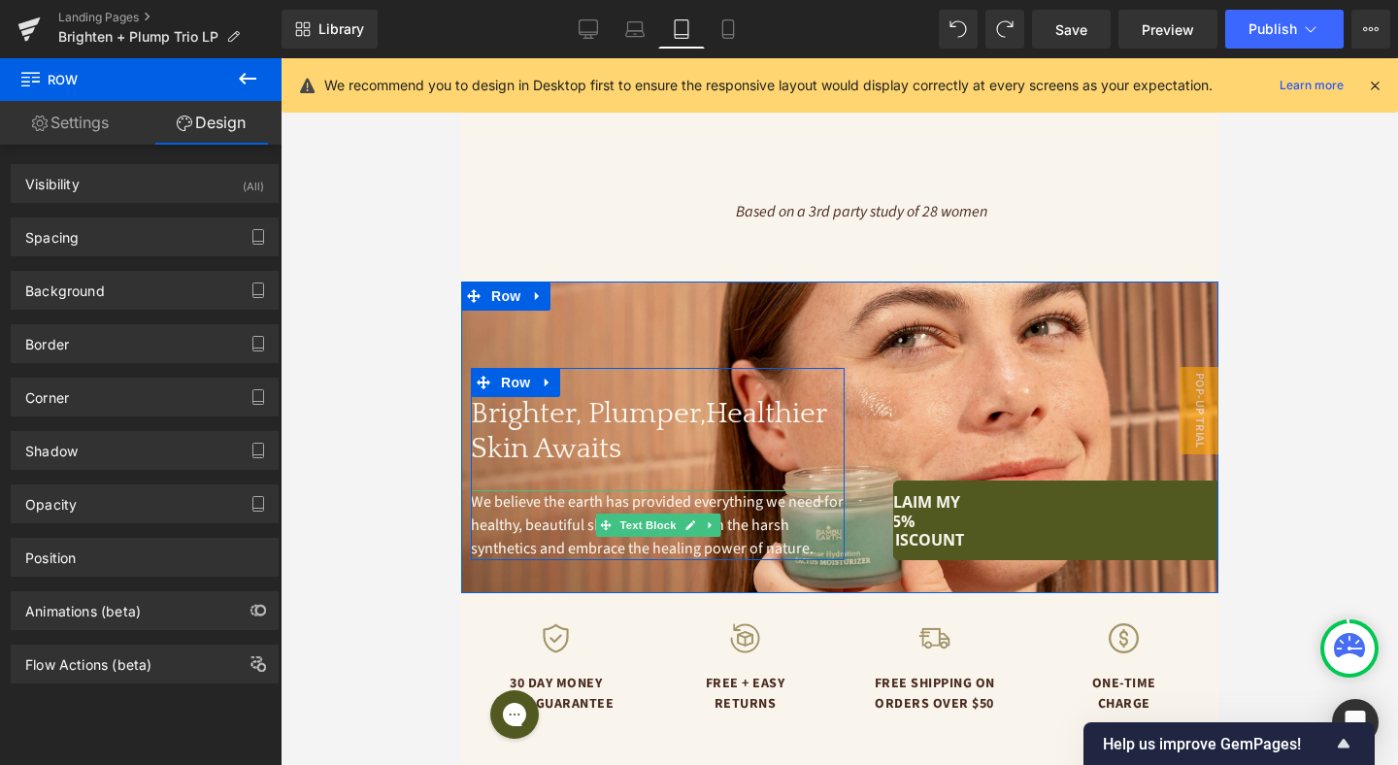
click at [540, 499] on span "We believe the earth has provided everything we need for healthy, beautiful ski…" at bounding box center [658, 525] width 376 height 68
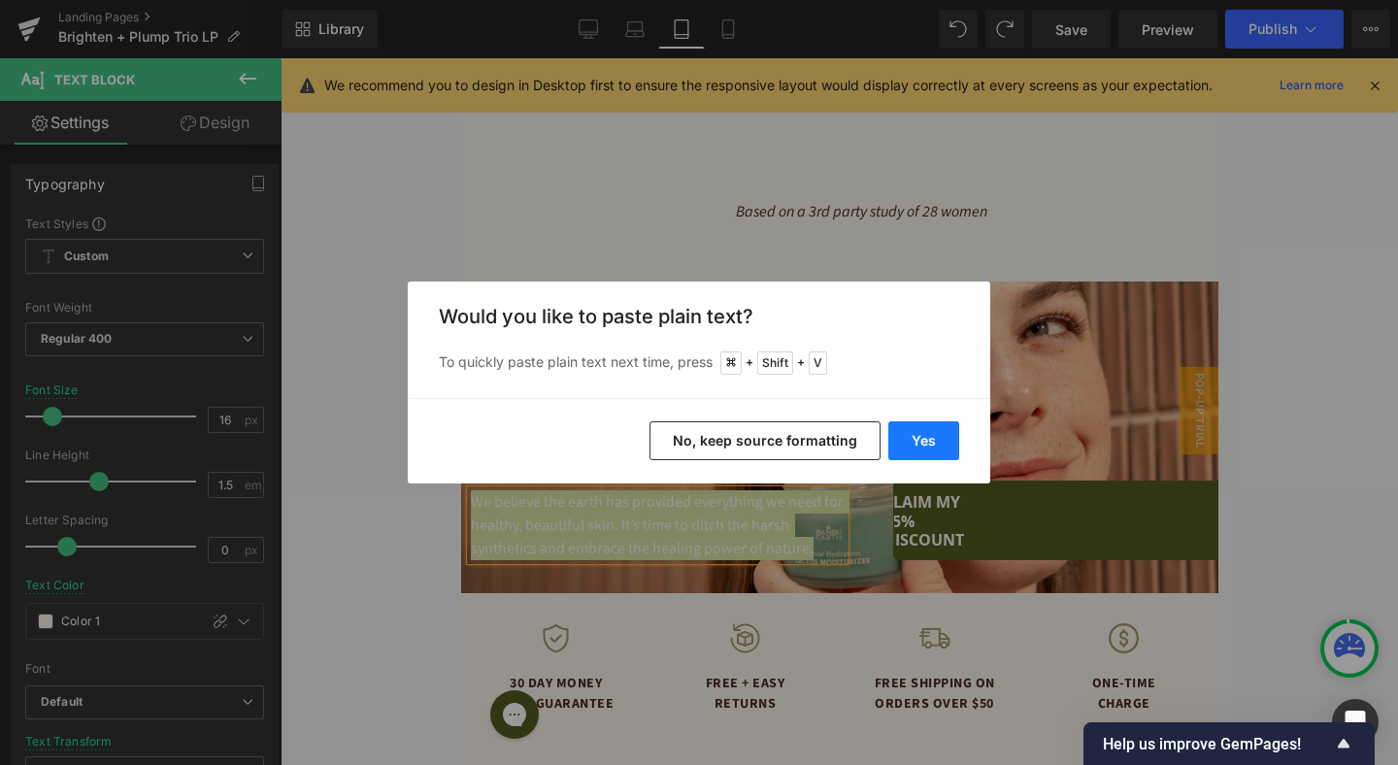
click at [909, 444] on button "Yes" at bounding box center [923, 440] width 71 height 39
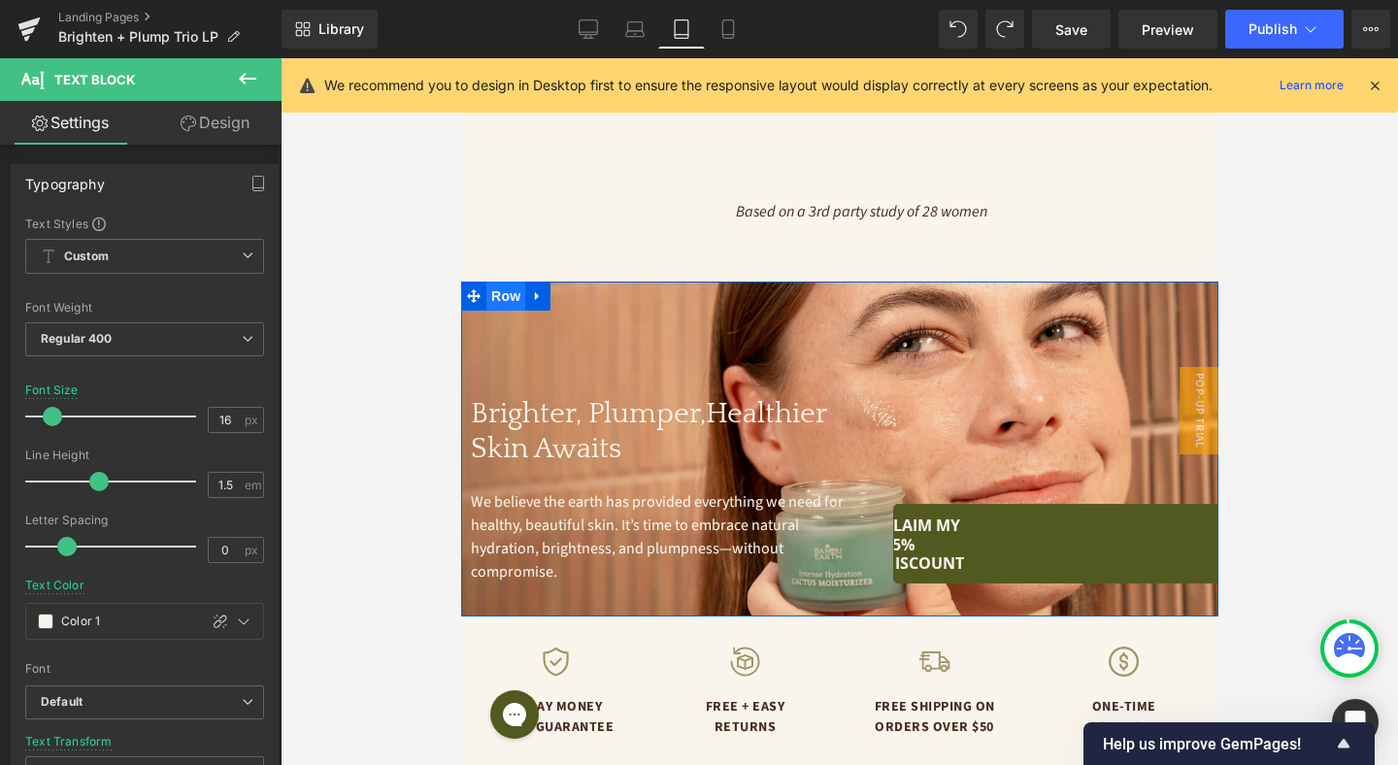
click at [512, 281] on span "Row" at bounding box center [504, 295] width 39 height 29
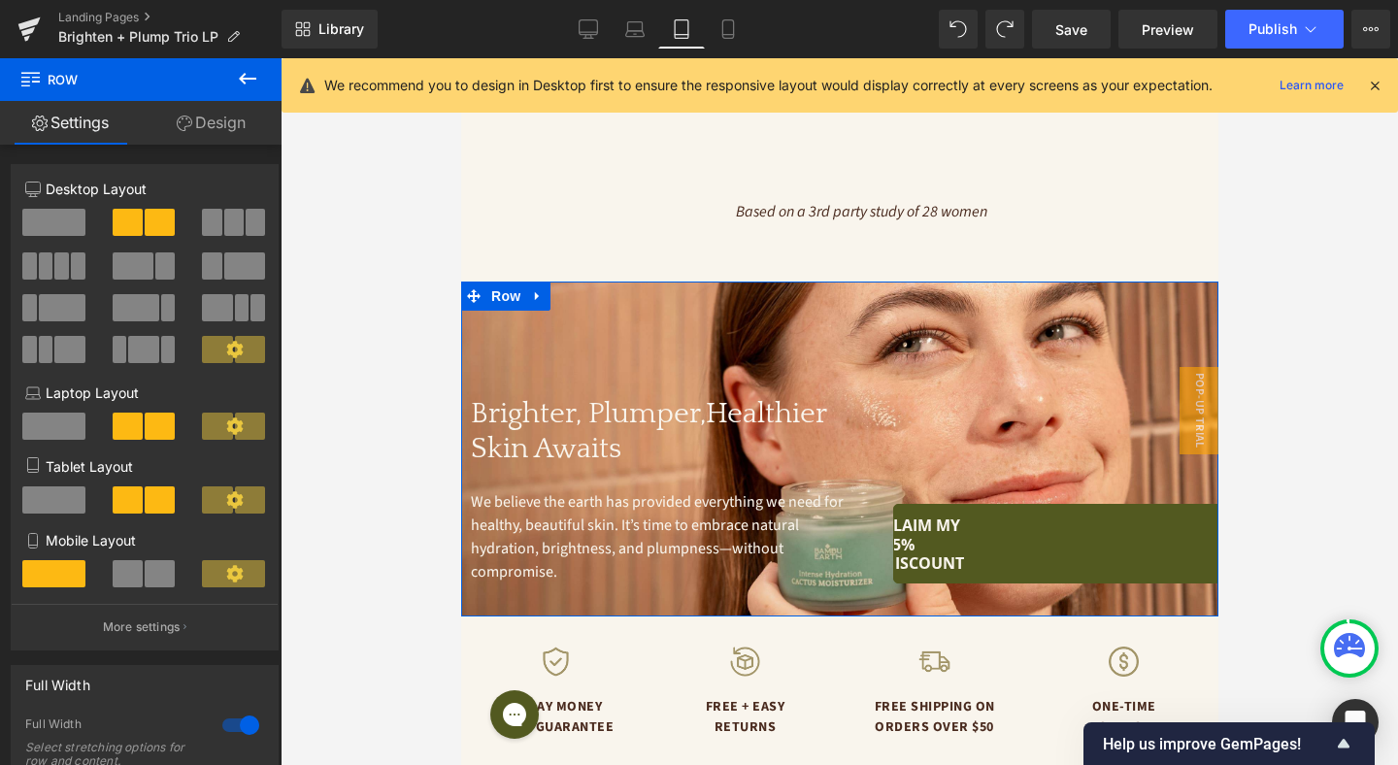
click at [218, 117] on link "Design" at bounding box center [211, 123] width 141 height 44
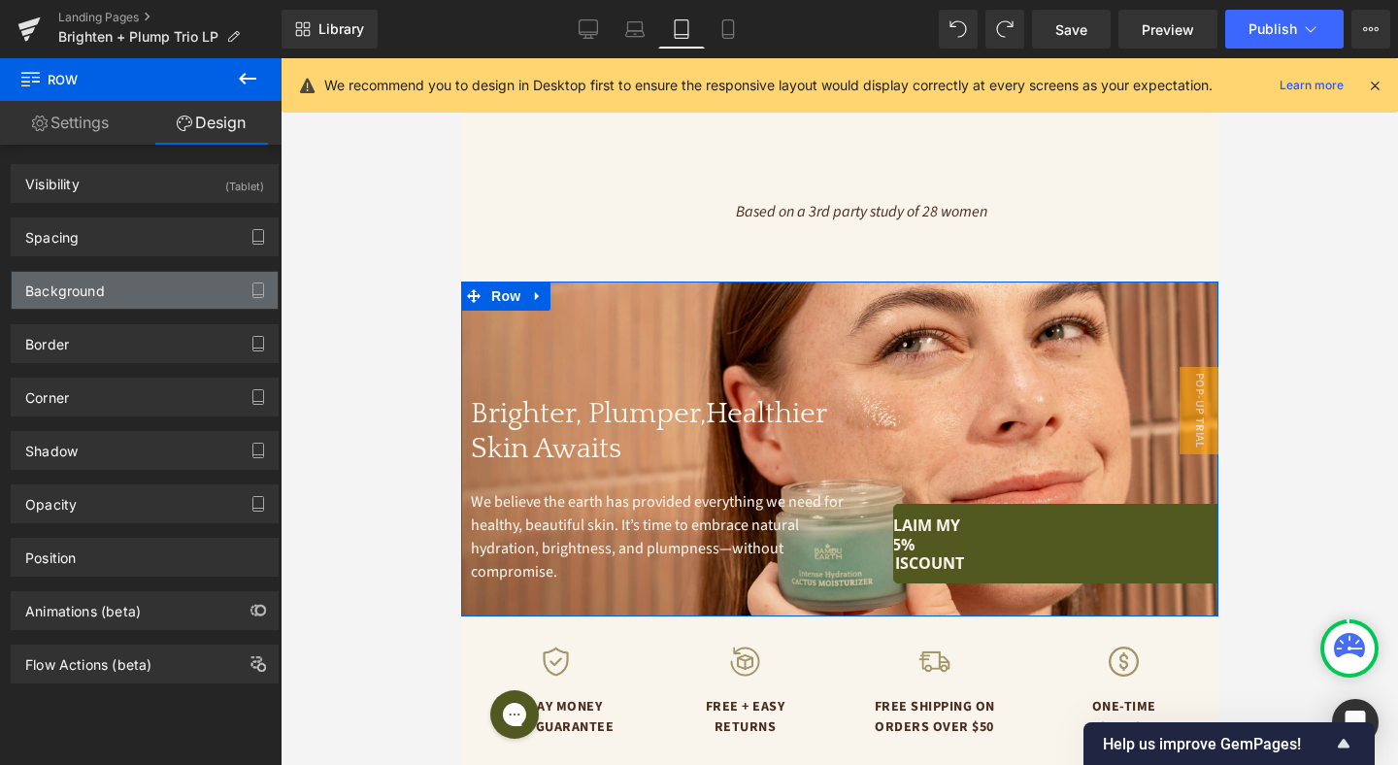
click at [125, 287] on div "Background" at bounding box center [145, 290] width 266 height 37
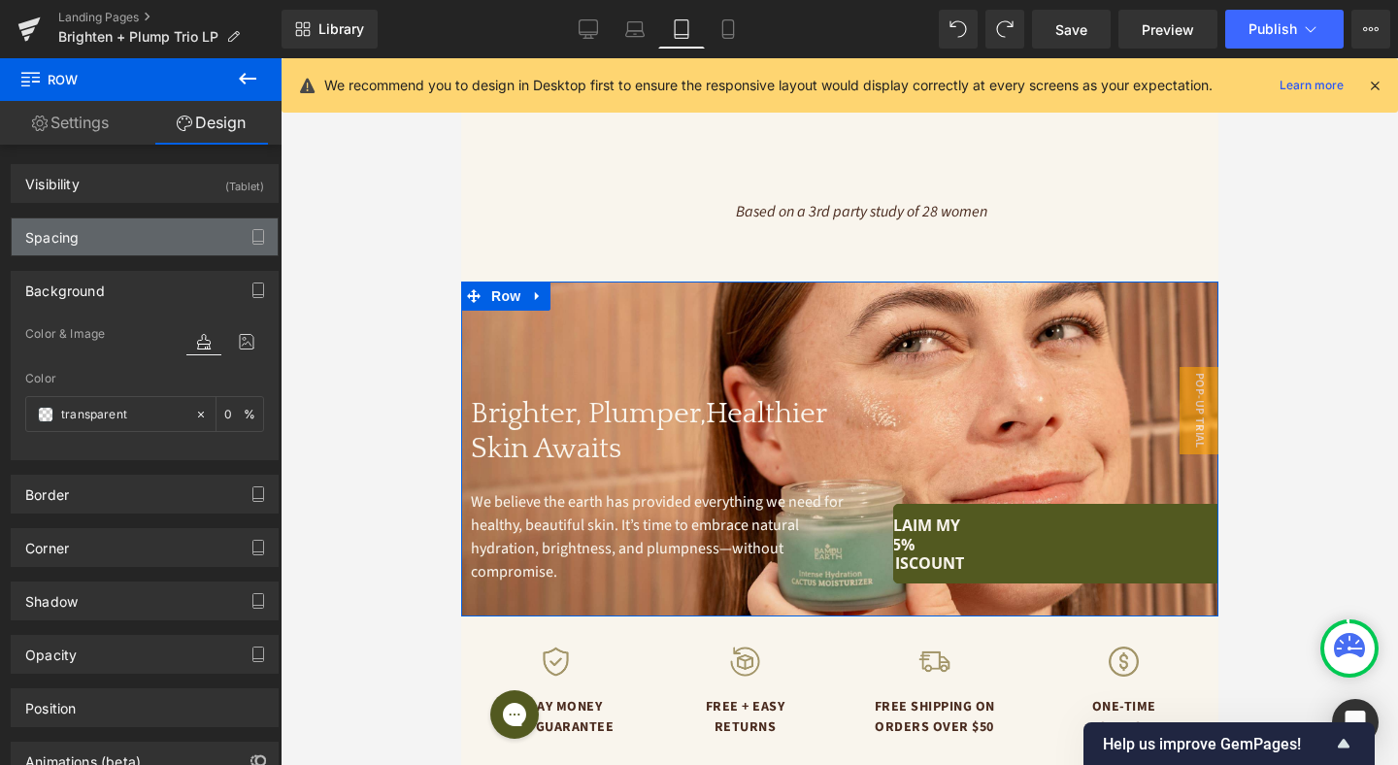
click at [117, 242] on div "Spacing" at bounding box center [145, 236] width 266 height 37
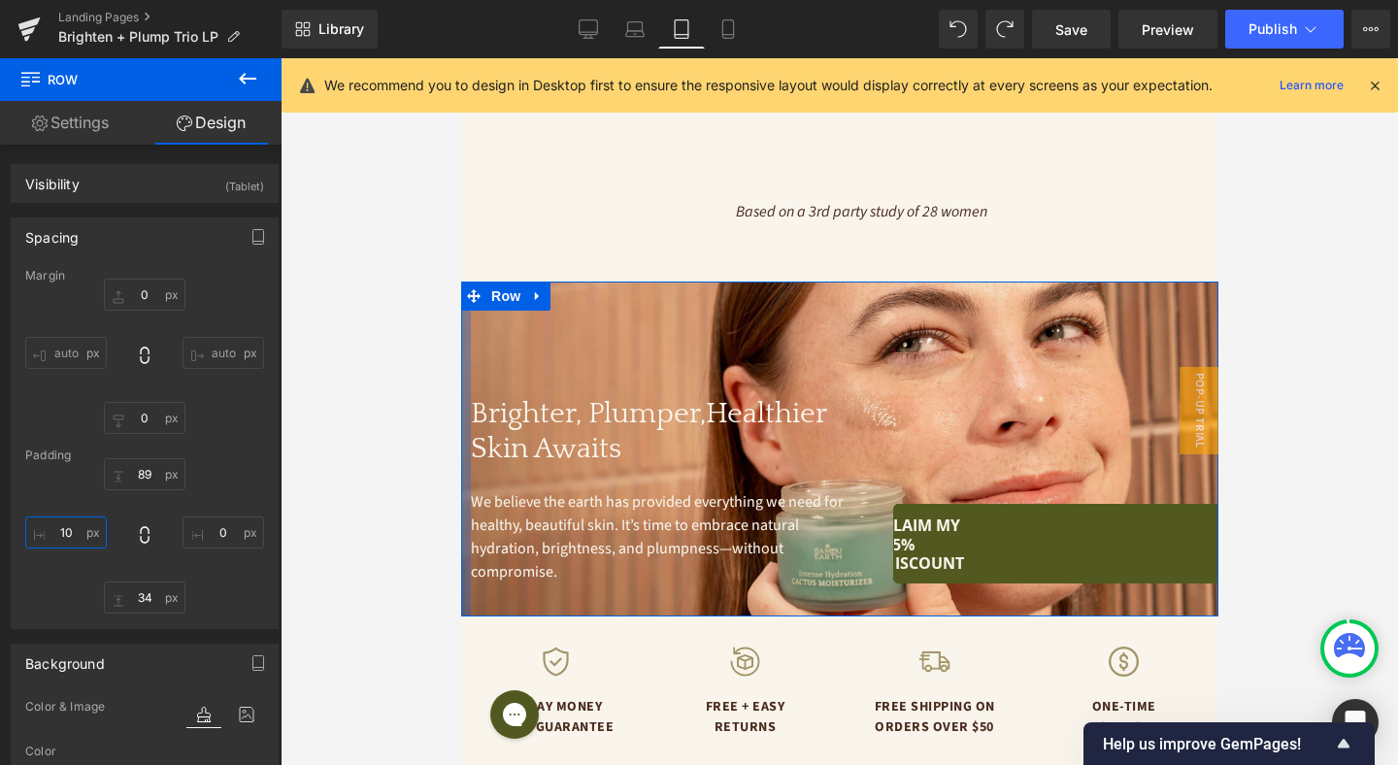
click at [79, 532] on input "10" at bounding box center [66, 532] width 82 height 32
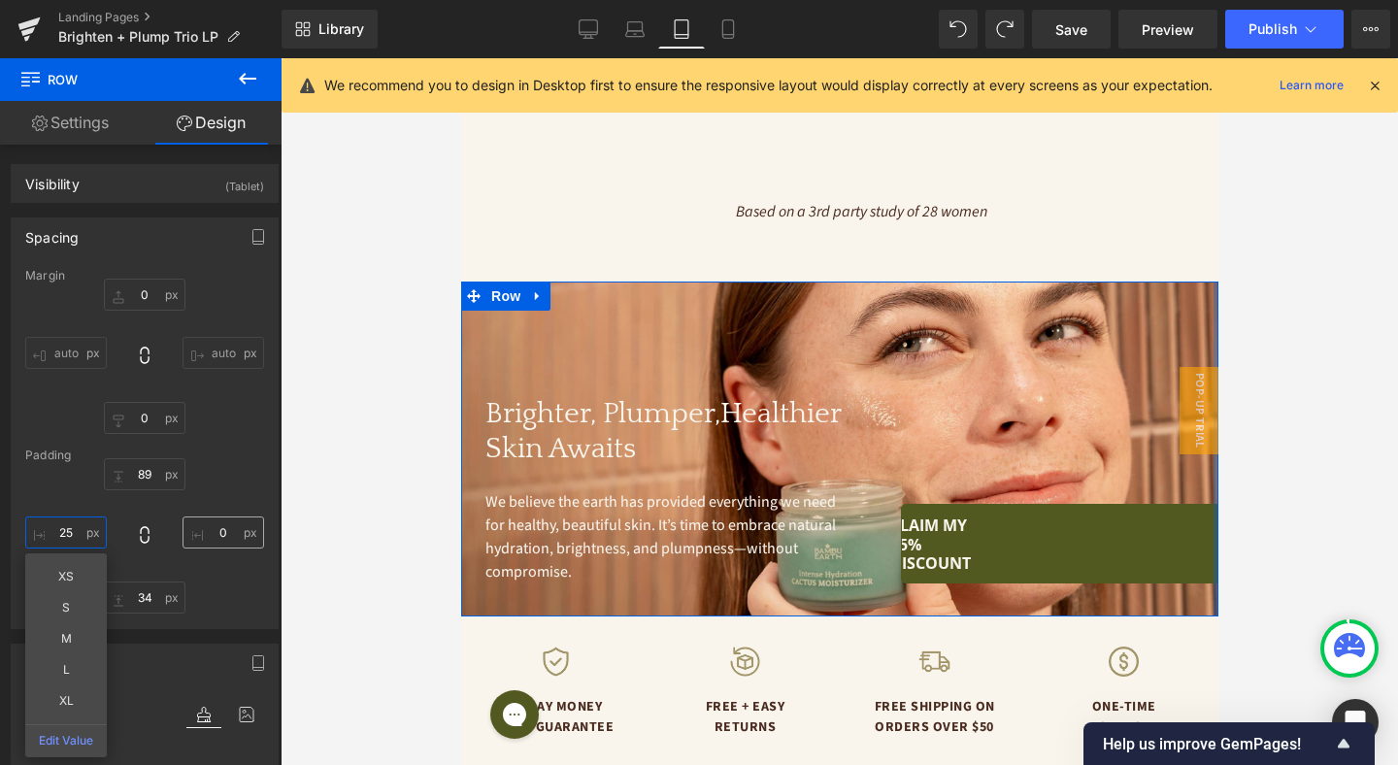
type input "25"
click at [213, 541] on input "0" at bounding box center [223, 532] width 82 height 32
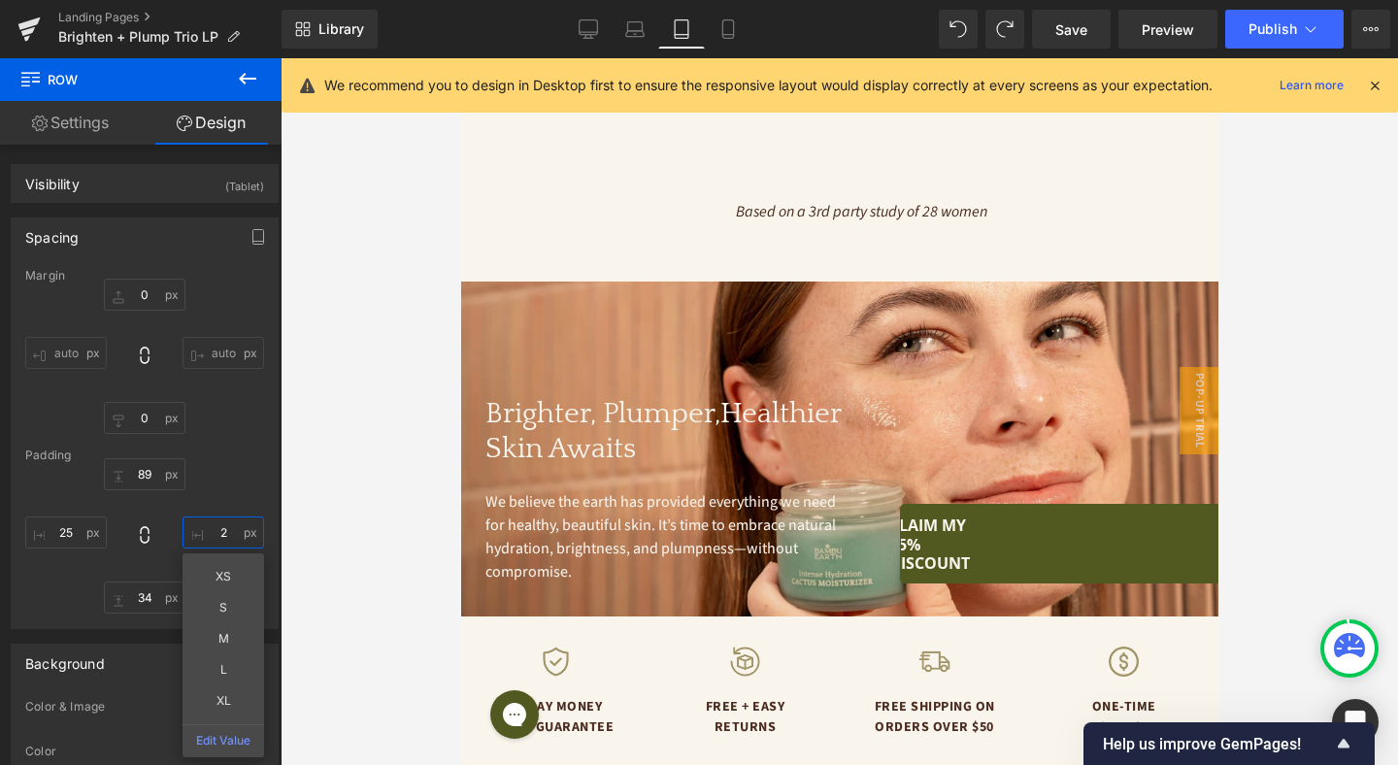
type input "25"
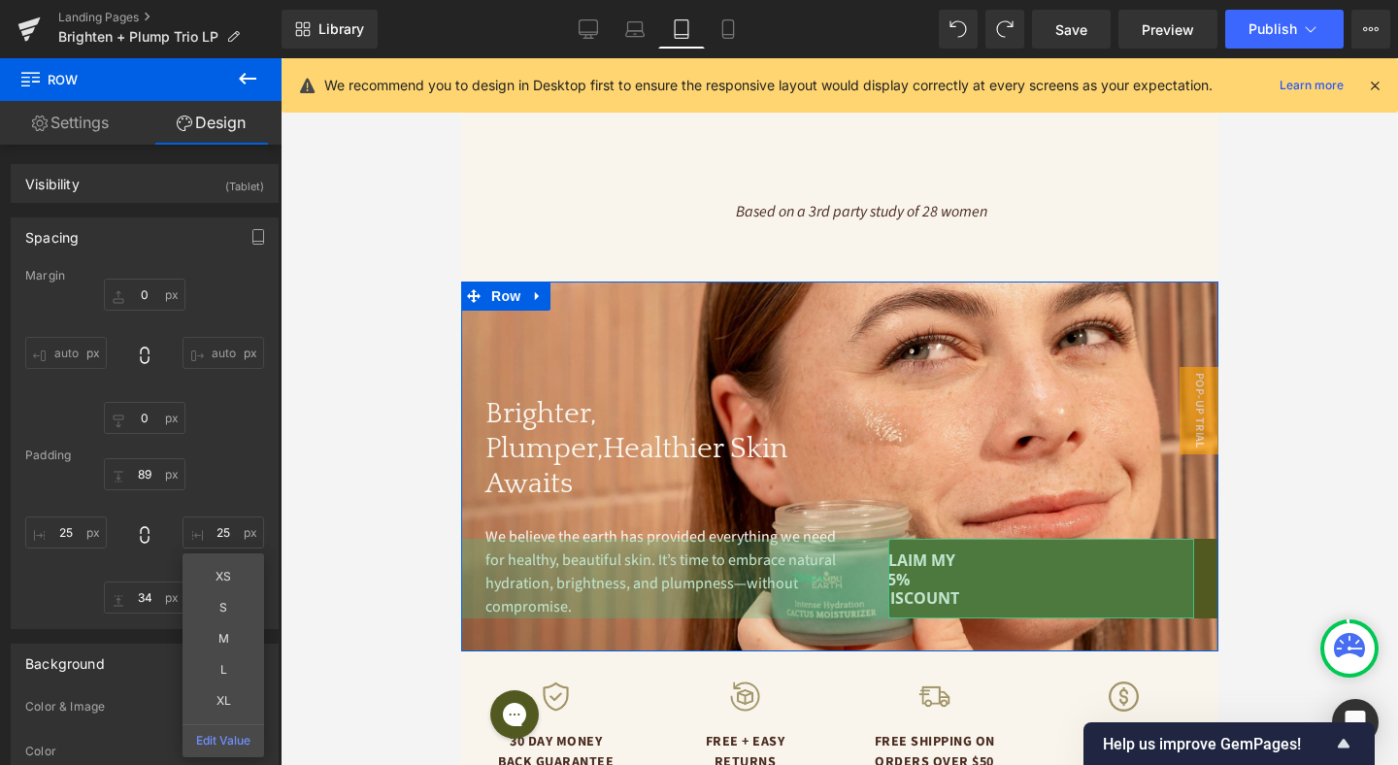
drag, startPoint x: 1005, startPoint y: 548, endPoint x: 942, endPoint y: 554, distance: 63.4
click at [1005, 548] on div "794px" at bounding box center [807, 579] width 771 height 80
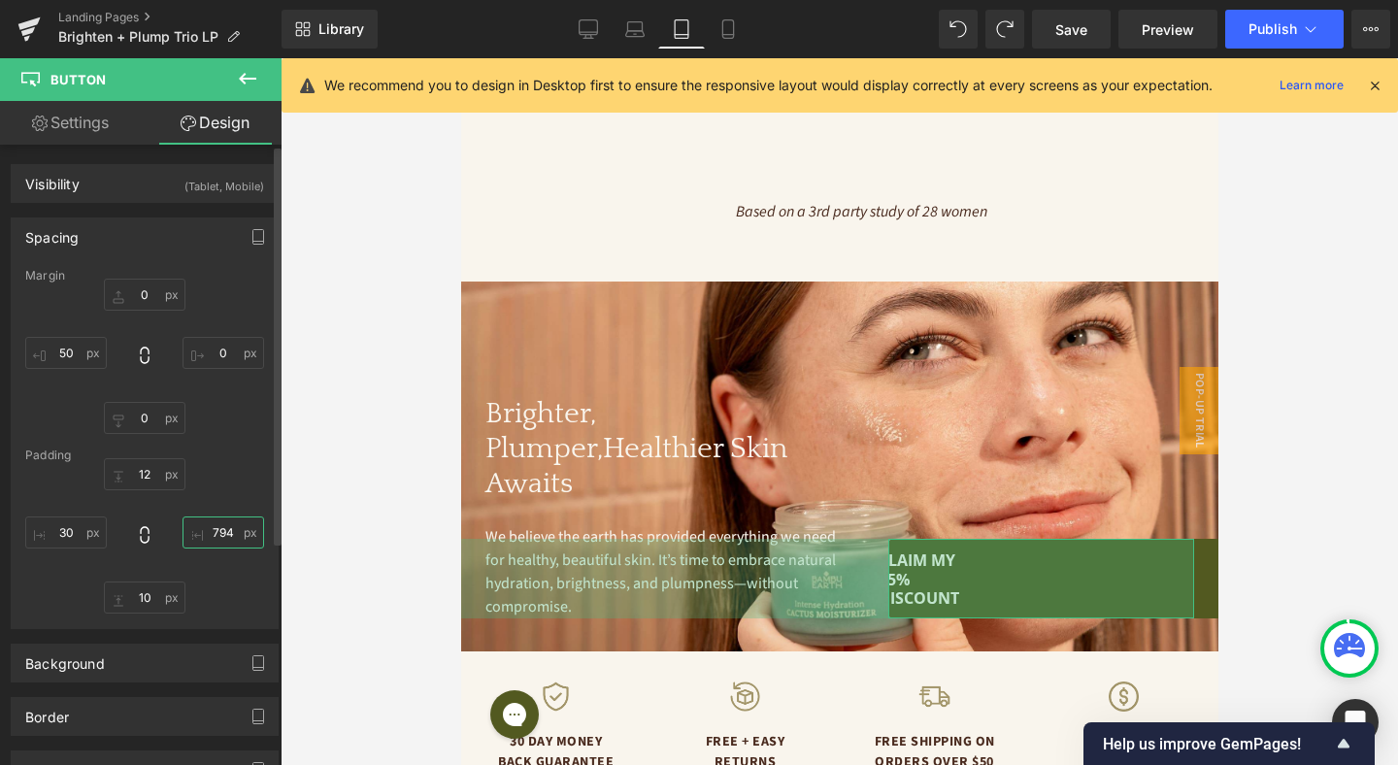
click at [221, 535] on input "794" at bounding box center [223, 532] width 82 height 32
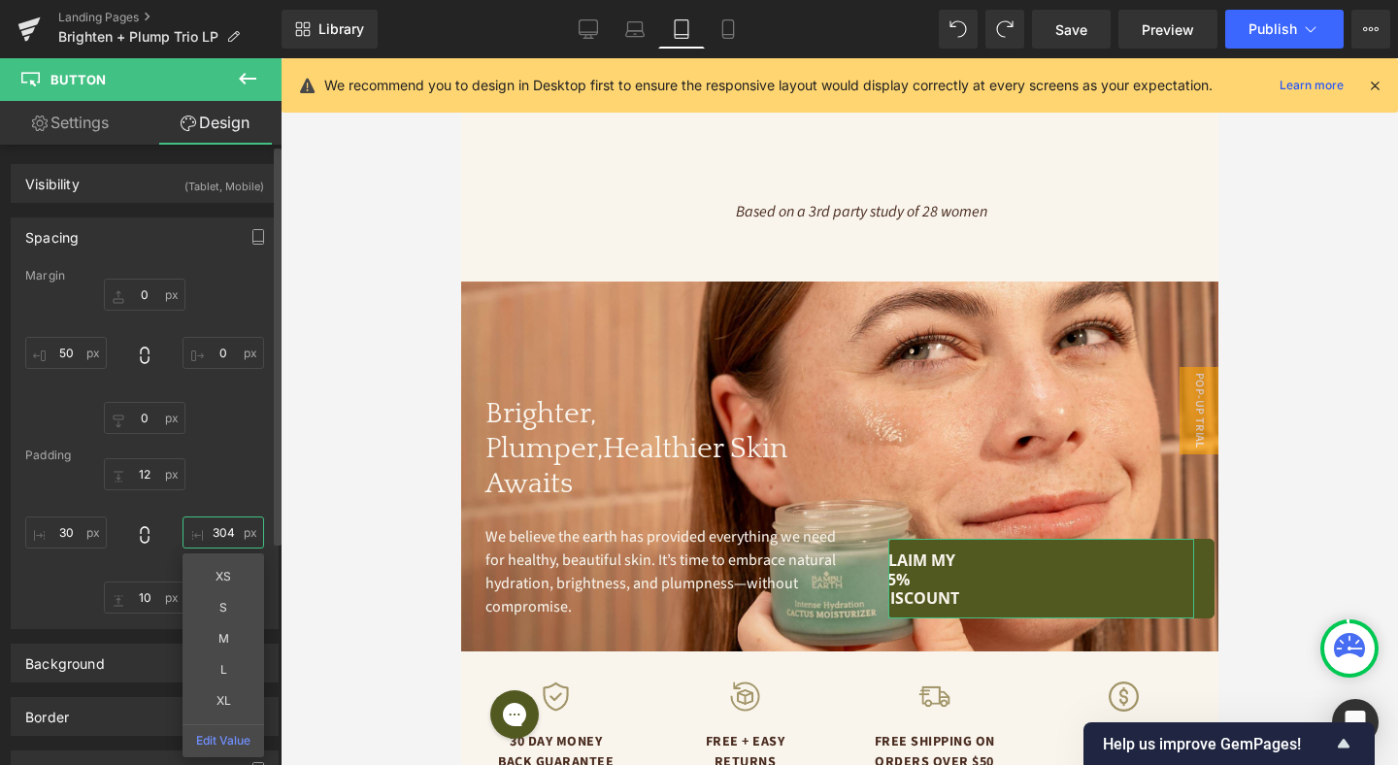
type input "30"
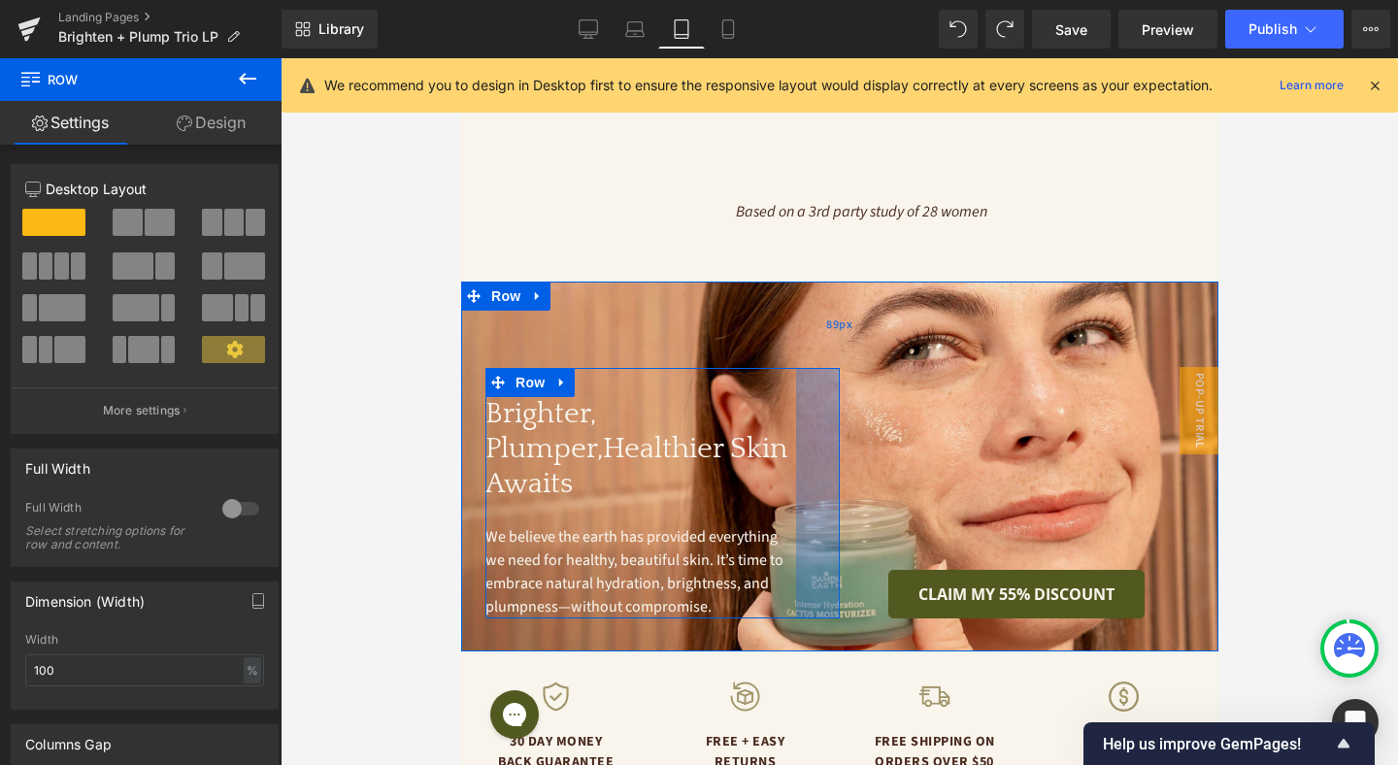
drag, startPoint x: 836, startPoint y: 462, endPoint x: 972, endPoint y: 270, distance: 235.4
click at [792, 460] on div "Brighter, Plumper,Healthier Skin Awaits Heading We believe the earth has provid…" at bounding box center [661, 493] width 354 height 250
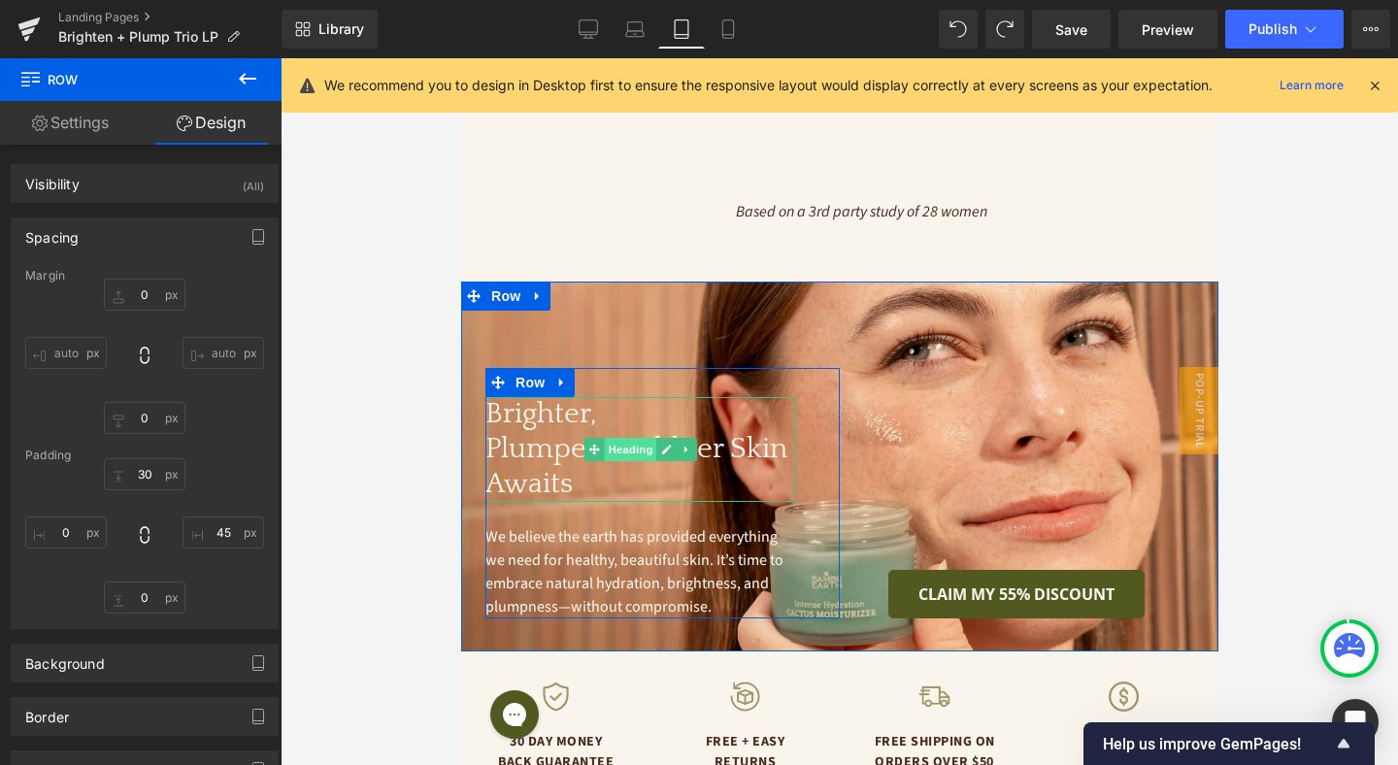
click at [632, 438] on span "Heading" at bounding box center [630, 449] width 52 height 23
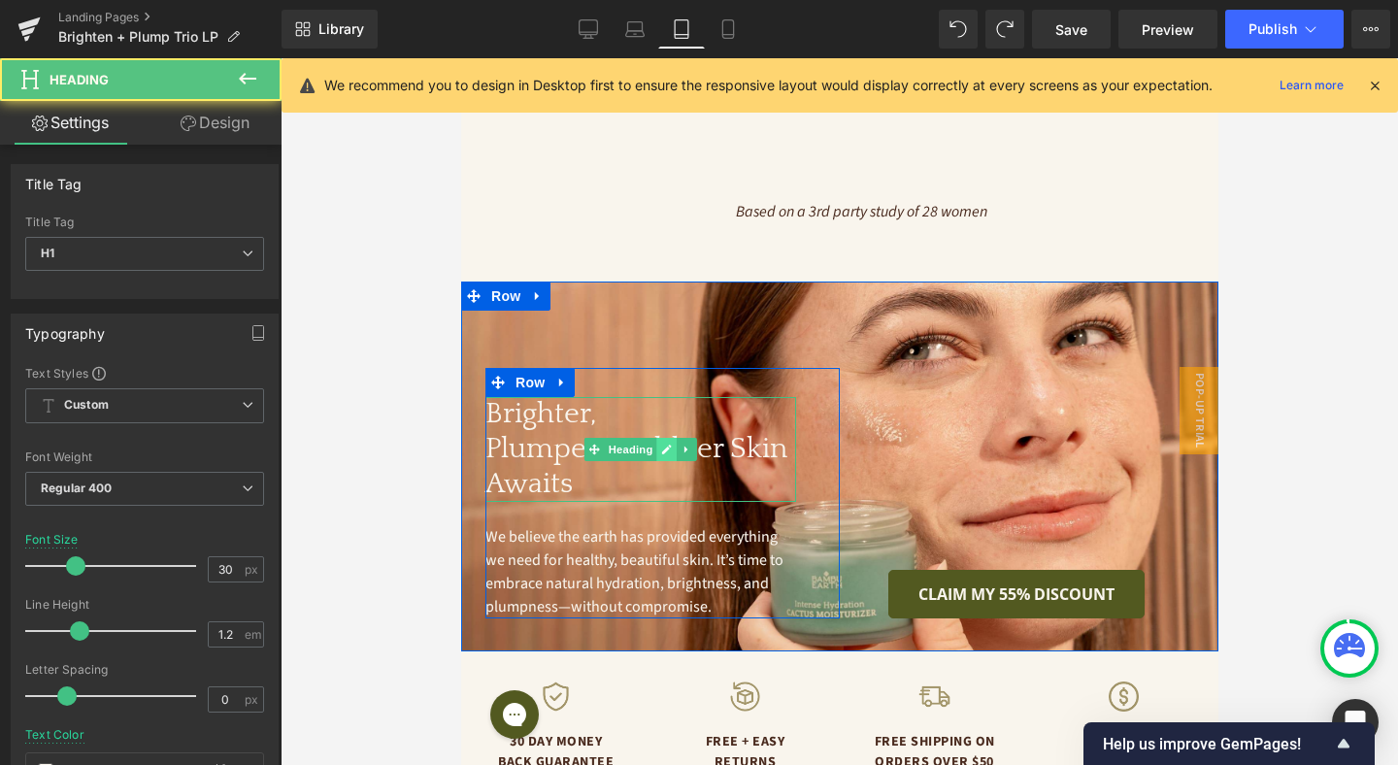
click at [661, 444] on icon at bounding box center [665, 450] width 11 height 12
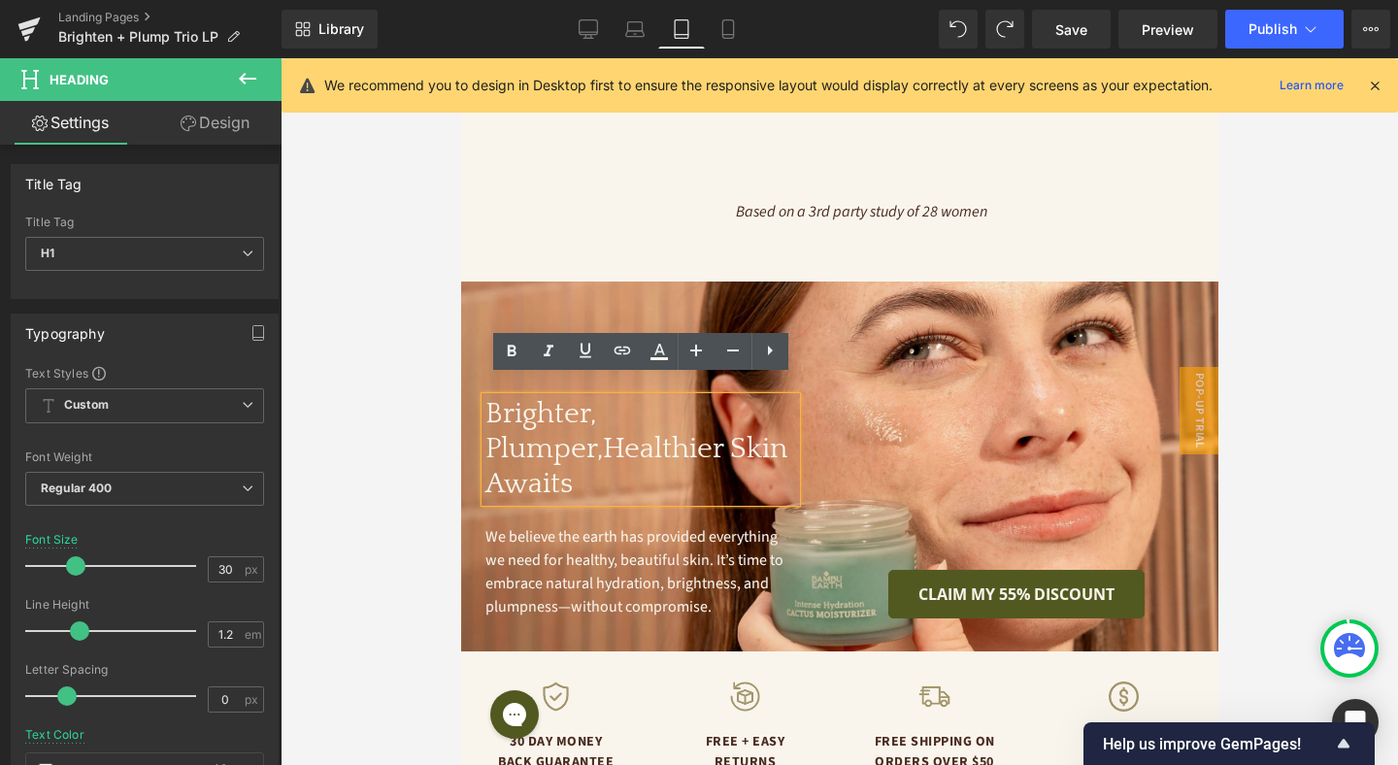
click at [607, 432] on h1 "Brighter, Plumper,Healthier Skin Awaits" at bounding box center [639, 449] width 311 height 105
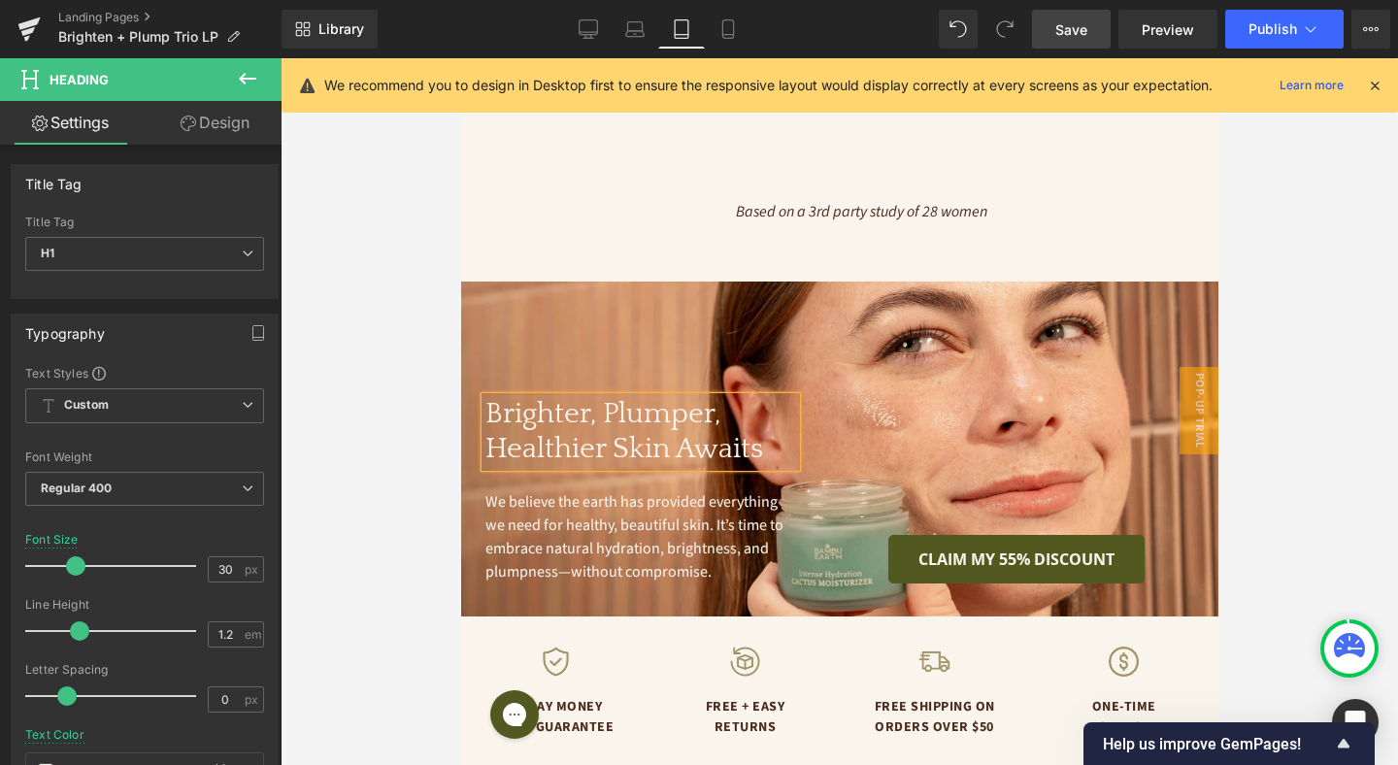
click at [1076, 34] on span "Save" at bounding box center [1071, 29] width 32 height 20
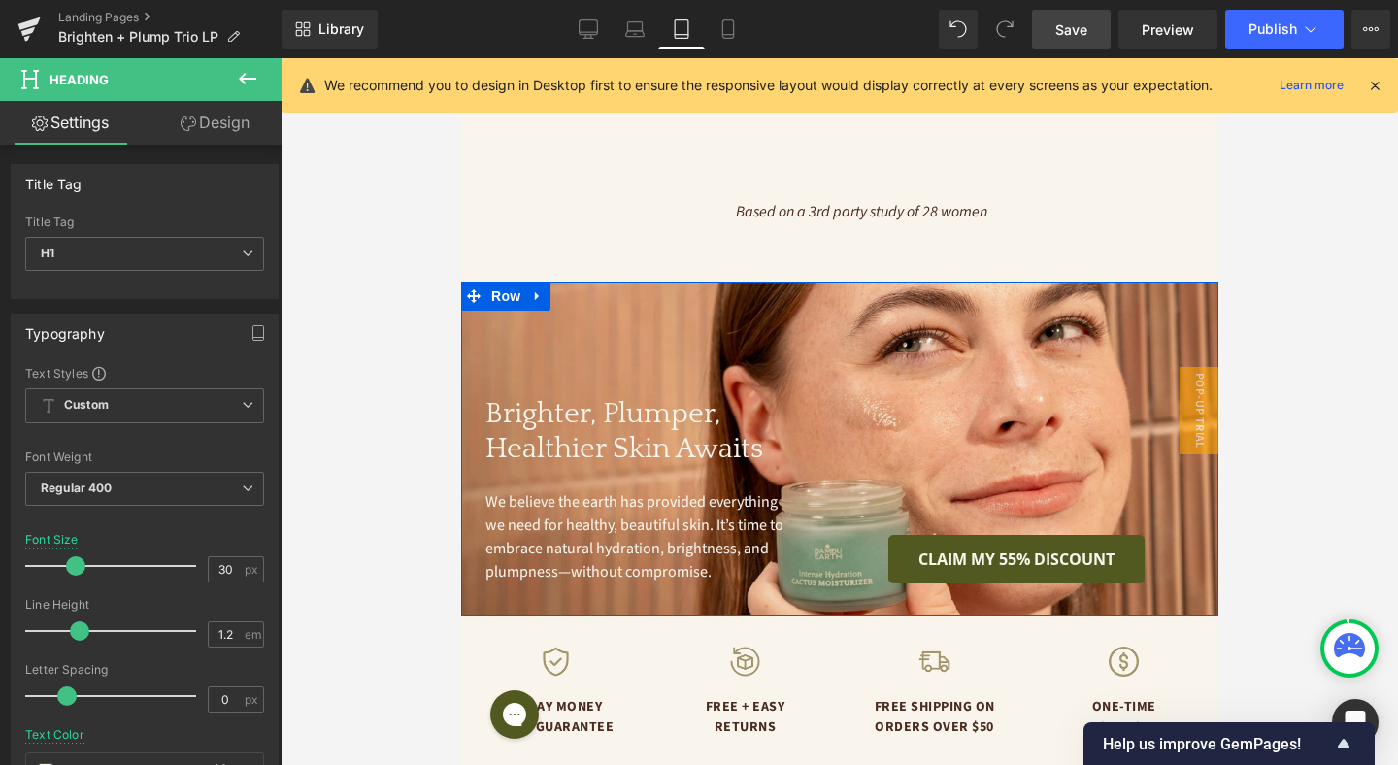
click at [913, 394] on div "CLAIM MY 55% DISCOUNT Button" at bounding box center [1016, 475] width 354 height 215
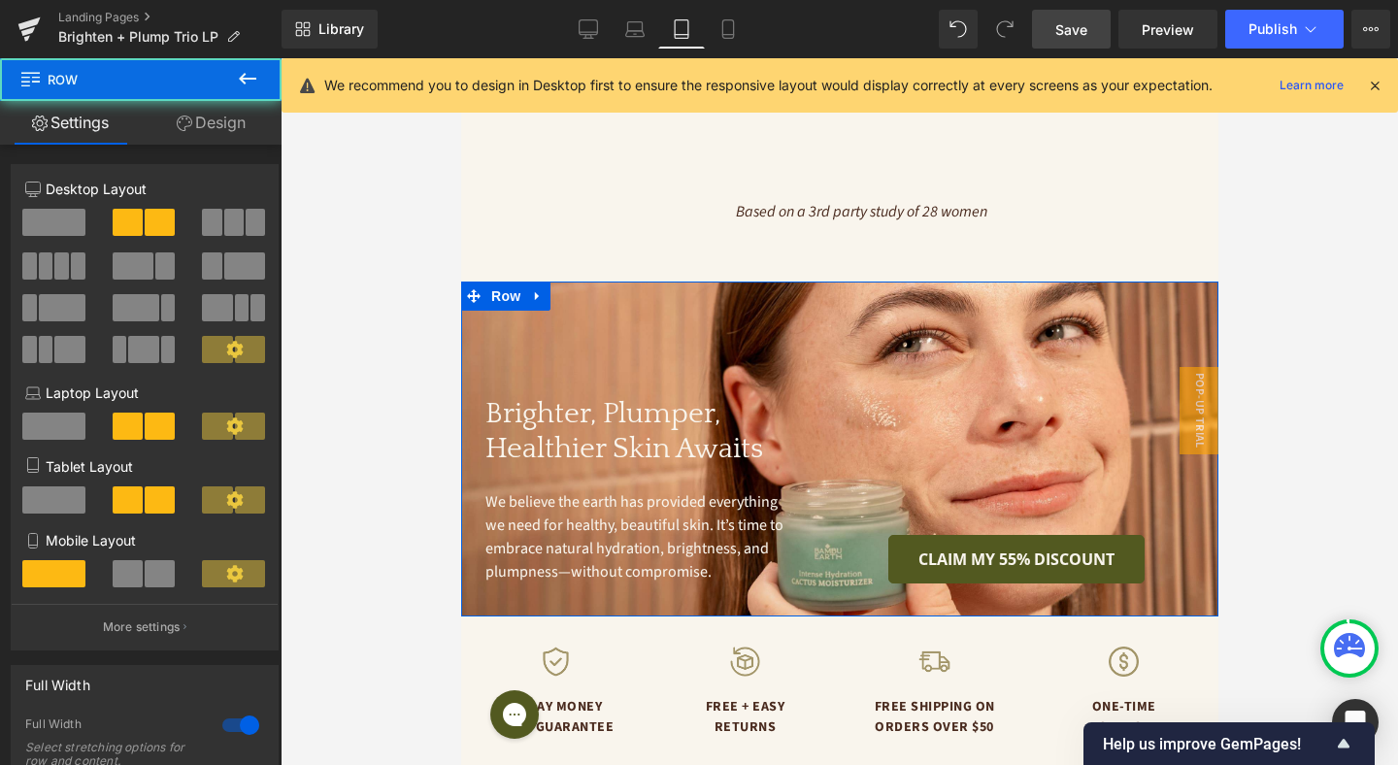
click at [215, 127] on link "Design" at bounding box center [211, 123] width 141 height 44
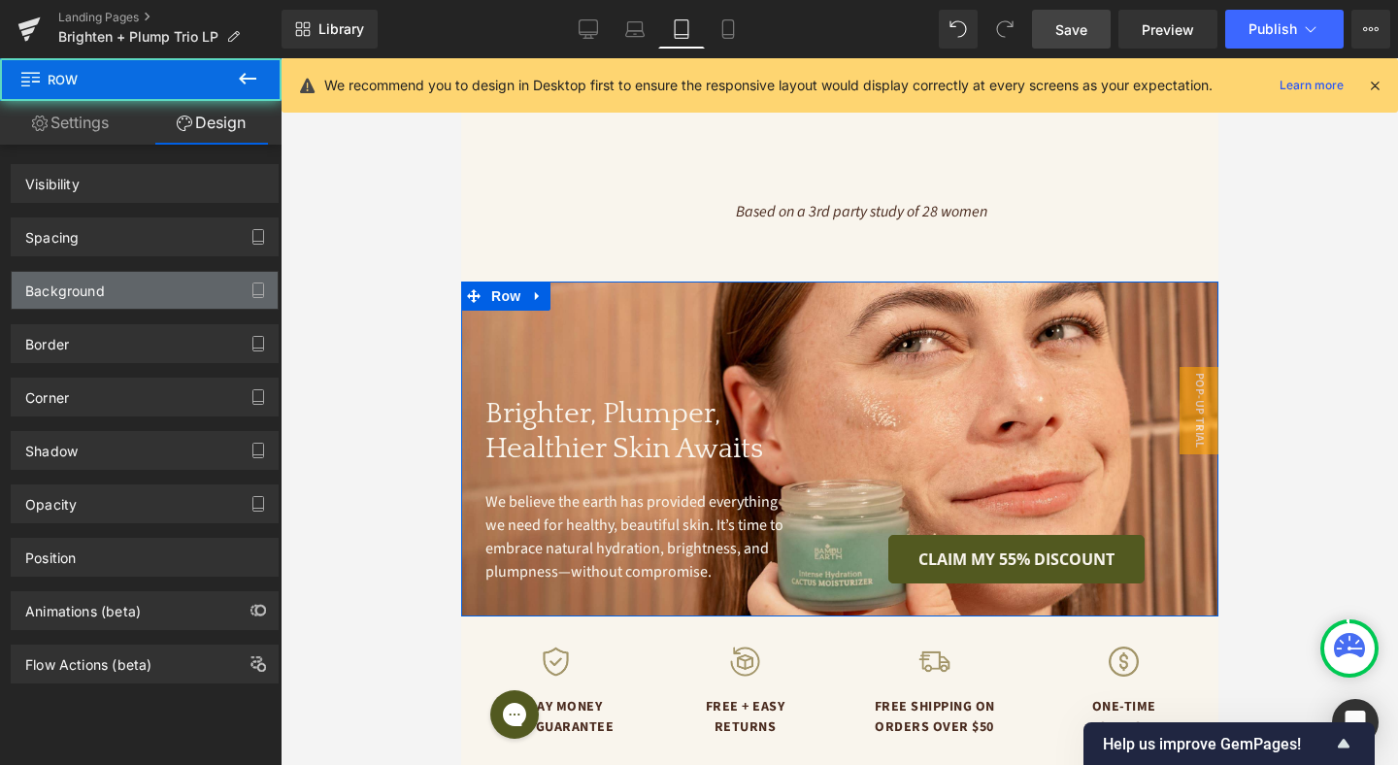
click at [177, 303] on div "Background" at bounding box center [145, 290] width 266 height 37
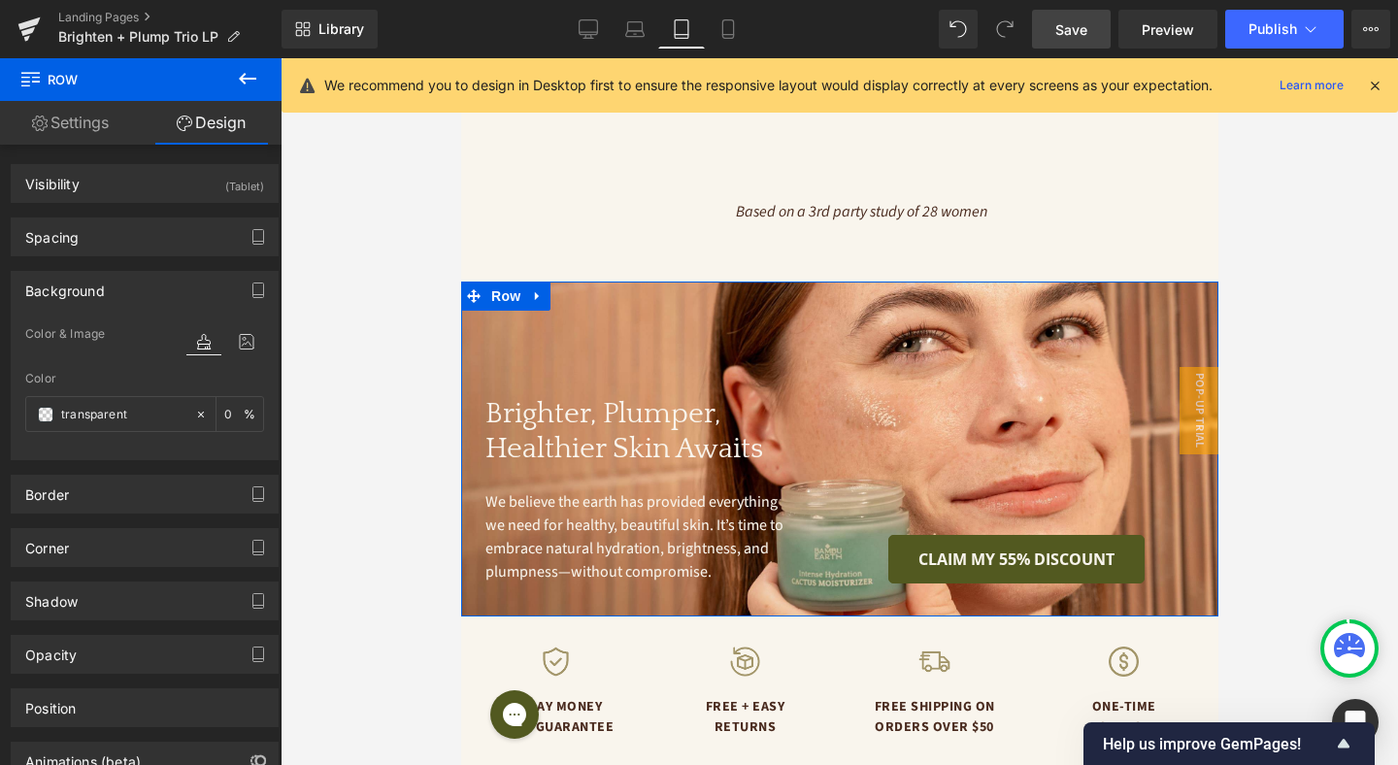
type input "[URL][DOMAIN_NAME]"
click at [245, 338] on icon at bounding box center [246, 341] width 35 height 25
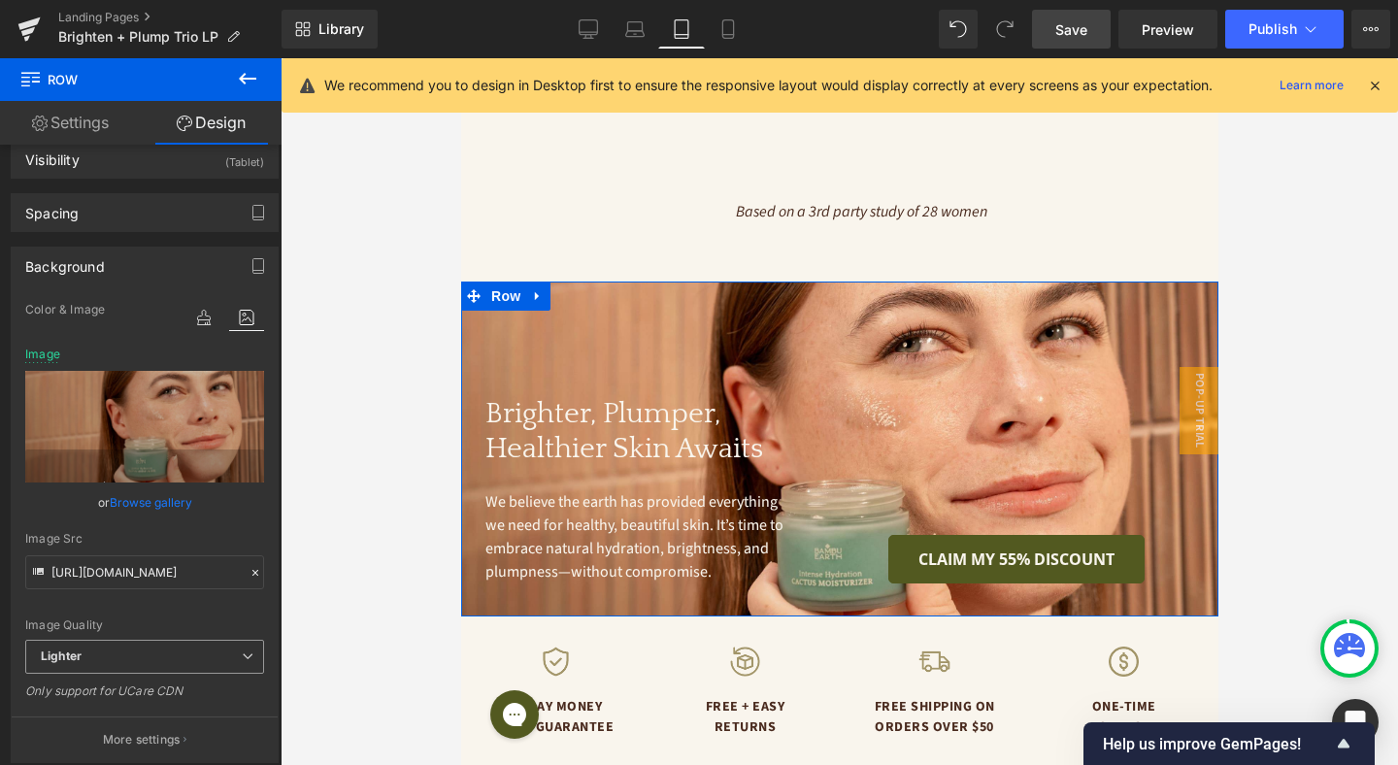
scroll to position [50, 0]
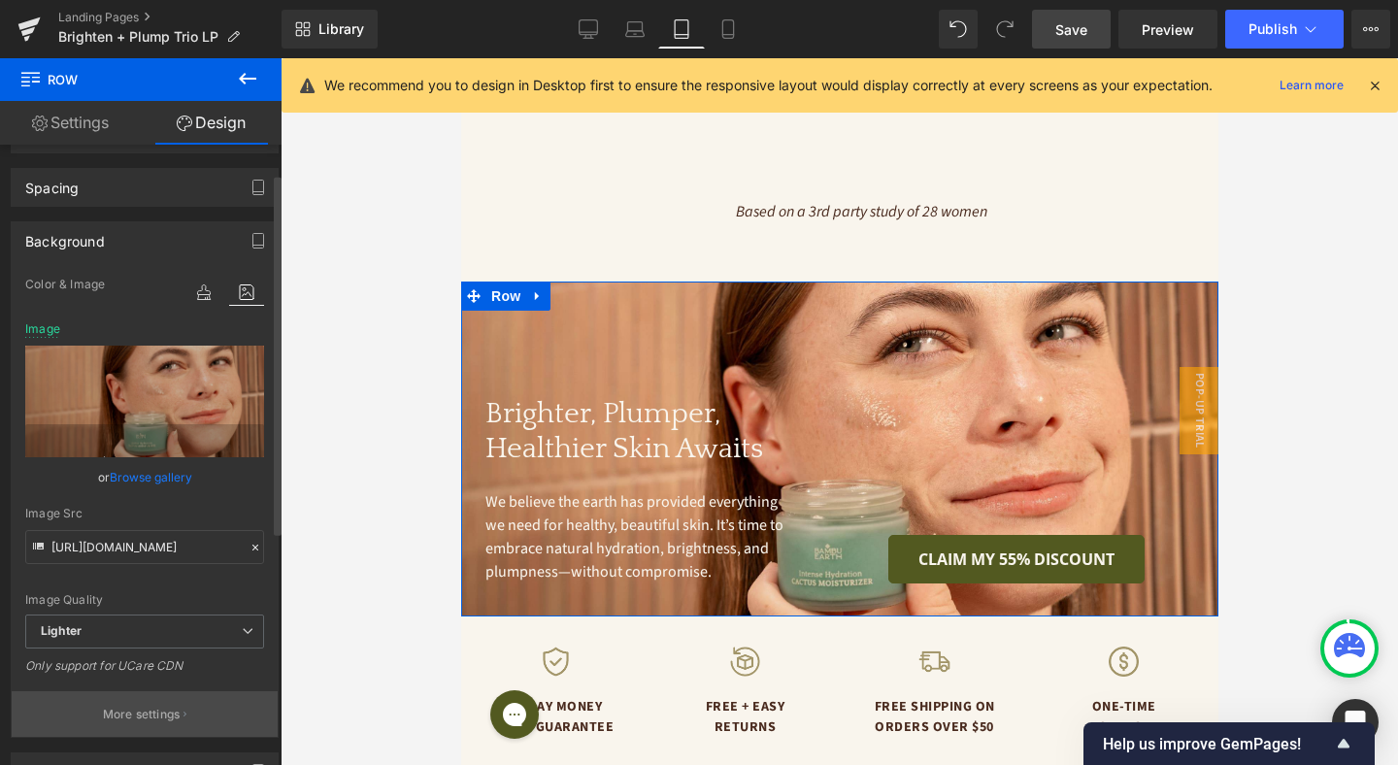
click at [141, 711] on p "More settings" at bounding box center [142, 714] width 78 height 17
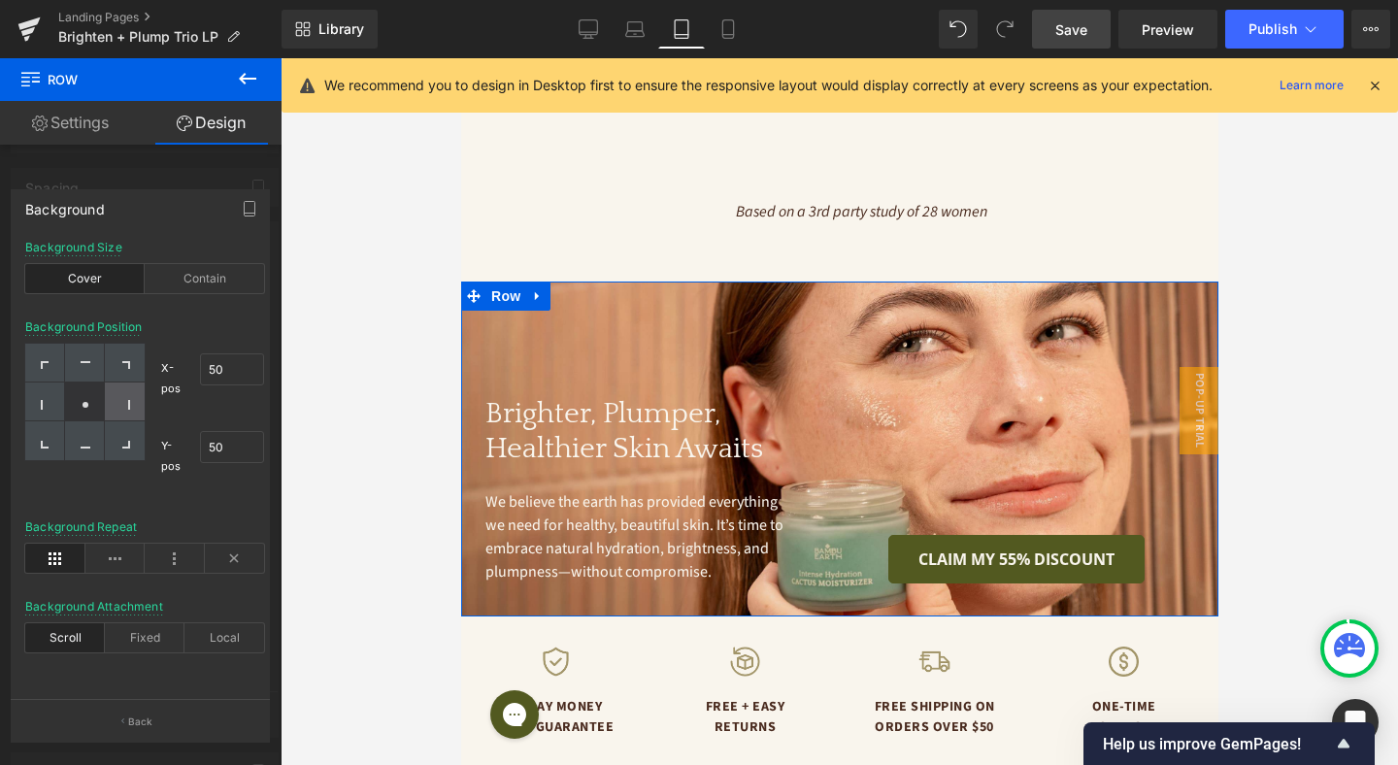
click at [126, 410] on div at bounding box center [125, 401] width 40 height 39
type input "100"
type input "50"
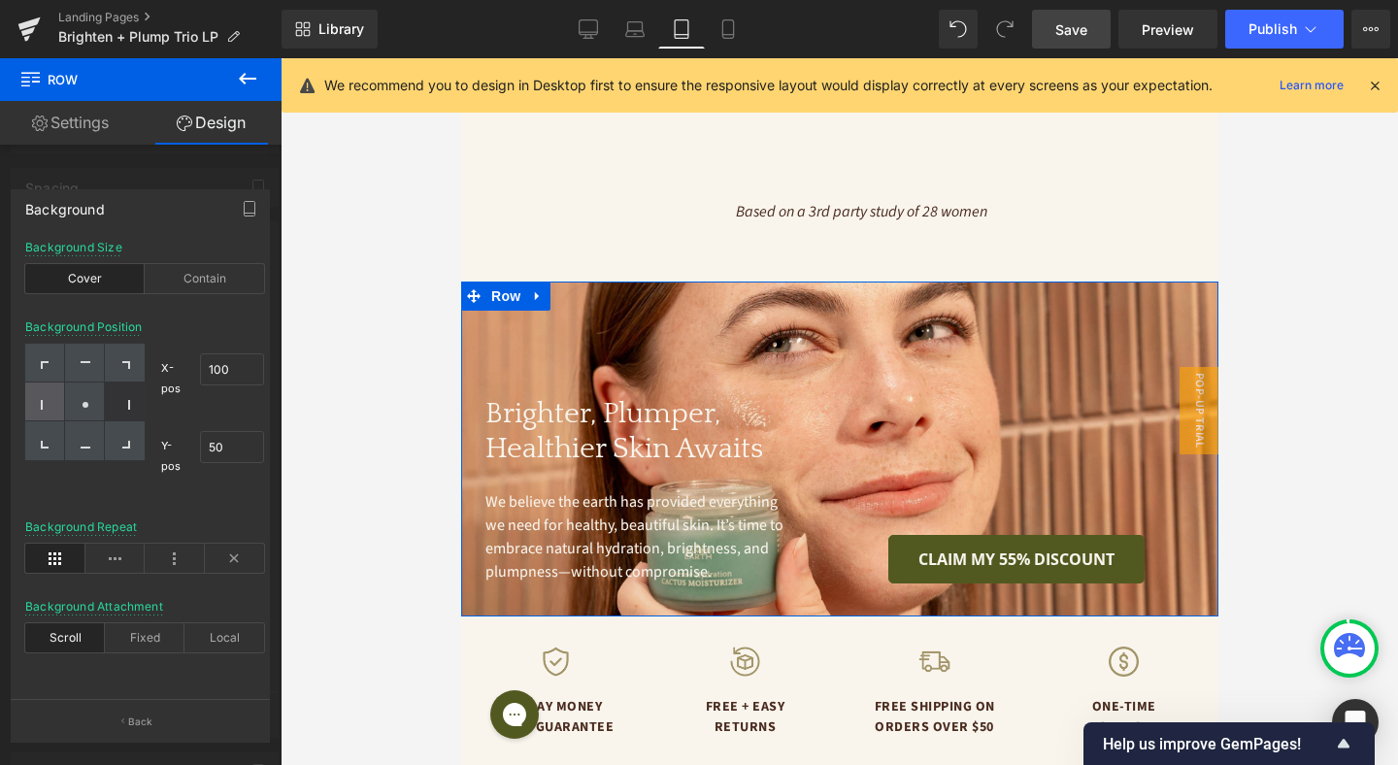
click at [41, 401] on icon at bounding box center [42, 405] width 2 height 10
type input "0"
type input "50"
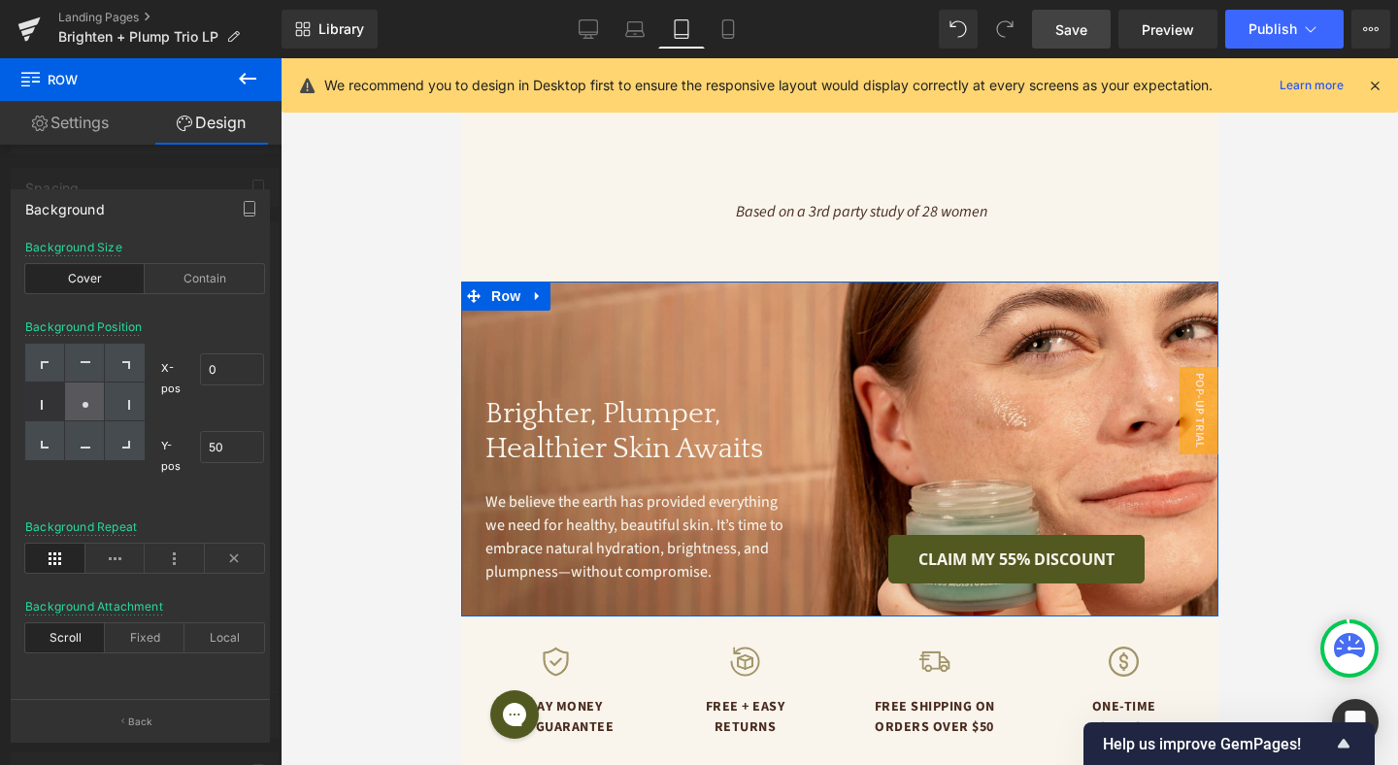
click at [90, 397] on div at bounding box center [85, 401] width 40 height 39
type input "50"
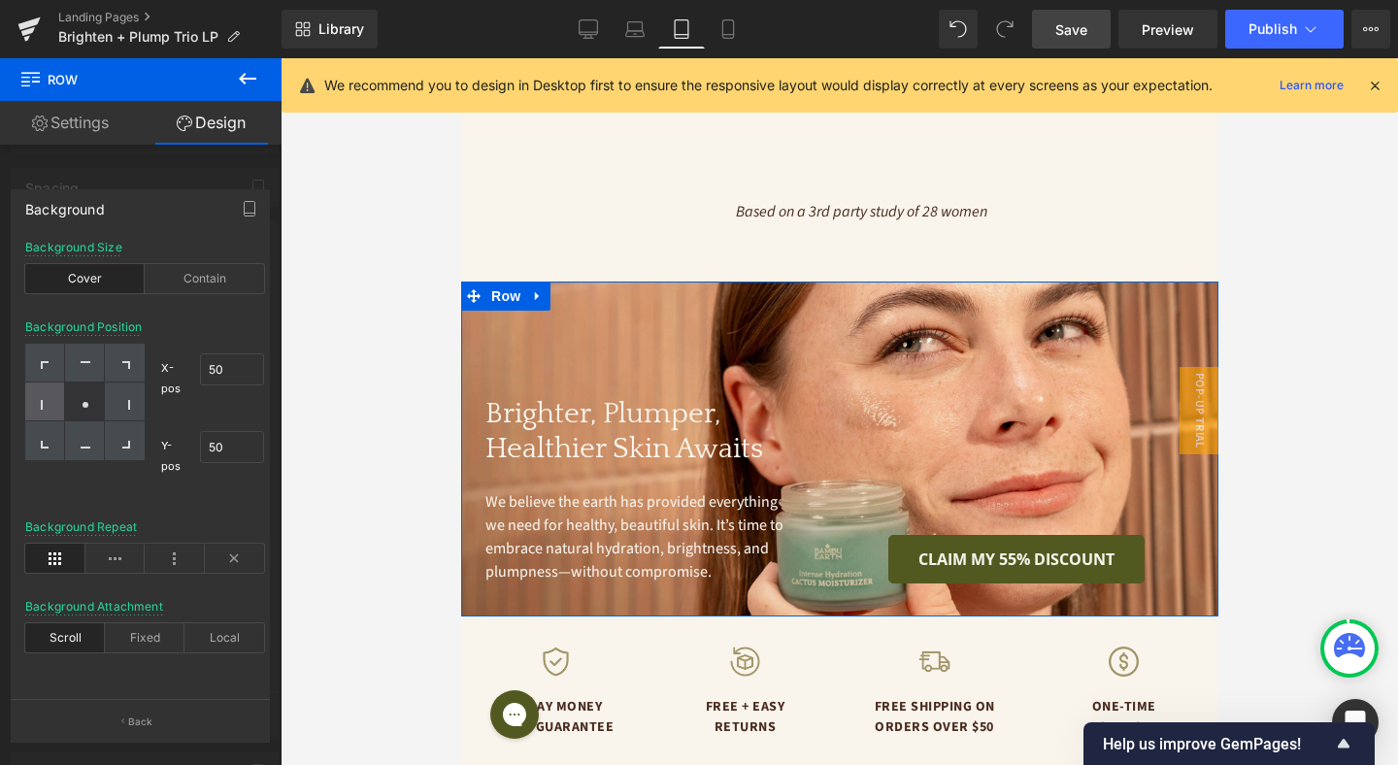
click at [48, 396] on div at bounding box center [45, 401] width 40 height 39
type input "0"
type input "50"
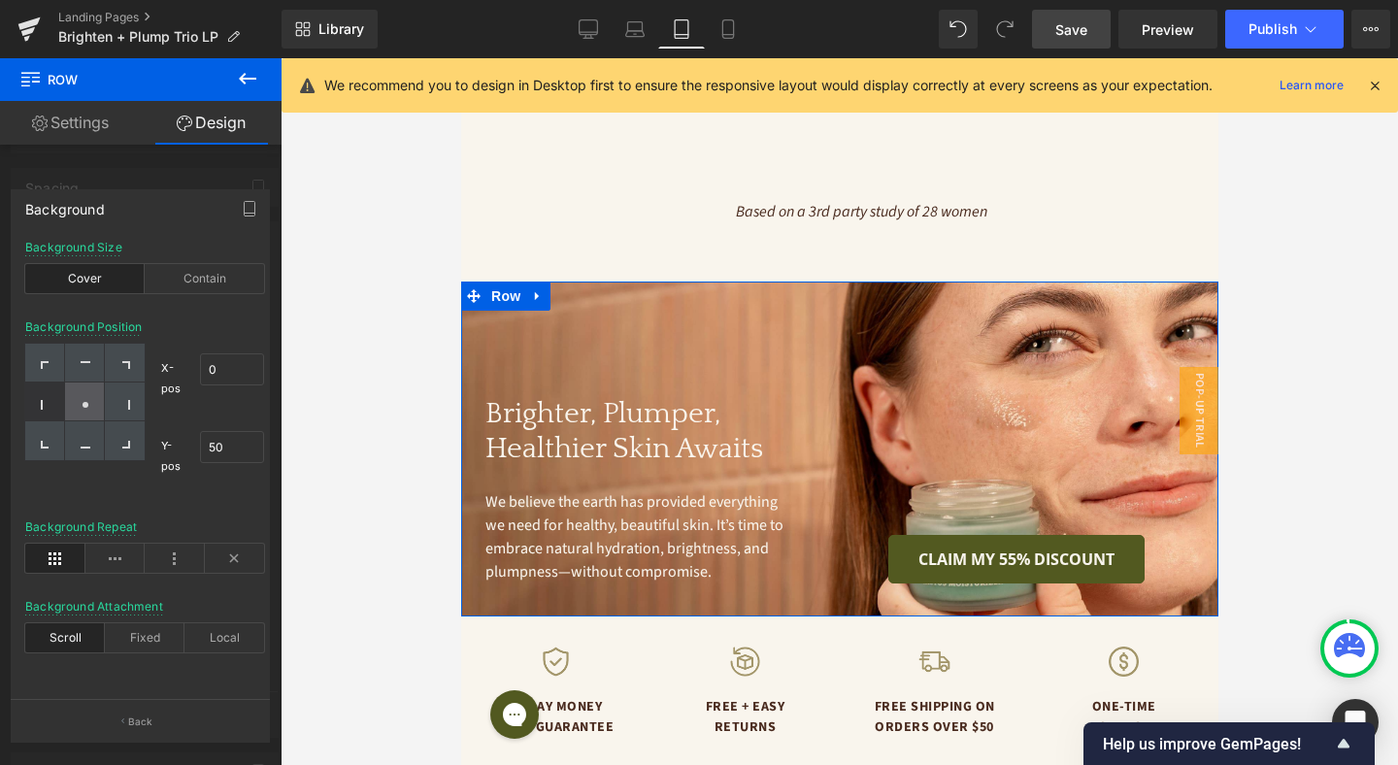
click at [73, 396] on div at bounding box center [85, 401] width 40 height 39
type input "50"
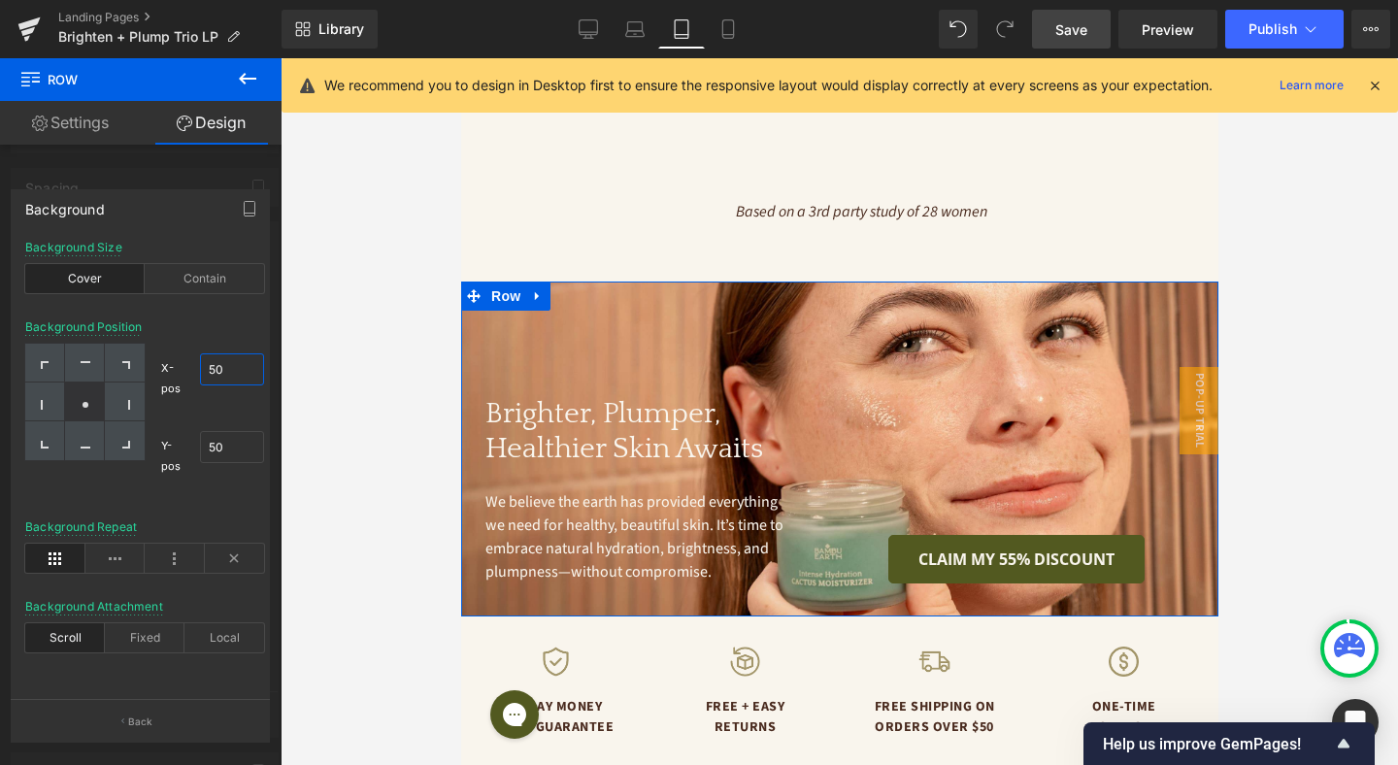
click at [245, 369] on input "50" at bounding box center [232, 369] width 64 height 32
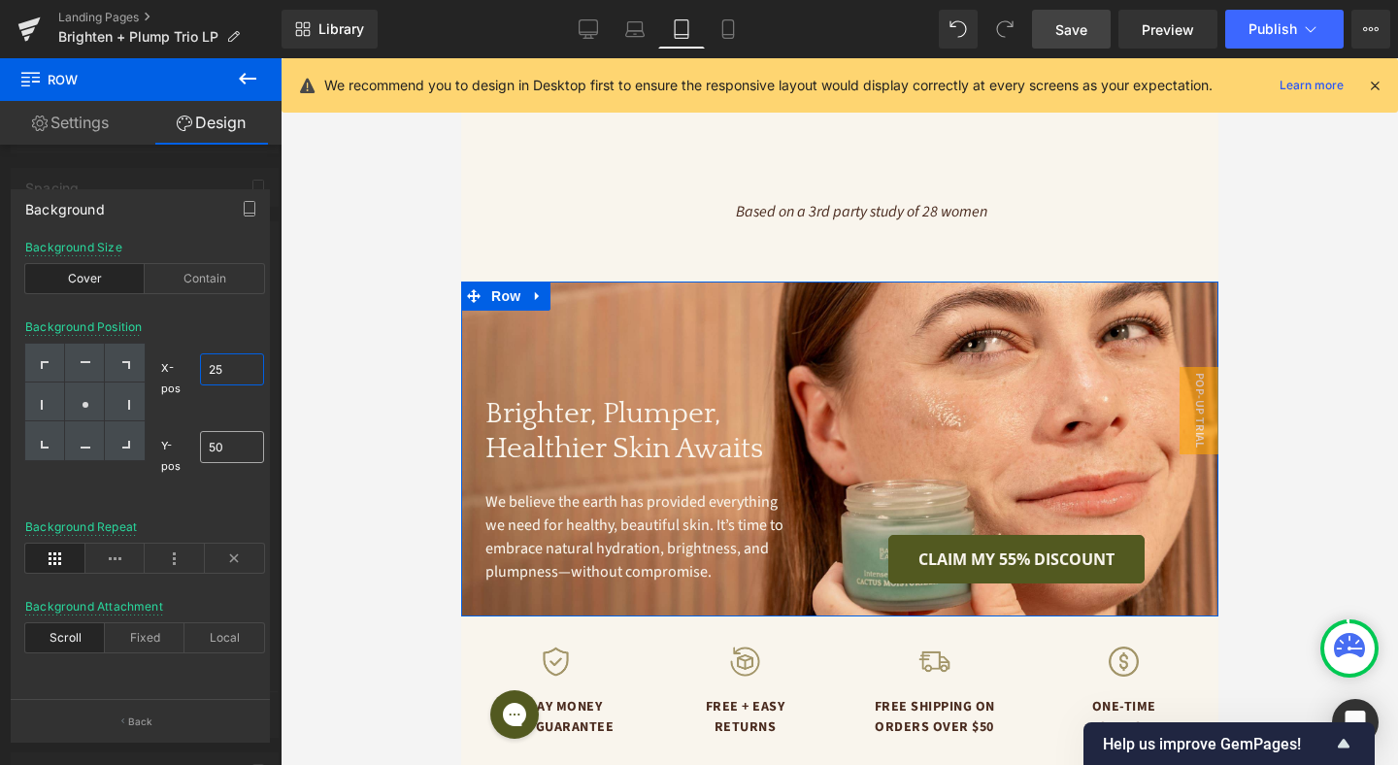
type input "25"
click at [229, 437] on input "50" at bounding box center [232, 447] width 64 height 32
click at [222, 404] on div at bounding box center [232, 401] width 64 height 13
click at [227, 445] on input "25" at bounding box center [232, 447] width 64 height 32
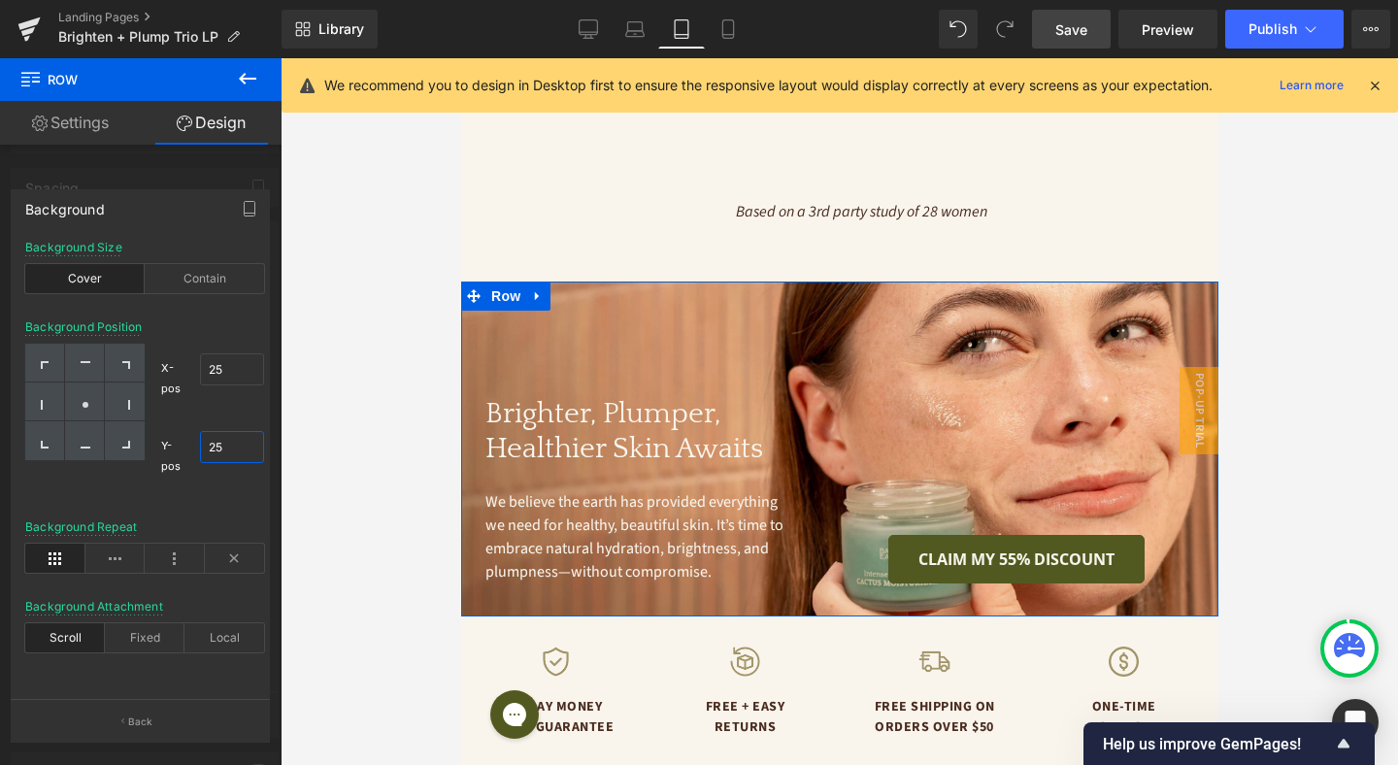
click at [227, 445] on input "25" at bounding box center [232, 447] width 64 height 32
click at [221, 424] on div "200" at bounding box center [232, 453] width 64 height 64
click at [229, 447] on input "200" at bounding box center [232, 447] width 64 height 32
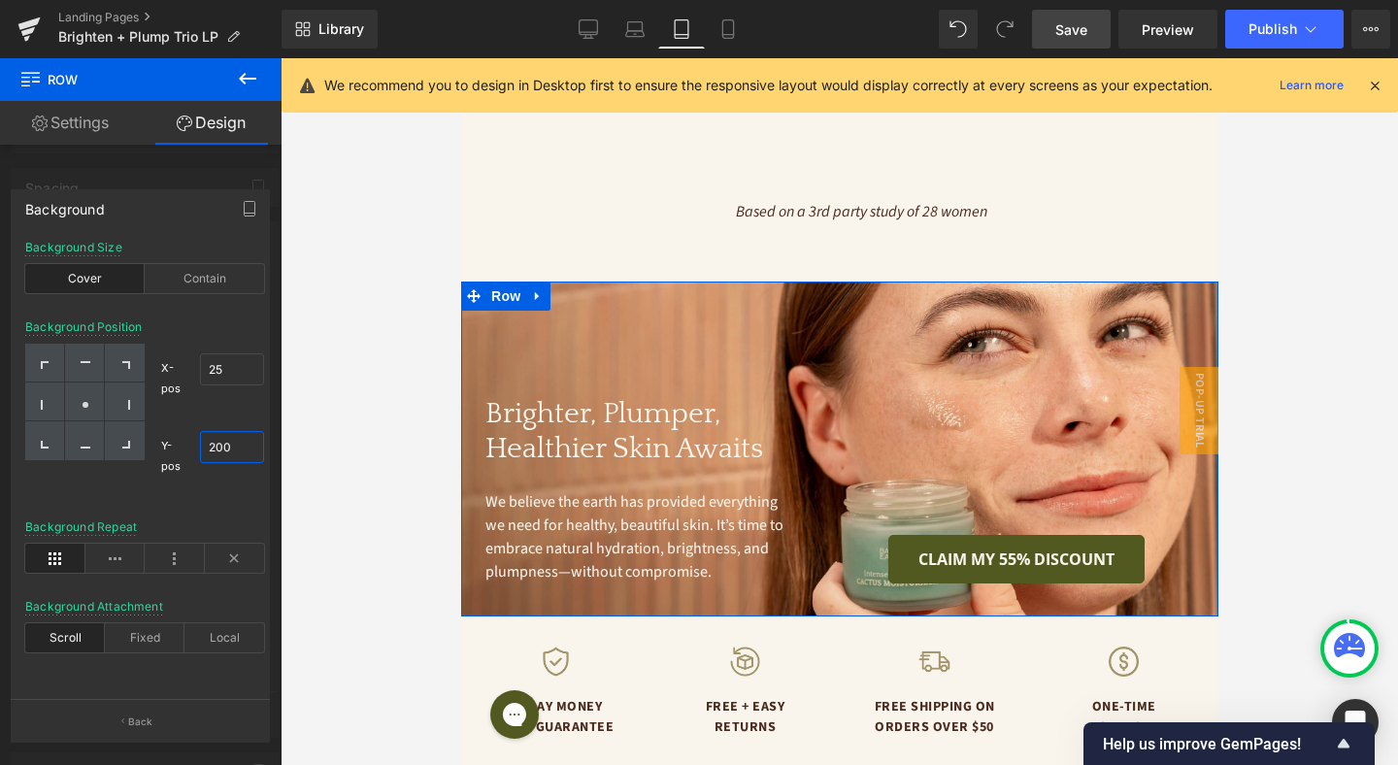
click at [229, 447] on input "200" at bounding box center [232, 447] width 64 height 32
click at [233, 453] on input "0" at bounding box center [232, 447] width 64 height 32
type input "50"
click at [229, 415] on div "X-pos 25% 25 Y-pos 50% 50" at bounding box center [204, 418] width 119 height 148
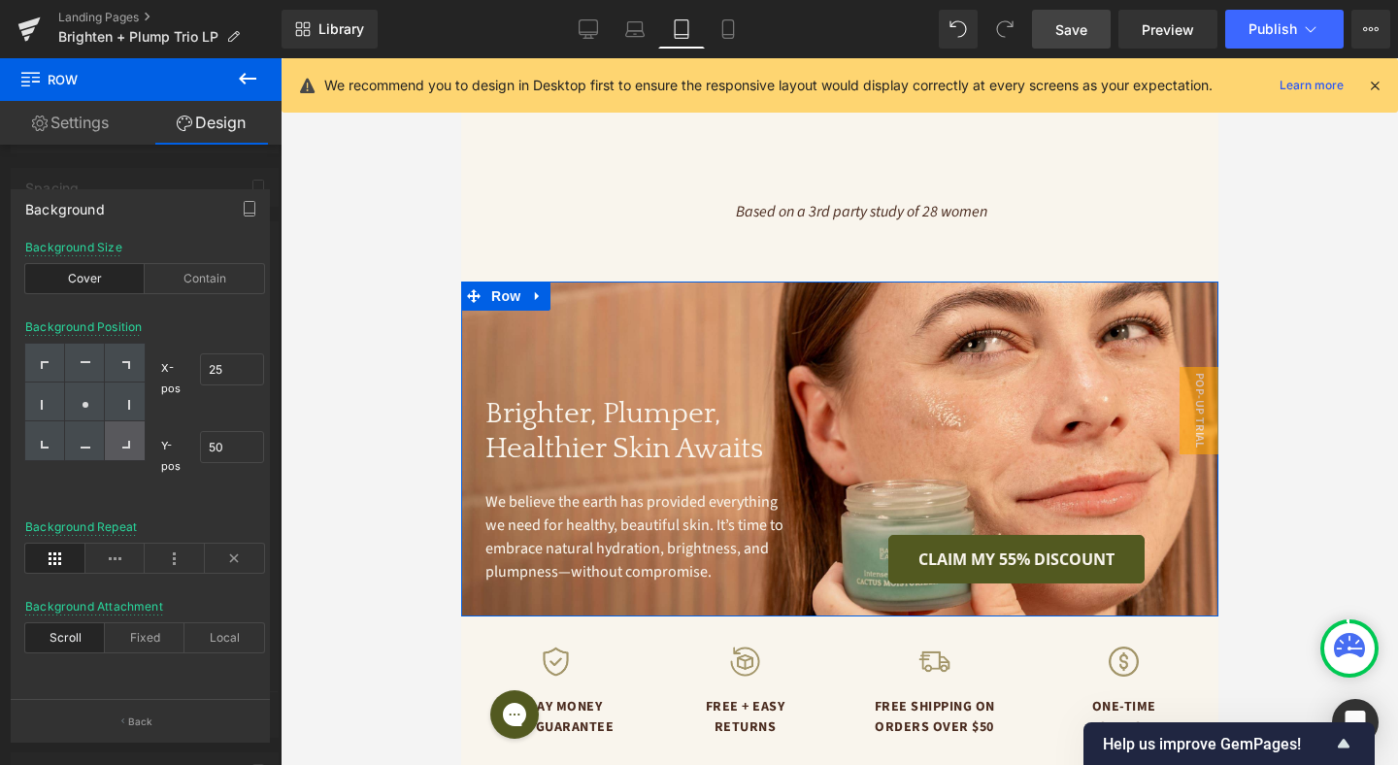
click at [120, 441] on icon at bounding box center [125, 444] width 10 height 10
type input "100"
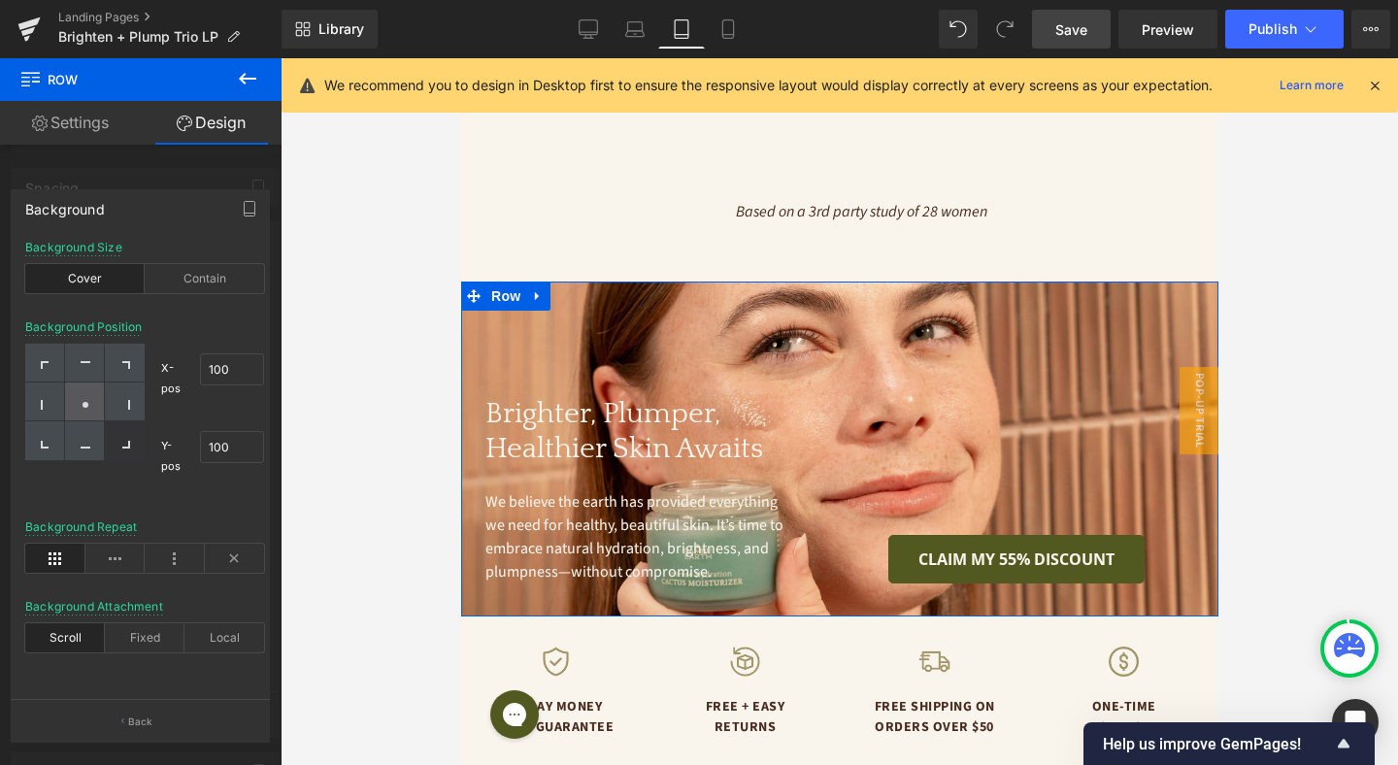
click at [92, 409] on div at bounding box center [85, 401] width 40 height 39
type input "50"
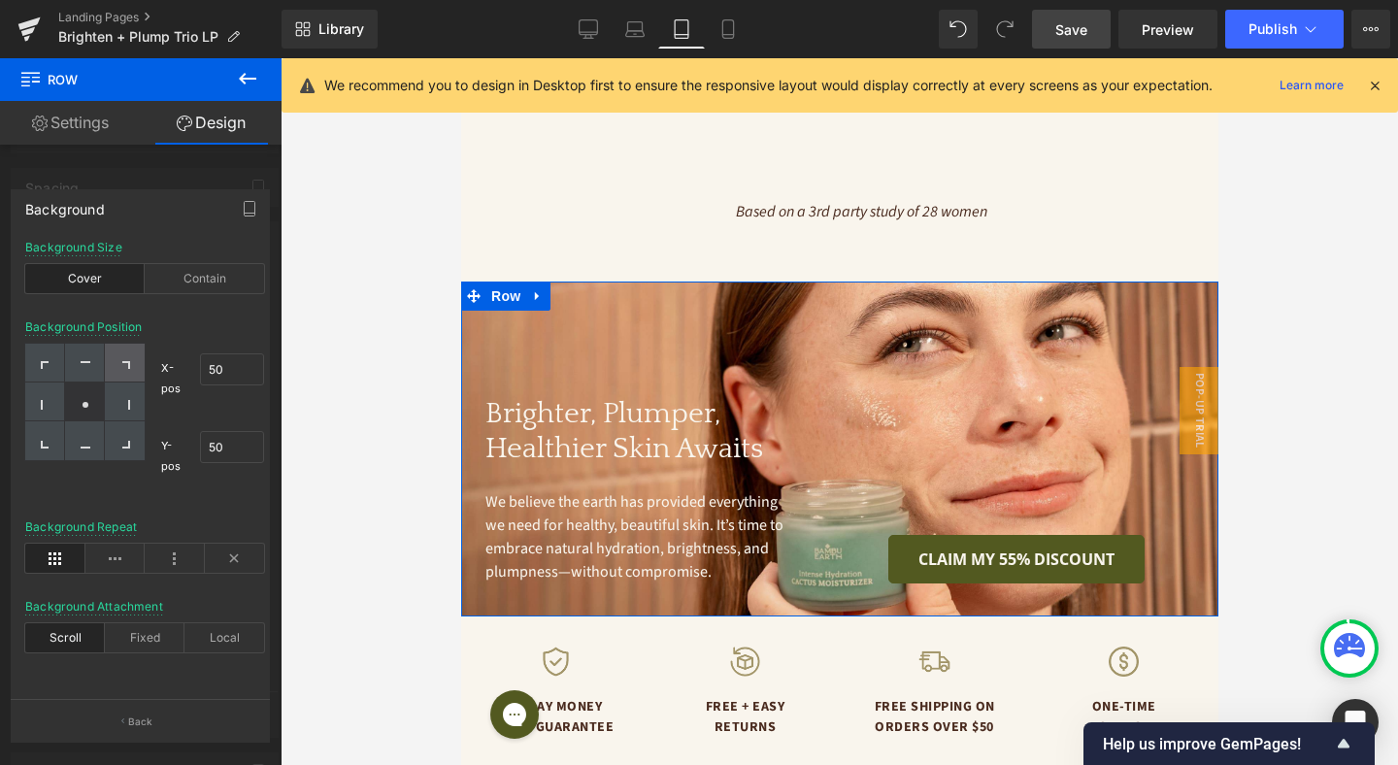
click at [131, 381] on div at bounding box center [125, 363] width 40 height 39
type input "100"
type input "0"
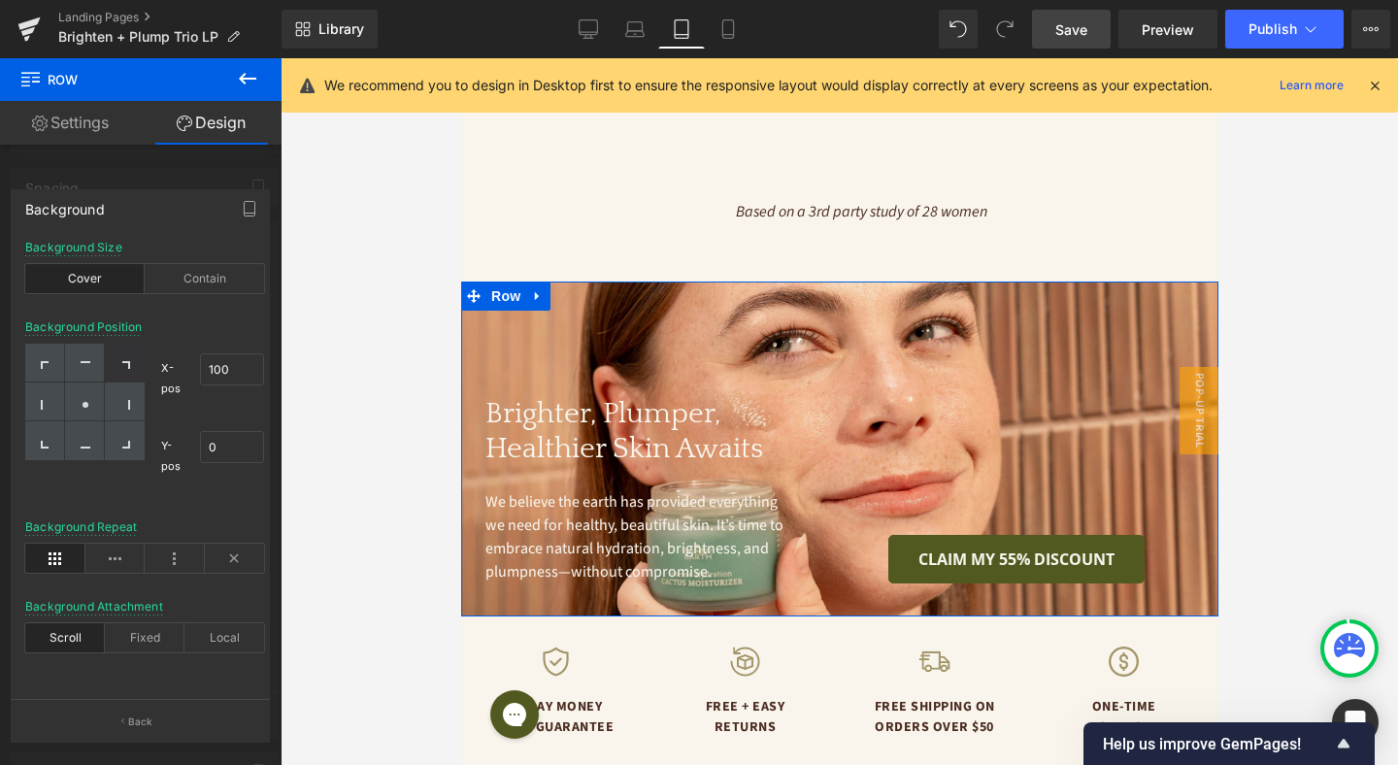
click at [133, 350] on div at bounding box center [125, 363] width 40 height 39
click at [123, 441] on icon at bounding box center [125, 444] width 10 height 10
type input "100"
click at [100, 413] on div at bounding box center [85, 401] width 40 height 39
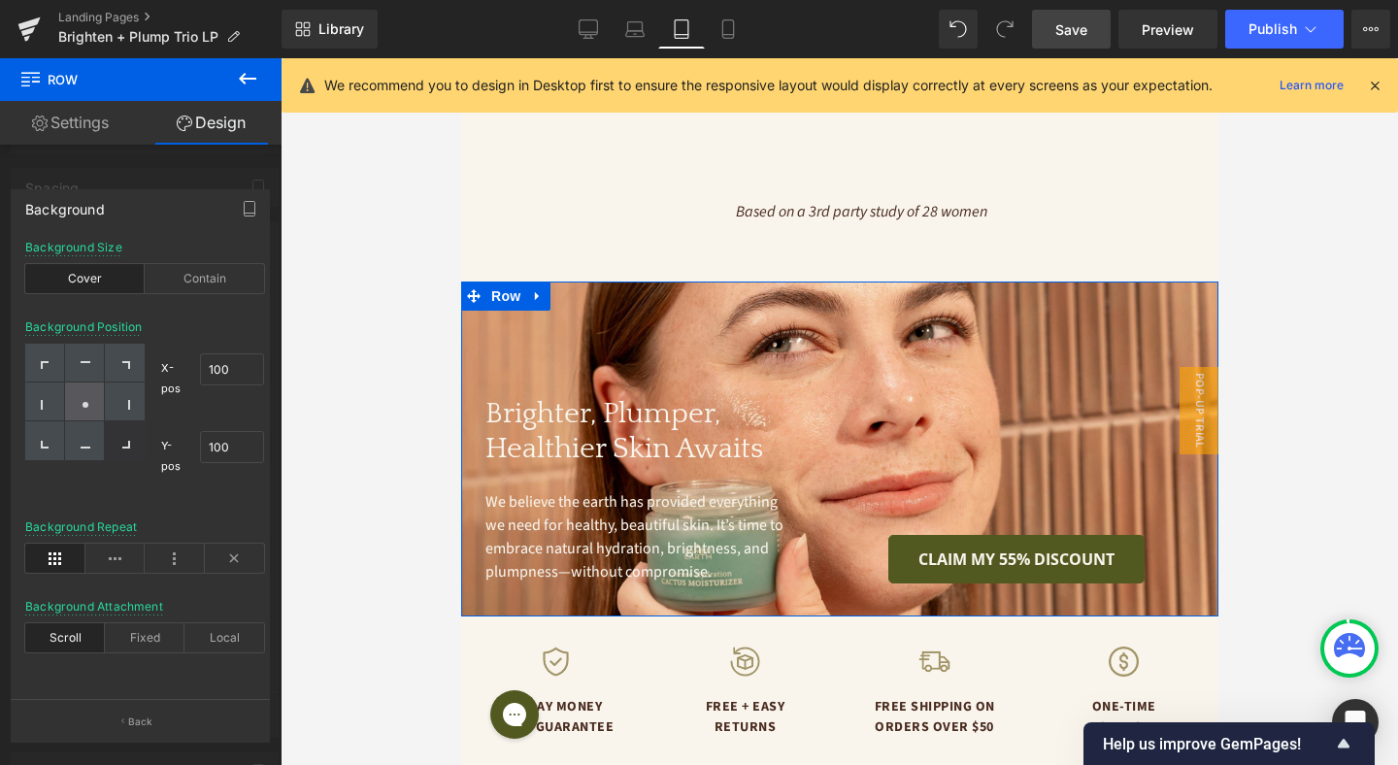
type input "50"
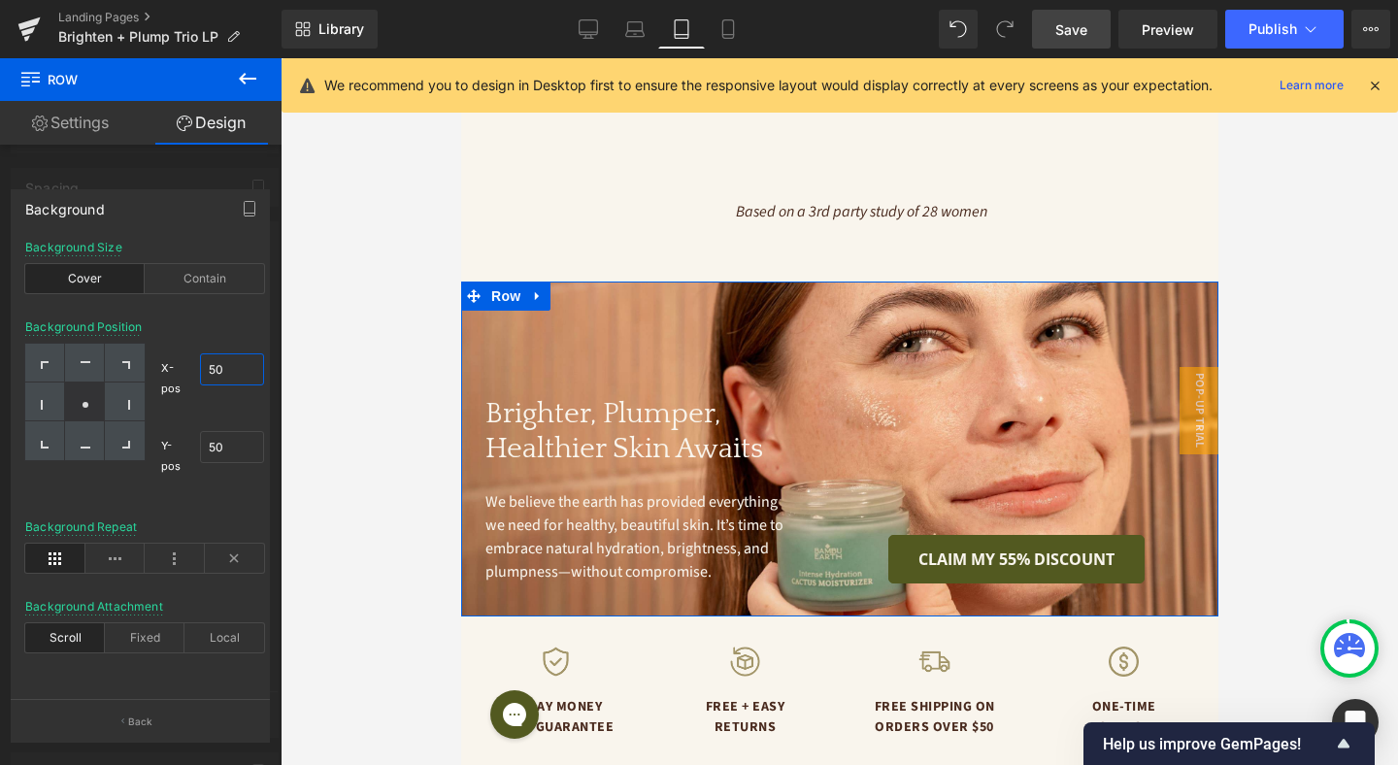
click at [239, 378] on input "50" at bounding box center [232, 369] width 64 height 32
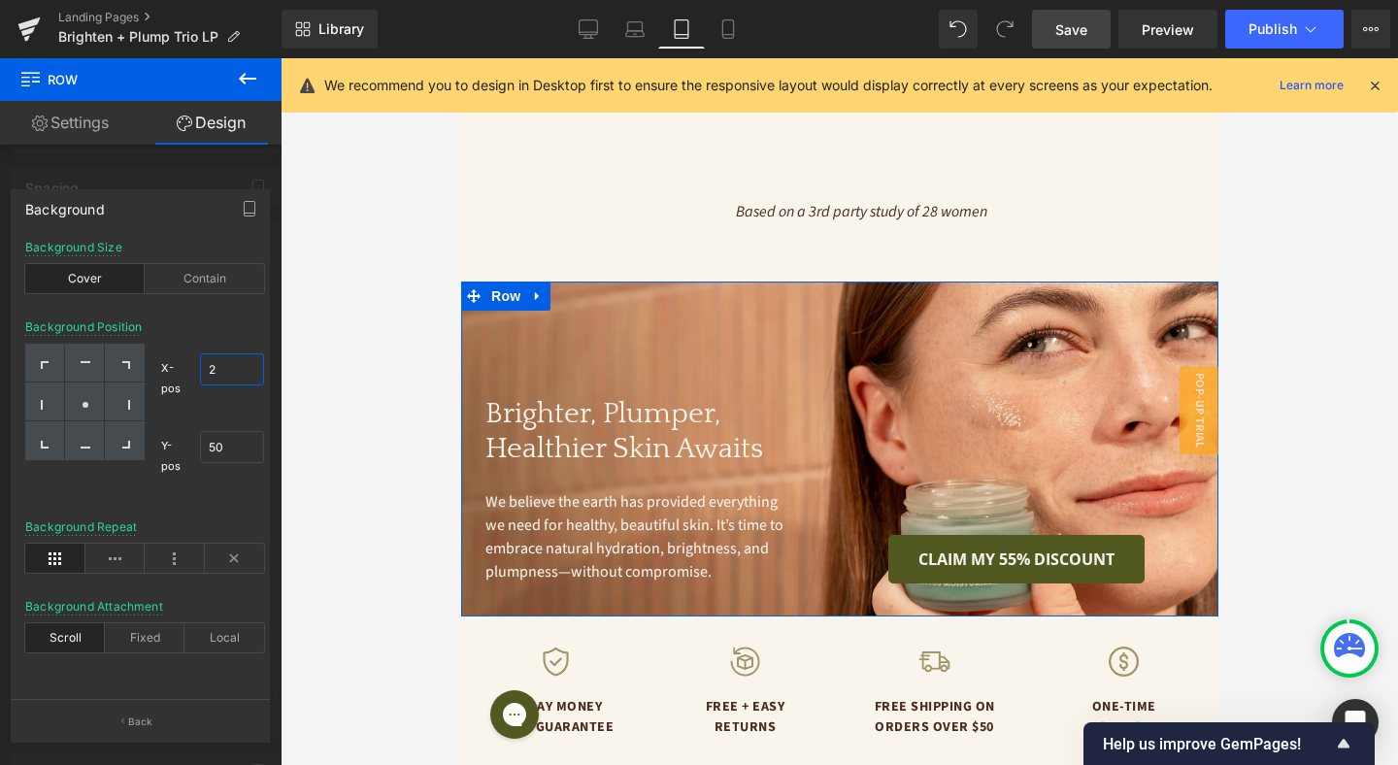
type input "25"
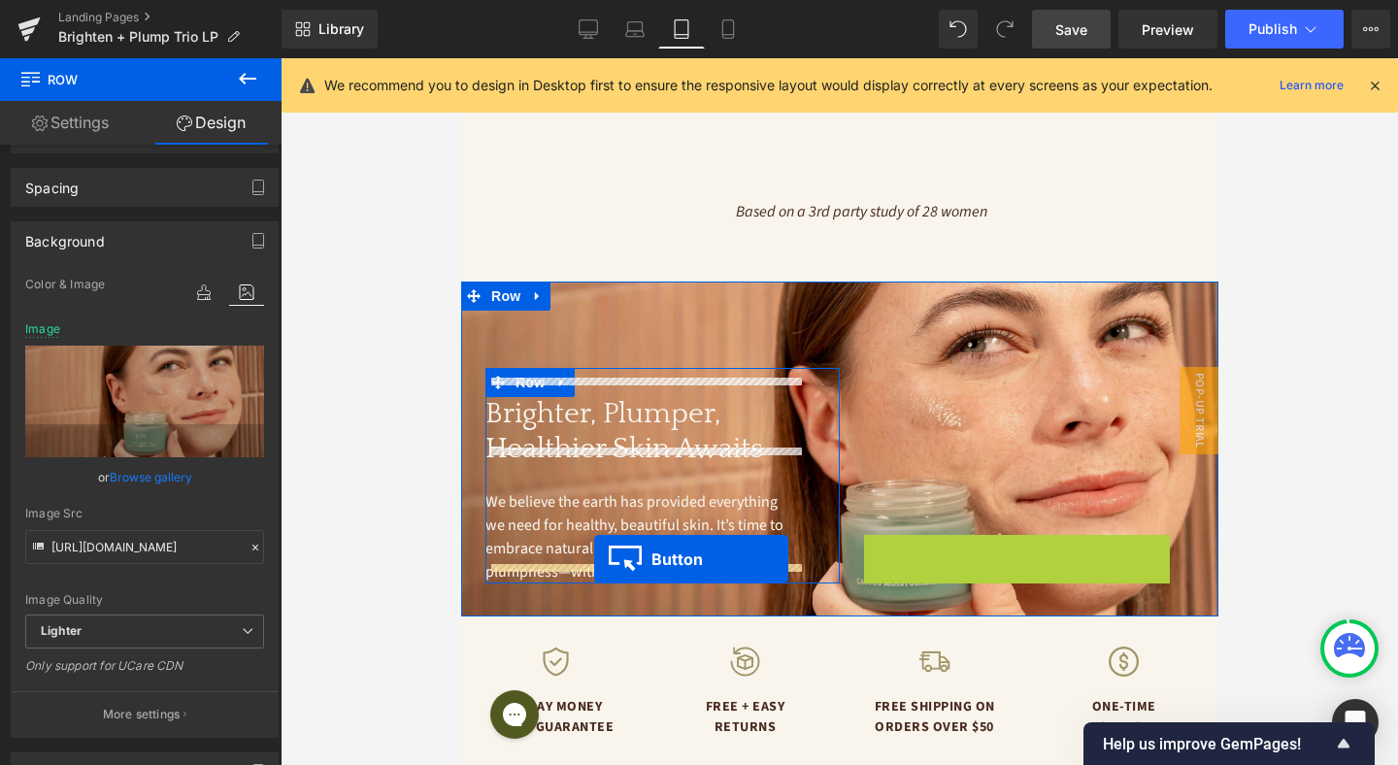
drag, startPoint x: 982, startPoint y: 538, endPoint x: 593, endPoint y: 559, distance: 389.8
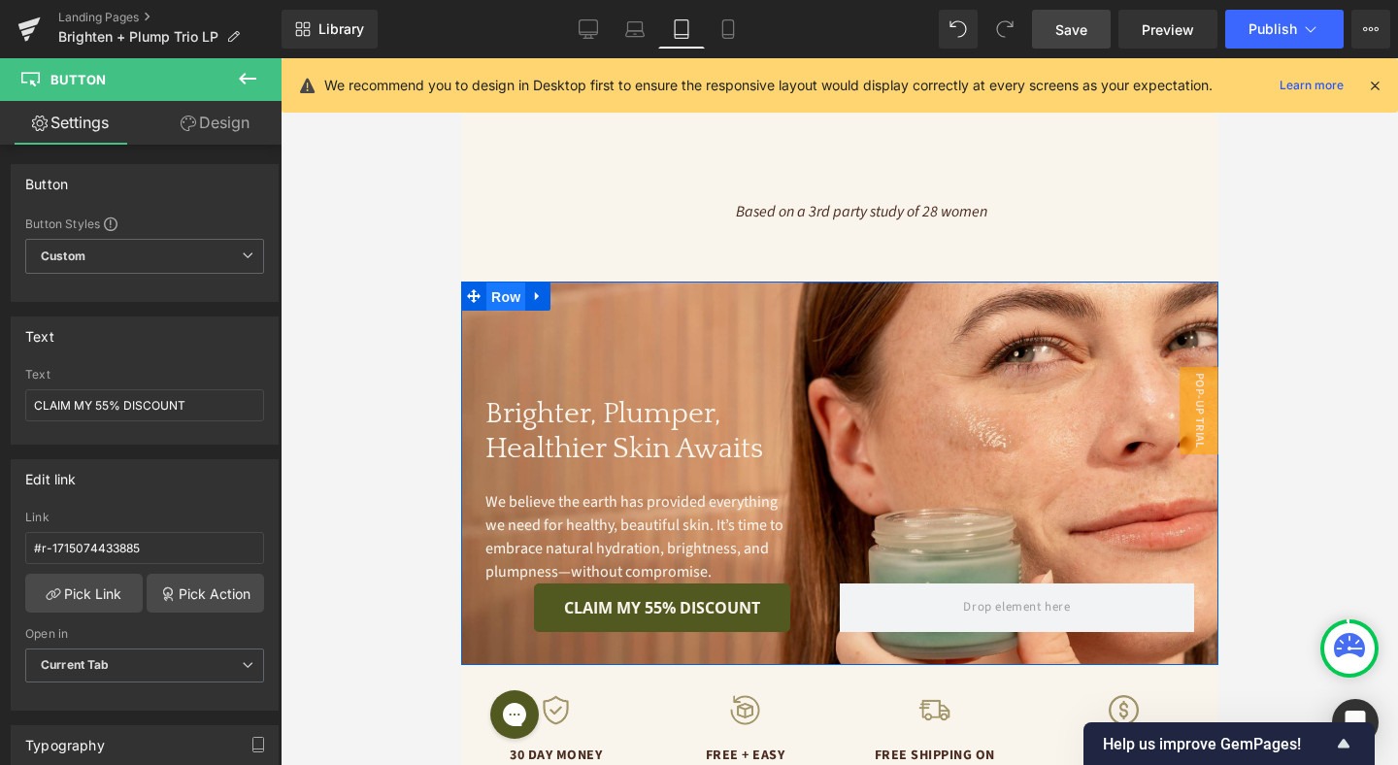
click at [509, 282] on span "Row" at bounding box center [504, 296] width 39 height 29
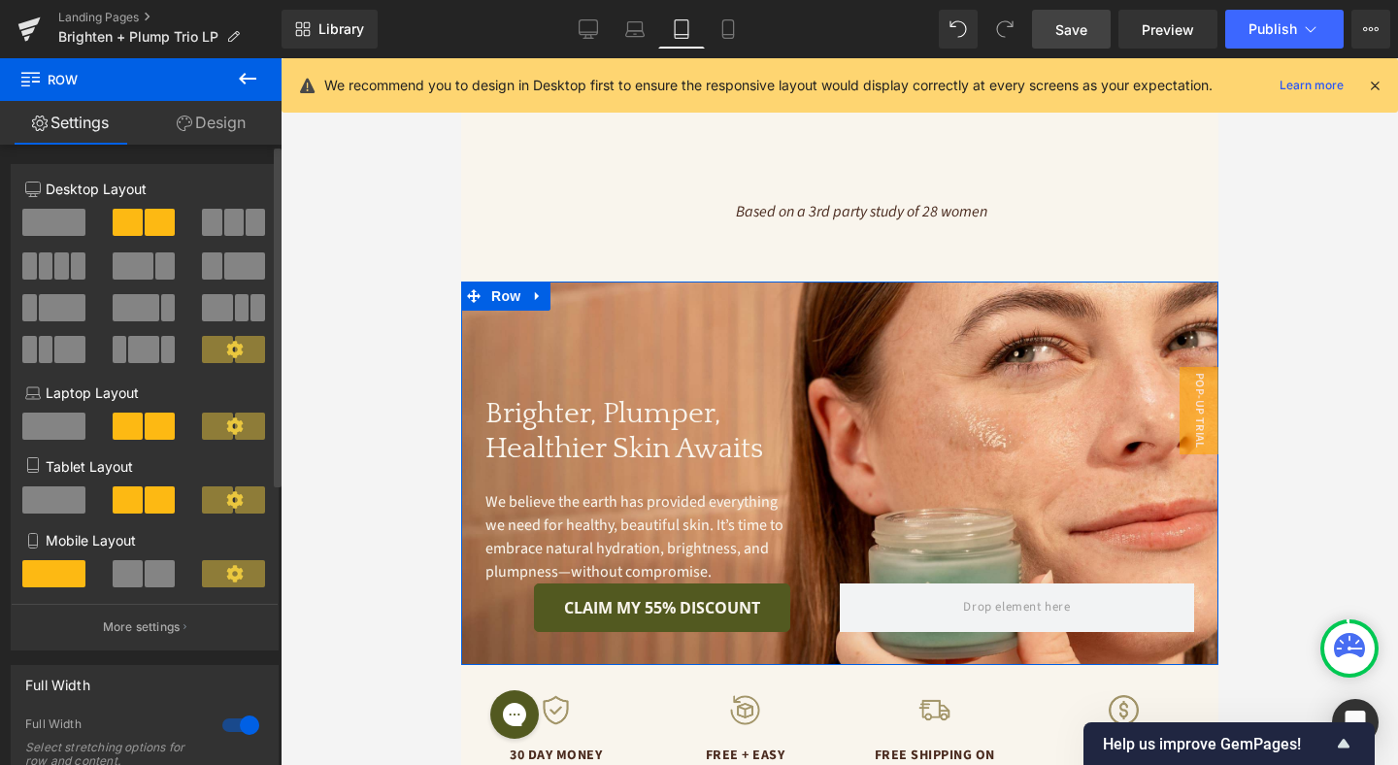
click at [59, 494] on span at bounding box center [53, 499] width 63 height 27
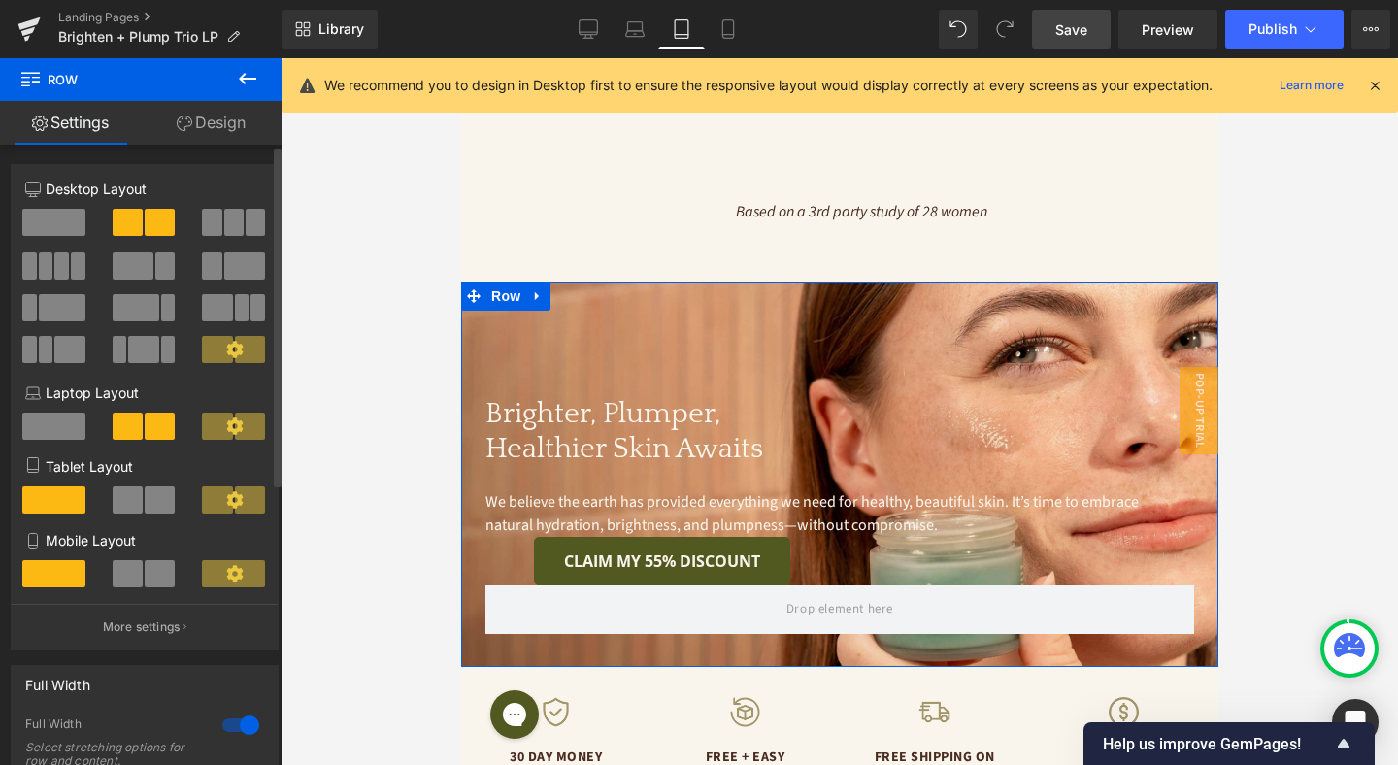
click at [131, 496] on span at bounding box center [128, 499] width 30 height 27
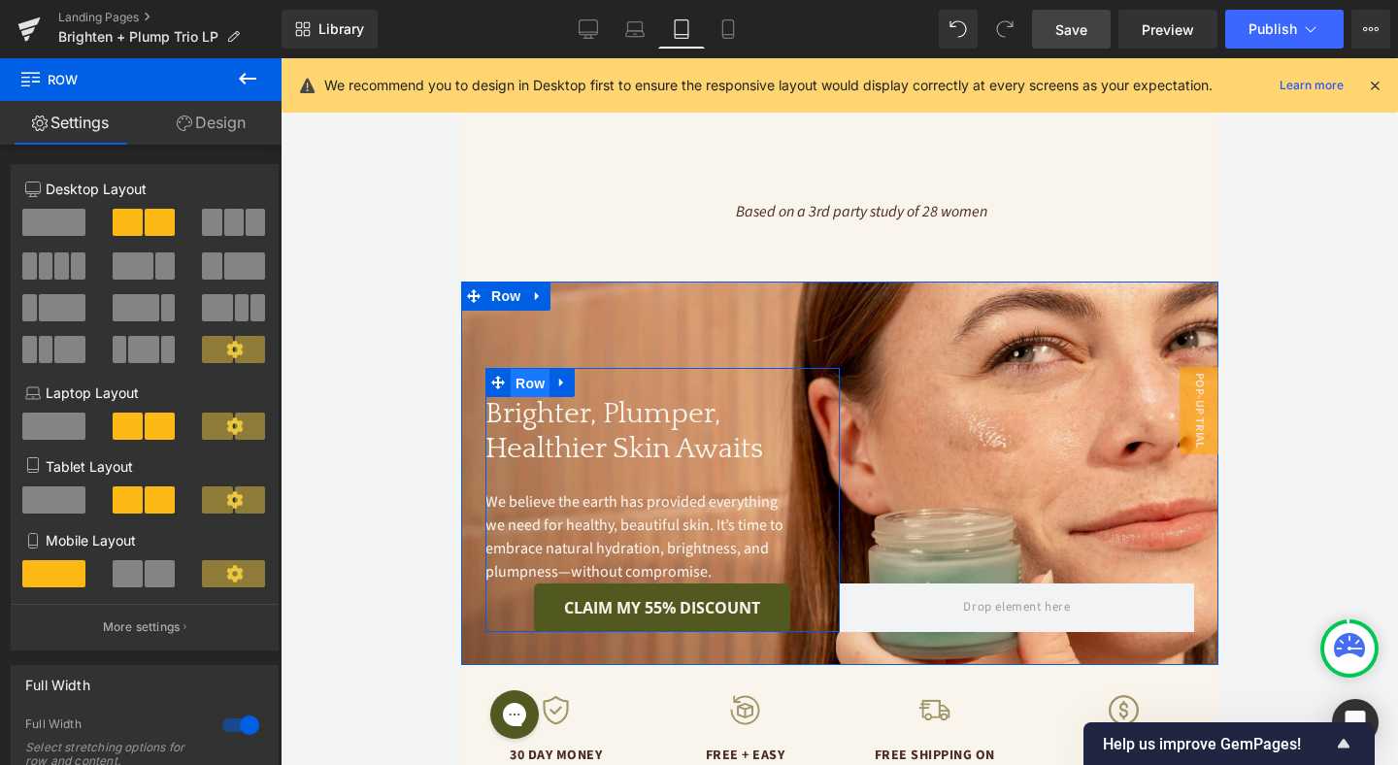
drag, startPoint x: 521, startPoint y: 363, endPoint x: 818, endPoint y: 485, distance: 321.2
click at [521, 369] on span "Row" at bounding box center [529, 383] width 39 height 29
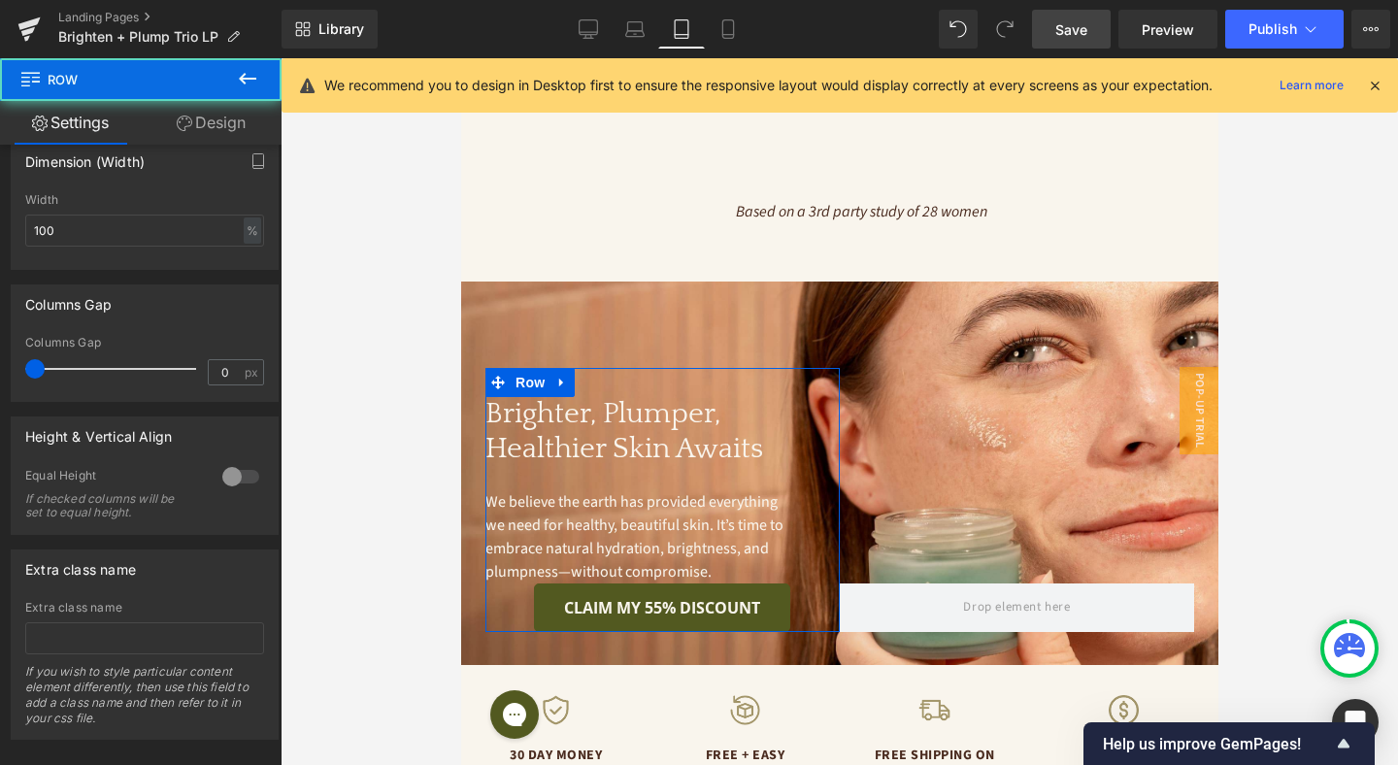
scroll to position [470, 0]
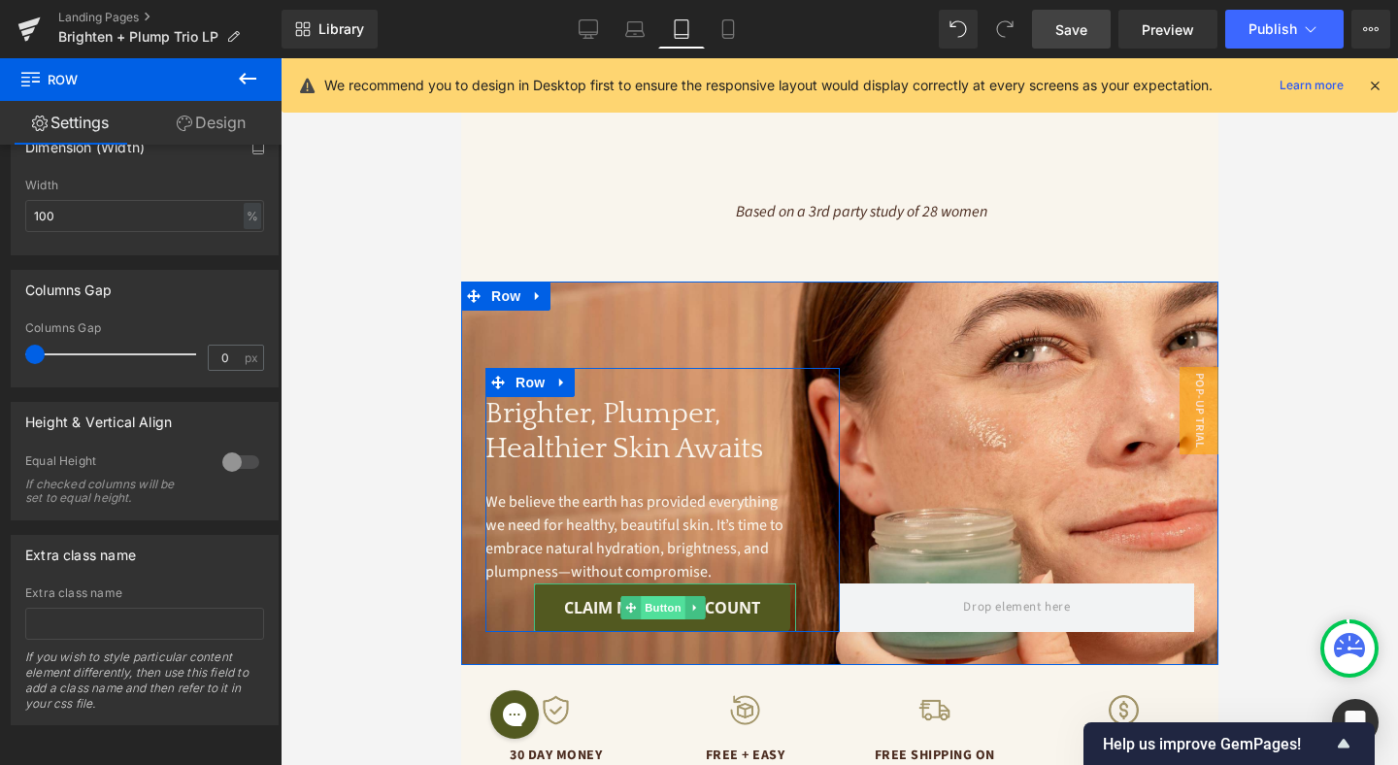
click at [665, 596] on span "Button" at bounding box center [662, 607] width 45 height 23
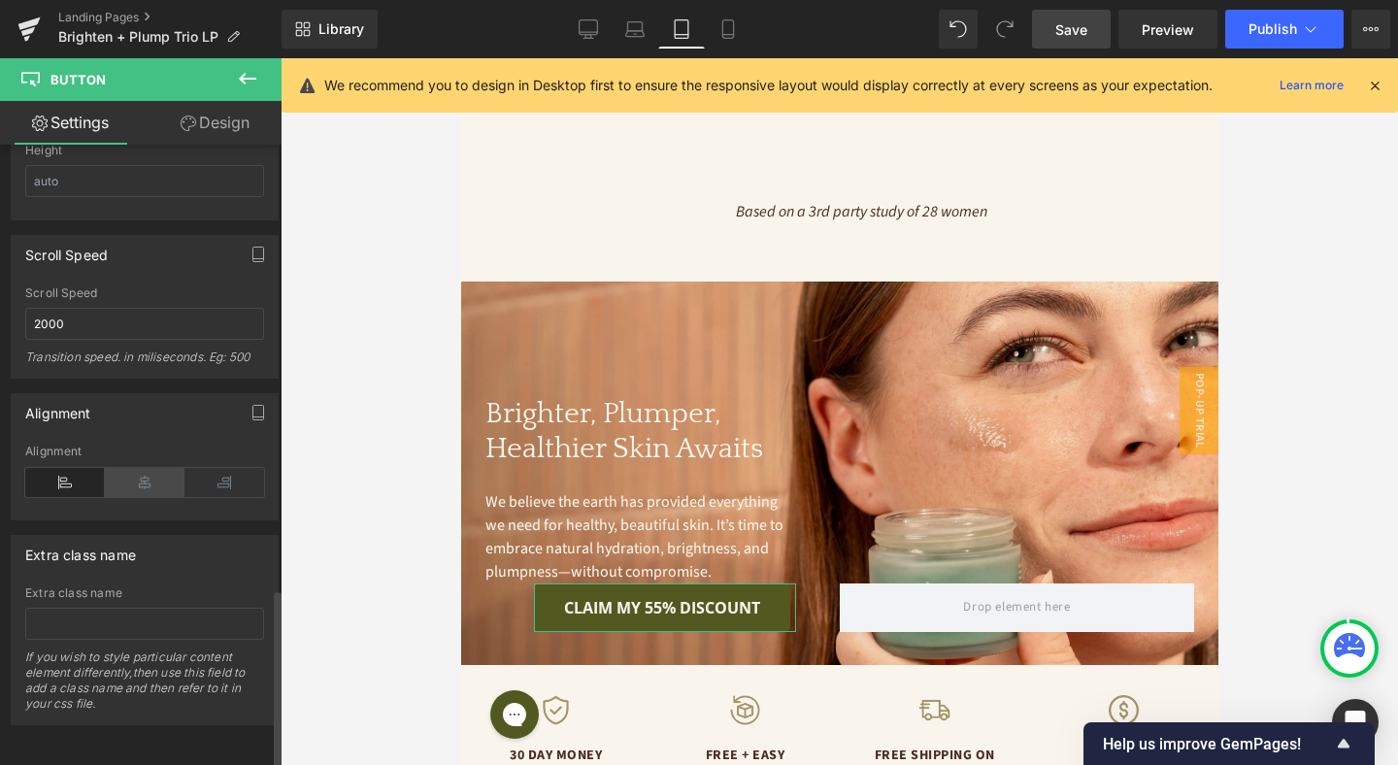
scroll to position [1551, 0]
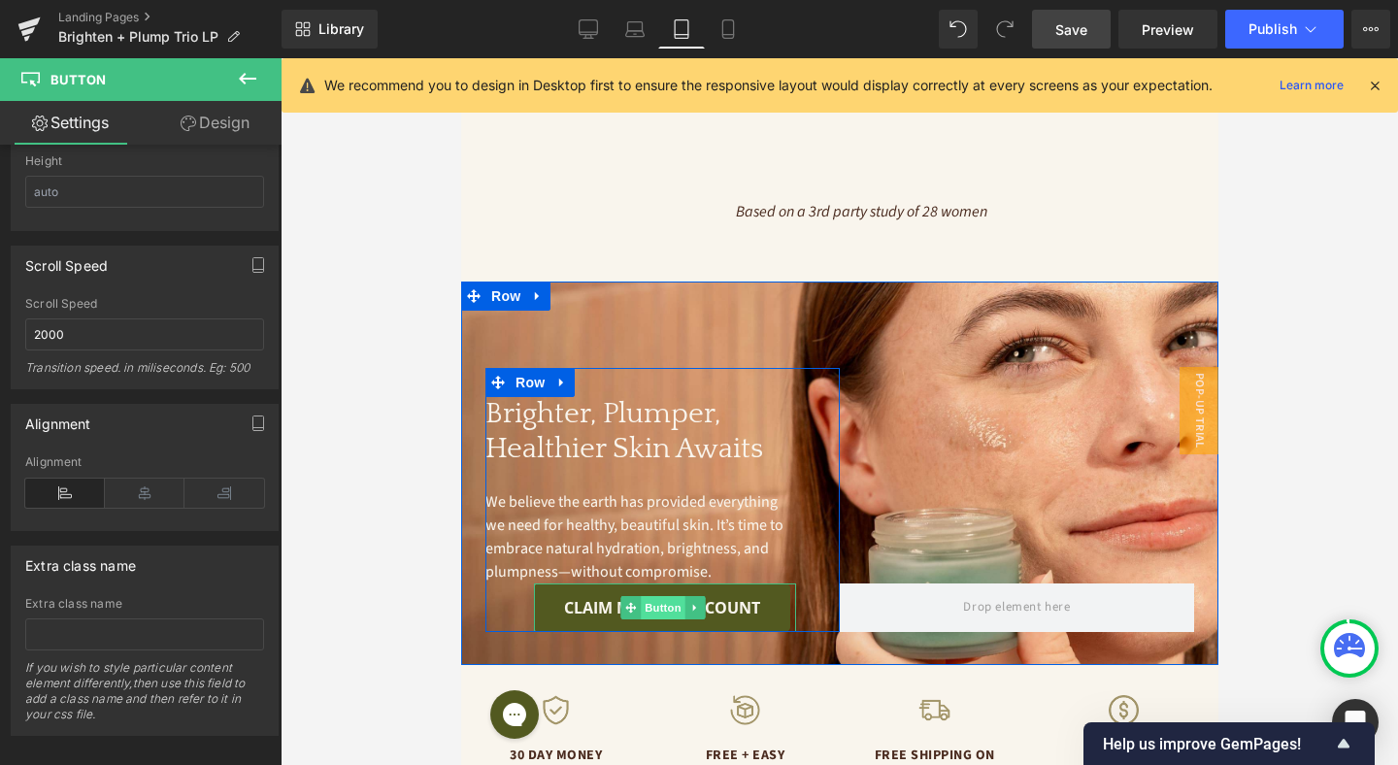
click at [658, 596] on span "Button" at bounding box center [662, 607] width 45 height 23
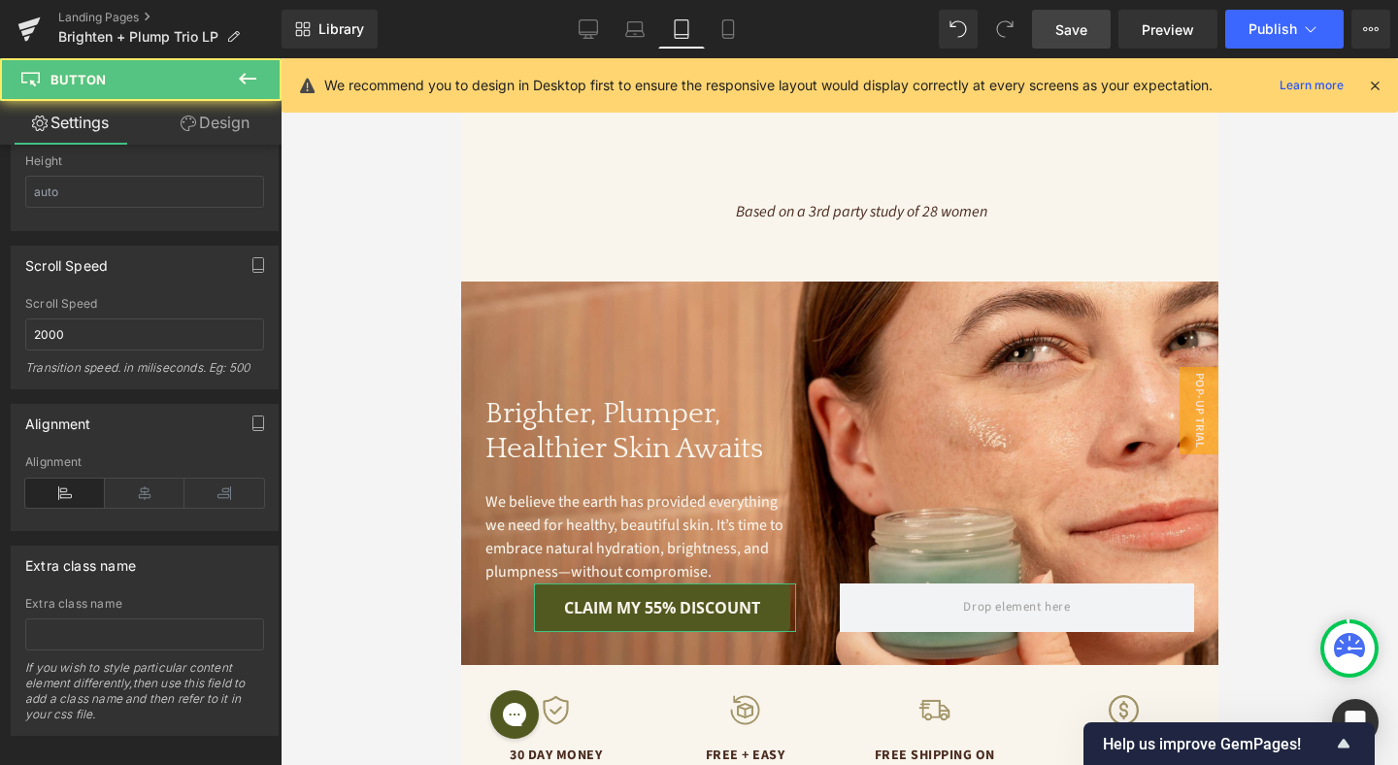
click at [241, 134] on link "Design" at bounding box center [215, 123] width 141 height 44
click at [0, 0] on div "Spacing" at bounding box center [0, 0] width 0 height 0
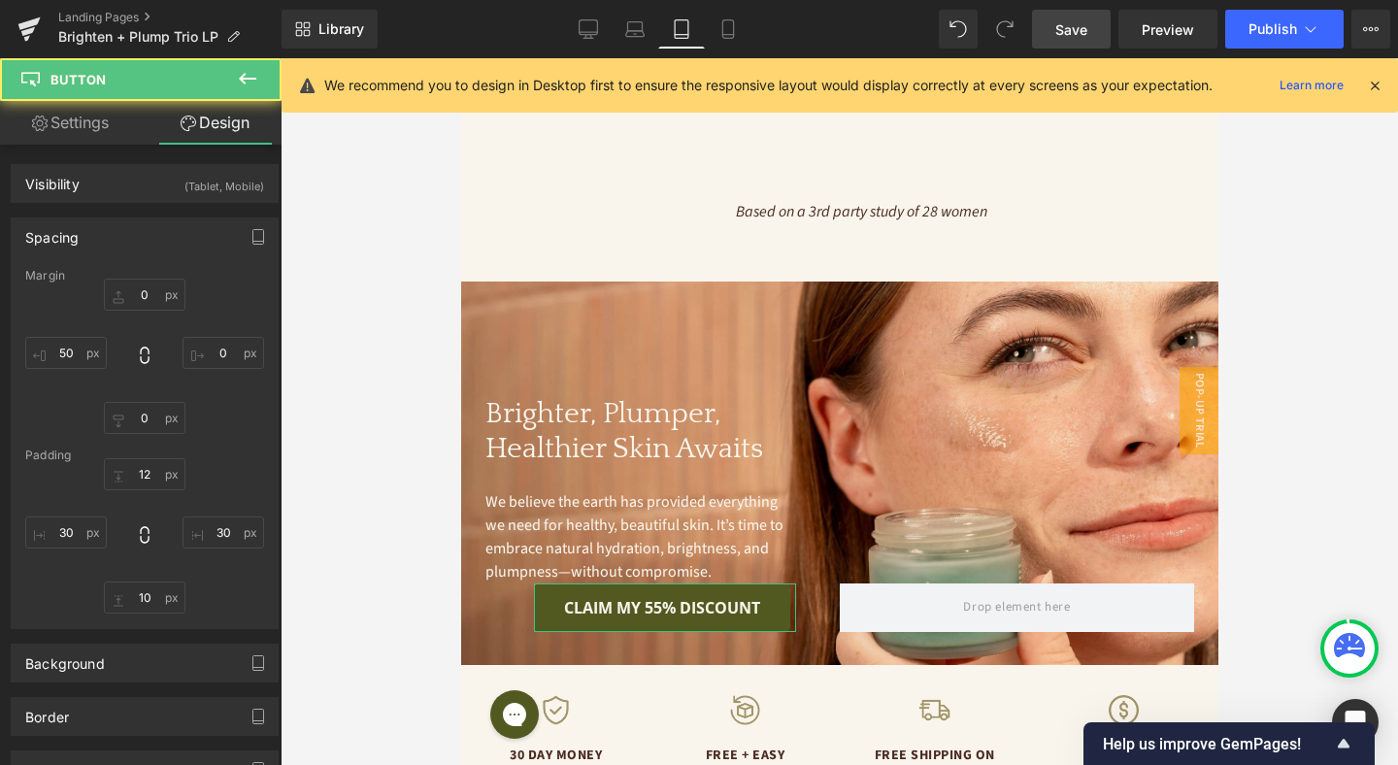
type input "0"
type input "50"
type input "12"
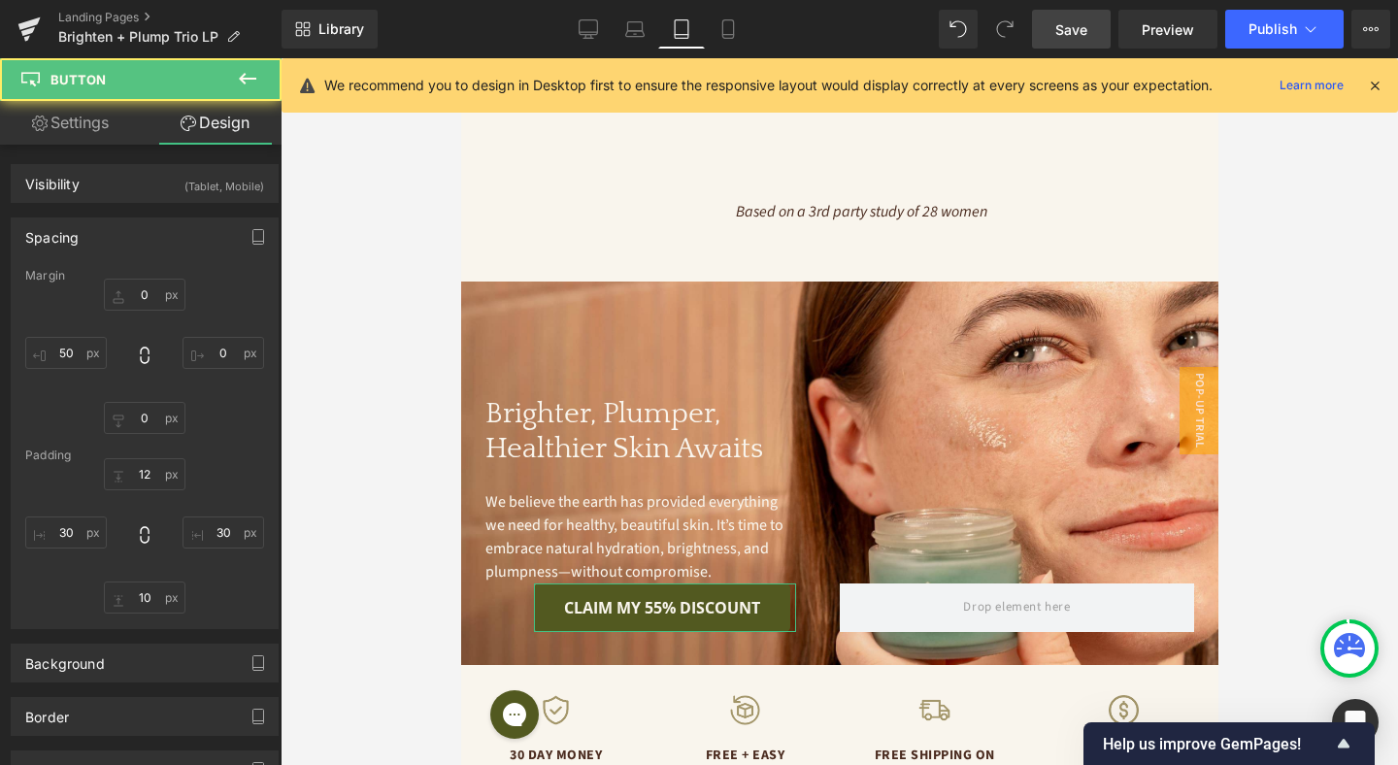
type input "30"
type input "10"
type input "30"
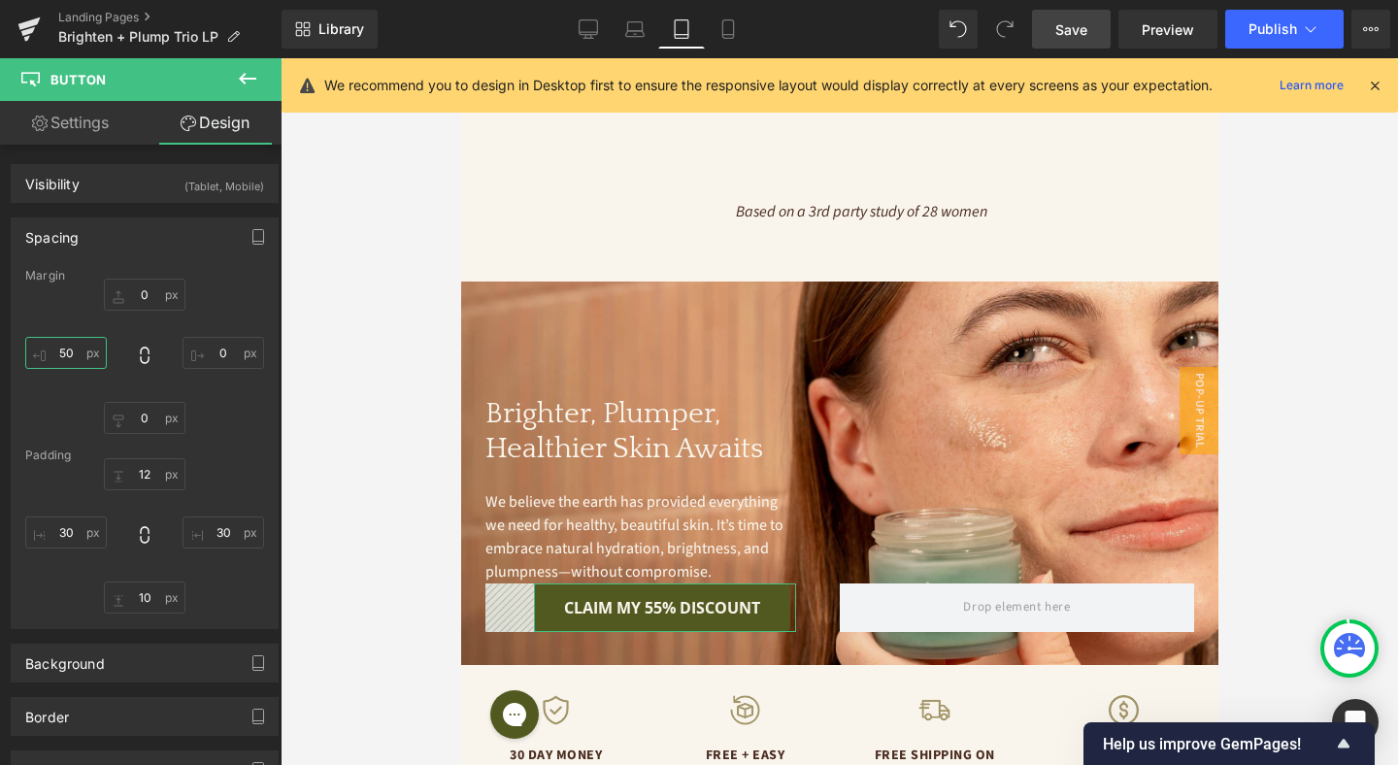
click at [68, 350] on input "50" at bounding box center [66, 353] width 82 height 32
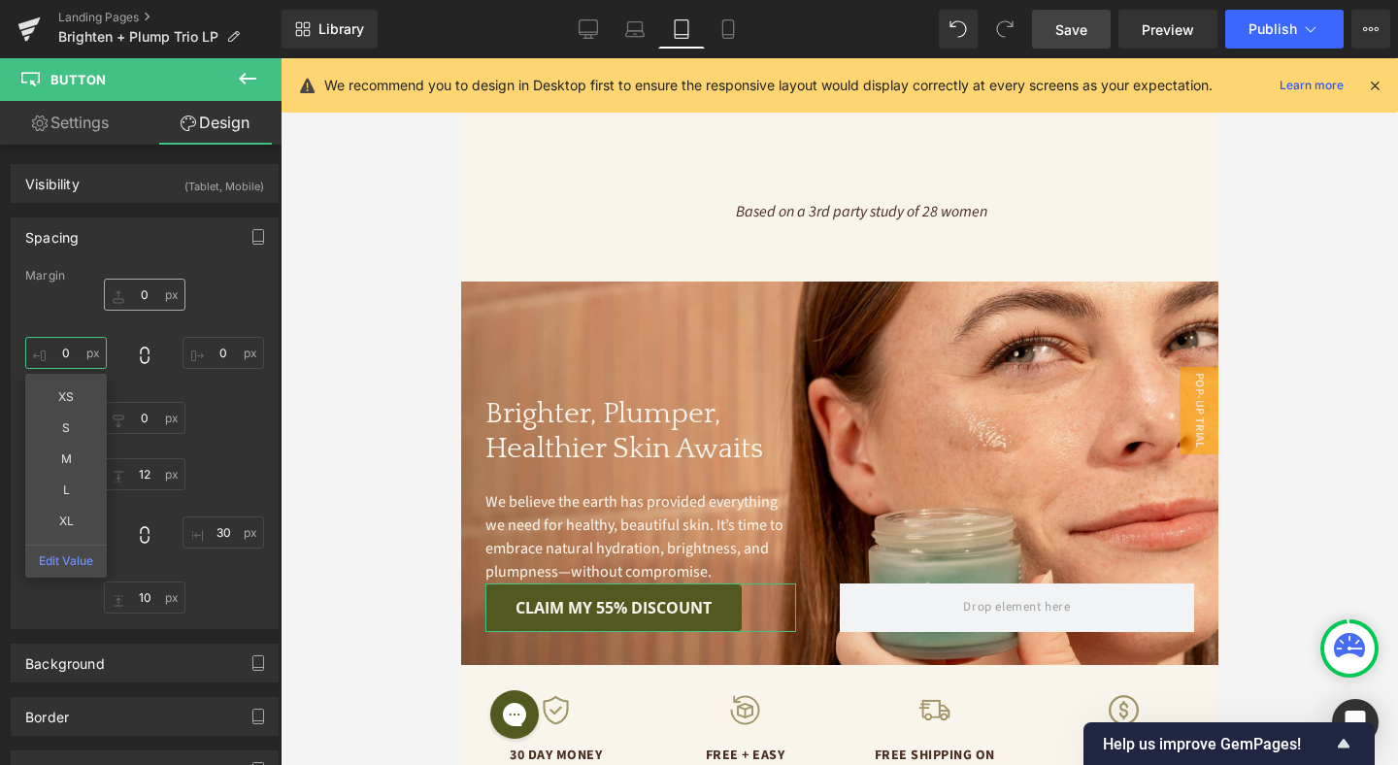
type input "0"
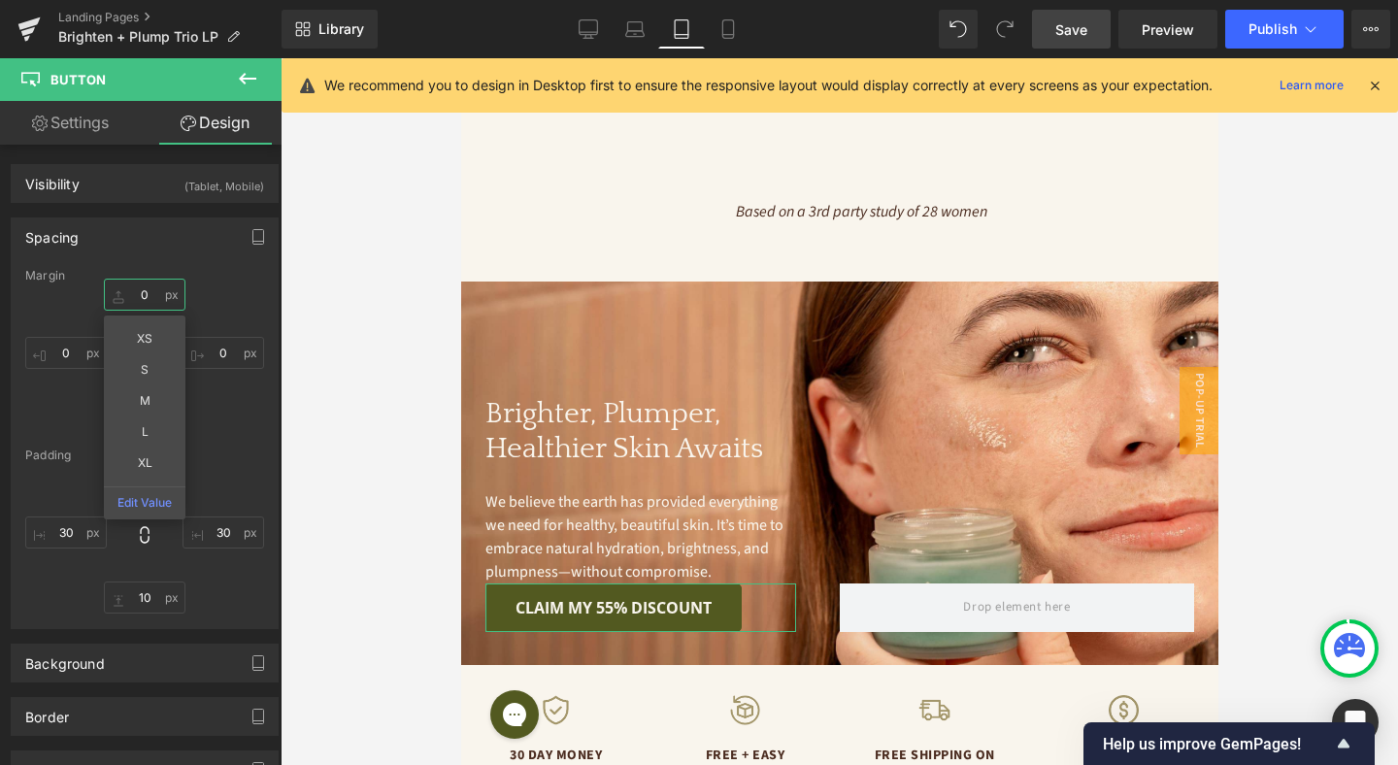
click at [140, 289] on input "0" at bounding box center [145, 295] width 82 height 32
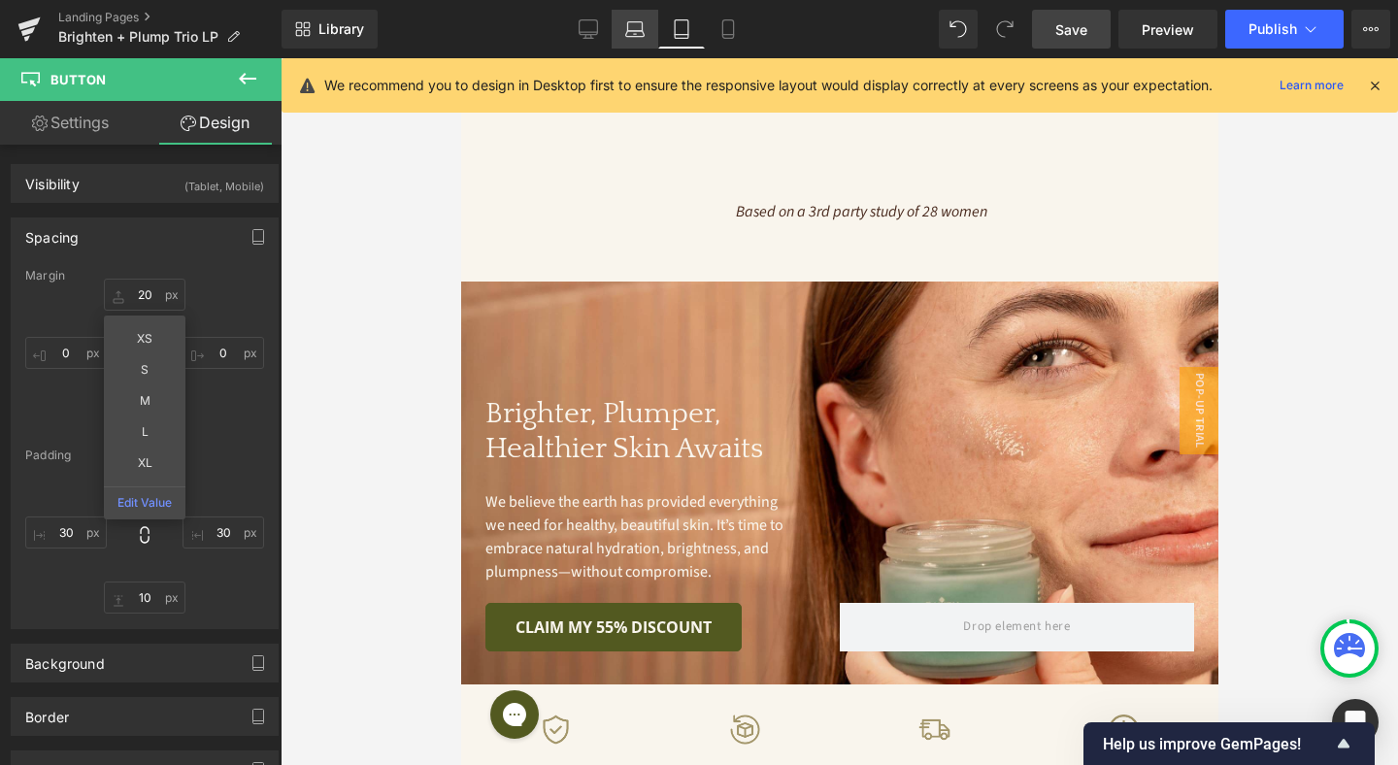
click at [644, 34] on icon at bounding box center [635, 34] width 18 height 6
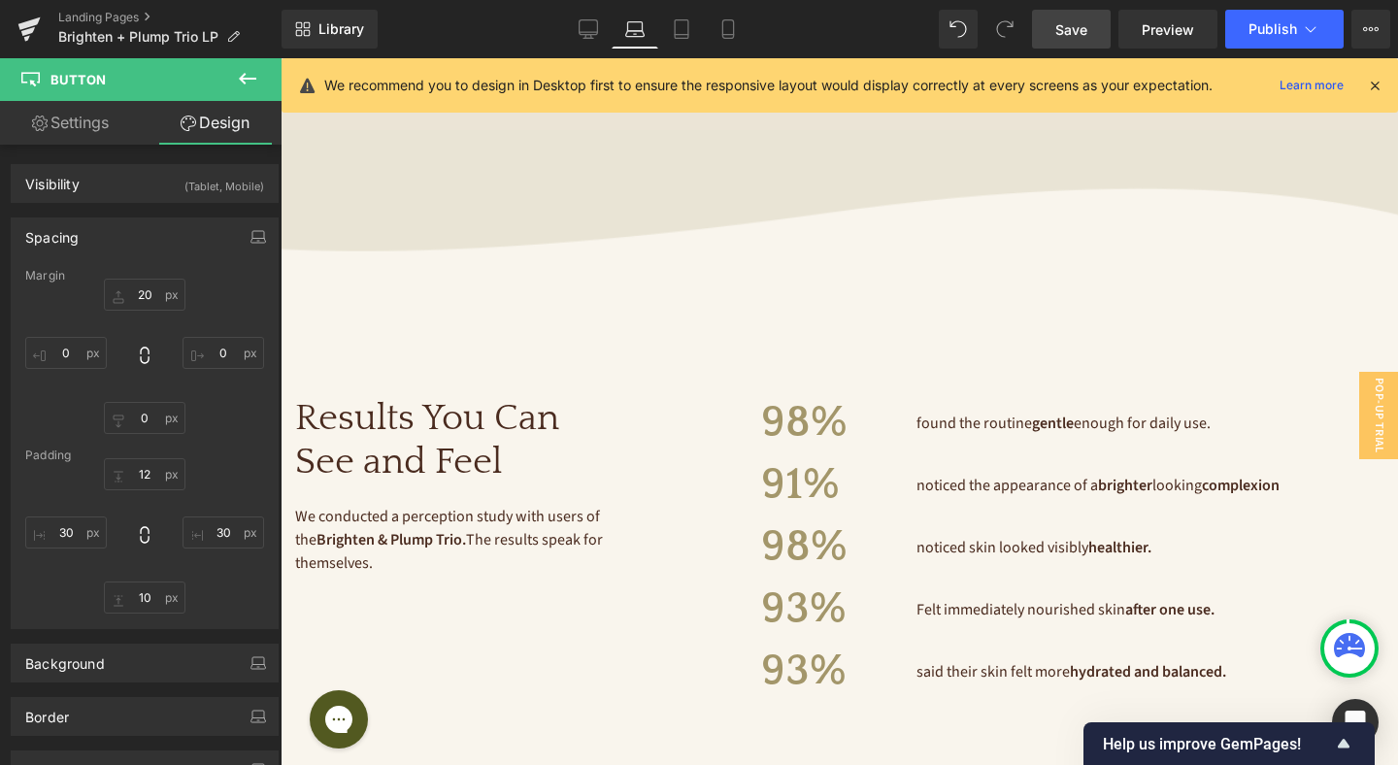
type input "16"
type input "0"
type input "12"
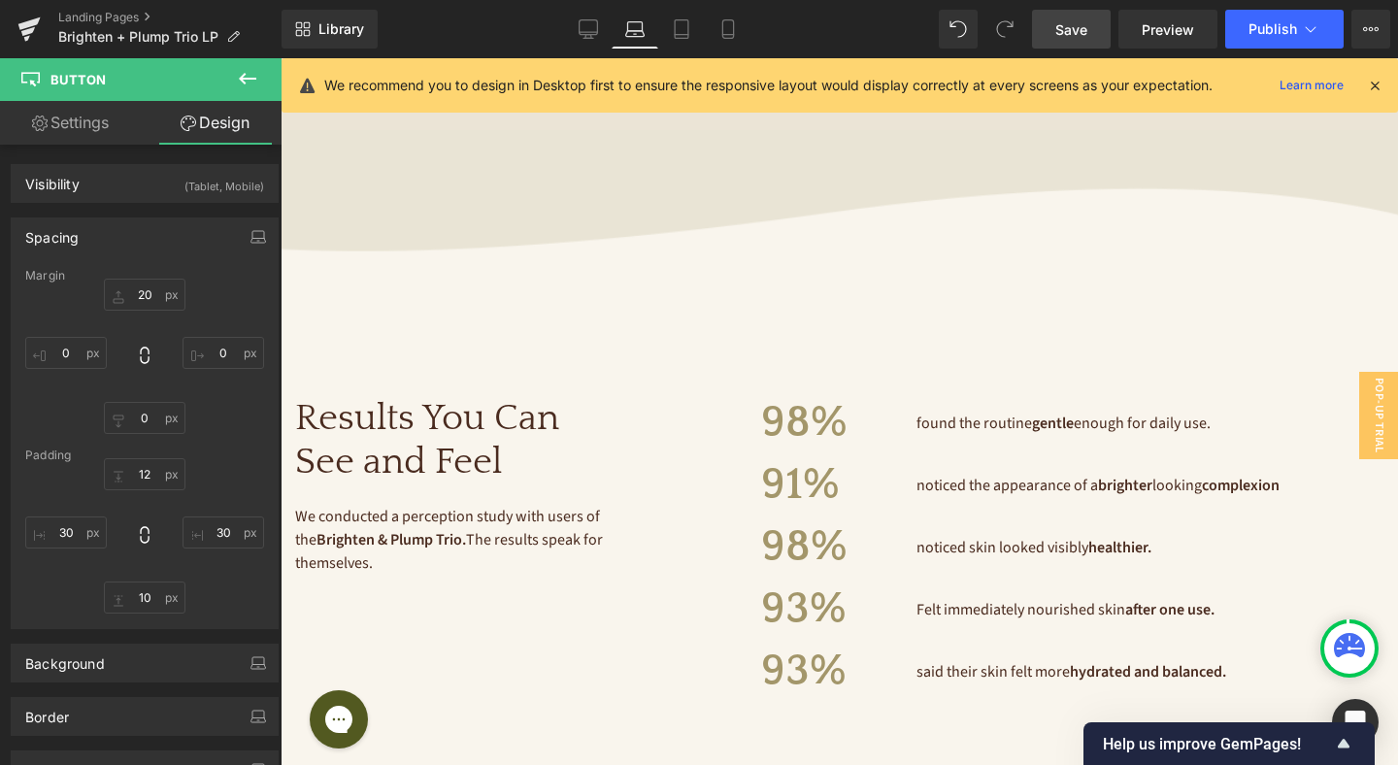
type input "30"
type input "10"
type input "30"
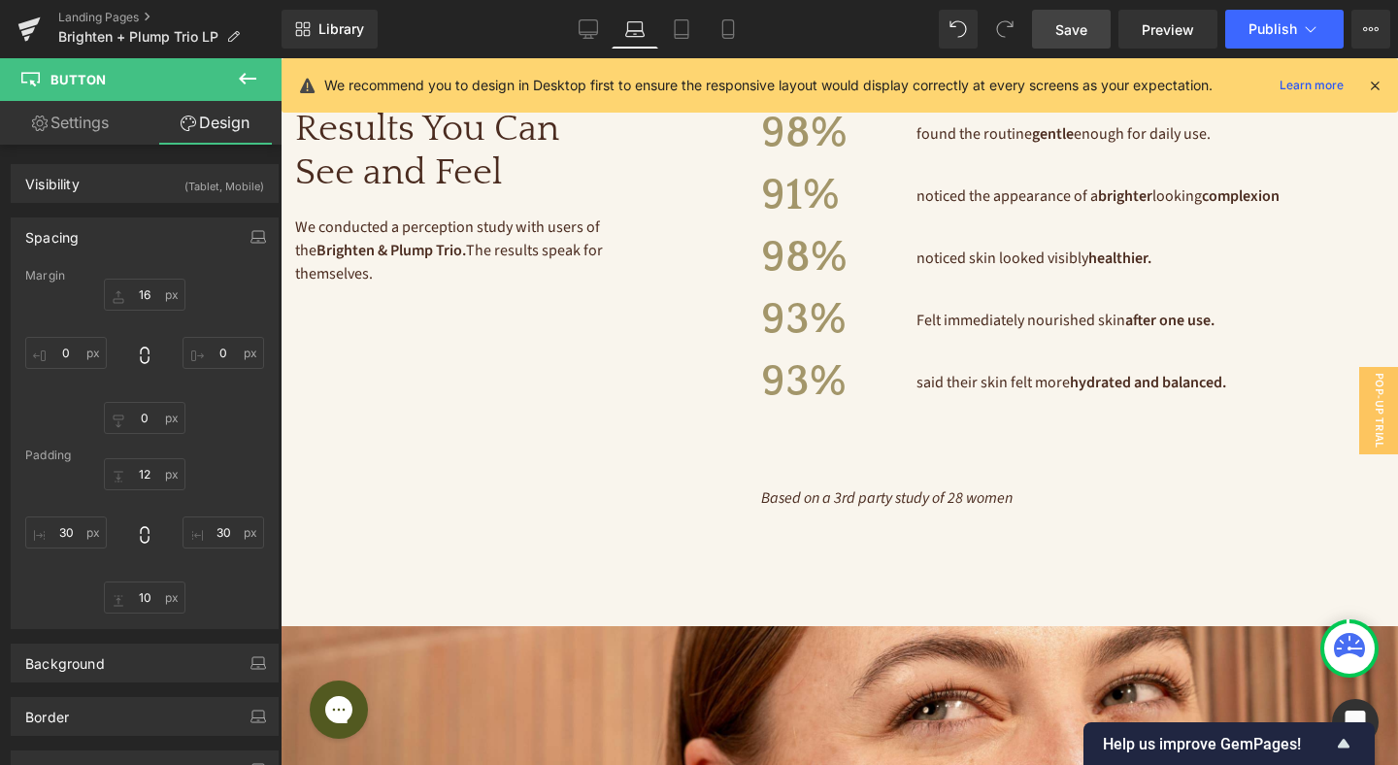
scroll to position [4855, 0]
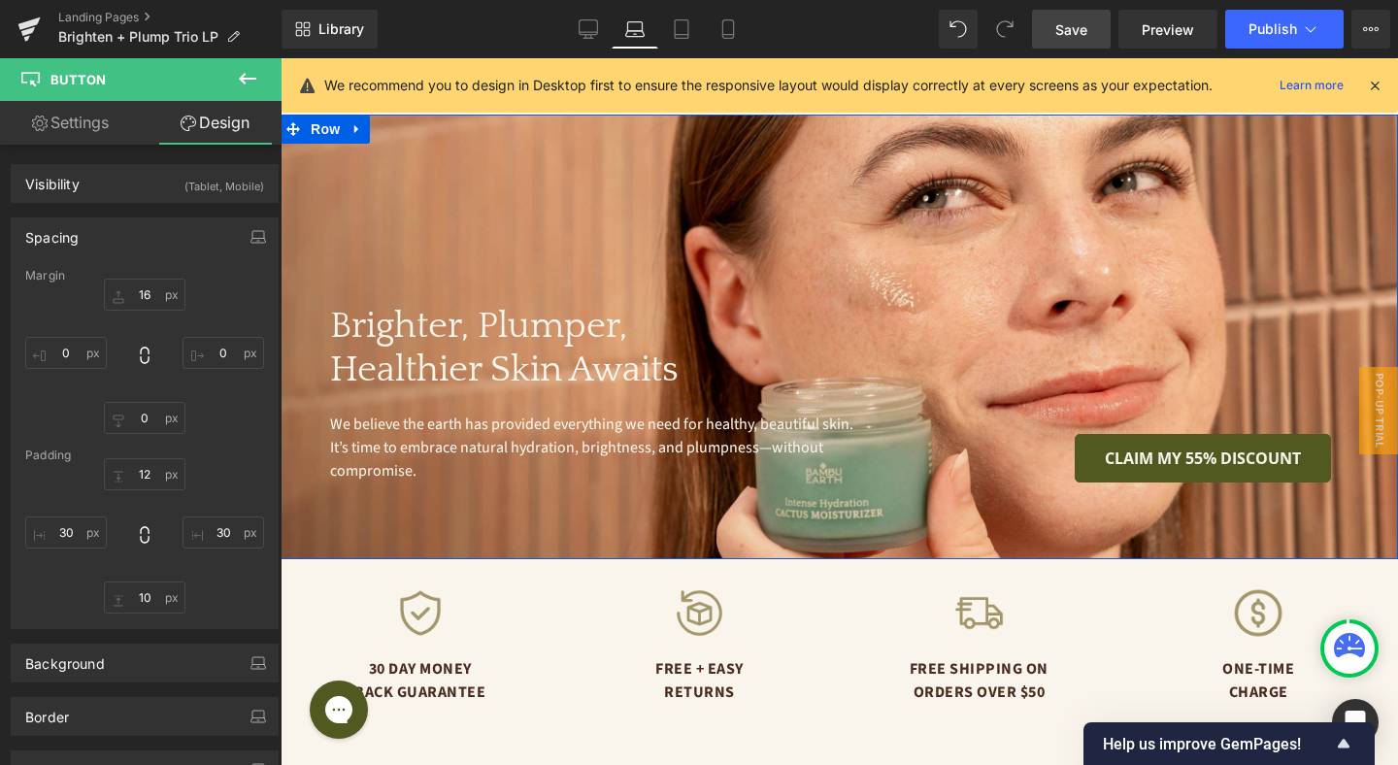
click at [999, 252] on div "Brighter, Plumper, Healthier Skin Awaits Heading We believe the earth has provi…" at bounding box center [839, 337] width 1117 height 445
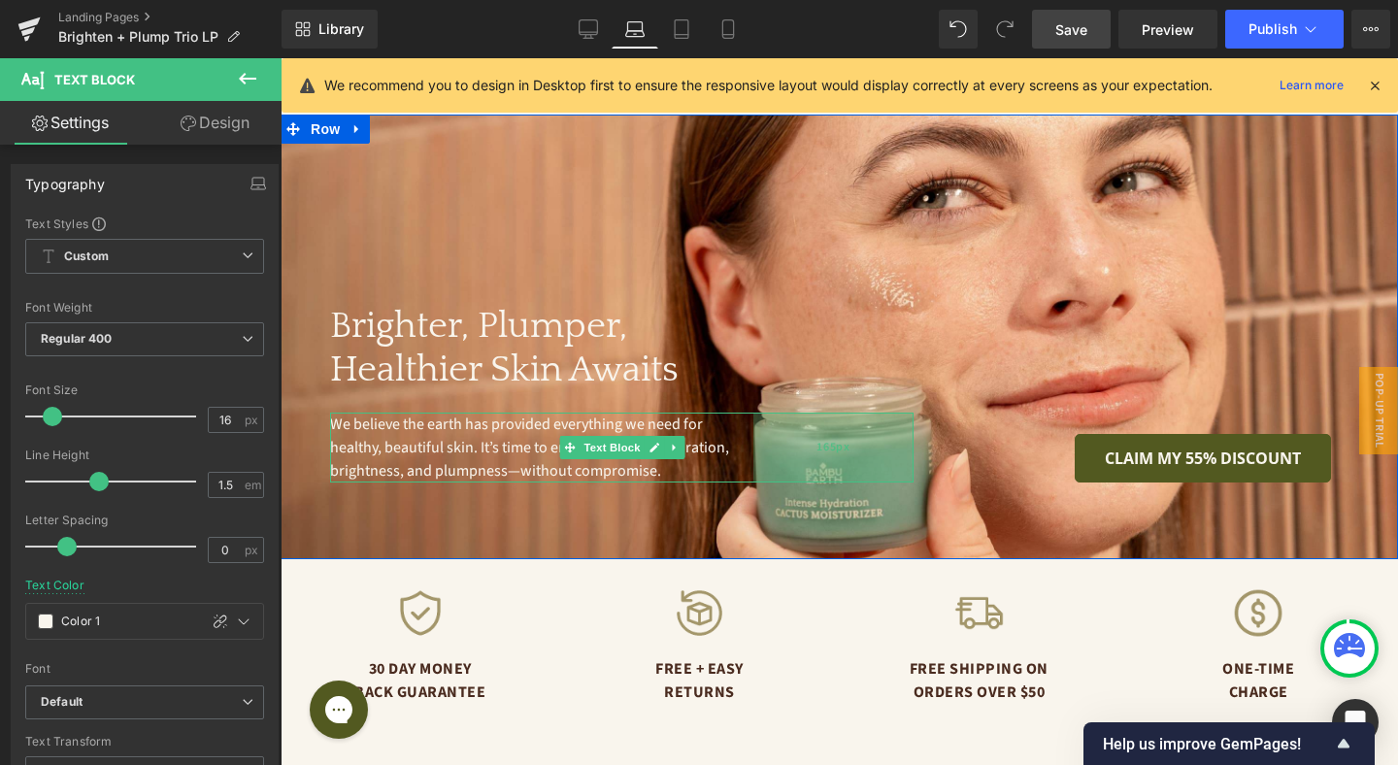
drag, startPoint x: 911, startPoint y: 417, endPoint x: 797, endPoint y: 412, distance: 114.7
click at [797, 413] on div "165px" at bounding box center [833, 448] width 160 height 70
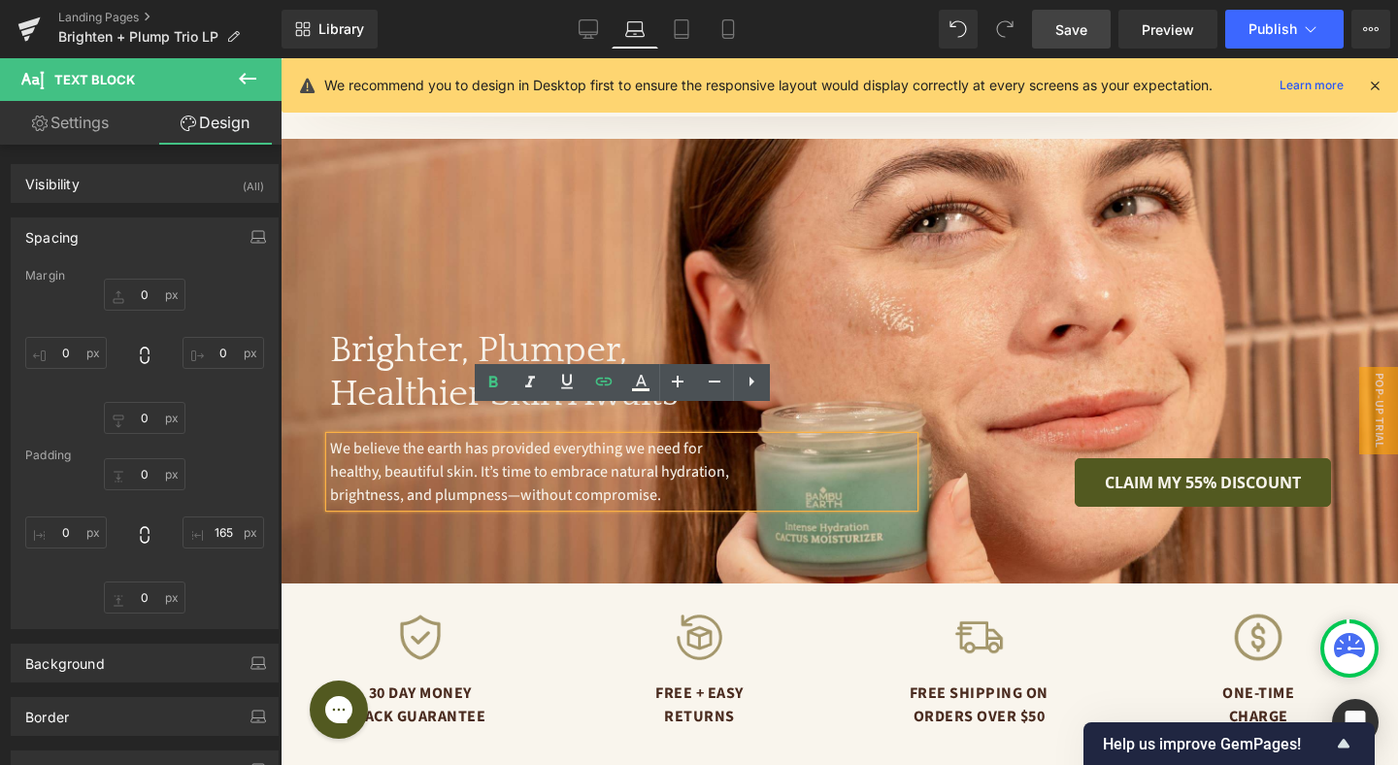
scroll to position [4818, 0]
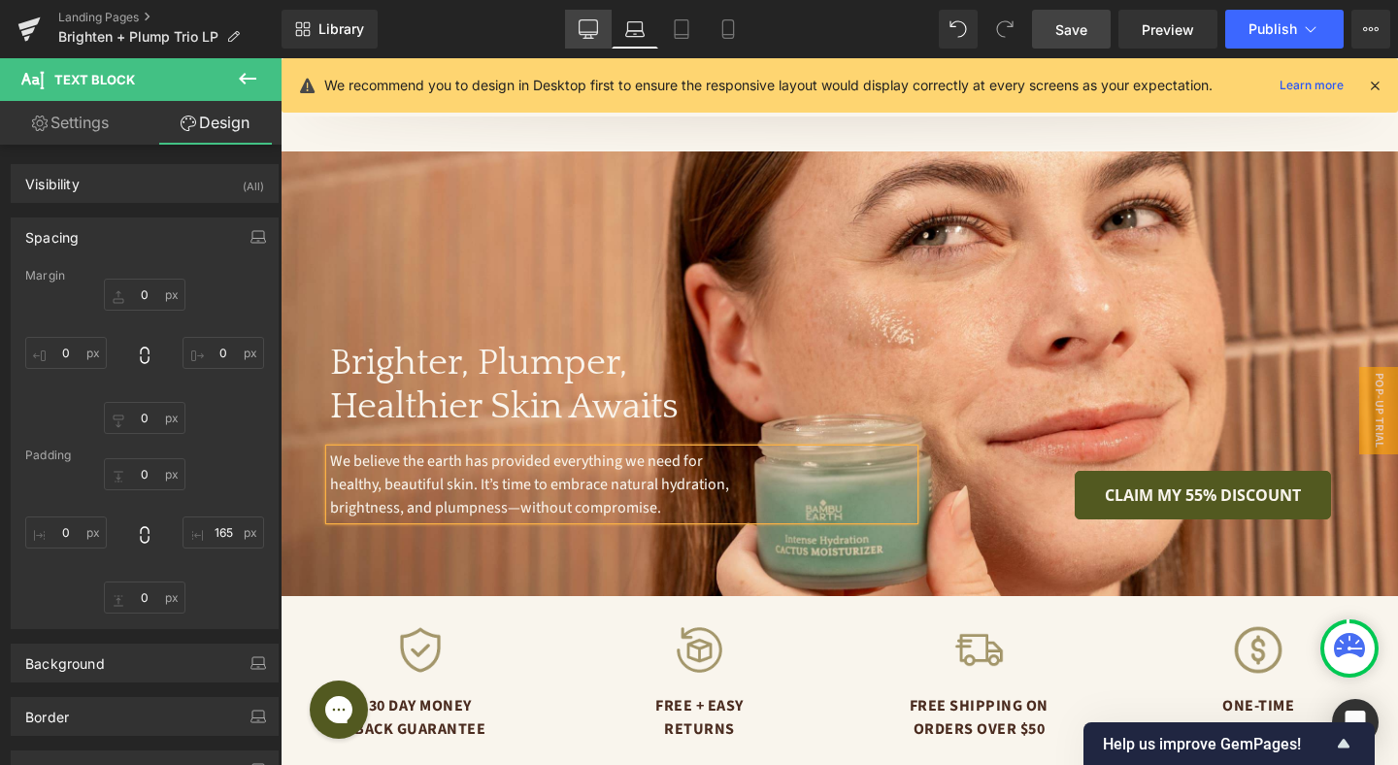
click at [595, 21] on icon at bounding box center [588, 28] width 19 height 19
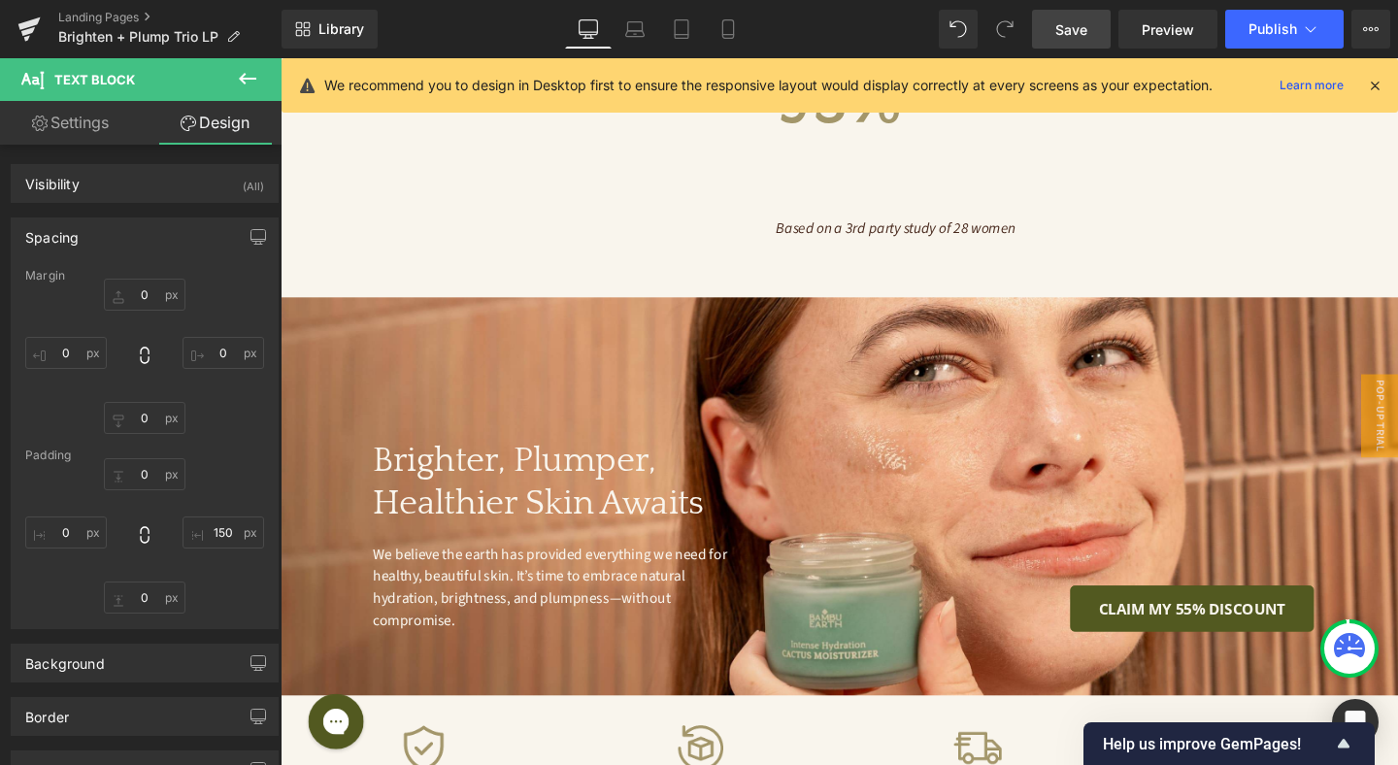
type input "0"
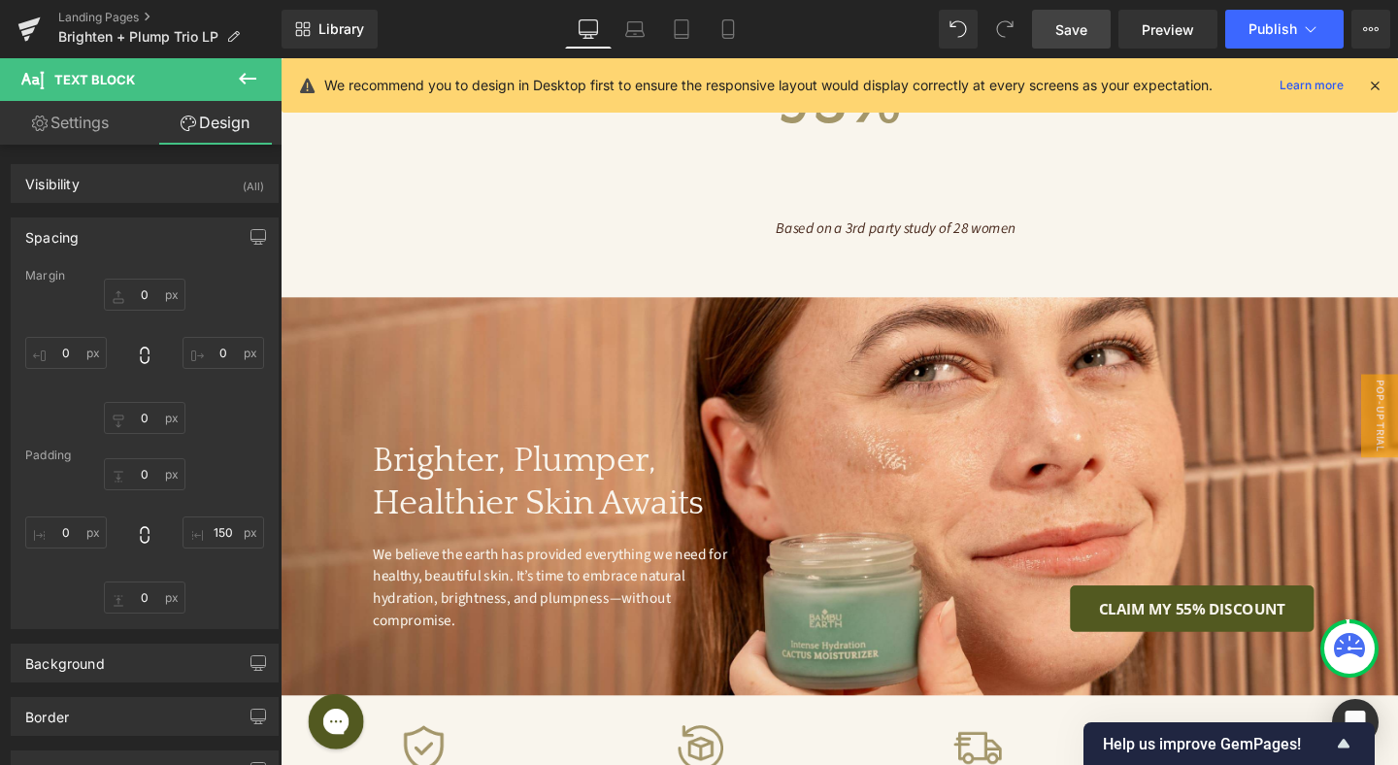
type input "150"
type input "0"
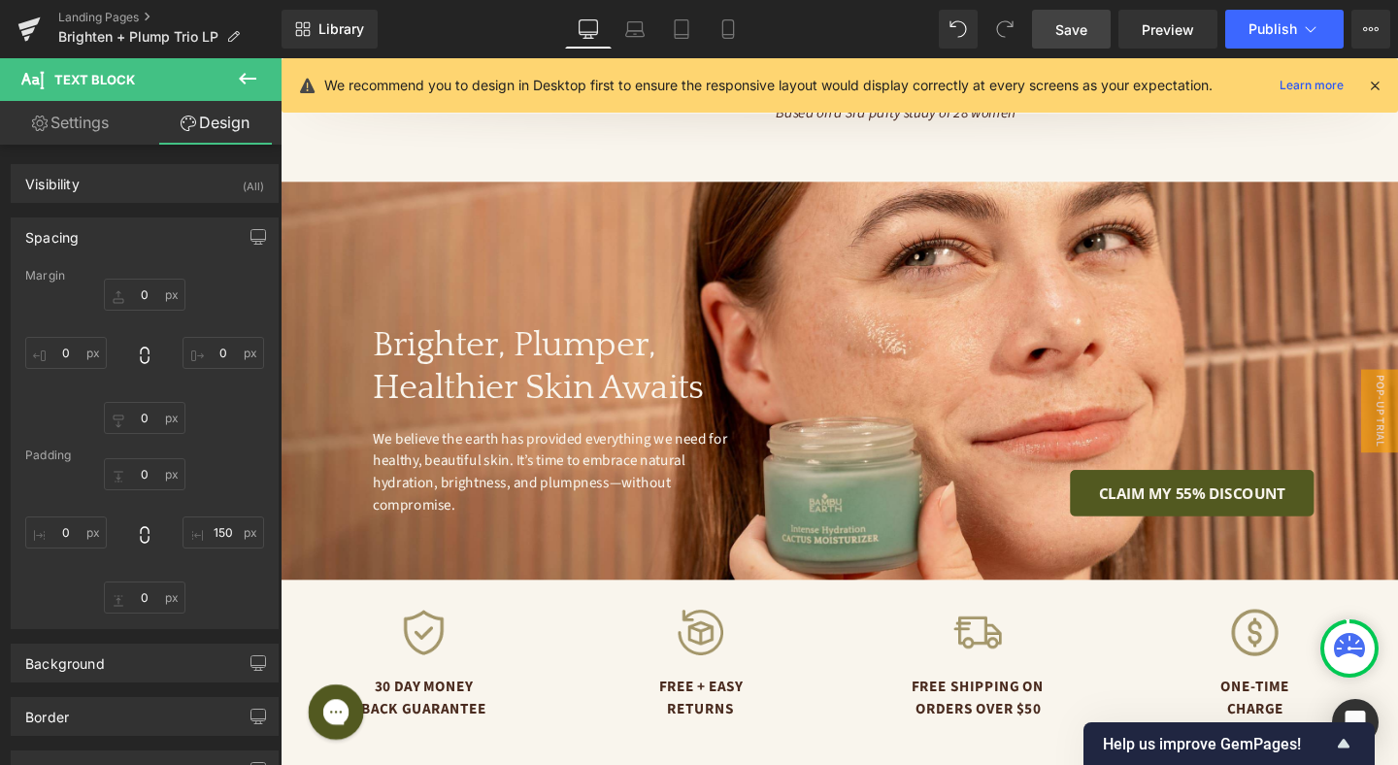
scroll to position [4927, 0]
click at [1064, 31] on span "Save" at bounding box center [1071, 29] width 32 height 20
click at [636, 32] on icon at bounding box center [634, 28] width 19 height 19
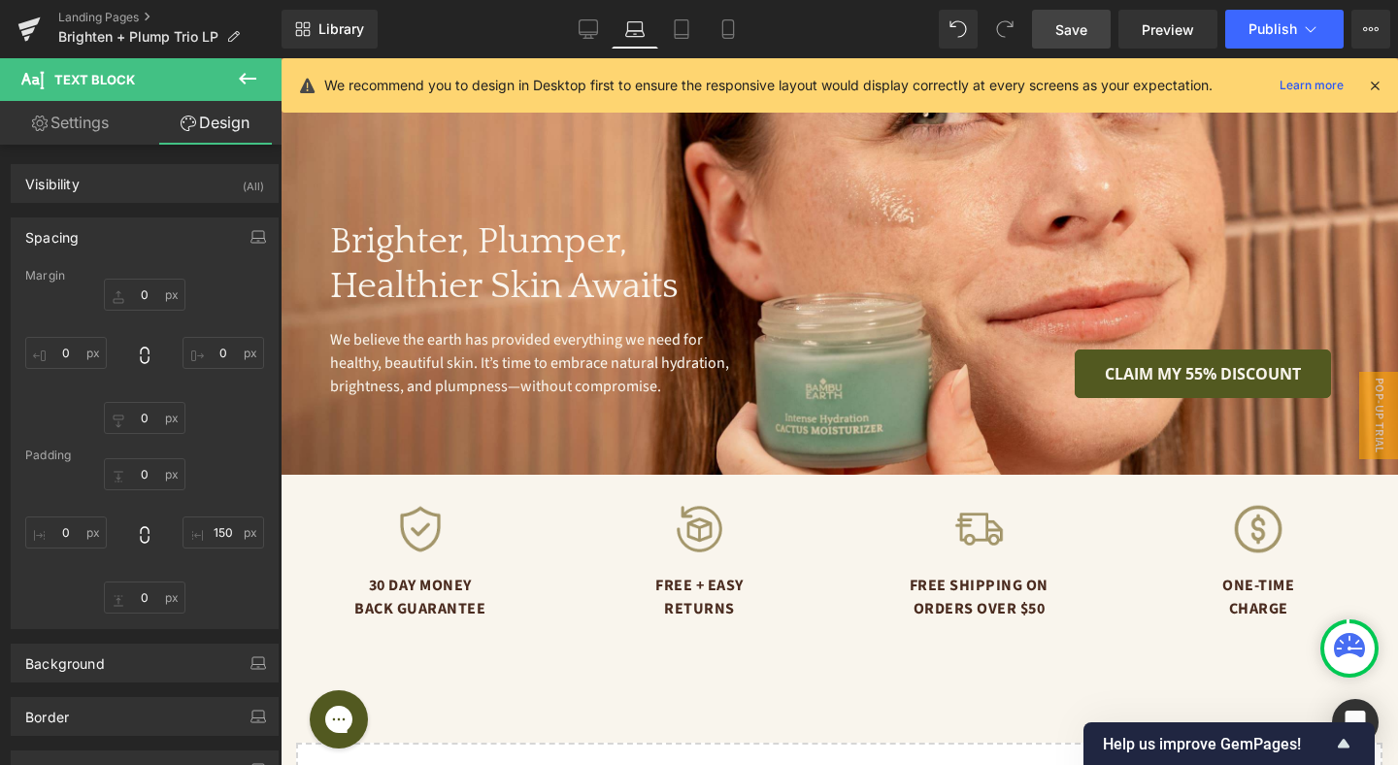
type input "0"
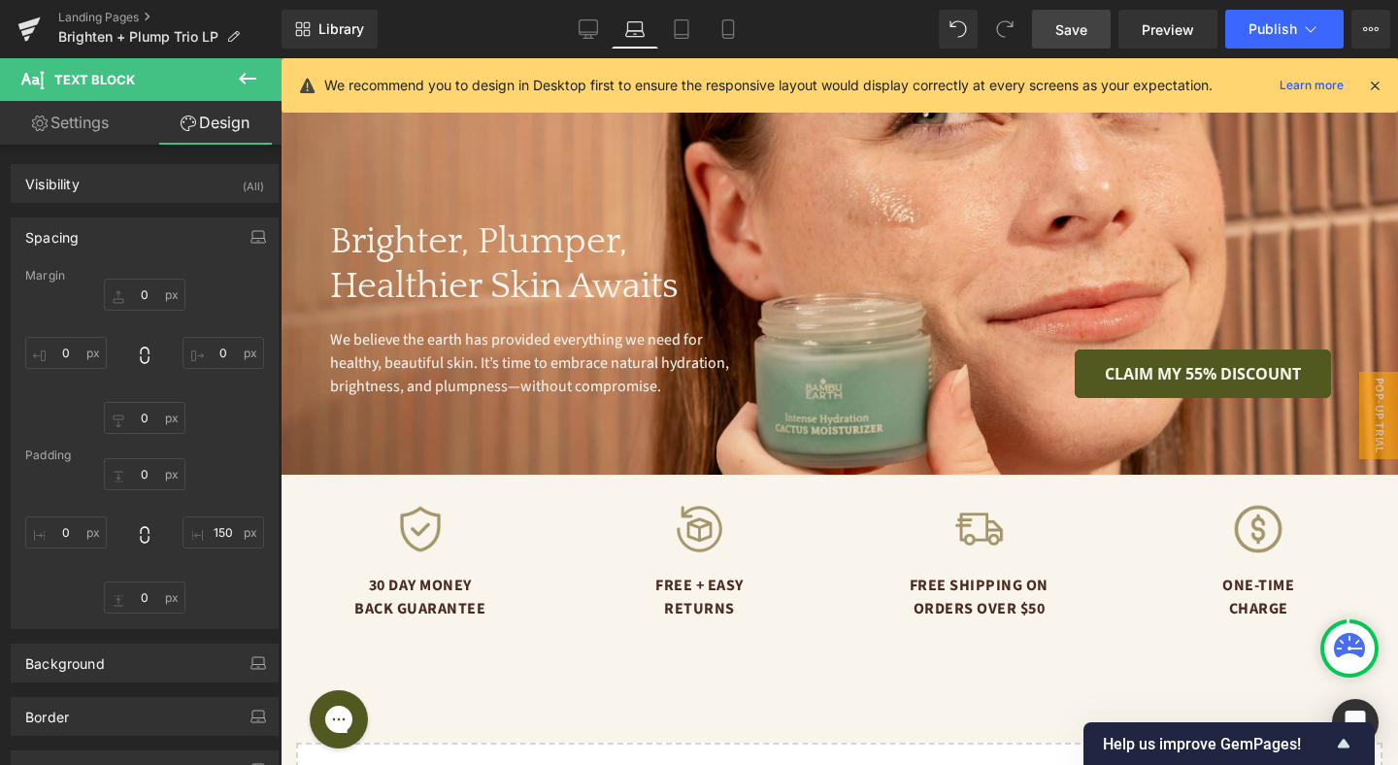
type input "165"
type input "0"
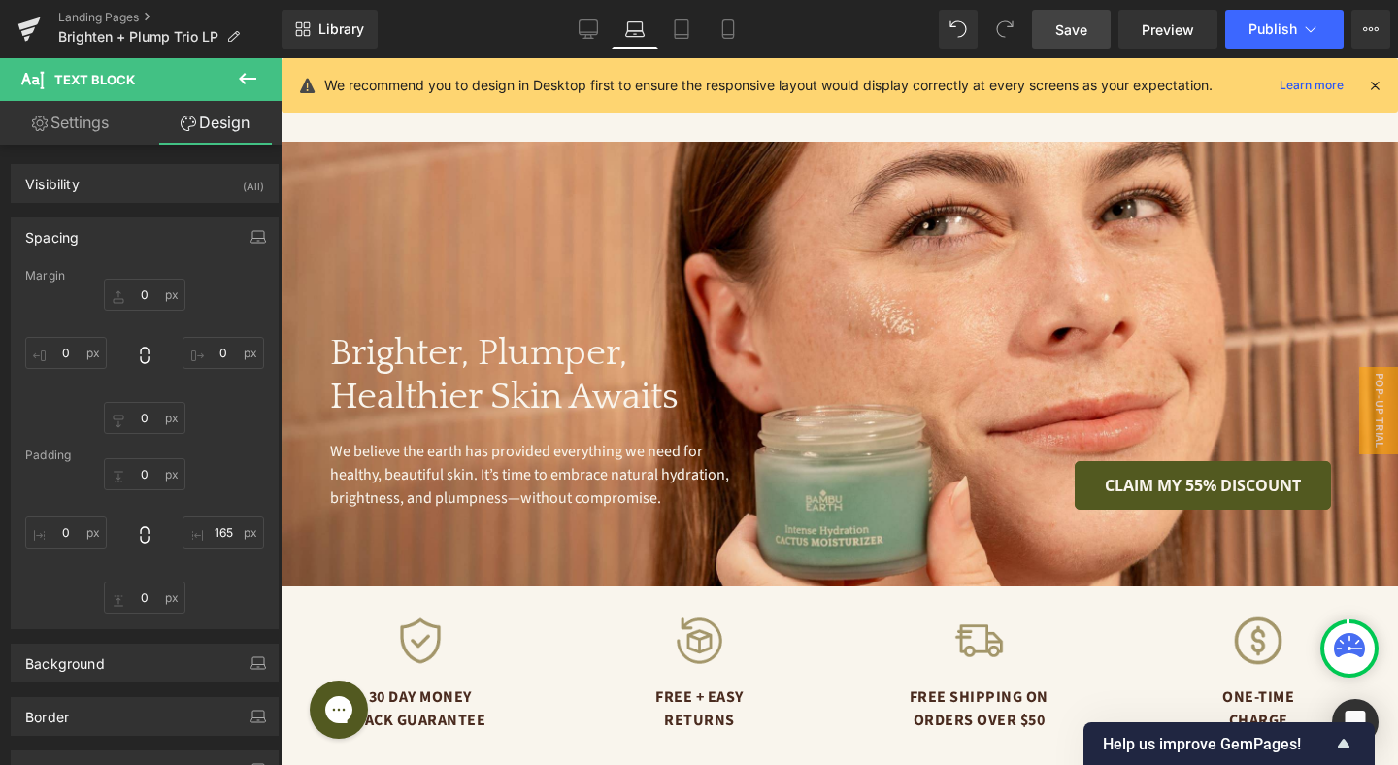
scroll to position [4827, 0]
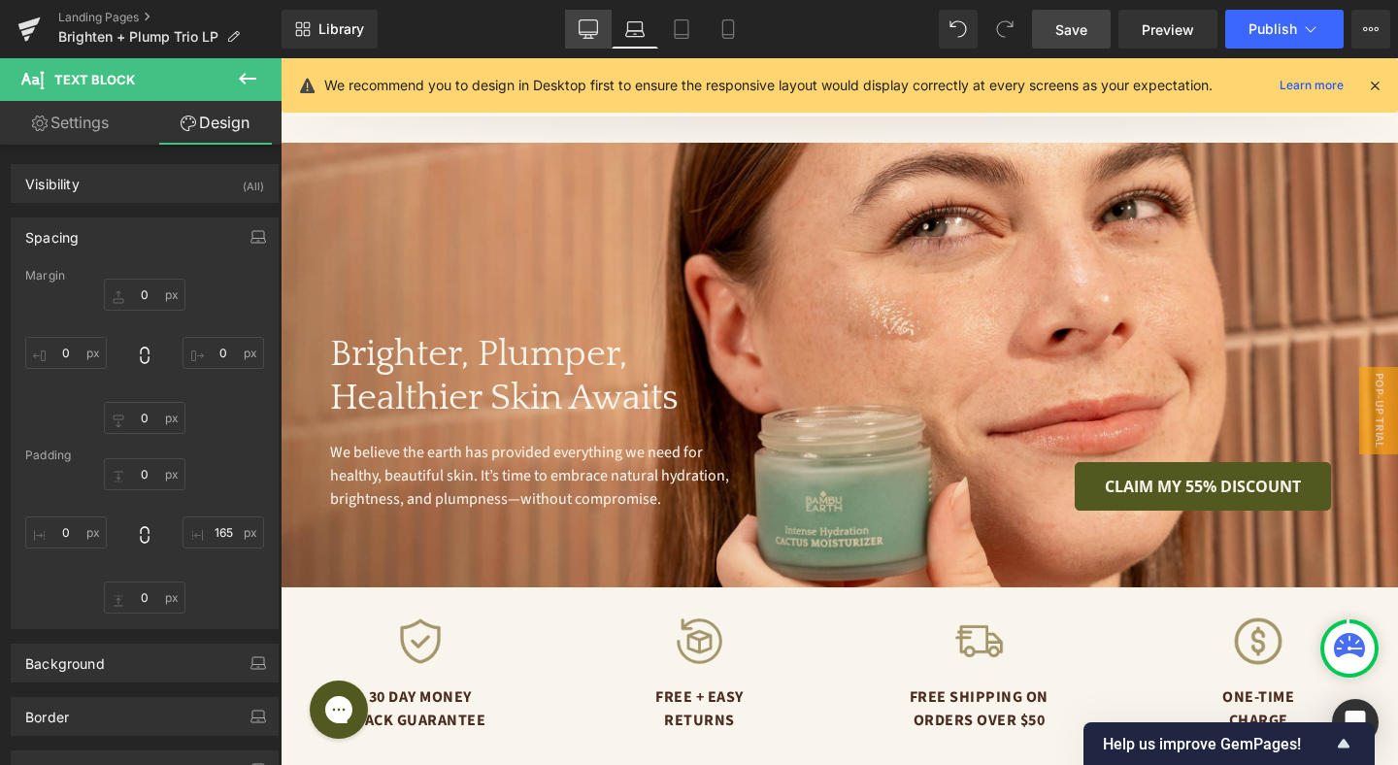
click at [584, 28] on icon at bounding box center [588, 28] width 19 height 19
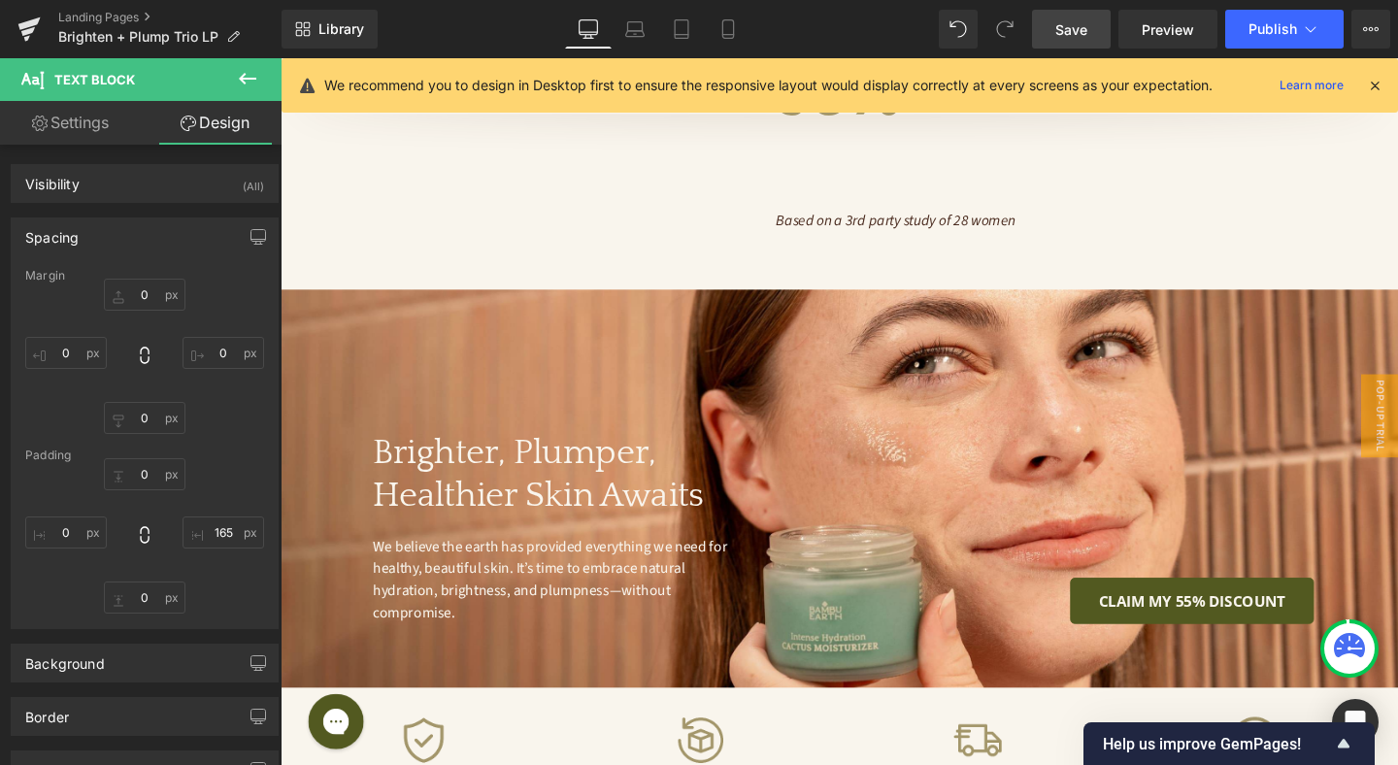
type input "0"
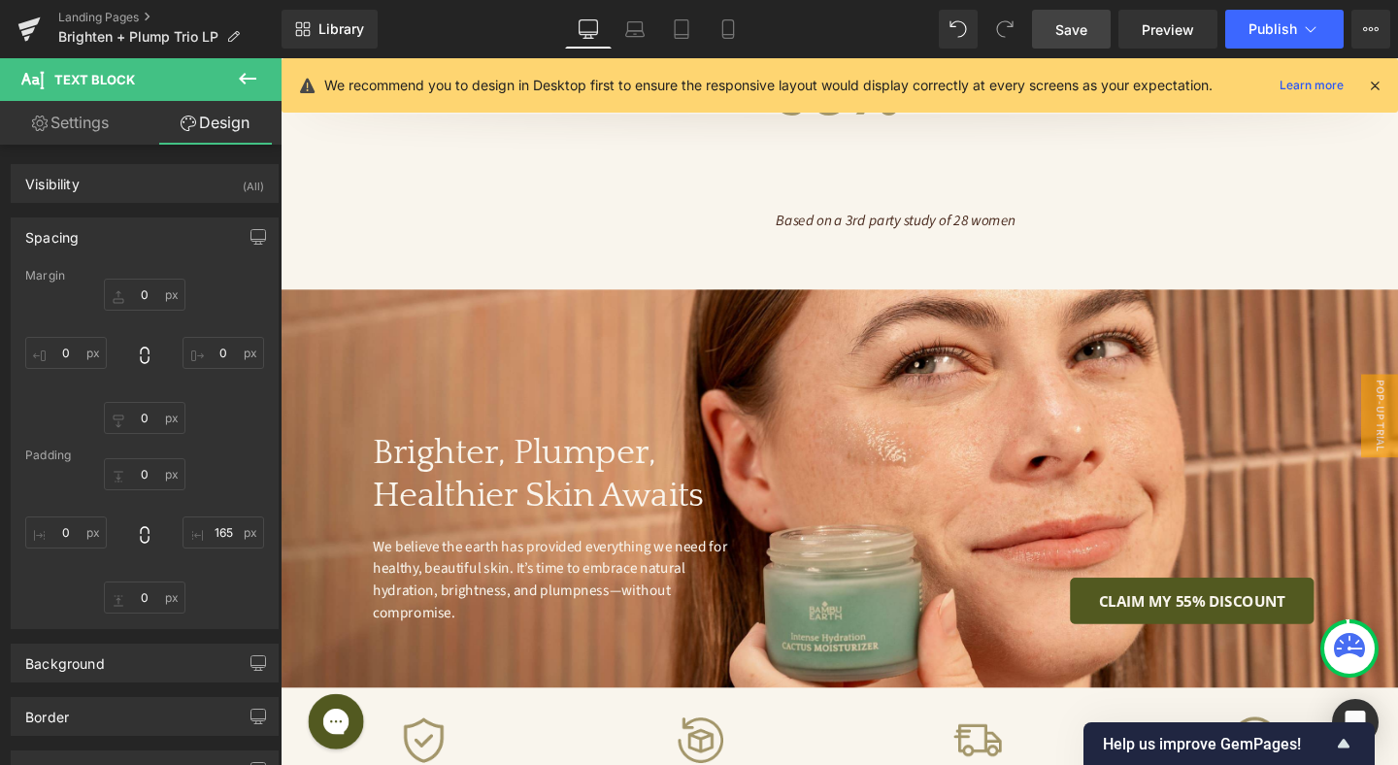
type input "150"
type input "0"
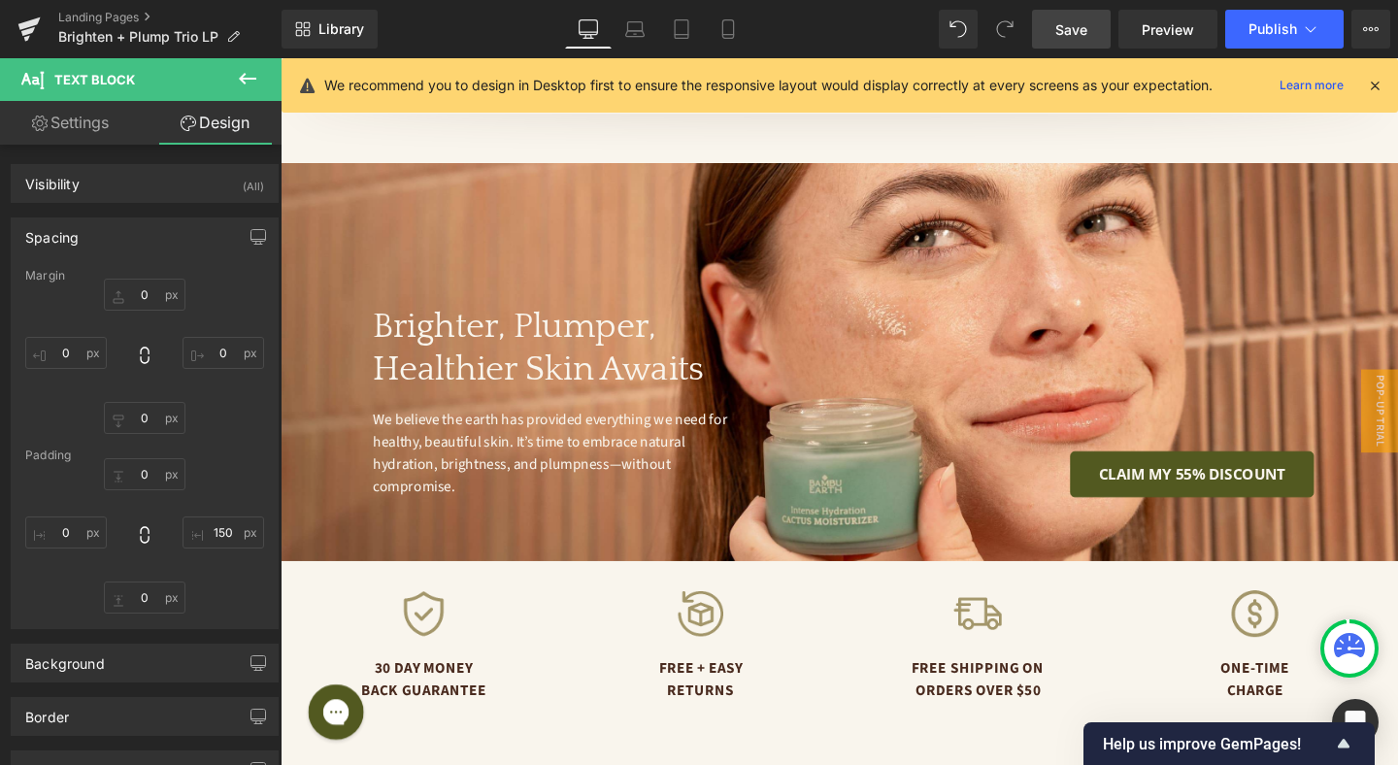
scroll to position [4934, 0]
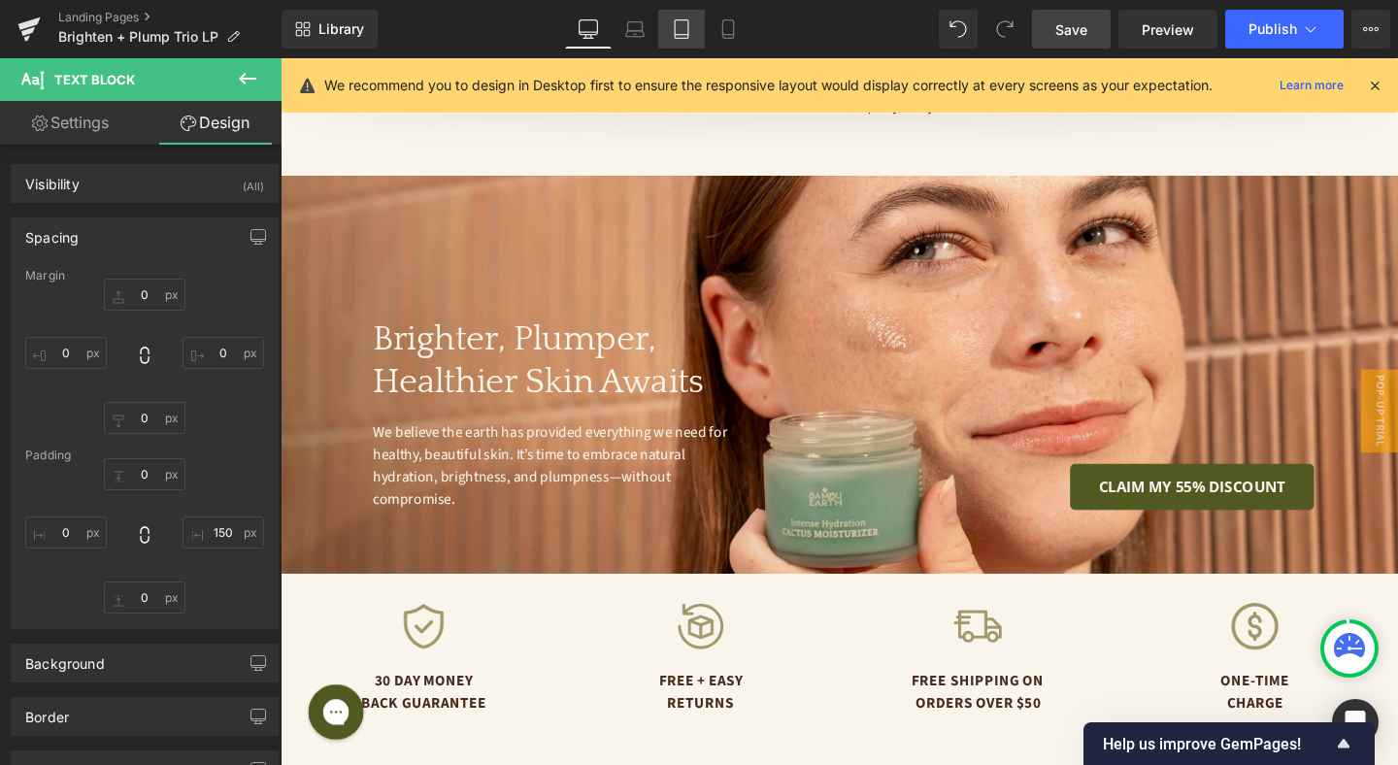
click at [676, 25] on icon at bounding box center [682, 29] width 14 height 18
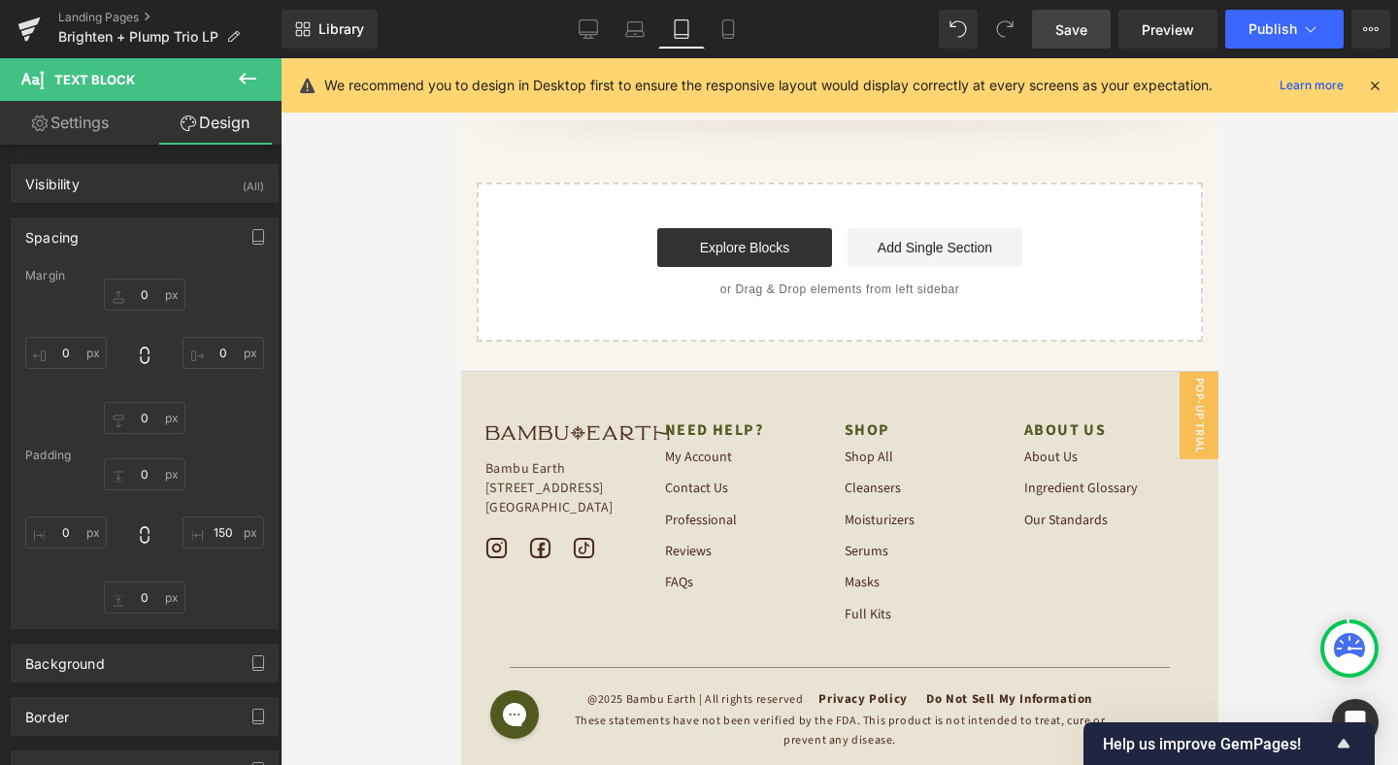
scroll to position [0, 0]
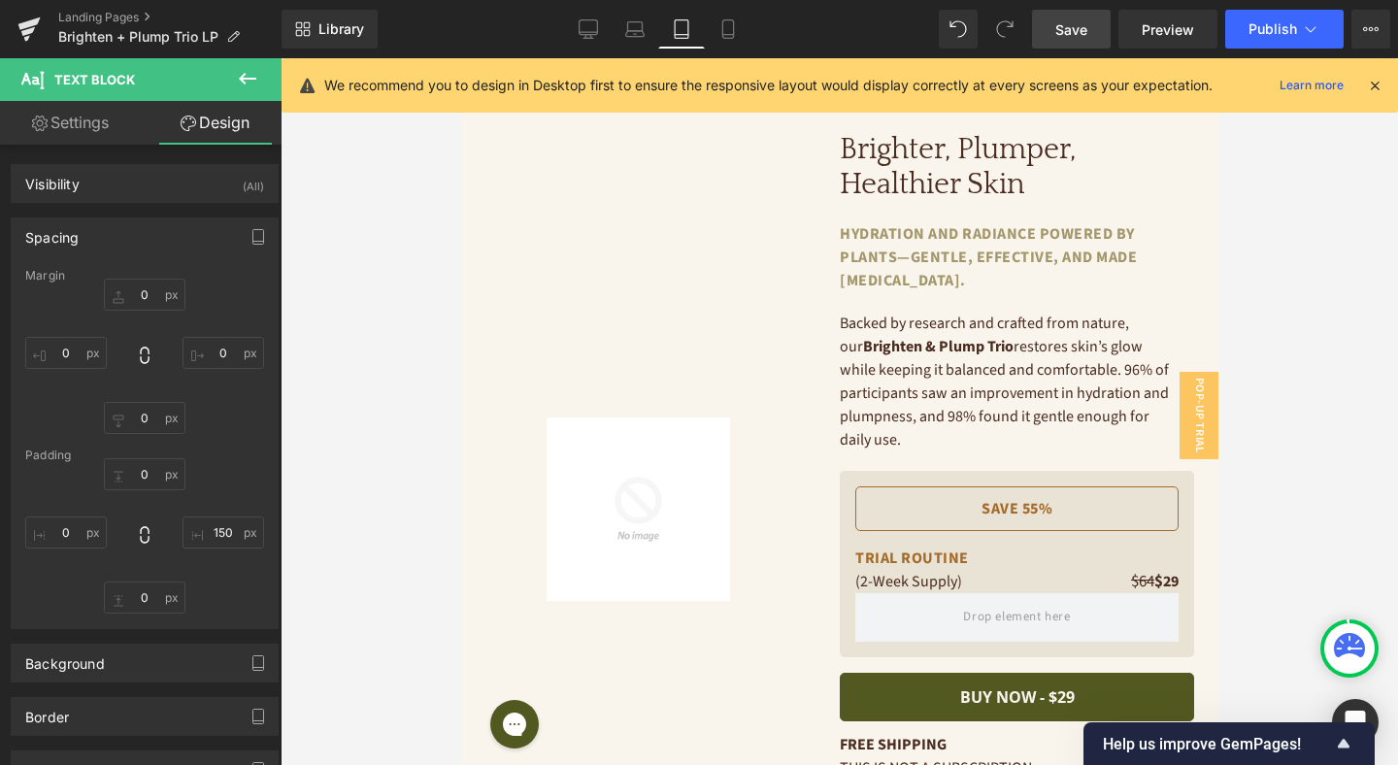
type input "0"
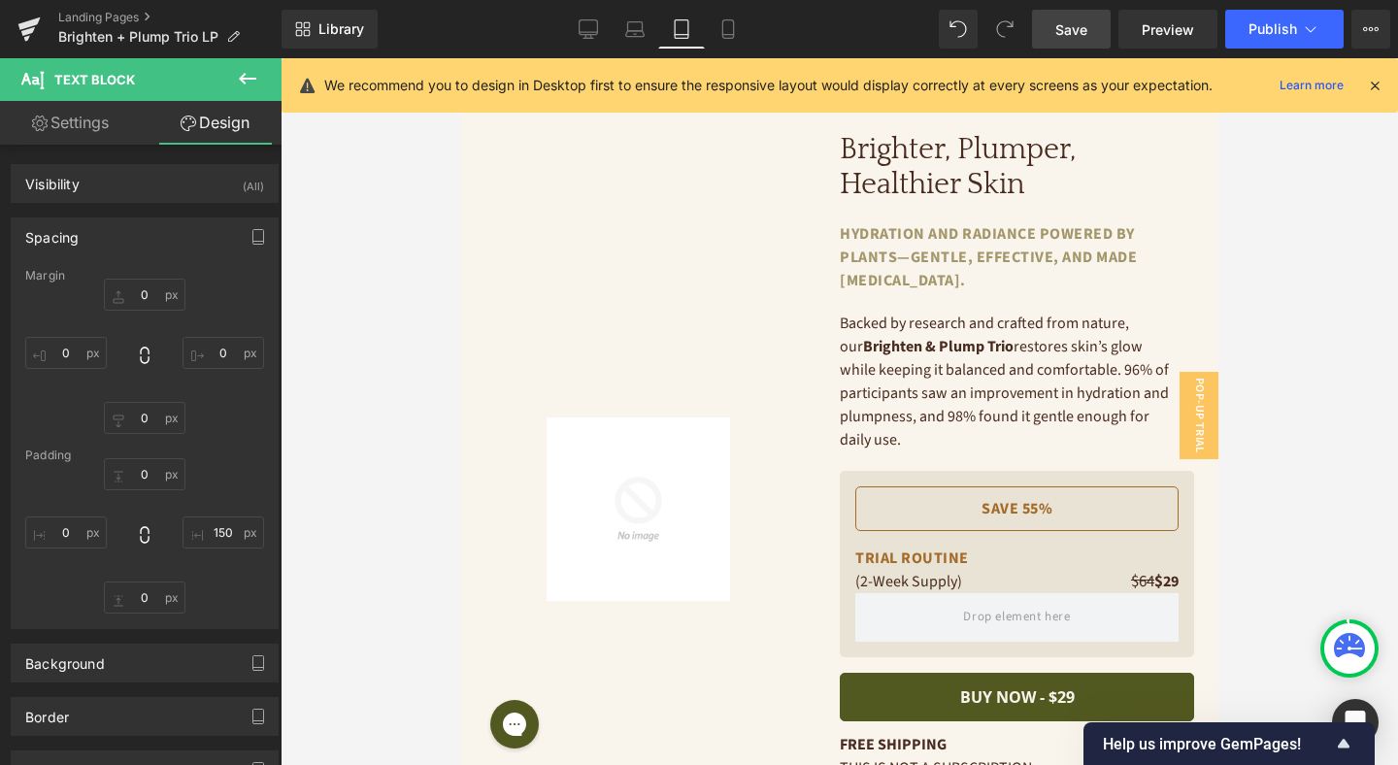
type input "0"
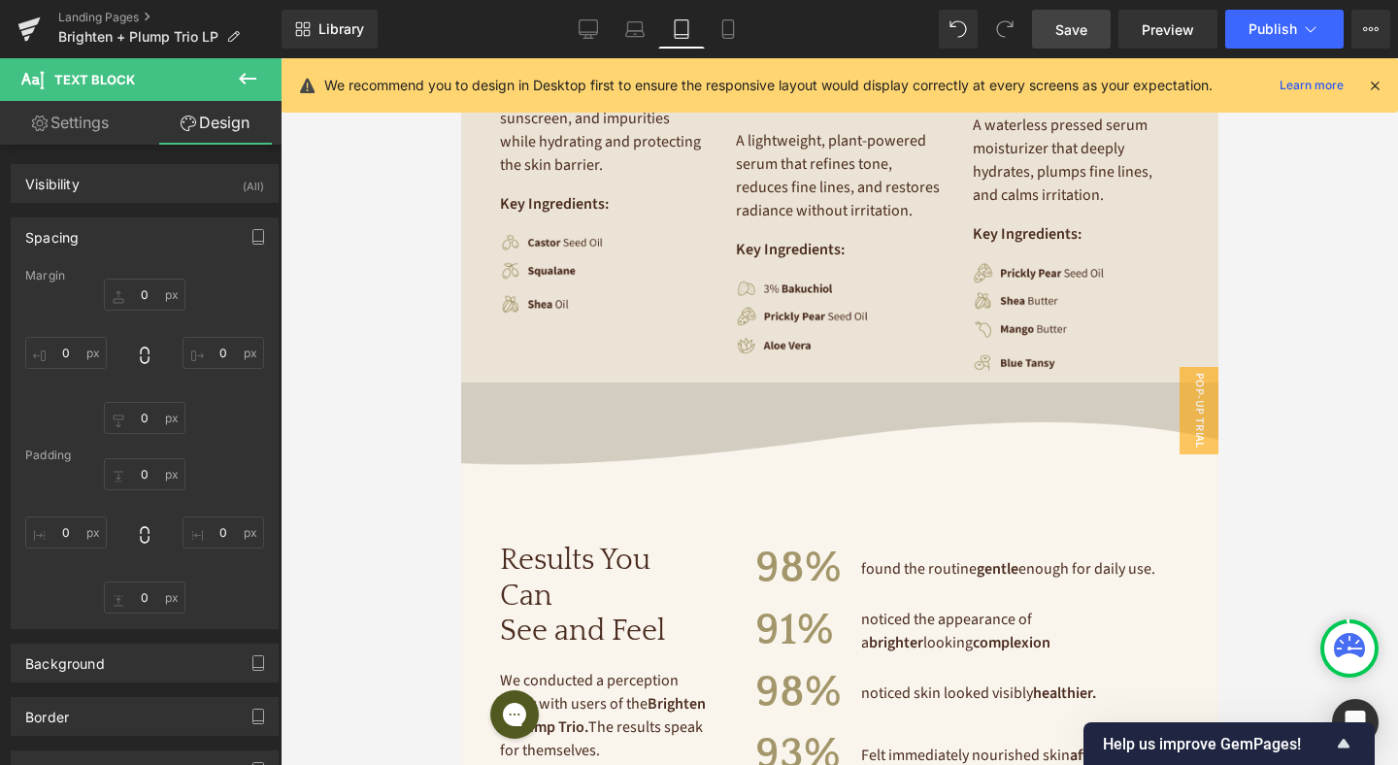
scroll to position [4115, 0]
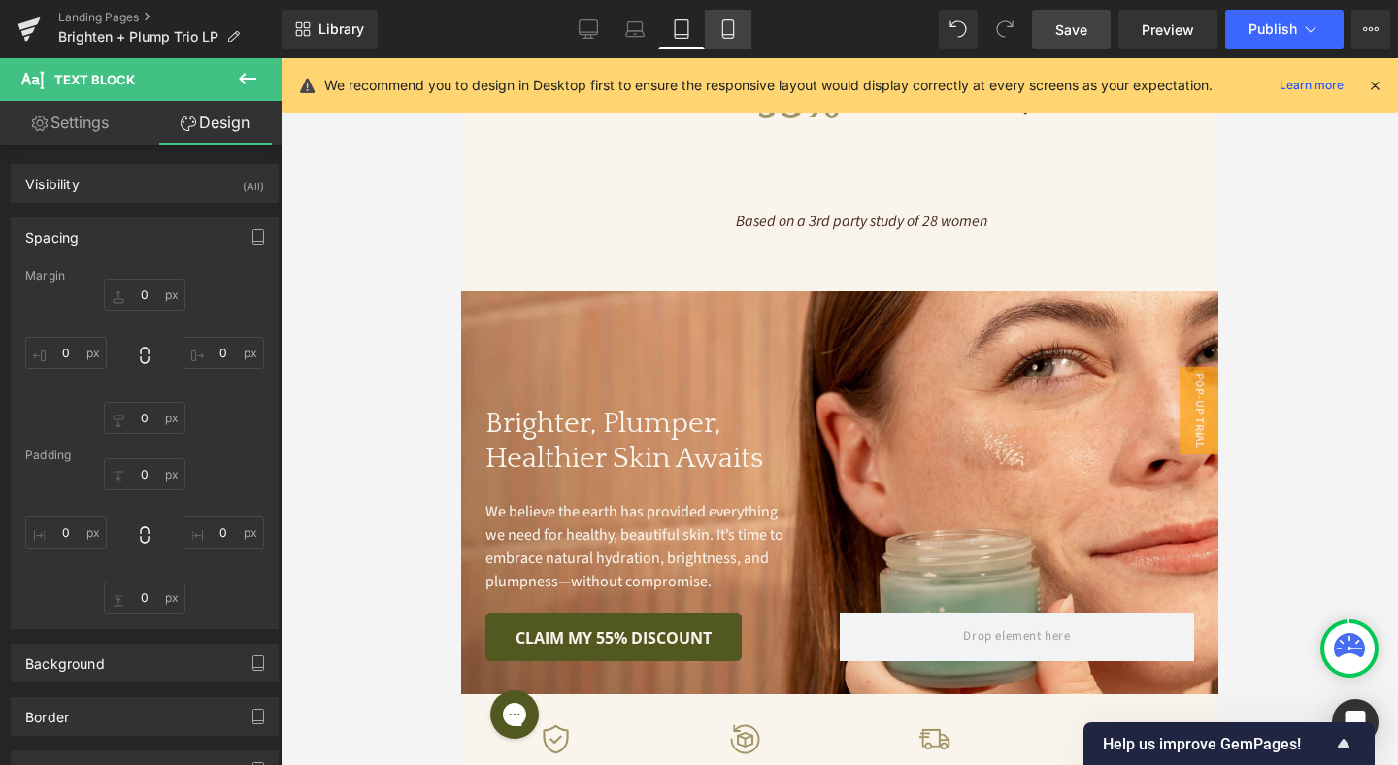
click at [736, 28] on icon at bounding box center [727, 28] width 19 height 19
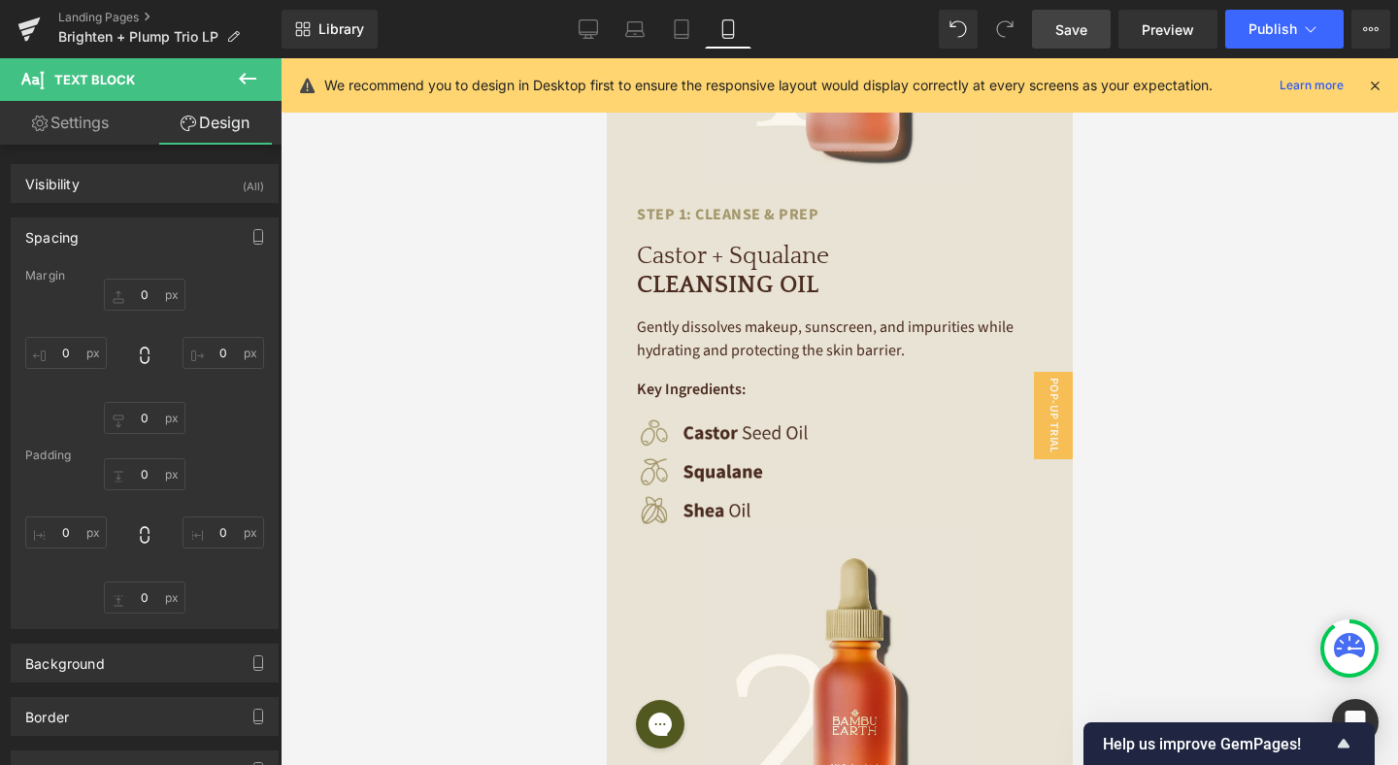
type input "0"
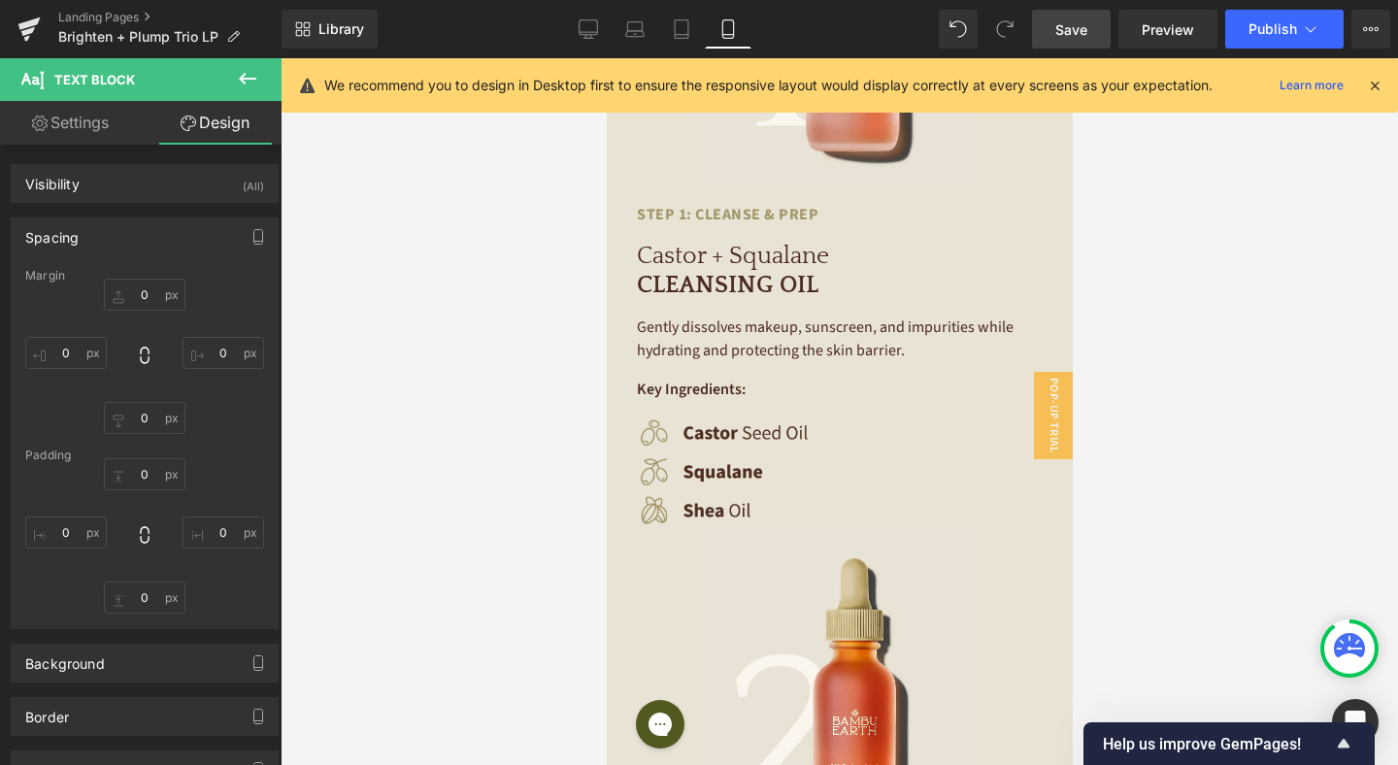
type input "0"
type input "30"
type input "0"
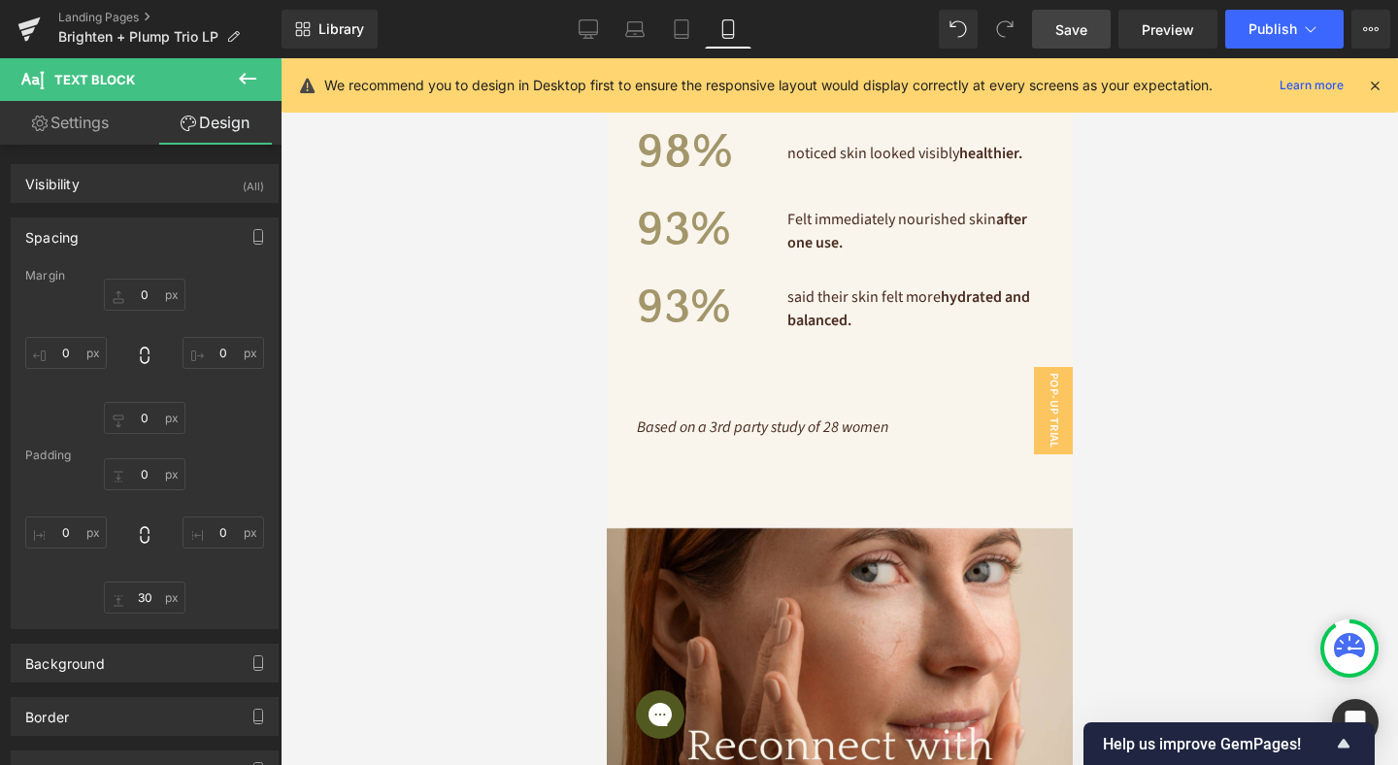
scroll to position [6777, 0]
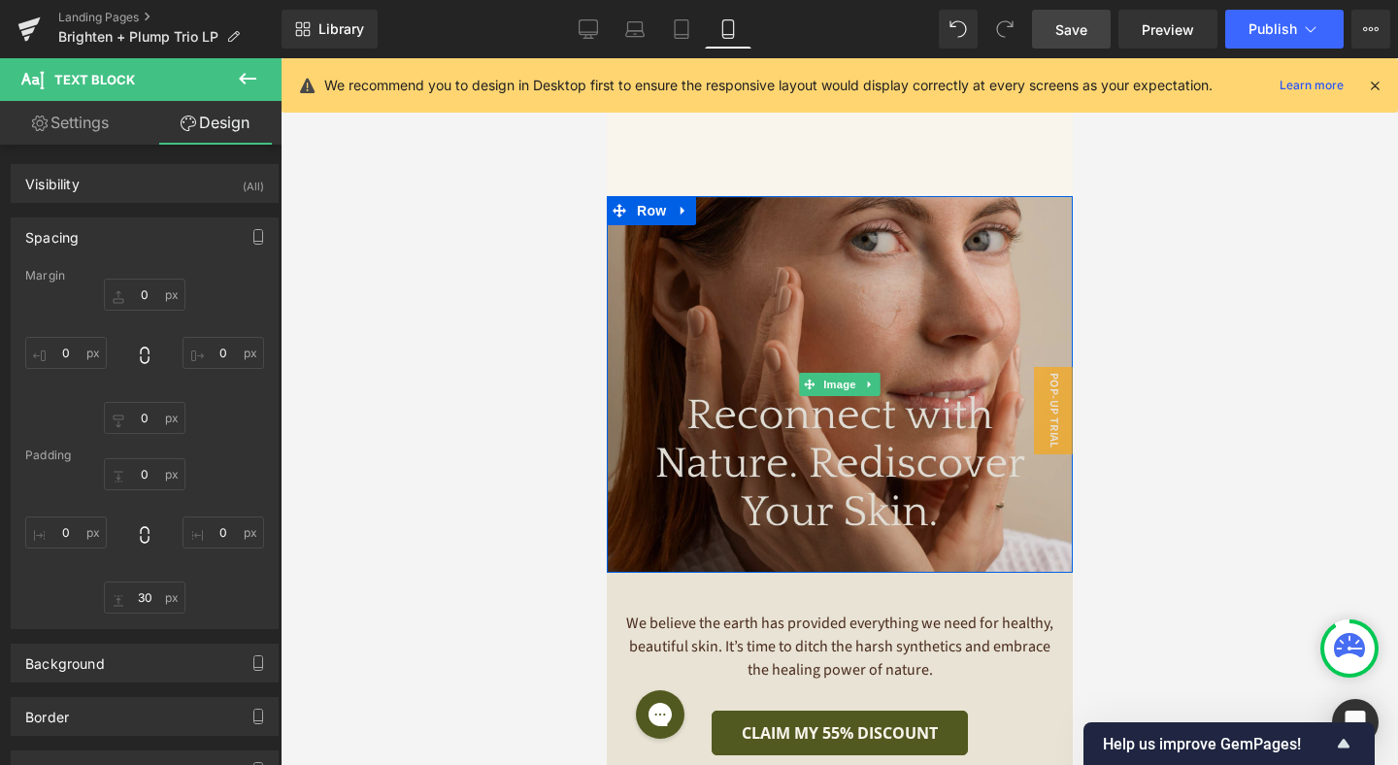
click at [844, 281] on img at bounding box center [839, 384] width 466 height 377
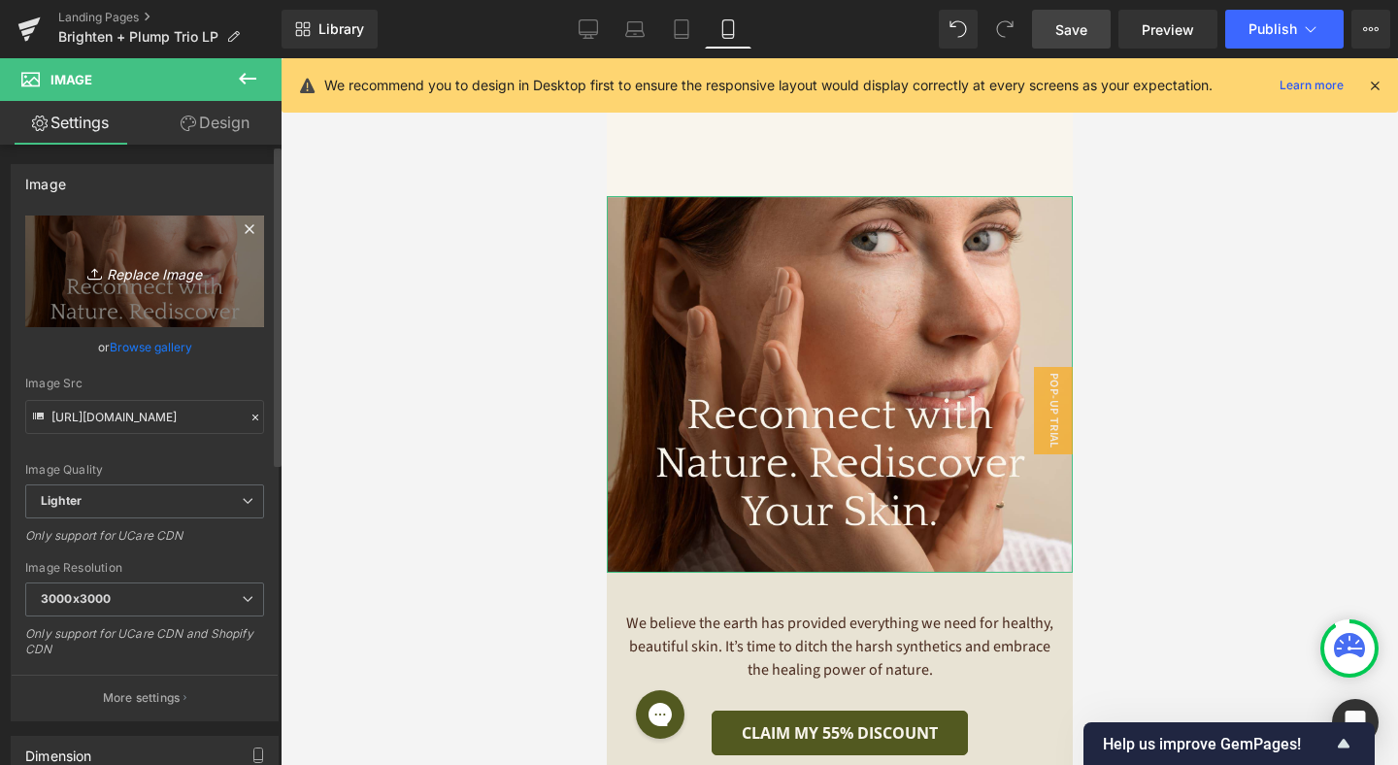
click at [187, 278] on icon "Replace Image" at bounding box center [144, 271] width 155 height 24
type input "C:\fakepath\7 (9).jpg"
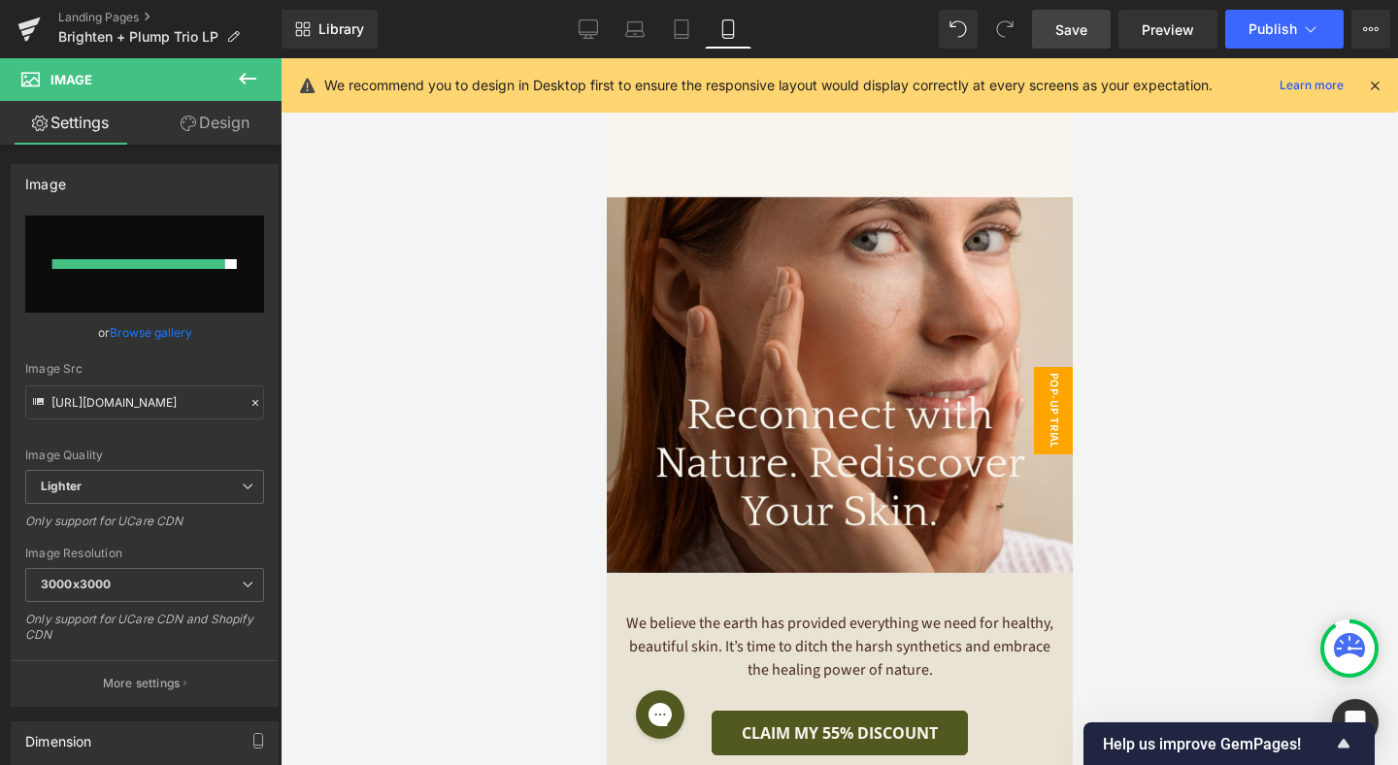
type input "[URL][DOMAIN_NAME]"
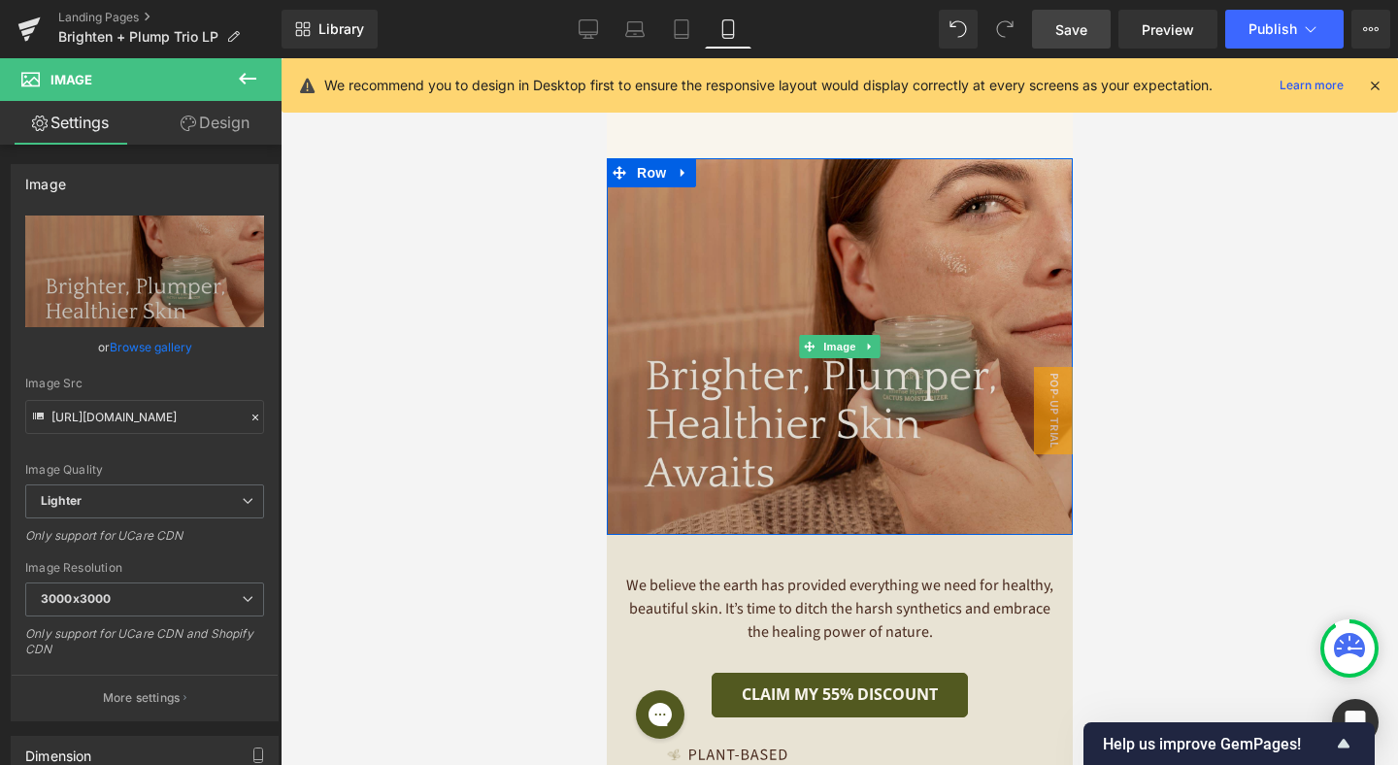
scroll to position [6828, 0]
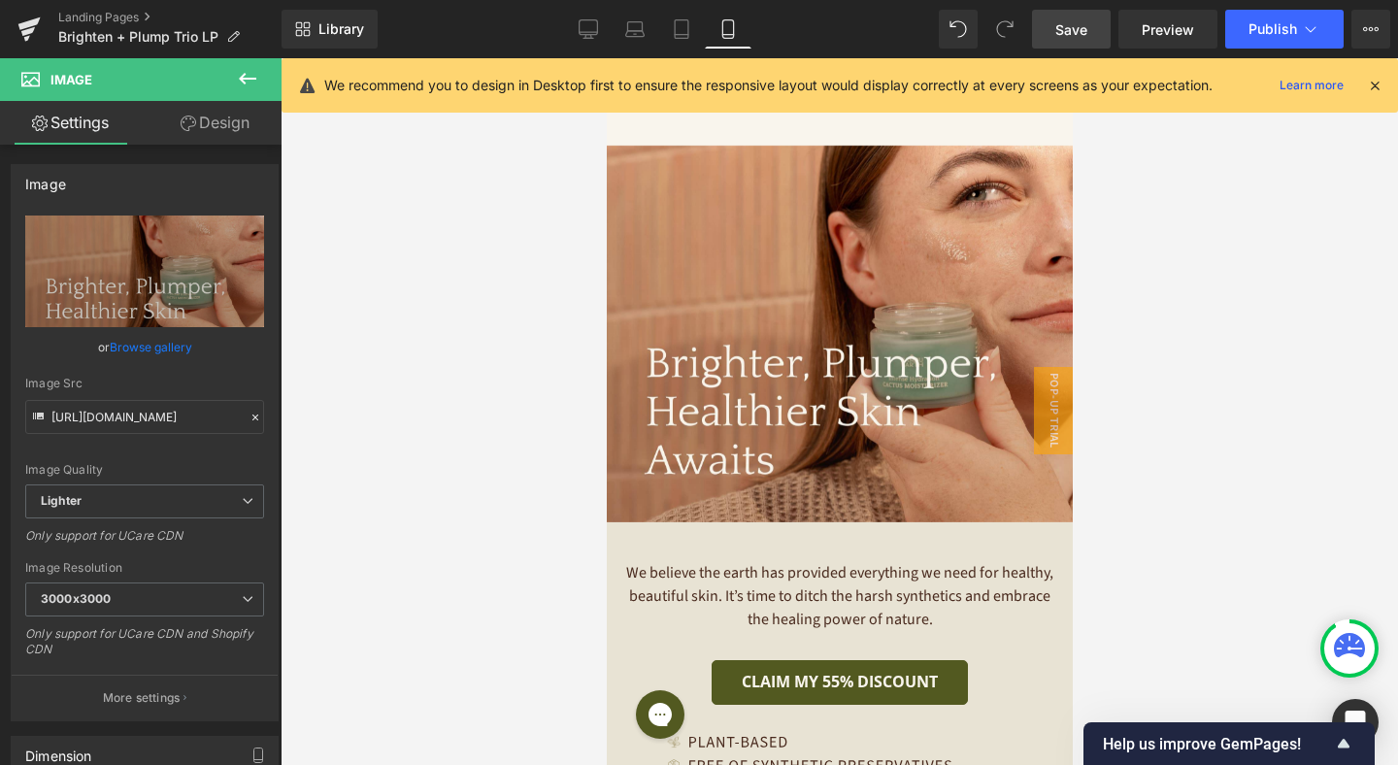
click at [890, 599] on p "We believe the earth has provided everything we need for healthy, beautiful ski…" at bounding box center [838, 596] width 435 height 70
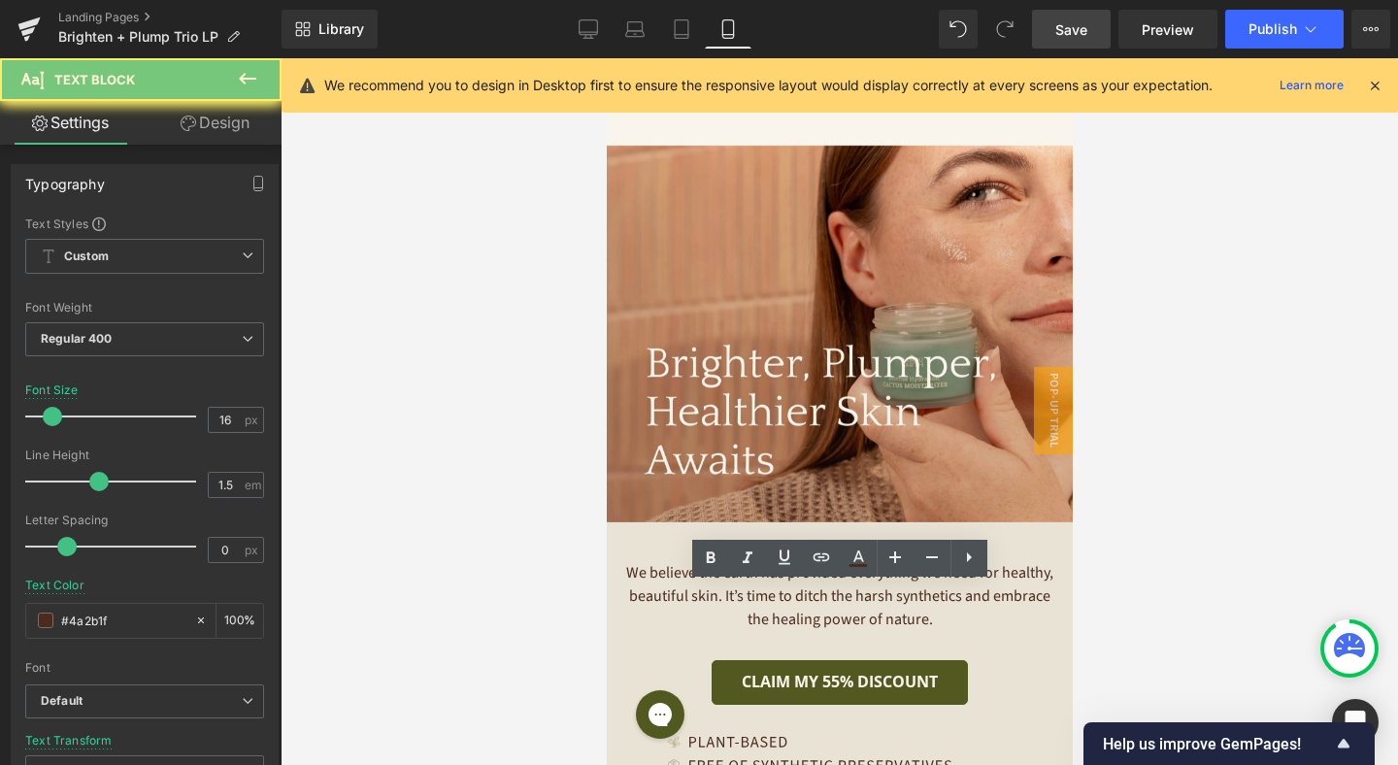
click at [890, 599] on p "We believe the earth has provided everything we need for healthy, beautiful ski…" at bounding box center [838, 596] width 435 height 70
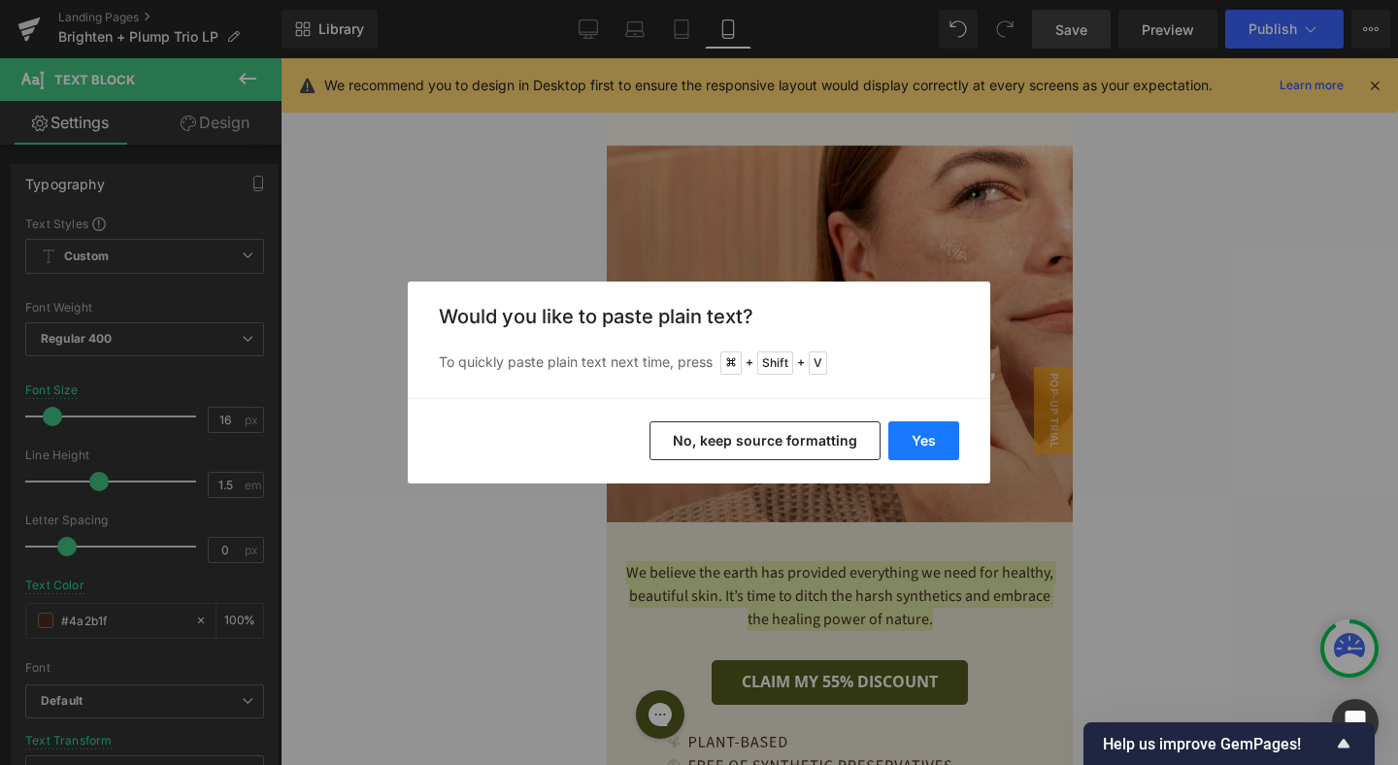
click at [927, 434] on button "Yes" at bounding box center [923, 440] width 71 height 39
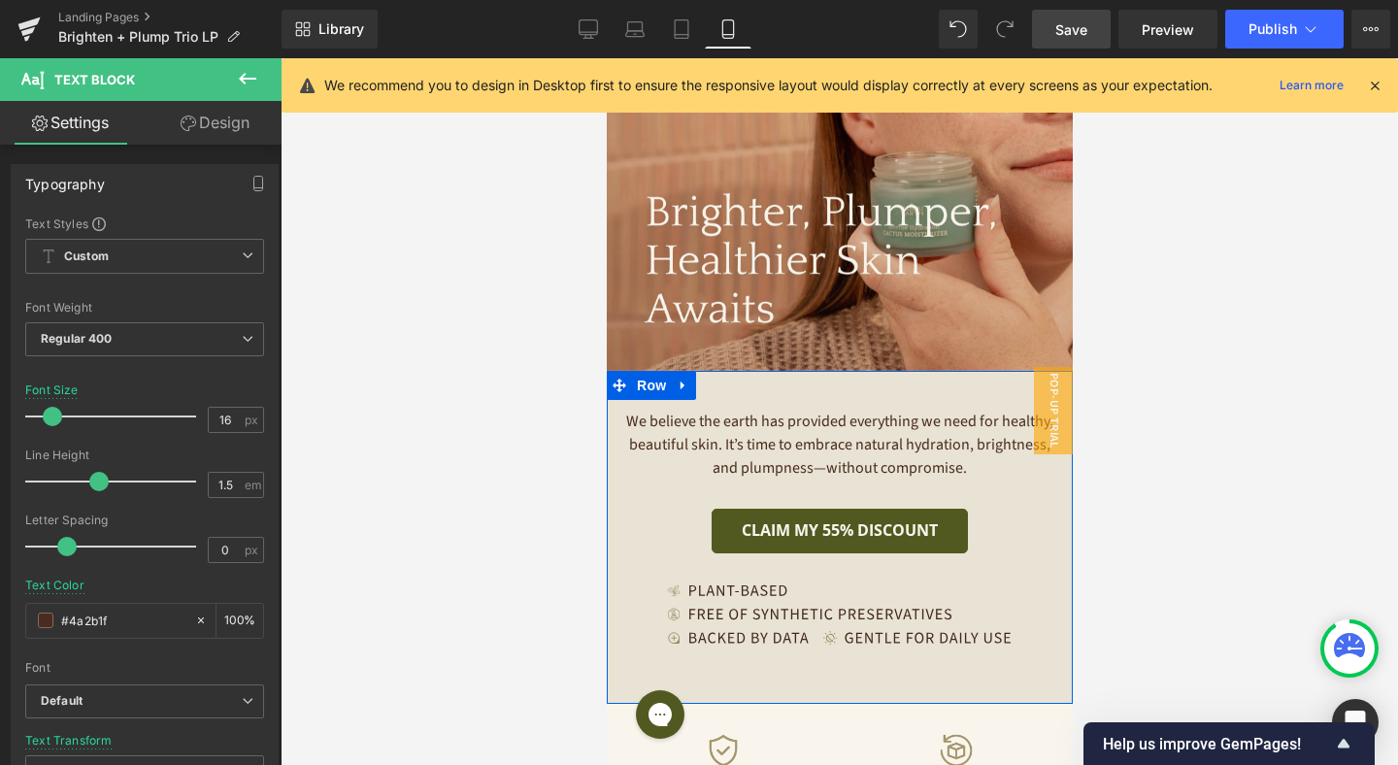
scroll to position [7003, 0]
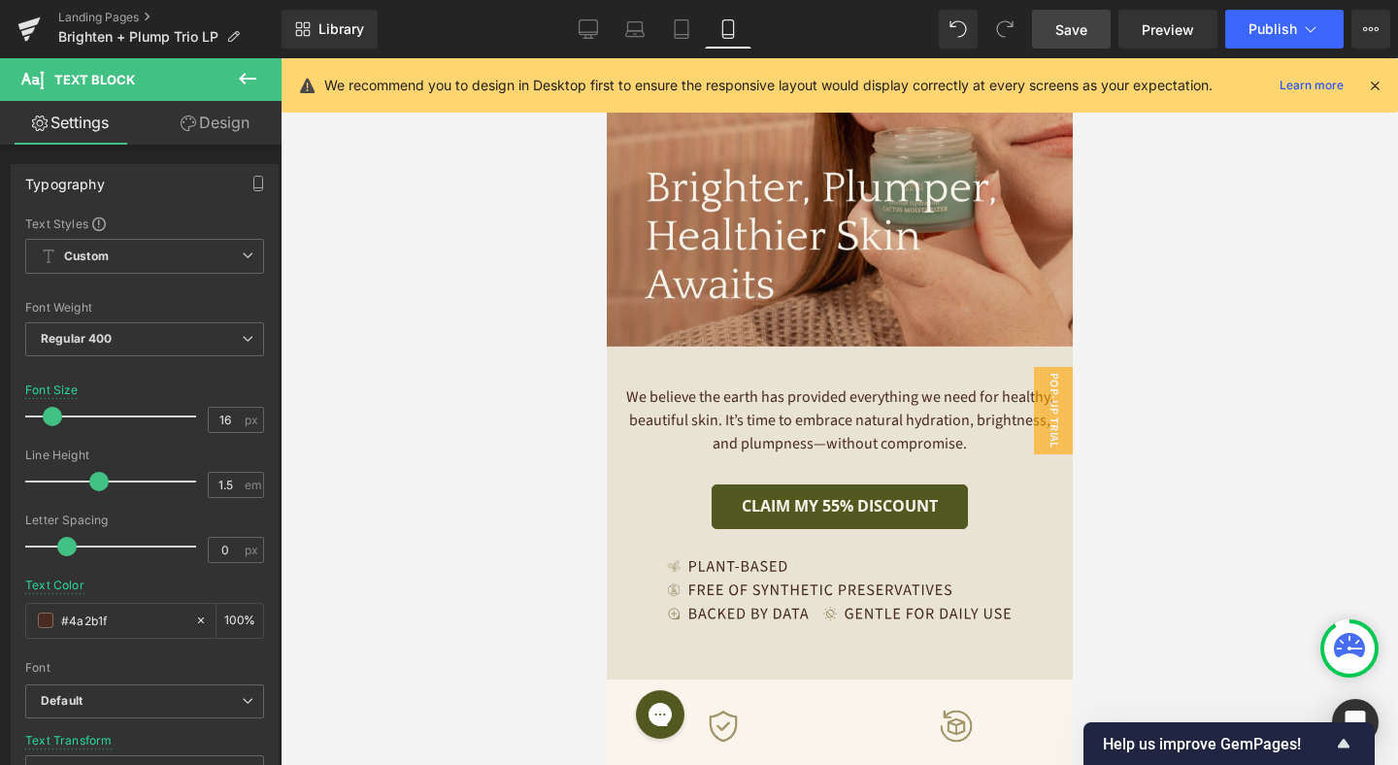
click at [786, 606] on img at bounding box center [838, 589] width 347 height 63
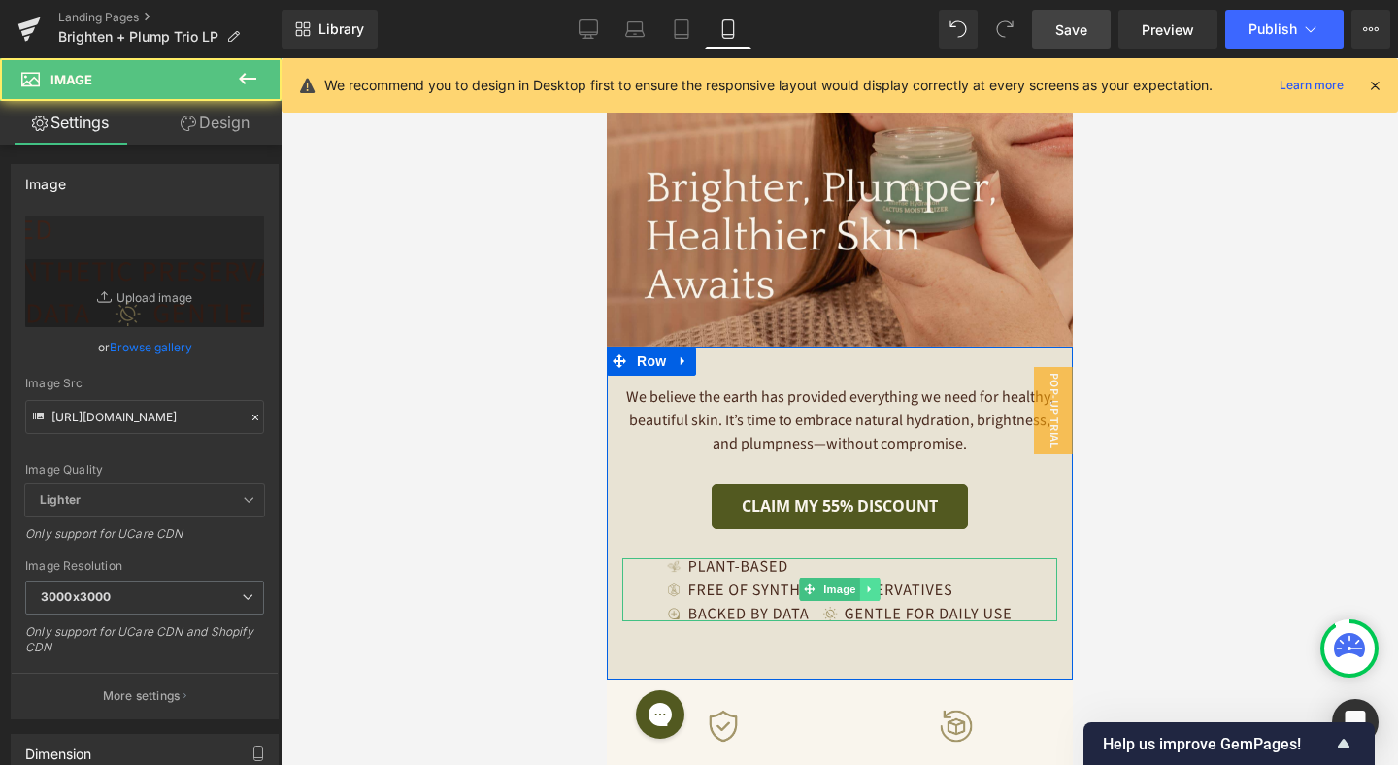
click at [869, 593] on icon at bounding box center [868, 589] width 3 height 7
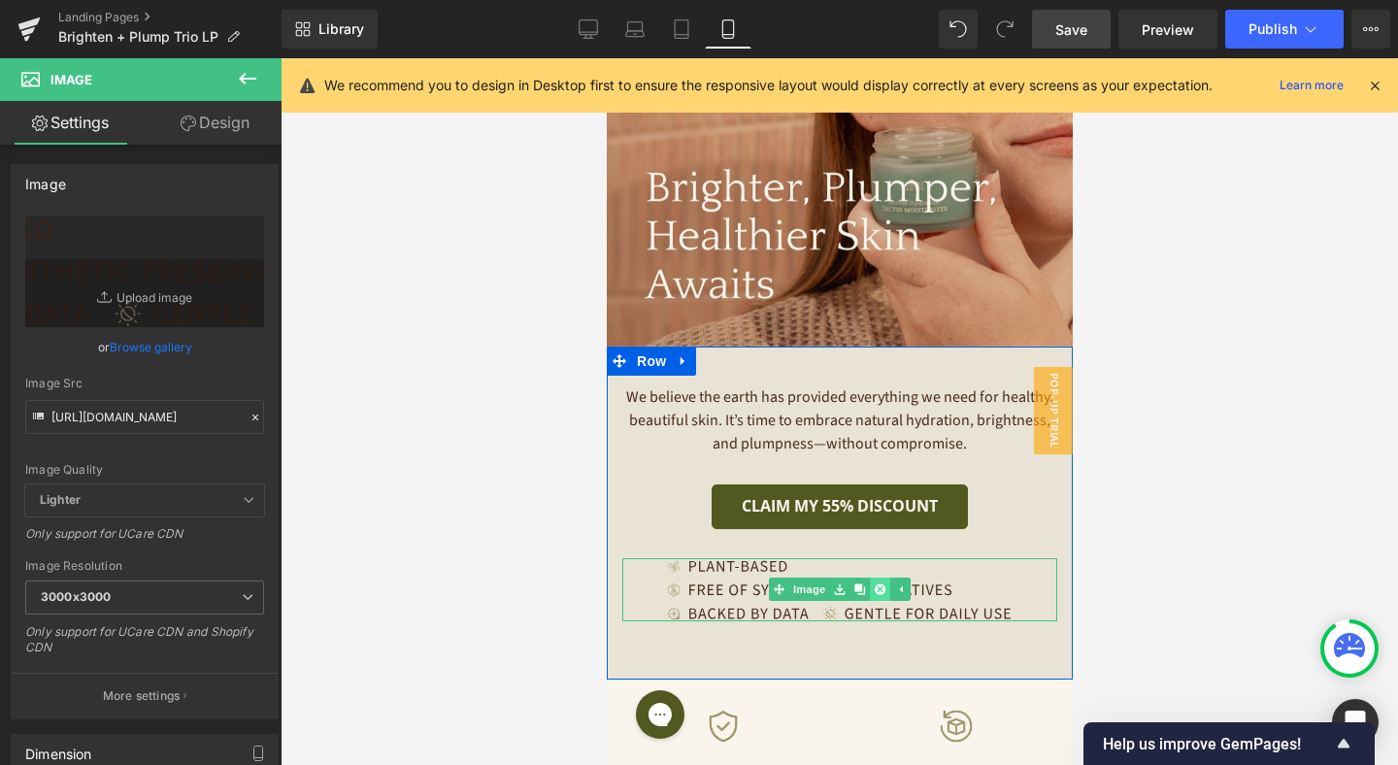
click at [881, 595] on icon at bounding box center [879, 589] width 11 height 12
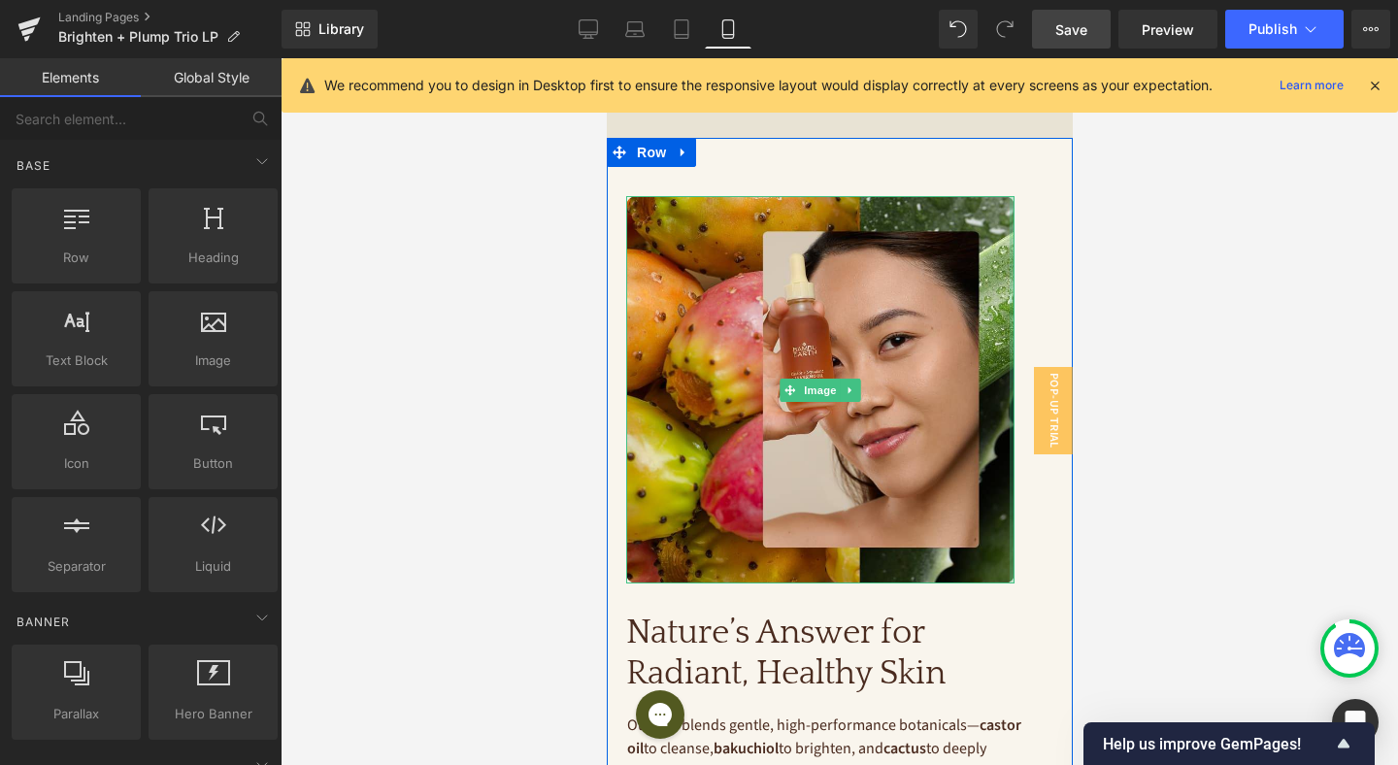
scroll to position [2025, 0]
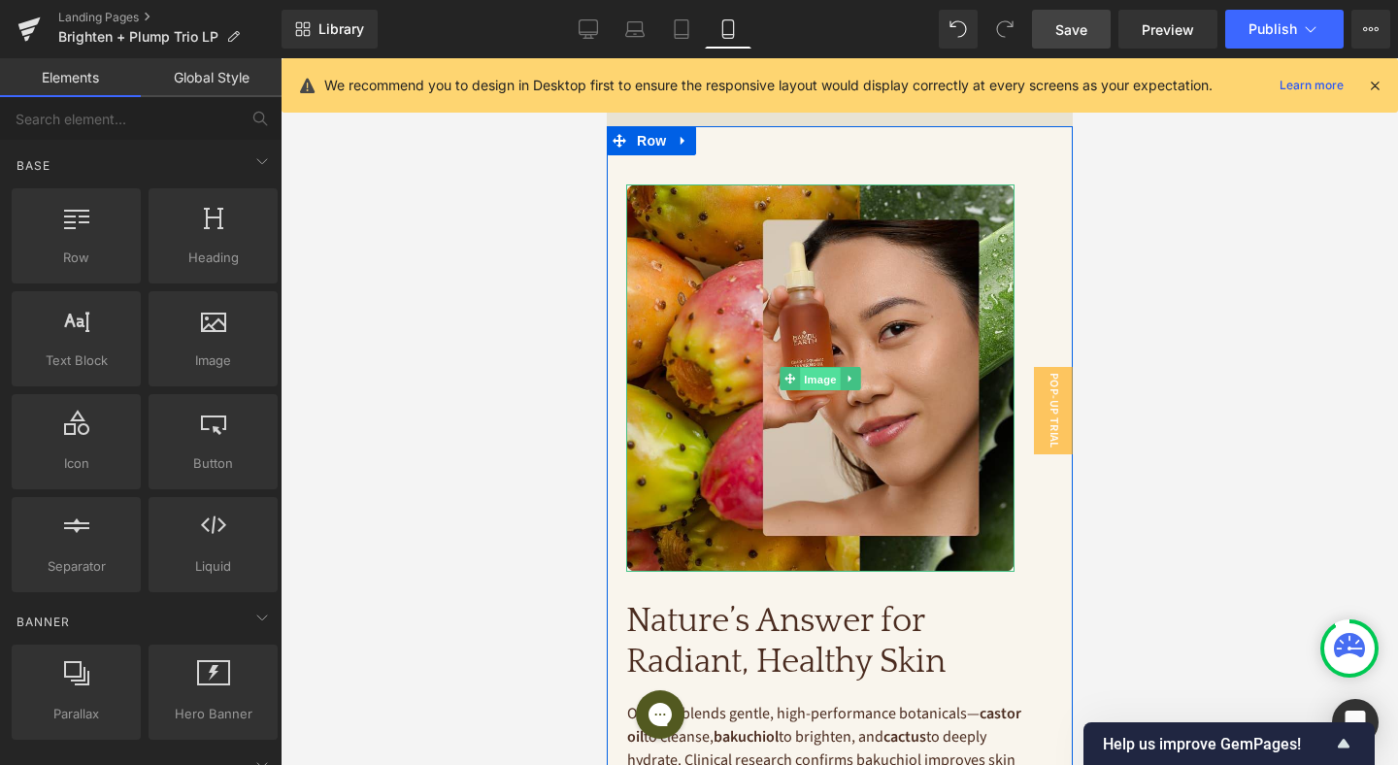
click at [823, 379] on span "Image" at bounding box center [819, 379] width 41 height 23
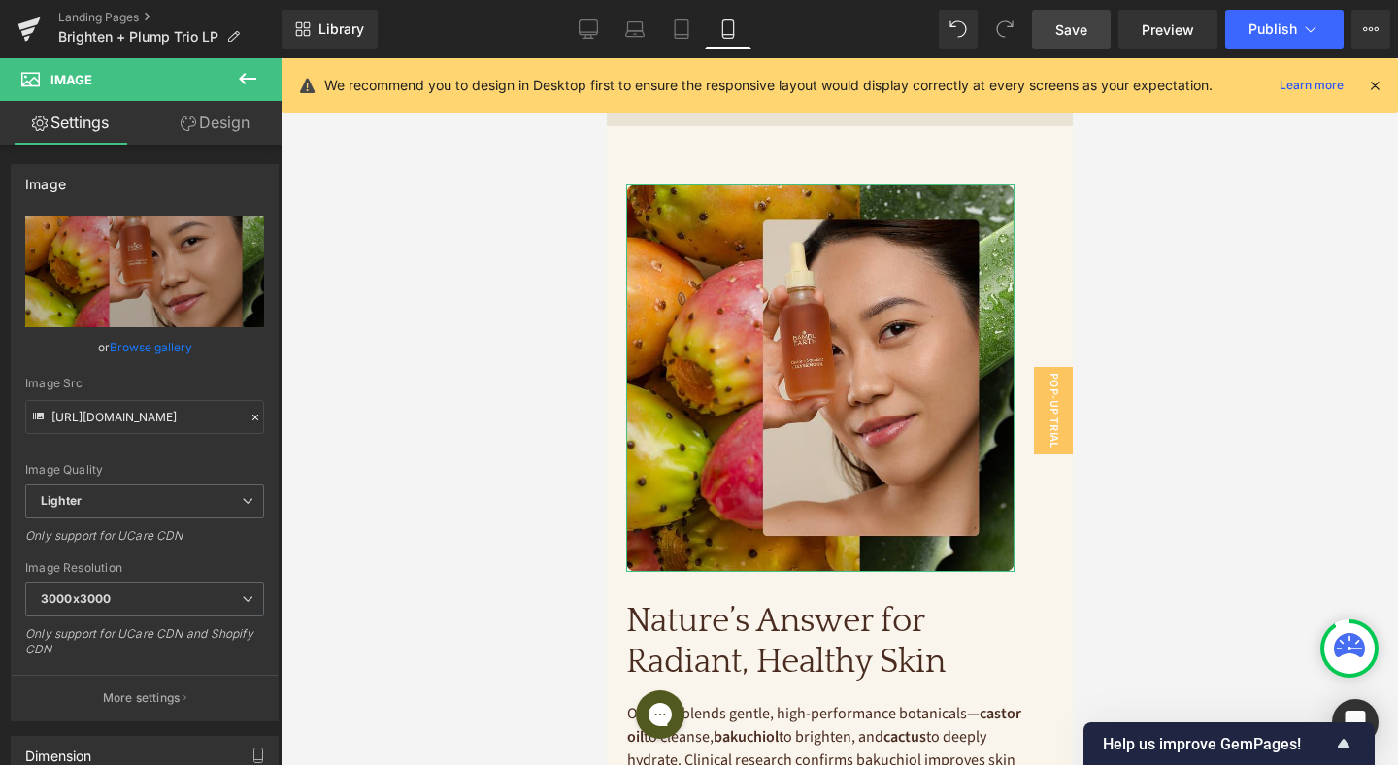
click at [230, 112] on link "Design" at bounding box center [215, 123] width 141 height 44
click at [0, 0] on div "Spacing" at bounding box center [0, 0] width 0 height 0
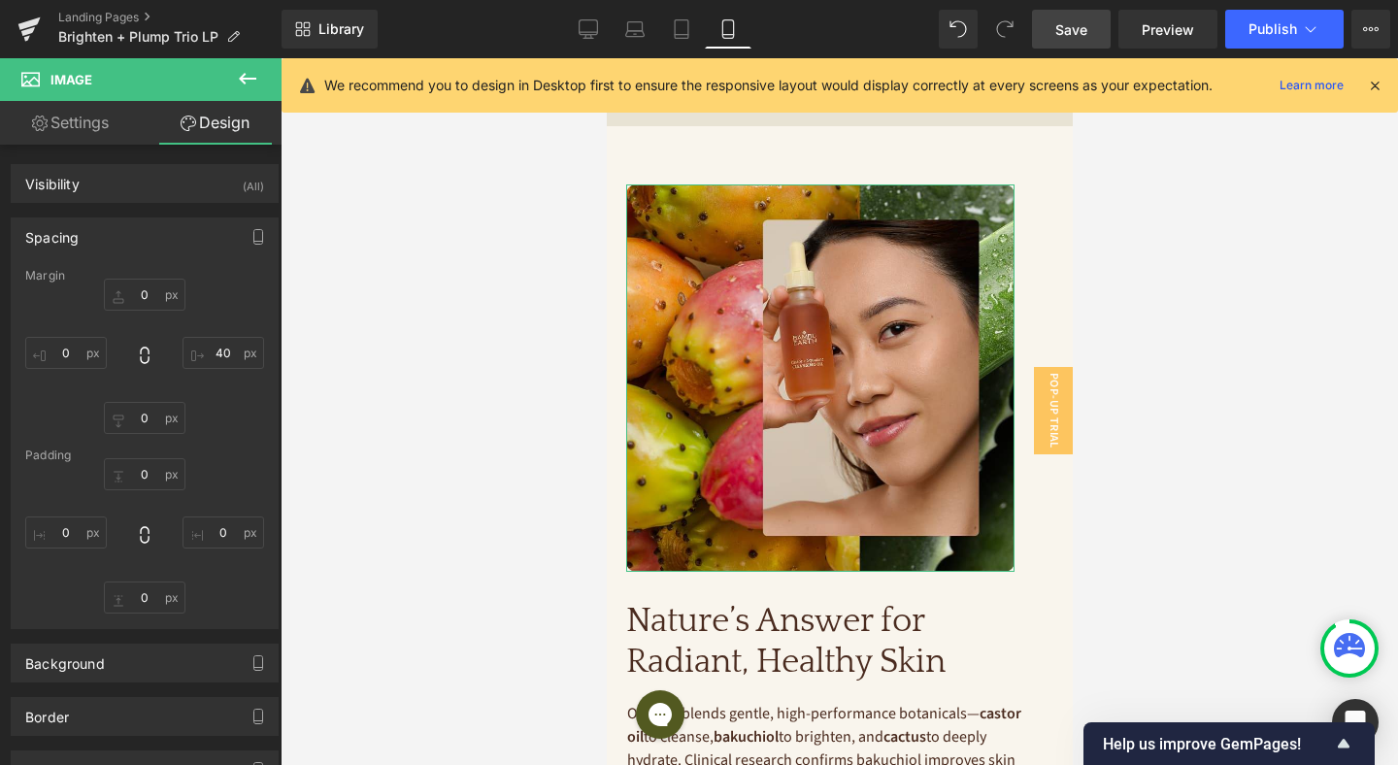
type input "0"
type input "40"
type input "0"
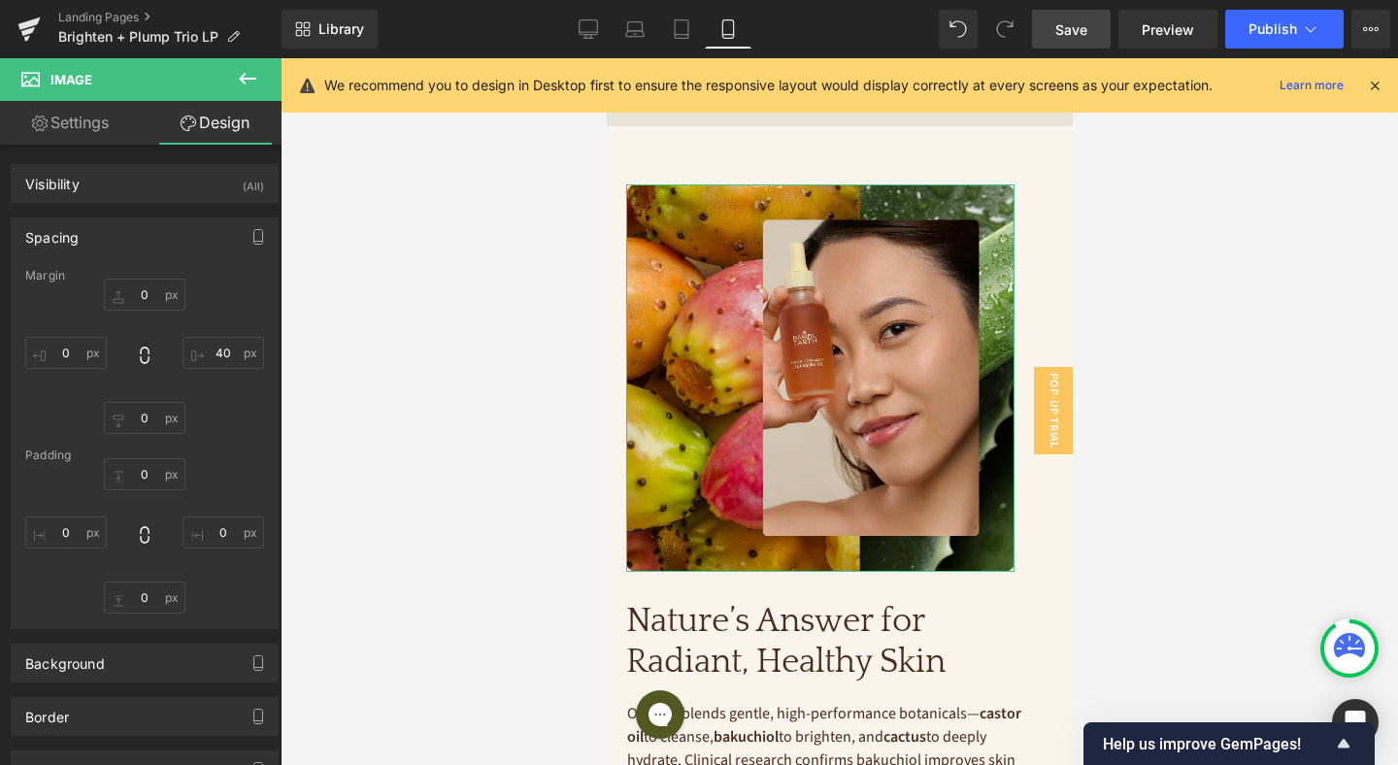
type input "0"
click at [222, 341] on input "40" at bounding box center [223, 353] width 82 height 32
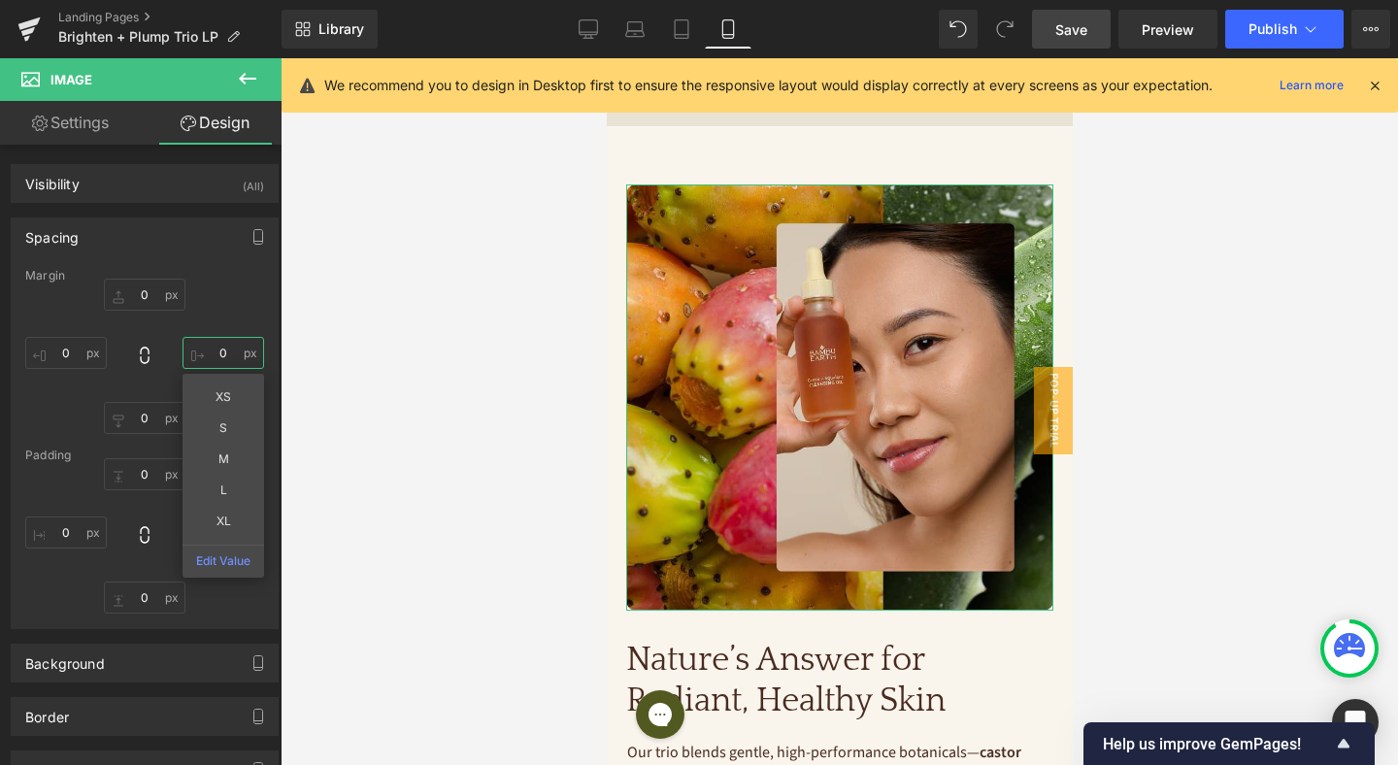
type input "0"
click at [229, 303] on div "0px 0 0 0 XS S M L XL Edit Value 0px 0 0px 0" at bounding box center [144, 356] width 239 height 155
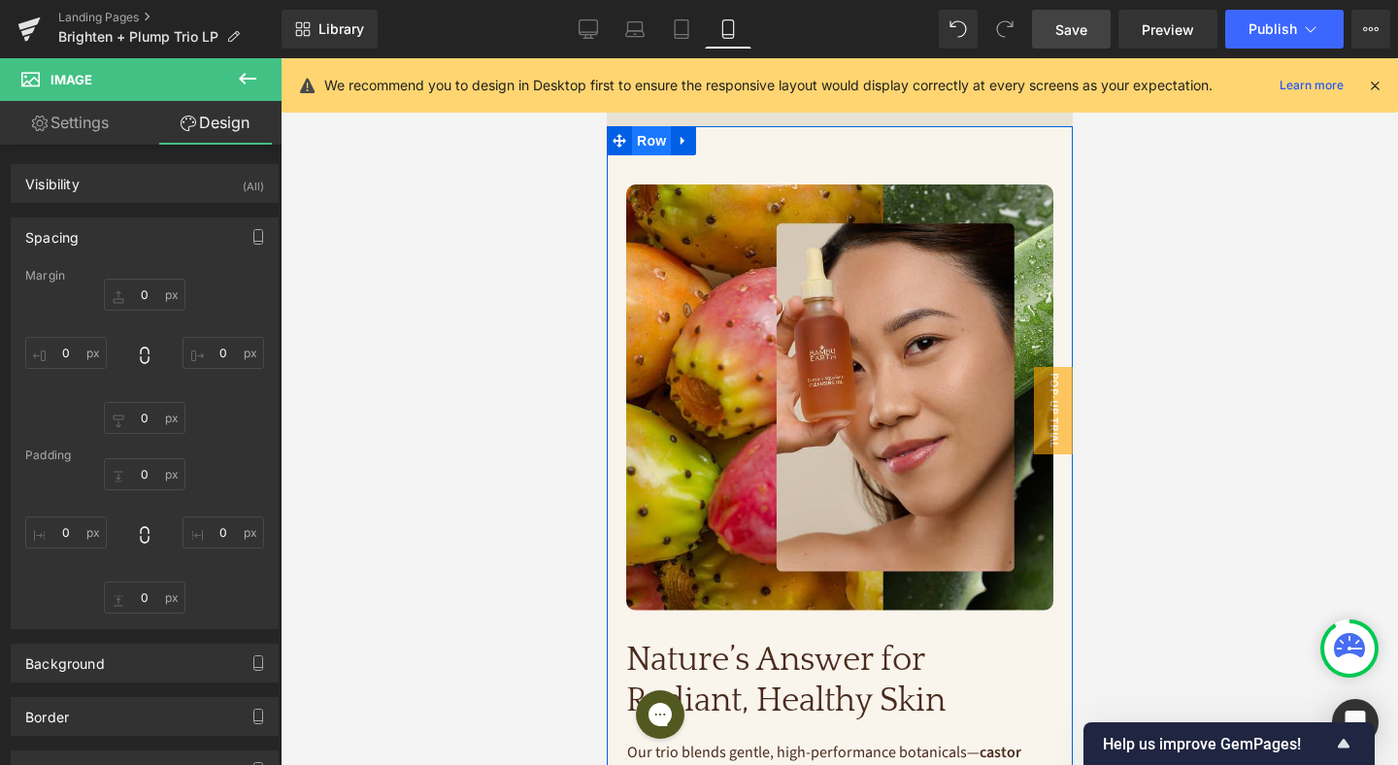
click at [658, 143] on span "Row" at bounding box center [650, 140] width 39 height 29
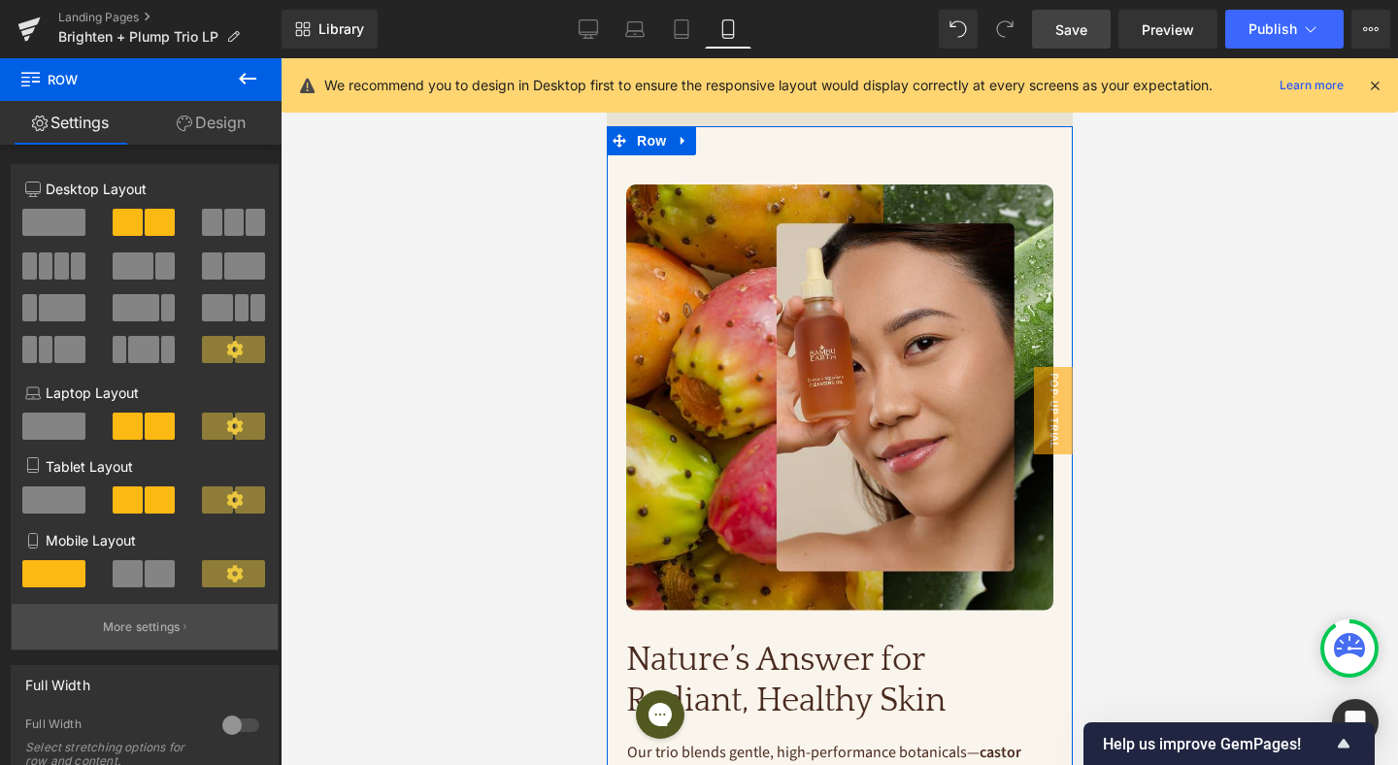
scroll to position [313, 0]
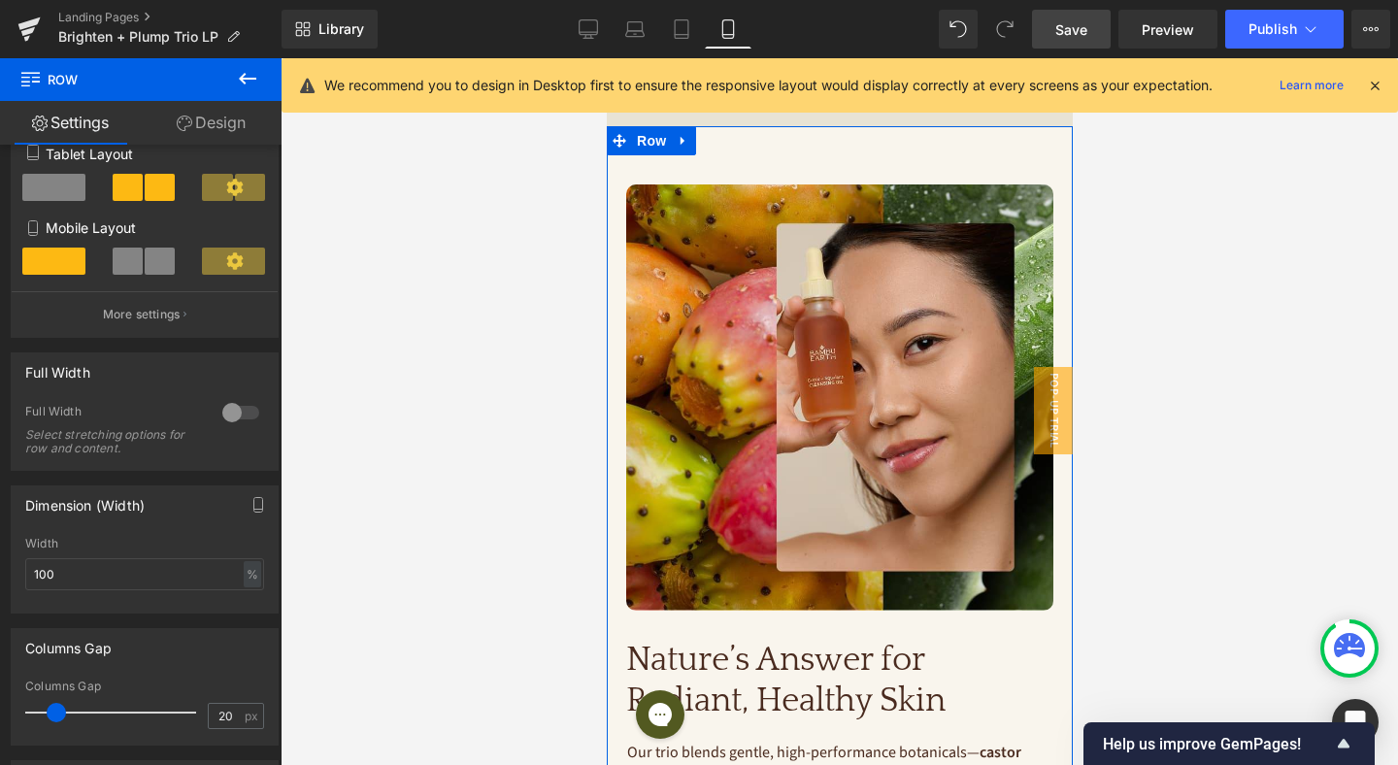
click at [243, 124] on link "Design" at bounding box center [211, 123] width 141 height 44
click at [0, 0] on div "Spacing" at bounding box center [0, 0] width 0 height 0
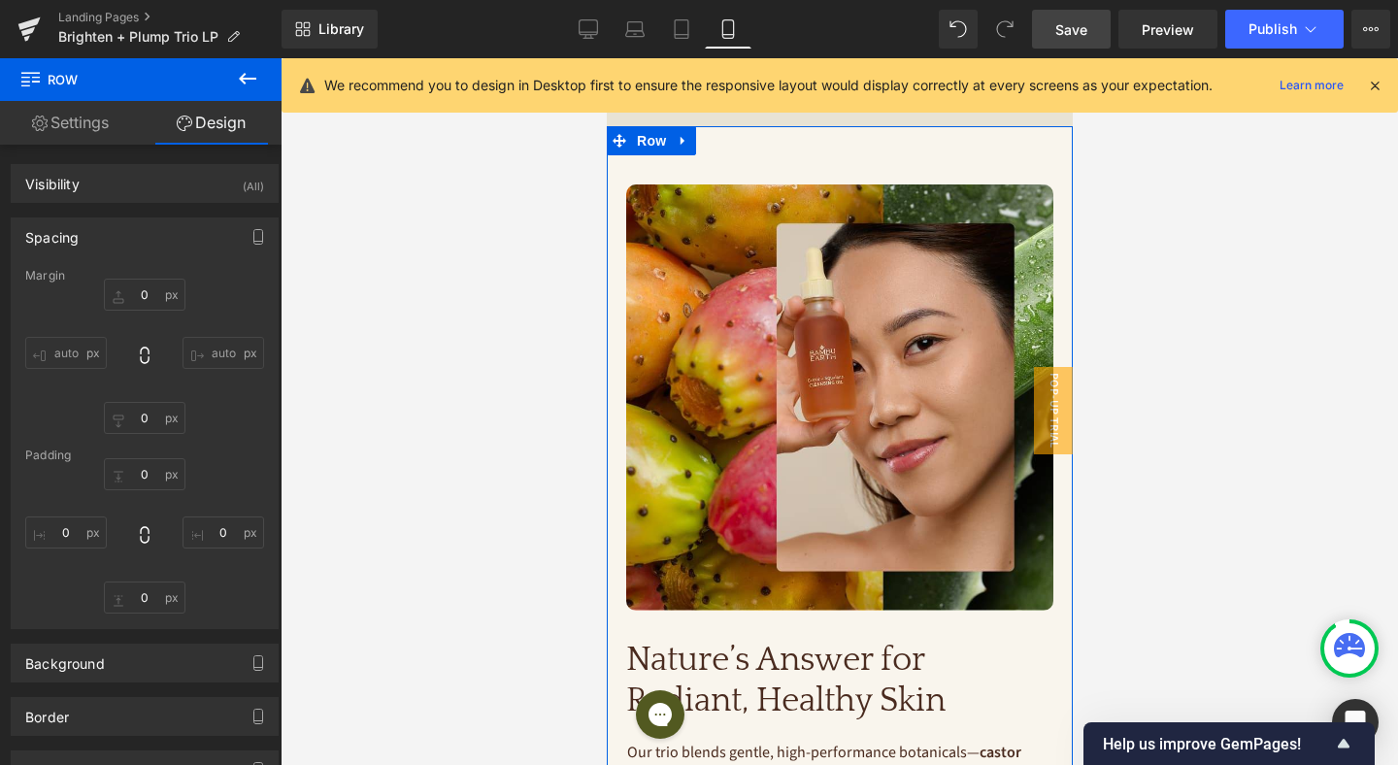
type input "0"
type input "60"
type input "0"
type input "60"
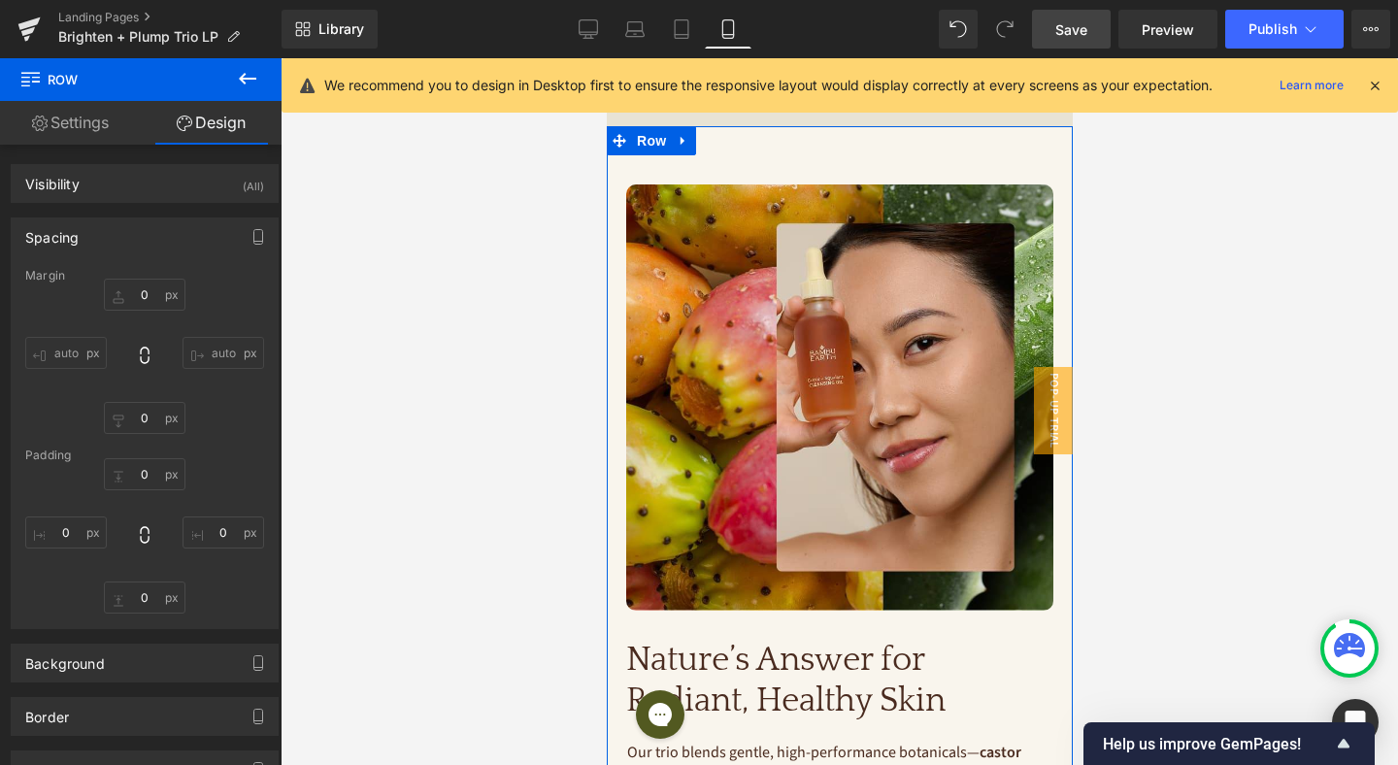
type input "0"
click at [838, 397] on span "Image" at bounding box center [838, 397] width 41 height 23
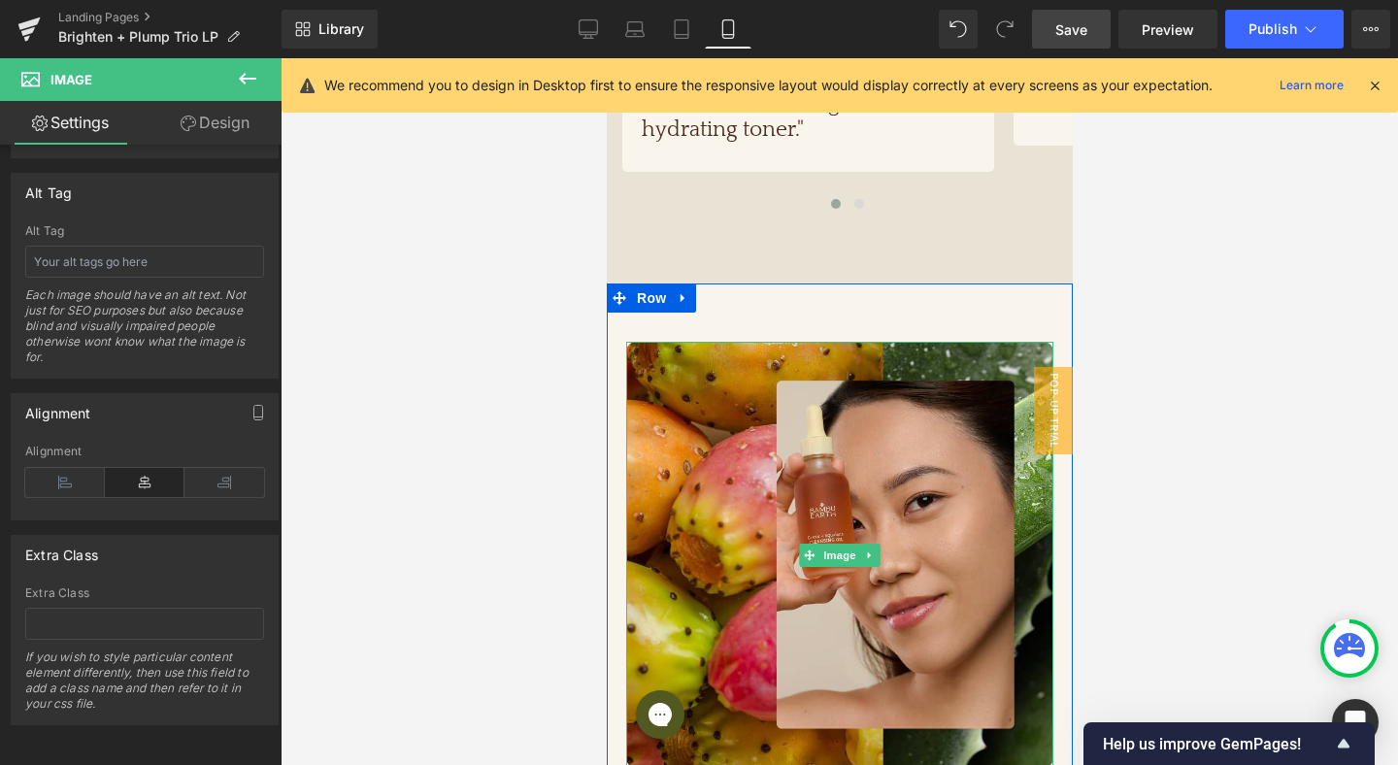
scroll to position [2272, 0]
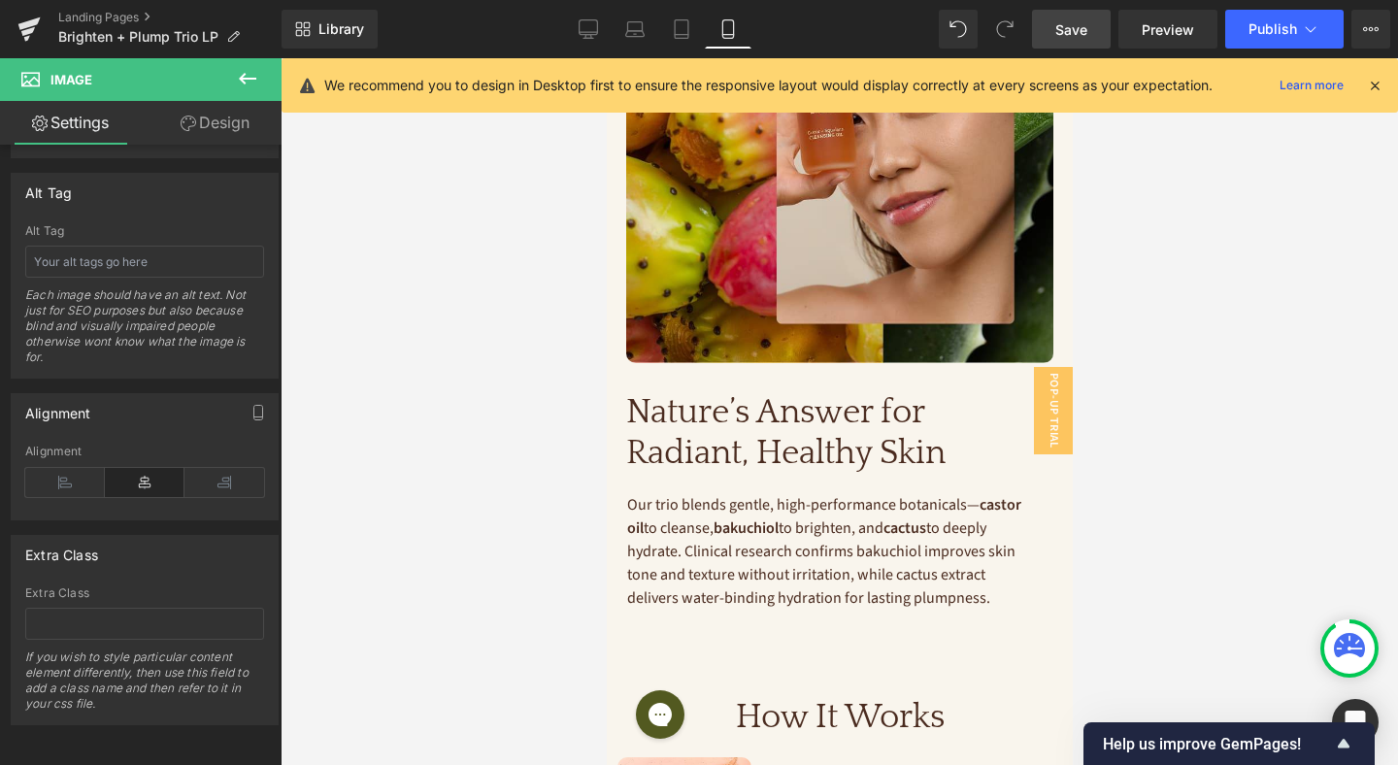
click at [1091, 29] on link "Save" at bounding box center [1071, 29] width 79 height 39
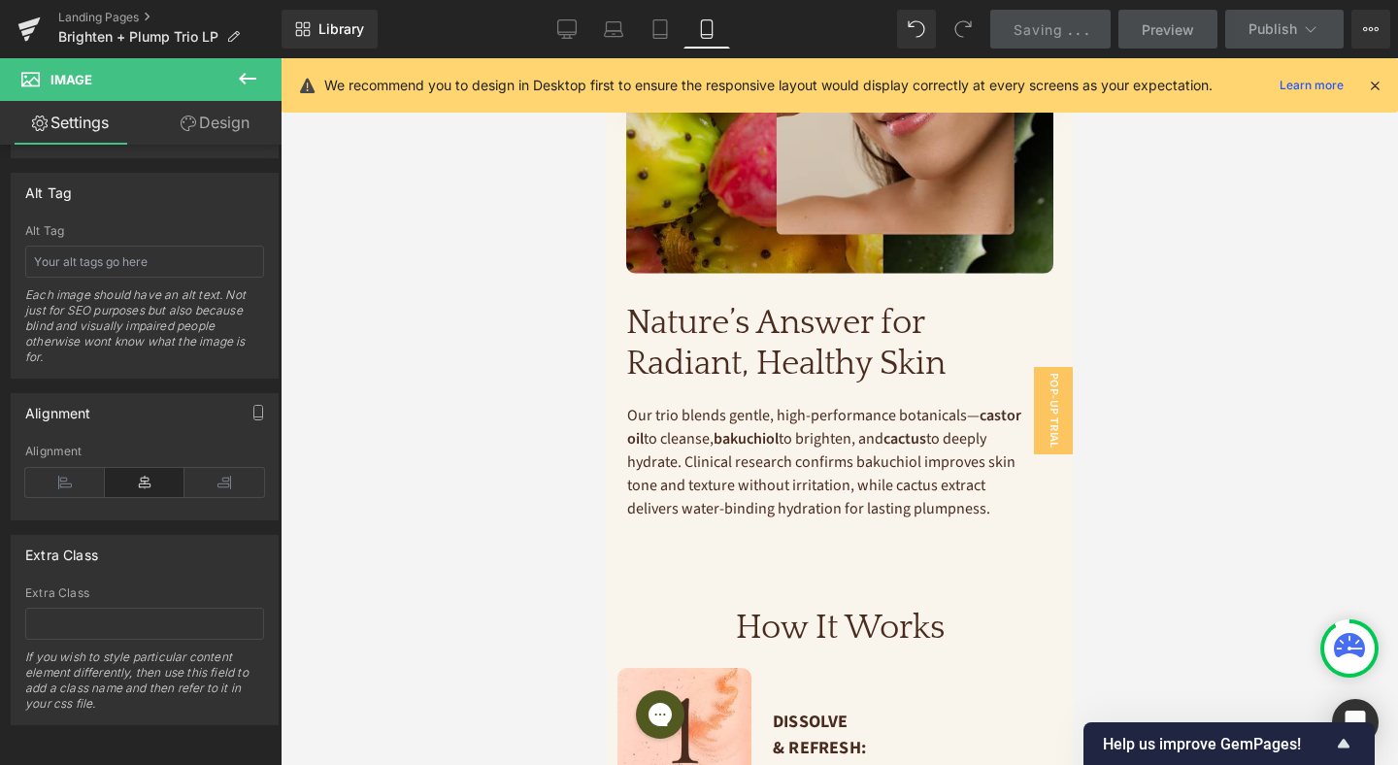
scroll to position [2262, 0]
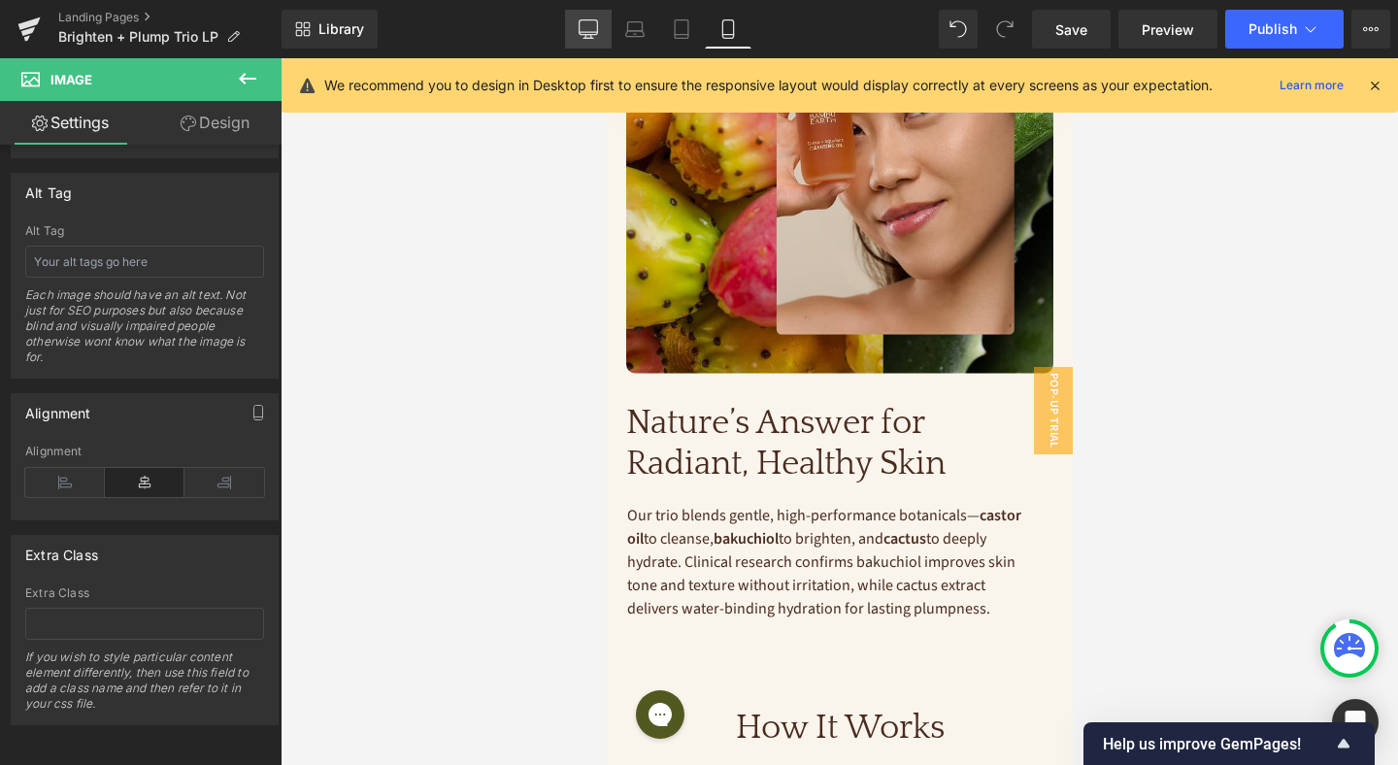
click at [591, 28] on icon at bounding box center [588, 28] width 19 height 19
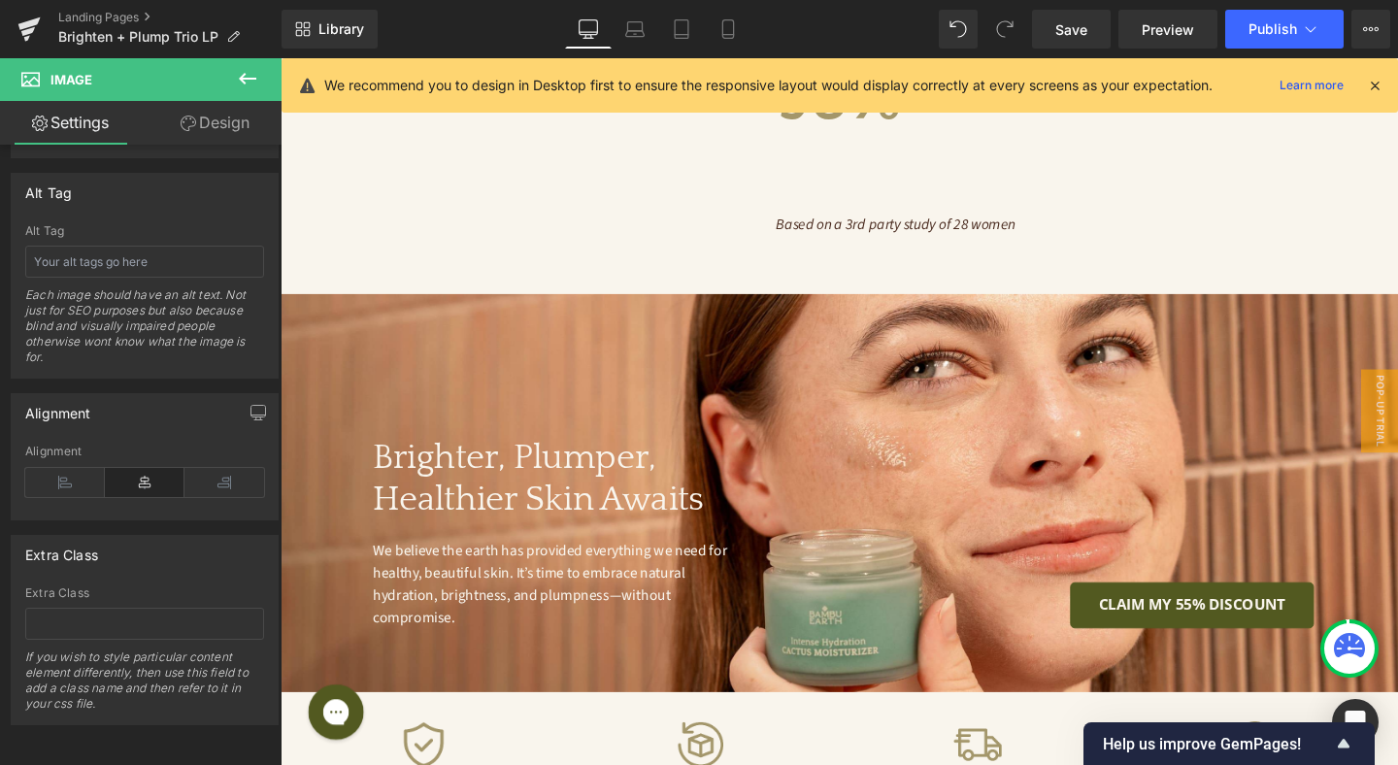
scroll to position [5041, 0]
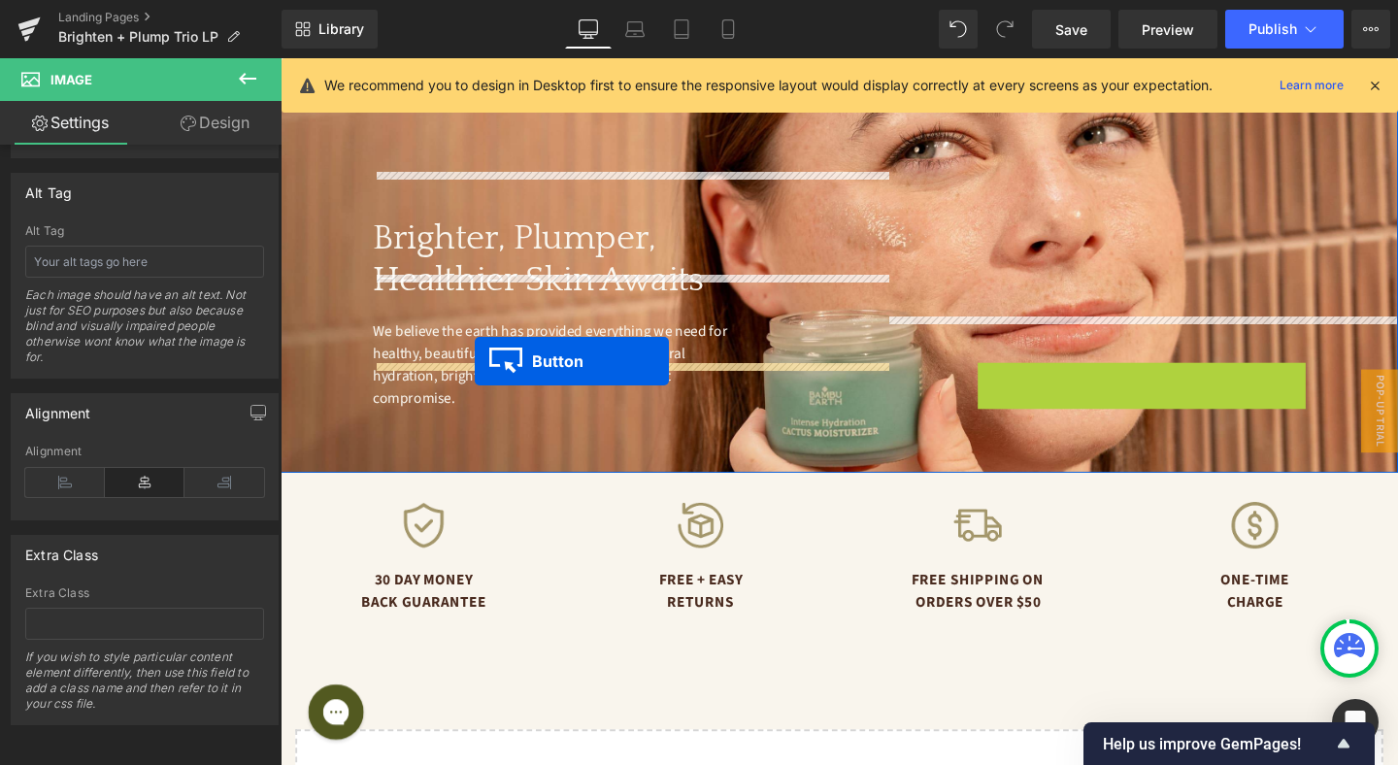
drag, startPoint x: 1207, startPoint y: 352, endPoint x: 484, endPoint y: 377, distance: 723.5
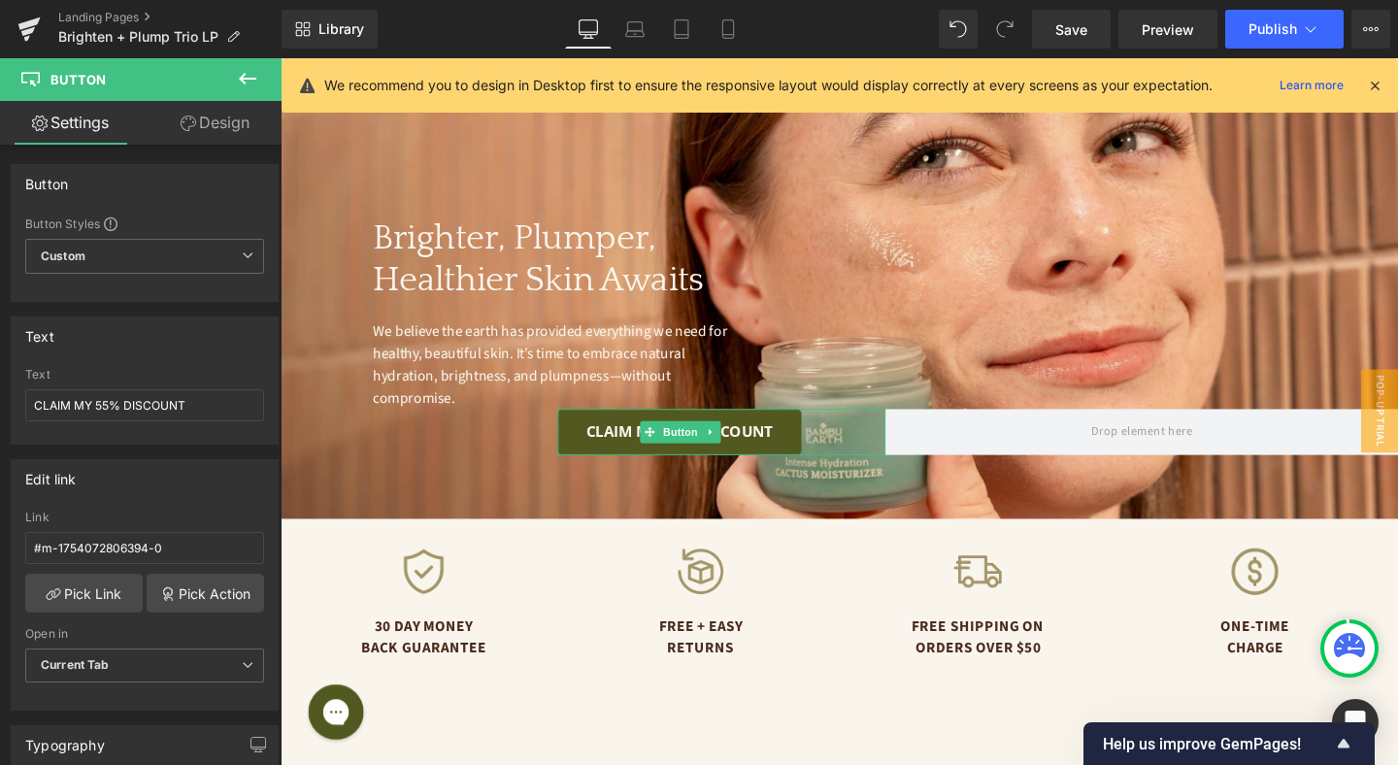
click at [223, 119] on link "Design" at bounding box center [215, 123] width 141 height 44
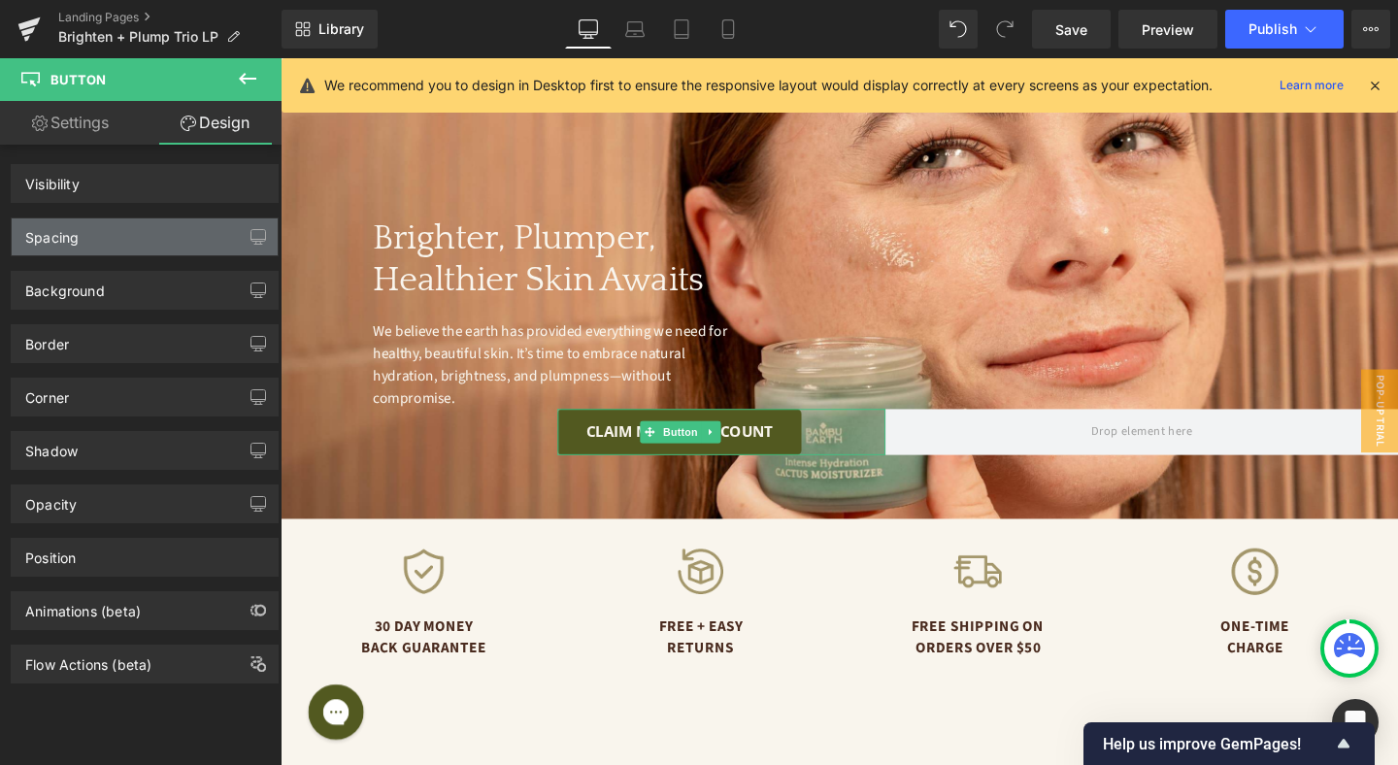
click at [82, 233] on div "Spacing" at bounding box center [145, 236] width 266 height 37
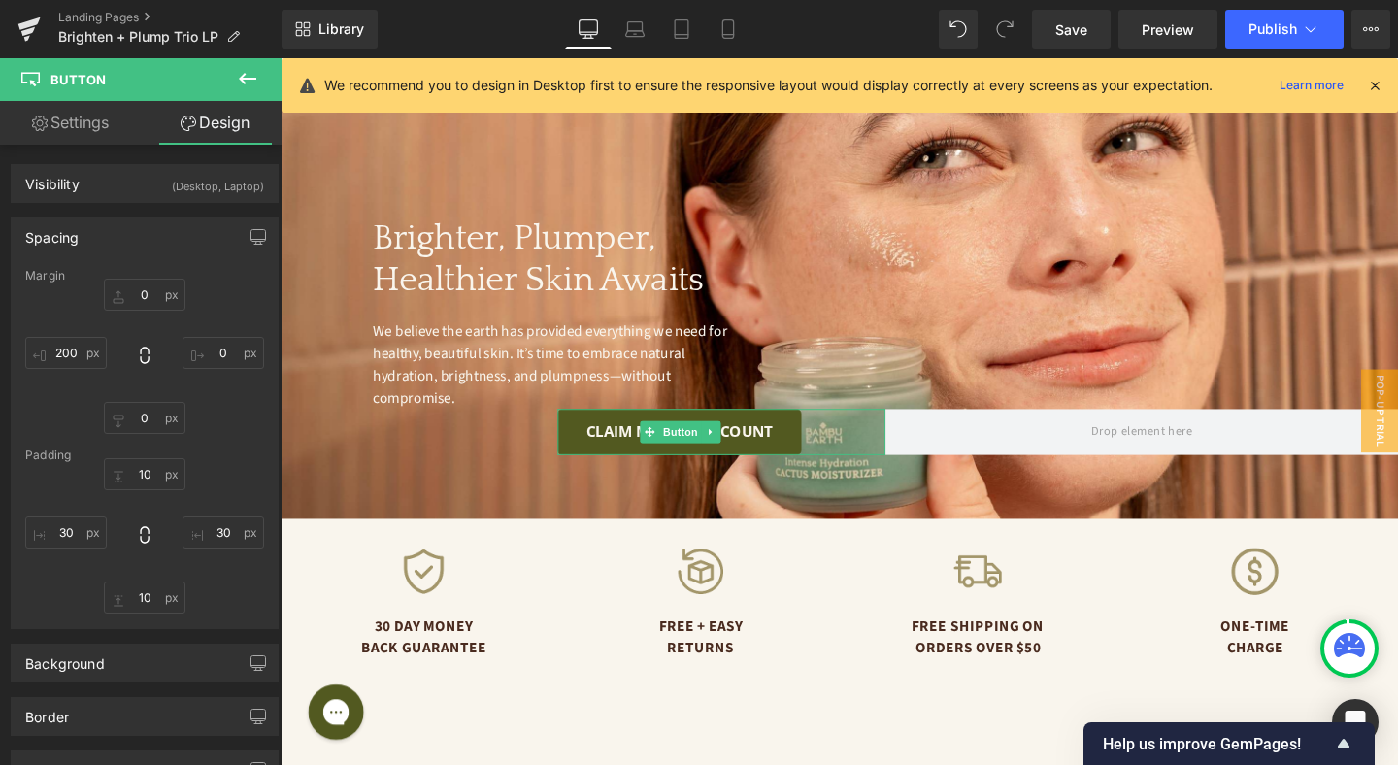
type input "0"
type input "200"
type input "10"
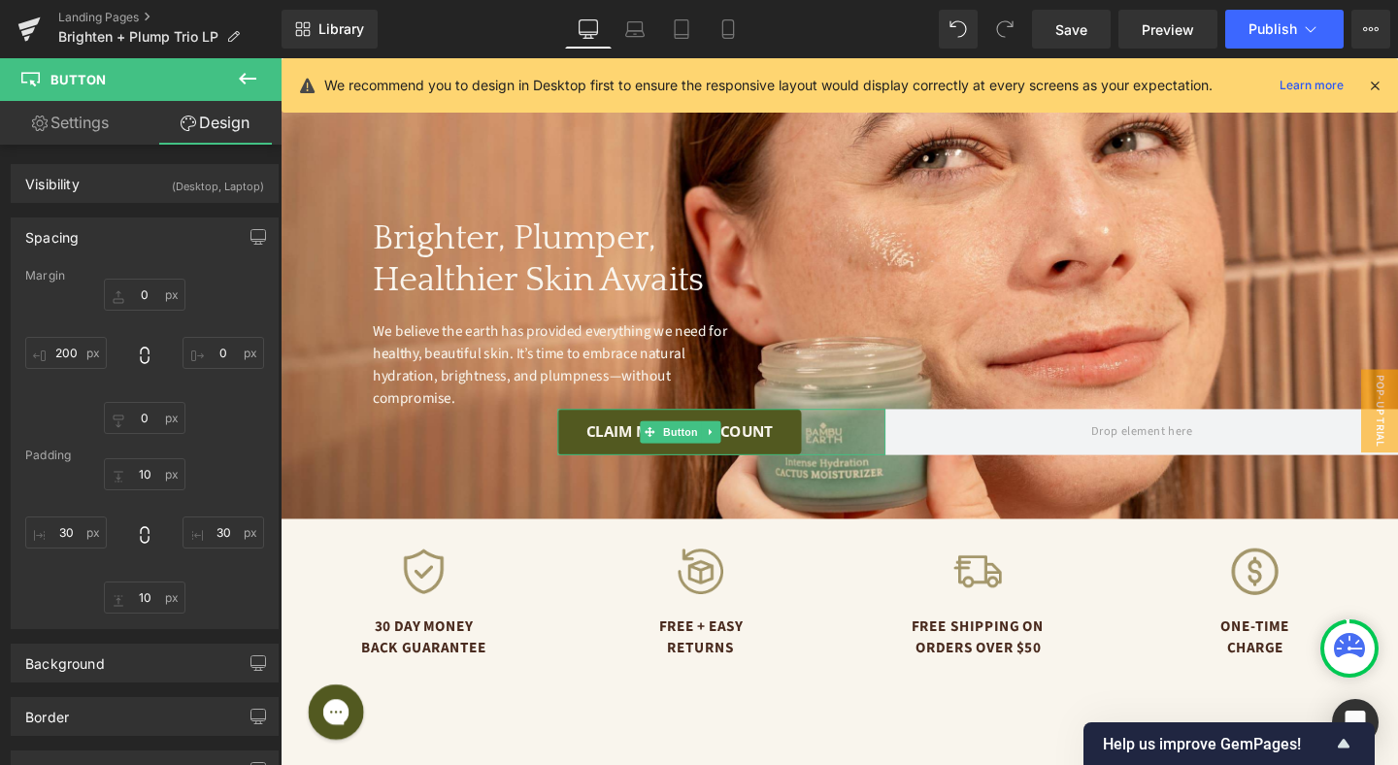
type input "30"
type input "10"
type input "30"
click at [76, 351] on input "200" at bounding box center [66, 353] width 82 height 32
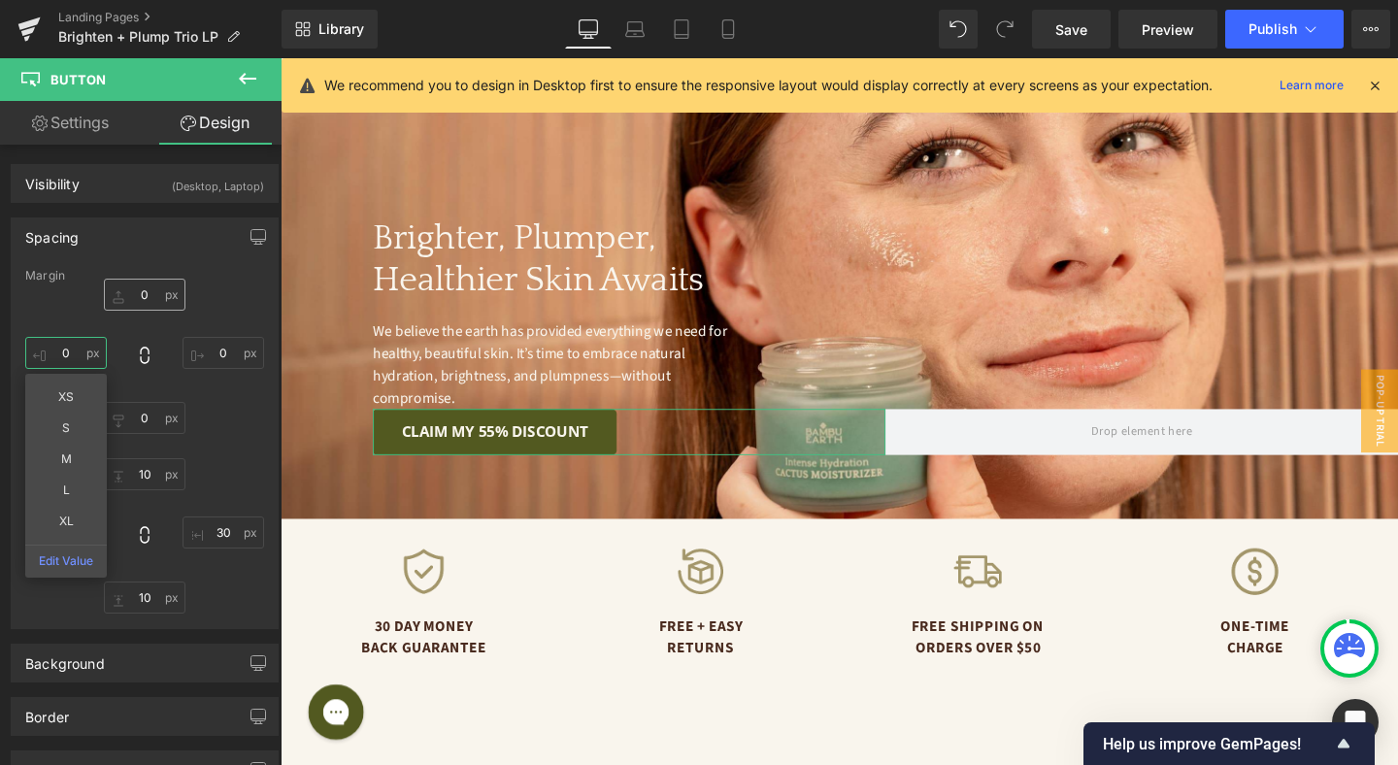
type input "0"
click at [141, 291] on input "0" at bounding box center [145, 295] width 82 height 32
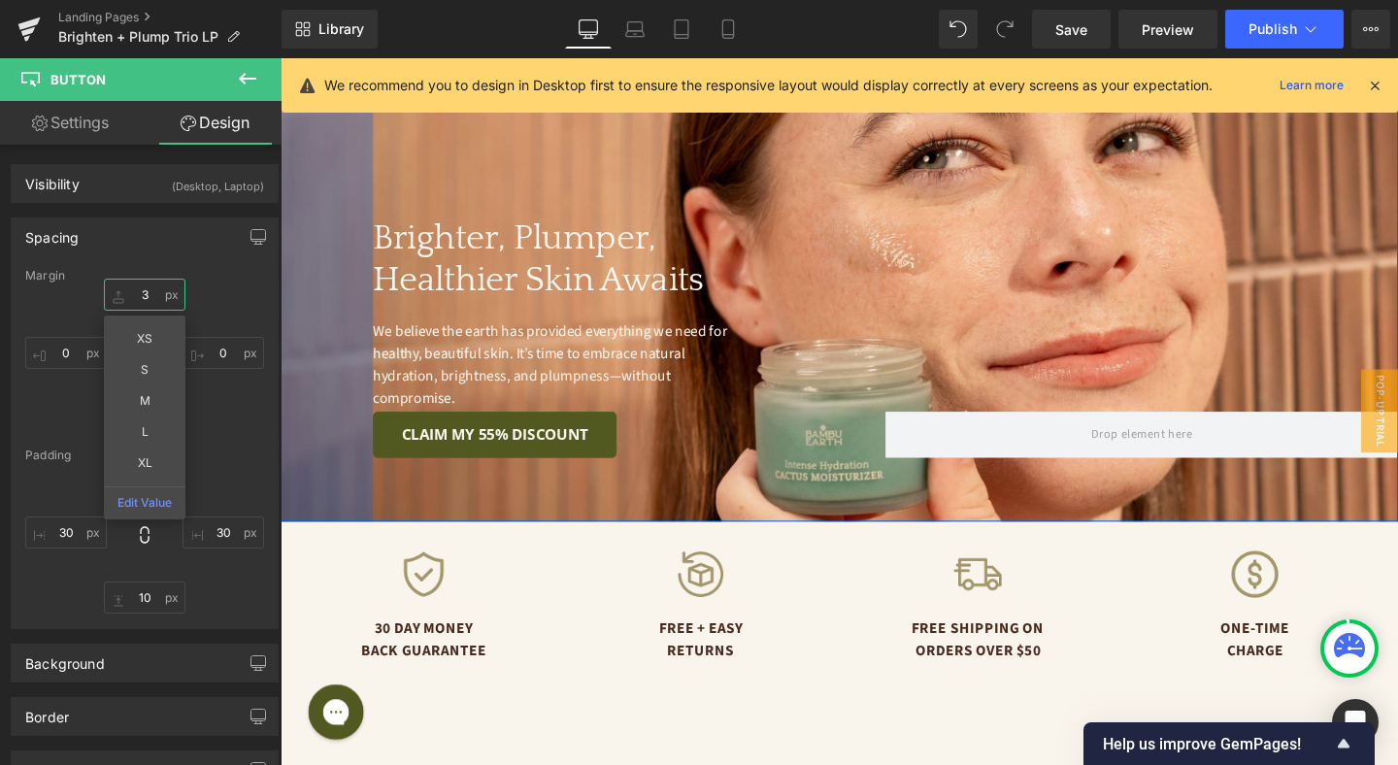
type input "30"
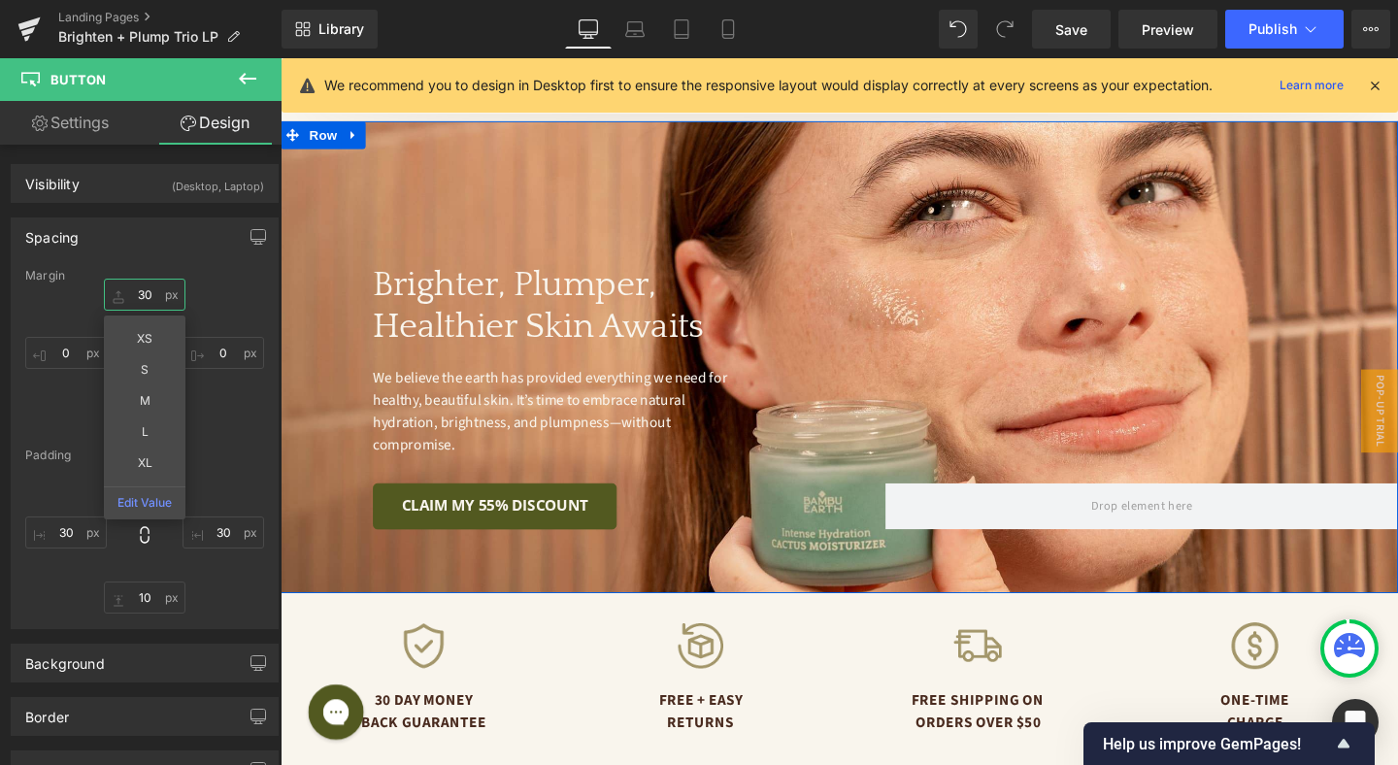
scroll to position [4896, 0]
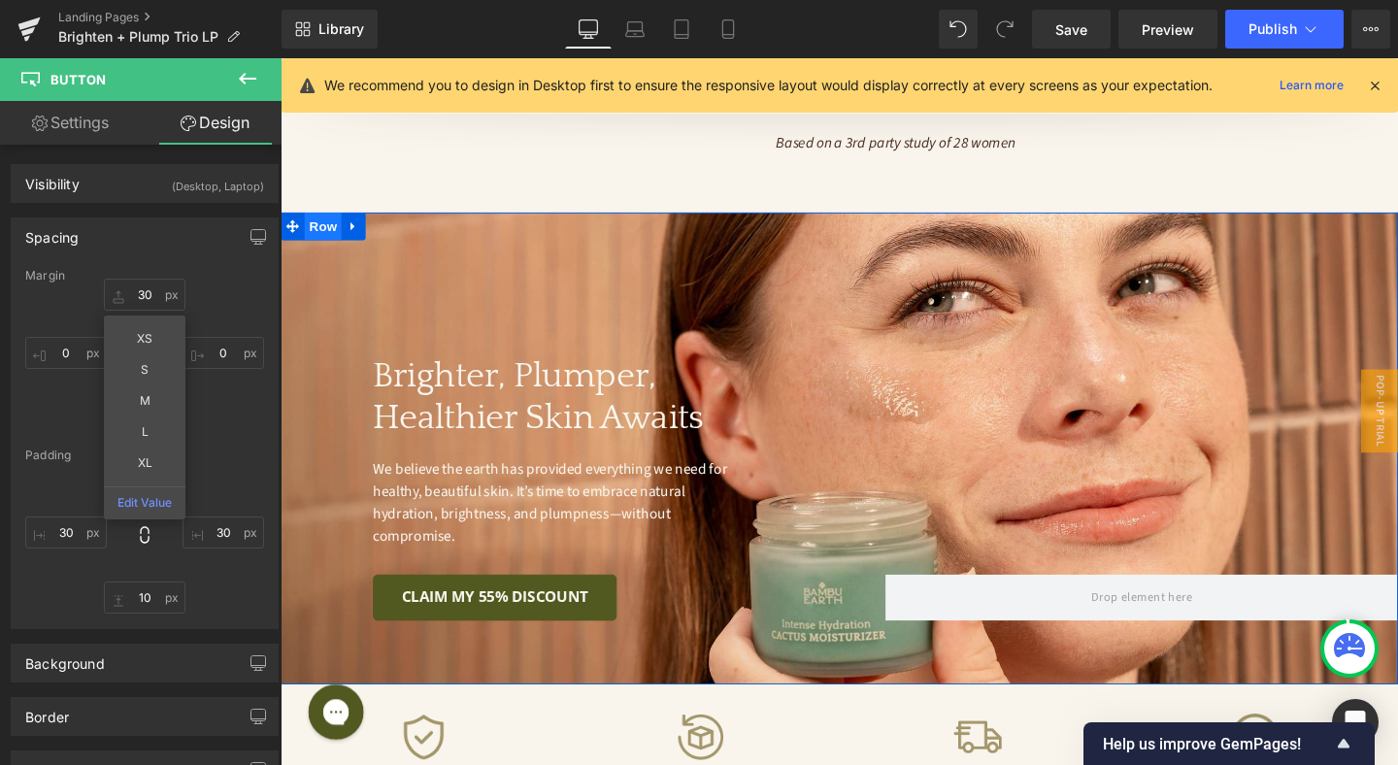
click at [331, 220] on span "Row" at bounding box center [325, 234] width 39 height 29
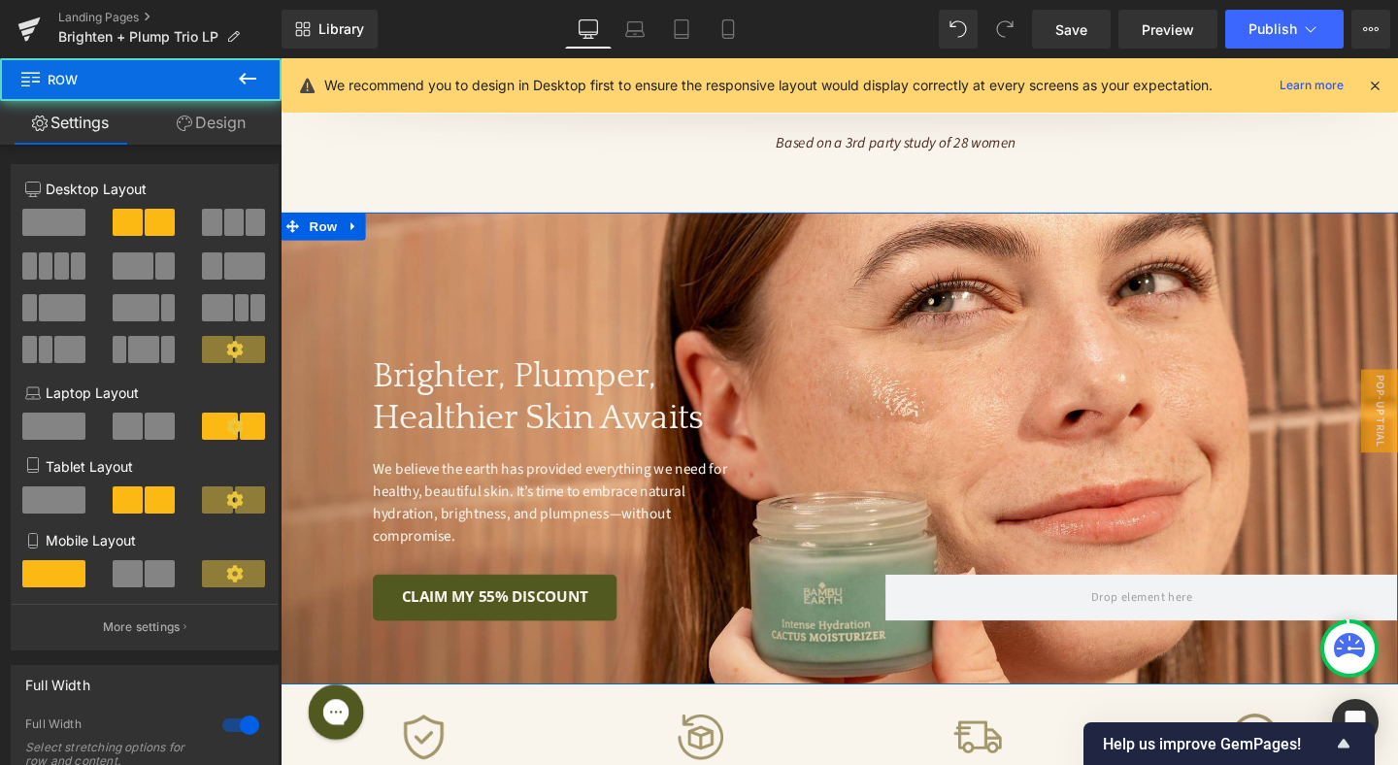
click at [211, 101] on link "Design" at bounding box center [211, 123] width 141 height 44
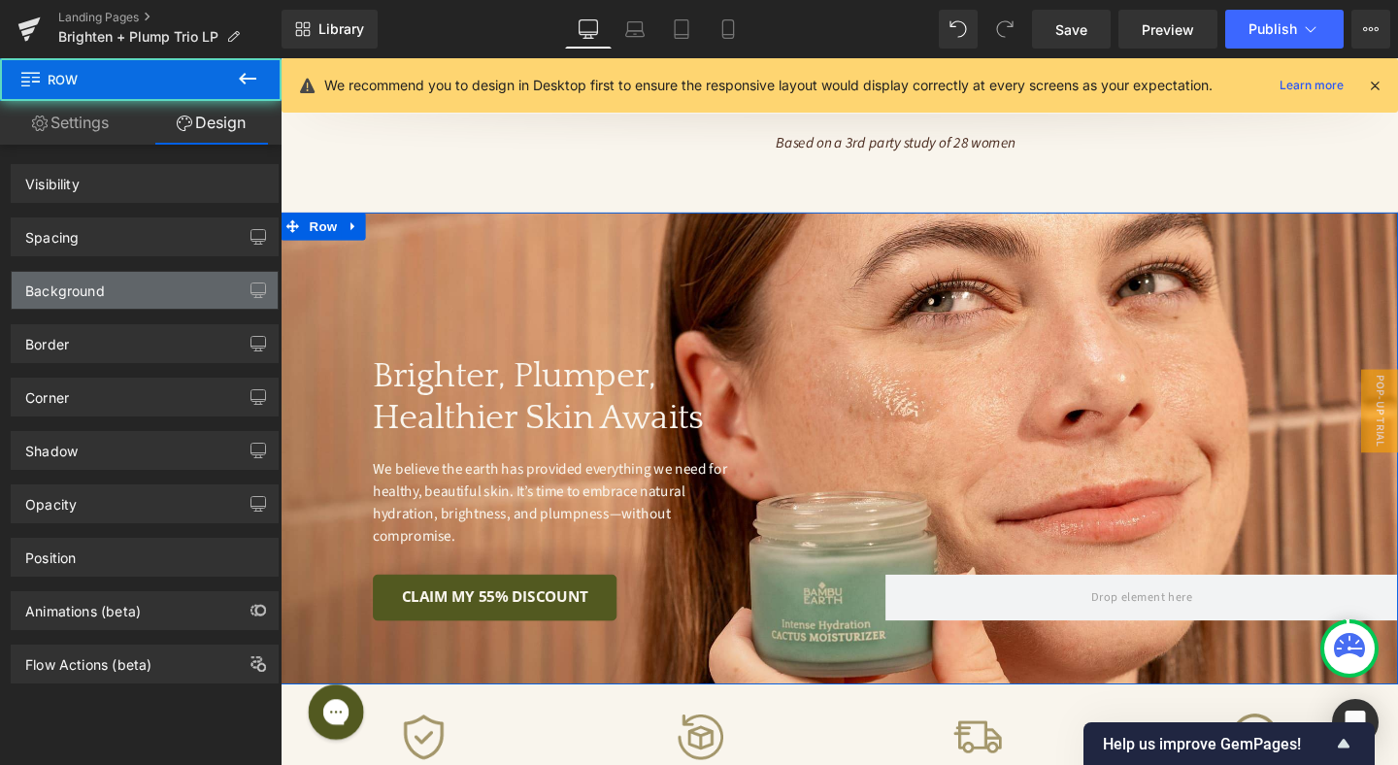
click at [119, 284] on div "Background" at bounding box center [145, 290] width 266 height 37
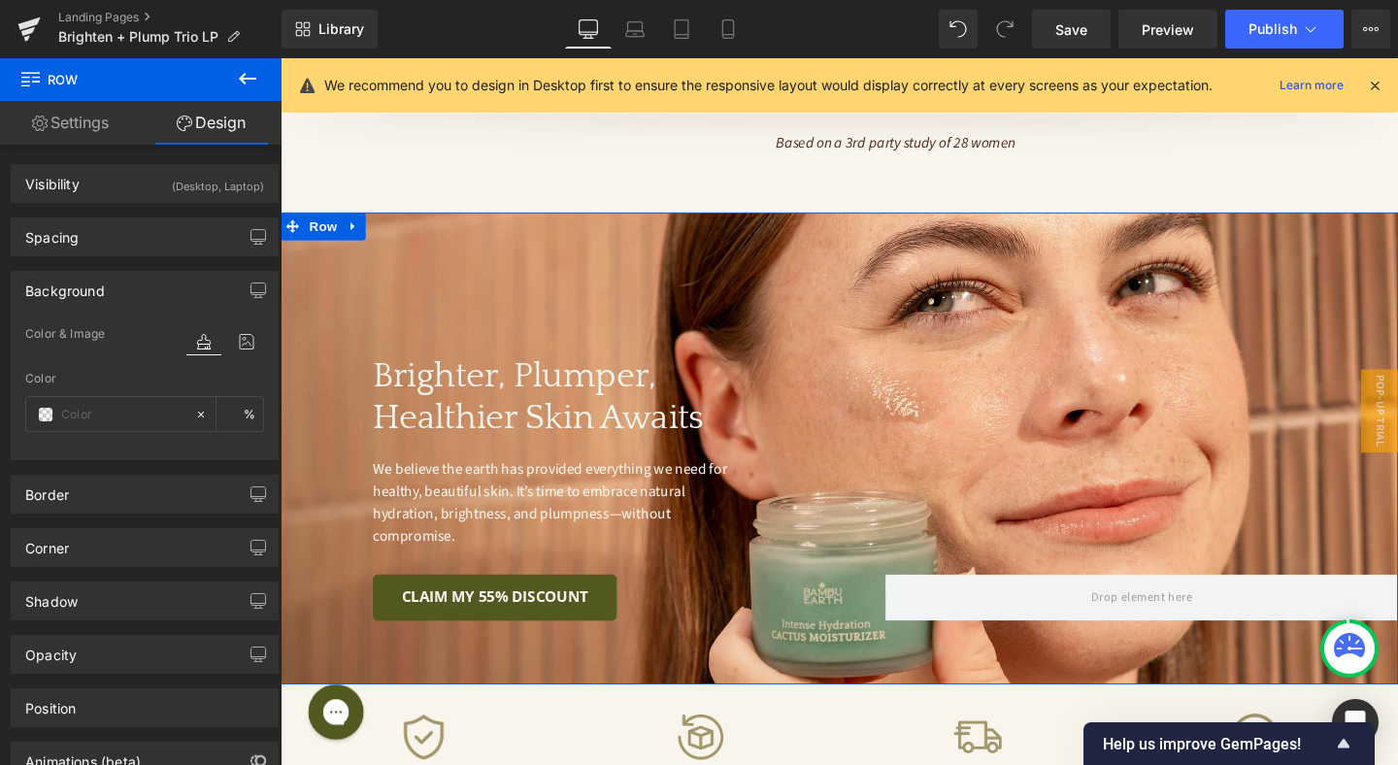
type input "transparent"
type input "0"
type input "[URL][DOMAIN_NAME]"
click at [237, 347] on icon at bounding box center [246, 341] width 35 height 25
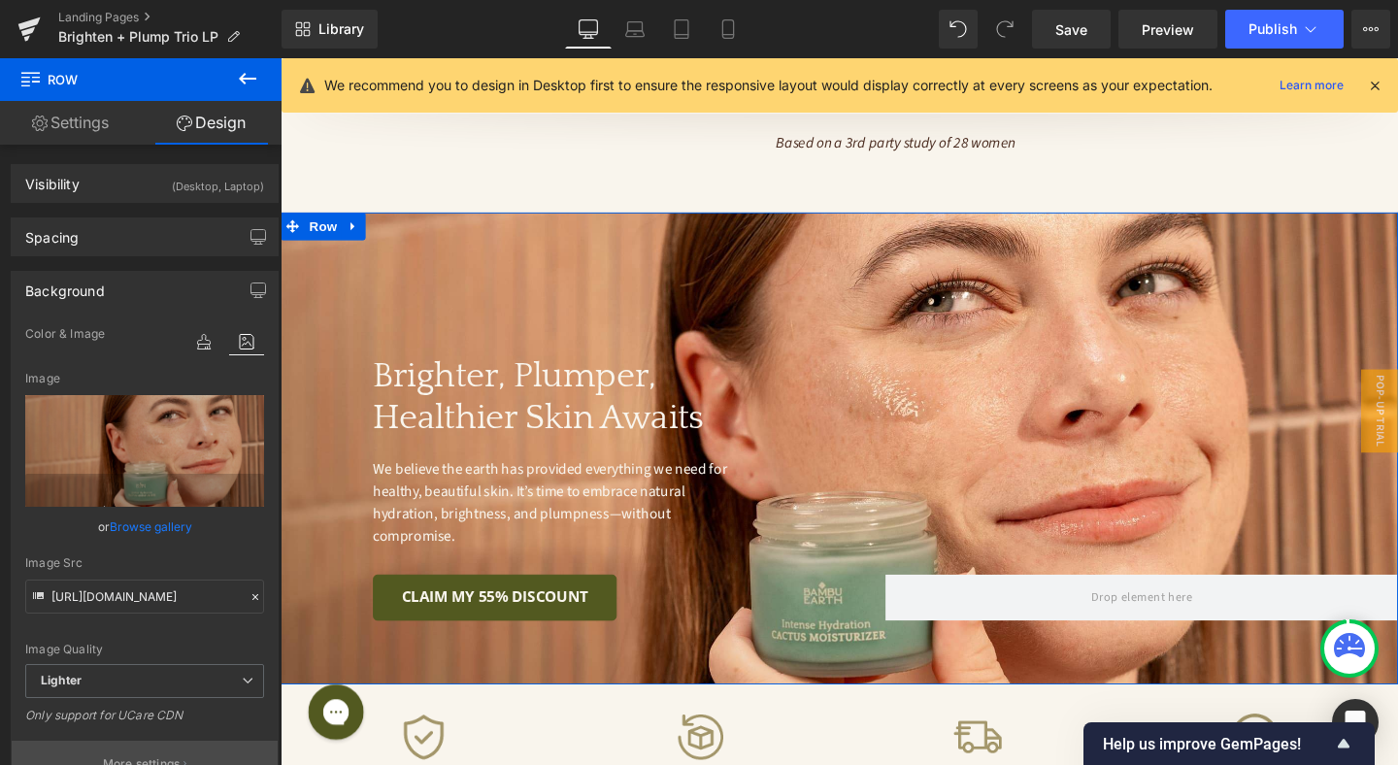
scroll to position [224, 0]
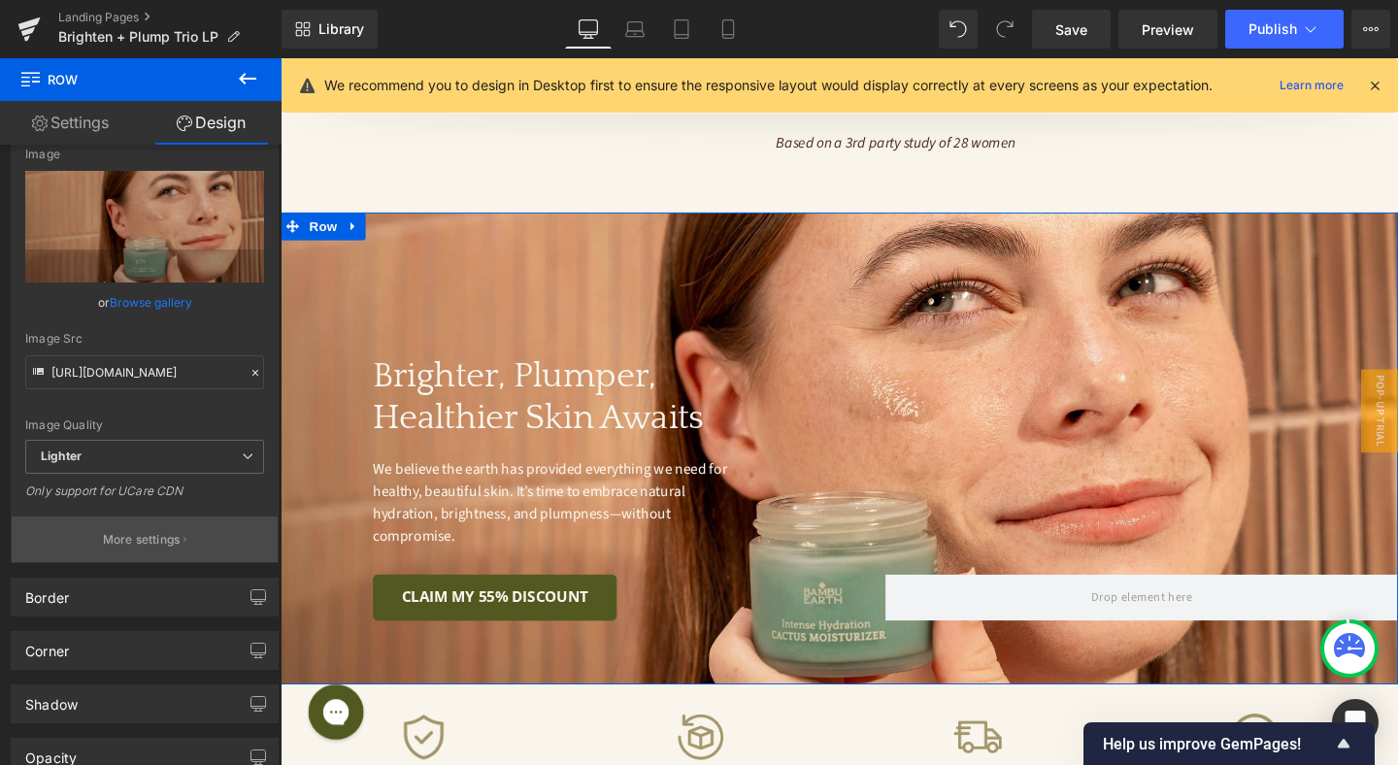
click at [170, 534] on p "More settings" at bounding box center [142, 539] width 78 height 17
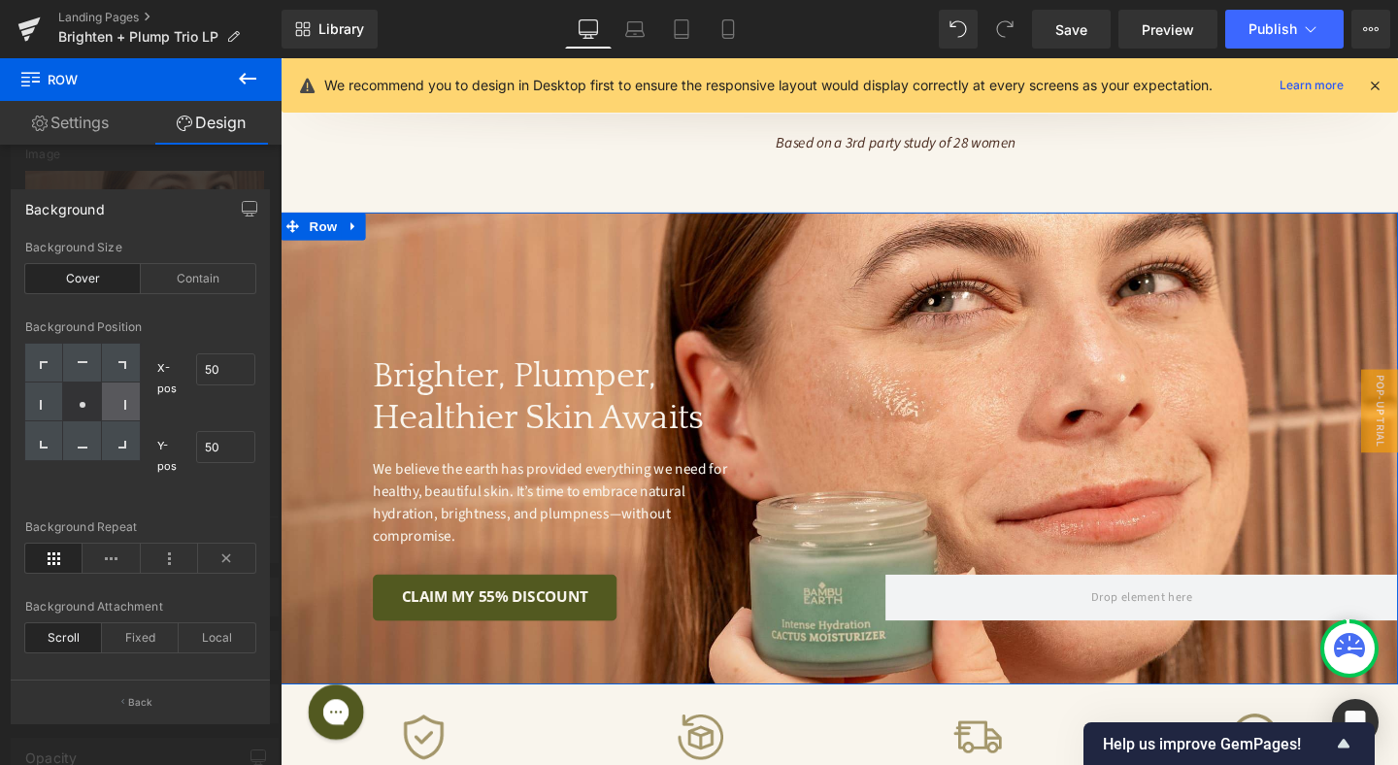
click at [124, 400] on icon at bounding box center [121, 405] width 10 height 10
type input "100"
type input "50"
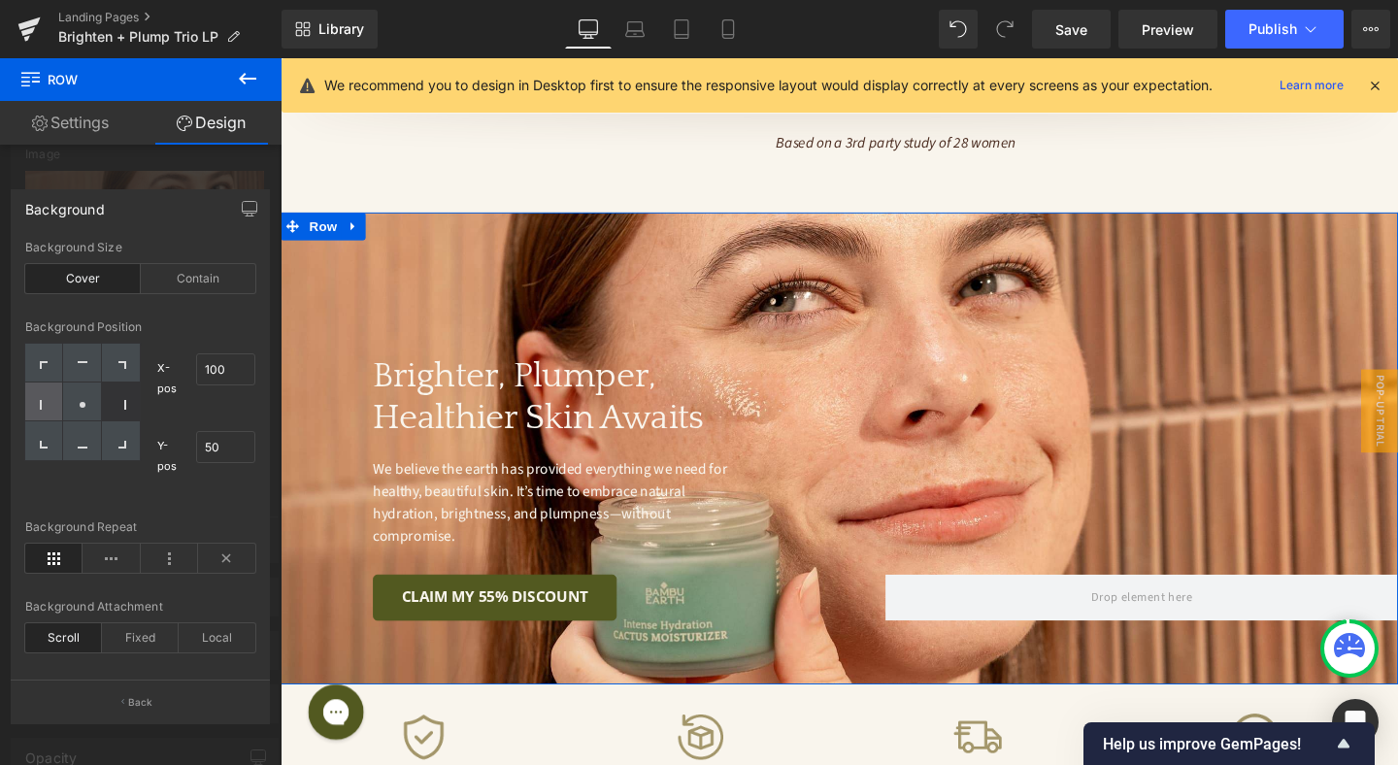
click at [51, 403] on div at bounding box center [44, 401] width 38 height 39
type input "0"
type input "50"
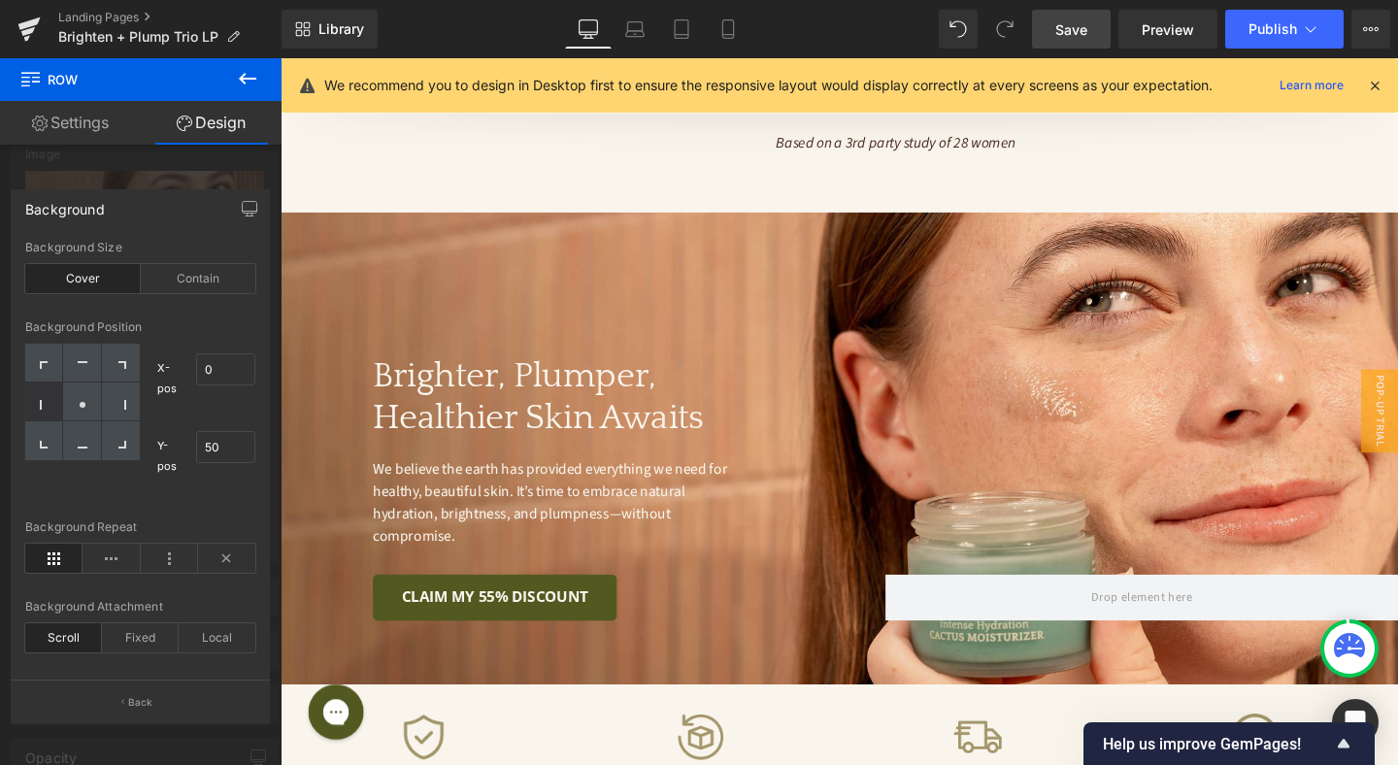
click at [1079, 31] on span "Save" at bounding box center [1071, 29] width 32 height 20
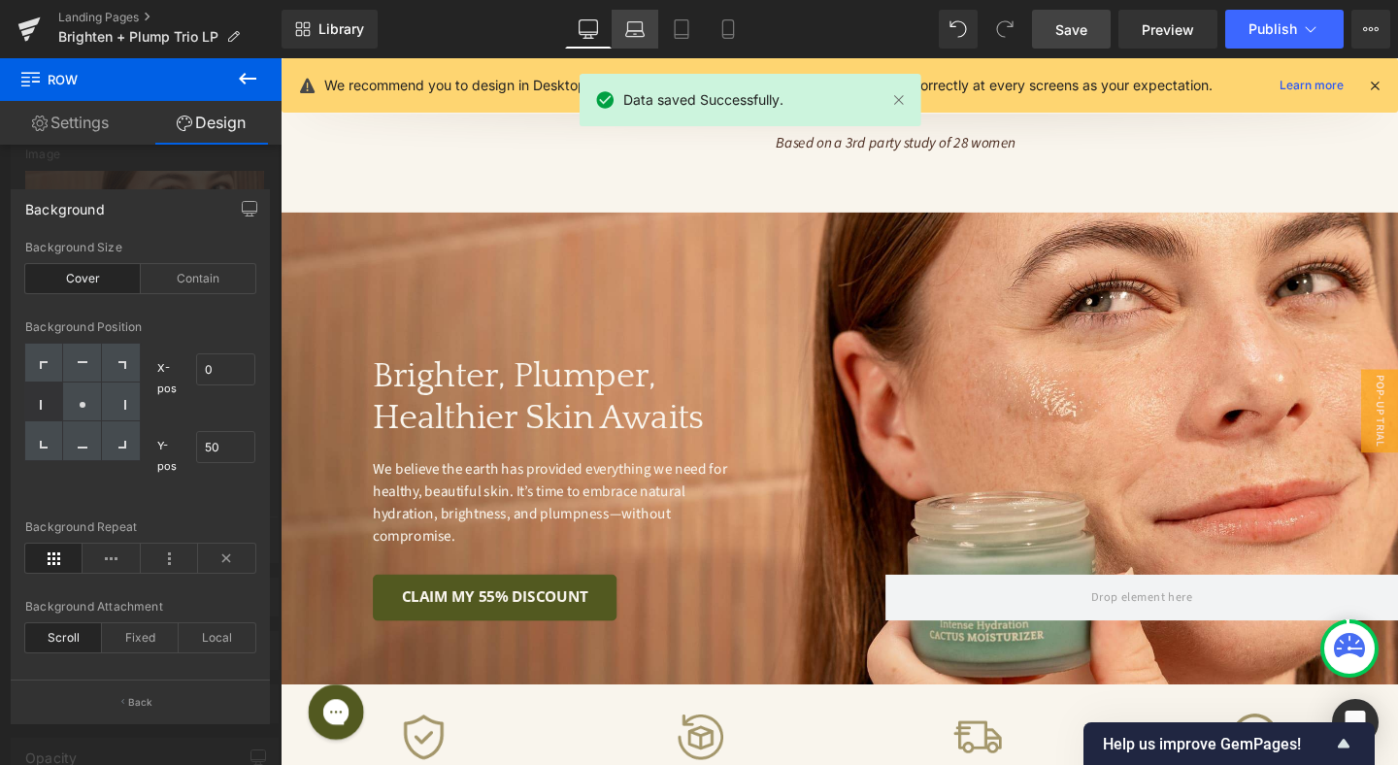
click at [625, 34] on link "Laptop" at bounding box center [635, 29] width 47 height 39
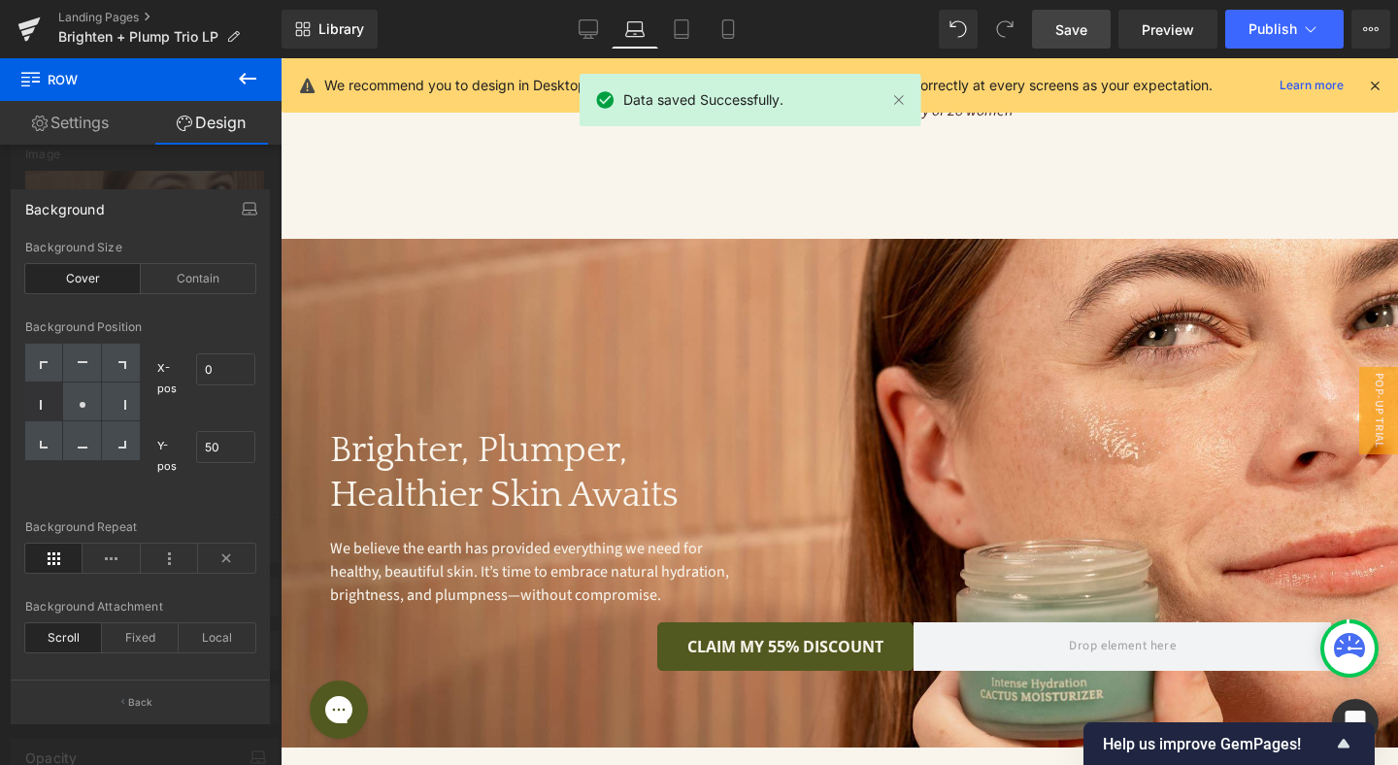
scroll to position [4732, 0]
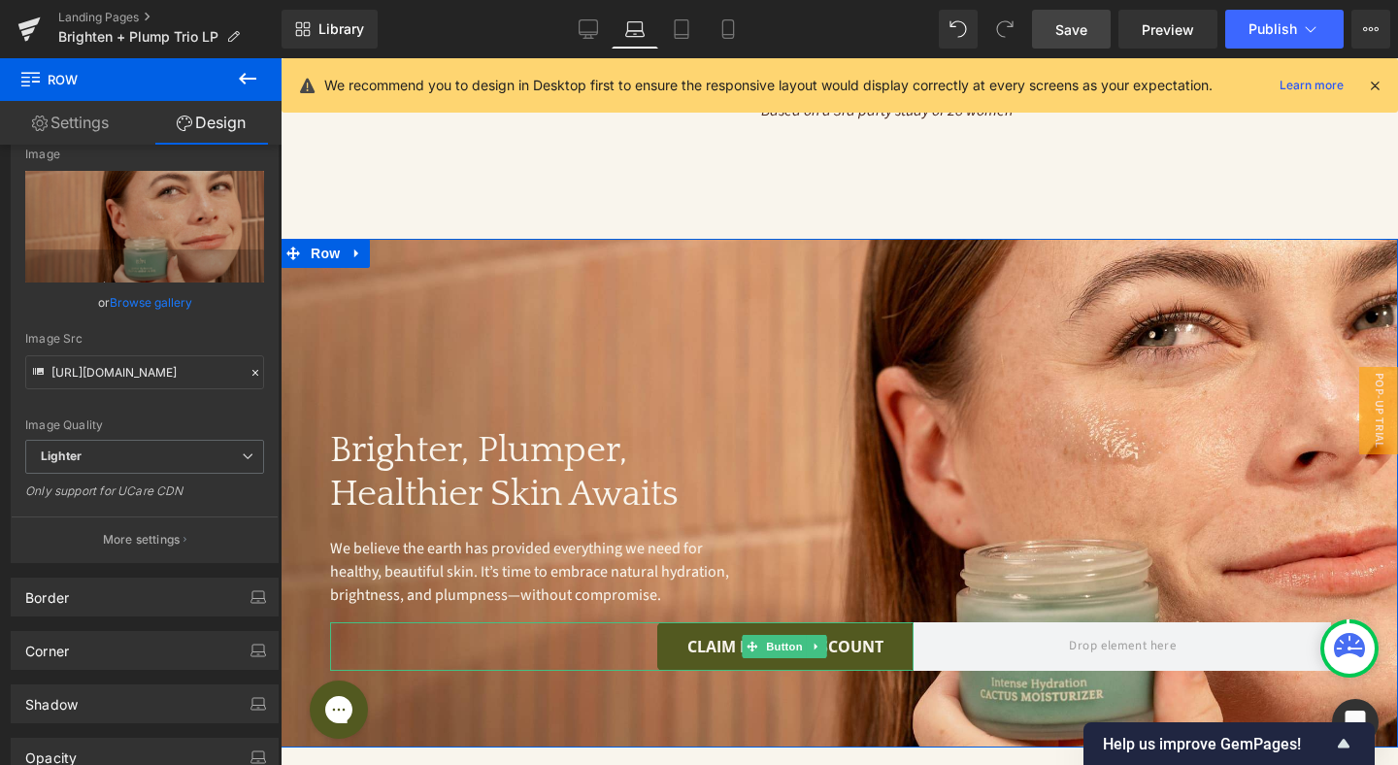
drag, startPoint x: 635, startPoint y: 604, endPoint x: 623, endPoint y: 598, distance: 13.0
click at [635, 622] on div "CLAIM MY 55% DISCOUNT" at bounding box center [621, 646] width 583 height 49
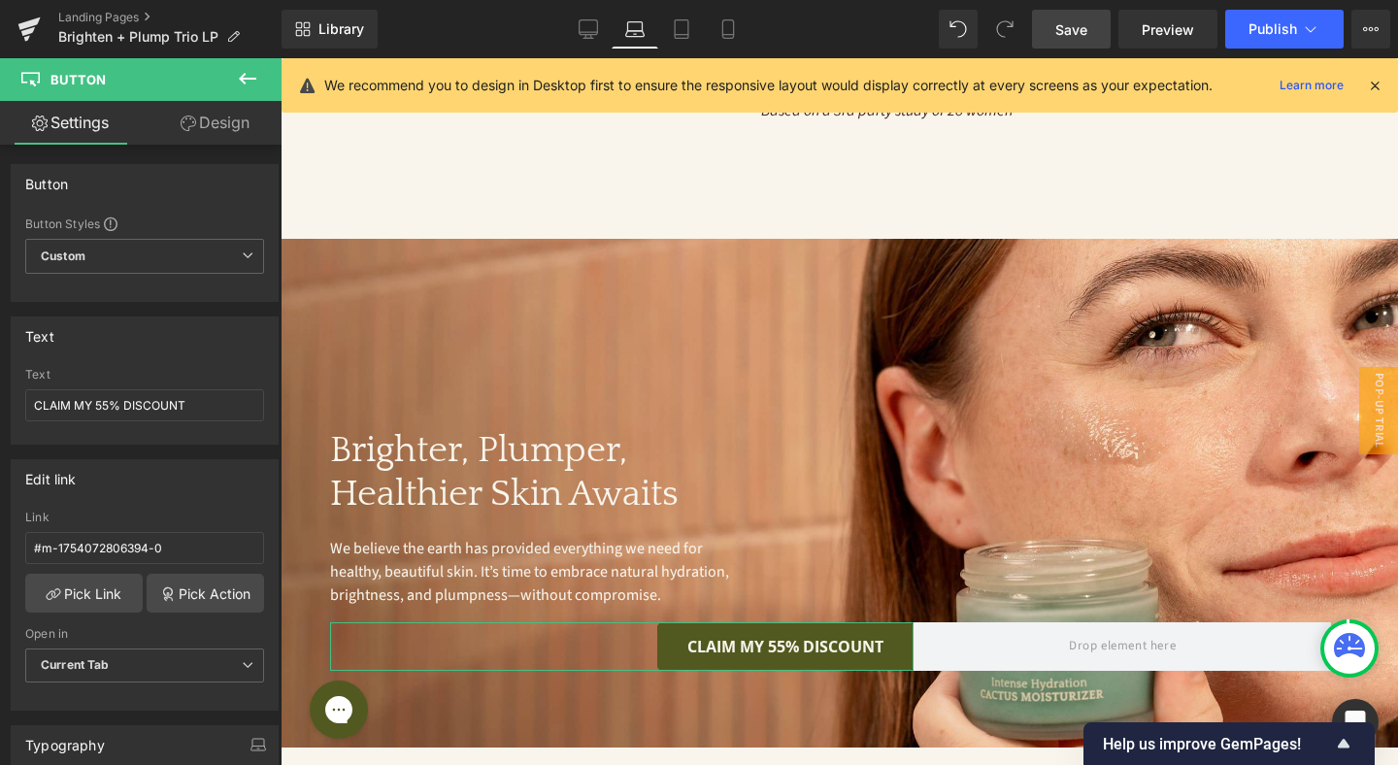
click at [215, 124] on link "Design" at bounding box center [215, 123] width 141 height 44
click at [0, 0] on div "Spacing" at bounding box center [0, 0] width 0 height 0
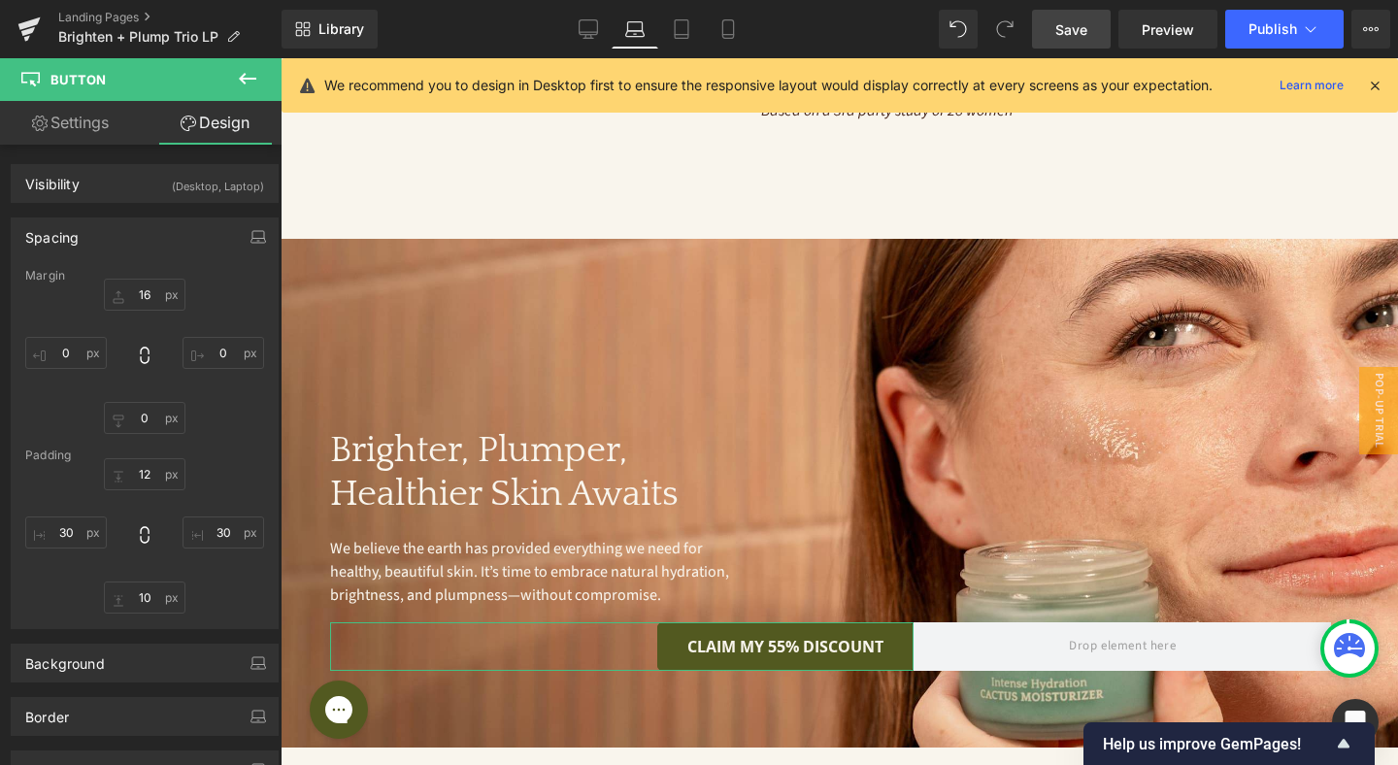
type input "16"
type input "0"
type input "12"
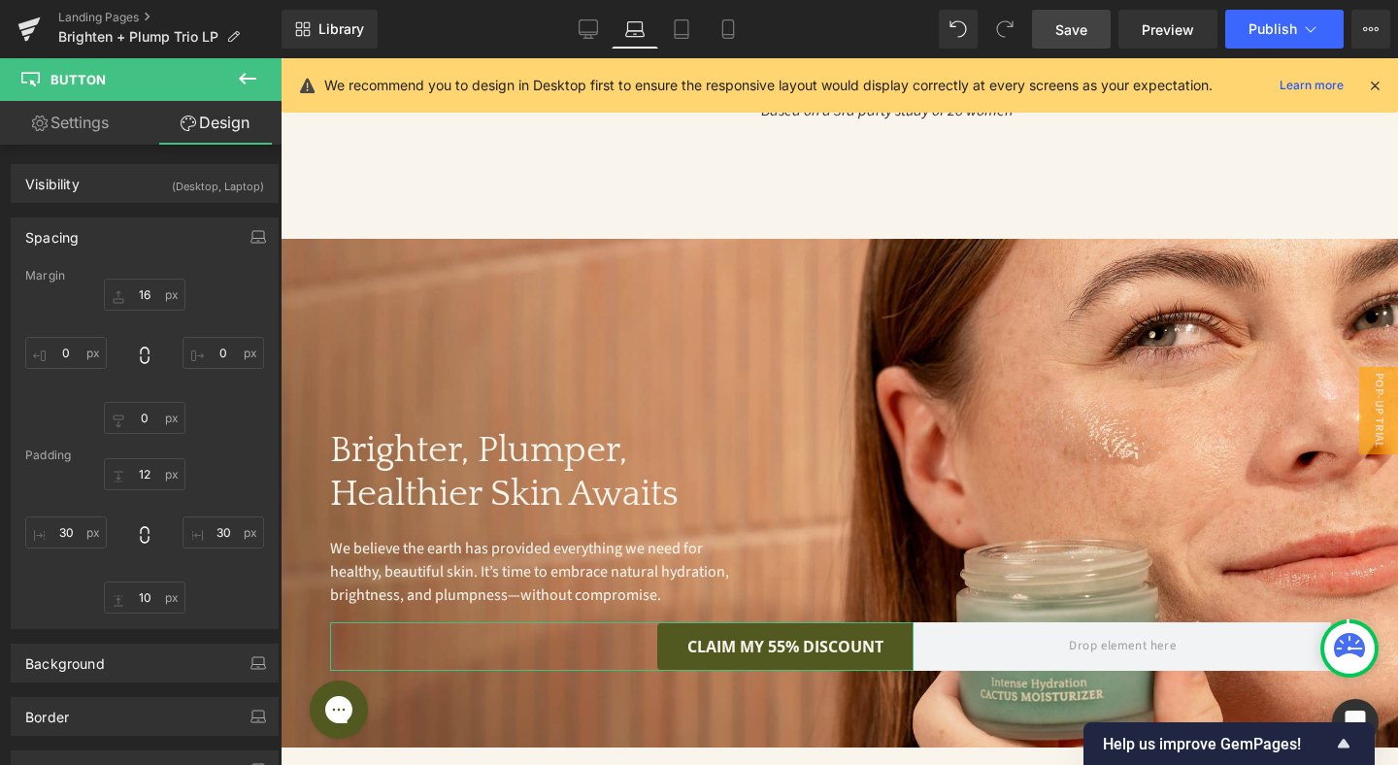
type input "30"
type input "10"
type input "30"
click at [81, 531] on input "30" at bounding box center [66, 532] width 82 height 32
click at [68, 346] on input "0" at bounding box center [66, 353] width 82 height 32
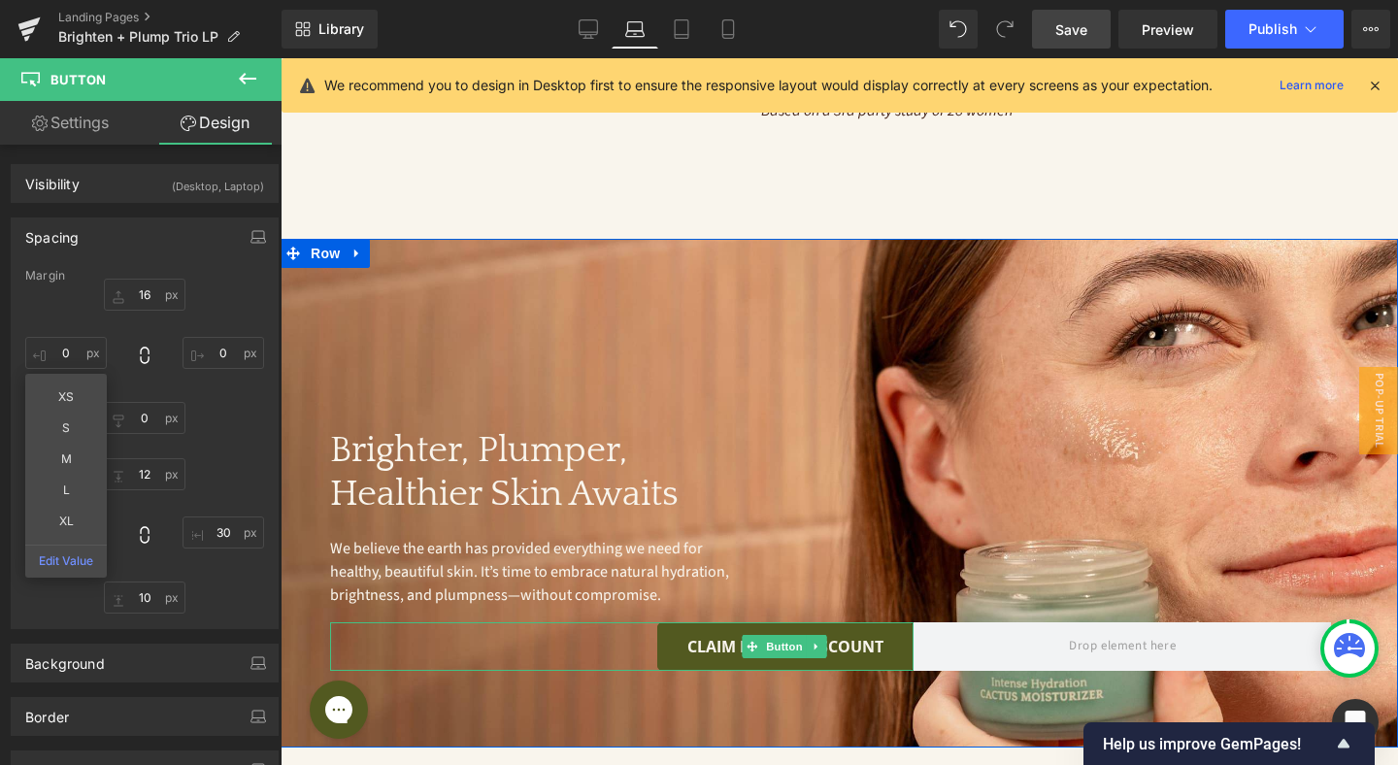
click at [446, 622] on div "CLAIM MY 55% DISCOUNT" at bounding box center [621, 646] width 583 height 49
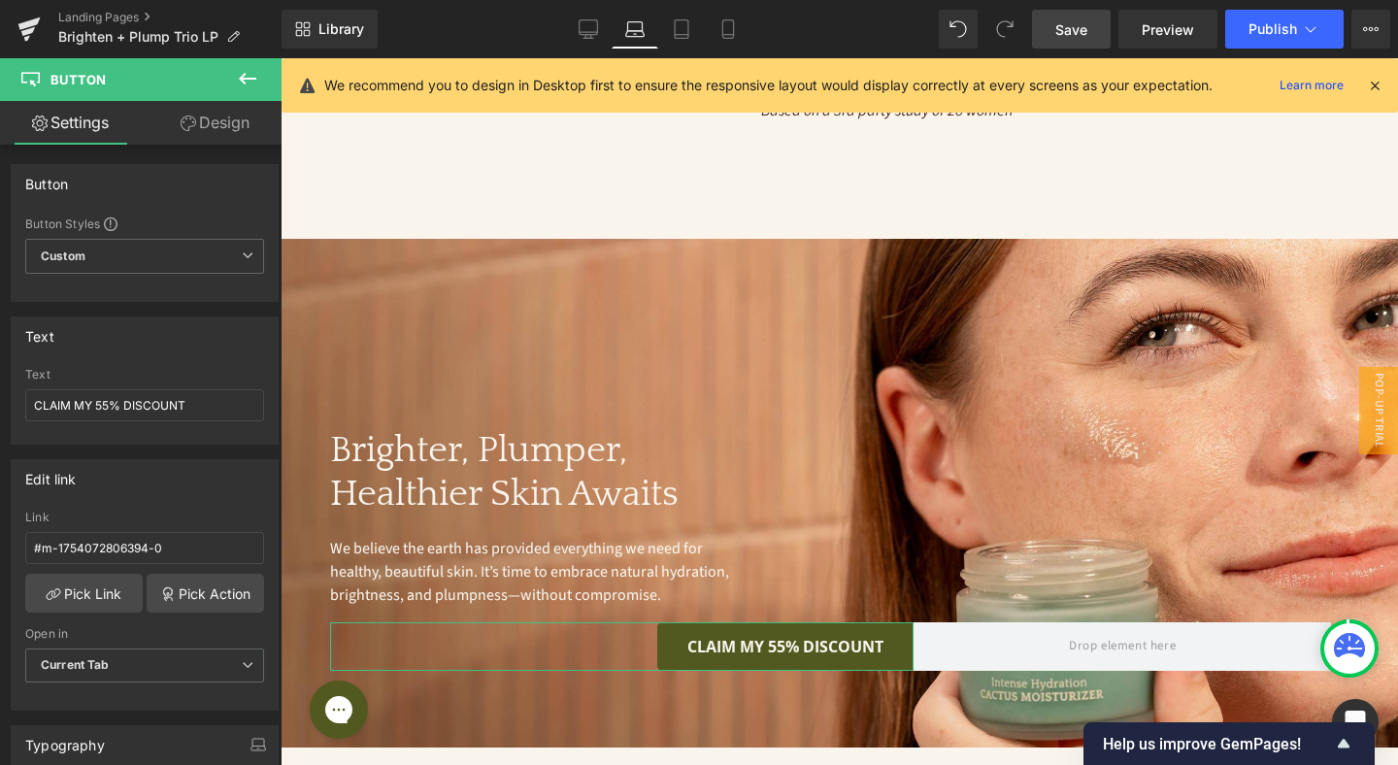
click at [207, 138] on link "Design" at bounding box center [215, 123] width 141 height 44
click at [0, 0] on div "Spacing" at bounding box center [0, 0] width 0 height 0
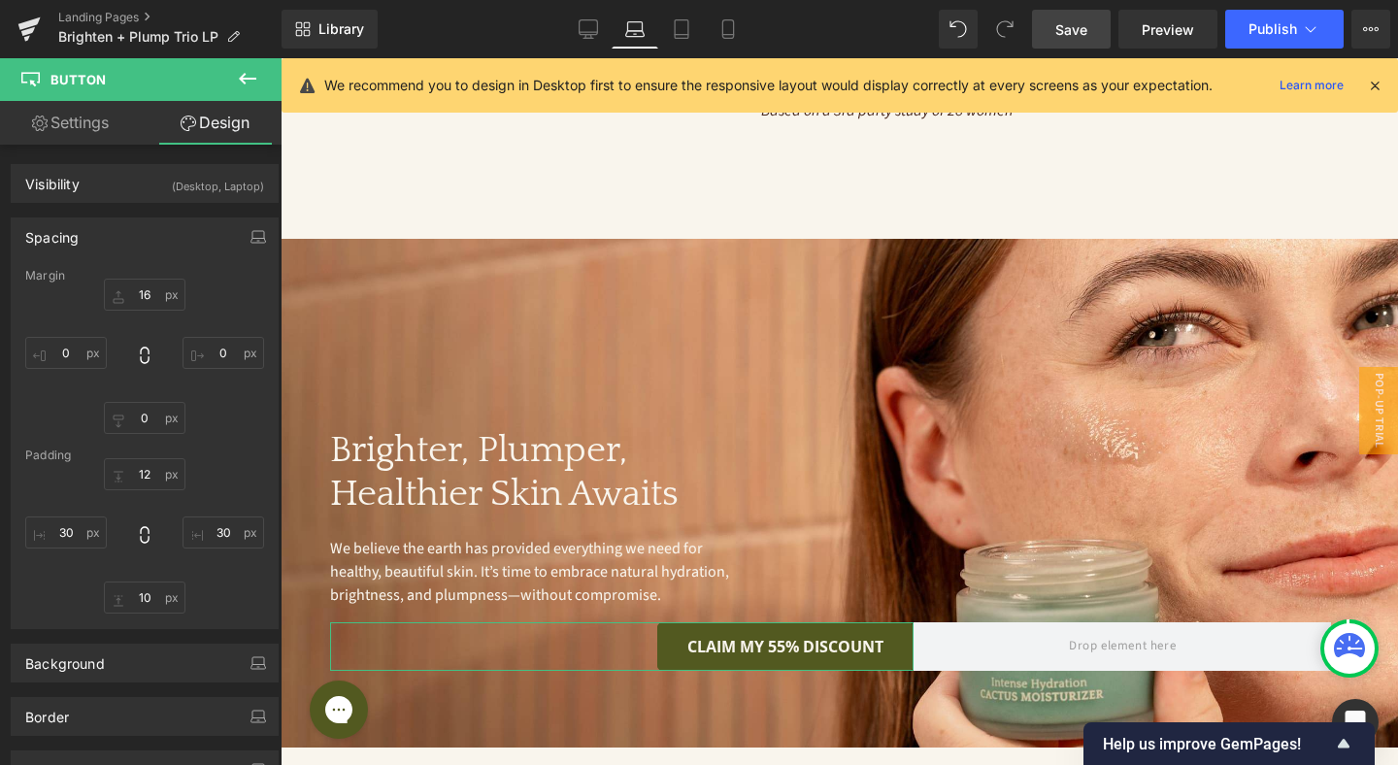
type input "16"
type input "0"
type input "12"
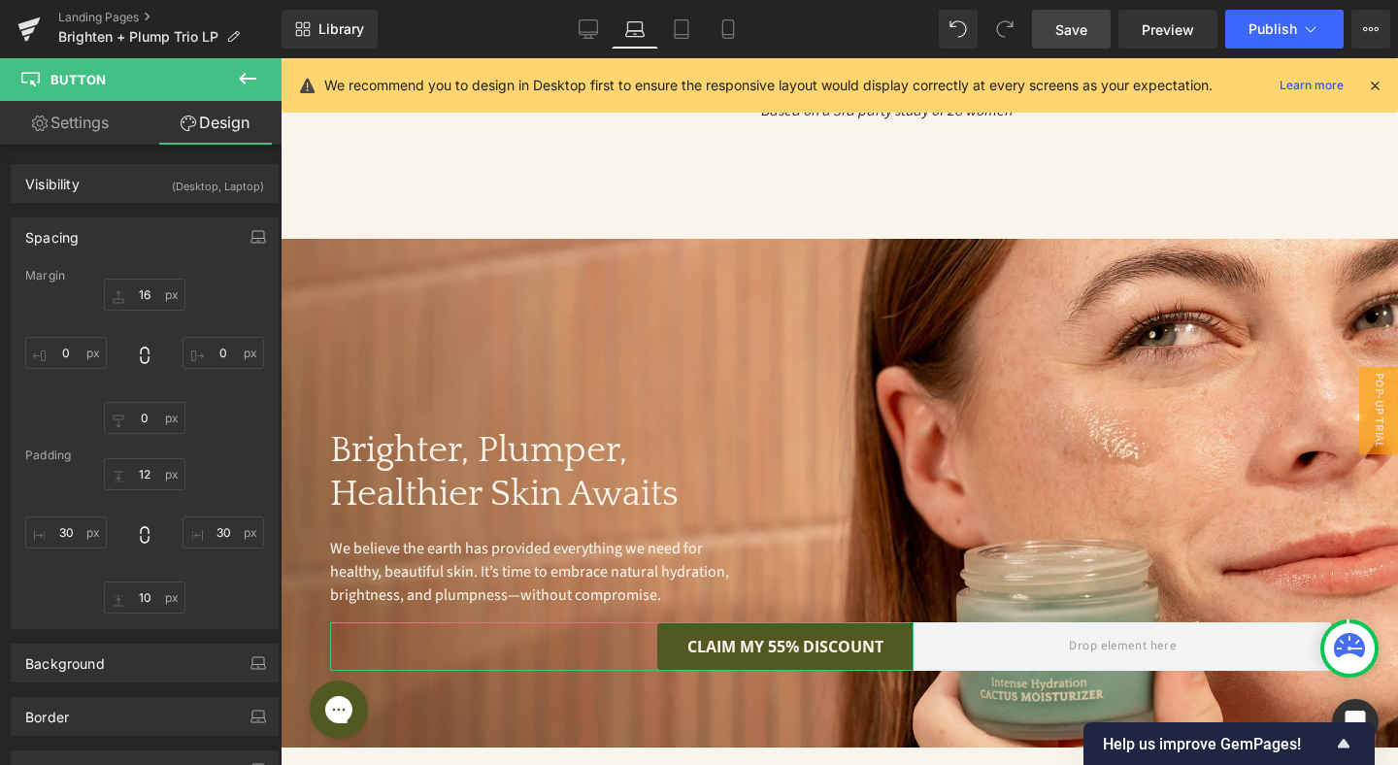
type input "30"
type input "10"
type input "30"
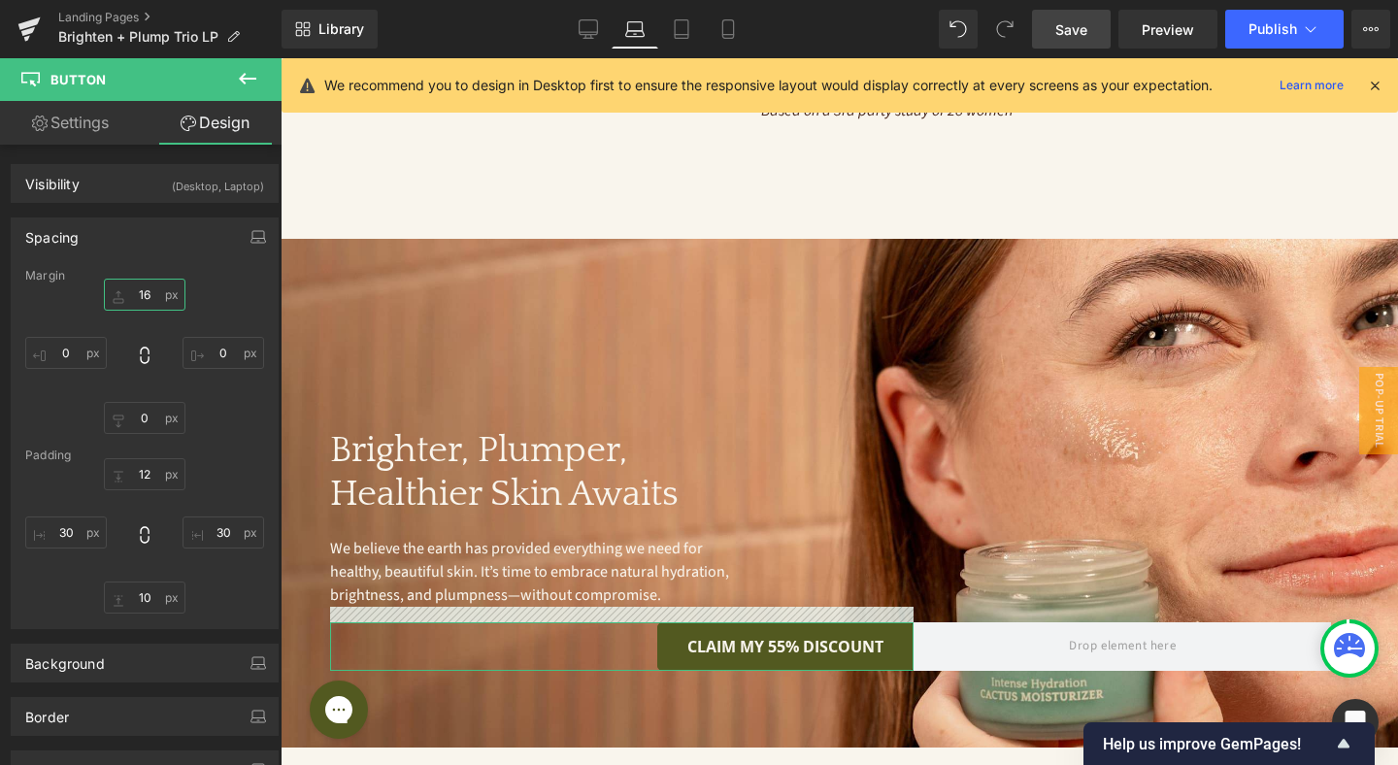
click at [147, 294] on input "16" at bounding box center [145, 295] width 82 height 32
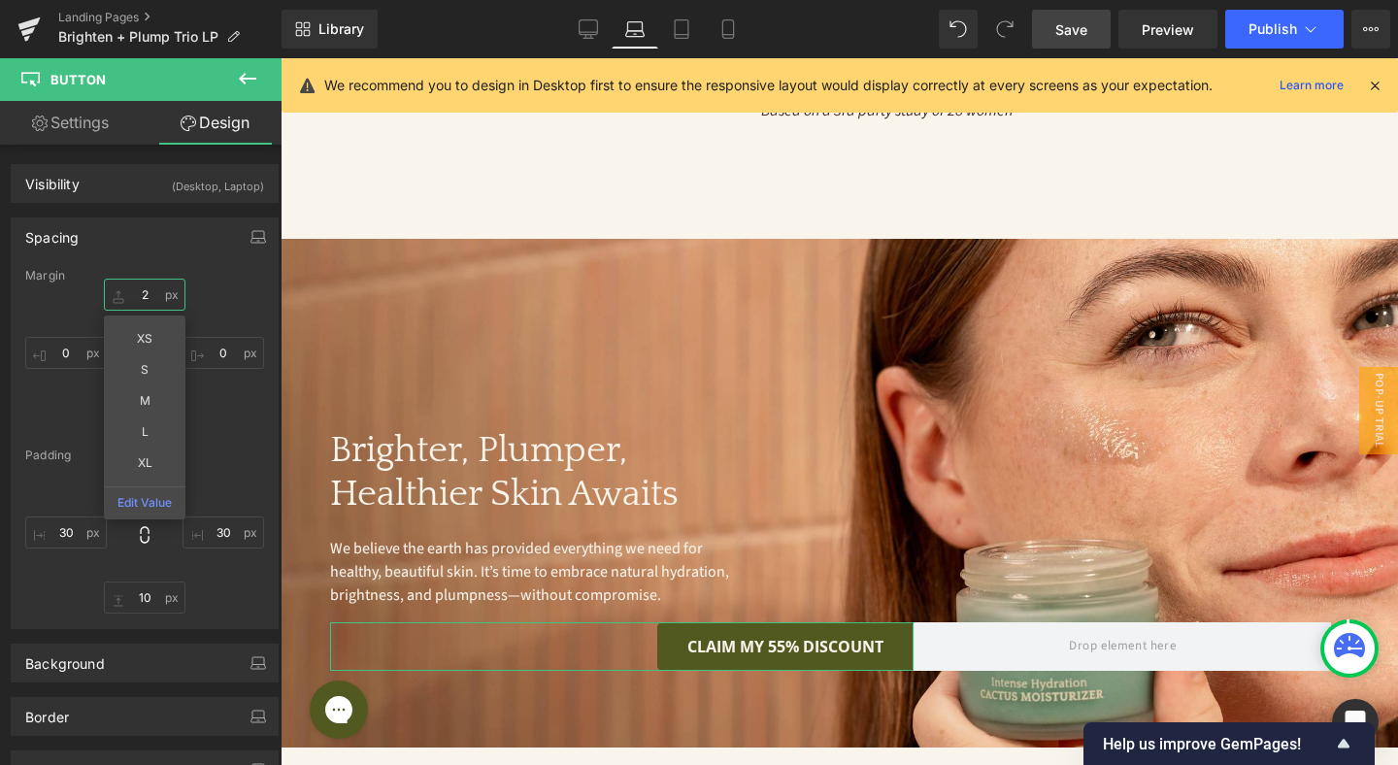
type input "20"
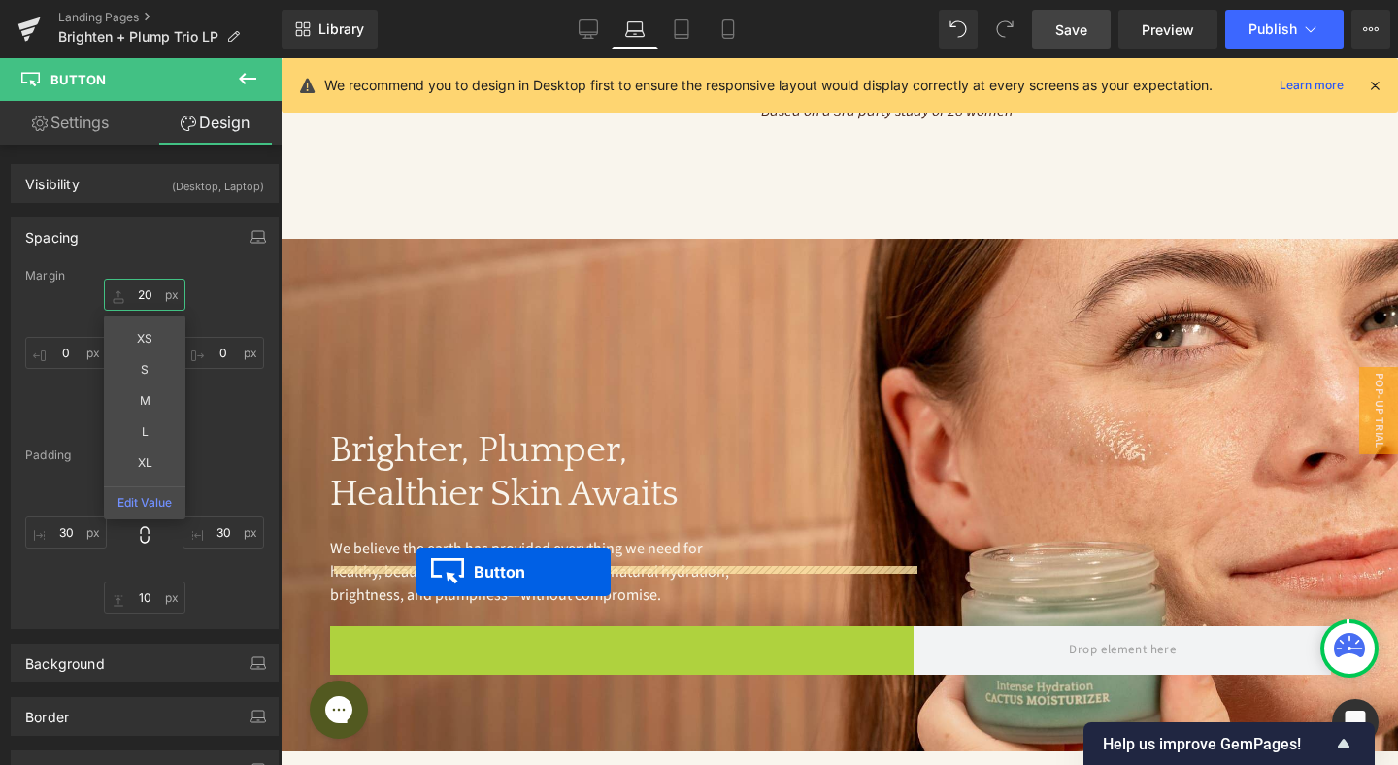
drag, startPoint x: 752, startPoint y: 608, endPoint x: 414, endPoint y: 572, distance: 339.7
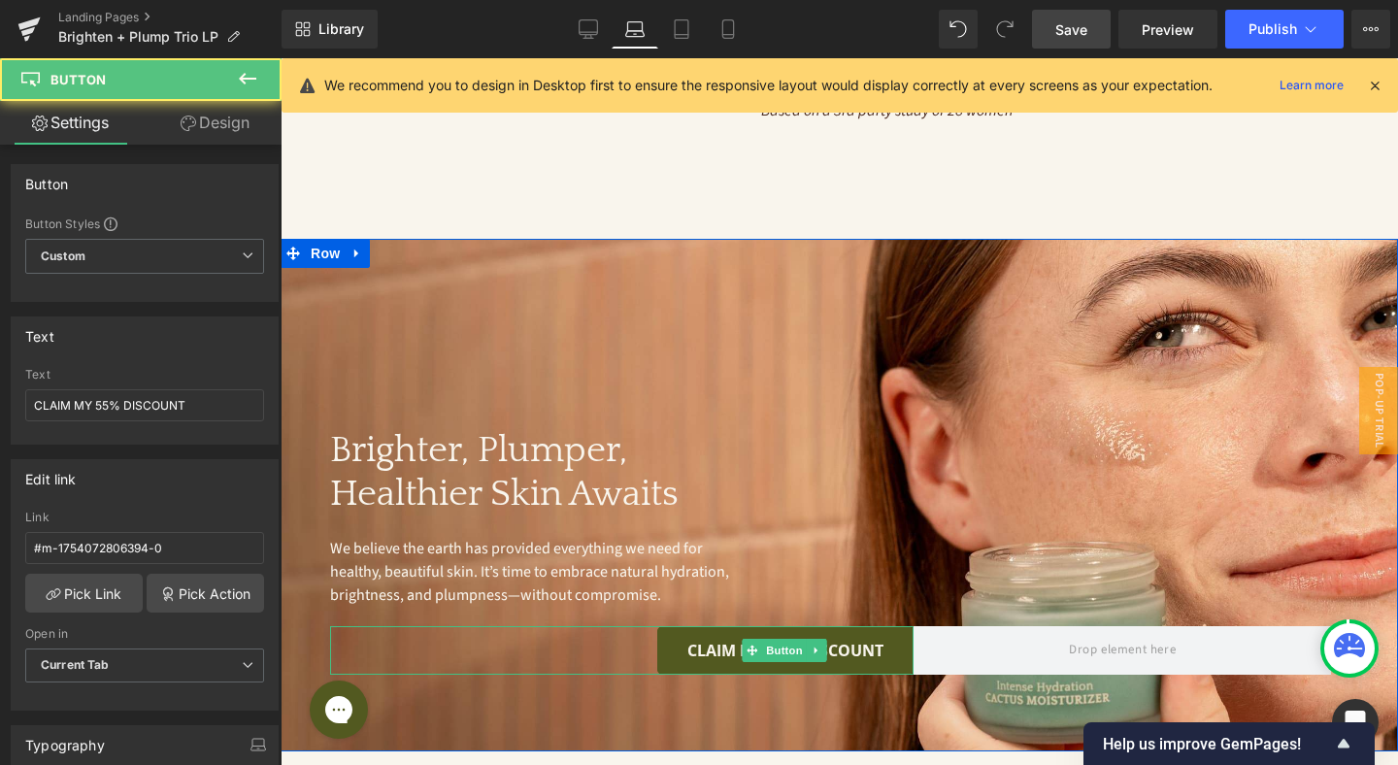
click at [476, 626] on div "CLAIM MY 55% DISCOUNT" at bounding box center [621, 650] width 583 height 49
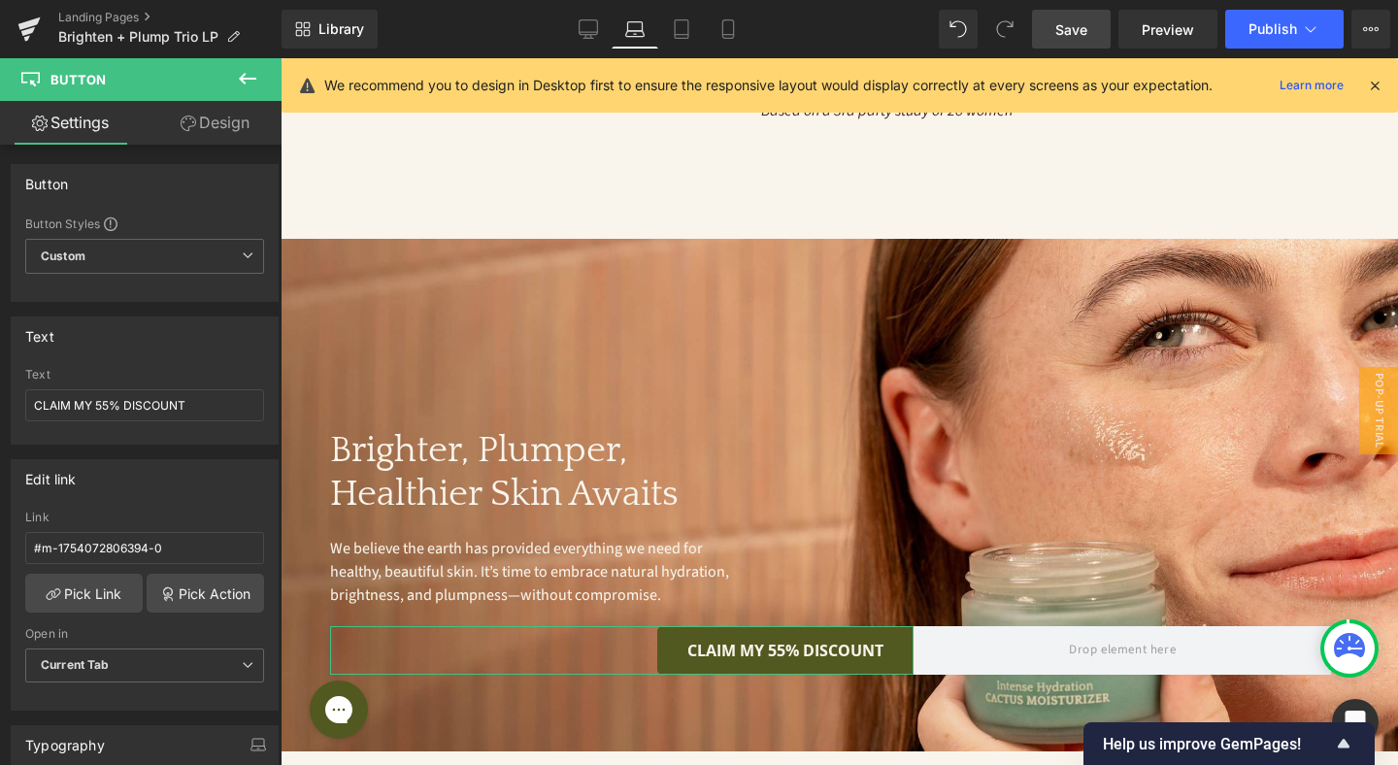
click at [236, 117] on link "Design" at bounding box center [215, 123] width 141 height 44
click at [0, 0] on div "Spacing" at bounding box center [0, 0] width 0 height 0
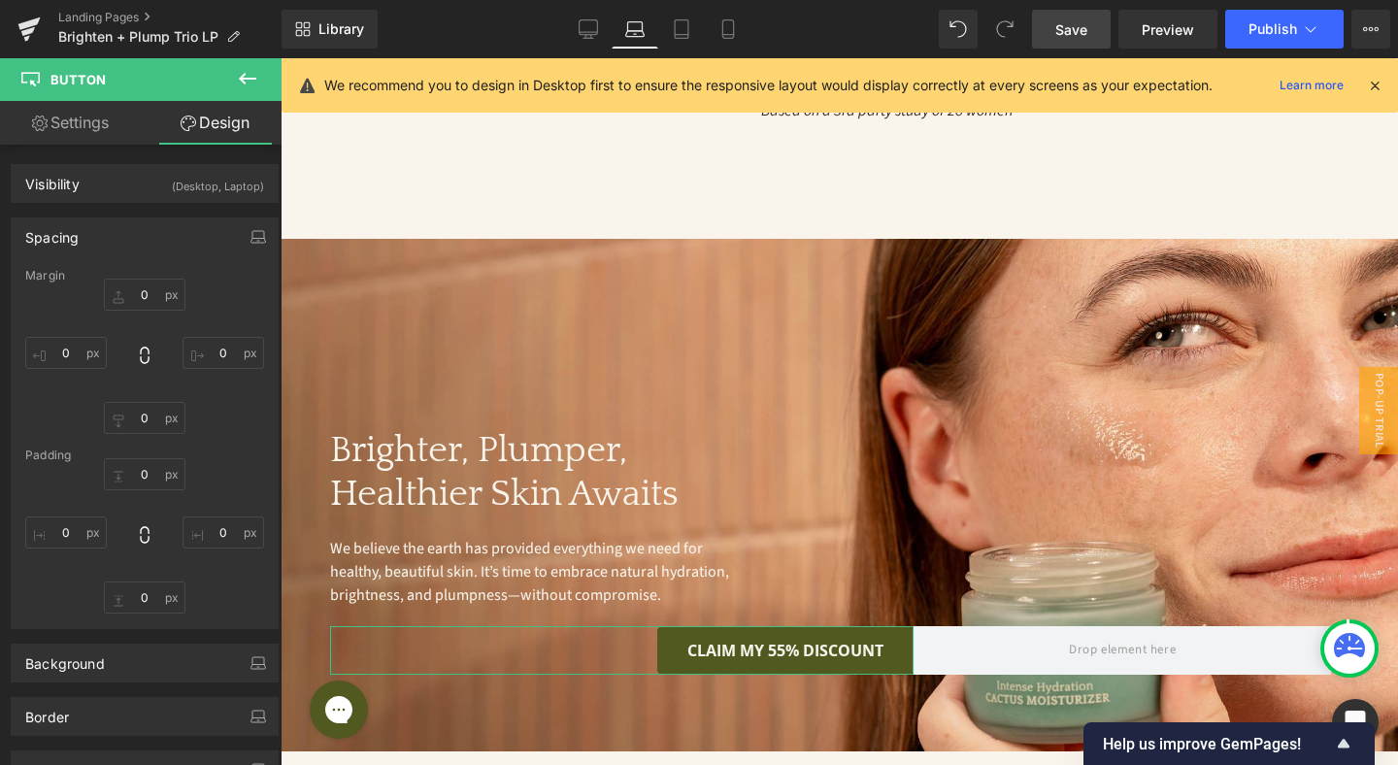
type input "20"
type input "0"
type input "12"
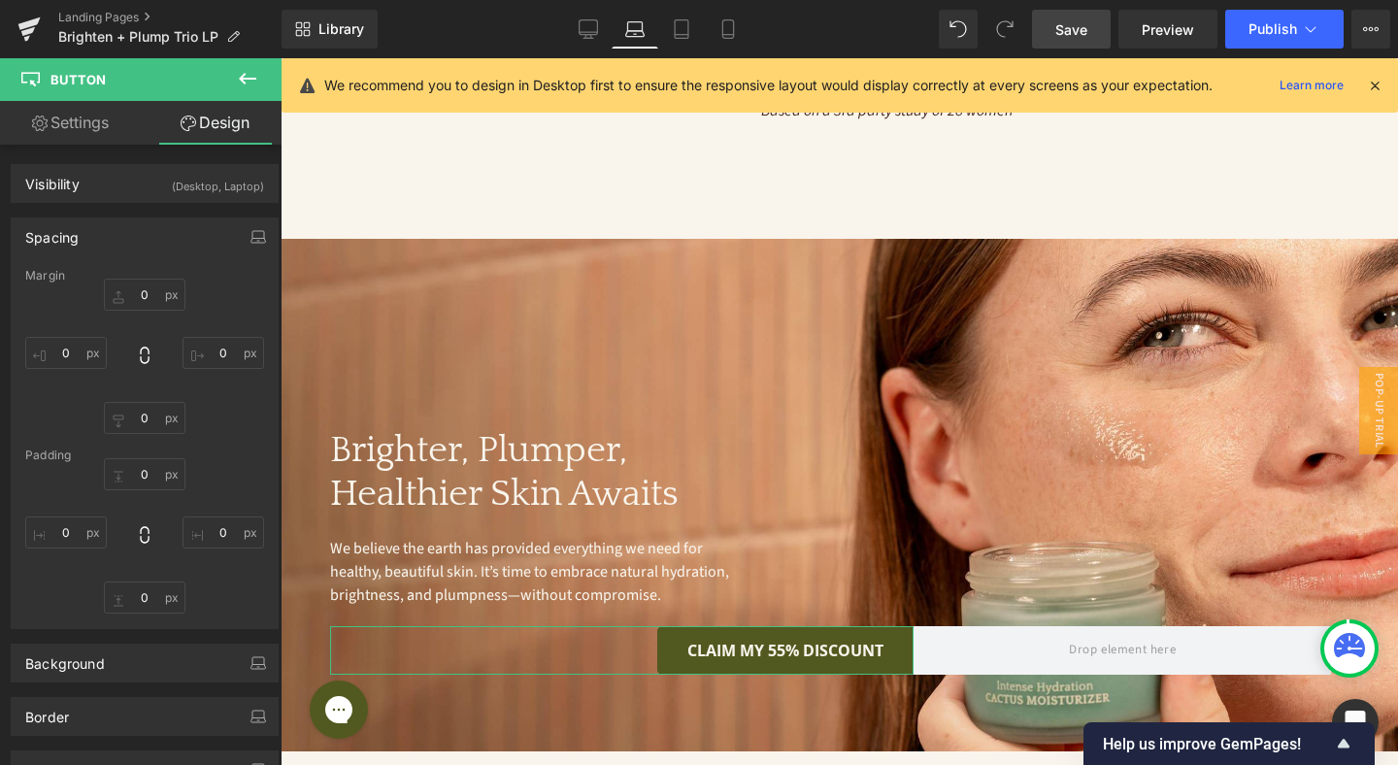
type input "30"
type input "10"
type input "30"
click at [71, 350] on input "0" at bounding box center [66, 353] width 82 height 32
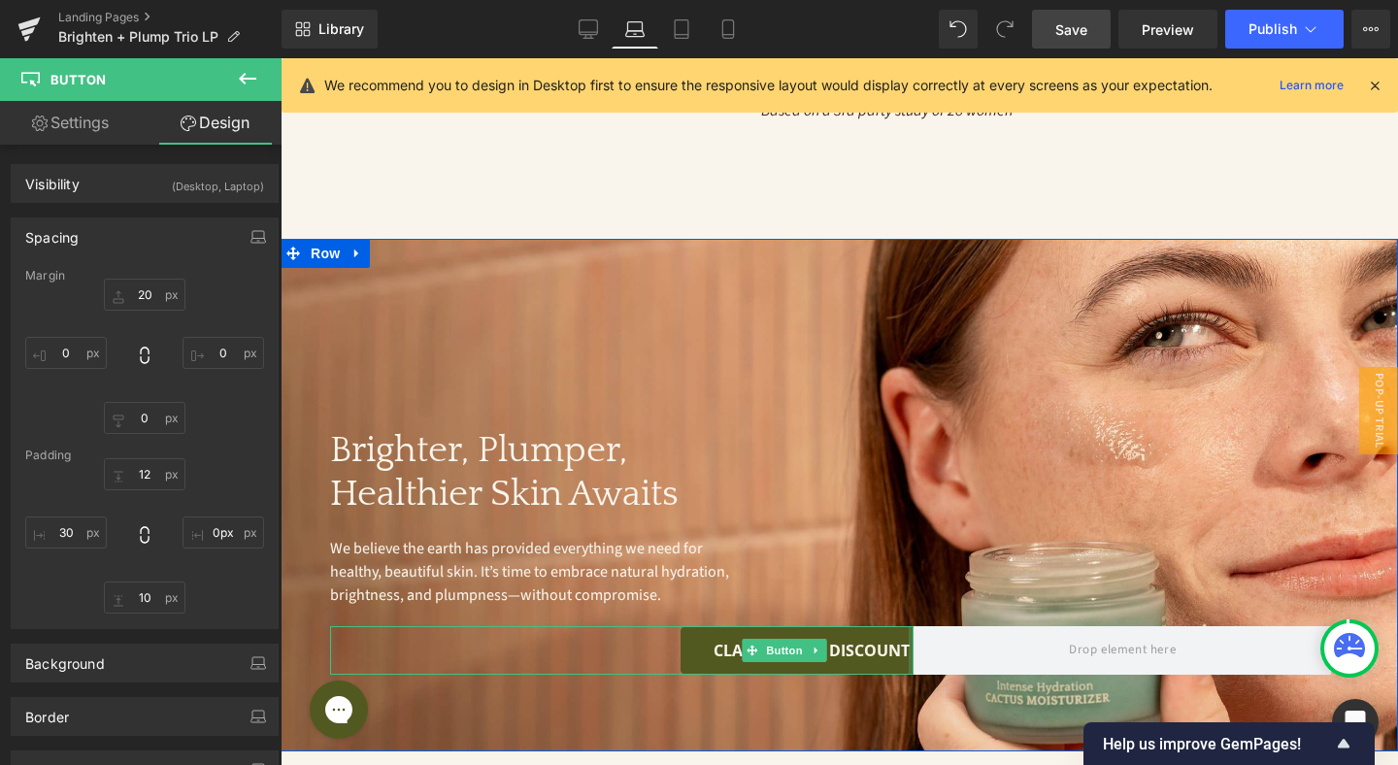
drag, startPoint x: 910, startPoint y: 606, endPoint x: 1051, endPoint y: 570, distance: 145.3
click at [1046, 571] on div "Brighter, Plumper, Healthier Skin Awaits Heading We believe the earth has provi…" at bounding box center [839, 495] width 1117 height 513
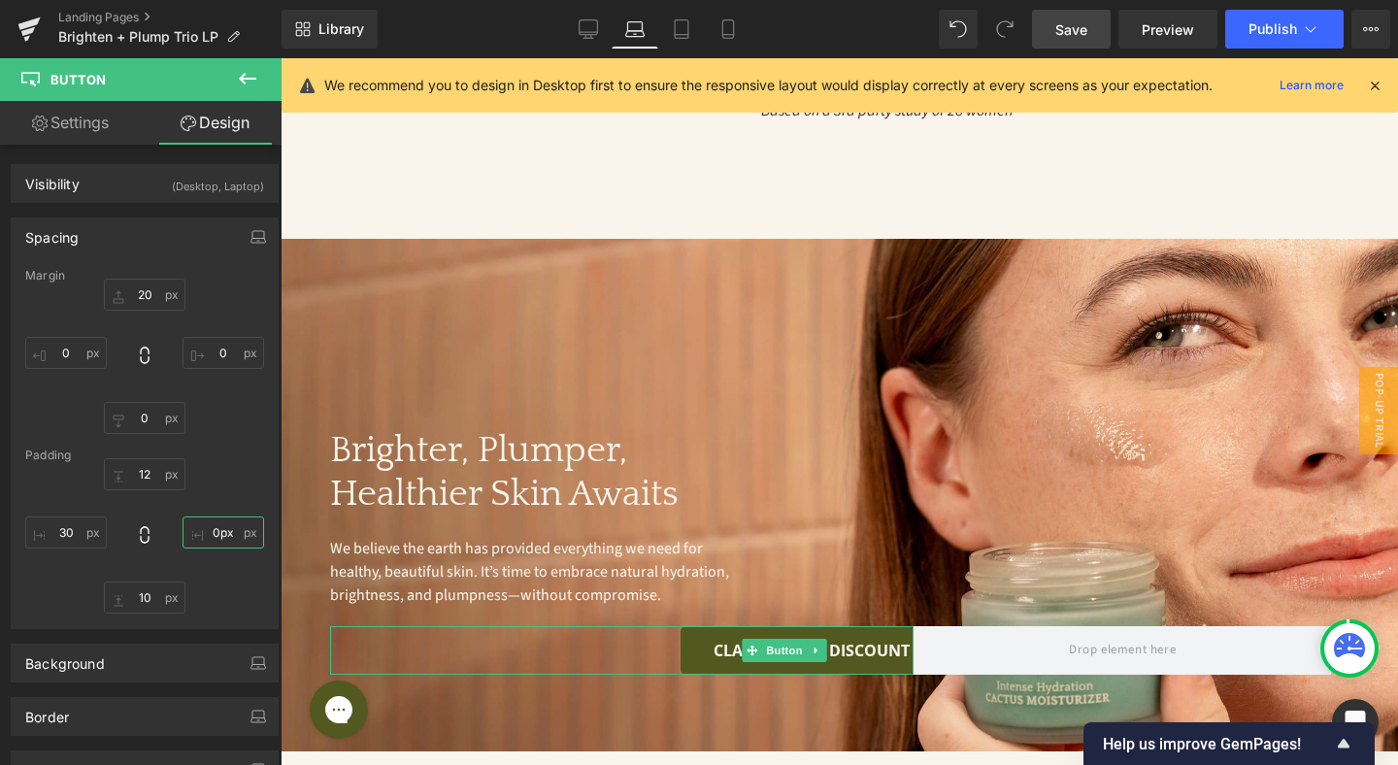
click at [235, 539] on input "0px" at bounding box center [223, 532] width 82 height 32
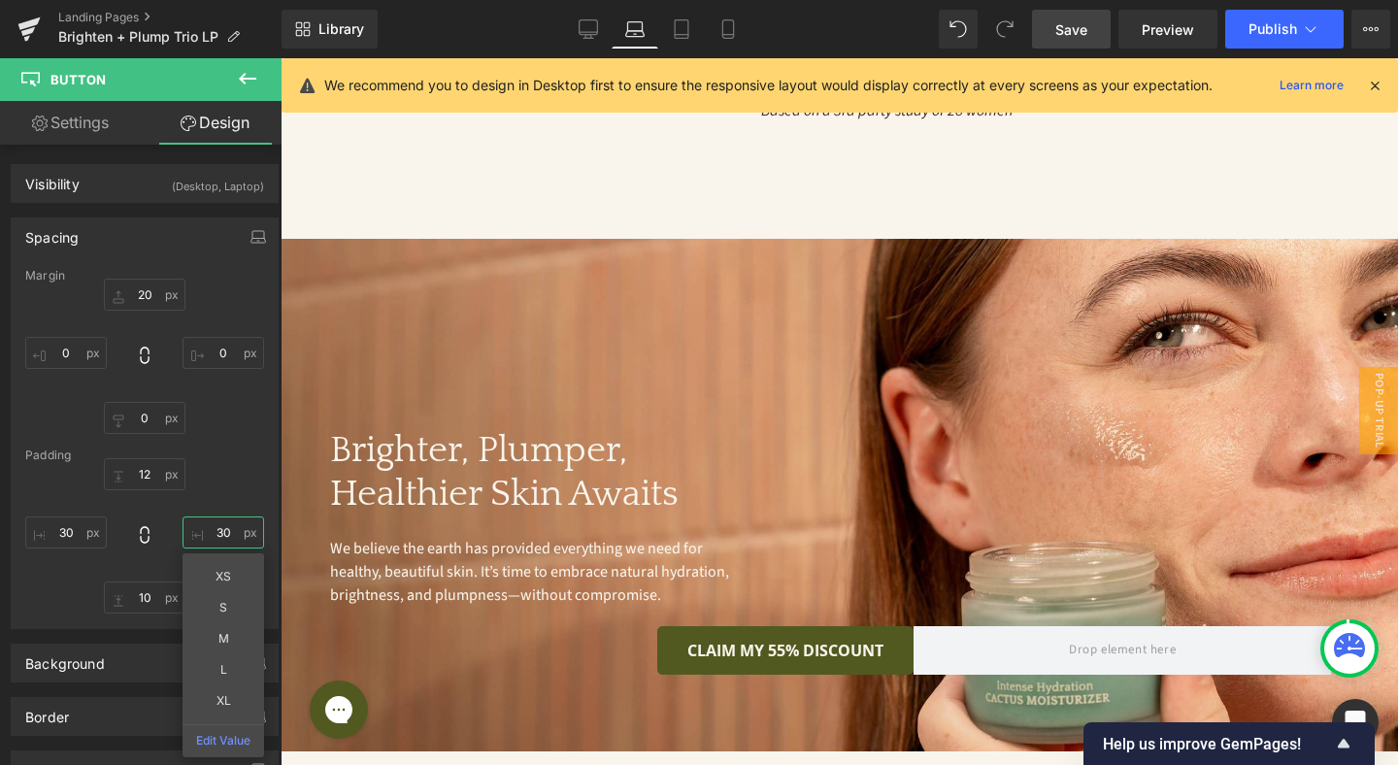
type input "30"
click at [1076, 35] on span "Save" at bounding box center [1071, 29] width 32 height 20
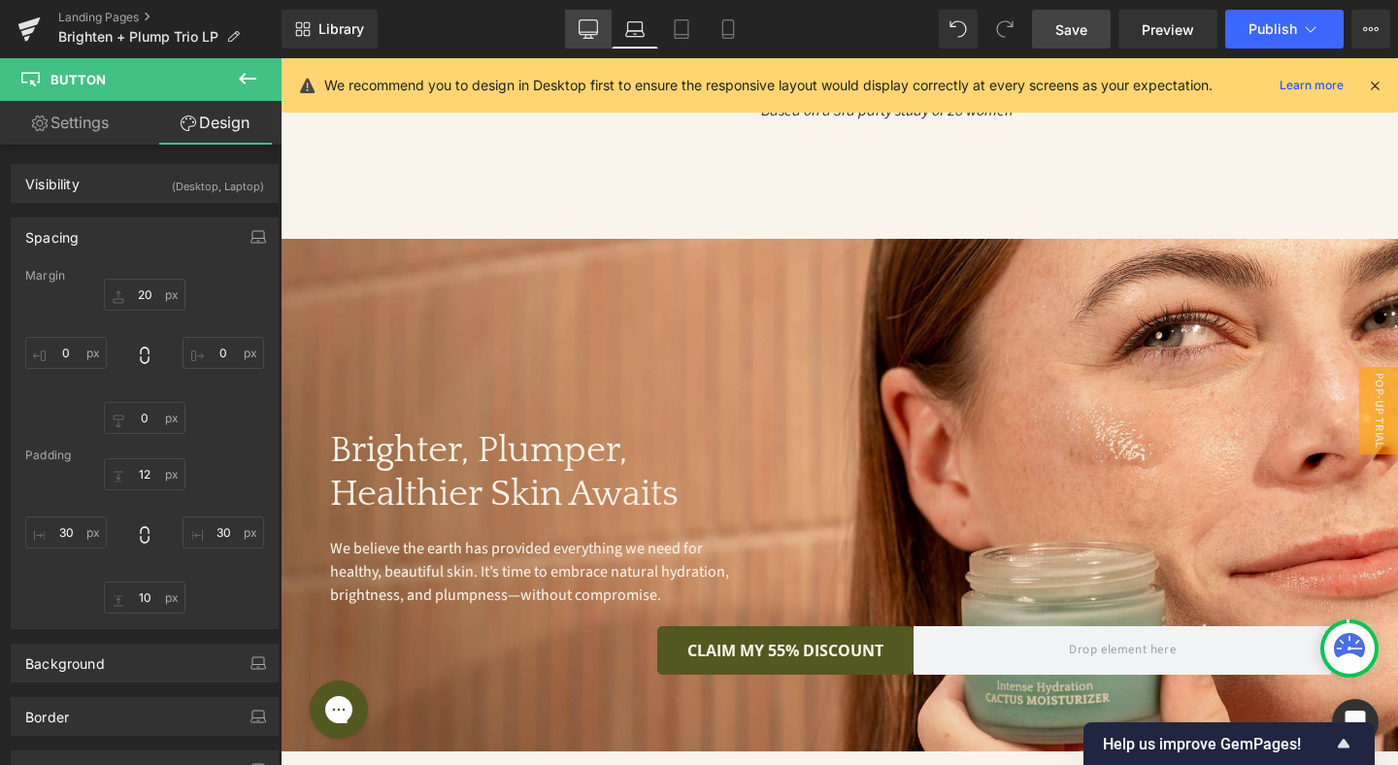
click at [588, 27] on icon at bounding box center [588, 28] width 19 height 19
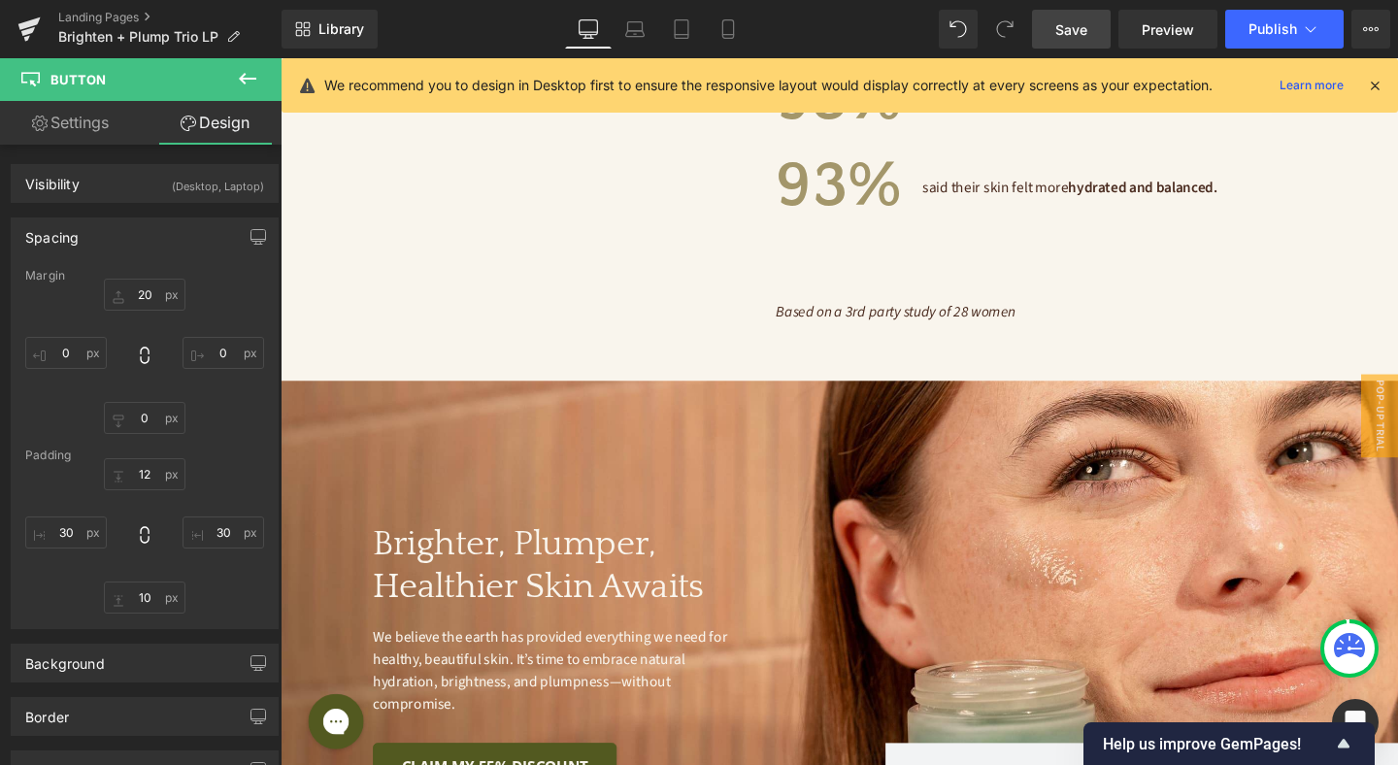
type input "30"
type input "0"
type input "10"
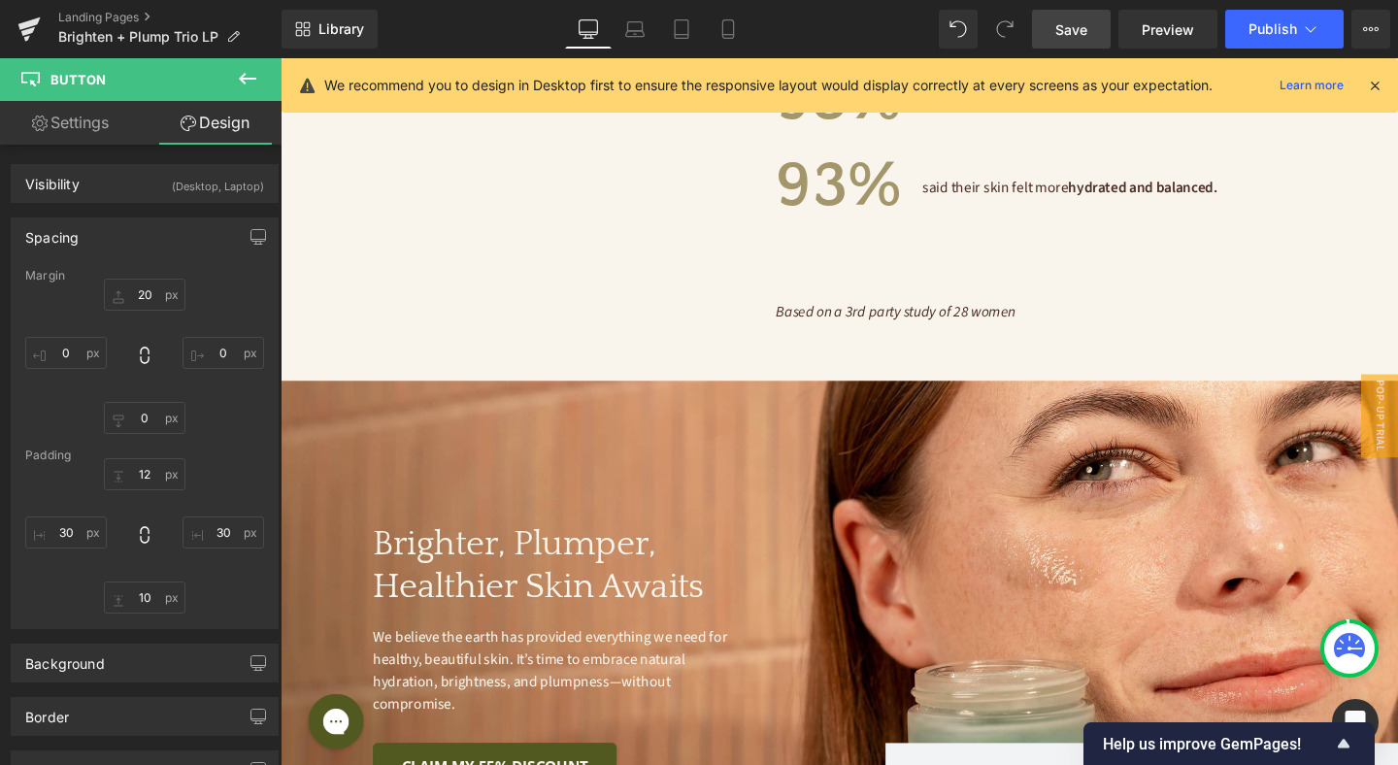
type input "30"
type input "10"
type input "30"
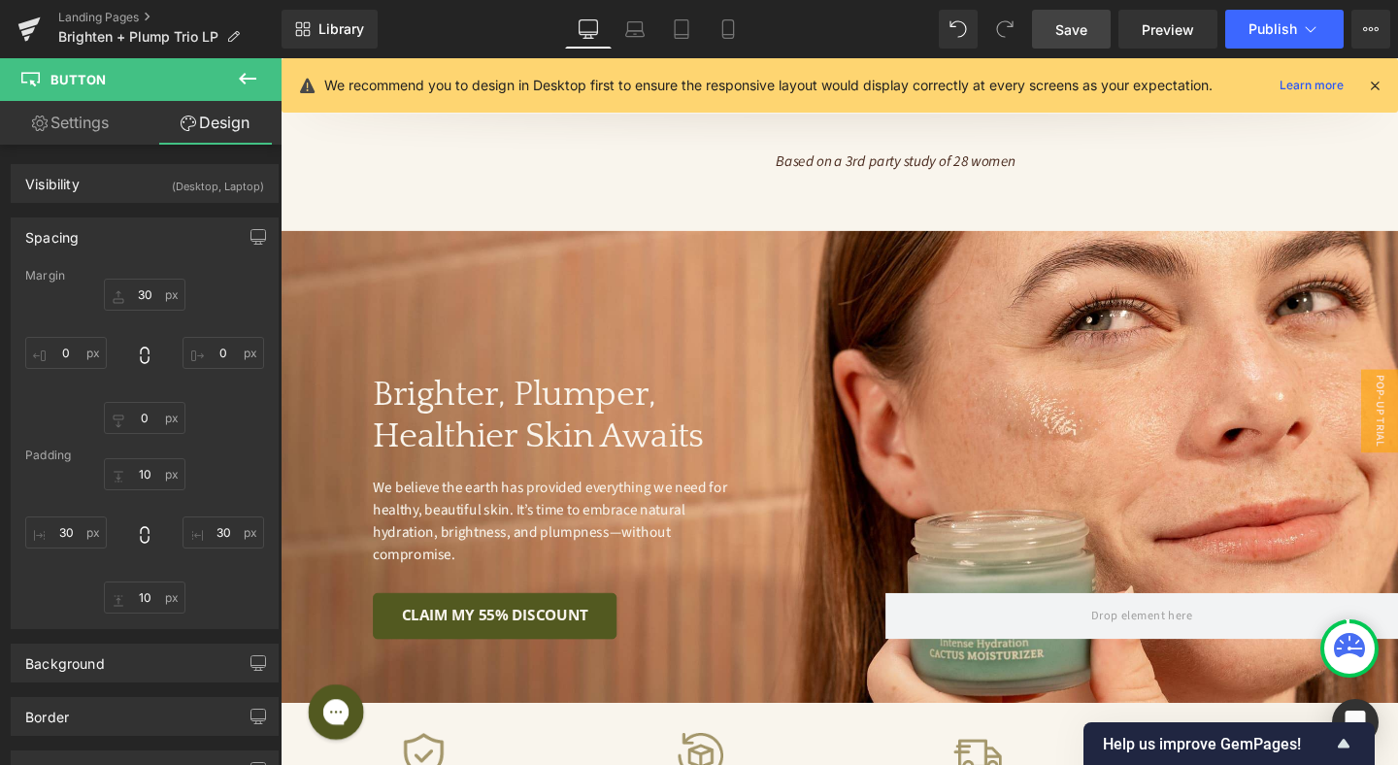
scroll to position [4864, 0]
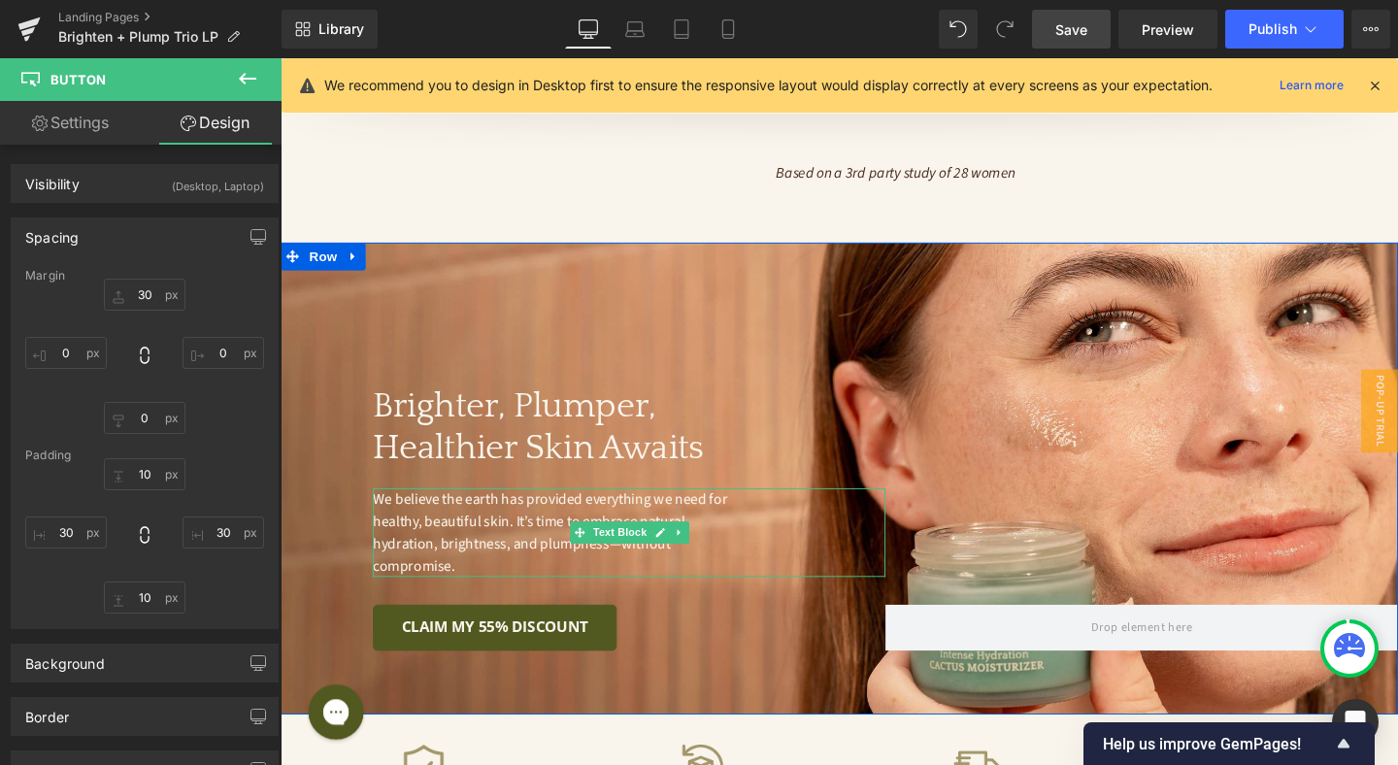
click at [895, 511] on div "We believe the earth has provided everything we need for healthy, beautiful ski…" at bounding box center [647, 557] width 539 height 93
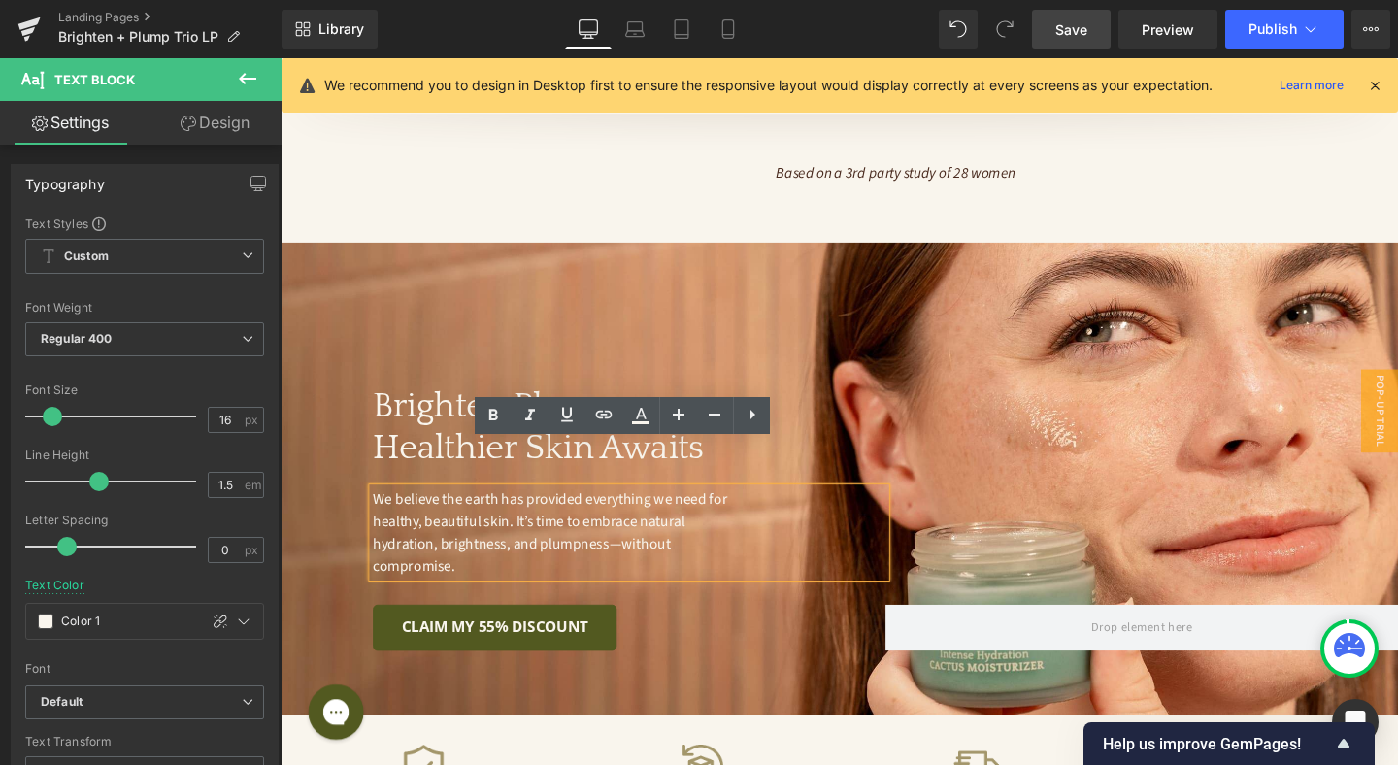
click at [999, 517] on div at bounding box center [1185, 542] width 539 height 279
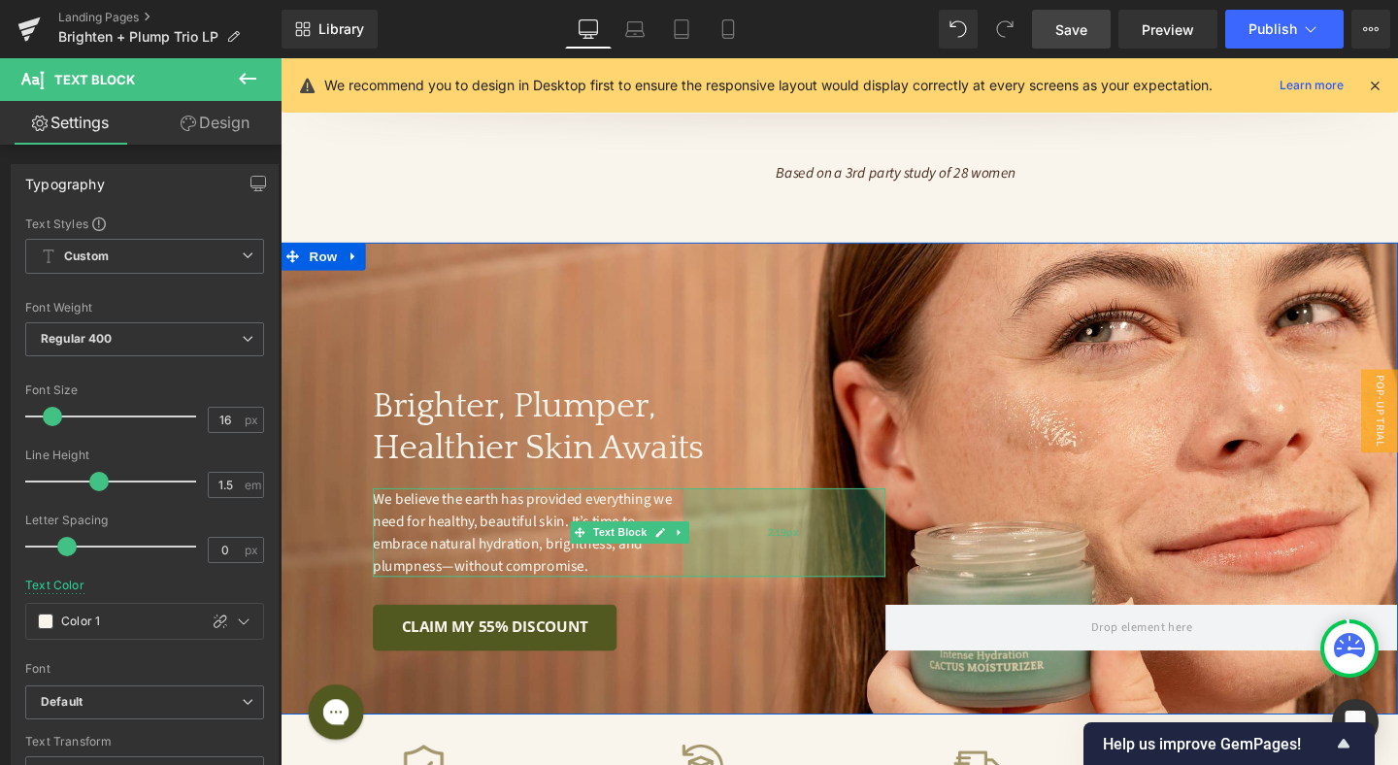
drag, startPoint x: 911, startPoint y: 528, endPoint x: 844, endPoint y: 525, distance: 67.0
click at [844, 525] on div "219px" at bounding box center [810, 557] width 213 height 93
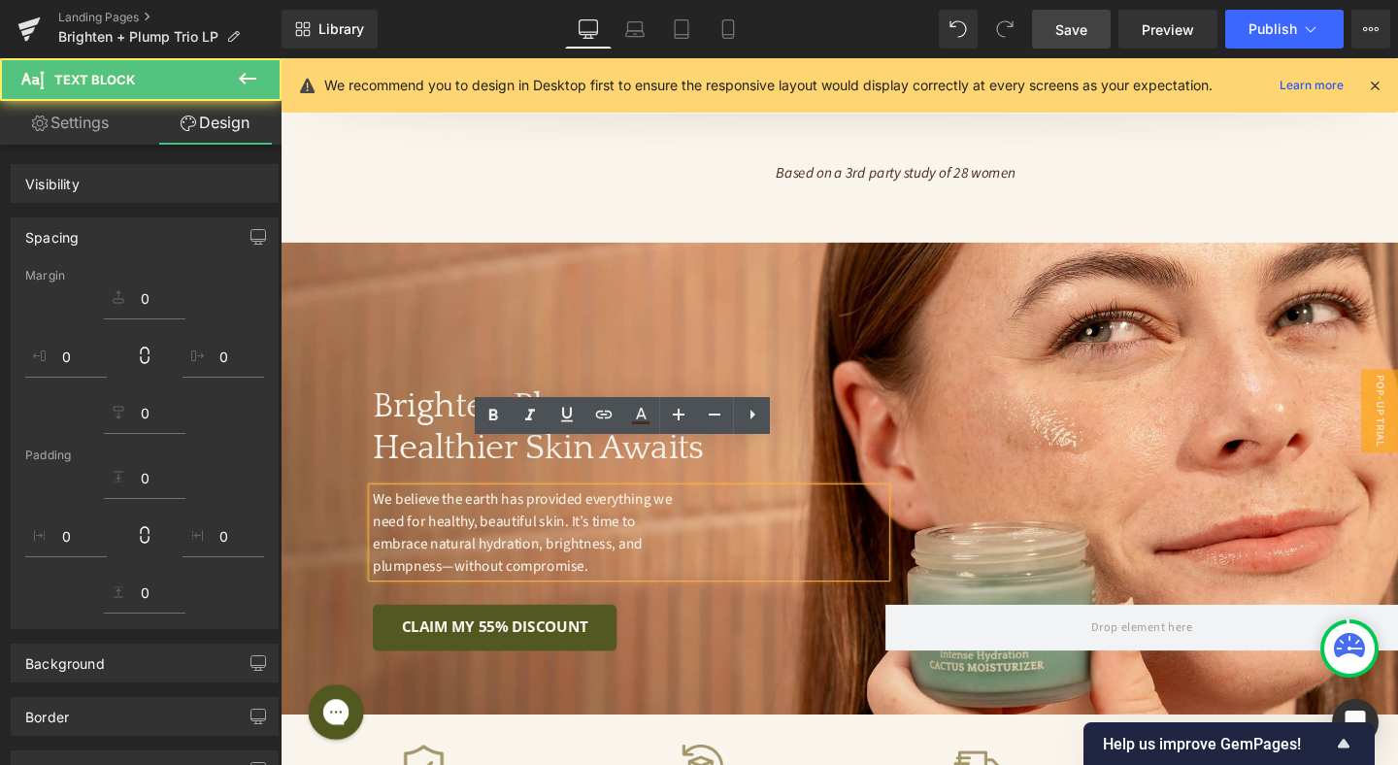
click at [1063, 29] on span "Save" at bounding box center [1071, 29] width 32 height 20
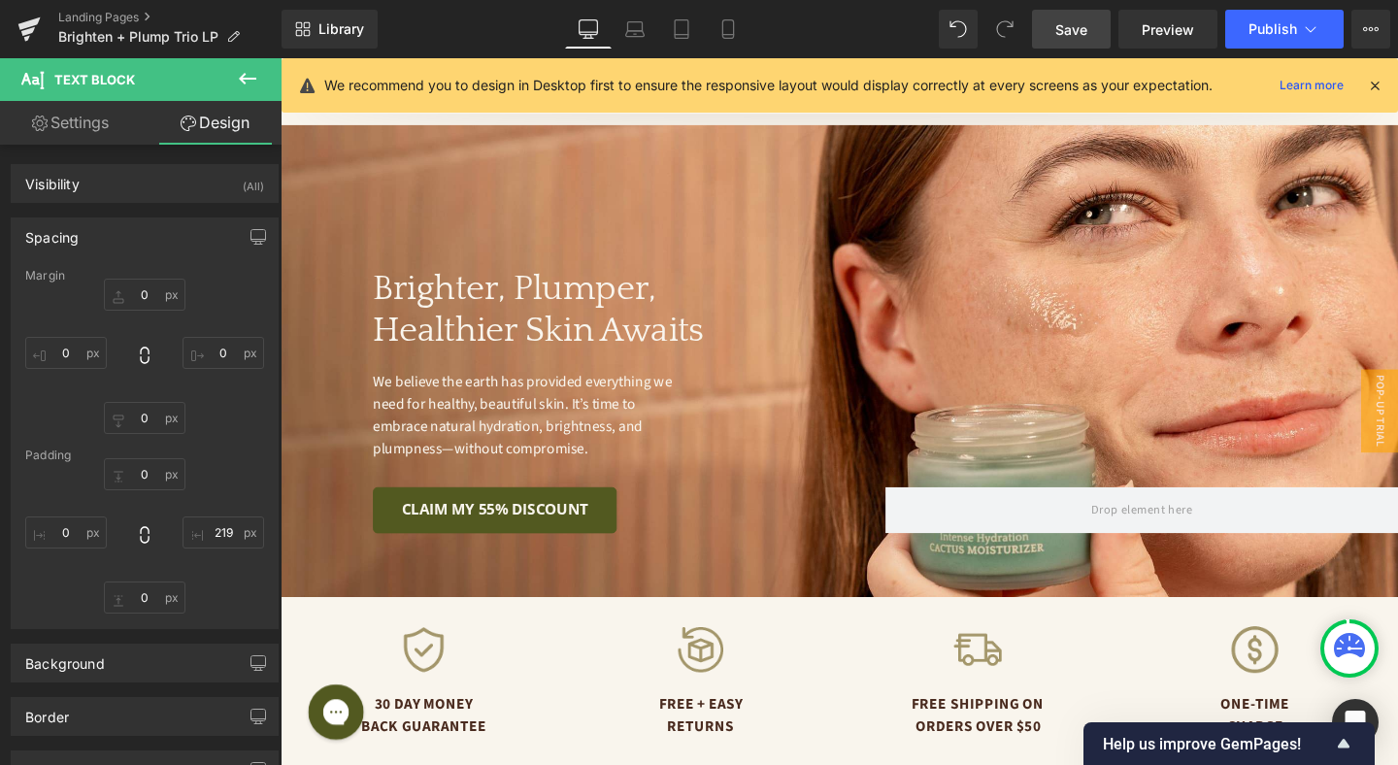
scroll to position [5287, 0]
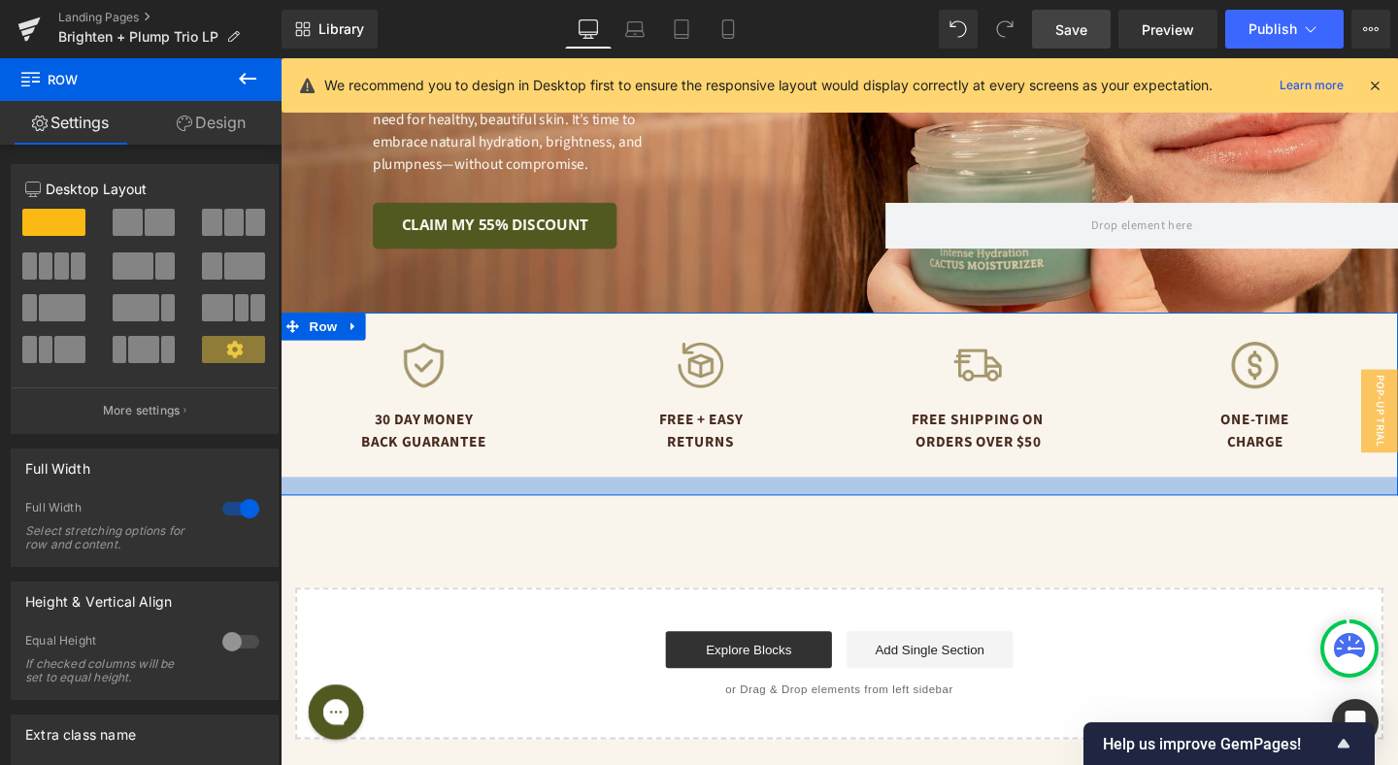
drag, startPoint x: 470, startPoint y: 448, endPoint x: 470, endPoint y: 468, distance: 19.4
click at [470, 498] on div at bounding box center [868, 507] width 1174 height 19
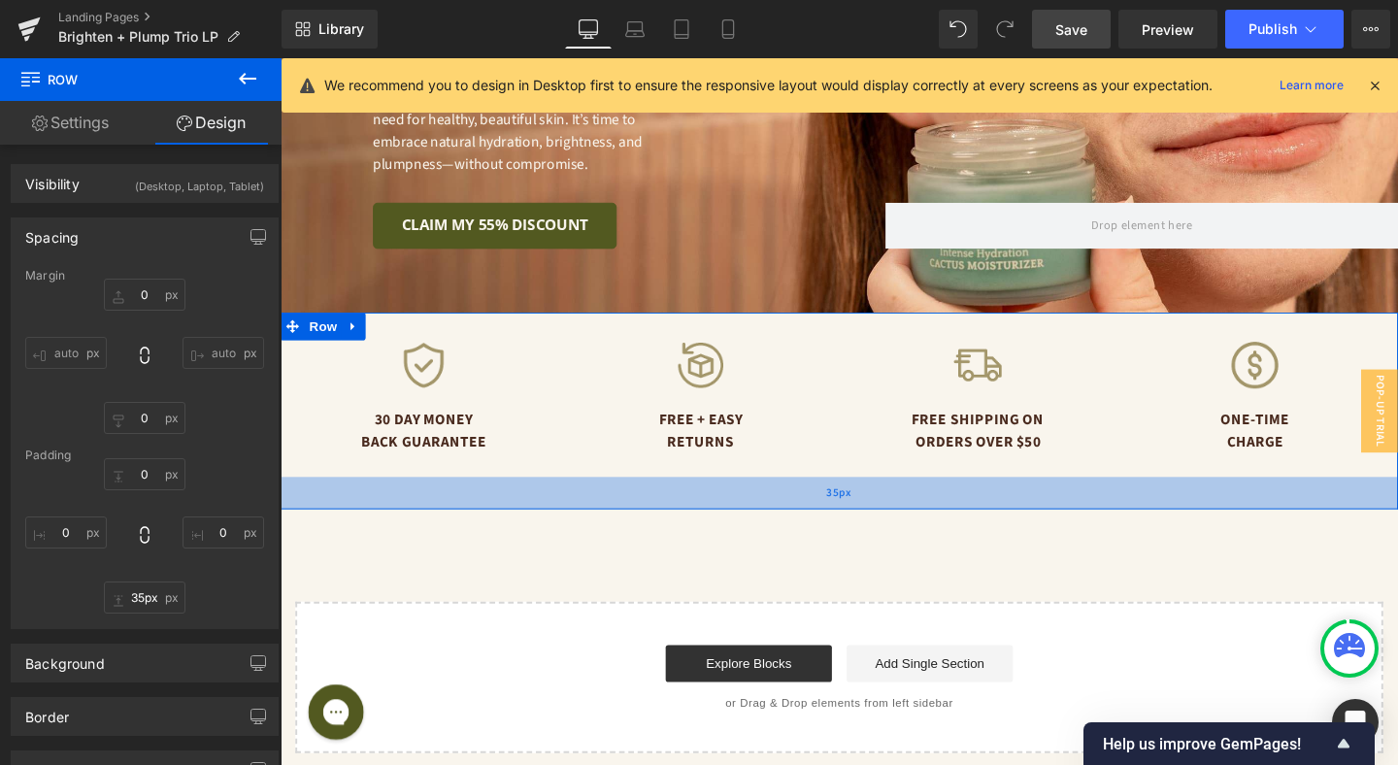
drag, startPoint x: 470, startPoint y: 467, endPoint x: 471, endPoint y: 481, distance: 14.6
click at [471, 498] on div "35px" at bounding box center [868, 515] width 1174 height 34
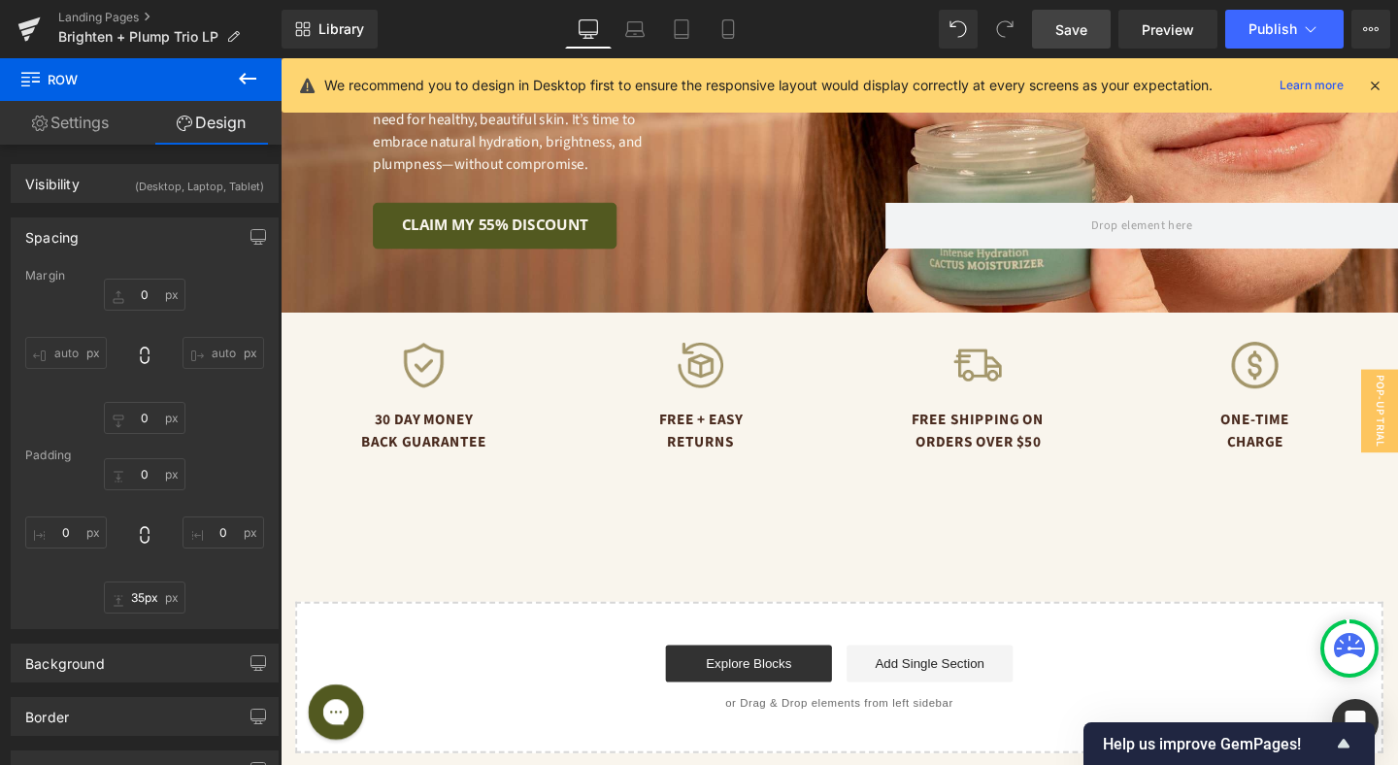
click at [1053, 21] on link "Save" at bounding box center [1071, 29] width 79 height 39
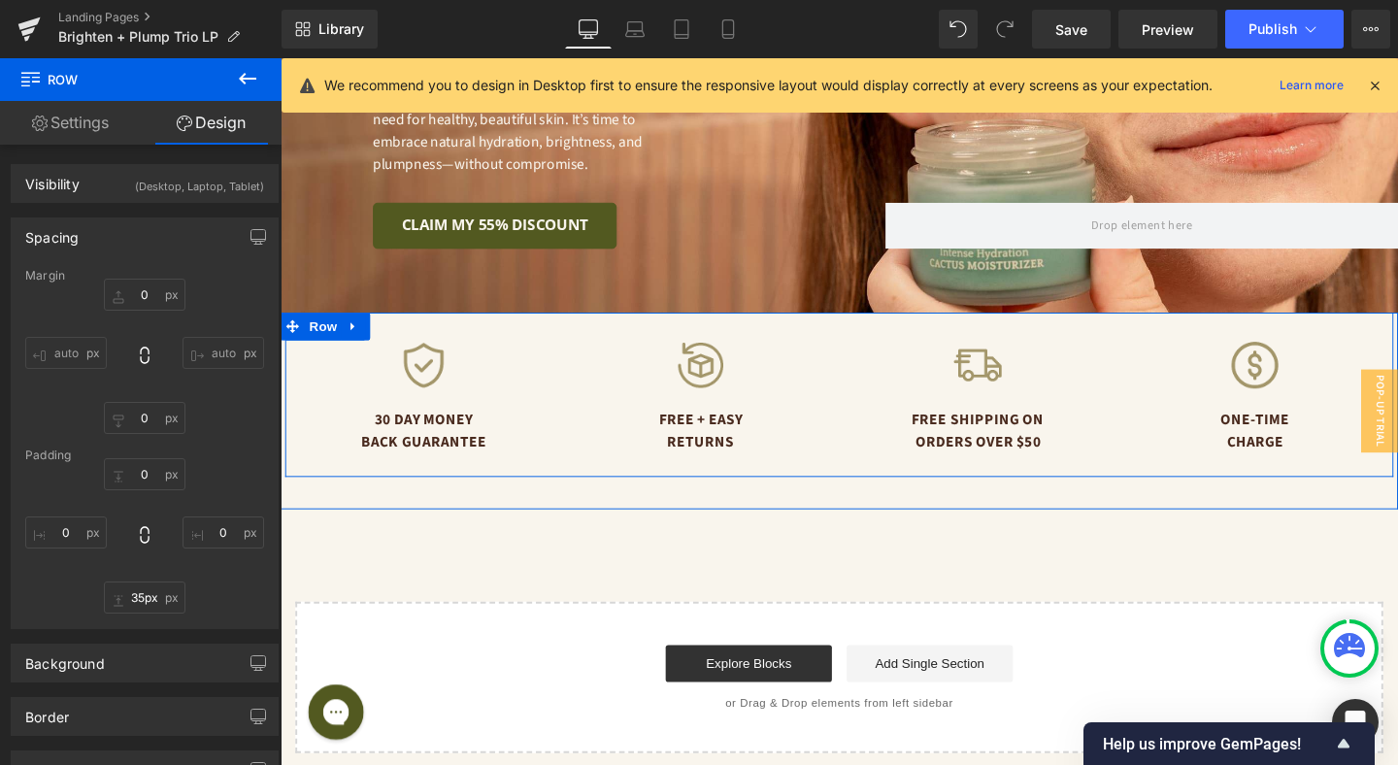
scroll to position [5274, 0]
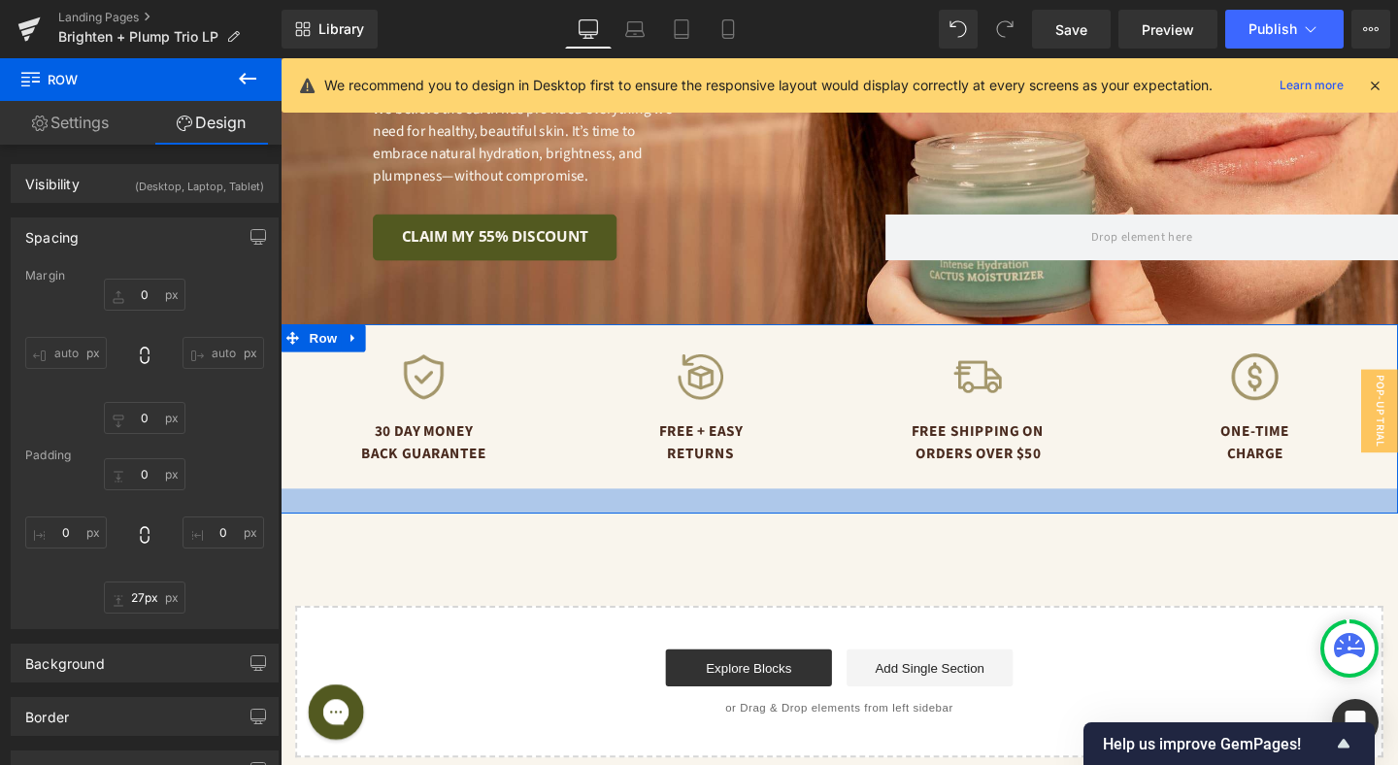
click at [839, 511] on div at bounding box center [868, 524] width 1174 height 26
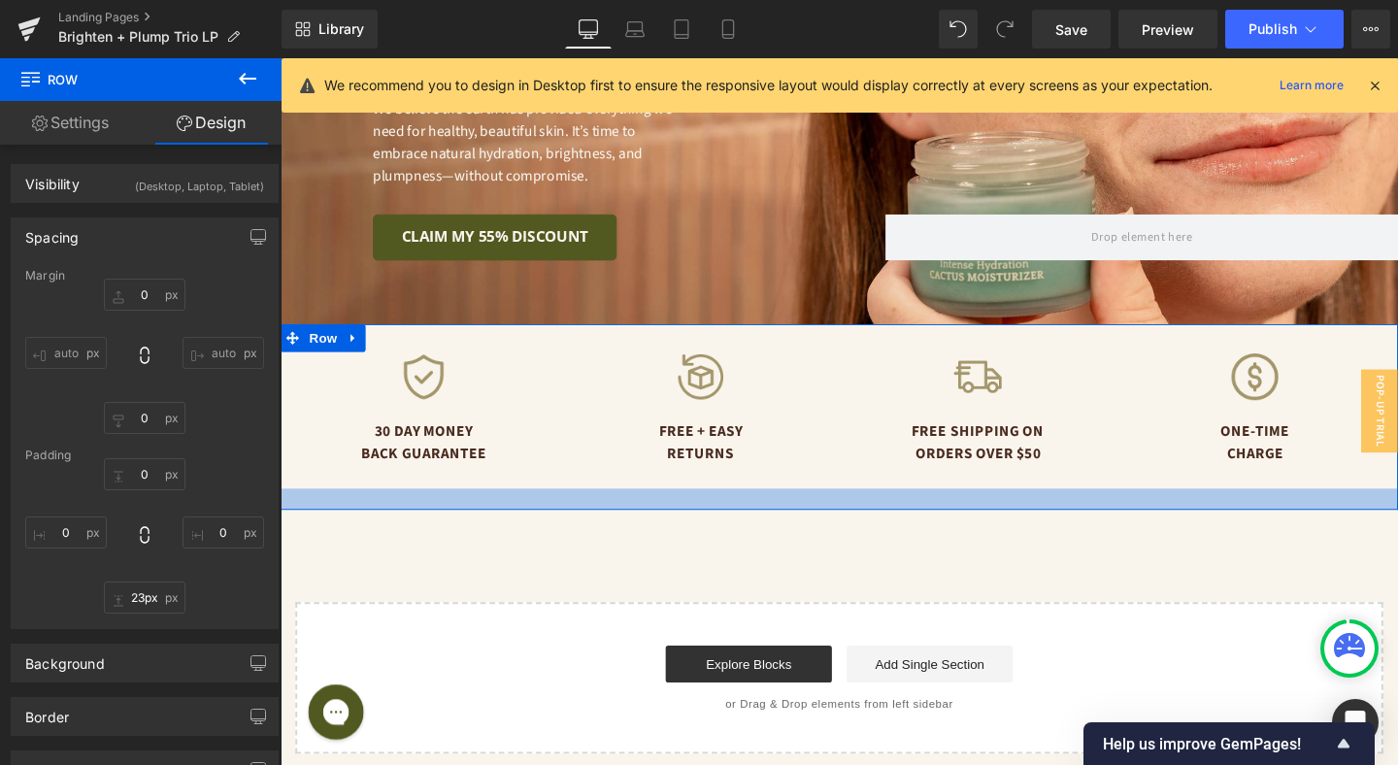
type input "22px"
click at [839, 511] on div at bounding box center [868, 521] width 1174 height 21
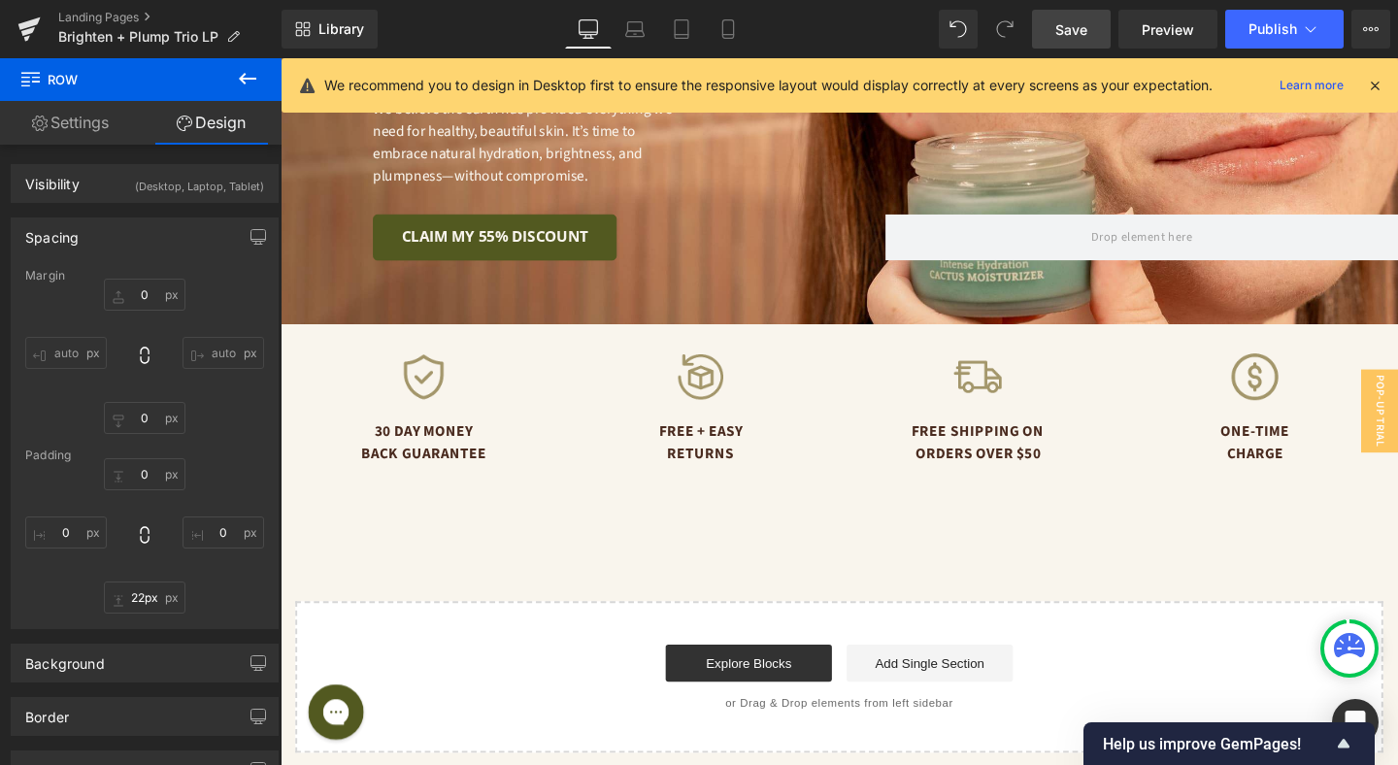
click at [1069, 35] on span "Save" at bounding box center [1071, 29] width 32 height 20
click at [720, 21] on icon at bounding box center [727, 28] width 19 height 19
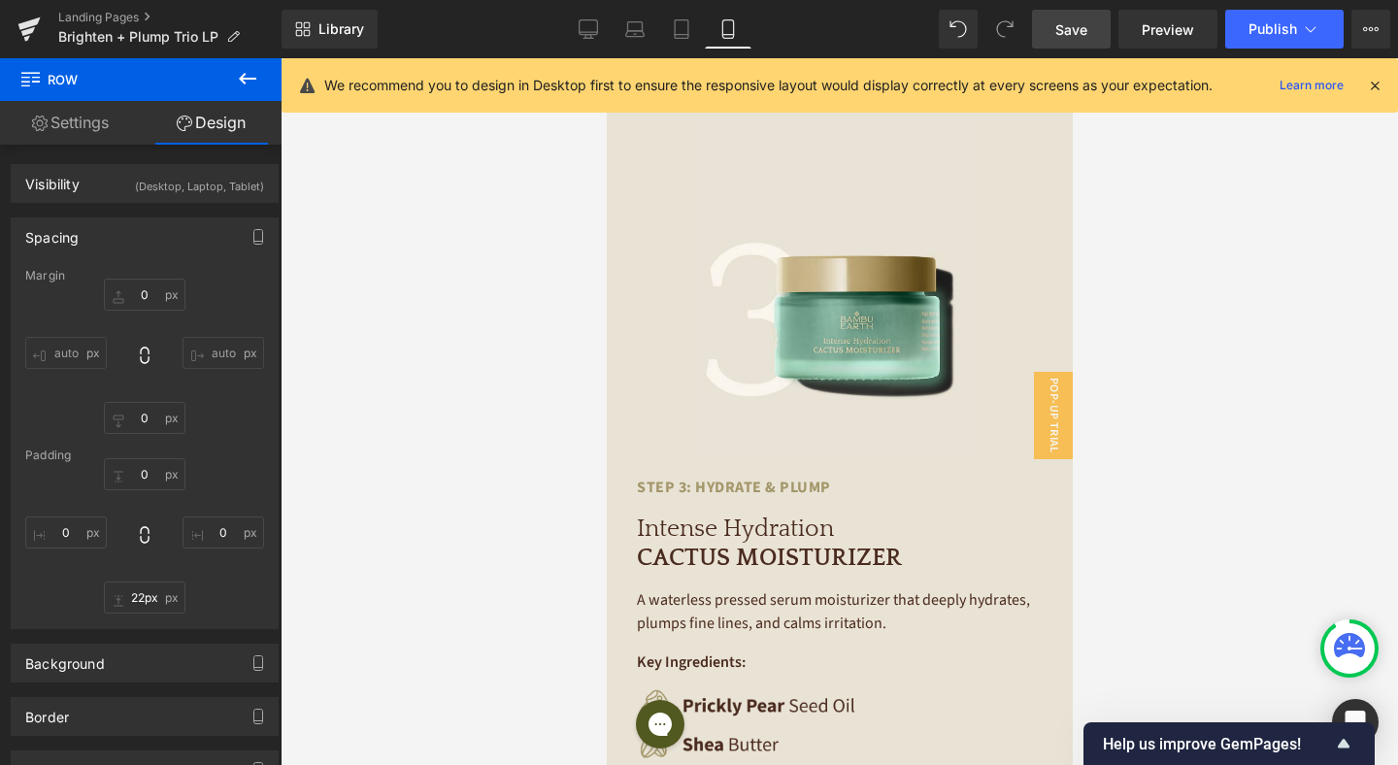
type input "0"
type input "22"
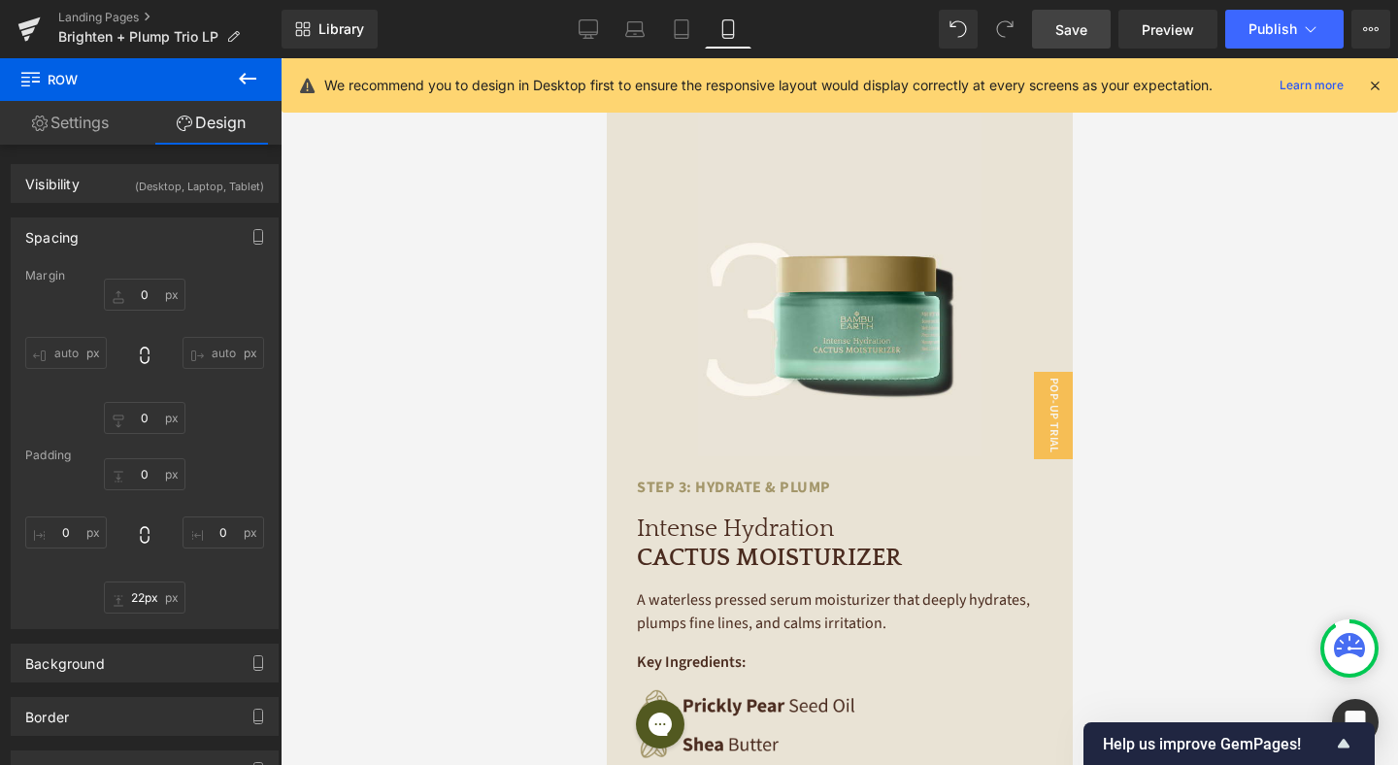
type input "0"
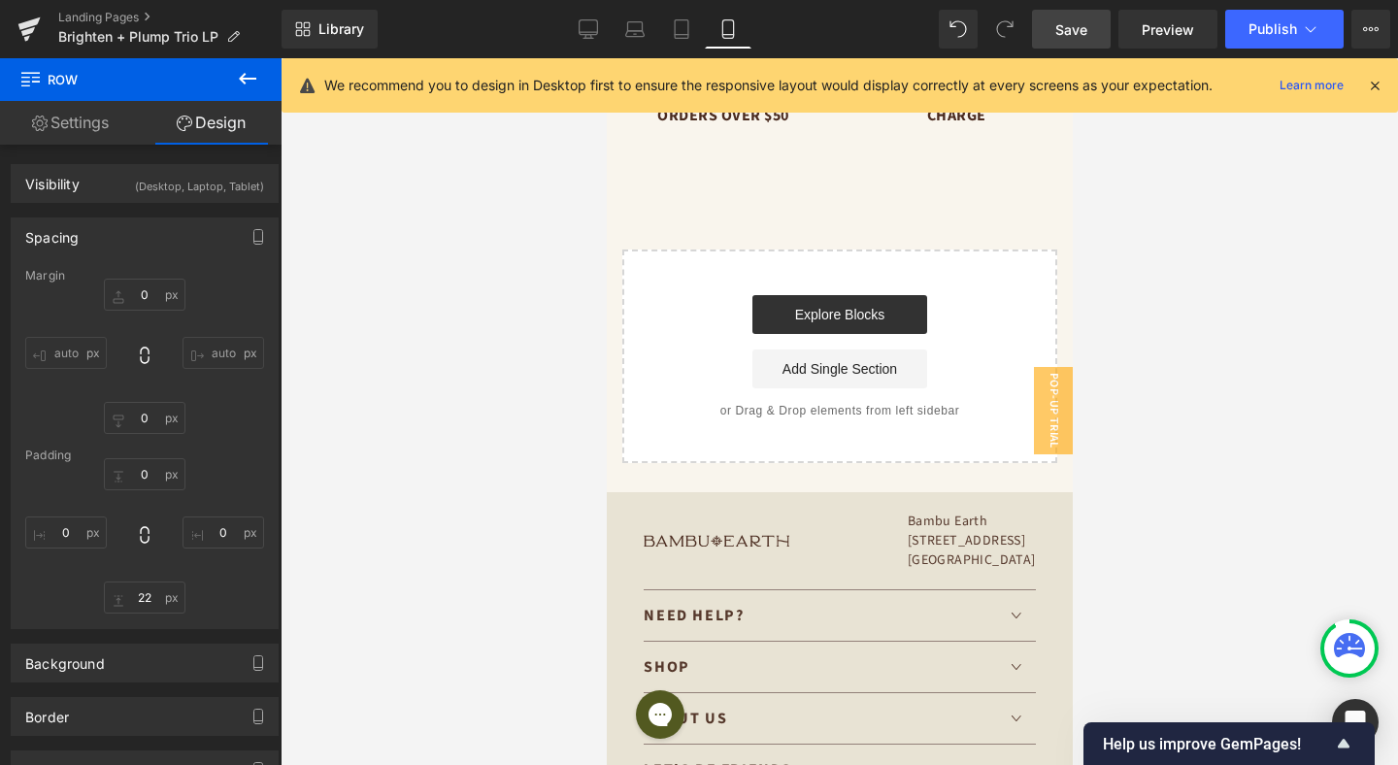
scroll to position [7477, 0]
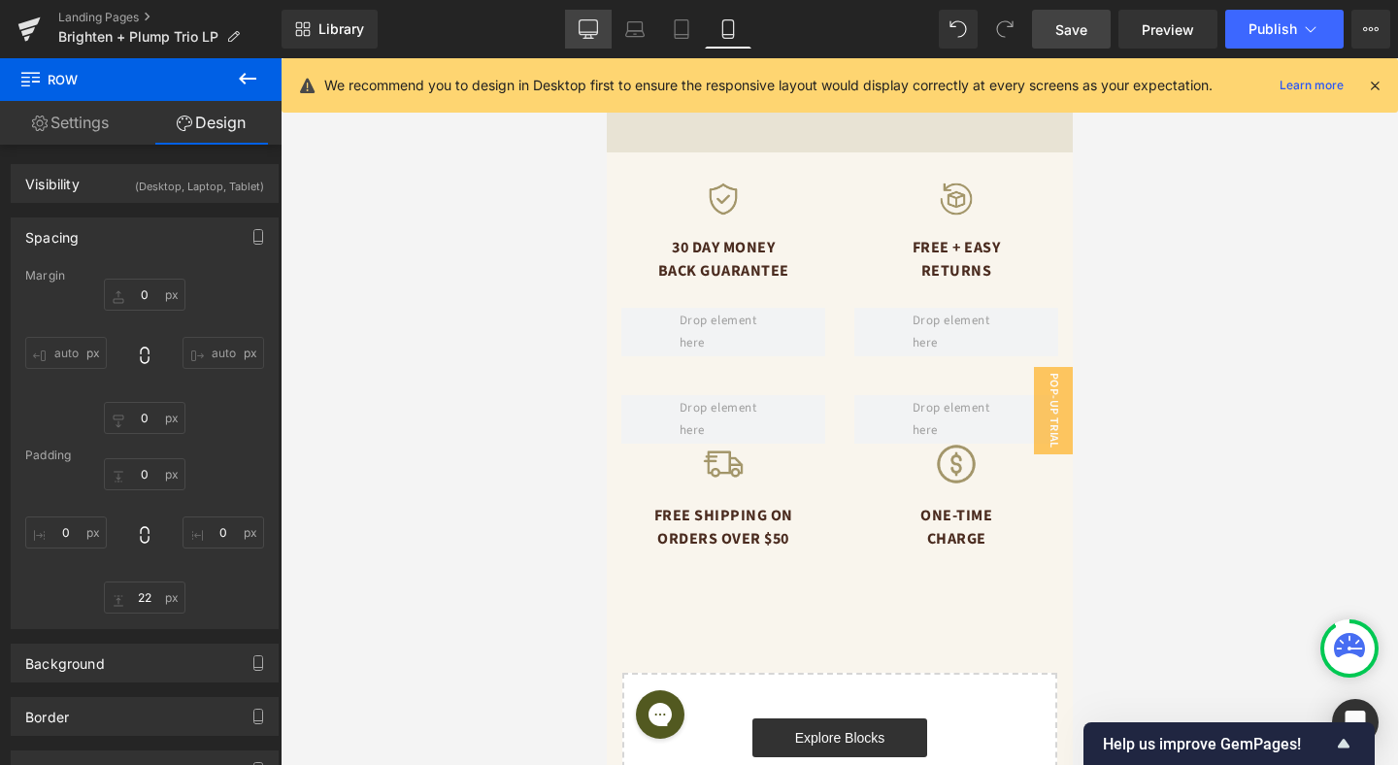
click at [591, 27] on icon at bounding box center [588, 28] width 19 height 19
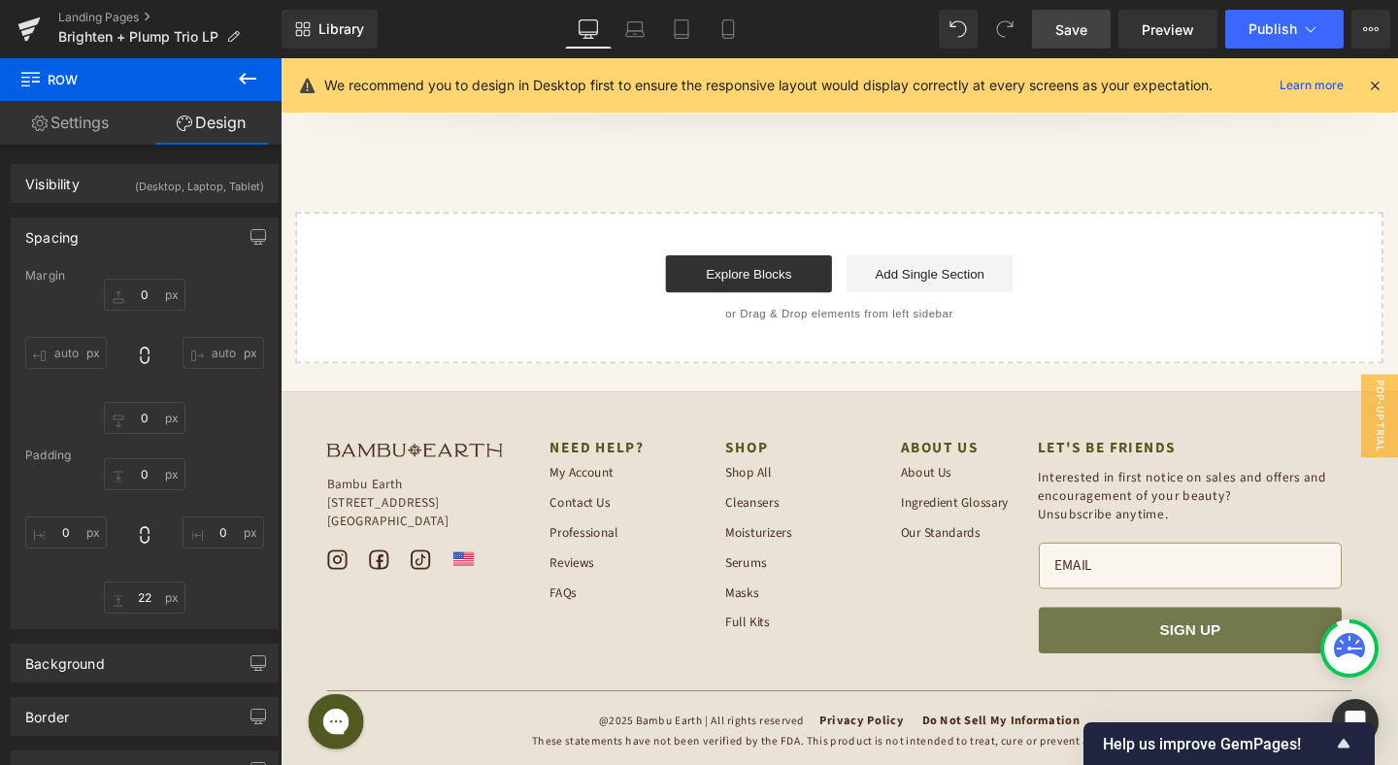
type input "0"
type input "22"
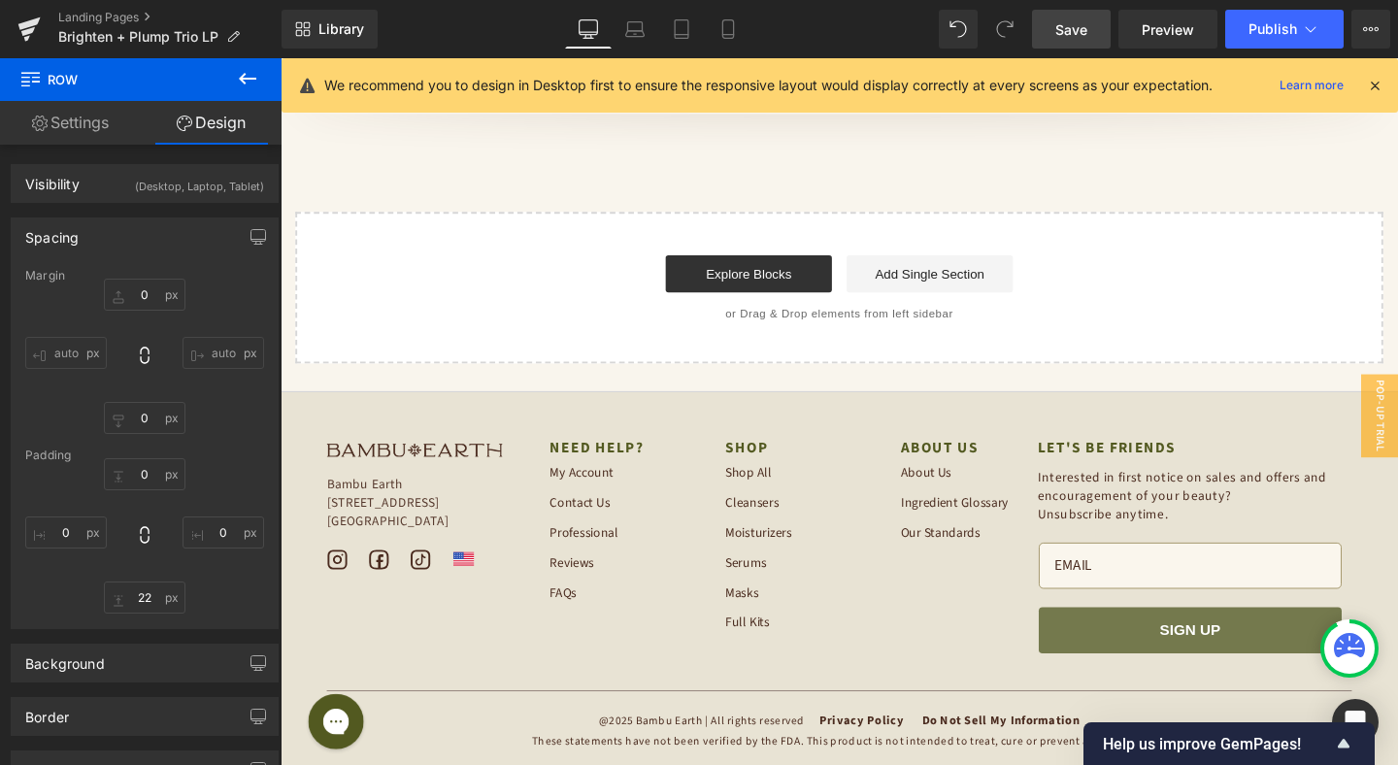
type input "0"
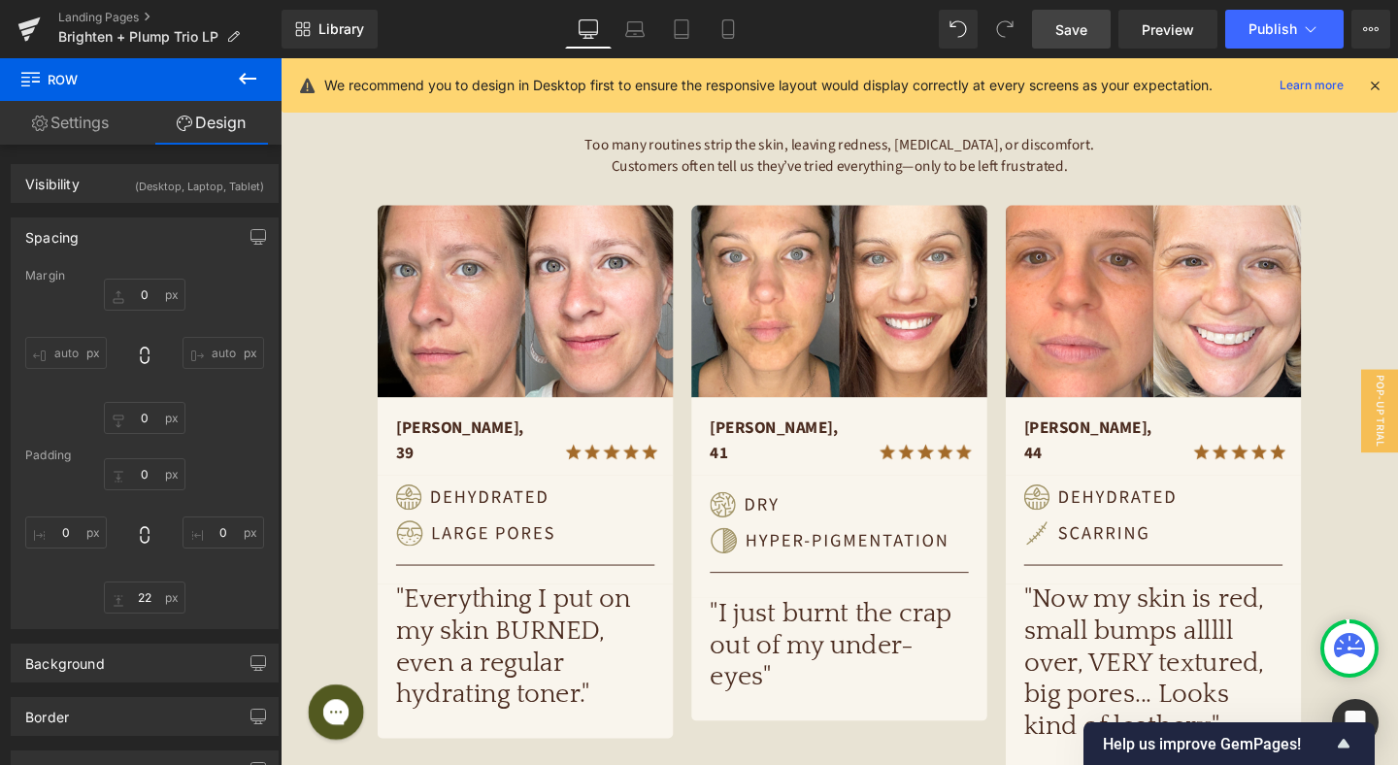
scroll to position [258, 0]
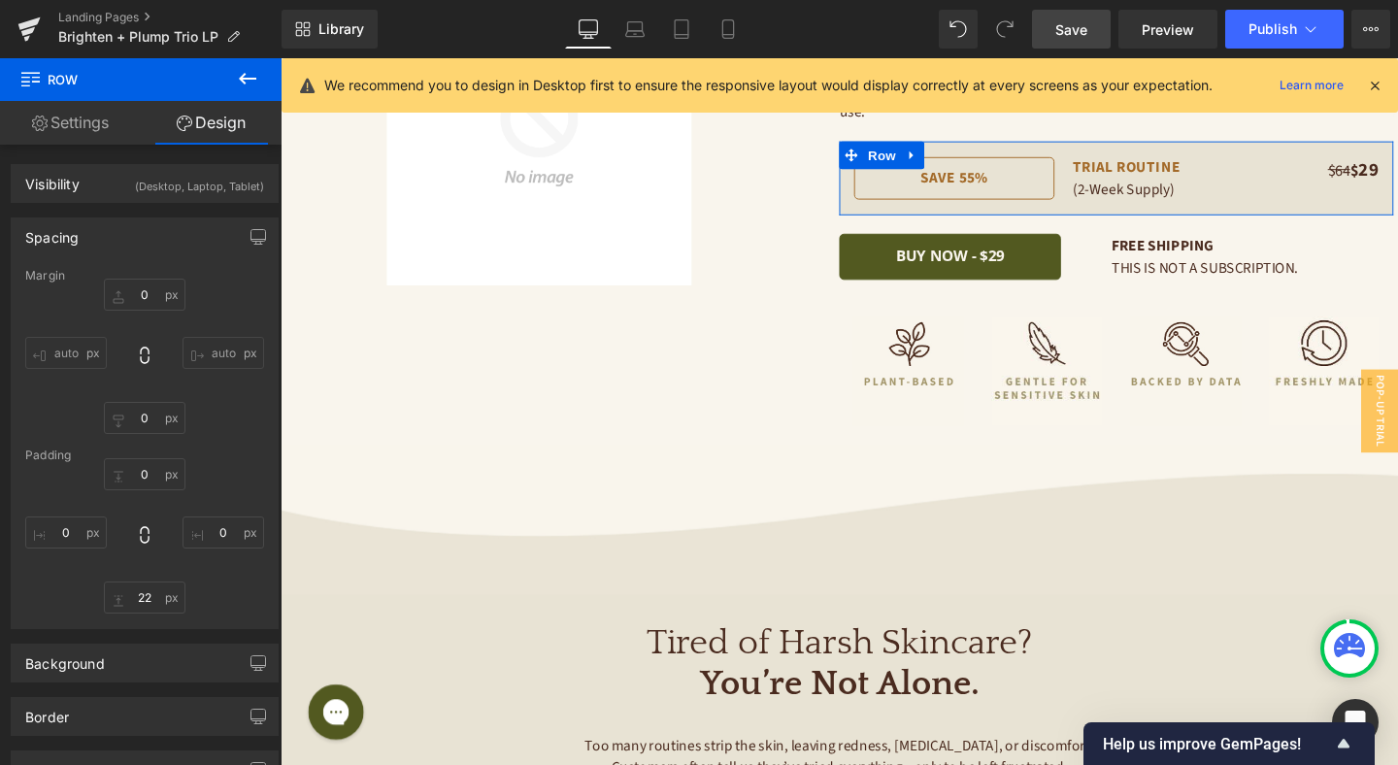
click at [1370, 85] on icon at bounding box center [1374, 85] width 17 height 17
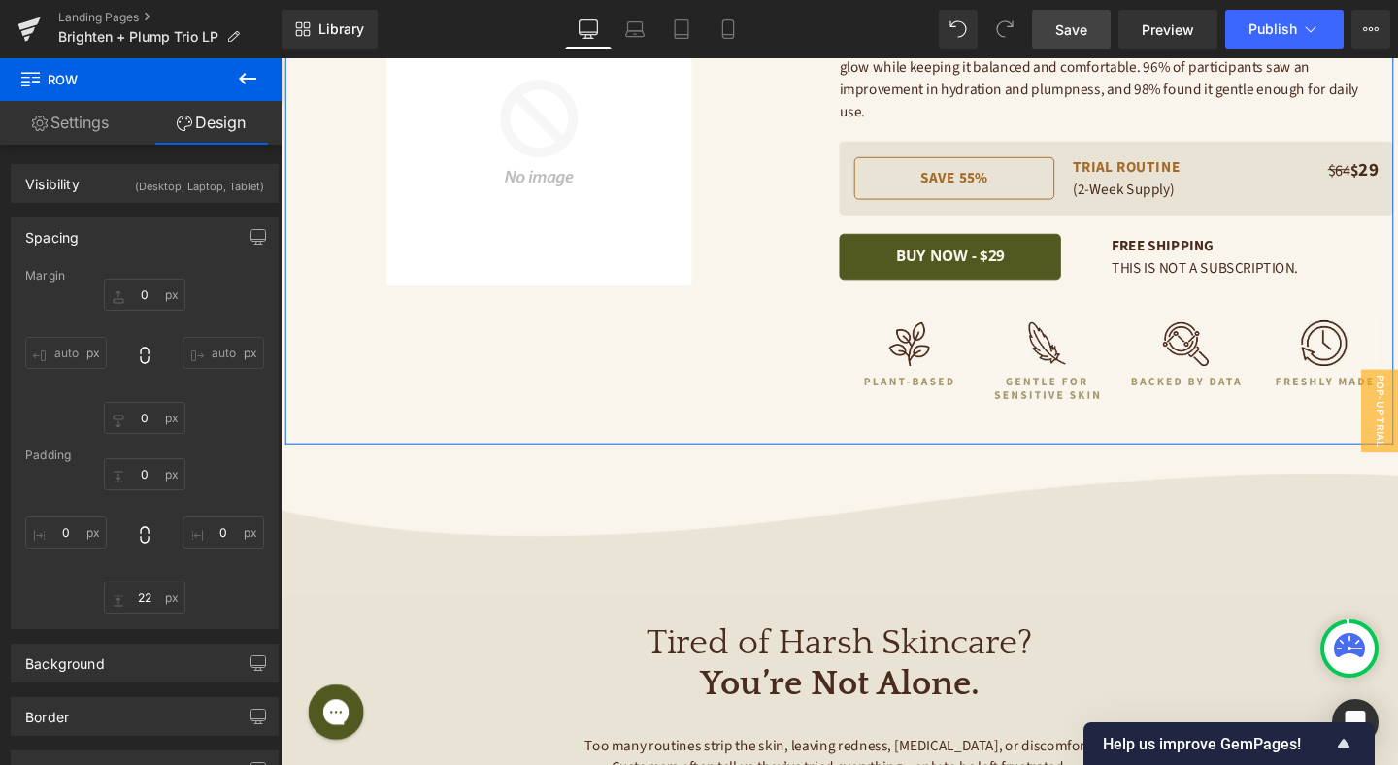
scroll to position [0, 0]
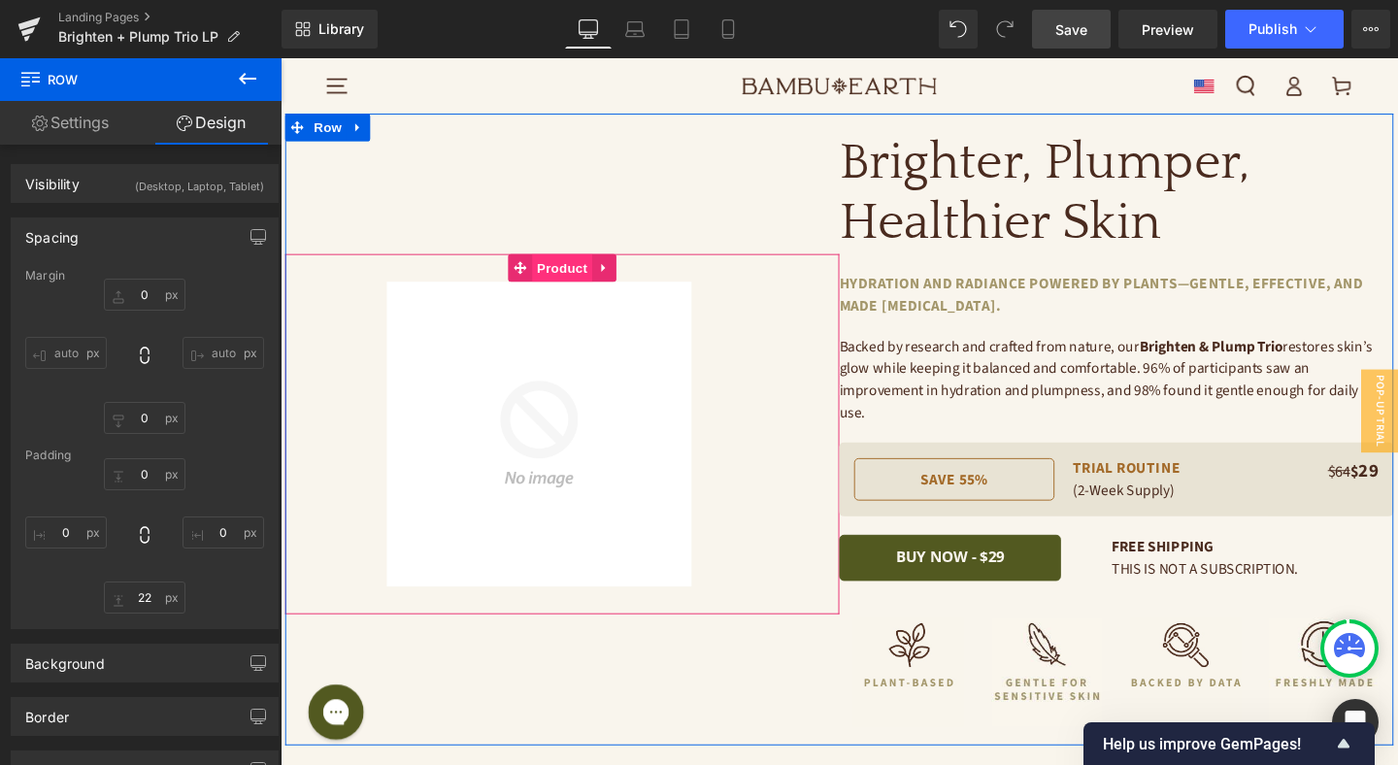
click at [582, 267] on span "Product" at bounding box center [577, 278] width 63 height 29
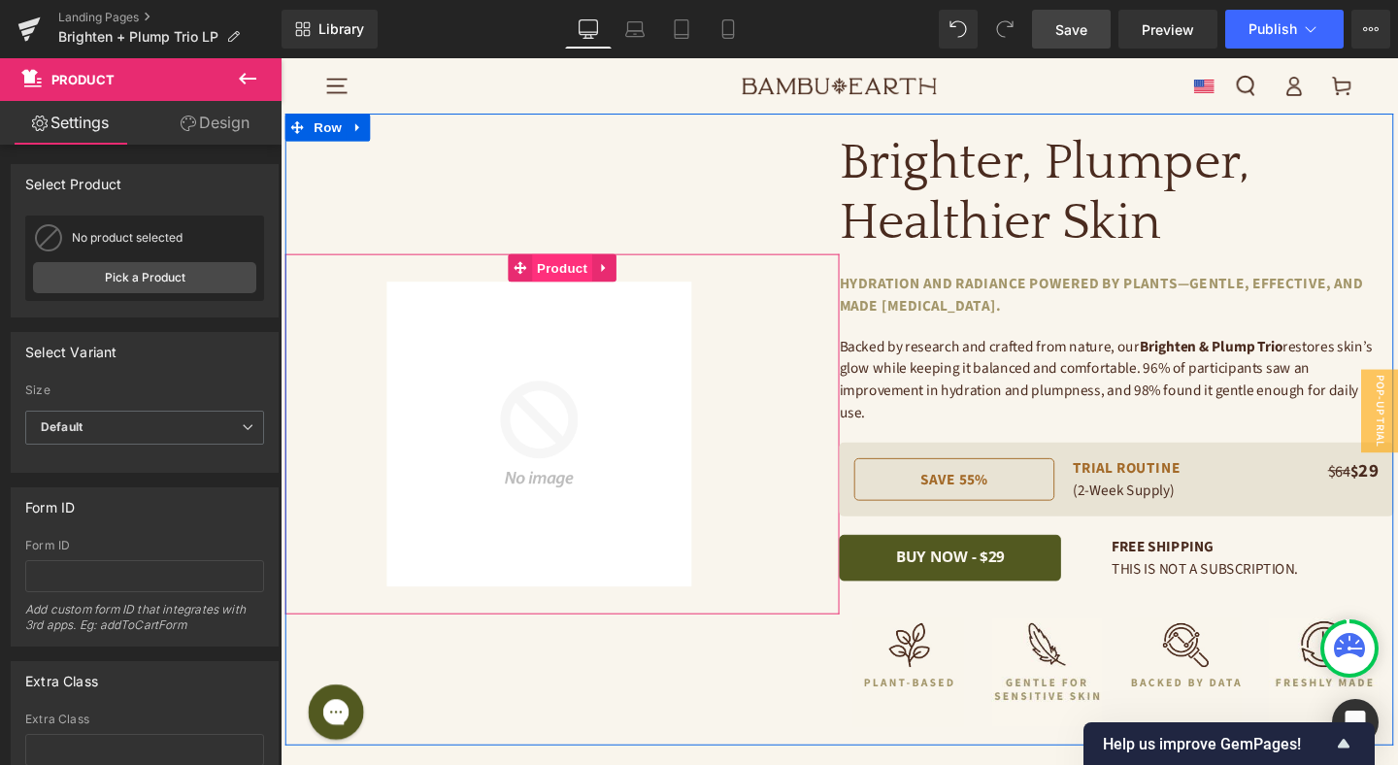
click at [575, 270] on span "Product" at bounding box center [577, 278] width 63 height 29
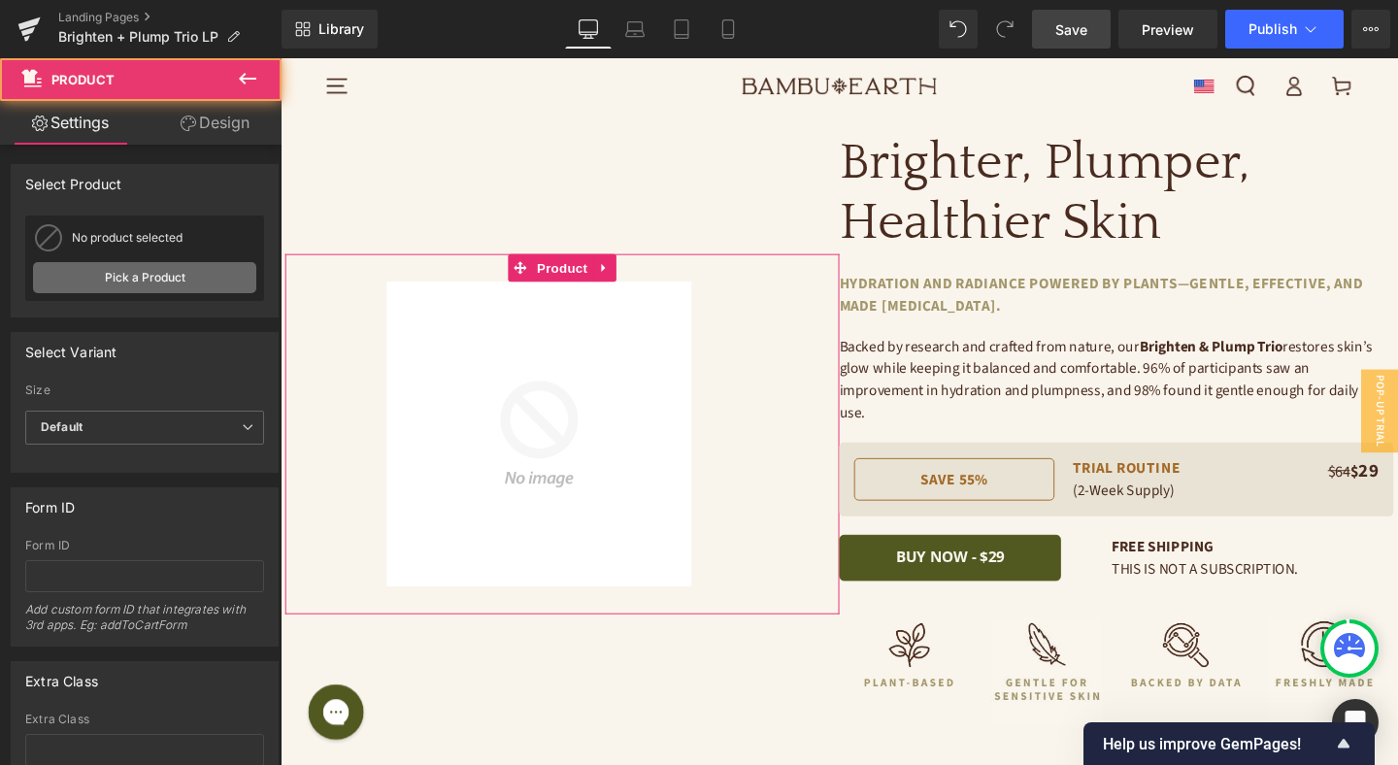
click at [194, 280] on link "Pick a Product" at bounding box center [144, 277] width 223 height 31
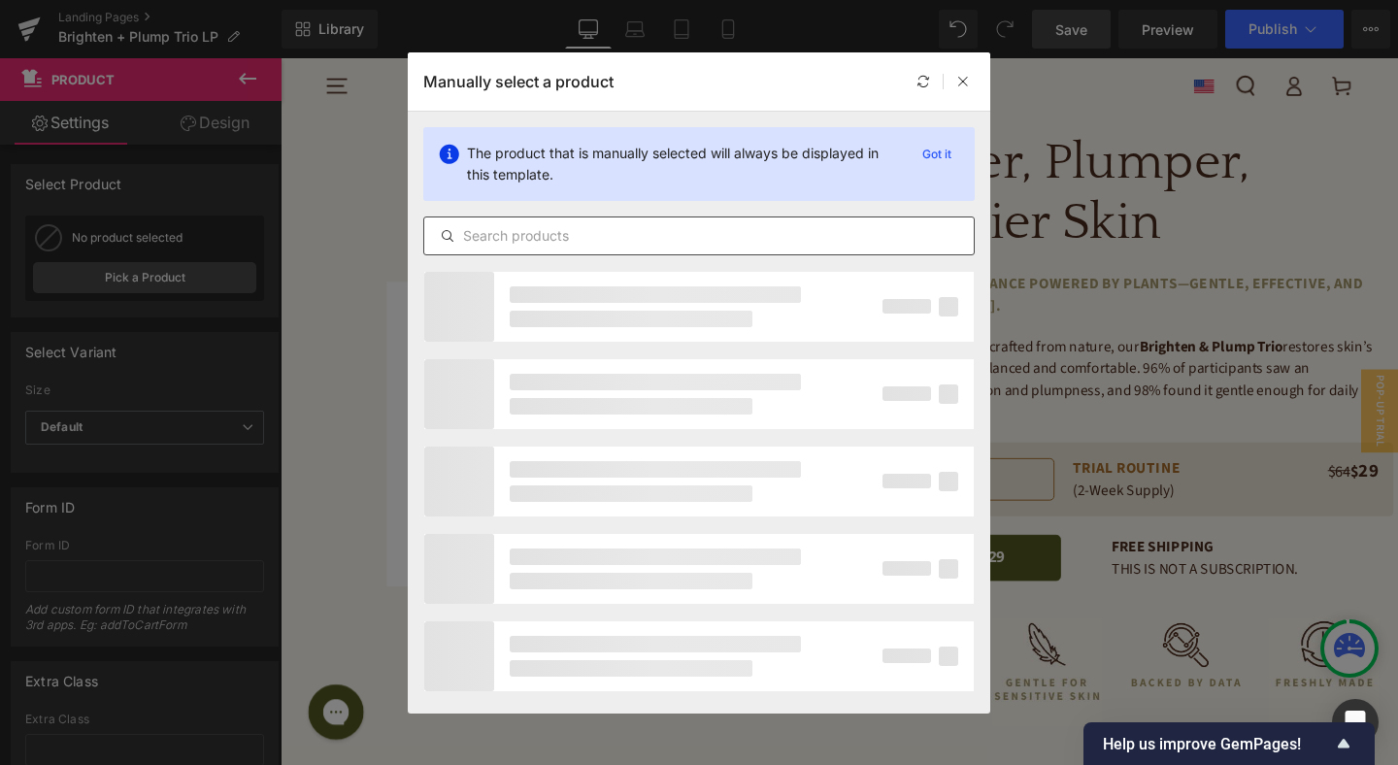
click at [610, 234] on input "text" at bounding box center [698, 235] width 549 height 23
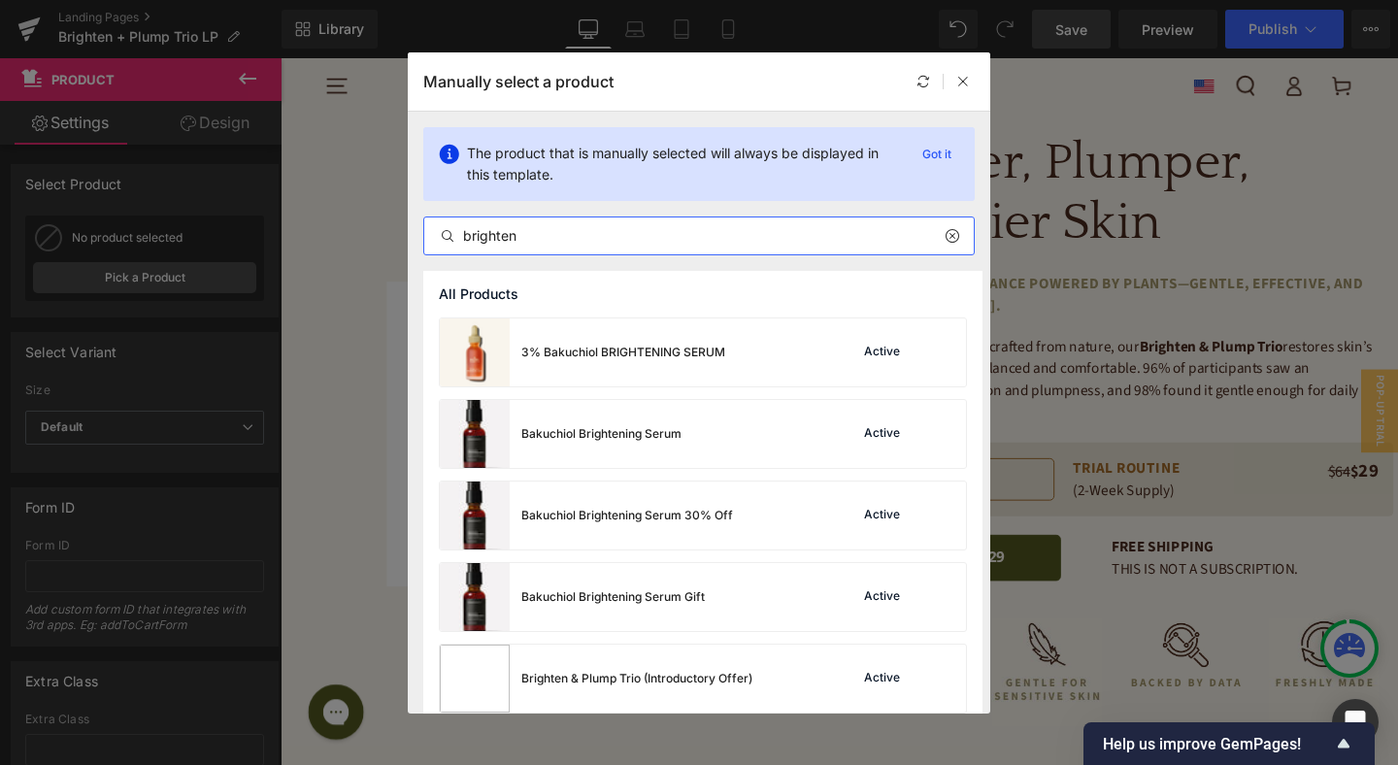
click at [620, 239] on input "brighten" at bounding box center [698, 235] width 549 height 23
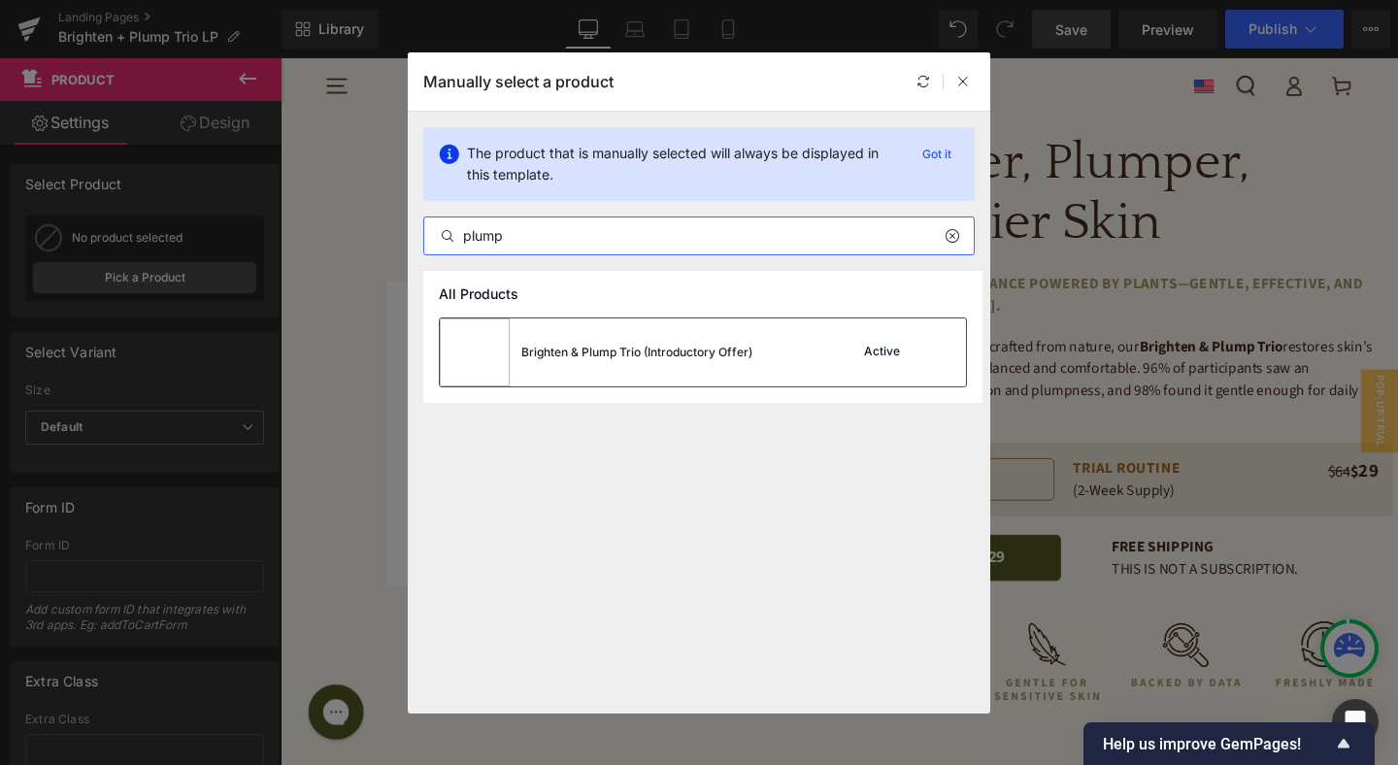
type input "plump"
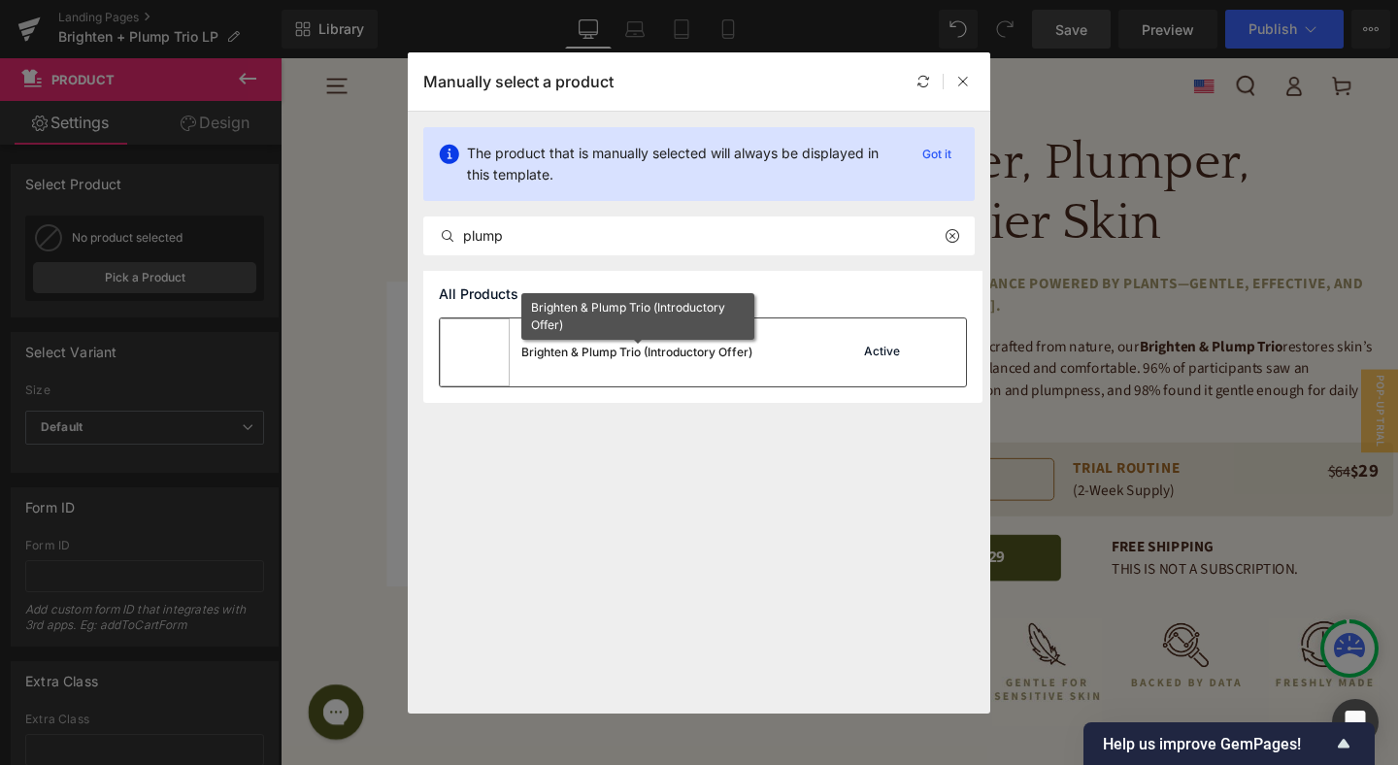
click at [727, 353] on div "Brighten & Plump Trio (Introductory Offer)" at bounding box center [636, 352] width 231 height 17
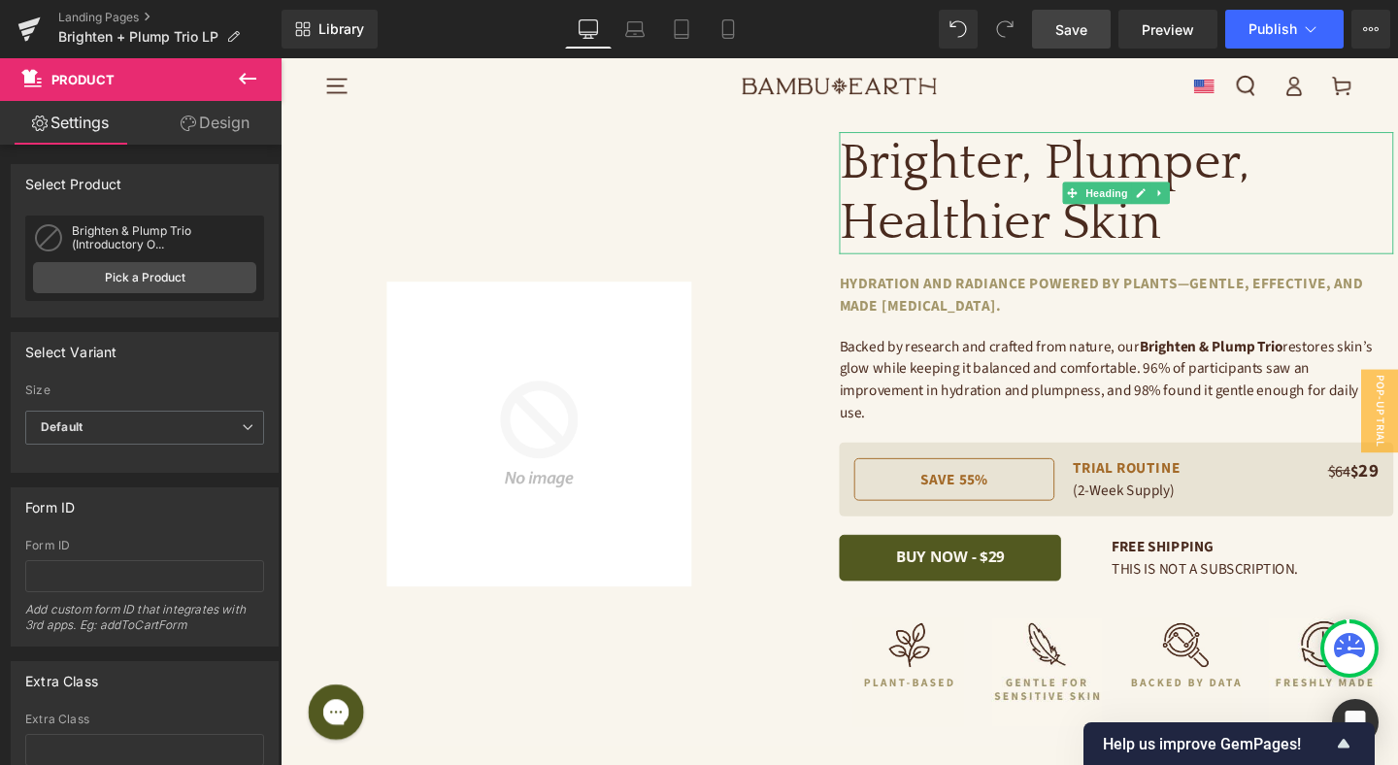
click at [1065, 35] on span "Save" at bounding box center [1071, 29] width 32 height 20
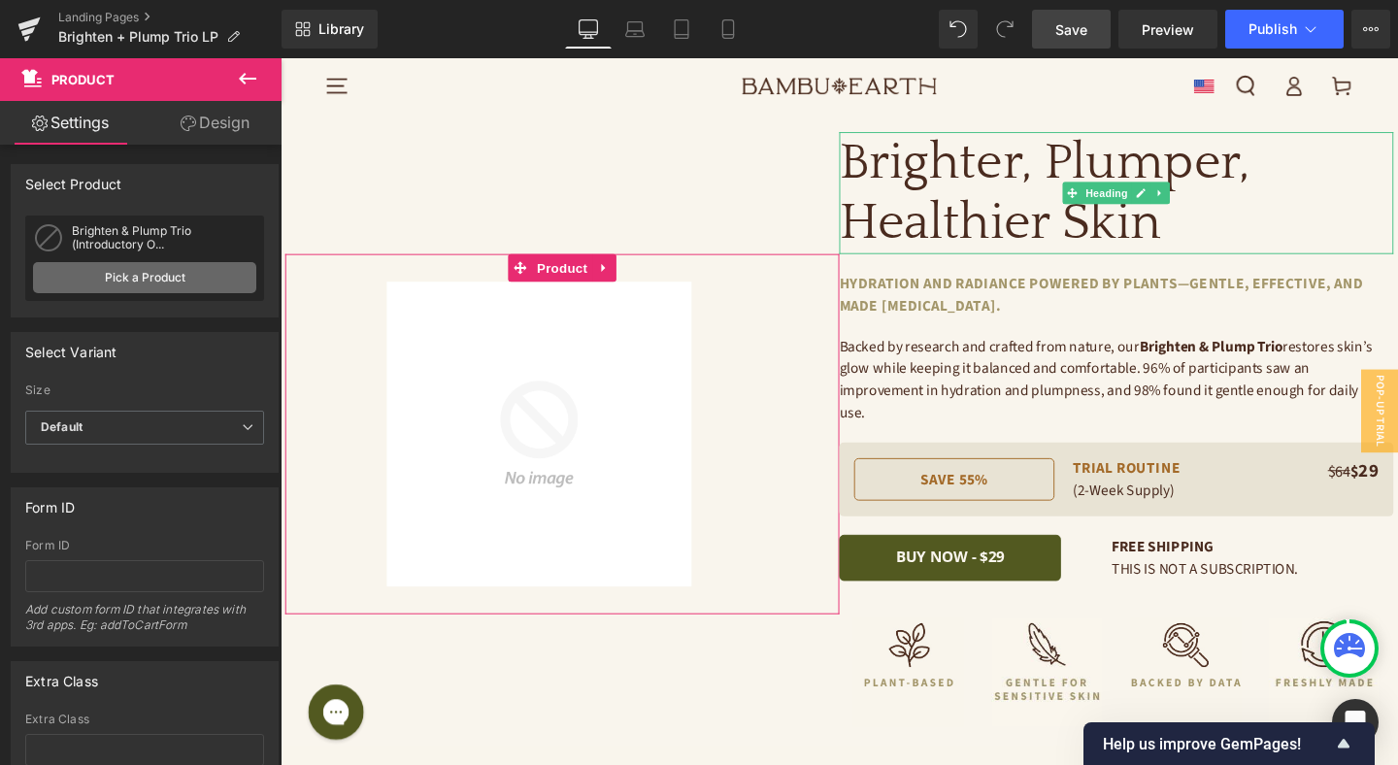
click at [159, 278] on link "Pick a Product" at bounding box center [144, 277] width 223 height 31
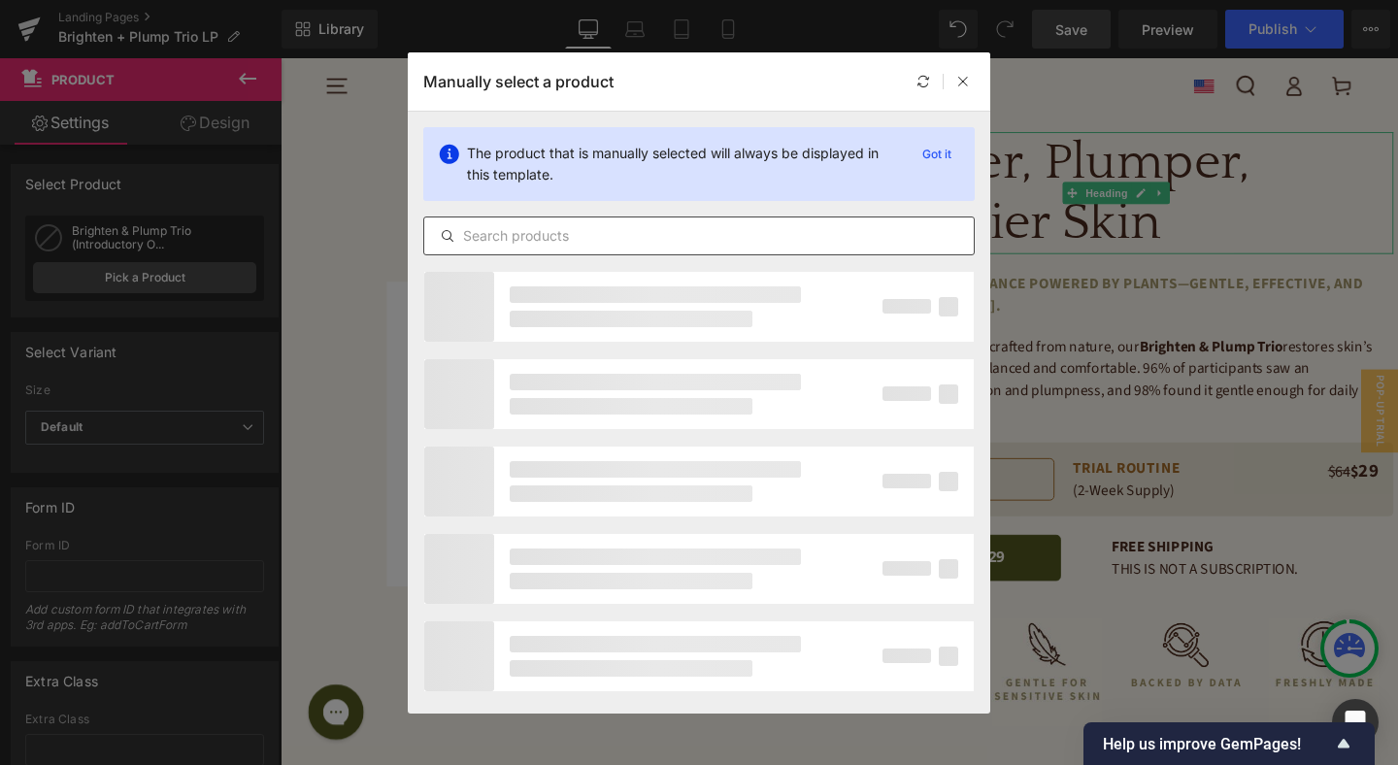
click at [523, 245] on input "text" at bounding box center [698, 235] width 549 height 23
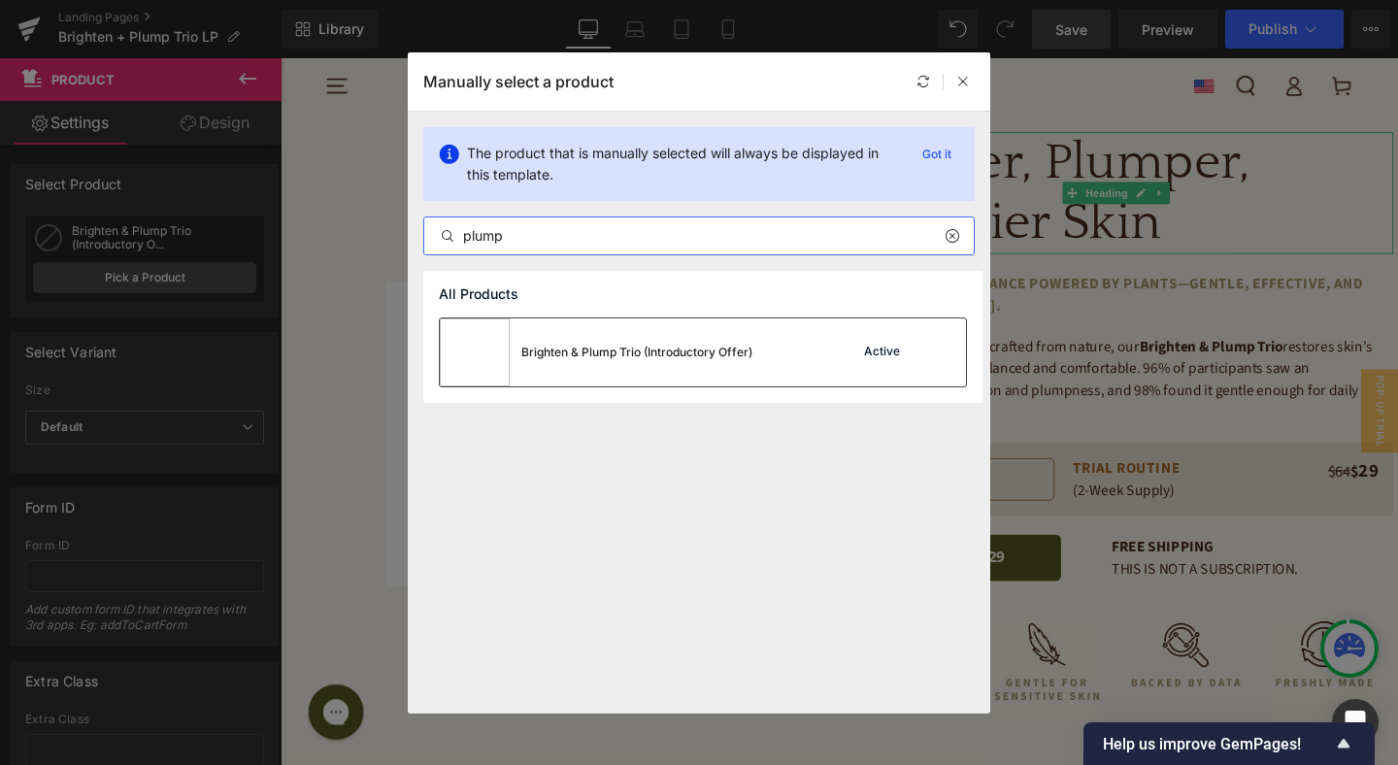
type input "plump"
click at [786, 356] on div "Brighten & Plump Trio (Introductory Offer) Active" at bounding box center [703, 352] width 526 height 68
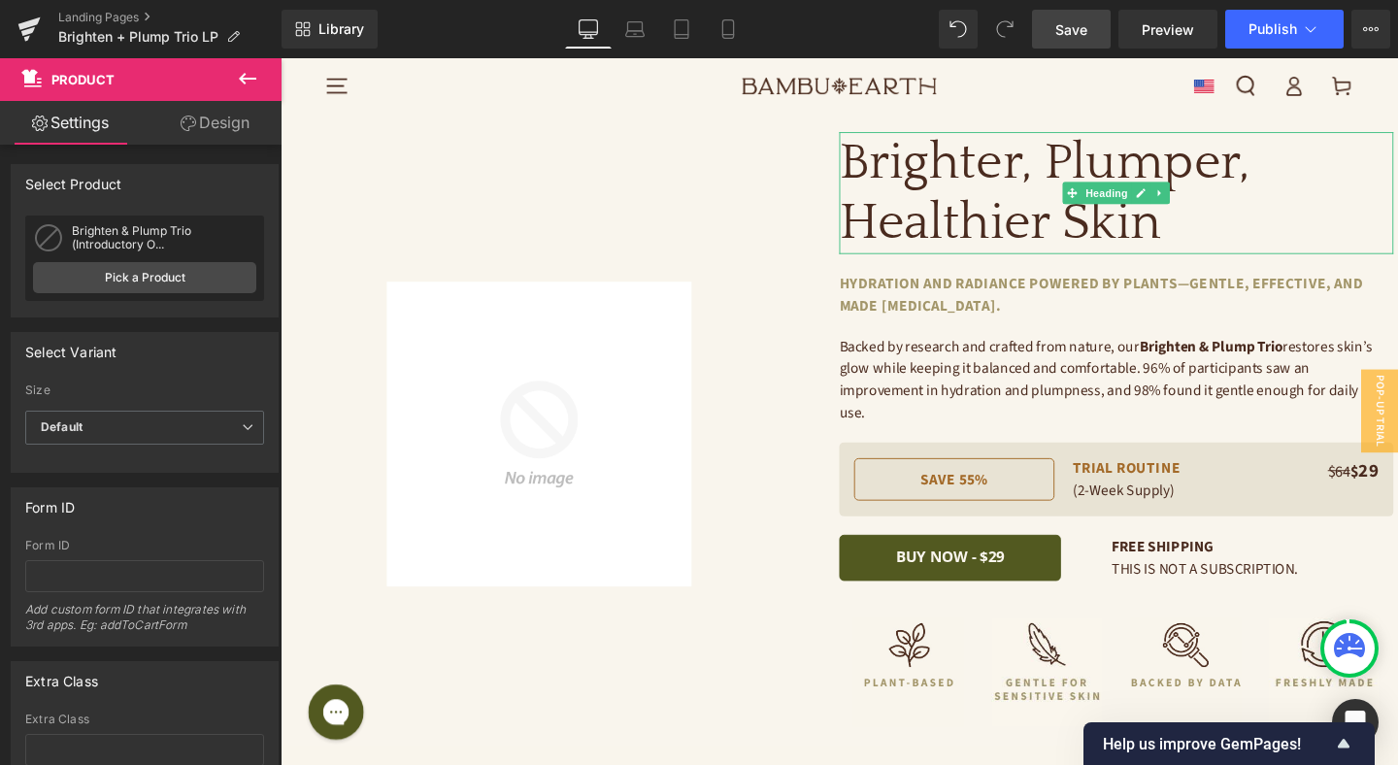
click at [1080, 28] on span "Save" at bounding box center [1071, 29] width 32 height 20
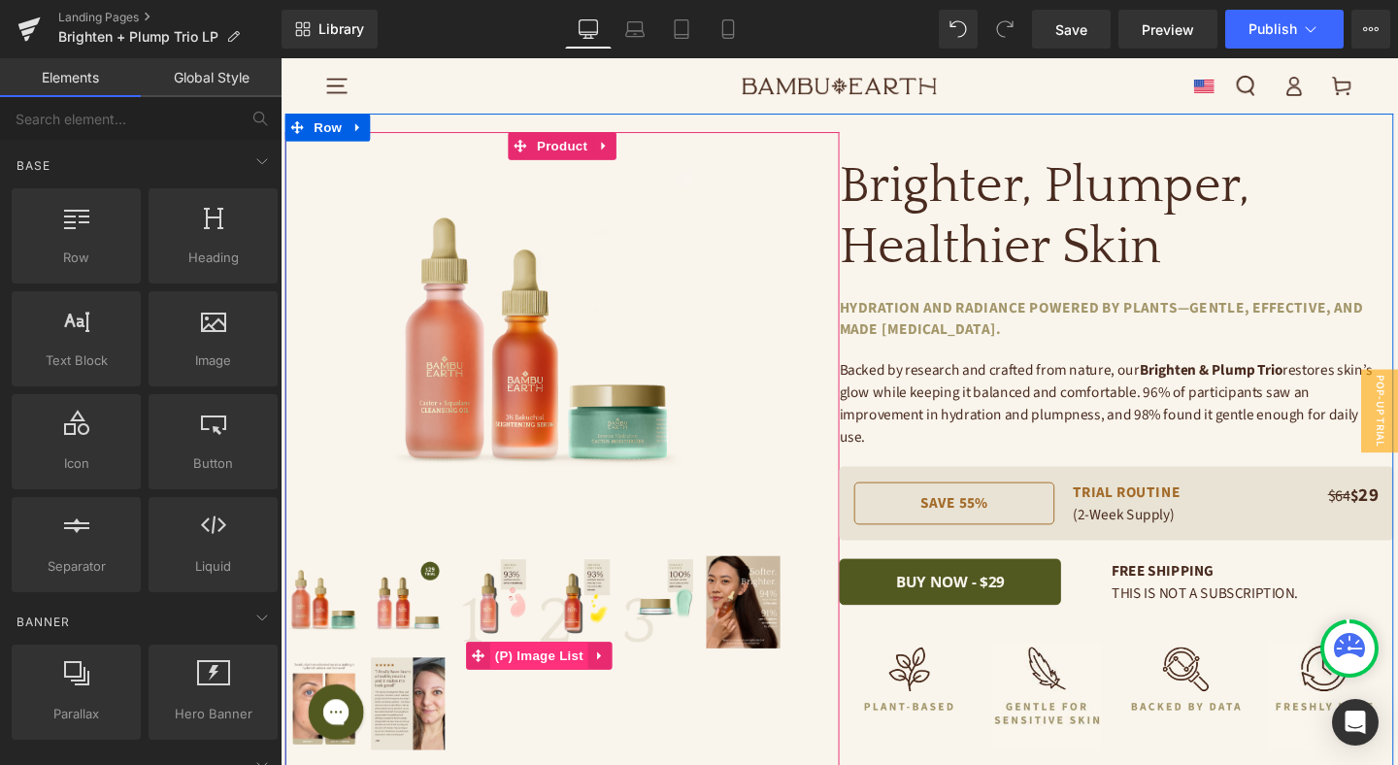
click at [558, 683] on span "(P) Image List" at bounding box center [552, 686] width 103 height 29
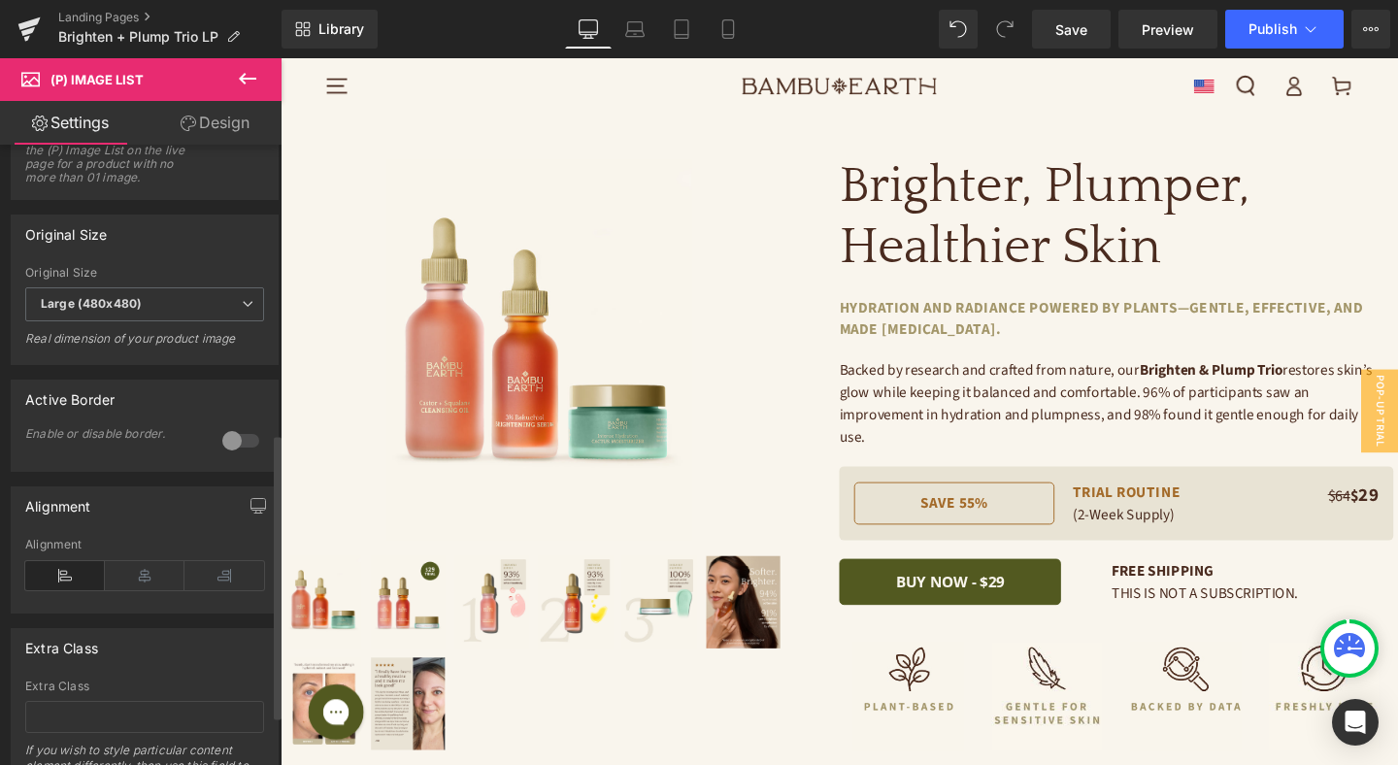
scroll to position [734, 0]
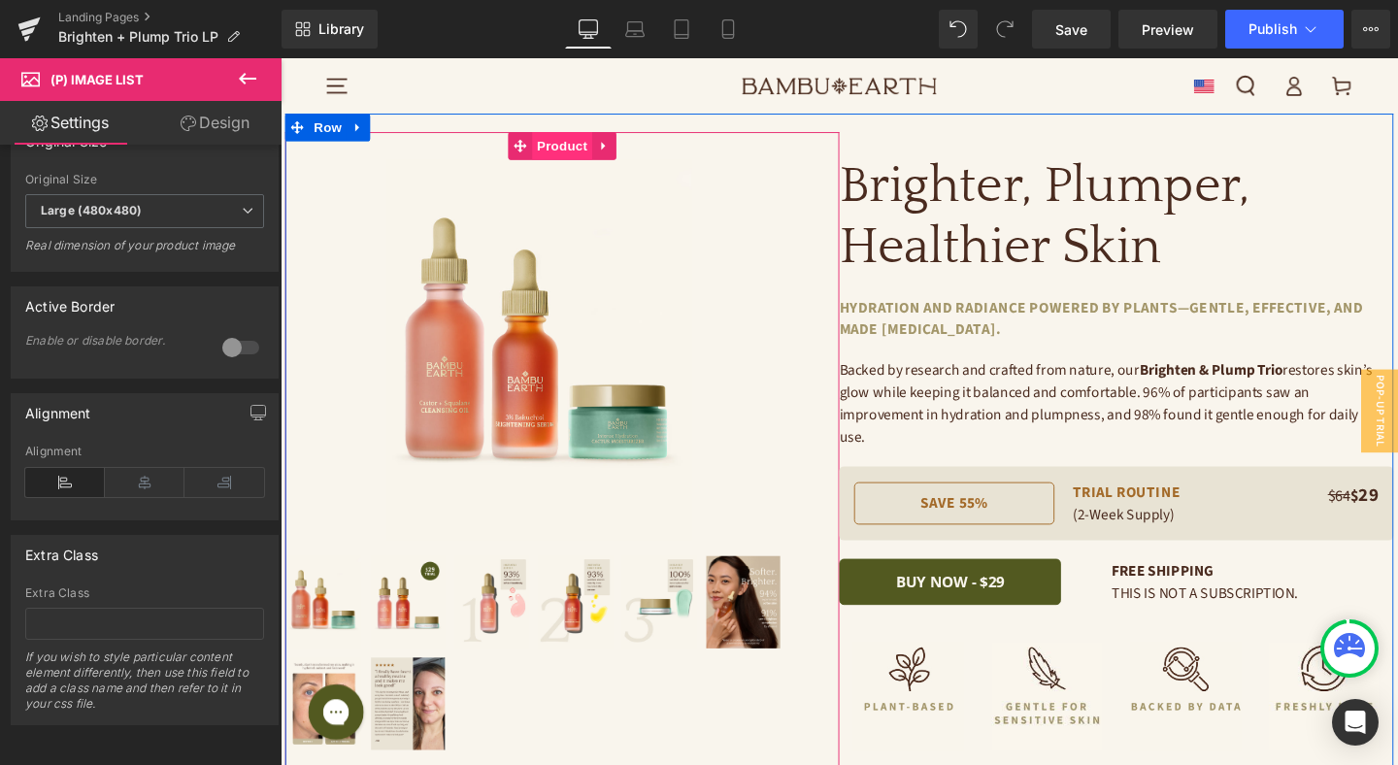
click at [574, 150] on span "Product" at bounding box center [577, 150] width 63 height 29
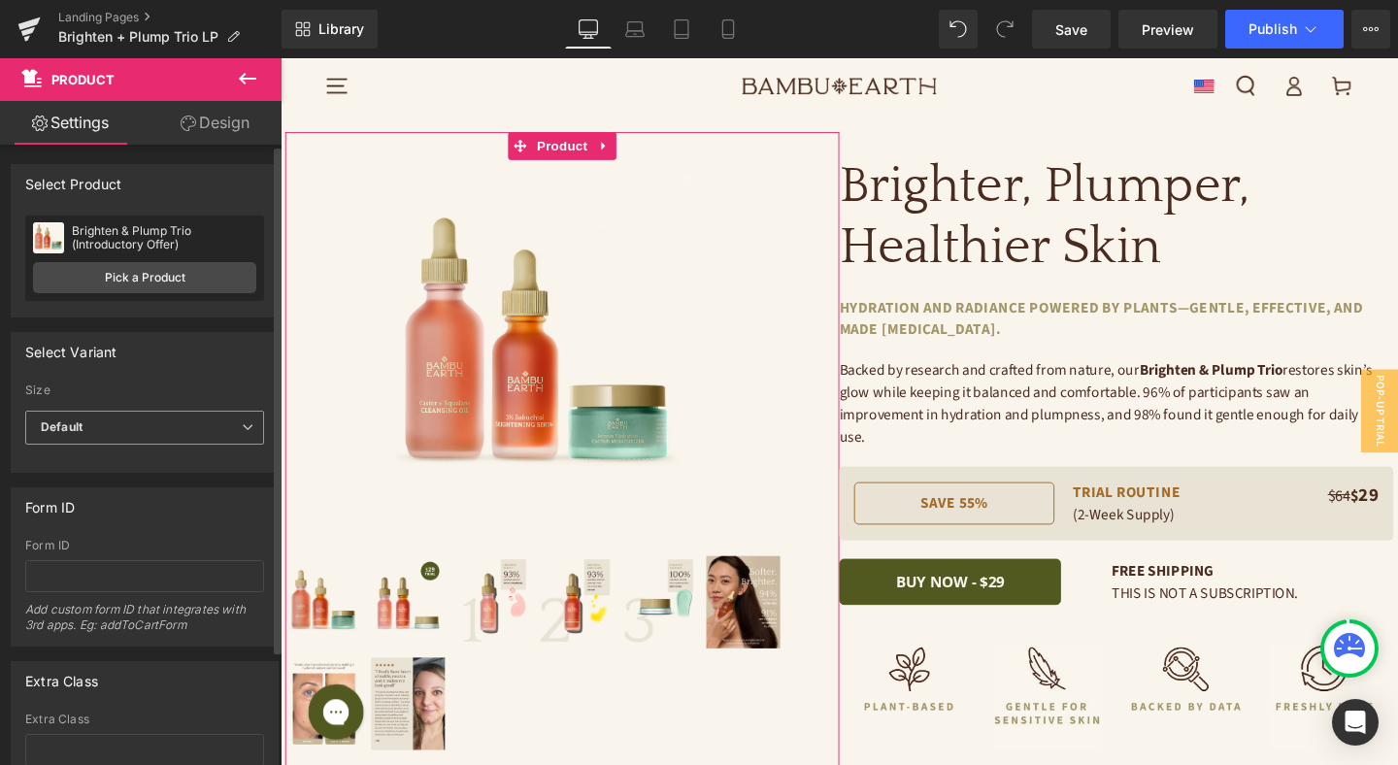
click at [194, 423] on span "Default" at bounding box center [144, 428] width 239 height 34
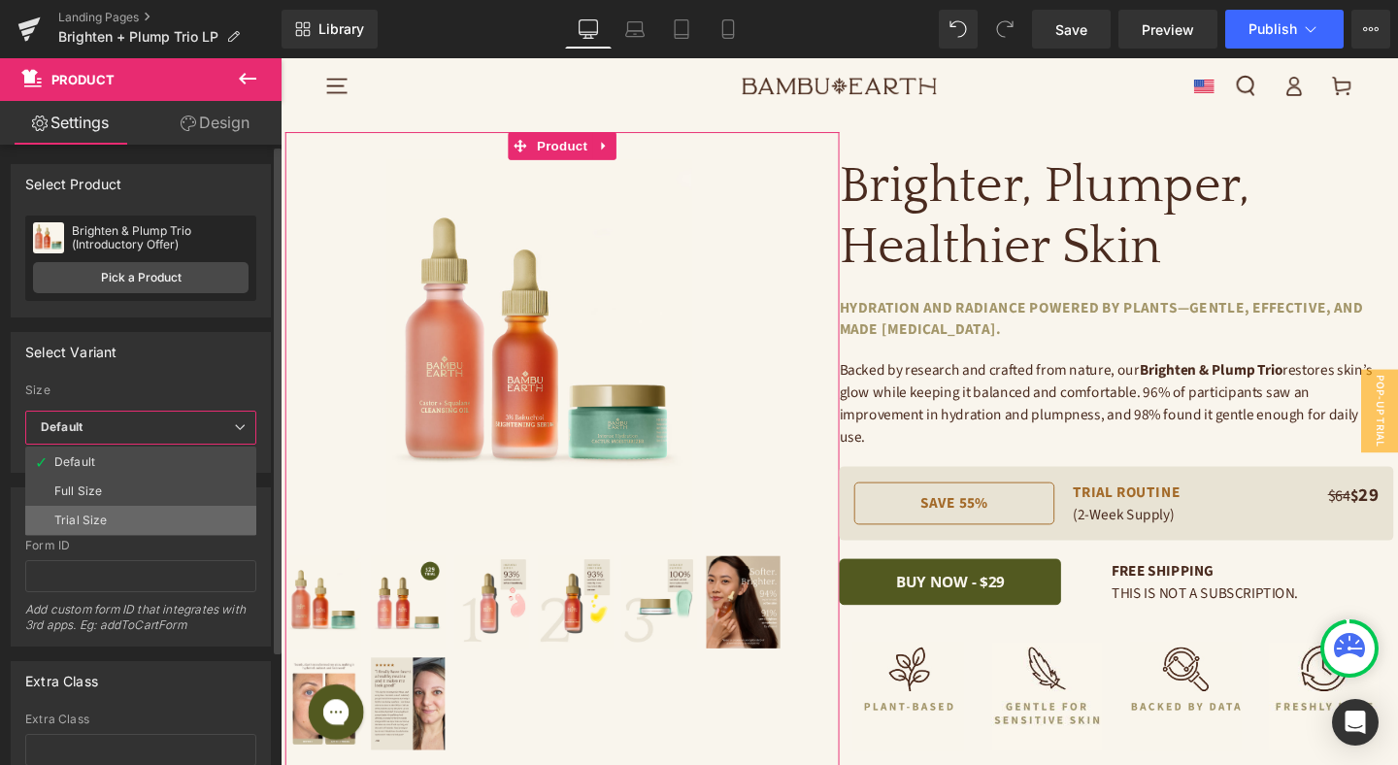
click at [176, 513] on li "Trial Size" at bounding box center [140, 520] width 231 height 29
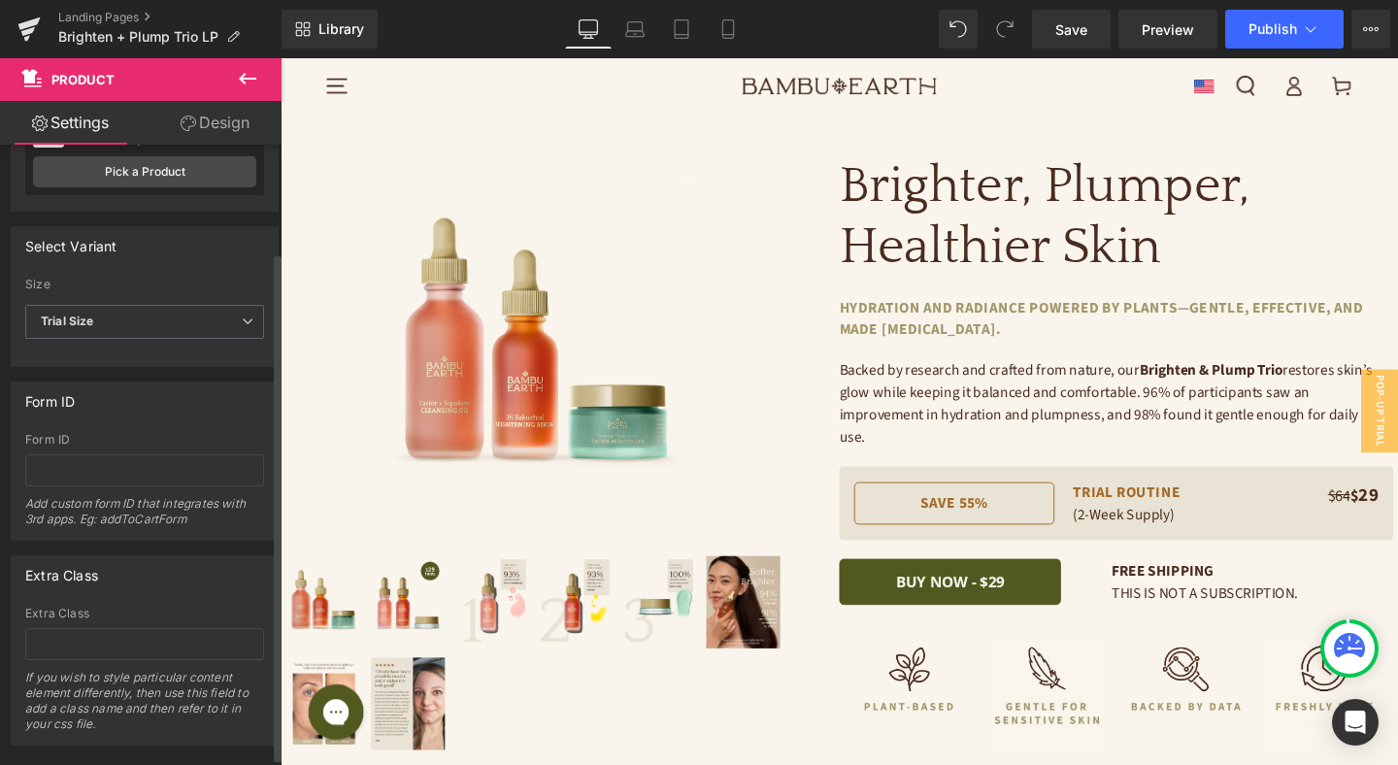
scroll to position [141, 0]
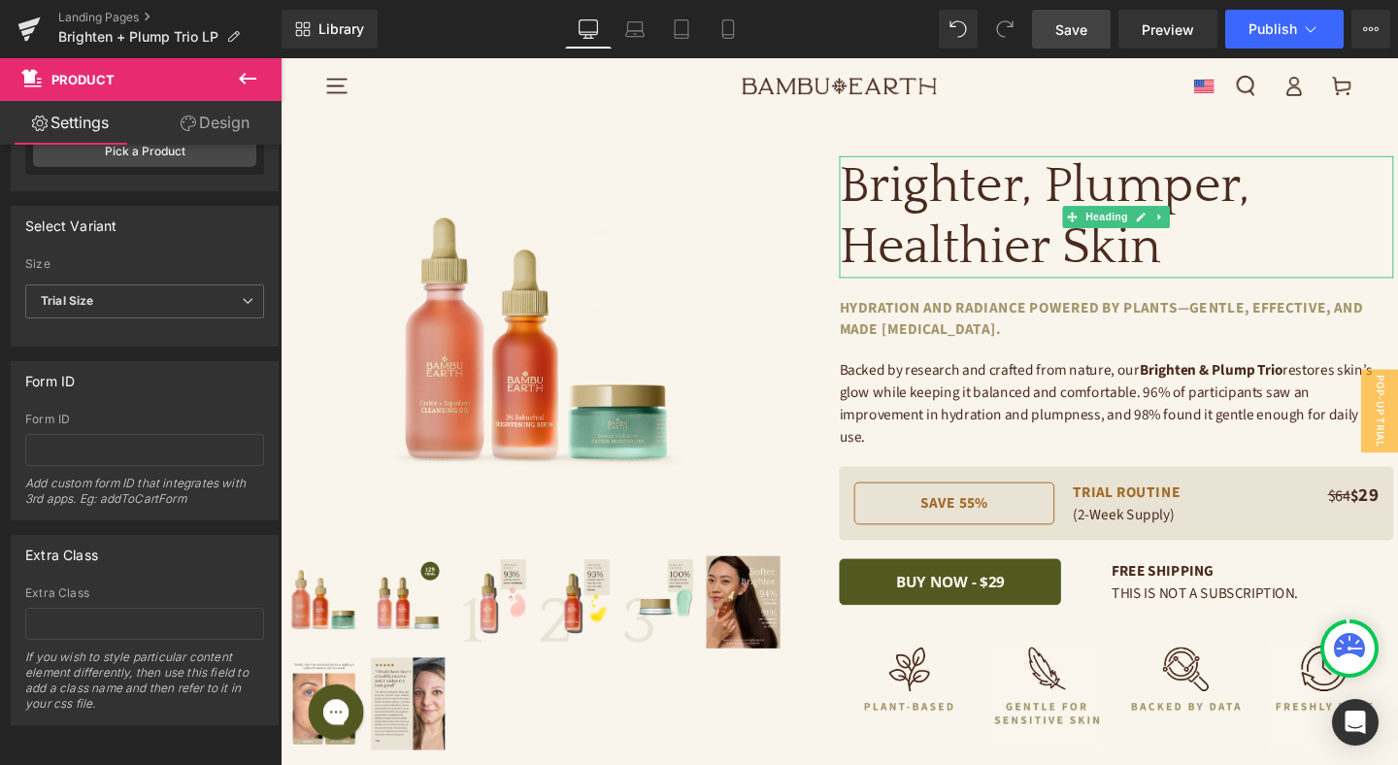
click at [1060, 32] on span "Save" at bounding box center [1071, 29] width 32 height 20
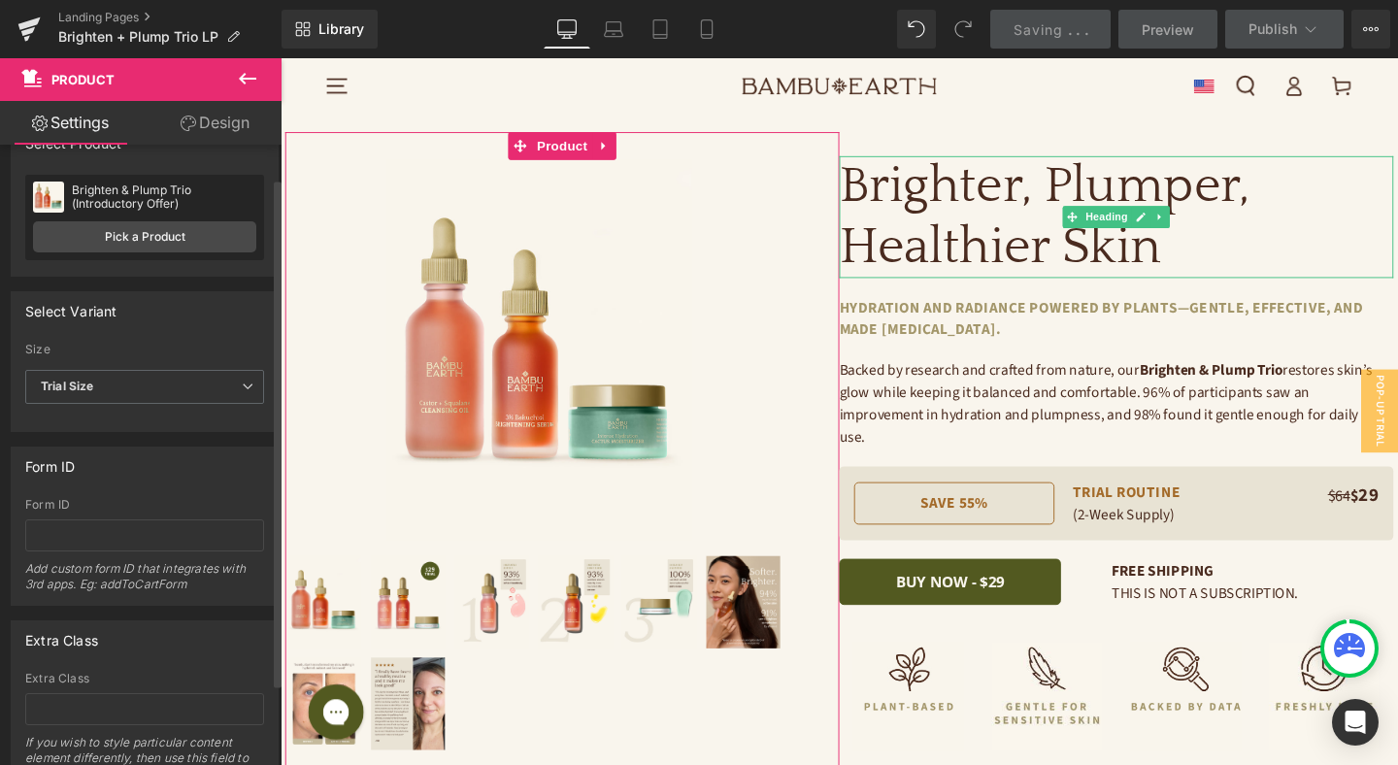
scroll to position [0, 0]
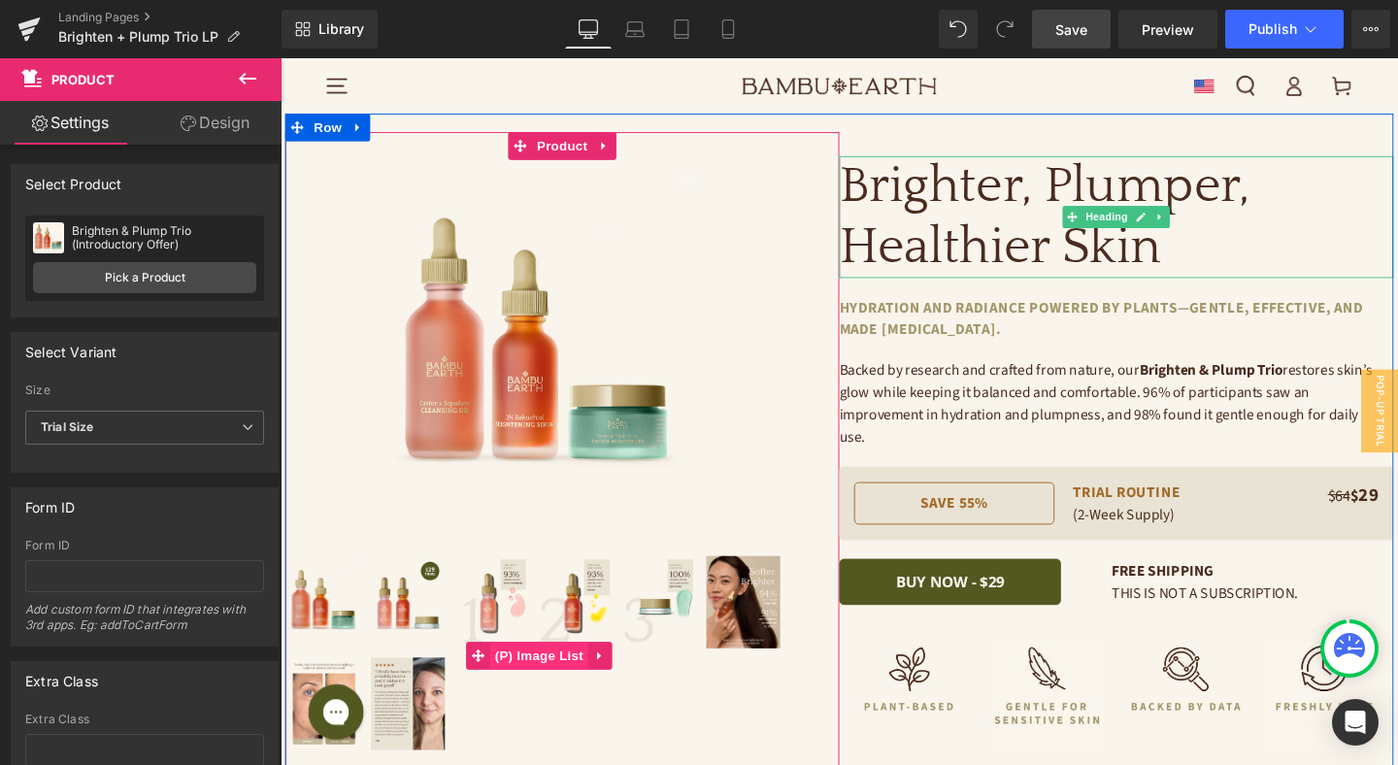
click at [564, 690] on span "(P) Image List" at bounding box center [552, 686] width 103 height 29
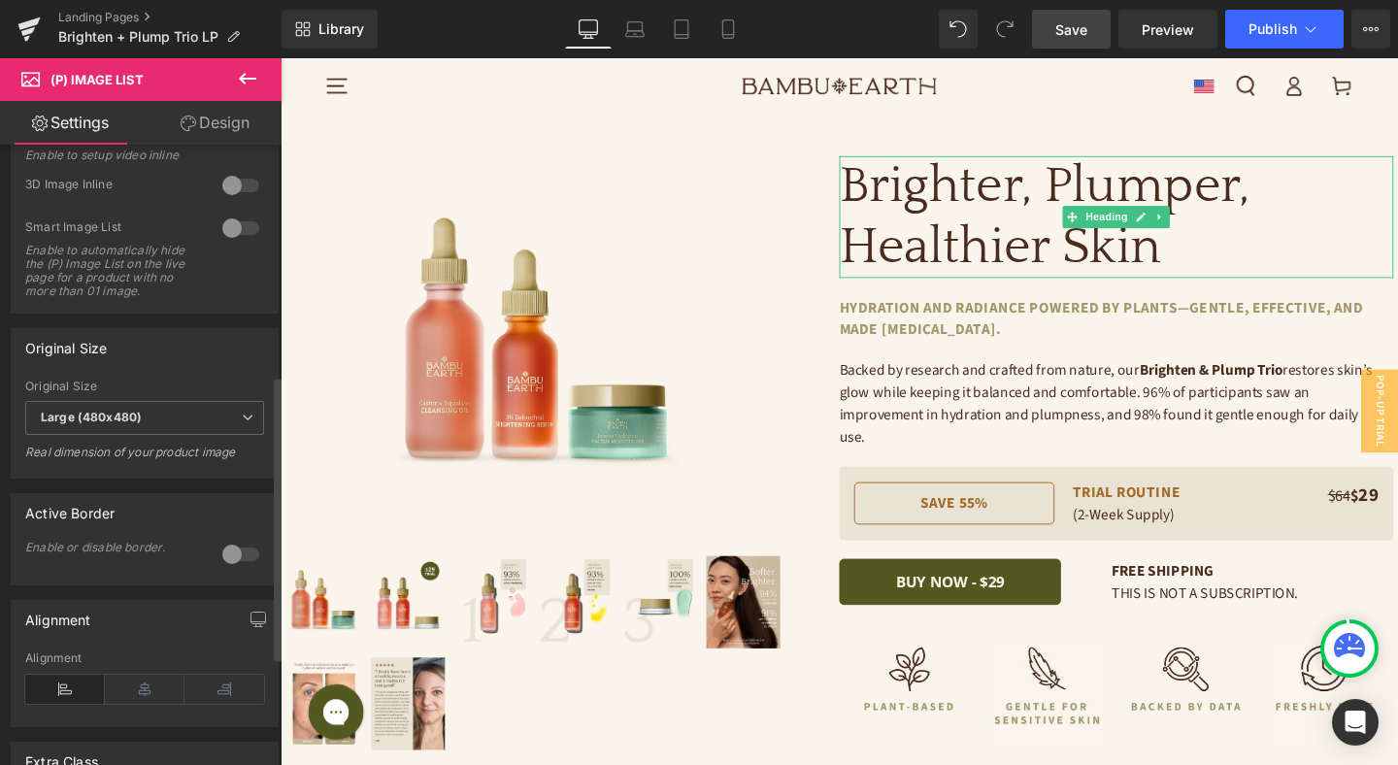
scroll to position [487, 0]
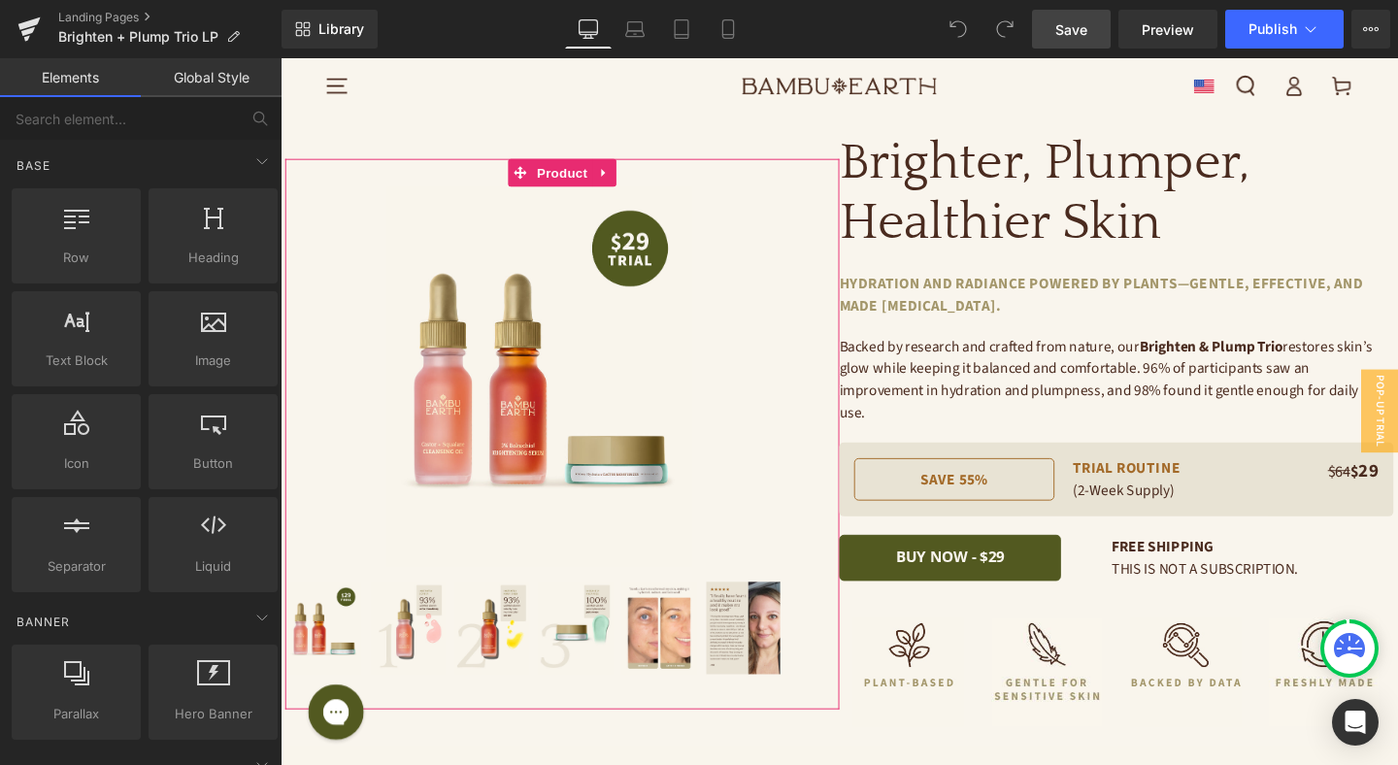
click at [1070, 29] on span "Save" at bounding box center [1071, 29] width 32 height 20
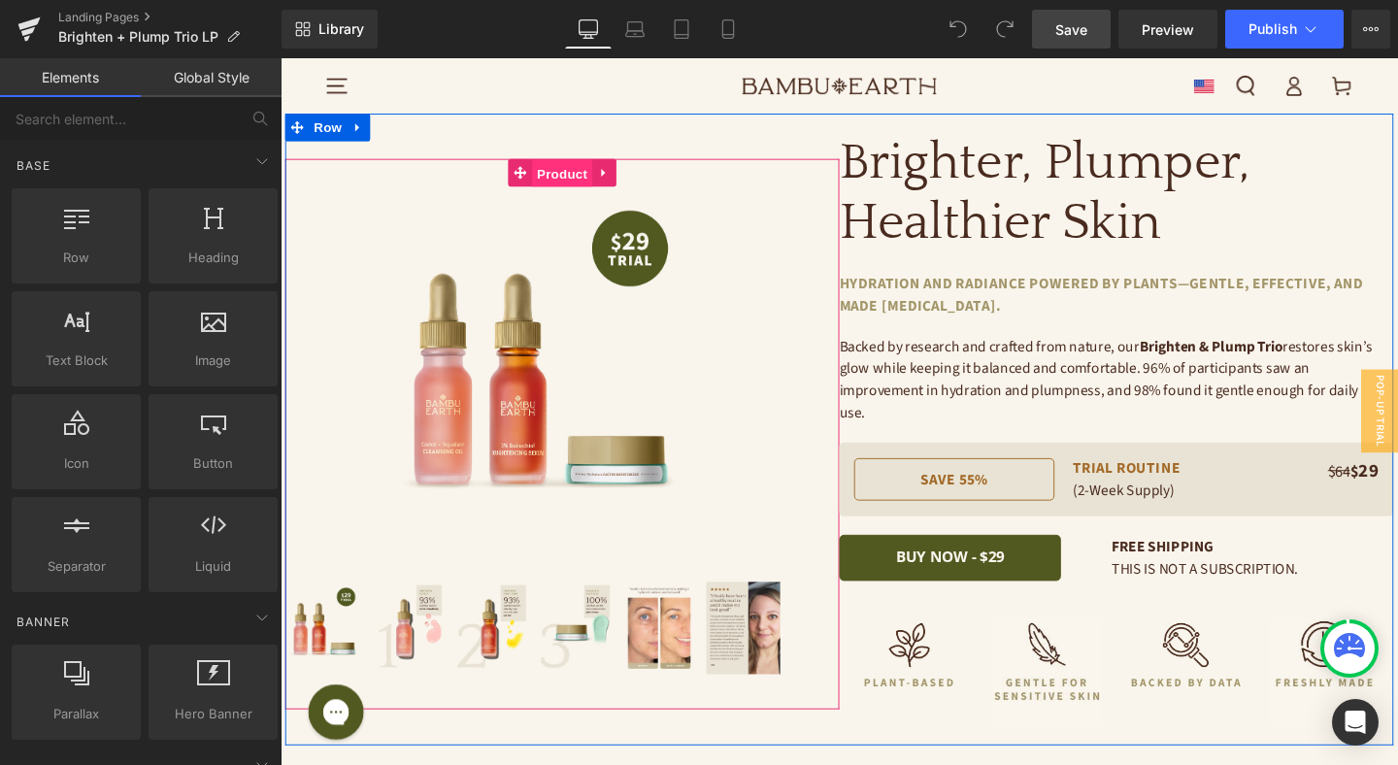
click at [559, 171] on span "Product" at bounding box center [577, 179] width 63 height 29
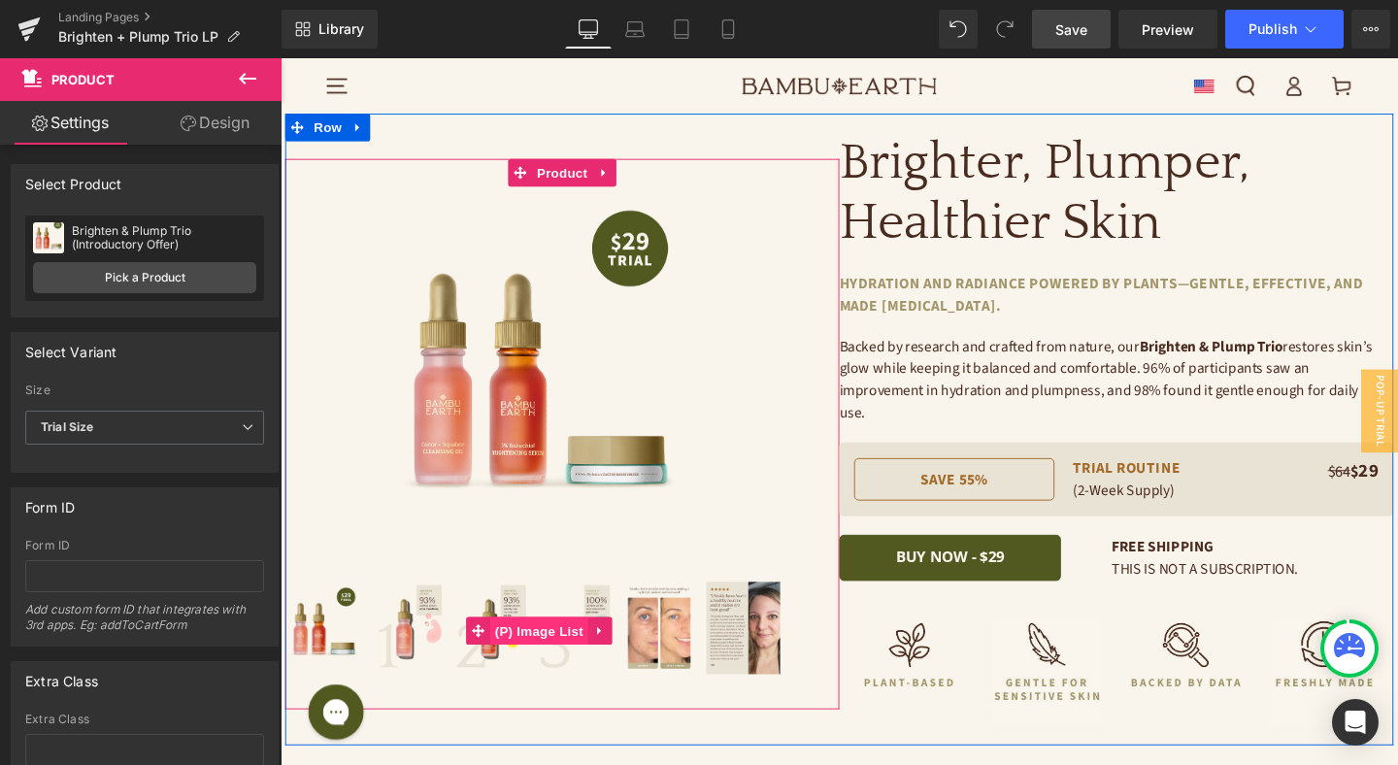
click at [568, 645] on span "(P) Image List" at bounding box center [552, 659] width 103 height 29
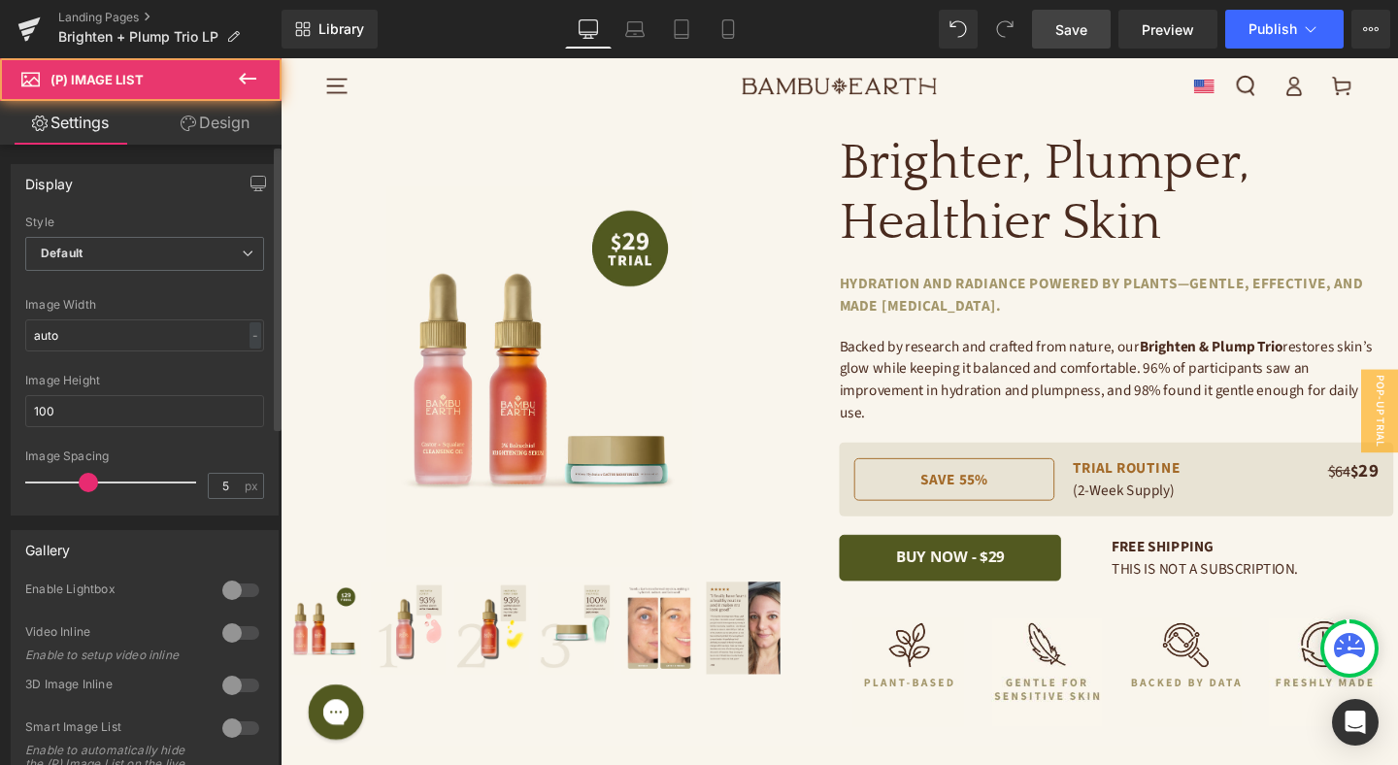
scroll to position [24, 0]
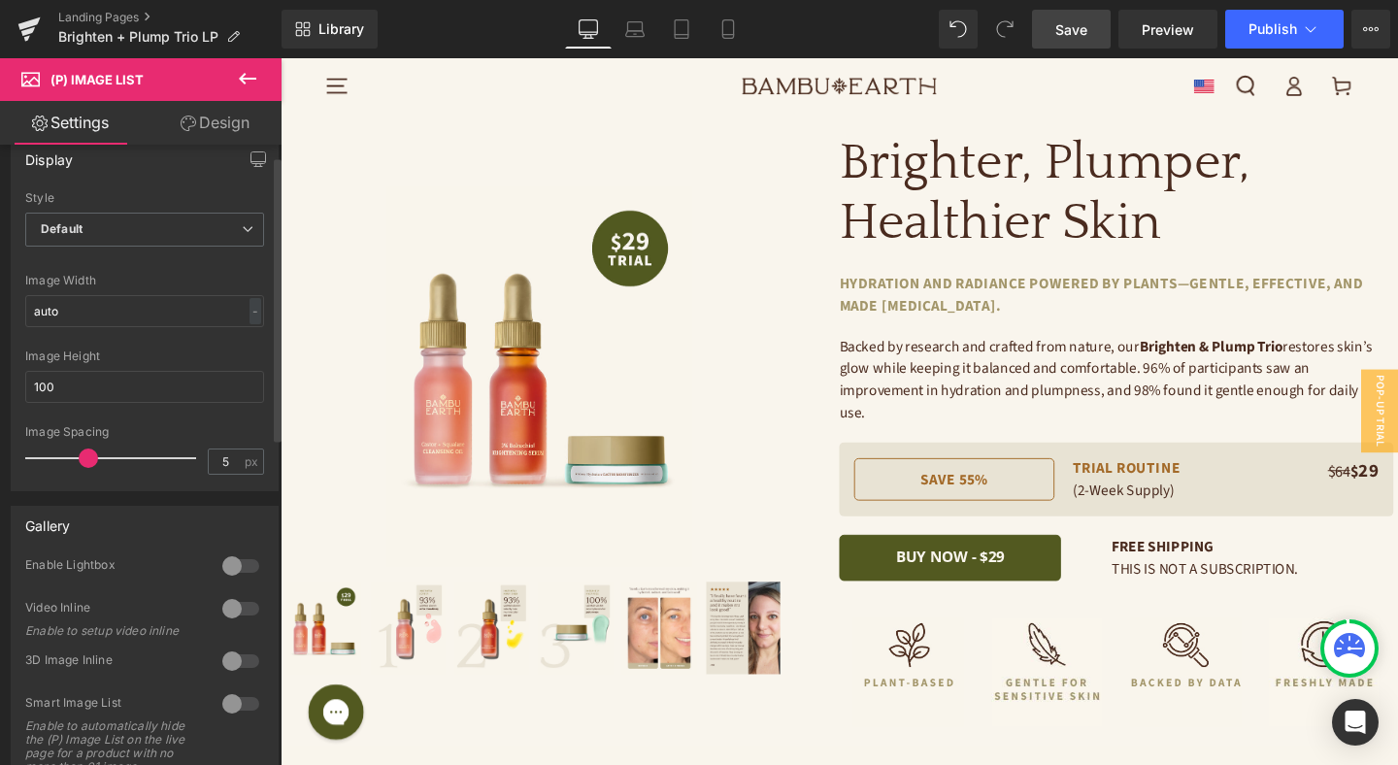
click at [231, 566] on div at bounding box center [240, 565] width 47 height 31
click at [232, 566] on div at bounding box center [240, 565] width 47 height 31
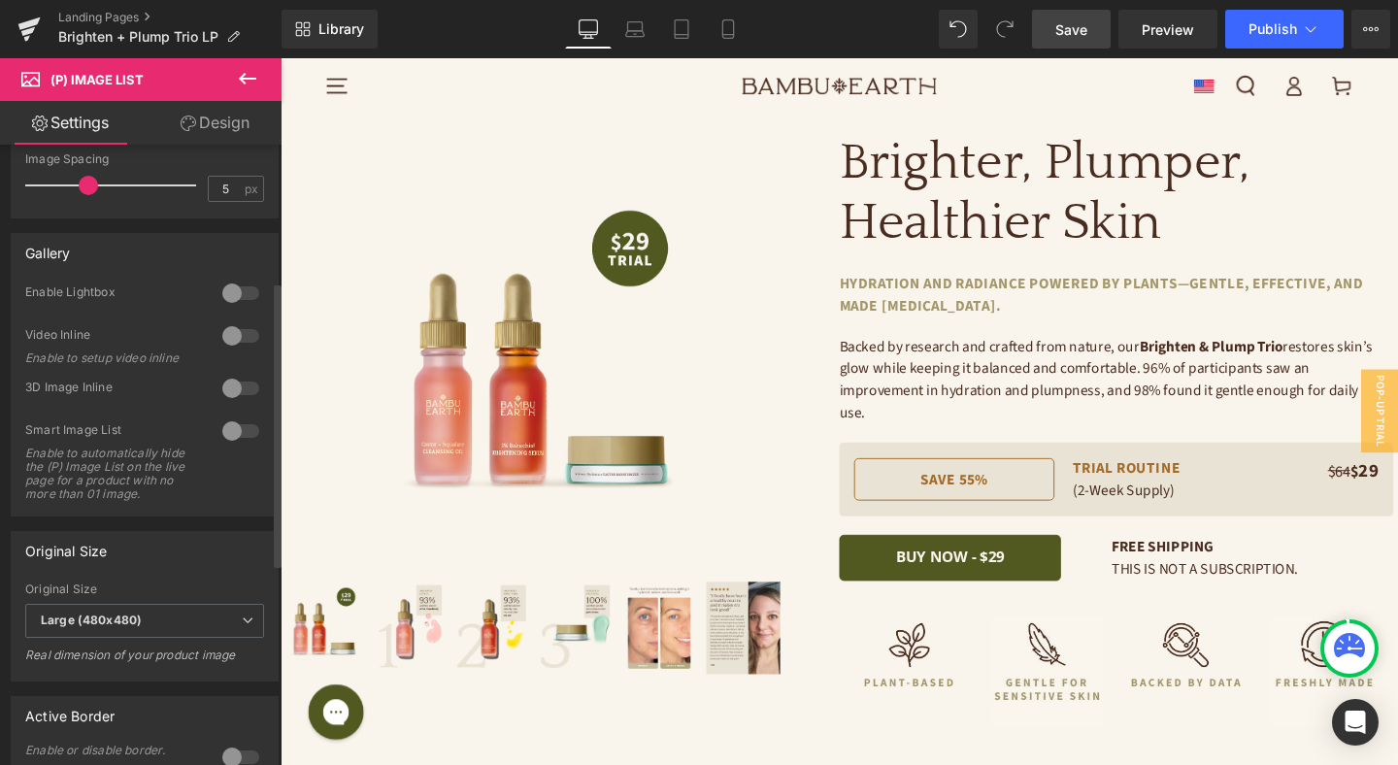
scroll to position [602, 0]
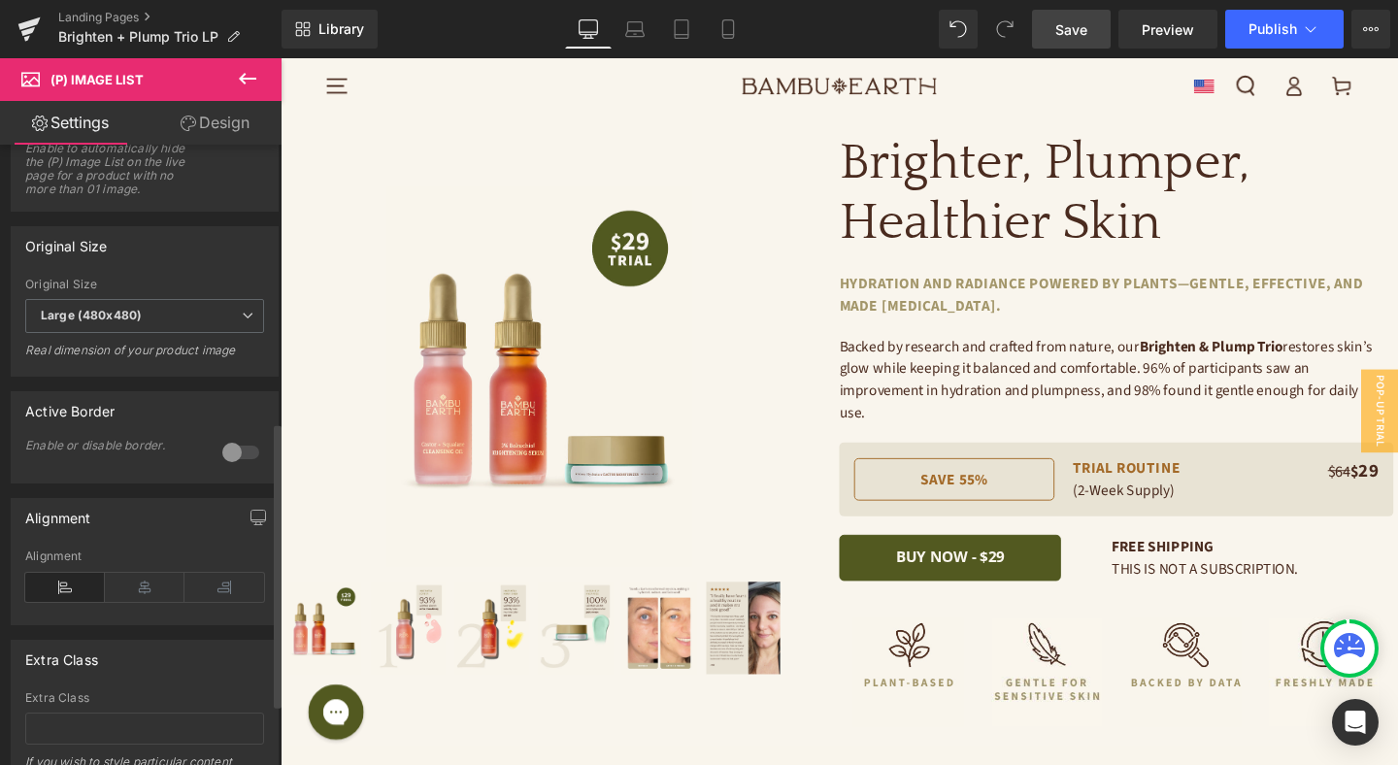
click at [223, 466] on div at bounding box center [240, 452] width 47 height 31
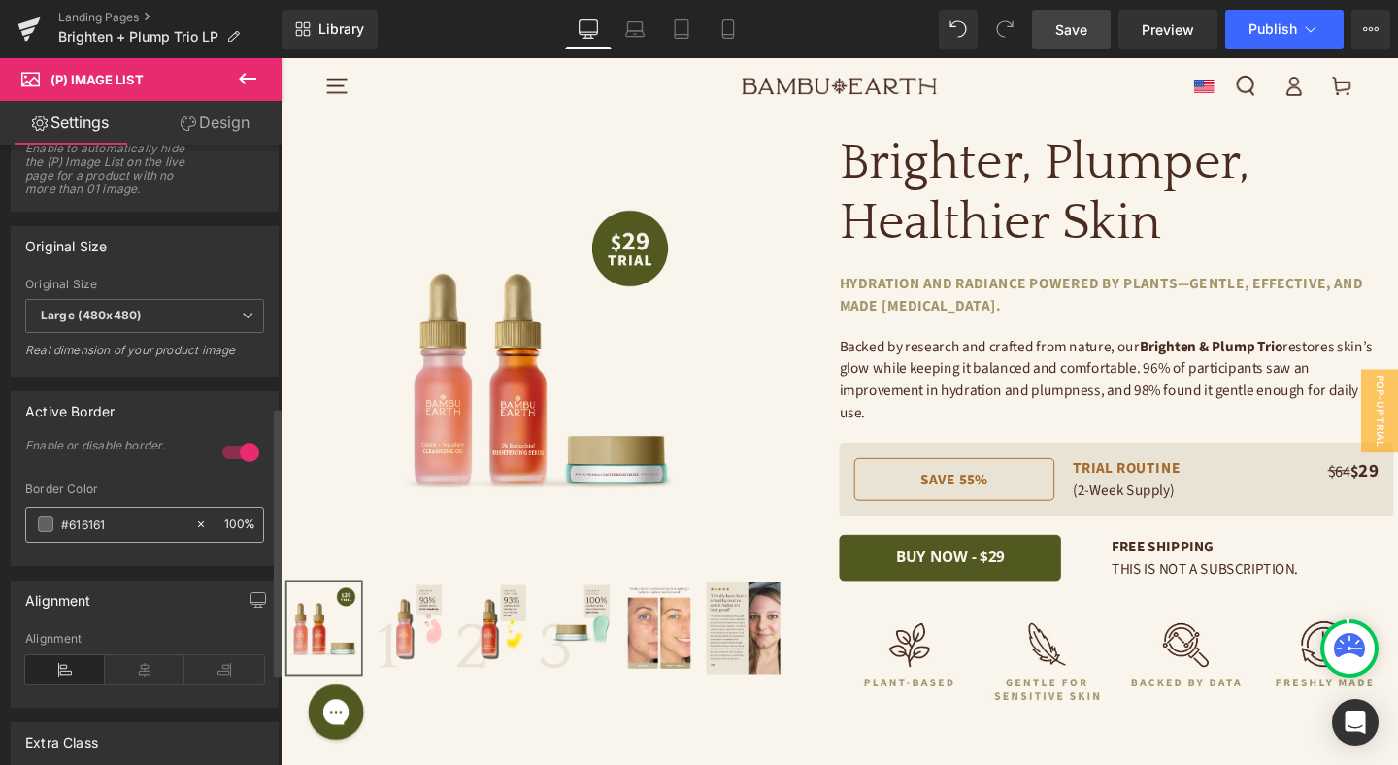
click at [45, 532] on span at bounding box center [46, 524] width 16 height 16
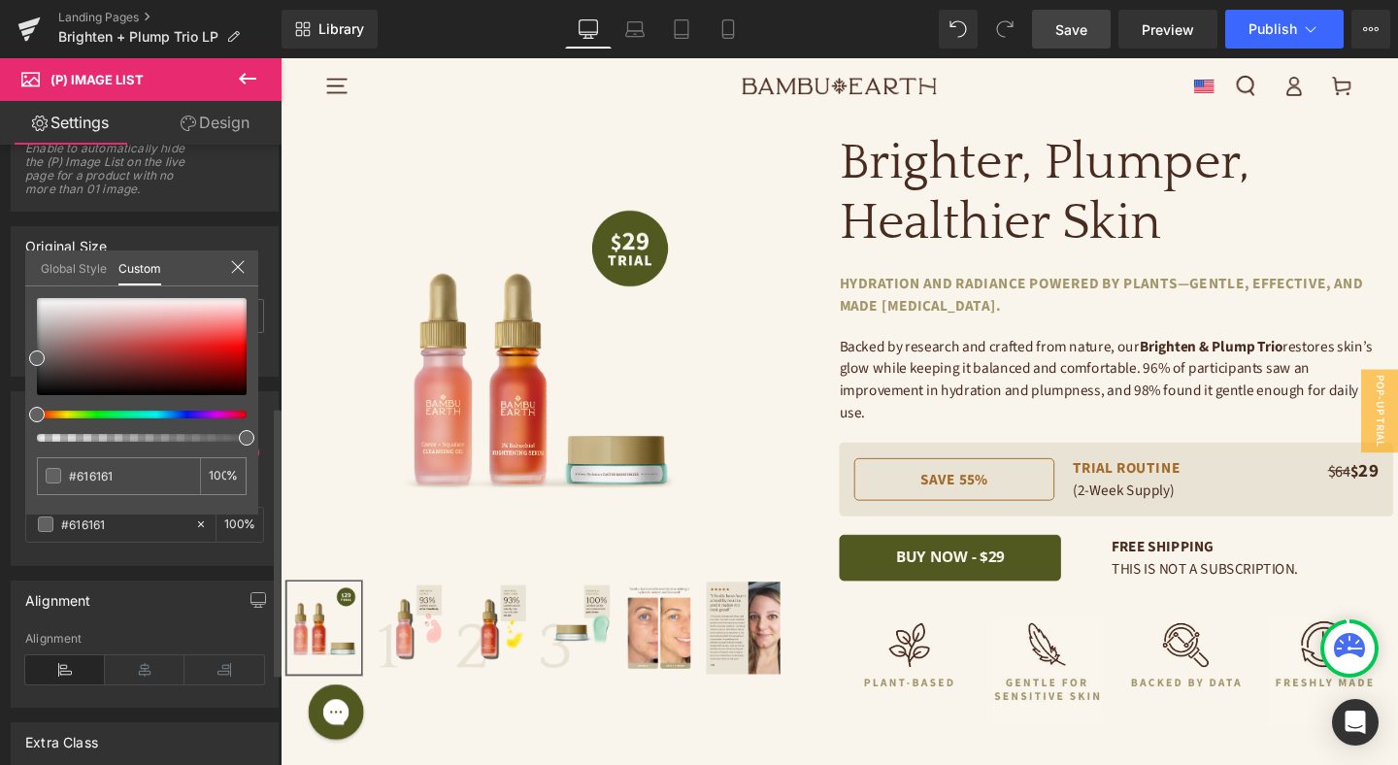
click at [69, 258] on link "Global Style" at bounding box center [74, 266] width 66 height 33
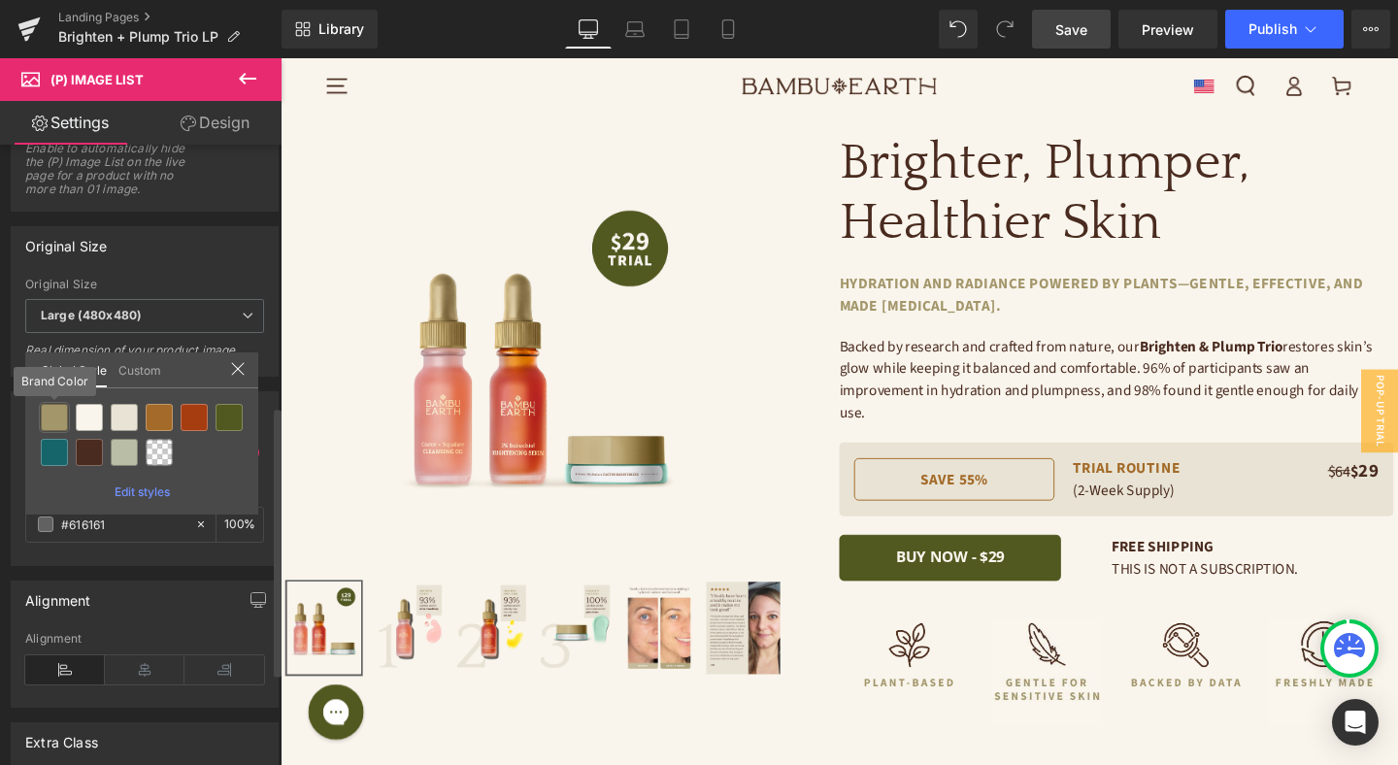
click at [61, 423] on div at bounding box center [54, 417] width 27 height 27
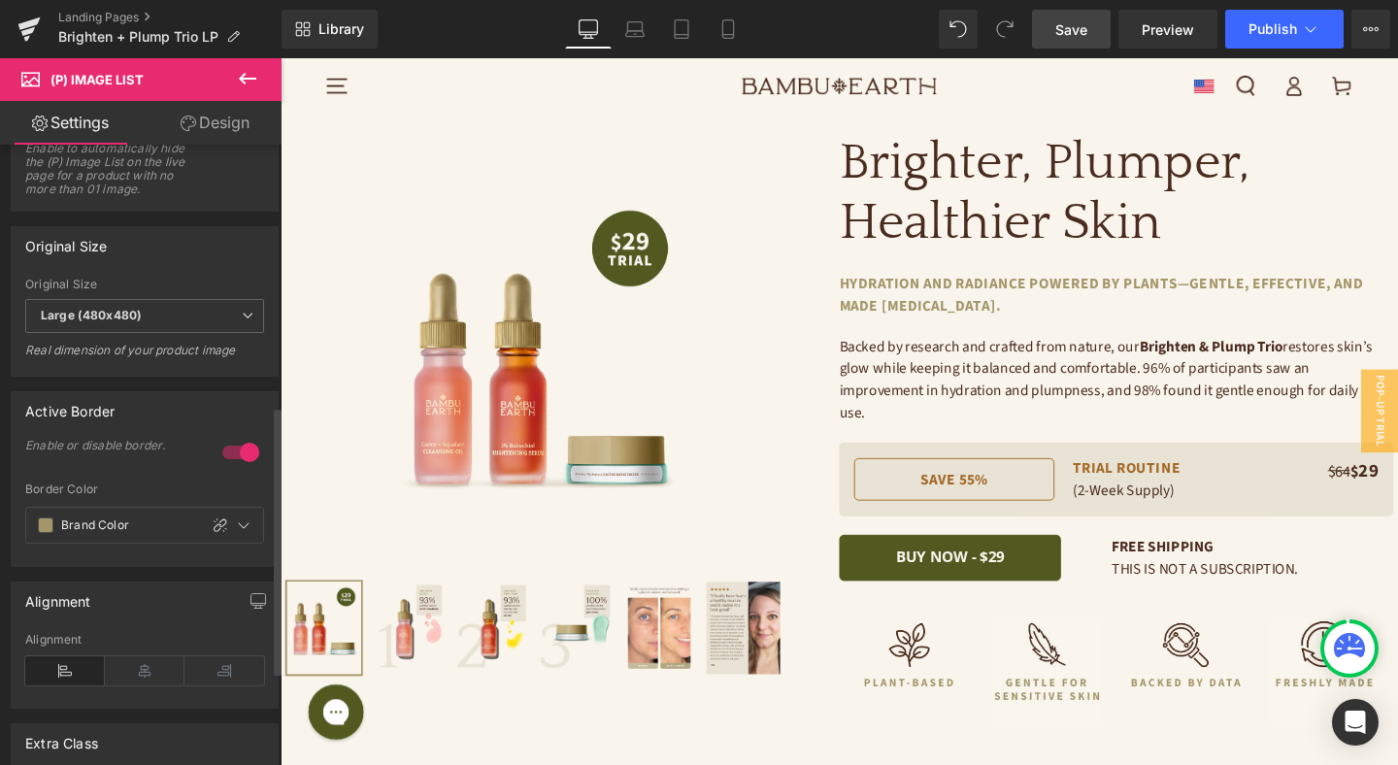
click at [1068, 41] on link "Save" at bounding box center [1071, 29] width 79 height 39
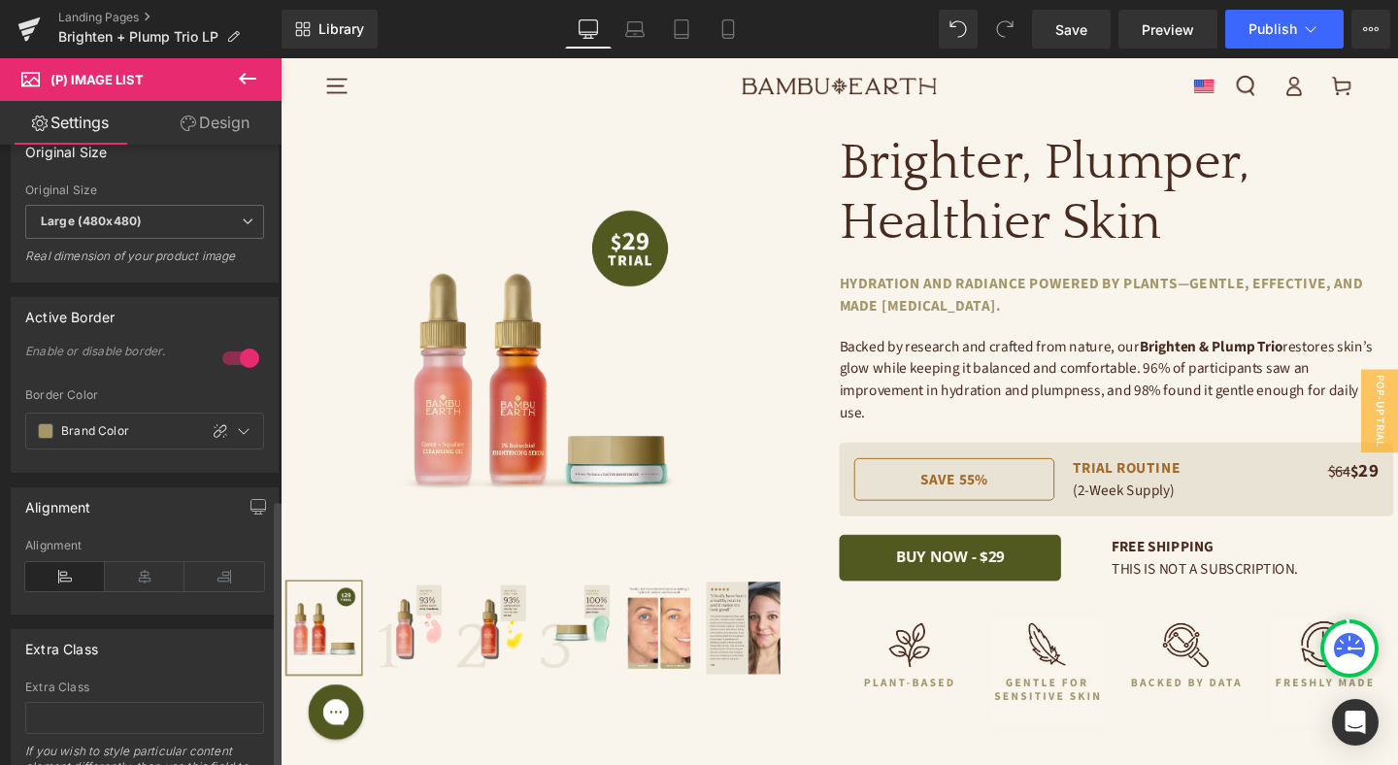
scroll to position [817, 0]
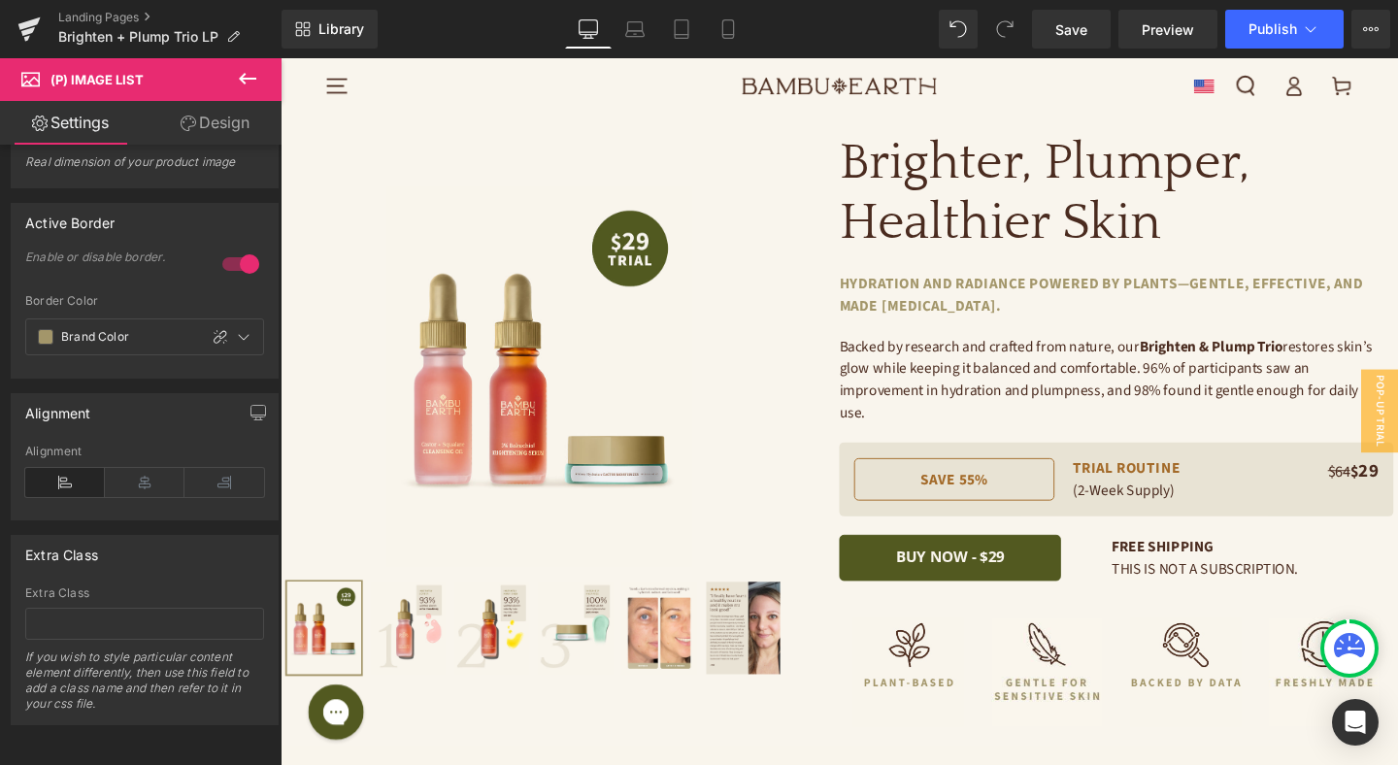
click at [210, 118] on link "Design" at bounding box center [215, 123] width 141 height 44
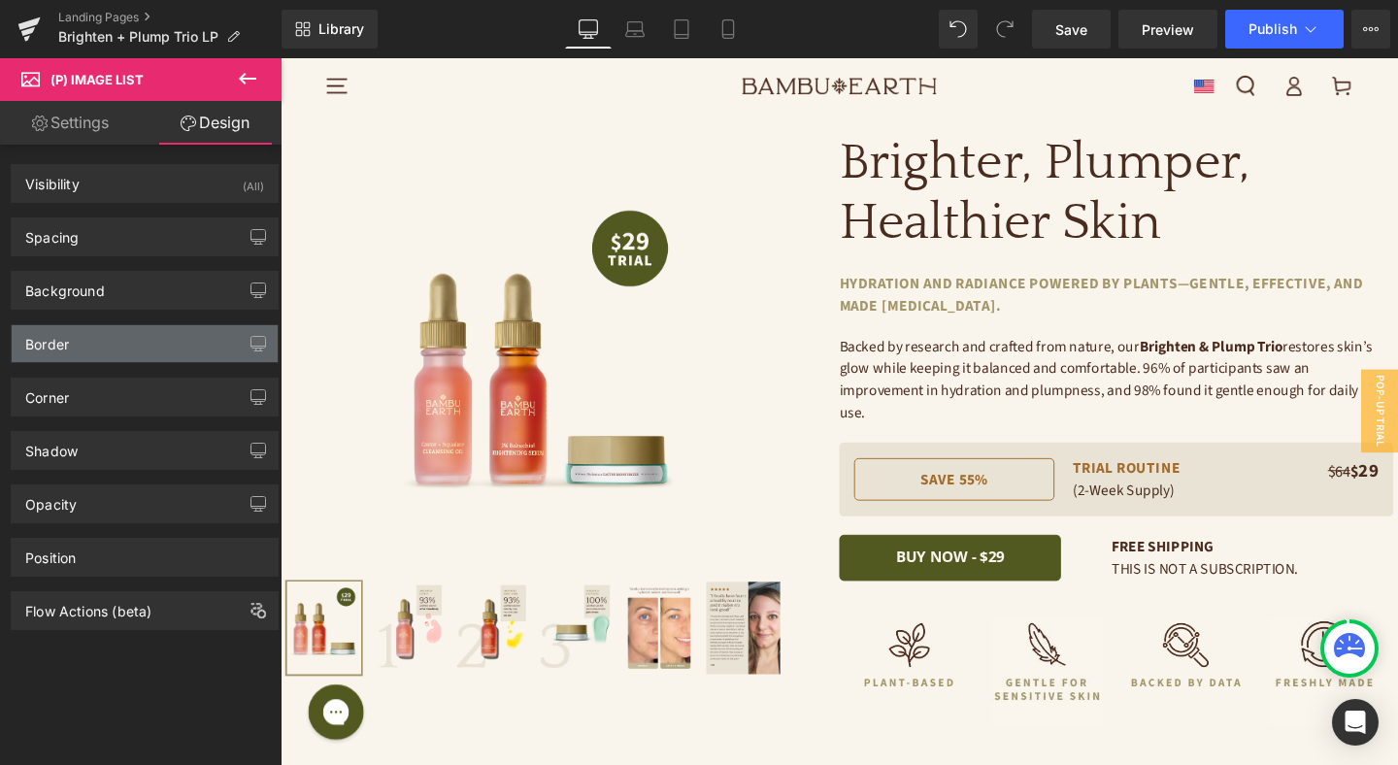
click at [141, 344] on div "Border" at bounding box center [145, 343] width 266 height 37
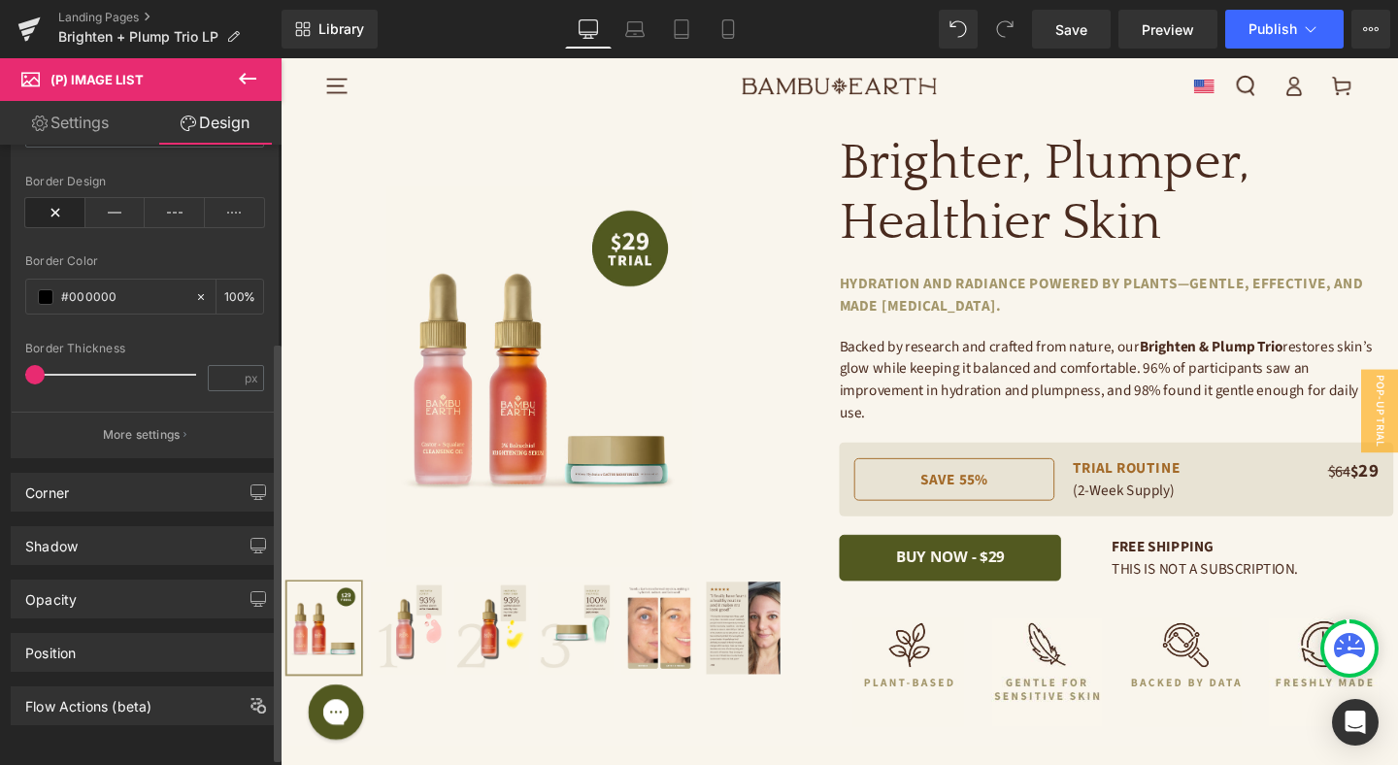
scroll to position [0, 0]
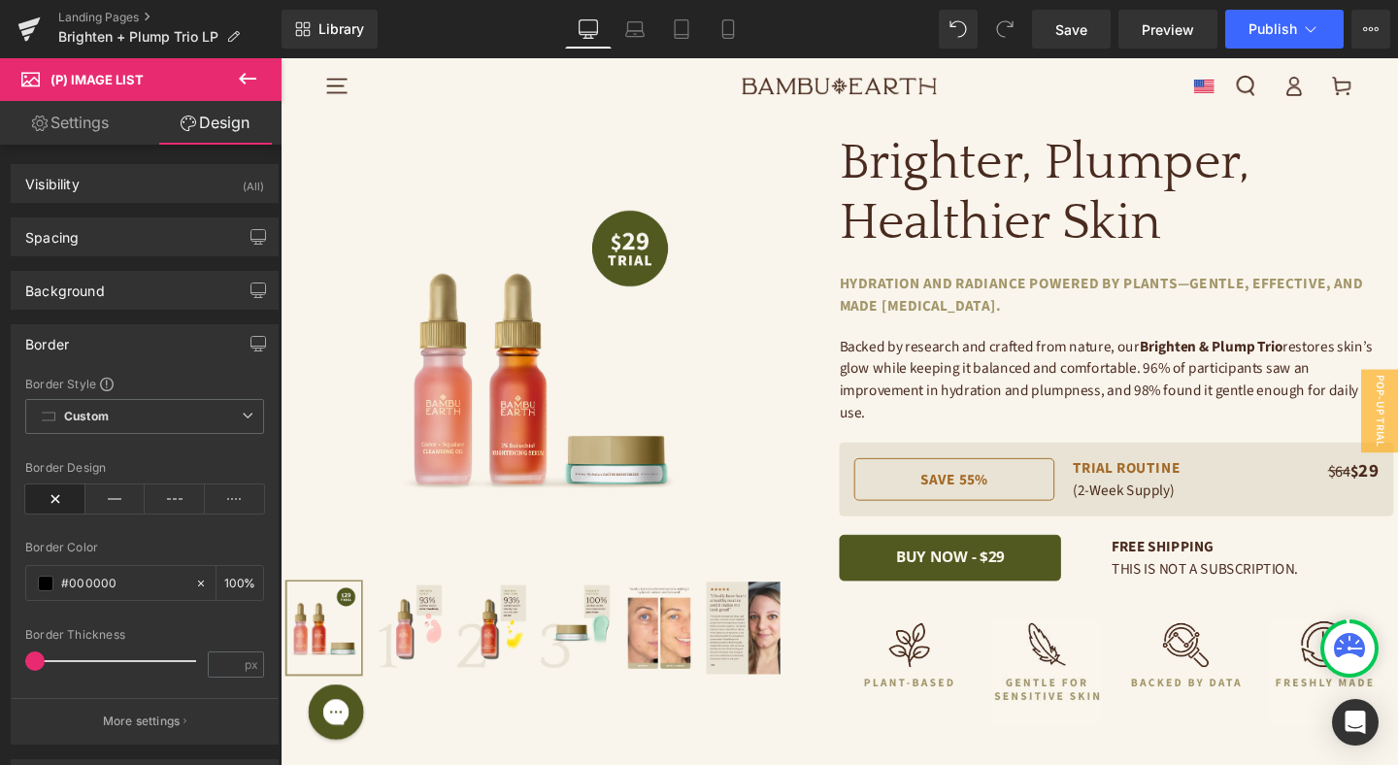
click at [96, 128] on link "Settings" at bounding box center [70, 123] width 141 height 44
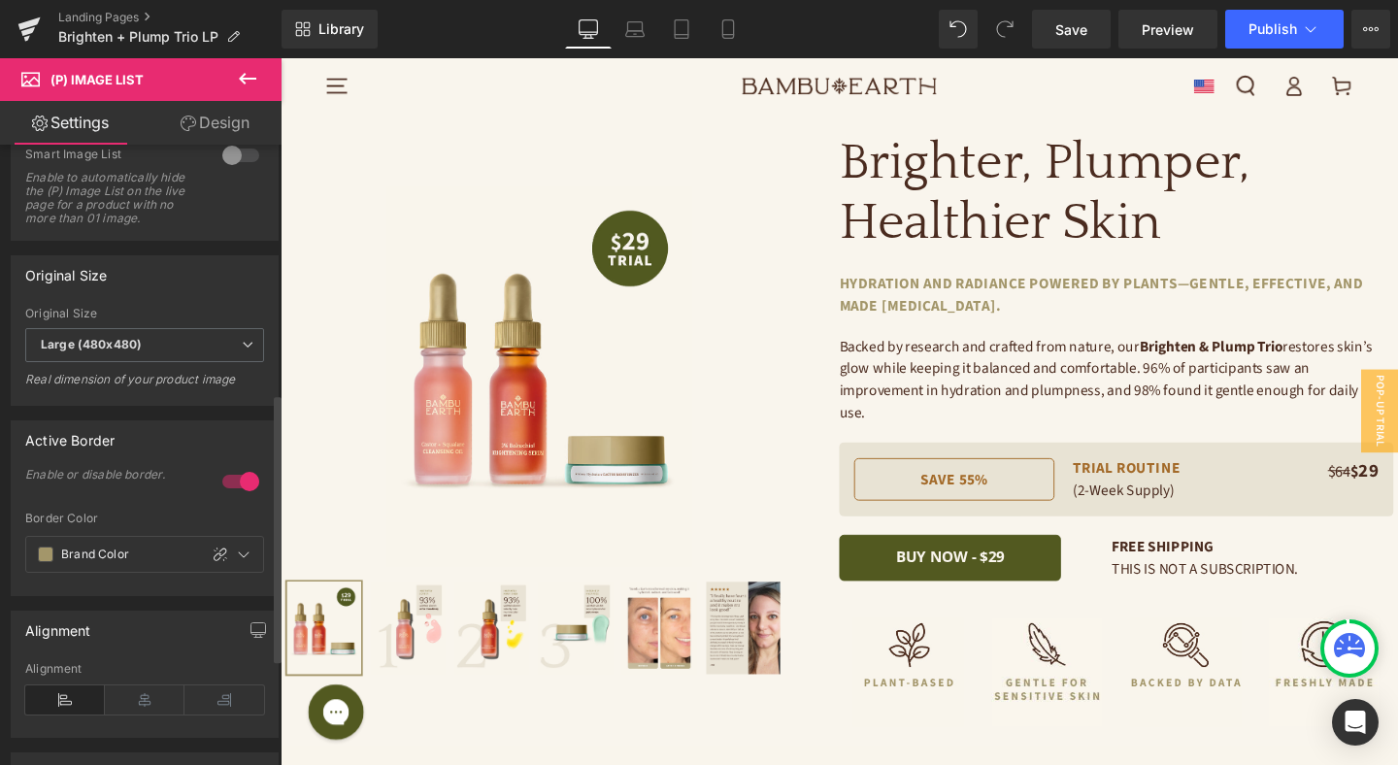
scroll to position [493, 0]
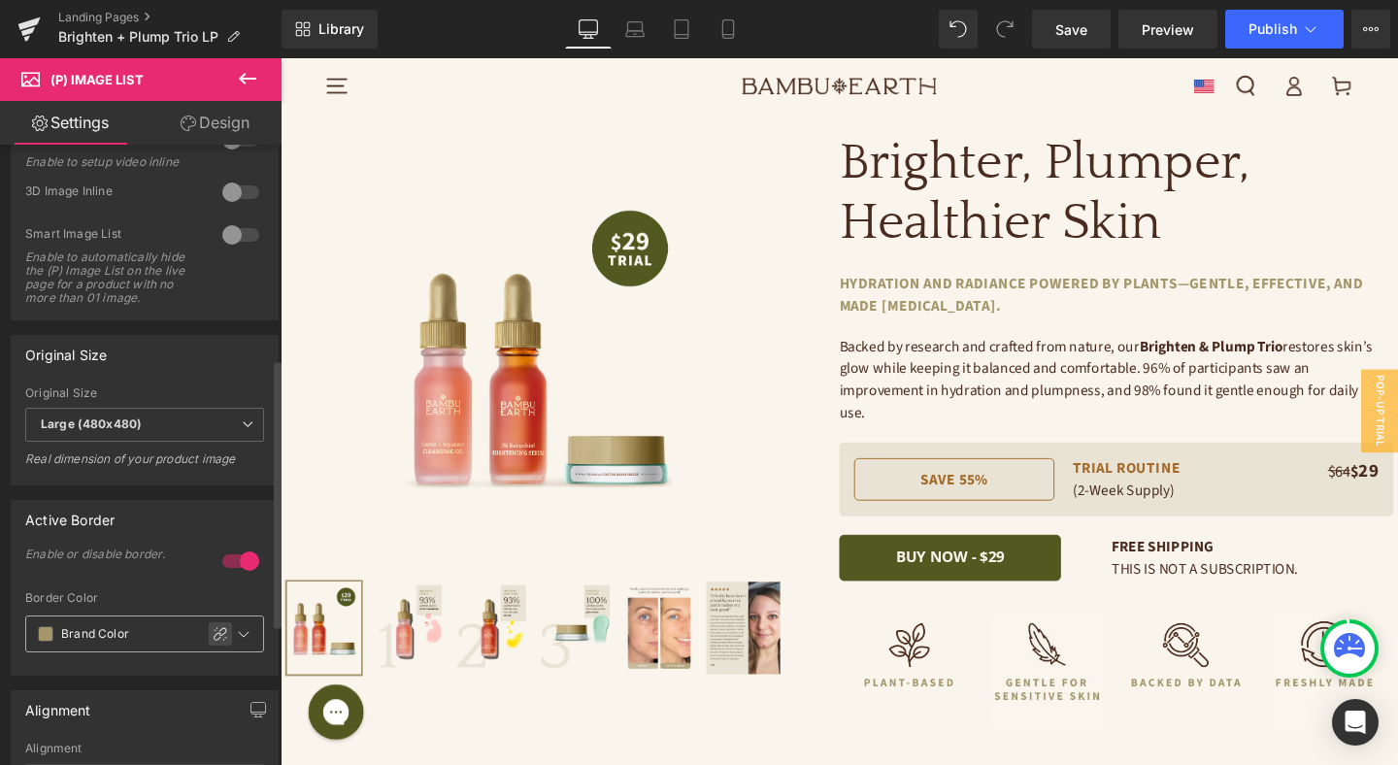
click at [213, 642] on icon at bounding box center [221, 634] width 16 height 16
click at [227, 644] on input "100" at bounding box center [233, 632] width 19 height 21
type input "50"
click at [1087, 40] on link "Save" at bounding box center [1071, 29] width 79 height 39
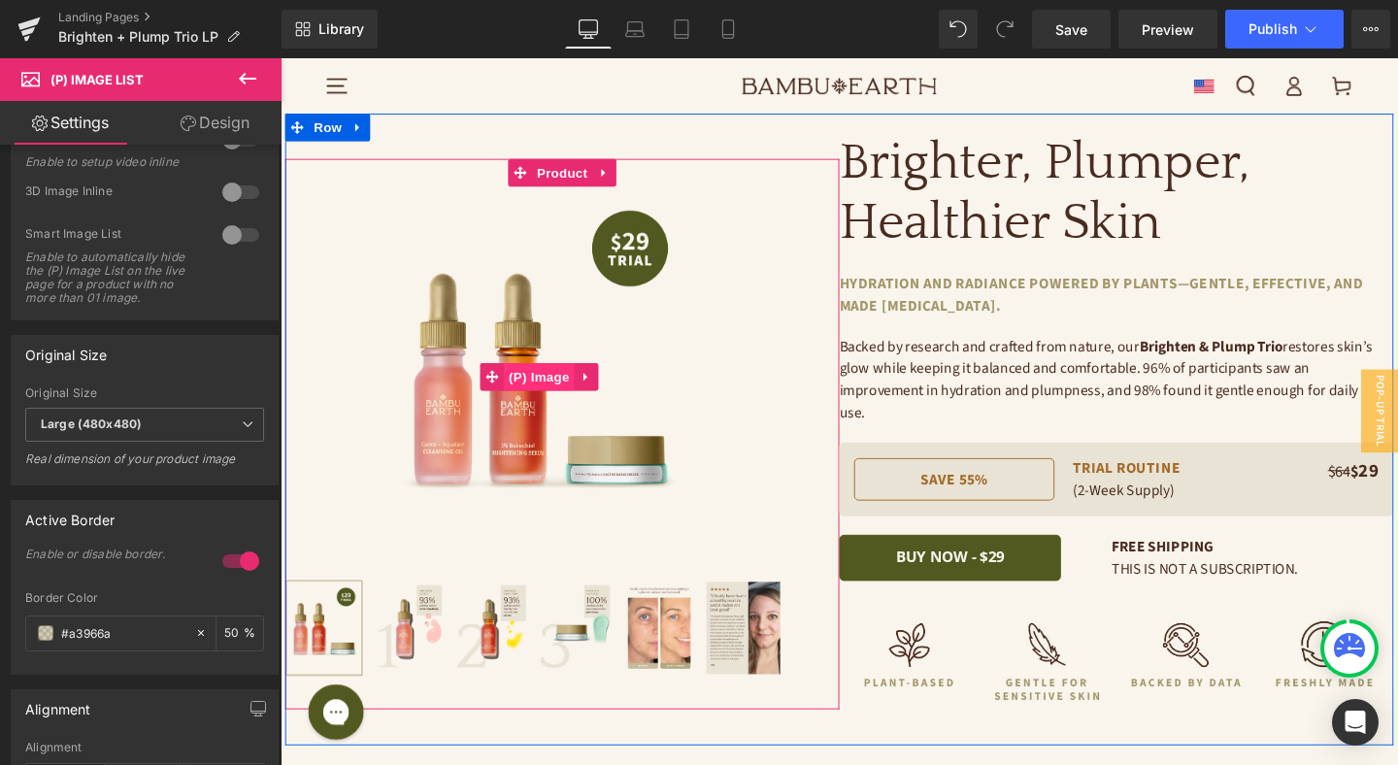
click at [566, 380] on span "(P) Image" at bounding box center [552, 393] width 74 height 29
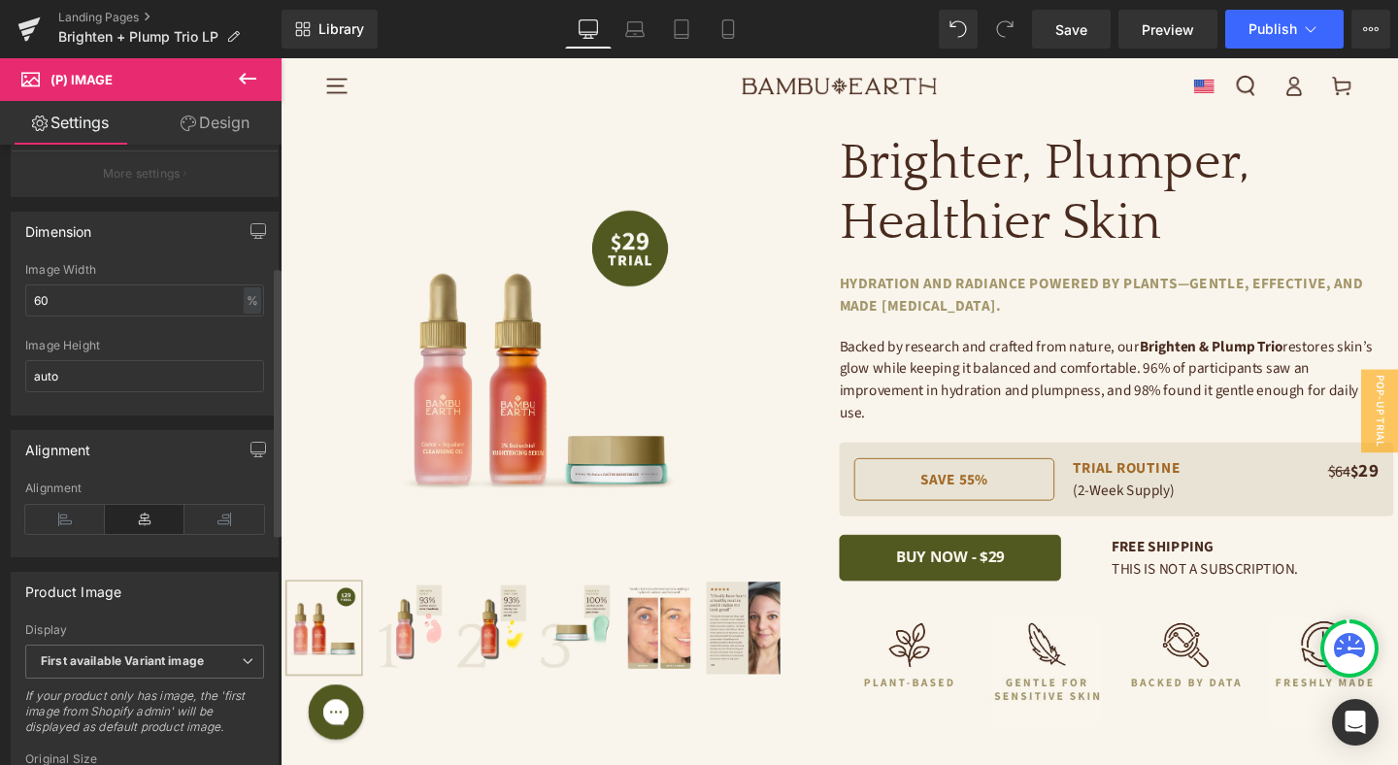
scroll to position [0, 0]
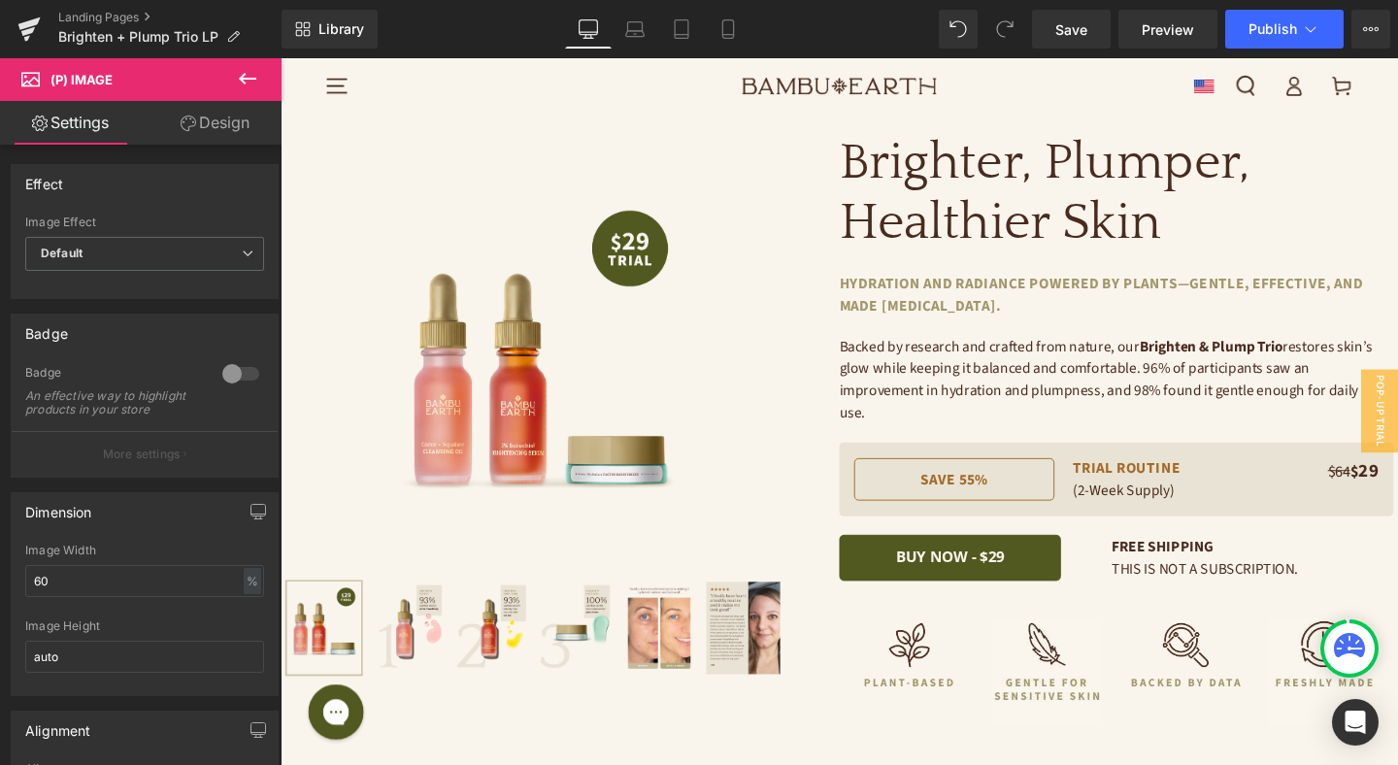
click at [213, 125] on link "Design" at bounding box center [215, 123] width 141 height 44
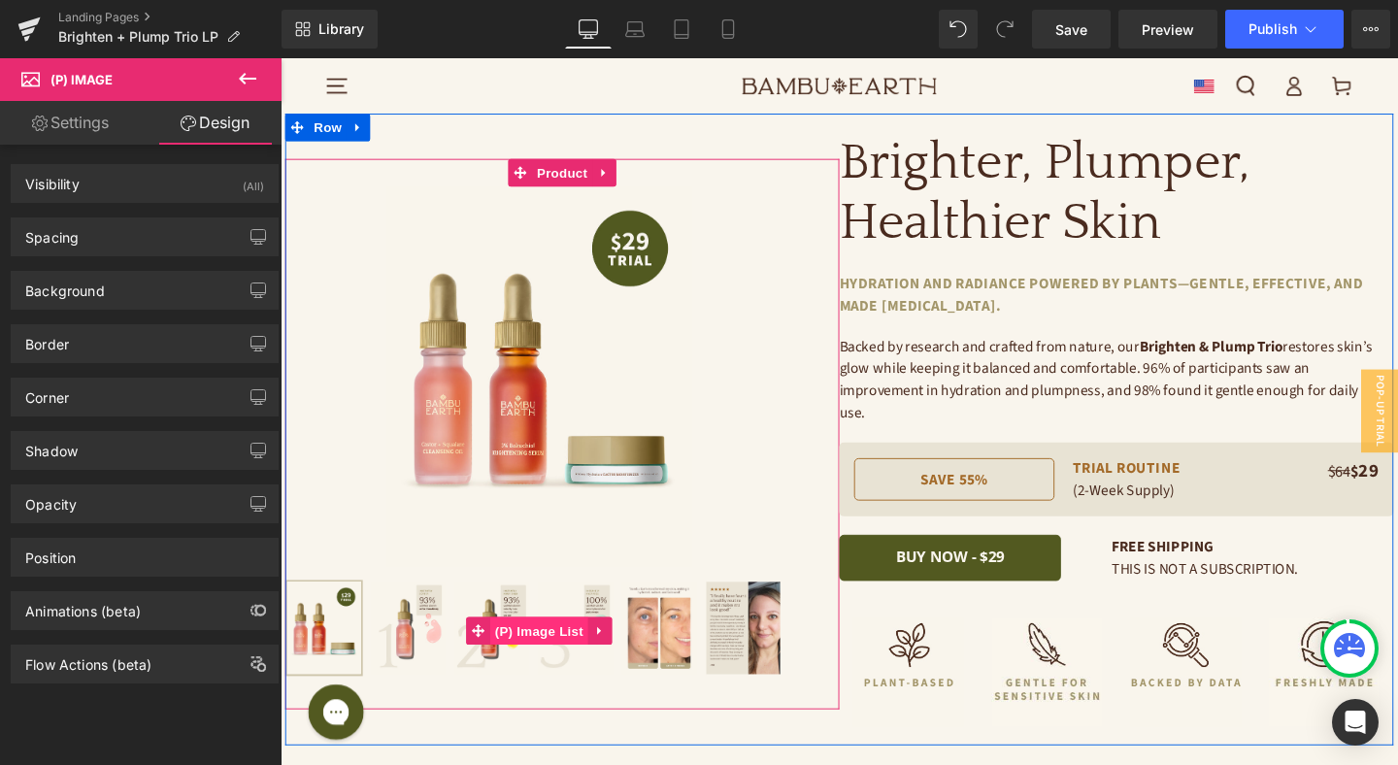
click at [573, 645] on span "(P) Image List" at bounding box center [552, 659] width 103 height 29
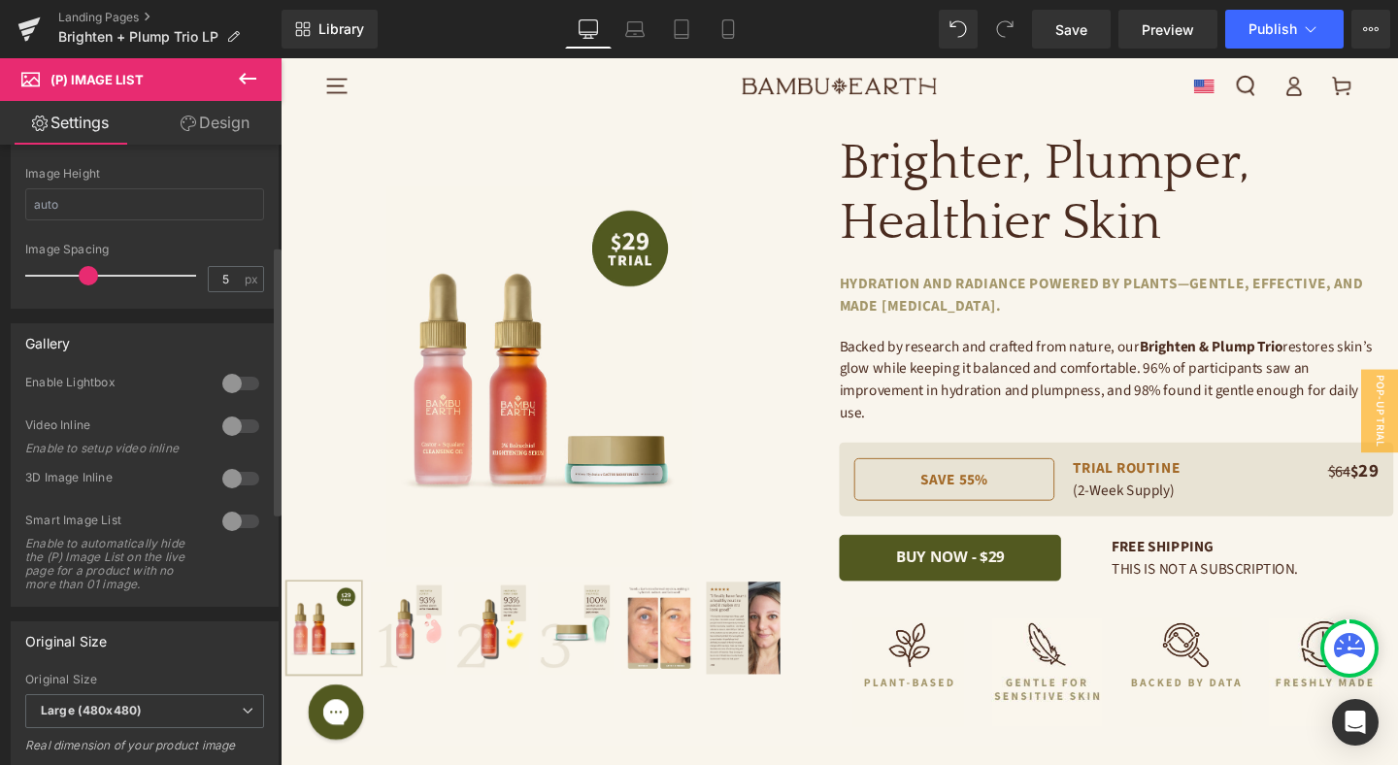
scroll to position [396, 0]
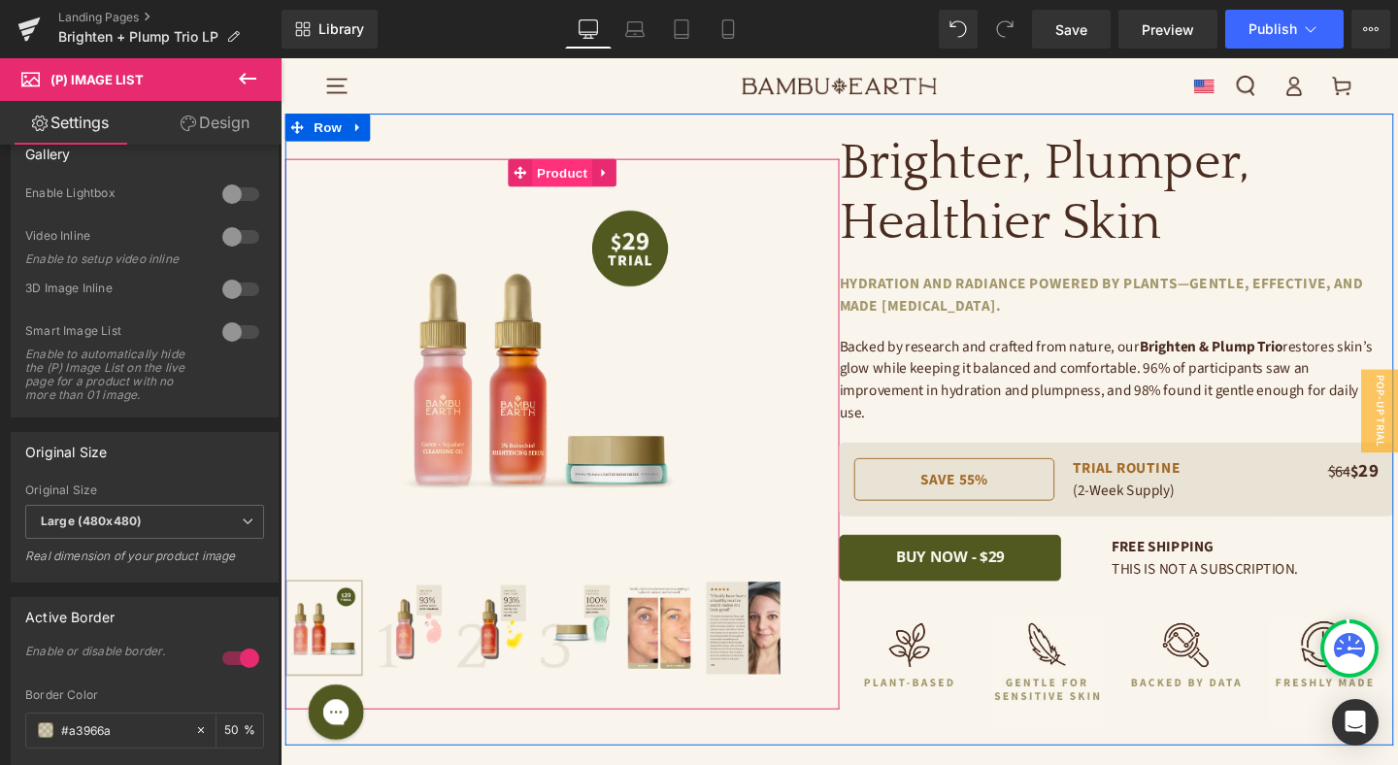
click at [580, 167] on span "Product" at bounding box center [577, 178] width 63 height 29
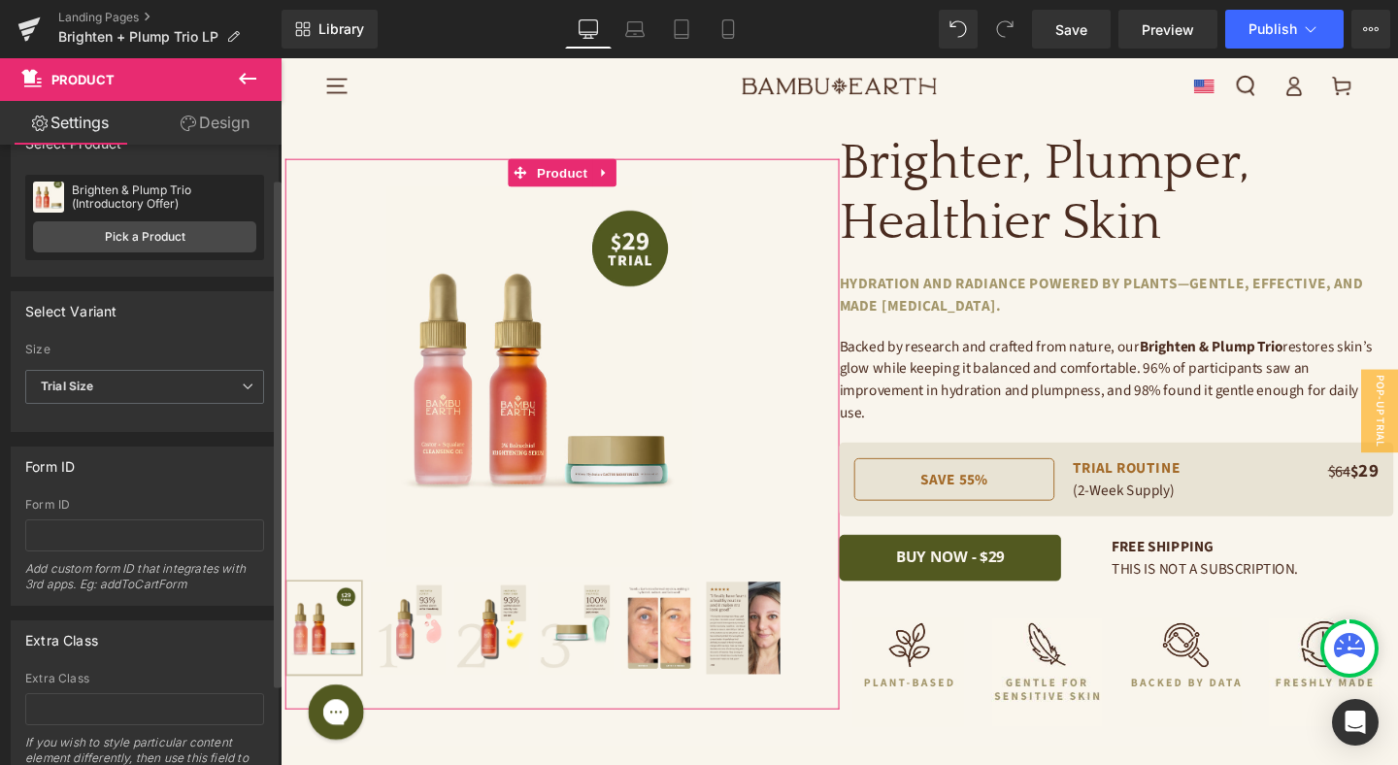
scroll to position [0, 0]
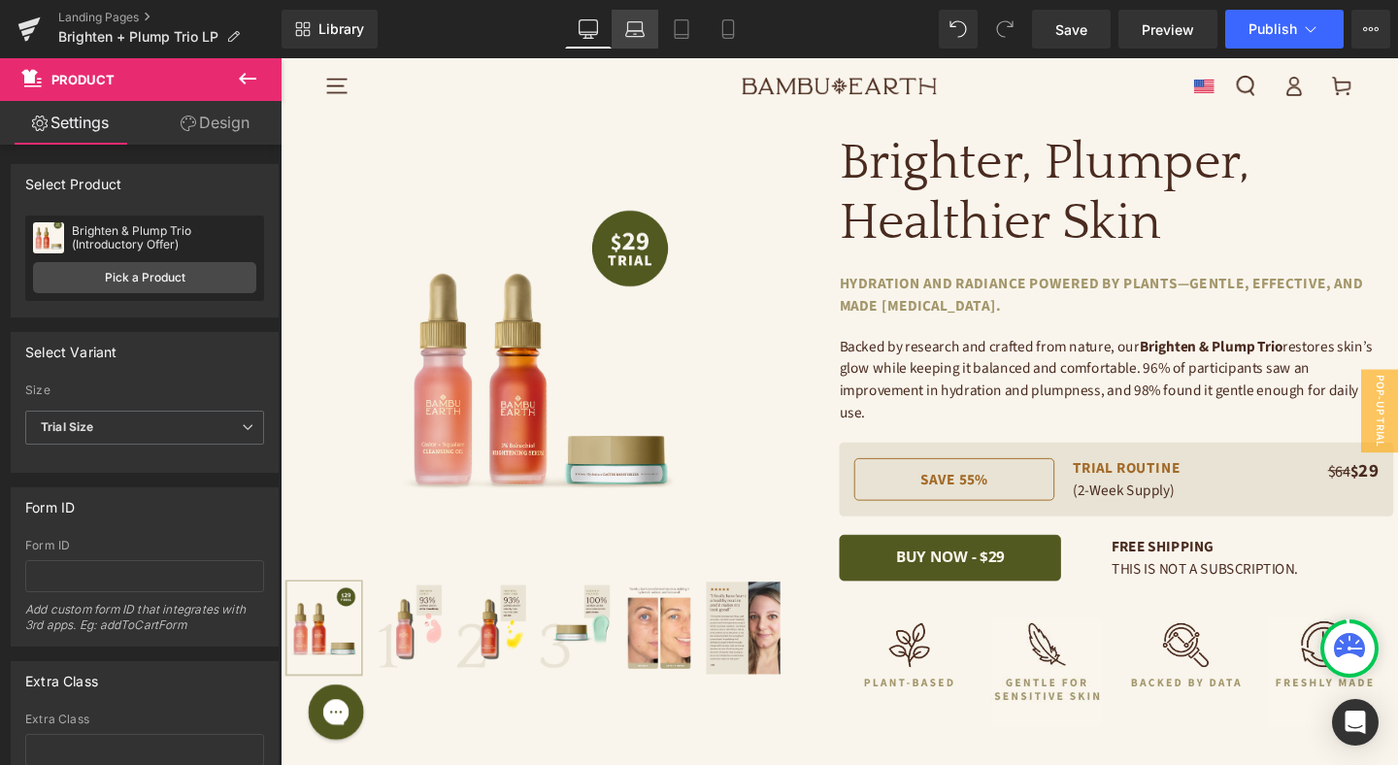
click at [638, 32] on icon at bounding box center [634, 28] width 19 height 19
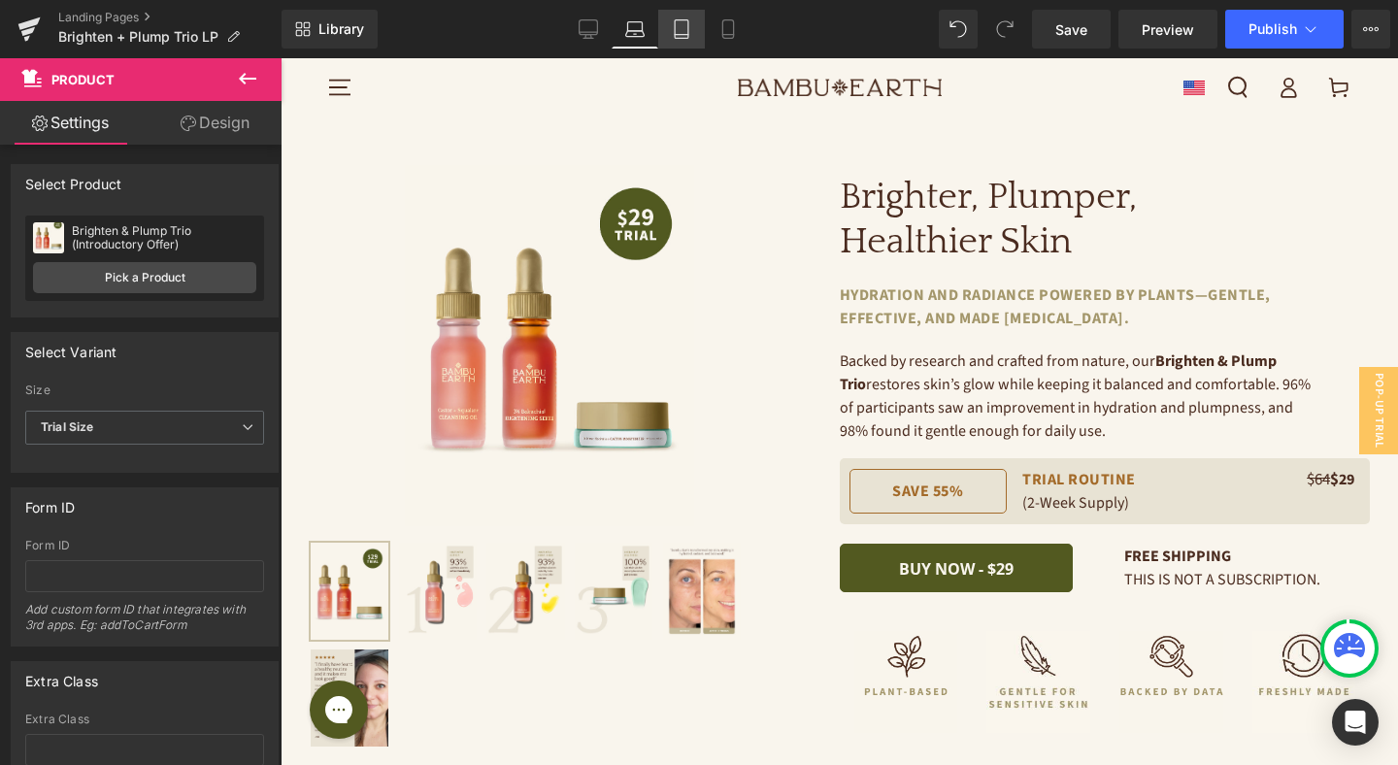
click at [679, 31] on icon at bounding box center [681, 28] width 19 height 19
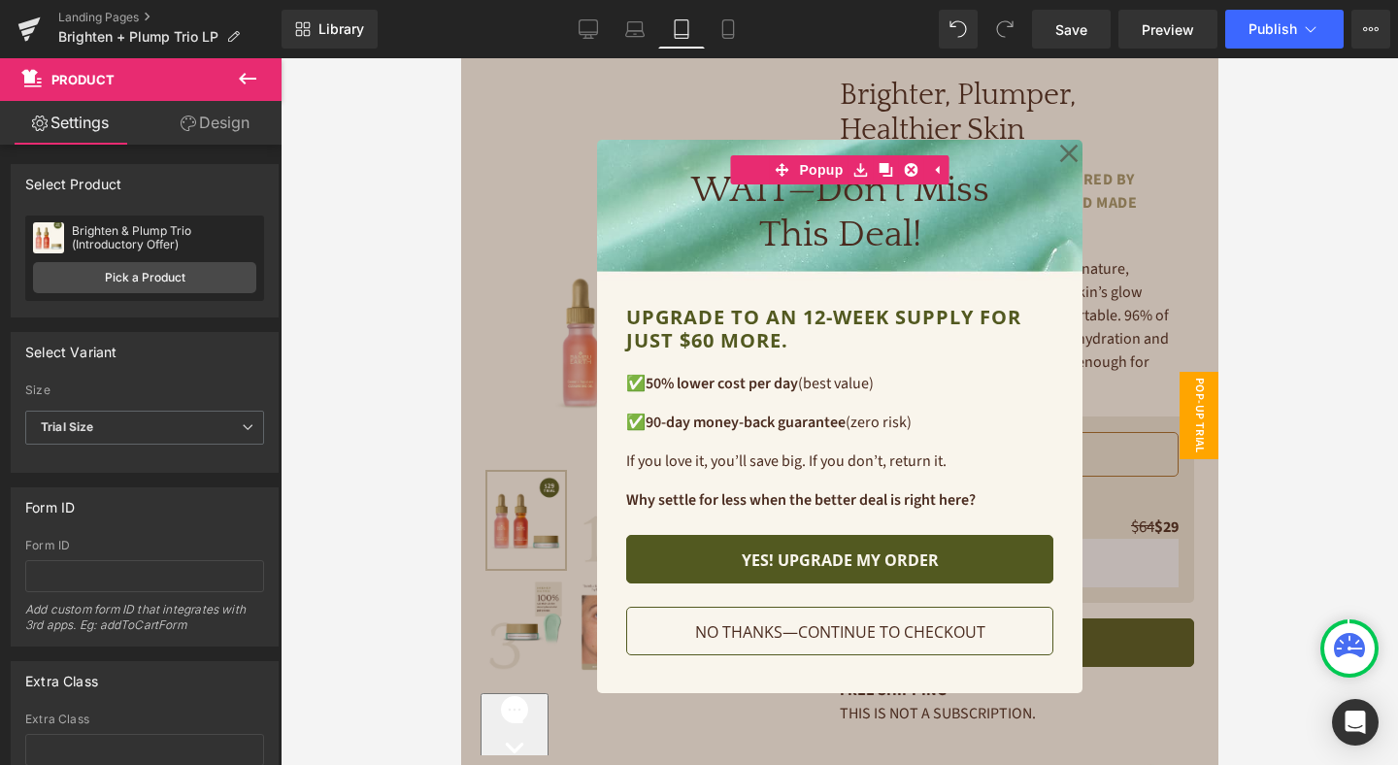
scroll to position [116, 0]
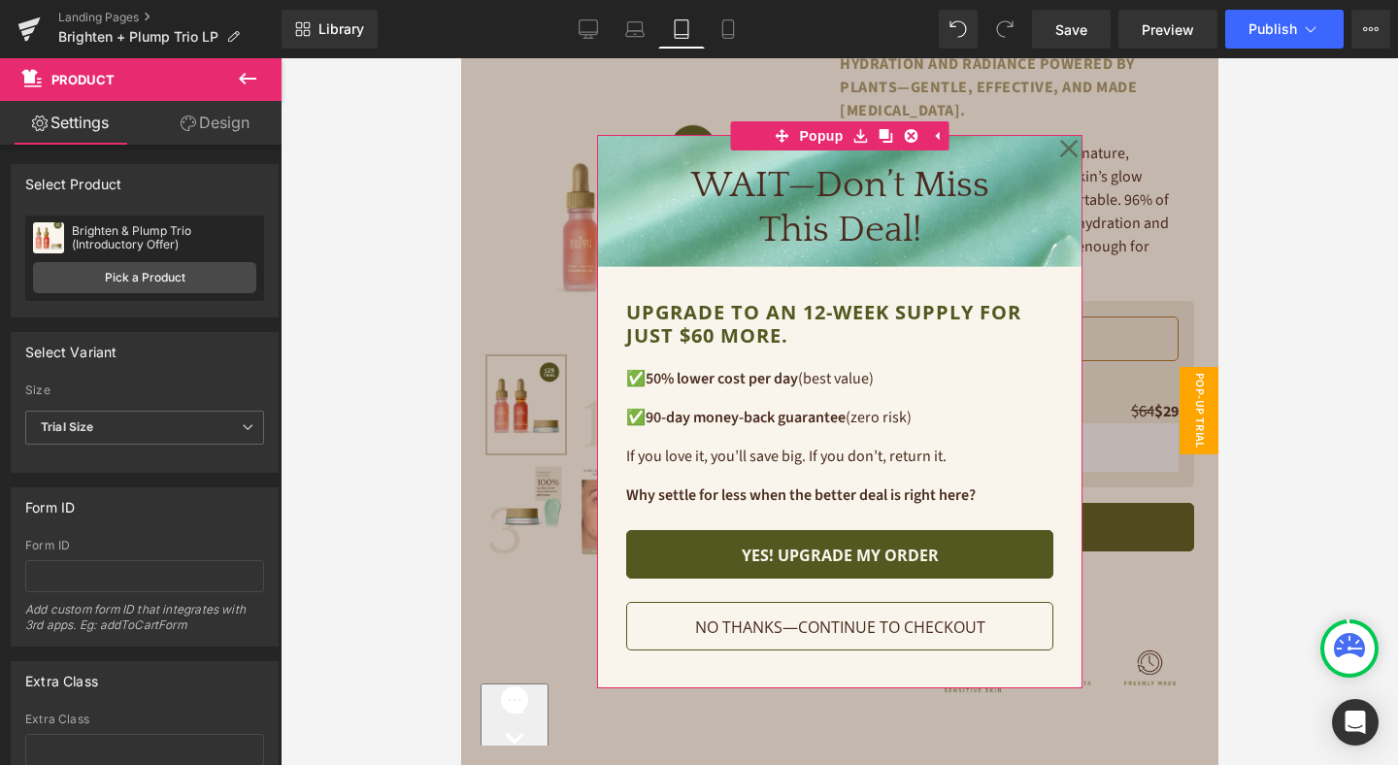
click at [1069, 146] on icon at bounding box center [1068, 149] width 18 height 18
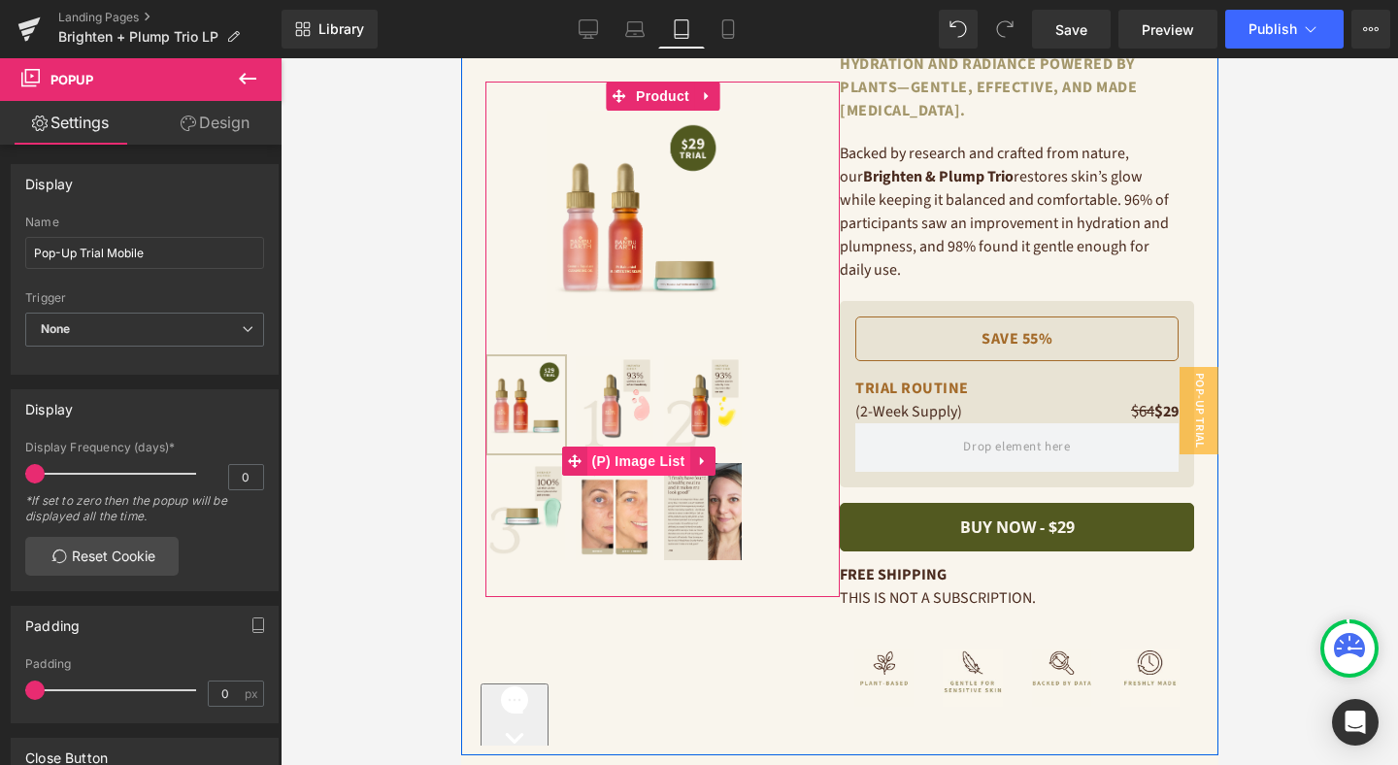
click at [644, 455] on span "(P) Image List" at bounding box center [637, 460] width 103 height 29
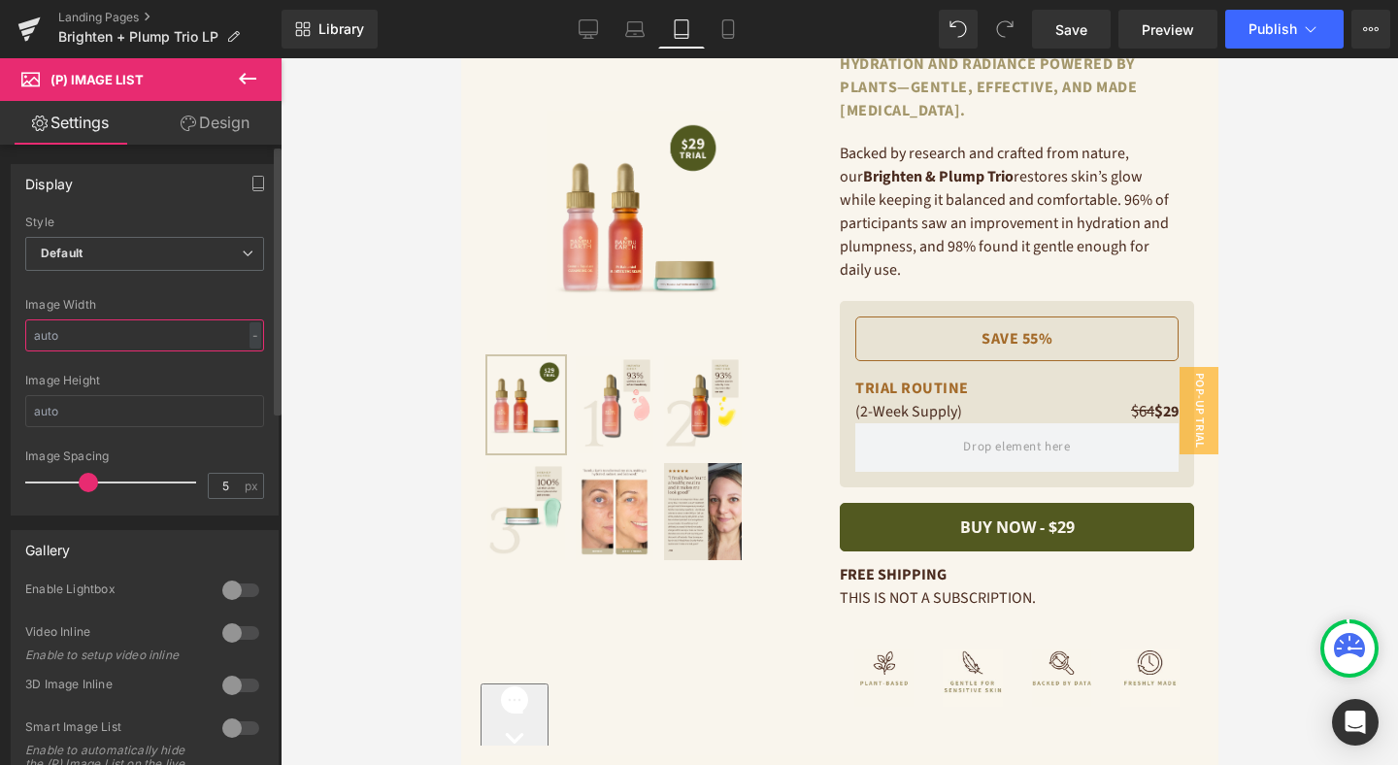
click at [74, 329] on input "text" at bounding box center [144, 335] width 239 height 32
click at [115, 262] on span "Default" at bounding box center [144, 254] width 239 height 34
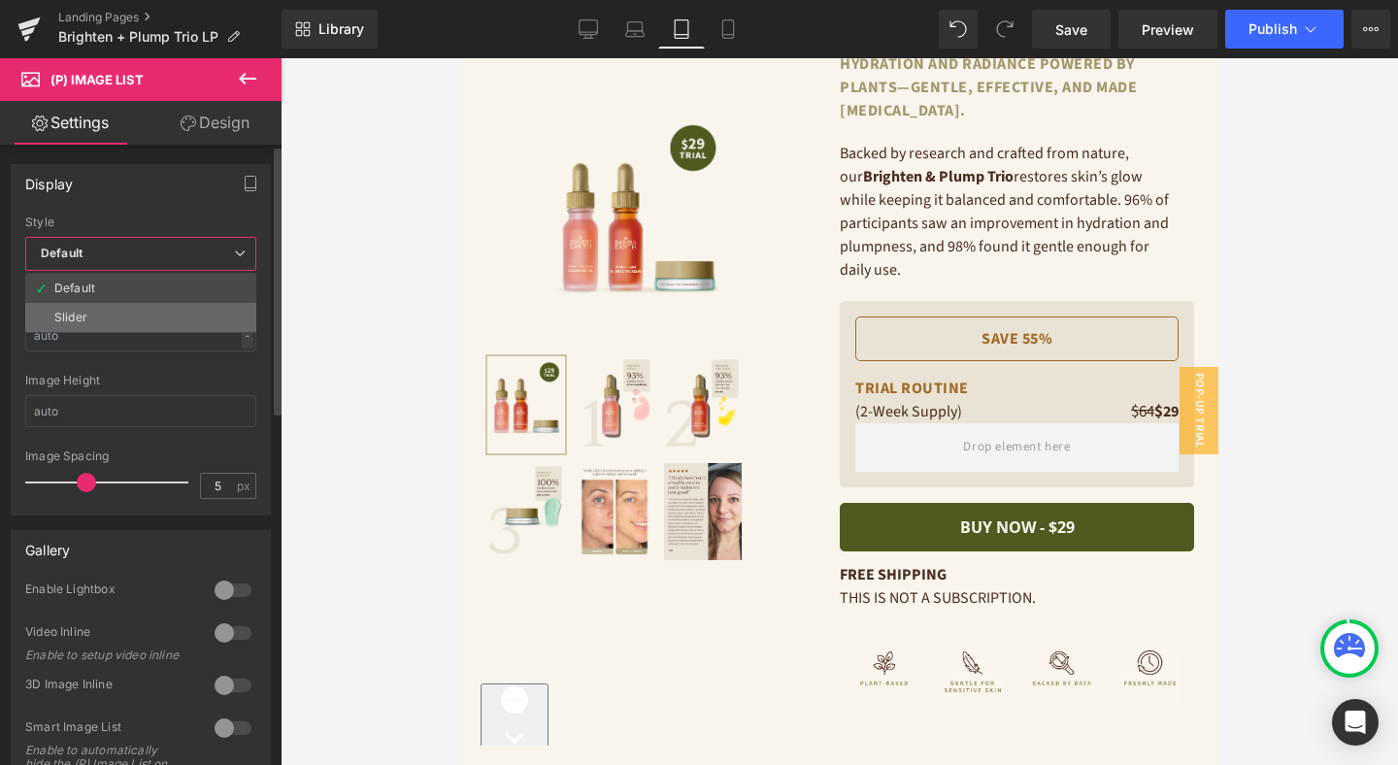
click at [118, 305] on li "Slider" at bounding box center [140, 317] width 231 height 29
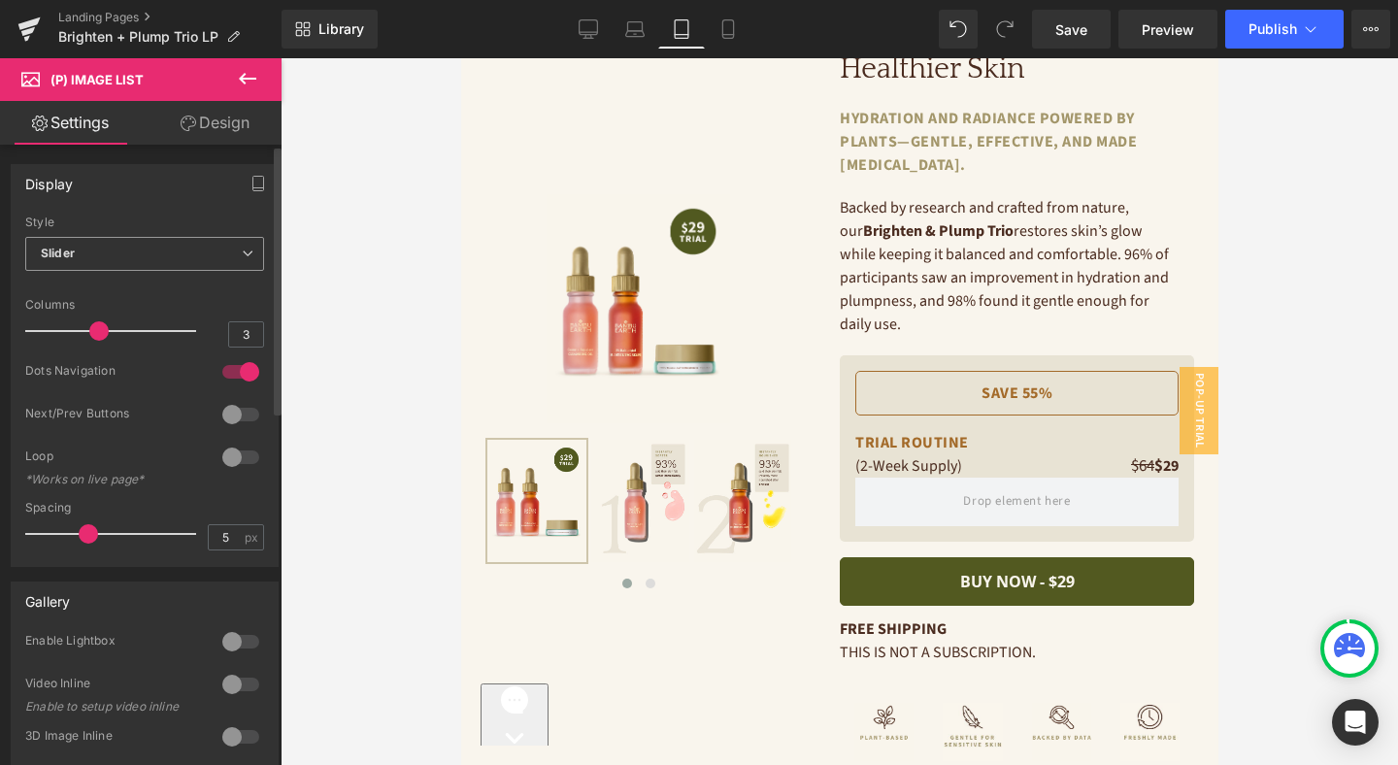
scroll to position [0, 0]
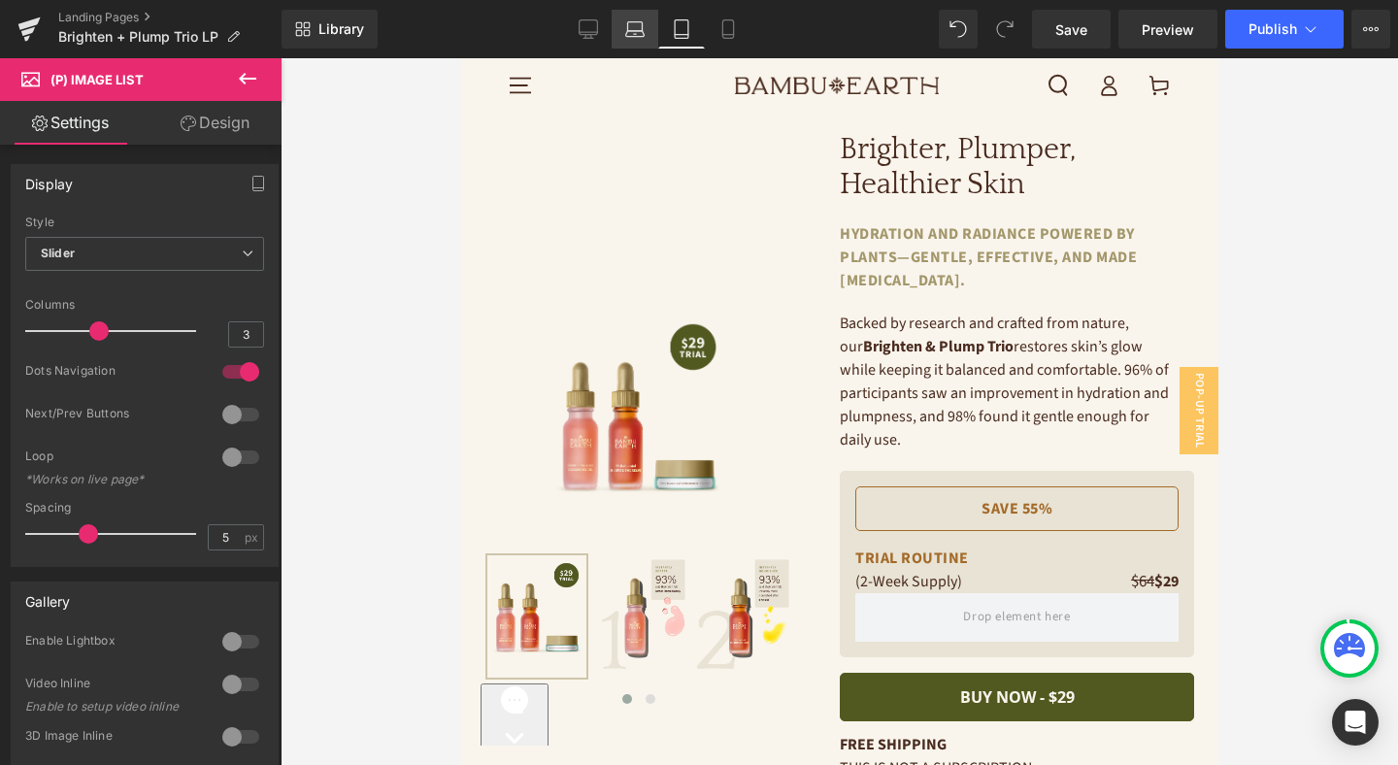
click at [624, 32] on link "Laptop" at bounding box center [635, 29] width 47 height 39
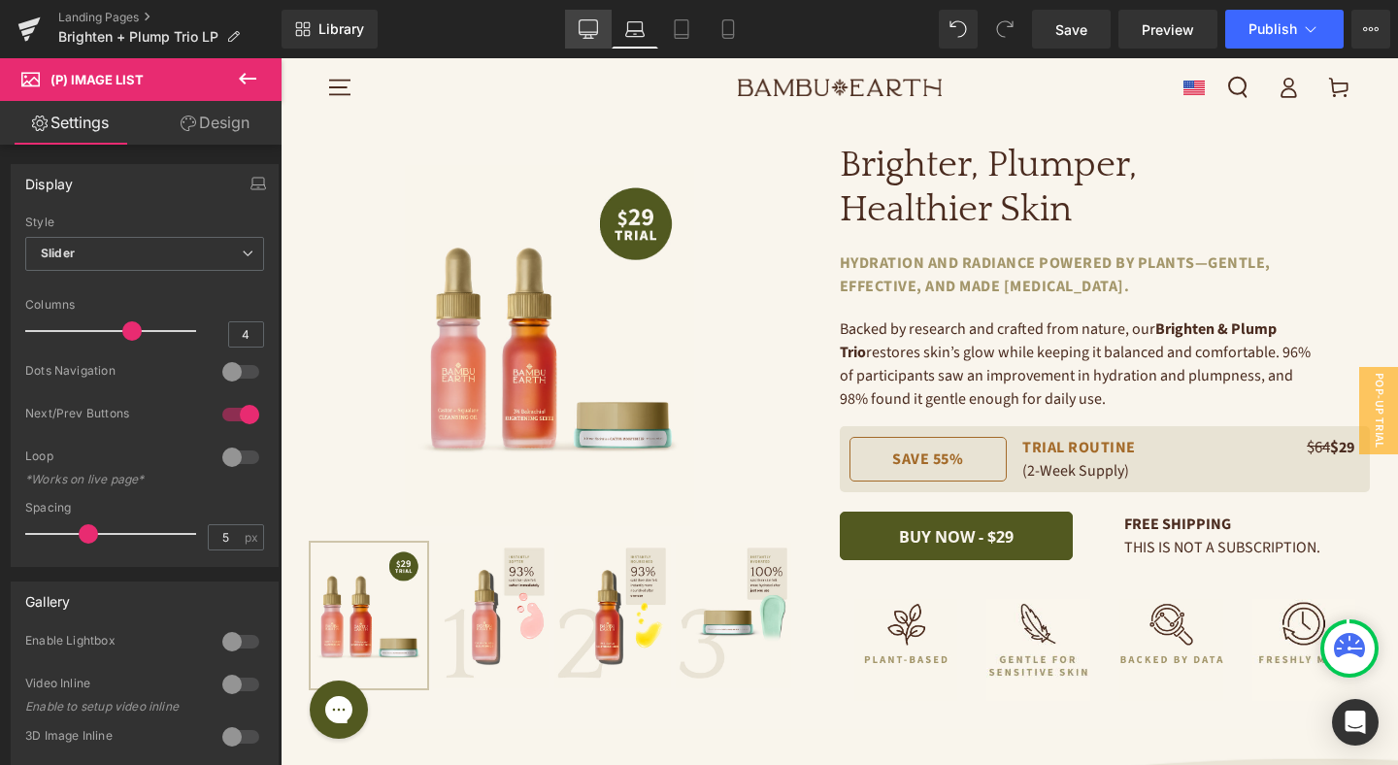
click at [582, 29] on icon at bounding box center [588, 28] width 19 height 19
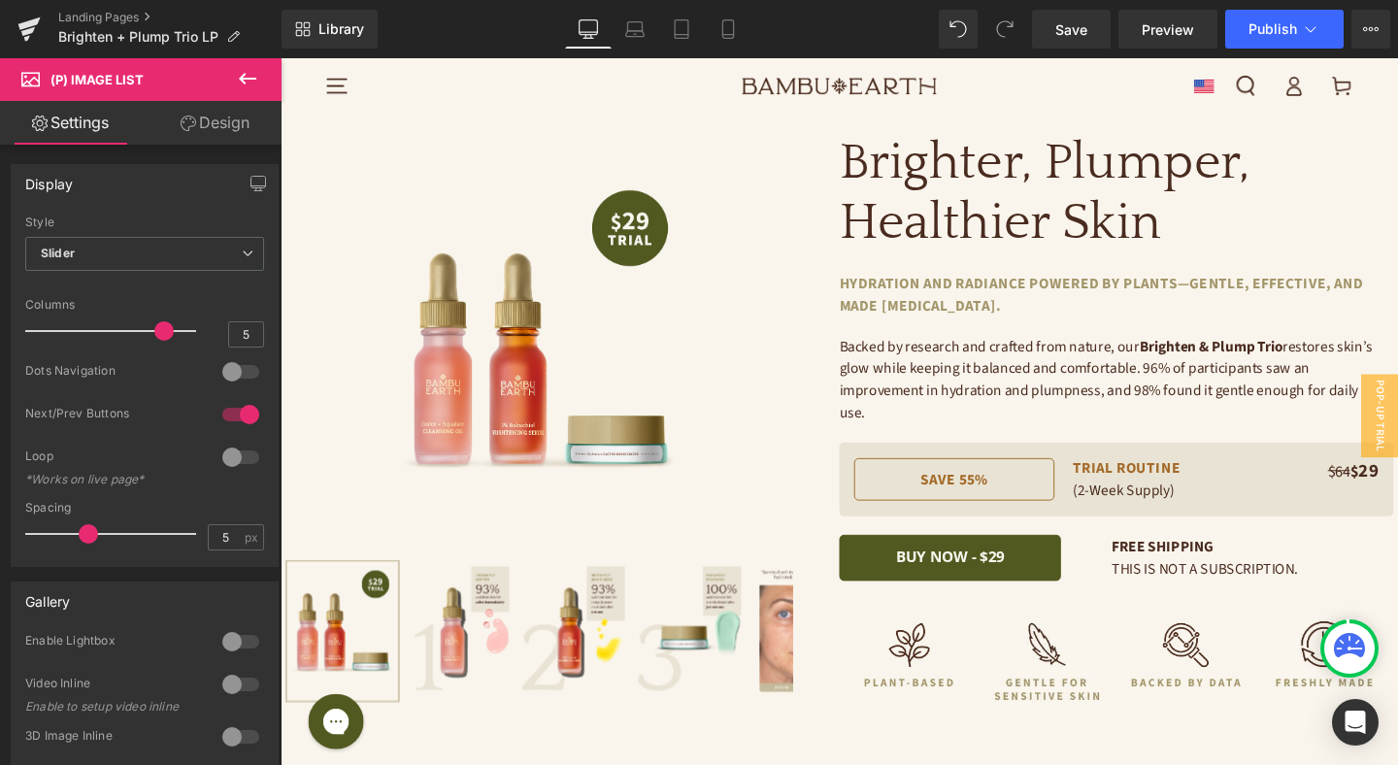
scroll to position [39, 0]
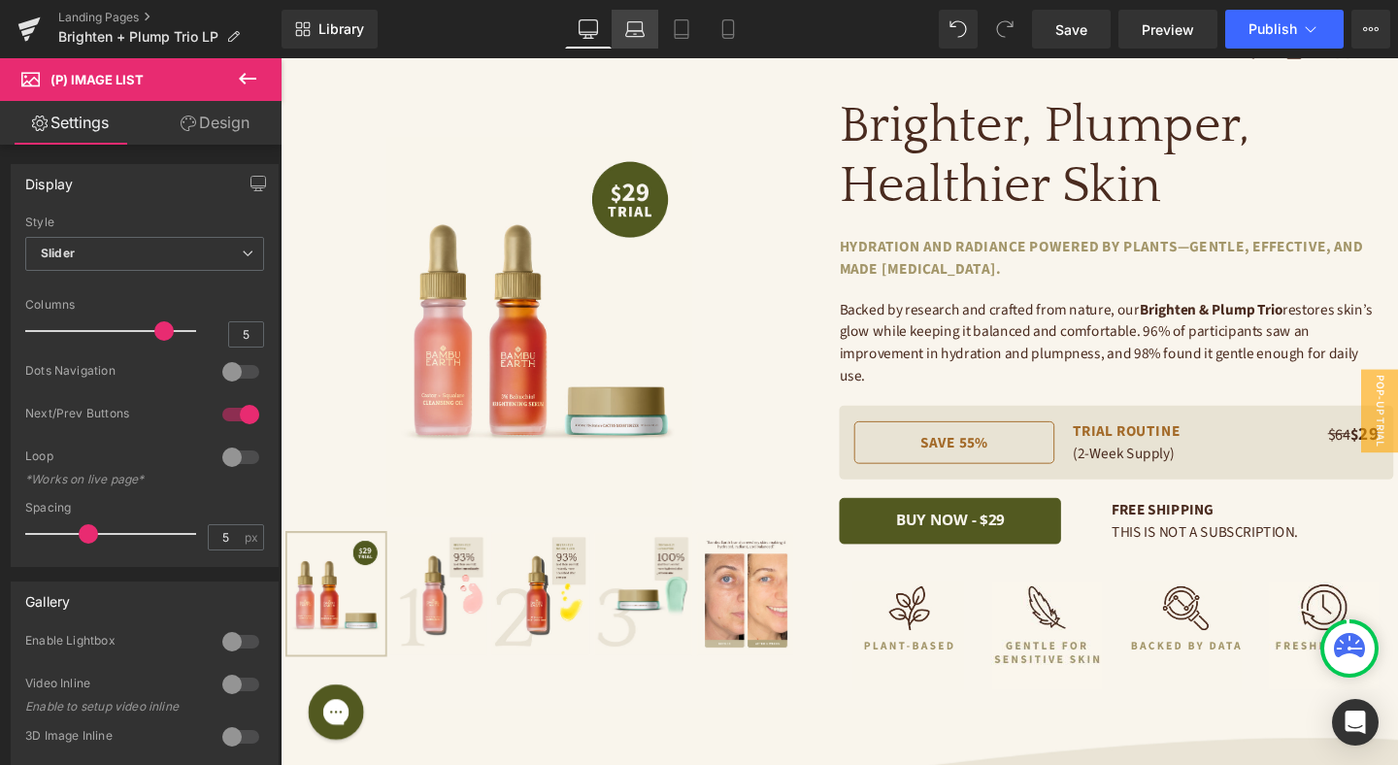
click at [638, 33] on icon at bounding box center [634, 28] width 19 height 19
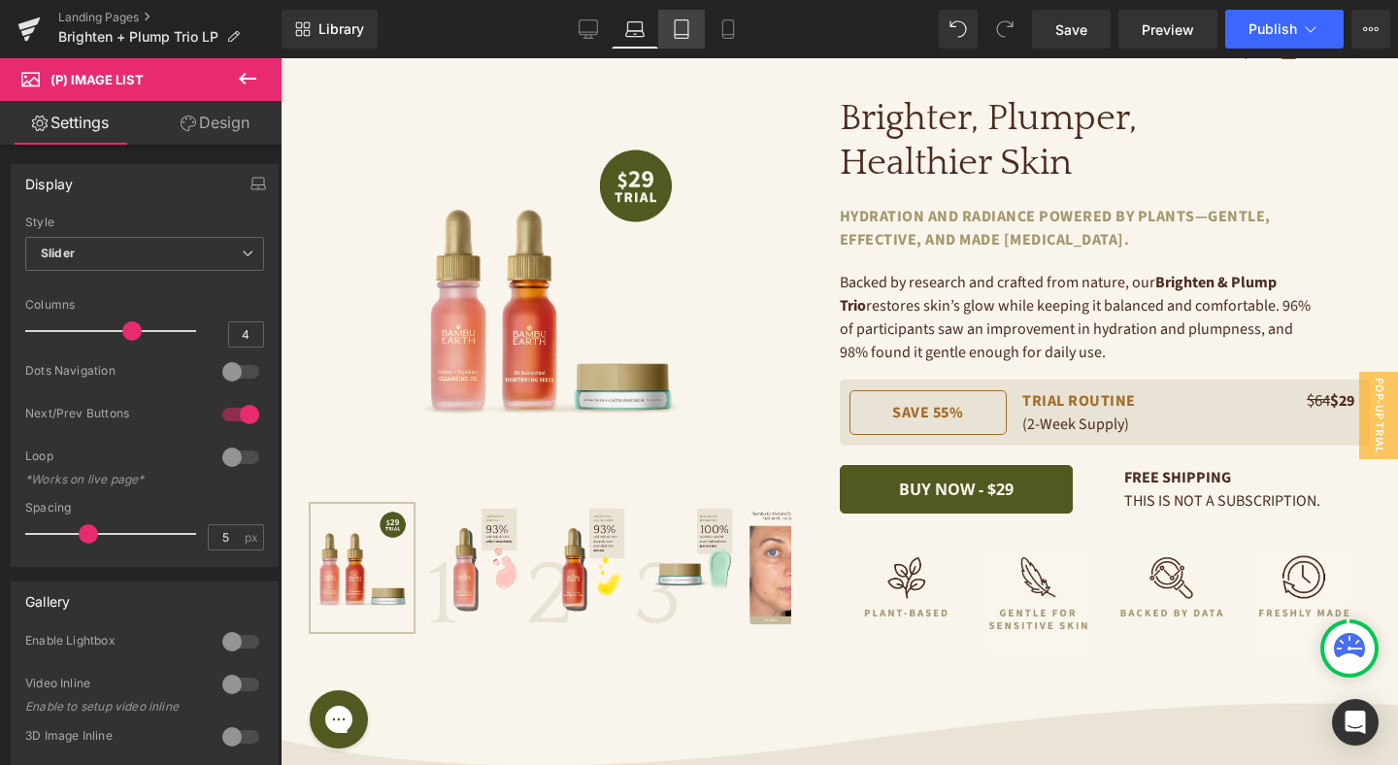
scroll to position [0, 0]
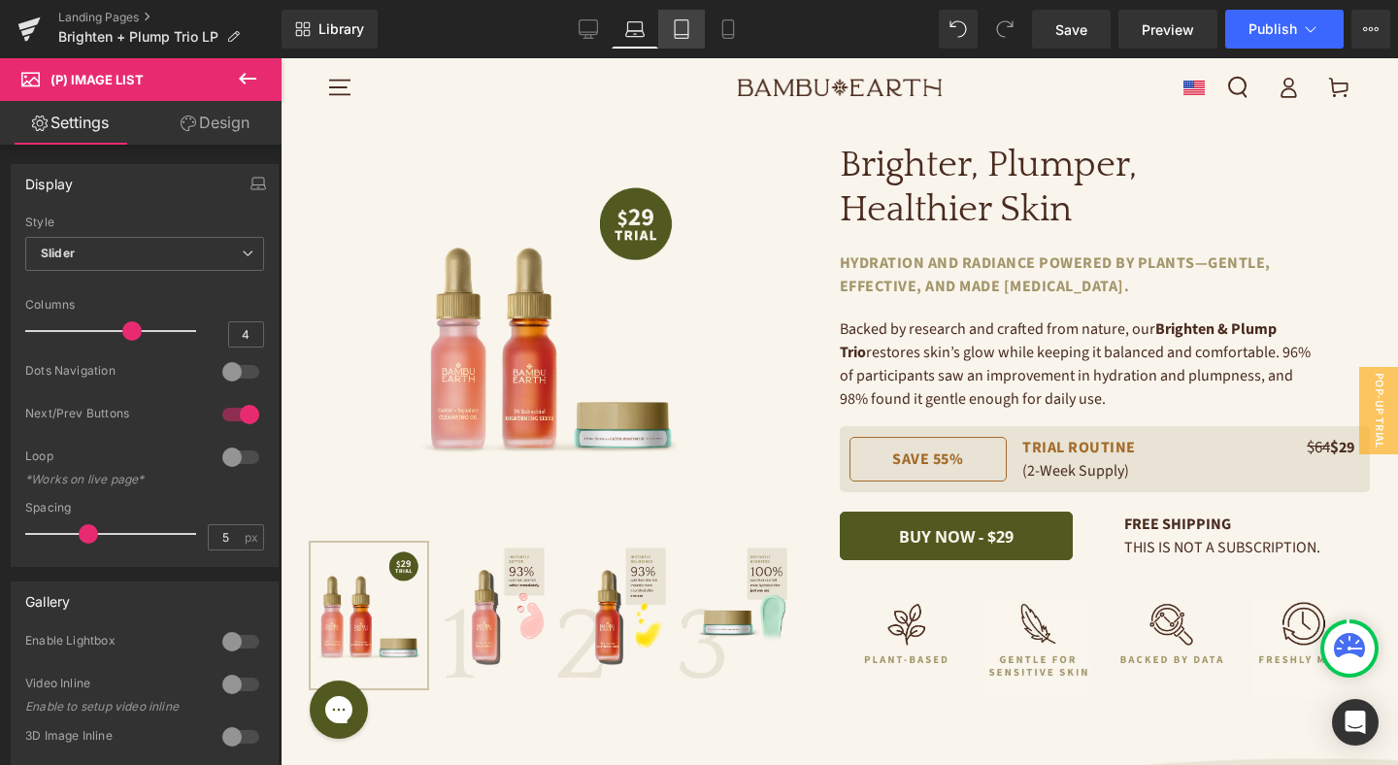
click at [690, 28] on icon at bounding box center [681, 28] width 19 height 19
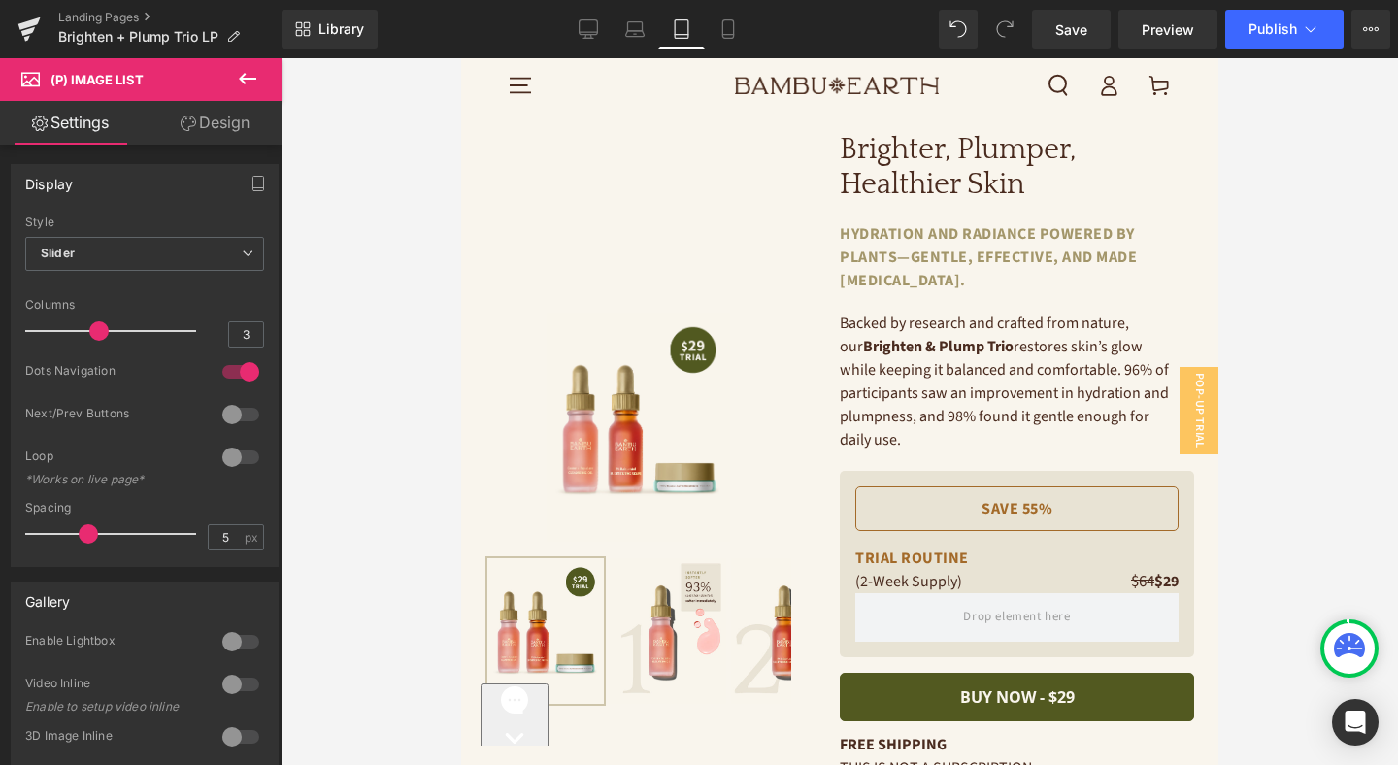
scroll to position [16, 0]
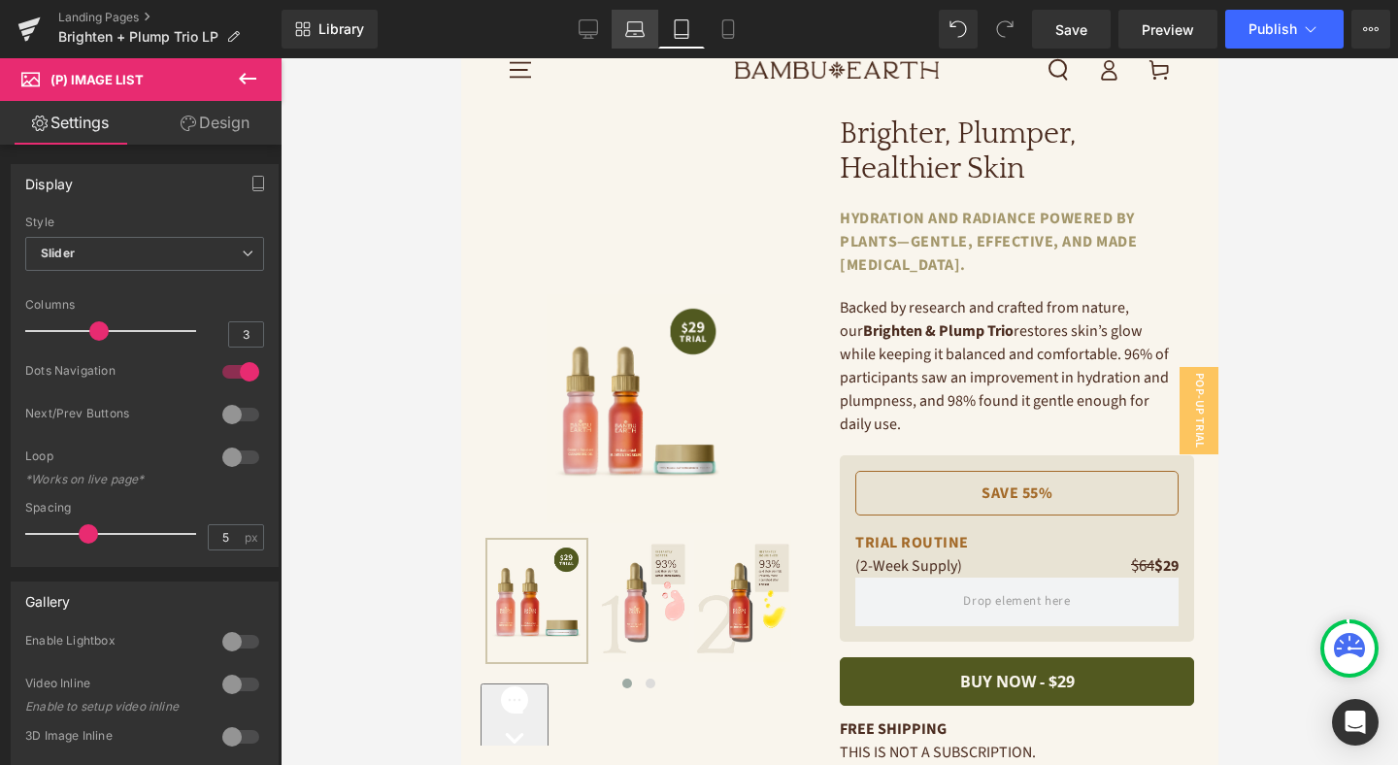
click at [636, 29] on icon at bounding box center [634, 28] width 19 height 19
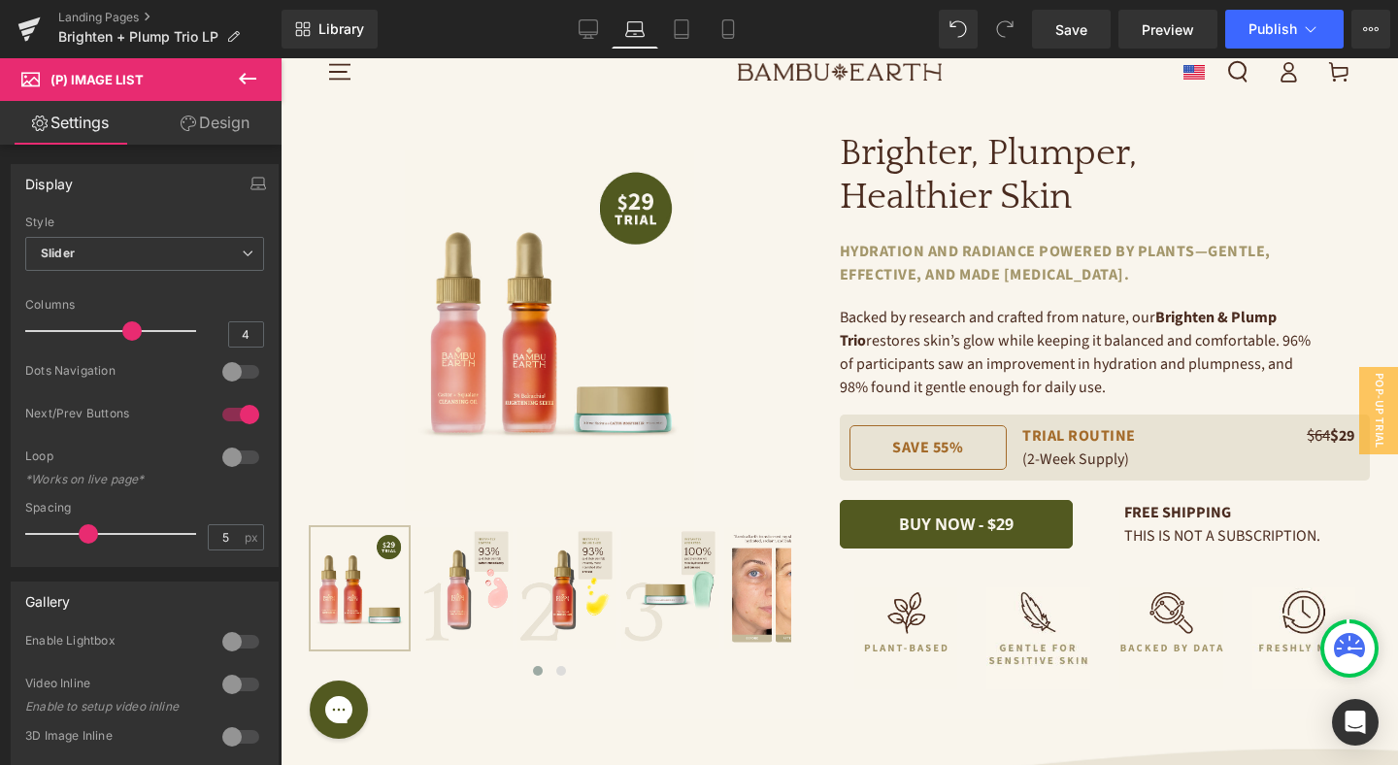
scroll to position [3, 0]
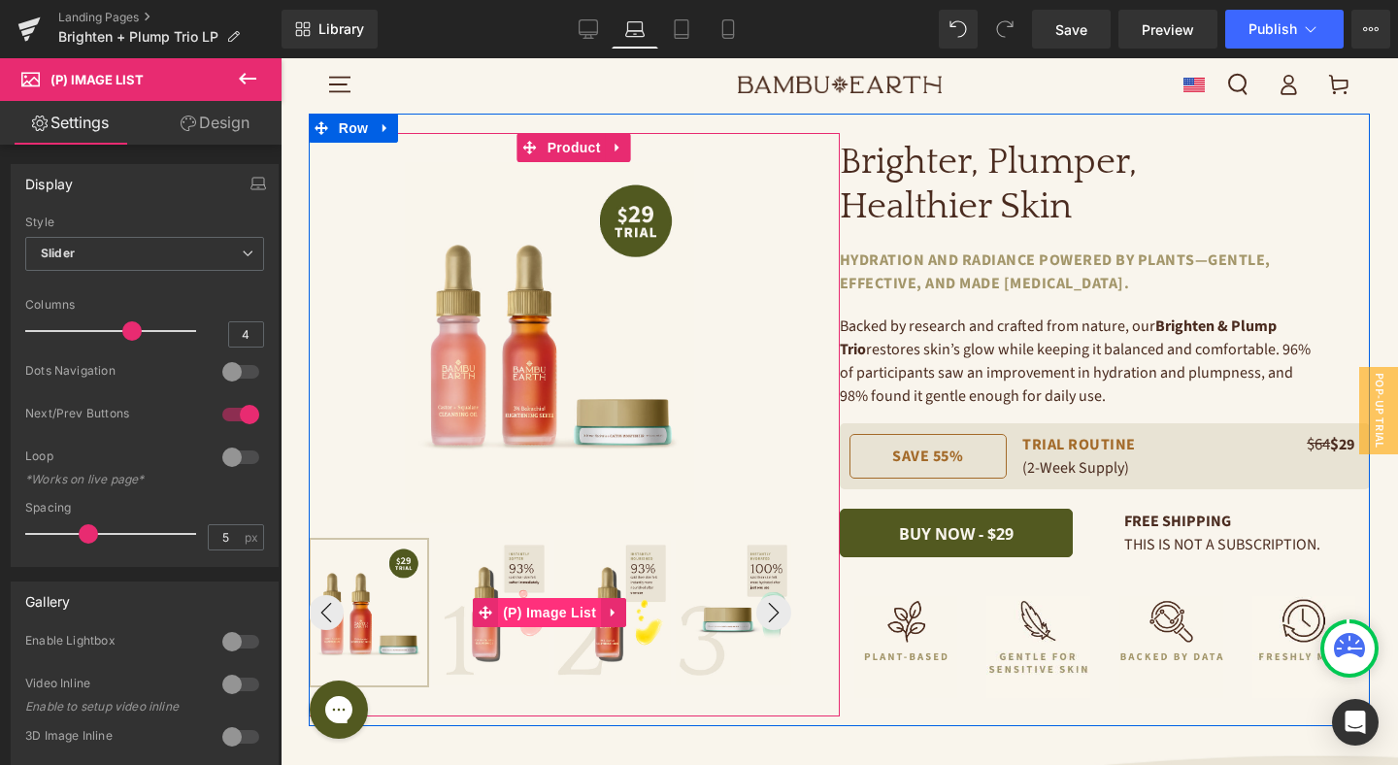
click at [564, 614] on span "(P) Image List" at bounding box center [549, 612] width 103 height 29
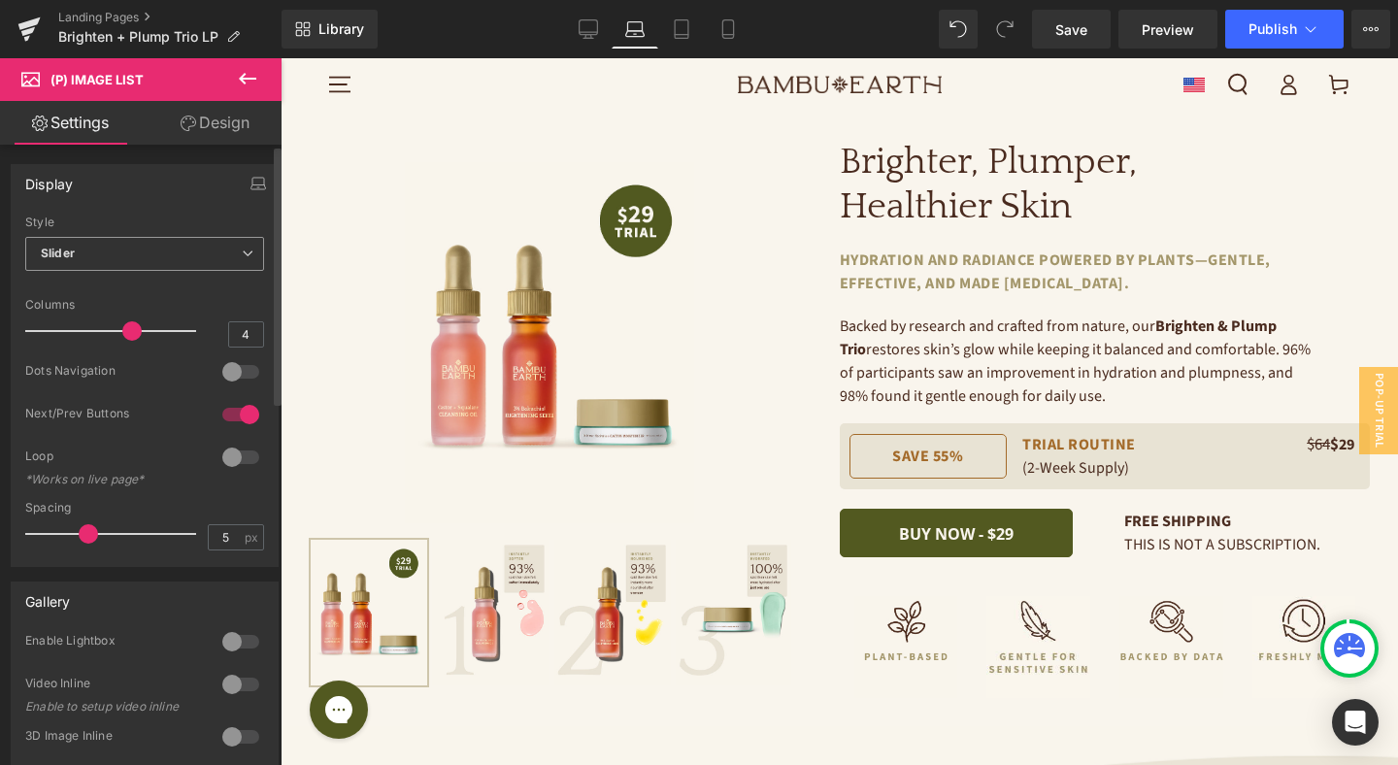
click at [108, 253] on span "Slider" at bounding box center [144, 254] width 239 height 34
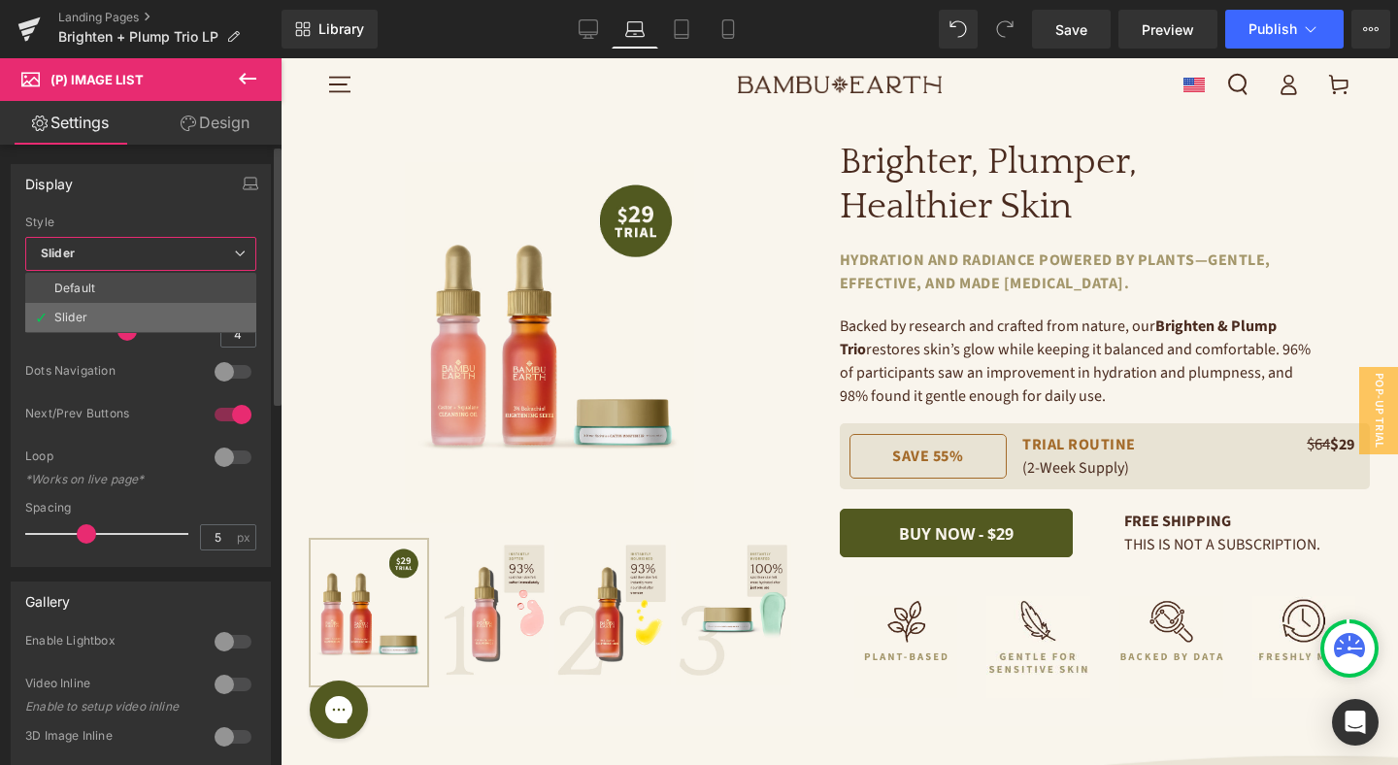
click at [116, 314] on li "Slider" at bounding box center [140, 317] width 231 height 29
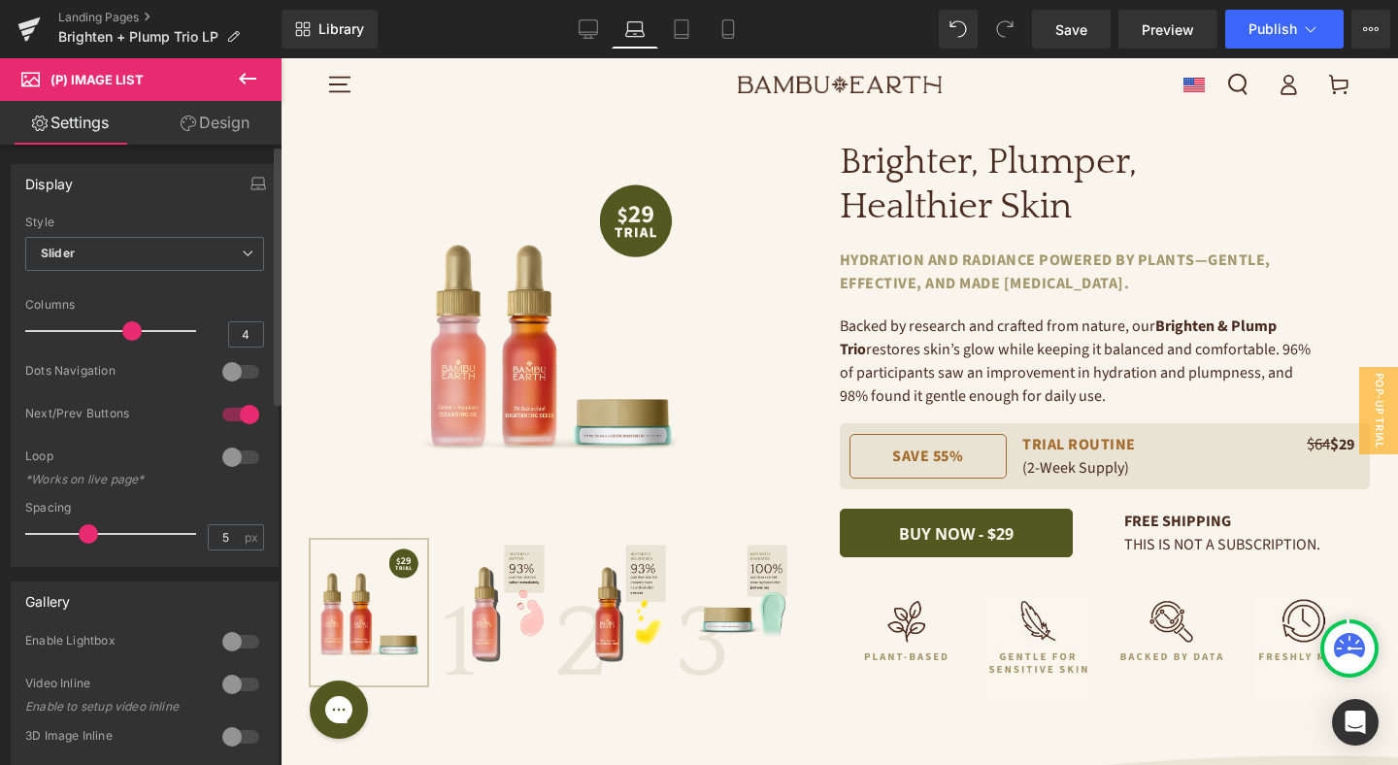
click at [234, 371] on div at bounding box center [240, 371] width 47 height 31
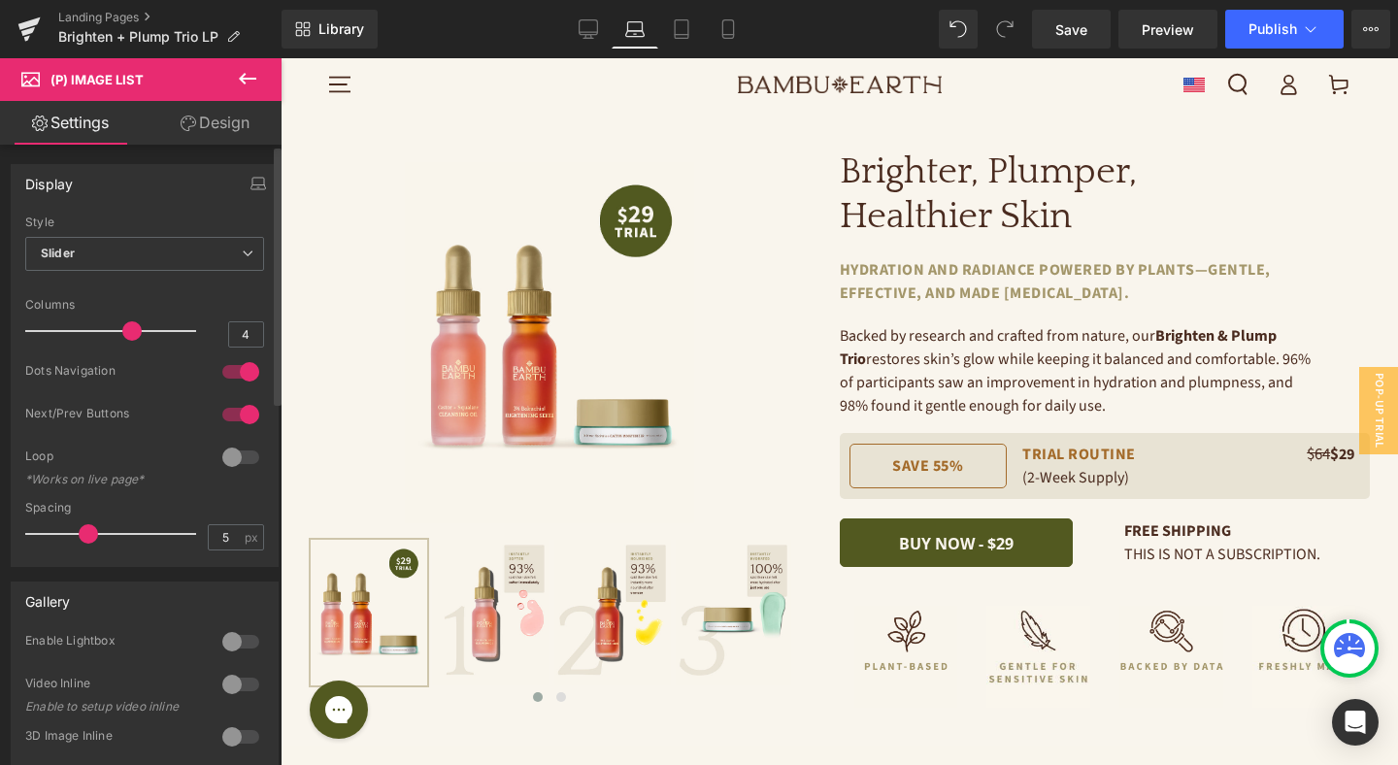
click at [234, 371] on div at bounding box center [240, 371] width 47 height 31
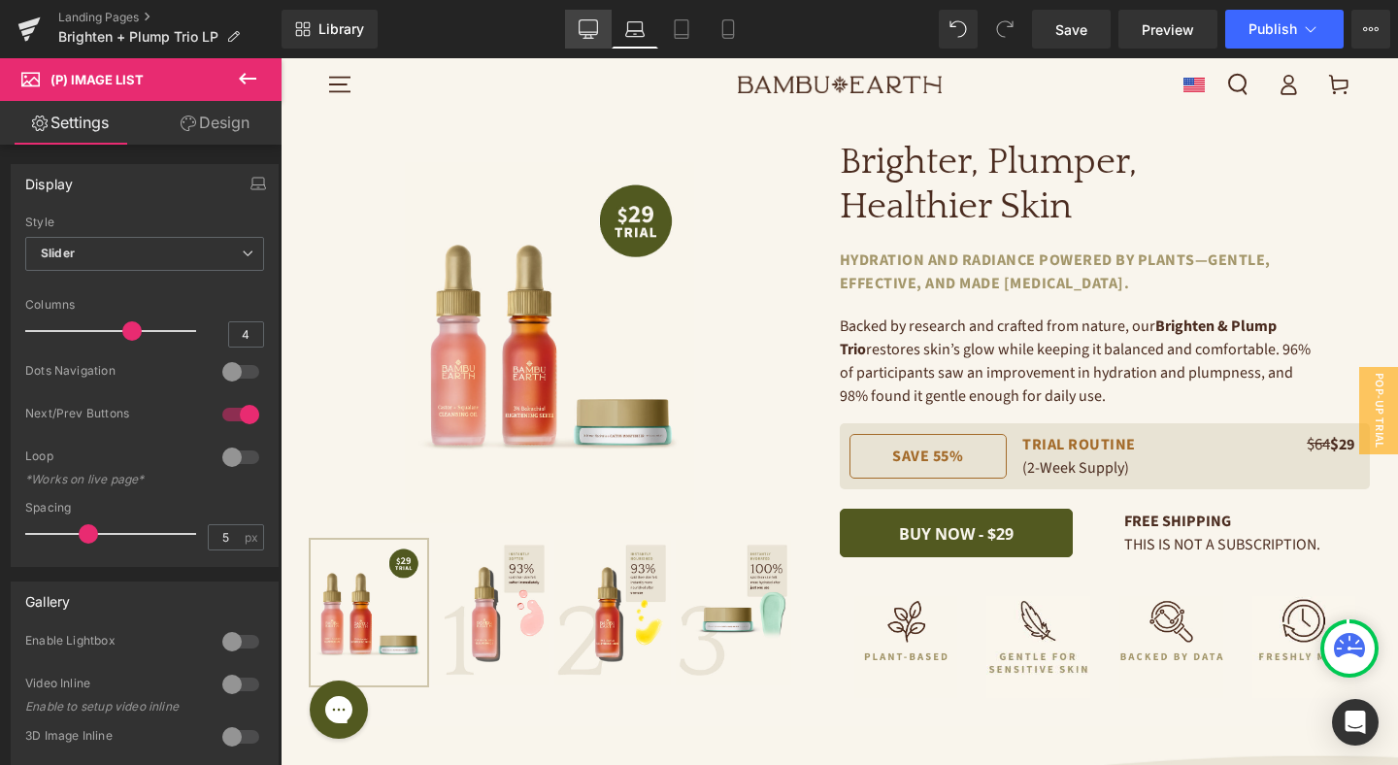
click at [584, 35] on icon at bounding box center [588, 28] width 19 height 19
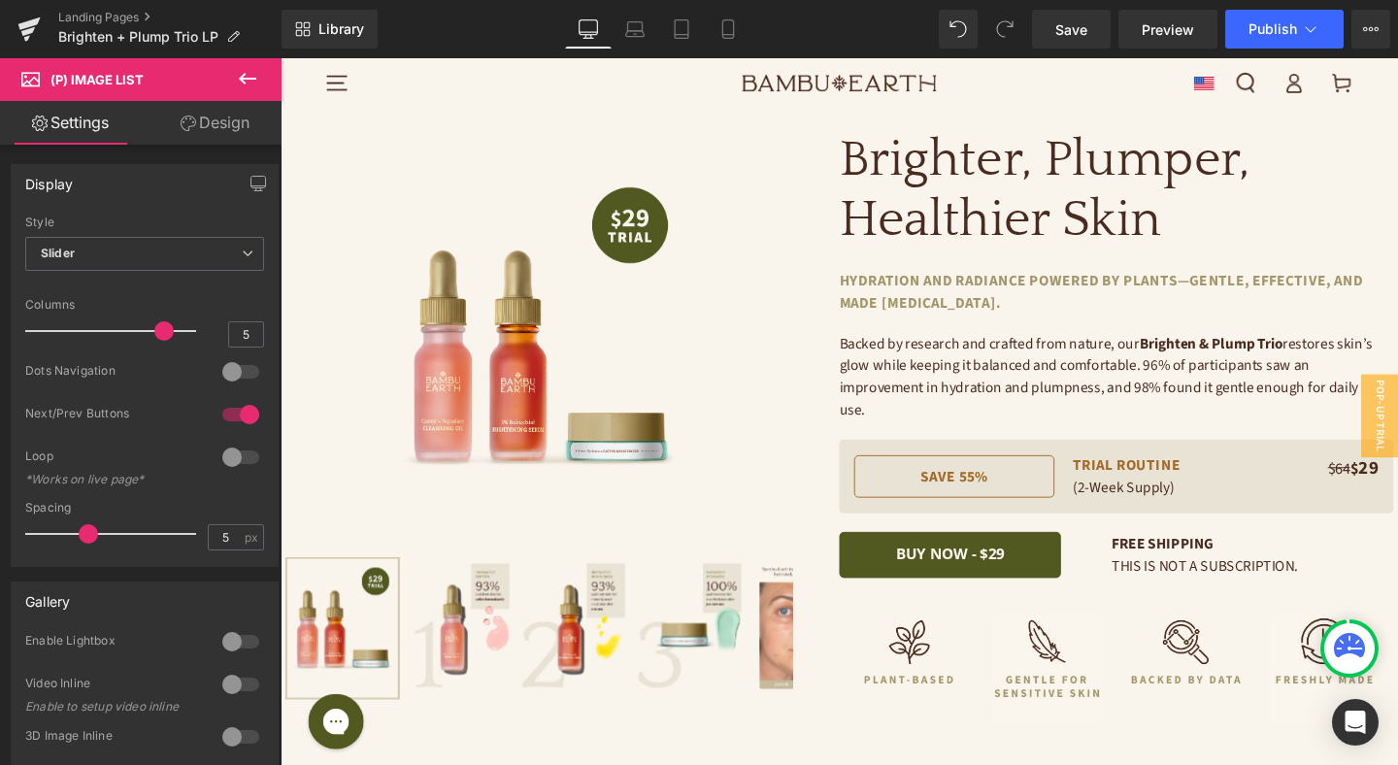
scroll to position [42, 0]
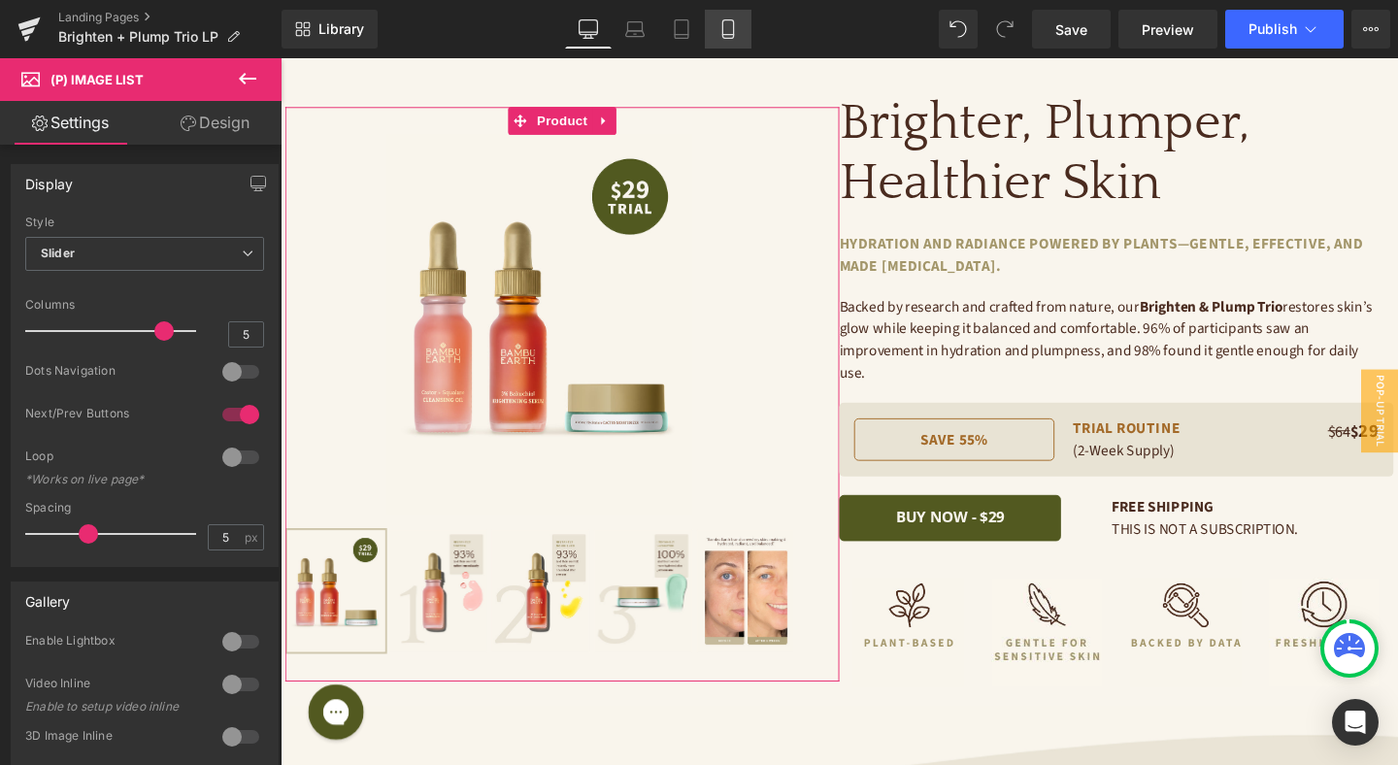
click at [737, 41] on link "Mobile" at bounding box center [728, 29] width 47 height 39
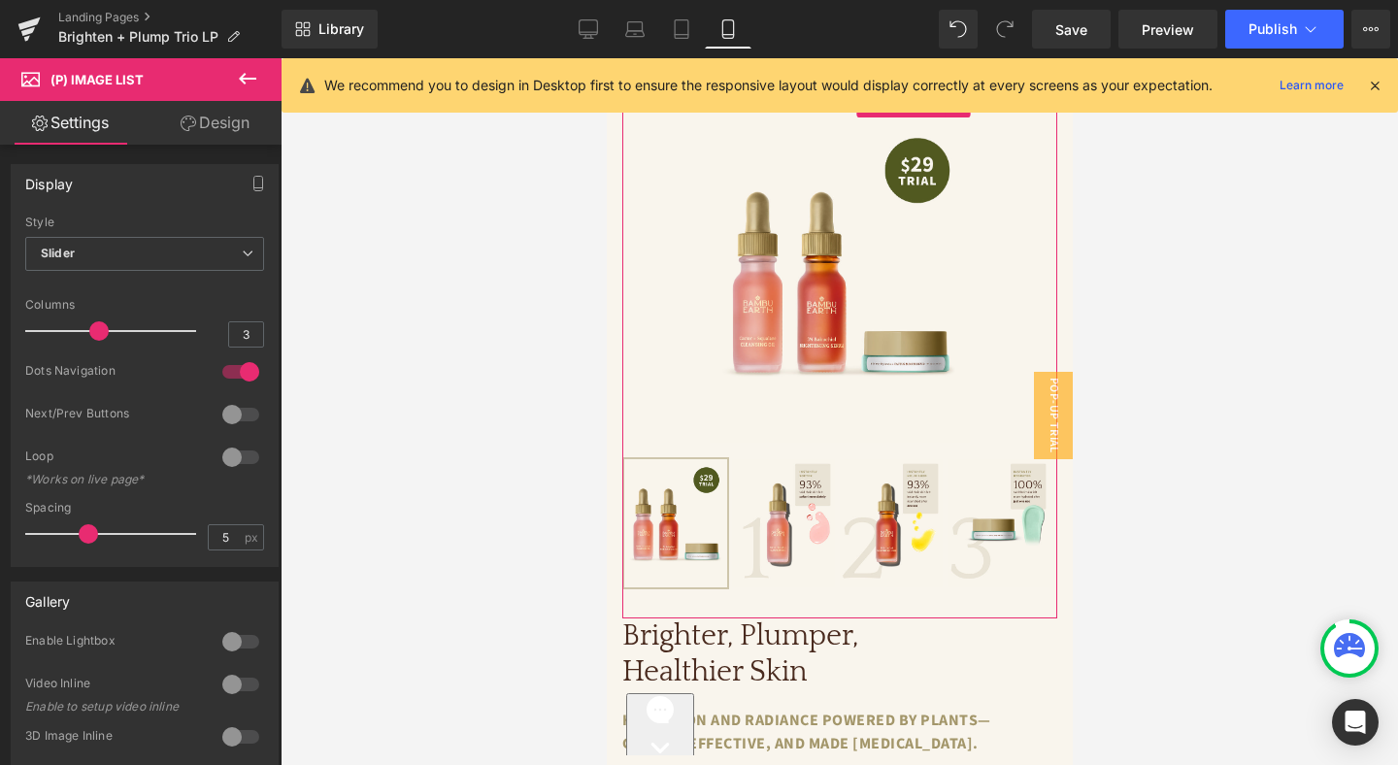
scroll to position [0, 0]
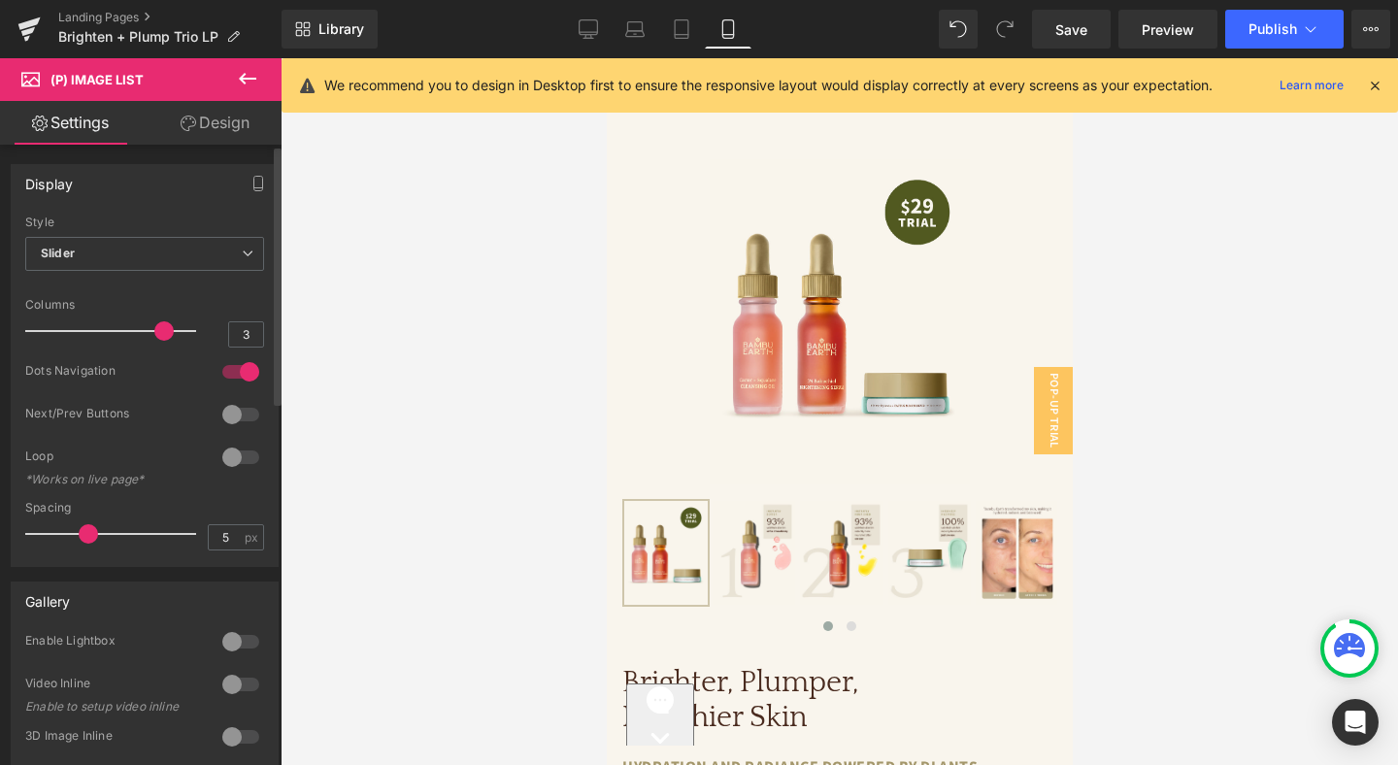
drag, startPoint x: 93, startPoint y: 329, endPoint x: 150, endPoint y: 325, distance: 57.4
click at [154, 325] on span at bounding box center [163, 330] width 19 height 19
click at [166, 330] on span at bounding box center [163, 330] width 19 height 19
click at [683, 40] on link "Tablet" at bounding box center [681, 29] width 47 height 39
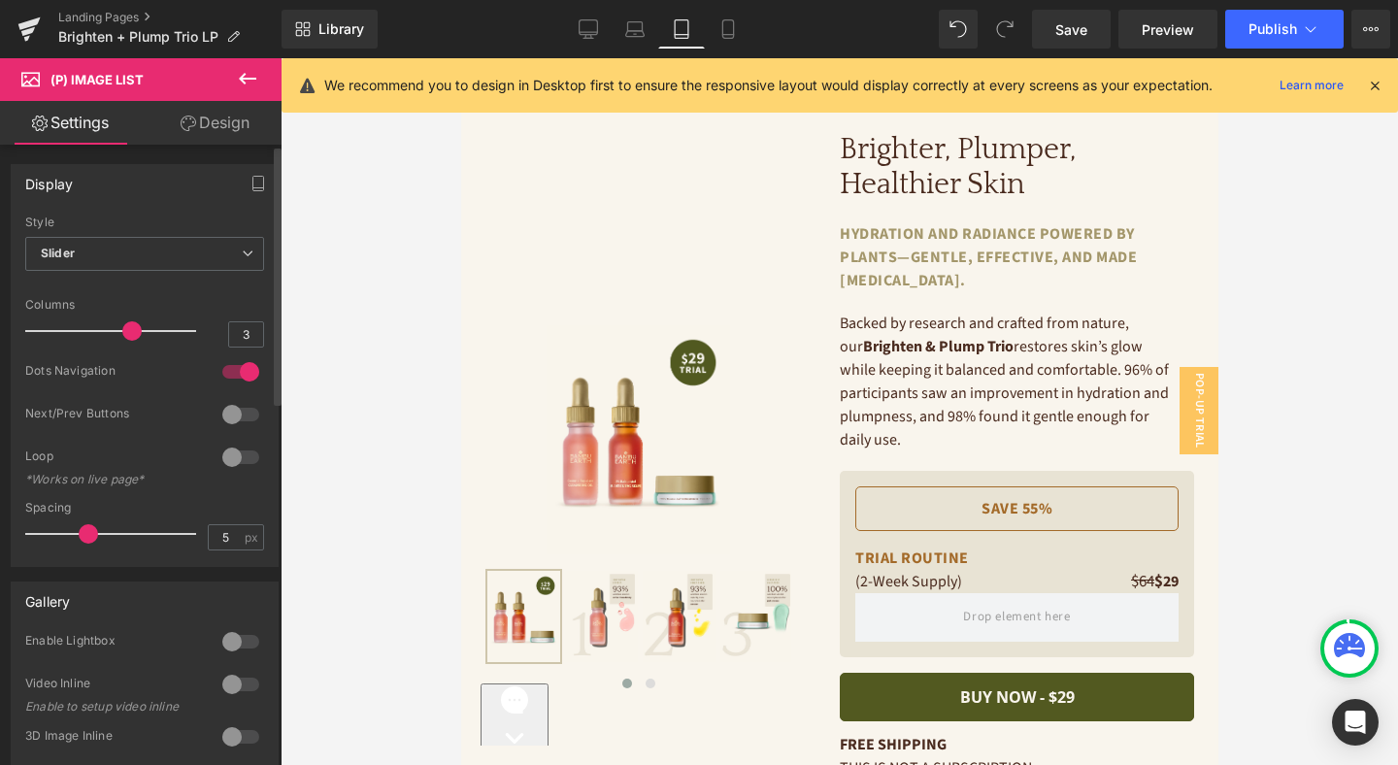
drag, startPoint x: 90, startPoint y: 327, endPoint x: 115, endPoint y: 329, distance: 24.3
click at [115, 329] on div at bounding box center [115, 331] width 161 height 39
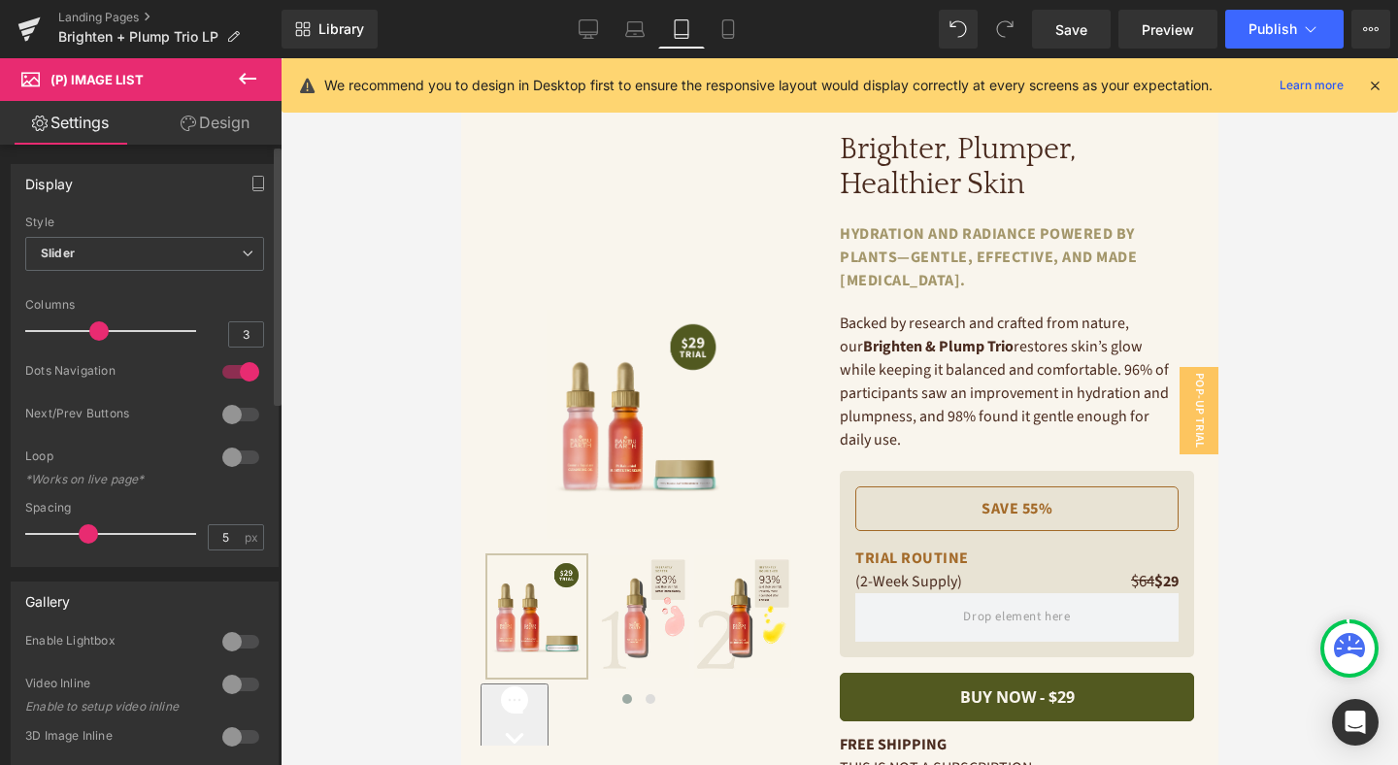
drag, startPoint x: 115, startPoint y: 329, endPoint x: 89, endPoint y: 331, distance: 25.3
click at [89, 331] on div at bounding box center [115, 331] width 161 height 39
click at [635, 25] on icon at bounding box center [634, 28] width 19 height 19
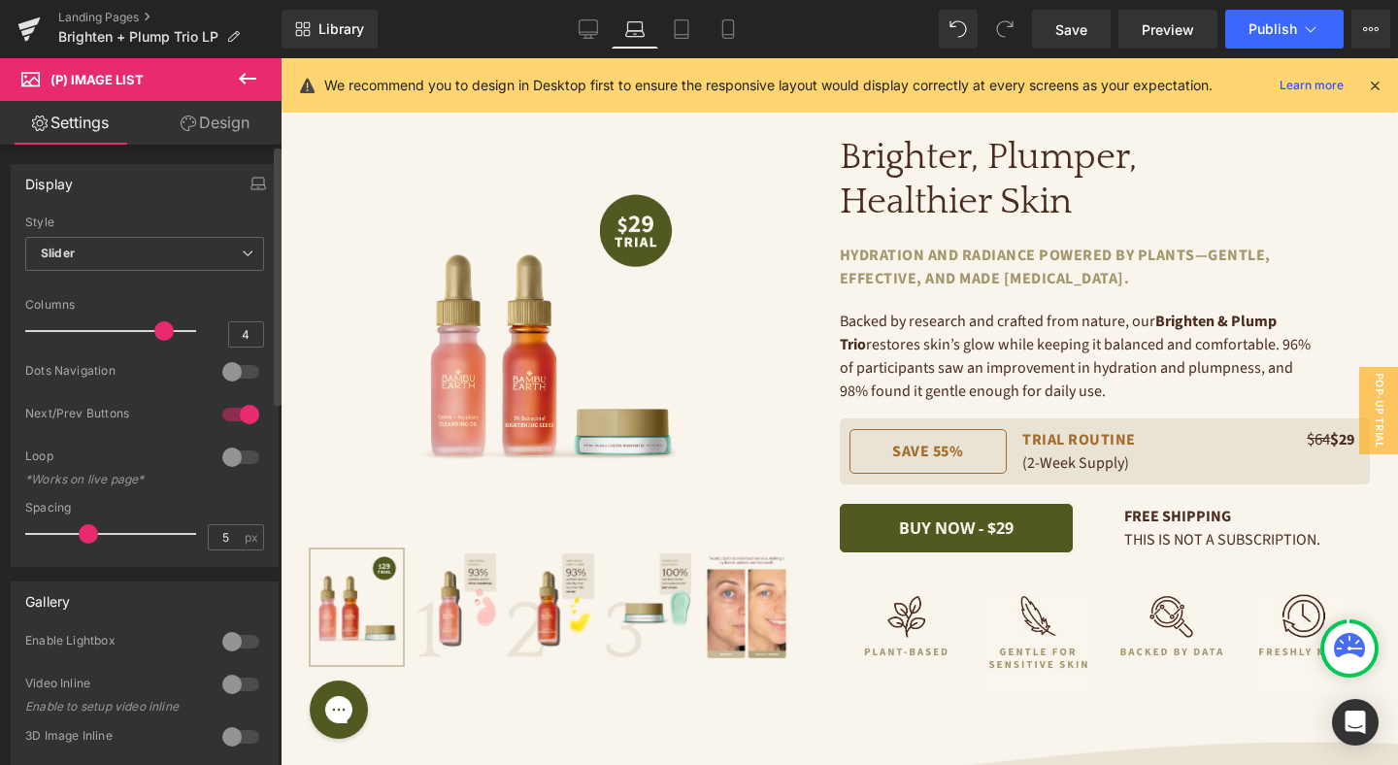
drag, startPoint x: 126, startPoint y: 325, endPoint x: 163, endPoint y: 325, distance: 36.9
click at [163, 325] on span at bounding box center [163, 330] width 19 height 19
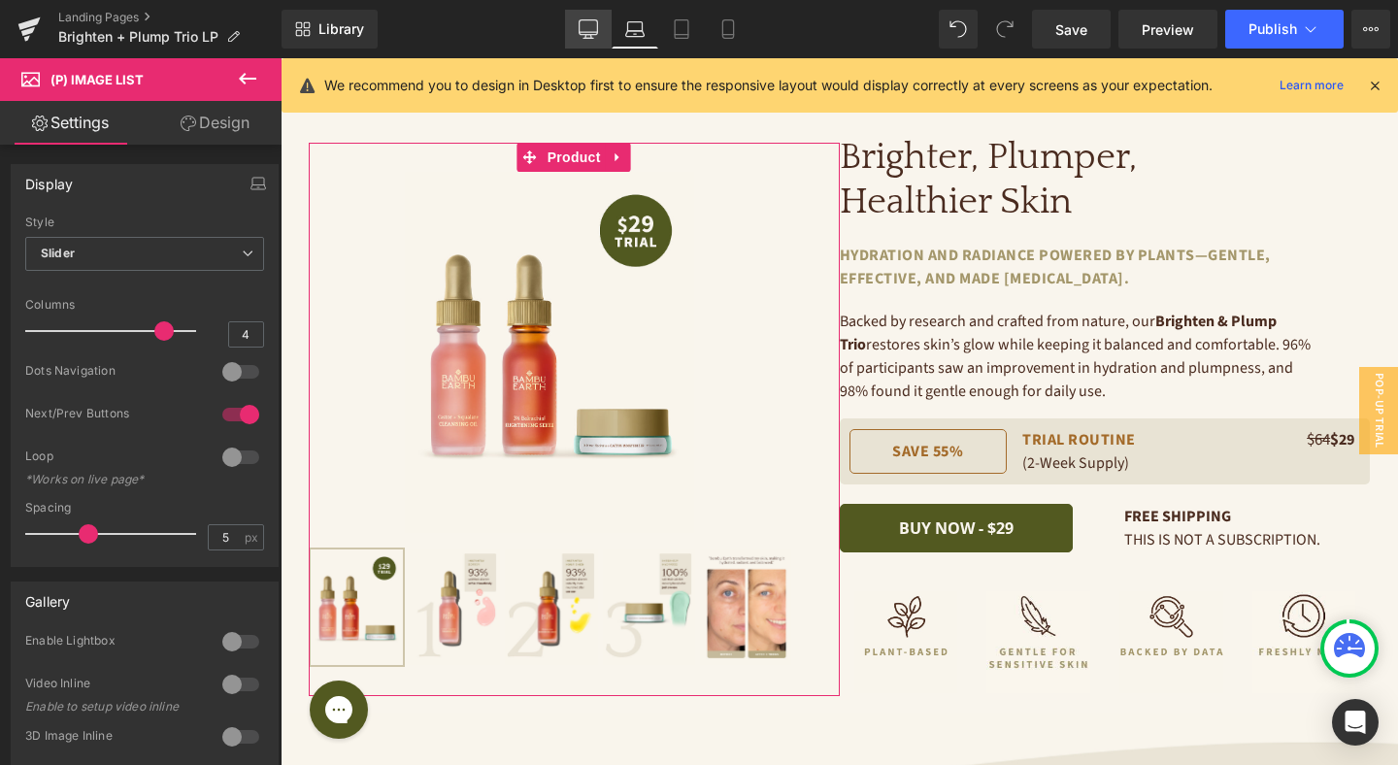
click at [592, 34] on icon at bounding box center [588, 27] width 18 height 15
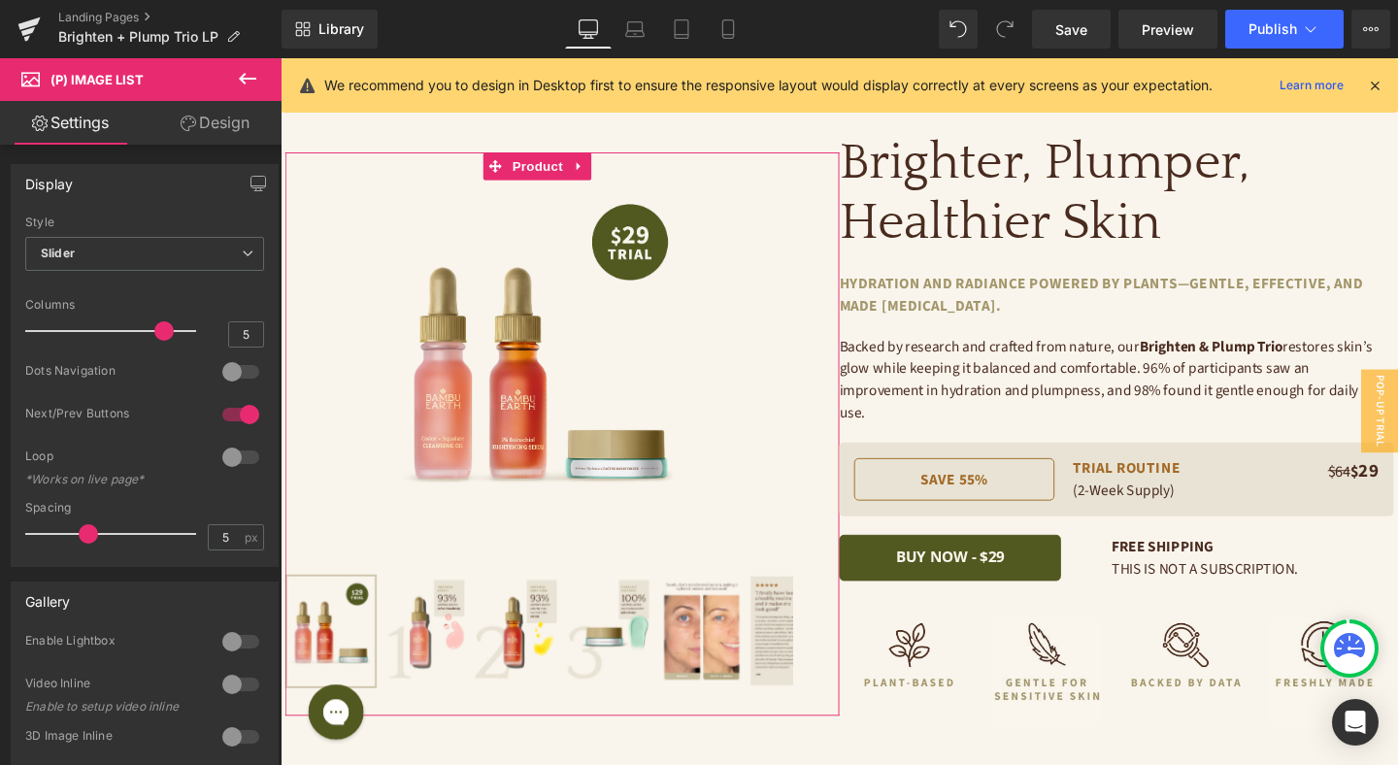
scroll to position [42, 0]
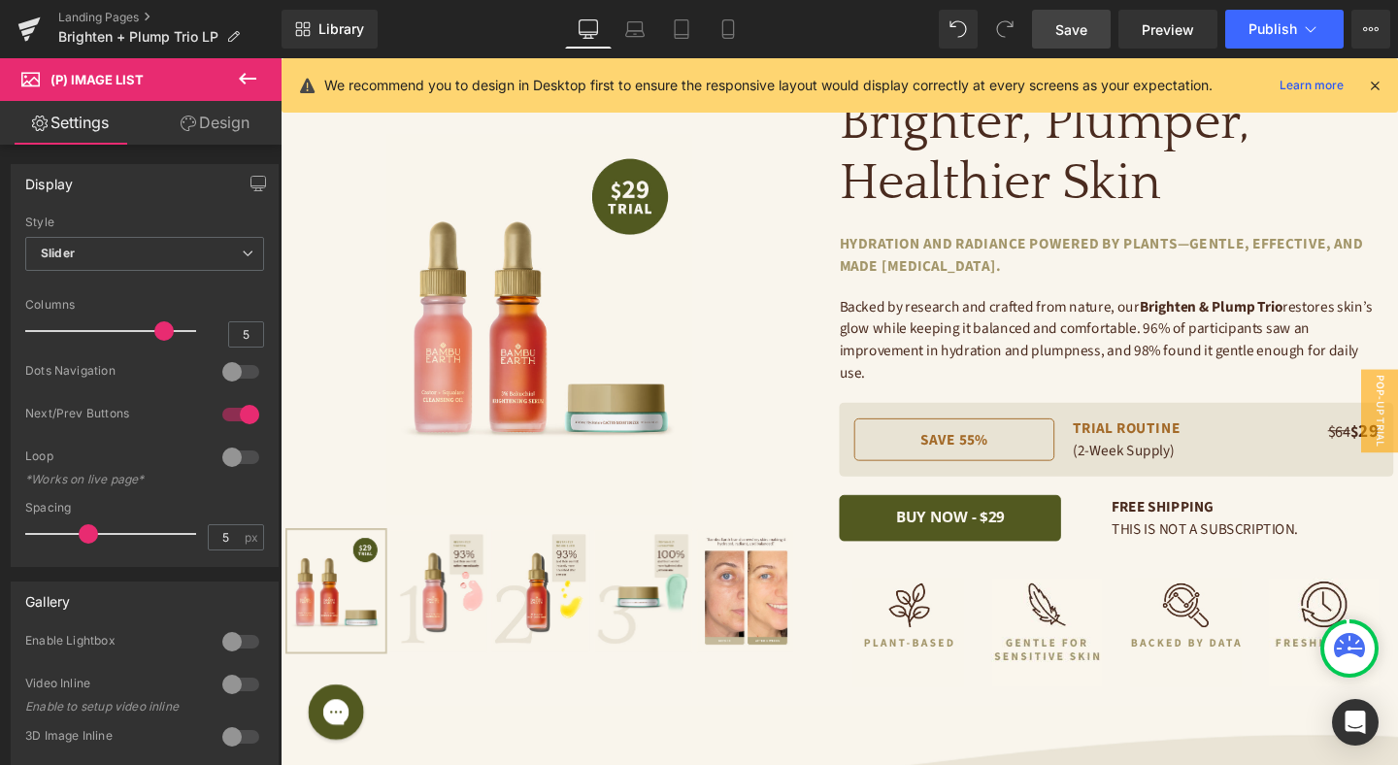
click at [1090, 22] on link "Save" at bounding box center [1071, 29] width 79 height 39
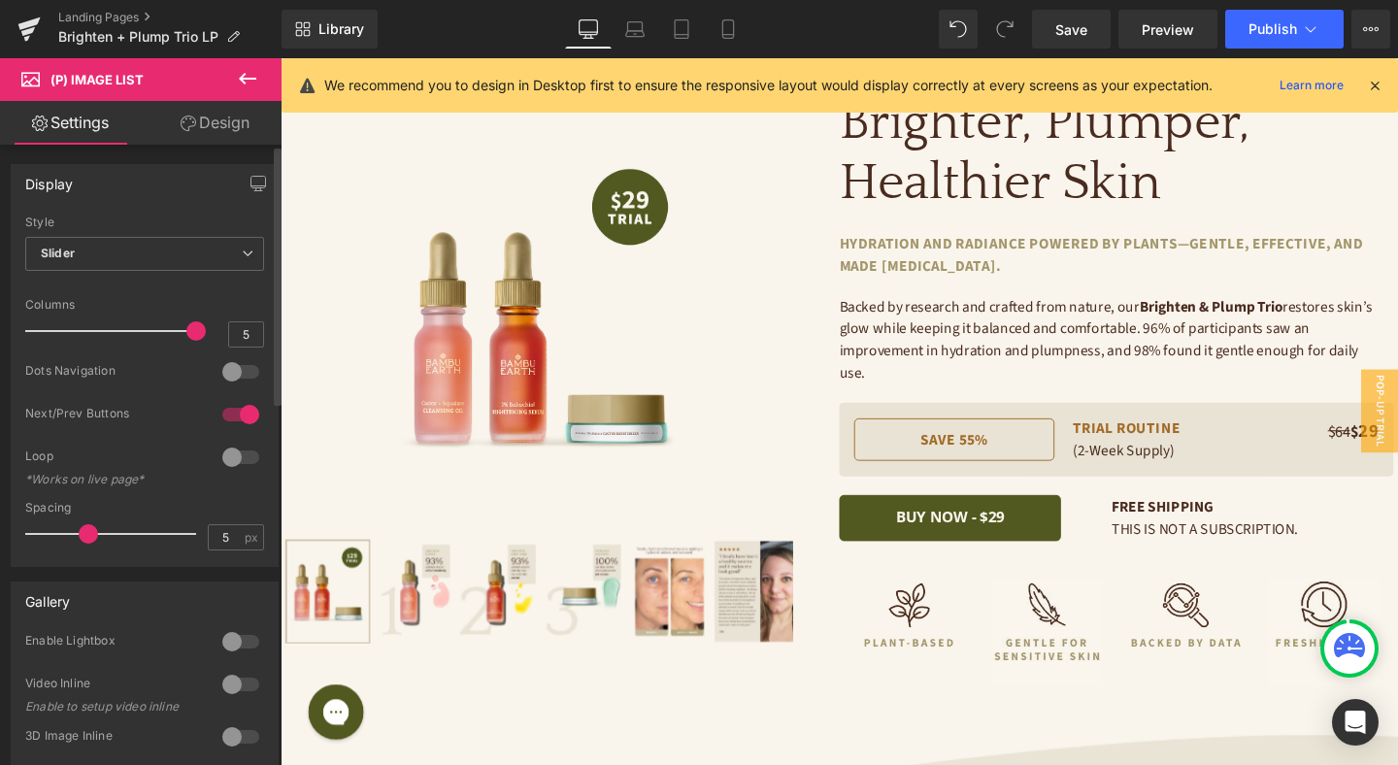
drag, startPoint x: 159, startPoint y: 329, endPoint x: 184, endPoint y: 328, distance: 25.3
click at [186, 328] on span at bounding box center [195, 330] width 19 height 19
click at [630, 28] on icon at bounding box center [634, 28] width 19 height 19
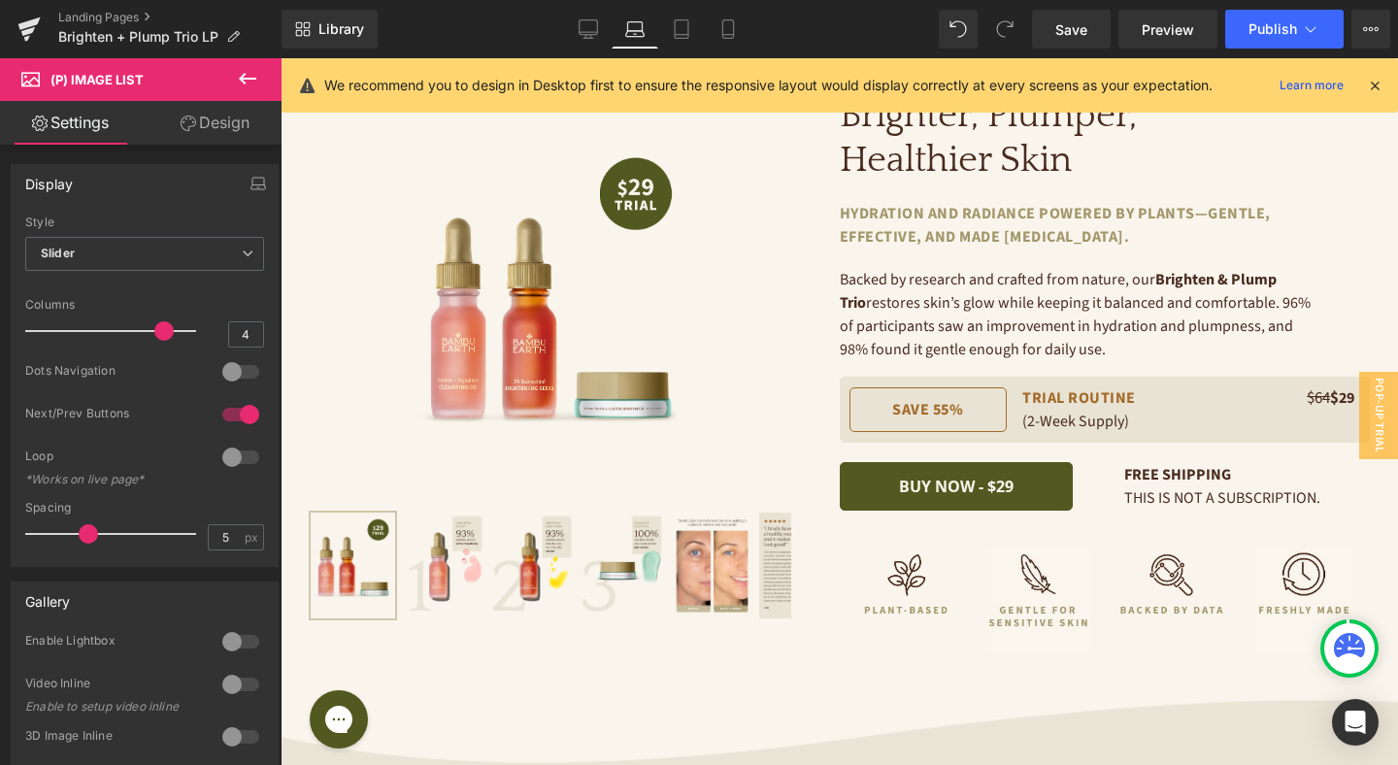
scroll to position [0, 0]
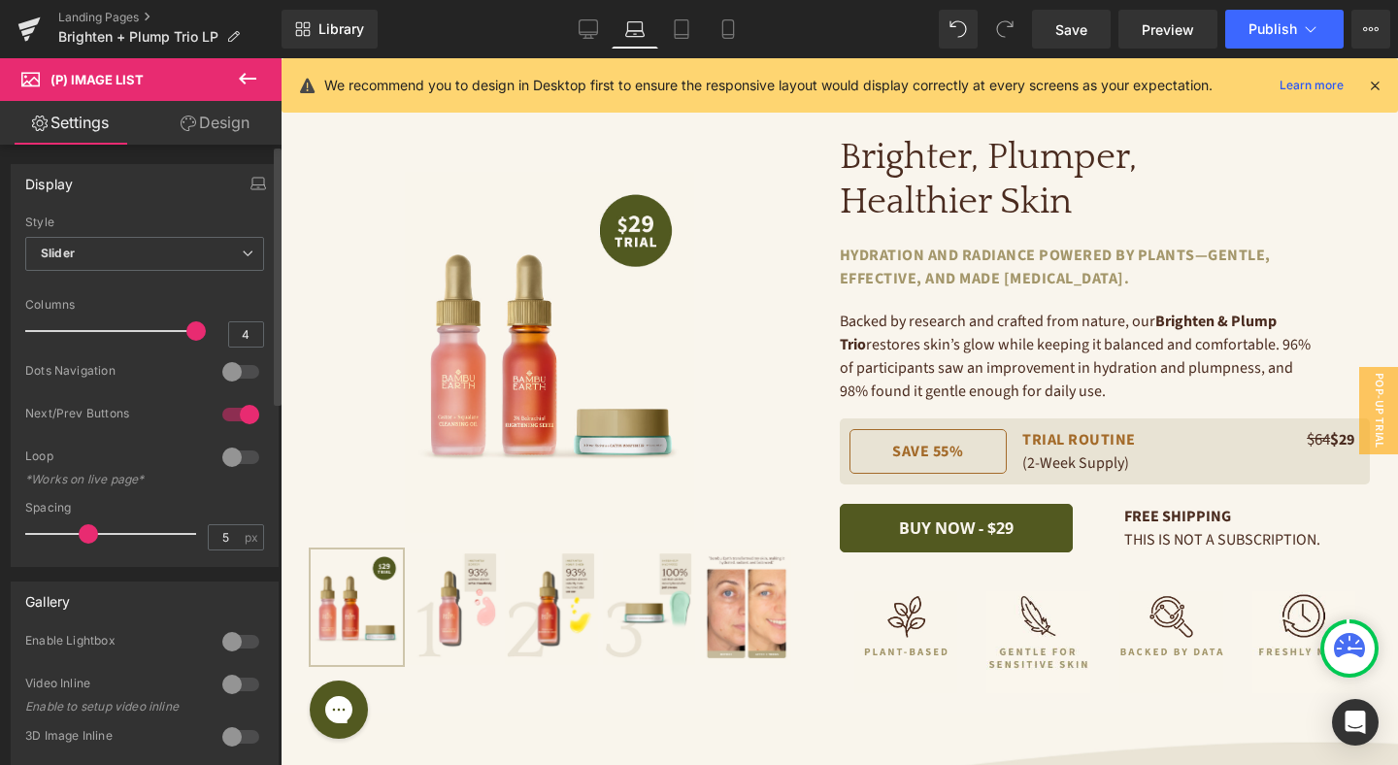
drag, startPoint x: 162, startPoint y: 330, endPoint x: 199, endPoint y: 324, distance: 37.3
click at [186, 328] on span at bounding box center [195, 330] width 19 height 19
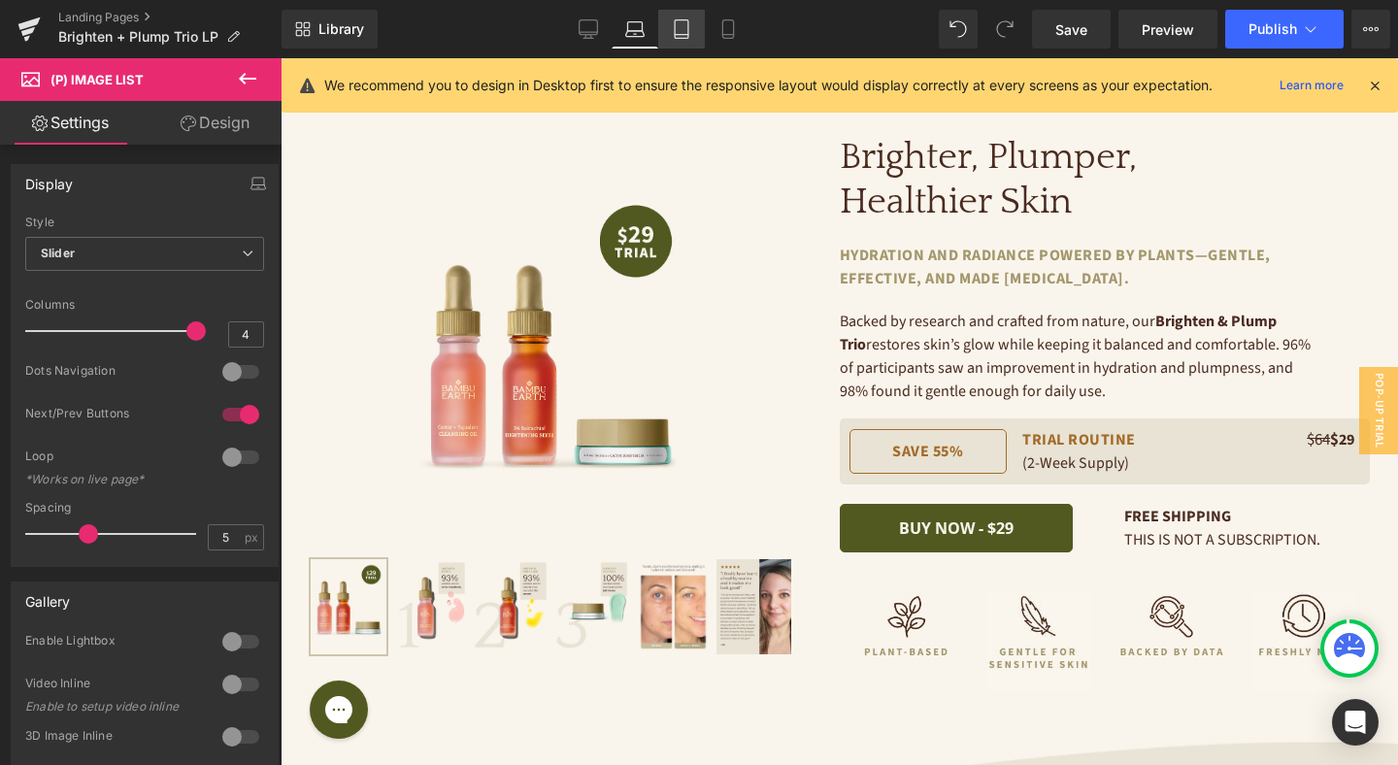
click at [681, 25] on icon at bounding box center [681, 28] width 19 height 19
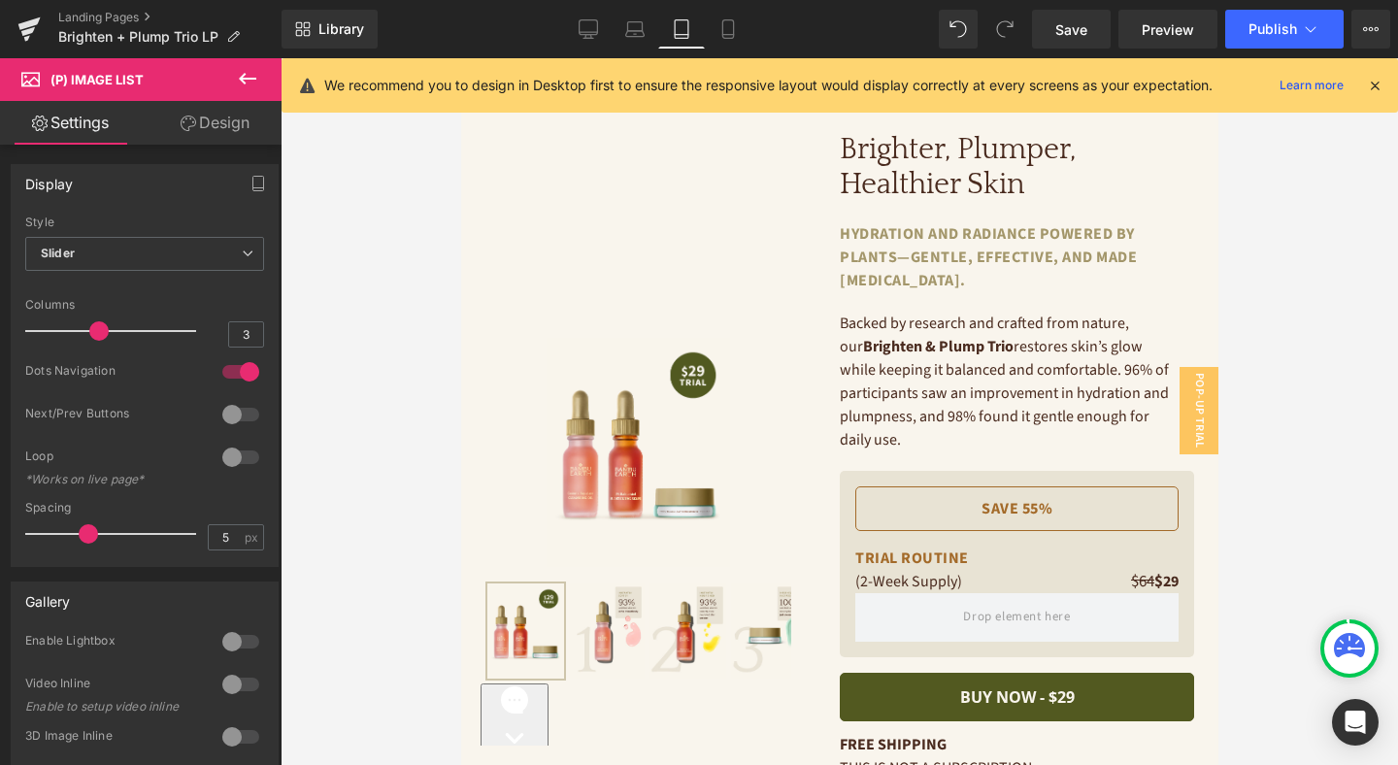
scroll to position [23, 0]
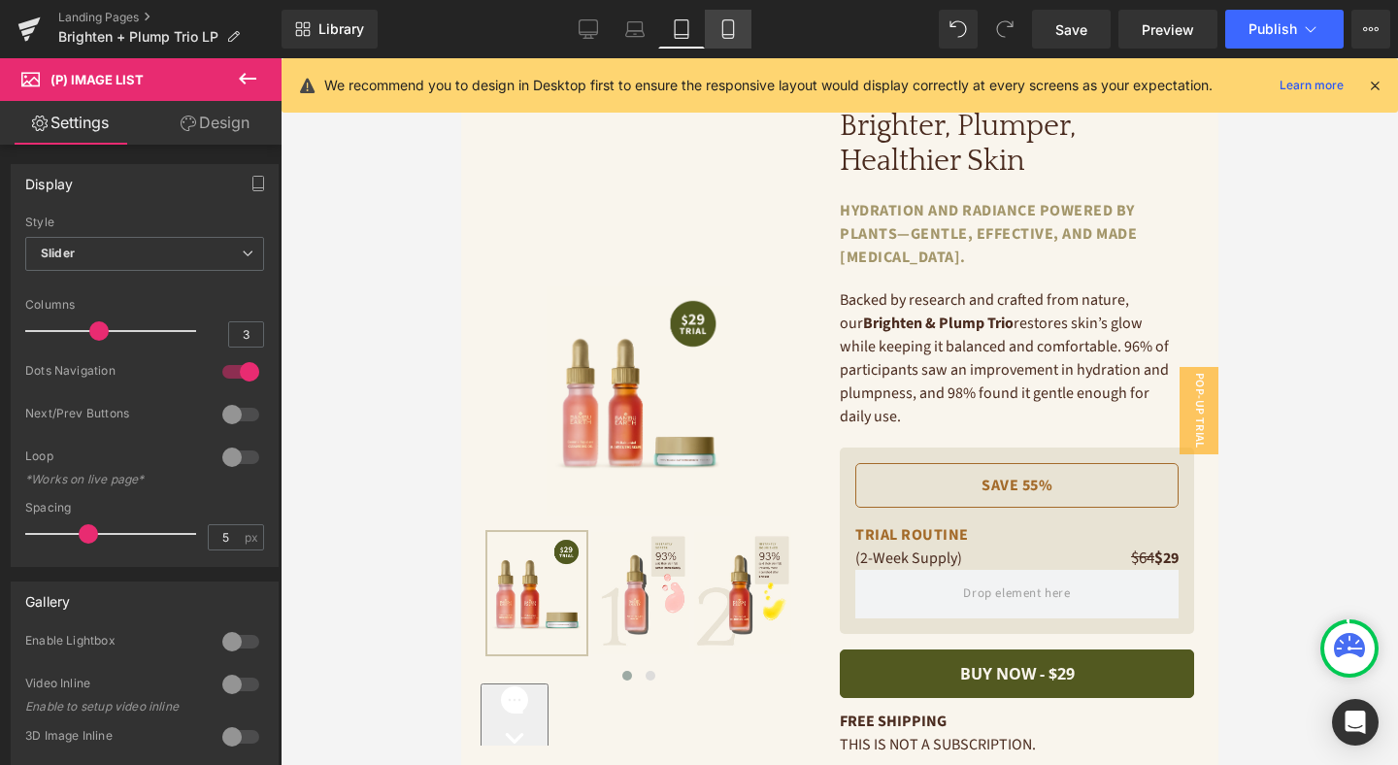
click at [731, 29] on icon at bounding box center [727, 28] width 19 height 19
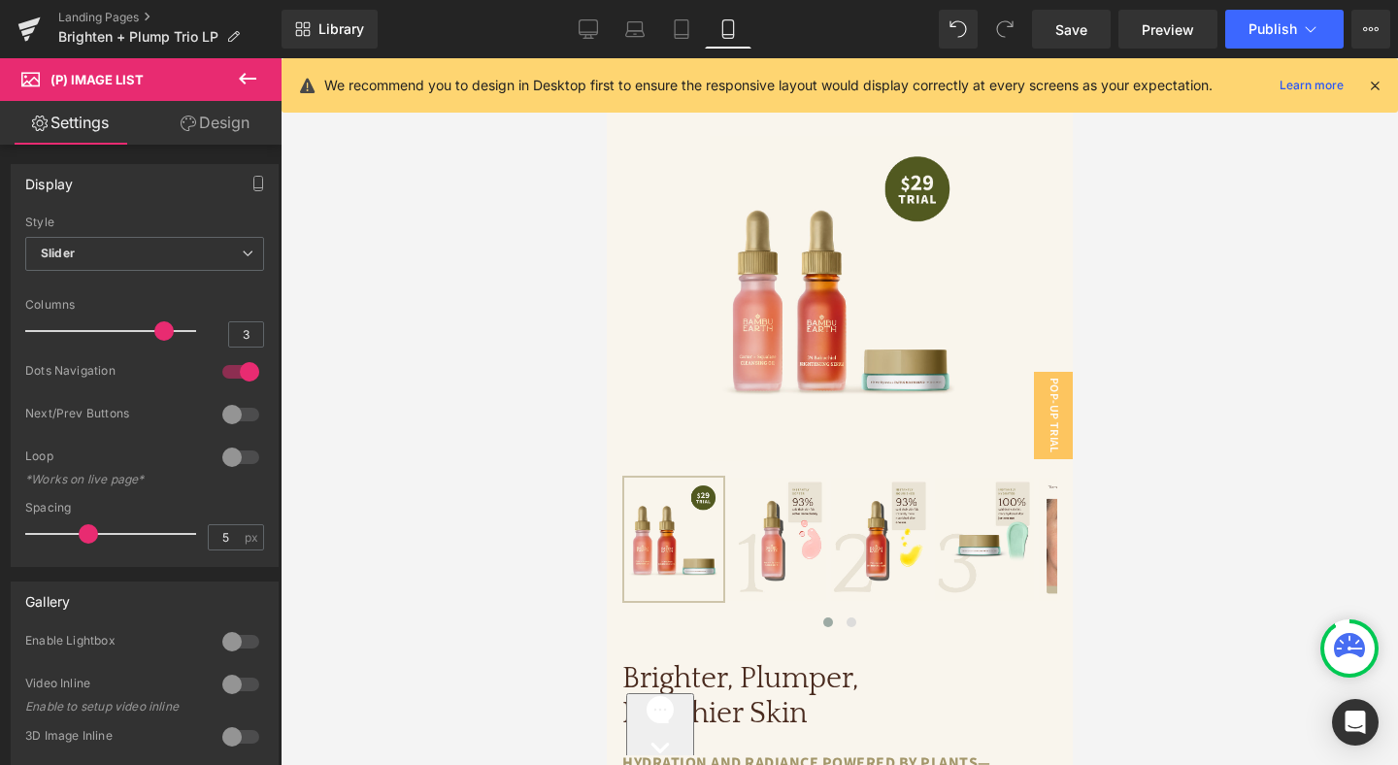
scroll to position [0, 0]
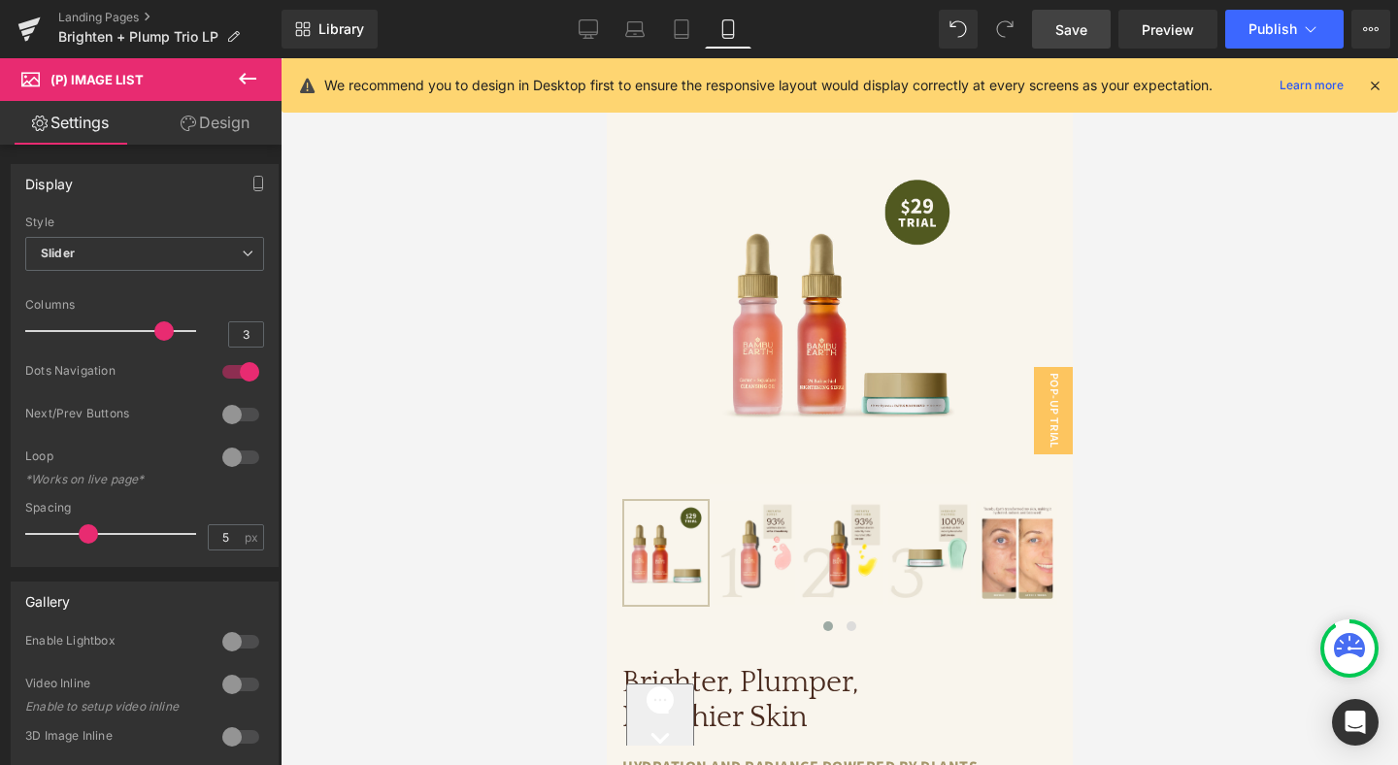
click at [1076, 23] on span "Save" at bounding box center [1071, 29] width 32 height 20
click at [1152, 22] on span "Preview" at bounding box center [1167, 29] width 52 height 20
